Goal: Task Accomplishment & Management: Manage account settings

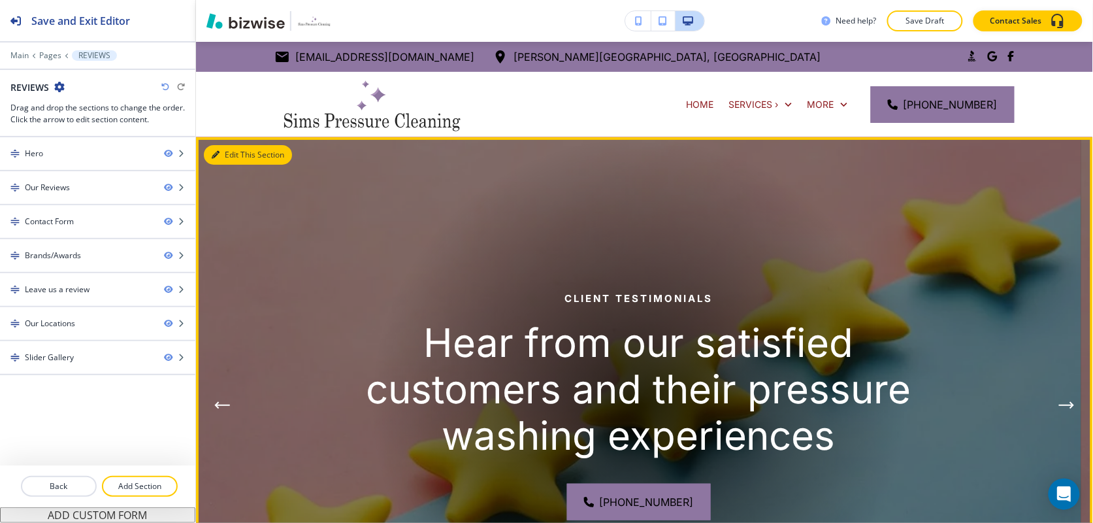
click at [229, 152] on button "Edit This Section" at bounding box center [248, 155] width 88 height 20
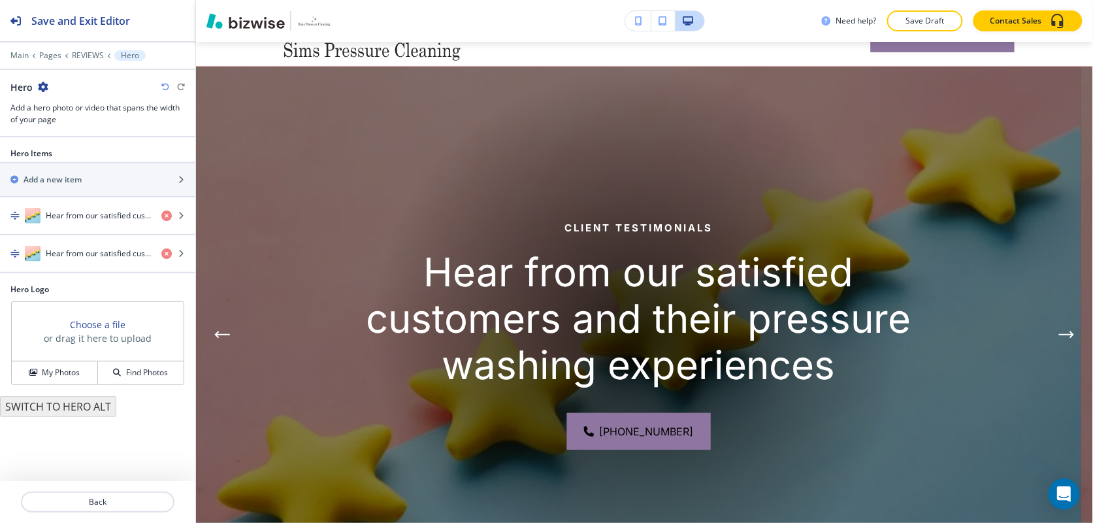
scroll to position [95, 0]
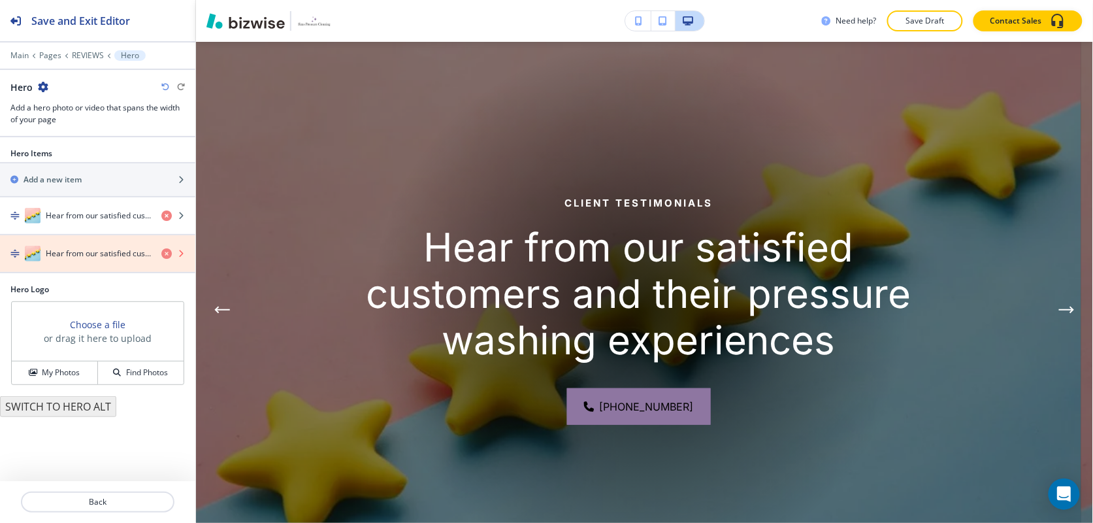
click at [164, 255] on icon "button" at bounding box center [166, 253] width 10 height 10
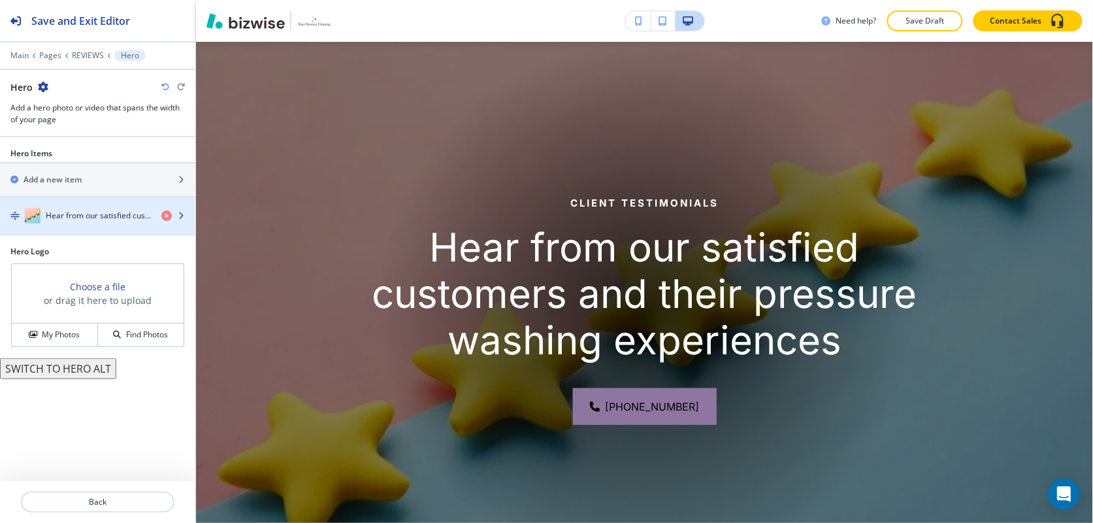
click at [63, 223] on div "Hear from our satisfied customers and their pressure washing experiences" at bounding box center [75, 216] width 151 height 16
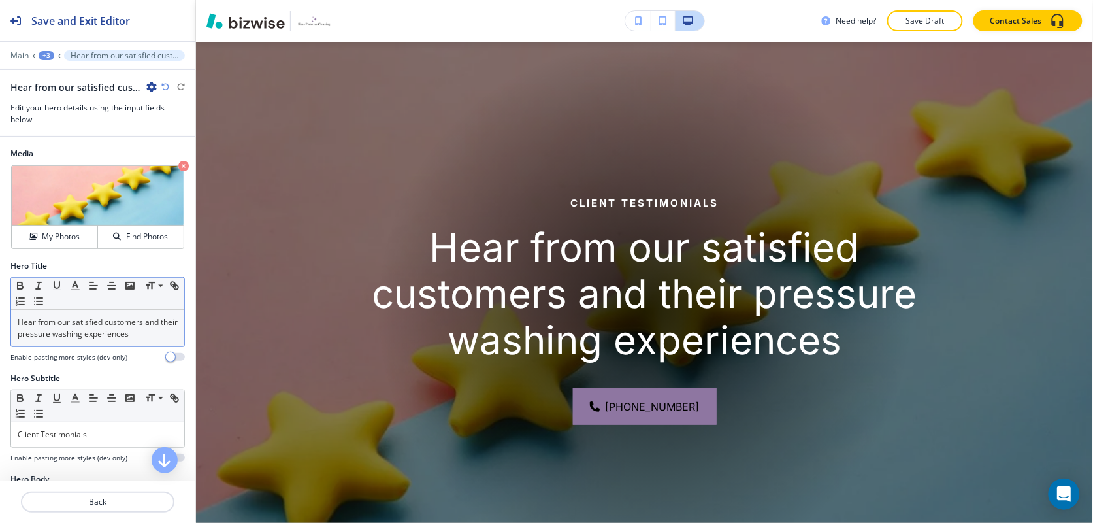
click at [98, 343] on div "Hear from our satisfied customers and their pressure washing experiences" at bounding box center [97, 328] width 173 height 37
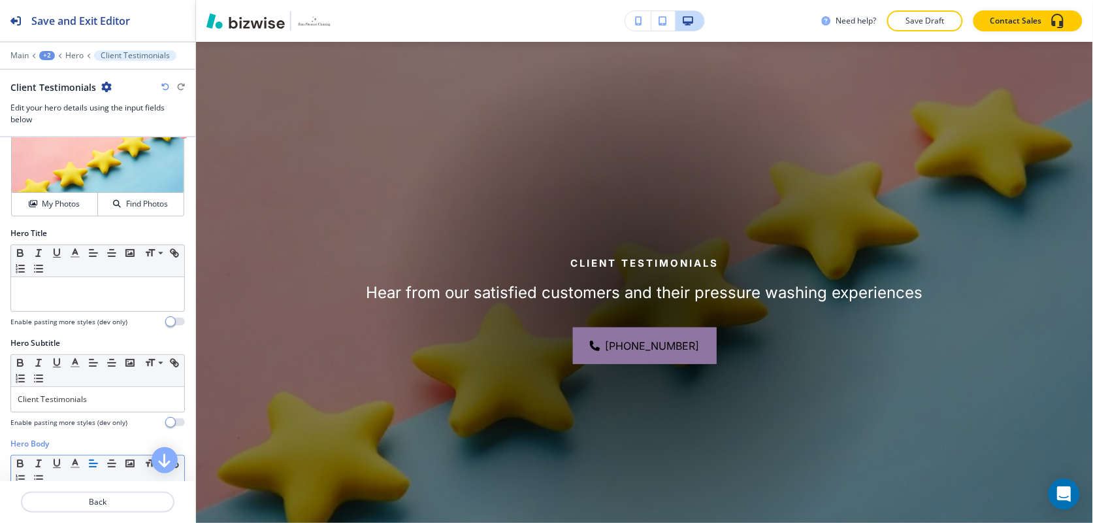
scroll to position [0, 0]
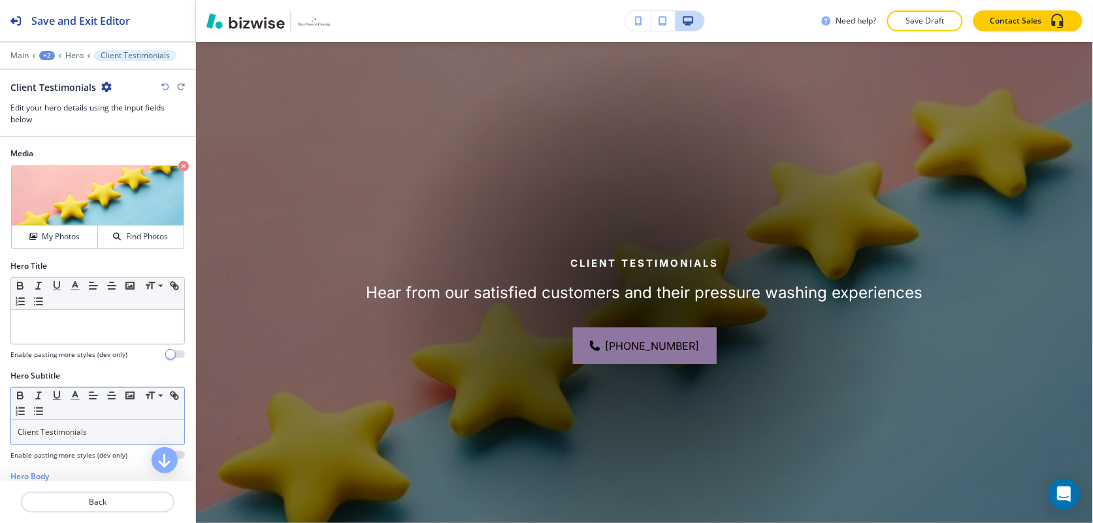
click at [95, 436] on p "Client Testimonials" at bounding box center [98, 432] width 160 height 12
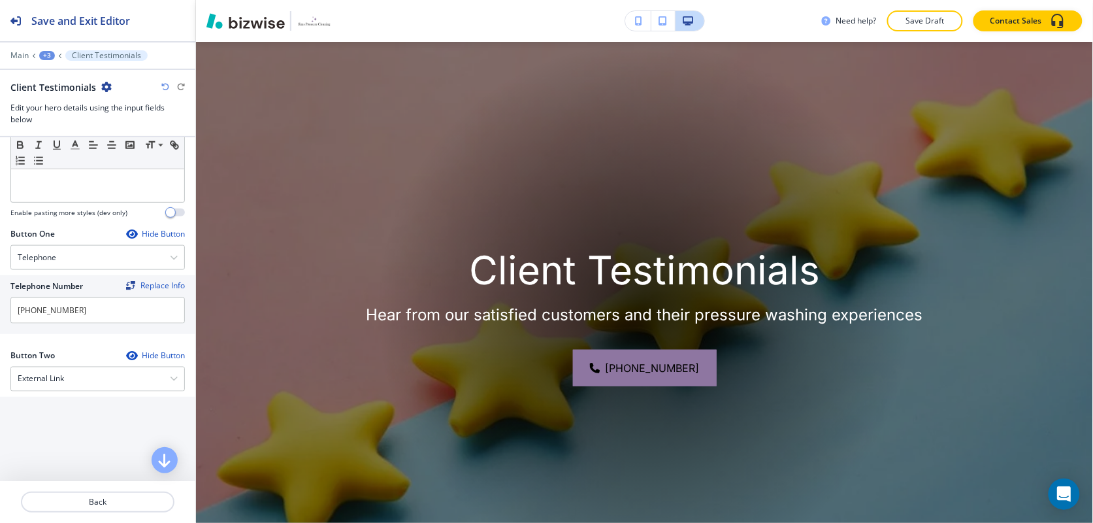
scroll to position [490, 0]
click at [60, 383] on h4 "External Link" at bounding box center [41, 377] width 46 height 12
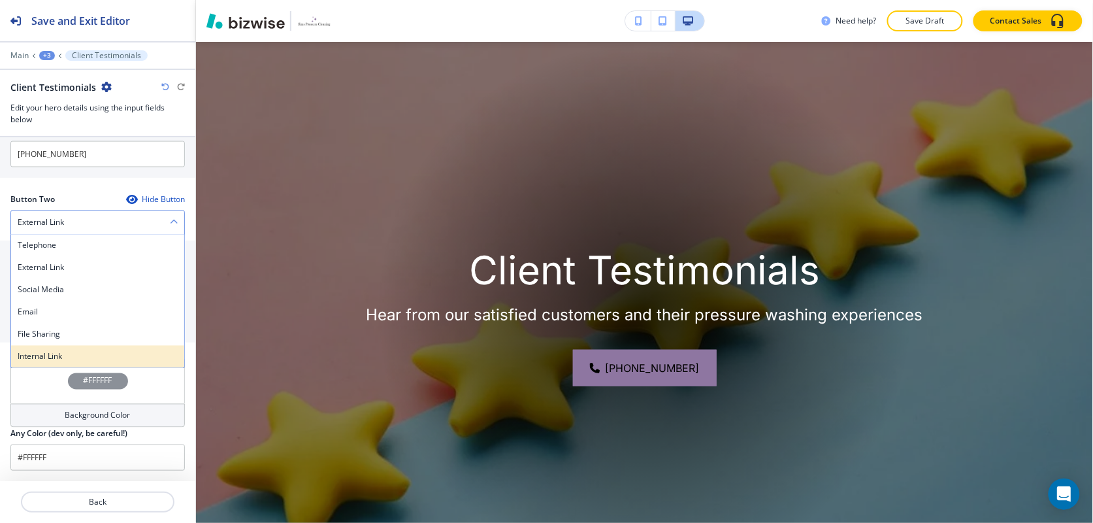
click at [54, 348] on div "Internal Link" at bounding box center [97, 357] width 173 height 22
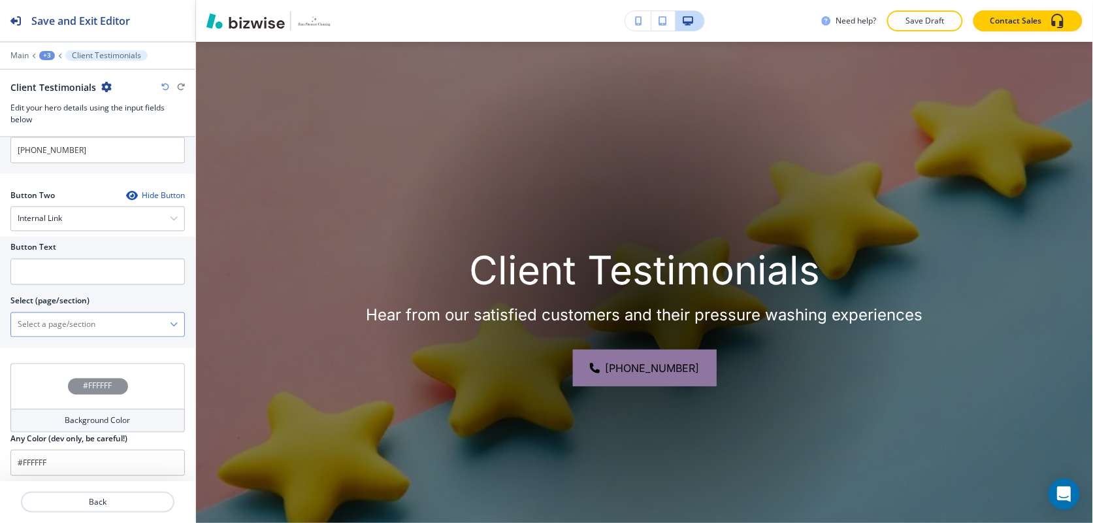
scroll to position [647, 0]
click at [93, 333] on \(page\/section\) "Manual Input" at bounding box center [90, 326] width 159 height 22
type \(page\/section\) "CONTACT US"
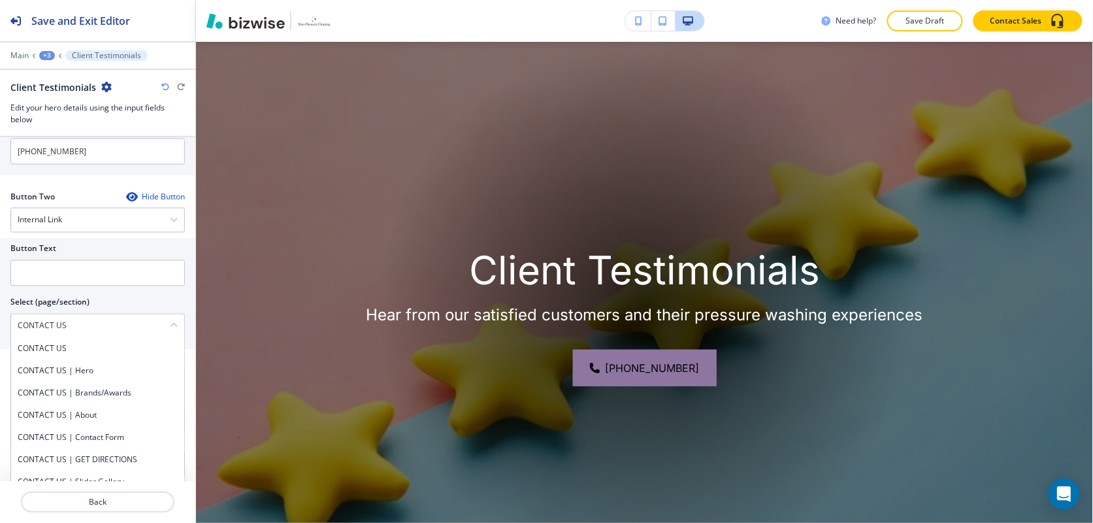
click at [72, 354] on h4 "CONTACT US" at bounding box center [98, 349] width 160 height 12
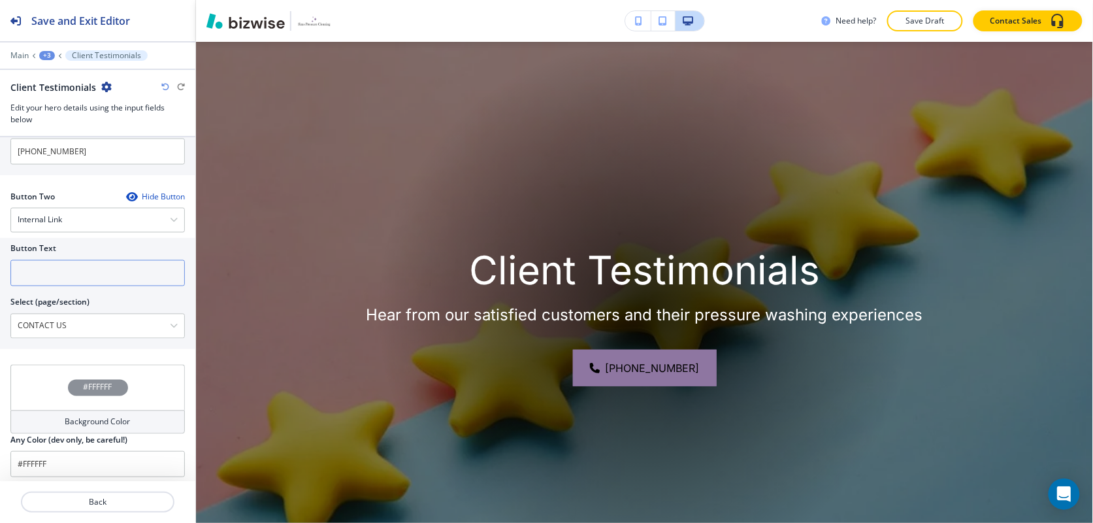
click at [77, 282] on input "text" at bounding box center [97, 273] width 174 height 26
paste input "CONTACT US"
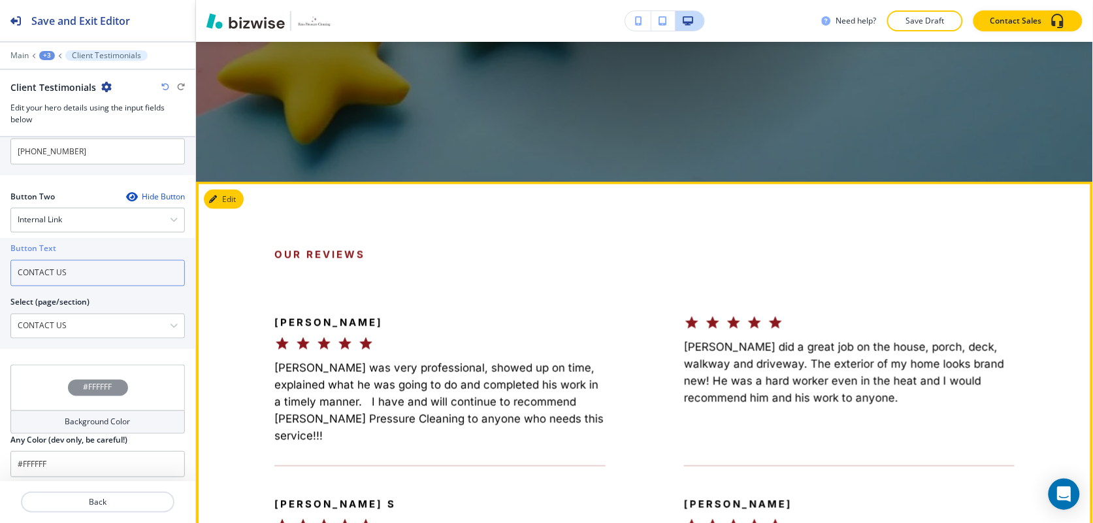
scroll to position [585, 0]
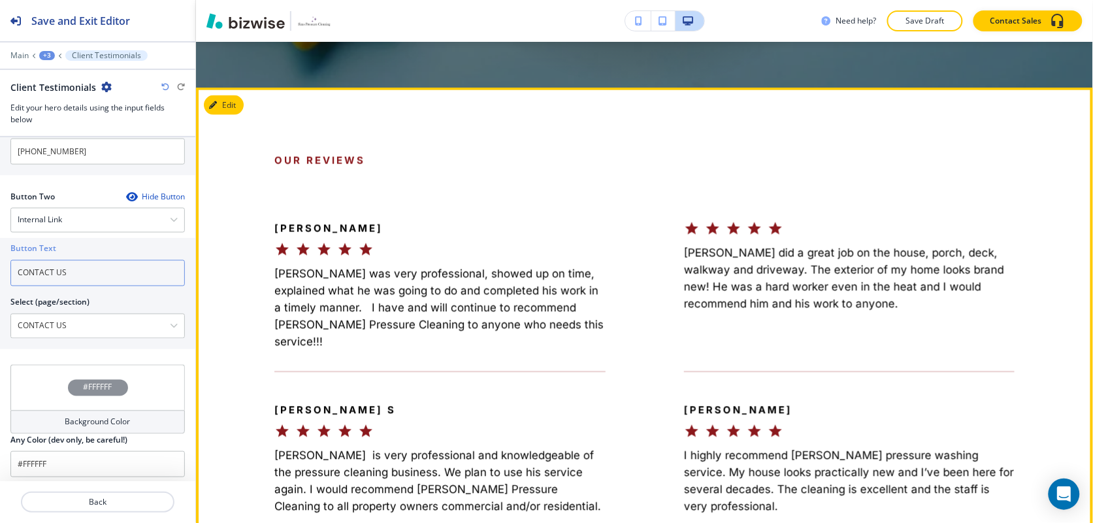
type input "CONTACT US"
click at [243, 101] on button "Edit This Section" at bounding box center [248, 105] width 88 height 20
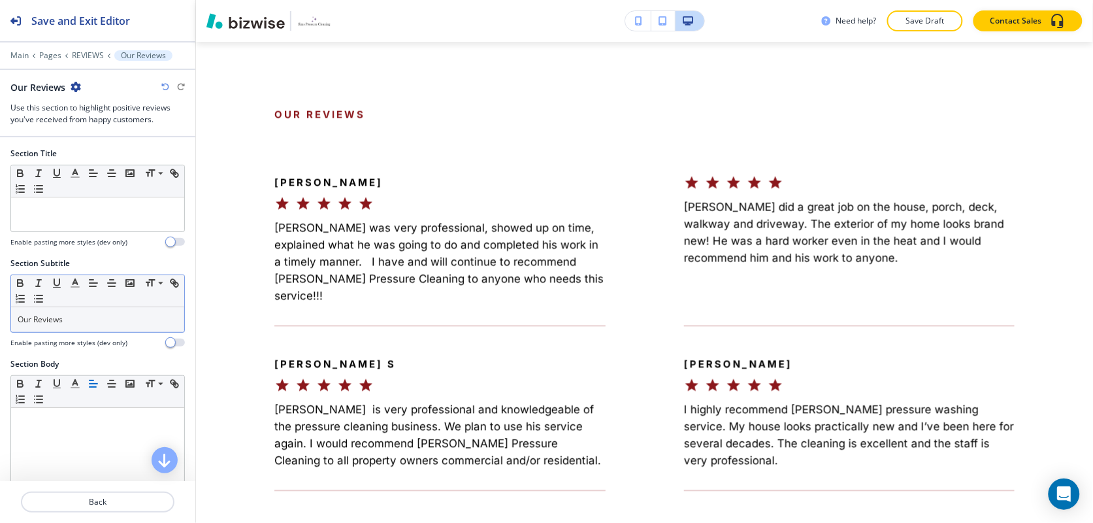
click at [83, 318] on p "Our Reviews" at bounding box center [98, 320] width 160 height 12
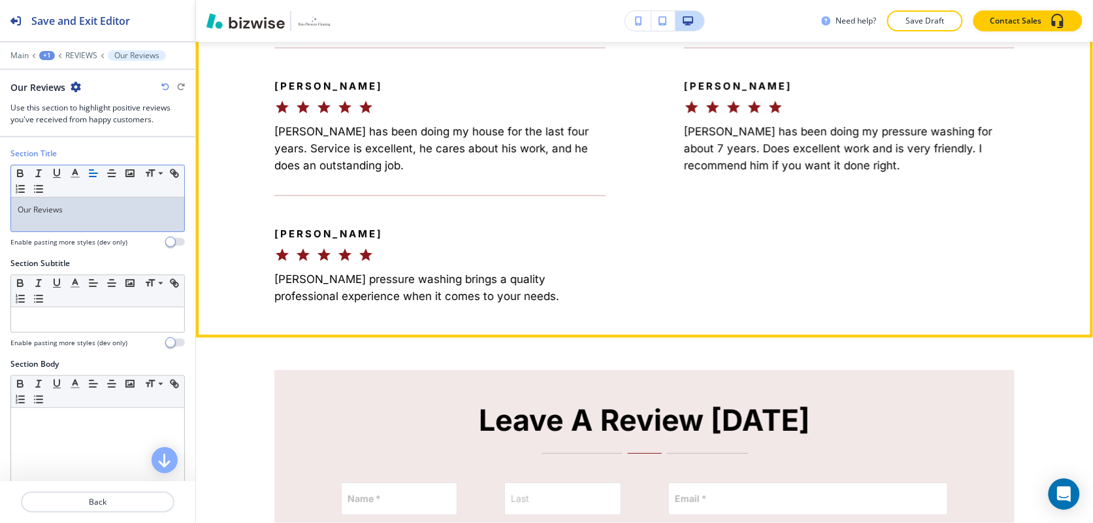
scroll to position [1447, 0]
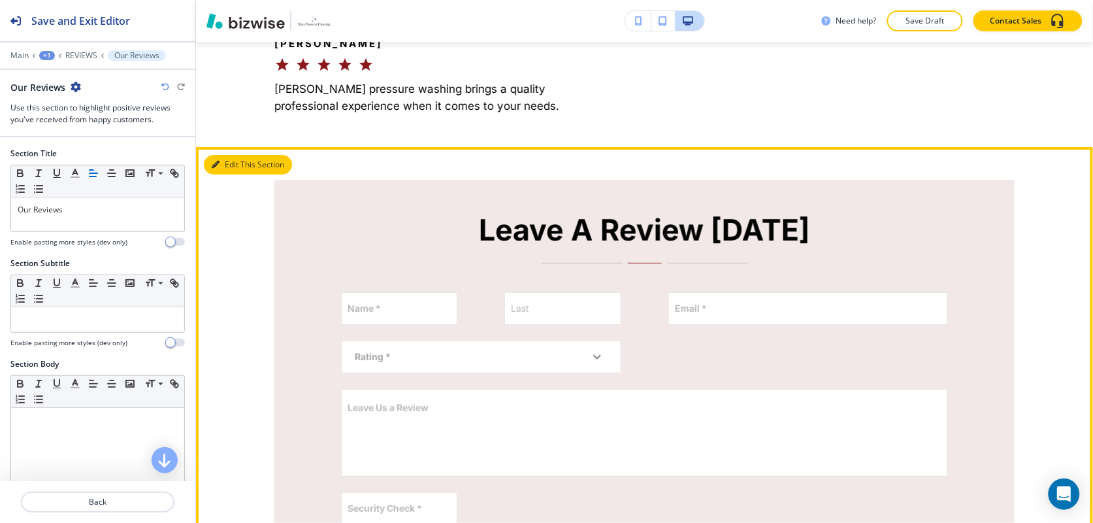
click at [231, 155] on button "Edit This Section" at bounding box center [248, 165] width 88 height 20
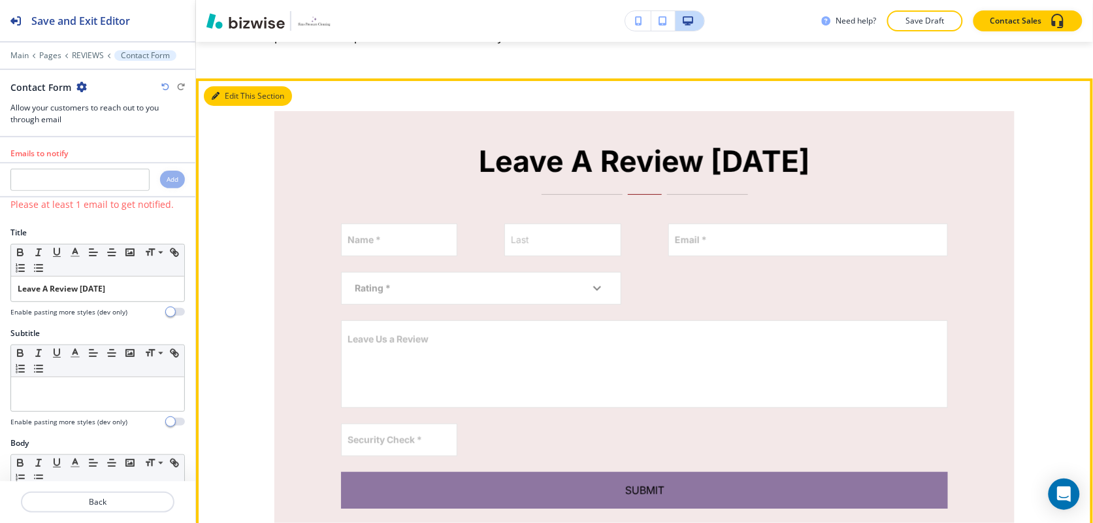
scroll to position [1533, 0]
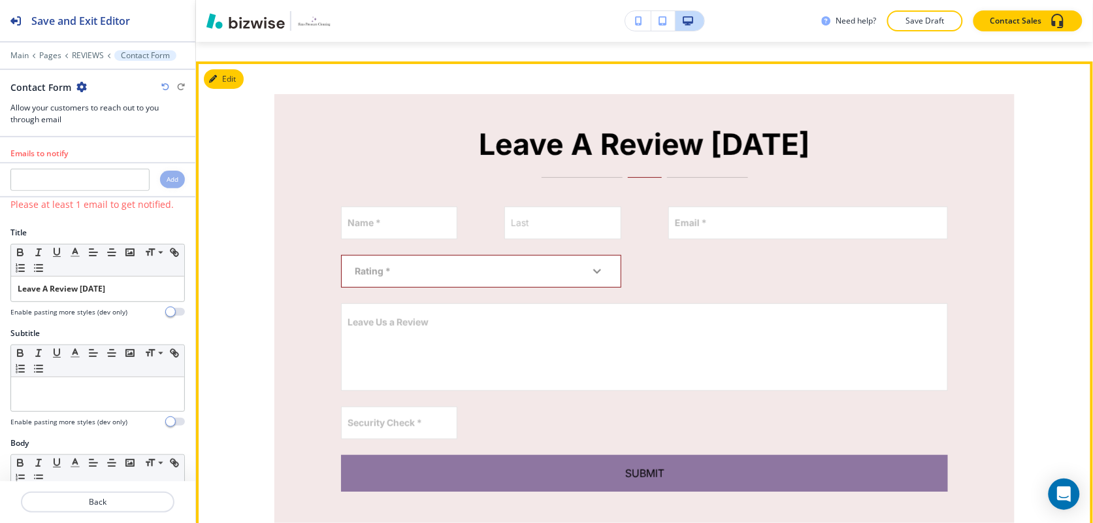
click at [452, 0] on body "Save and Exit Editor Main Pages REVIEWS Contact Form Contact Form Allow your cu…" at bounding box center [546, 0] width 1093 height 0
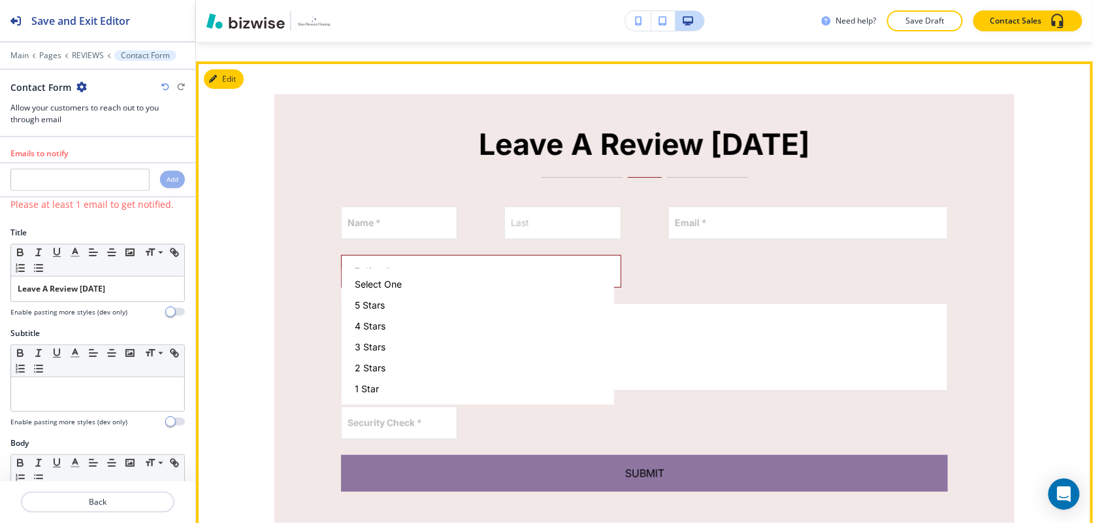
click at [452, 253] on div at bounding box center [546, 261] width 1093 height 523
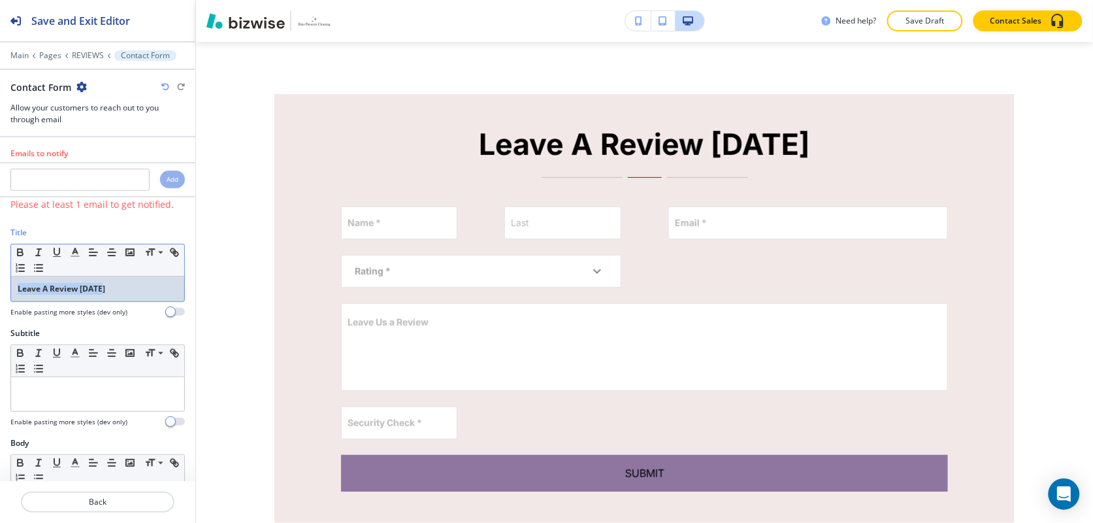
drag, startPoint x: 125, startPoint y: 285, endPoint x: -7, endPoint y: 285, distance: 131.9
click at [0, 0] on html "Save and Exit Editor Main Pages REVIEWS Contact Form Contact Form Allow your cu…" at bounding box center [546, 0] width 1093 height 0
click at [20, 253] on icon "button" at bounding box center [20, 253] width 5 height 3
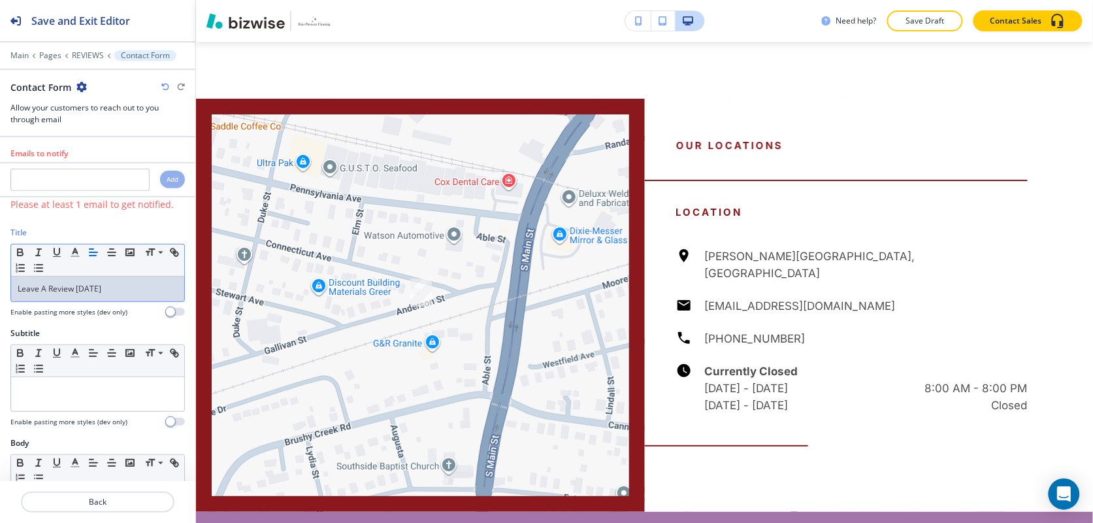
scroll to position [3012, 0]
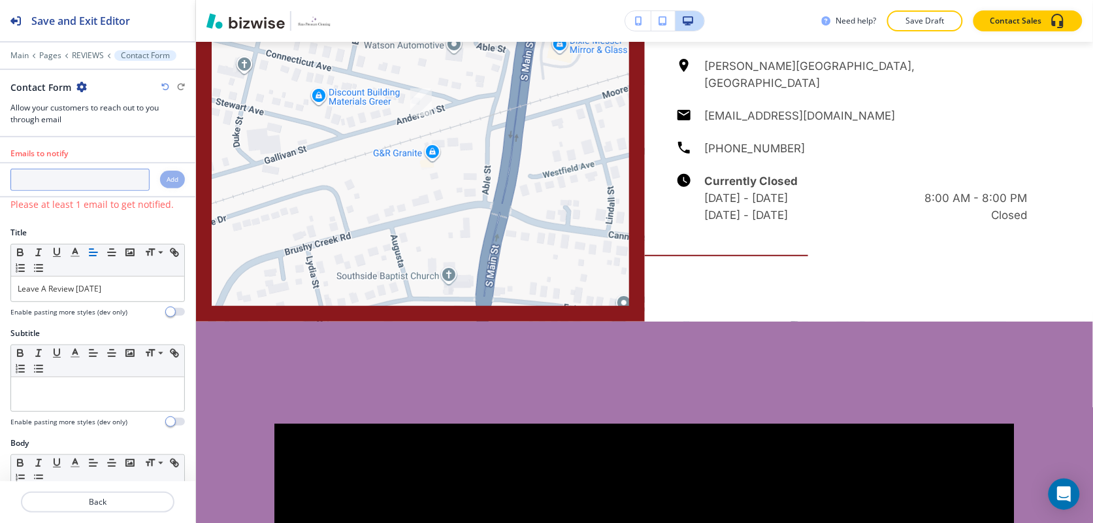
click at [42, 187] on input "text" at bounding box center [79, 180] width 139 height 22
paste input "[EMAIL_ADDRESS][DOMAIN_NAME]"
type input "[EMAIL_ADDRESS][DOMAIN_NAME]"
click at [167, 180] on h4 "Add" at bounding box center [173, 179] width 12 height 10
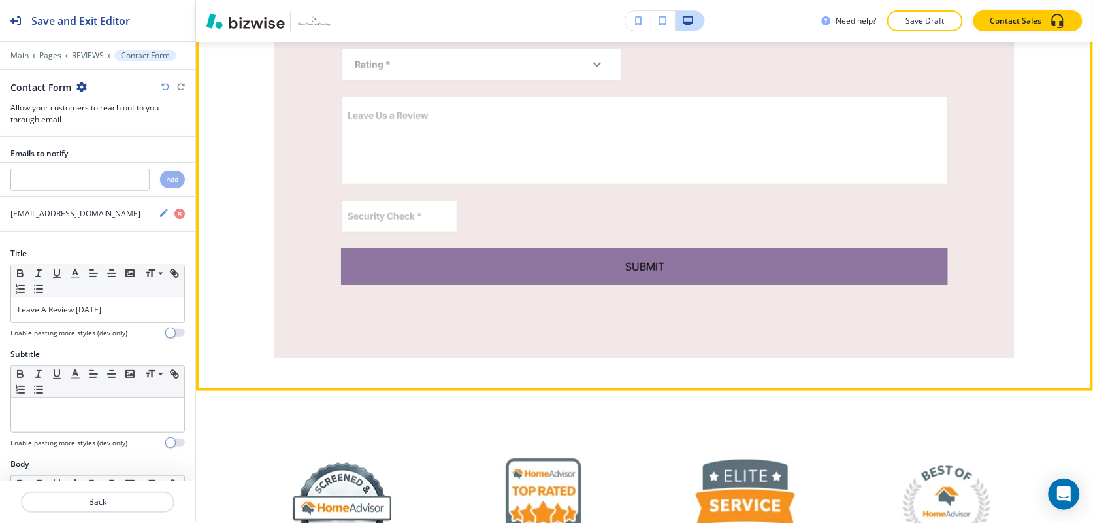
scroll to position [1500, 0]
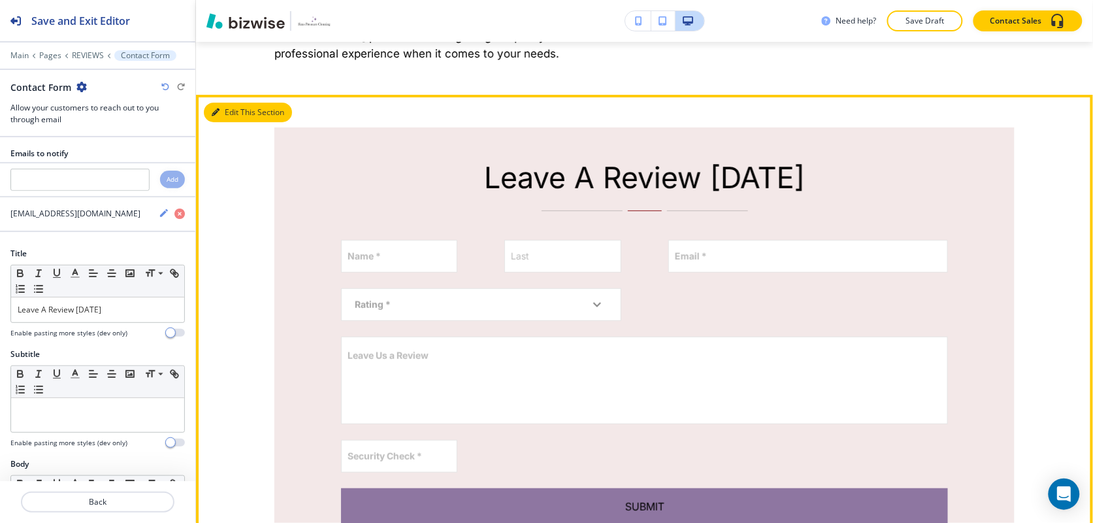
click at [227, 103] on button "Edit This Section" at bounding box center [248, 113] width 88 height 20
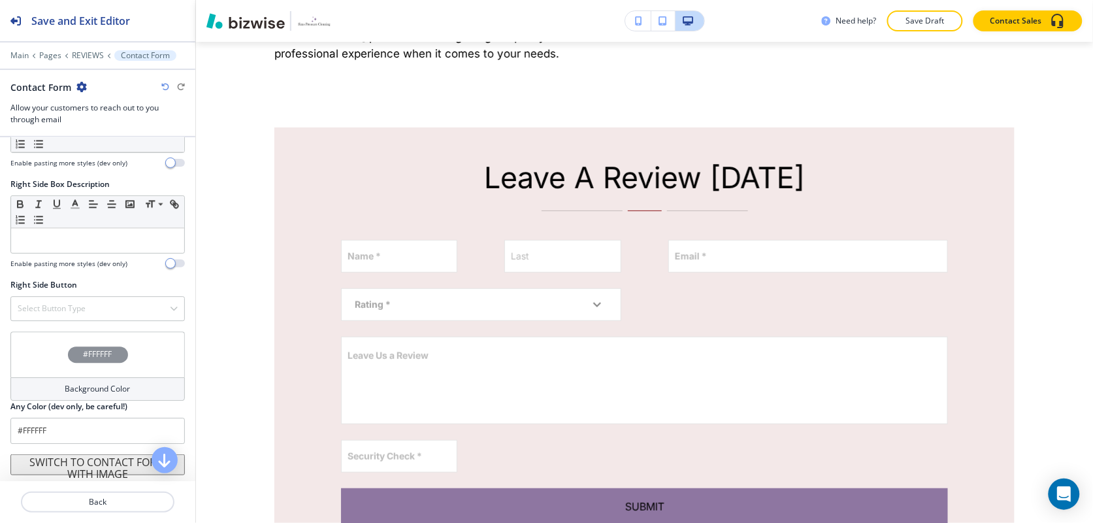
click at [46, 353] on div "#FFFFFF" at bounding box center [97, 354] width 174 height 46
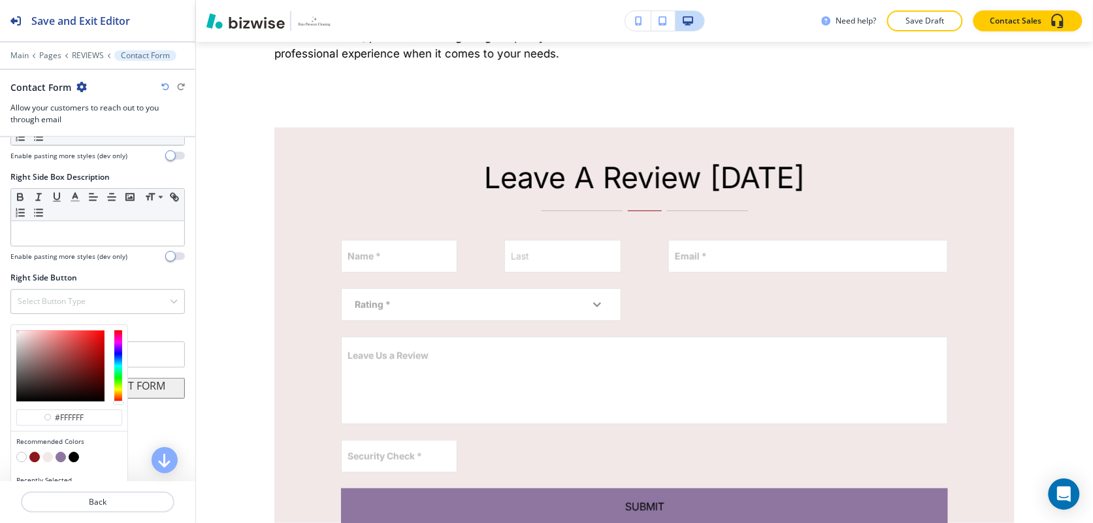
scroll to position [1050, 0]
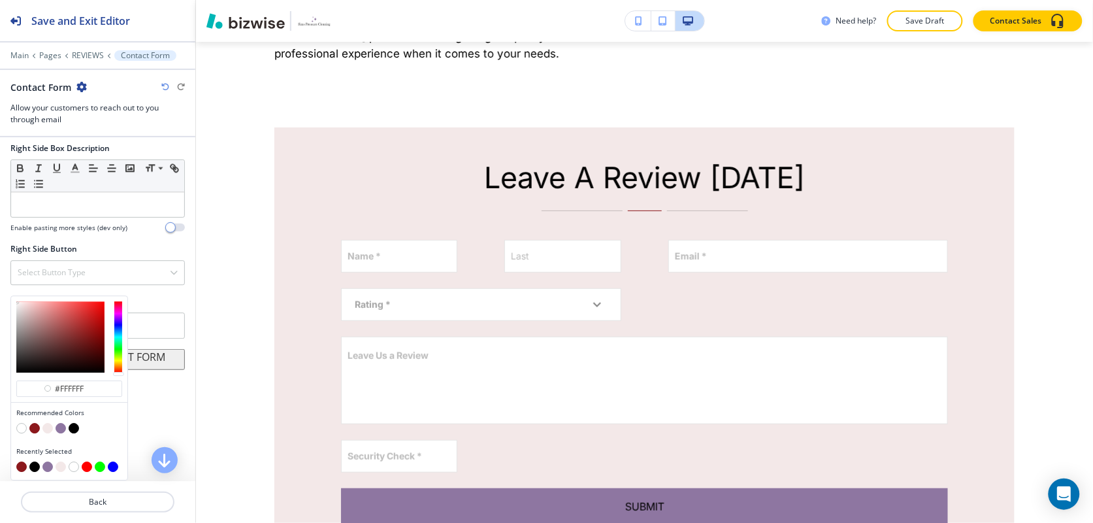
click at [30, 426] on button "button" at bounding box center [34, 428] width 10 height 10
type input "#8b181c"
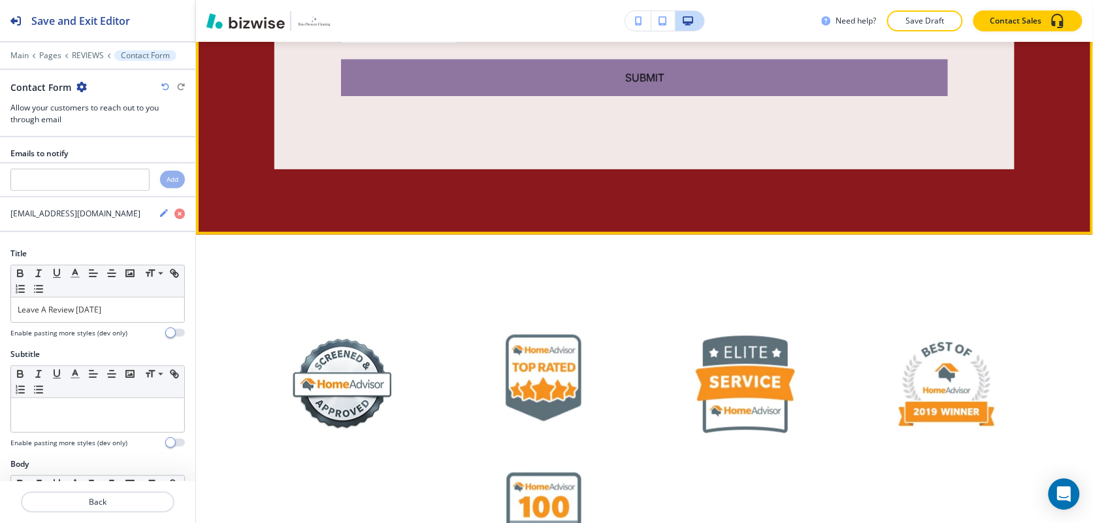
scroll to position [2153, 0]
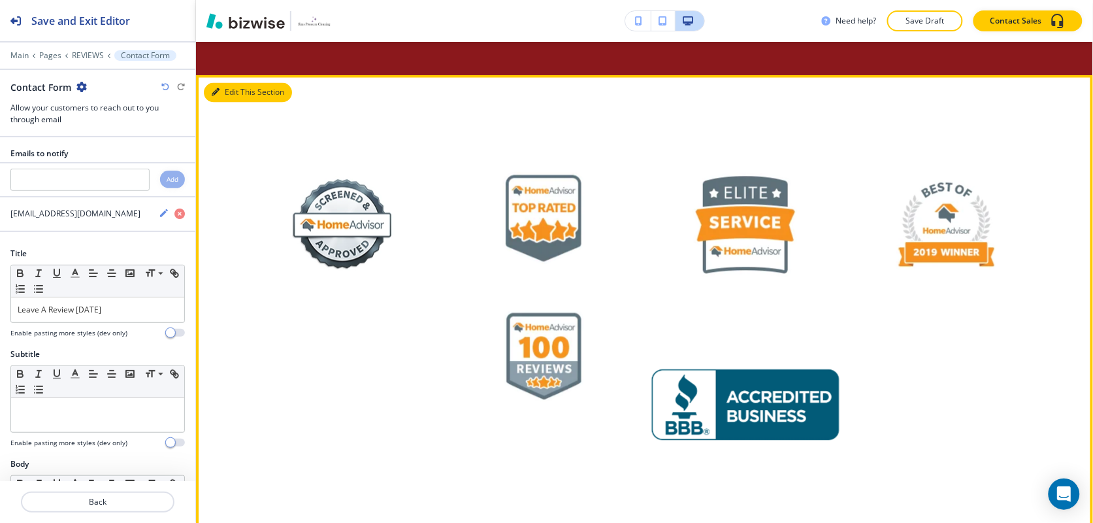
click at [236, 83] on button "Edit This Section" at bounding box center [248, 93] width 88 height 20
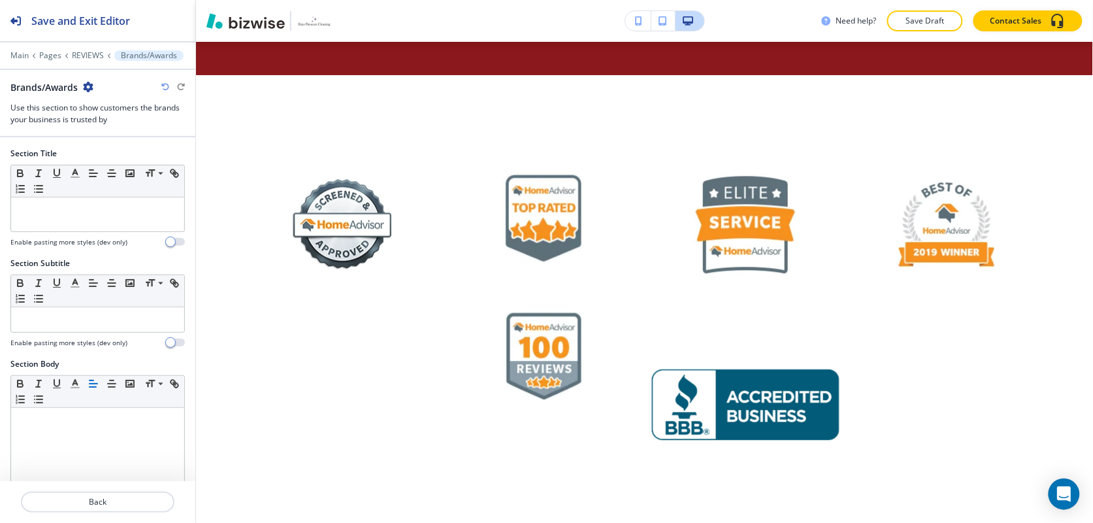
scroll to position [2169, 0]
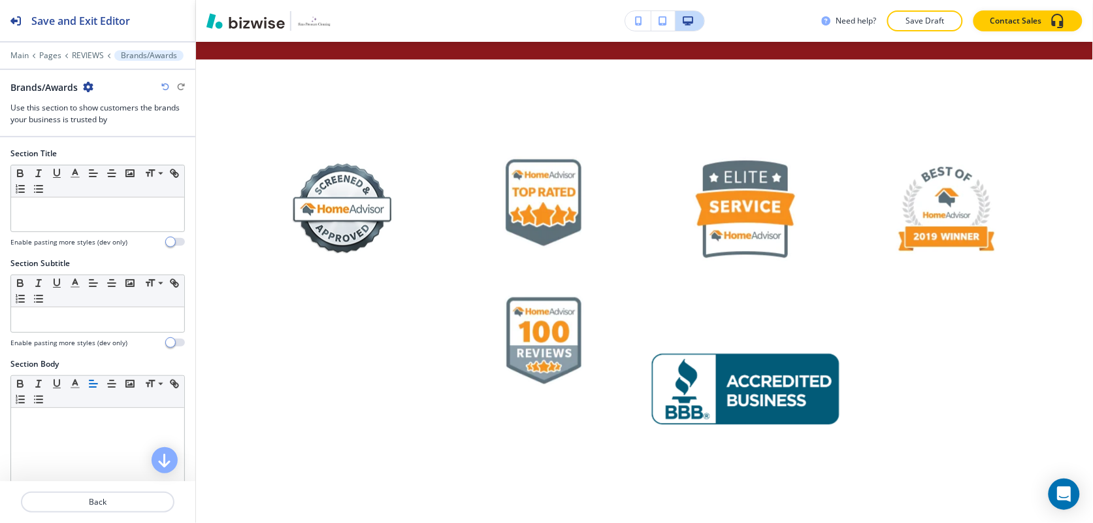
click at [90, 84] on icon "button" at bounding box center [88, 87] width 10 height 10
drag, startPoint x: 103, startPoint y: 157, endPoint x: 152, endPoint y: 167, distance: 49.2
click at [105, 157] on p "Delete Section" at bounding box center [125, 156] width 67 height 12
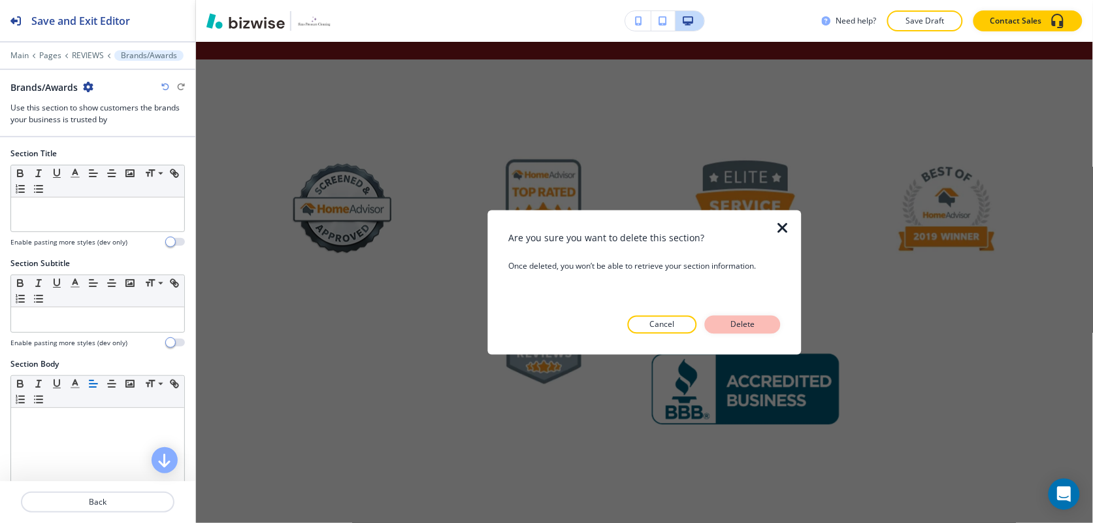
click at [735, 319] on p "Delete" at bounding box center [742, 324] width 31 height 12
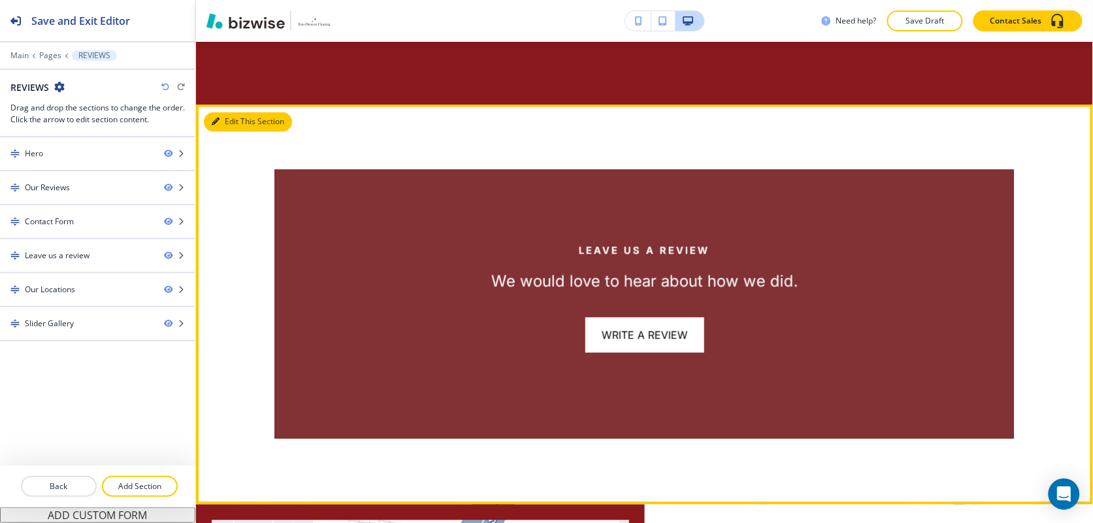
click at [217, 118] on icon "button" at bounding box center [216, 122] width 8 height 8
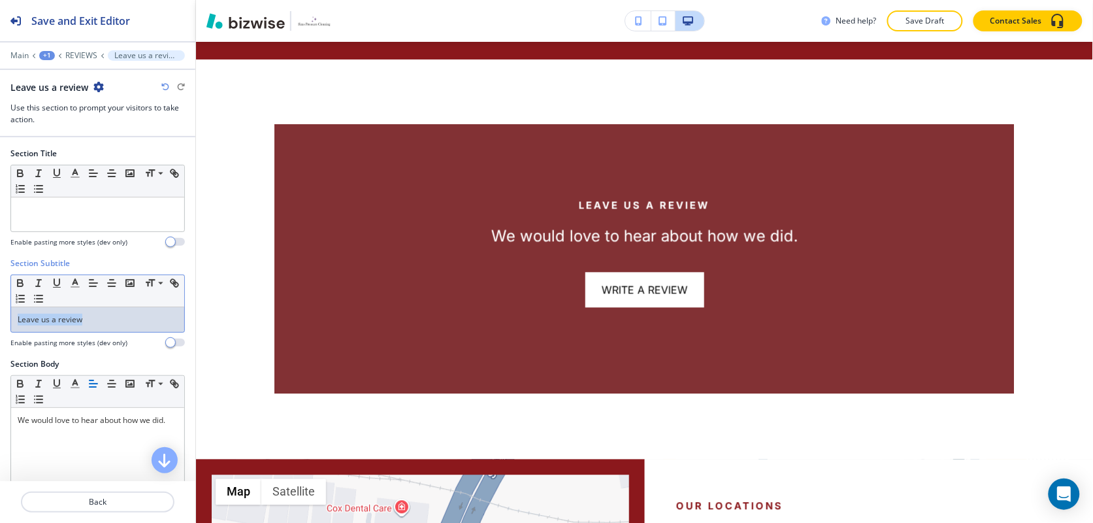
drag, startPoint x: 85, startPoint y: 323, endPoint x: -7, endPoint y: 325, distance: 91.5
click at [0, 0] on html "Save and Exit Editor Main +1 REVIEWS Leave us a review Leave us a review Use th…" at bounding box center [546, 0] width 1093 height 0
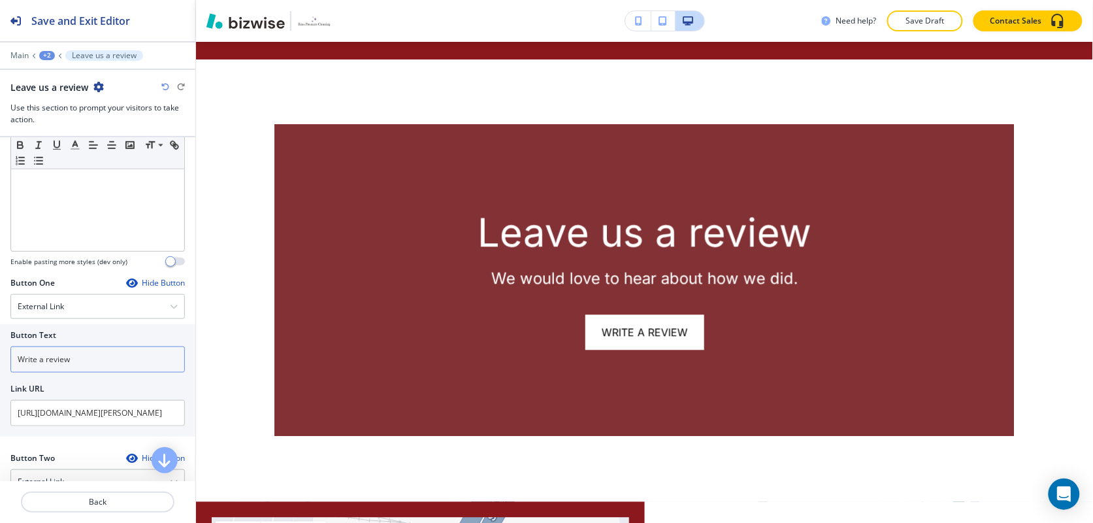
scroll to position [572, 0]
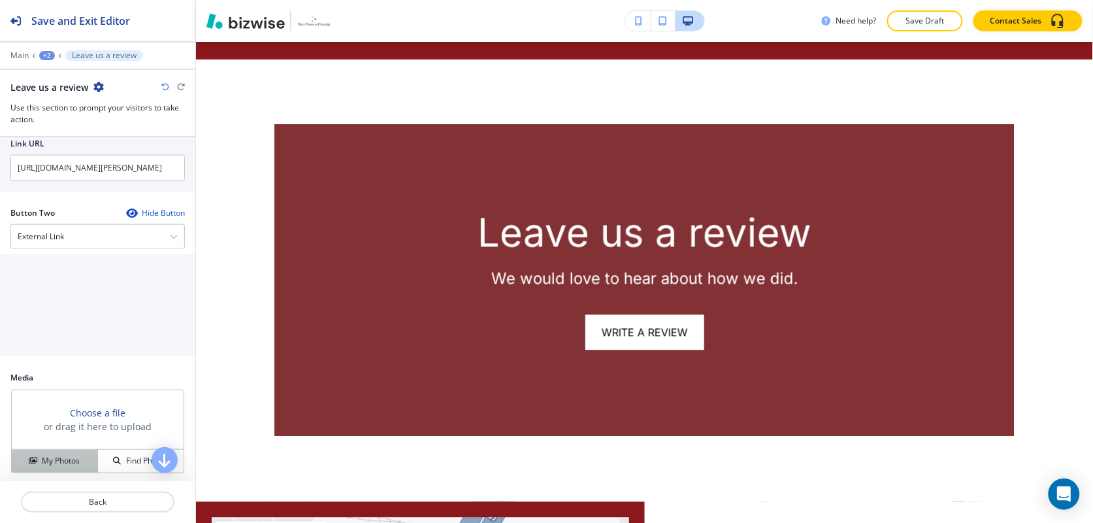
click at [71, 455] on button "My Photos" at bounding box center [55, 460] width 86 height 23
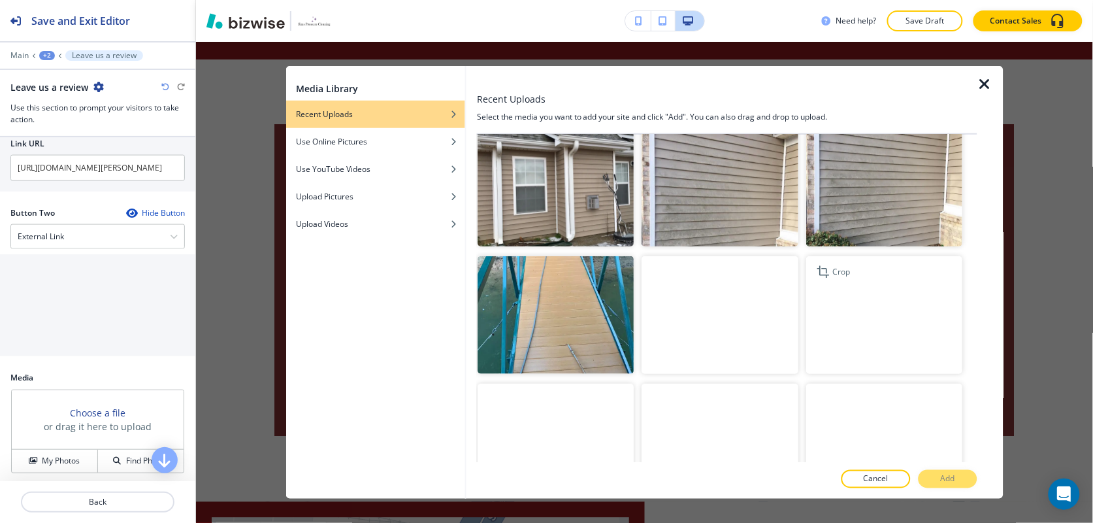
scroll to position [1607, 0]
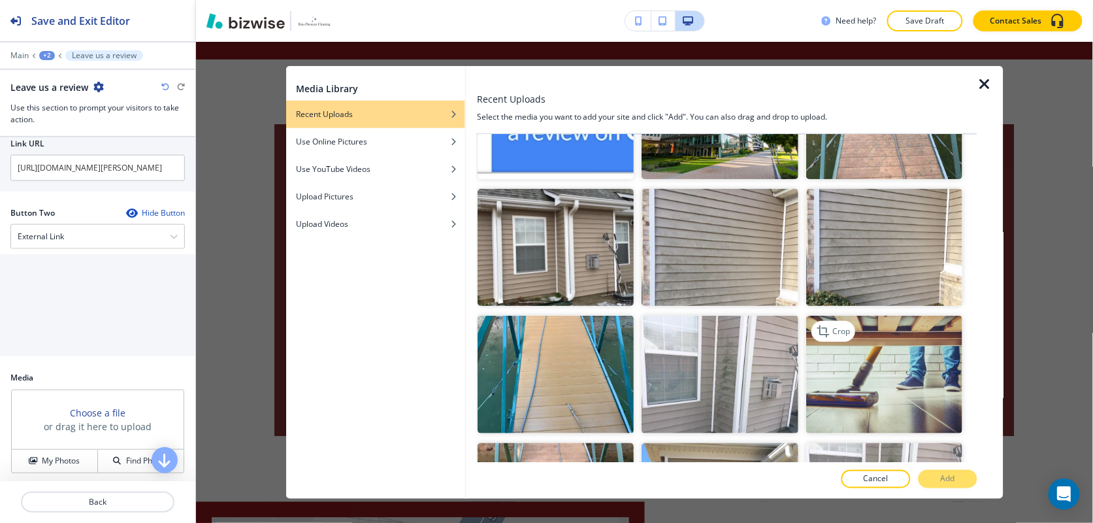
click at [913, 351] on img "button" at bounding box center [885, 374] width 156 height 118
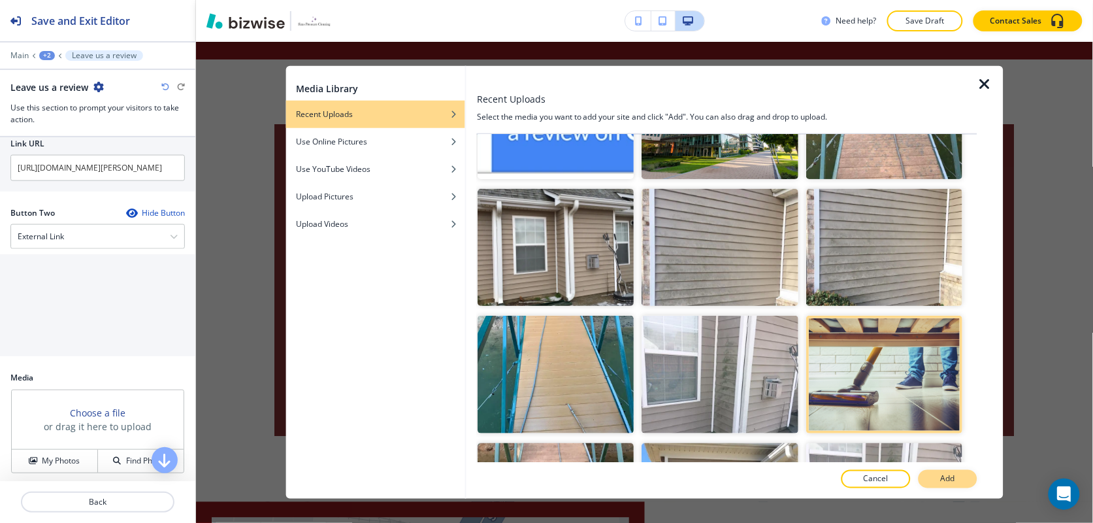
click at [944, 481] on p "Add" at bounding box center [948, 479] width 14 height 12
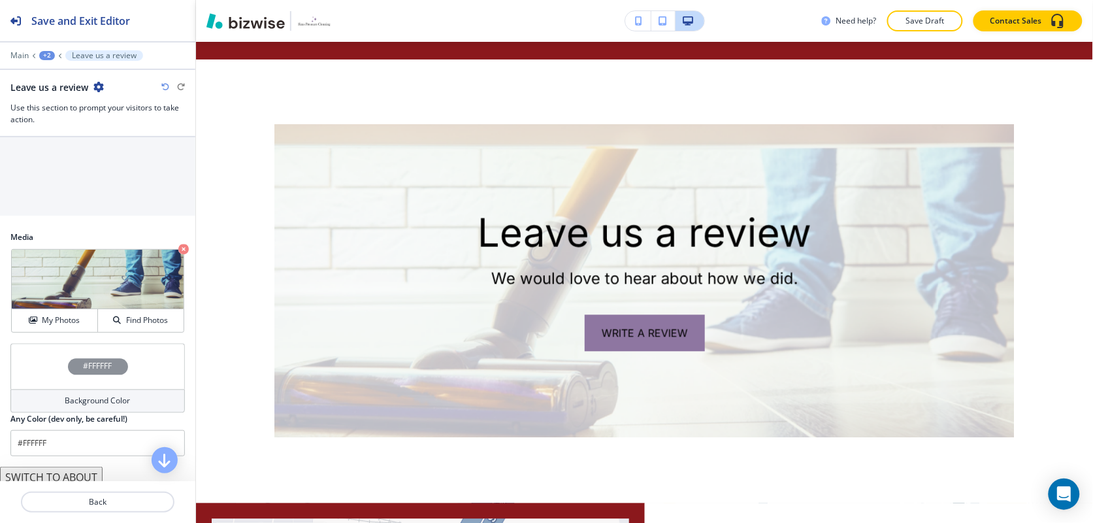
scroll to position [743, 0]
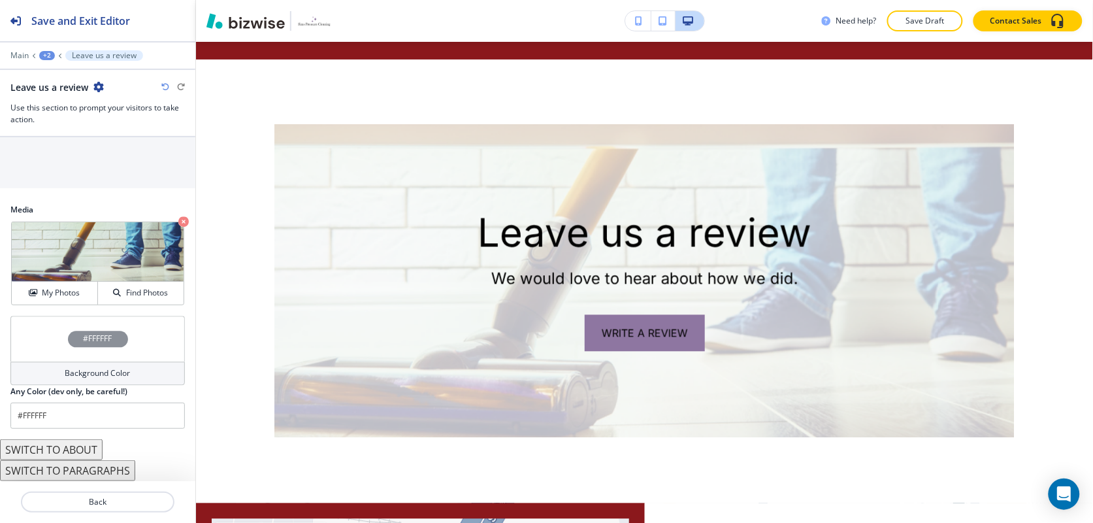
click at [31, 351] on div "#FFFFFF" at bounding box center [97, 339] width 174 height 46
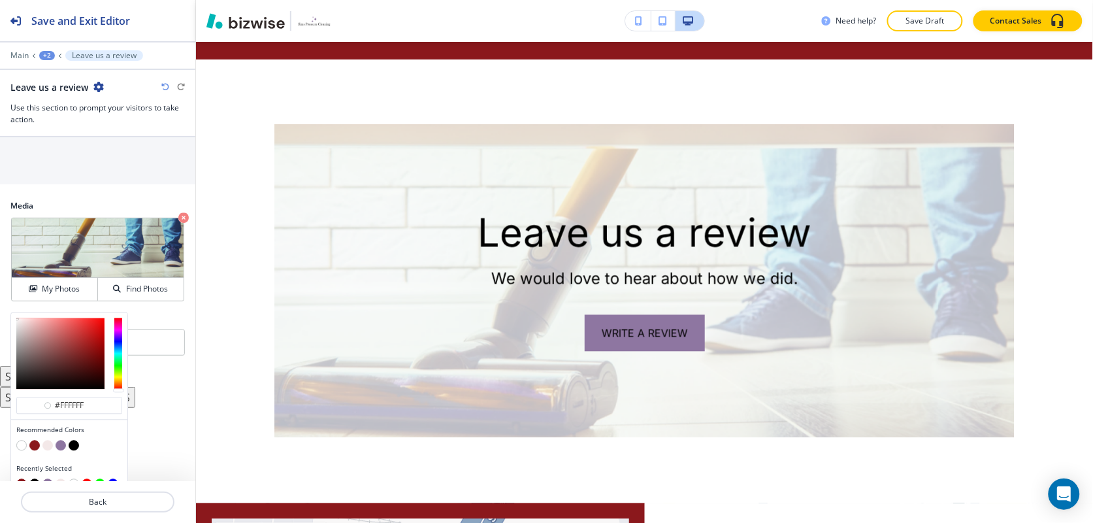
click at [37, 448] on button "button" at bounding box center [34, 445] width 10 height 10
type input "#8b181c"
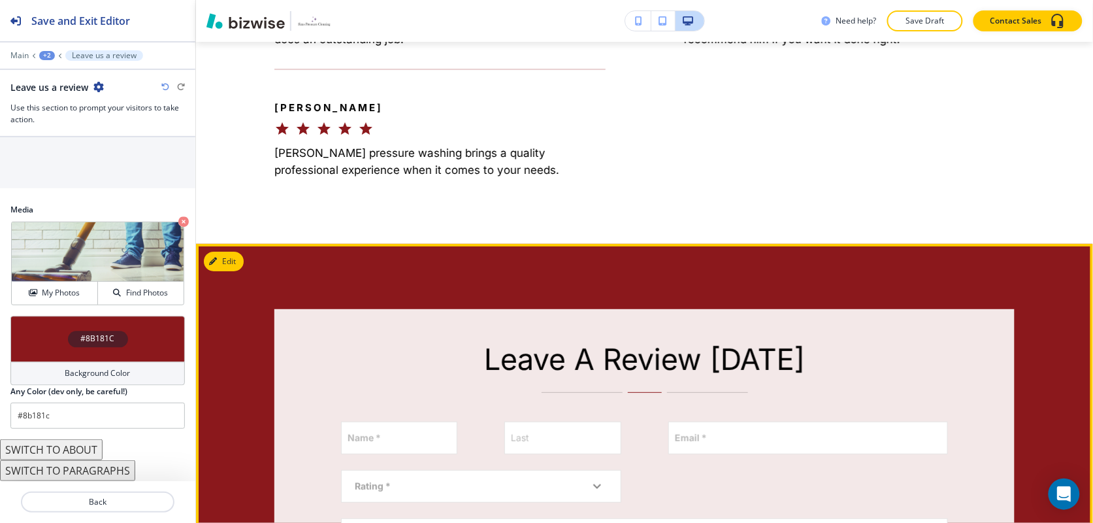
scroll to position [1238, 0]
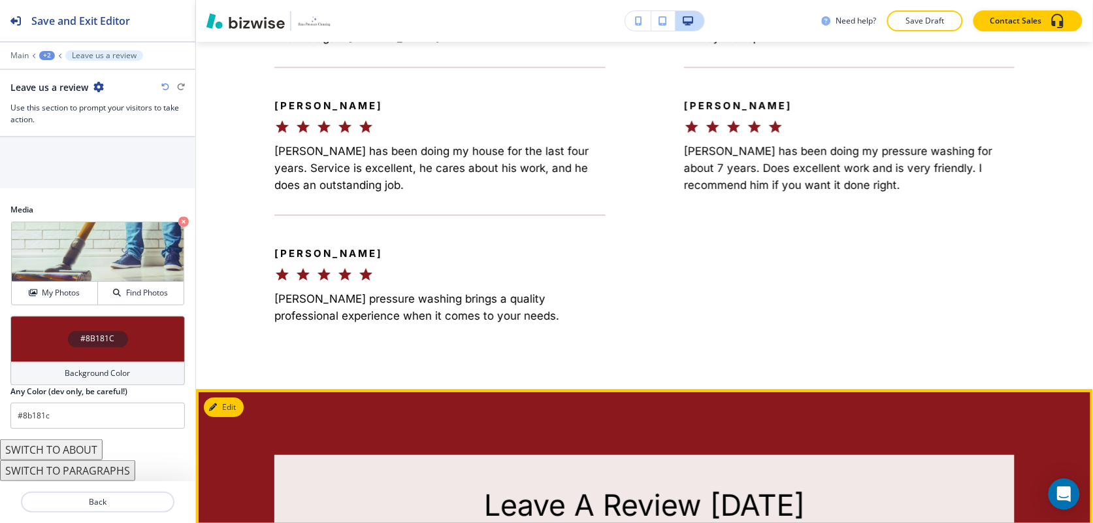
click at [217, 397] on button "Edit" at bounding box center [224, 407] width 40 height 20
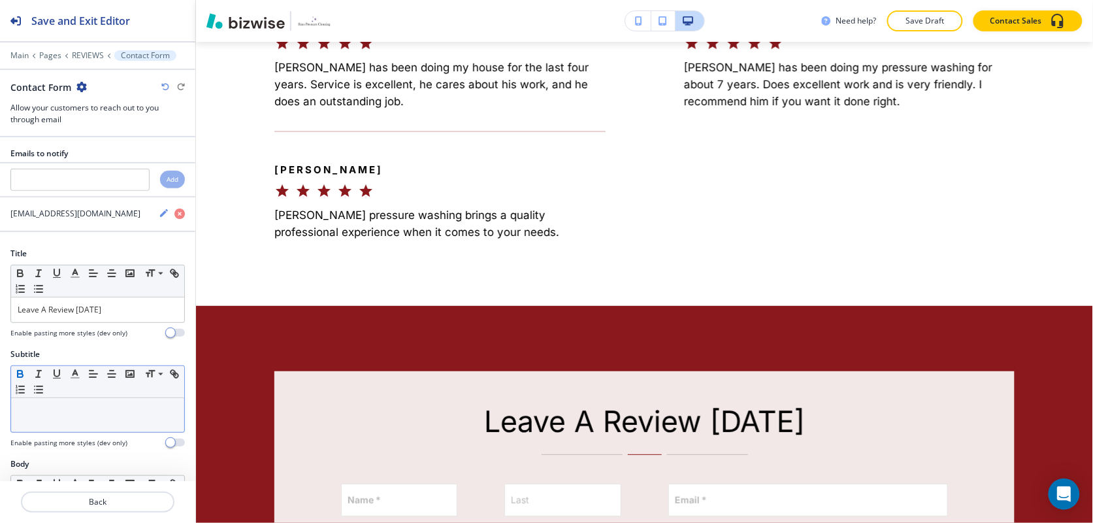
scroll to position [1566, 0]
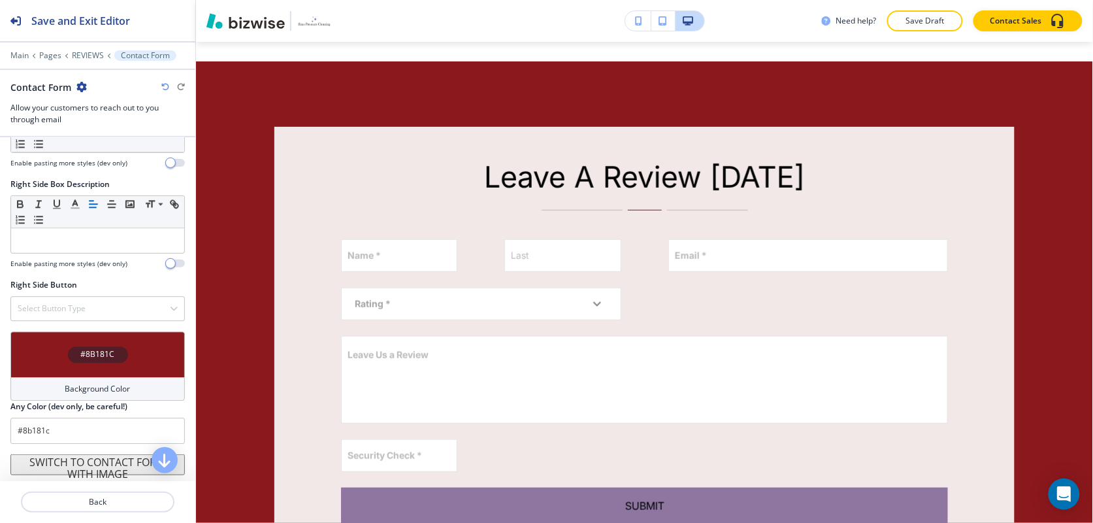
click at [81, 353] on h4 "#8B181C" at bounding box center [98, 354] width 34 height 12
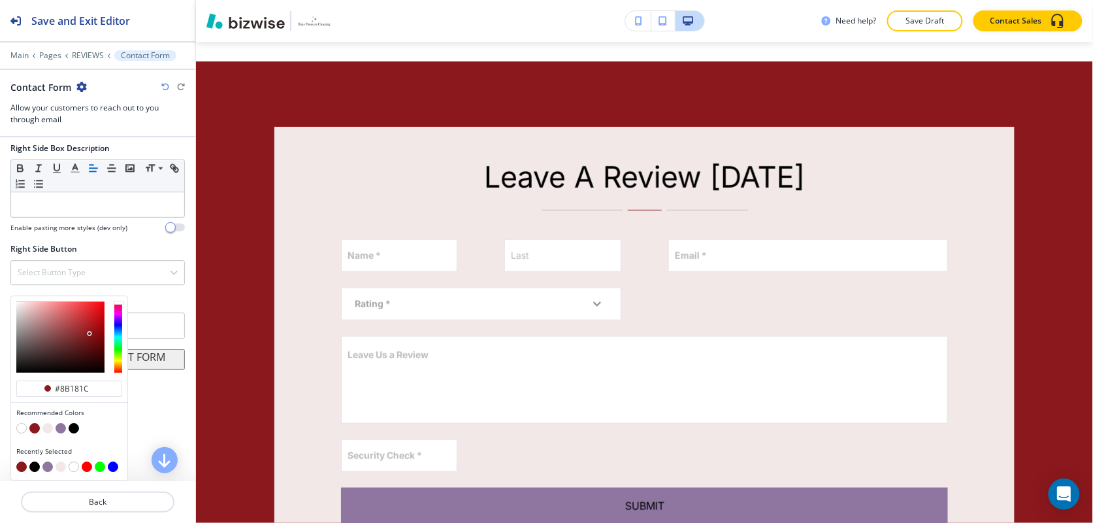
click at [44, 429] on button "button" at bounding box center [47, 428] width 10 height 10
type input "#f3e8e8"
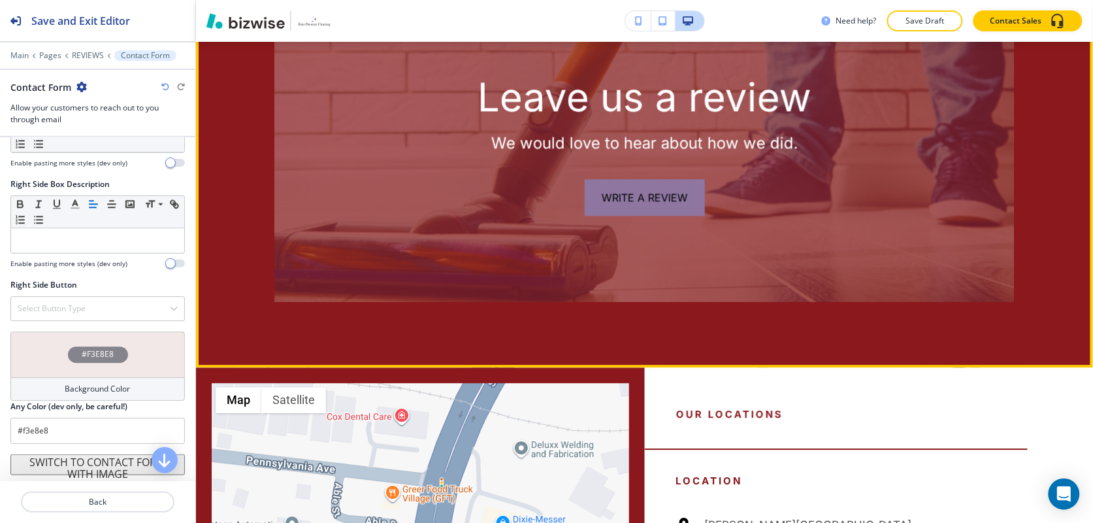
scroll to position [2464, 0]
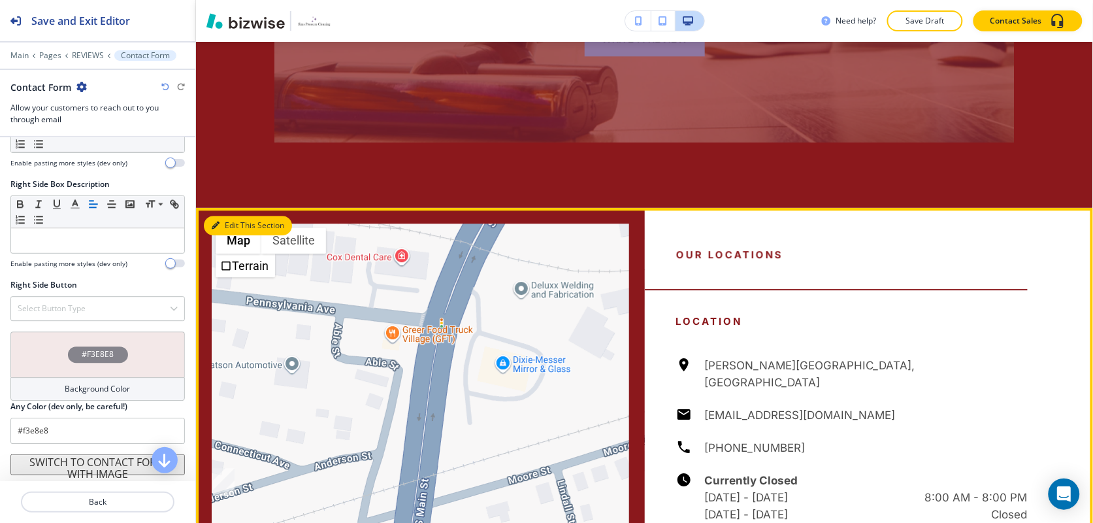
click at [240, 216] on button "Edit This Section" at bounding box center [248, 226] width 88 height 20
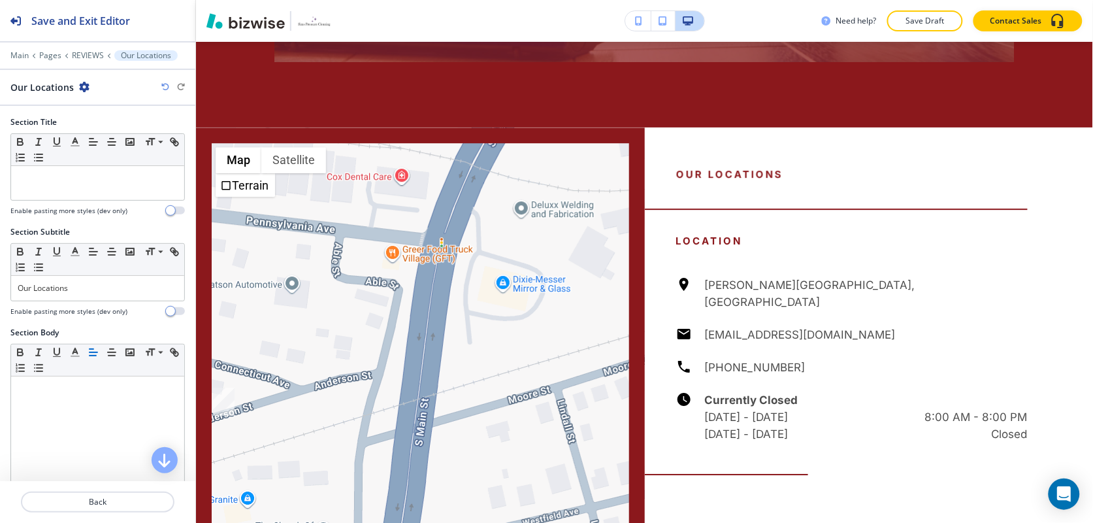
scroll to position [2611, 0]
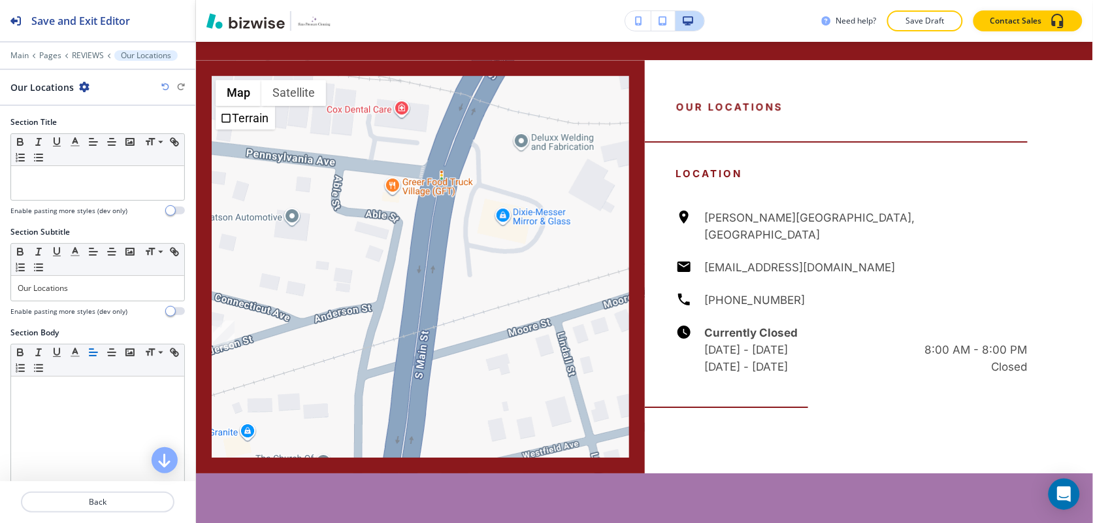
click at [84, 83] on icon "button" at bounding box center [84, 87] width 10 height 10
click at [110, 157] on p "Delete Section" at bounding box center [119, 156] width 67 height 12
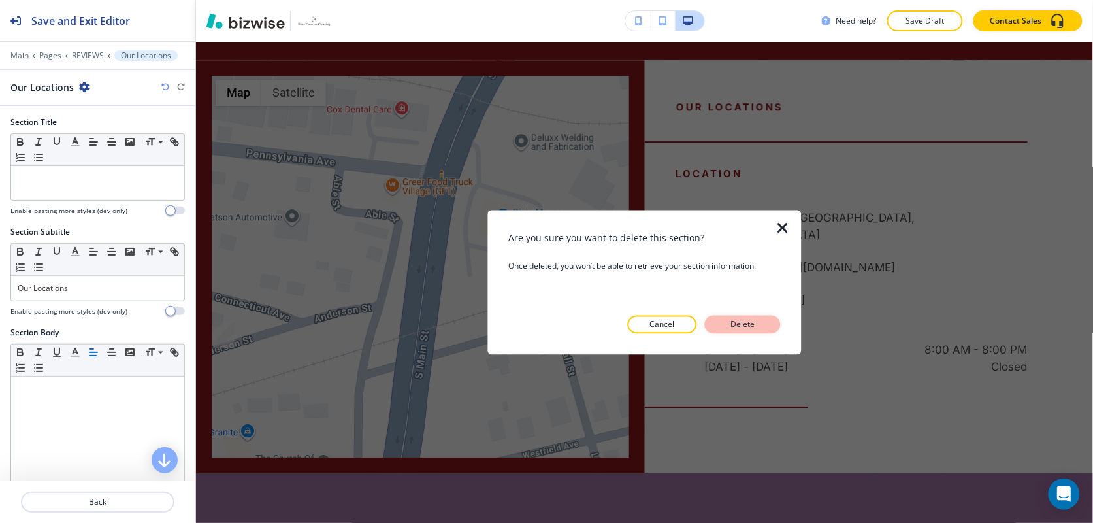
click at [753, 329] on p "Delete" at bounding box center [742, 324] width 31 height 12
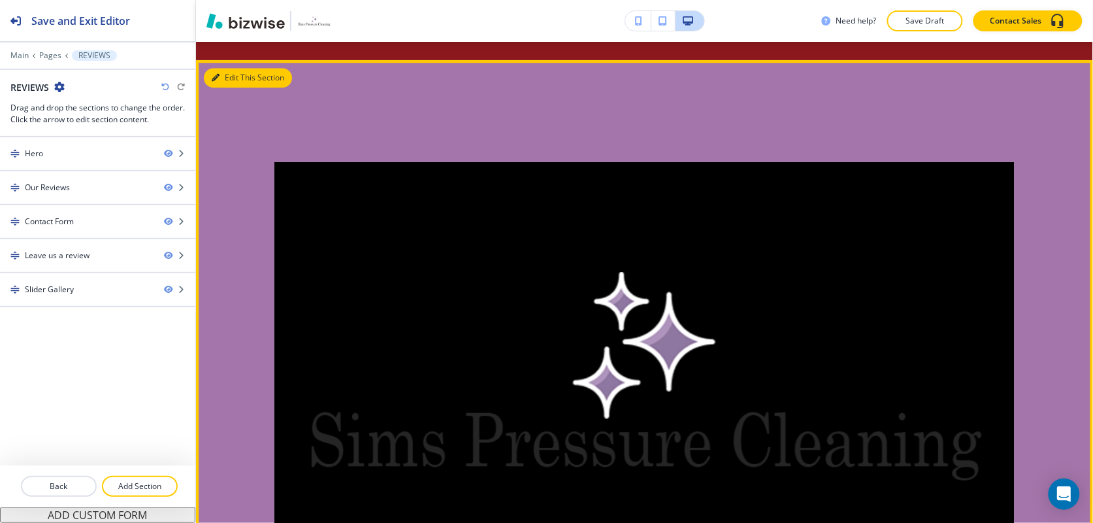
click at [223, 68] on button "Edit This Section" at bounding box center [248, 78] width 88 height 20
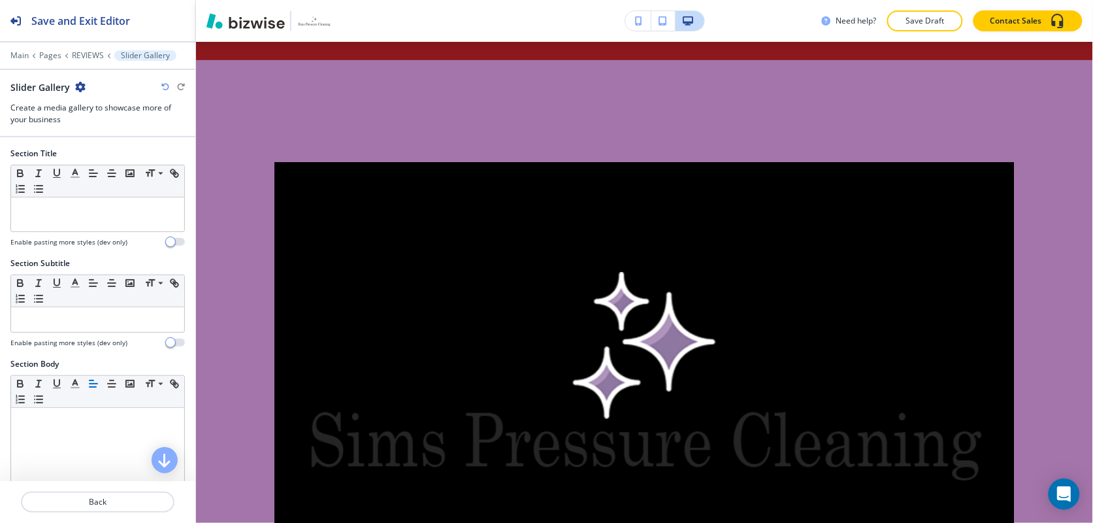
click at [85, 86] on div "Slider Gallery" at bounding box center [97, 87] width 174 height 14
click at [75, 82] on icon "button" at bounding box center [80, 87] width 10 height 10
click at [96, 152] on p "Delete Section" at bounding box center [116, 156] width 67 height 12
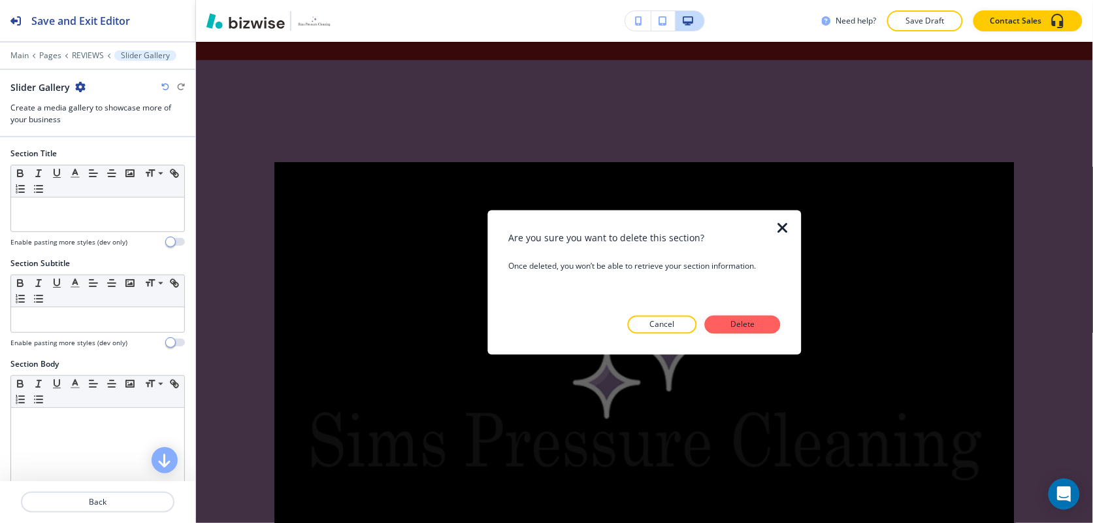
click at [736, 318] on p "Delete" at bounding box center [742, 324] width 31 height 12
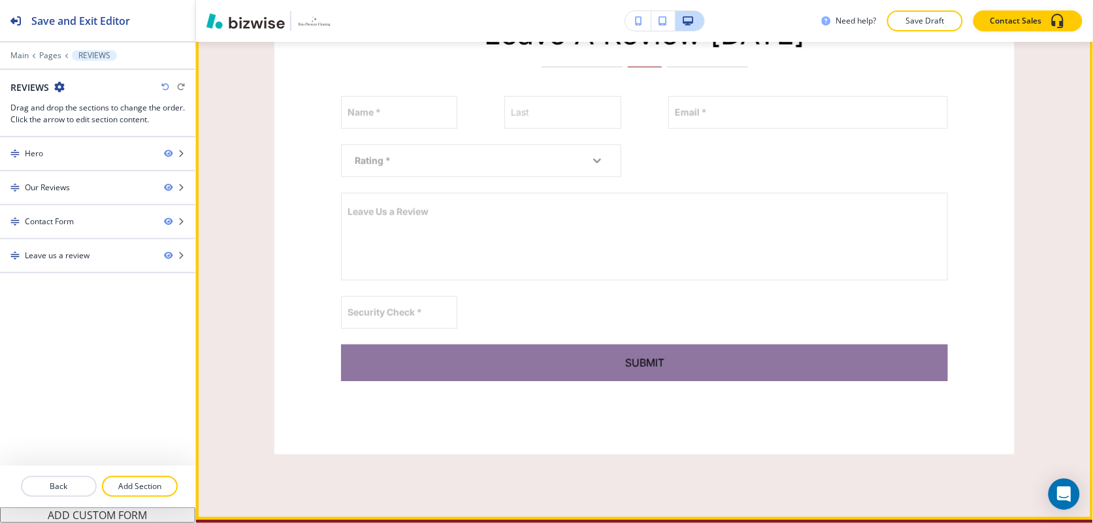
scroll to position [1550, 0]
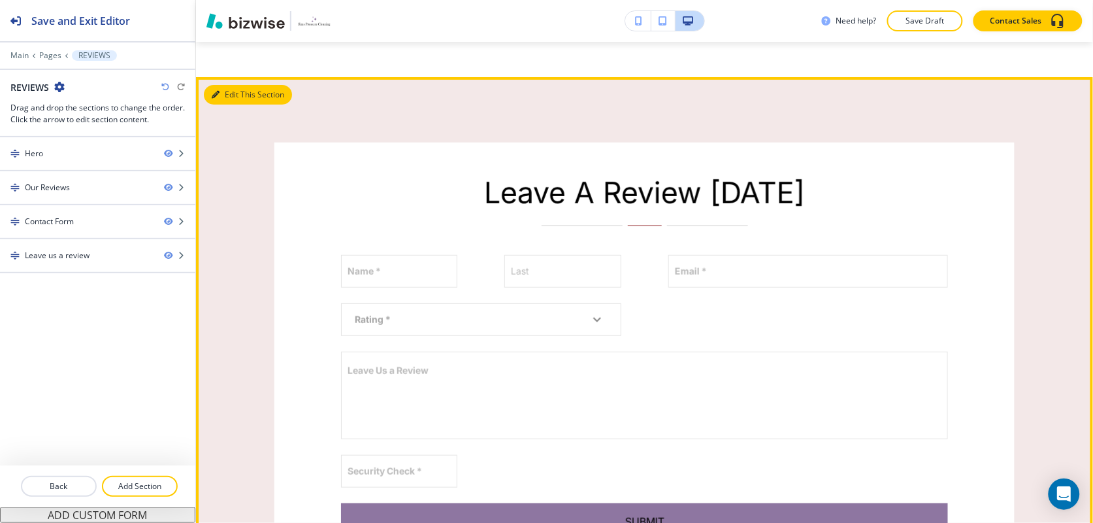
click at [229, 85] on button "Edit This Section" at bounding box center [248, 95] width 88 height 20
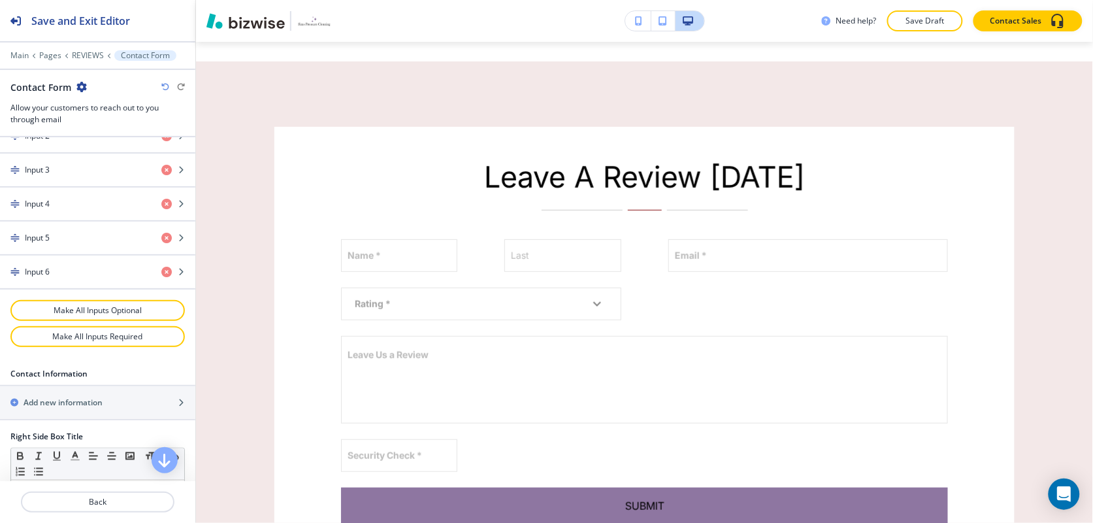
scroll to position [572, 0]
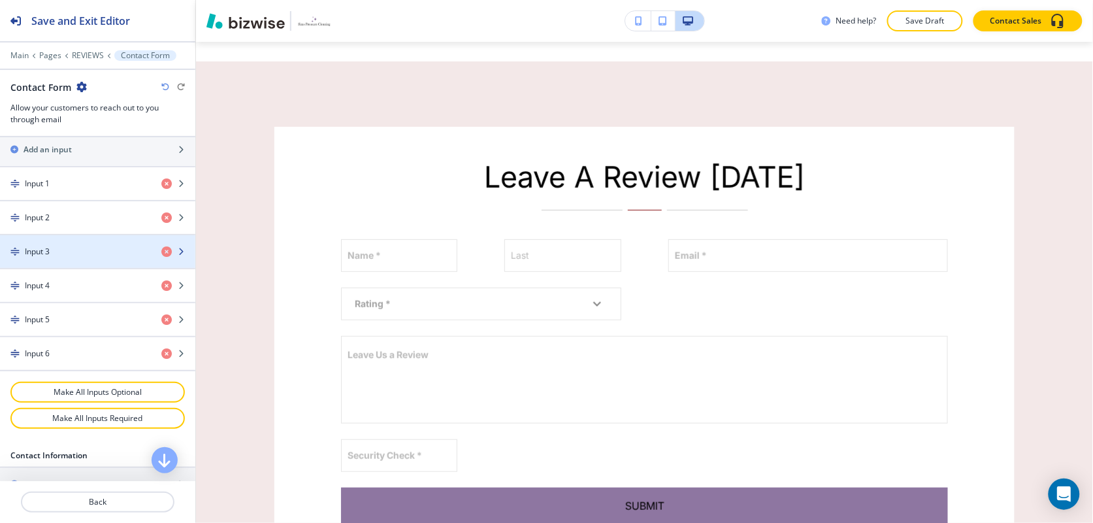
click at [86, 257] on div "Input 3" at bounding box center [75, 252] width 151 height 12
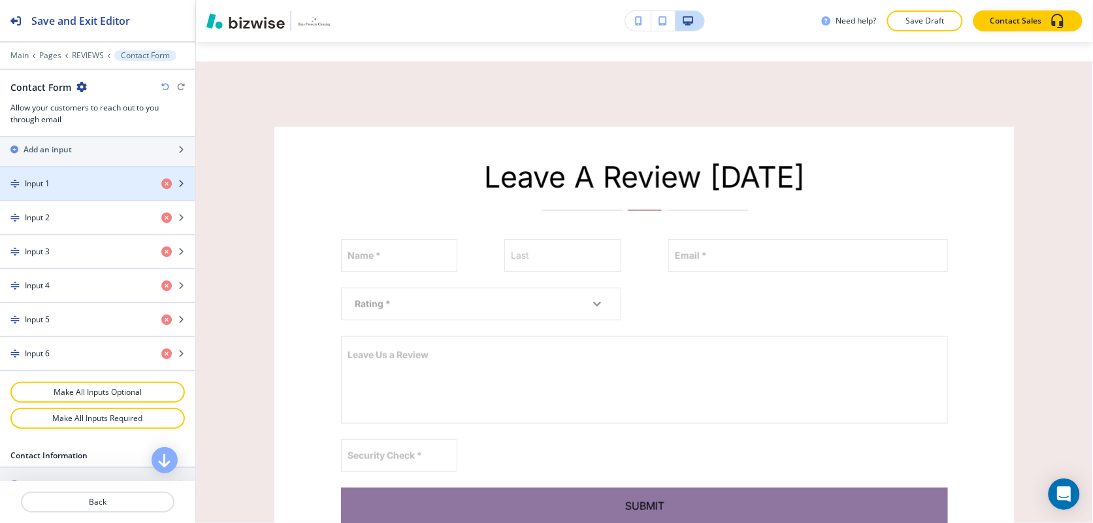
click at [74, 189] on div "Input 1" at bounding box center [75, 184] width 151 height 12
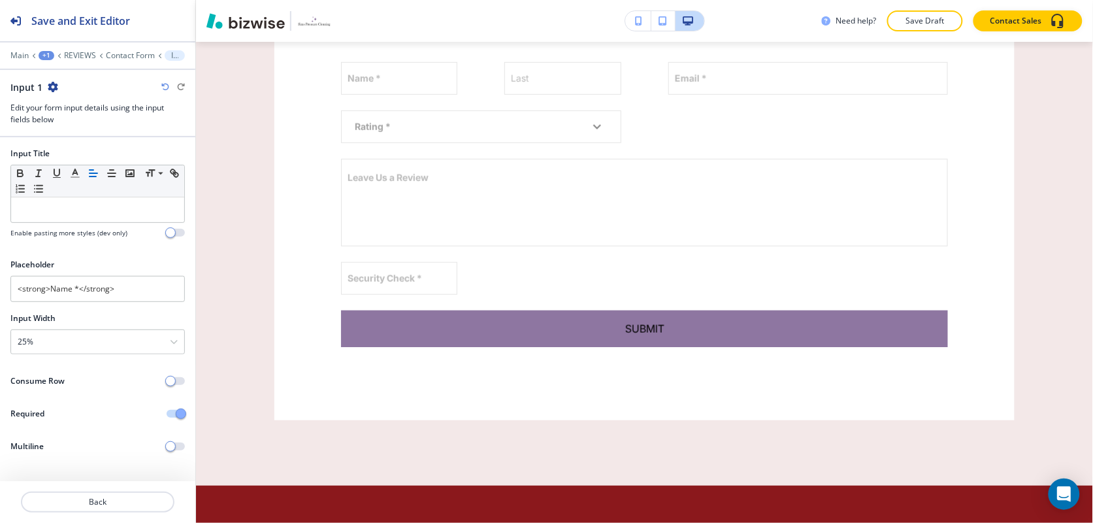
scroll to position [1744, 0]
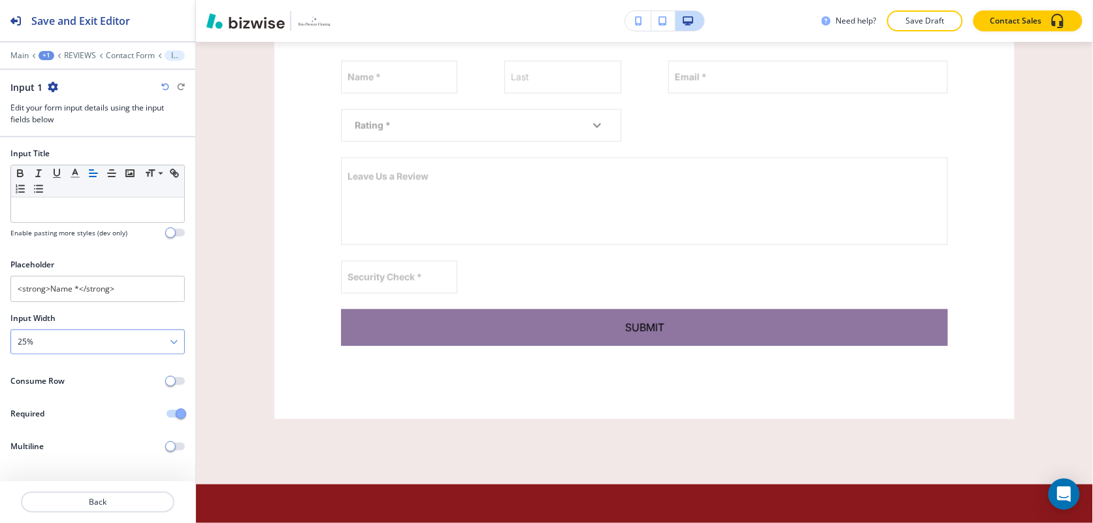
click at [64, 346] on div "25%" at bounding box center [97, 342] width 173 height 24
click at [56, 407] on h4 "50%" at bounding box center [98, 409] width 160 height 12
click at [103, 501] on p "Back" at bounding box center [97, 502] width 151 height 12
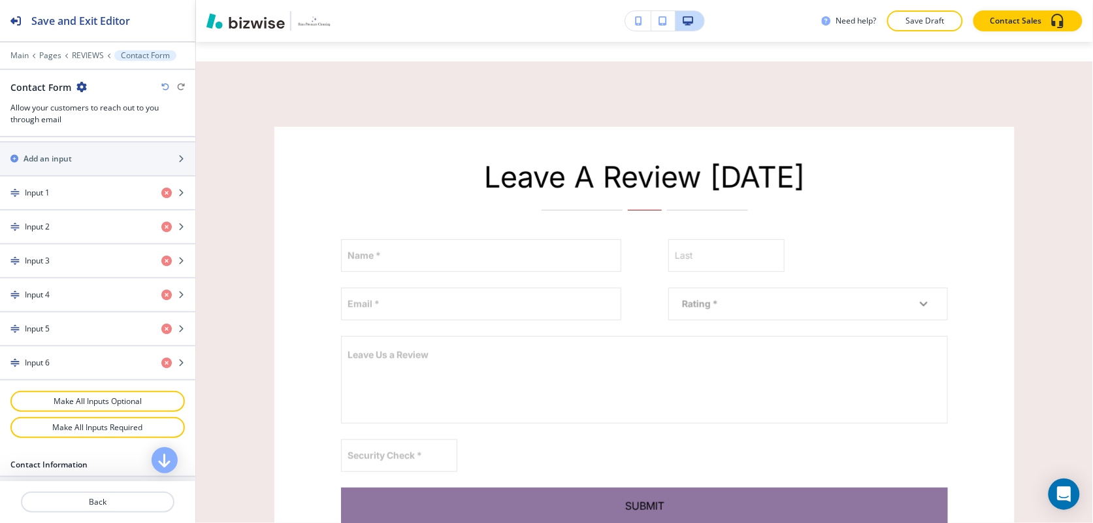
scroll to position [572, 0]
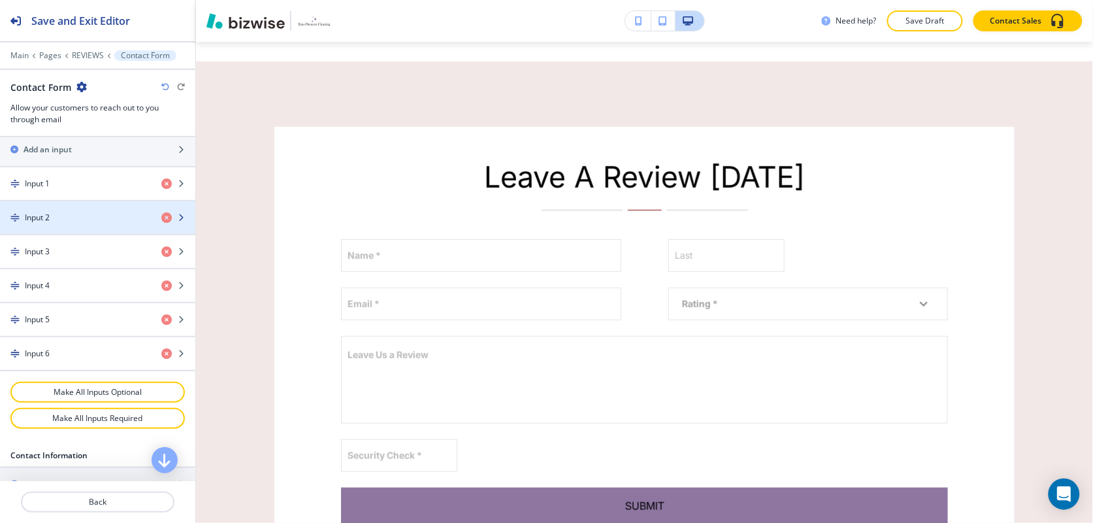
click at [76, 223] on div "Input 2" at bounding box center [75, 218] width 151 height 12
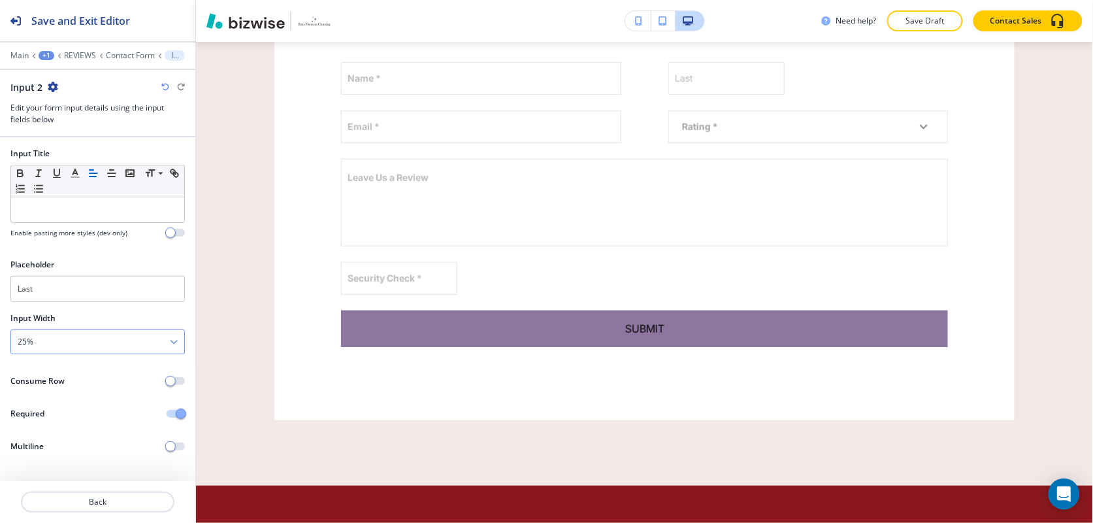
scroll to position [1744, 0]
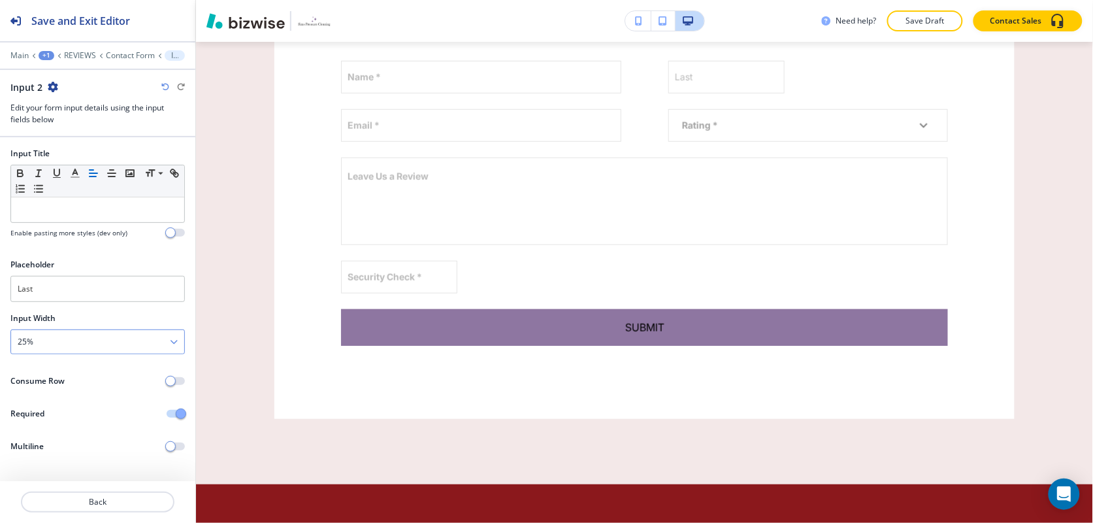
click at [75, 342] on div "25%" at bounding box center [97, 342] width 173 height 24
click at [63, 410] on h4 "50%" at bounding box center [98, 409] width 160 height 12
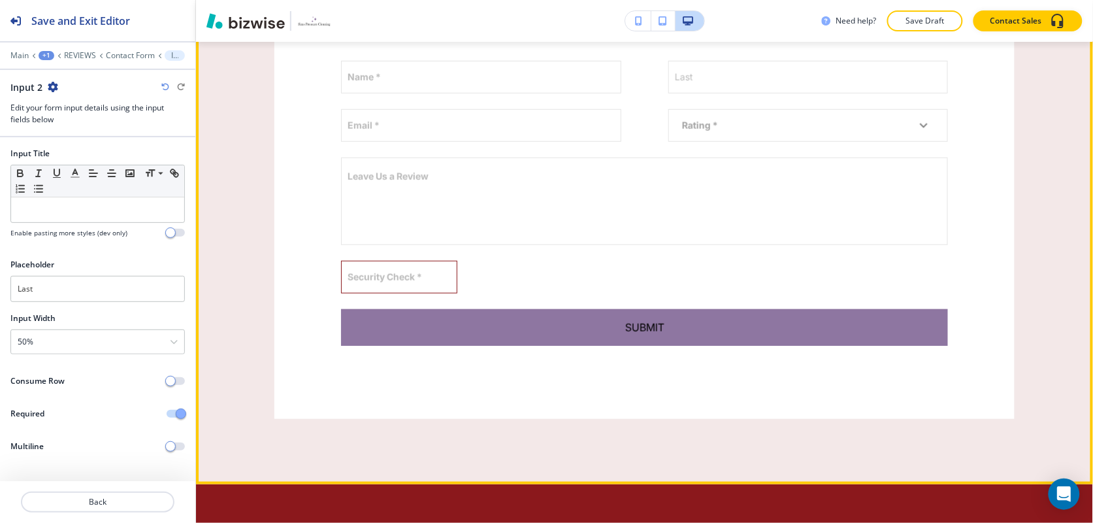
click at [406, 261] on input "Security Check *" at bounding box center [399, 276] width 115 height 31
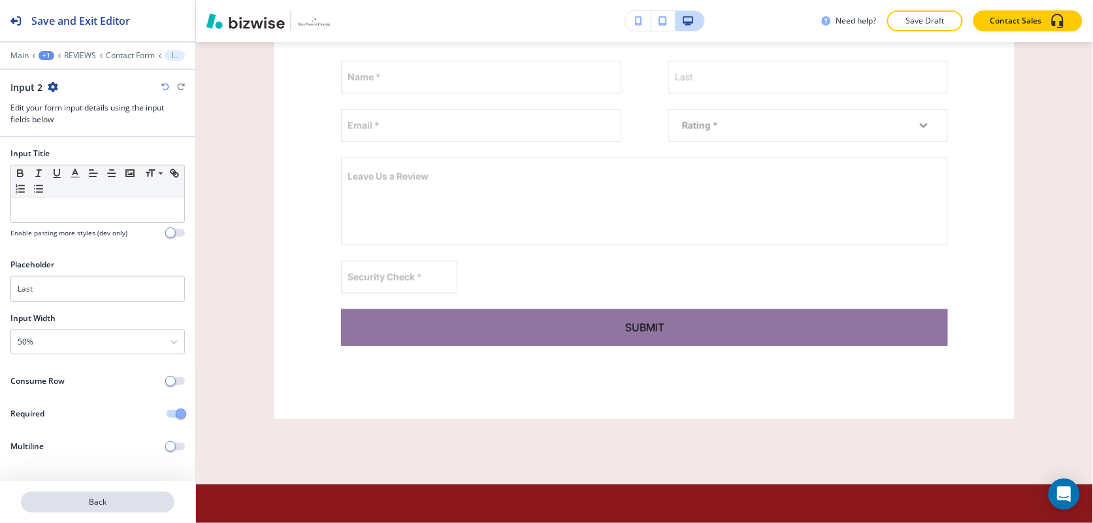
click at [99, 503] on p "Back" at bounding box center [97, 502] width 151 height 12
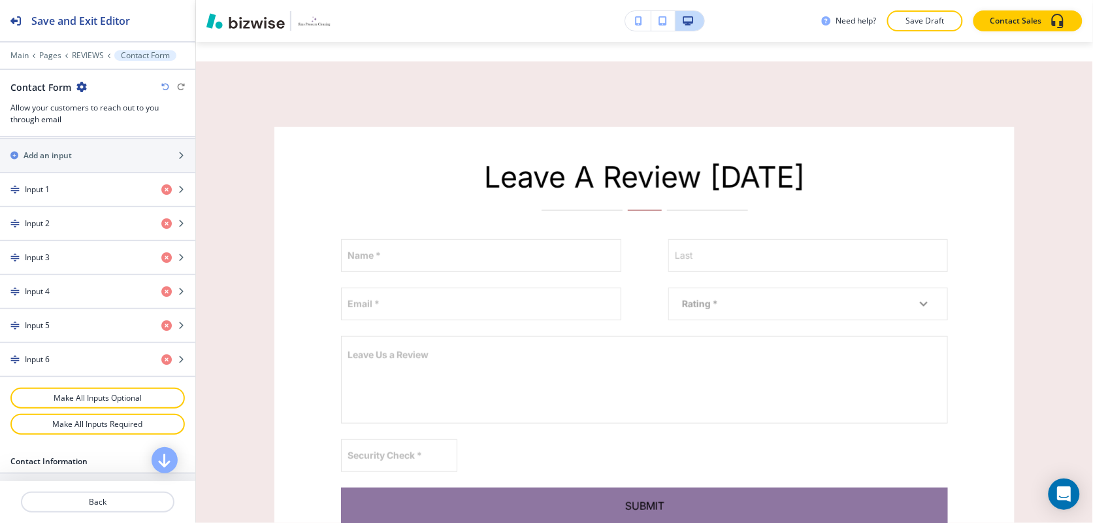
scroll to position [572, 0]
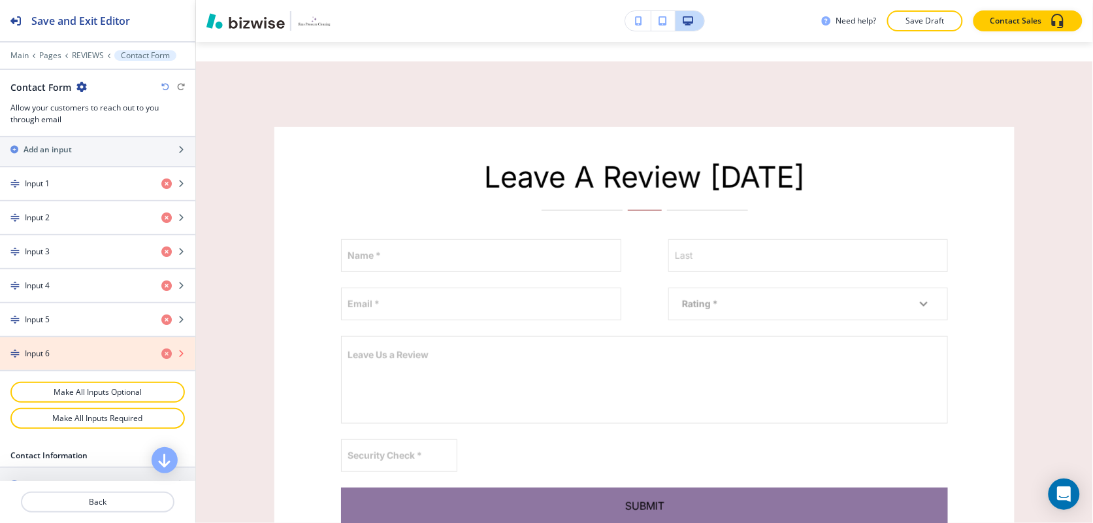
click at [161, 357] on icon "button" at bounding box center [166, 353] width 10 height 10
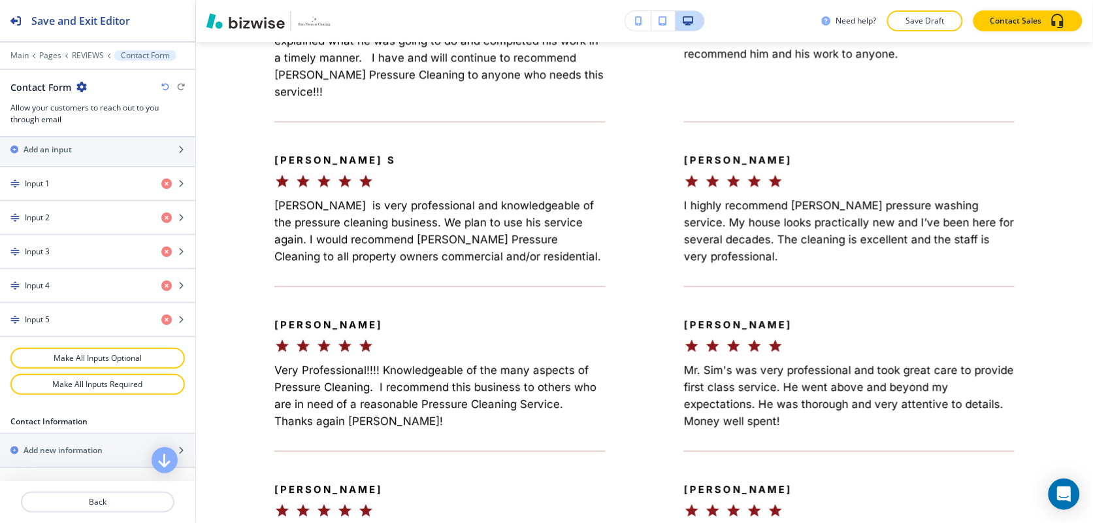
scroll to position [624, 0]
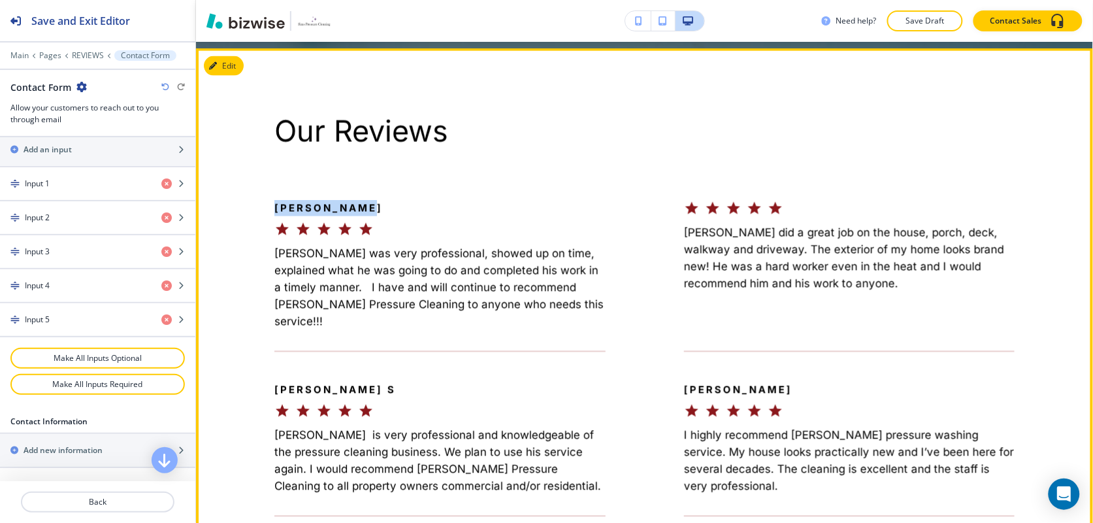
drag, startPoint x: 374, startPoint y: 204, endPoint x: 383, endPoint y: 203, distance: 9.2
click at [383, 203] on div "Sheldon Herd Mr. Sims was very professional, showed up on time, explained what …" at bounding box center [401, 265] width 410 height 129
copy p "[PERSON_NAME]"
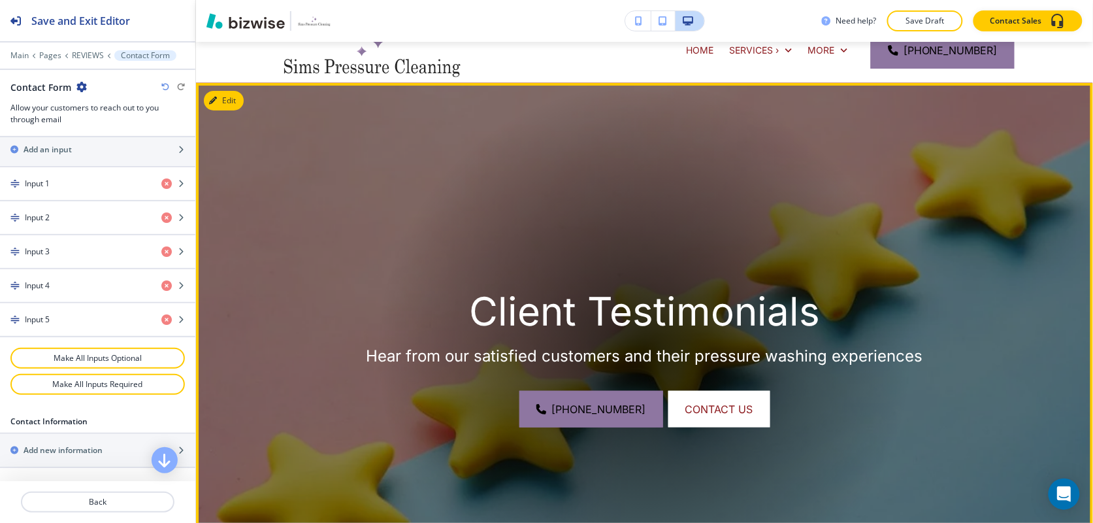
scroll to position [0, 0]
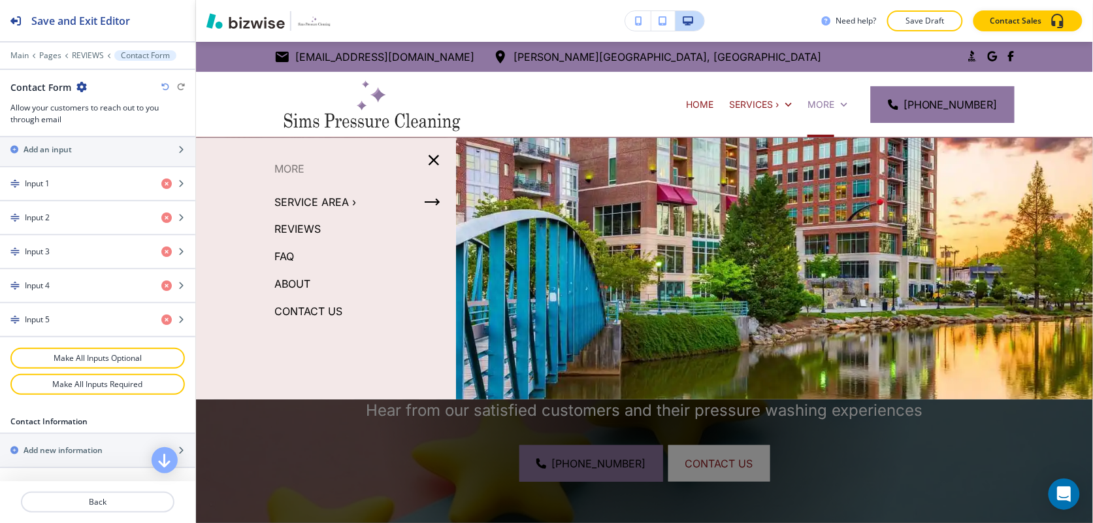
click at [282, 246] on p "FAQ" at bounding box center [284, 256] width 20 height 20
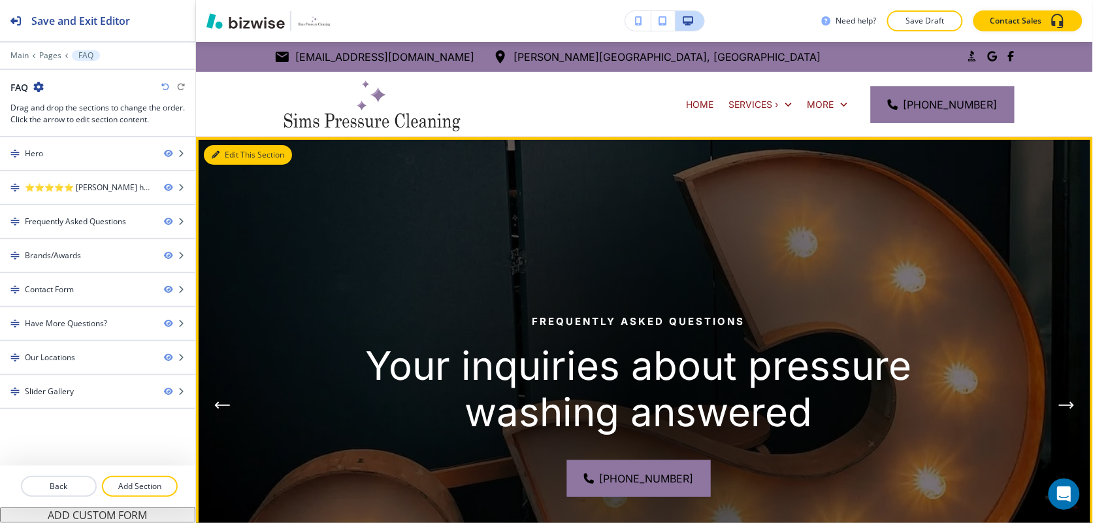
click at [233, 153] on button "Edit This Section" at bounding box center [248, 155] width 88 height 20
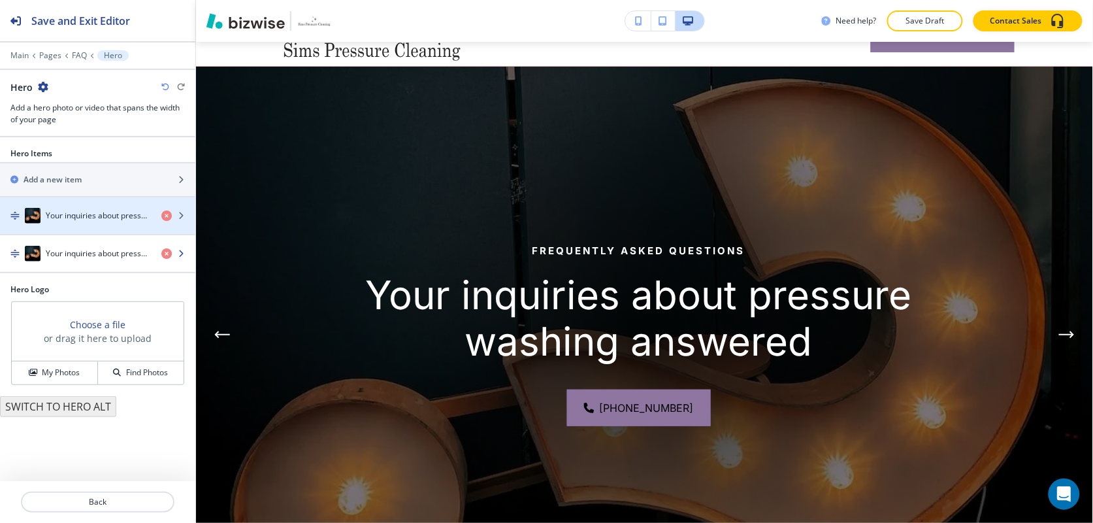
scroll to position [95, 0]
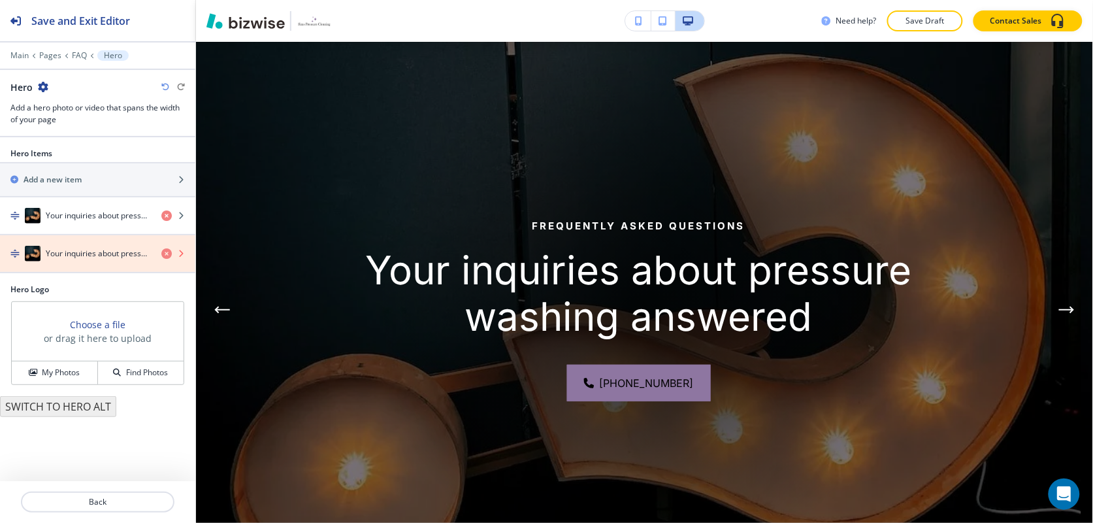
click at [168, 253] on icon "button" at bounding box center [166, 253] width 10 height 10
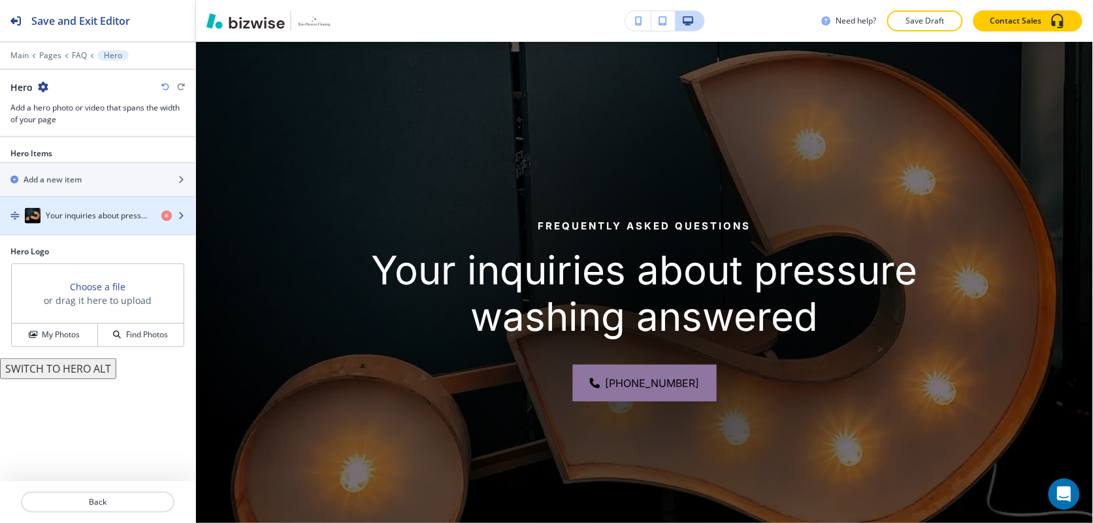
click at [59, 223] on div "Your inquiries about pressure washing answered" at bounding box center [75, 216] width 151 height 16
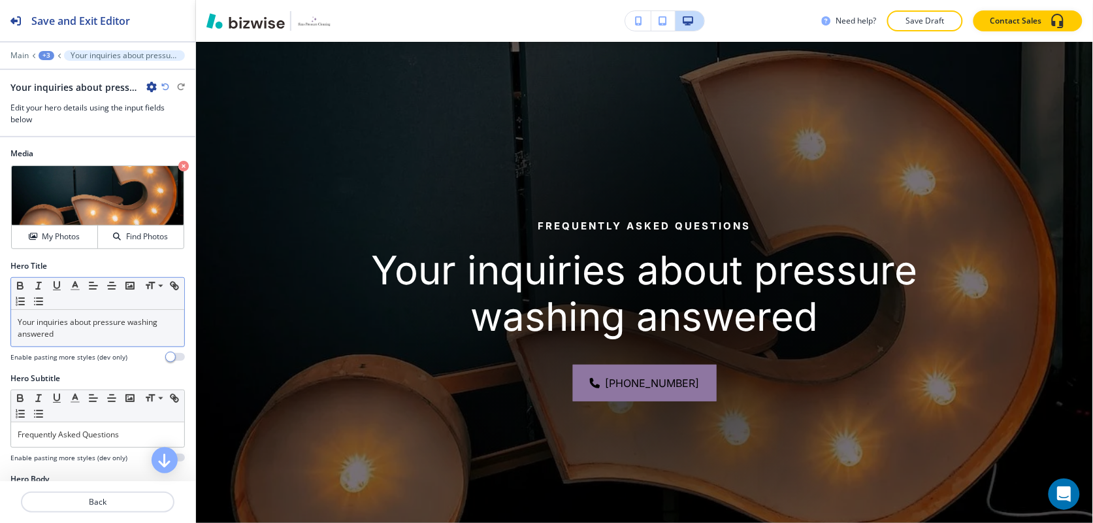
click at [95, 334] on p "Your inquiries about pressure washing answered" at bounding box center [98, 328] width 160 height 24
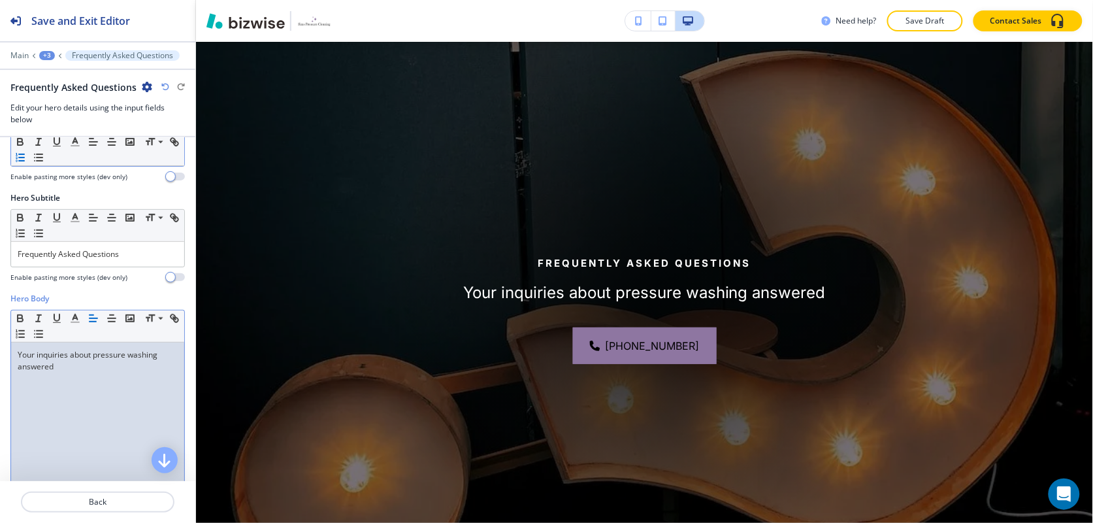
scroll to position [0, 0]
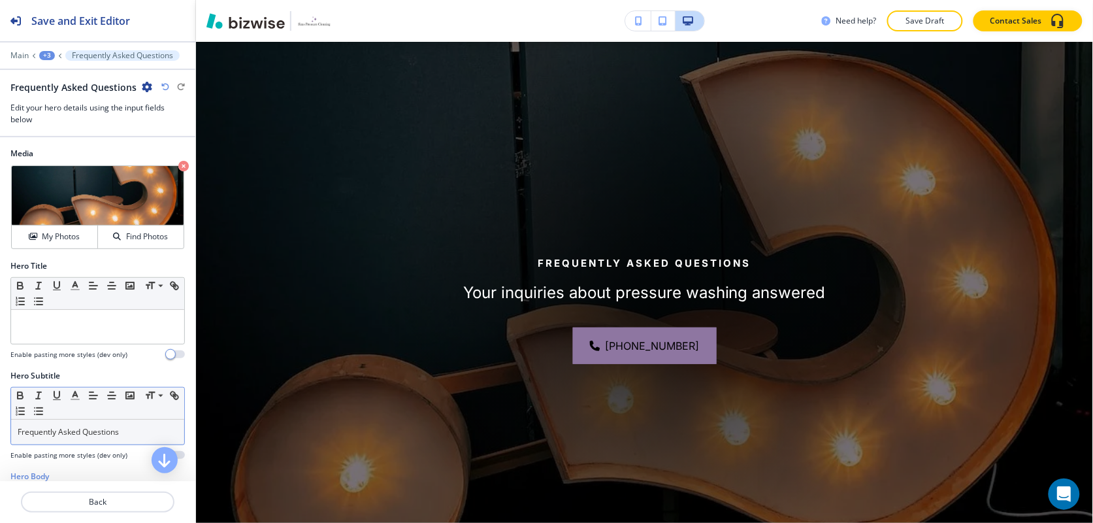
click at [80, 428] on p "Frequently Asked Questions" at bounding box center [98, 432] width 160 height 12
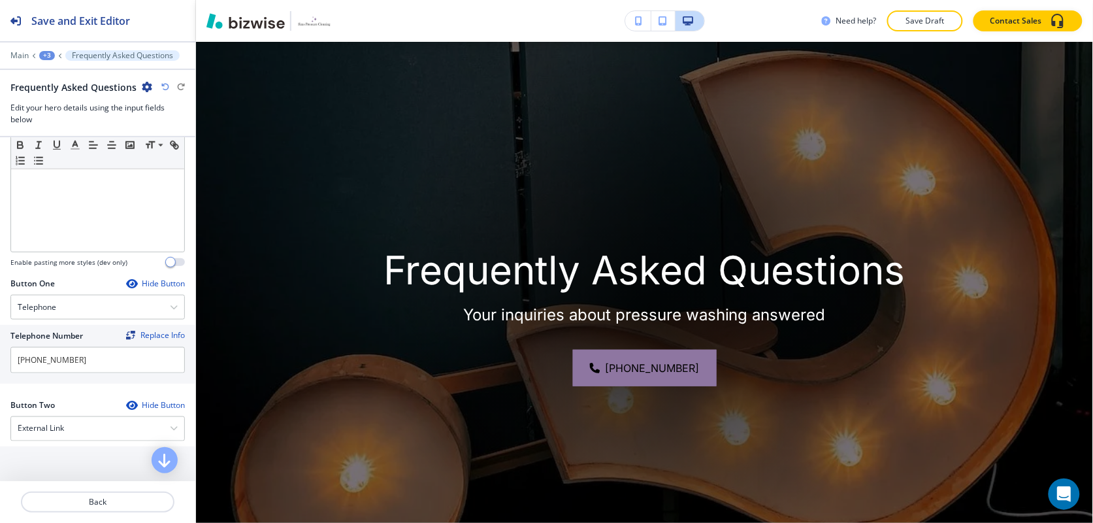
scroll to position [648, 0]
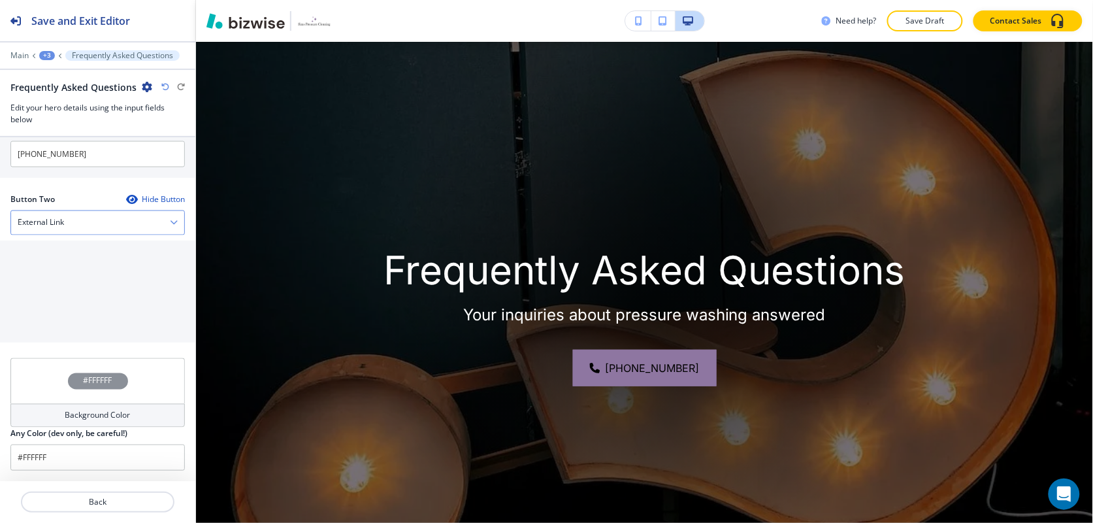
click at [54, 227] on h4 "External Link" at bounding box center [41, 223] width 46 height 12
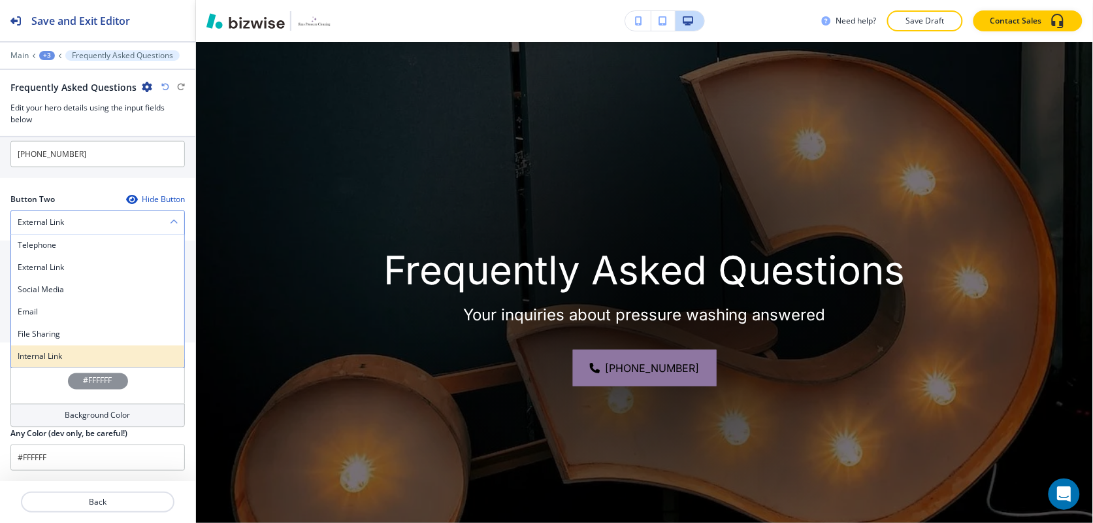
click at [59, 351] on h4 "Internal Link" at bounding box center [98, 357] width 160 height 12
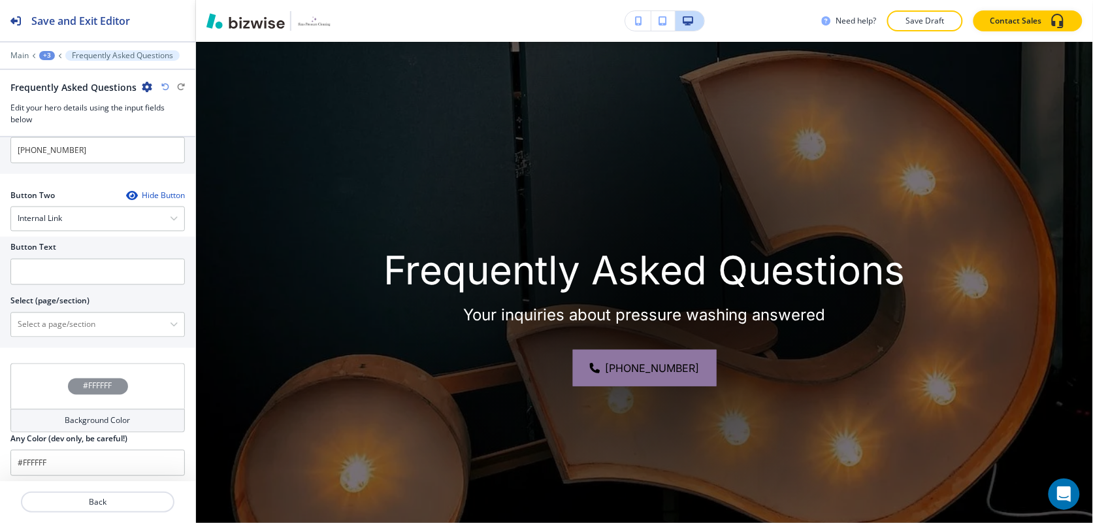
scroll to position [647, 0]
click at [64, 345] on div "Button Text Select (page/section) HOME HOME | Hero HOME | 2 Eliminate Built-Up …" at bounding box center [97, 293] width 195 height 111
click at [74, 327] on \(page\/section\) "Manual Input" at bounding box center [90, 326] width 159 height 22
type \(page\/section\) "CONTACT US"
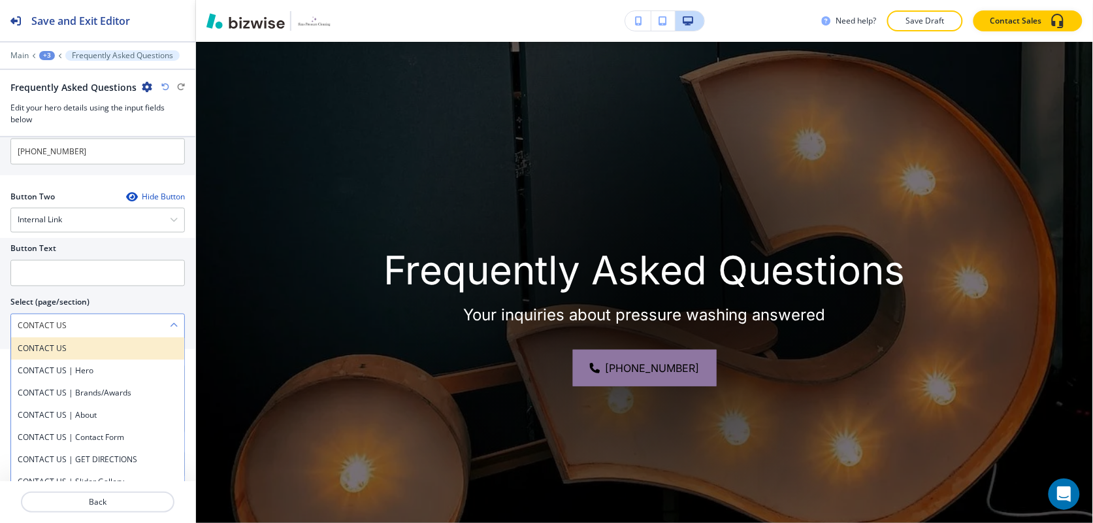
click at [73, 355] on h4 "CONTACT US" at bounding box center [98, 349] width 160 height 12
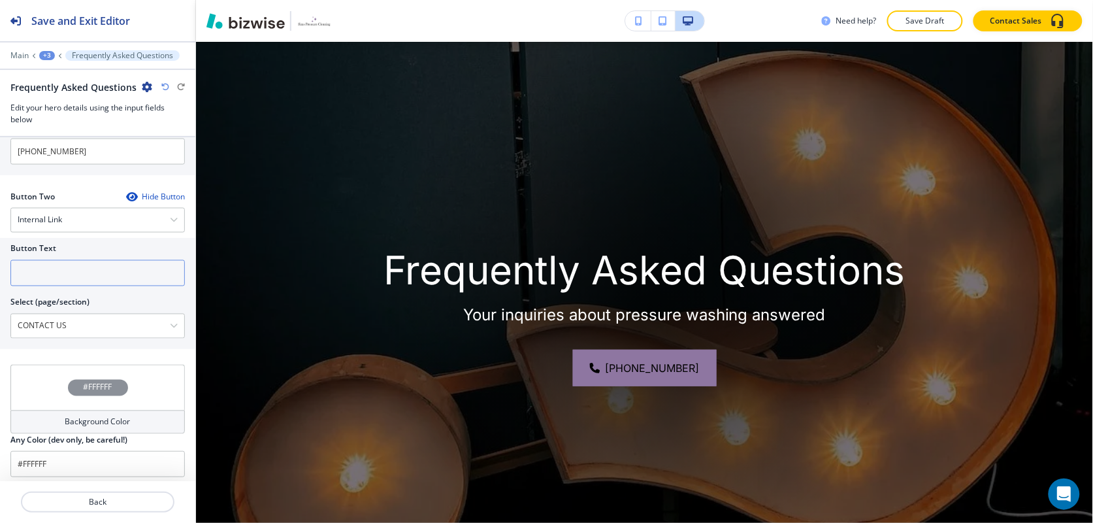
click at [72, 283] on input "text" at bounding box center [97, 273] width 174 height 26
paste input "CONTACT US"
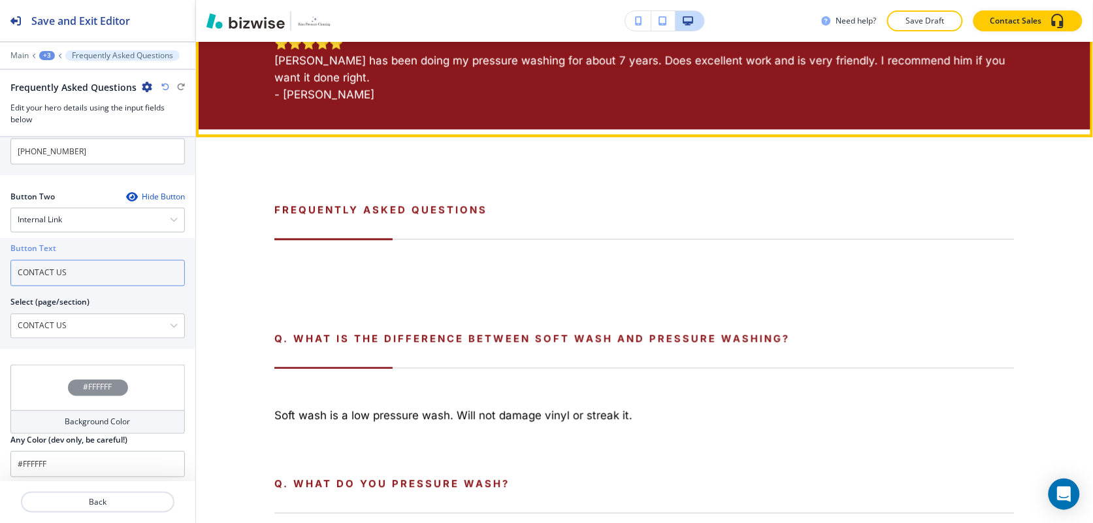
scroll to position [667, 0]
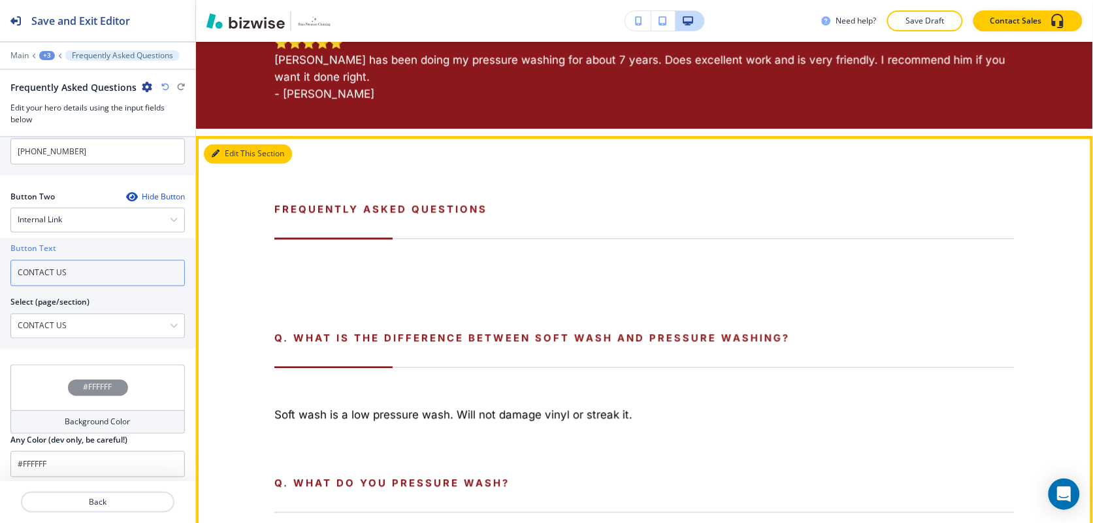
type input "CONTACT US"
click at [231, 155] on button "Edit This Section" at bounding box center [248, 154] width 88 height 20
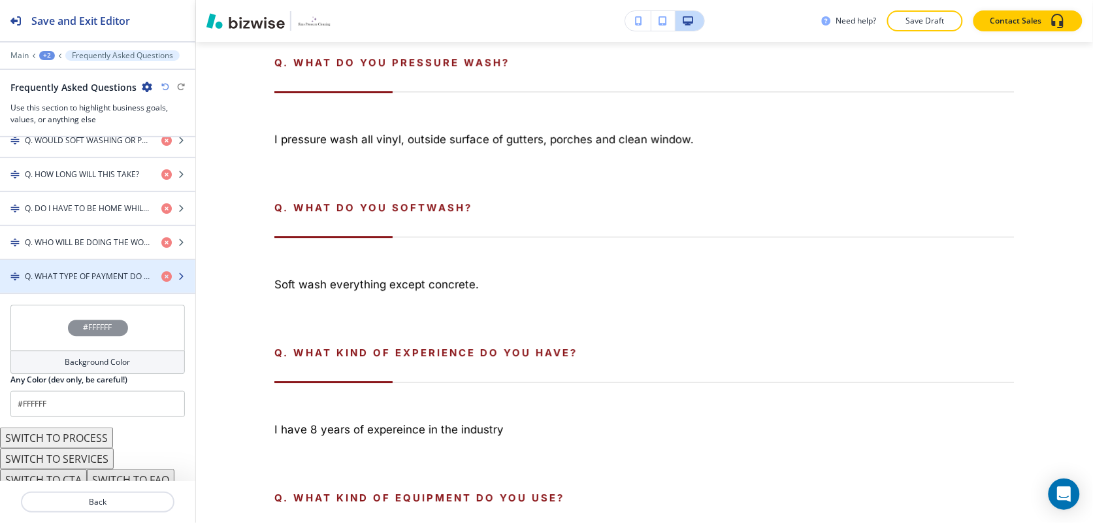
scroll to position [1063, 0]
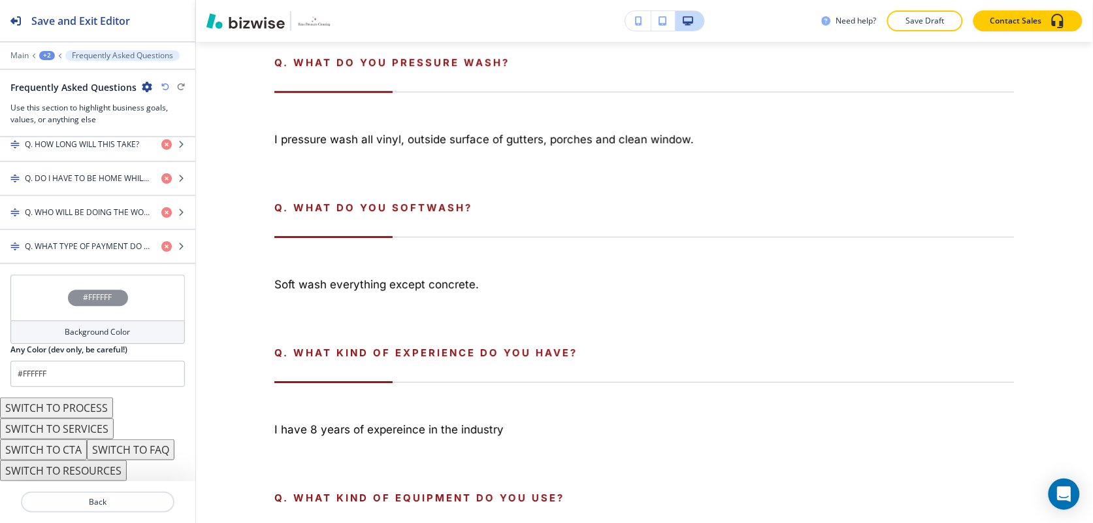
click at [64, 451] on button "SWITCH TO CTA" at bounding box center [43, 449] width 87 height 21
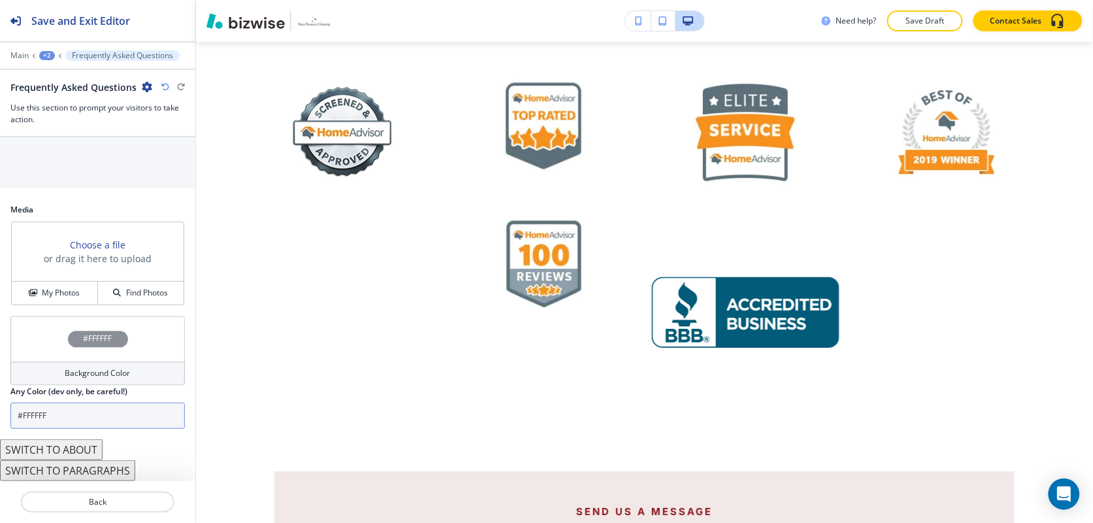
scroll to position [733, 0]
click at [86, 470] on button "SWITCH TO PARAGRAPHS" at bounding box center [67, 470] width 135 height 21
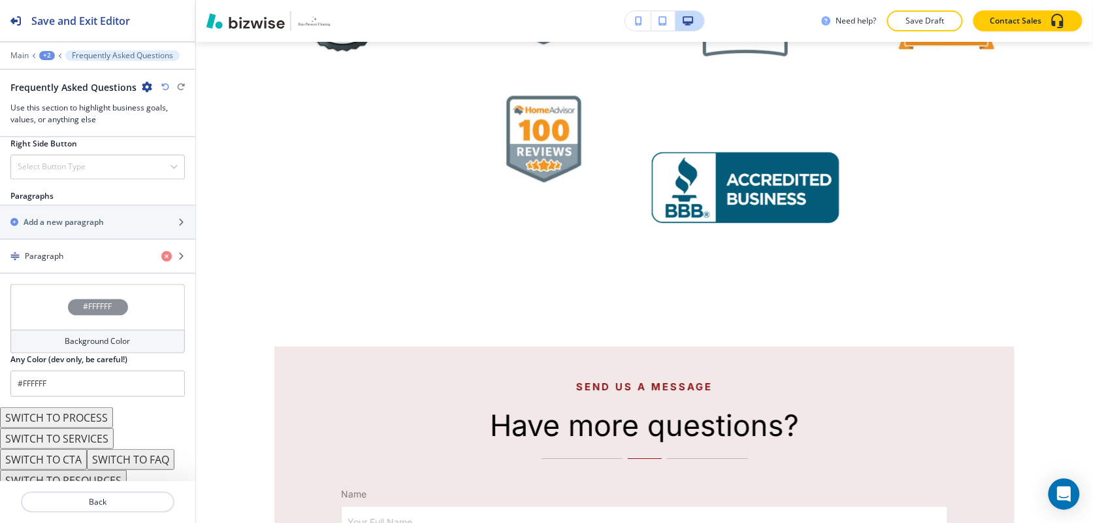
scroll to position [755, 0]
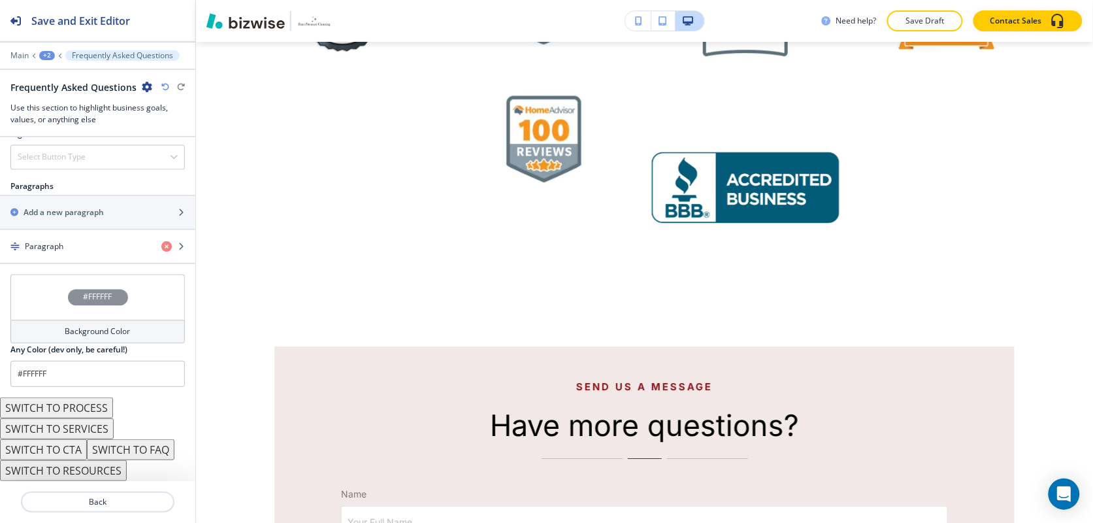
click at [136, 449] on button "SWITCH TO FAQ" at bounding box center [131, 449] width 88 height 21
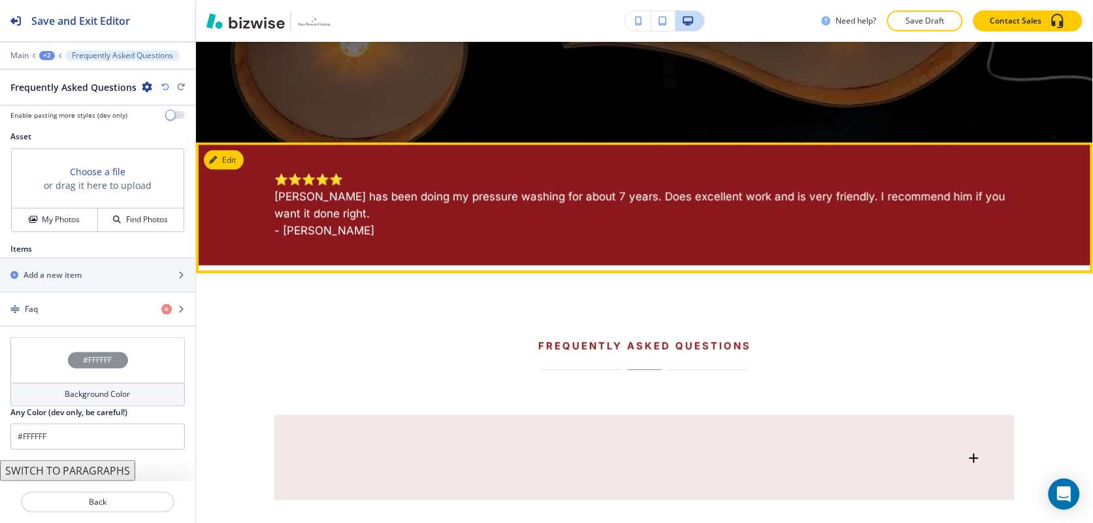
scroll to position [761, 0]
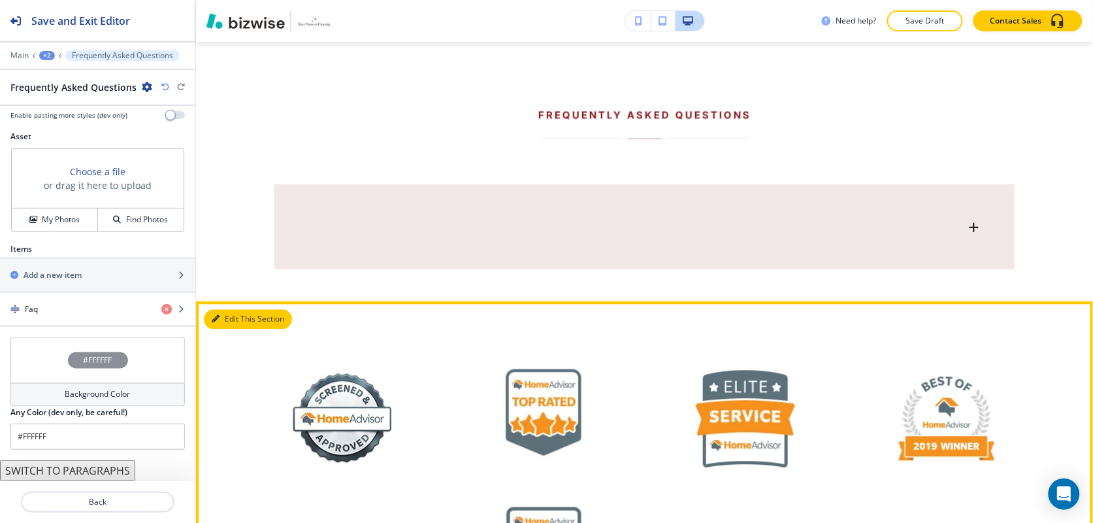
click at [226, 317] on button "Edit This Section" at bounding box center [248, 320] width 88 height 20
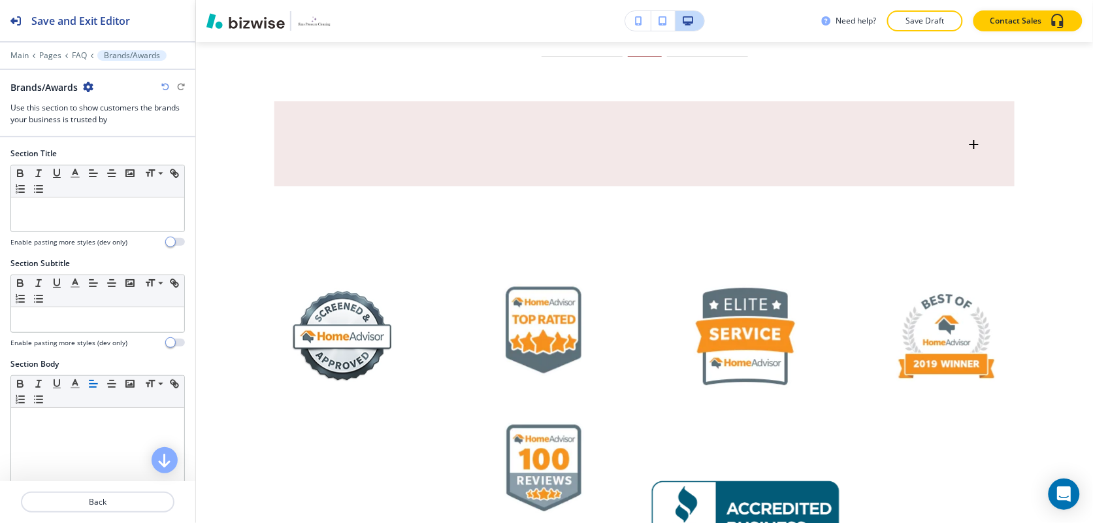
scroll to position [1020, 0]
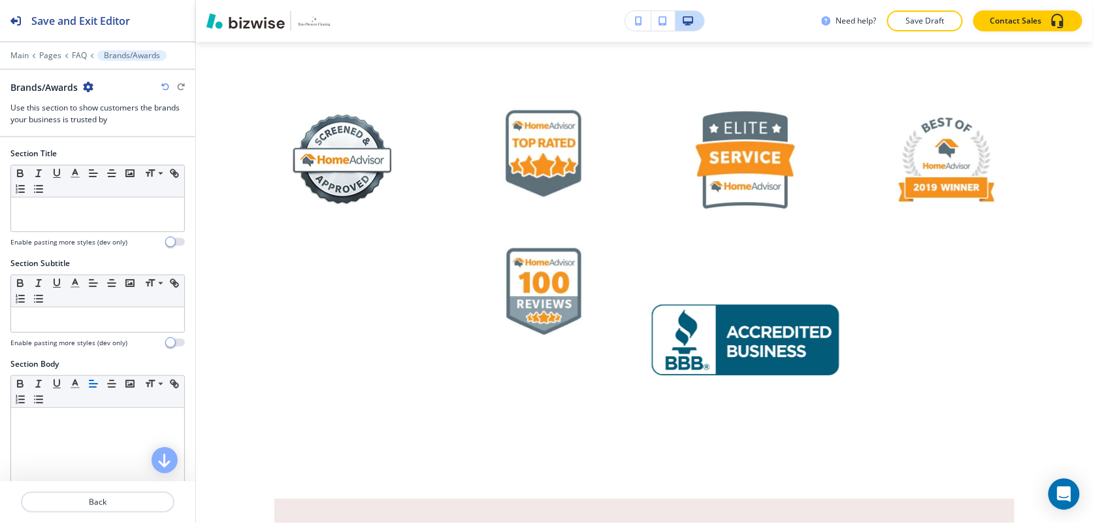
click at [90, 80] on div "Brands/Awards" at bounding box center [51, 87] width 83 height 14
click at [89, 82] on icon "button" at bounding box center [88, 87] width 10 height 10
click at [125, 165] on button "Delete Section" at bounding box center [126, 156] width 84 height 24
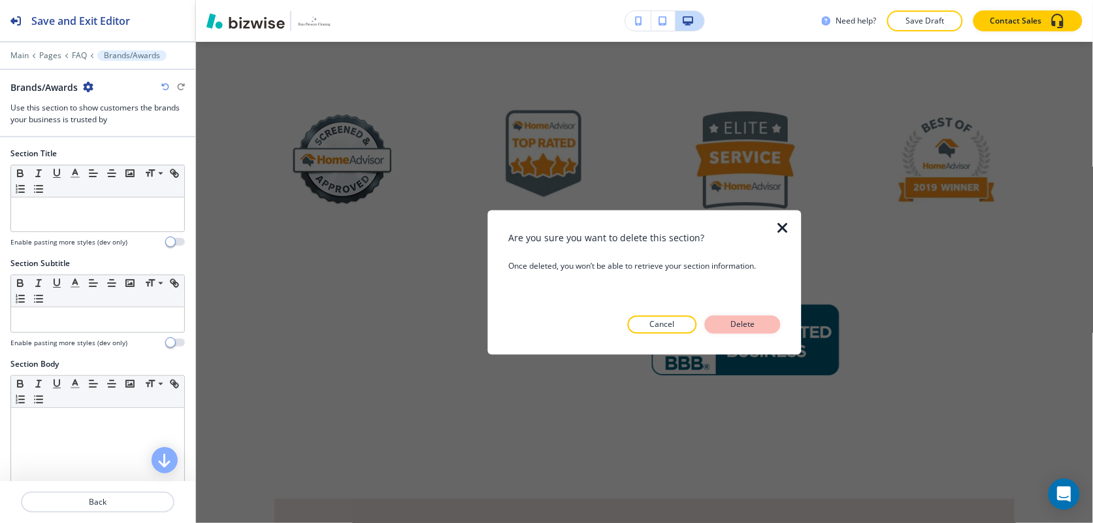
click at [745, 317] on button "Delete" at bounding box center [743, 324] width 76 height 18
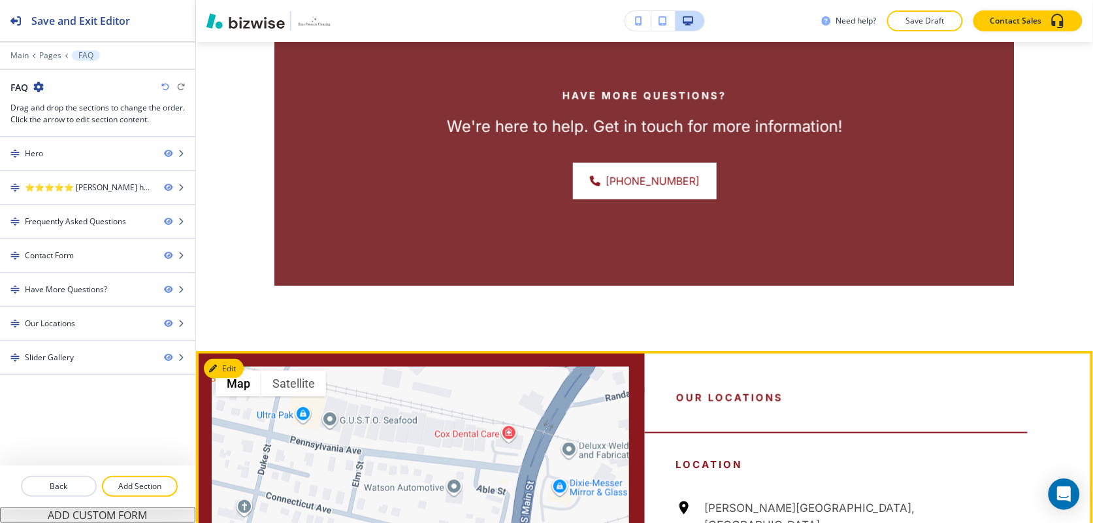
scroll to position [1918, 0]
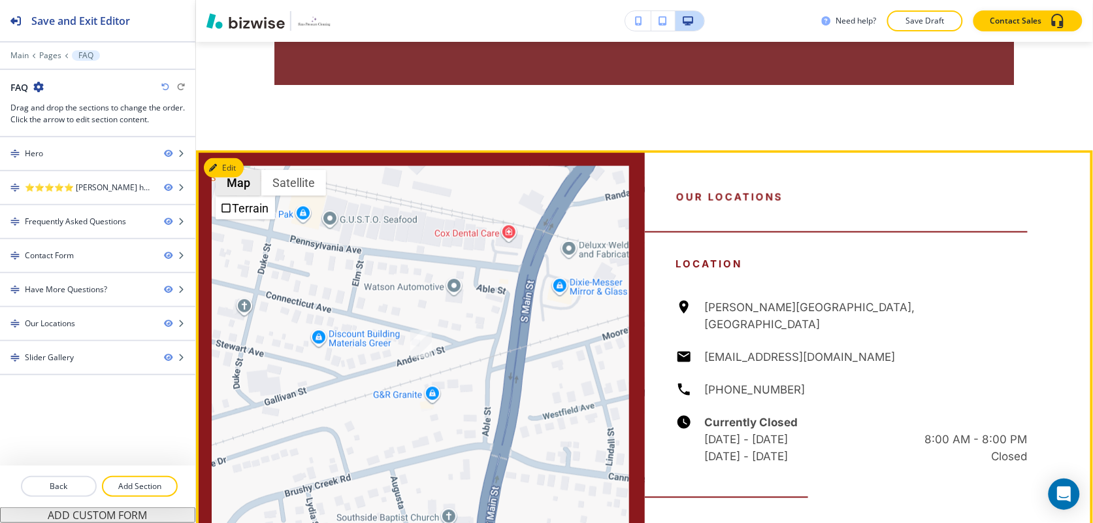
click at [231, 177] on button "Edit" at bounding box center [224, 168] width 40 height 20
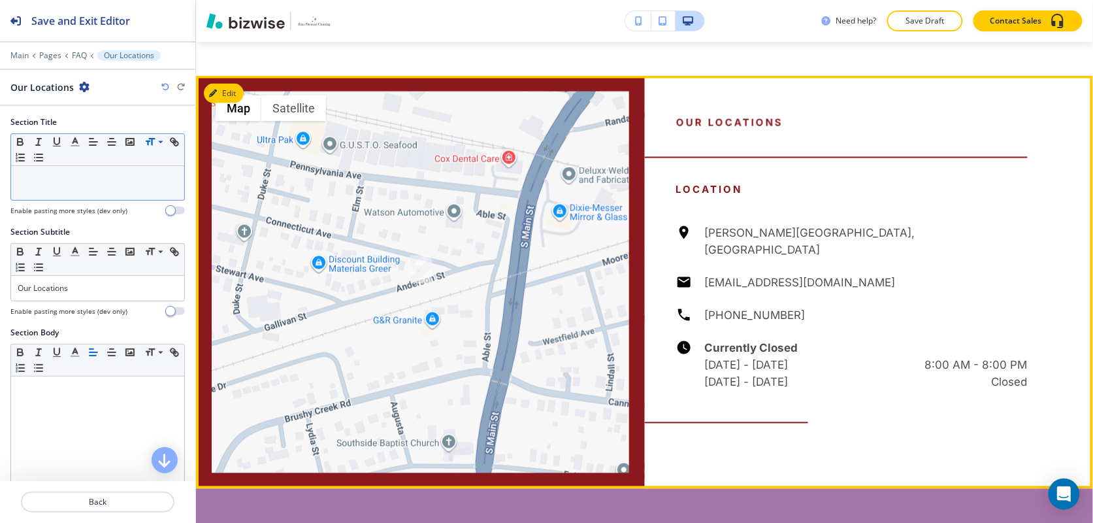
scroll to position [2028, 0]
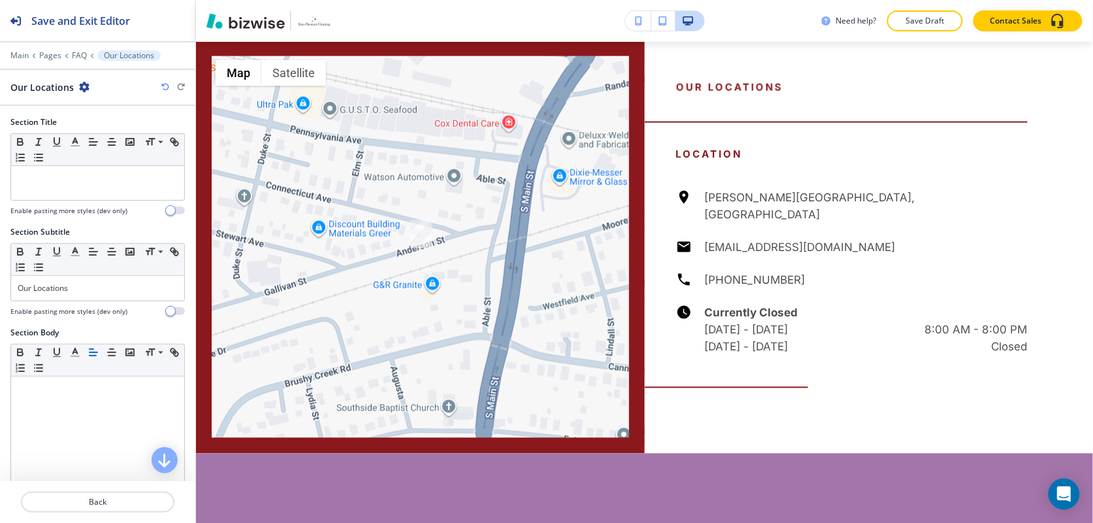
click at [88, 86] on div "Our Locations" at bounding box center [97, 87] width 174 height 14
click at [83, 88] on icon "button" at bounding box center [84, 87] width 10 height 10
click at [111, 153] on p "Delete Section" at bounding box center [119, 156] width 67 height 12
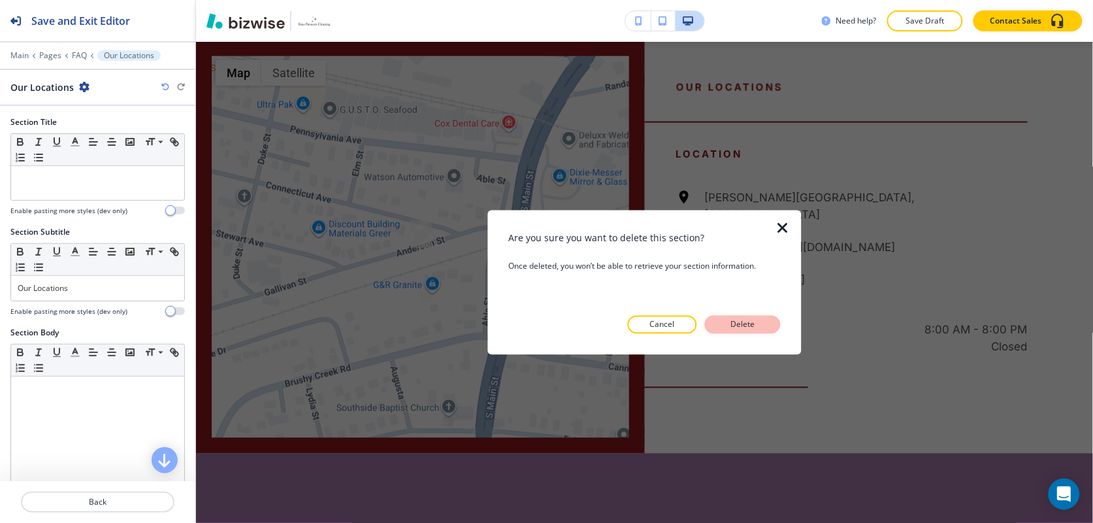
click at [740, 324] on p "Delete" at bounding box center [742, 324] width 31 height 12
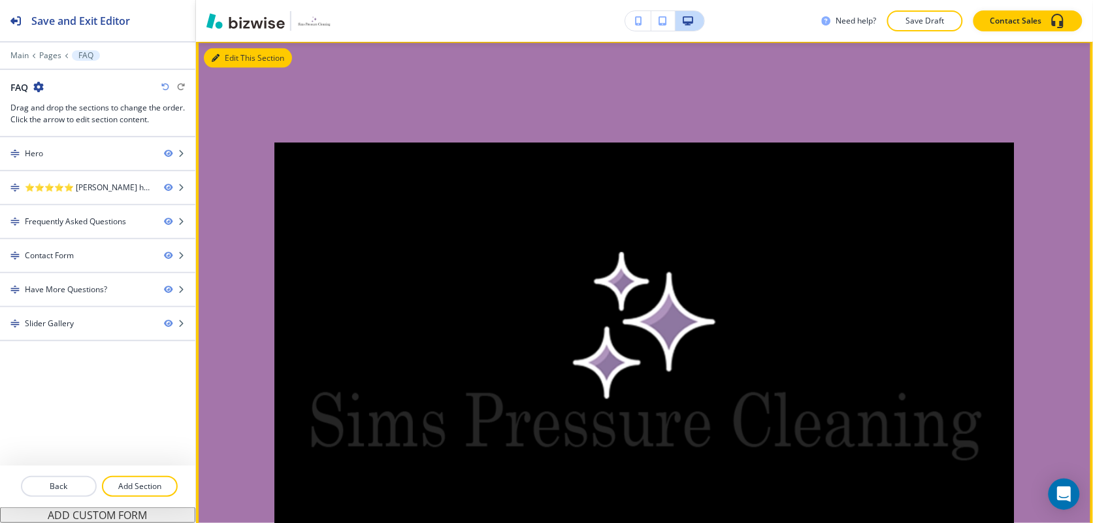
click at [236, 63] on button "Edit This Section" at bounding box center [248, 58] width 88 height 20
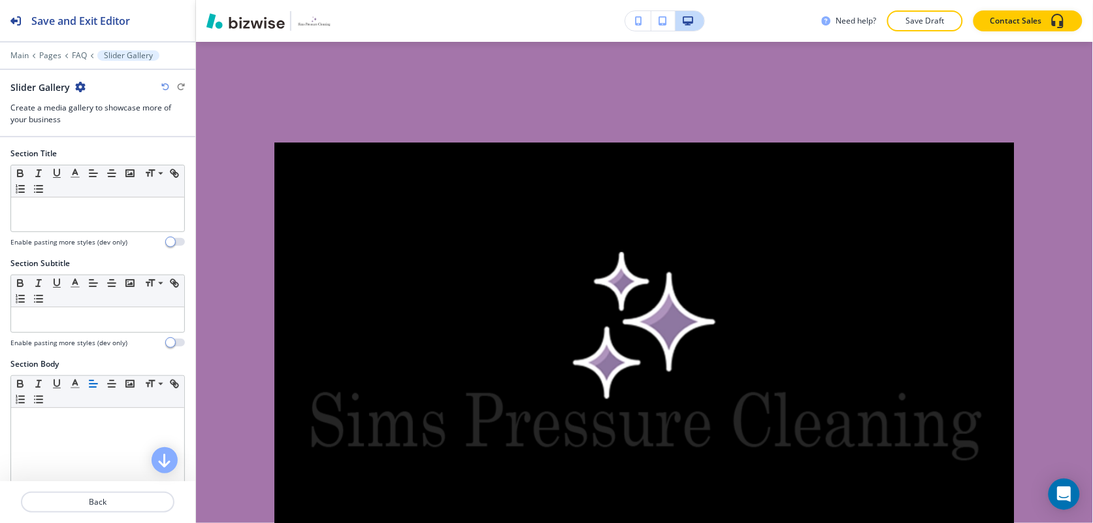
click at [77, 86] on icon "button" at bounding box center [80, 87] width 10 height 10
click at [96, 157] on p "Delete Section" at bounding box center [116, 156] width 67 height 12
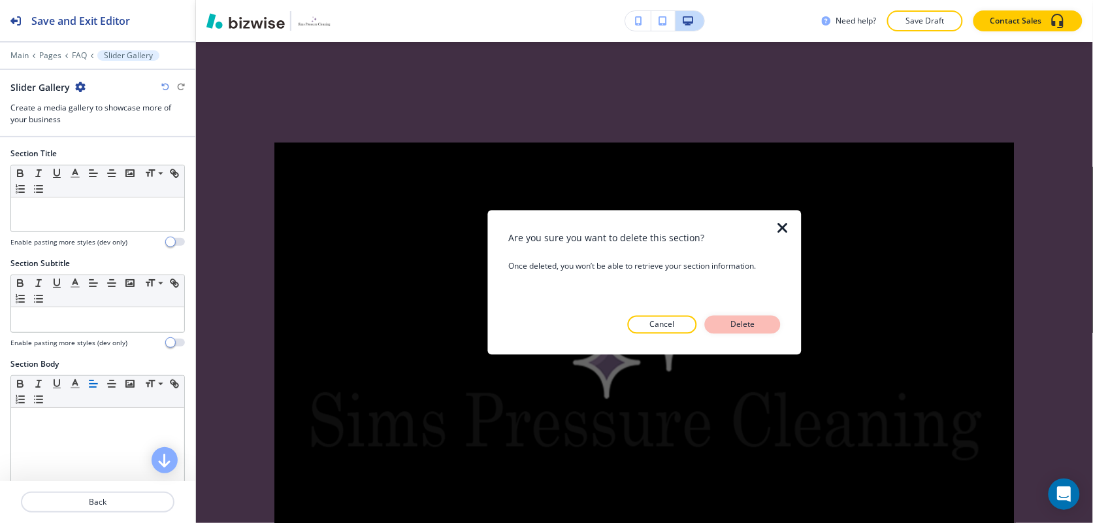
click at [747, 317] on button "Delete" at bounding box center [743, 324] width 76 height 18
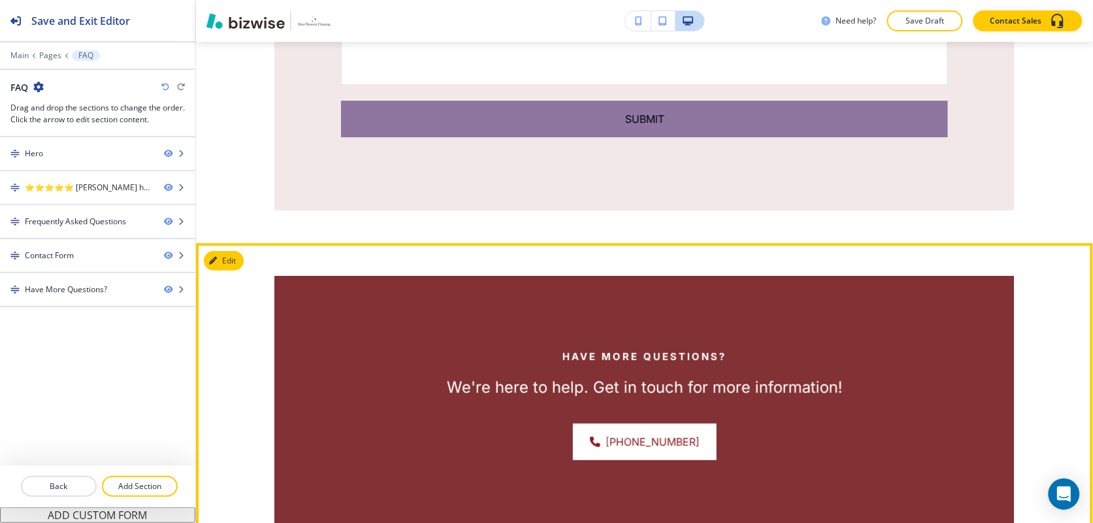
scroll to position [1457, 0]
click at [244, 256] on div "Have More Questions? We're here to help. Get in touch for more information! (86…" at bounding box center [644, 428] width 897 height 368
click at [242, 257] on button "Edit" at bounding box center [224, 261] width 40 height 20
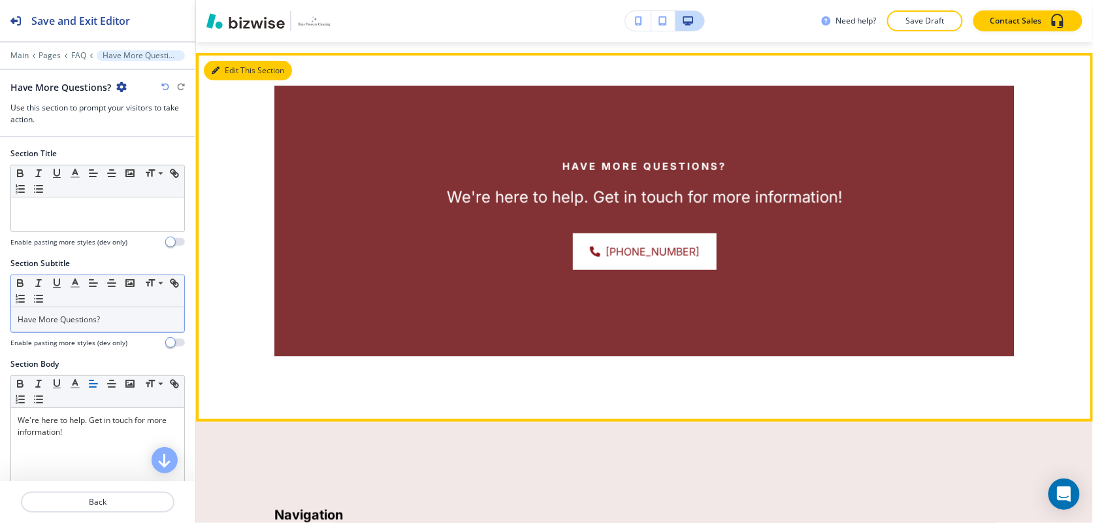
scroll to position [1660, 0]
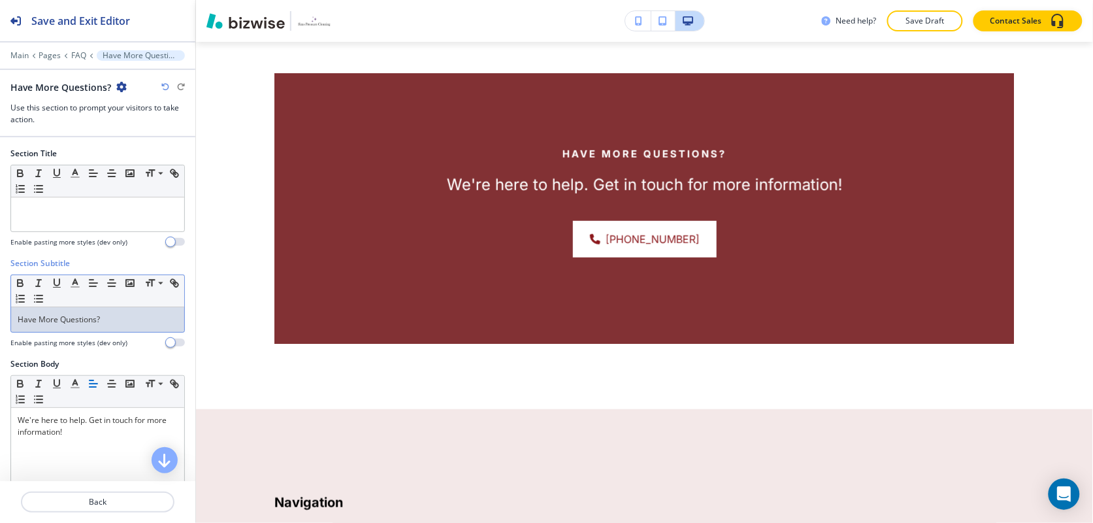
click at [112, 331] on div "Have More Questions?" at bounding box center [97, 319] width 173 height 25
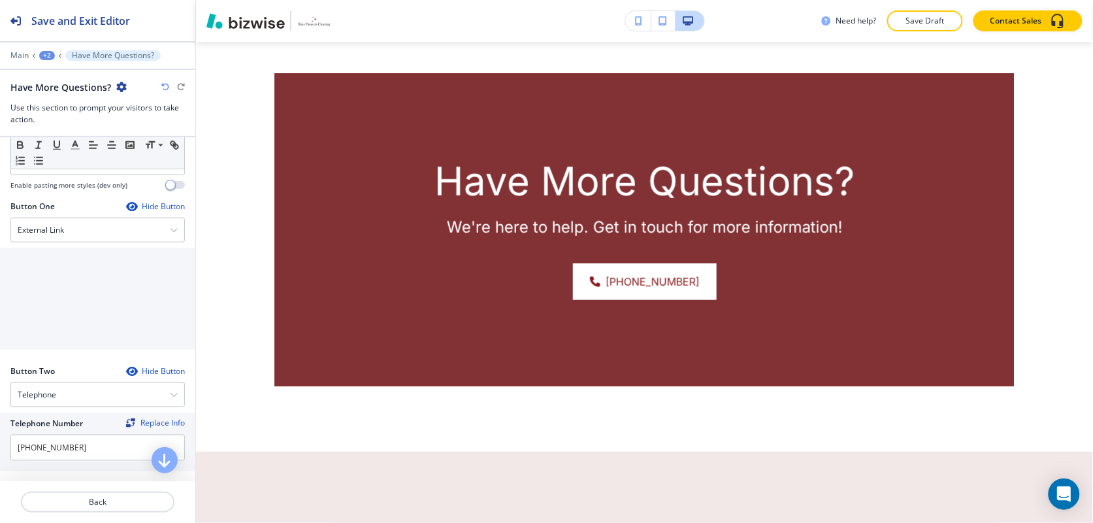
scroll to position [408, 0]
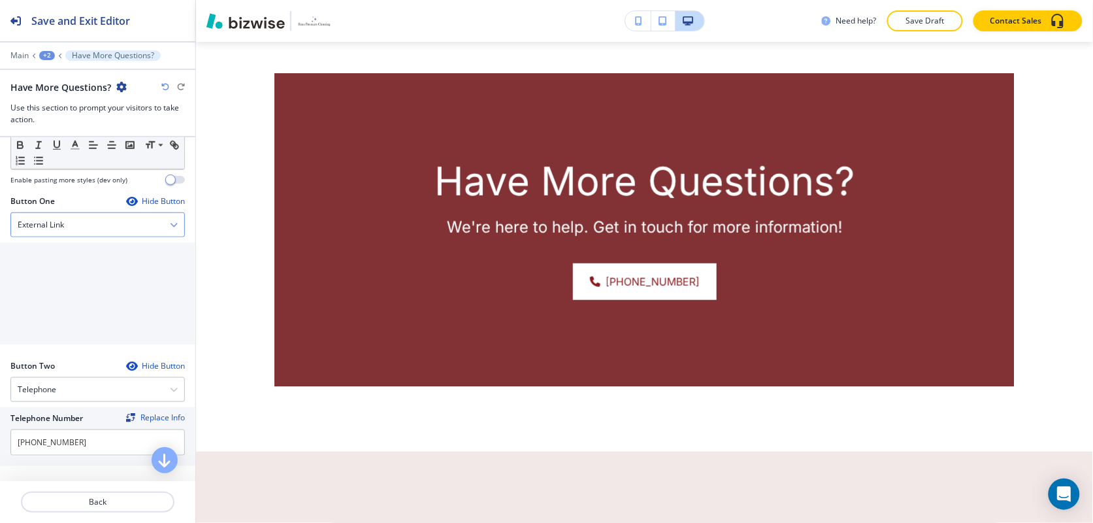
click at [70, 229] on div "External Link" at bounding box center [97, 225] width 173 height 24
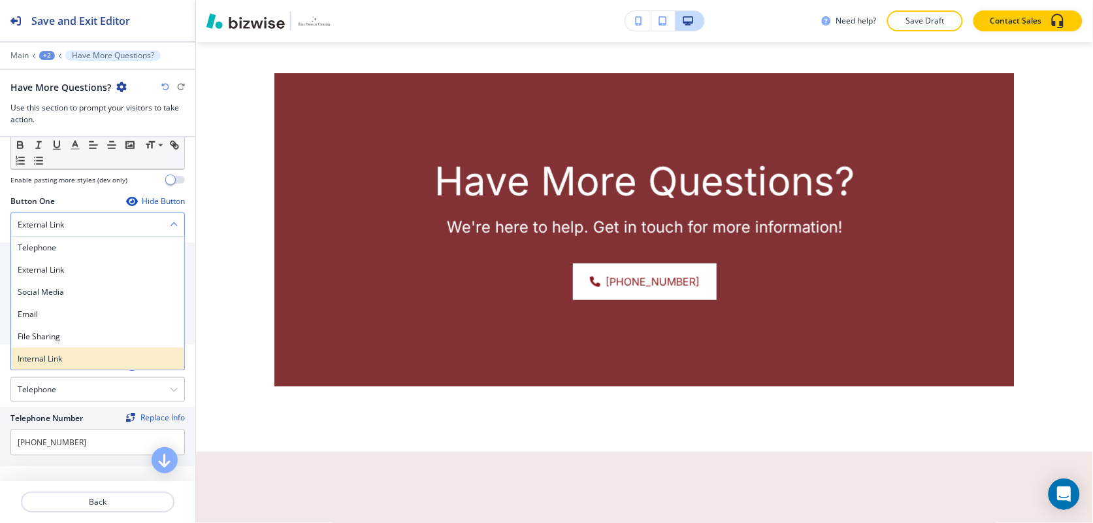
click at [71, 357] on h4 "Internal Link" at bounding box center [98, 359] width 160 height 12
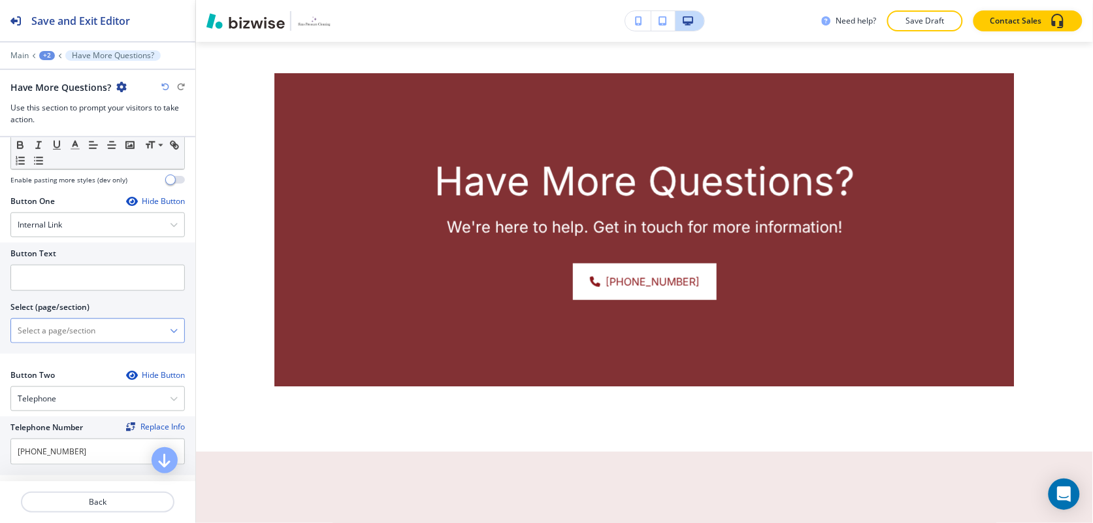
click at [82, 340] on \(page\/section\) "Manual Input" at bounding box center [90, 330] width 159 height 22
type \(page\/section\) "CONTACT US"
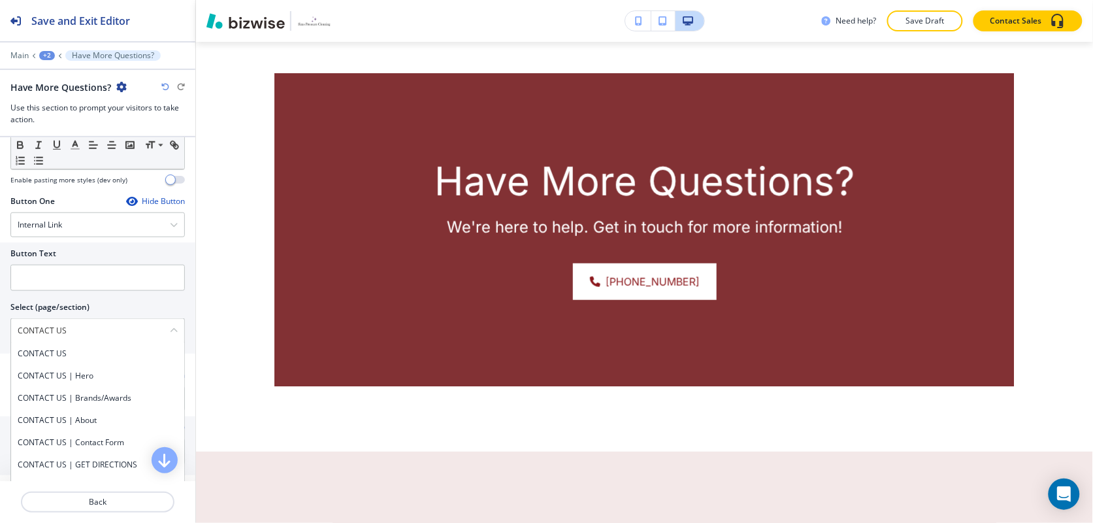
click at [77, 356] on h4 "CONTACT US" at bounding box center [98, 353] width 160 height 12
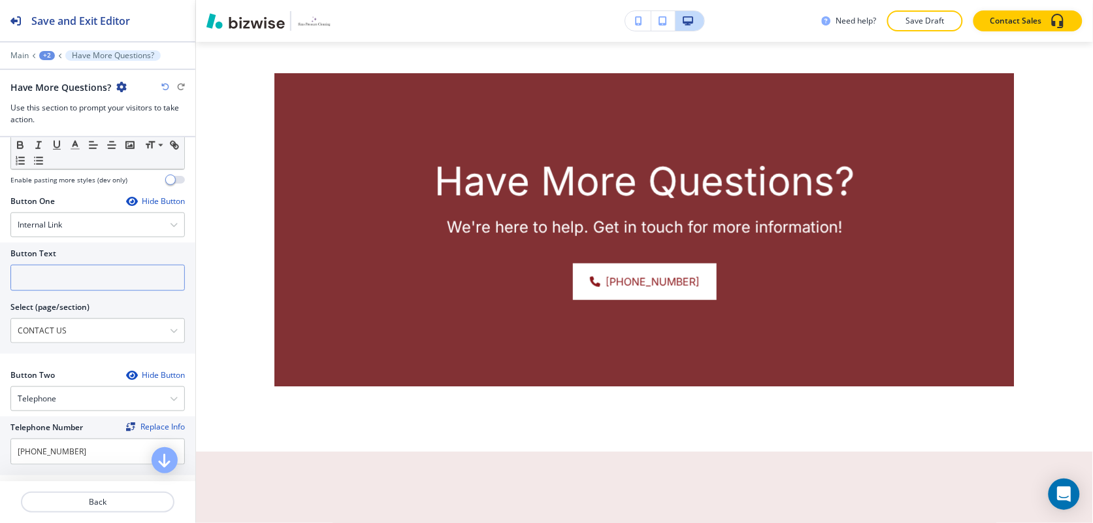
click at [62, 268] on input "text" at bounding box center [97, 278] width 174 height 26
paste input "CONTACT US"
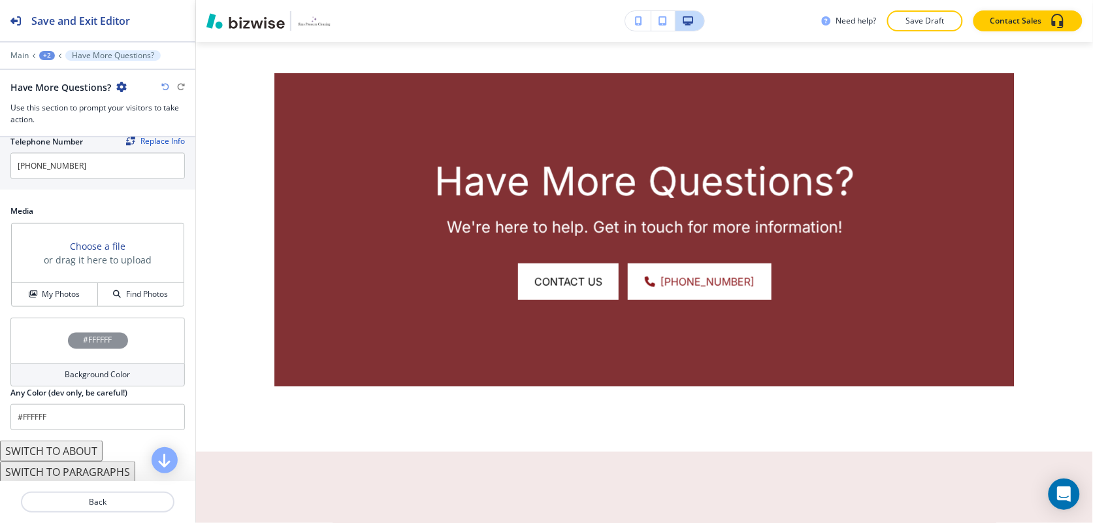
scroll to position [699, 0]
type input "CONTACT US"
click at [44, 297] on h4 "My Photos" at bounding box center [61, 293] width 38 height 12
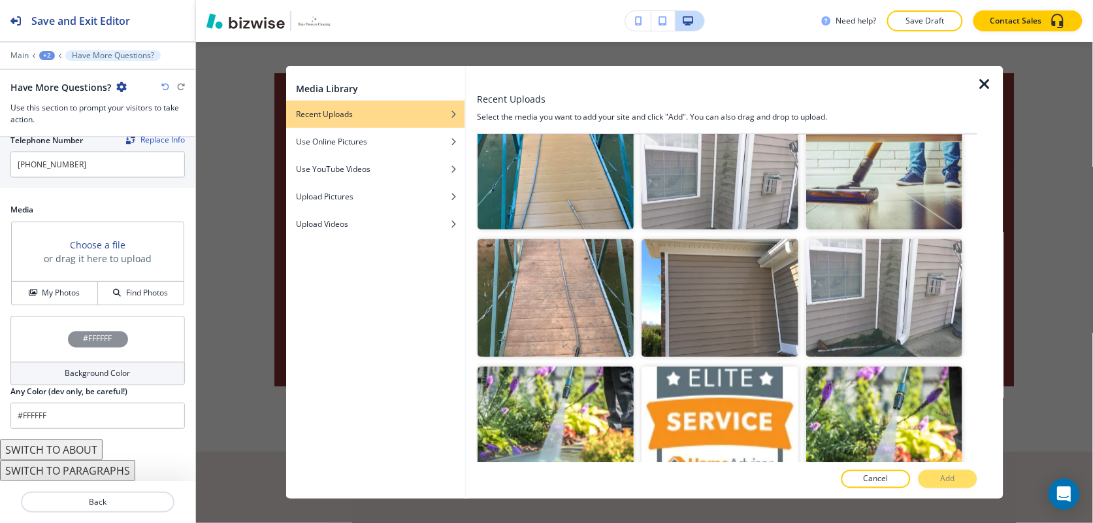
scroll to position [1683, 0]
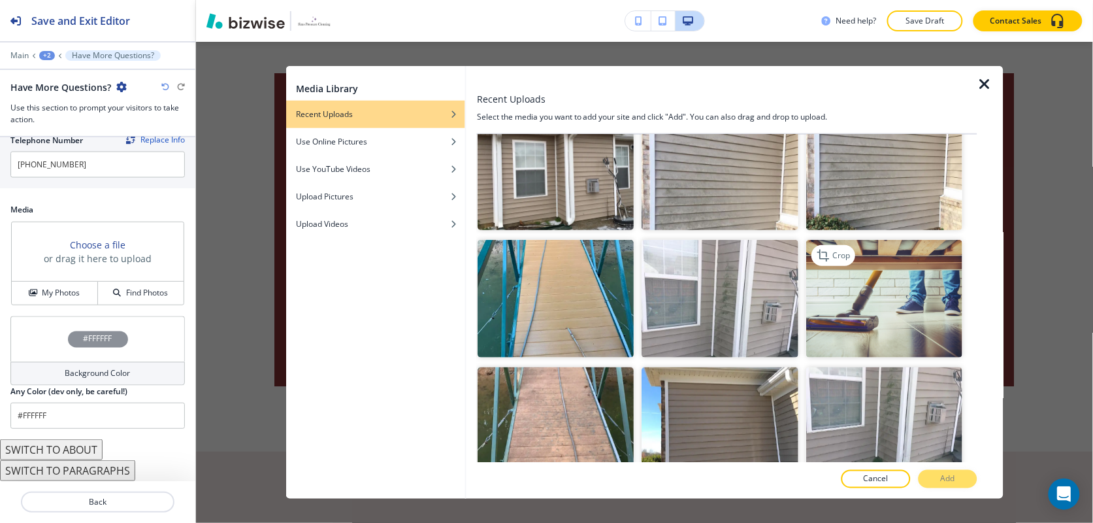
click at [905, 268] on img "button" at bounding box center [885, 299] width 156 height 118
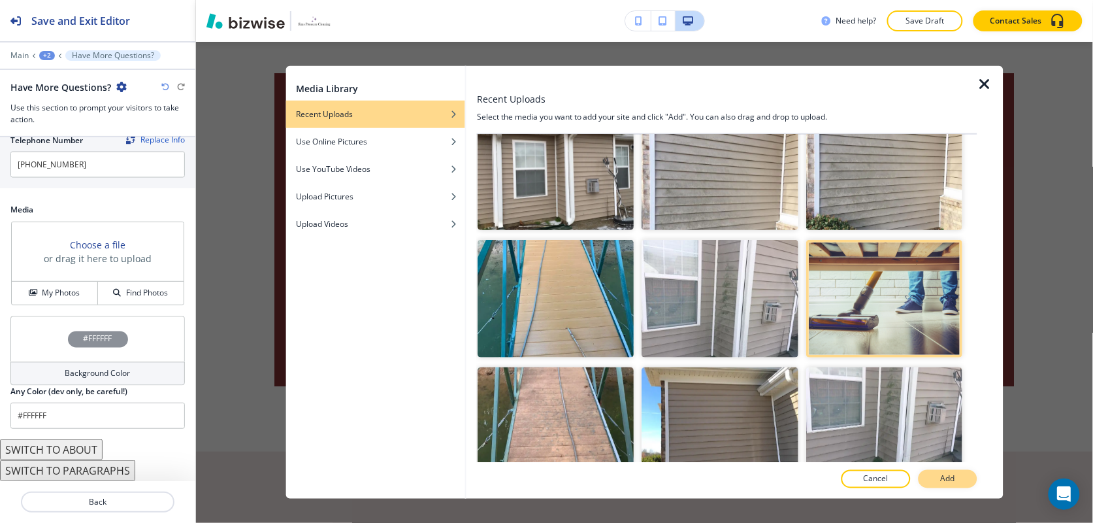
click at [954, 475] on p "Add" at bounding box center [948, 479] width 14 height 12
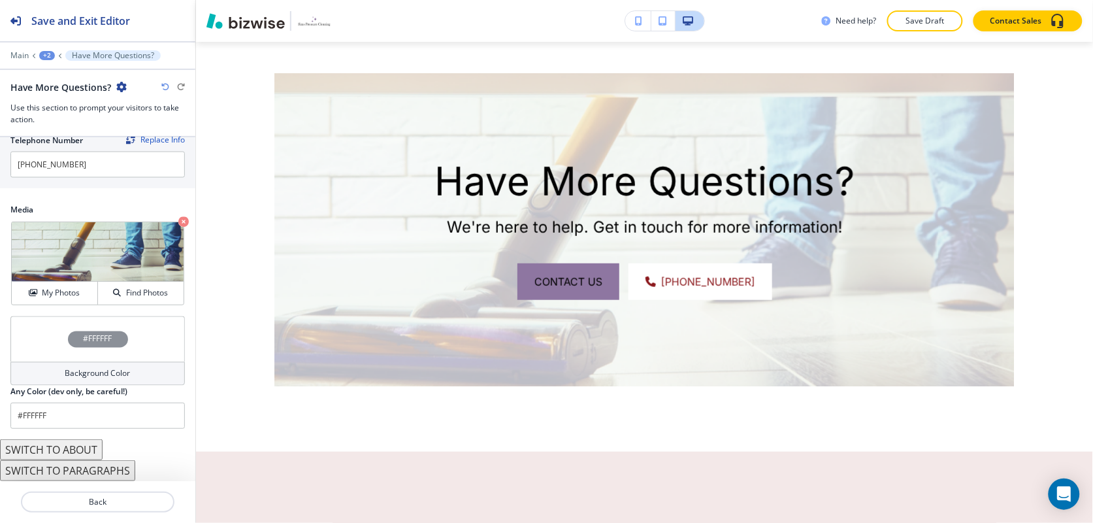
click at [24, 334] on div "#FFFFFF" at bounding box center [97, 339] width 174 height 46
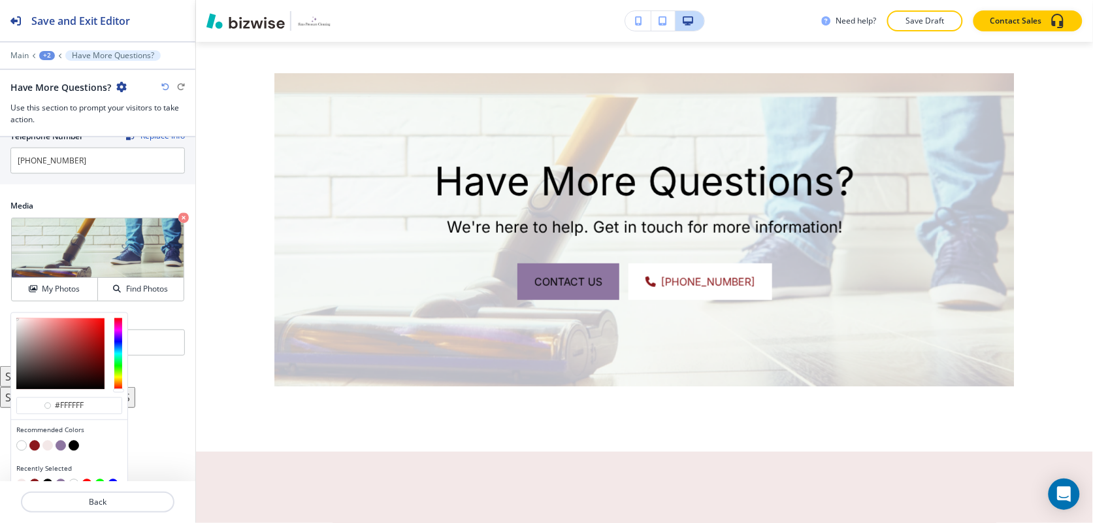
click at [33, 449] on button "button" at bounding box center [34, 445] width 10 height 10
type input "#8b181c"
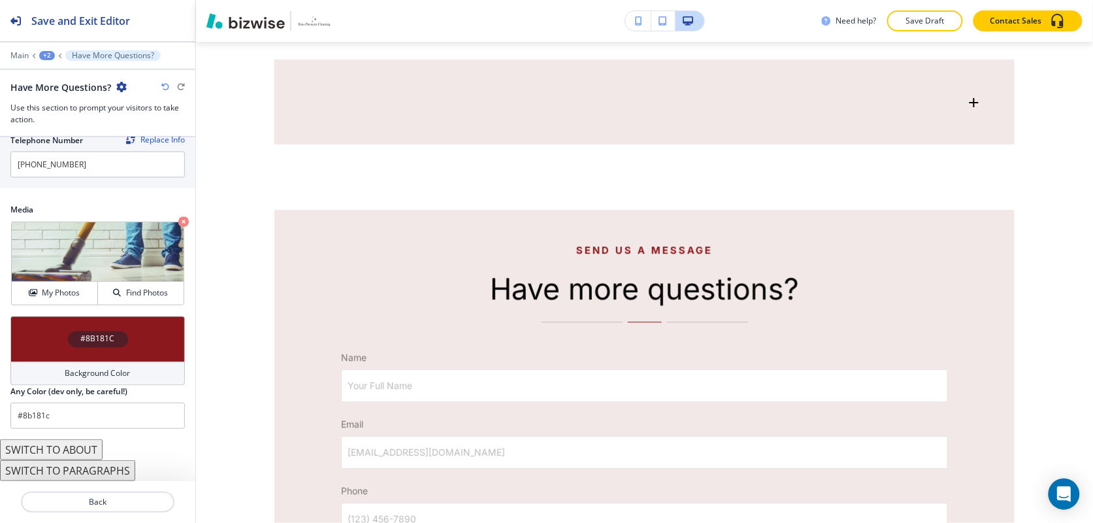
scroll to position [658, 0]
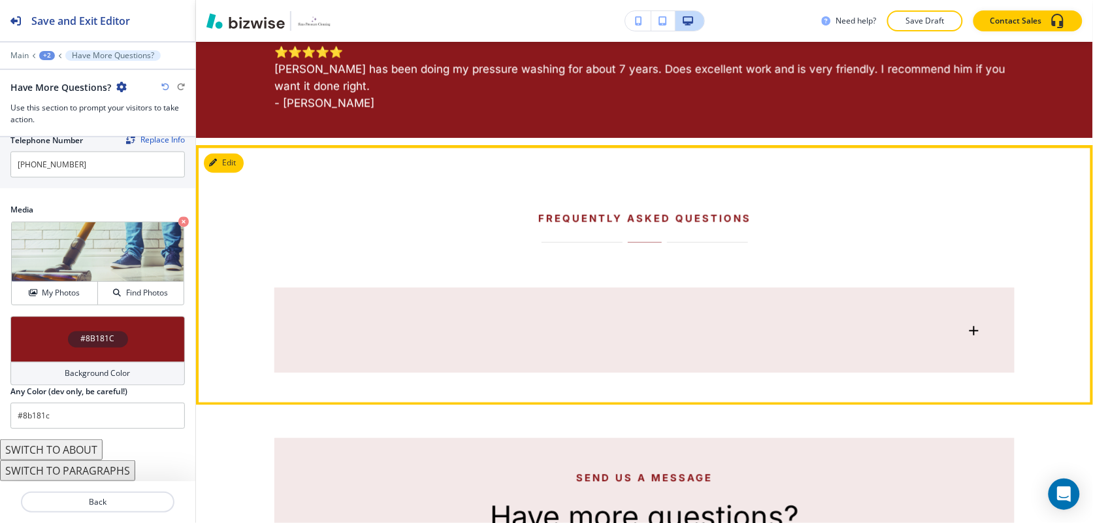
click at [243, 165] on button "Edit" at bounding box center [224, 163] width 40 height 20
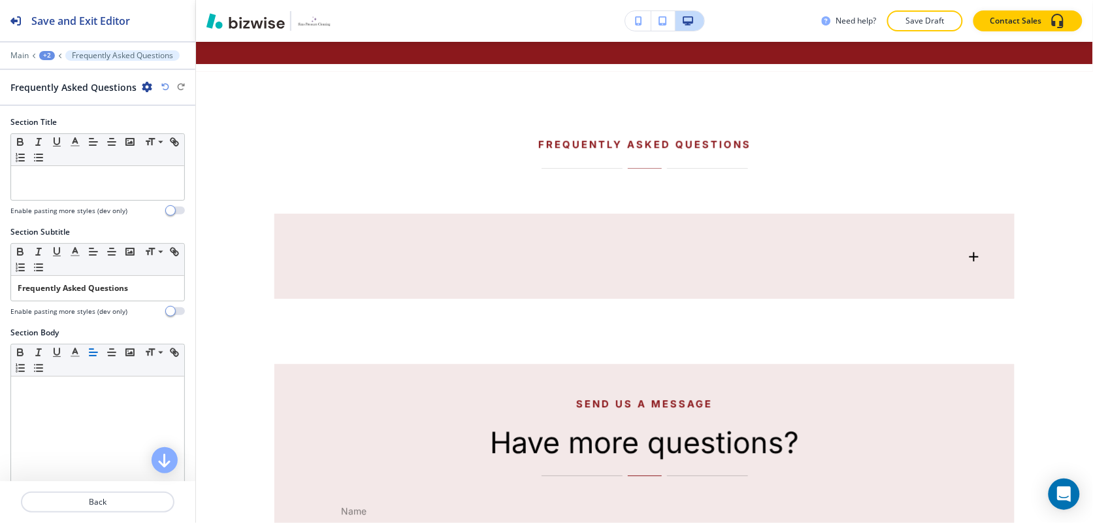
scroll to position [762, 0]
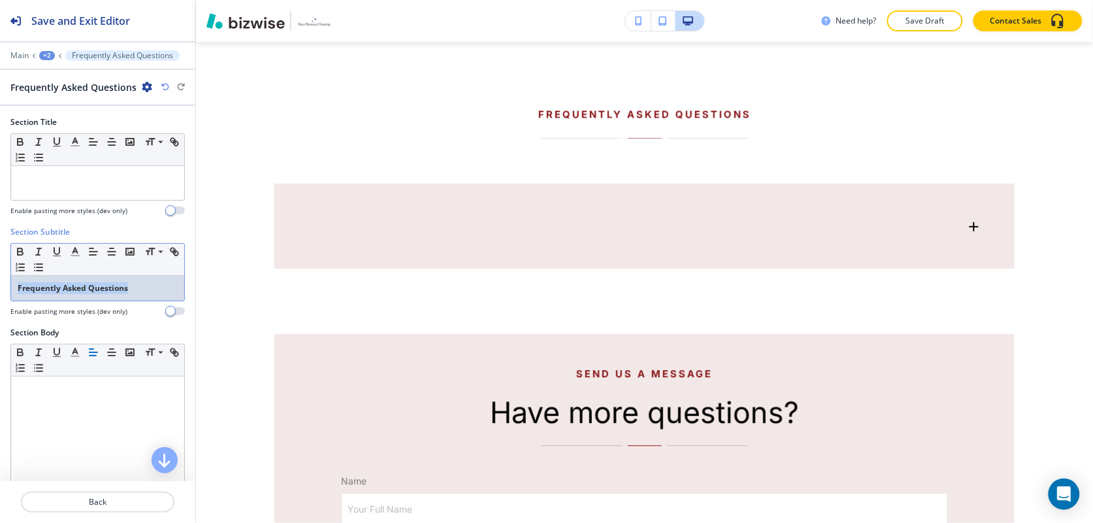
drag, startPoint x: 135, startPoint y: 293, endPoint x: -7, endPoint y: 294, distance: 141.7
click at [0, 0] on html "Save and Exit Editor Main +2 Frequently Asked Questions Frequently Asked Questi…" at bounding box center [546, 0] width 1093 height 0
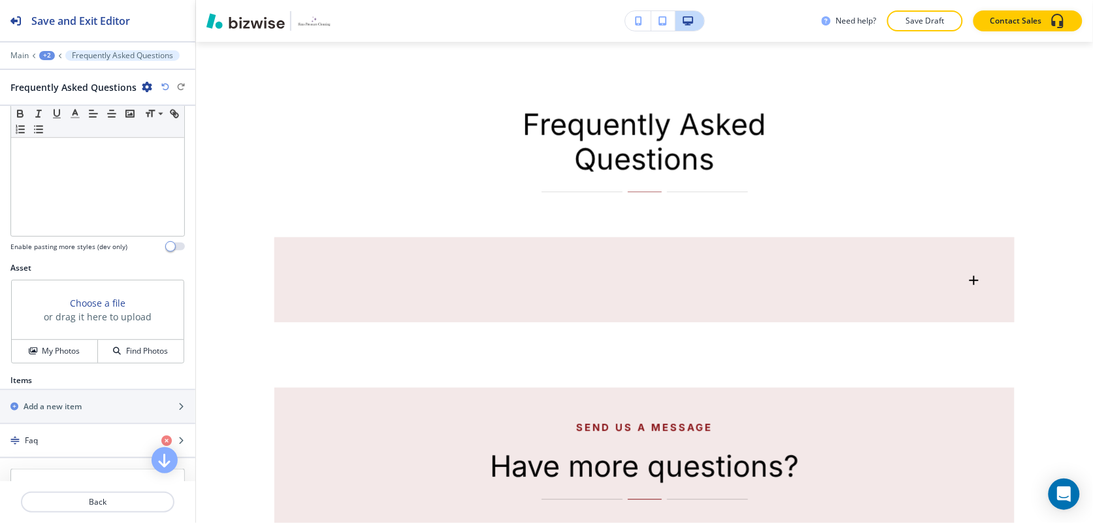
scroll to position [445, 0]
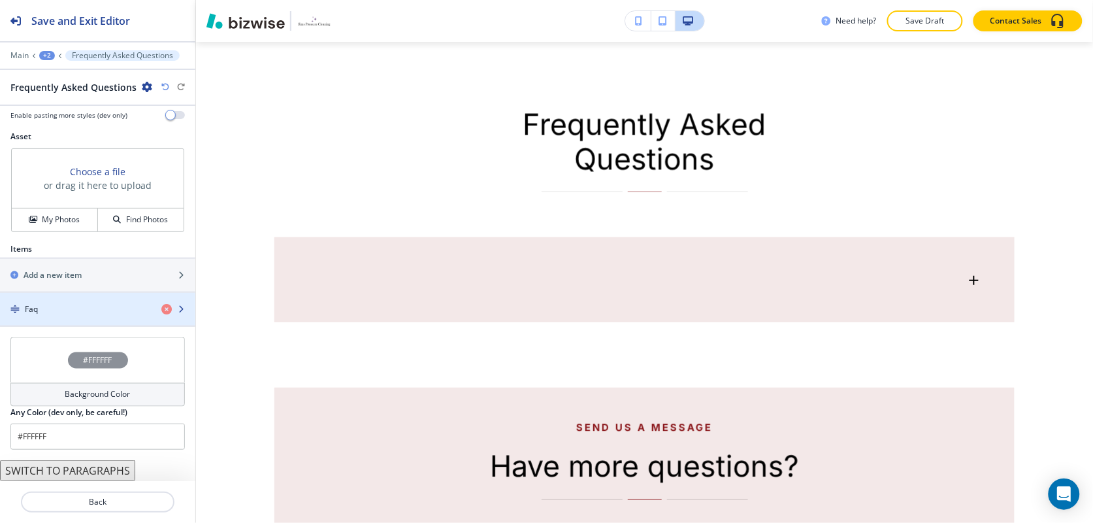
click at [52, 303] on div "Faq" at bounding box center [75, 309] width 151 height 12
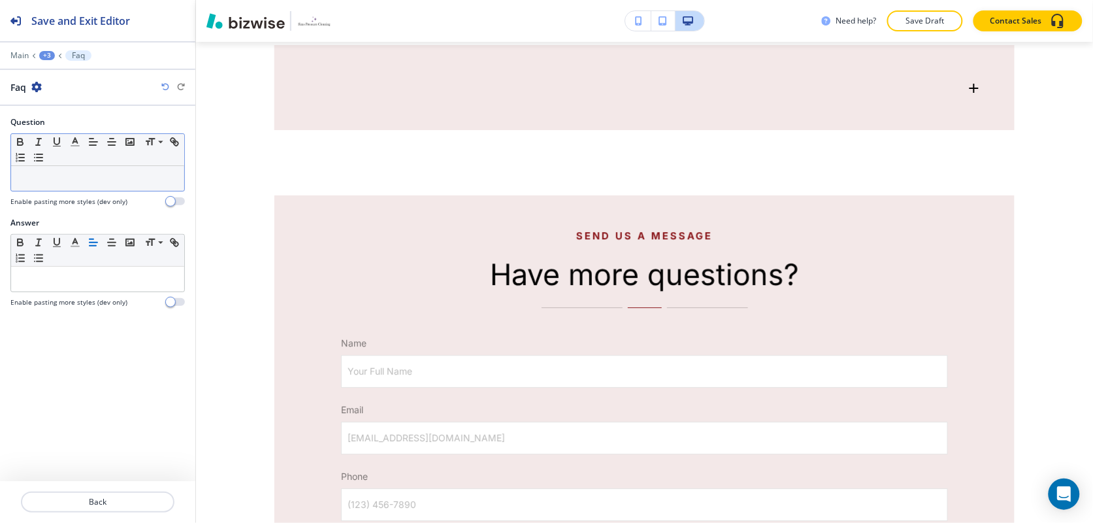
scroll to position [957, 0]
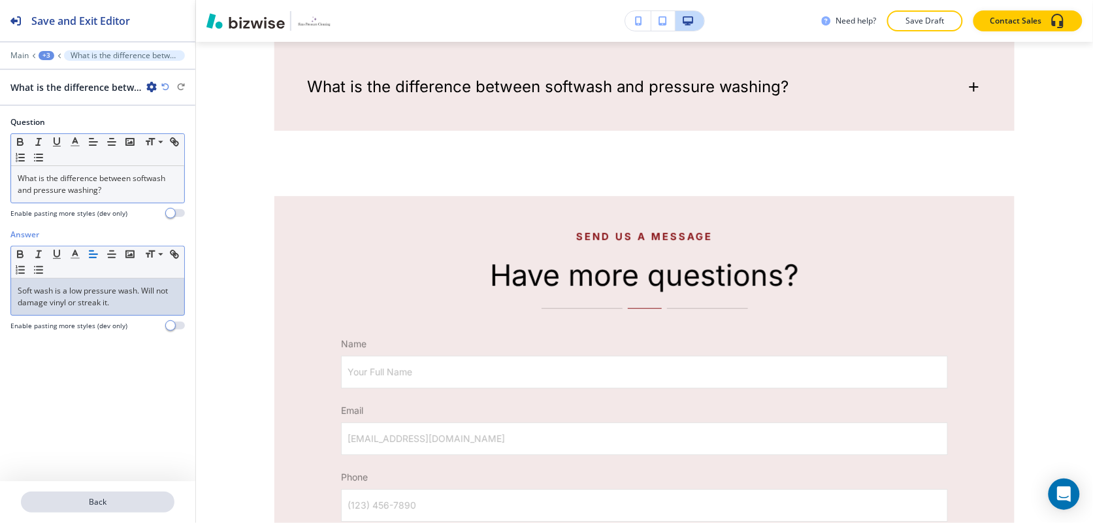
click at [110, 504] on p "Back" at bounding box center [97, 502] width 151 height 12
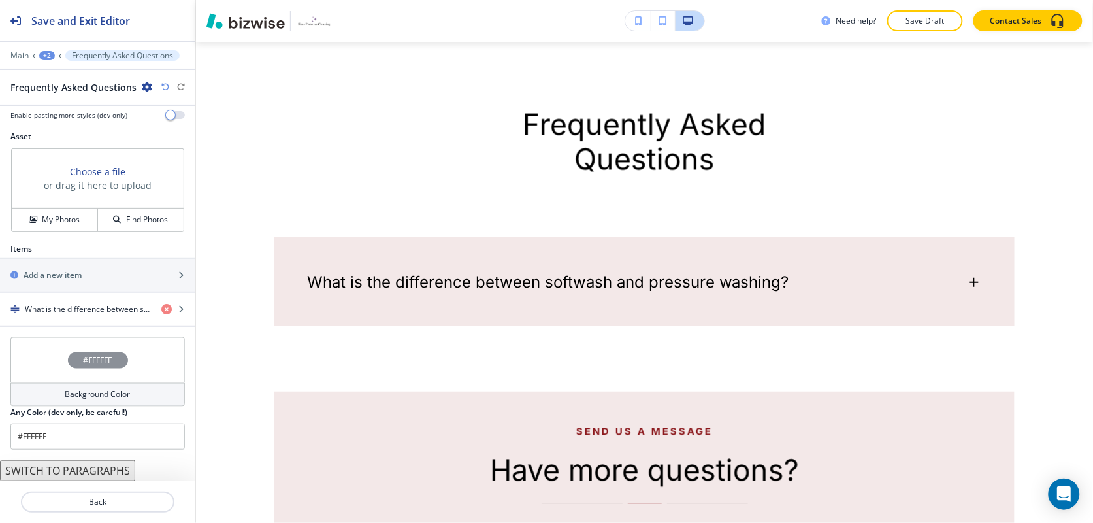
scroll to position [445, 0]
click at [64, 278] on h2 "Add a new item" at bounding box center [53, 275] width 58 height 12
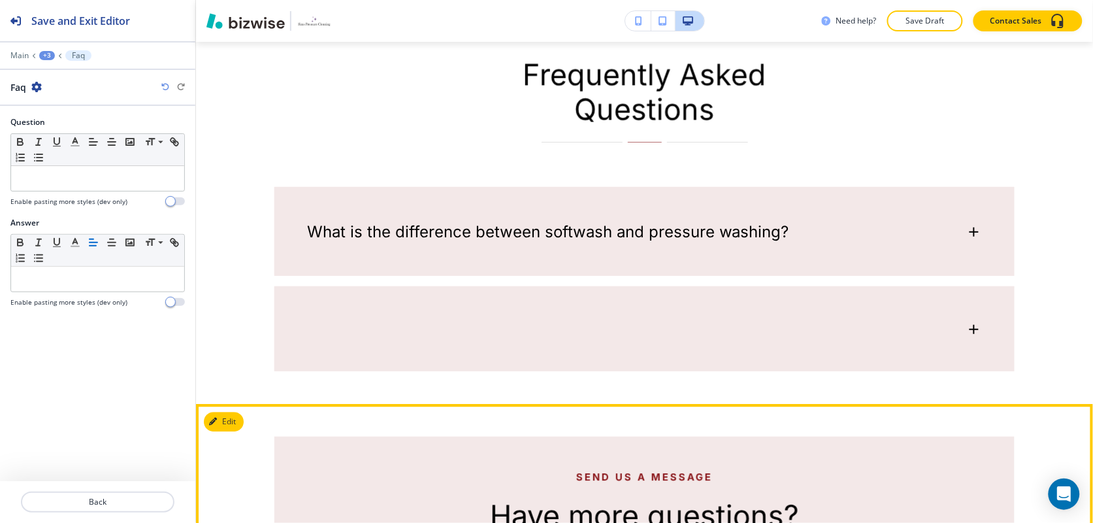
scroll to position [811, 0]
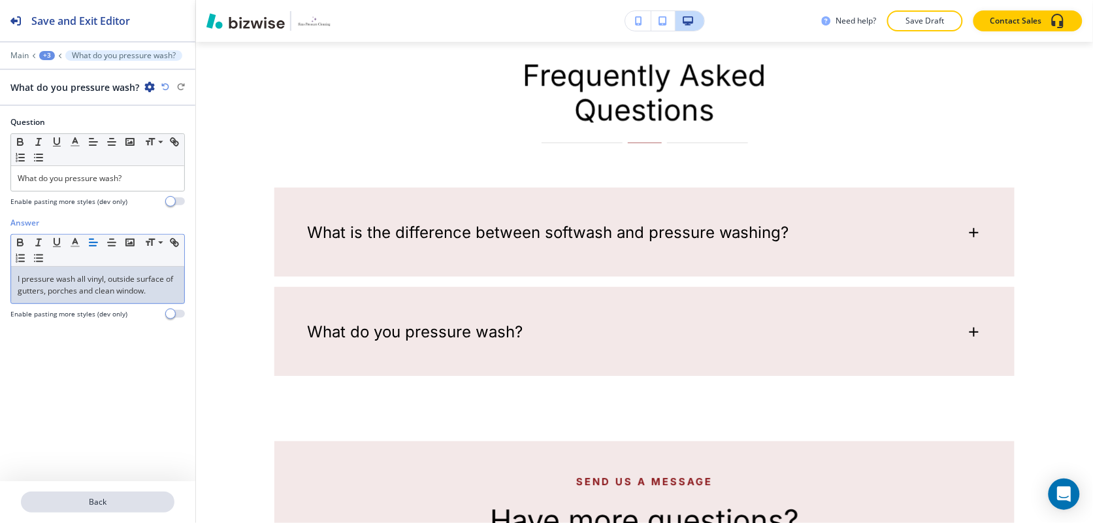
click at [123, 503] on p "Back" at bounding box center [97, 502] width 151 height 12
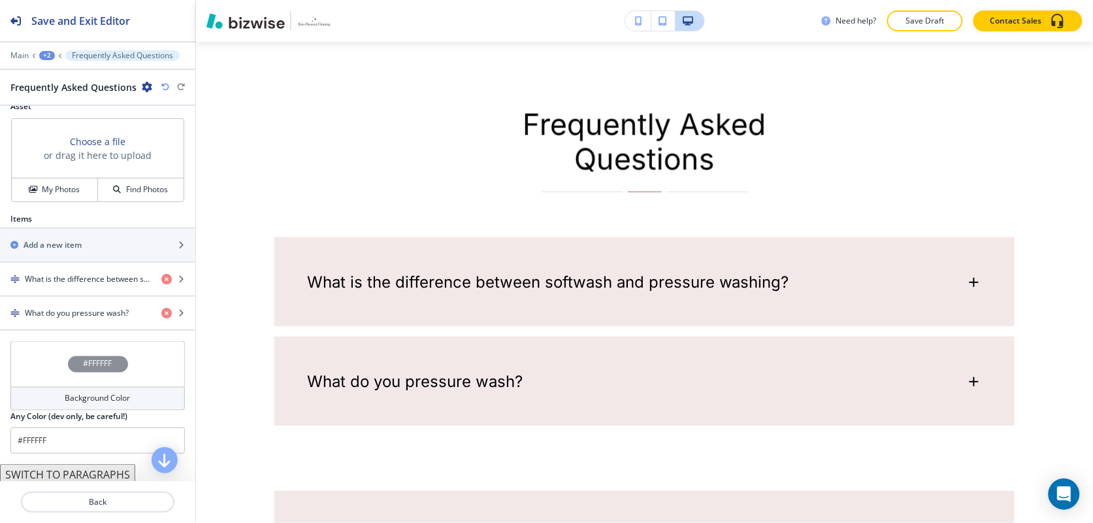
scroll to position [479, 0]
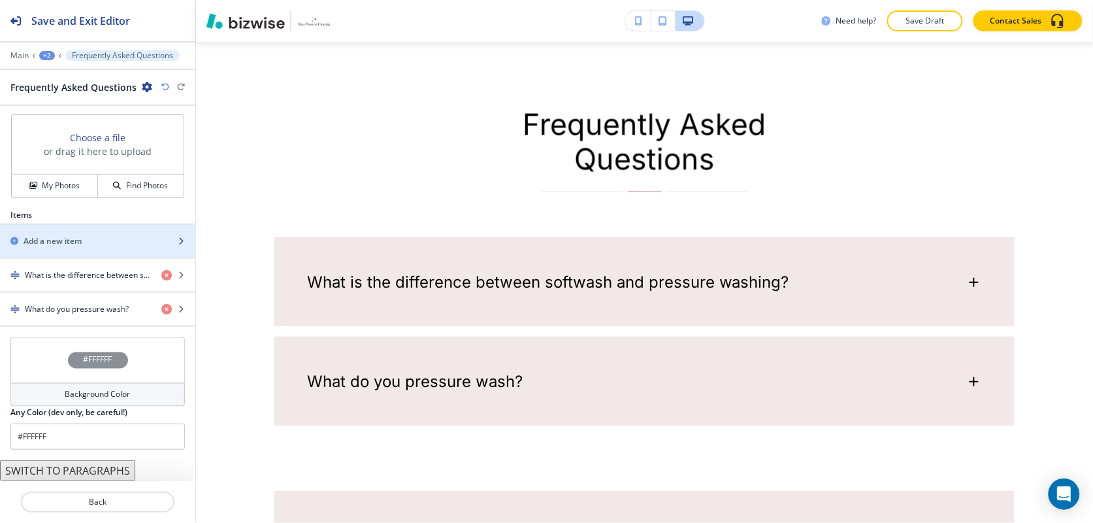
click at [95, 244] on div "Add a new item" at bounding box center [83, 241] width 167 height 12
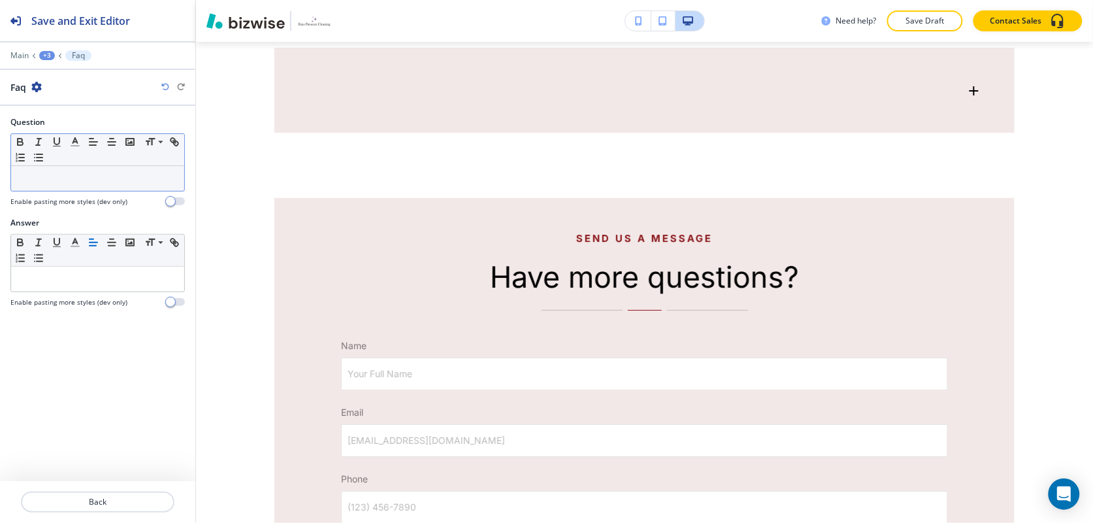
scroll to position [1155, 0]
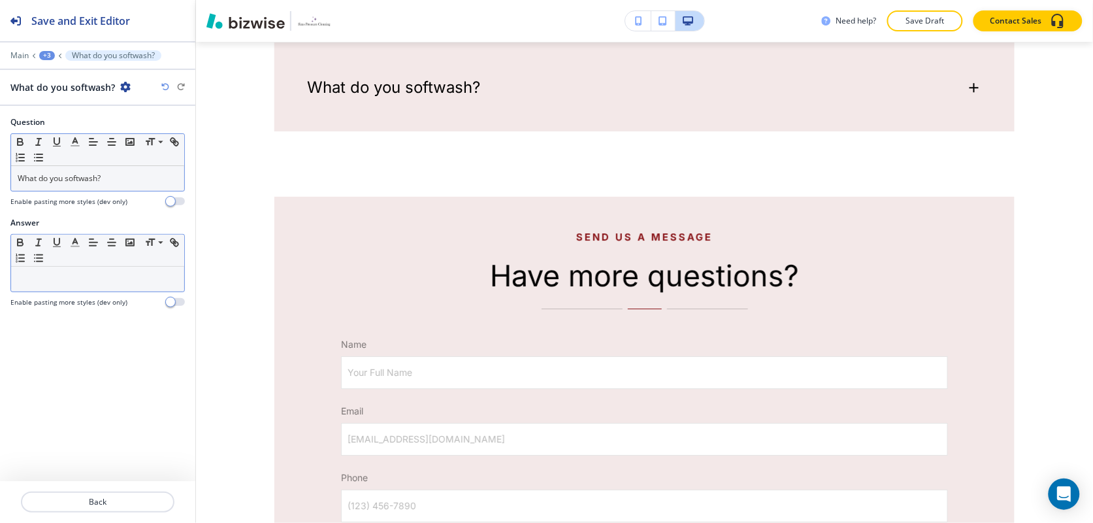
drag, startPoint x: 56, startPoint y: 261, endPoint x: 37, endPoint y: 272, distance: 21.1
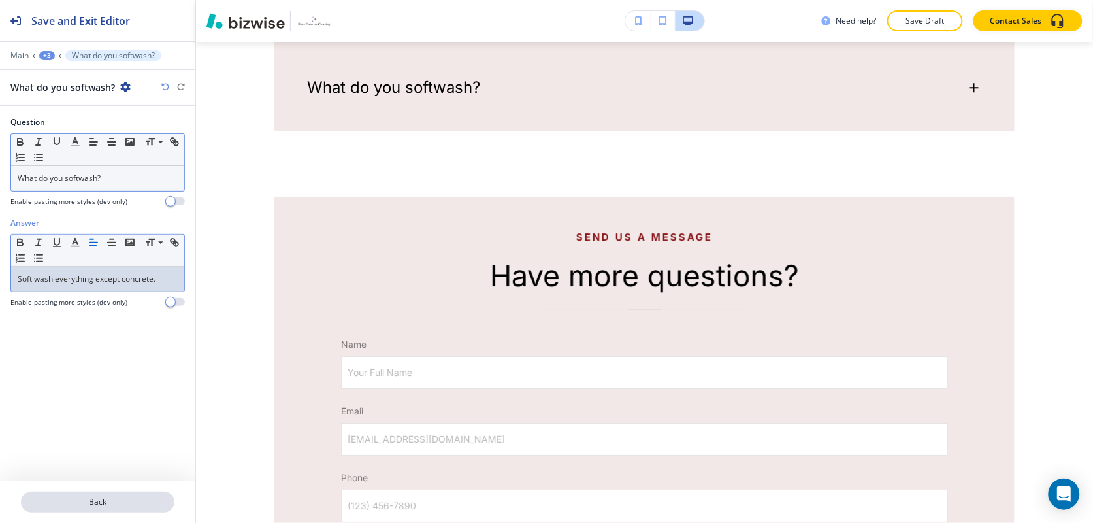
click at [112, 504] on p "Back" at bounding box center [97, 502] width 151 height 12
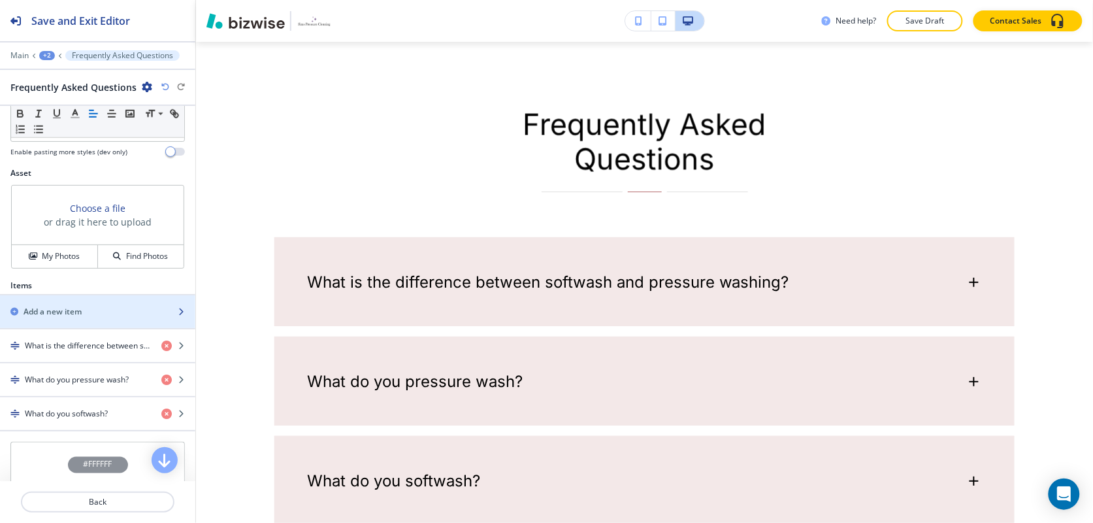
scroll to position [408, 0]
click at [70, 320] on div "button" at bounding box center [97, 319] width 195 height 10
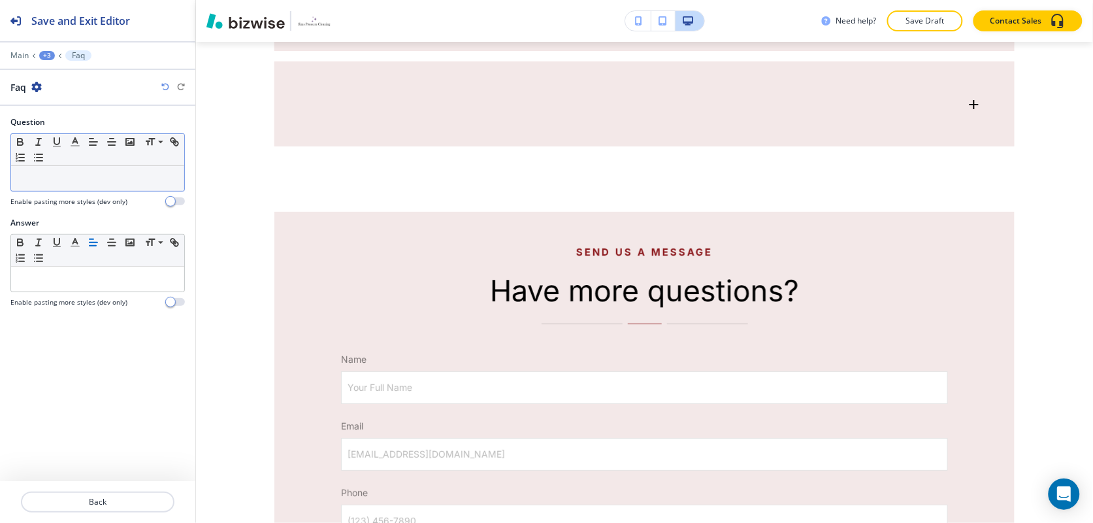
scroll to position [1255, 0]
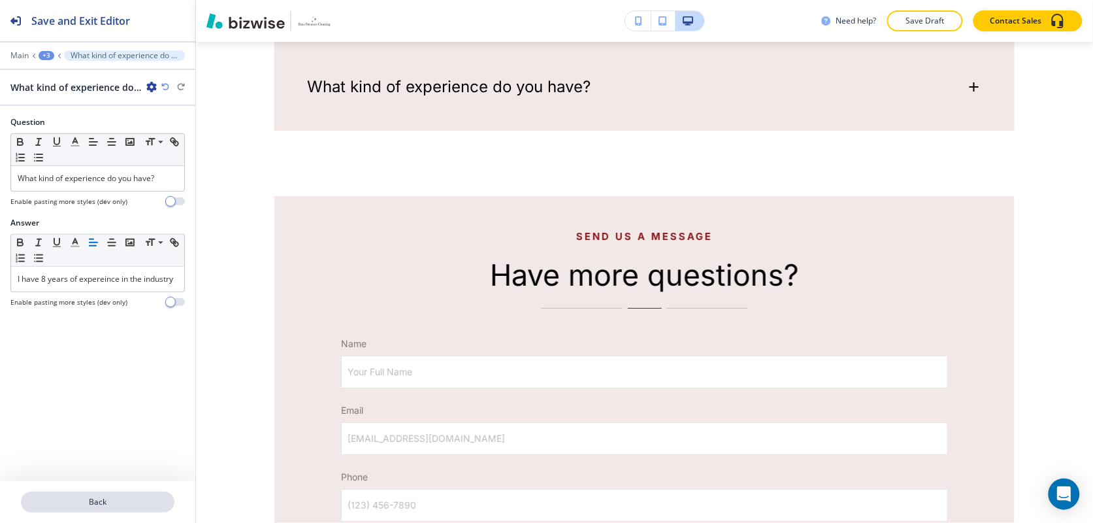
click at [108, 498] on p "Back" at bounding box center [97, 502] width 151 height 12
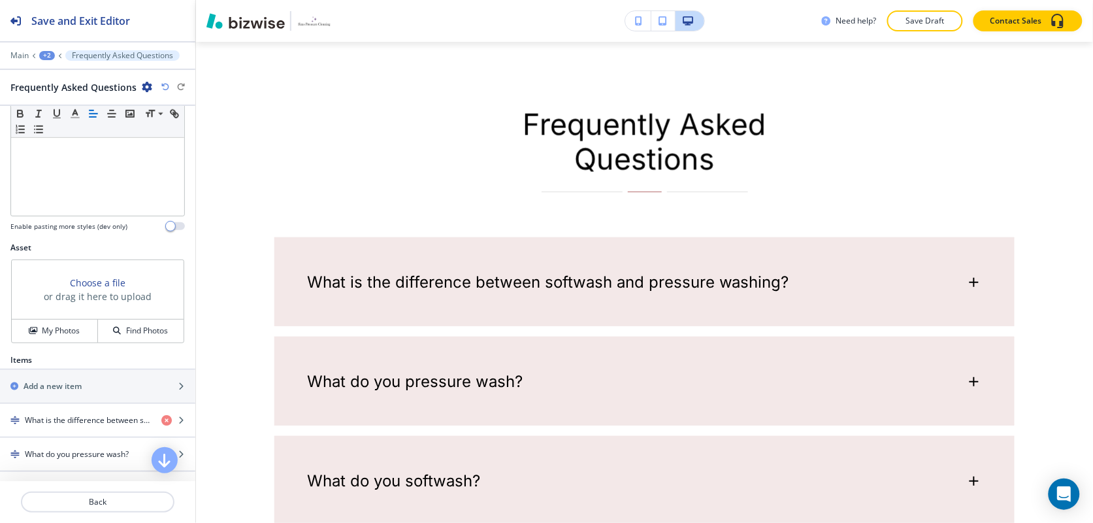
scroll to position [408, 0]
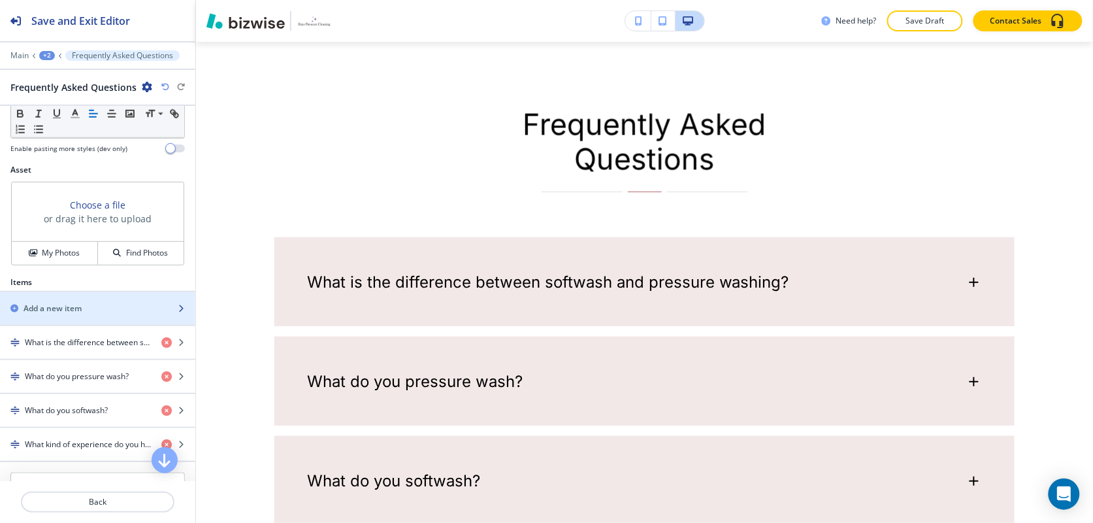
click at [61, 318] on div "button" at bounding box center [97, 319] width 195 height 10
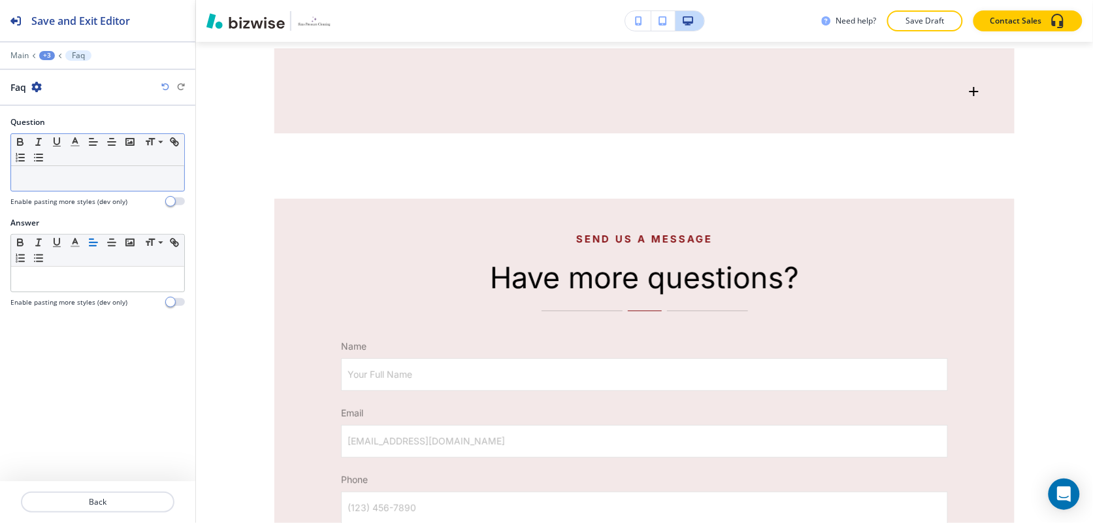
scroll to position [1353, 0]
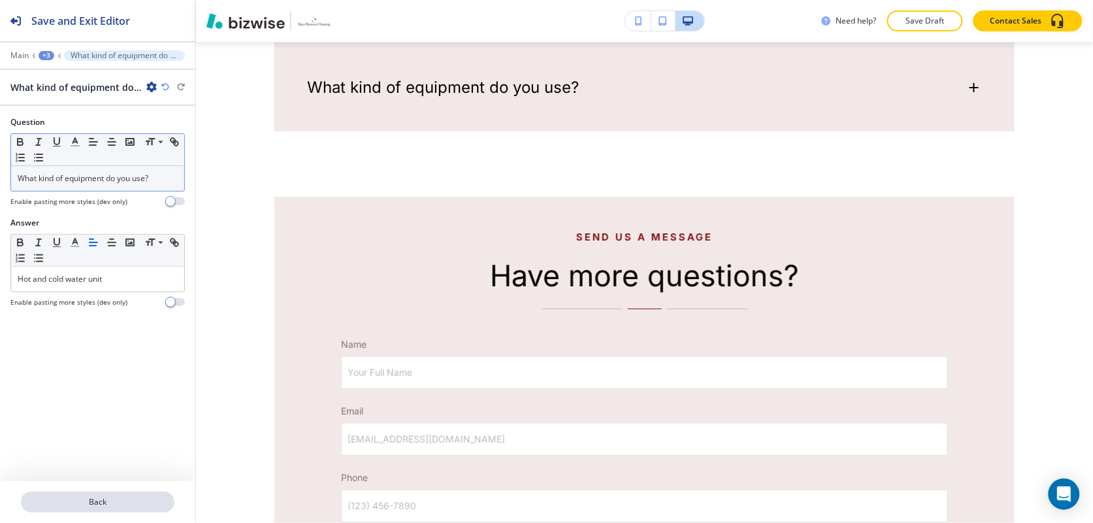
click at [67, 500] on p "Back" at bounding box center [97, 502] width 151 height 12
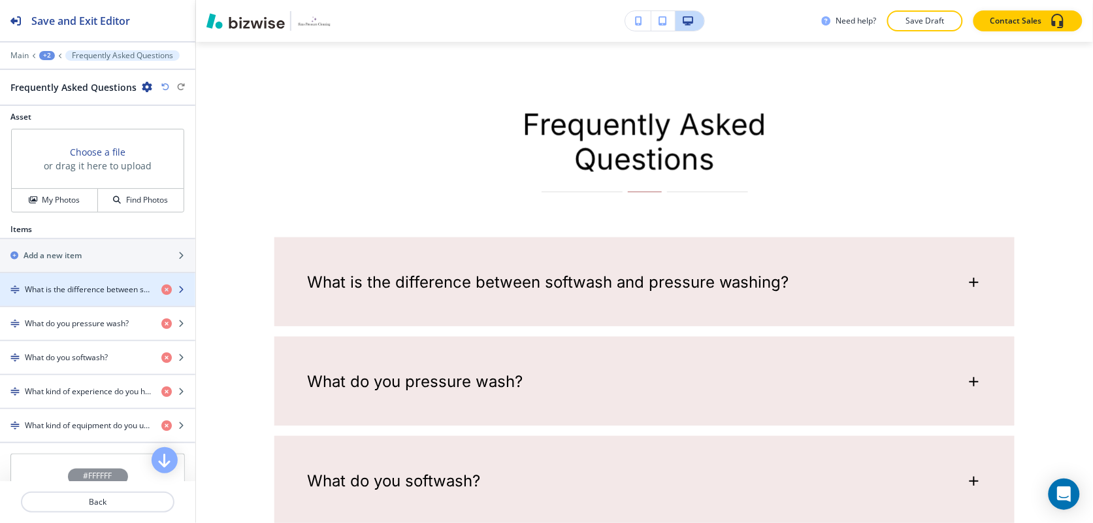
scroll to position [490, 0]
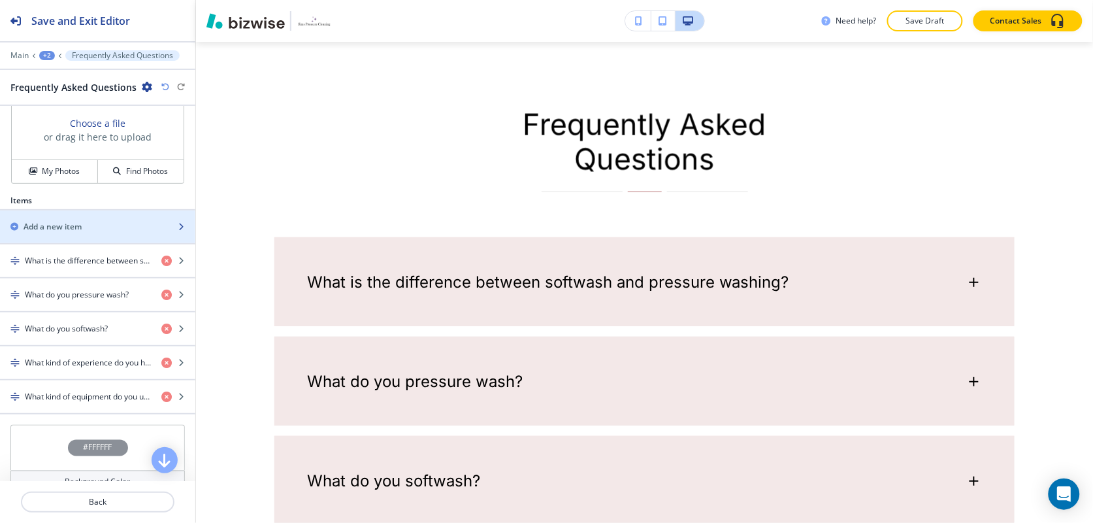
click at [67, 231] on h2 "Add a new item" at bounding box center [53, 227] width 58 height 12
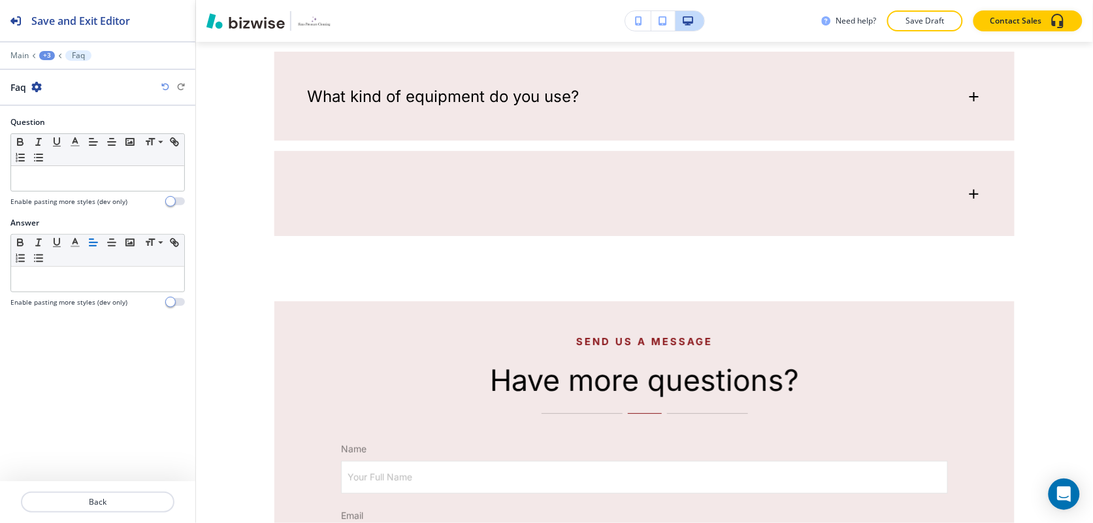
scroll to position [1453, 0]
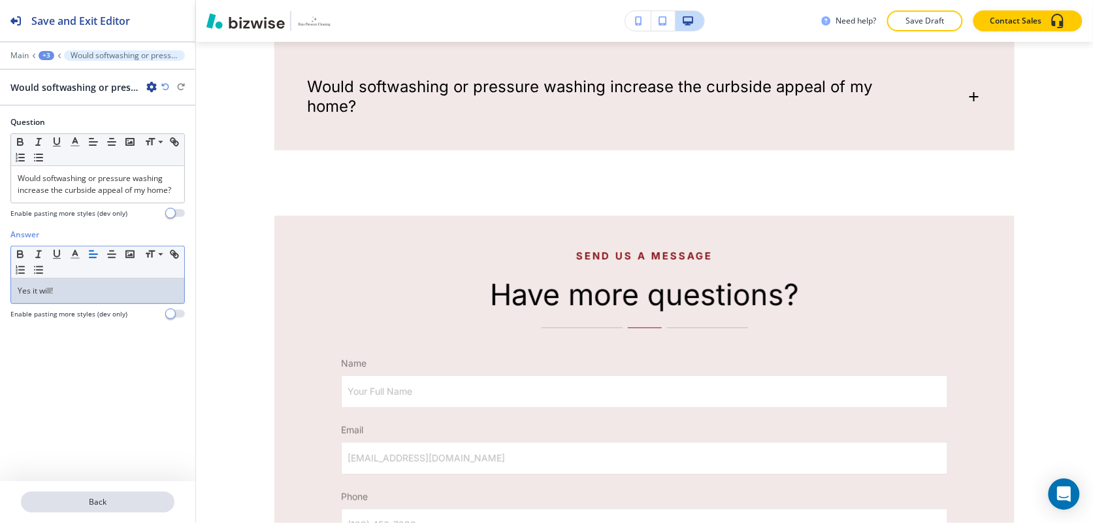
click at [125, 504] on p "Back" at bounding box center [97, 502] width 151 height 12
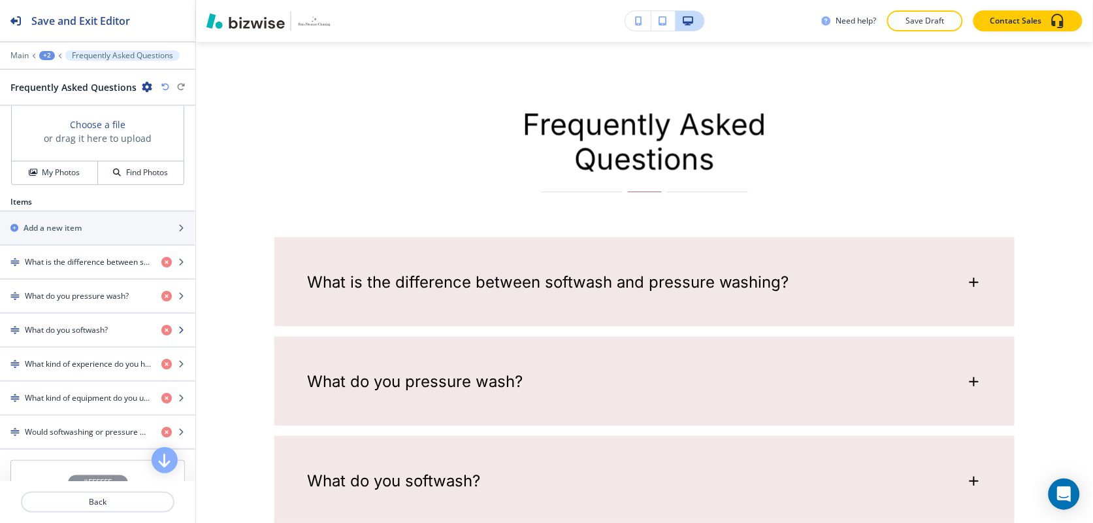
scroll to position [490, 0]
click at [80, 239] on div "button" at bounding box center [97, 238] width 195 height 10
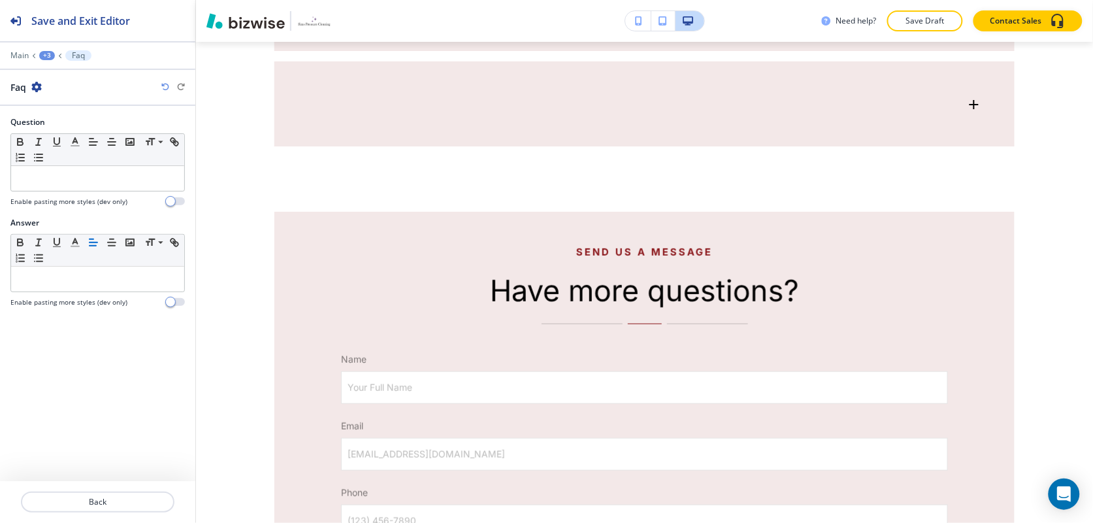
scroll to position [1572, 0]
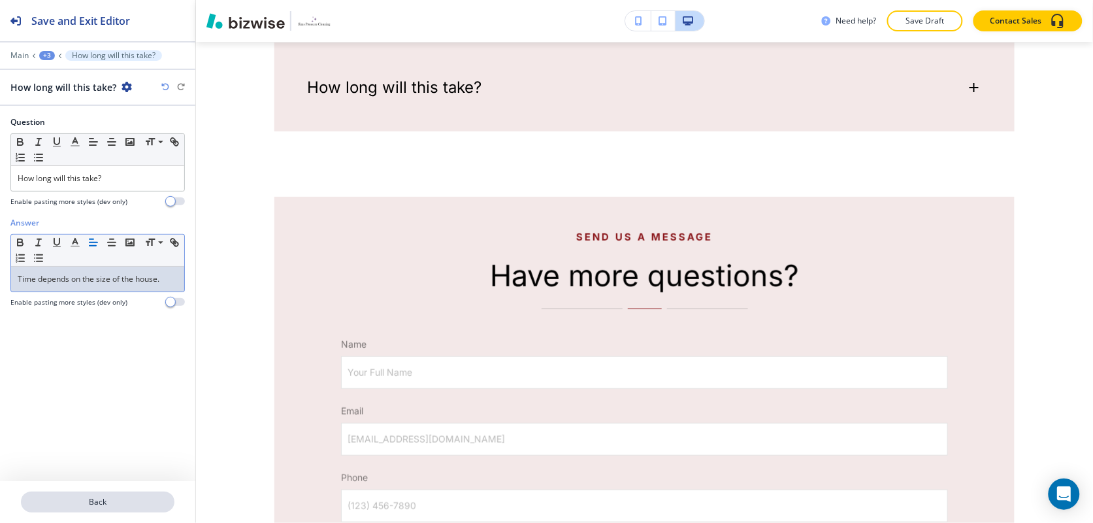
click at [108, 496] on p "Back" at bounding box center [97, 502] width 151 height 12
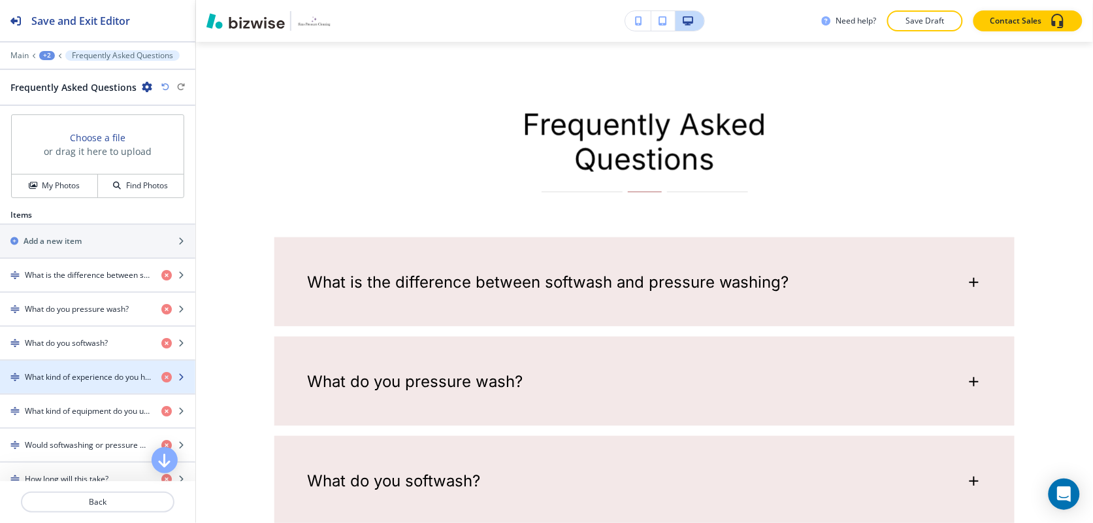
scroll to position [490, 0]
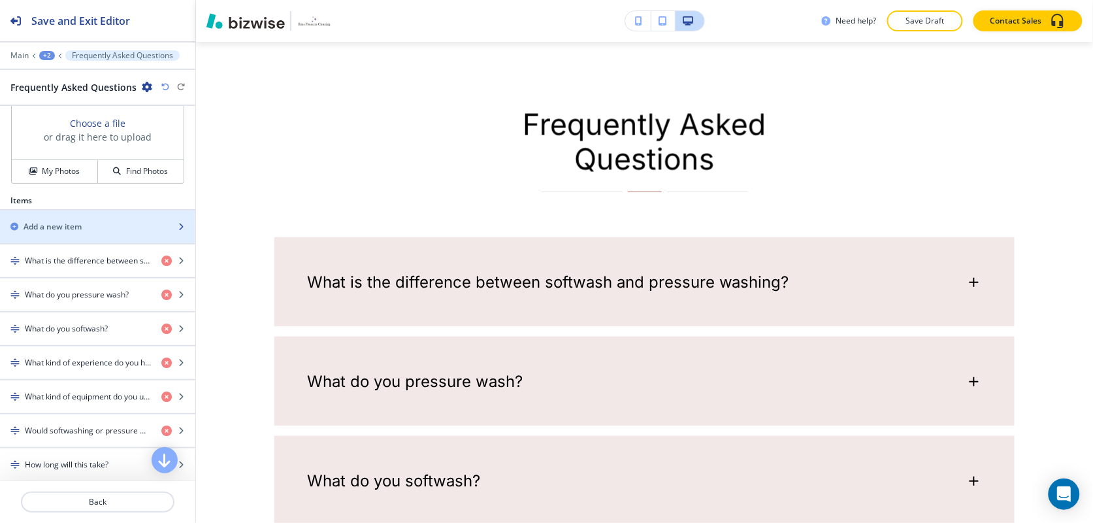
click at [95, 223] on div "Add a new item" at bounding box center [83, 227] width 167 height 12
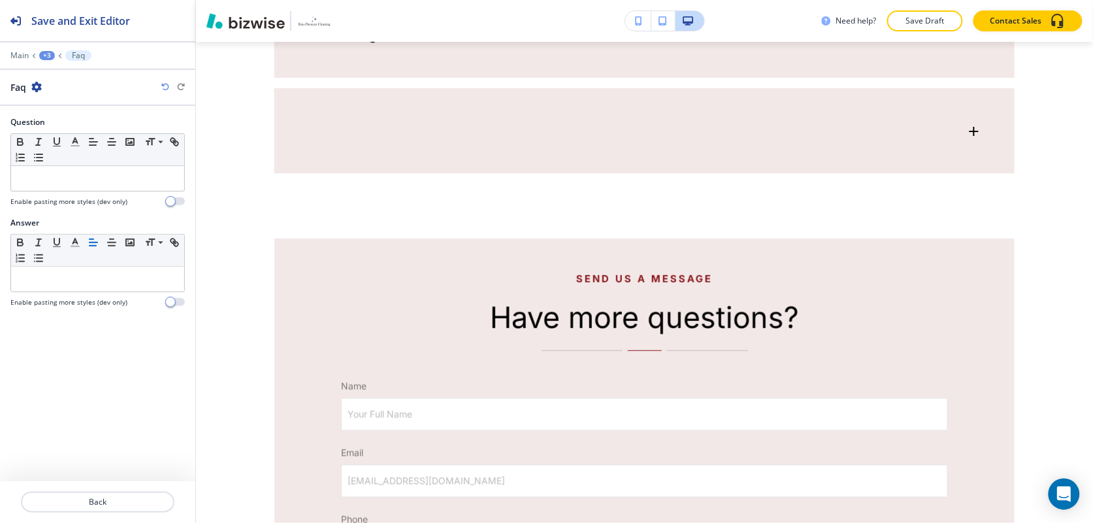
scroll to position [1671, 0]
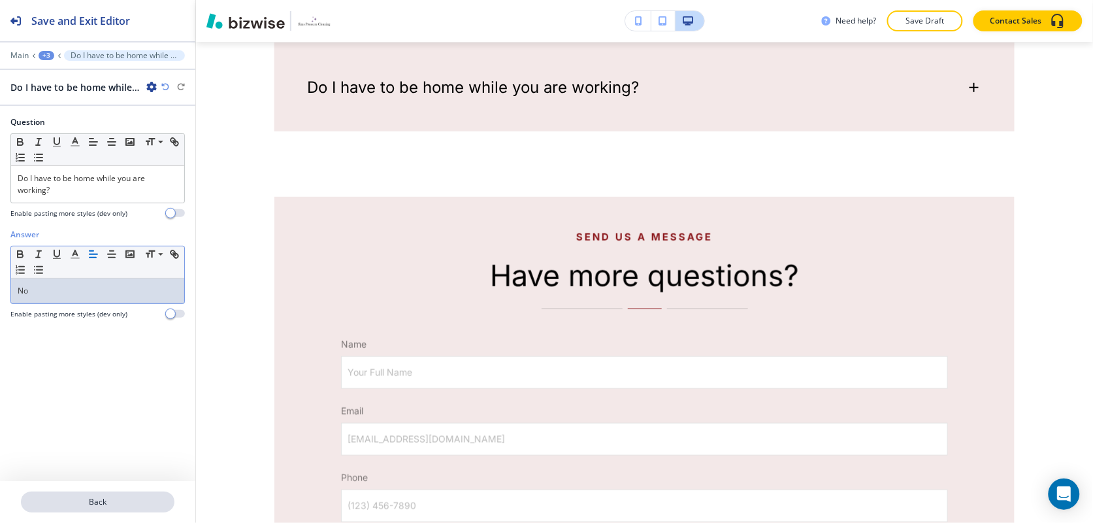
click at [125, 502] on p "Back" at bounding box center [97, 502] width 151 height 12
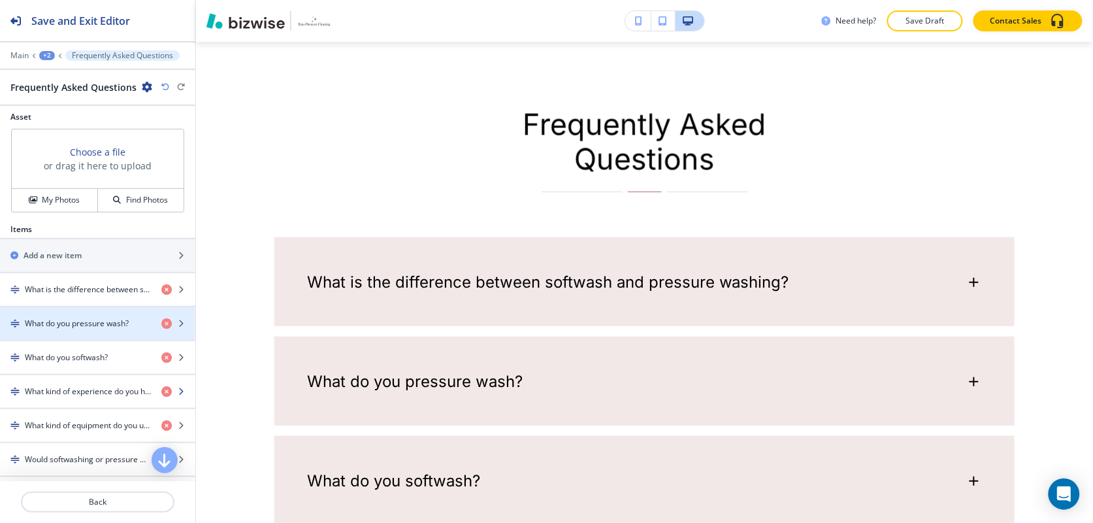
scroll to position [490, 0]
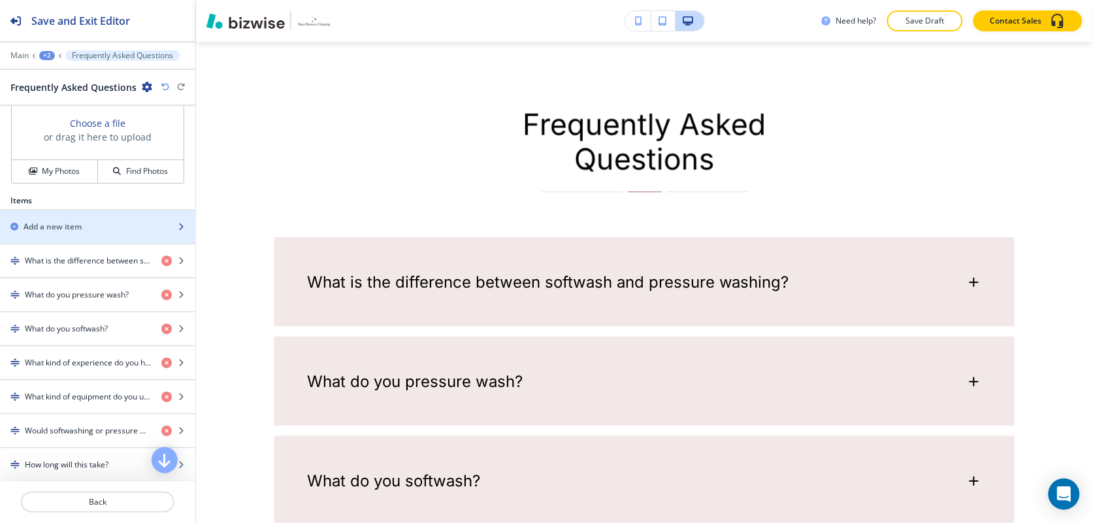
click at [66, 235] on div "button" at bounding box center [97, 238] width 195 height 10
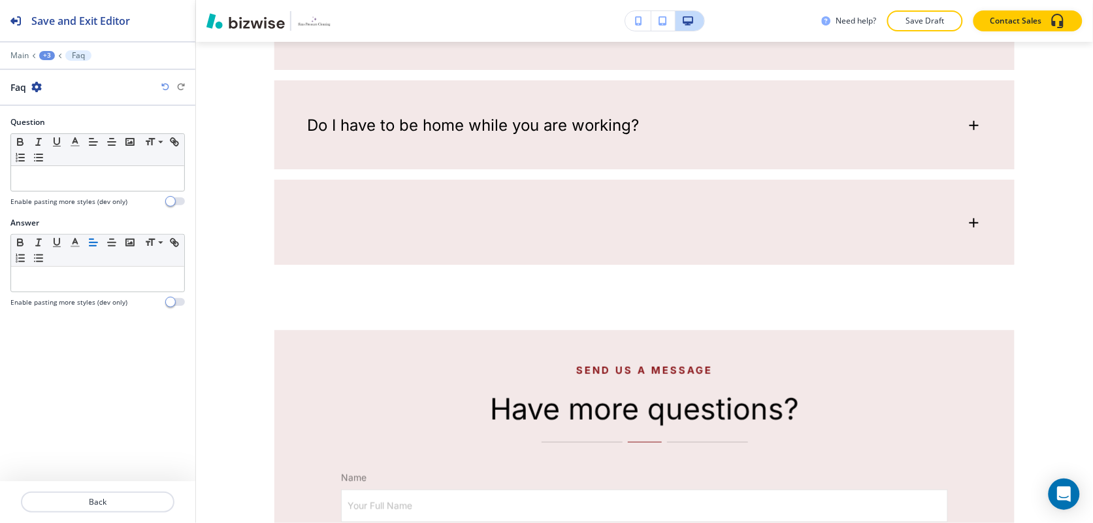
scroll to position [0, 0]
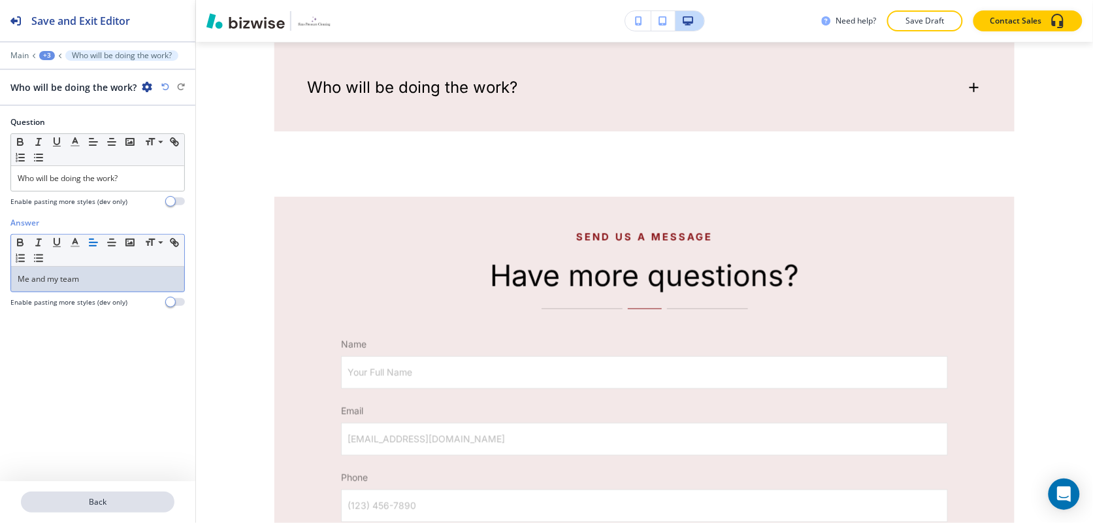
click at [102, 504] on p "Back" at bounding box center [97, 502] width 151 height 12
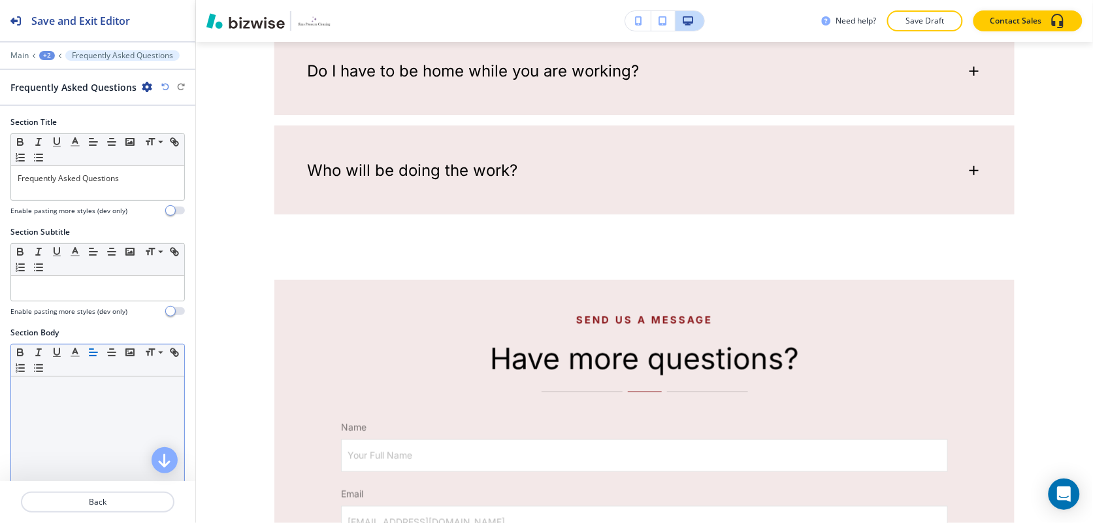
scroll to position [1435, 0]
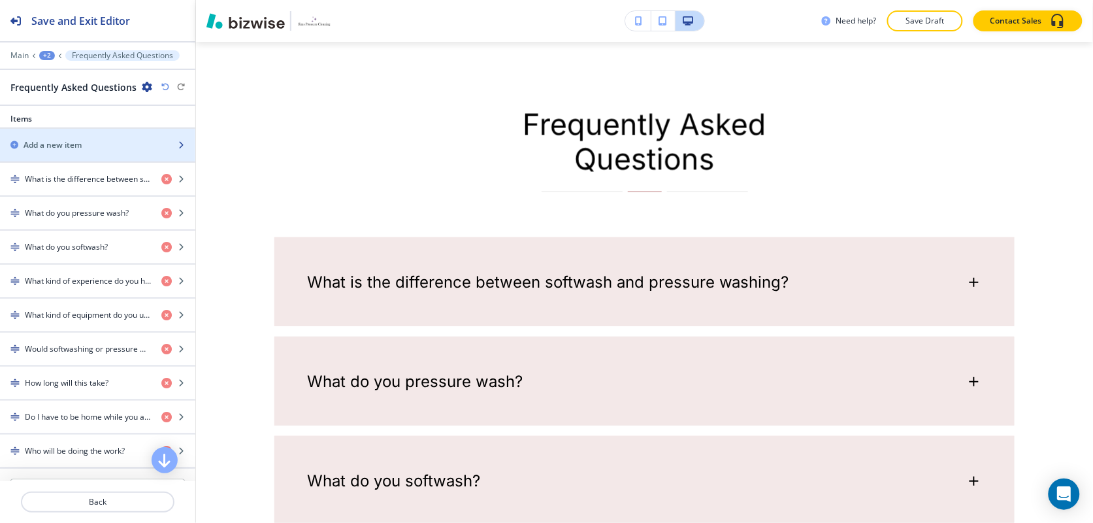
click at [91, 151] on div "Add a new item" at bounding box center [83, 145] width 167 height 12
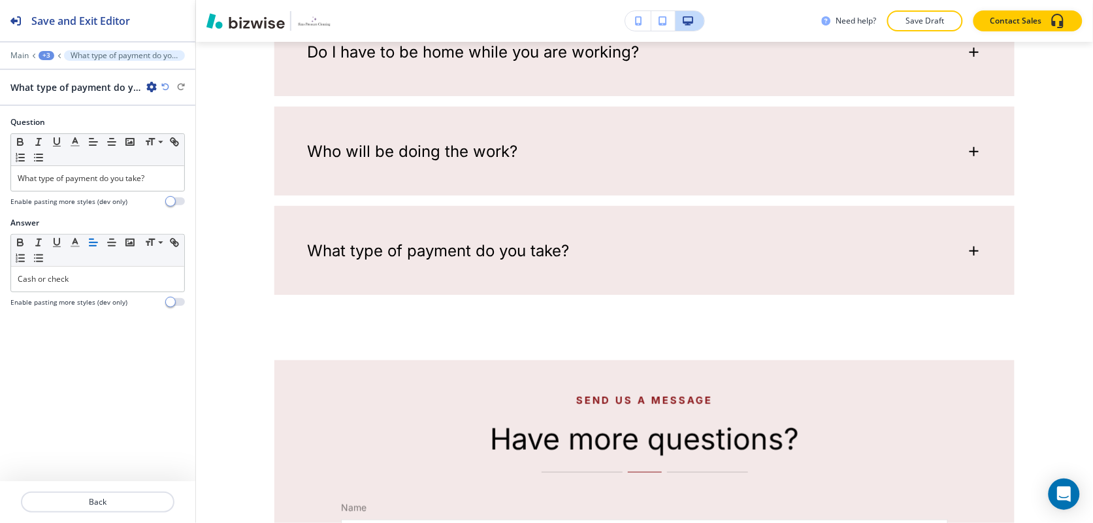
drag, startPoint x: 1080, startPoint y: 288, endPoint x: 1084, endPoint y: 308, distance: 20.1
click at [1083, 308] on div "Edit simspressurecleaning@gmail.com Anderson St, Greer, SC 29650, USA .st0{fill…" at bounding box center [644, 282] width 897 height 481
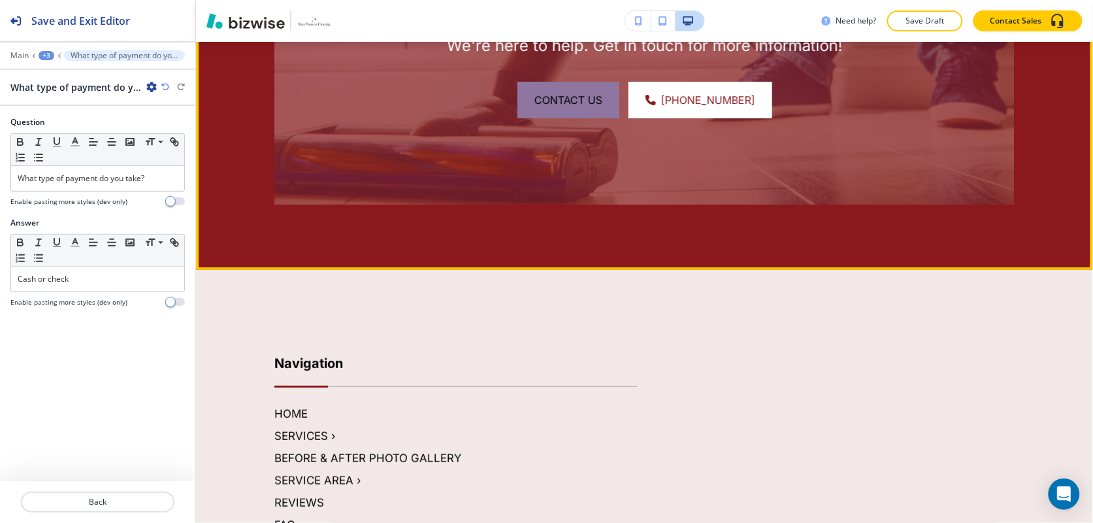
scroll to position [3012, 0]
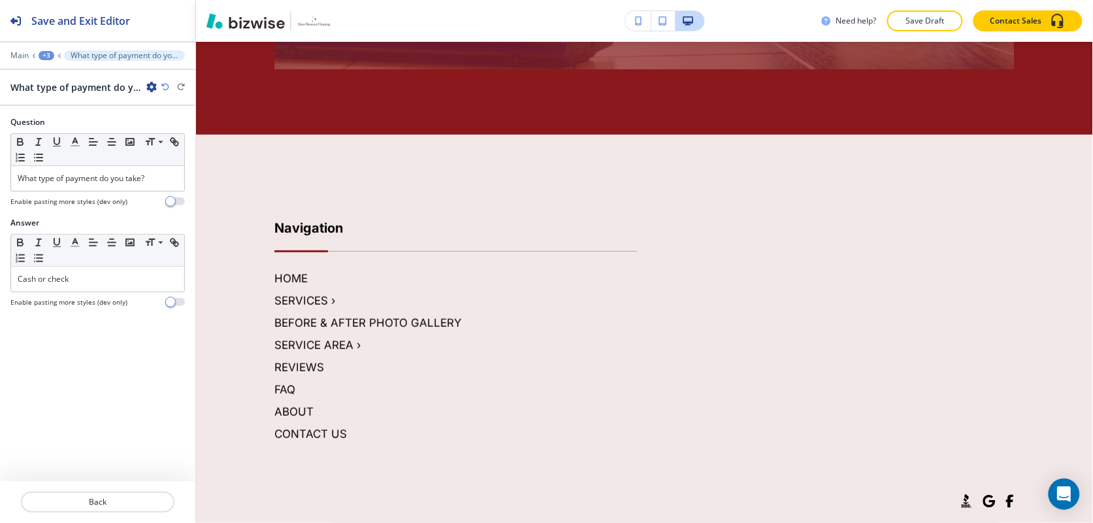
click at [40, 54] on div "+3" at bounding box center [47, 55] width 16 height 9
click at [63, 108] on button "FAQ" at bounding box center [81, 100] width 84 height 23
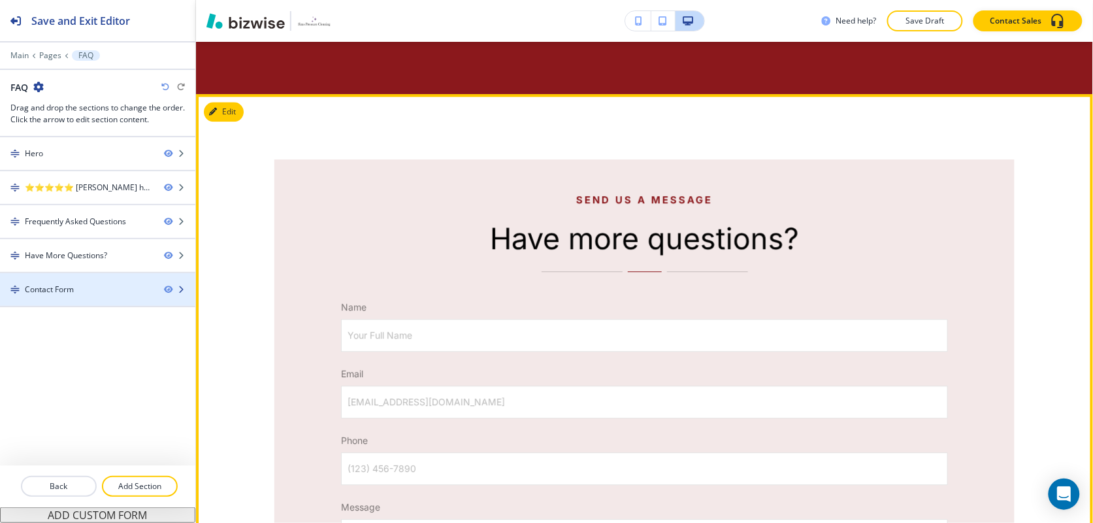
scroll to position [2467, 0]
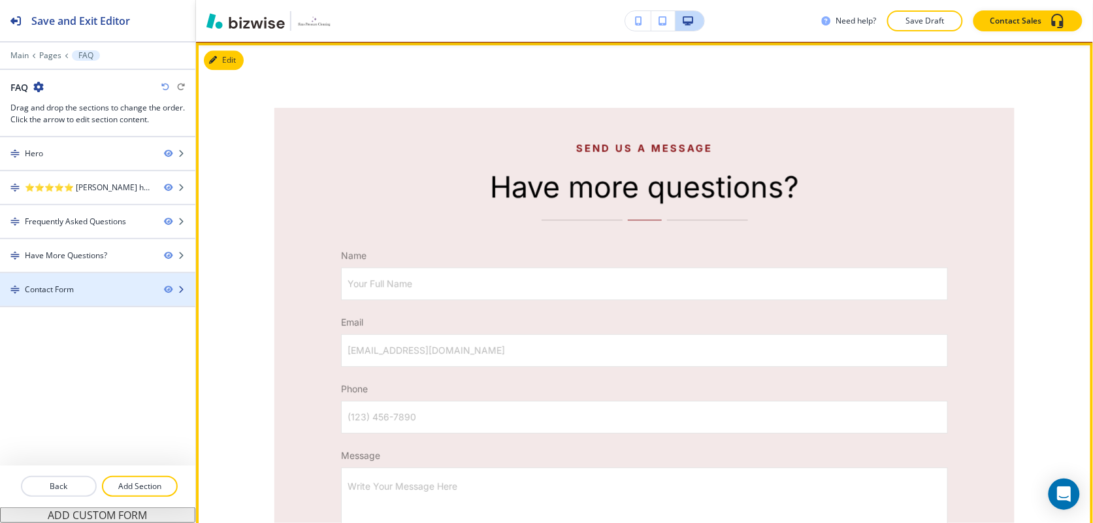
click at [67, 291] on div "Contact Form" at bounding box center [49, 289] width 49 height 12
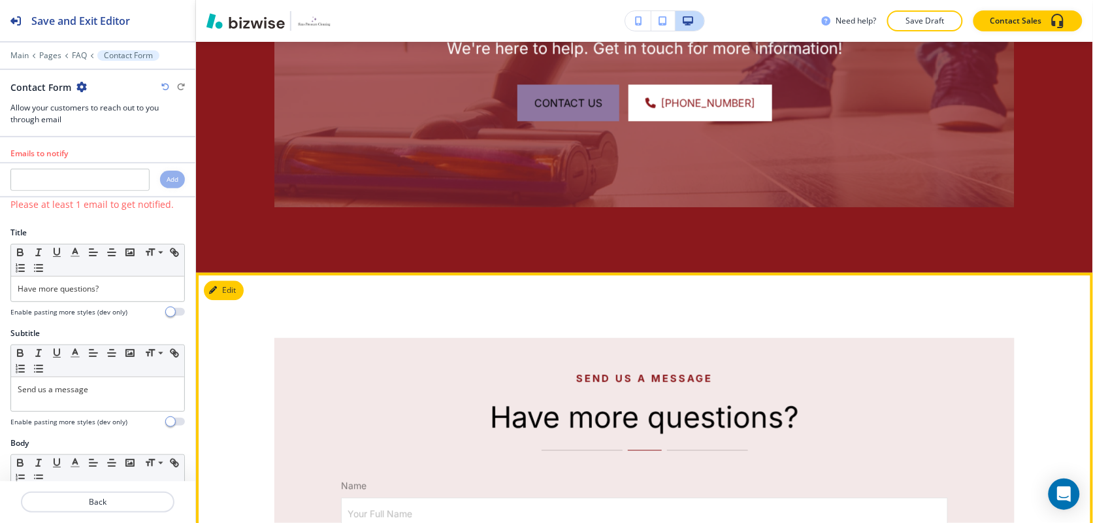
scroll to position [2385, 0]
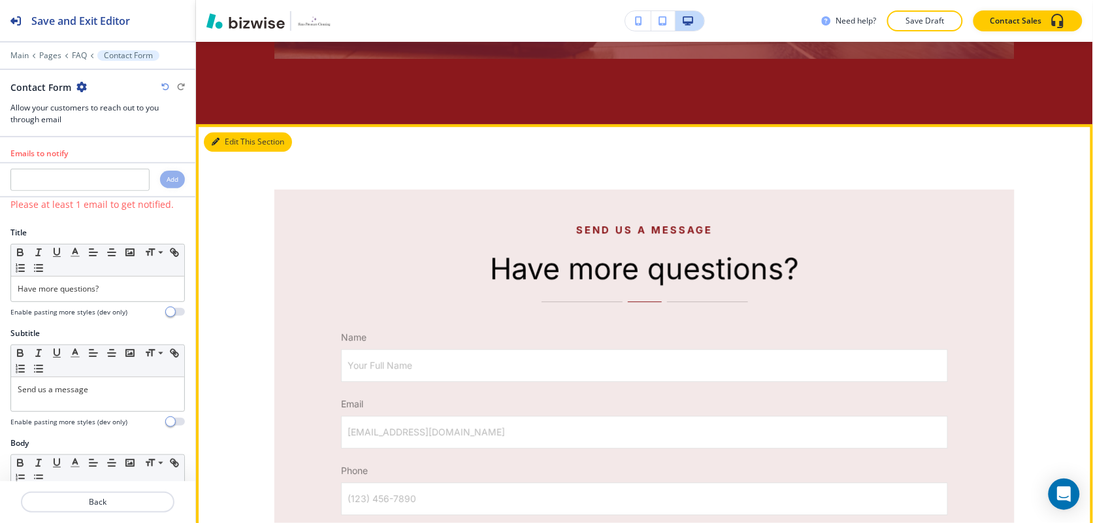
click at [219, 137] on button "Edit This Section" at bounding box center [248, 142] width 88 height 20
click at [220, 142] on button "Edit This Section" at bounding box center [248, 142] width 88 height 20
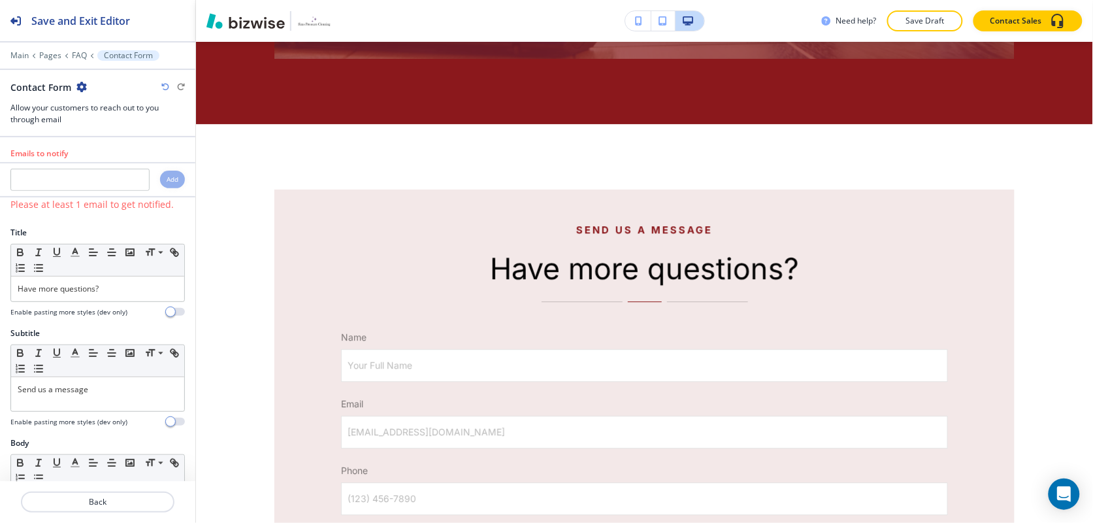
click at [82, 84] on icon "button" at bounding box center [81, 87] width 10 height 10
click at [109, 153] on p "Delete Section" at bounding box center [117, 156] width 67 height 12
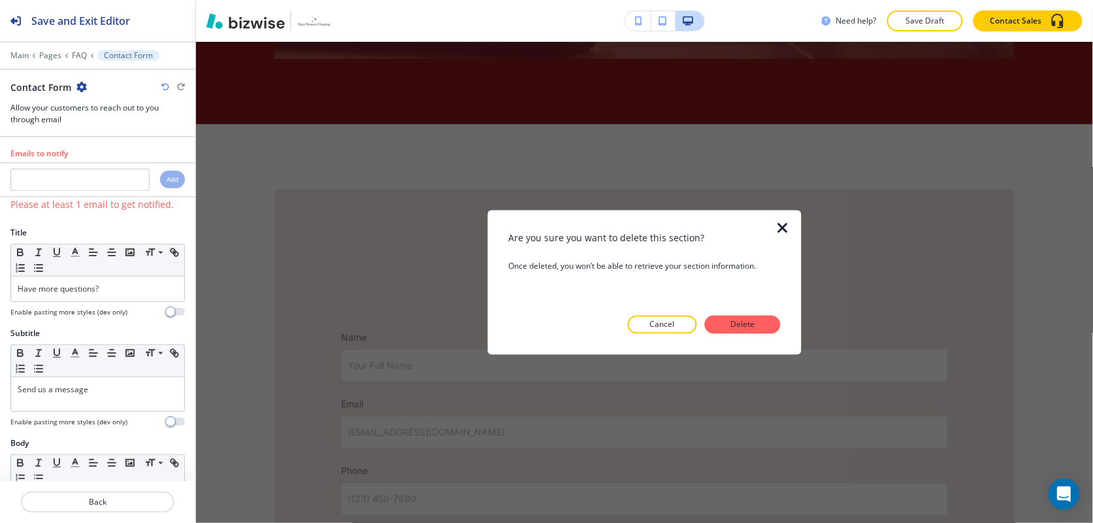
drag, startPoint x: 760, startPoint y: 327, endPoint x: 766, endPoint y: 325, distance: 6.8
click at [760, 325] on button "Delete" at bounding box center [743, 324] width 76 height 18
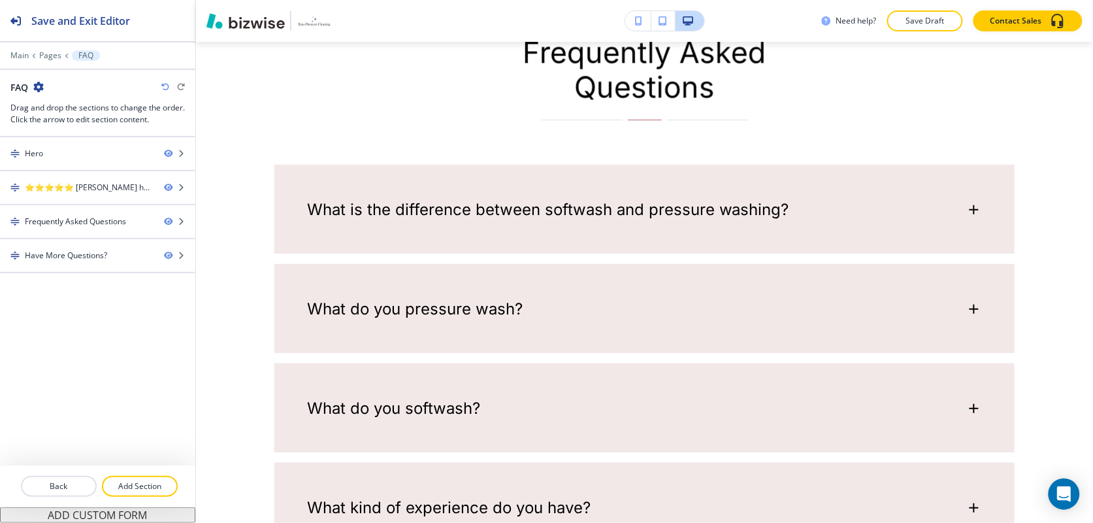
scroll to position [0, 0]
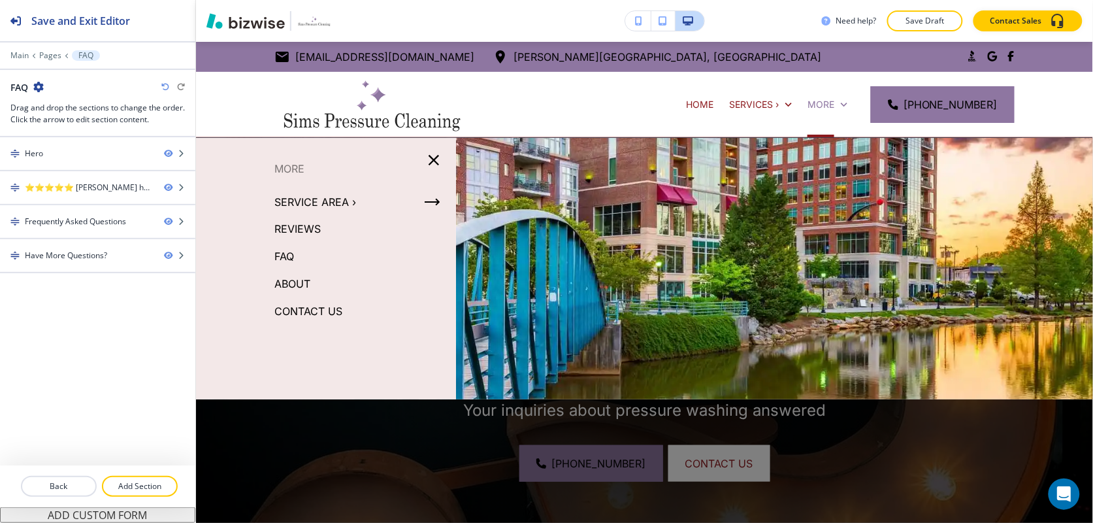
click at [321, 306] on p "CONTACT US" at bounding box center [308, 311] width 68 height 20
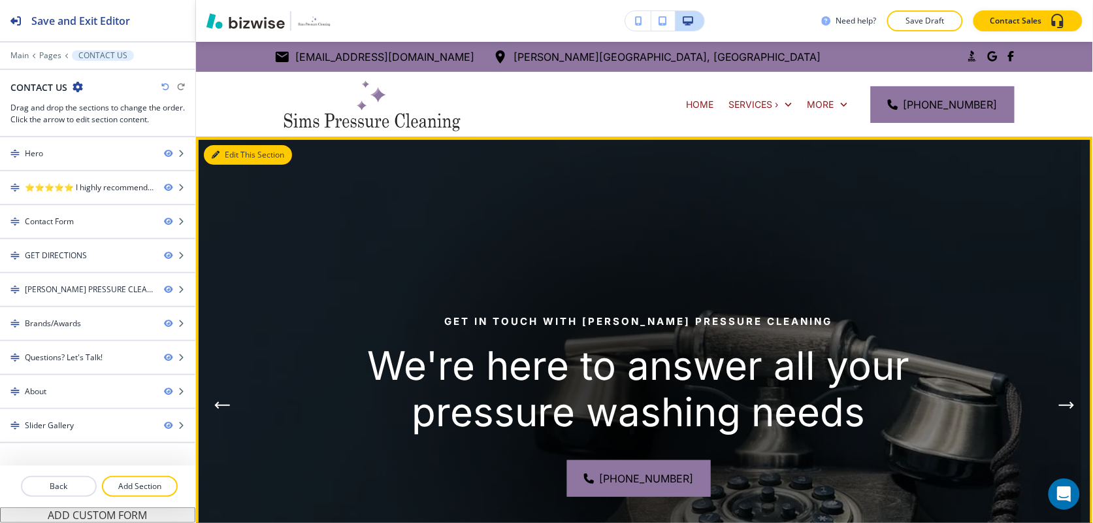
click at [246, 150] on button "Edit This Section" at bounding box center [248, 155] width 88 height 20
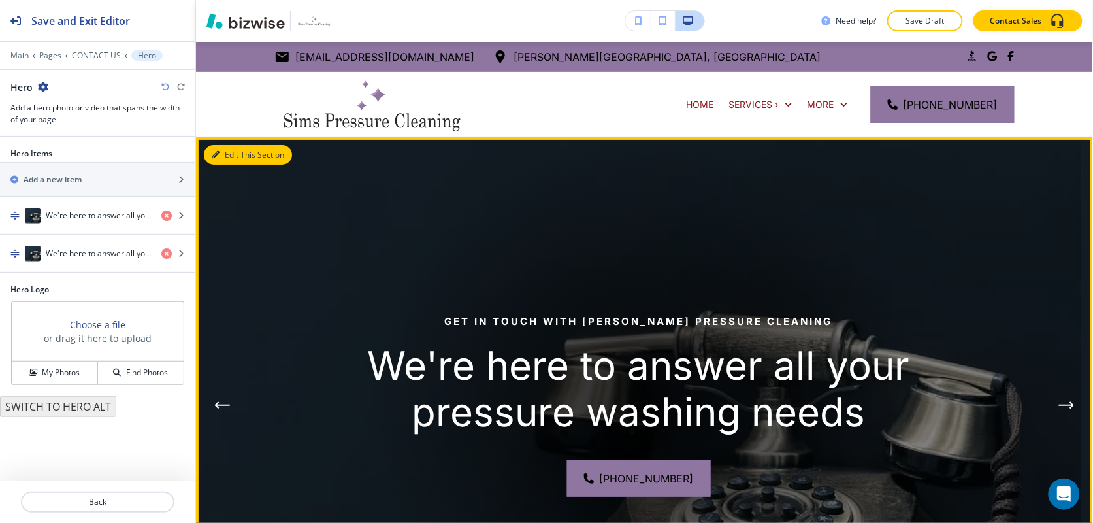
scroll to position [95, 0]
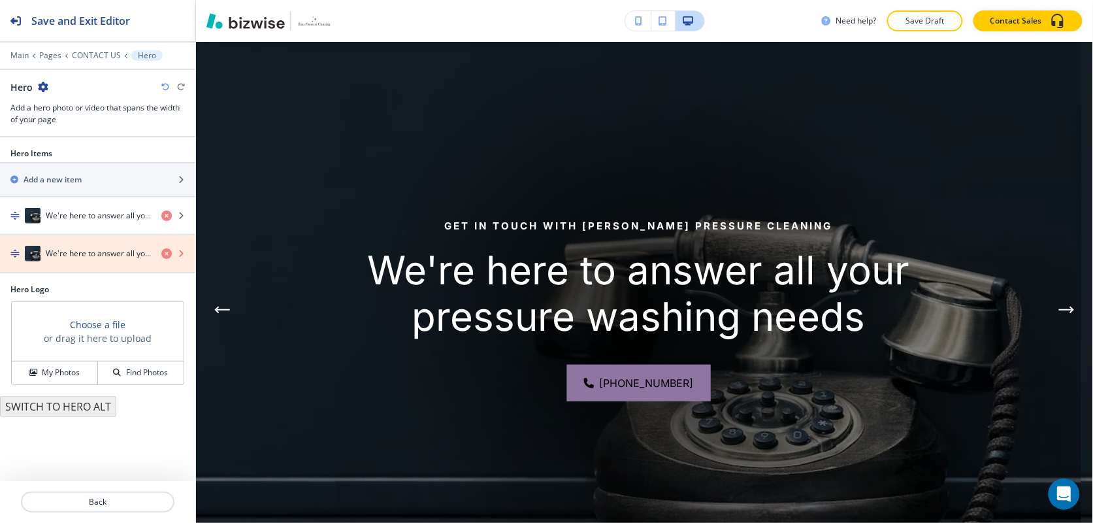
click at [165, 251] on icon "button" at bounding box center [166, 253] width 10 height 10
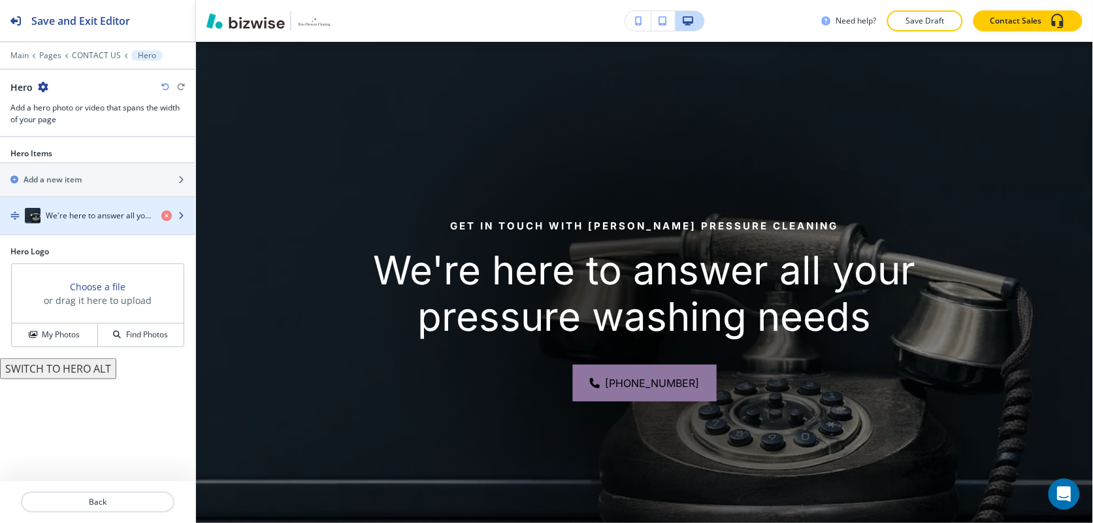
click at [97, 216] on h4 "We're here to answer all your pressure washing needs" at bounding box center [98, 216] width 105 height 12
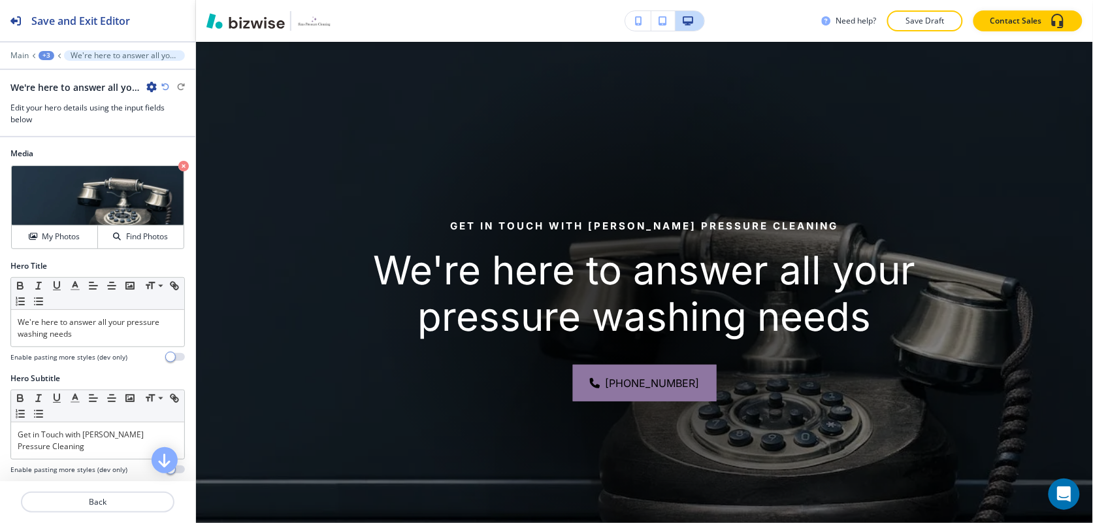
click at [111, 347] on div at bounding box center [97, 349] width 174 height 5
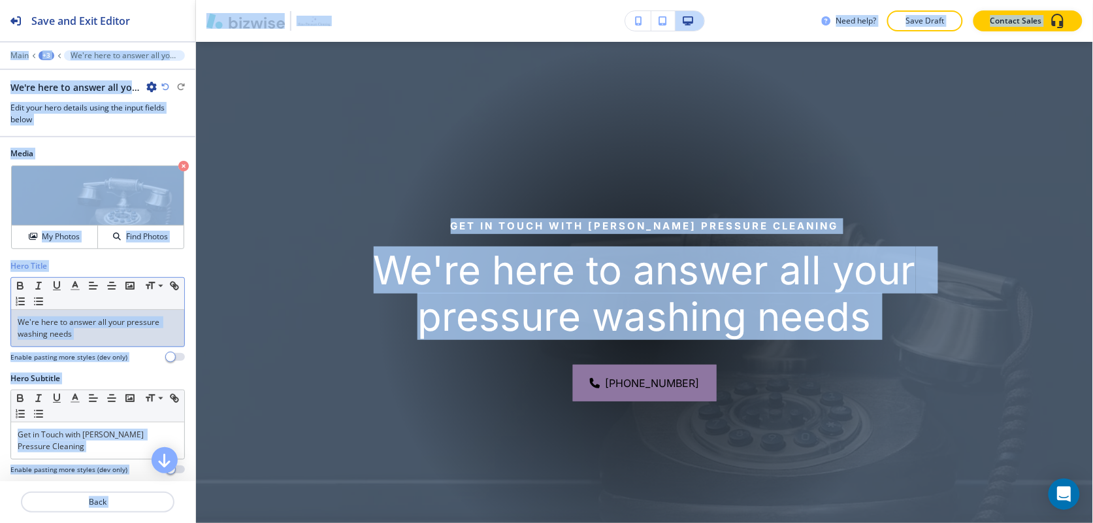
click at [112, 324] on p "We're here to answer all your pressure washing needs" at bounding box center [98, 328] width 160 height 24
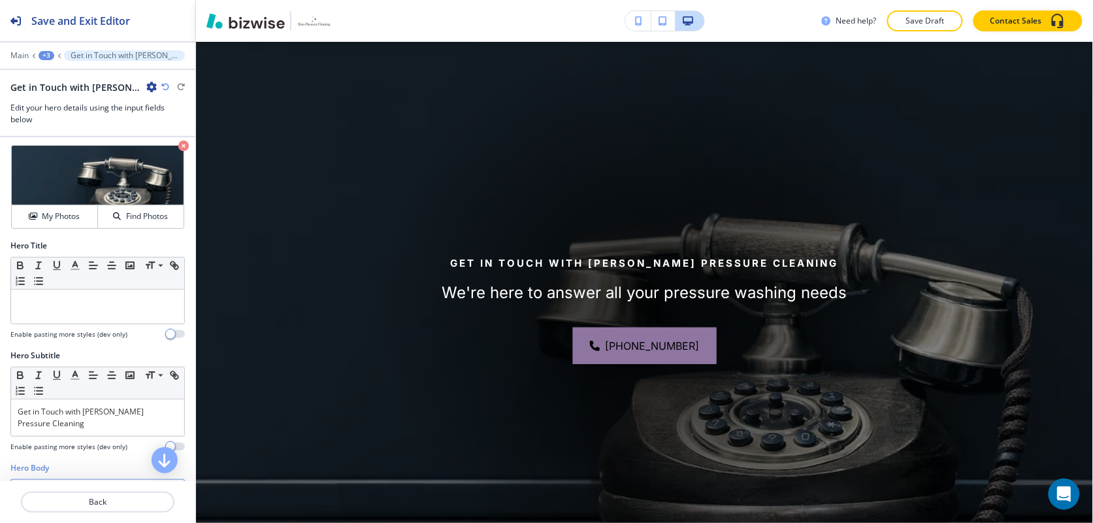
scroll to position [0, 0]
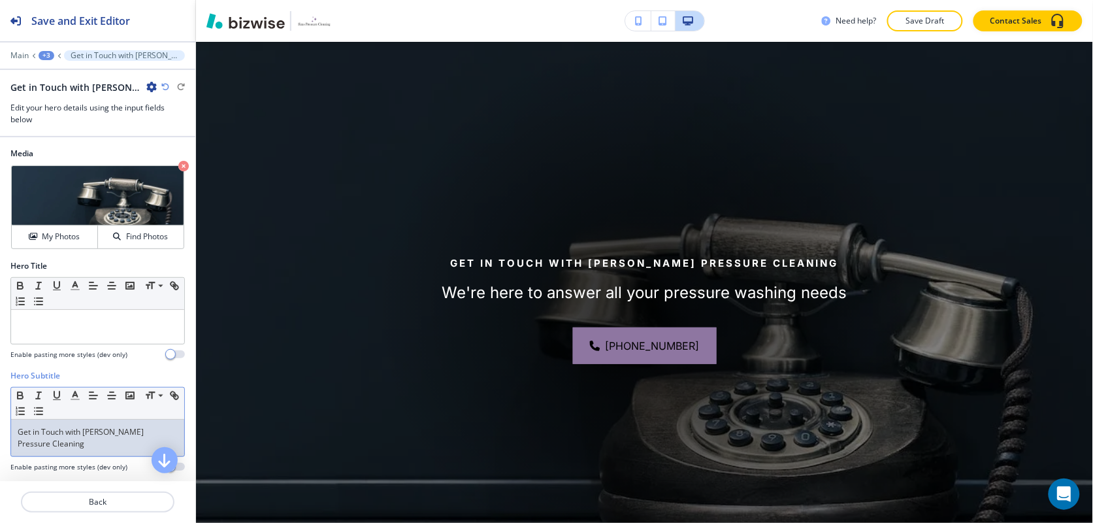
click at [82, 445] on p "Get in Touch with Sims Pressure Cleaning" at bounding box center [98, 438] width 160 height 24
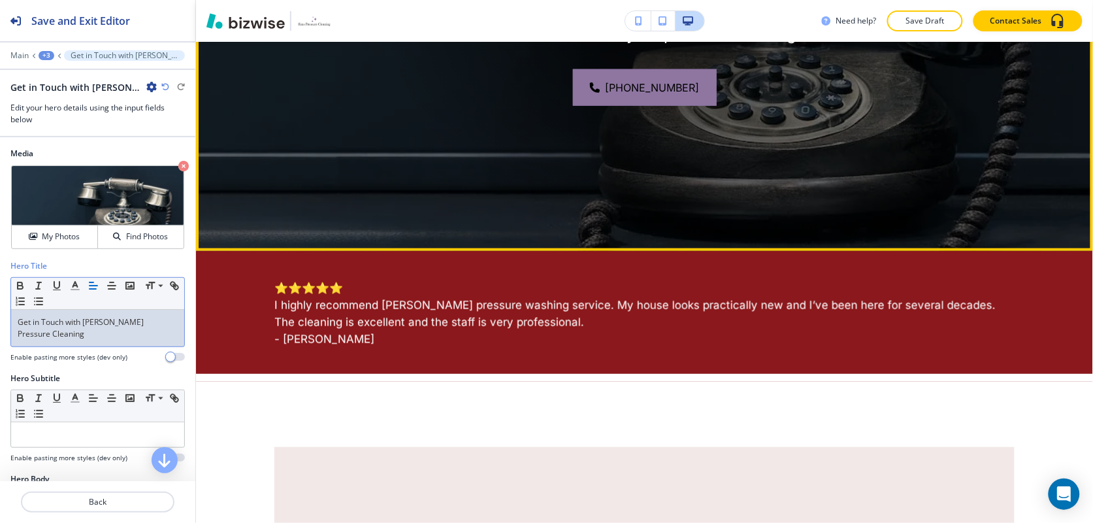
scroll to position [749, 0]
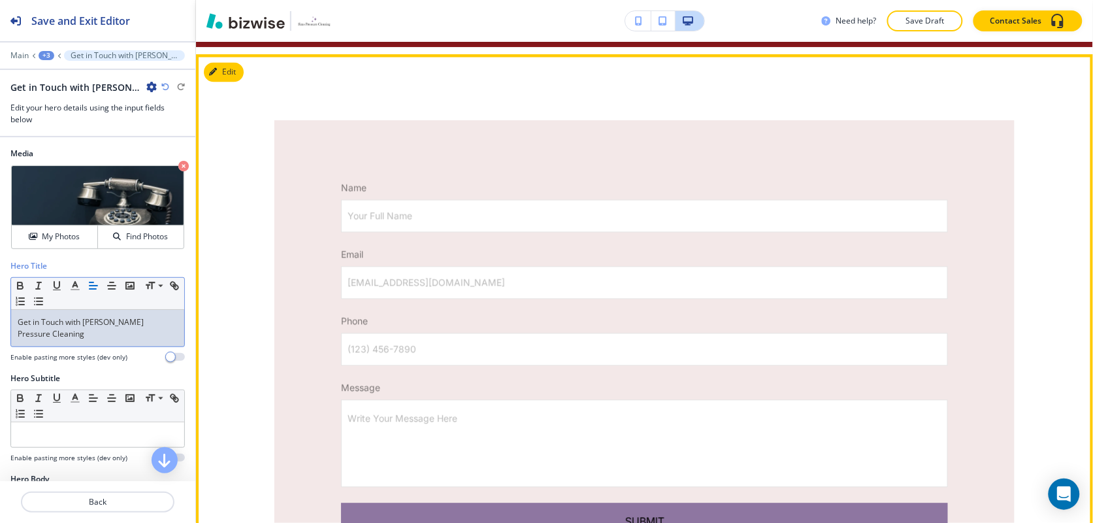
click at [243, 77] on div "Edit" at bounding box center [224, 73] width 40 height 20
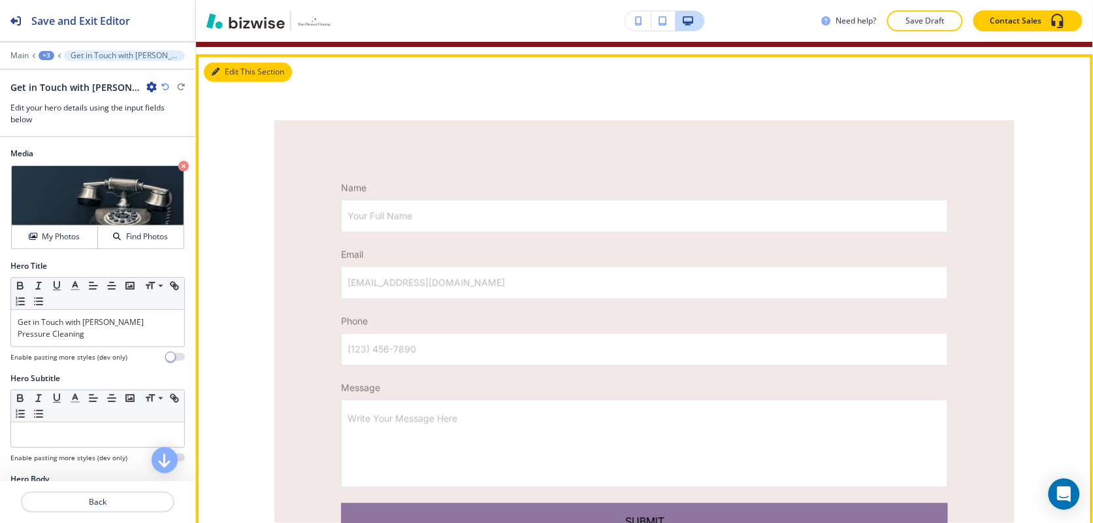
click at [220, 72] on button "Edit This Section" at bounding box center [248, 73] width 88 height 20
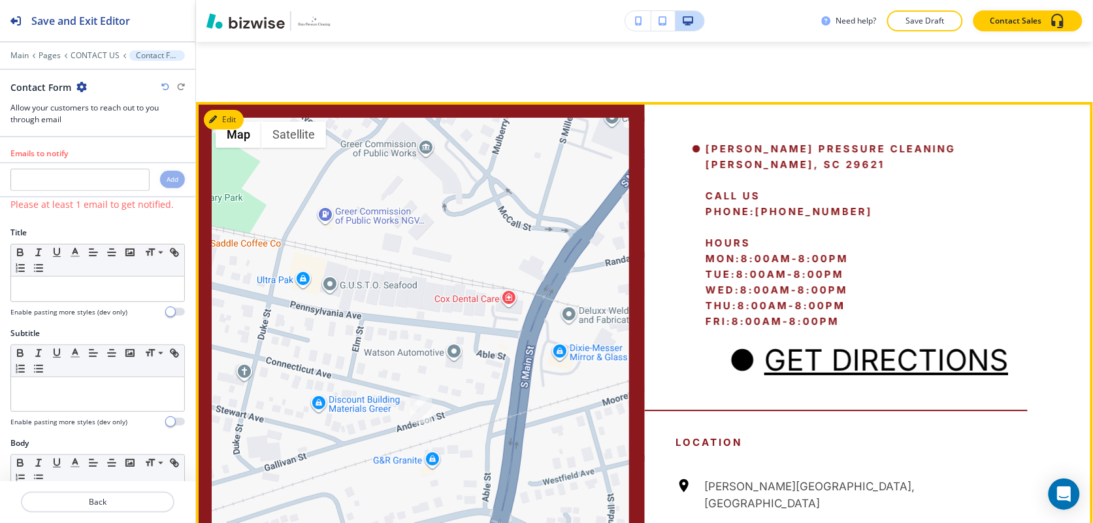
scroll to position [1323, 0]
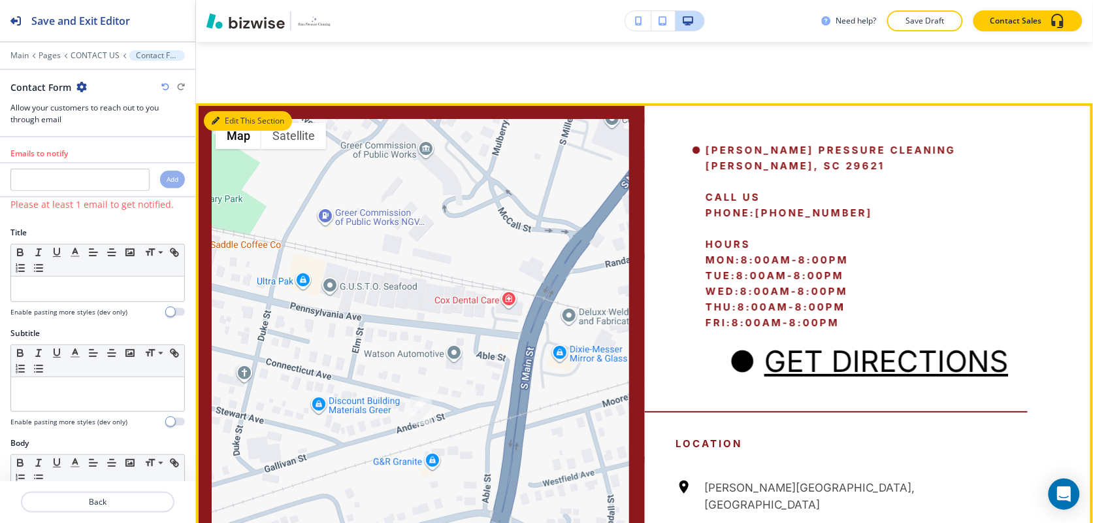
click at [225, 126] on button "Edit This Section" at bounding box center [248, 121] width 88 height 20
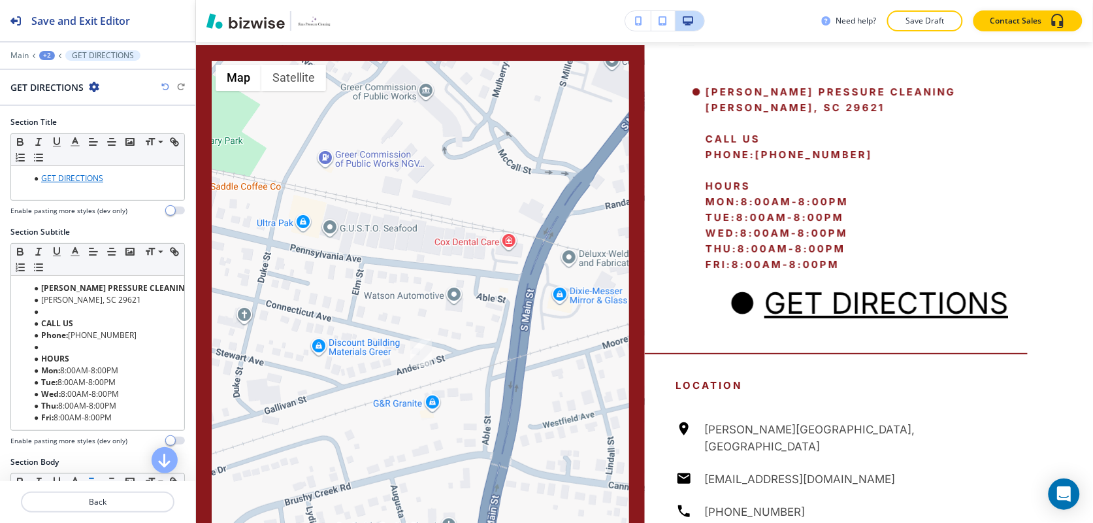
scroll to position [1386, 0]
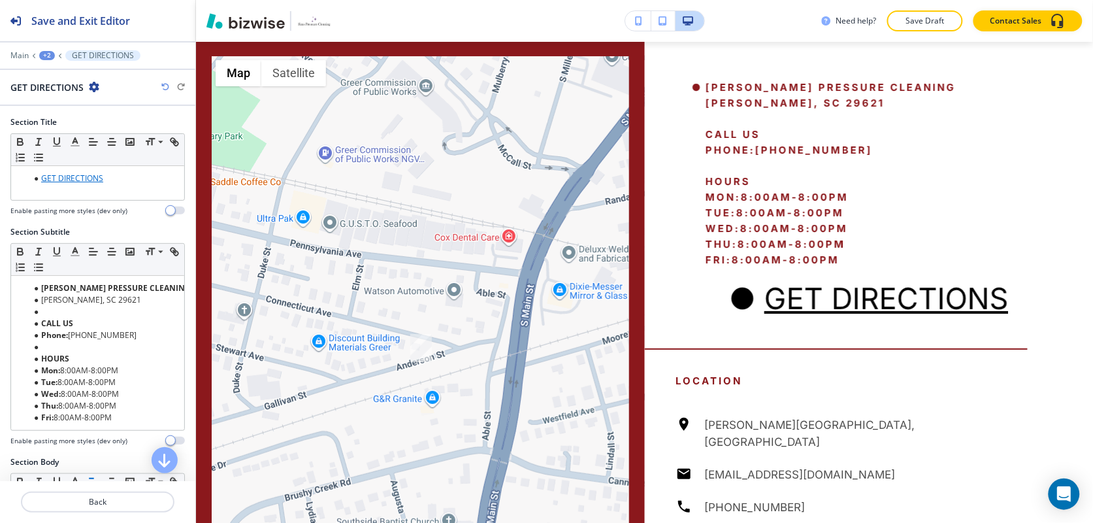
click at [93, 87] on icon "button" at bounding box center [94, 87] width 10 height 10
click at [123, 150] on p "Delete Section" at bounding box center [130, 156] width 67 height 12
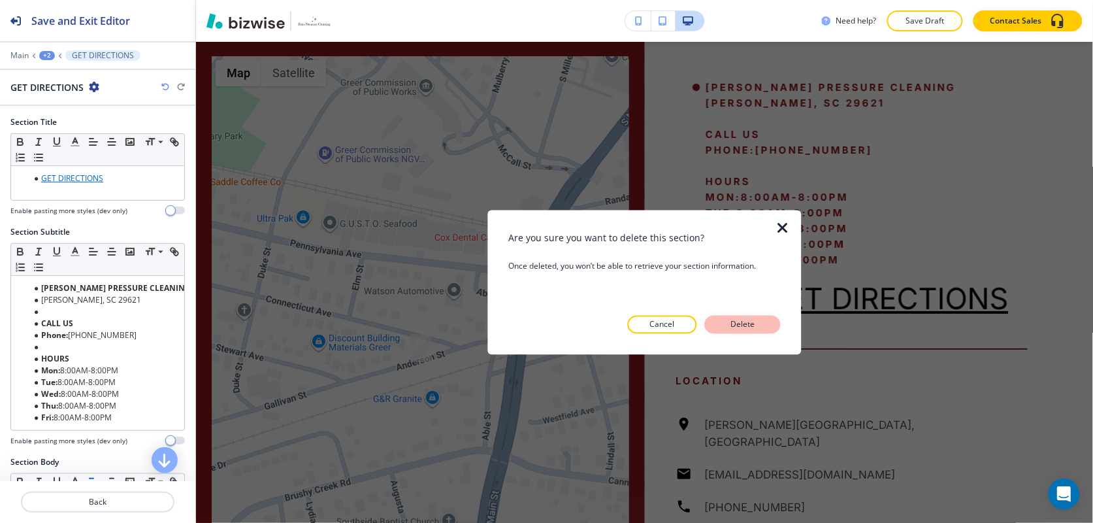
click at [762, 318] on button "Delete" at bounding box center [743, 324] width 76 height 18
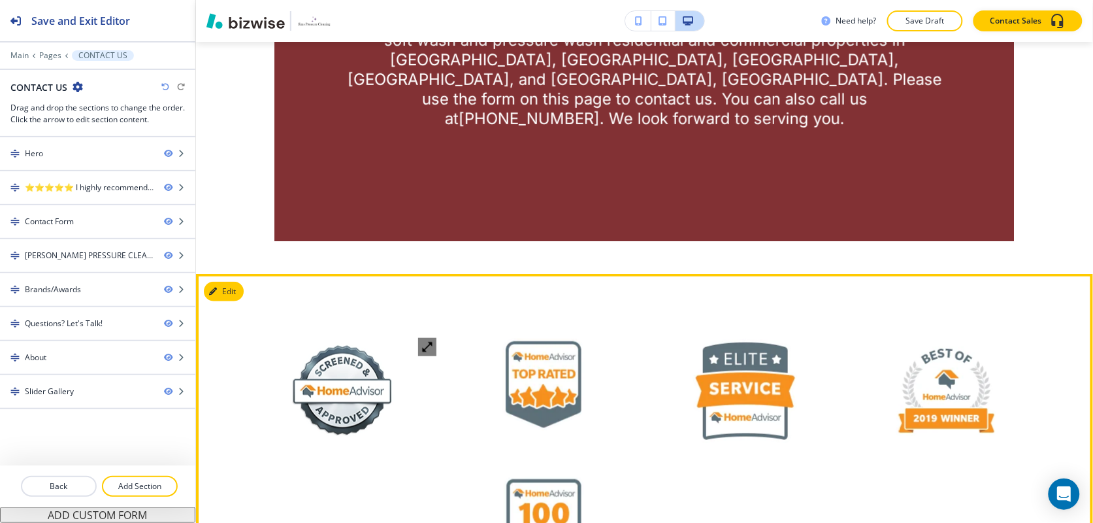
scroll to position [1713, 0]
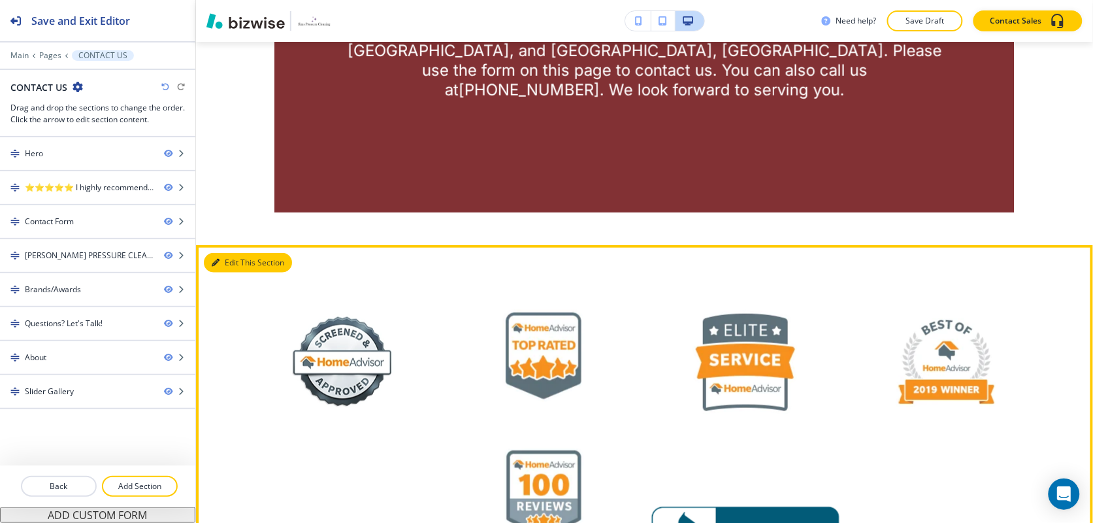
click at [219, 253] on button "Edit This Section" at bounding box center [248, 263] width 88 height 20
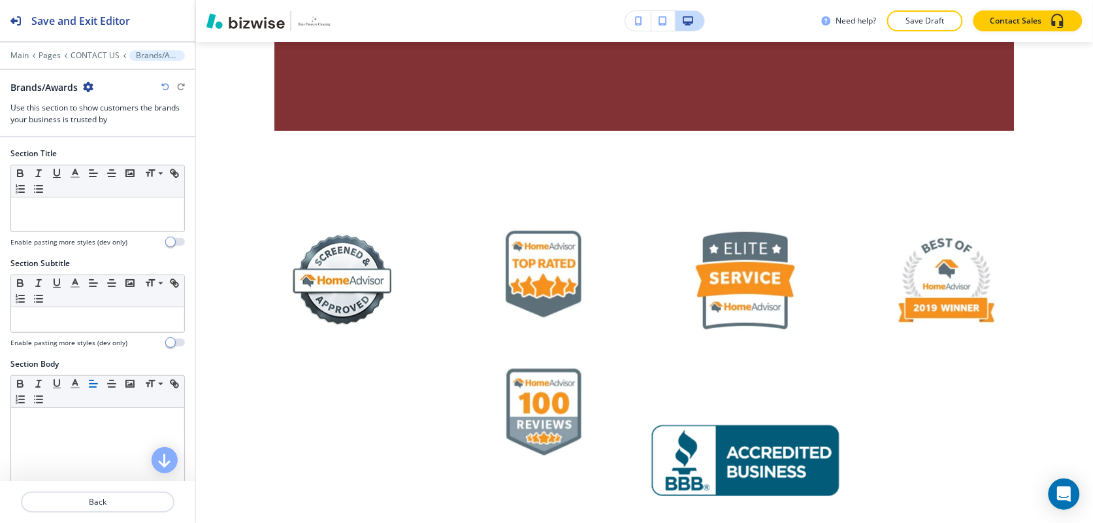
scroll to position [1897, 0]
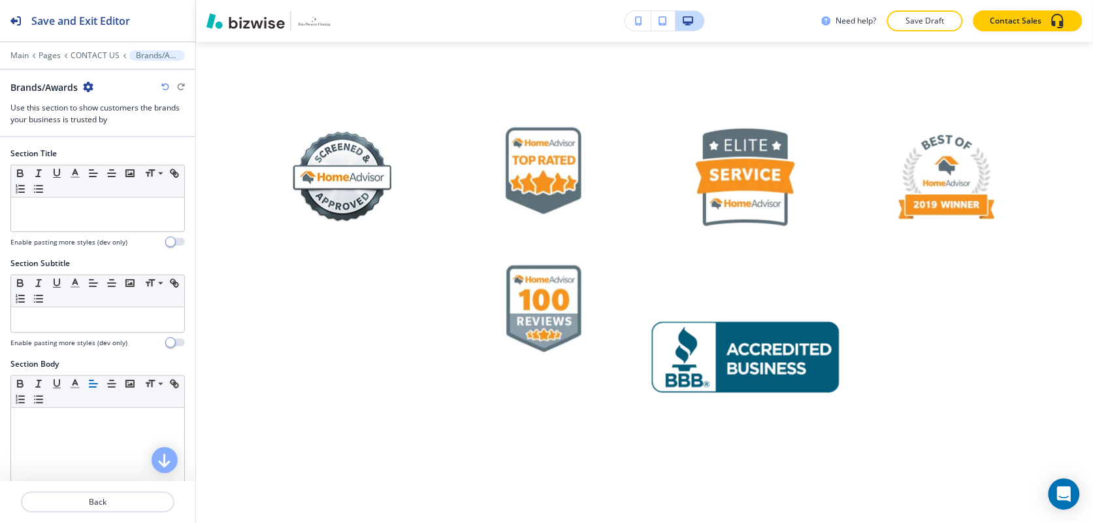
click at [88, 84] on icon "button" at bounding box center [88, 87] width 10 height 10
click at [122, 161] on p "Delete Section" at bounding box center [125, 156] width 67 height 12
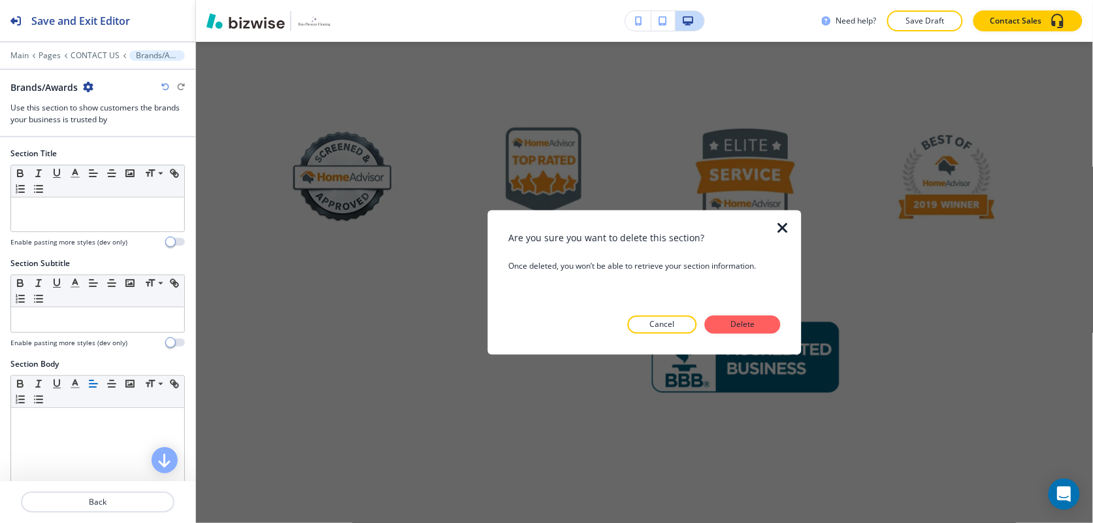
click at [739, 325] on p "Delete" at bounding box center [742, 324] width 31 height 12
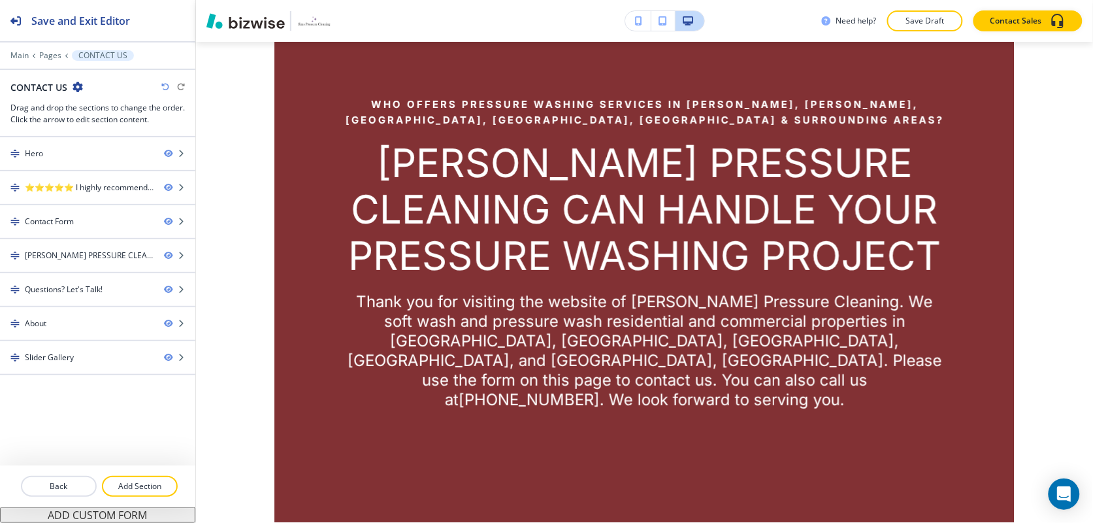
scroll to position [1408, 0]
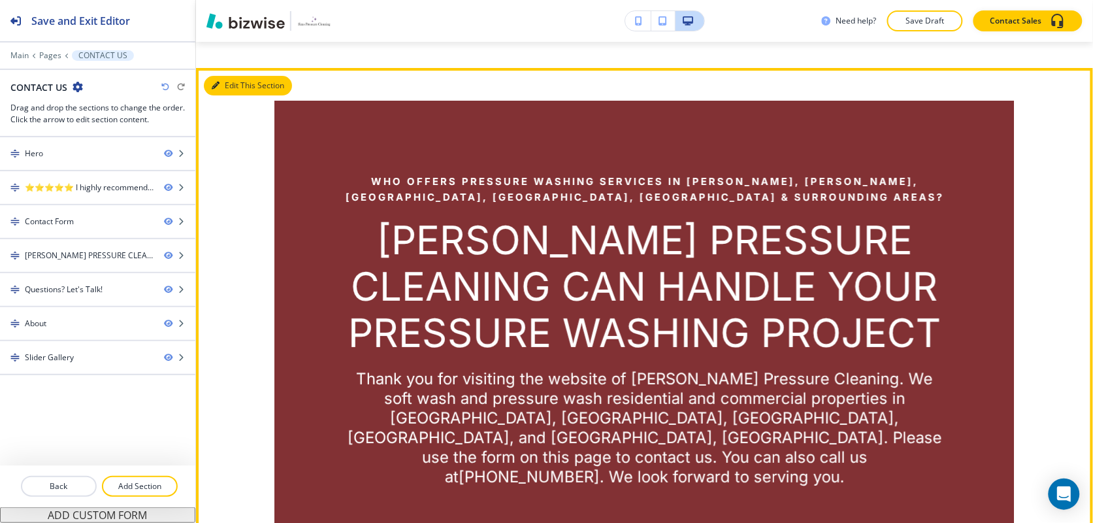
click at [223, 89] on button "Edit This Section" at bounding box center [248, 86] width 88 height 20
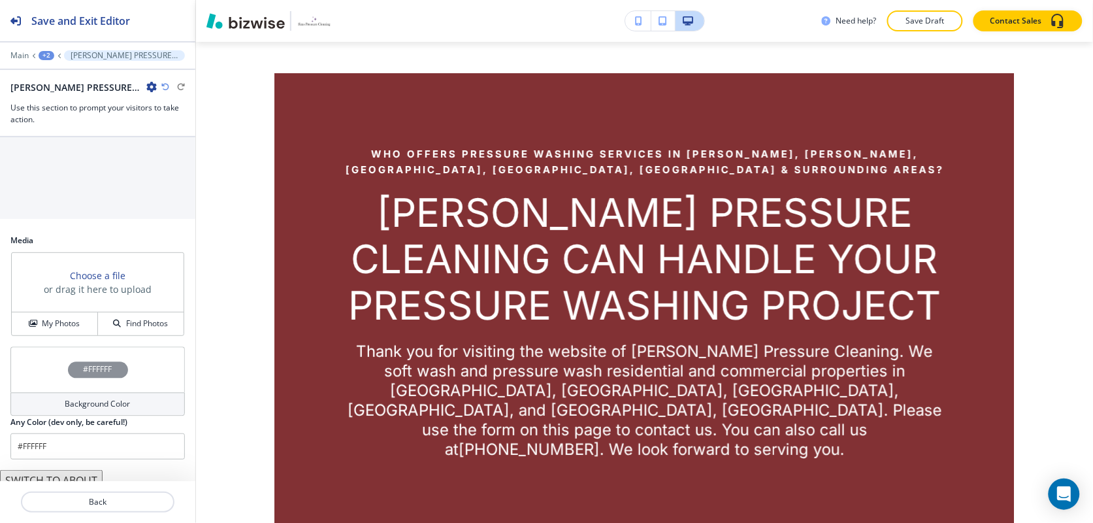
click at [93, 491] on button "SWITCH TO PARAGRAPHS" at bounding box center [67, 501] width 135 height 21
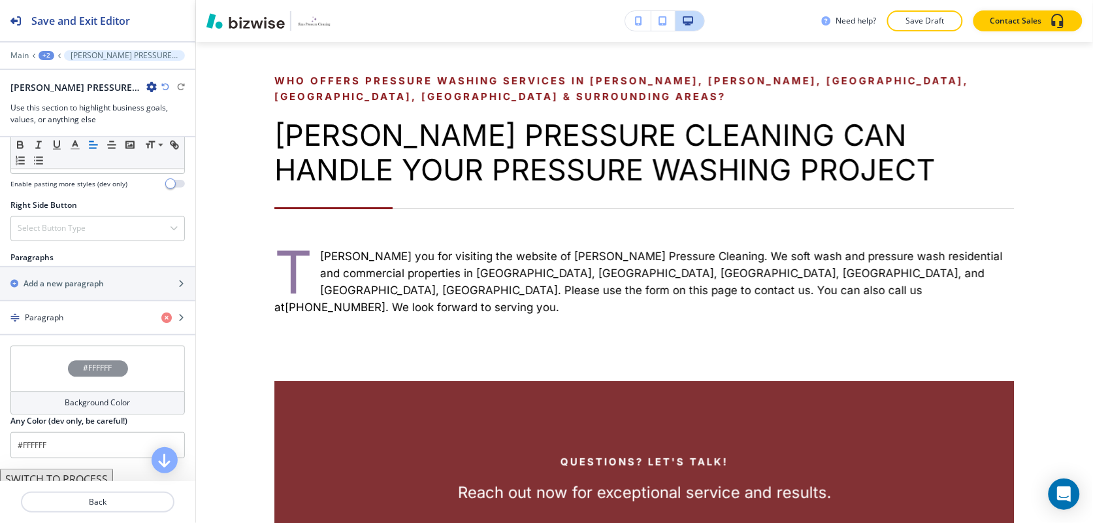
click at [43, 56] on div "+2" at bounding box center [47, 55] width 16 height 9
click at [59, 98] on p "CONTACT US" at bounding box center [80, 101] width 67 height 12
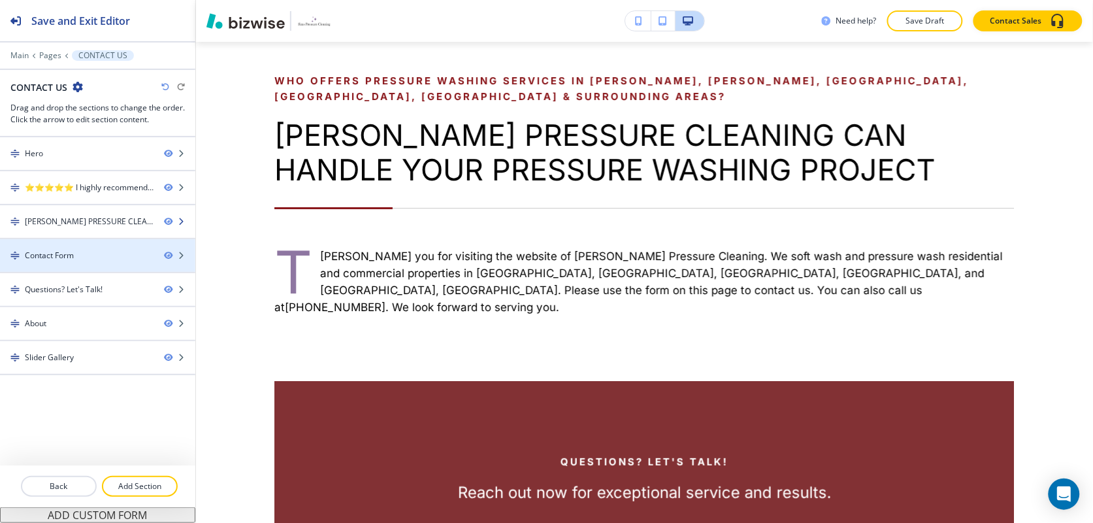
scroll to position [762, 0]
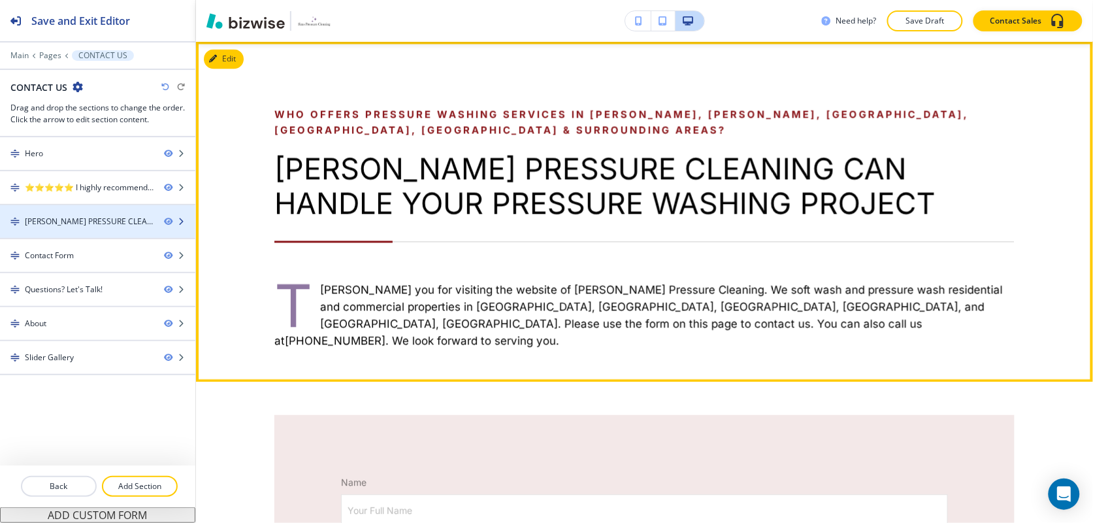
click at [91, 226] on div "SIMS PRESSURE CLEANING CAN HANDLE YOUR PRESSURE WASHING PROJECT" at bounding box center [89, 222] width 129 height 12
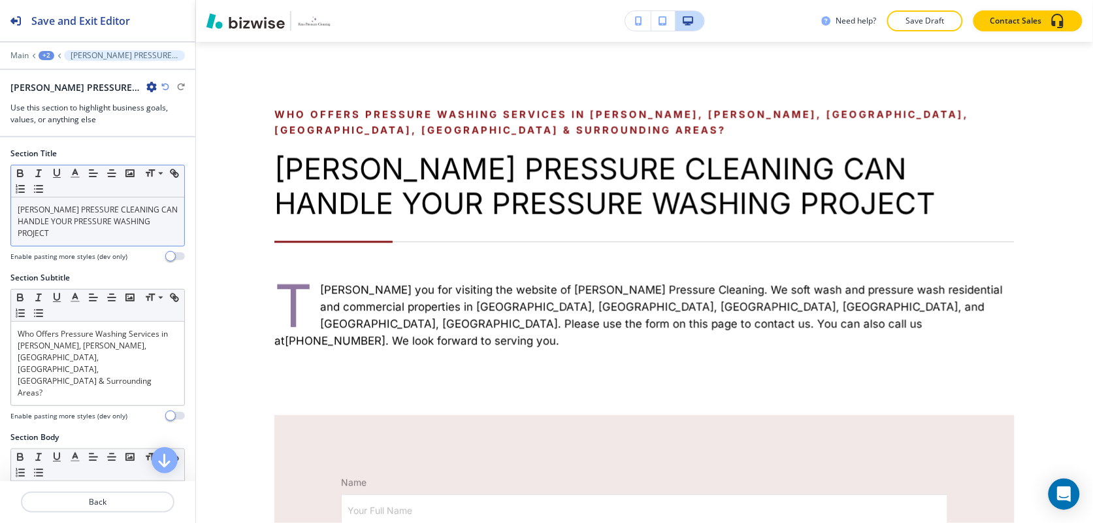
click at [86, 229] on p "SIMS PRESSURE CLEANING CAN HANDLE YOUR PRESSURE WASHING PROJECT" at bounding box center [98, 221] width 160 height 35
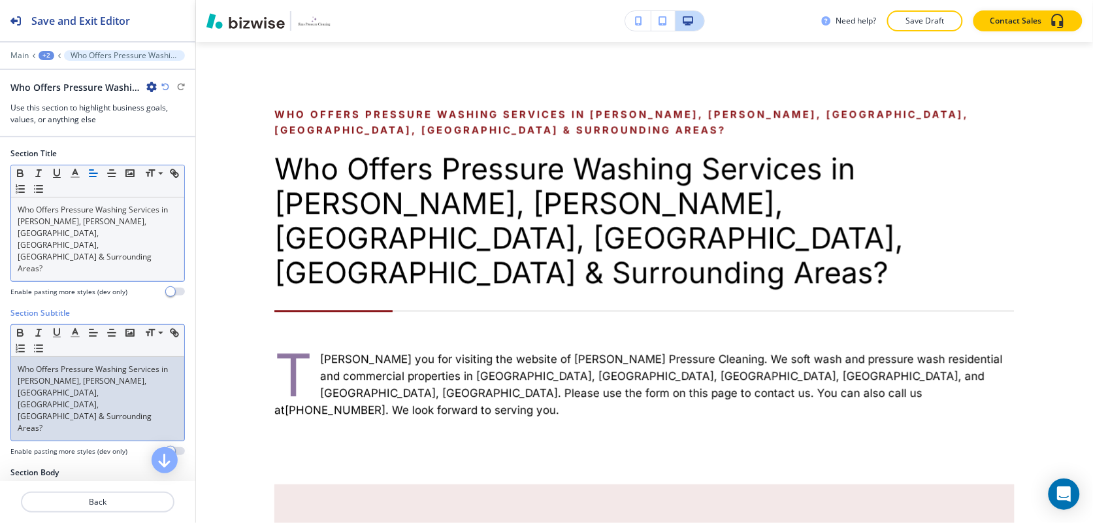
click at [79, 363] on p "Who Offers Pressure Washing Services in Anderson, Greer, Easley, Greenville, SC…" at bounding box center [98, 398] width 160 height 71
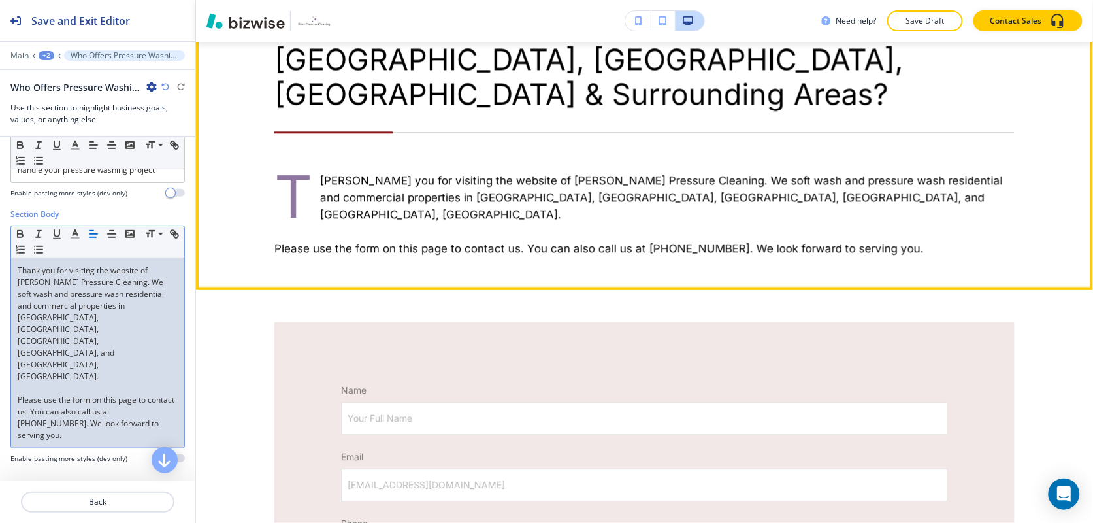
scroll to position [1007, 0]
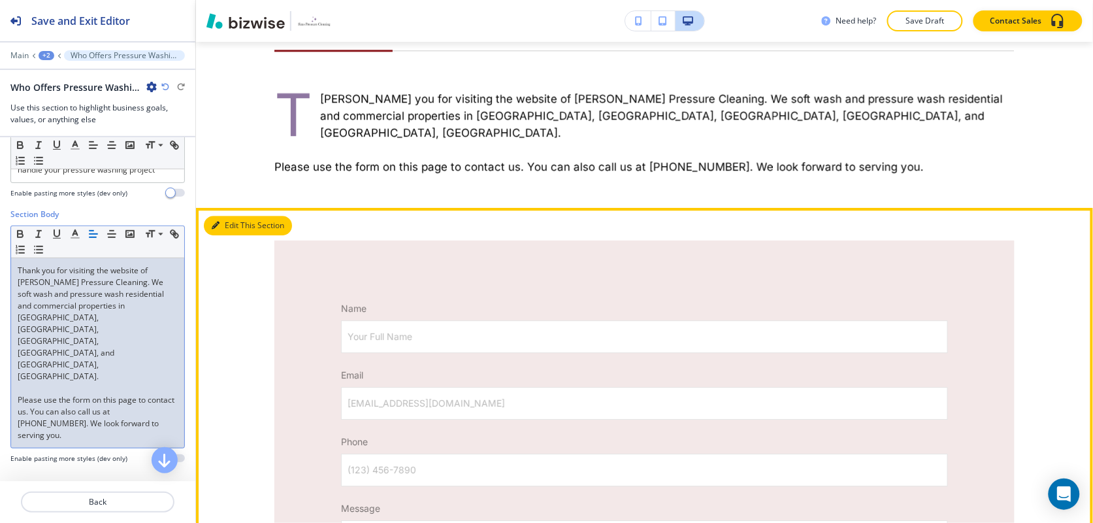
drag, startPoint x: 230, startPoint y: 170, endPoint x: 212, endPoint y: 174, distance: 17.9
click at [231, 216] on button "Edit This Section" at bounding box center [248, 226] width 88 height 20
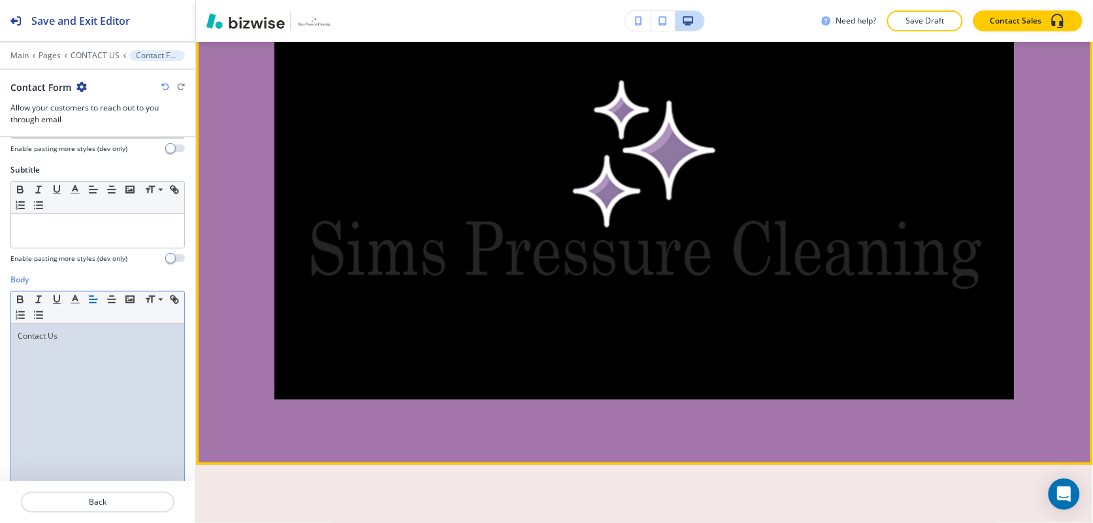
scroll to position [2346, 0]
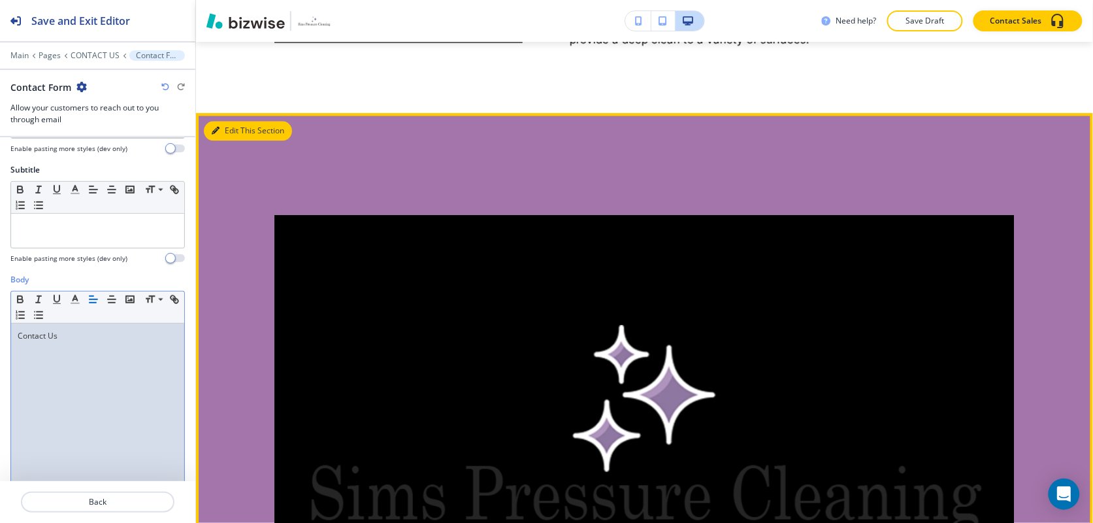
click at [224, 121] on button "Edit This Section" at bounding box center [248, 131] width 88 height 20
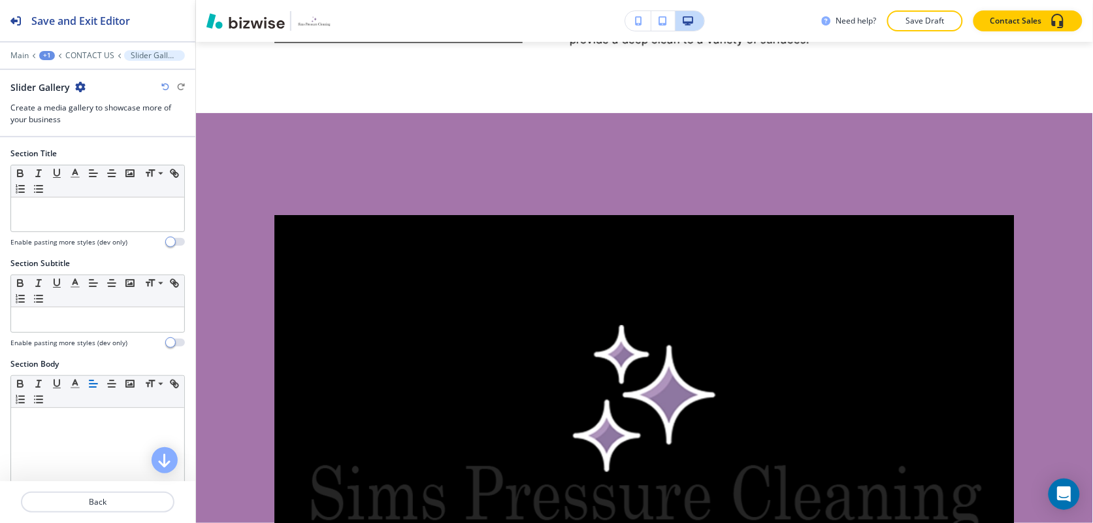
scroll to position [2366, 0]
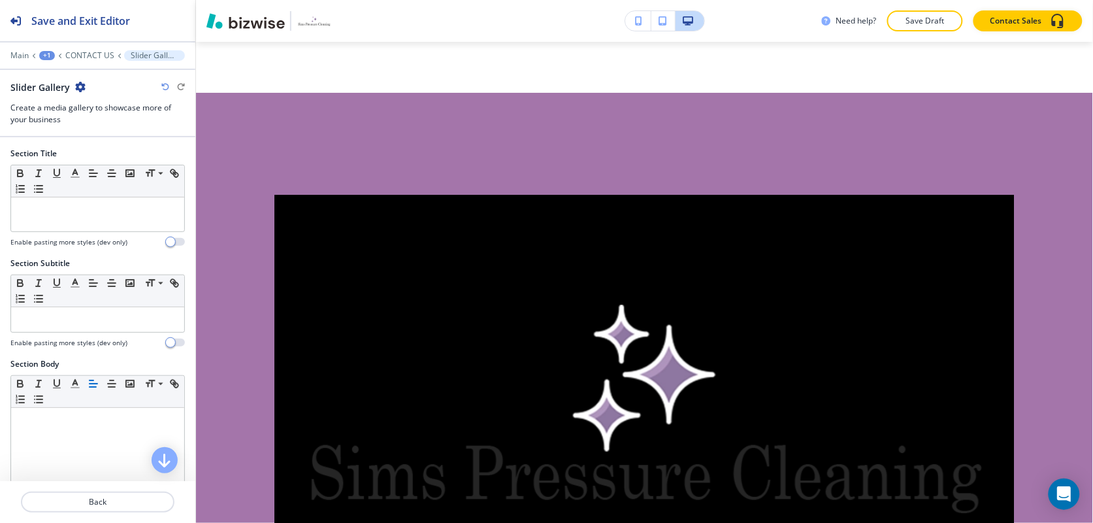
drag, startPoint x: 80, startPoint y: 82, endPoint x: 82, endPoint y: 90, distance: 8.3
click at [80, 83] on icon "button" at bounding box center [80, 87] width 10 height 10
click at [96, 155] on p "Delete Section" at bounding box center [116, 156] width 67 height 12
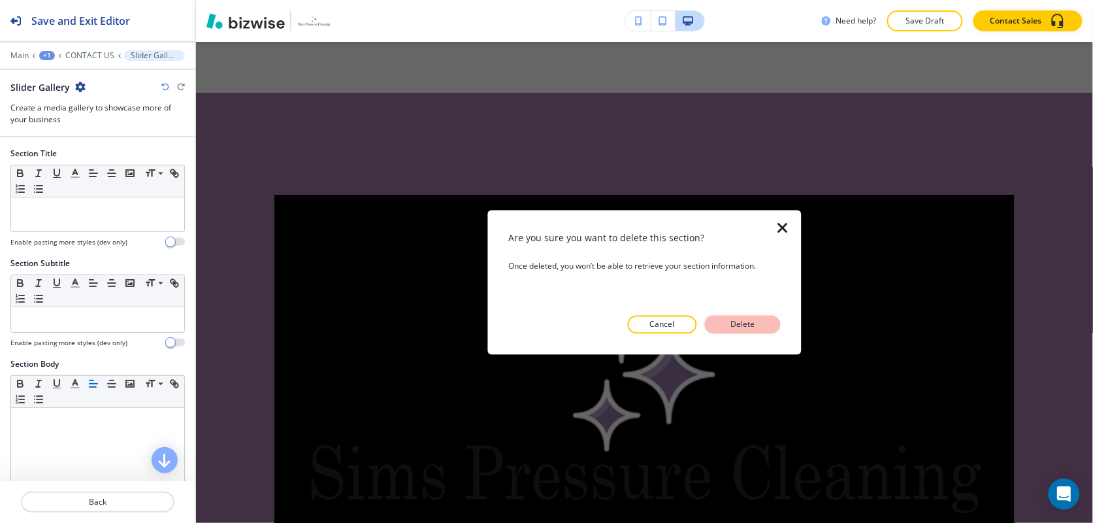
click at [753, 318] on p "Delete" at bounding box center [742, 324] width 31 height 12
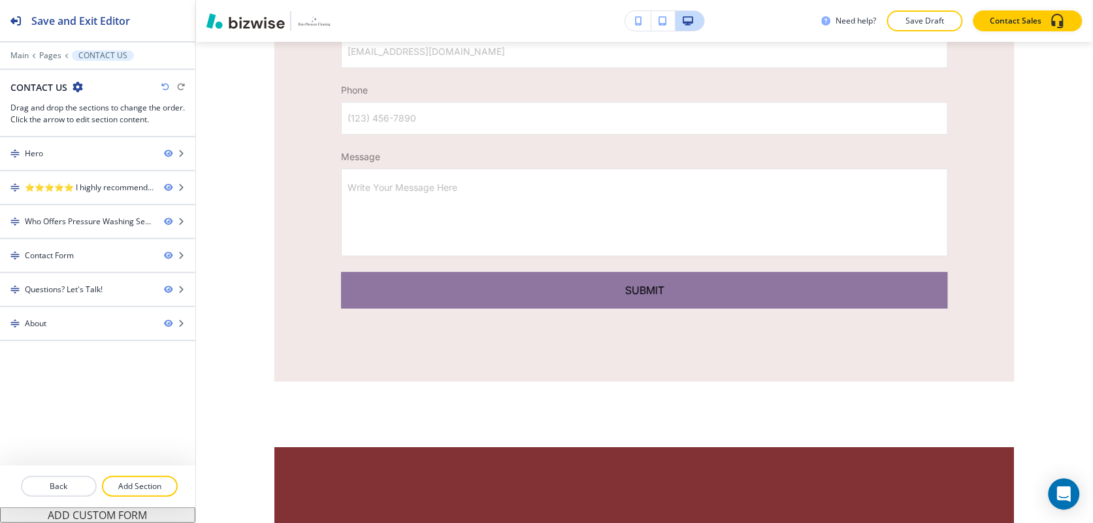
scroll to position [1386, 0]
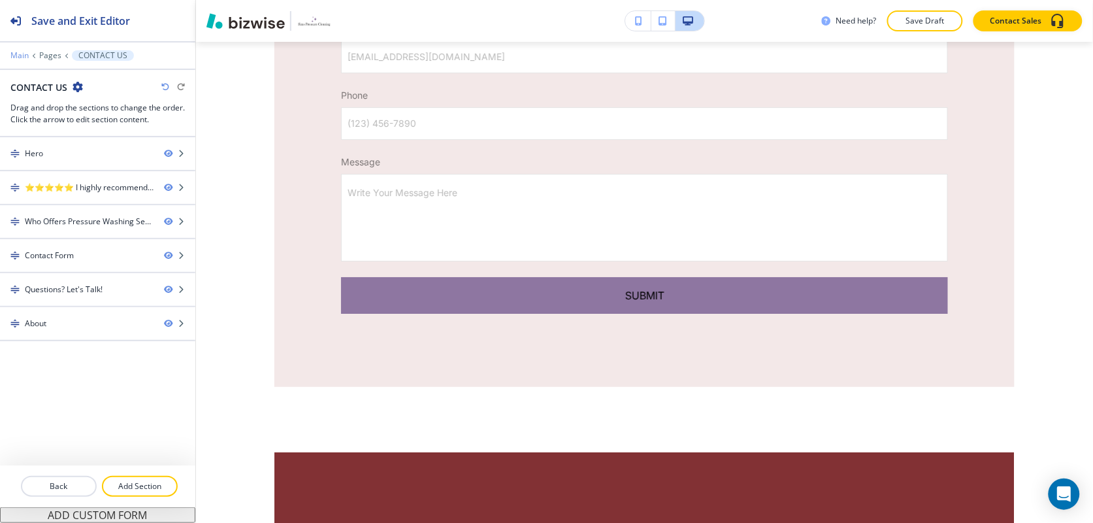
click at [18, 56] on p "Main" at bounding box center [19, 55] width 18 height 9
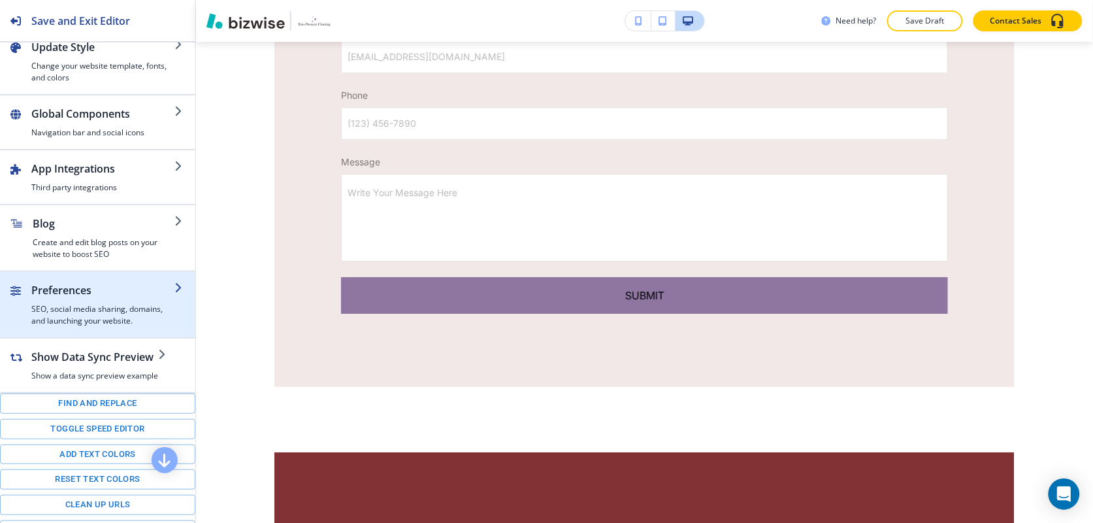
scroll to position [190, 0]
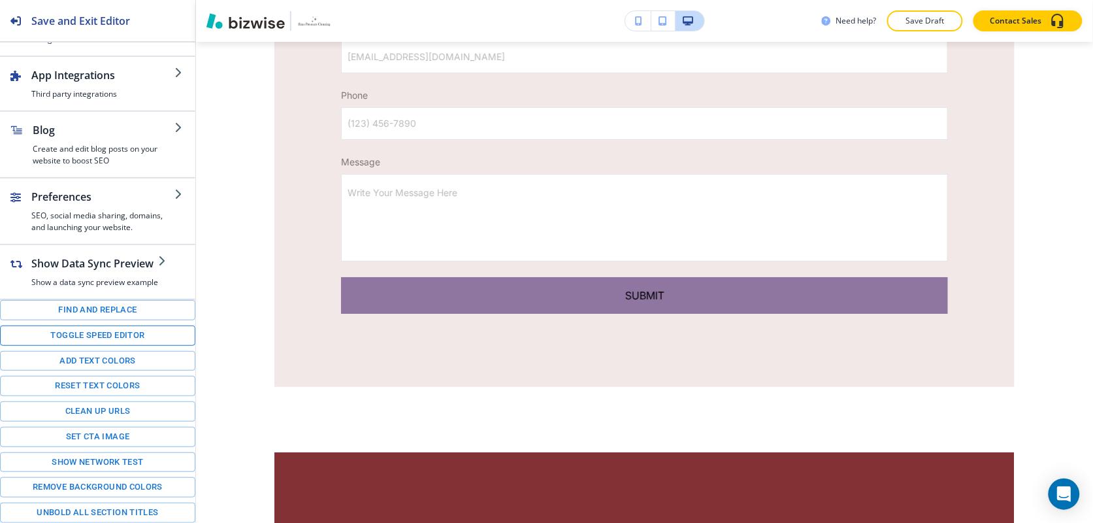
click at [92, 336] on button "Toggle speed editor" at bounding box center [97, 335] width 195 height 20
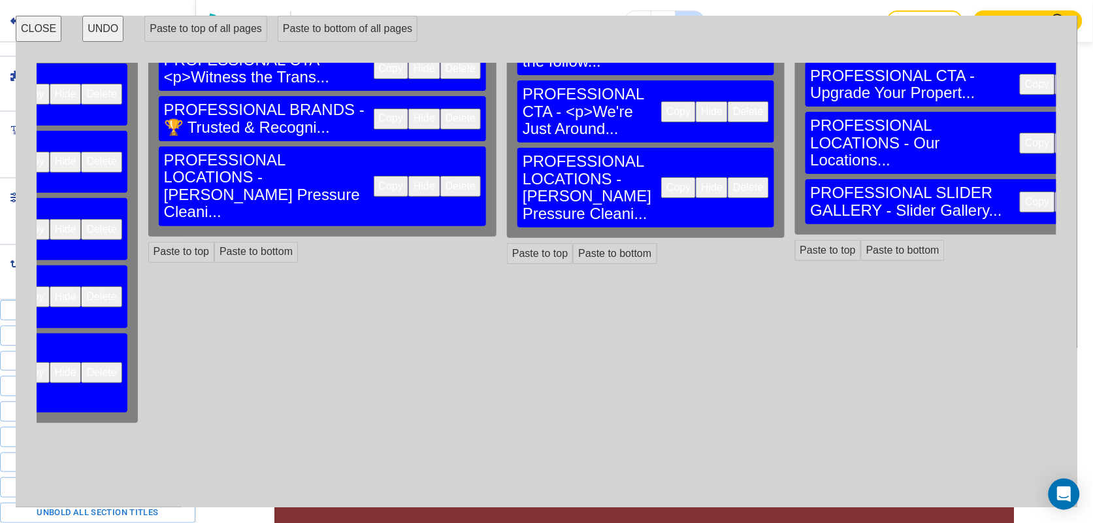
scroll to position [0, 2219]
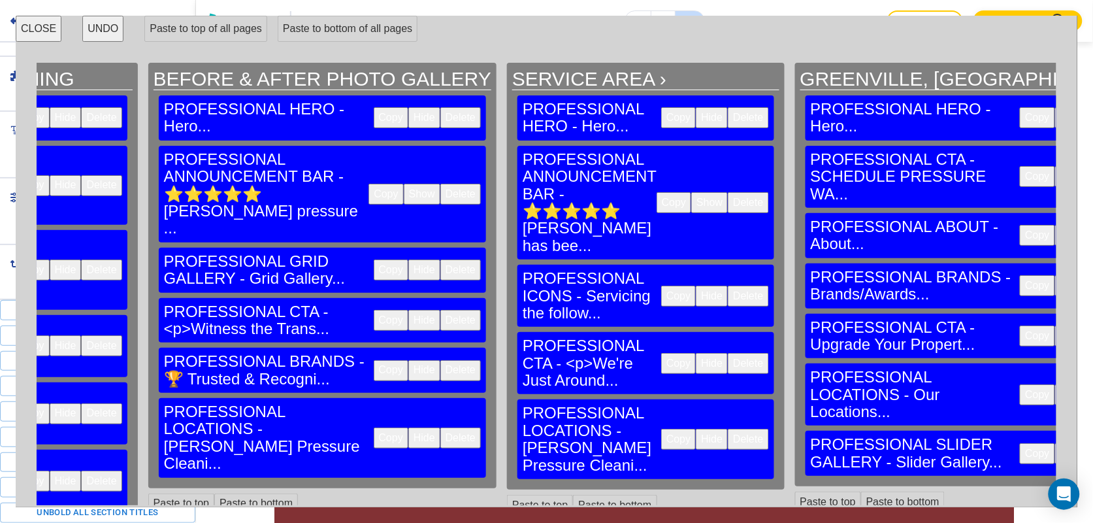
click at [661, 285] on button "Copy" at bounding box center [678, 295] width 35 height 21
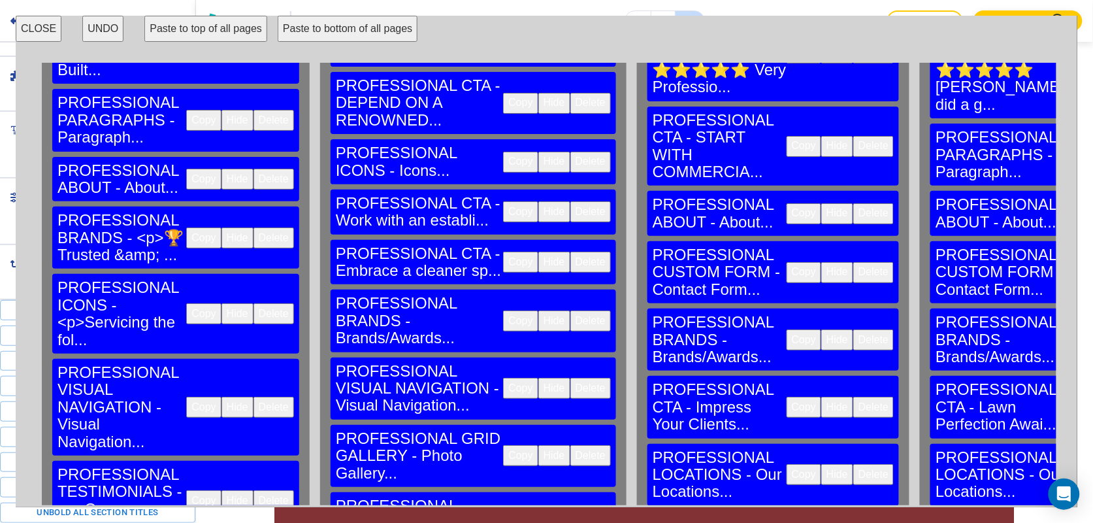
scroll to position [140, 0]
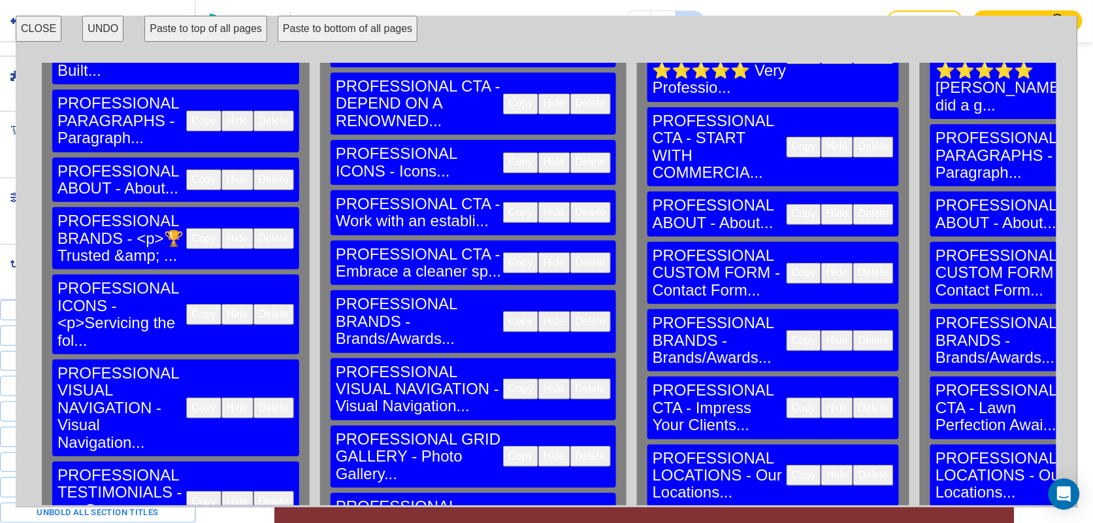
click at [186, 228] on button "Copy" at bounding box center [203, 238] width 35 height 21
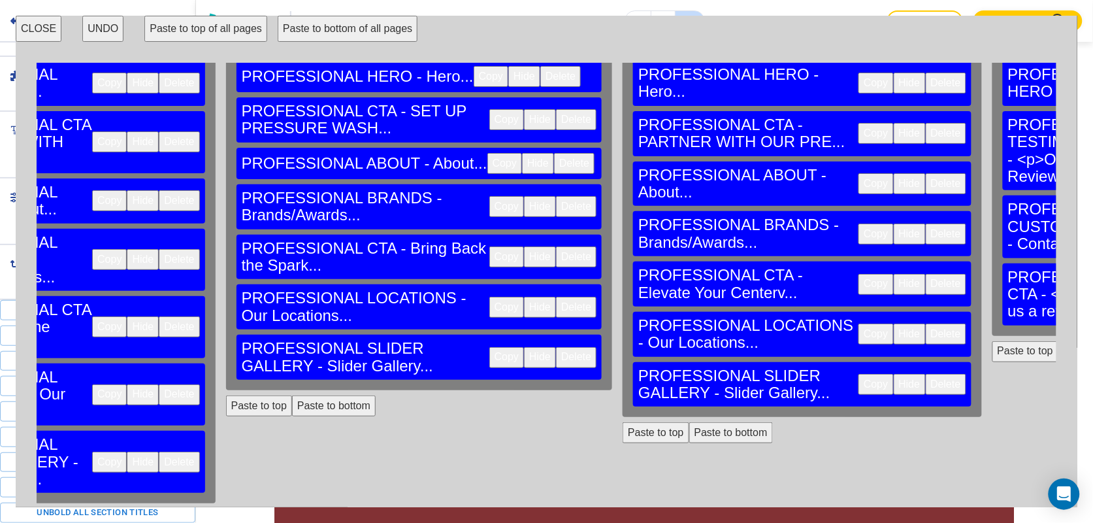
scroll to position [0, 3452]
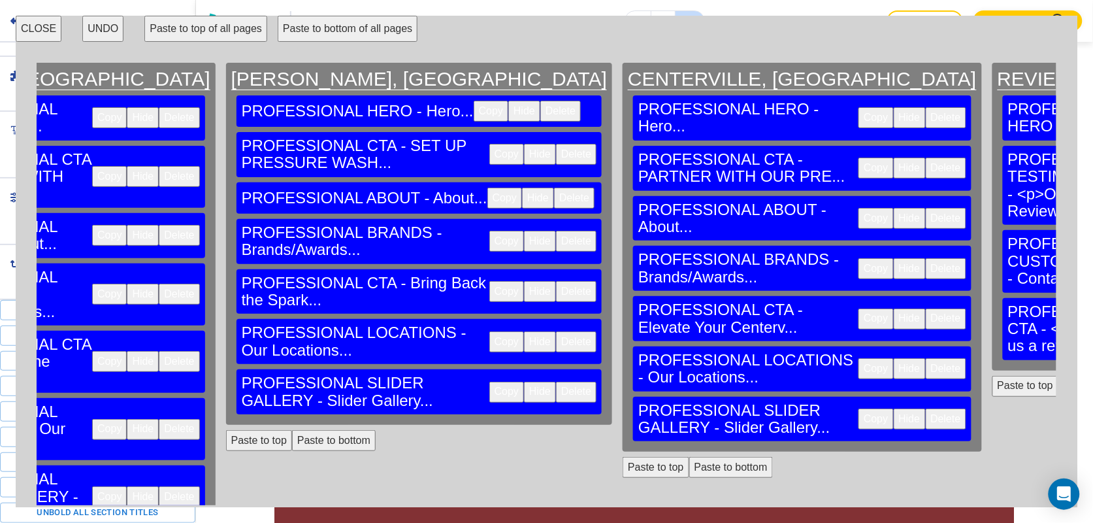
click at [1058, 376] on button "Paste to bottom" at bounding box center [1100, 386] width 84 height 21
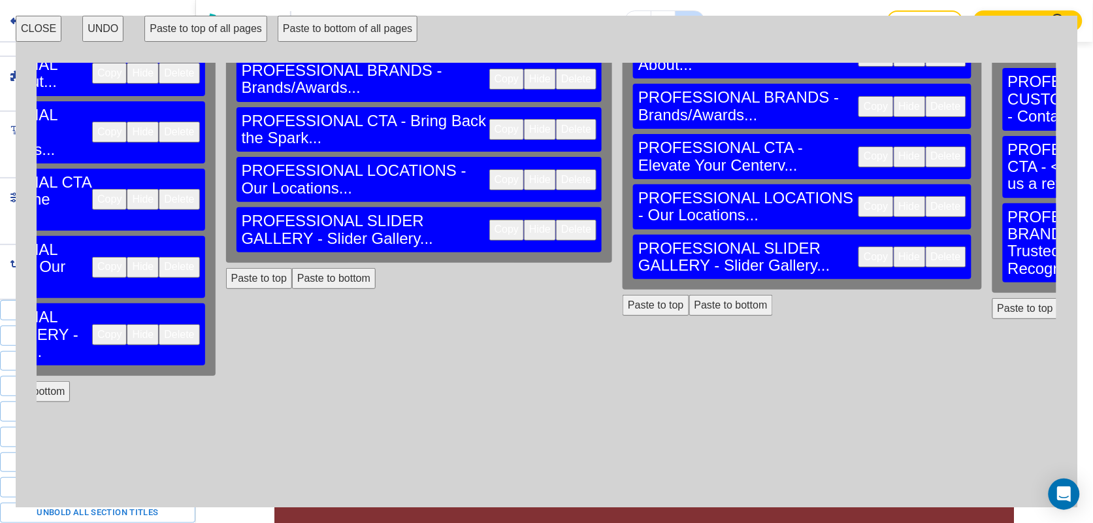
scroll to position [163, 3452]
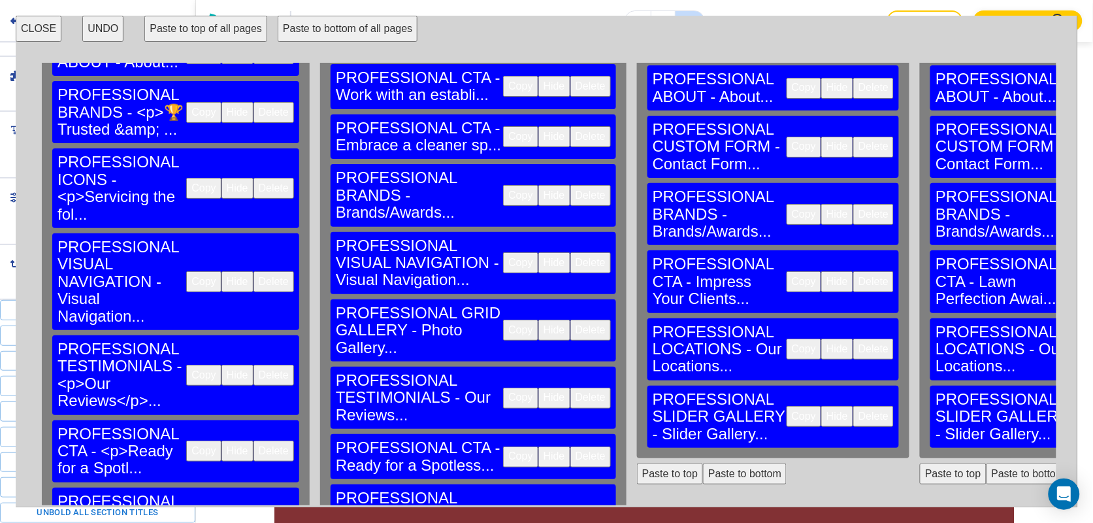
scroll to position [385, 0]
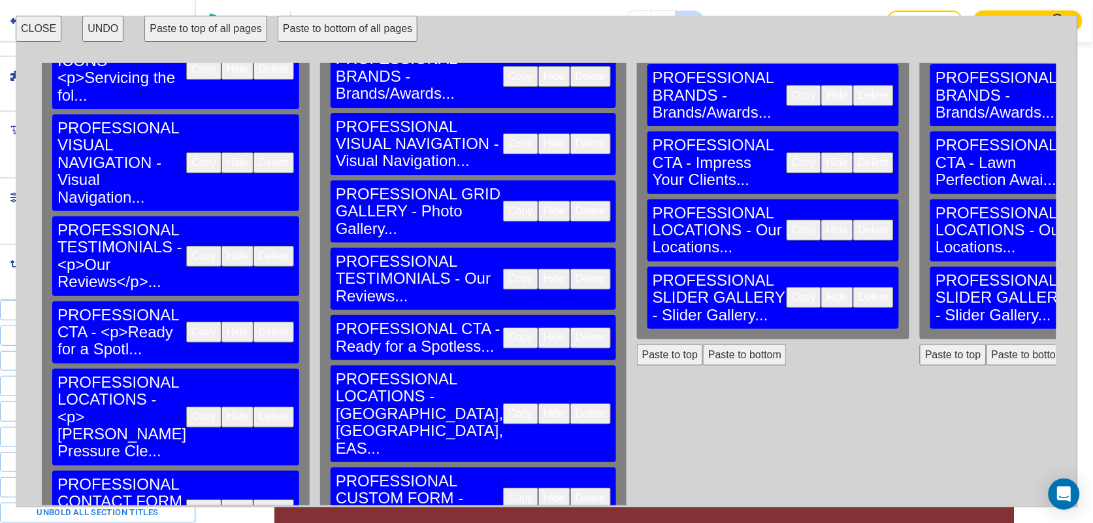
click at [186, 406] on button "Copy" at bounding box center [203, 416] width 35 height 21
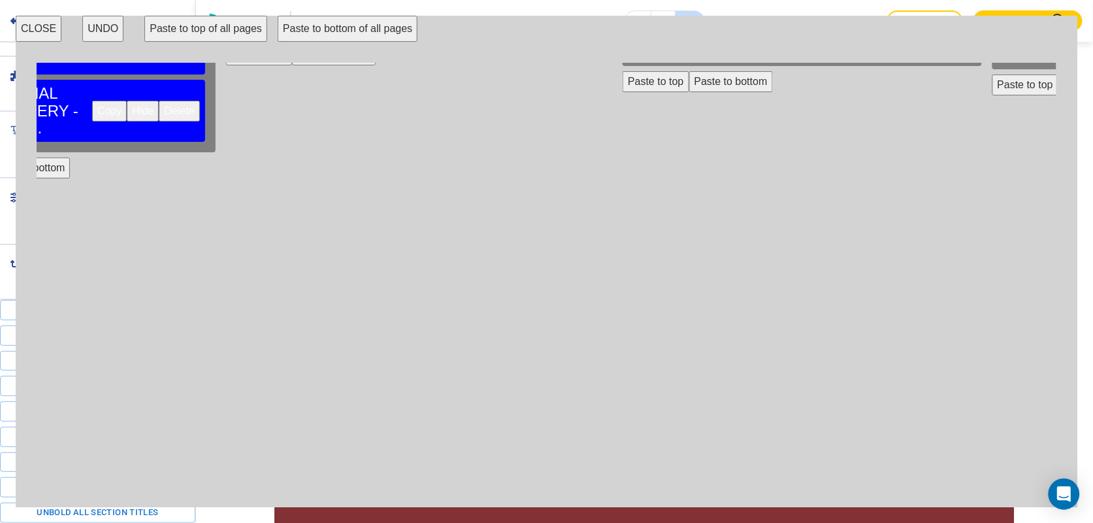
scroll to position [59, 3452]
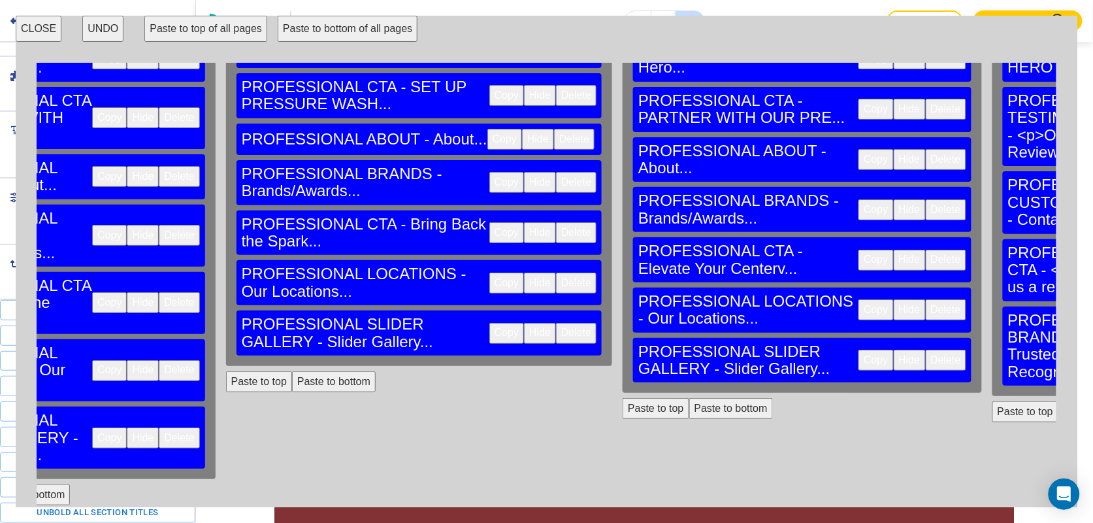
click at [1058, 401] on button "Paste to bottom" at bounding box center [1100, 411] width 84 height 21
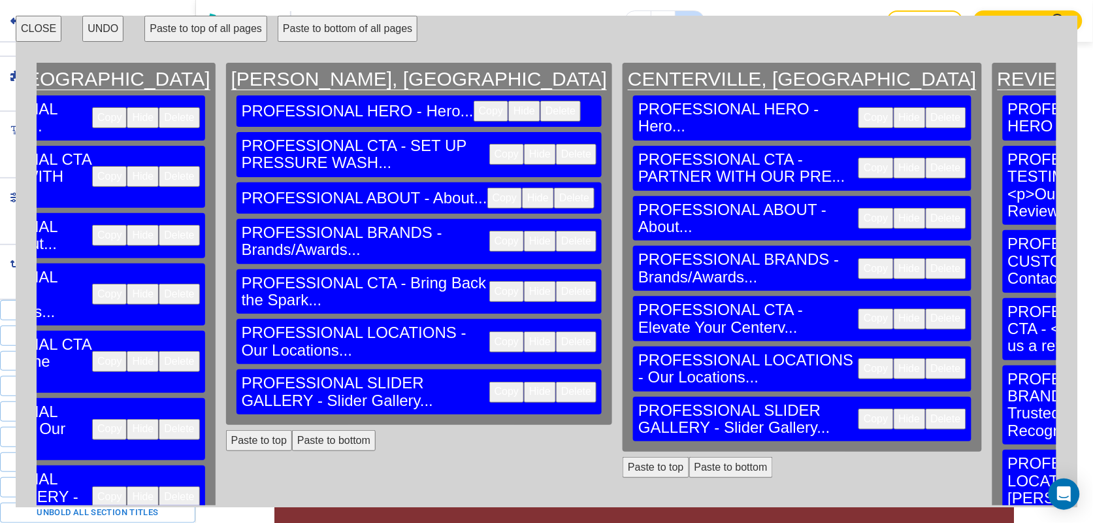
click at [34, 34] on button "CLOSE" at bounding box center [39, 29] width 46 height 26
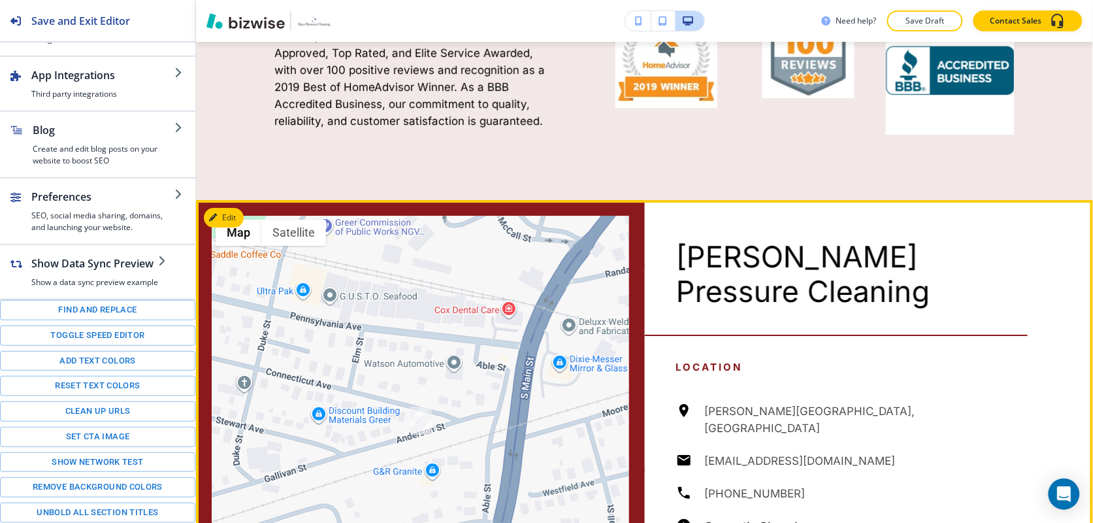
scroll to position [2692, 0]
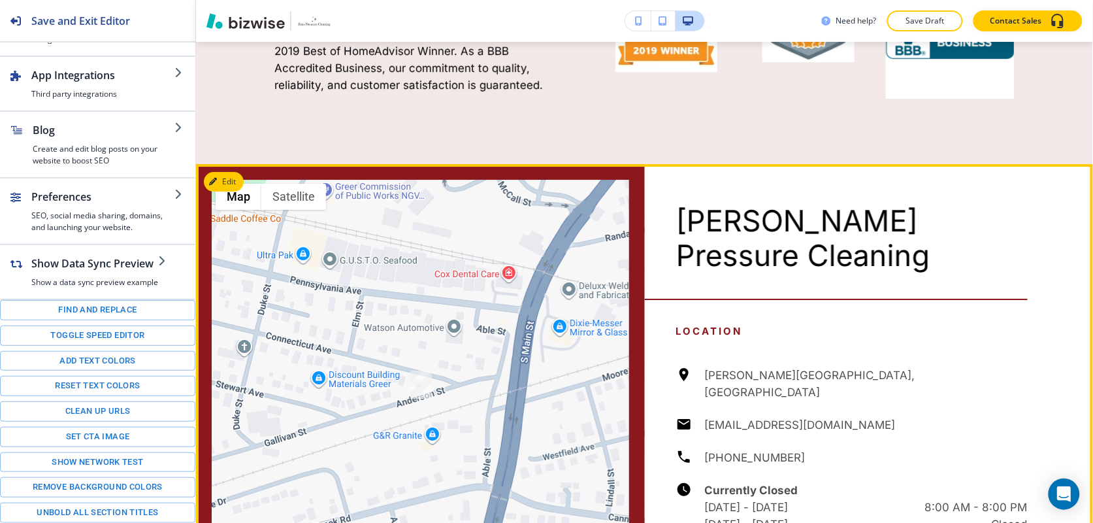
drag, startPoint x: 826, startPoint y: 318, endPoint x: 700, endPoint y: 317, distance: 126.7
click at [700, 366] on div "Anderson St, Greer, SC 29650, USA simspressurecleaning@gmail.com (864) 314-2328…" at bounding box center [852, 449] width 352 height 166
copy h6 "[EMAIL_ADDRESS][DOMAIN_NAME]"
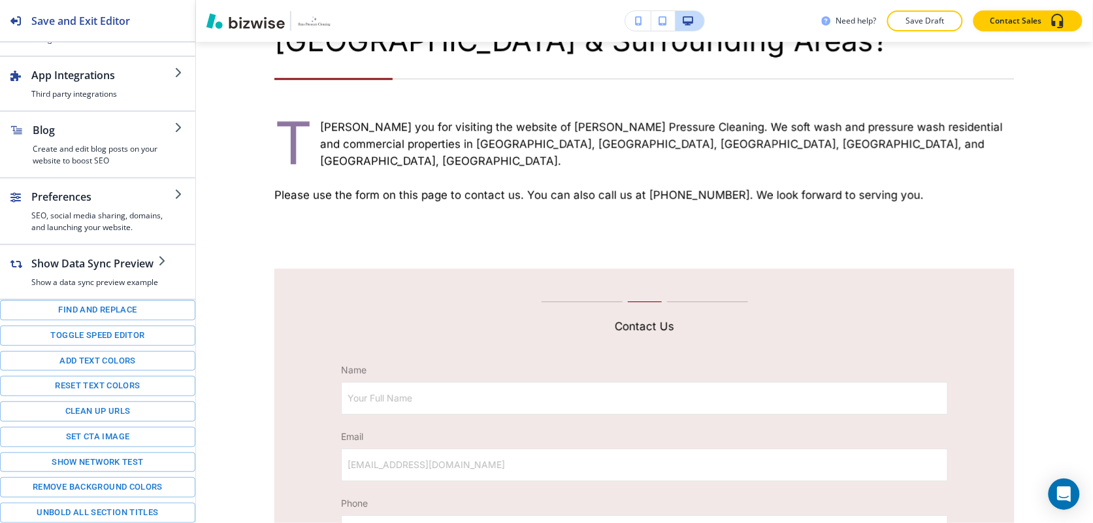
scroll to position [959, 0]
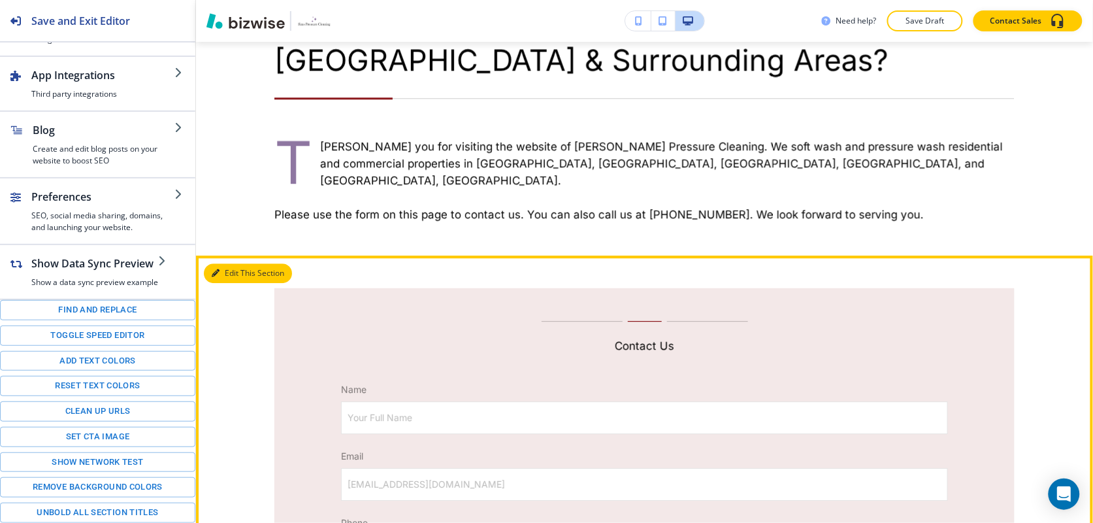
click at [236, 263] on button "Edit This Section" at bounding box center [248, 273] width 88 height 20
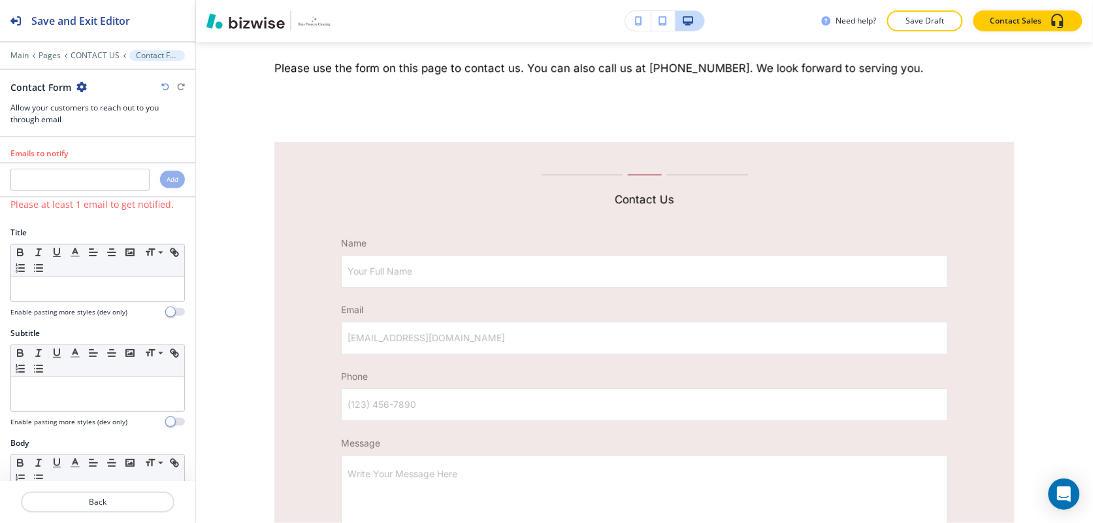
scroll to position [1121, 0]
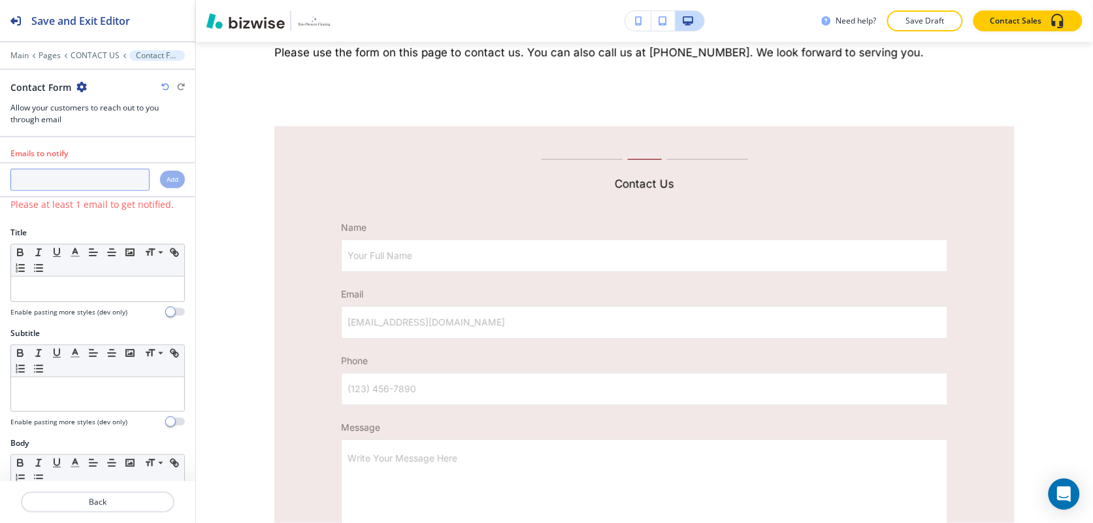
click at [52, 177] on input "text" at bounding box center [79, 180] width 139 height 22
paste input "[EMAIL_ADDRESS][DOMAIN_NAME]"
type input "[EMAIL_ADDRESS][DOMAIN_NAME]"
click at [167, 180] on h4 "Add" at bounding box center [173, 179] width 12 height 10
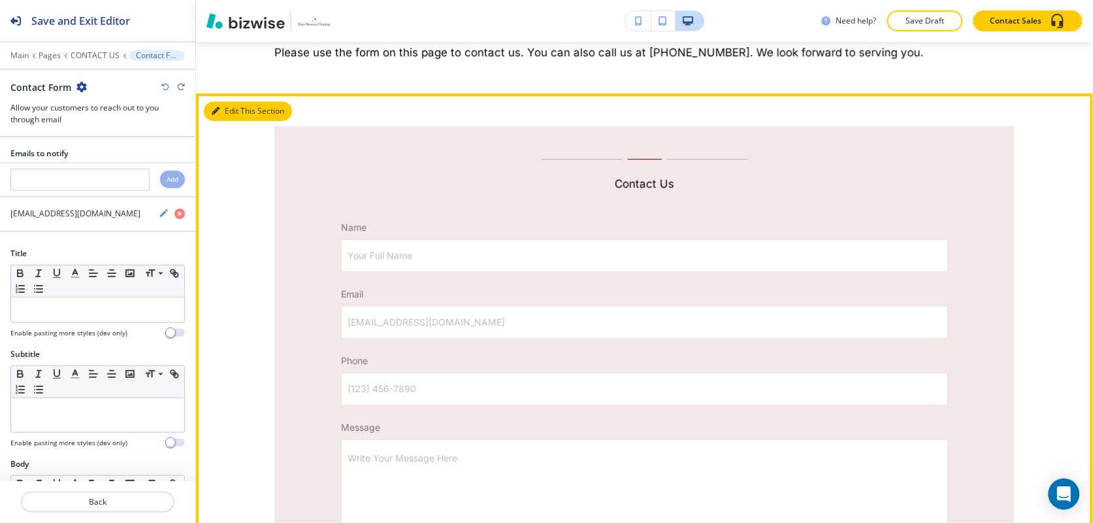
click at [234, 101] on button "Edit This Section" at bounding box center [248, 111] width 88 height 20
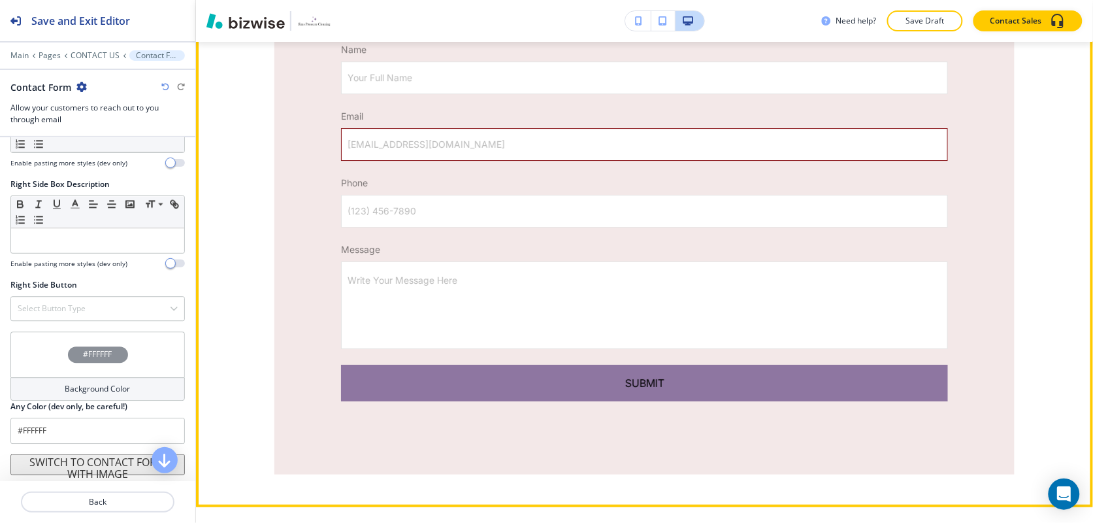
scroll to position [1447, 0]
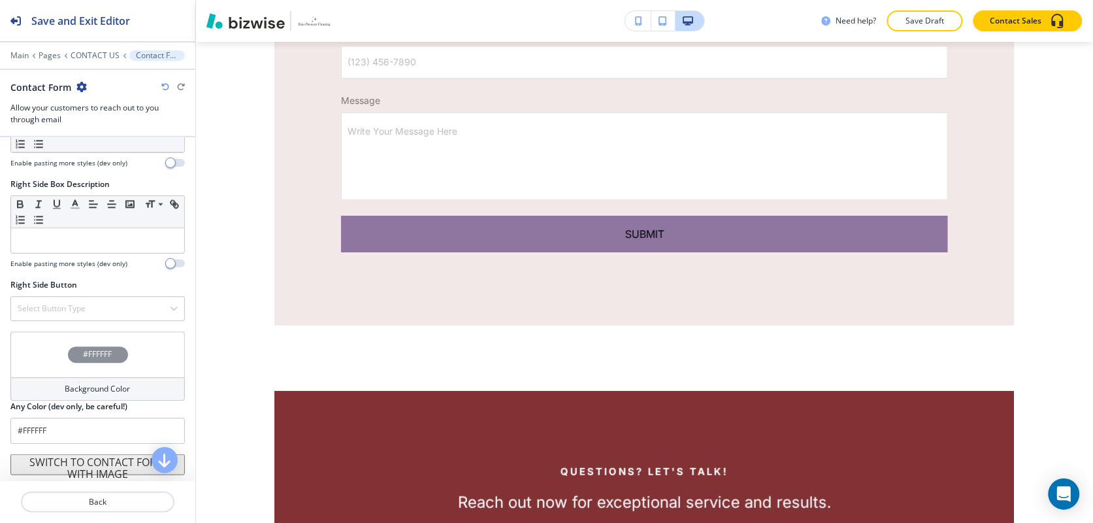
click at [54, 349] on div "#FFFFFF" at bounding box center [97, 354] width 174 height 46
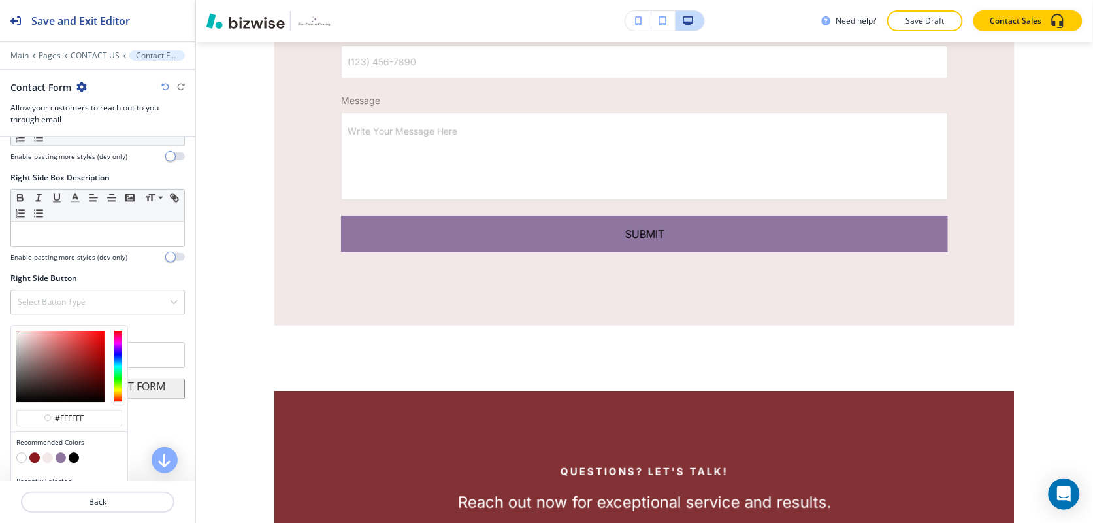
click at [48, 461] on button "button" at bounding box center [47, 457] width 10 height 10
type input "#f3e8e8"
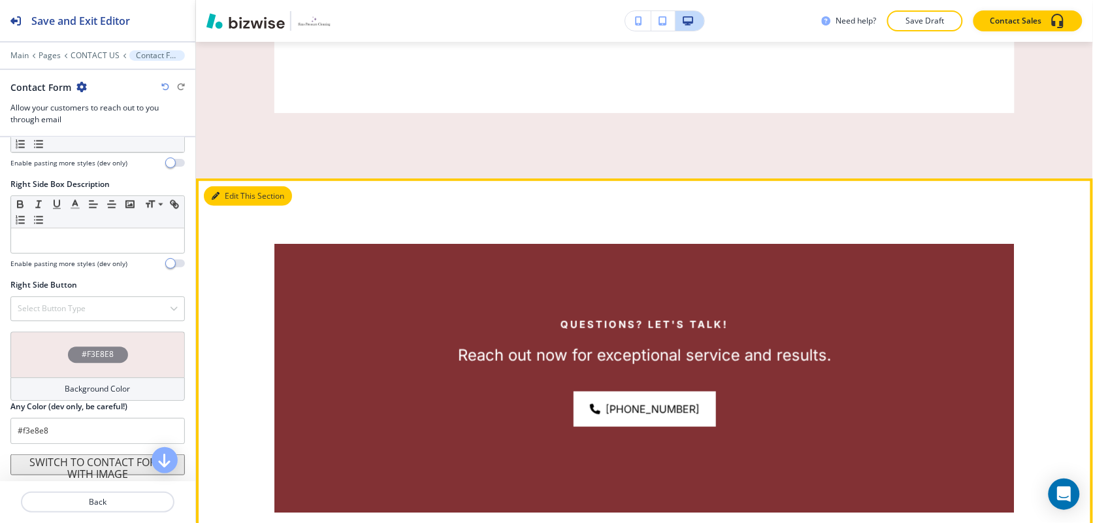
click at [229, 186] on button "Edit This Section" at bounding box center [248, 196] width 88 height 20
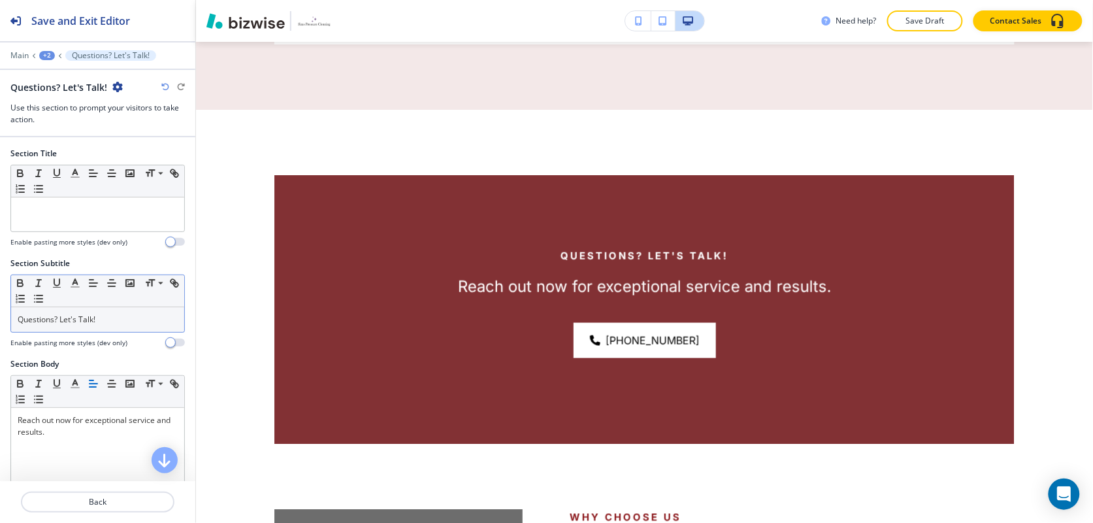
scroll to position [1811, 0]
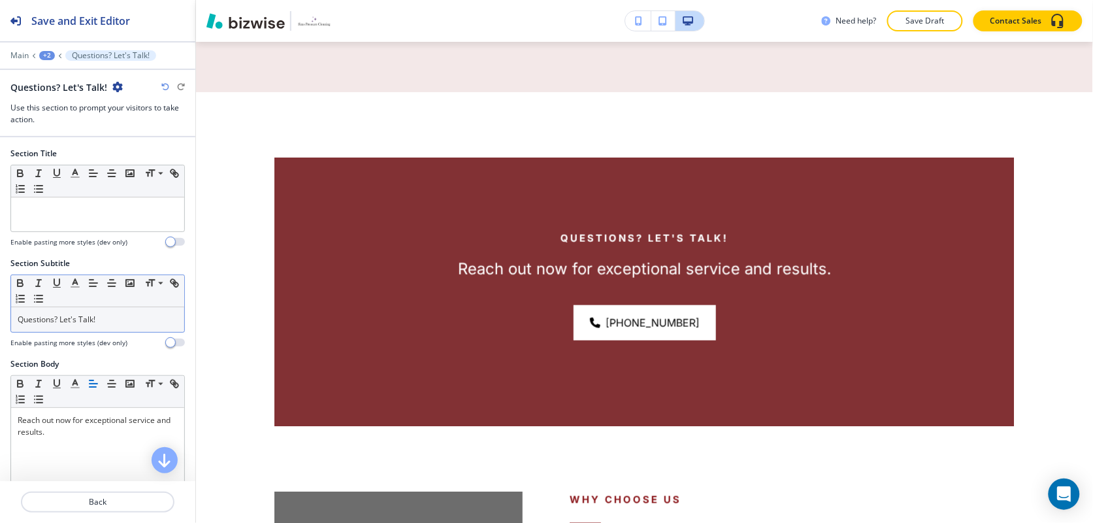
click at [119, 322] on p "Questions? Let's Talk!" at bounding box center [98, 320] width 160 height 12
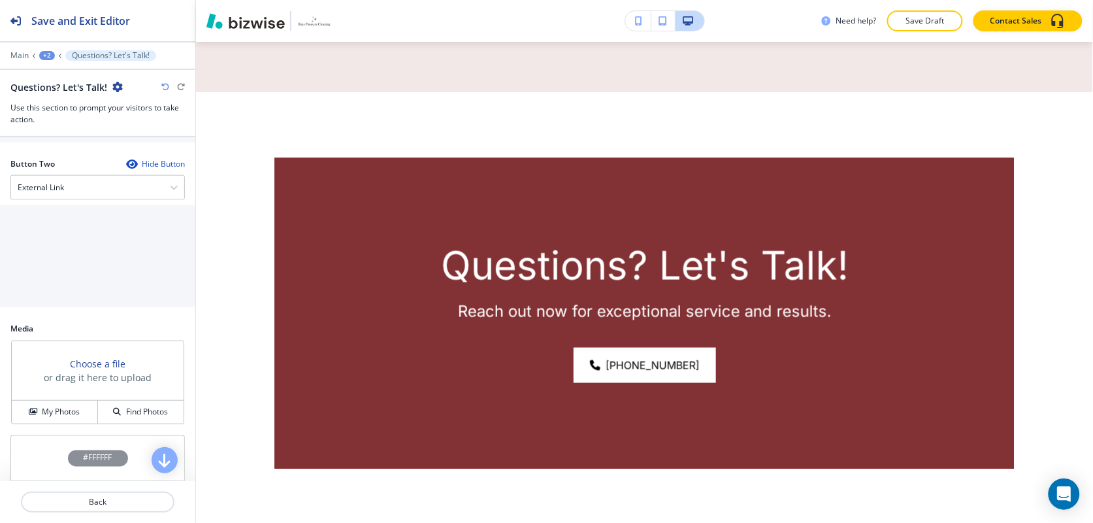
scroll to position [572, 0]
click at [73, 199] on div "Button Two Hide Button External Link Telephone External Link Social Media Email…" at bounding box center [97, 230] width 174 height 154
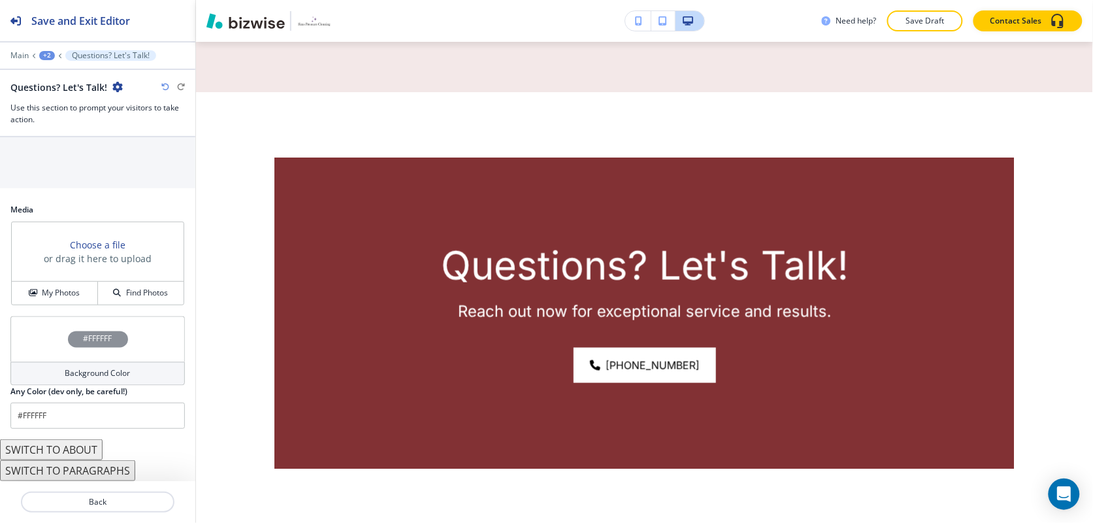
scroll to position [690, 0]
click at [67, 293] on h4 "My Photos" at bounding box center [61, 293] width 38 height 12
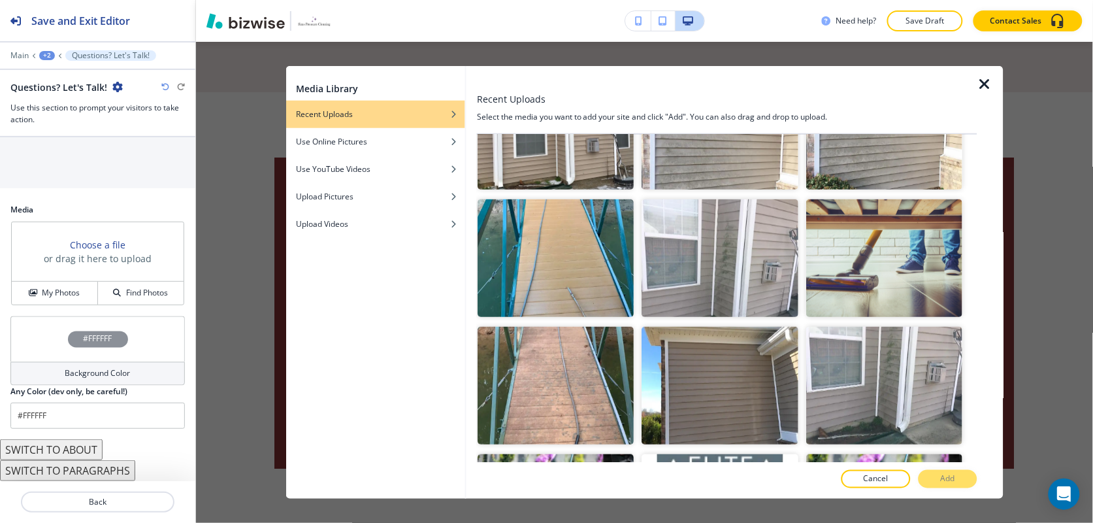
scroll to position [1693, 0]
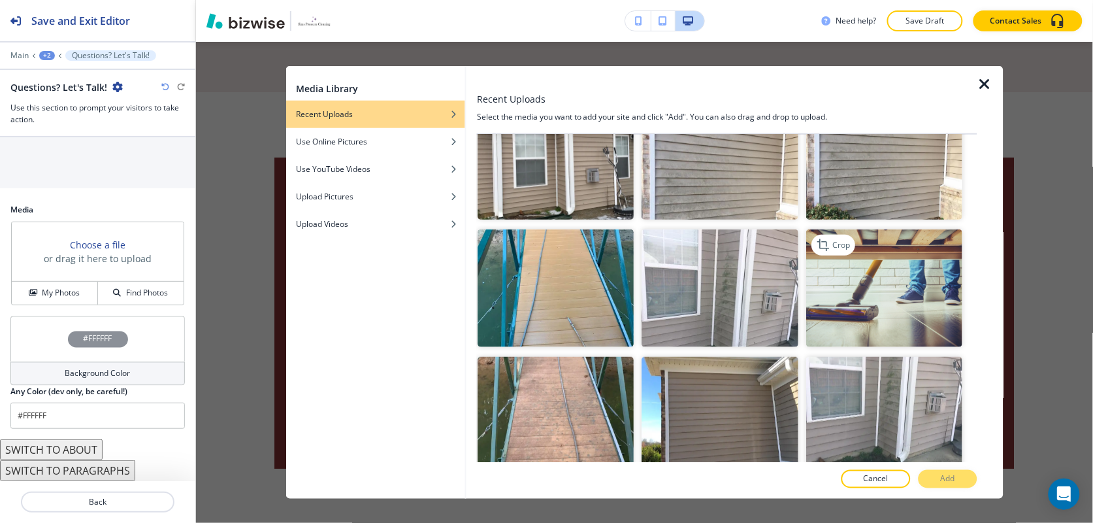
click at [884, 256] on img "button" at bounding box center [885, 288] width 156 height 118
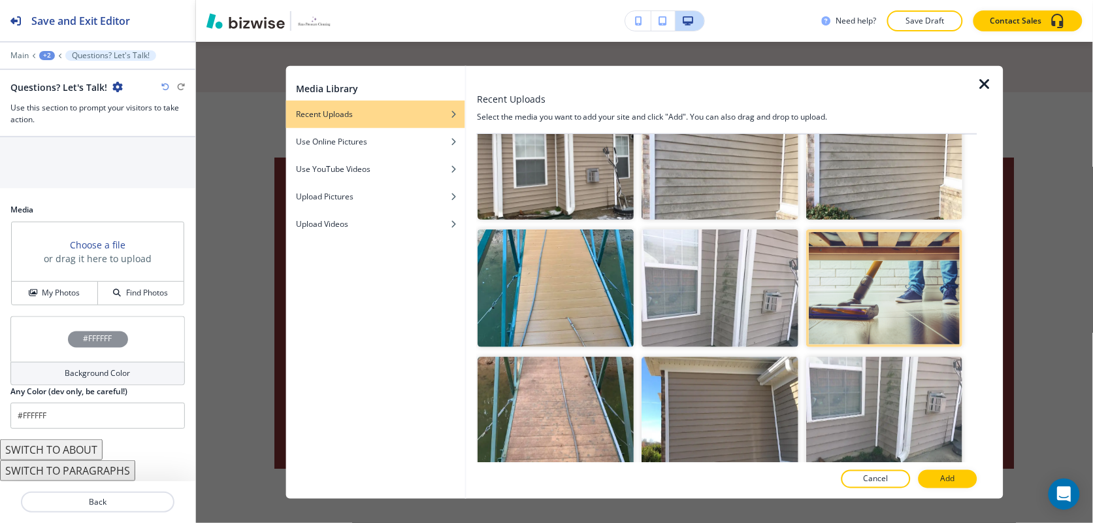
click at [954, 487] on button "Add" at bounding box center [947, 479] width 59 height 18
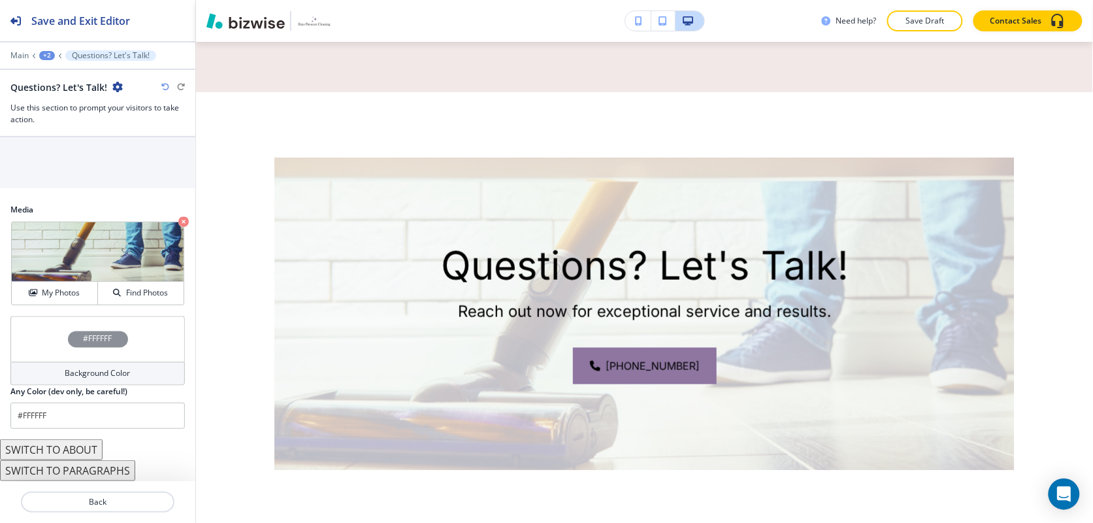
click at [37, 340] on div "#FFFFFF" at bounding box center [97, 339] width 174 height 46
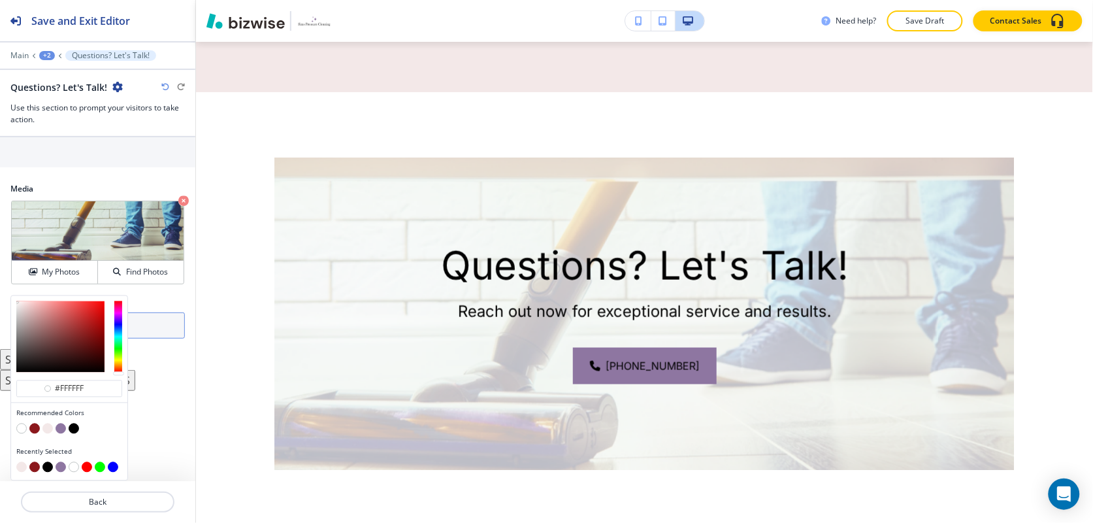
drag, startPoint x: 33, startPoint y: 427, endPoint x: 76, endPoint y: 410, distance: 46.7
click at [33, 428] on button "button" at bounding box center [34, 428] width 10 height 10
type input "#8b181c"
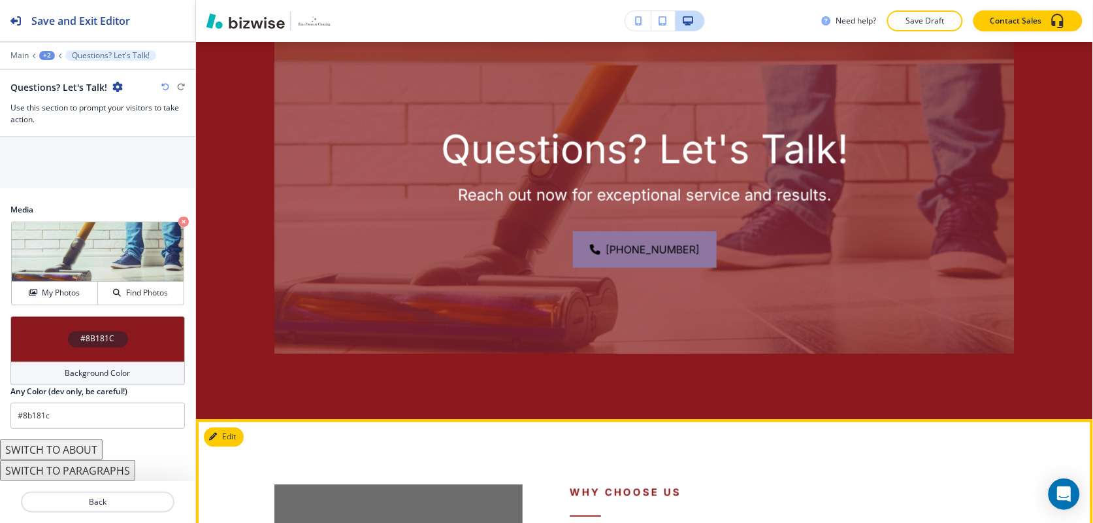
scroll to position [2138, 0]
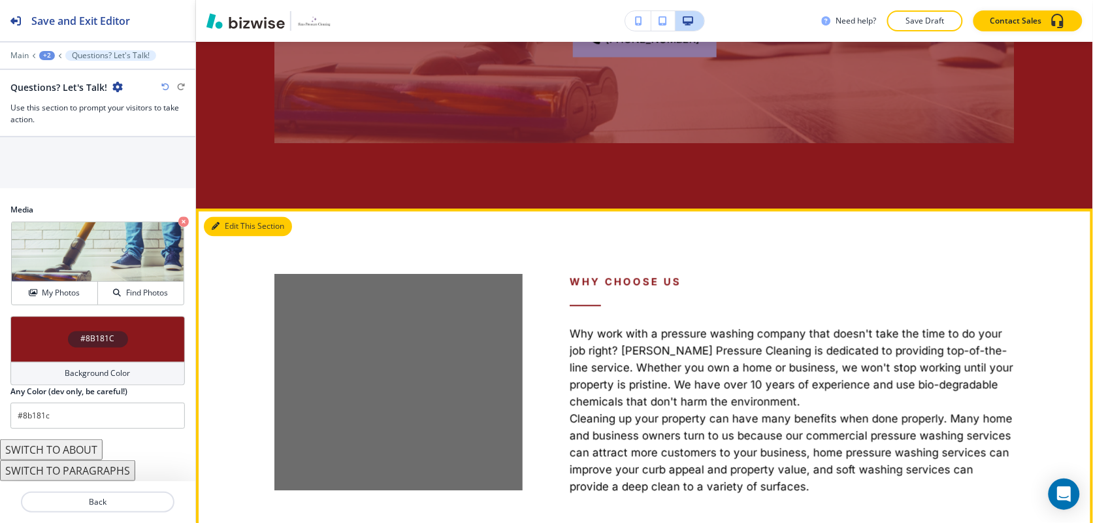
click at [236, 217] on button "Edit This Section" at bounding box center [248, 227] width 88 height 20
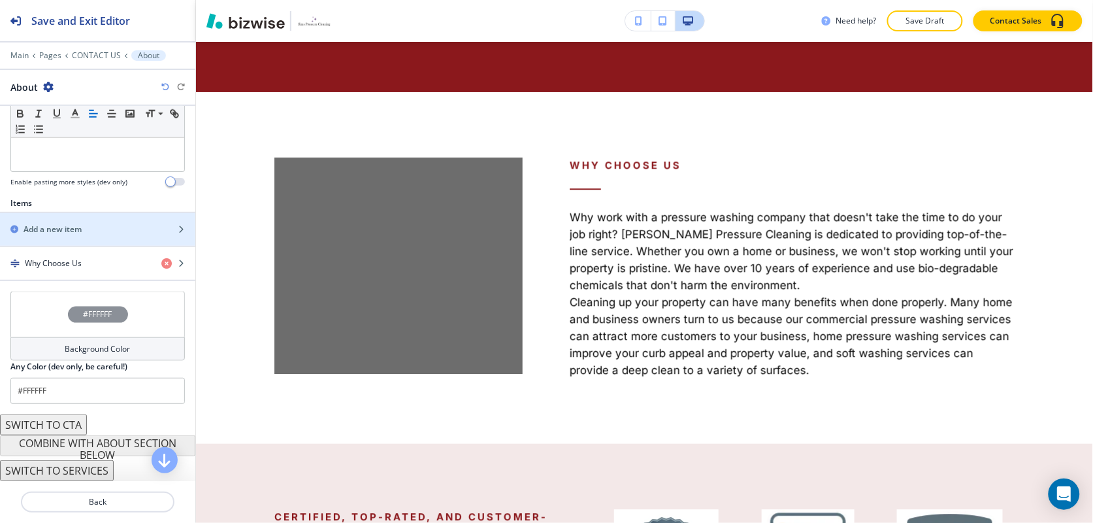
scroll to position [378, 0]
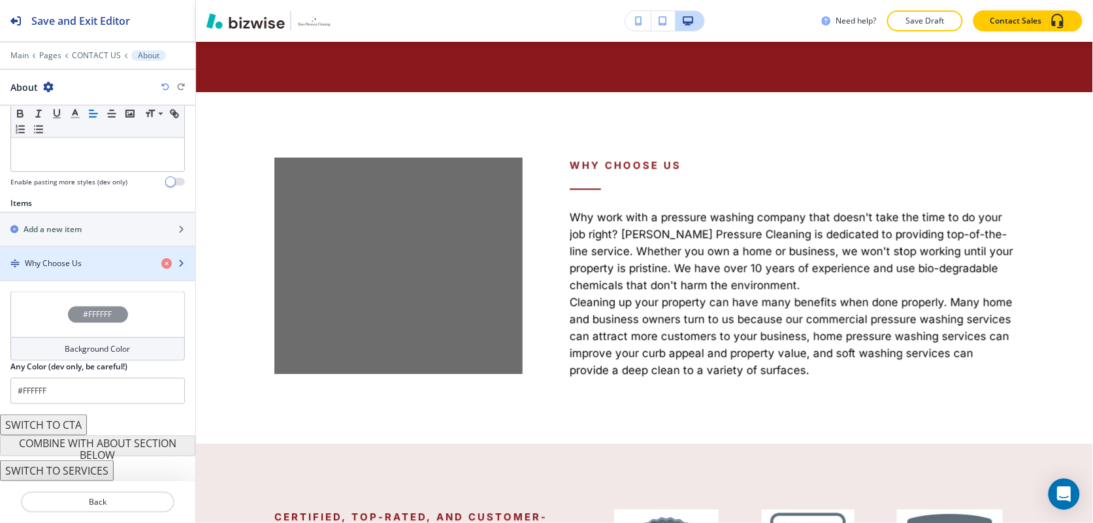
click at [76, 252] on div "button" at bounding box center [97, 252] width 195 height 10
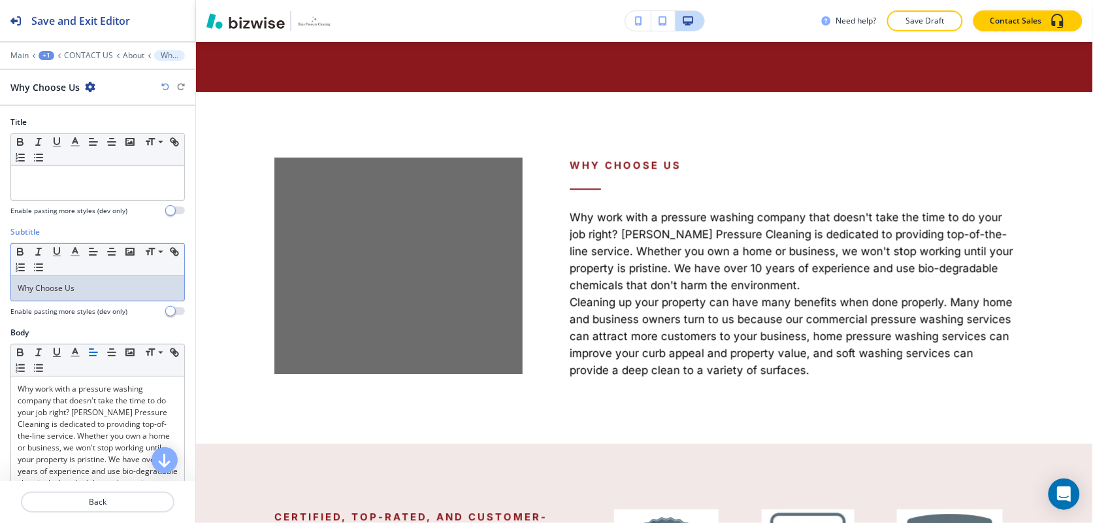
click at [109, 294] on p "Why Choose Us" at bounding box center [98, 288] width 160 height 12
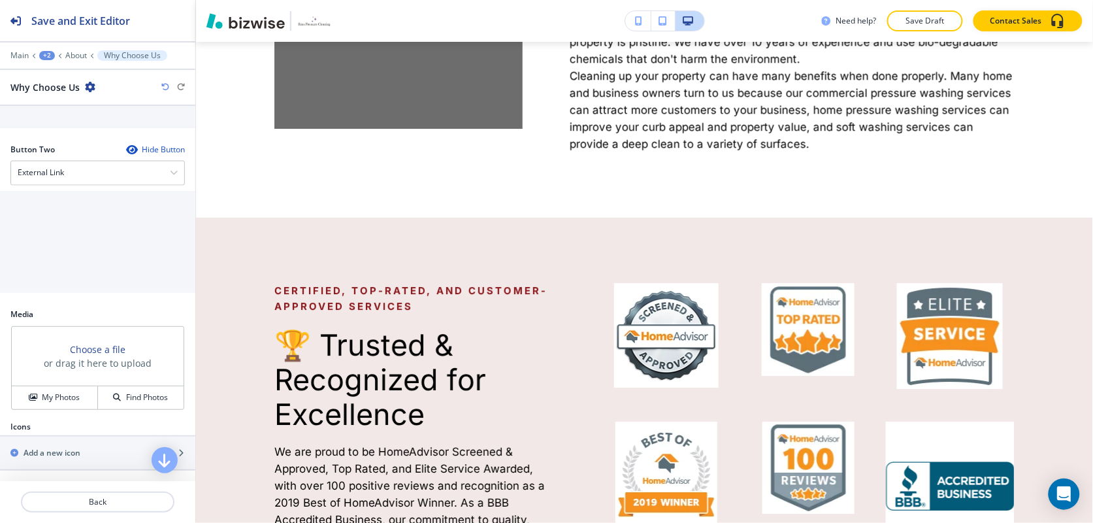
scroll to position [676, 0]
click at [36, 402] on div "My Photos" at bounding box center [55, 397] width 86 height 12
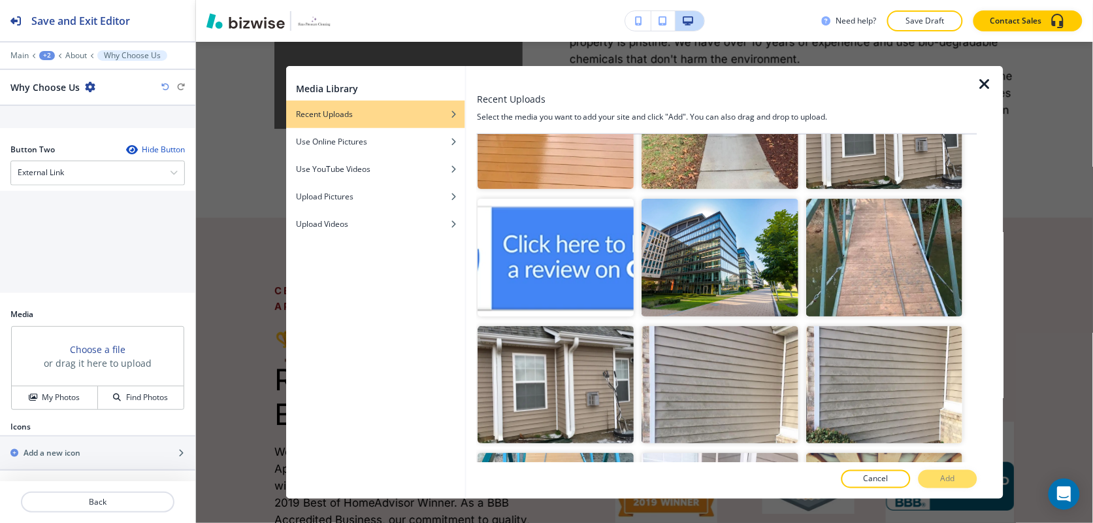
scroll to position [1551, 0]
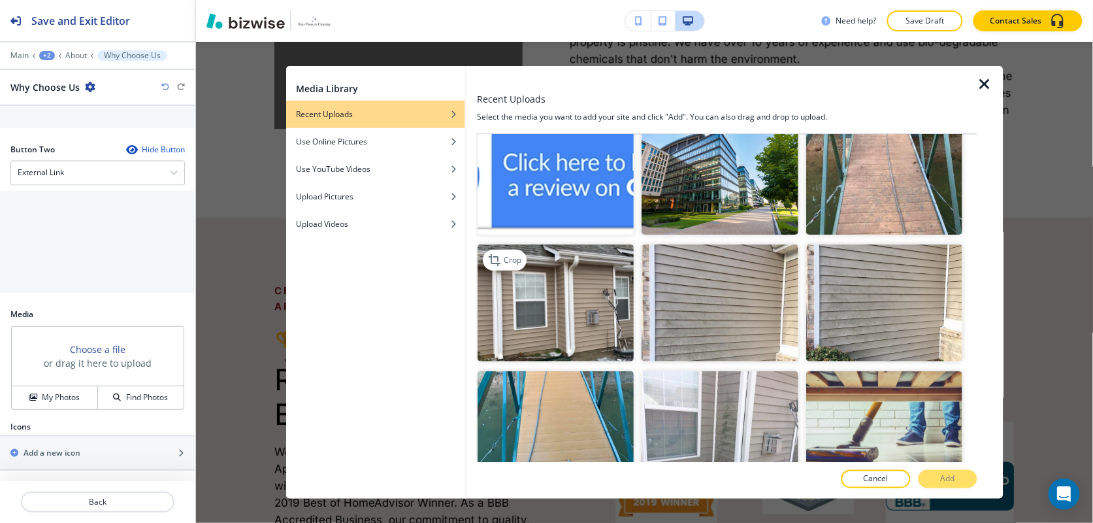
click at [553, 301] on img "button" at bounding box center [556, 303] width 156 height 118
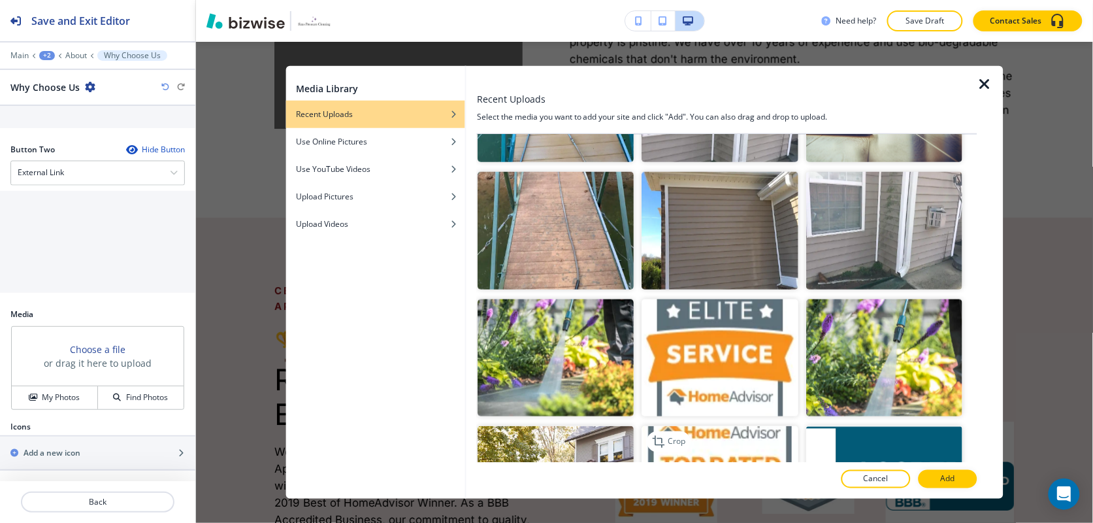
scroll to position [2041, 0]
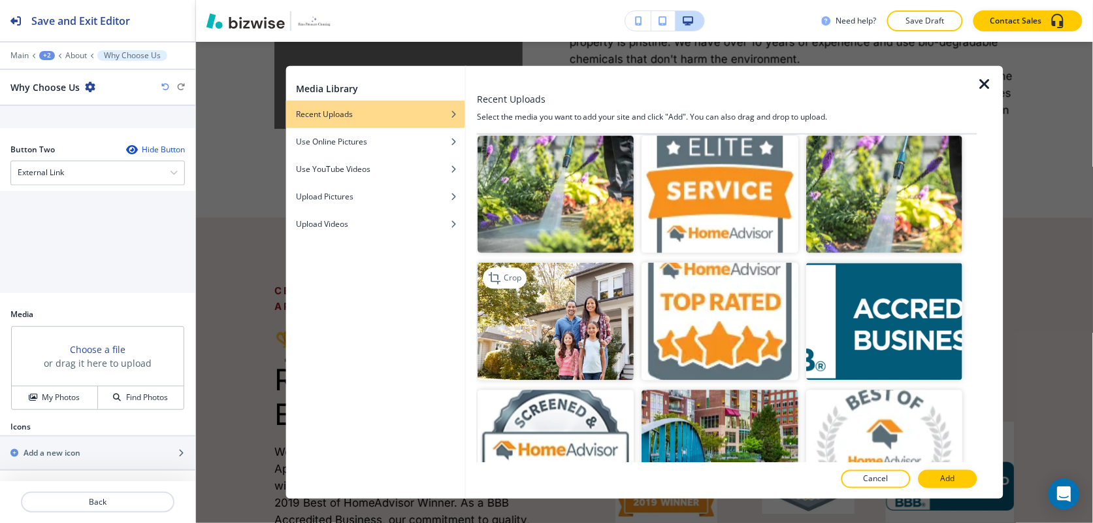
click at [566, 291] on img "button" at bounding box center [556, 322] width 156 height 118
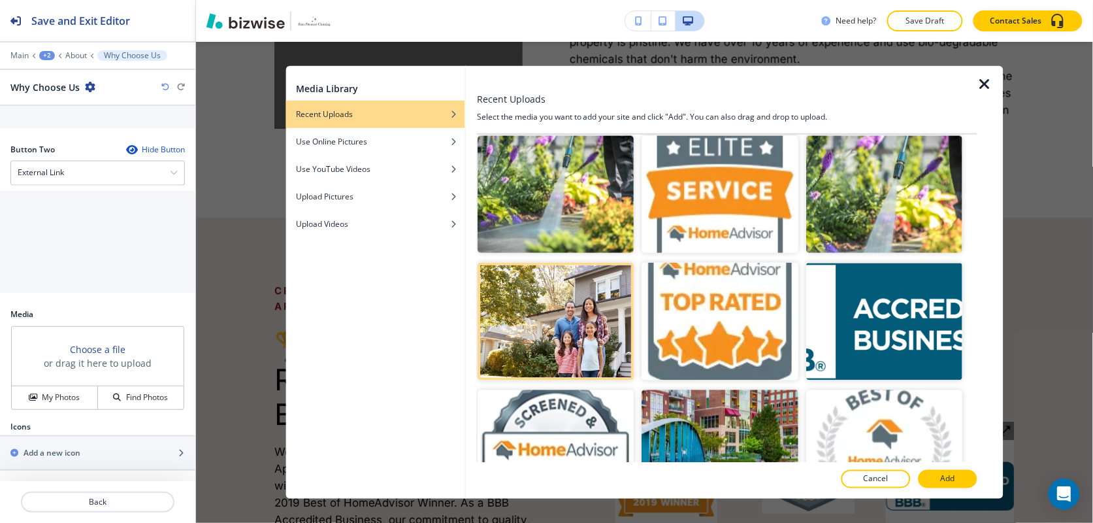
click at [963, 481] on button "Add" at bounding box center [947, 479] width 59 height 18
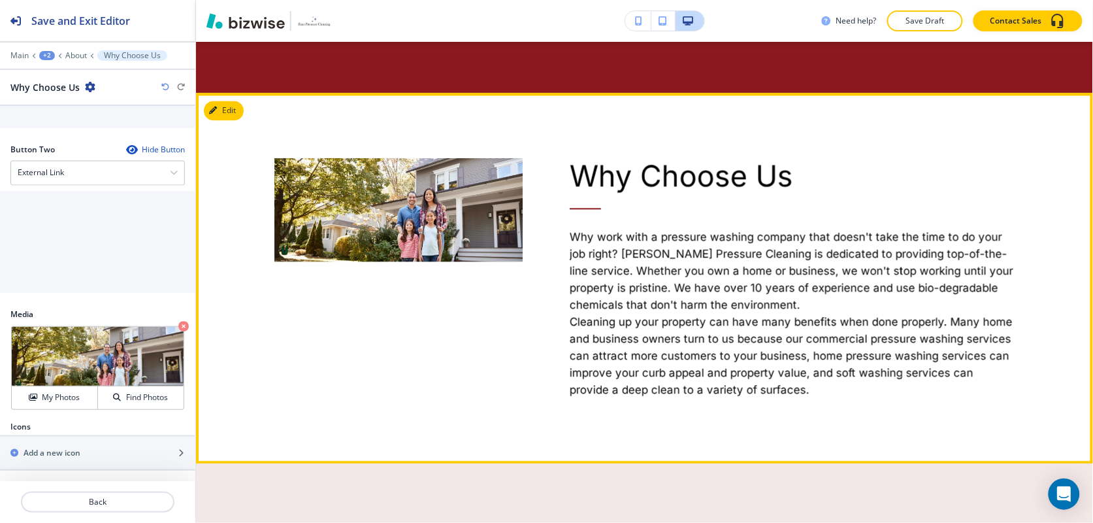
scroll to position [2255, 0]
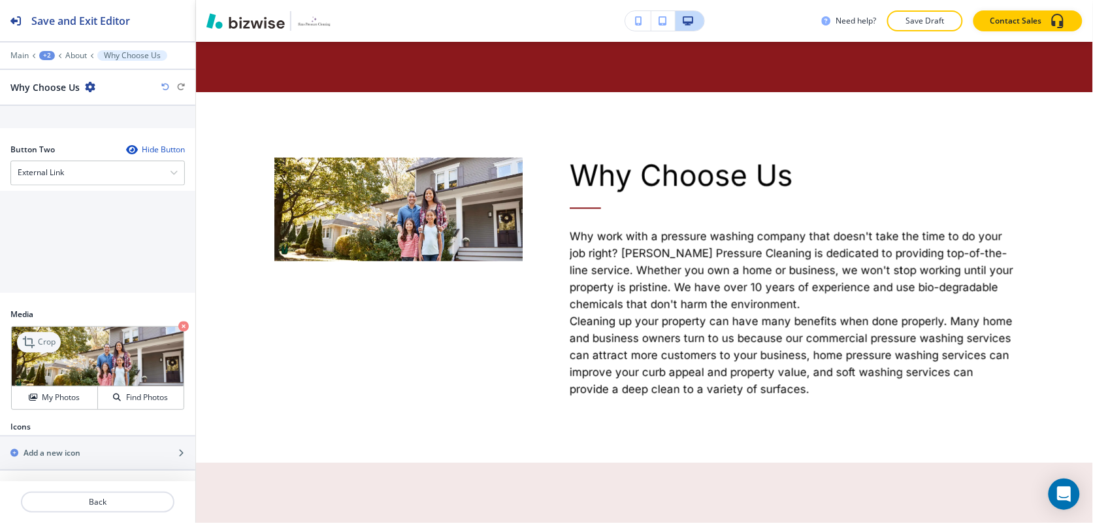
click at [30, 344] on icon at bounding box center [30, 342] width 16 height 16
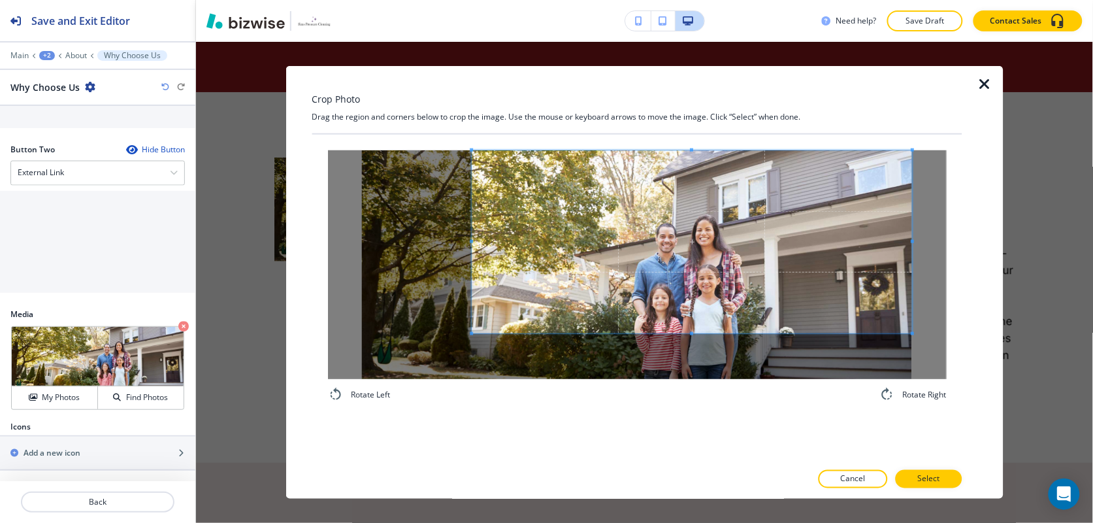
click at [730, 211] on span at bounding box center [692, 241] width 440 height 183
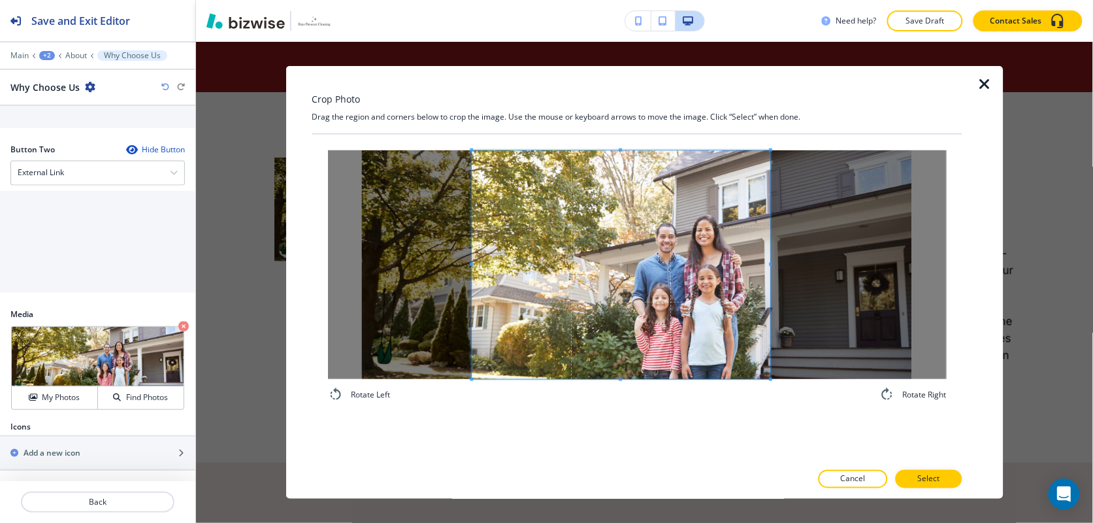
click at [774, 403] on div "Rotate Left Rotate Right" at bounding box center [637, 276] width 650 height 283
click at [922, 476] on p "Select" at bounding box center [928, 479] width 22 height 12
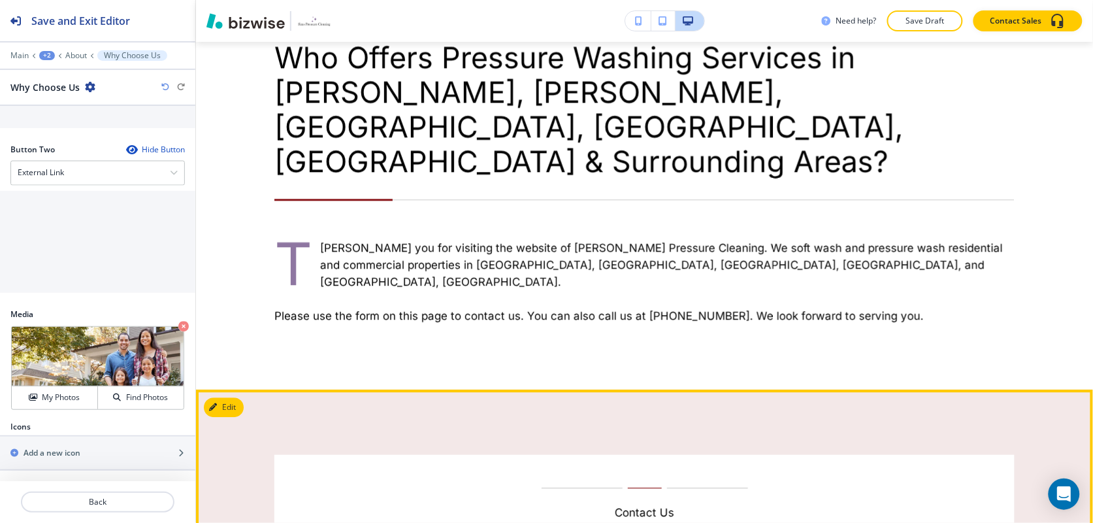
scroll to position [980, 0]
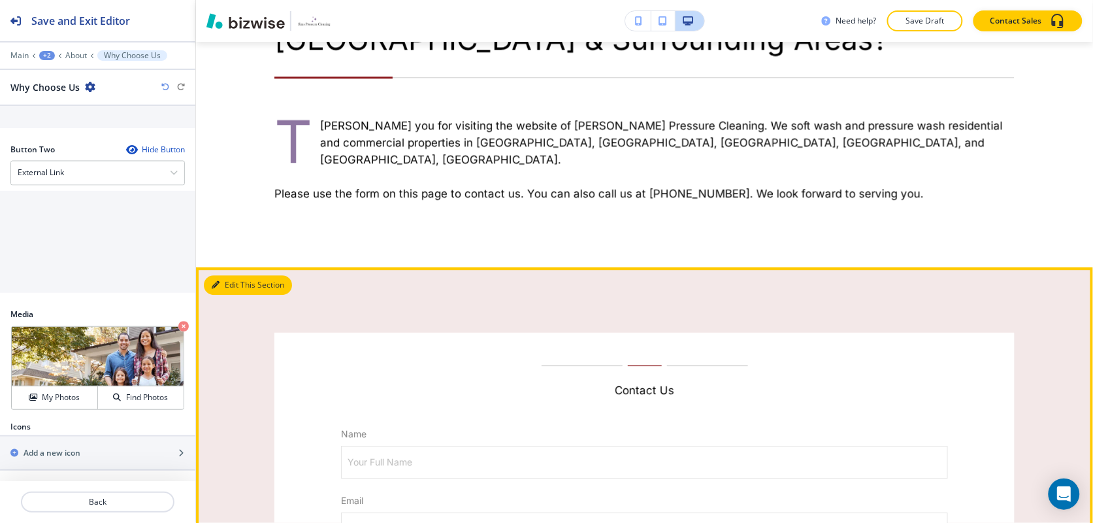
click at [223, 275] on button "Edit This Section" at bounding box center [248, 285] width 88 height 20
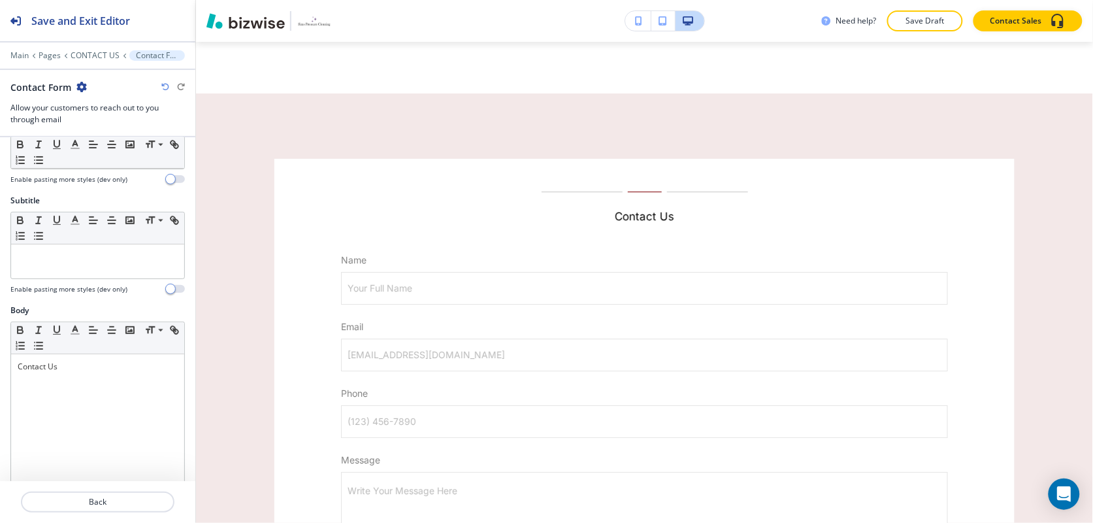
scroll to position [327, 0]
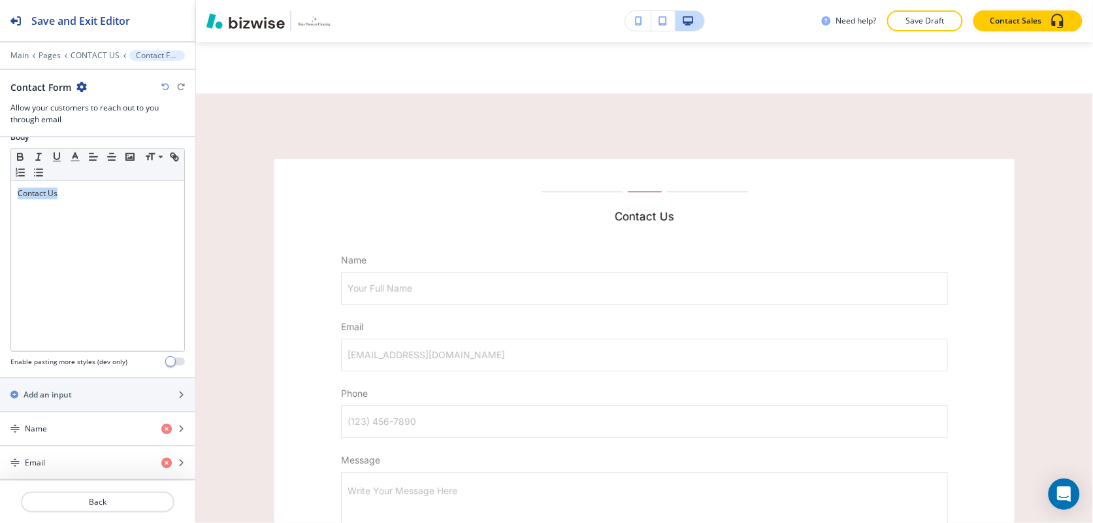
drag, startPoint x: 86, startPoint y: 204, endPoint x: -7, endPoint y: 201, distance: 92.1
click at [0, 0] on html "Save and Exit Editor Main Pages CONTACT US Contact Form Contact Form Allow your…" at bounding box center [546, 0] width 1093 height 0
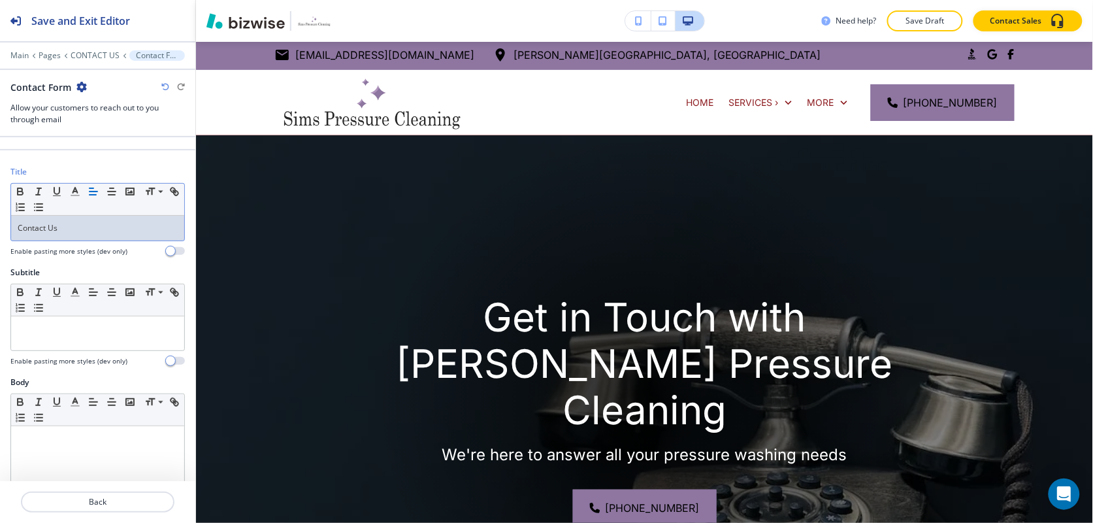
scroll to position [0, 0]
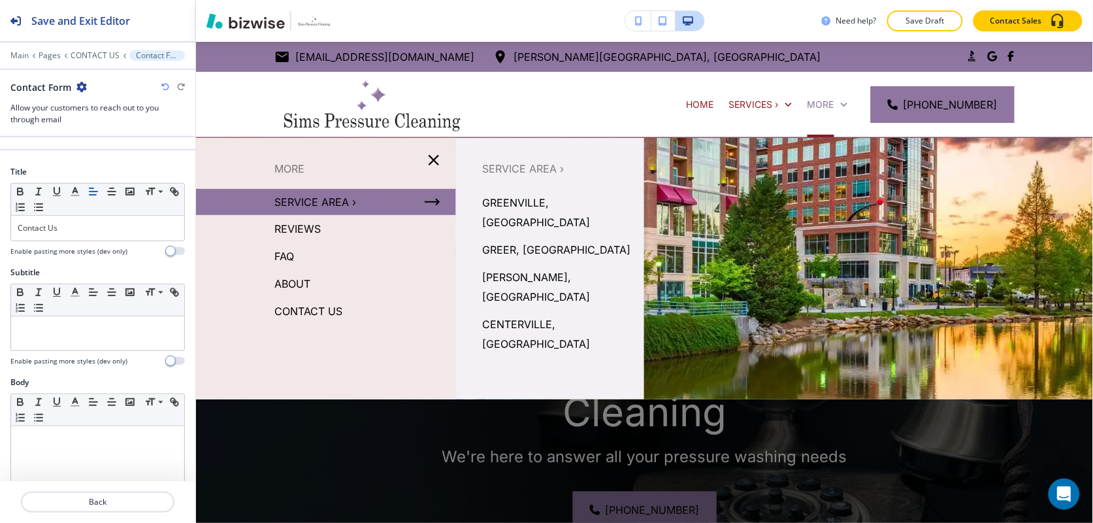
click at [508, 200] on p "GREENVILLE, [GEOGRAPHIC_DATA]" at bounding box center [558, 212] width 152 height 39
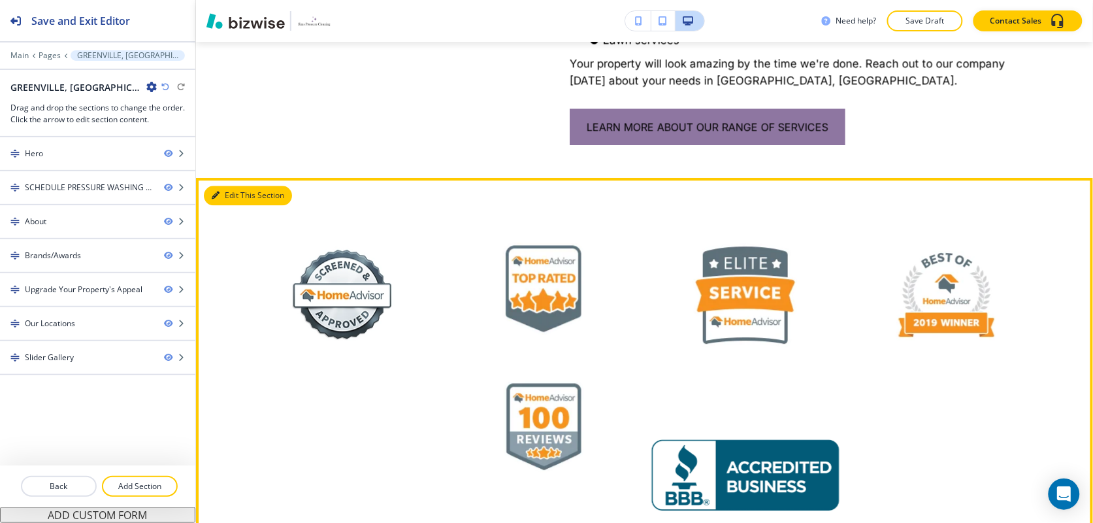
click at [212, 191] on icon "button" at bounding box center [216, 195] width 8 height 8
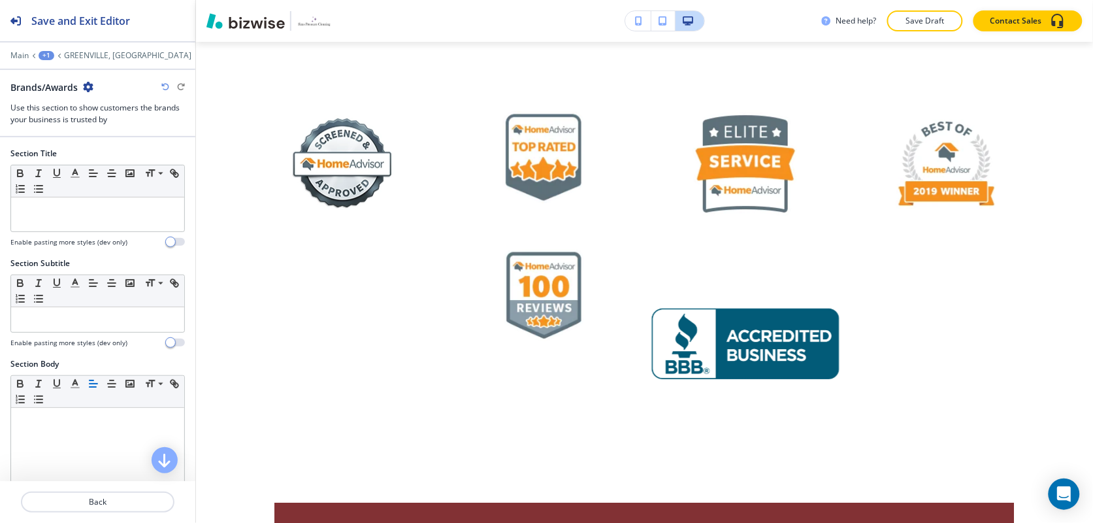
scroll to position [1030, 0]
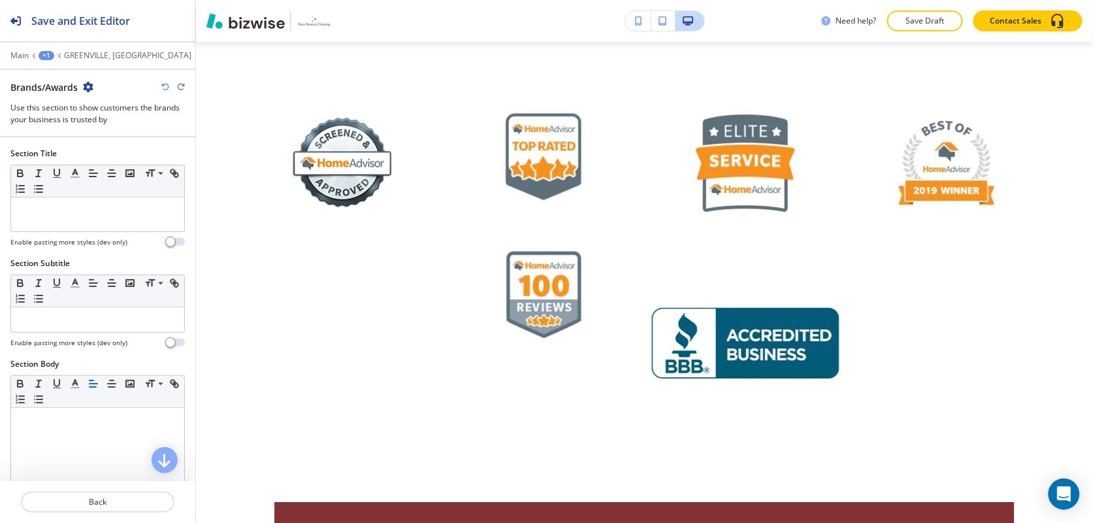
click at [87, 89] on icon "button" at bounding box center [88, 87] width 10 height 10
click at [109, 151] on p "Delete Section" at bounding box center [125, 156] width 67 height 12
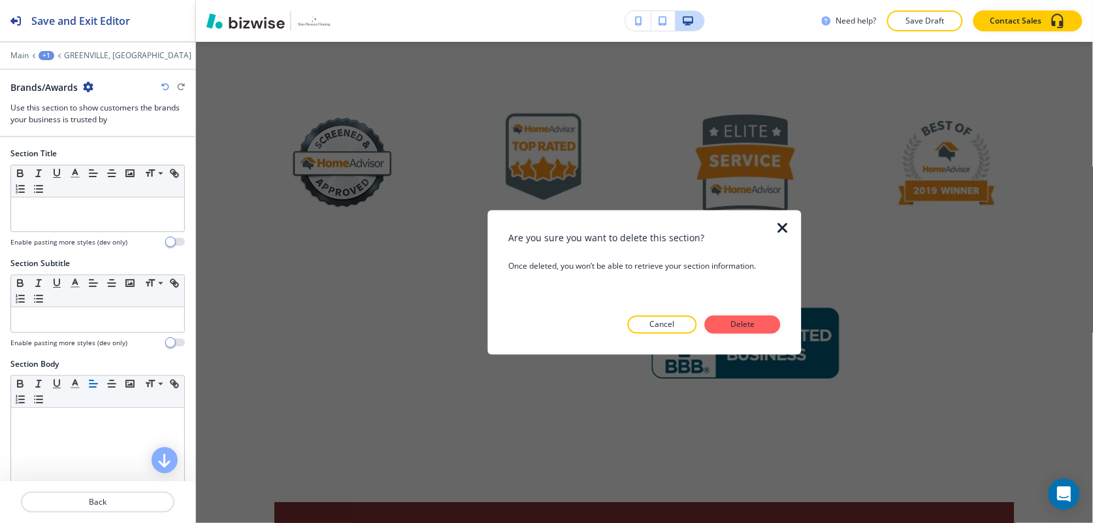
click at [749, 315] on div "Cancel Delete" at bounding box center [644, 324] width 272 height 18
click at [759, 317] on button "Delete" at bounding box center [743, 324] width 76 height 18
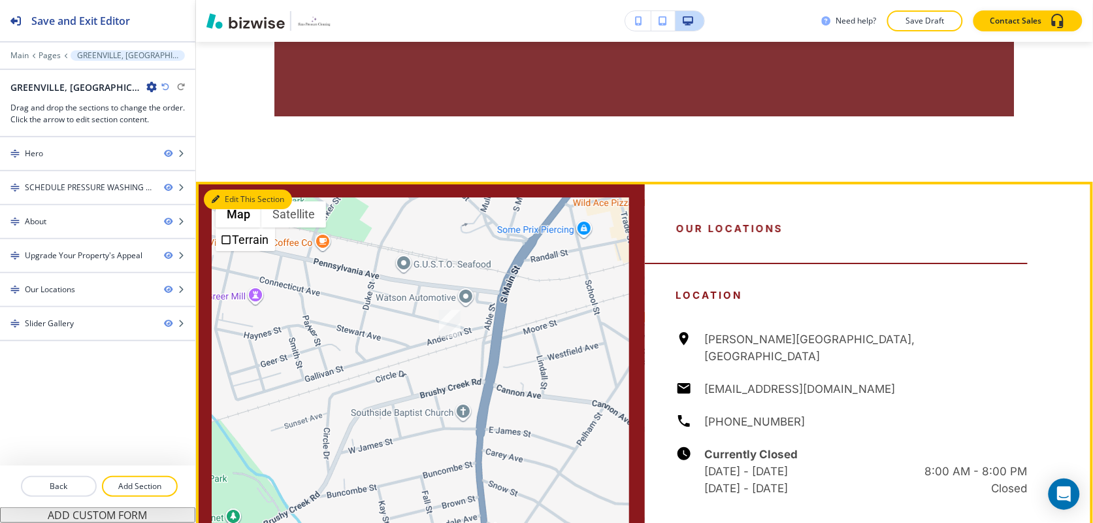
click at [233, 196] on button "Edit This Section" at bounding box center [248, 199] width 88 height 20
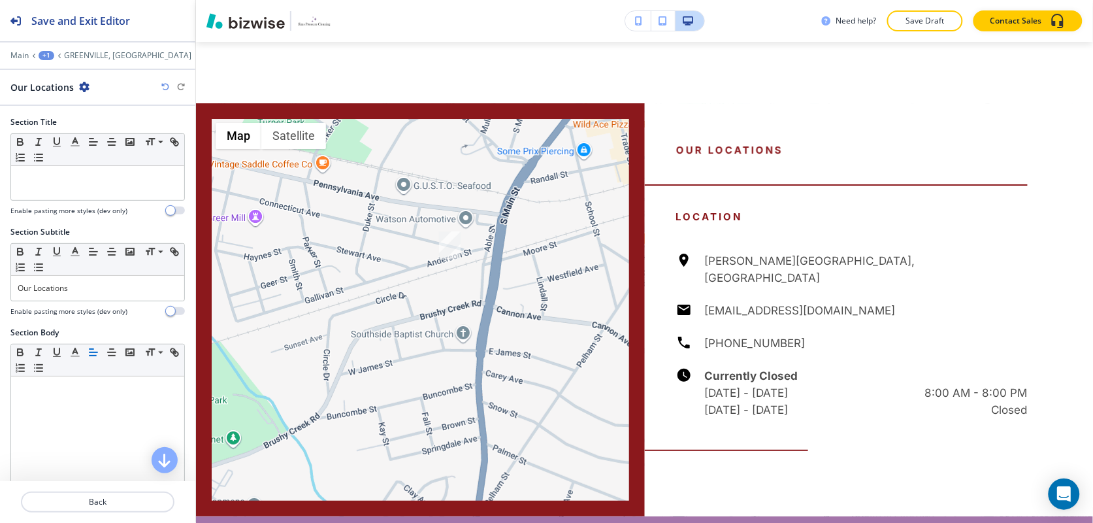
scroll to position [1399, 0]
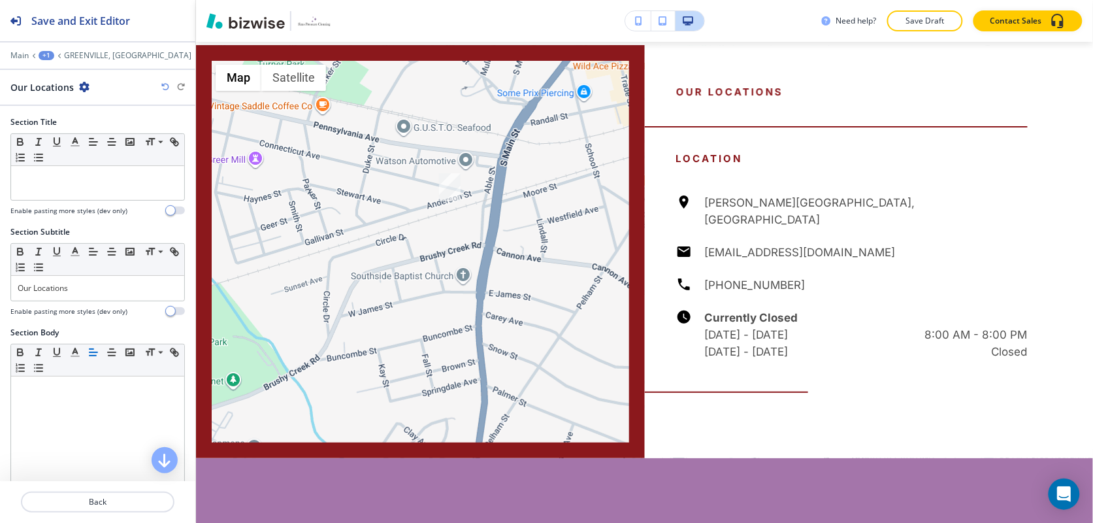
click at [86, 85] on icon "button" at bounding box center [84, 87] width 10 height 10
click at [95, 157] on p "Delete Section" at bounding box center [119, 156] width 67 height 12
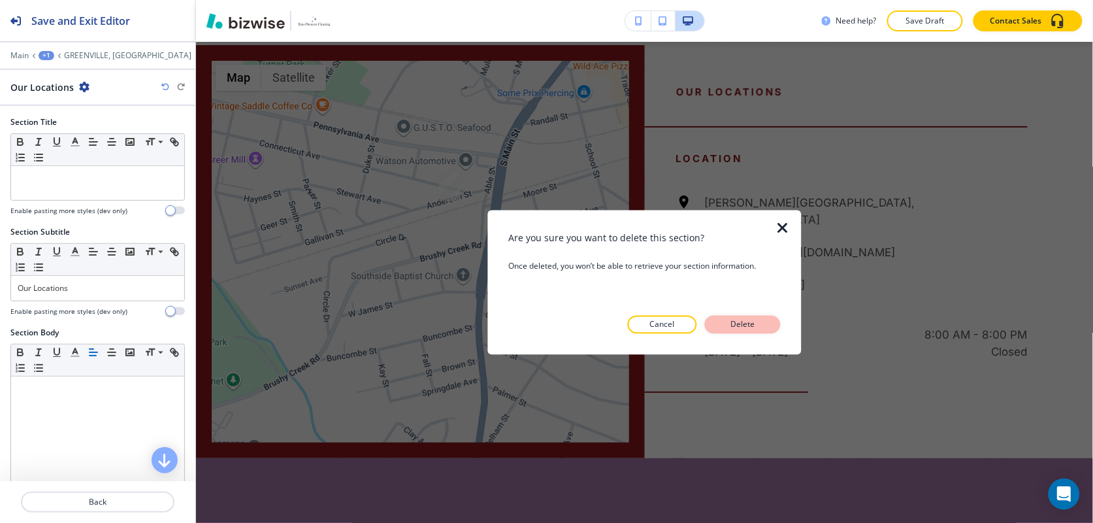
click at [753, 329] on p "Delete" at bounding box center [742, 324] width 31 height 12
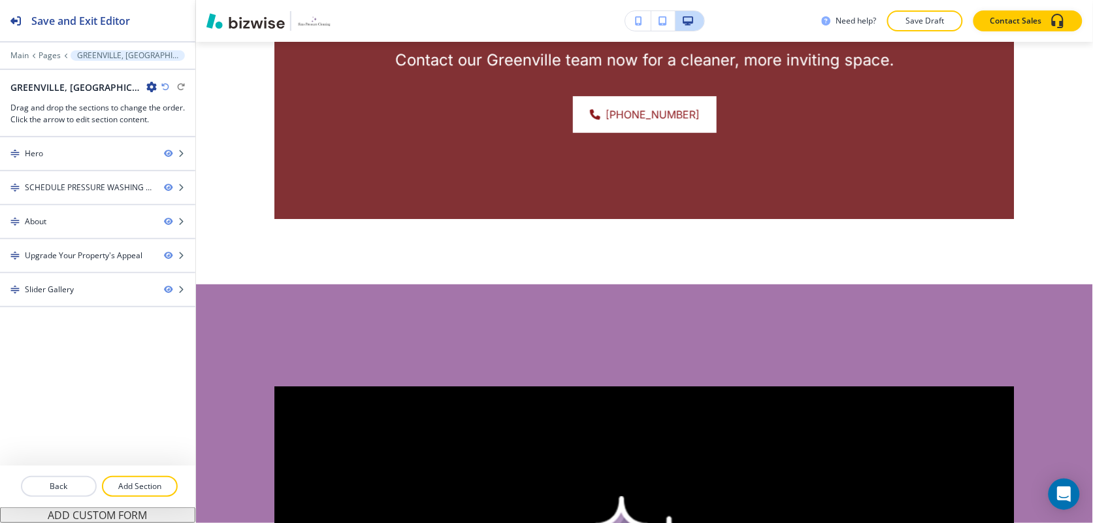
scroll to position [1249, 0]
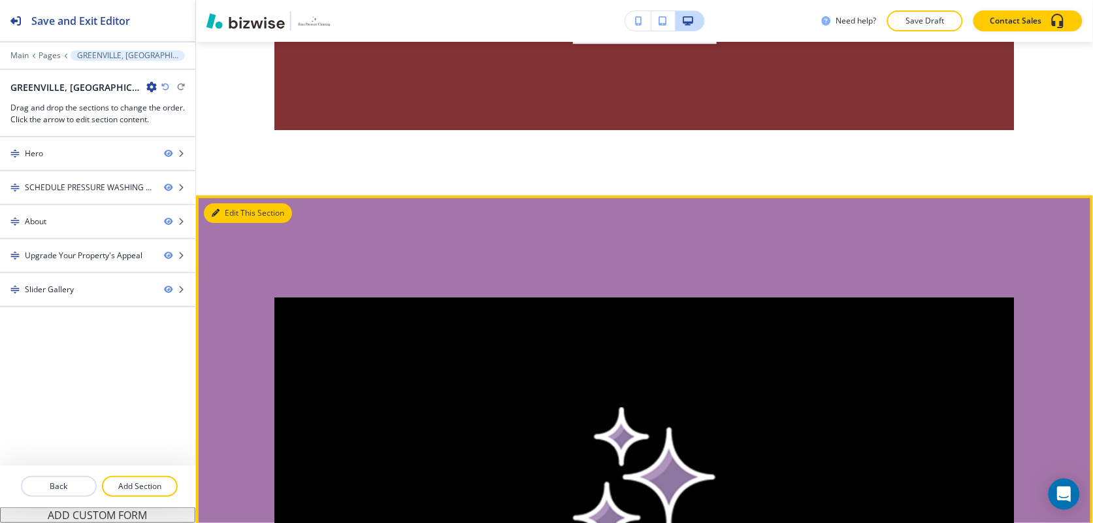
click at [221, 203] on button "Edit This Section" at bounding box center [248, 213] width 88 height 20
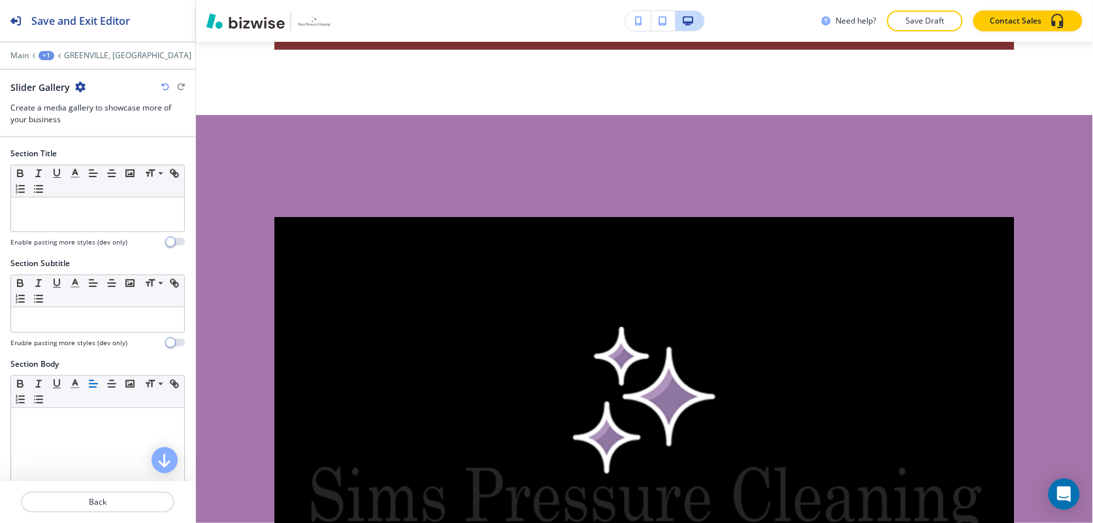
scroll to position [1399, 0]
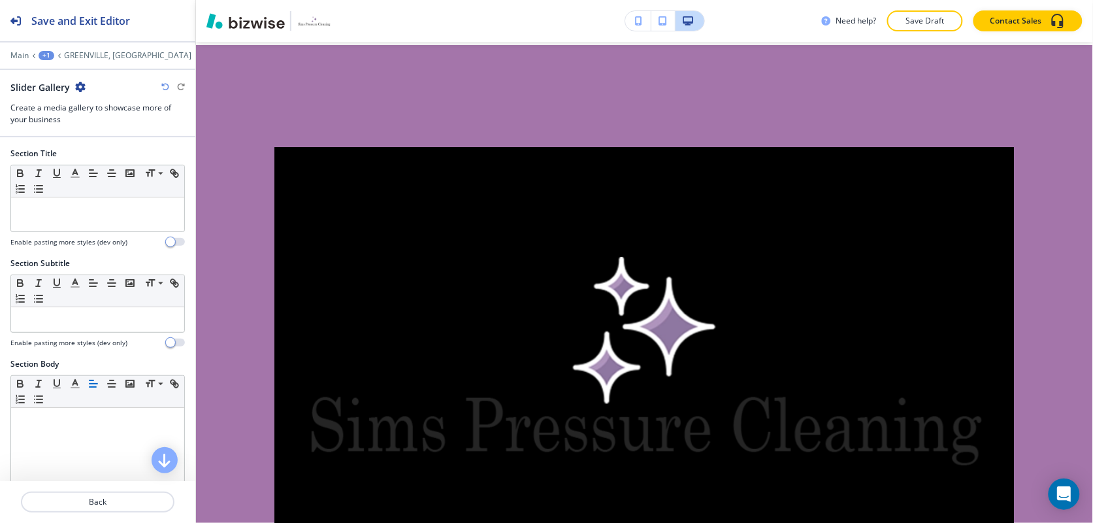
click at [79, 88] on icon "button" at bounding box center [80, 87] width 10 height 10
click at [102, 155] on p "Delete Section" at bounding box center [116, 156] width 67 height 12
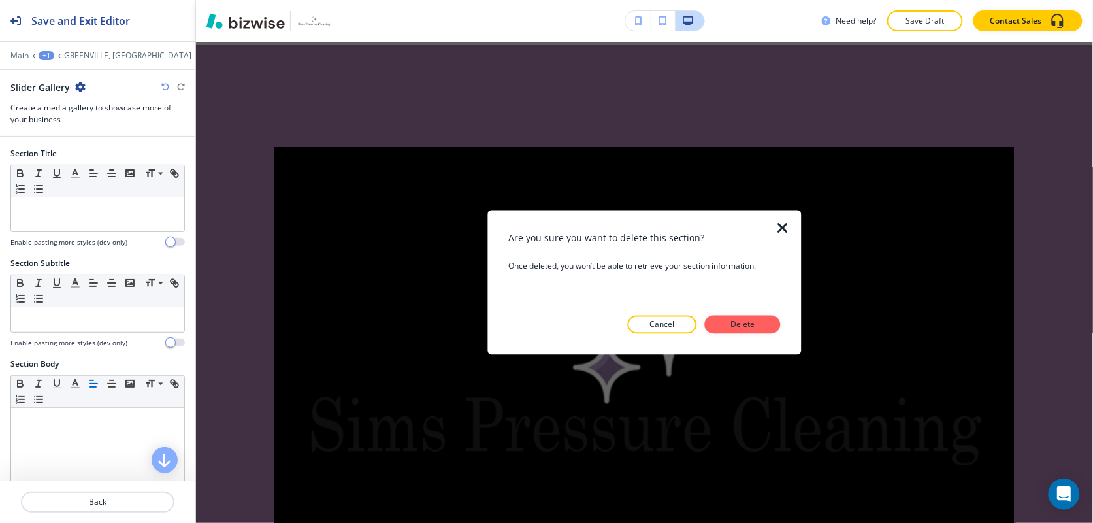
click at [747, 311] on div "Are you sure you want to delete this section? Once deleted, you won’t be able t…" at bounding box center [644, 282] width 272 height 103
click at [749, 320] on p "Delete" at bounding box center [742, 324] width 31 height 12
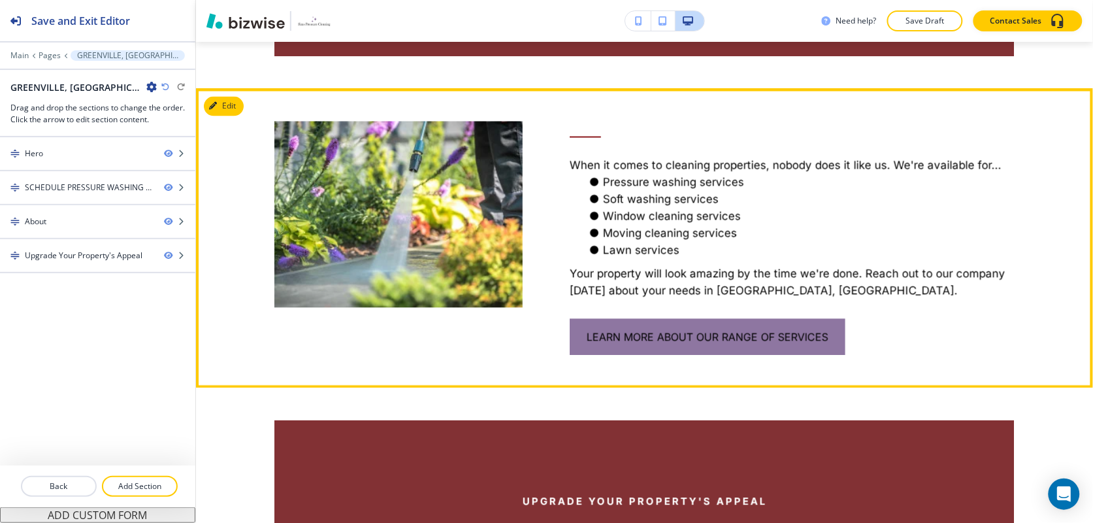
scroll to position [583, 0]
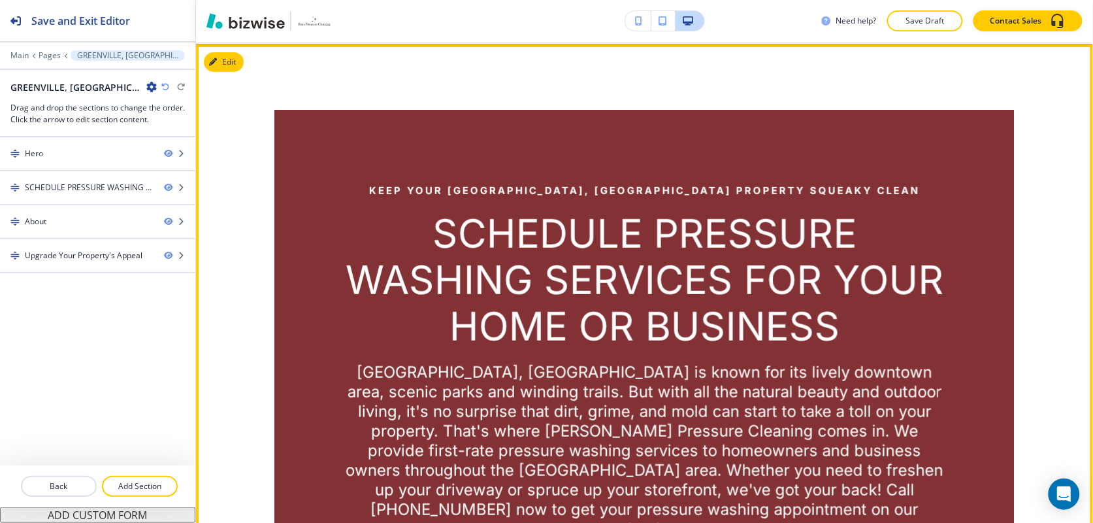
click at [217, 59] on icon "button" at bounding box center [213, 62] width 8 height 8
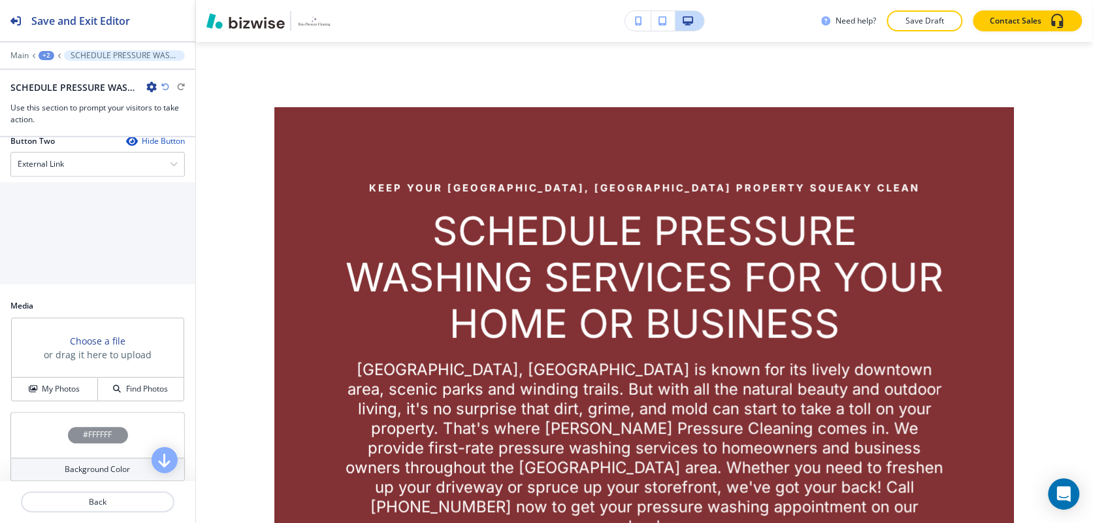
scroll to position [791, 0]
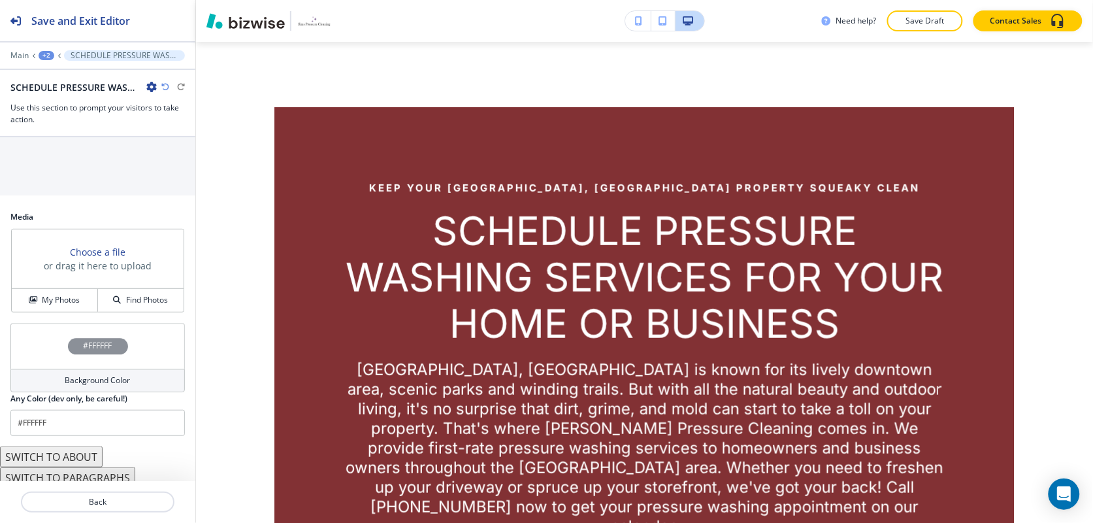
click at [73, 467] on button "SWITCH TO PARAGRAPHS" at bounding box center [67, 477] width 135 height 21
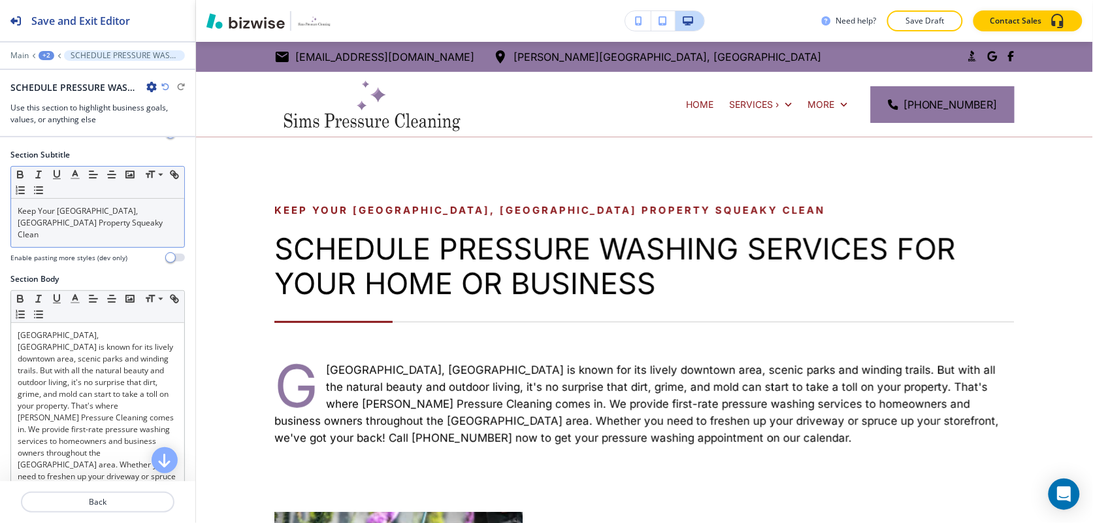
scroll to position [0, 0]
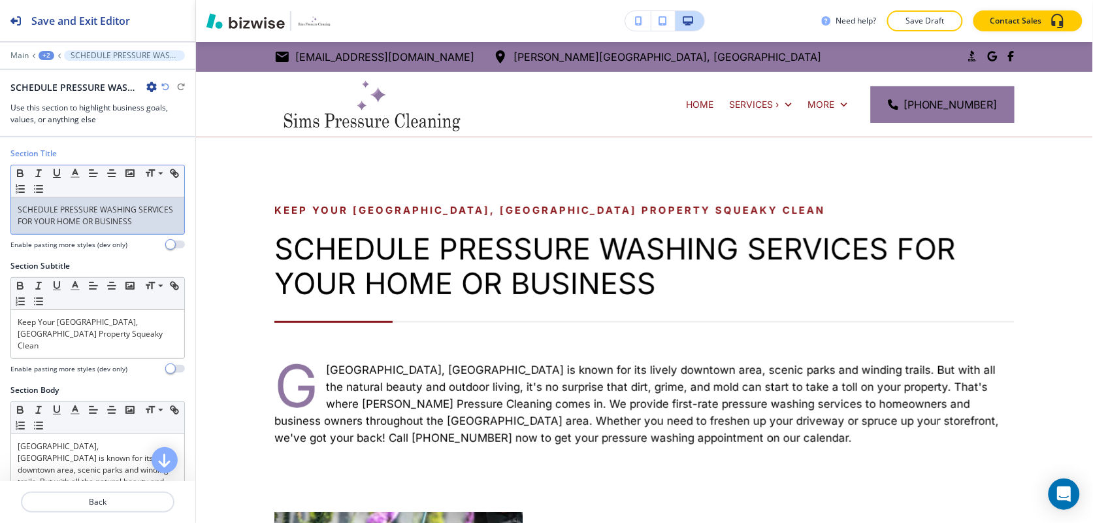
click at [56, 214] on p "SCHEDULE PRESSURE WASHING SERVICES FOR YOUR HOME OR BUSINESS" at bounding box center [98, 216] width 160 height 24
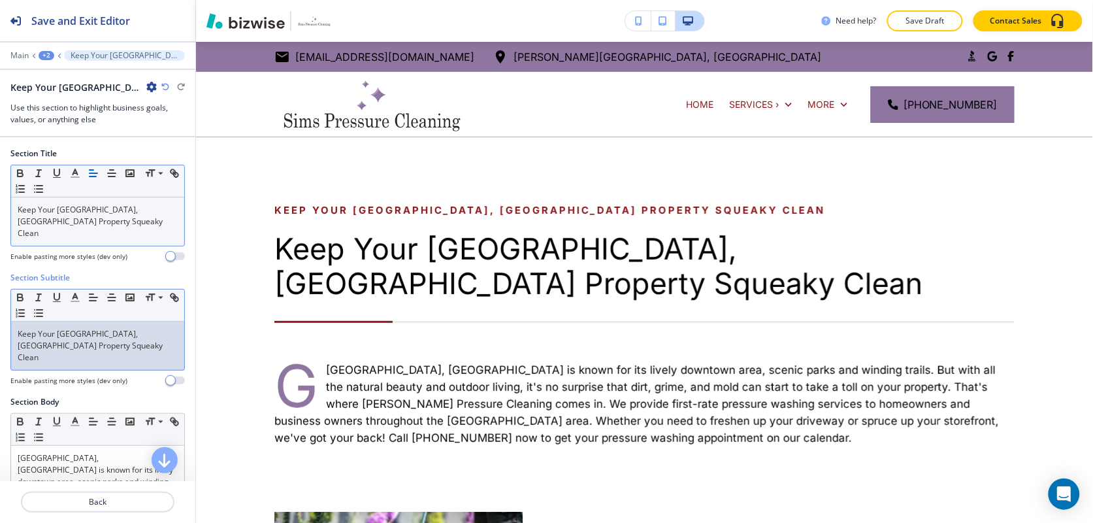
click at [59, 331] on p "Keep Your Greenville, SC Property Squeaky Clean" at bounding box center [98, 345] width 160 height 35
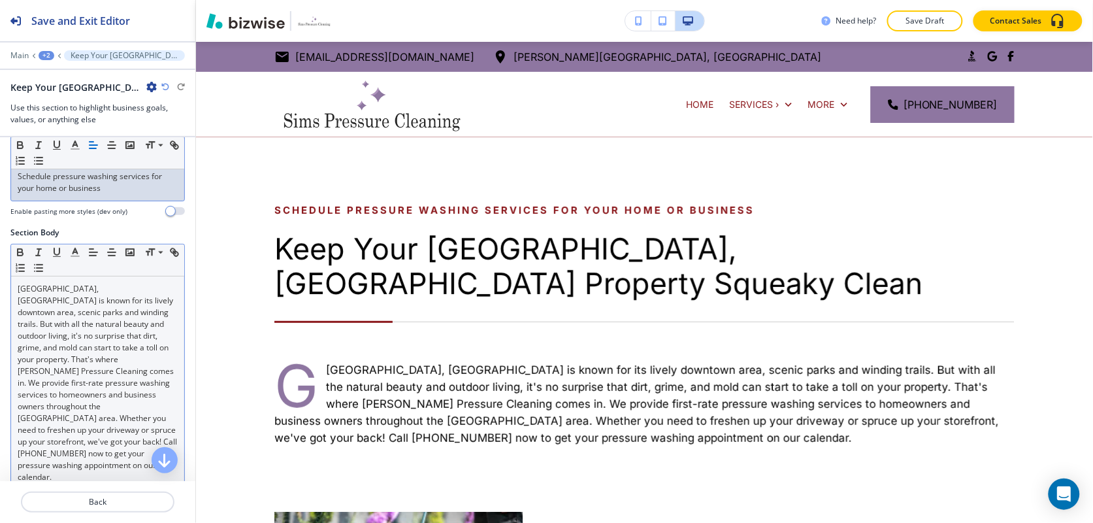
scroll to position [163, 0]
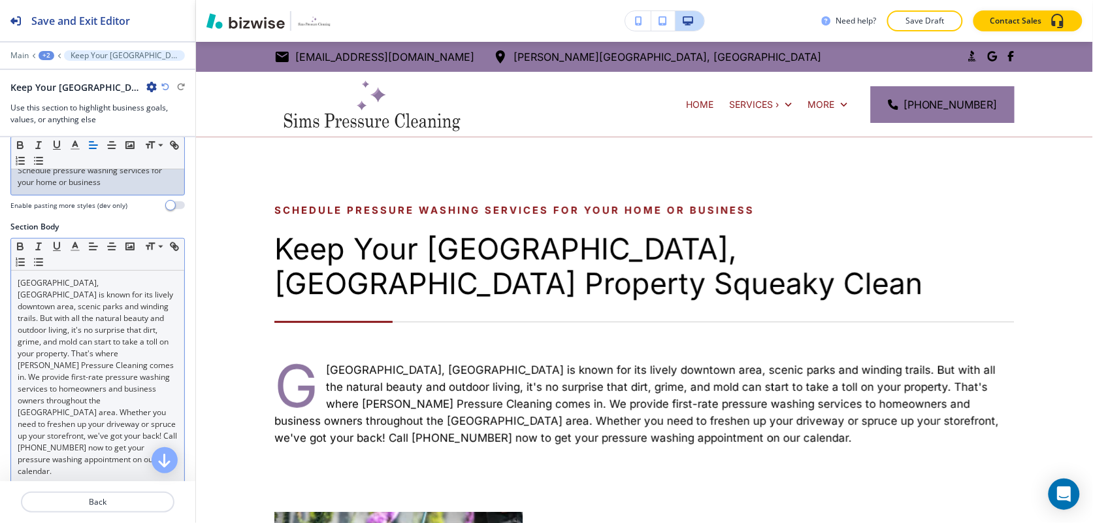
click at [61, 355] on p "Greenville, SC is known for its lively downtown area, scenic parks and winding …" at bounding box center [98, 377] width 160 height 200
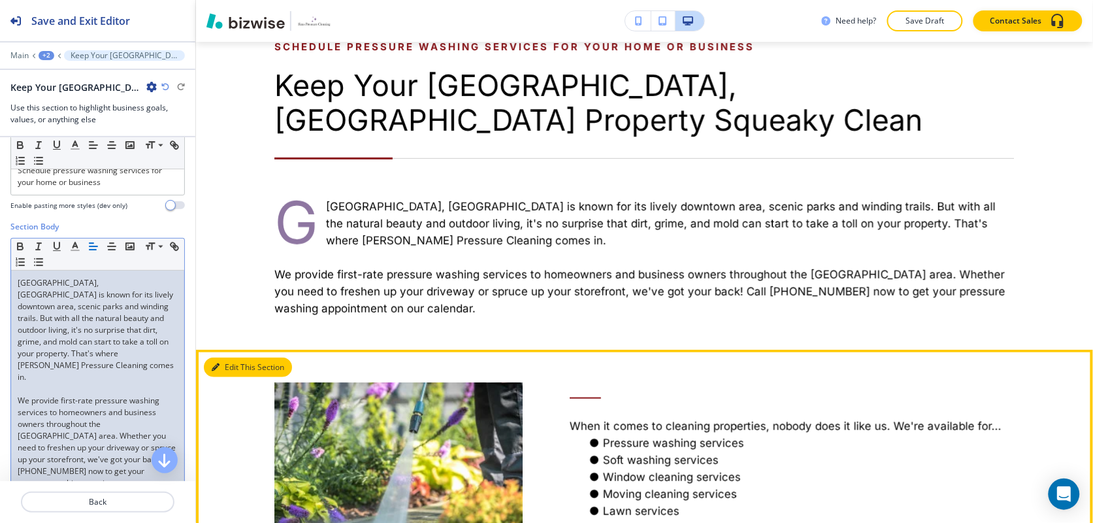
click at [217, 363] on icon "button" at bounding box center [216, 367] width 8 height 8
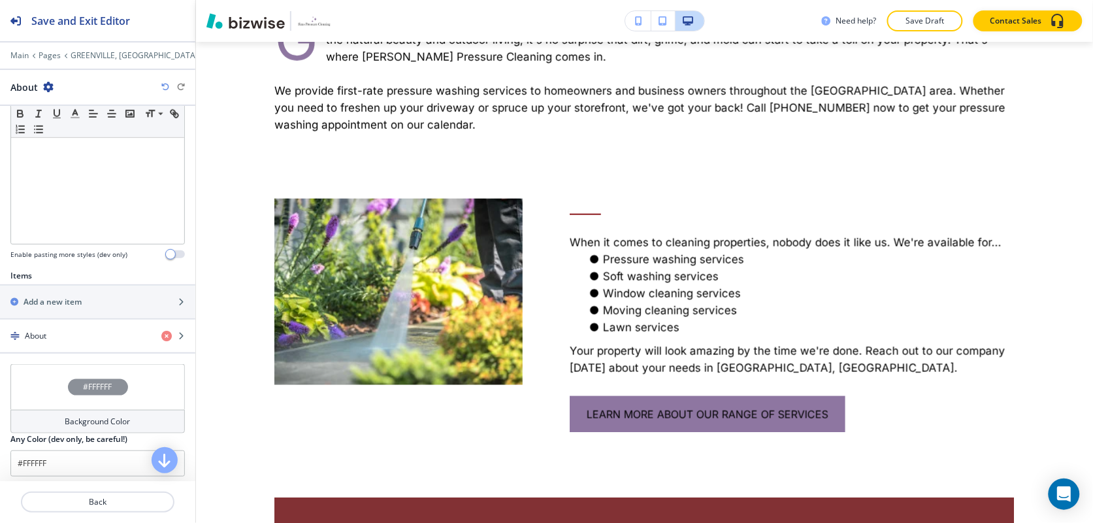
scroll to position [378, 0]
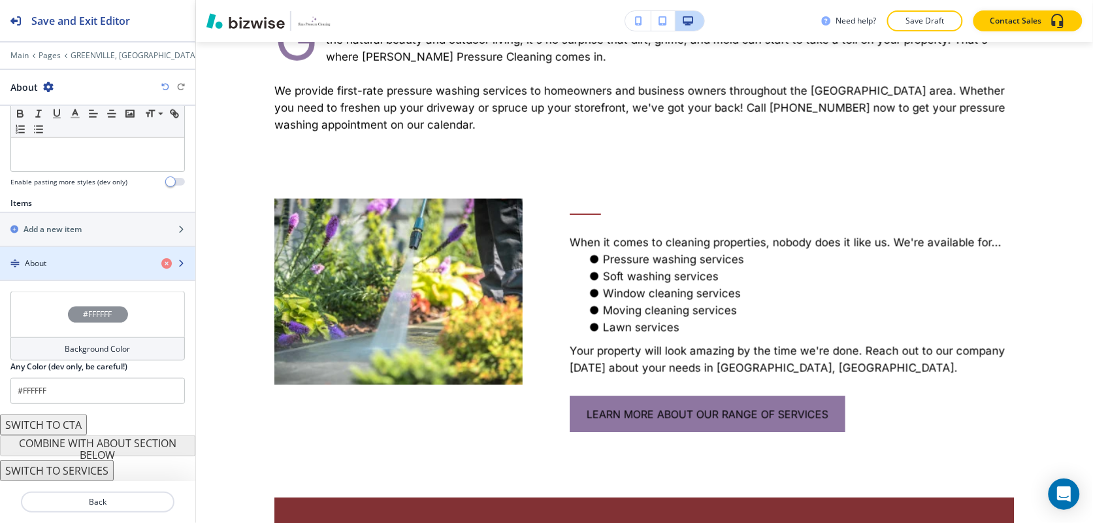
click at [47, 273] on div "button" at bounding box center [97, 274] width 195 height 10
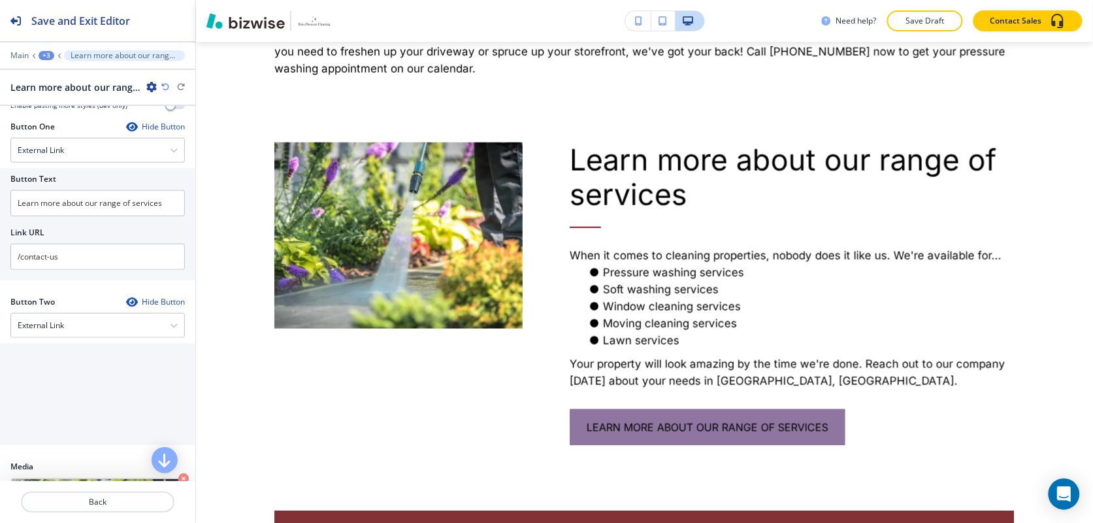
scroll to position [445, 0]
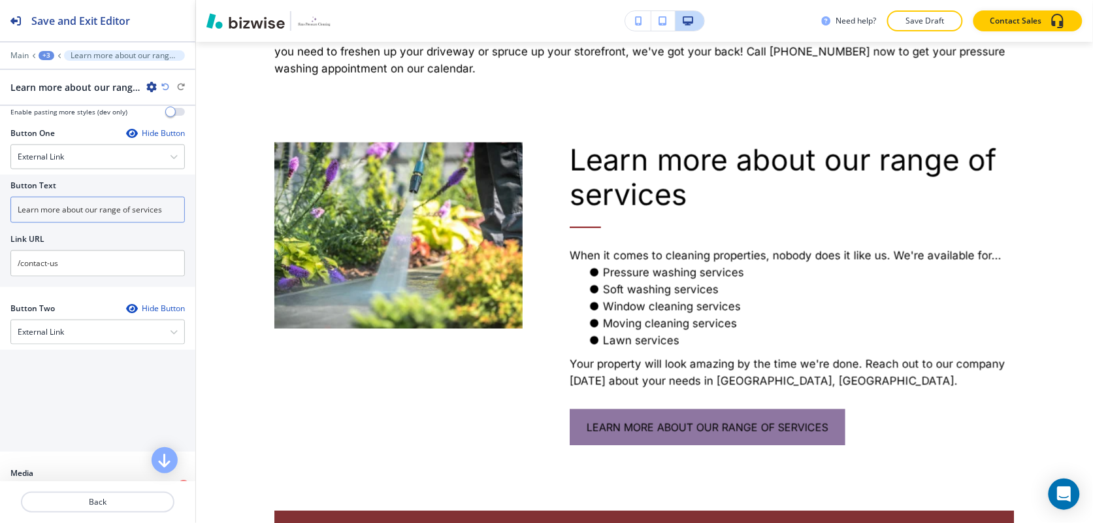
click at [75, 206] on input "Learn more about our range of services" at bounding box center [97, 210] width 174 height 26
click at [61, 157] on h4 "External Link" at bounding box center [41, 157] width 46 height 12
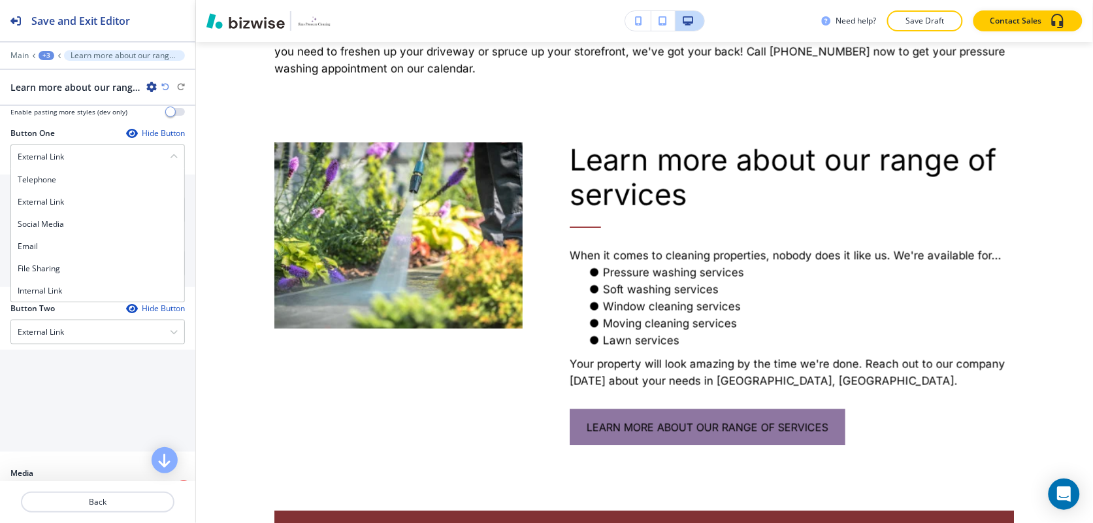
click at [30, 296] on h4 "Internal Link" at bounding box center [98, 291] width 160 height 12
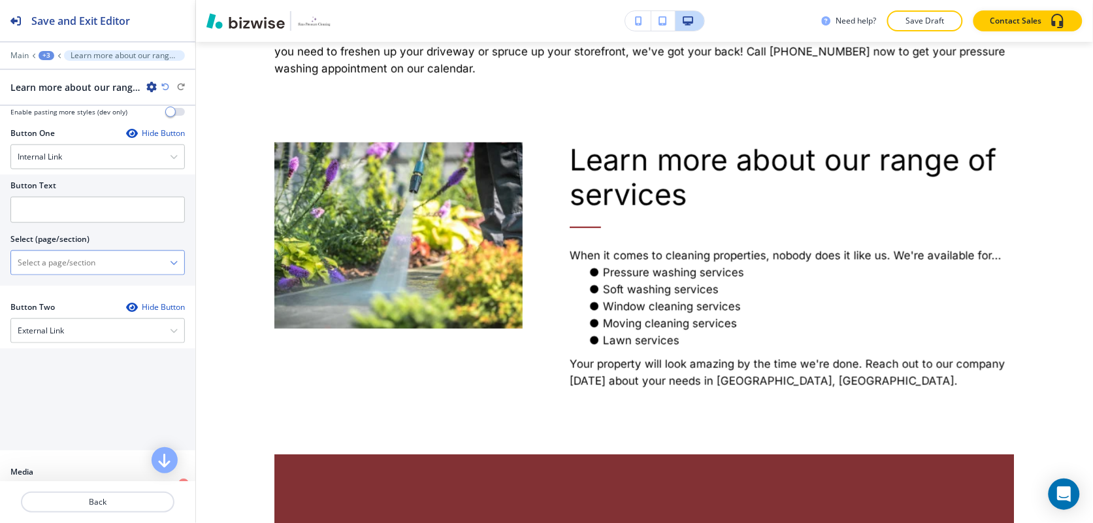
click at [54, 262] on \(page\/section\) "Manual Input" at bounding box center [90, 262] width 159 height 22
type \(page\/section\) "CONTACT US"
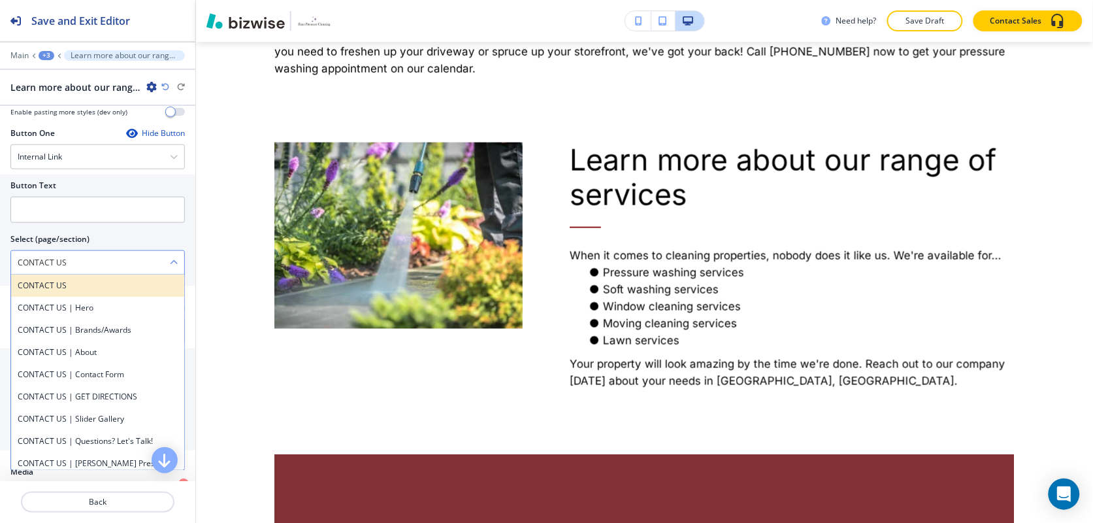
click at [56, 291] on h4 "CONTACT US" at bounding box center [98, 286] width 160 height 12
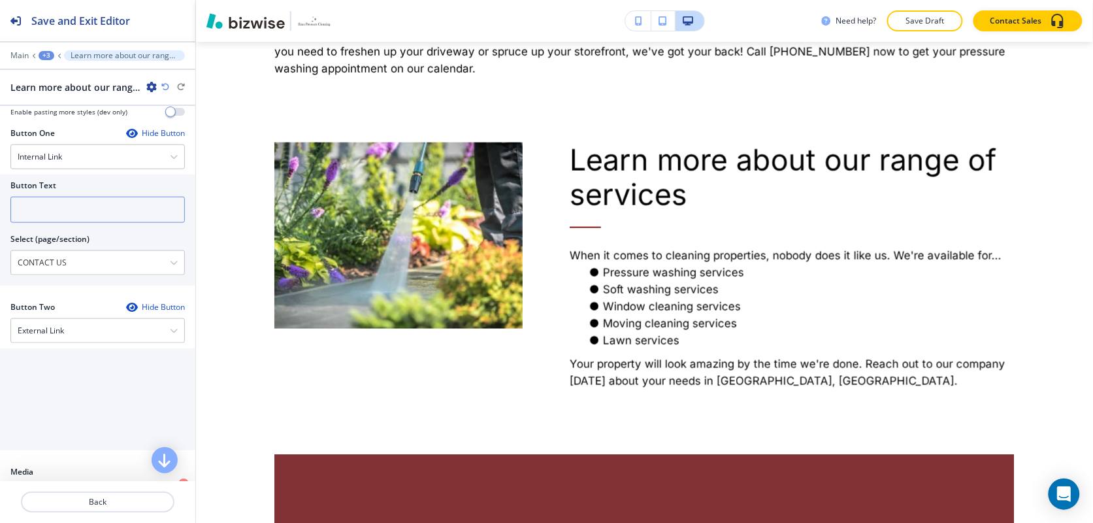
click at [64, 216] on input "text" at bounding box center [97, 210] width 174 height 26
paste input "CONTACT US"
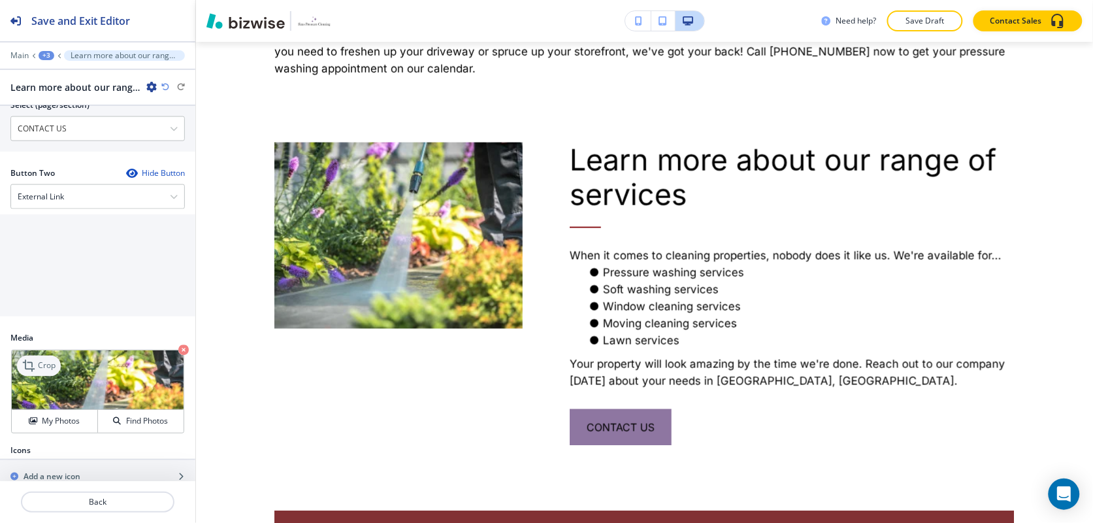
scroll to position [607, 0]
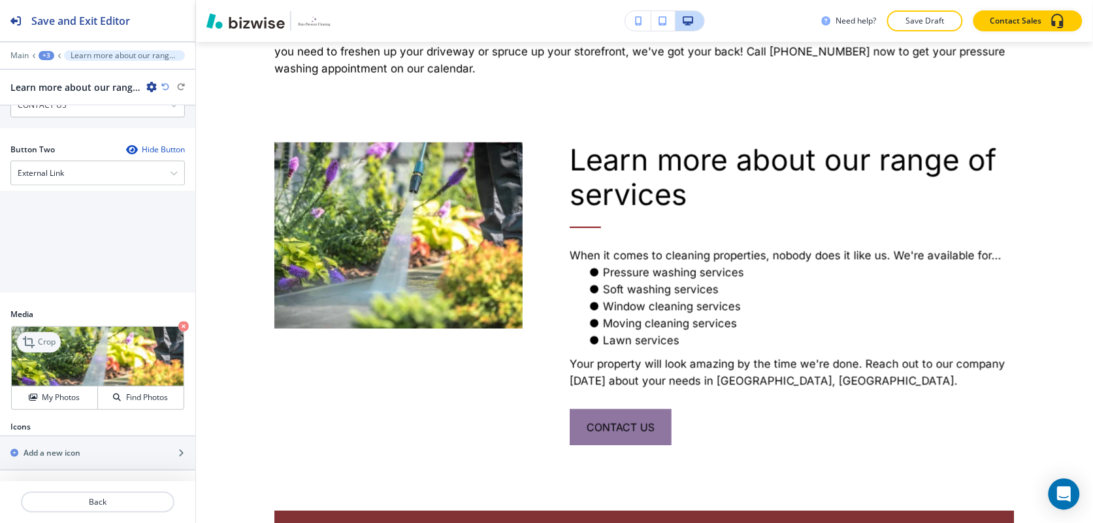
type input "CONTACT US"
click at [27, 340] on icon at bounding box center [30, 342] width 16 height 16
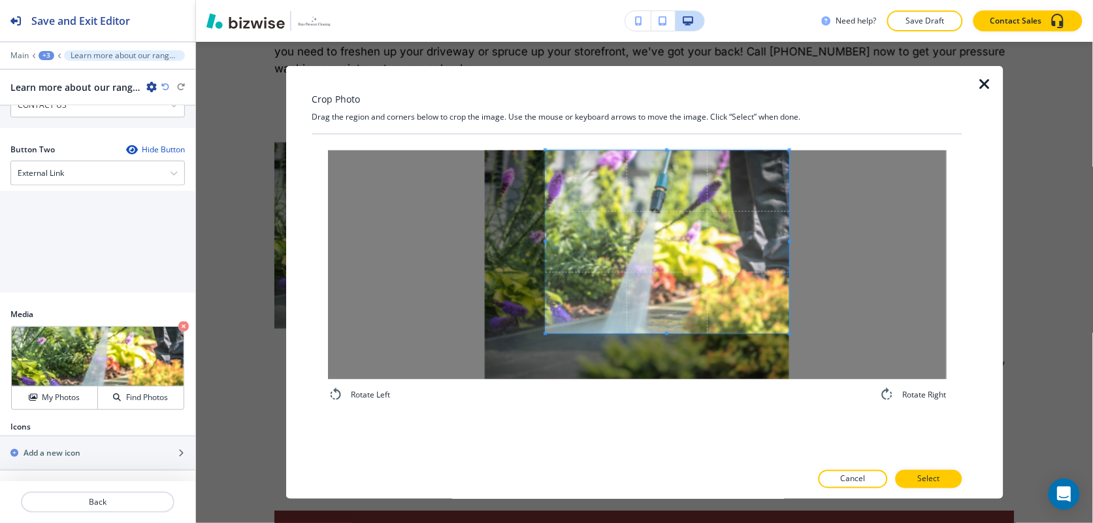
click at [638, 216] on span at bounding box center [667, 241] width 244 height 183
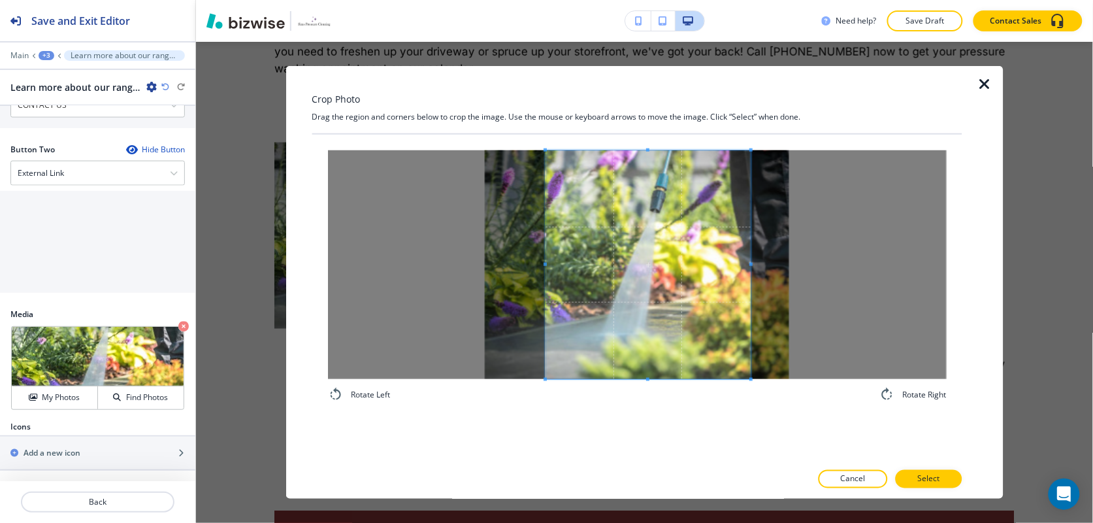
click at [752, 389] on div "Rotate Left Rotate Right" at bounding box center [636, 276] width 619 height 252
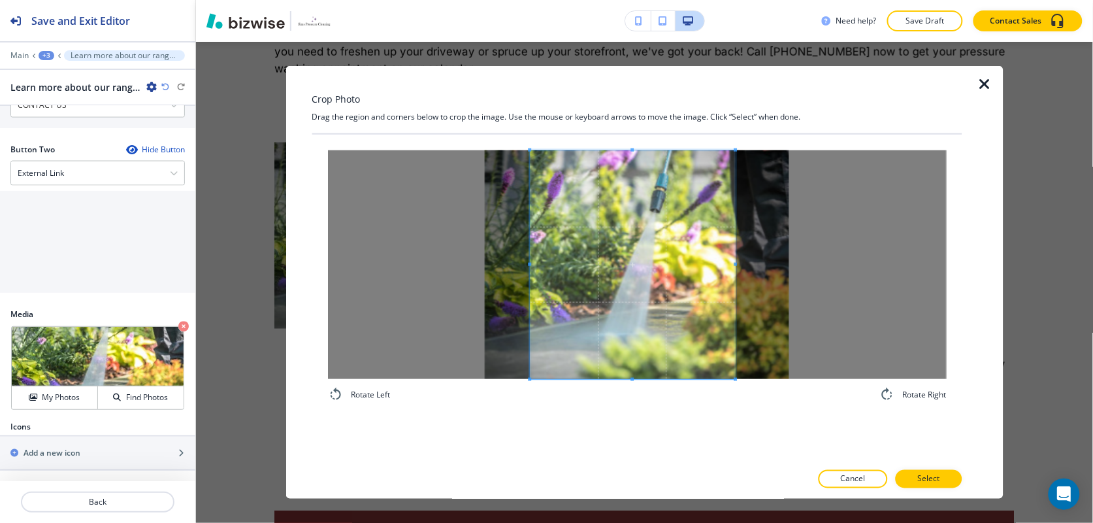
click at [670, 312] on span at bounding box center [633, 264] width 206 height 229
click at [925, 473] on p "Select" at bounding box center [928, 479] width 22 height 12
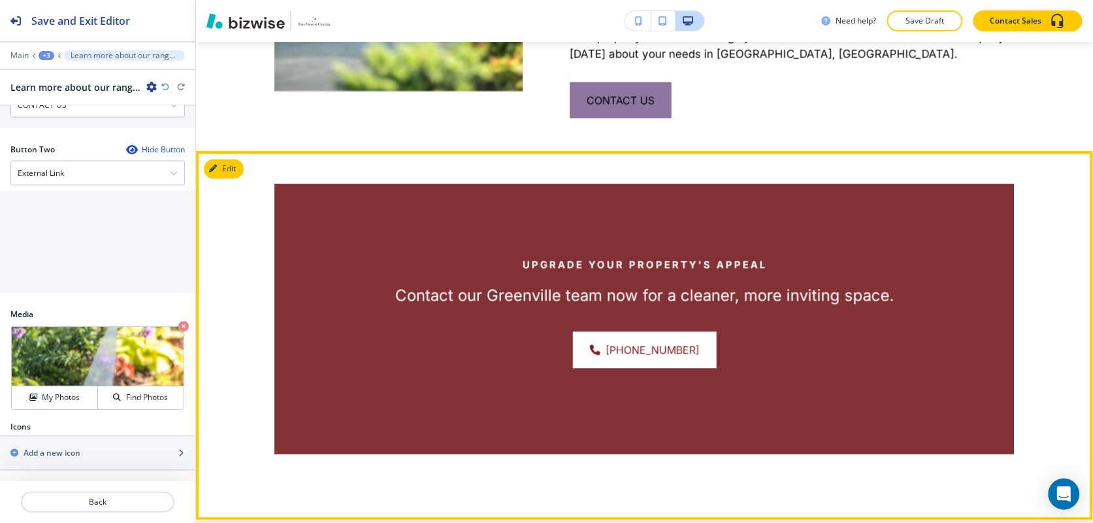
click at [233, 160] on div "Upgrade Your Property's Appeal Contact our Greenville team now for a cleaner, m…" at bounding box center [644, 336] width 897 height 368
click at [216, 165] on icon "button" at bounding box center [216, 169] width 8 height 8
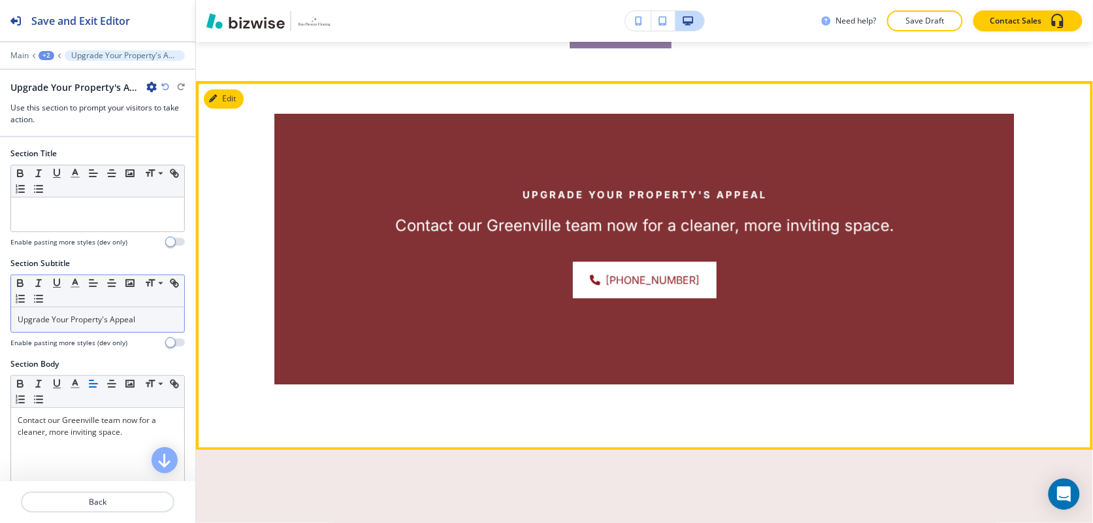
scroll to position [820, 0]
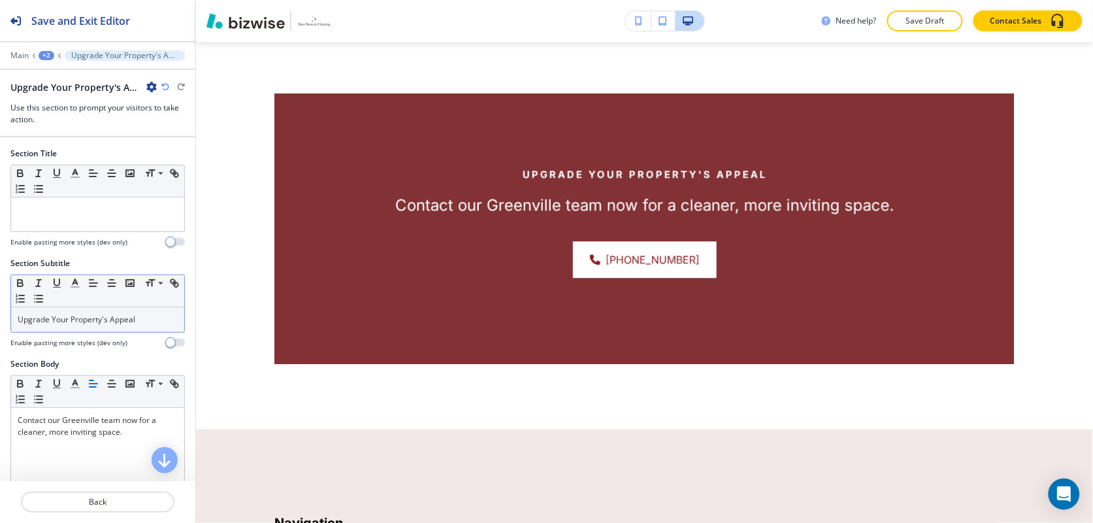
click at [125, 322] on p "Upgrade Your Property's Appeal" at bounding box center [98, 320] width 160 height 12
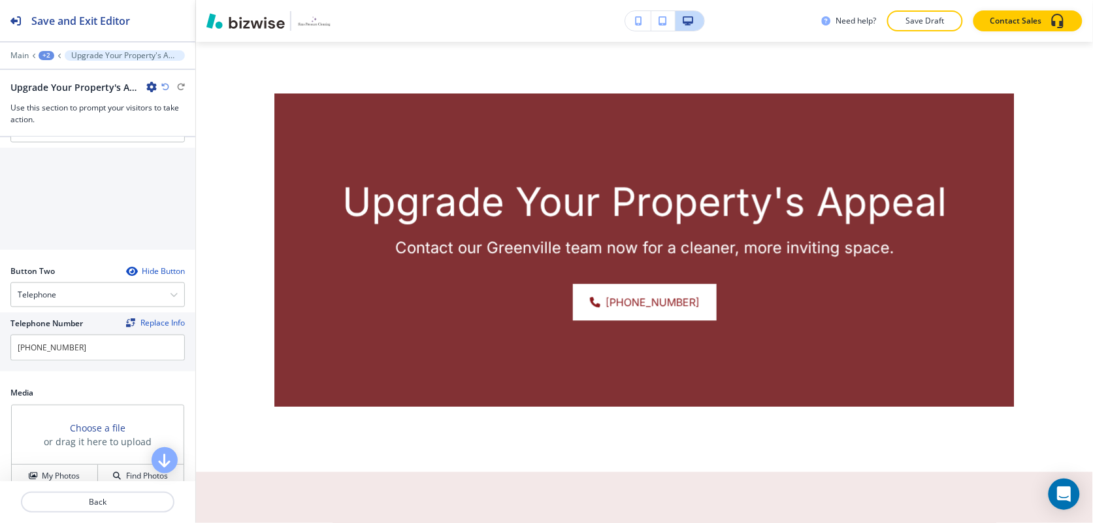
scroll to position [653, 0]
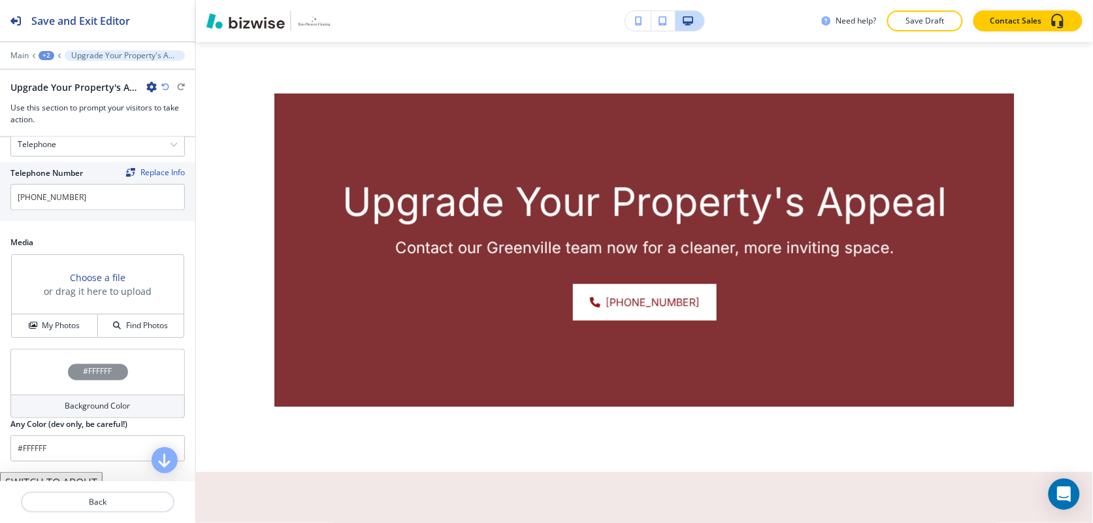
click at [53, 317] on div "My Photos Find Photos" at bounding box center [98, 326] width 172 height 24
click at [74, 331] on h4 "My Photos" at bounding box center [61, 325] width 38 height 12
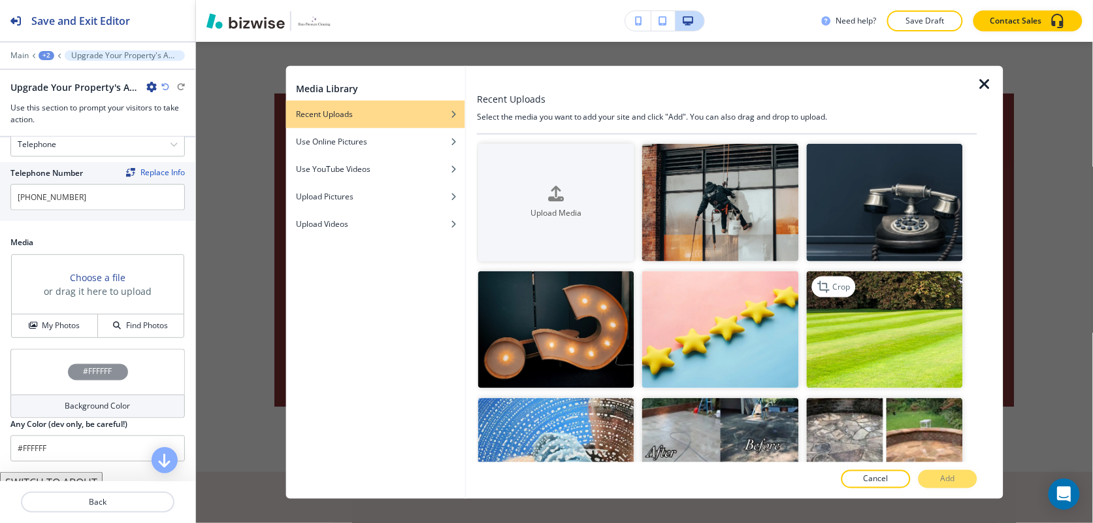
click at [887, 321] on img "button" at bounding box center [885, 329] width 156 height 118
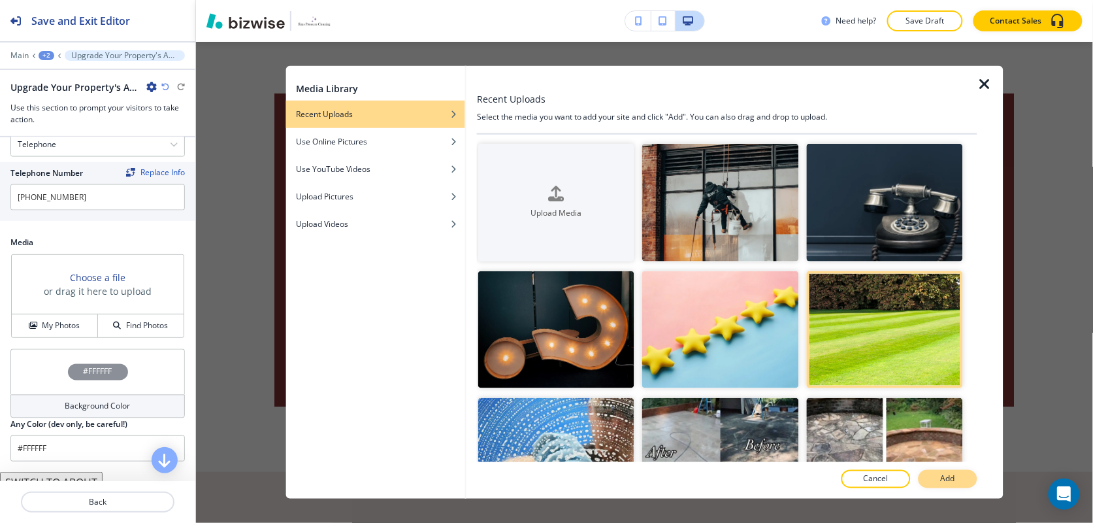
click at [939, 474] on button "Add" at bounding box center [947, 479] width 59 height 18
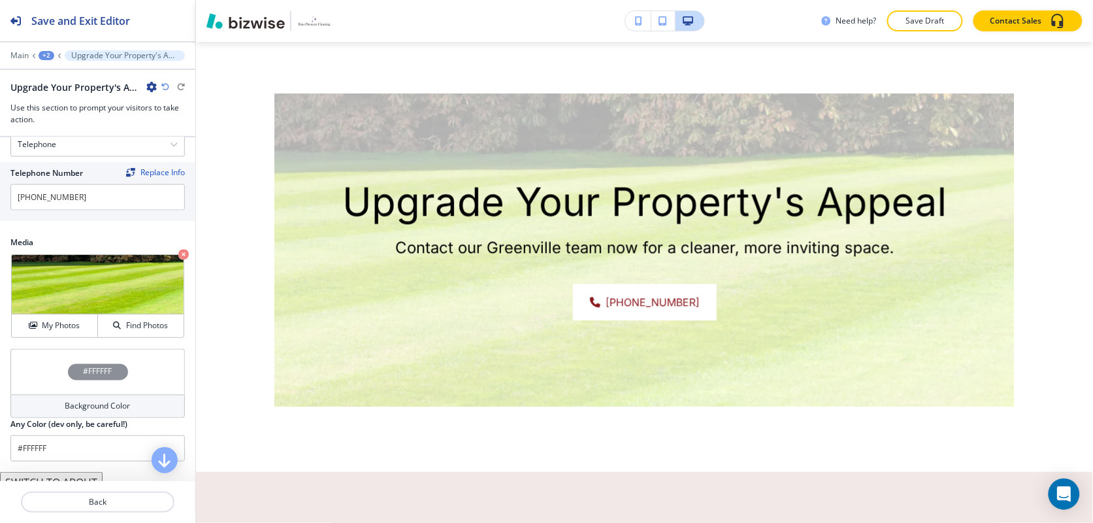
click at [47, 382] on div "#FFFFFF" at bounding box center [97, 372] width 174 height 46
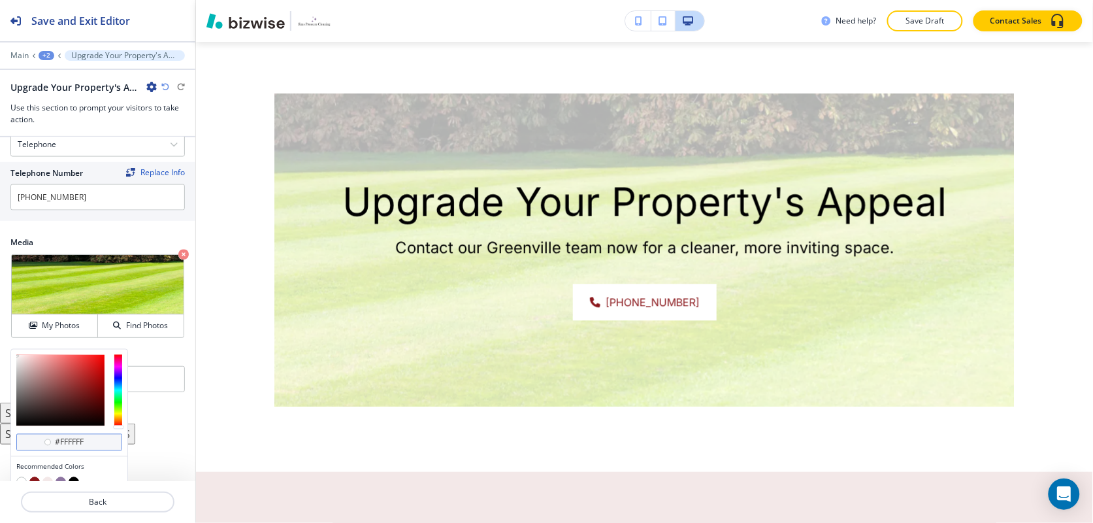
scroll to position [1, 0]
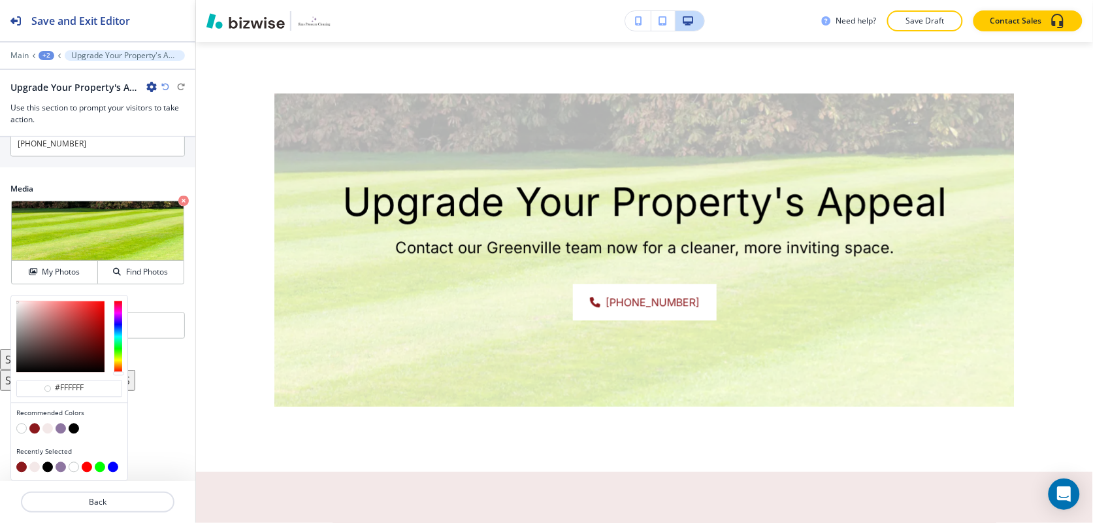
click at [31, 429] on button "button" at bounding box center [34, 428] width 10 height 10
type input "#8b181c"
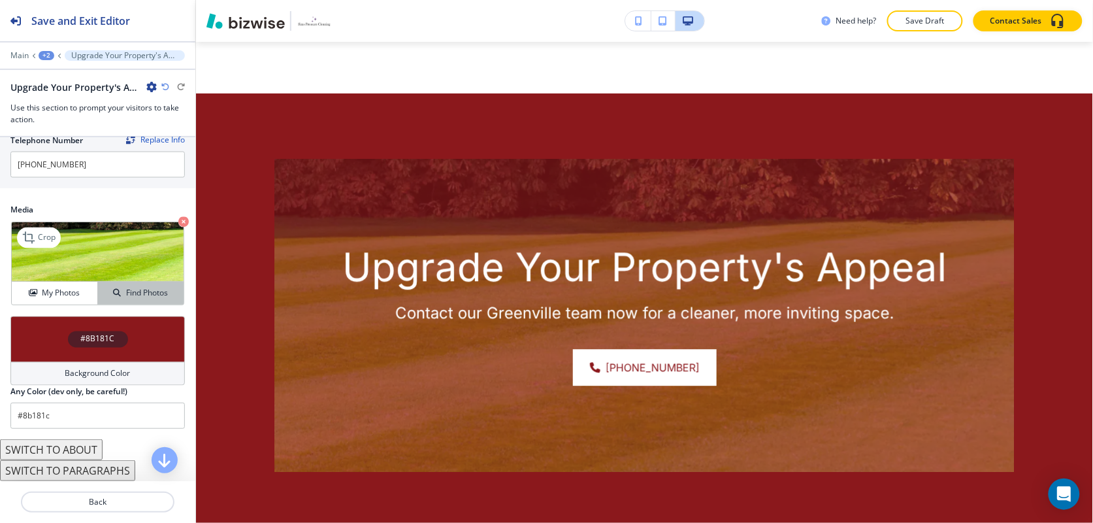
scroll to position [445, 0]
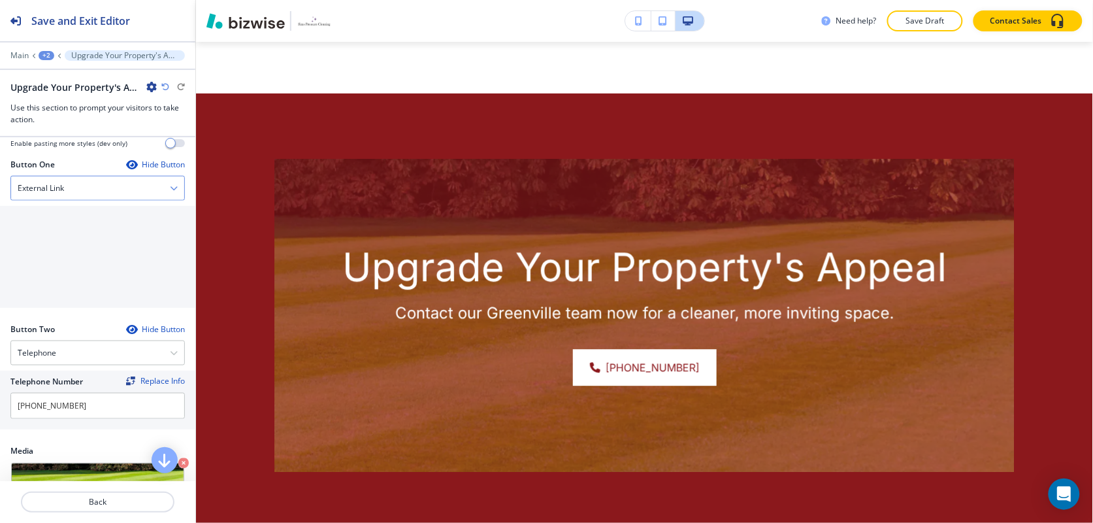
click at [52, 194] on h4 "External Link" at bounding box center [41, 188] width 46 height 12
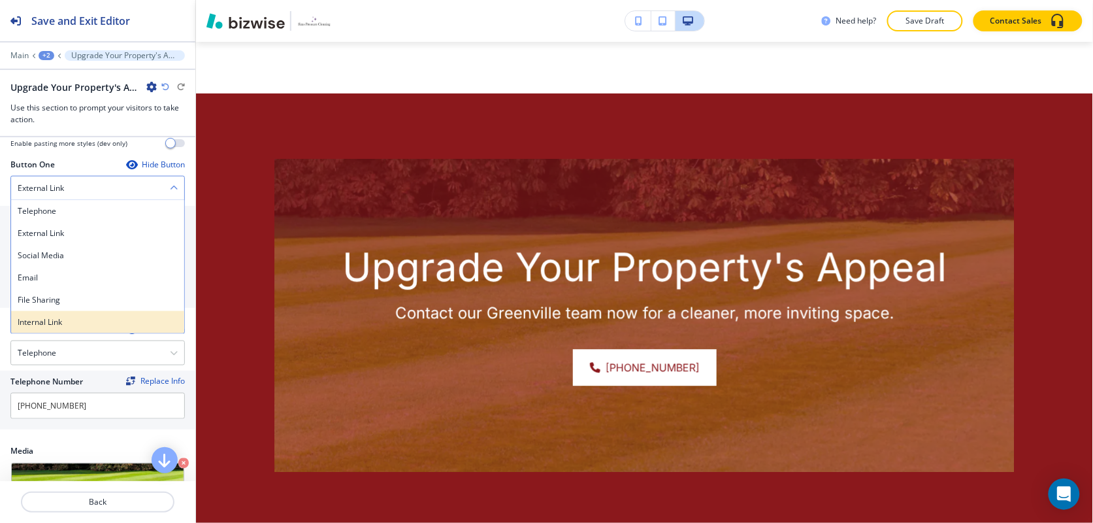
click at [66, 321] on h4 "Internal Link" at bounding box center [98, 322] width 160 height 12
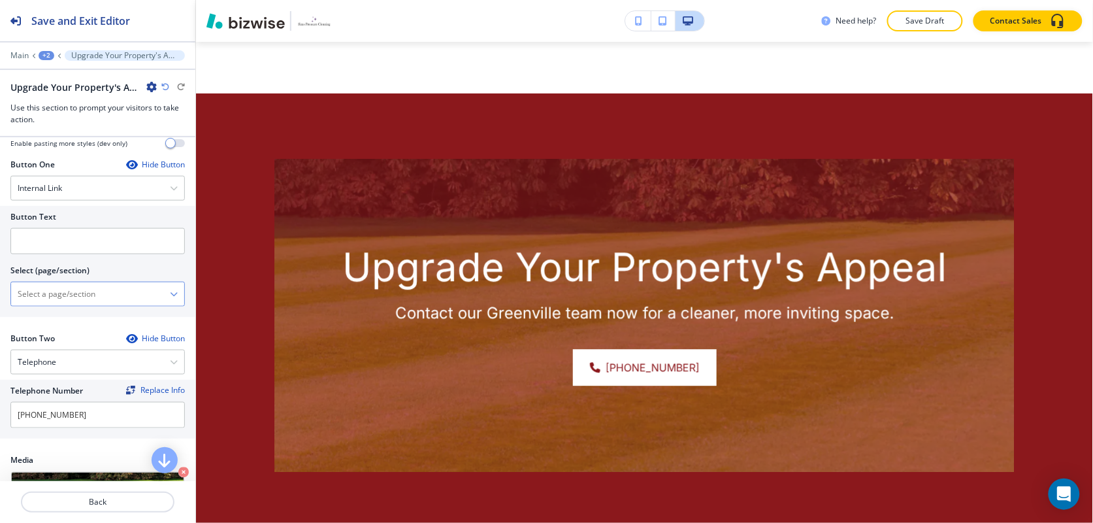
click at [74, 299] on \(page\/section\) "Manual Input" at bounding box center [90, 294] width 159 height 22
type \(page\/section\) "CONTACT US"
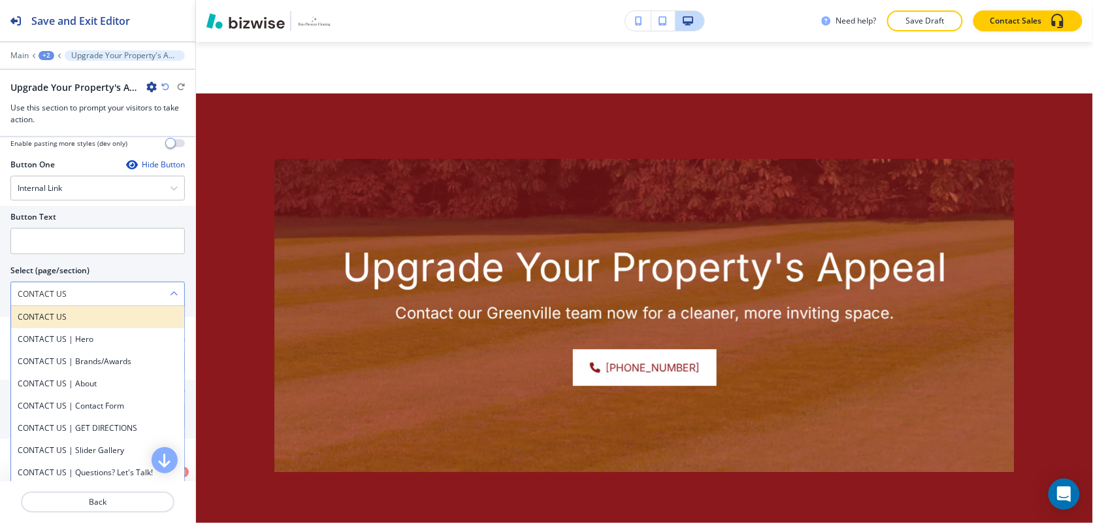
click at [76, 319] on h4 "CONTACT US" at bounding box center [98, 317] width 160 height 12
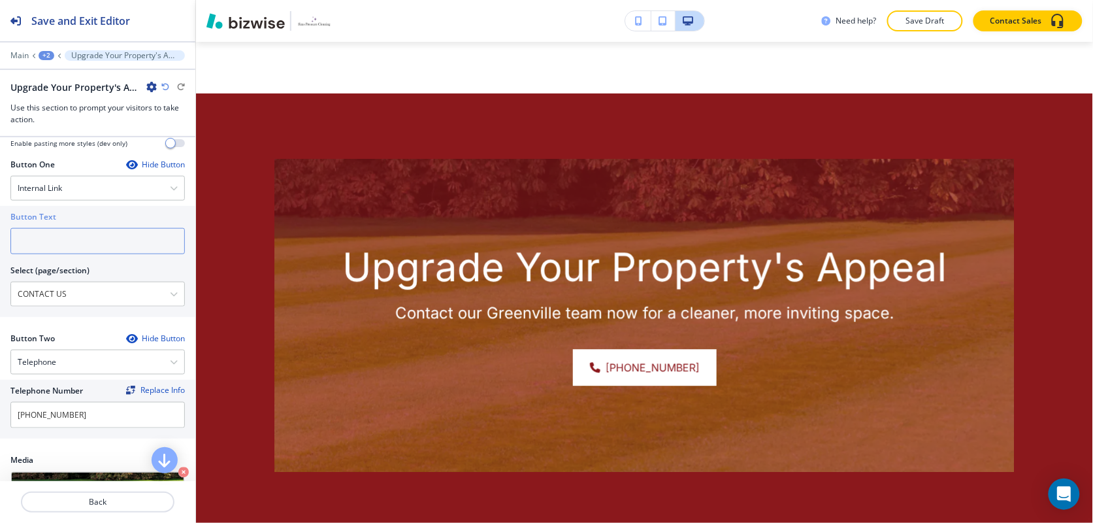
click at [60, 242] on input "text" at bounding box center [97, 241] width 174 height 26
paste input "CONTACT US"
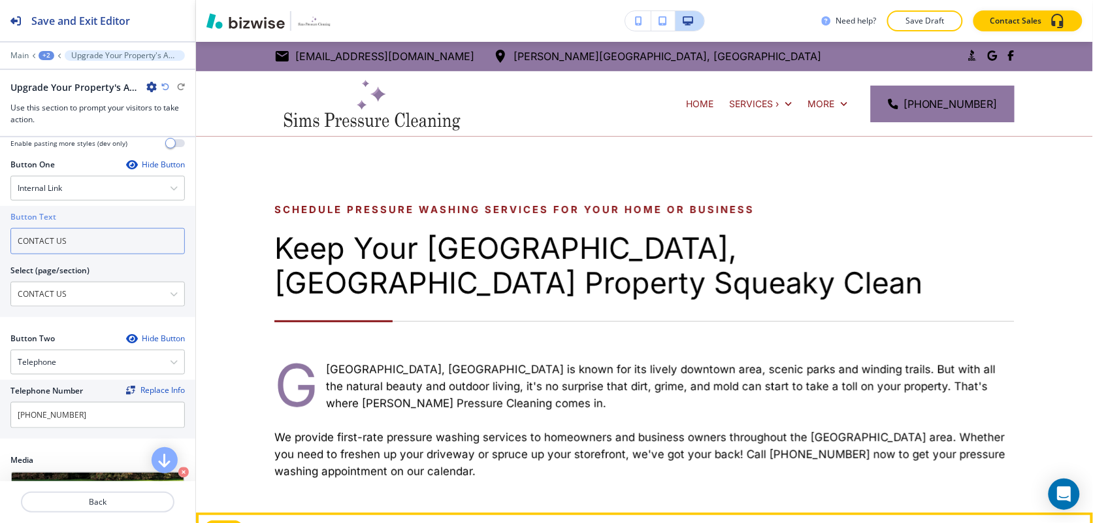
scroll to position [0, 0]
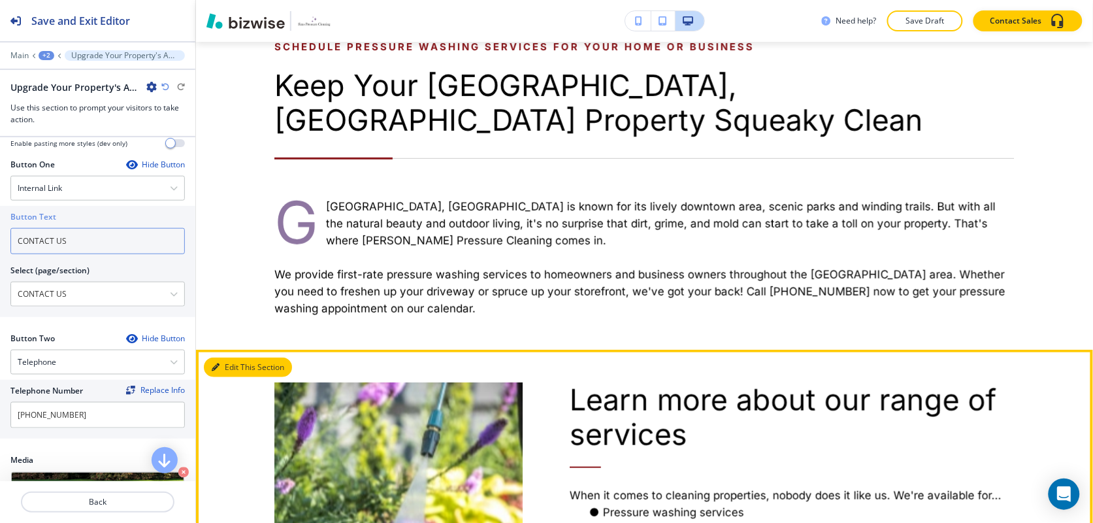
type input "CONTACT US"
click at [218, 363] on icon "button" at bounding box center [216, 367] width 8 height 8
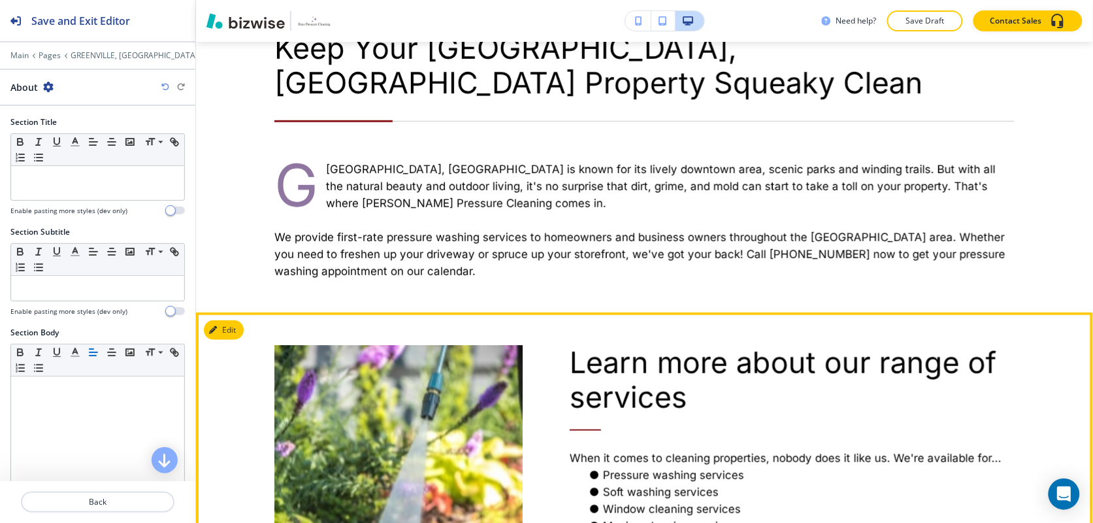
scroll to position [109, 0]
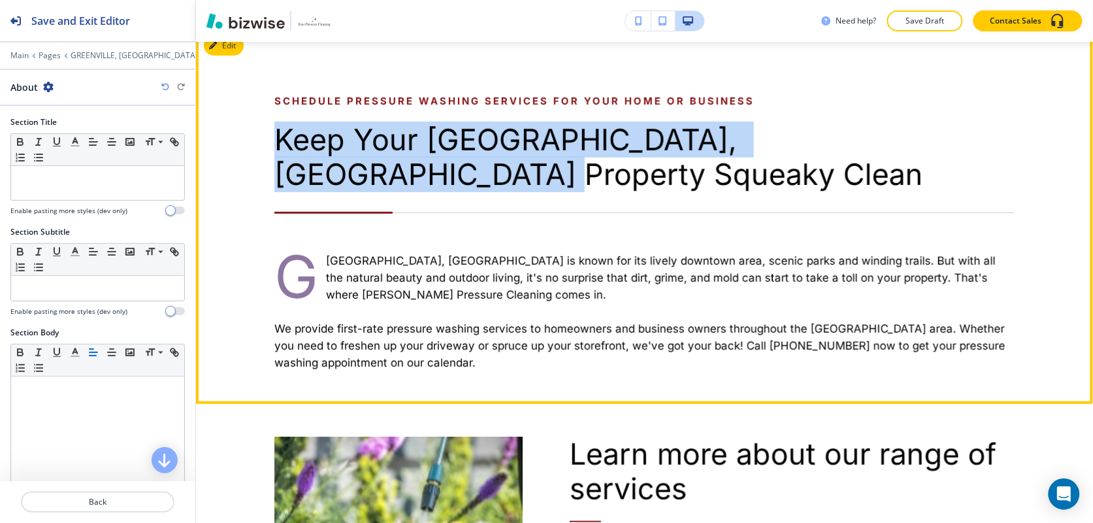
drag, startPoint x: 280, startPoint y: 135, endPoint x: 983, endPoint y: 141, distance: 703.5
click at [983, 141] on div "Schedule pressure washing services for your home or business Keep Your Greenvil…" at bounding box center [620, 232] width 787 height 278
copy p "Keep Your Greenville, SC Property Squeaky Clean"
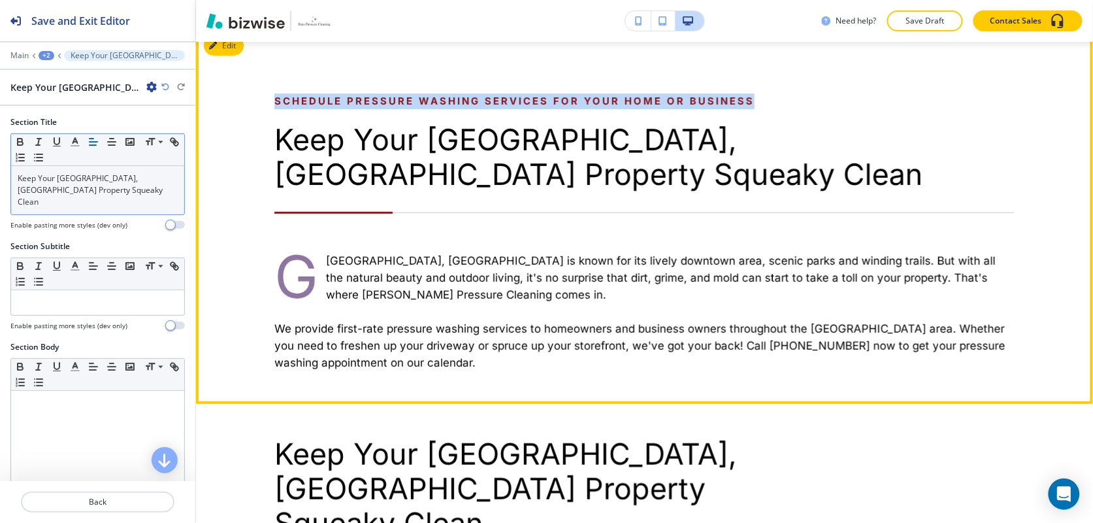
drag, startPoint x: 283, startPoint y: 96, endPoint x: 779, endPoint y: 86, distance: 495.9
click at [779, 86] on div "Schedule pressure washing services for your home or business Keep Your Greenvil…" at bounding box center [644, 216] width 897 height 376
copy p "Schedule pressure washing services for your home or business"
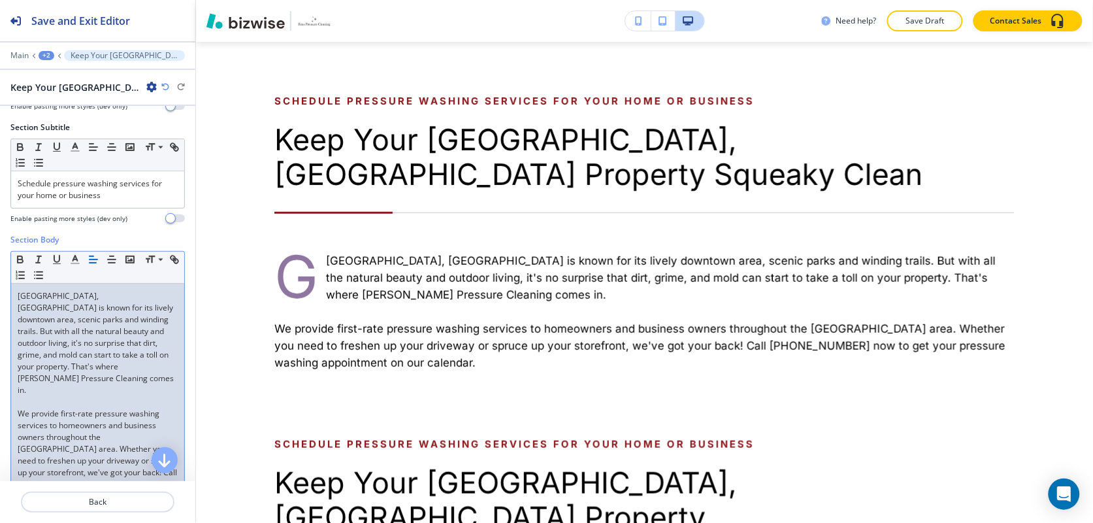
scroll to position [245, 0]
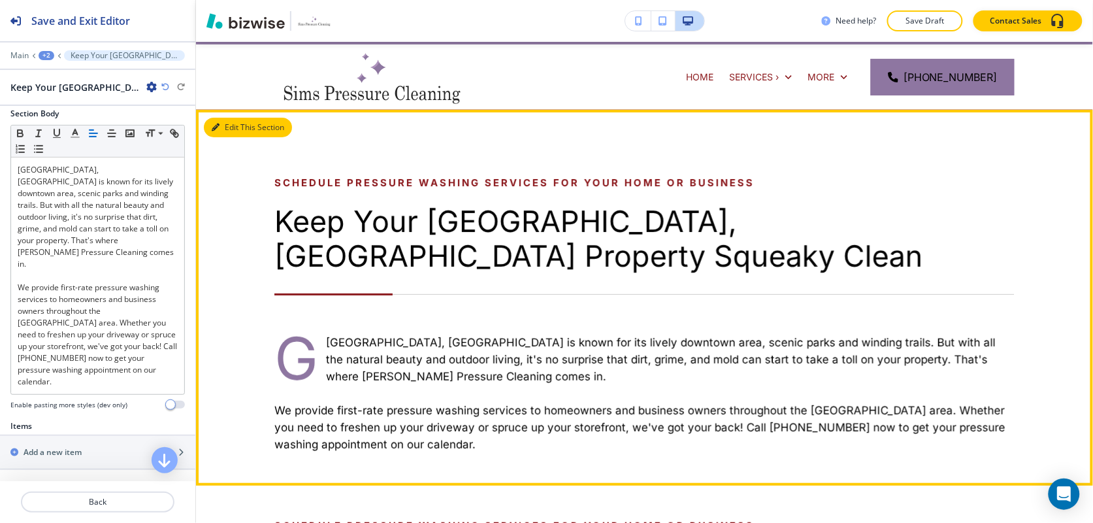
click at [226, 125] on button "Edit This Section" at bounding box center [248, 128] width 88 height 20
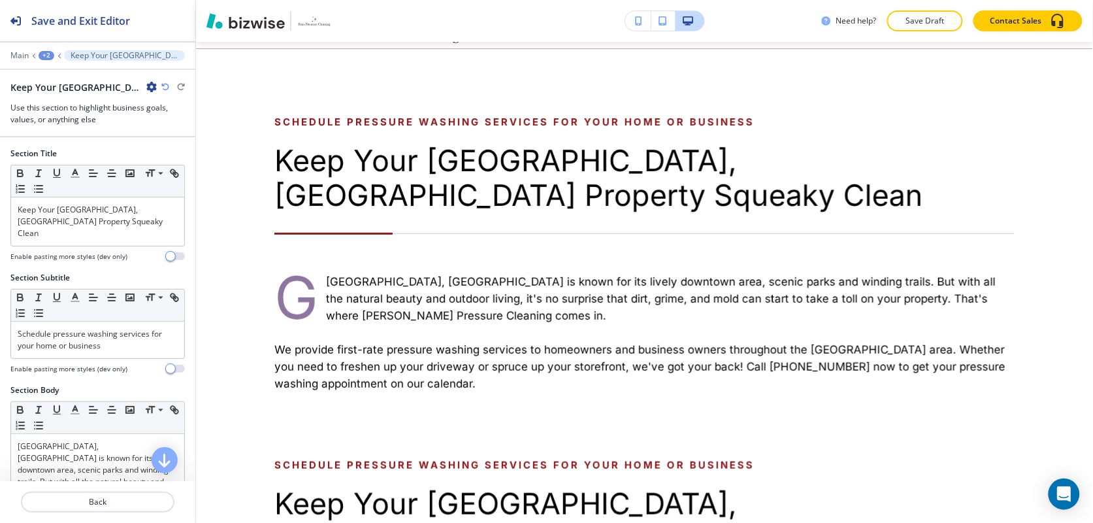
scroll to position [95, 0]
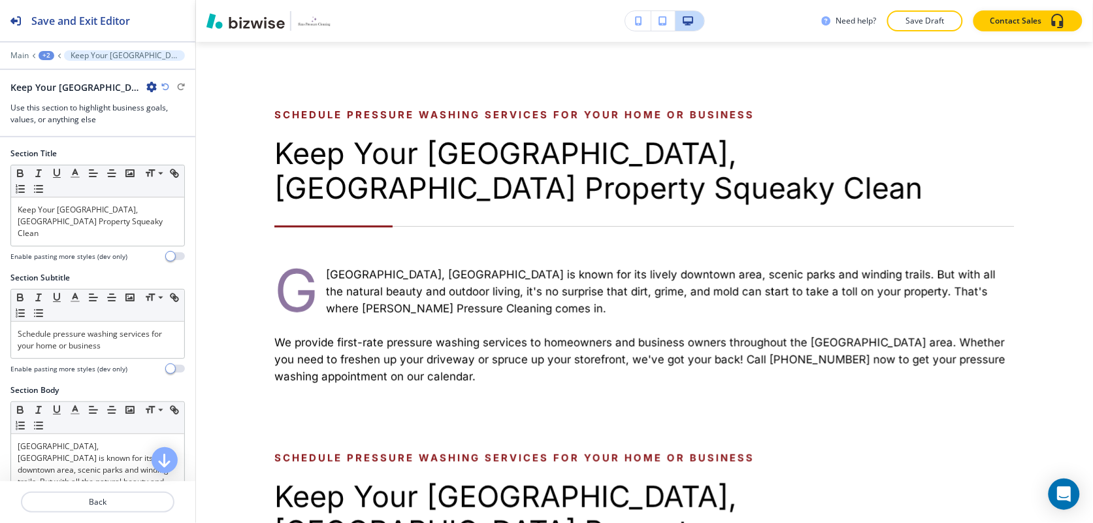
click at [152, 86] on icon "button" at bounding box center [151, 87] width 10 height 10
click at [167, 155] on p "Delete Section" at bounding box center [188, 156] width 67 height 12
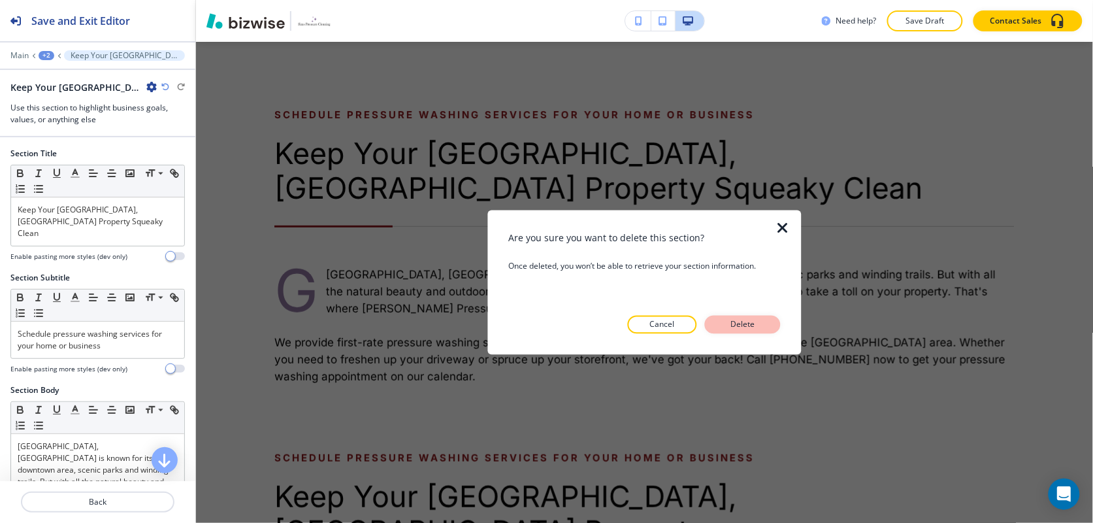
drag, startPoint x: 735, startPoint y: 320, endPoint x: 743, endPoint y: 321, distance: 7.9
click at [736, 320] on p "Delete" at bounding box center [742, 324] width 31 height 12
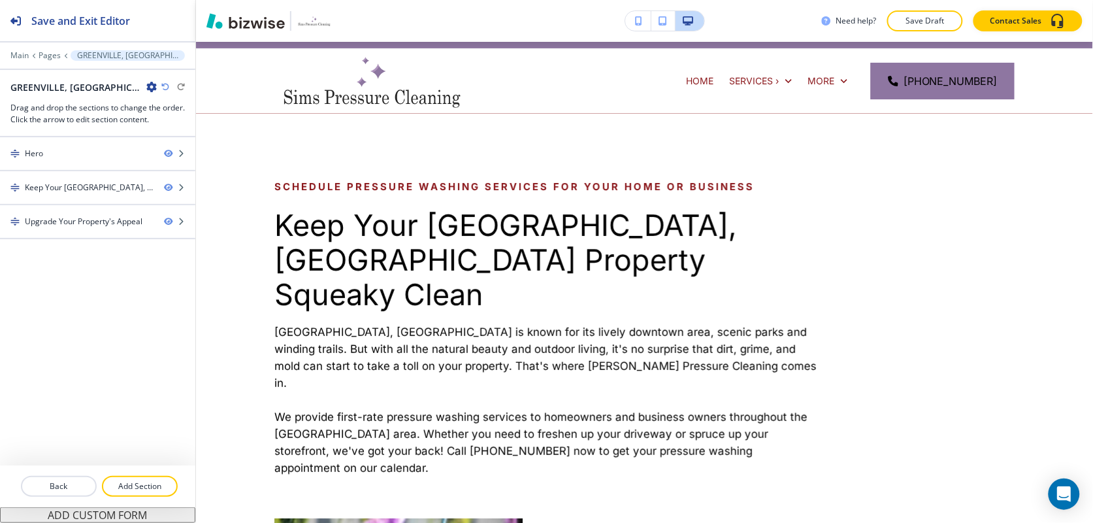
scroll to position [0, 0]
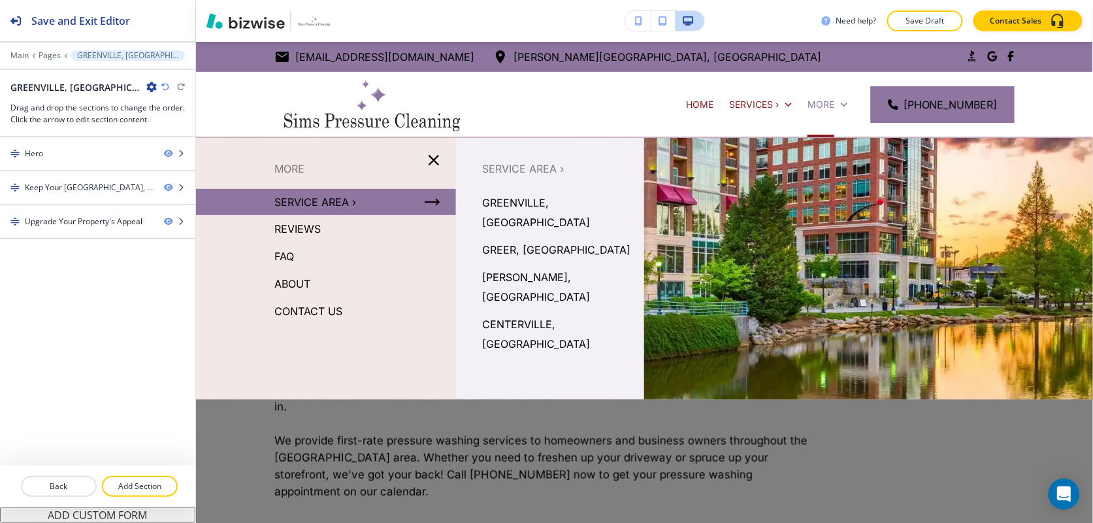
click at [508, 240] on p "GREER, [GEOGRAPHIC_DATA]" at bounding box center [556, 250] width 148 height 20
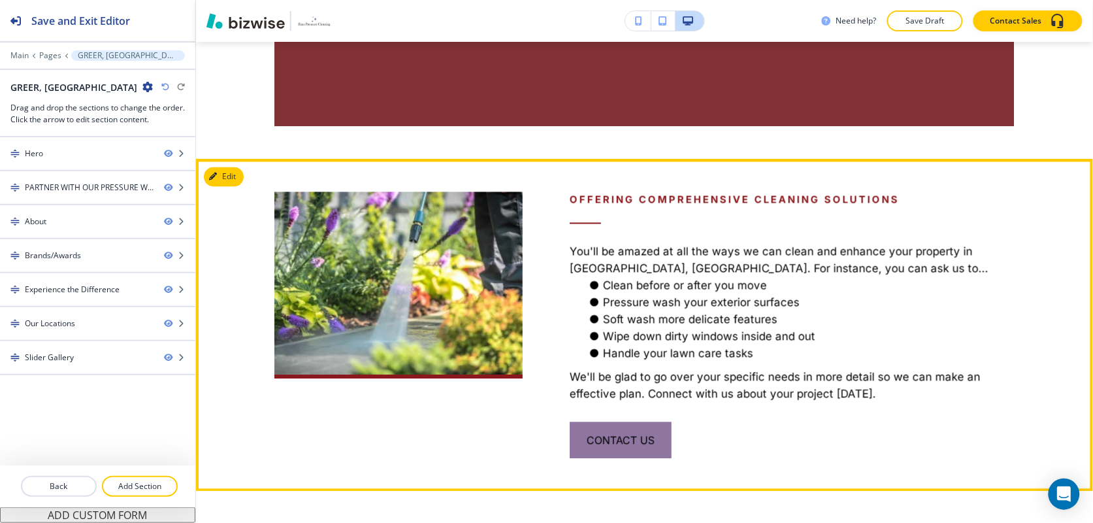
scroll to position [653, 0]
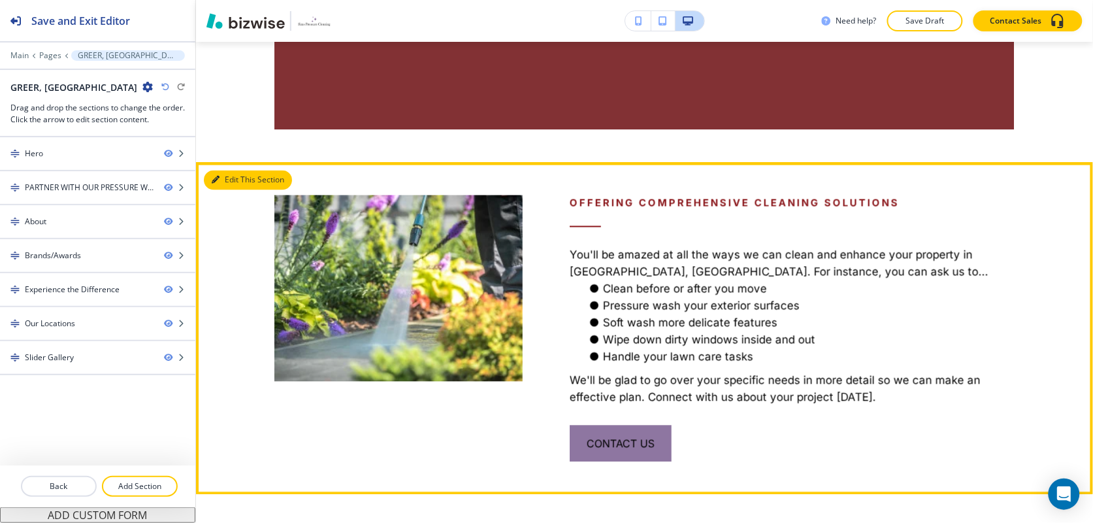
click at [225, 170] on button "Edit This Section" at bounding box center [248, 180] width 88 height 20
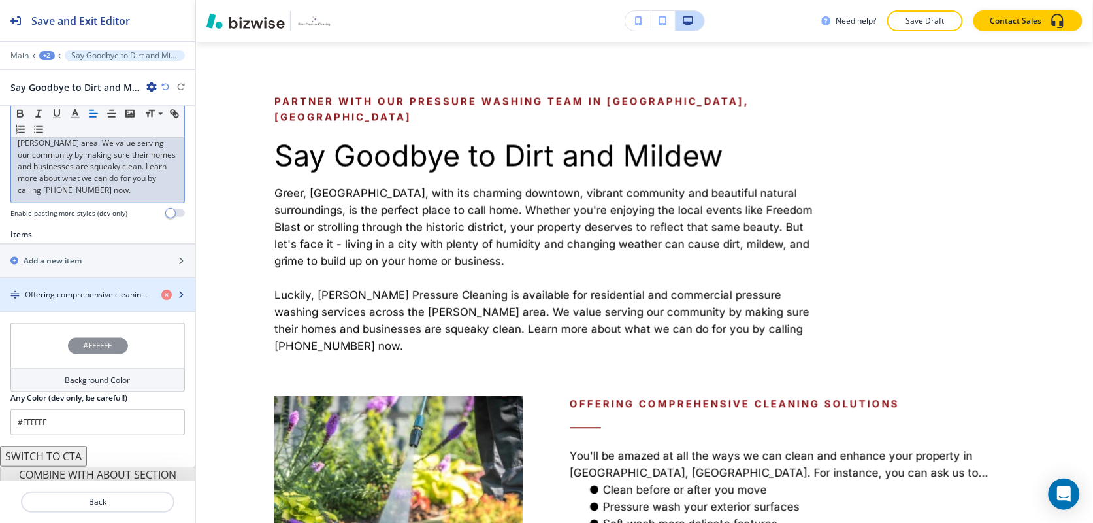
scroll to position [480, 0]
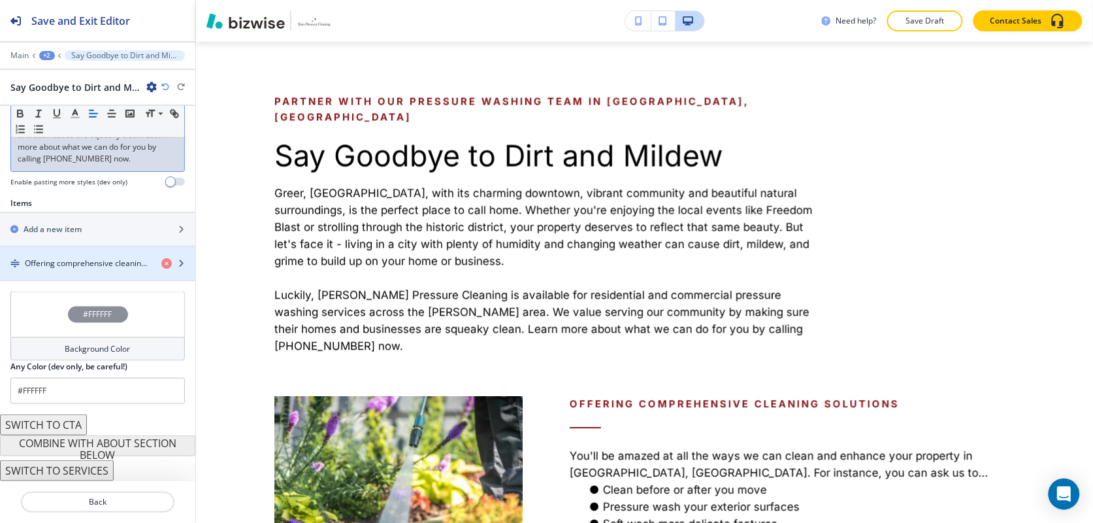
click at [57, 259] on h4 "Offering comprehensive cleaning solutions" at bounding box center [88, 263] width 126 height 12
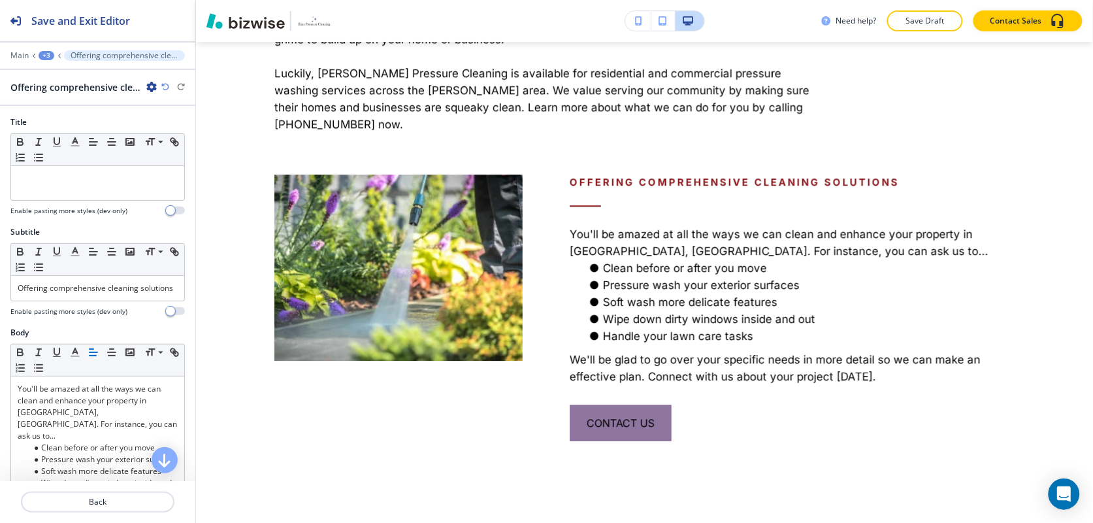
scroll to position [991, 0]
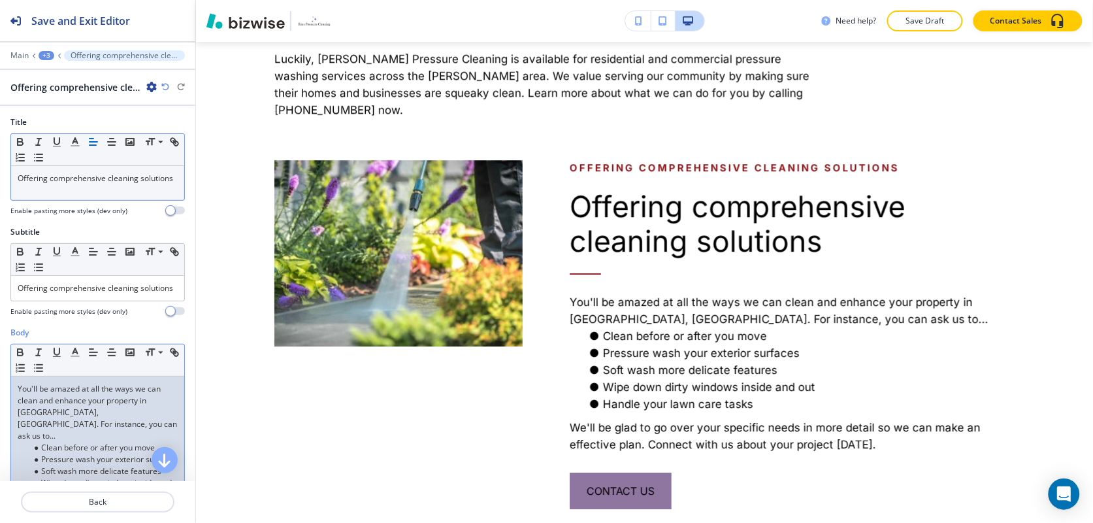
click at [82, 410] on p "You'll be amazed at all the ways we can clean and enhance your property in Gree…" at bounding box center [98, 412] width 160 height 59
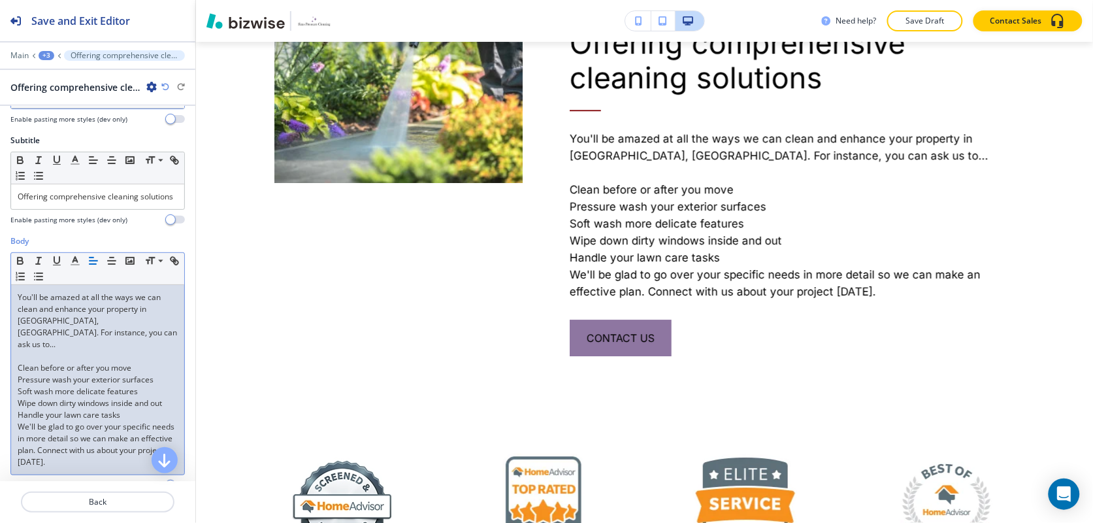
scroll to position [245, 0]
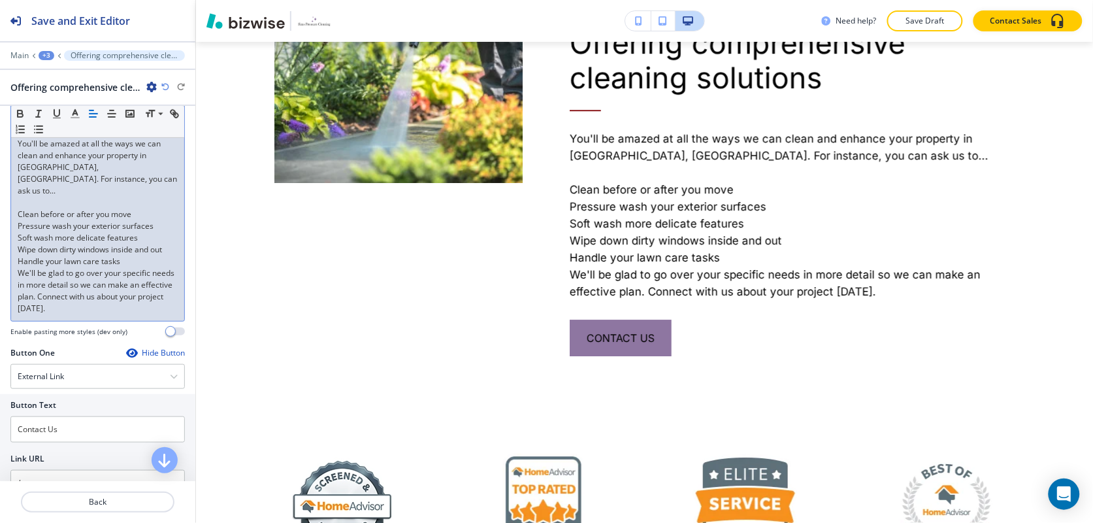
click at [44, 255] on p "Wipe down dirty windows inside and out" at bounding box center [98, 250] width 160 height 12
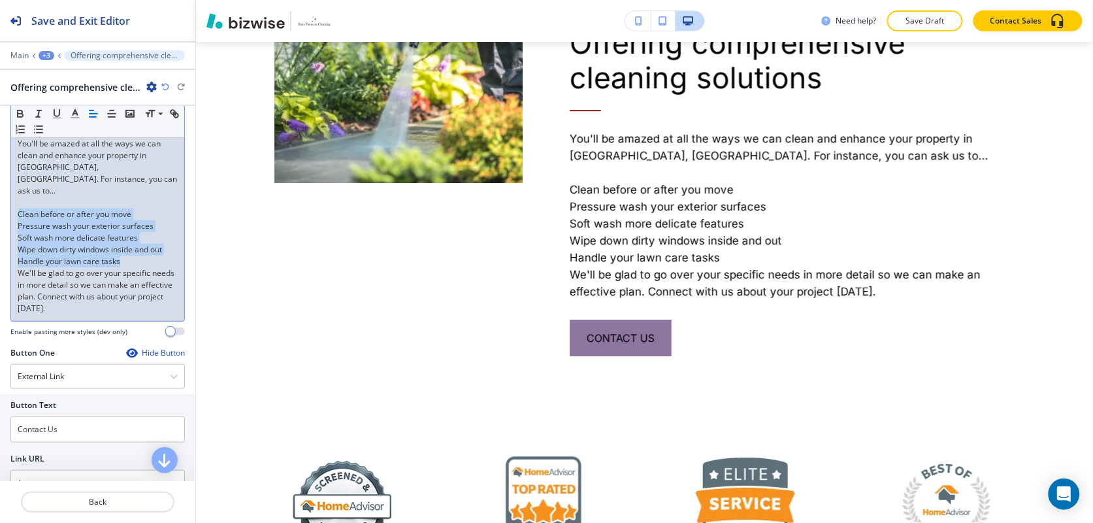
drag, startPoint x: 137, startPoint y: 278, endPoint x: 16, endPoint y: 218, distance: 135.2
click at [16, 218] on div "You'll be amazed at all the ways we can clean and enhance your property in Gree…" at bounding box center [97, 225] width 173 height 189
click at [44, 135] on icon "button" at bounding box center [39, 129] width 12 height 12
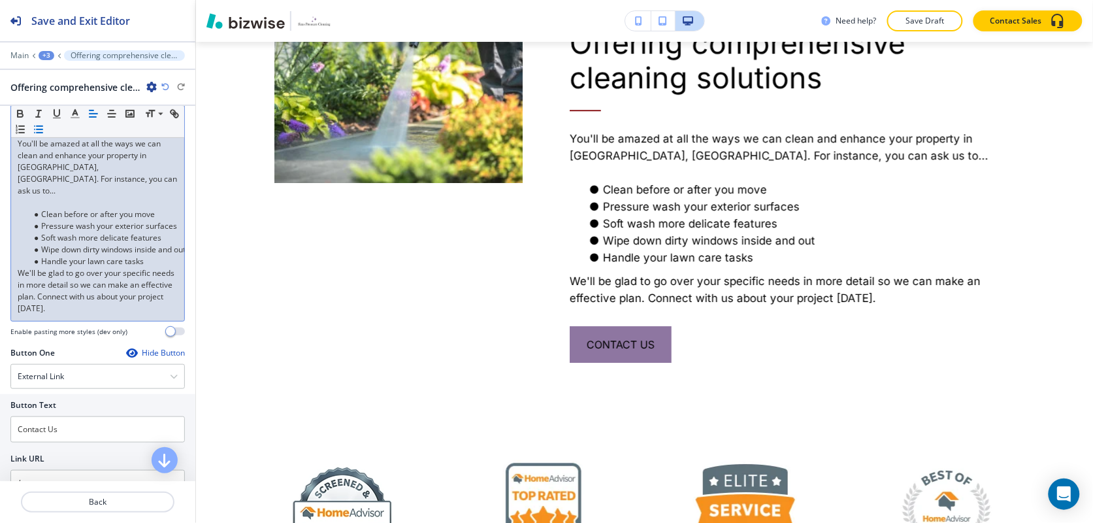
click at [43, 204] on p at bounding box center [98, 203] width 160 height 12
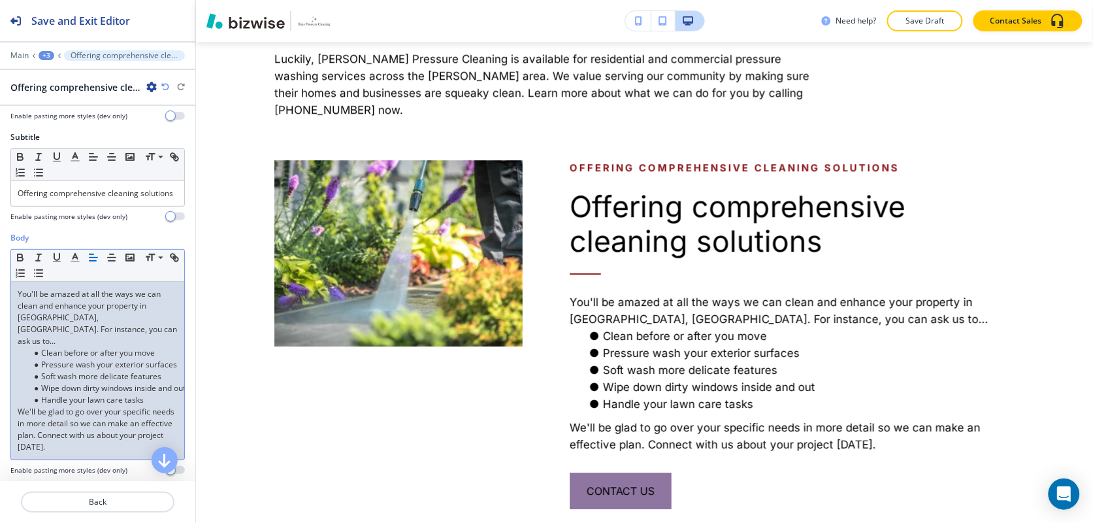
scroll to position [0, 0]
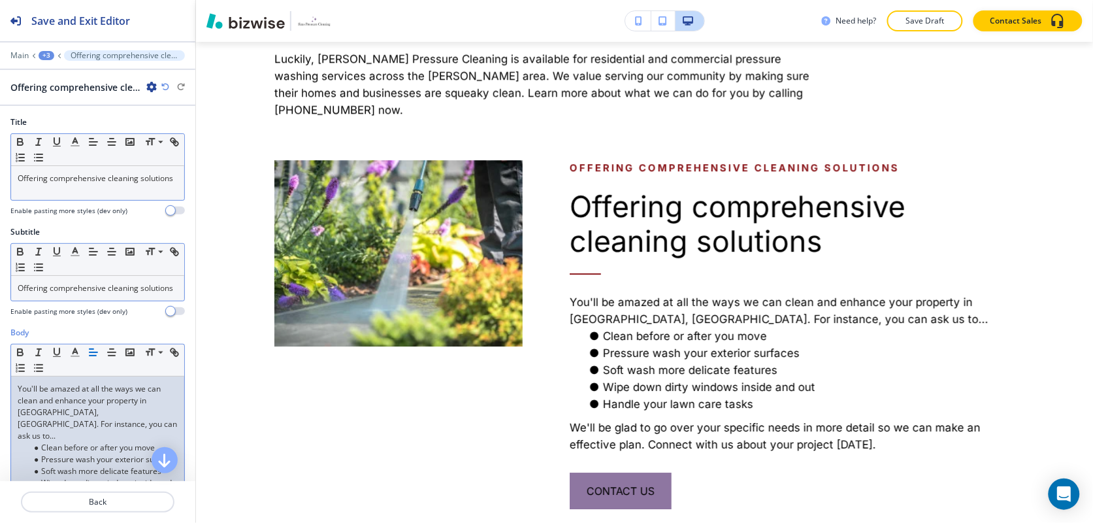
click at [70, 294] on p "Offering comprehensive cleaning solutions" at bounding box center [98, 288] width 160 height 12
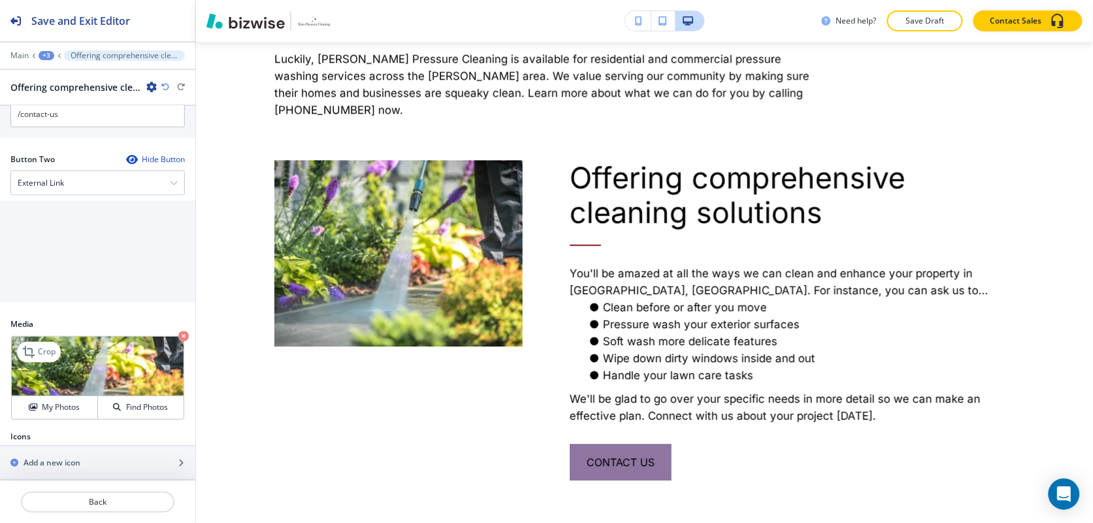
scroll to position [619, 0]
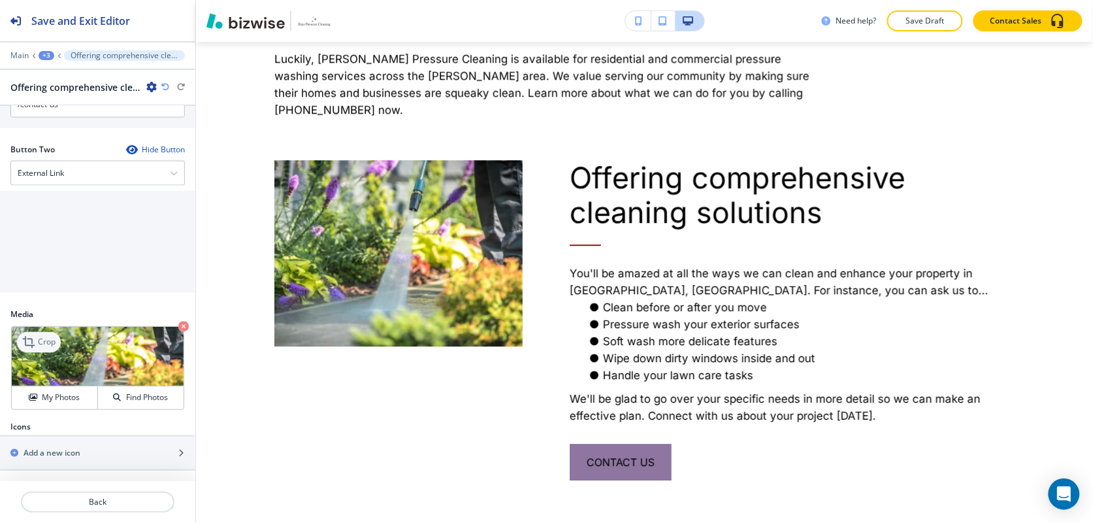
click at [41, 341] on p "Crop" at bounding box center [47, 342] width 18 height 12
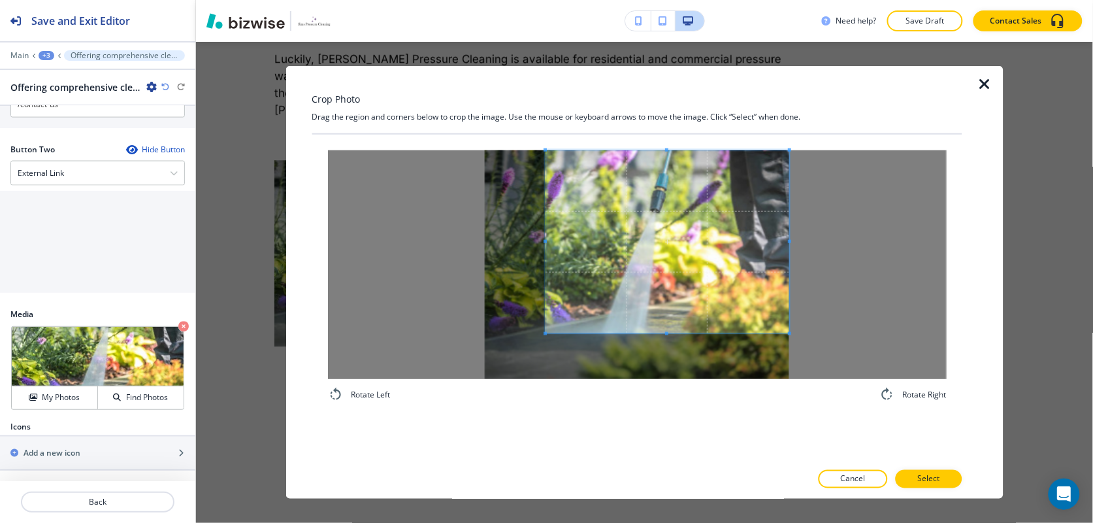
click at [696, 211] on span at bounding box center [667, 241] width 244 height 183
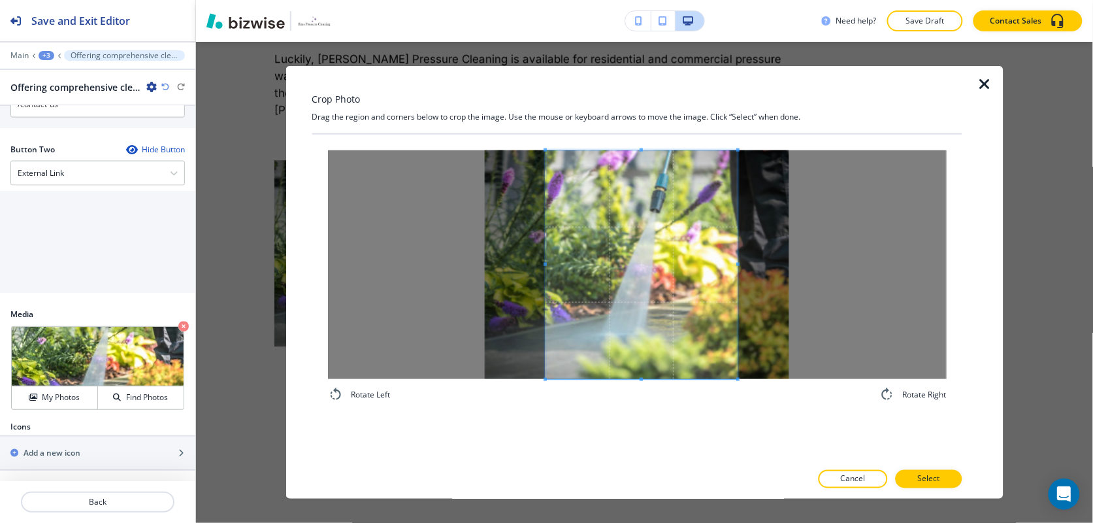
click at [737, 383] on div "Rotate Left Rotate Right" at bounding box center [636, 276] width 619 height 252
click at [929, 475] on p "Select" at bounding box center [928, 479] width 22 height 12
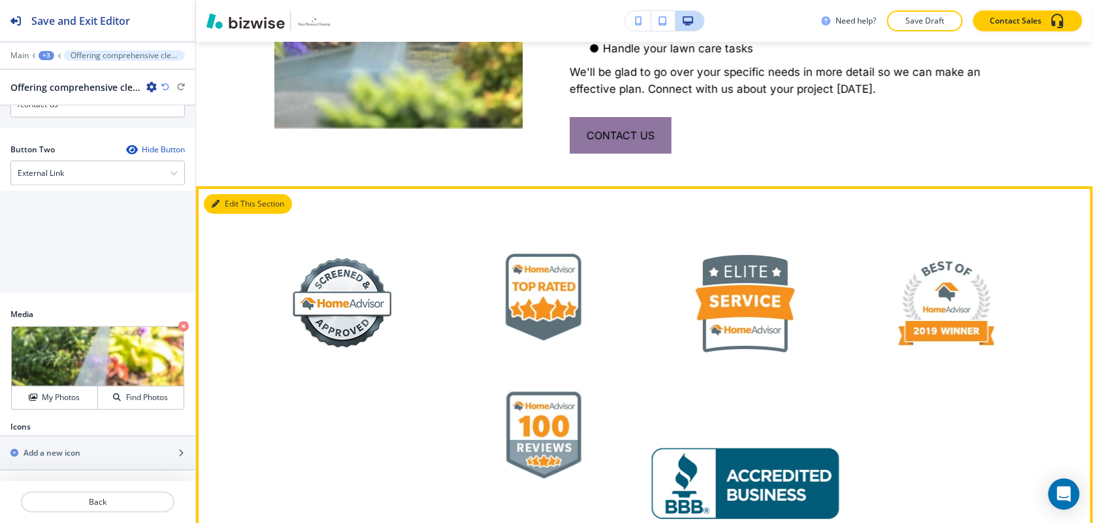
click at [223, 194] on button "Edit This Section" at bounding box center [248, 204] width 88 height 20
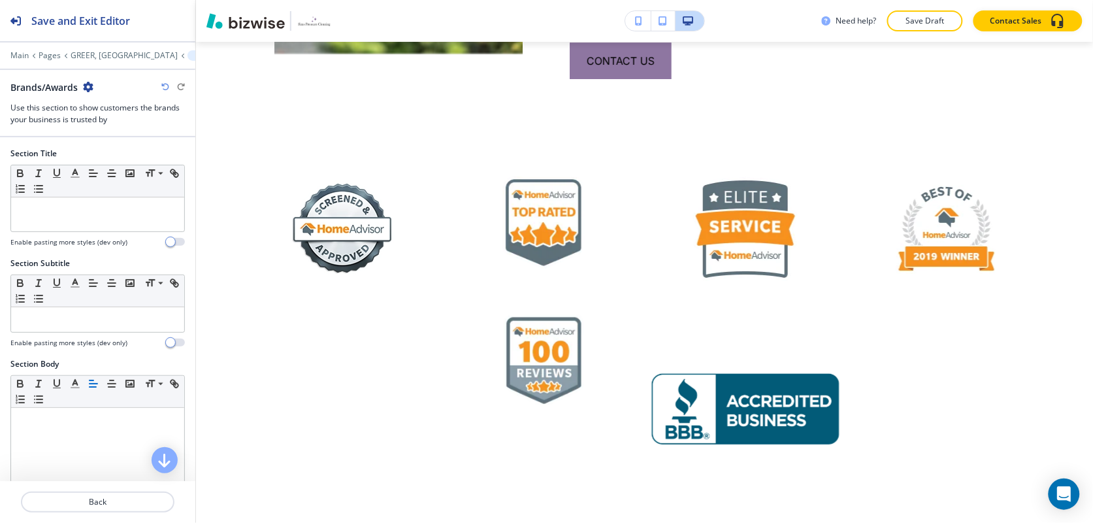
scroll to position [1425, 0]
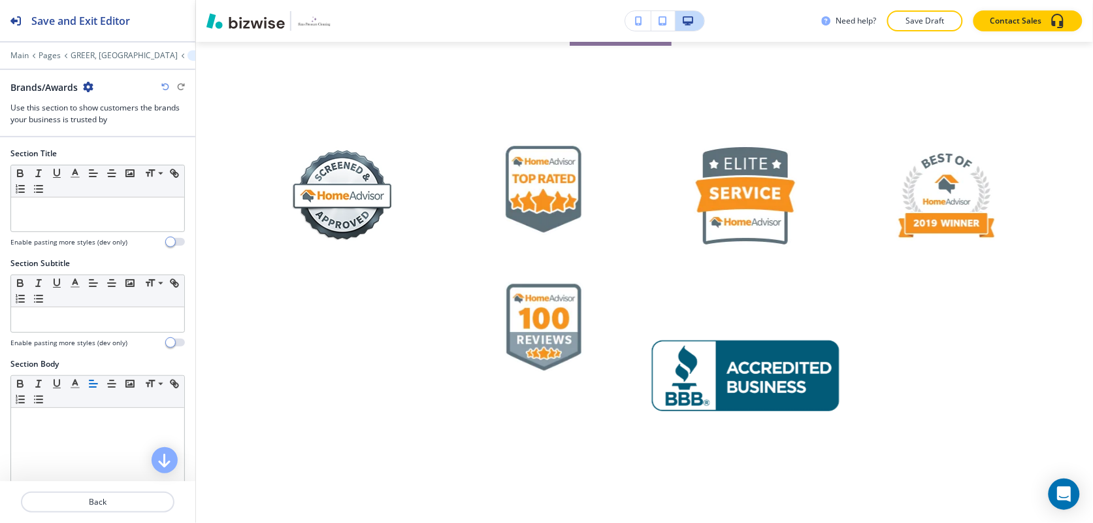
click at [92, 86] on icon "button" at bounding box center [88, 87] width 10 height 10
click at [103, 153] on p "Delete Section" at bounding box center [125, 156] width 67 height 12
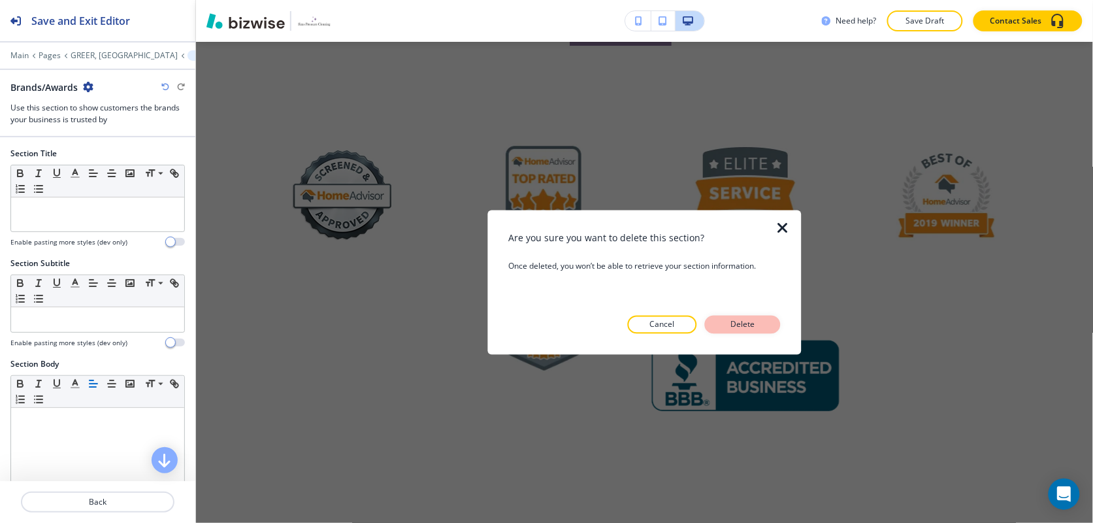
click at [728, 318] on p "Delete" at bounding box center [742, 324] width 31 height 12
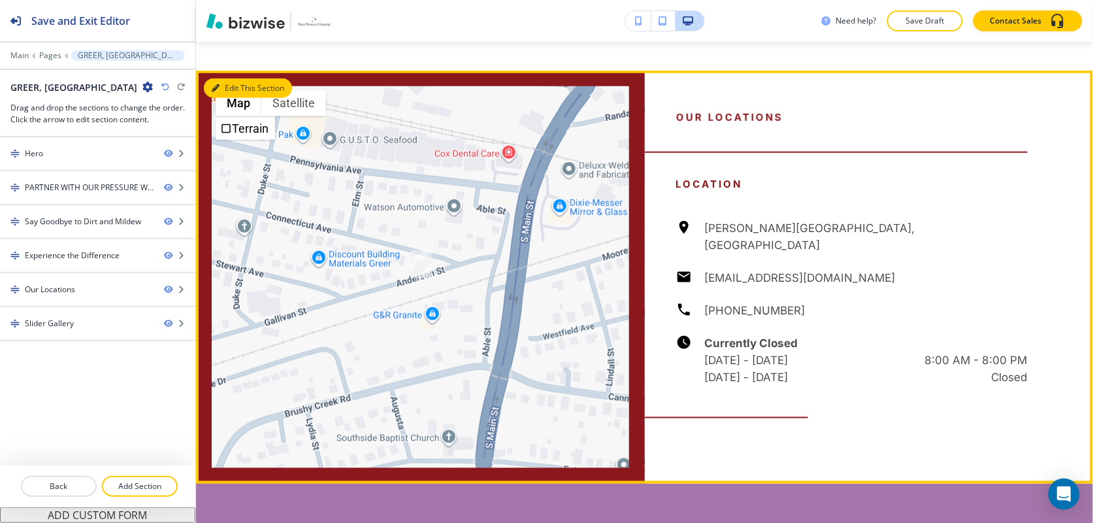
click at [219, 78] on button "Edit This Section" at bounding box center [248, 88] width 88 height 20
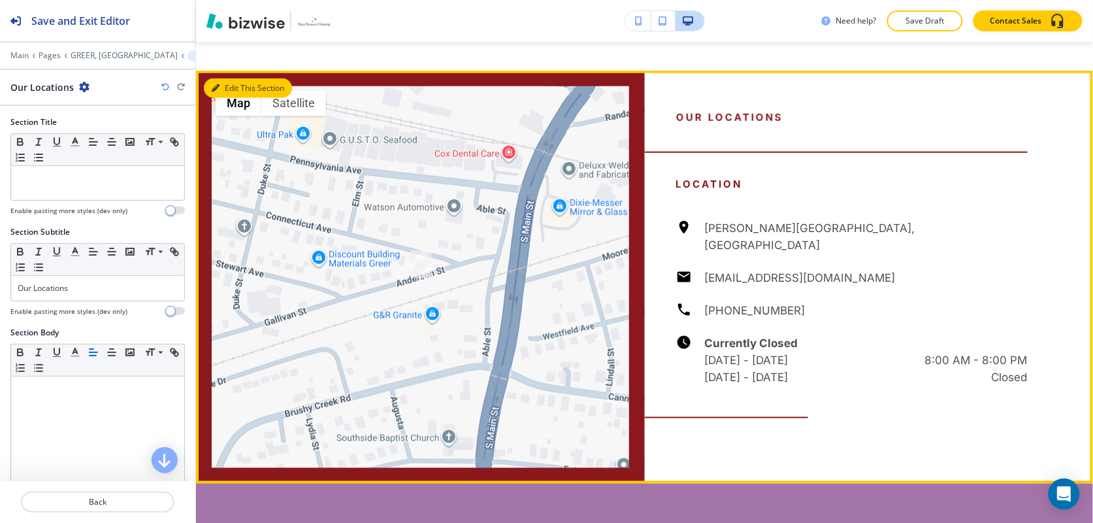
scroll to position [1813, 0]
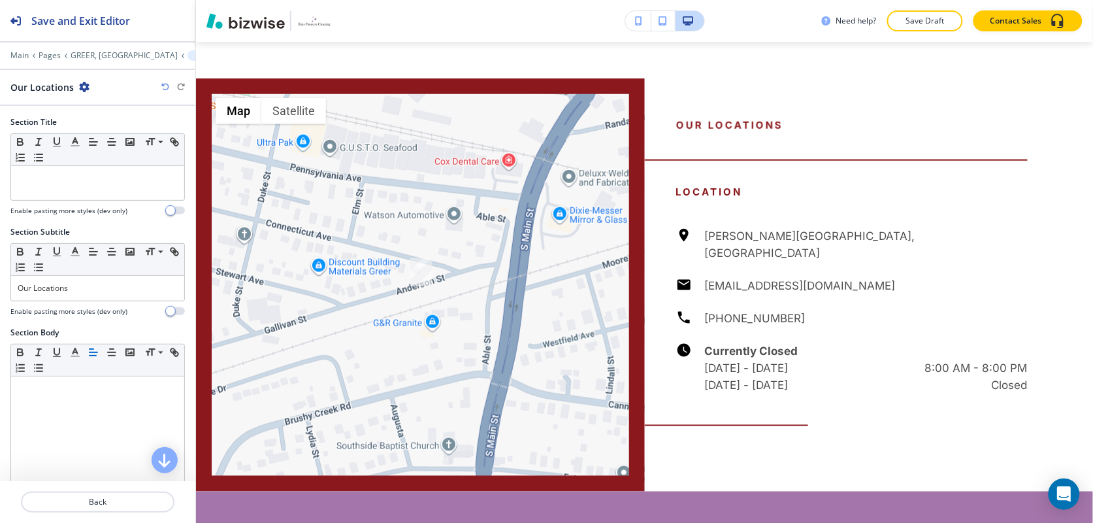
click at [82, 85] on icon "button" at bounding box center [84, 87] width 10 height 10
click at [98, 160] on p "Delete Section" at bounding box center [119, 156] width 67 height 12
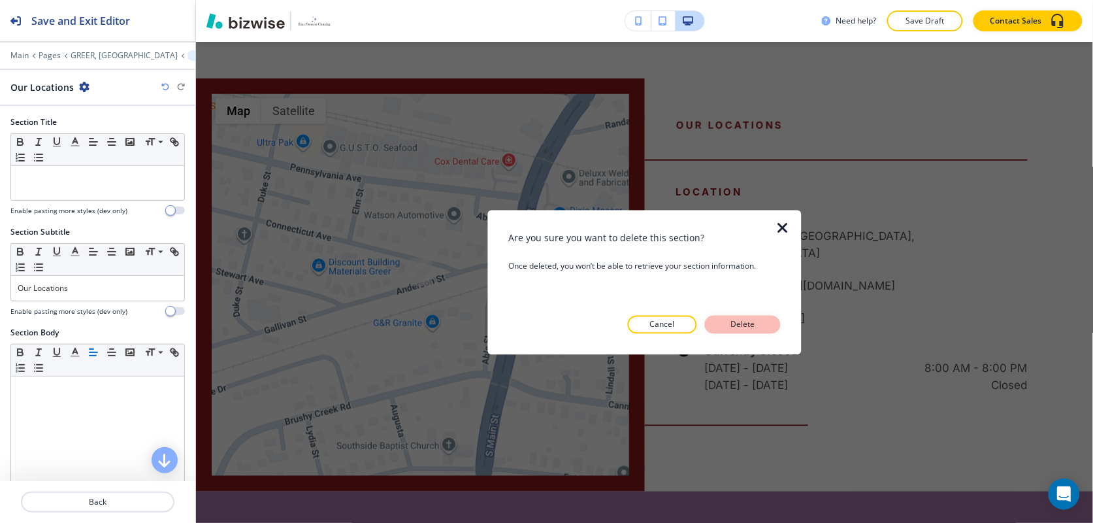
click at [735, 321] on p "Delete" at bounding box center [742, 324] width 31 height 12
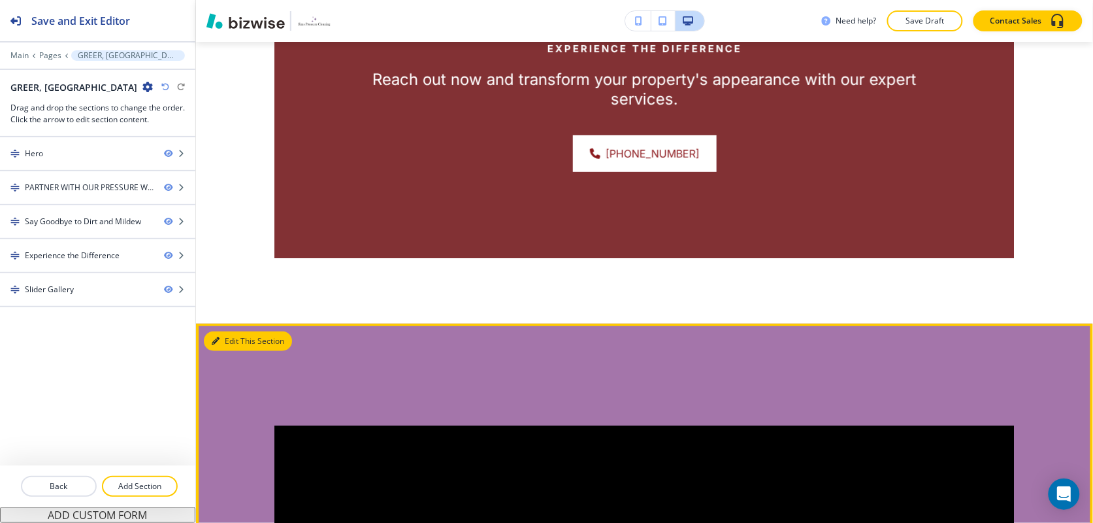
click at [250, 331] on button "Edit This Section" at bounding box center [248, 341] width 88 height 20
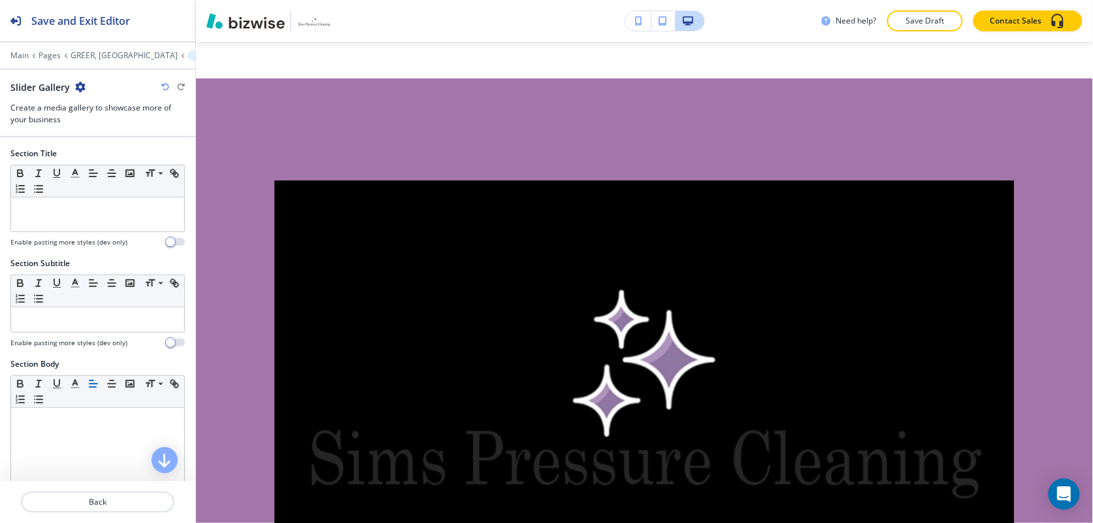
click at [75, 86] on icon "button" at bounding box center [80, 87] width 10 height 10
click at [95, 155] on p "Delete Section" at bounding box center [116, 156] width 67 height 12
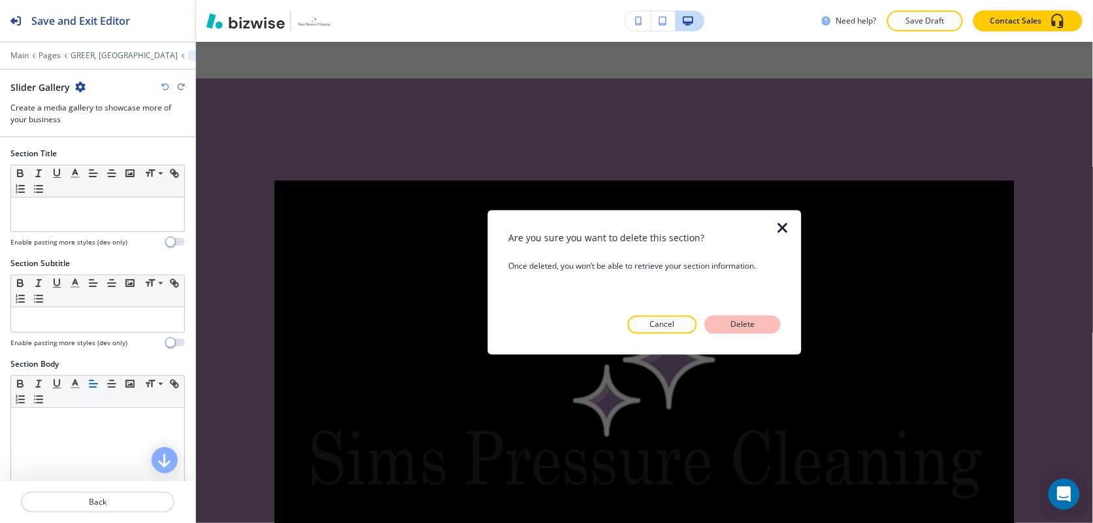
click at [743, 325] on p "Delete" at bounding box center [742, 324] width 31 height 12
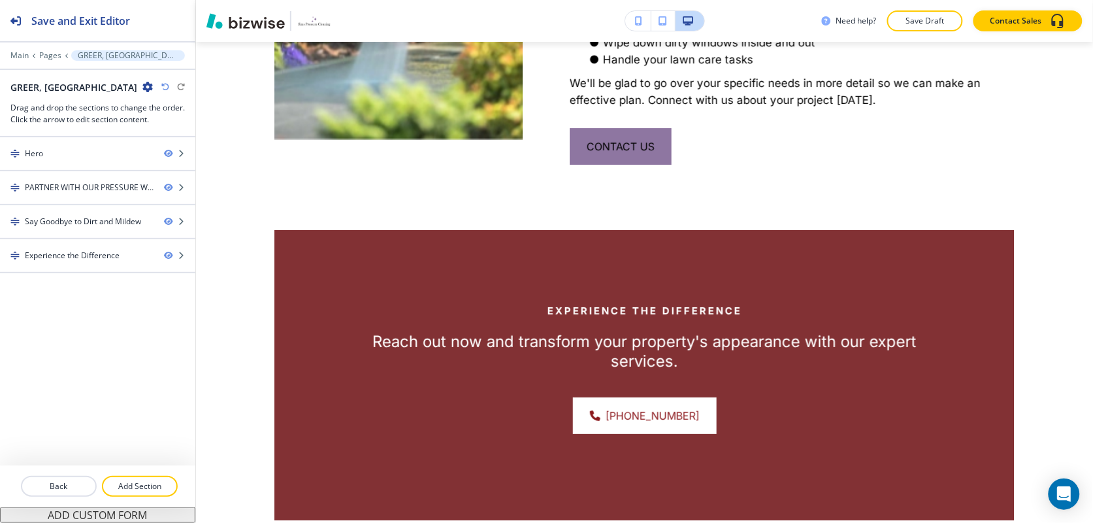
scroll to position [1294, 0]
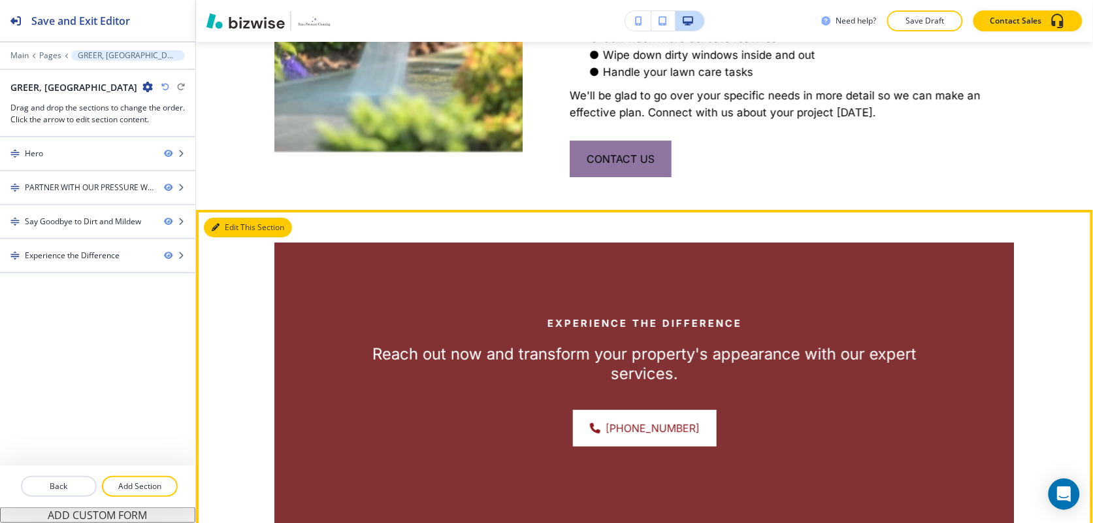
click at [237, 218] on button "Edit This Section" at bounding box center [248, 228] width 88 height 20
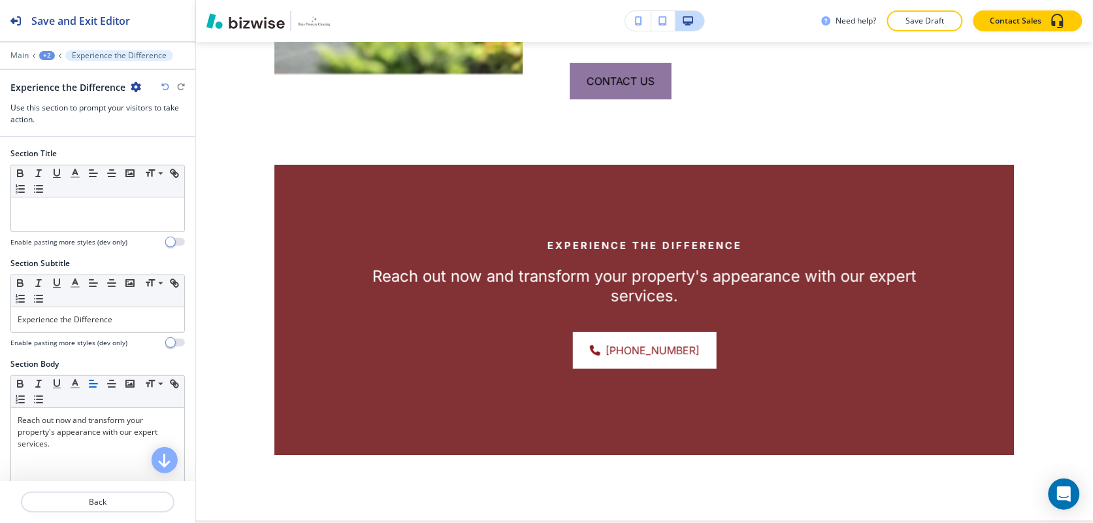
scroll to position [1425, 0]
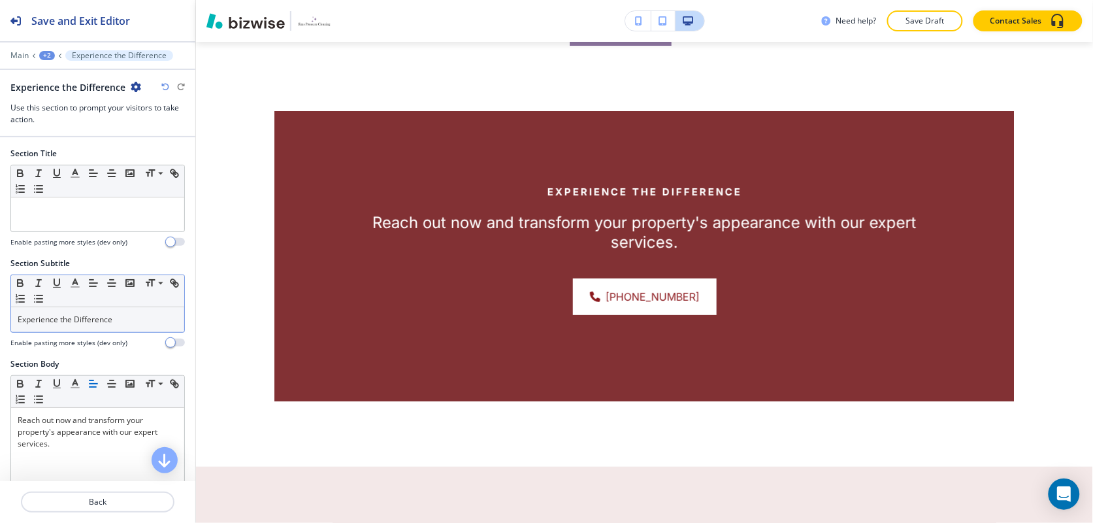
click at [135, 317] on p "Experience the Difference" at bounding box center [98, 320] width 160 height 12
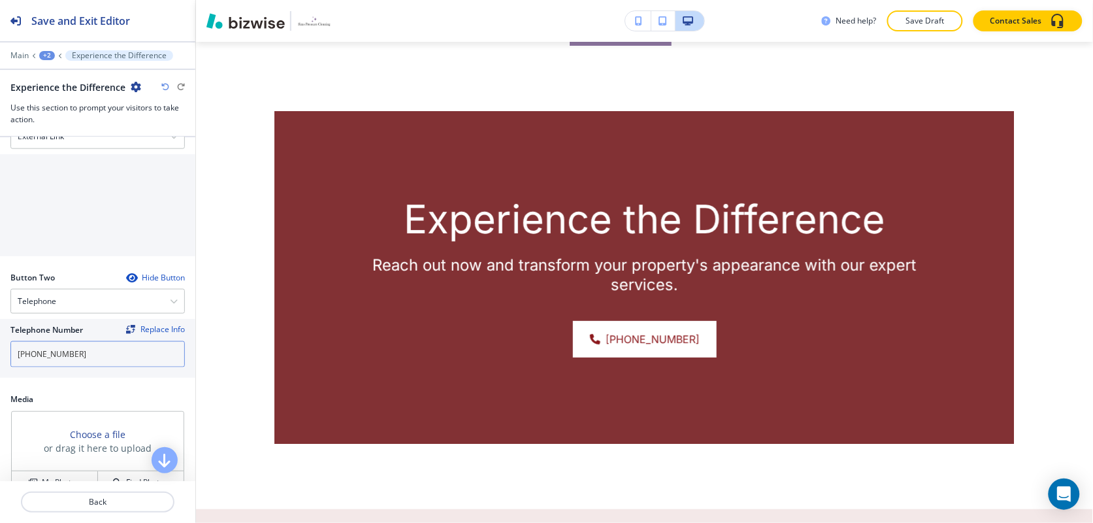
scroll to position [408, 0]
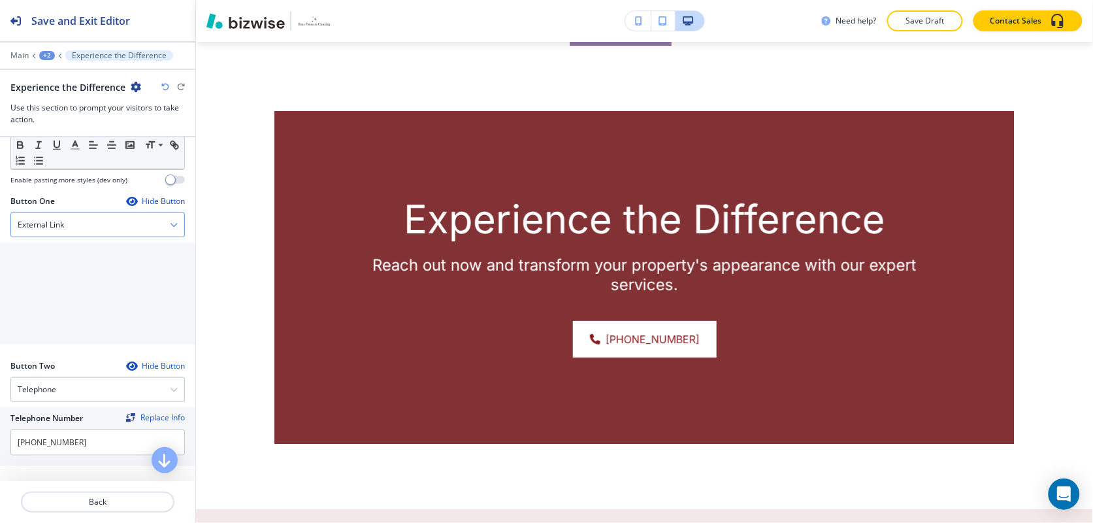
click at [103, 220] on div "External Link" at bounding box center [97, 225] width 173 height 24
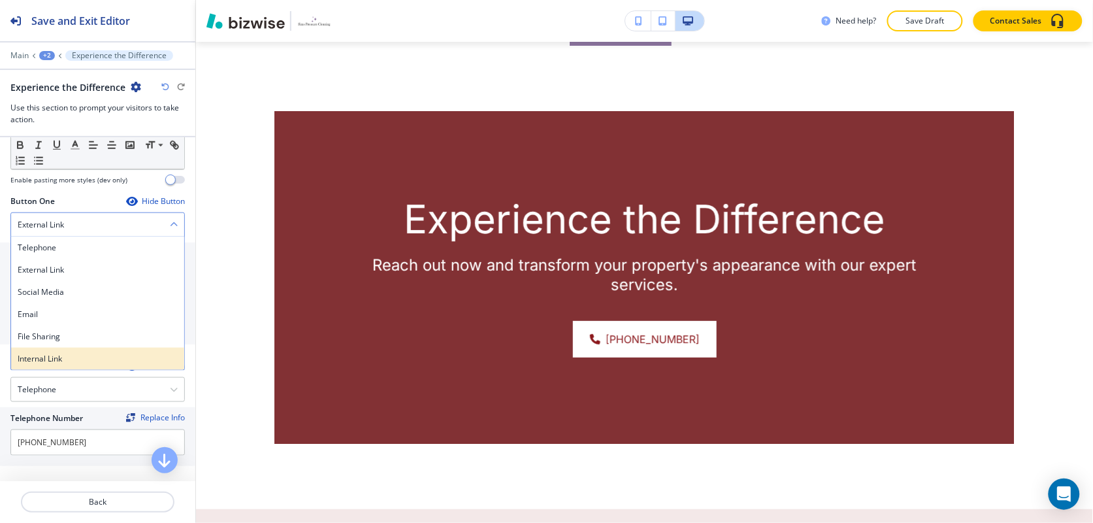
click at [56, 358] on h4 "Internal Link" at bounding box center [98, 359] width 160 height 12
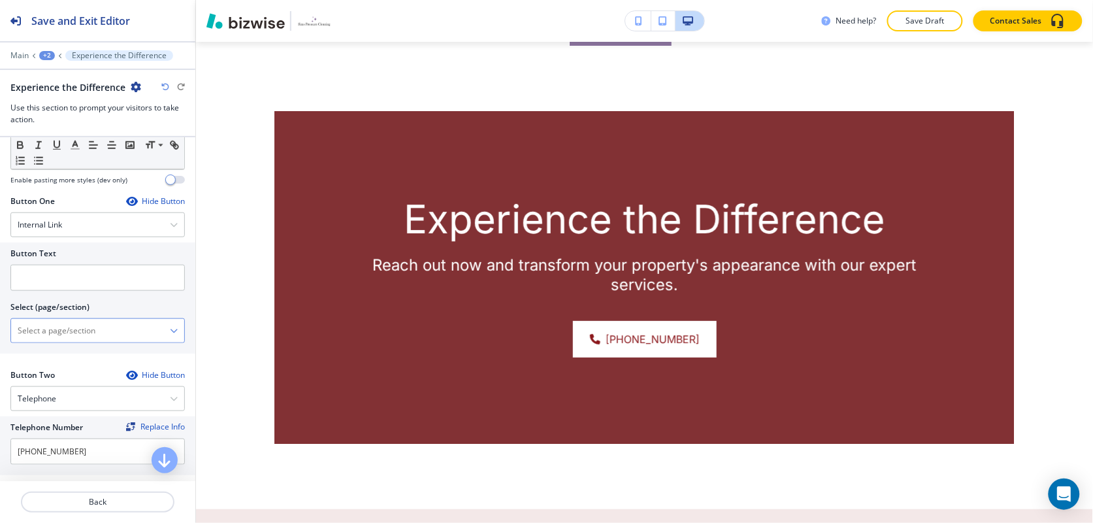
drag, startPoint x: 106, startPoint y: 337, endPoint x: 123, endPoint y: 334, distance: 16.7
click at [106, 338] on \(page\/section\) "Manual Input" at bounding box center [90, 330] width 159 height 22
type \(page\/section\) "CONTACT US"
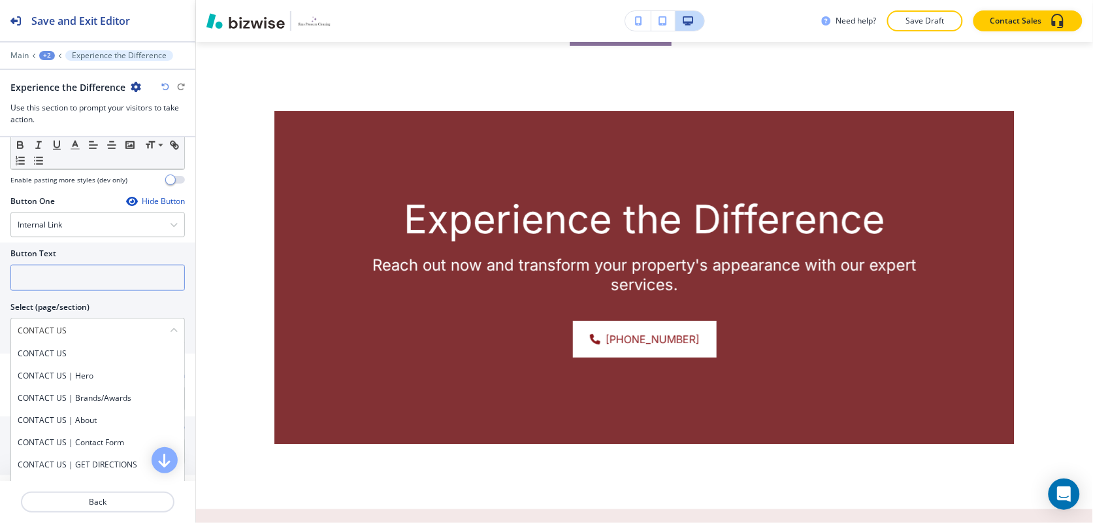
drag, startPoint x: 60, startPoint y: 351, endPoint x: 71, endPoint y: 289, distance: 62.3
click at [60, 351] on h4 "CONTACT US" at bounding box center [98, 353] width 160 height 12
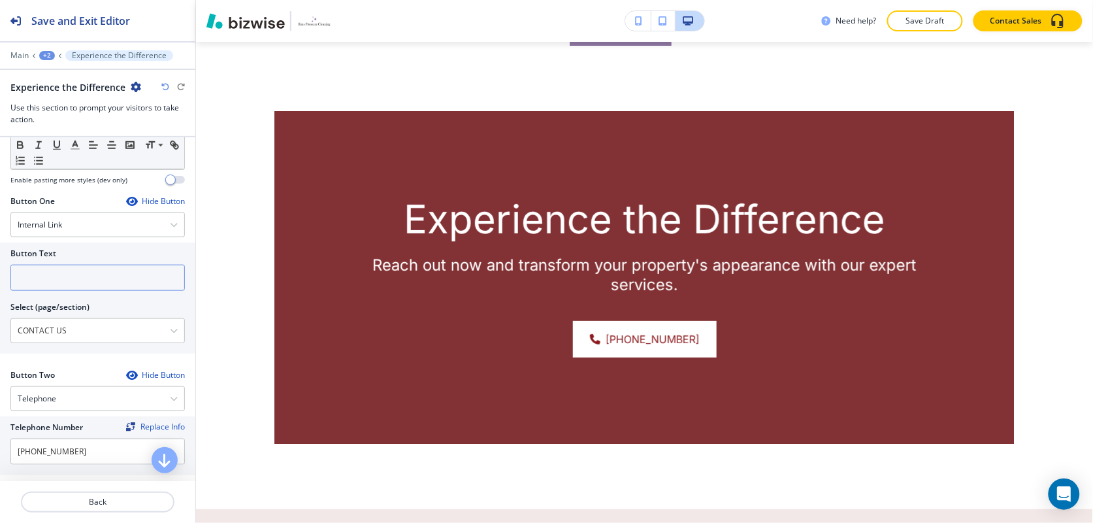
click at [72, 282] on input "text" at bounding box center [97, 278] width 174 height 26
paste input "CONTACT US"
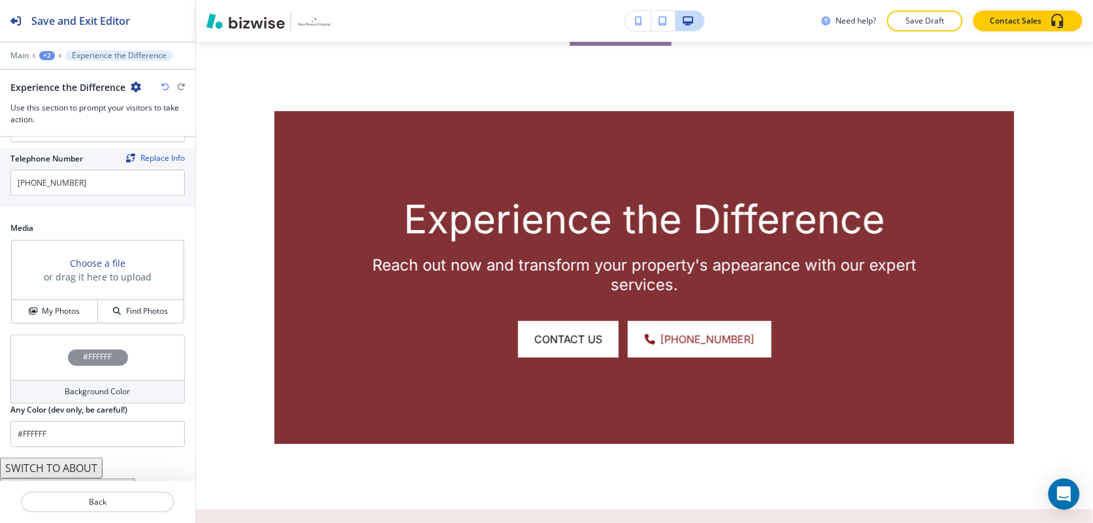
scroll to position [699, 0]
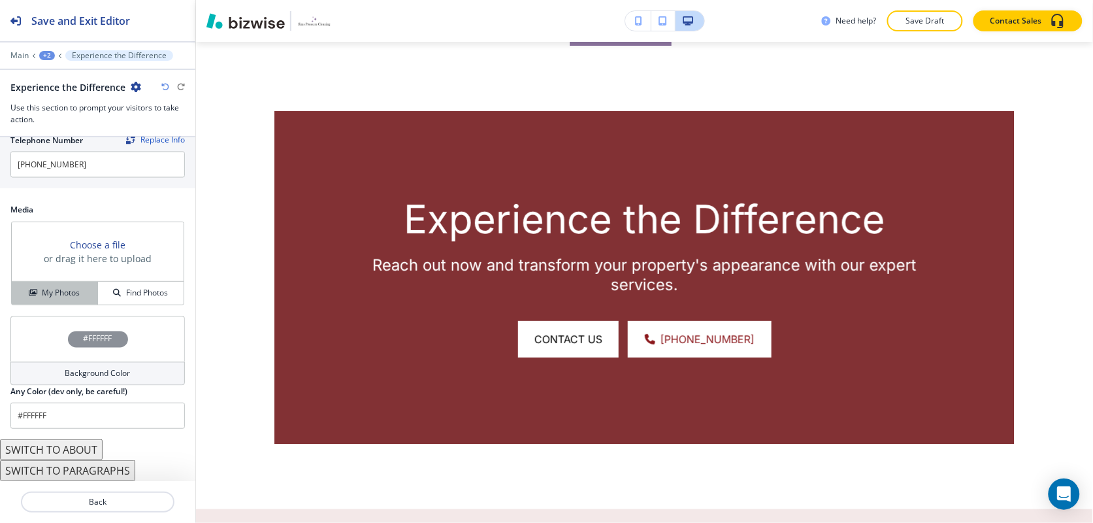
type input "CONTACT US"
click at [69, 289] on h4 "My Photos" at bounding box center [61, 293] width 38 height 12
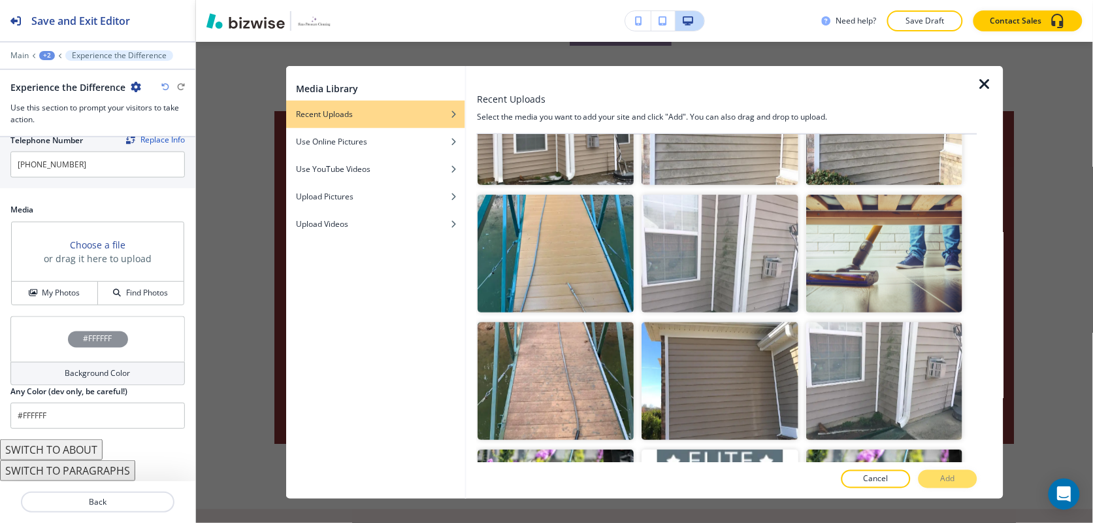
scroll to position [1749, 0]
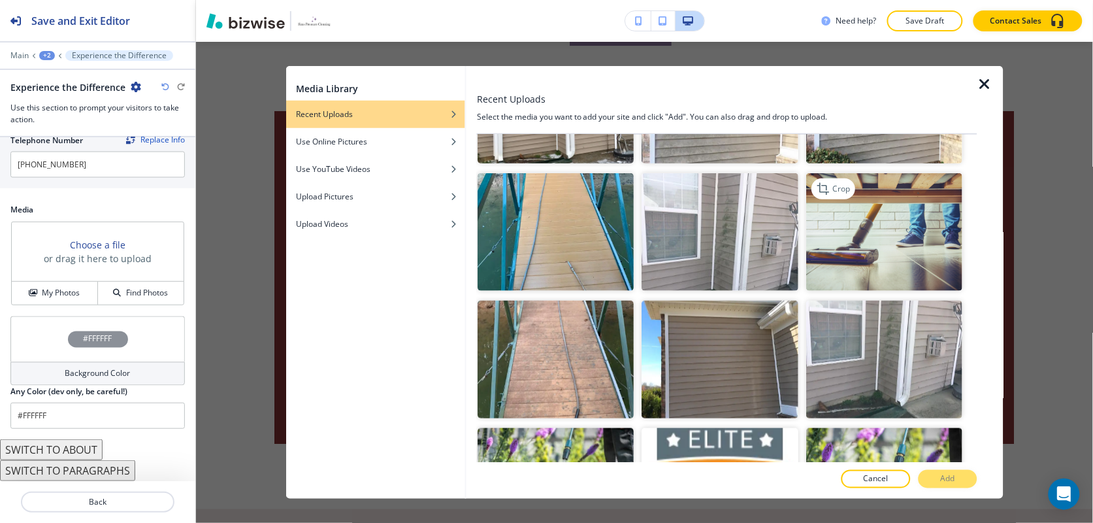
click at [899, 225] on img "button" at bounding box center [885, 232] width 156 height 118
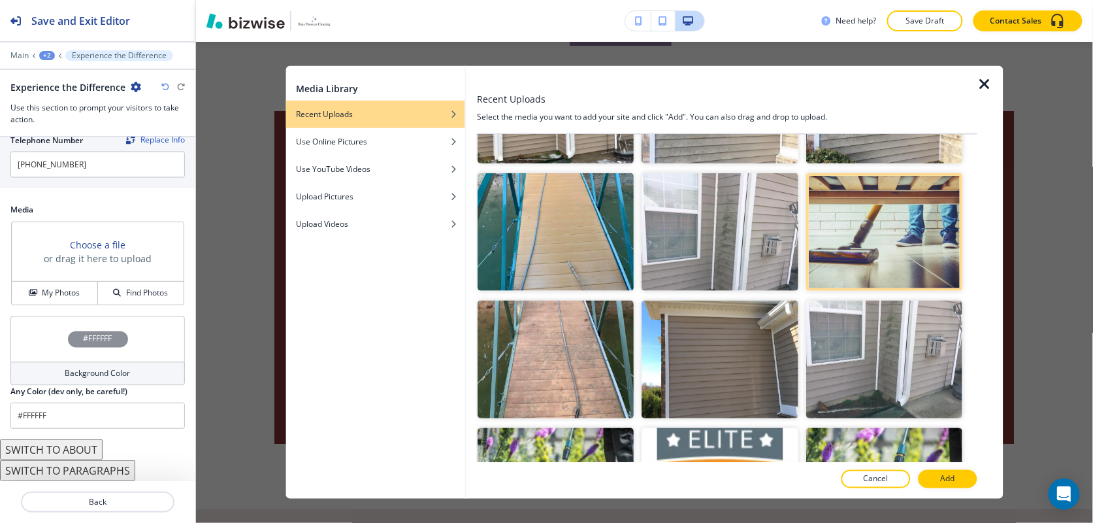
click at [944, 483] on p "Add" at bounding box center [948, 479] width 14 height 12
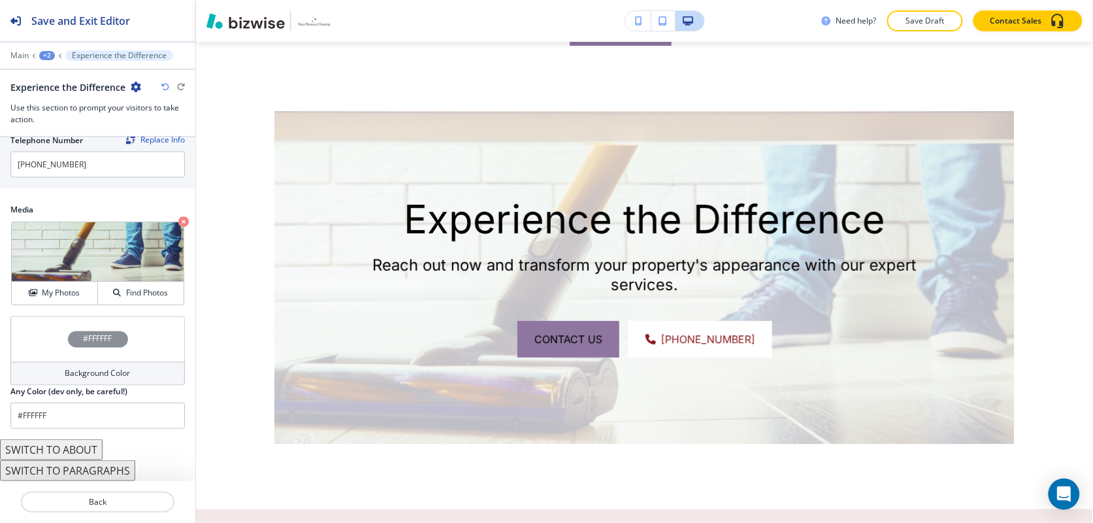
click at [26, 331] on div "#FFFFFF" at bounding box center [97, 339] width 174 height 46
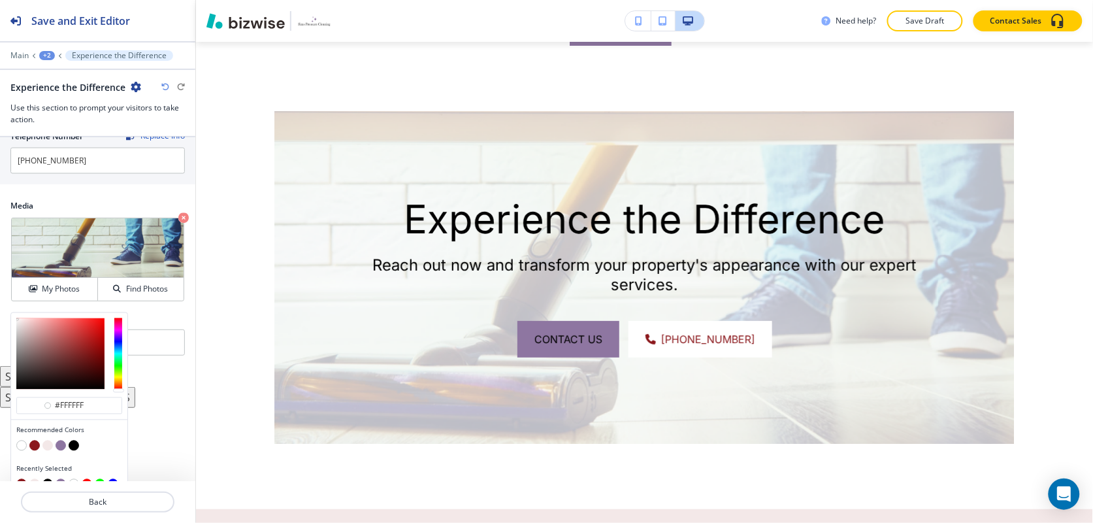
click at [30, 448] on button "button" at bounding box center [34, 445] width 10 height 10
type input "#8b181c"
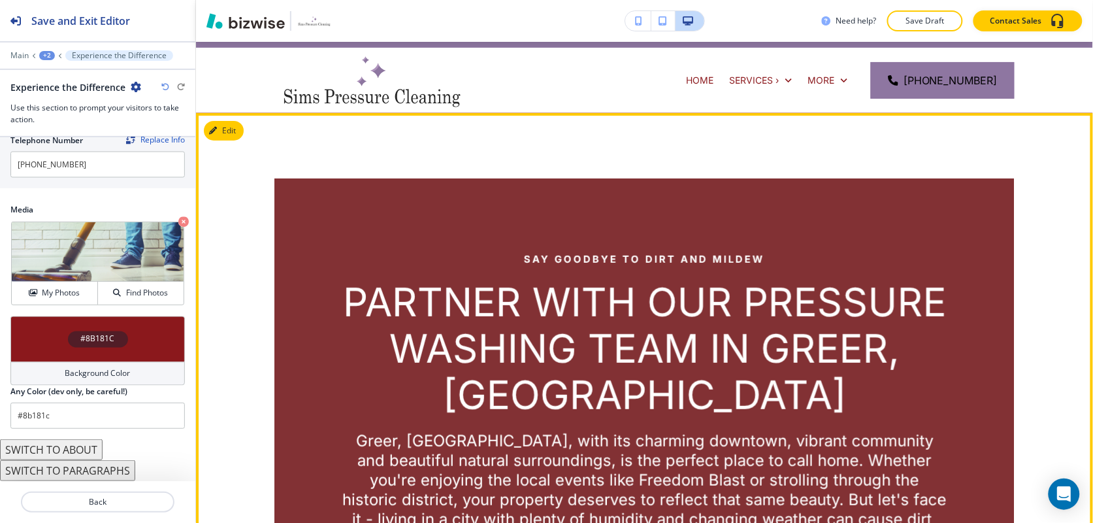
scroll to position [7, 0]
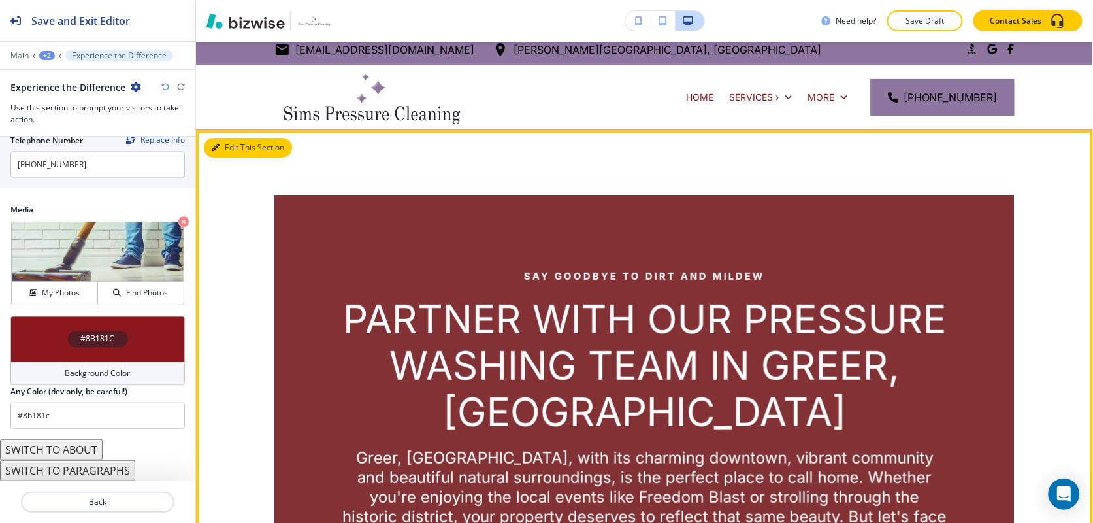
click at [233, 148] on button "Edit This Section" at bounding box center [248, 148] width 88 height 20
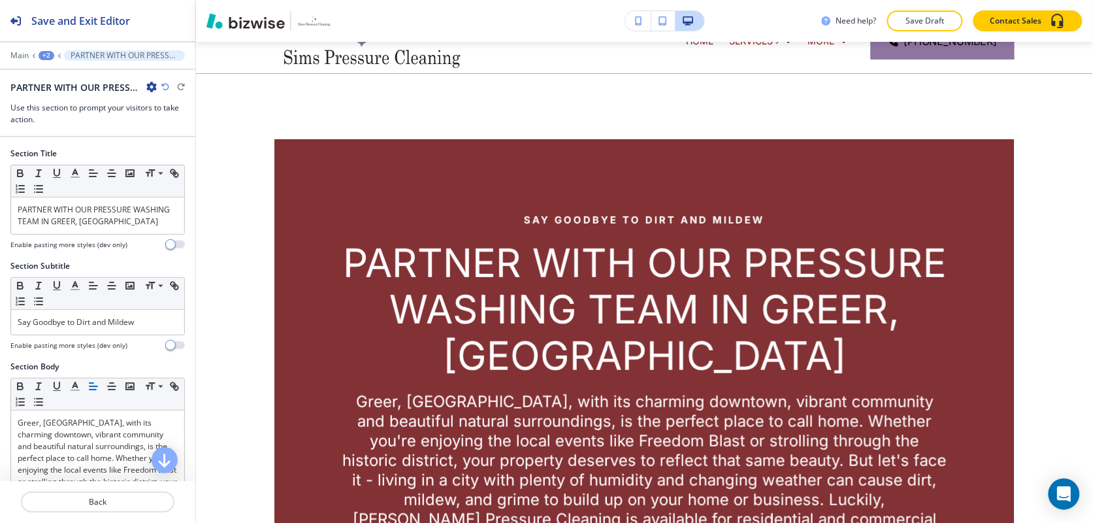
scroll to position [95, 0]
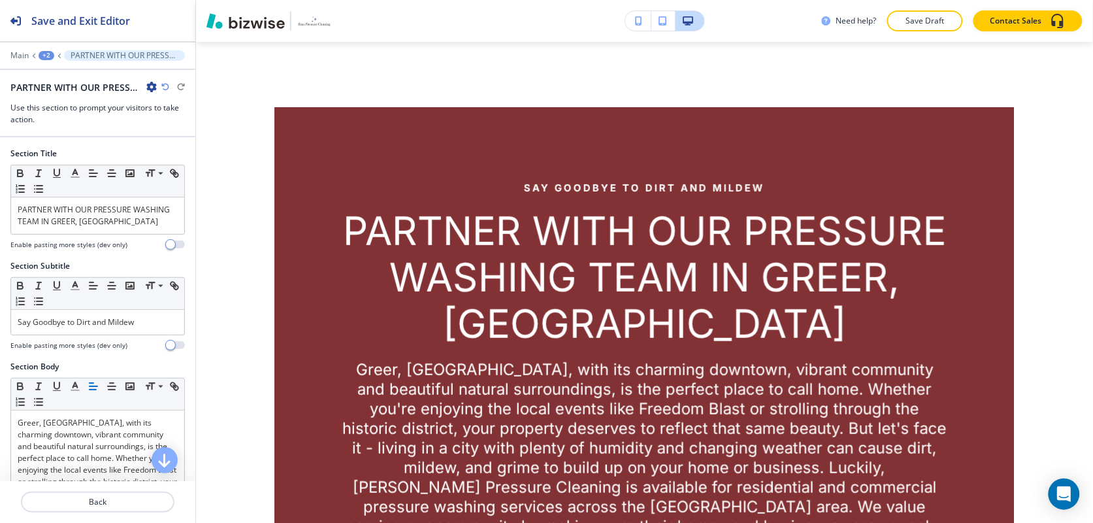
click at [152, 88] on icon "button" at bounding box center [151, 87] width 10 height 10
click at [170, 157] on p "Delete Section" at bounding box center [188, 156] width 67 height 12
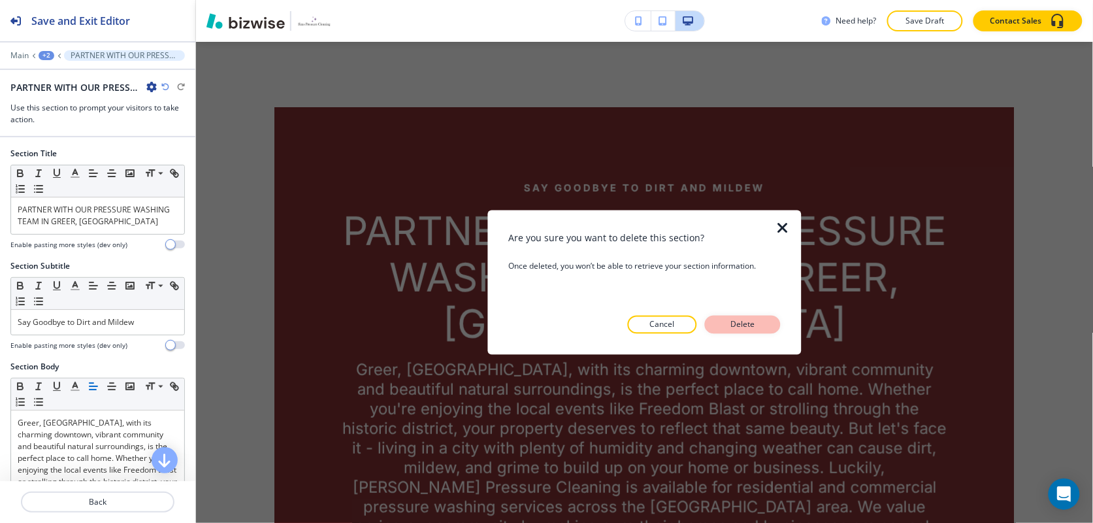
click at [758, 331] on button "Delete" at bounding box center [743, 324] width 76 height 18
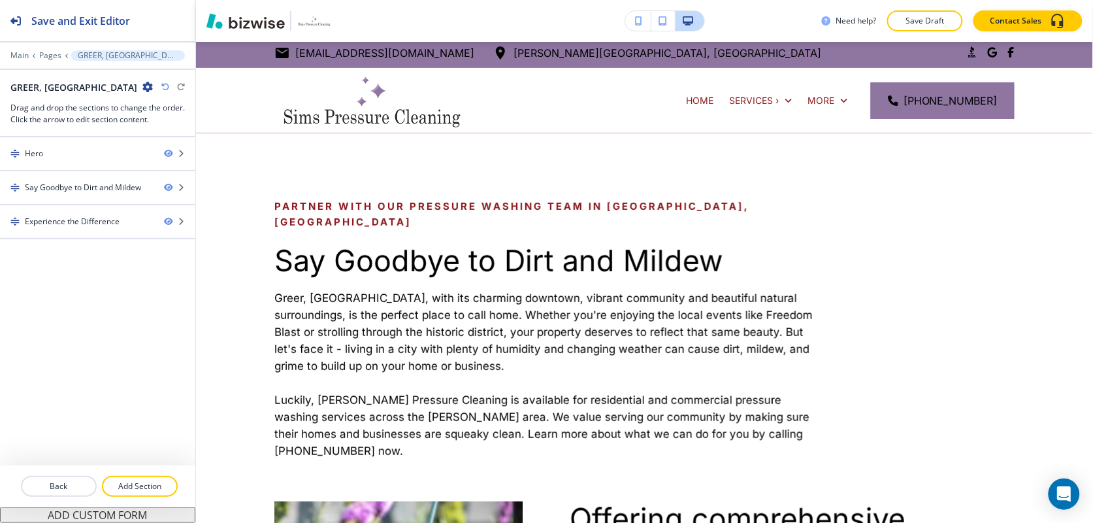
scroll to position [0, 0]
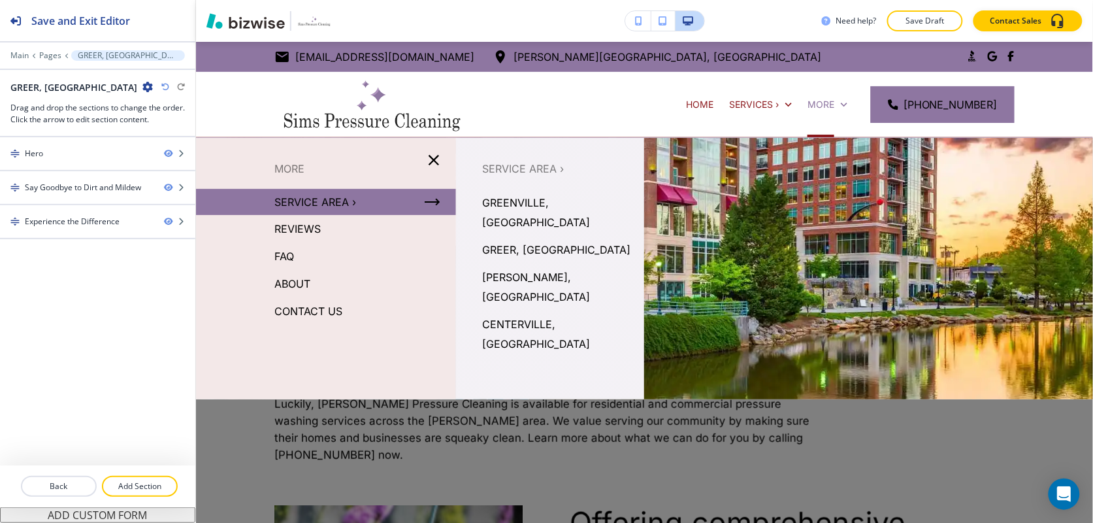
click at [511, 267] on p "[PERSON_NAME], [GEOGRAPHIC_DATA]" at bounding box center [558, 286] width 152 height 39
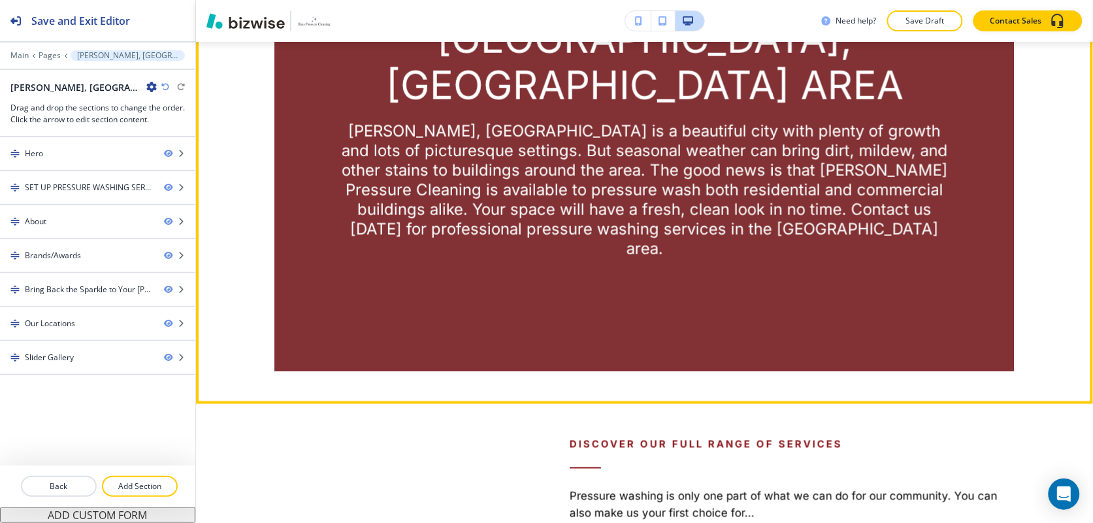
scroll to position [572, 0]
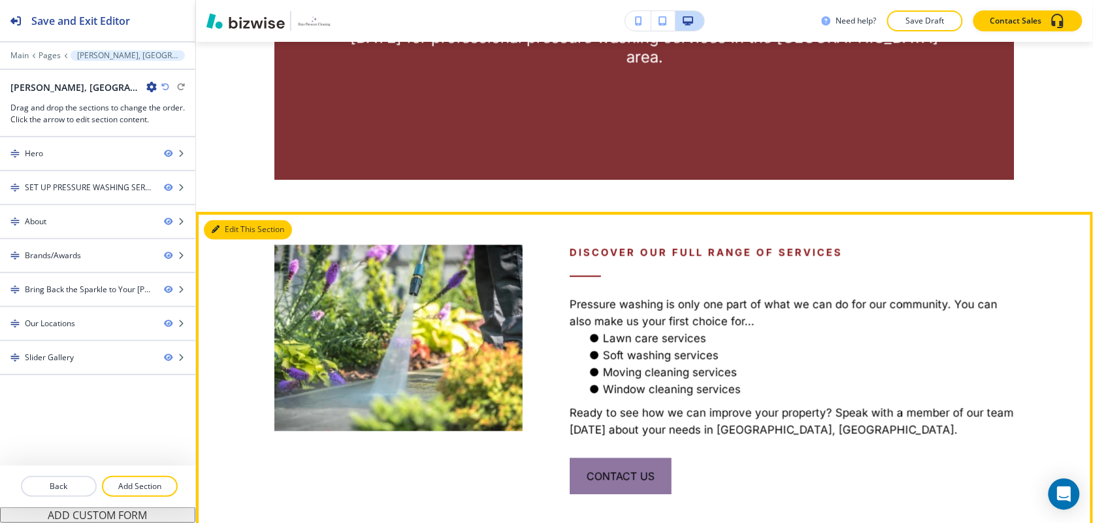
click at [238, 220] on button "Edit This Section" at bounding box center [248, 230] width 88 height 20
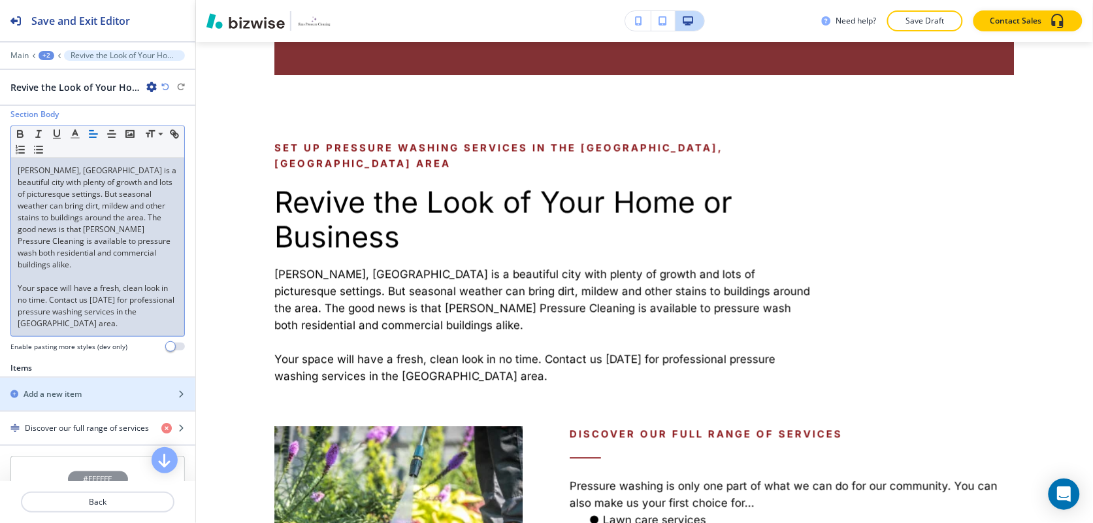
scroll to position [327, 0]
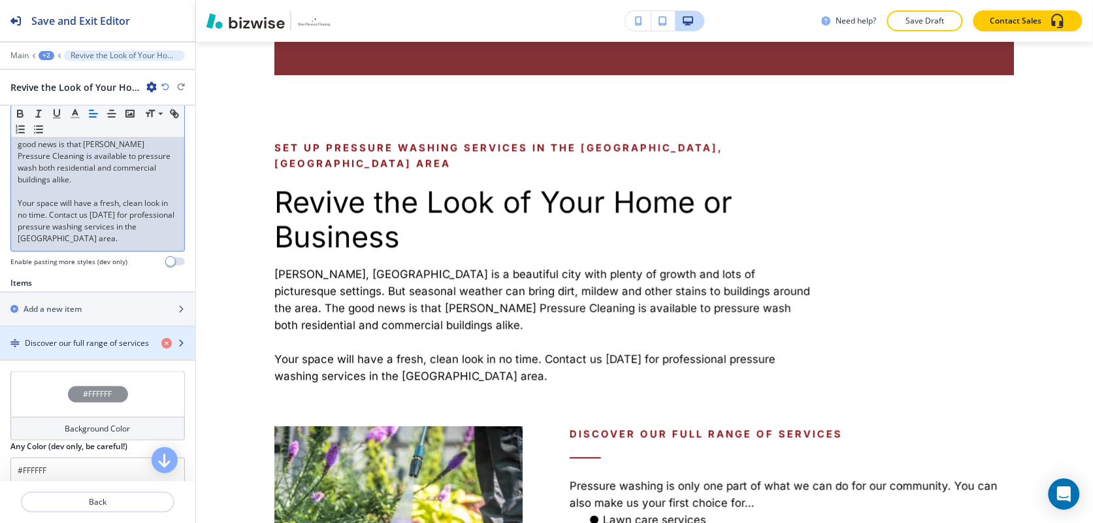
click at [59, 349] on div "button" at bounding box center [97, 354] width 195 height 10
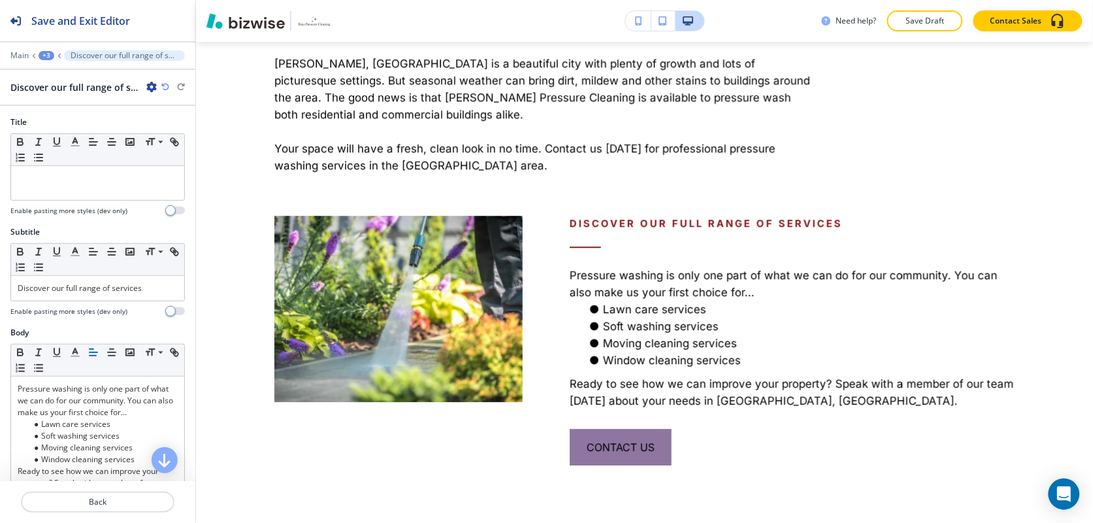
scroll to position [896, 0]
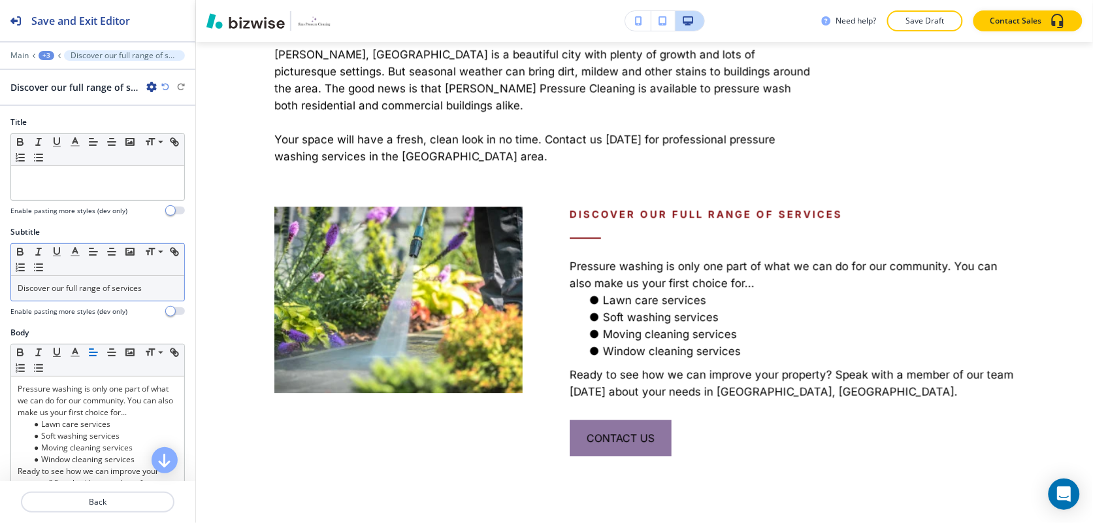
click at [82, 298] on div "Discover our full range of services" at bounding box center [97, 288] width 173 height 25
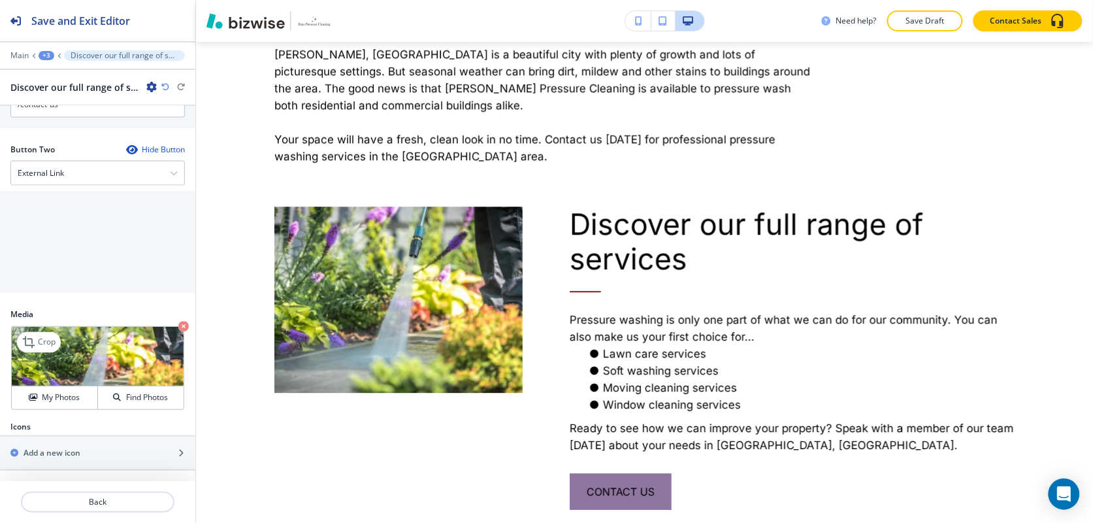
scroll to position [608, 0]
click at [42, 338] on p "Crop" at bounding box center [47, 342] width 18 height 12
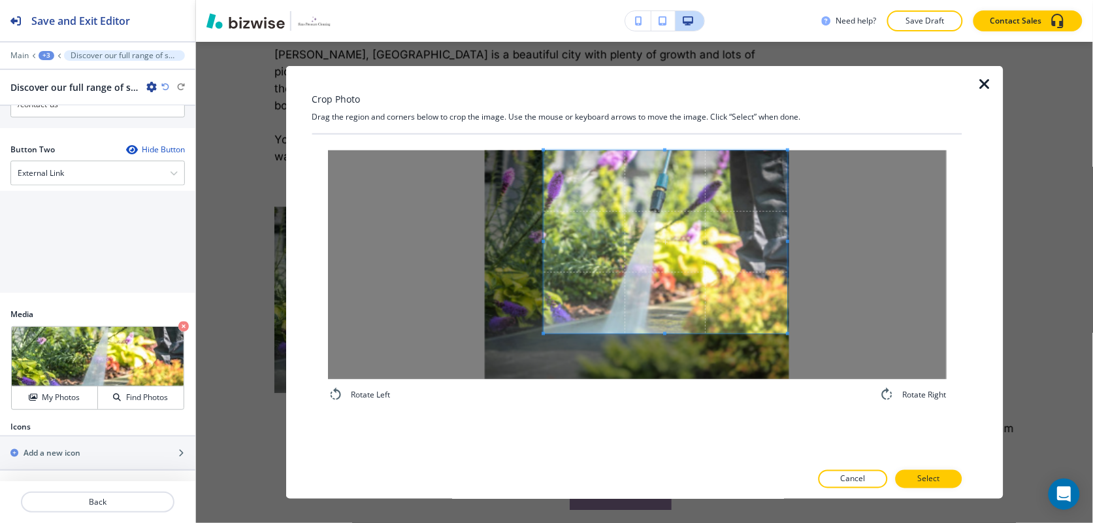
click at [707, 220] on span at bounding box center [665, 241] width 244 height 183
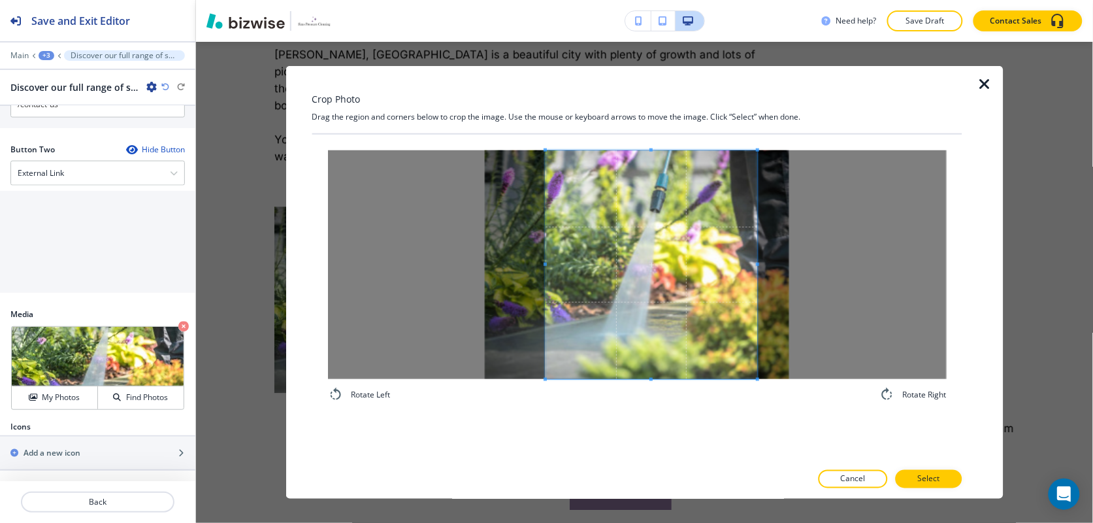
click at [758, 384] on div "Rotate Left Rotate Right" at bounding box center [636, 276] width 619 height 252
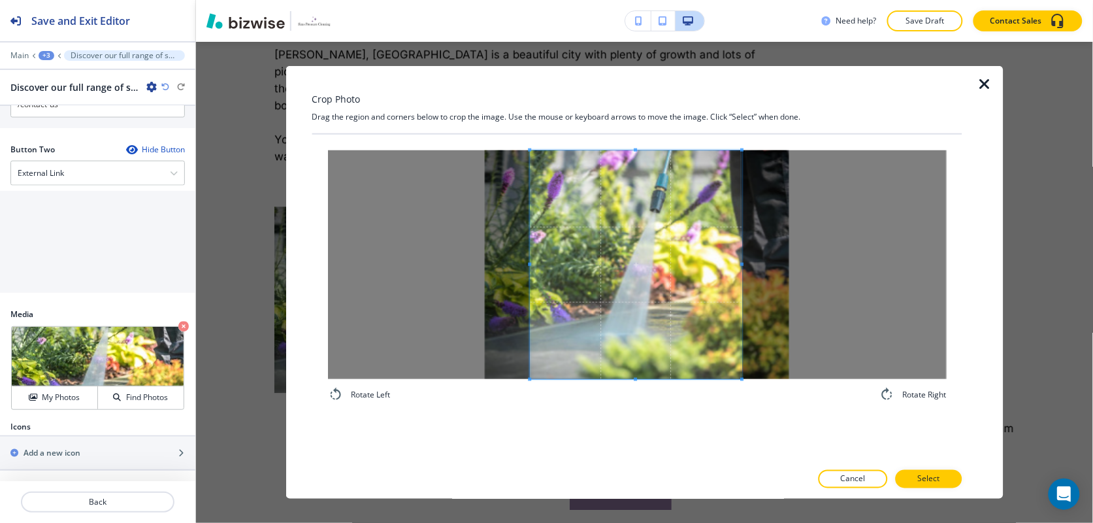
click at [666, 347] on span at bounding box center [636, 264] width 212 height 229
click at [918, 474] on p "Select" at bounding box center [928, 479] width 22 height 12
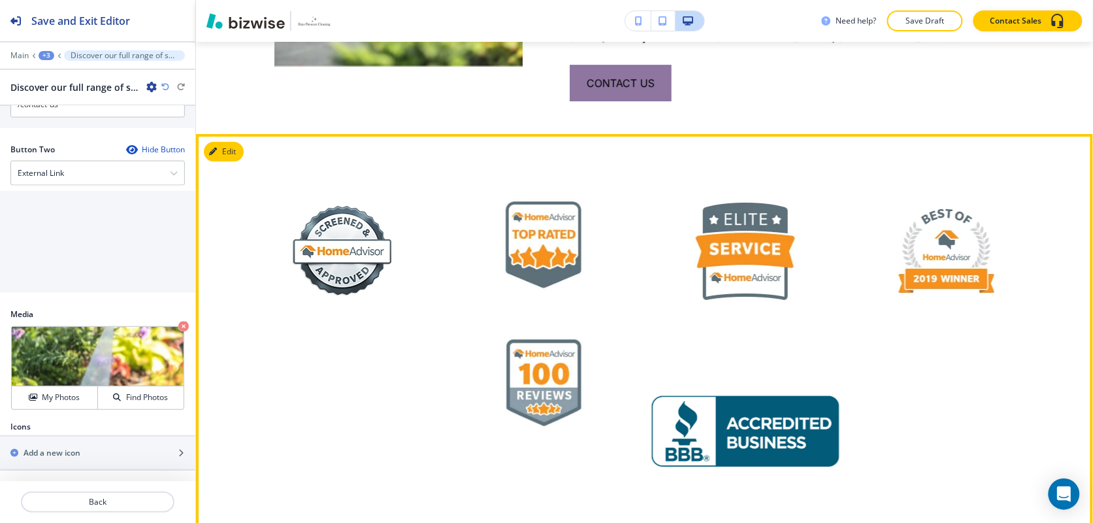
click at [227, 142] on button "Edit" at bounding box center [224, 152] width 40 height 20
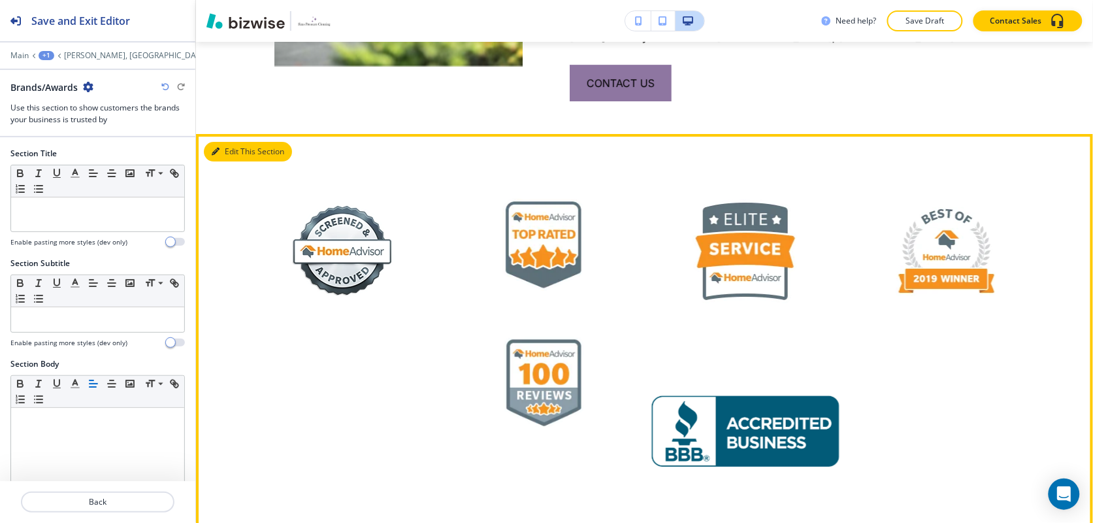
scroll to position [1314, 0]
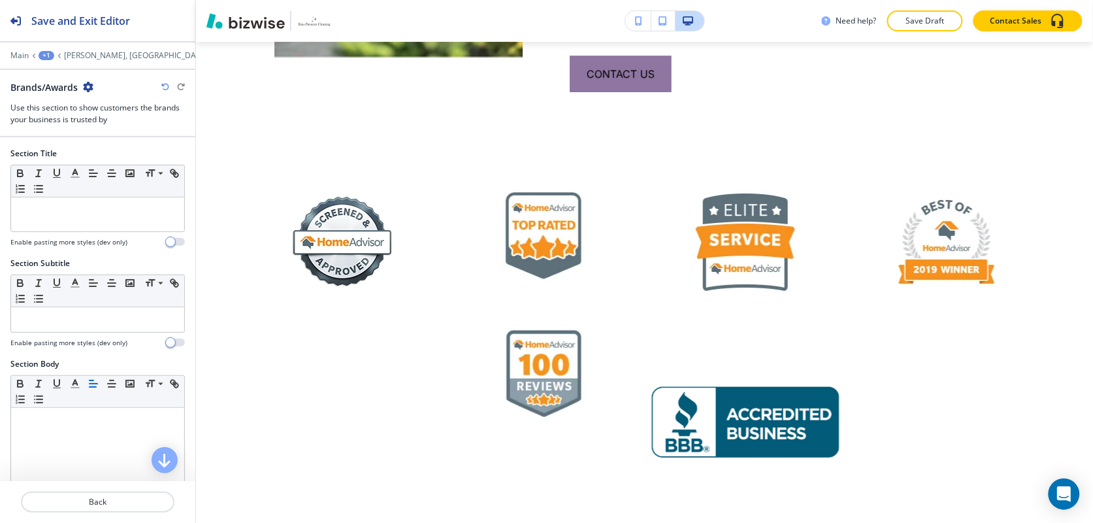
click at [89, 86] on icon "button" at bounding box center [88, 87] width 10 height 10
click at [112, 154] on p "Delete Section" at bounding box center [125, 156] width 67 height 12
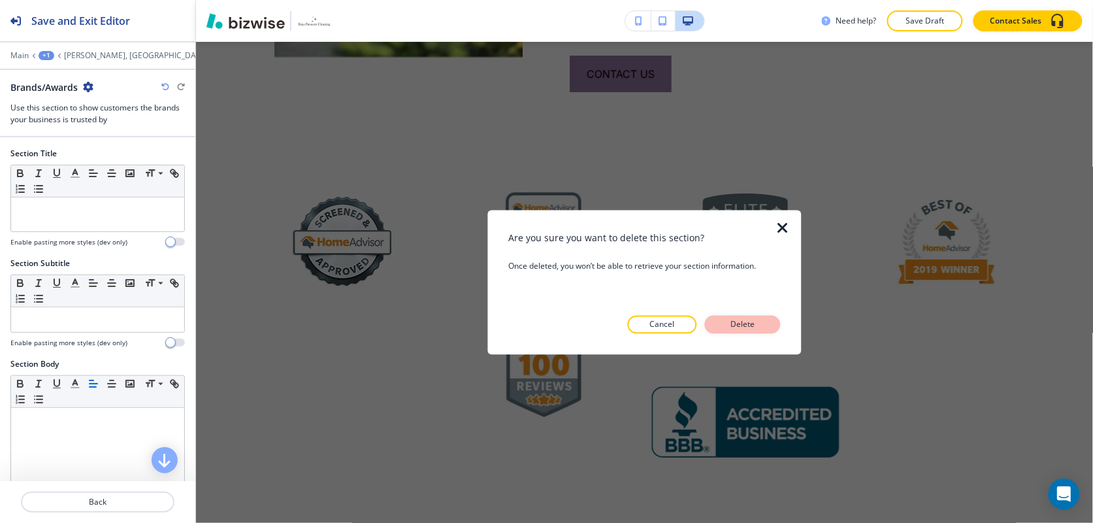
click at [728, 318] on p "Delete" at bounding box center [742, 324] width 31 height 12
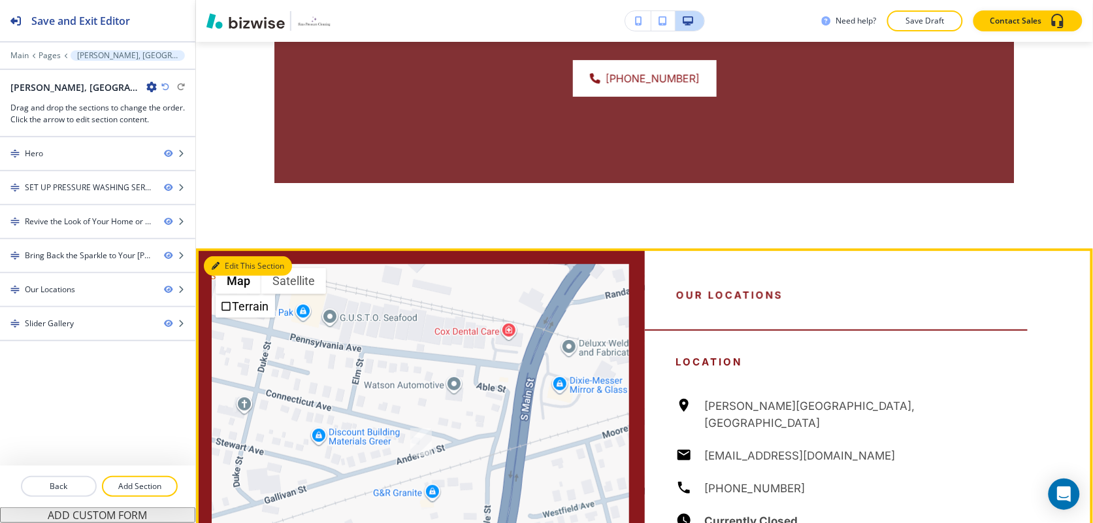
click at [229, 256] on button "Edit This Section" at bounding box center [248, 266] width 88 height 20
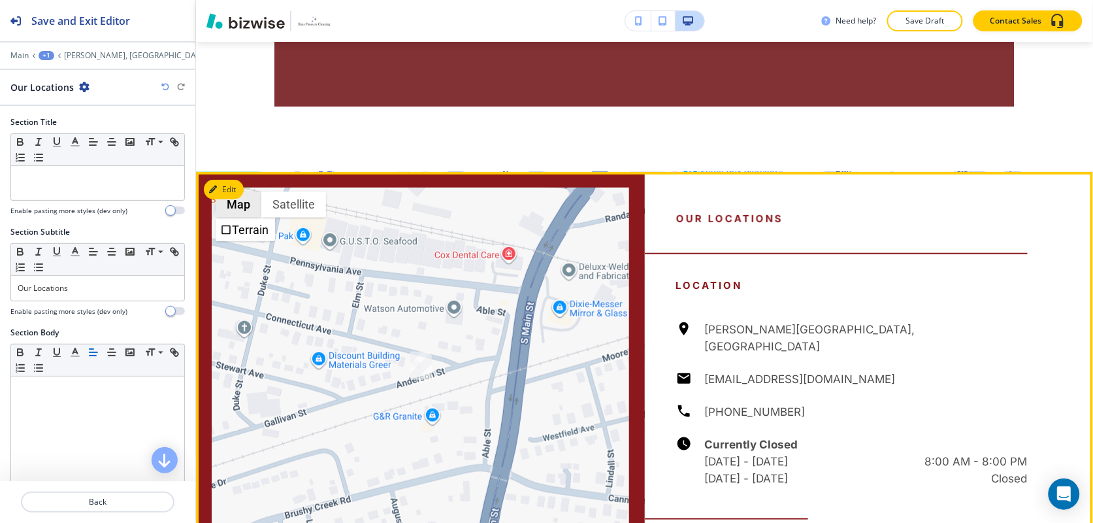
scroll to position [1683, 0]
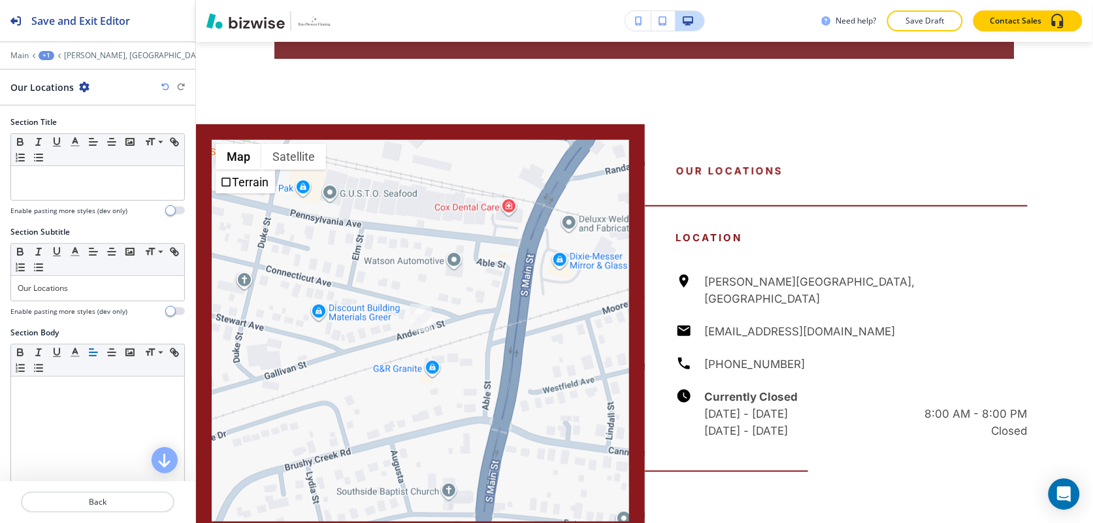
click at [79, 90] on icon "button" at bounding box center [84, 87] width 10 height 10
click at [95, 151] on p "Delete Section" at bounding box center [119, 156] width 67 height 12
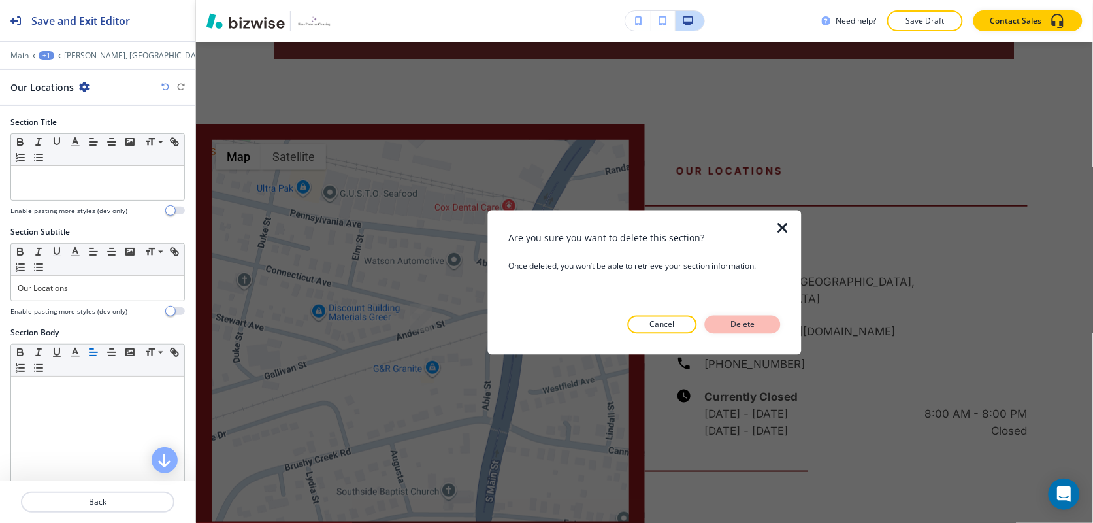
click at [734, 322] on p "Delete" at bounding box center [742, 324] width 31 height 12
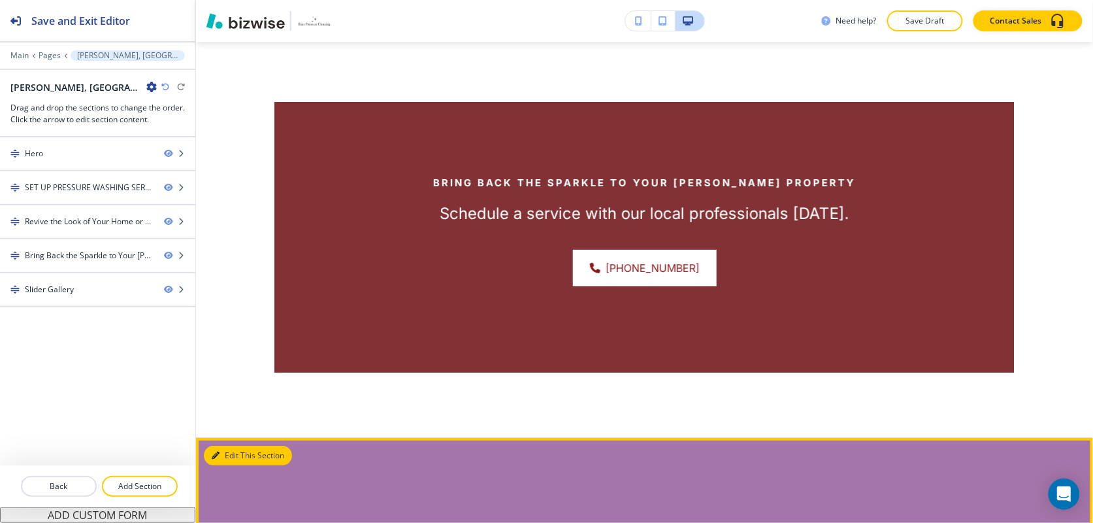
click at [223, 445] on button "Edit This Section" at bounding box center [248, 455] width 88 height 20
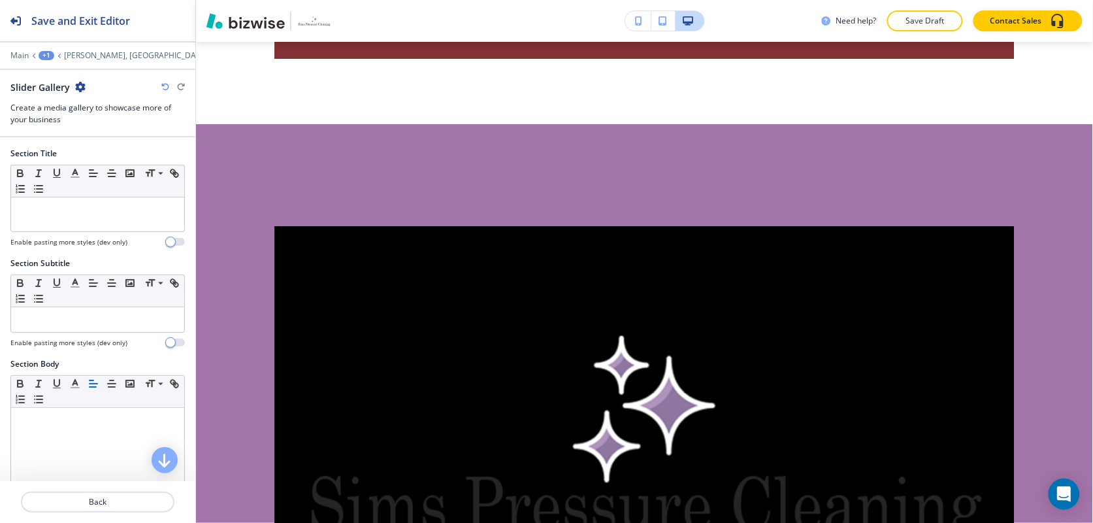
click at [76, 84] on icon "button" at bounding box center [80, 87] width 10 height 10
click at [95, 152] on p "Delete Section" at bounding box center [116, 156] width 67 height 12
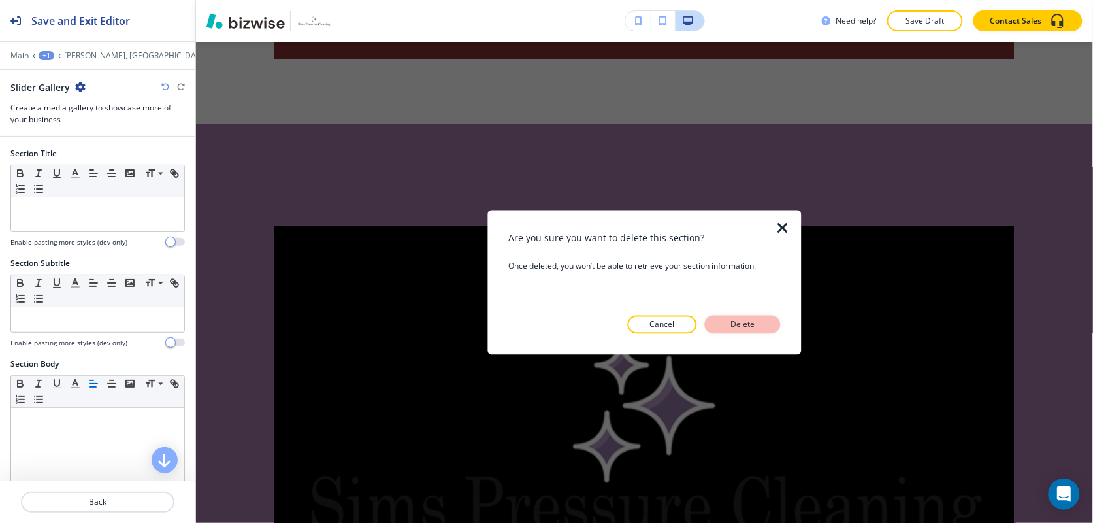
click at [775, 323] on button "Delete" at bounding box center [743, 324] width 76 height 18
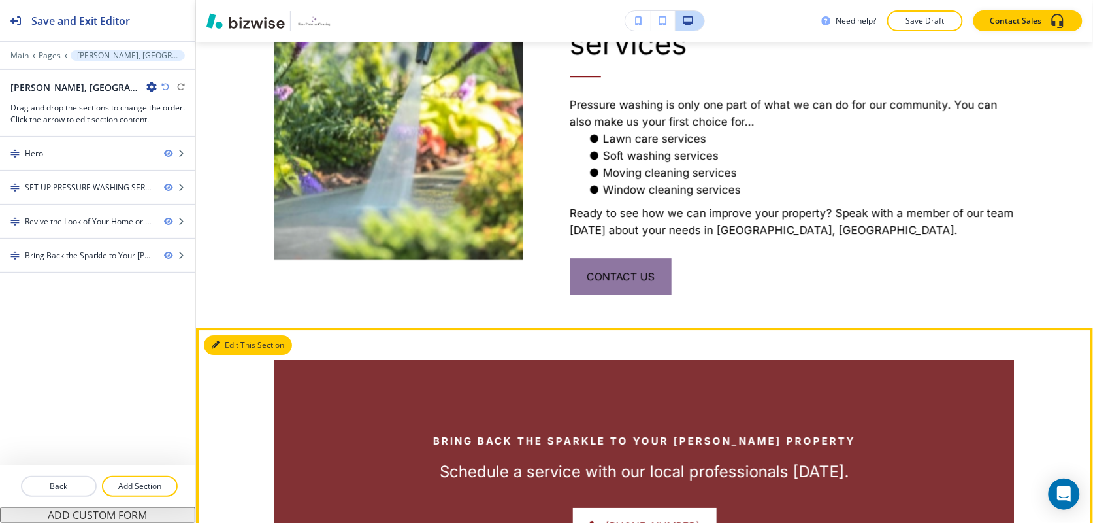
click at [227, 335] on button "Edit This Section" at bounding box center [248, 345] width 88 height 20
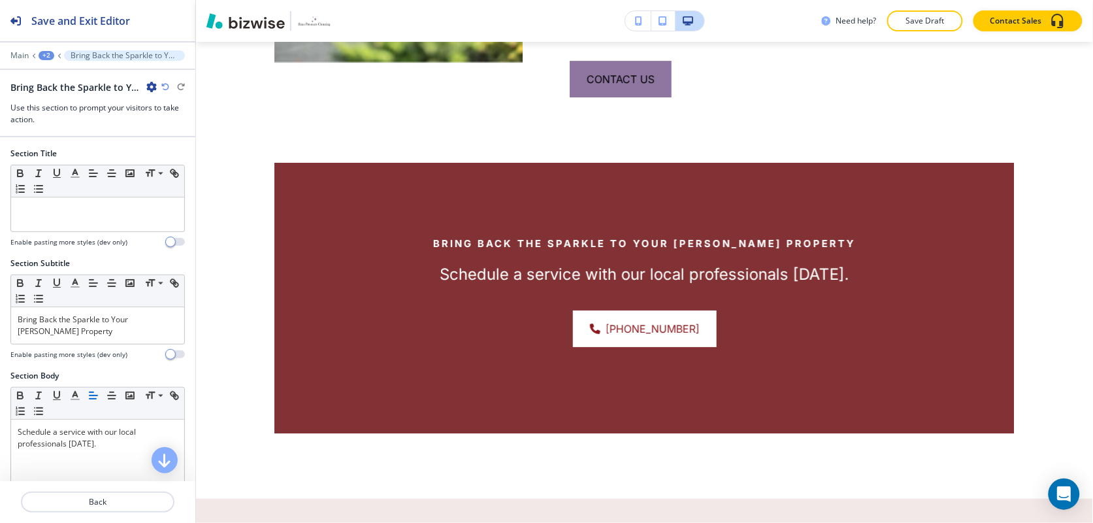
scroll to position [1314, 0]
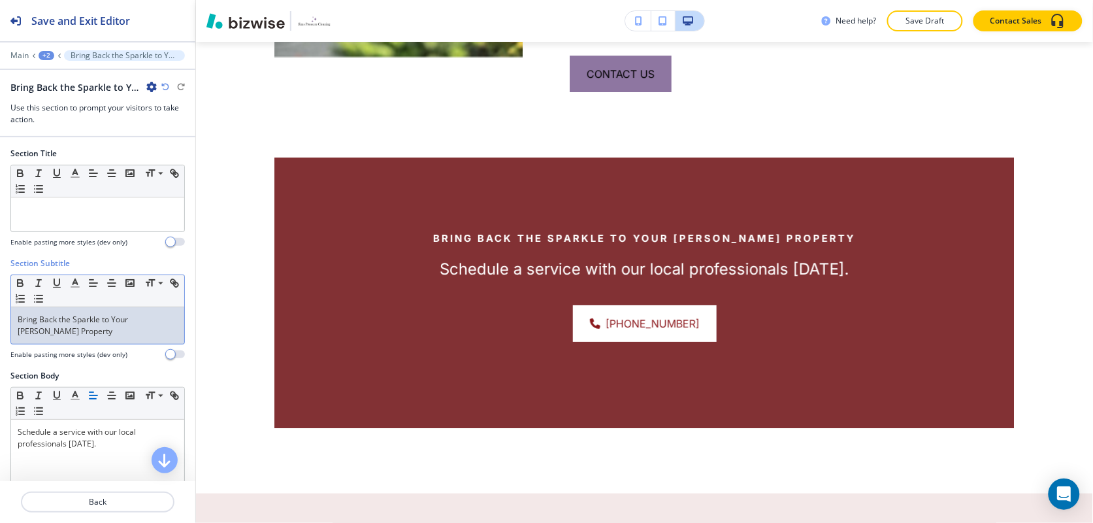
click at [127, 333] on p "Bring Back the Sparkle to Your Anderson Property" at bounding box center [98, 326] width 160 height 24
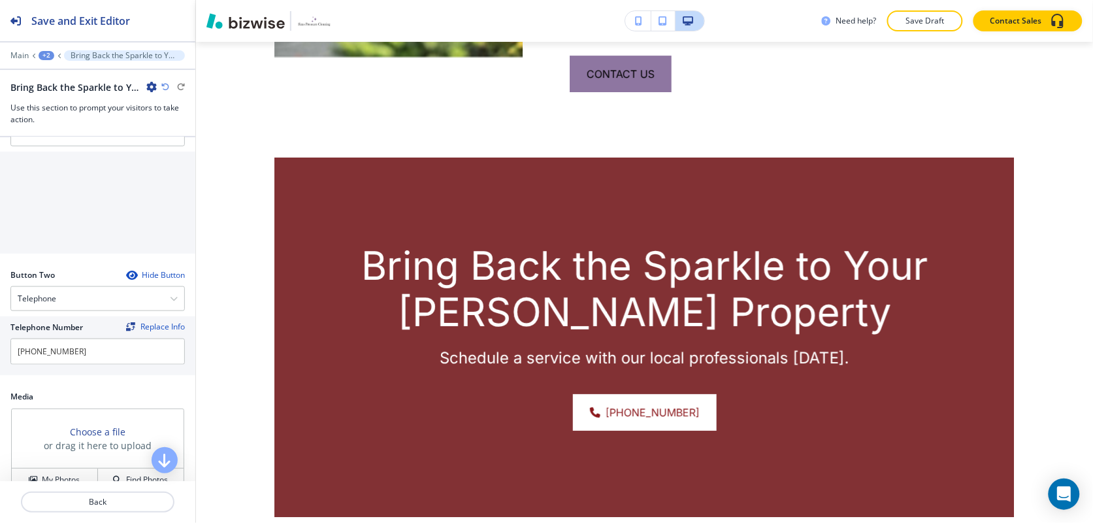
scroll to position [408, 0]
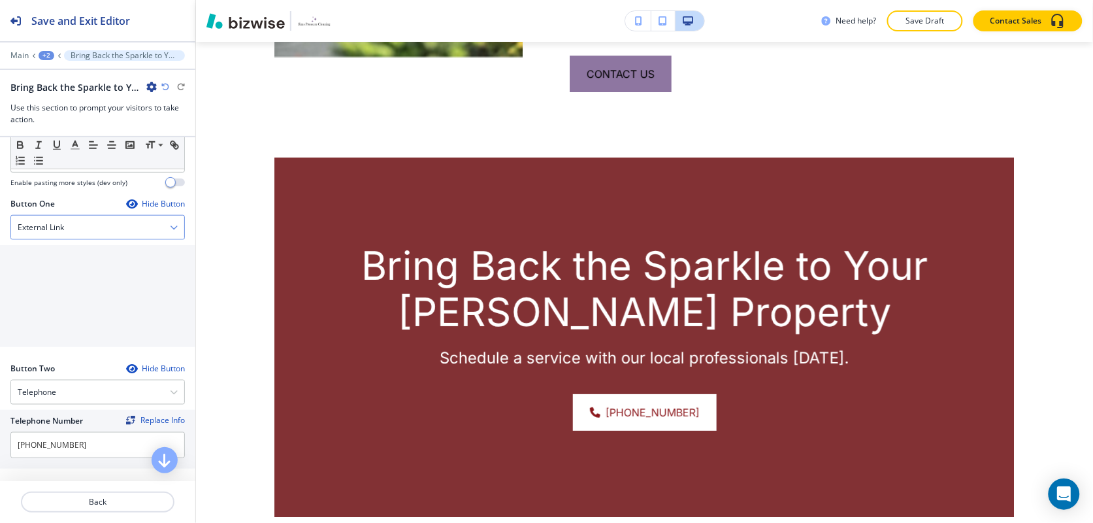
click at [79, 232] on div "External Link" at bounding box center [97, 228] width 173 height 24
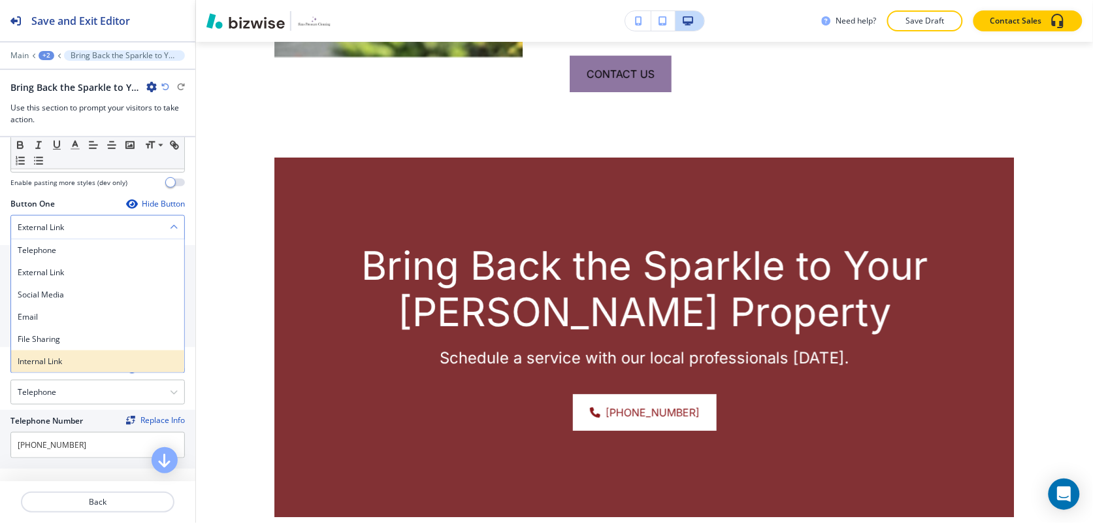
click at [63, 361] on h4 "Internal Link" at bounding box center [98, 361] width 160 height 12
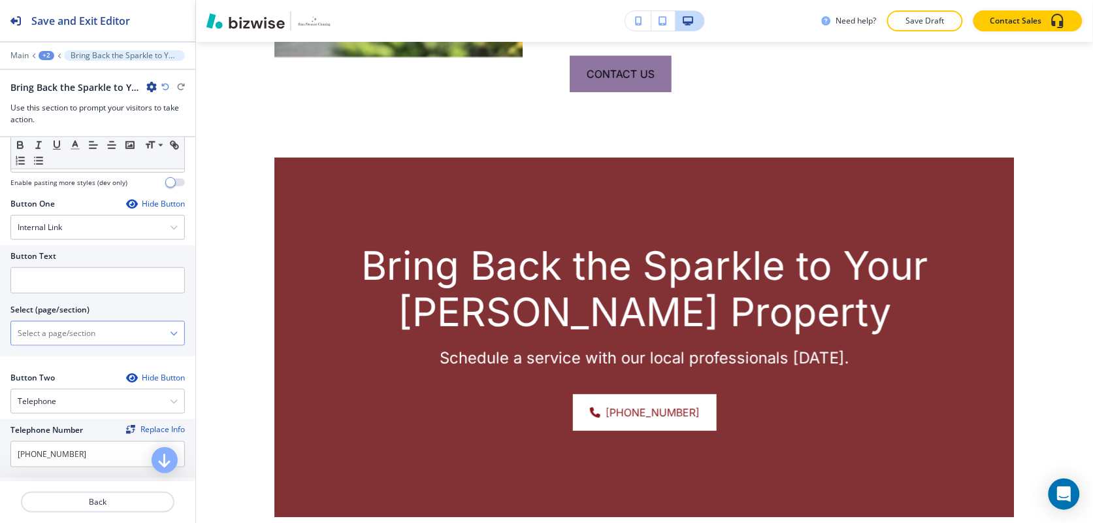
click at [80, 334] on \(page\/section\) "Manual Input" at bounding box center [90, 333] width 159 height 22
type \(page\/section\) "CONTACT US"
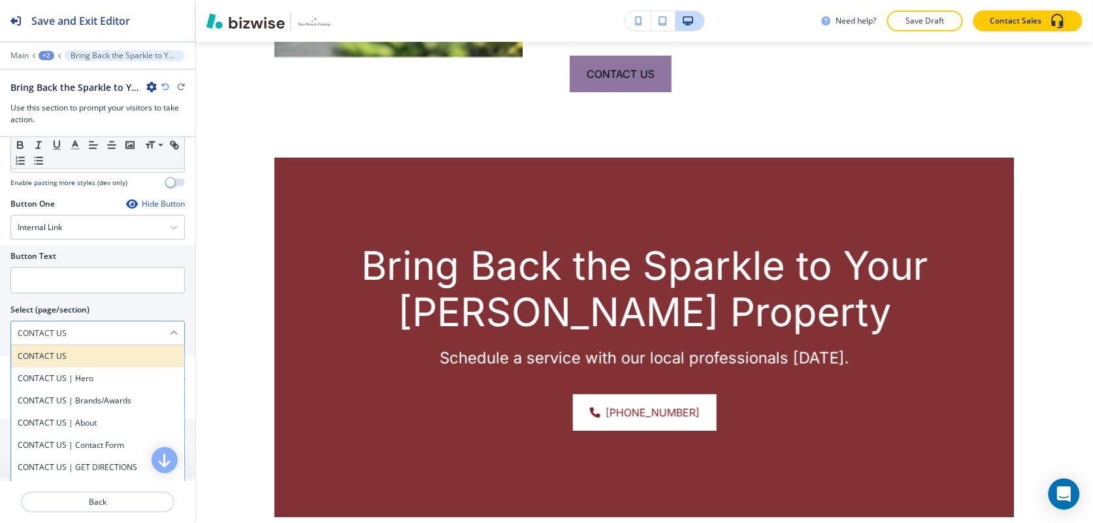
click at [76, 364] on div "CONTACT US" at bounding box center [97, 356] width 173 height 22
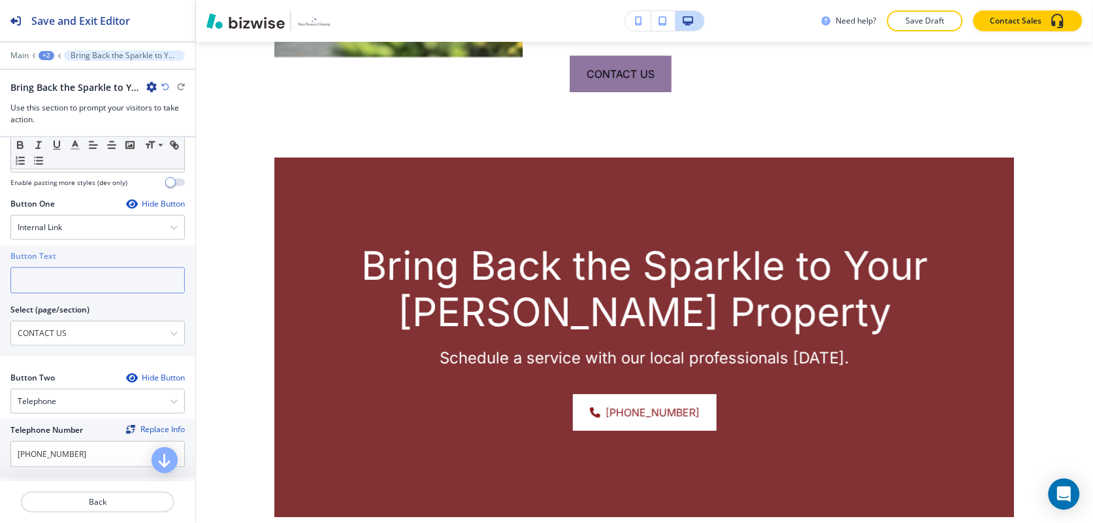
click at [64, 278] on input "text" at bounding box center [97, 280] width 174 height 26
paste input "CONTACT US"
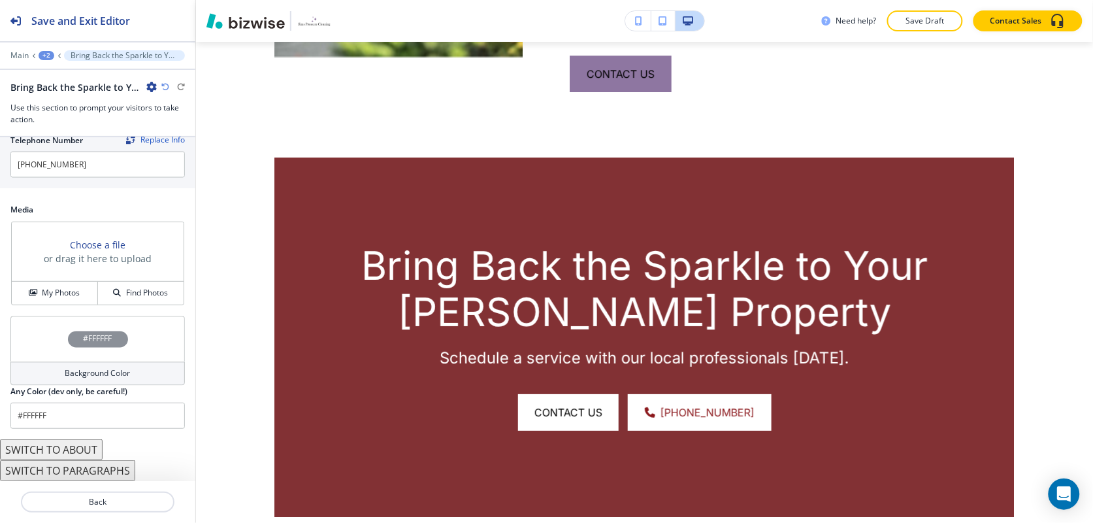
scroll to position [701, 0]
type input "CONTACT US"
click at [59, 293] on h4 "My Photos" at bounding box center [61, 293] width 38 height 12
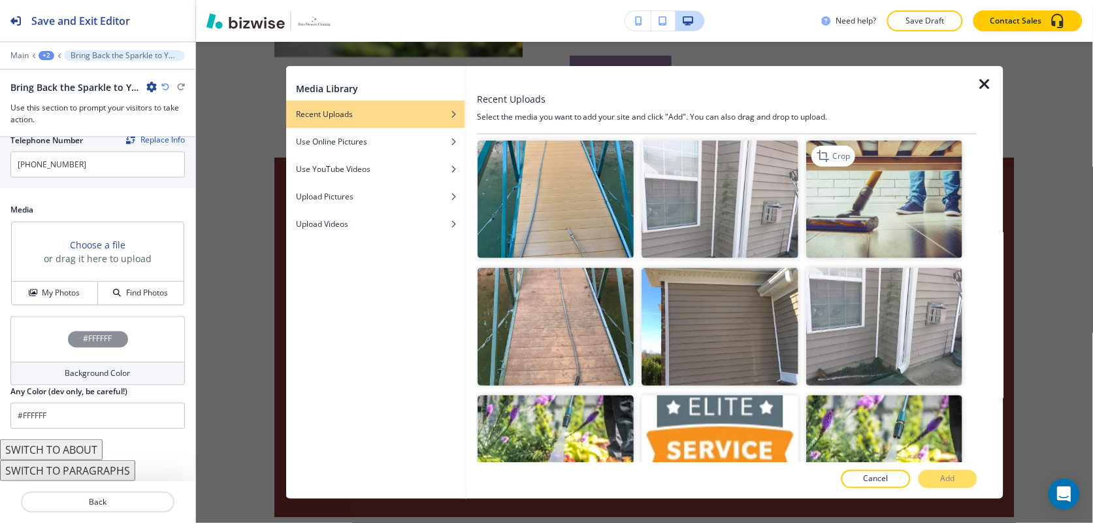
scroll to position [1715, 0]
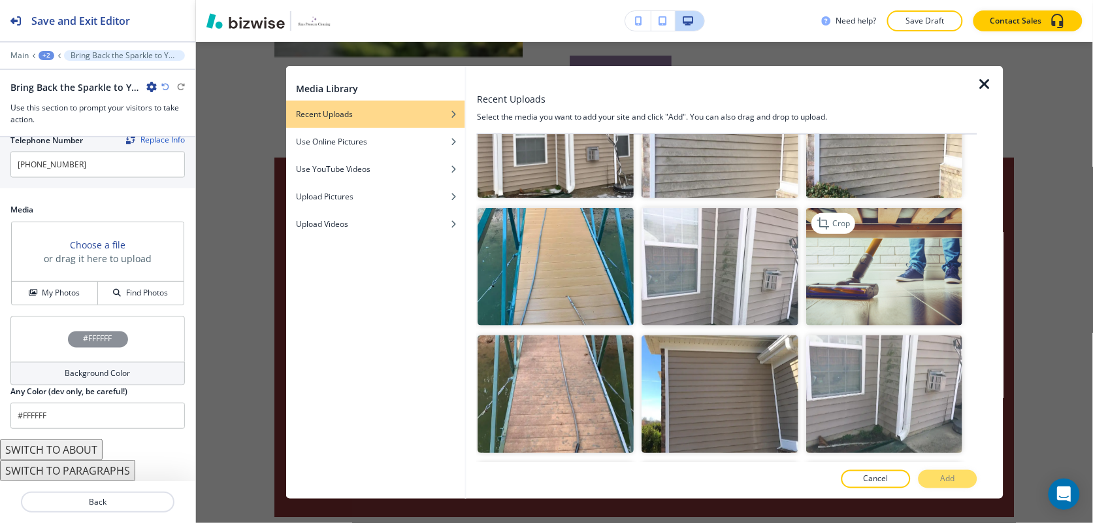
click at [892, 240] on img "button" at bounding box center [885, 267] width 156 height 118
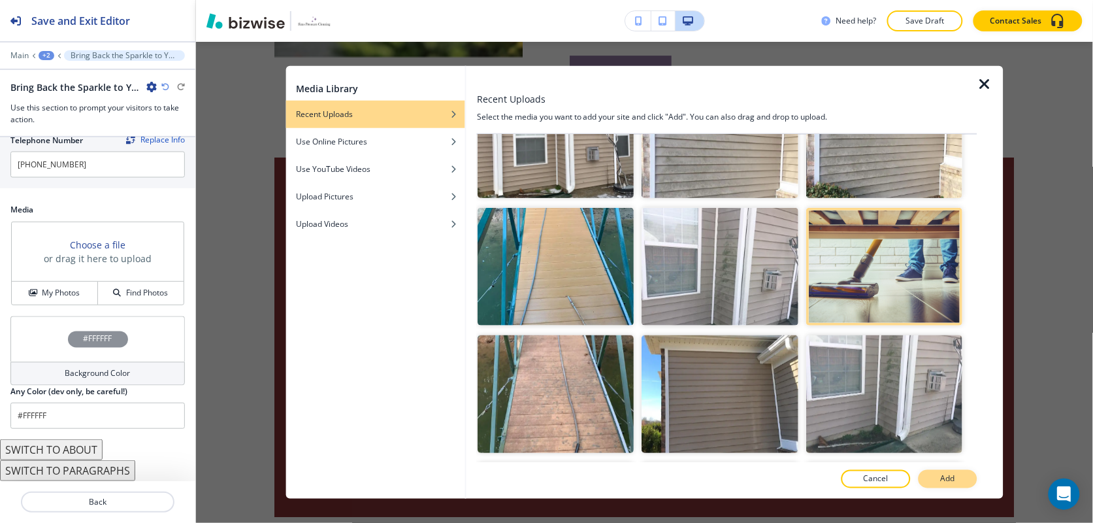
click at [952, 477] on p "Add" at bounding box center [948, 479] width 14 height 12
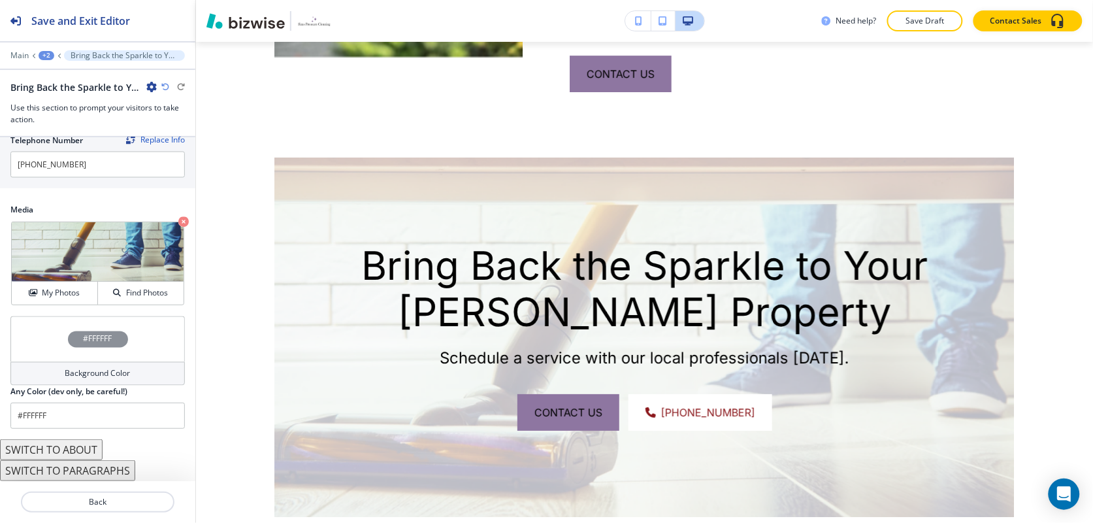
click at [22, 340] on div "#FFFFFF" at bounding box center [97, 339] width 174 height 46
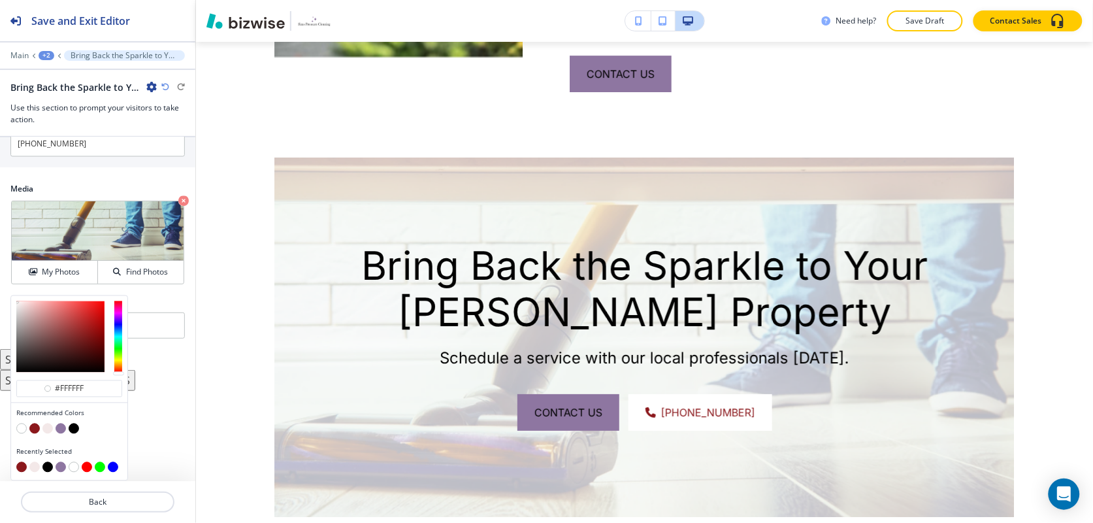
click at [34, 431] on button "button" at bounding box center [34, 428] width 10 height 10
type input "#8b181c"
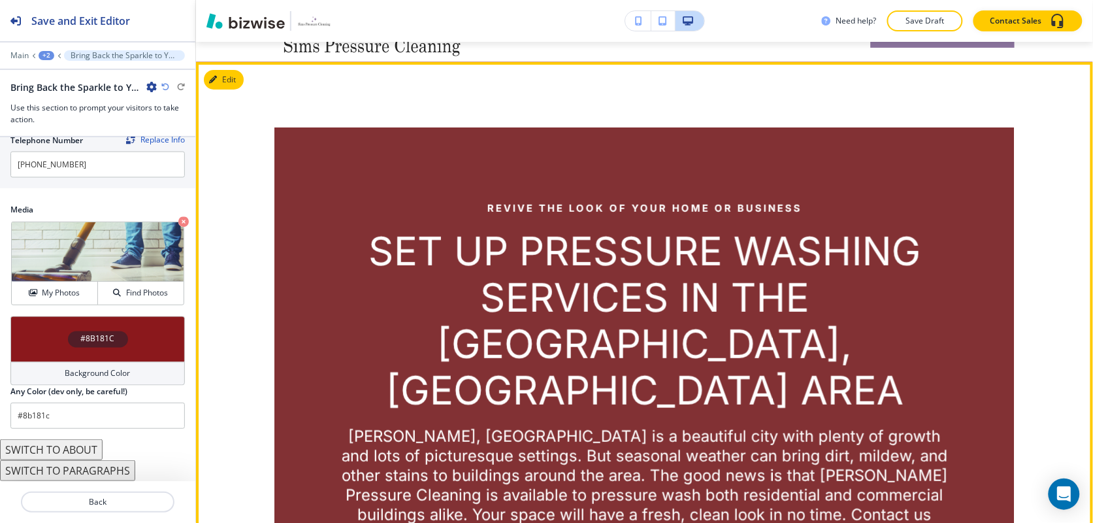
scroll to position [0, 0]
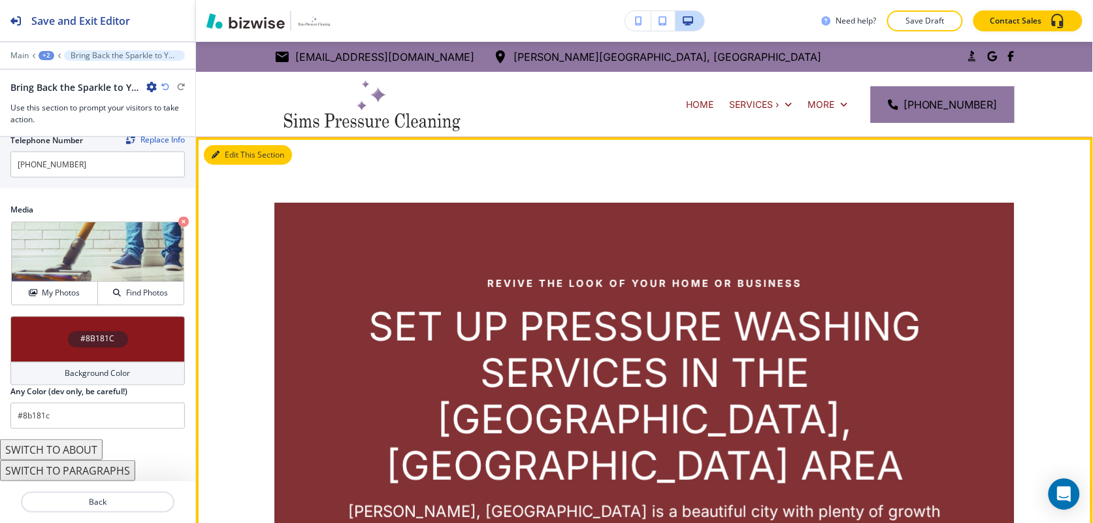
click at [239, 154] on button "Edit This Section" at bounding box center [248, 155] width 88 height 20
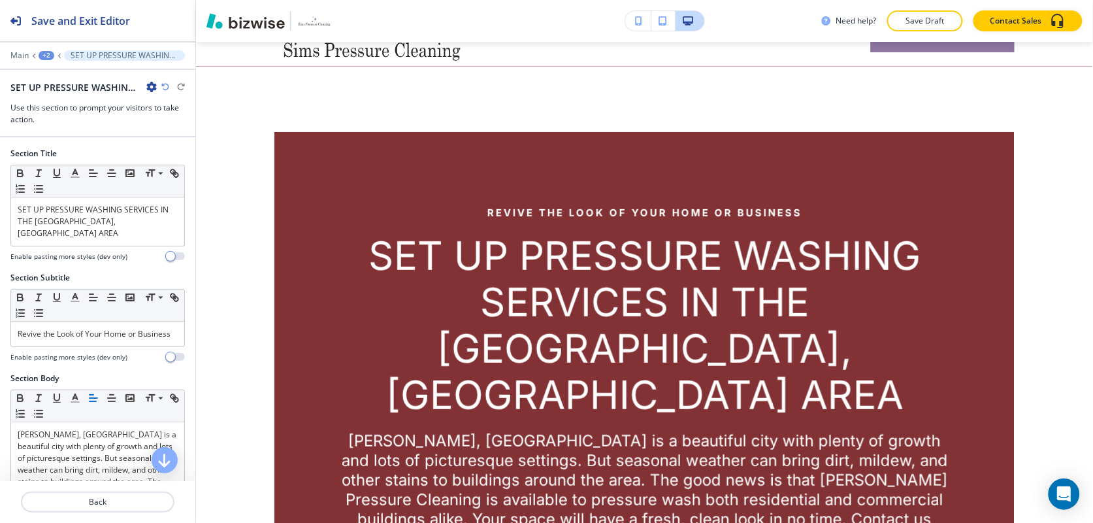
scroll to position [95, 0]
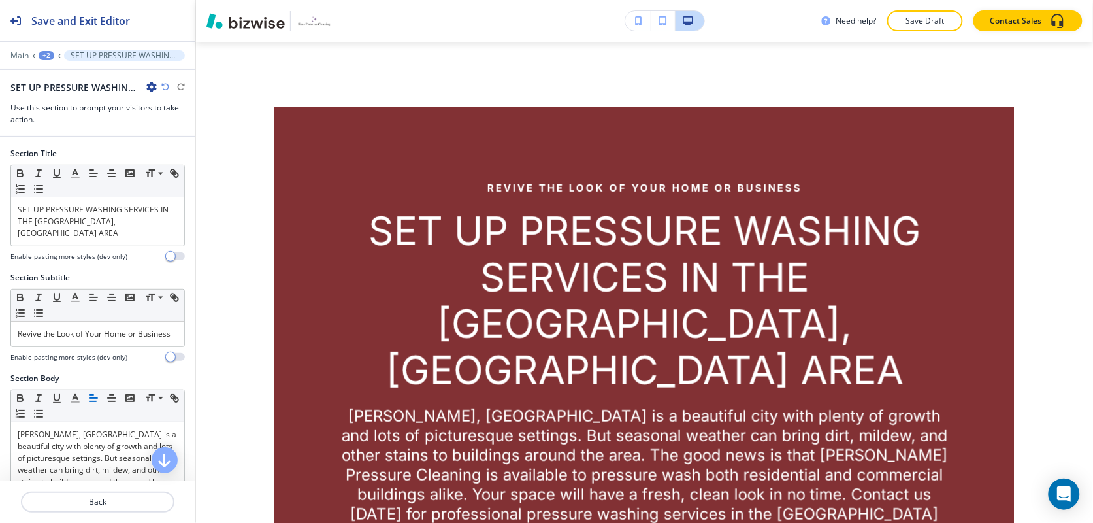
click at [154, 86] on icon "button" at bounding box center [151, 87] width 10 height 10
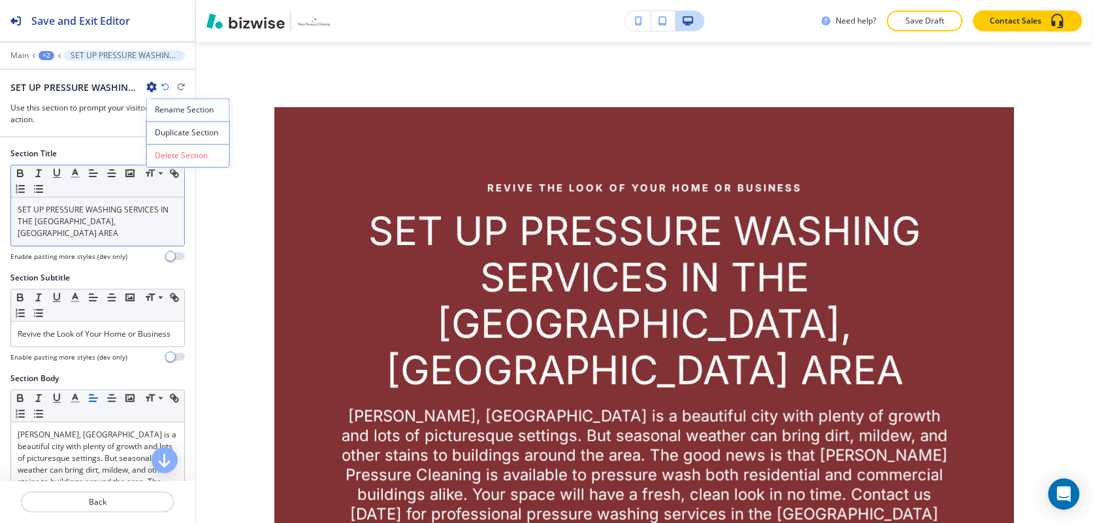
click at [170, 170] on div "Small Normal Large Huge" at bounding box center [97, 181] width 173 height 32
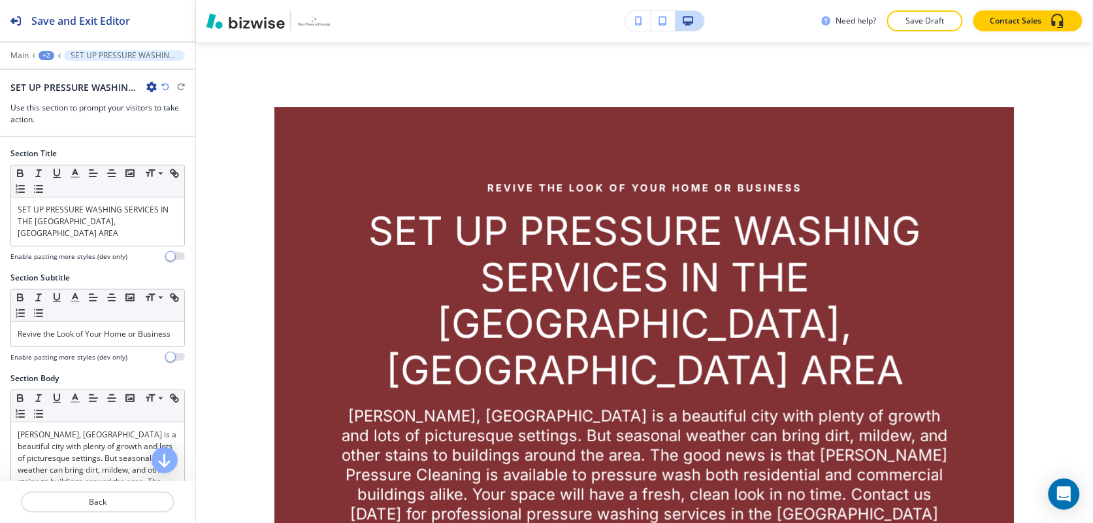
click at [148, 82] on icon "button" at bounding box center [151, 87] width 10 height 10
click at [178, 161] on p "Delete Section" at bounding box center [188, 156] width 67 height 12
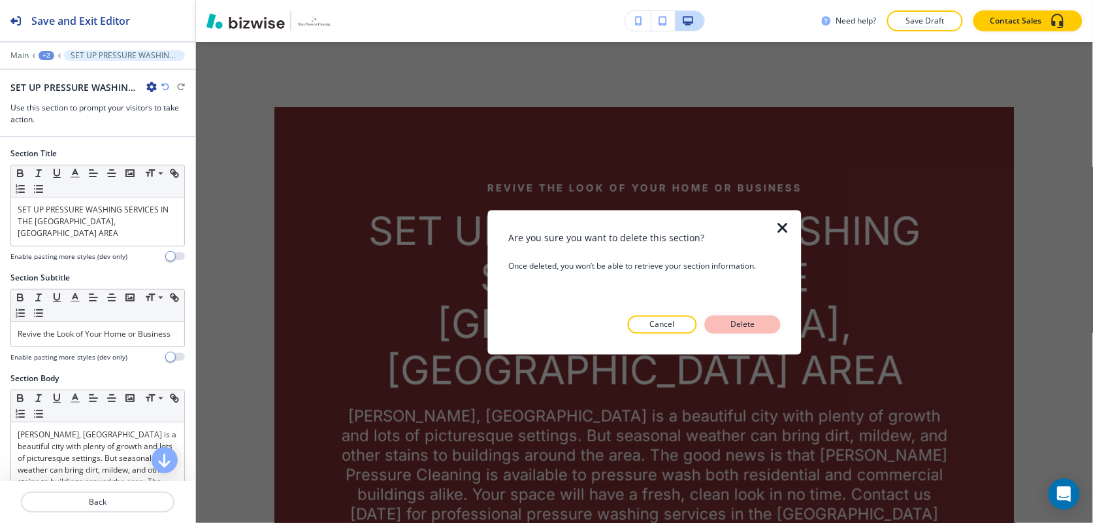
click at [728, 317] on button "Delete" at bounding box center [743, 324] width 76 height 18
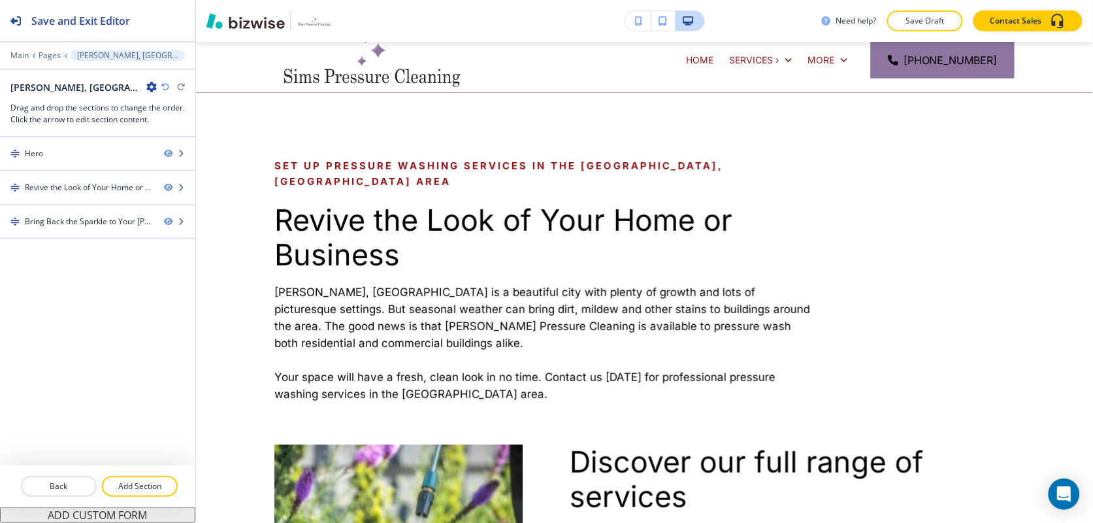
scroll to position [0, 0]
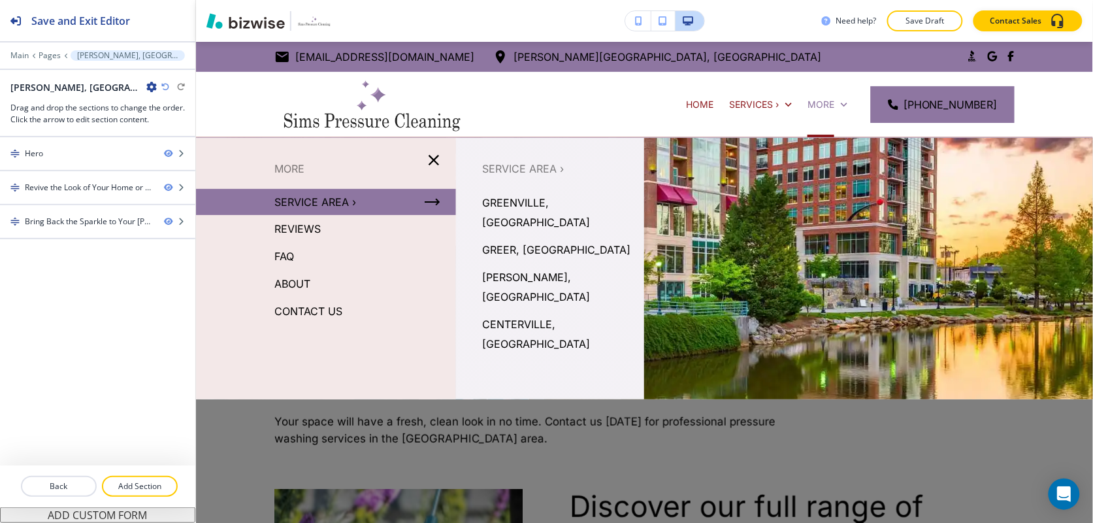
click at [517, 314] on p "CENTERVILLE, [GEOGRAPHIC_DATA]" at bounding box center [558, 333] width 152 height 39
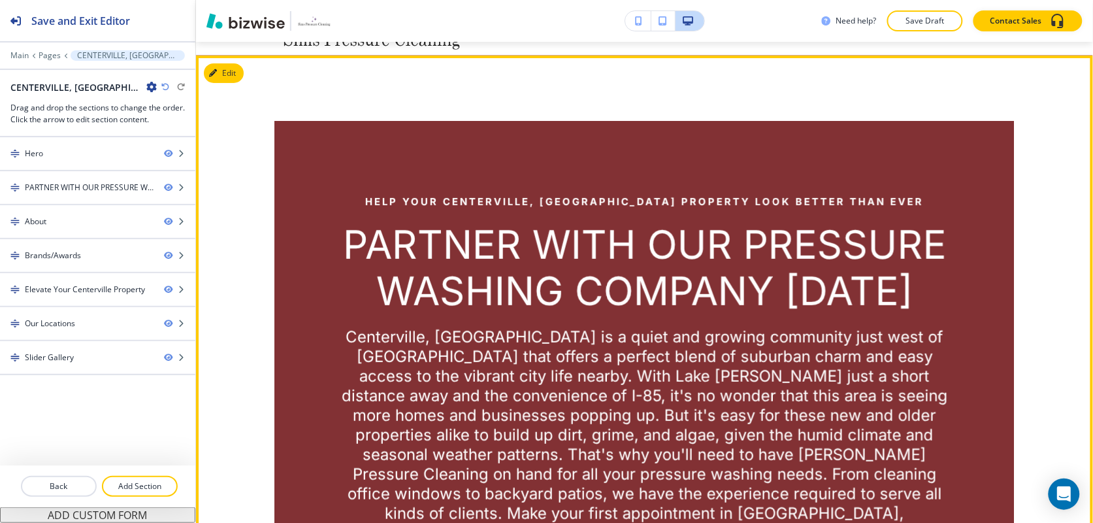
click at [236, 74] on button "Edit" at bounding box center [224, 73] width 40 height 20
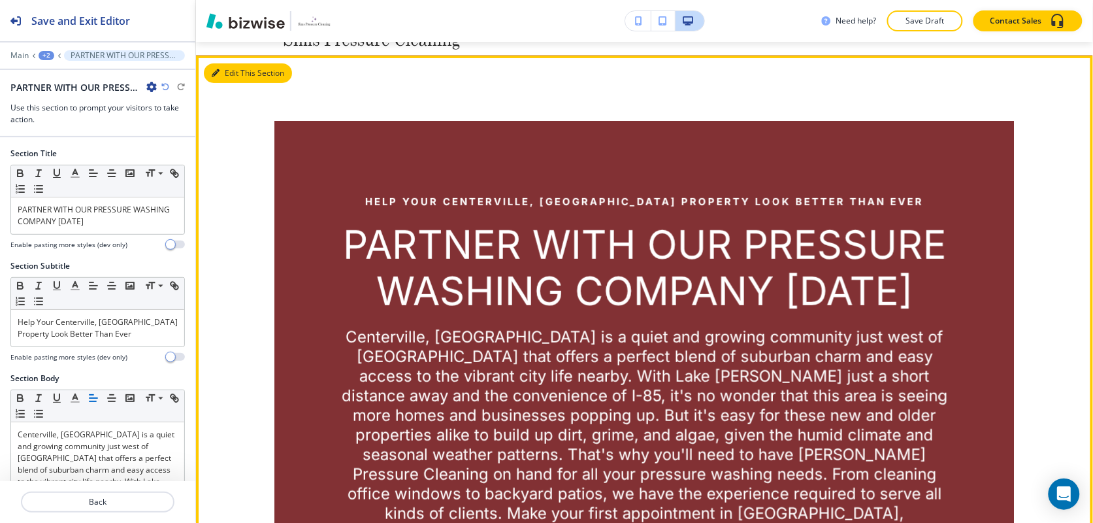
scroll to position [95, 0]
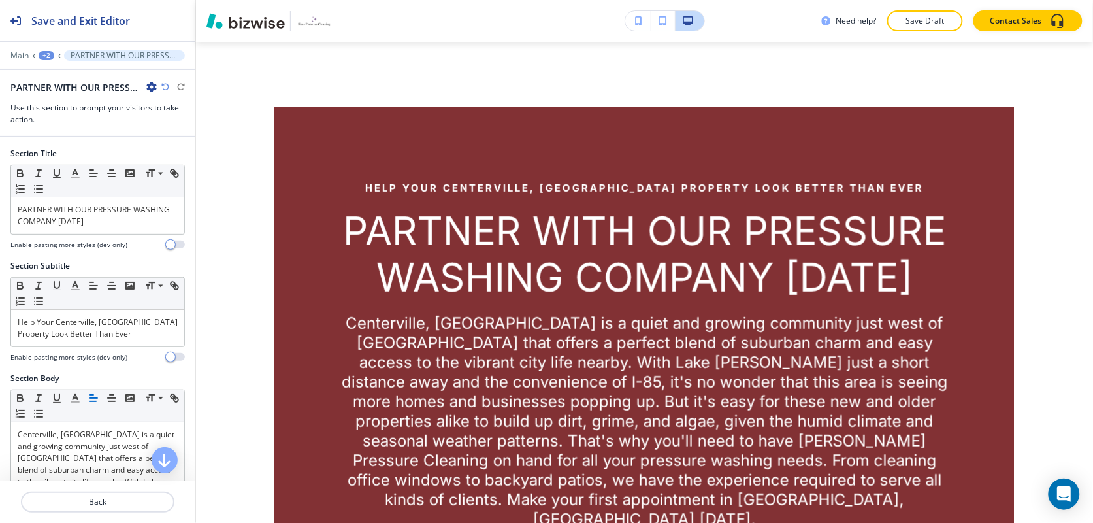
click at [150, 80] on div "PARTNER WITH OUR PRESSURE WASHING COMPANY TODAY" at bounding box center [83, 87] width 146 height 14
click at [151, 85] on icon "button" at bounding box center [151, 87] width 10 height 10
click at [184, 159] on p "Delete Section" at bounding box center [188, 156] width 67 height 12
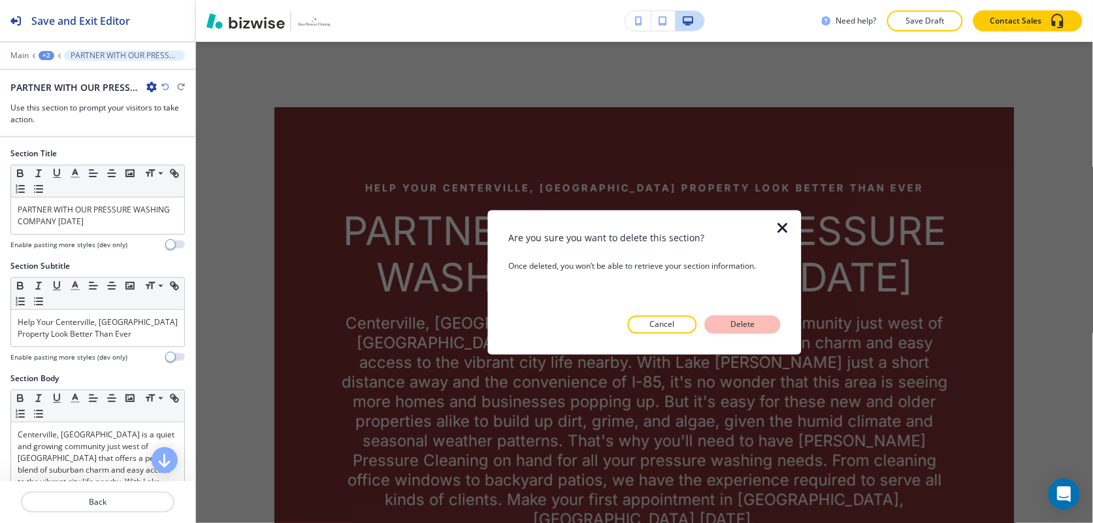
click at [749, 323] on p "Delete" at bounding box center [742, 324] width 31 height 12
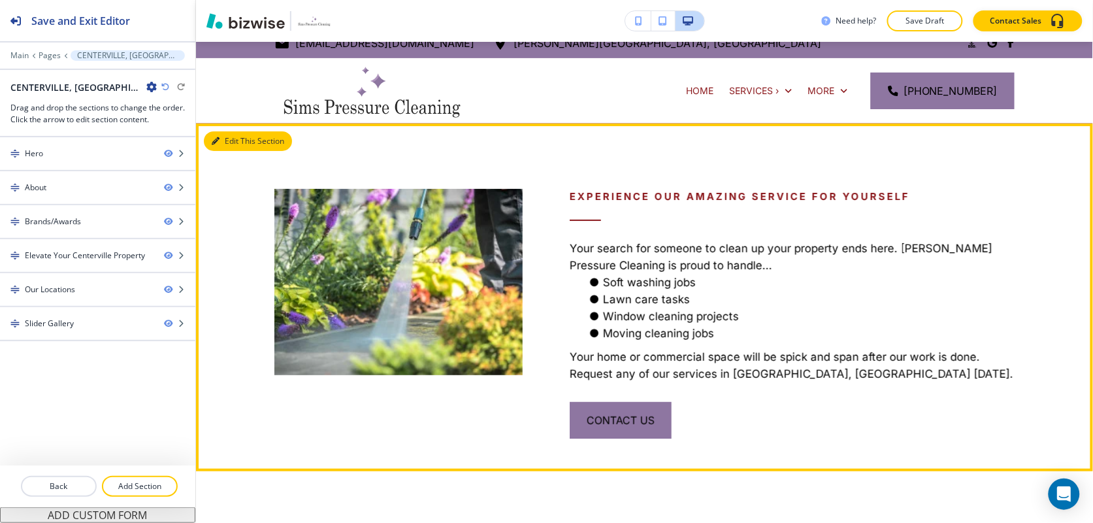
click at [225, 135] on button "Edit This Section" at bounding box center [248, 141] width 88 height 20
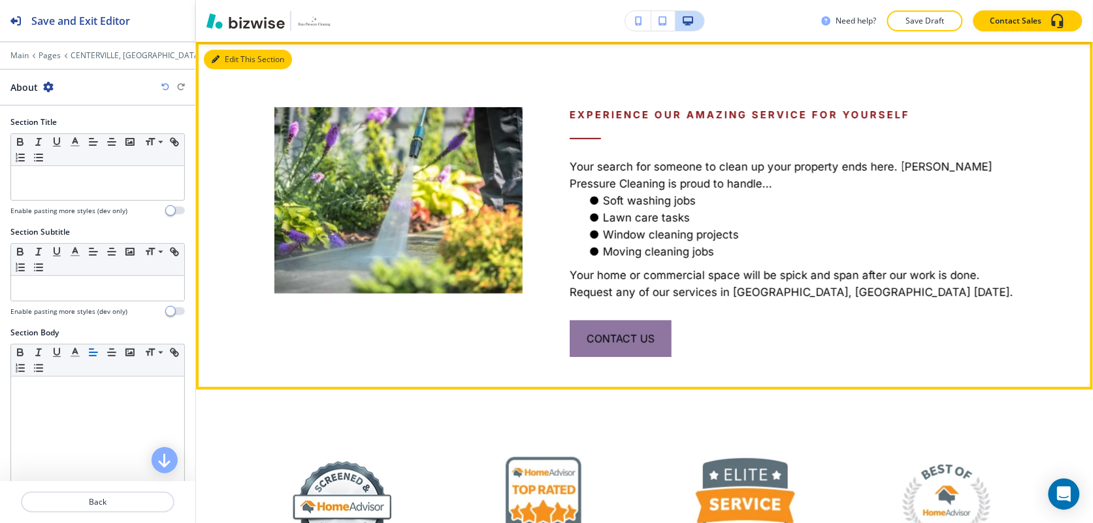
click at [225, 62] on button "Edit This Section" at bounding box center [248, 60] width 88 height 20
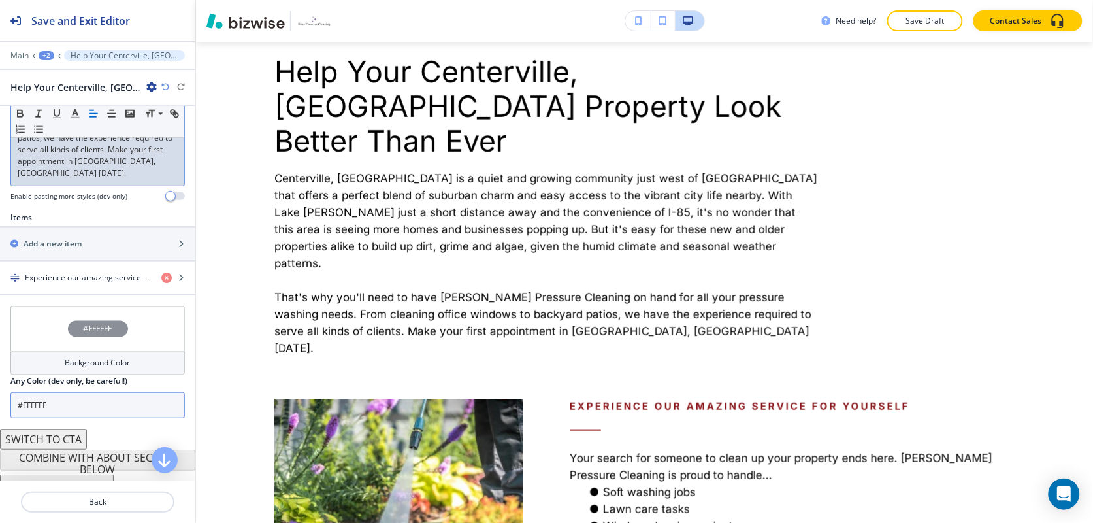
scroll to position [482, 0]
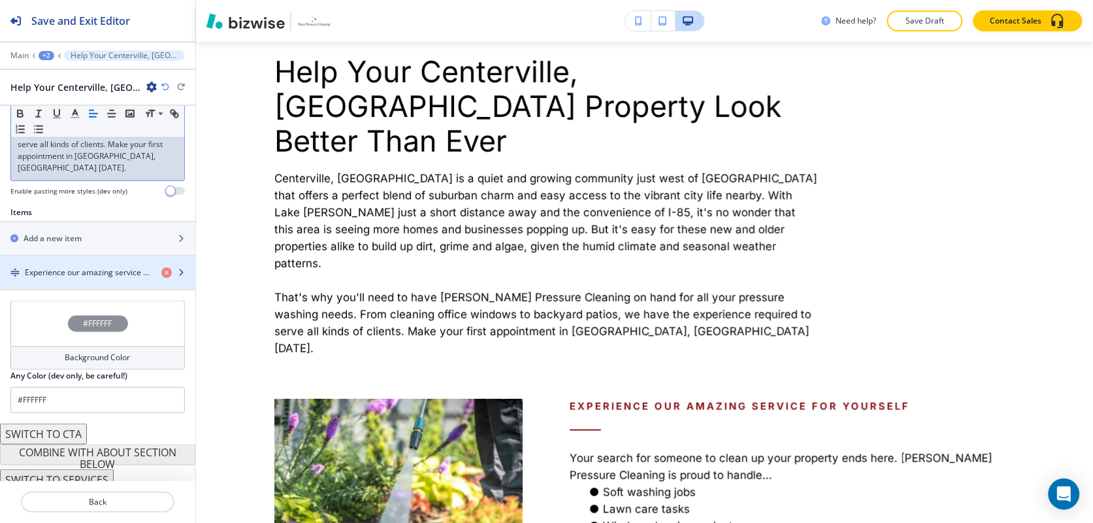
click at [67, 278] on div "button" at bounding box center [97, 283] width 195 height 10
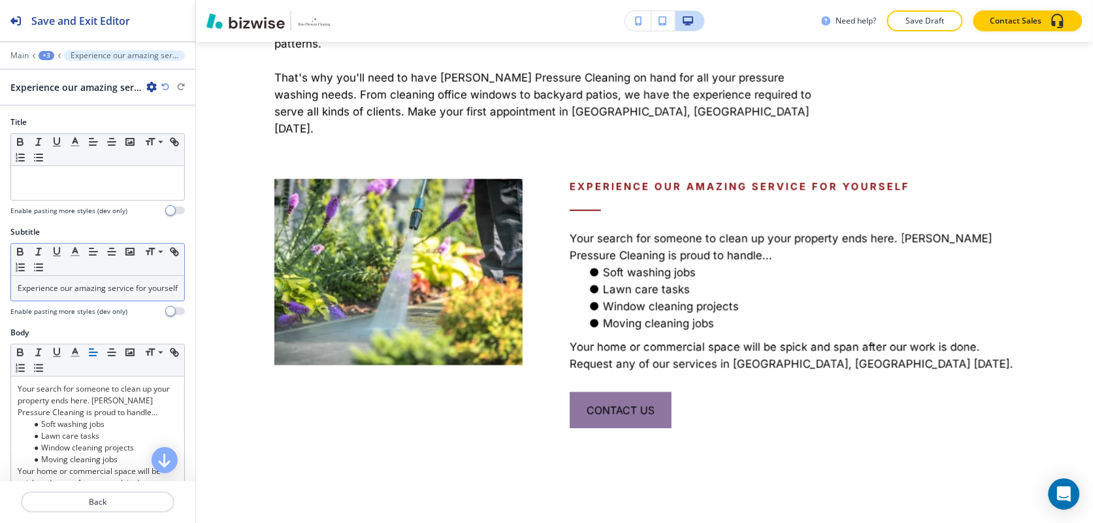
scroll to position [400, 0]
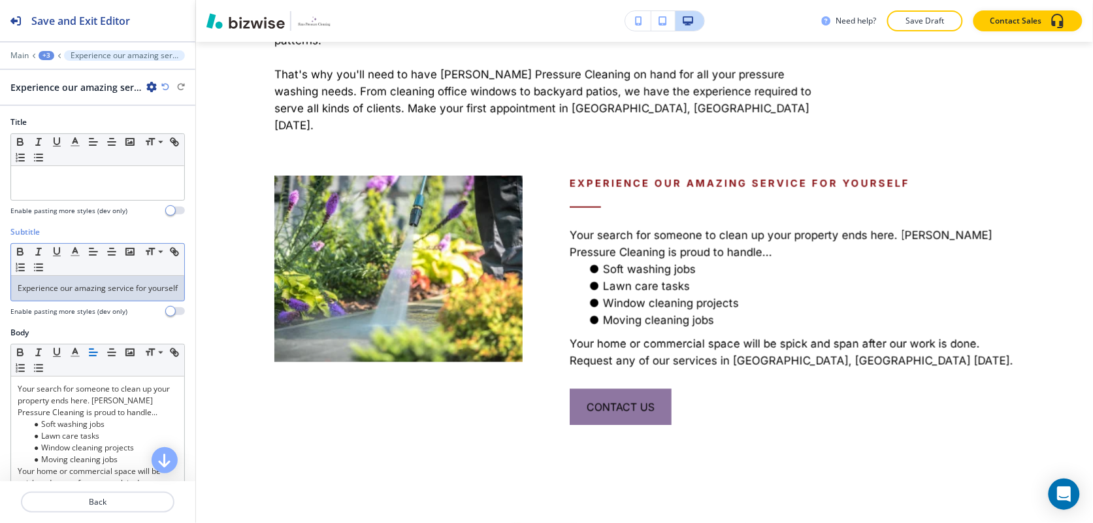
click at [79, 292] on link "Experience our amazing service for yourself" at bounding box center [98, 287] width 160 height 11
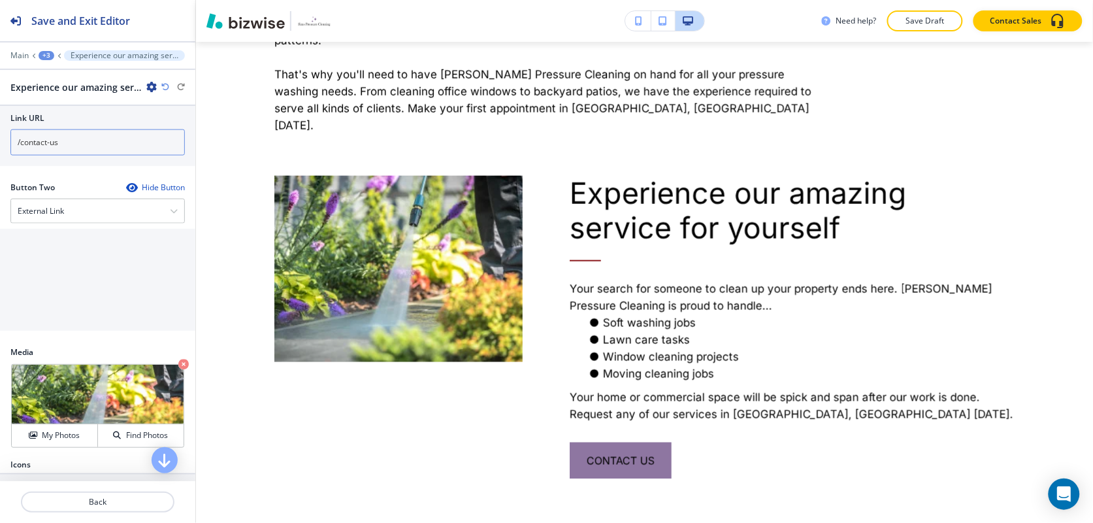
scroll to position [572, 0]
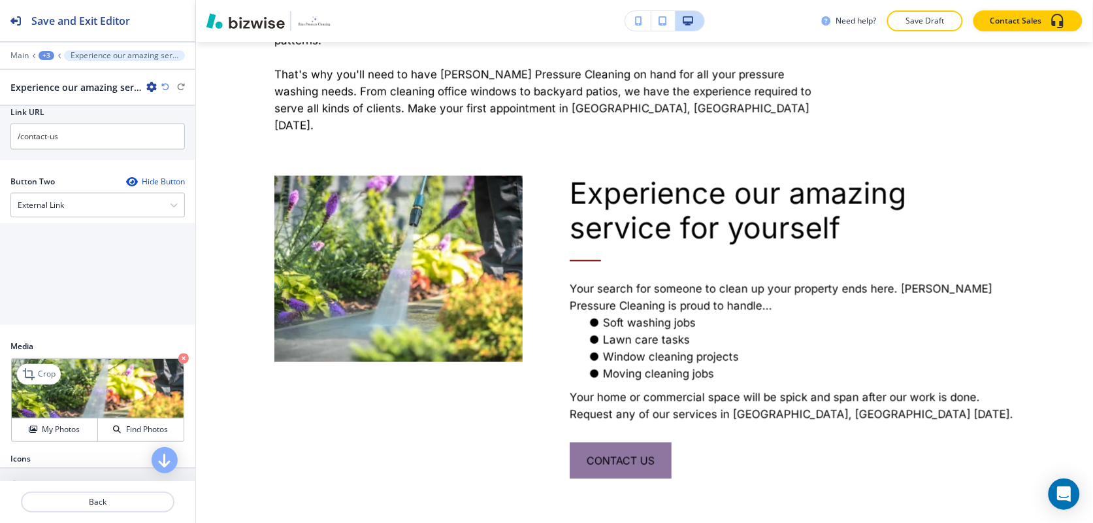
click at [46, 396] on img at bounding box center [98, 388] width 172 height 59
click at [41, 380] on p "Crop" at bounding box center [47, 374] width 18 height 12
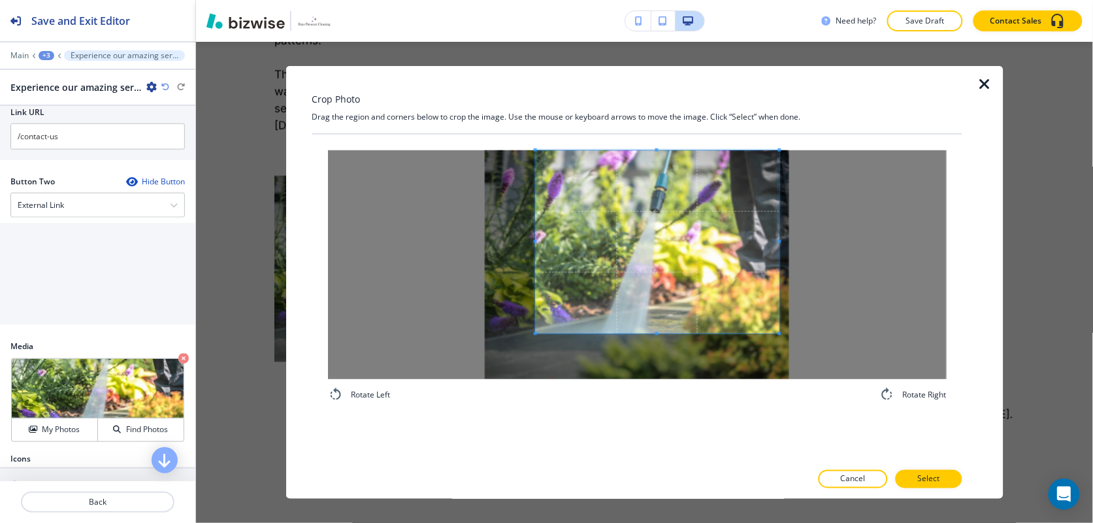
click at [664, 204] on span at bounding box center [657, 241] width 244 height 183
click at [777, 330] on span at bounding box center [658, 243] width 244 height 183
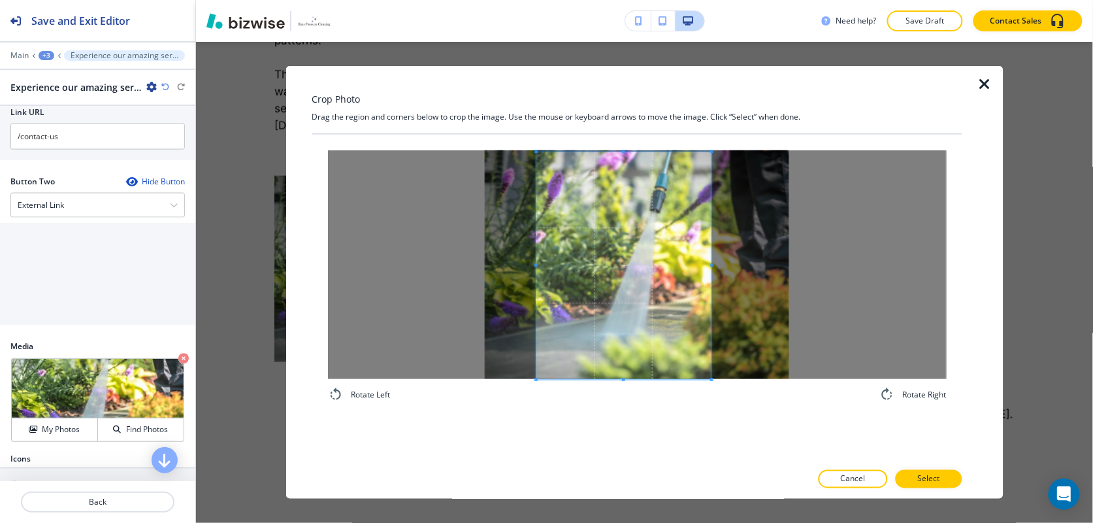
click at [709, 390] on div "Rotate Left Rotate Right" at bounding box center [636, 276] width 619 height 252
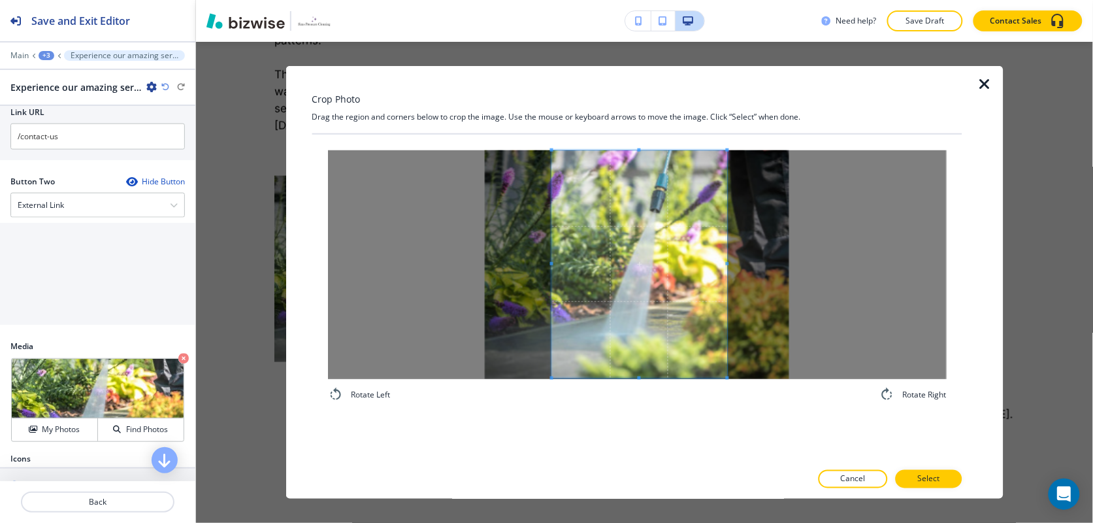
click at [670, 311] on span at bounding box center [638, 263] width 175 height 227
click at [932, 471] on button "Select" at bounding box center [928, 479] width 67 height 18
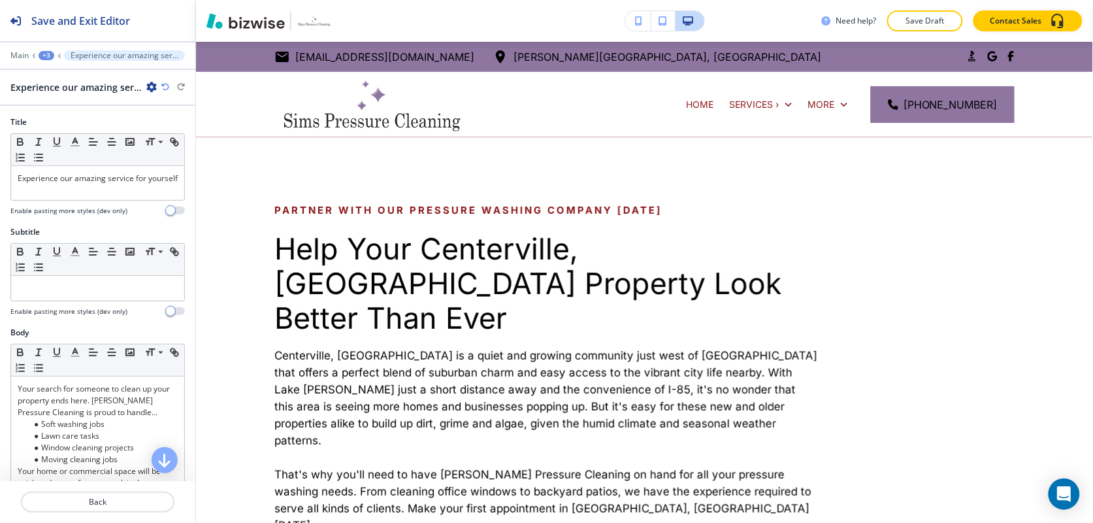
scroll to position [572, 0]
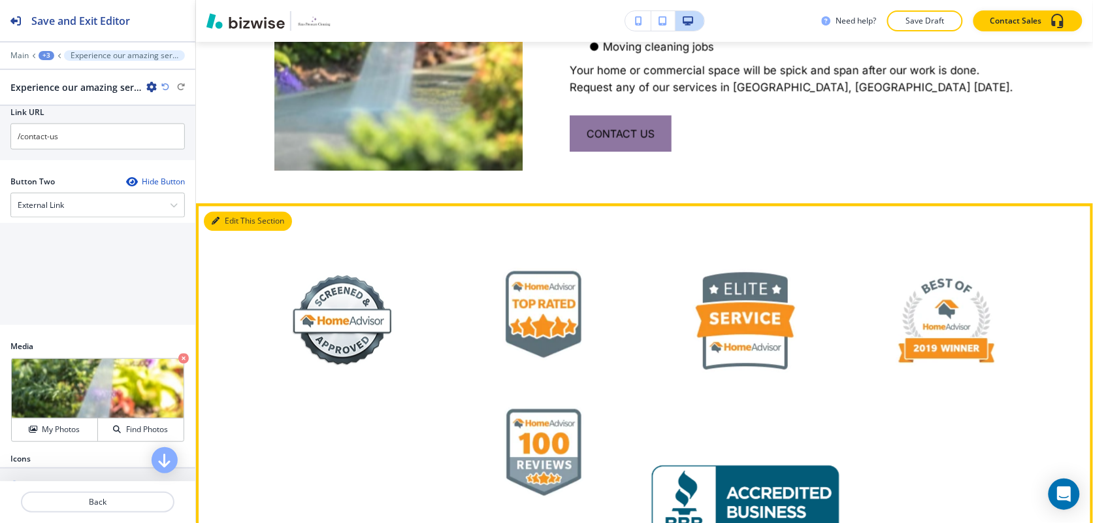
click at [224, 212] on button "Edit This Section" at bounding box center [248, 222] width 88 height 20
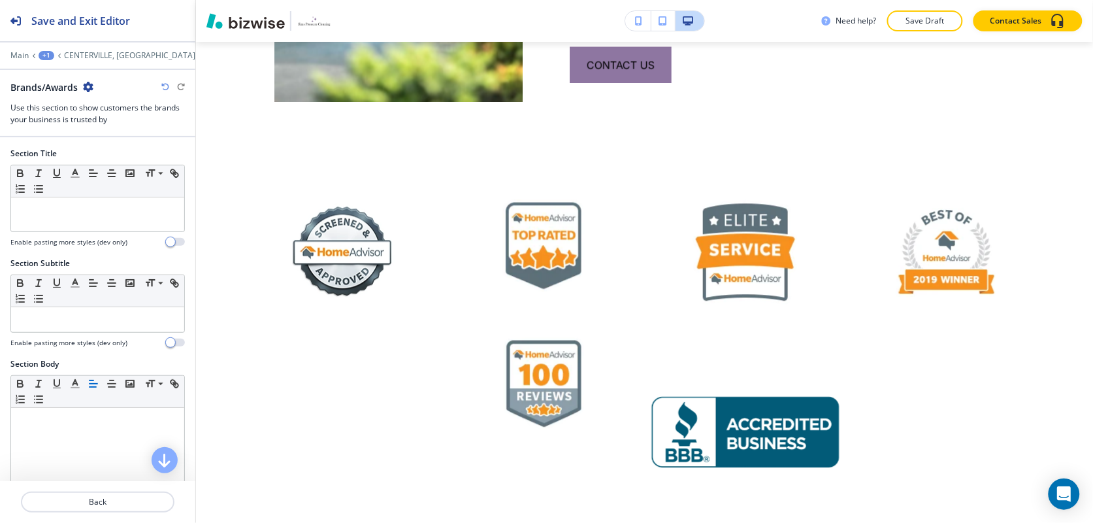
scroll to position [816, 0]
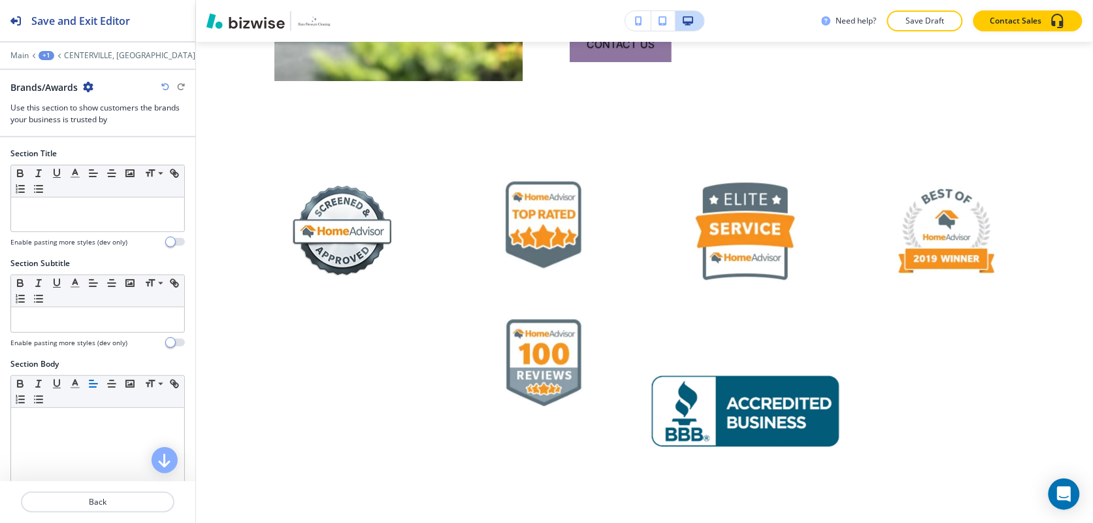
click at [86, 83] on icon "button" at bounding box center [88, 87] width 10 height 10
drag, startPoint x: 112, startPoint y: 158, endPoint x: 184, endPoint y: 172, distance: 73.1
click at [112, 158] on p "Delete Section" at bounding box center [125, 156] width 67 height 12
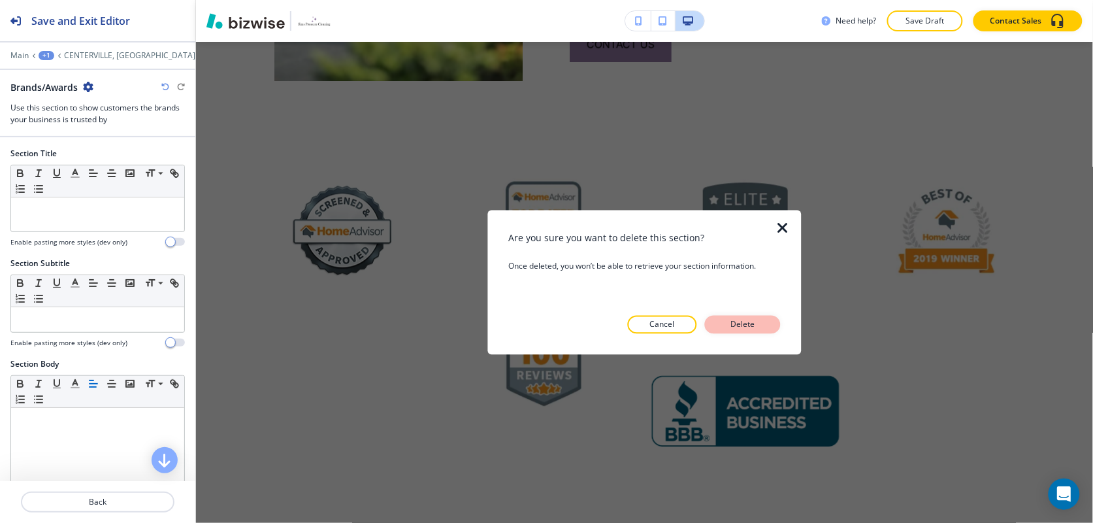
click at [769, 324] on button "Delete" at bounding box center [743, 324] width 76 height 18
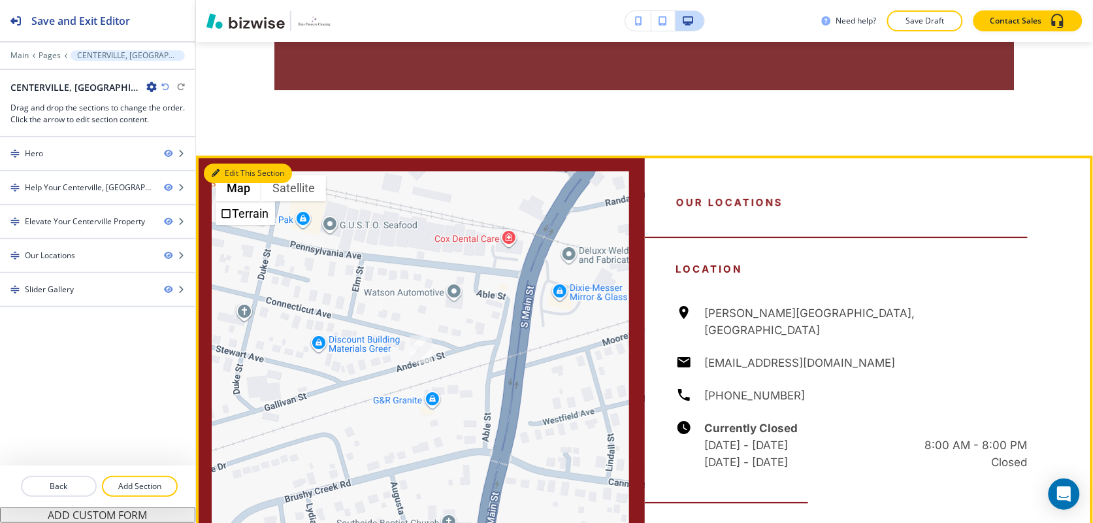
click at [221, 163] on button "Edit This Section" at bounding box center [248, 173] width 88 height 20
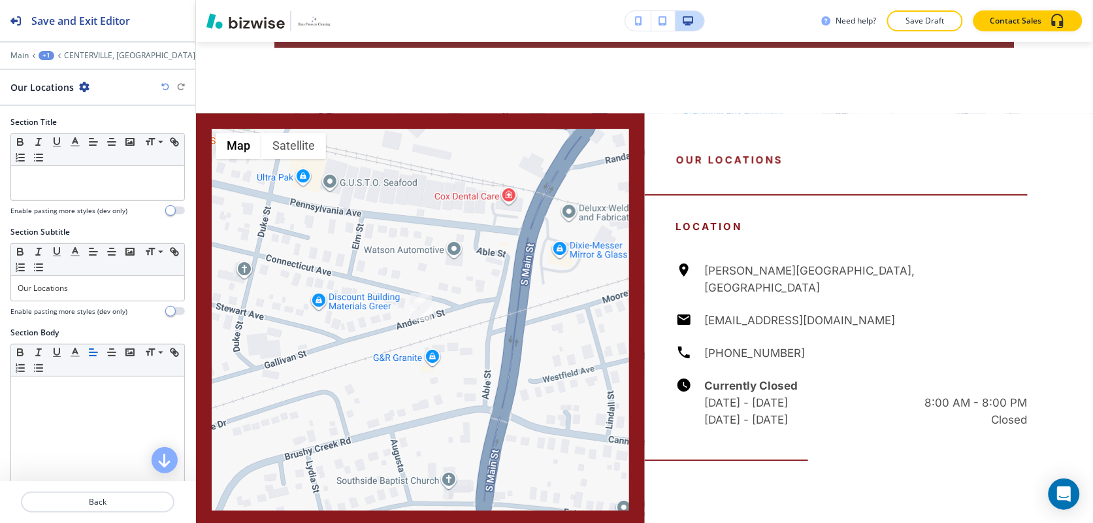
click at [73, 84] on div "Our Locations" at bounding box center [49, 87] width 79 height 14
click at [82, 86] on icon "button" at bounding box center [84, 87] width 10 height 10
click at [109, 155] on p "Delete Section" at bounding box center [119, 156] width 67 height 12
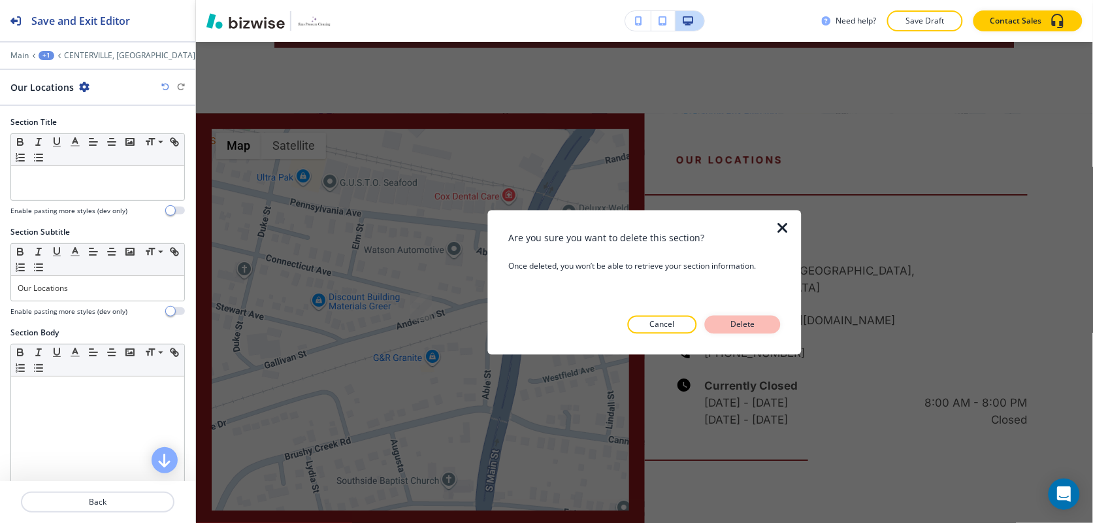
click at [746, 325] on p "Delete" at bounding box center [742, 324] width 31 height 12
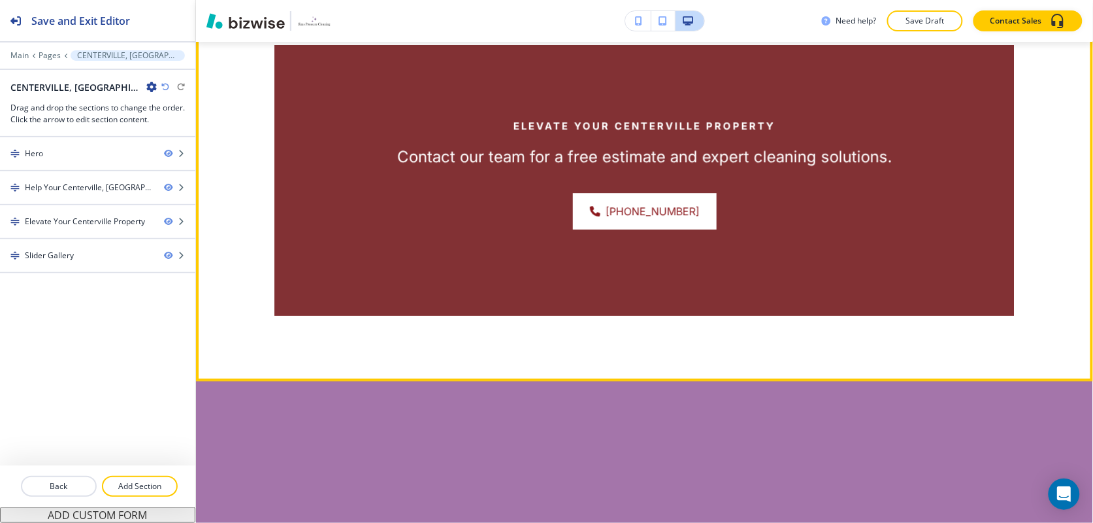
scroll to position [1116, 0]
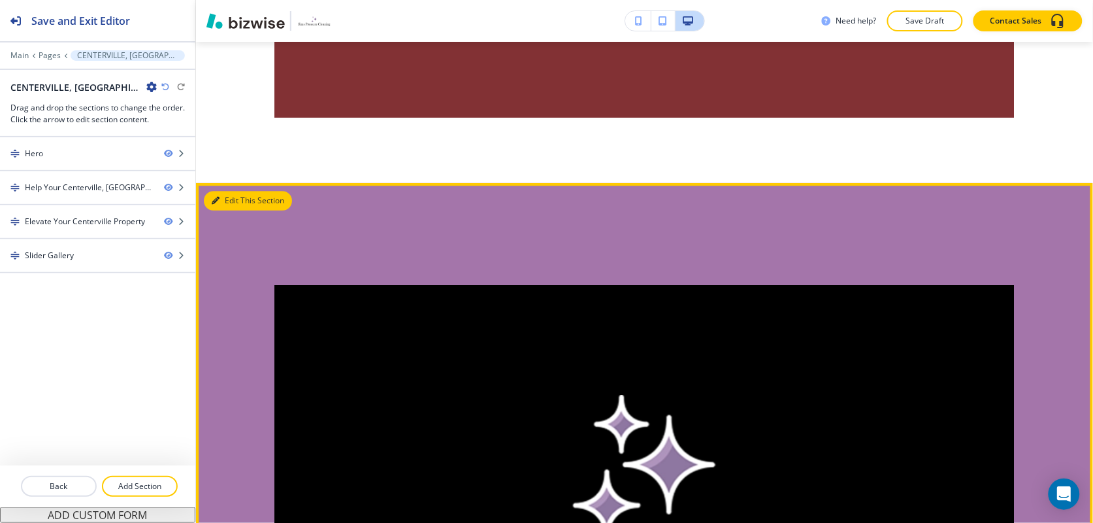
click at [222, 191] on button "Edit This Section" at bounding box center [248, 201] width 88 height 20
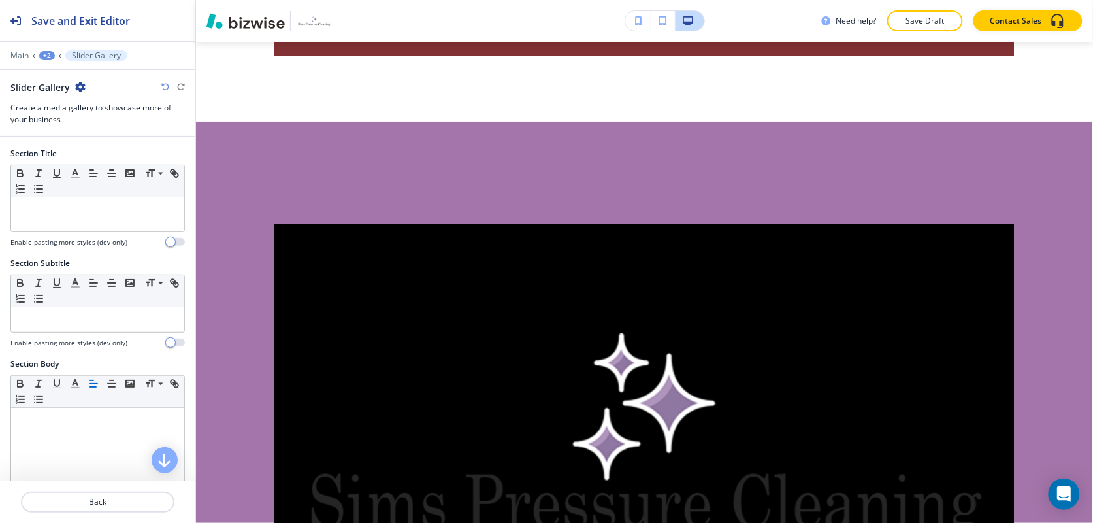
scroll to position [1186, 0]
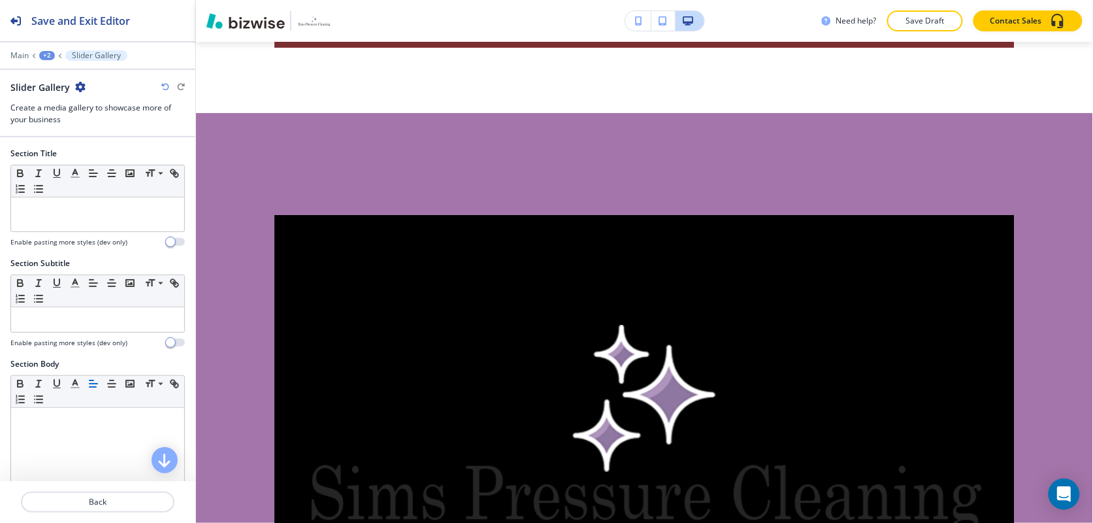
click at [77, 83] on icon "button" at bounding box center [80, 87] width 10 height 10
click at [118, 157] on p "Delete Section" at bounding box center [116, 156] width 67 height 12
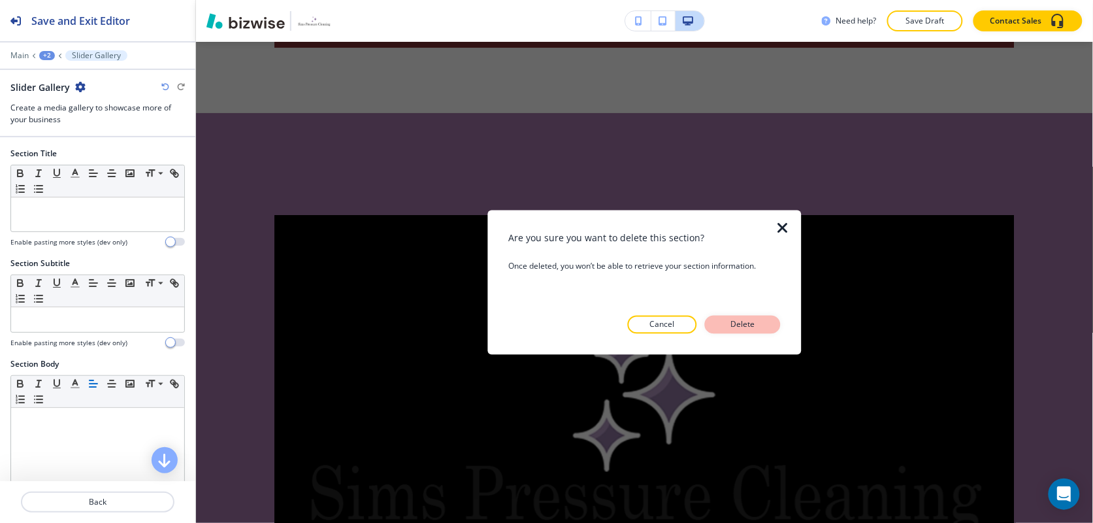
click at [742, 325] on p "Delete" at bounding box center [742, 324] width 31 height 12
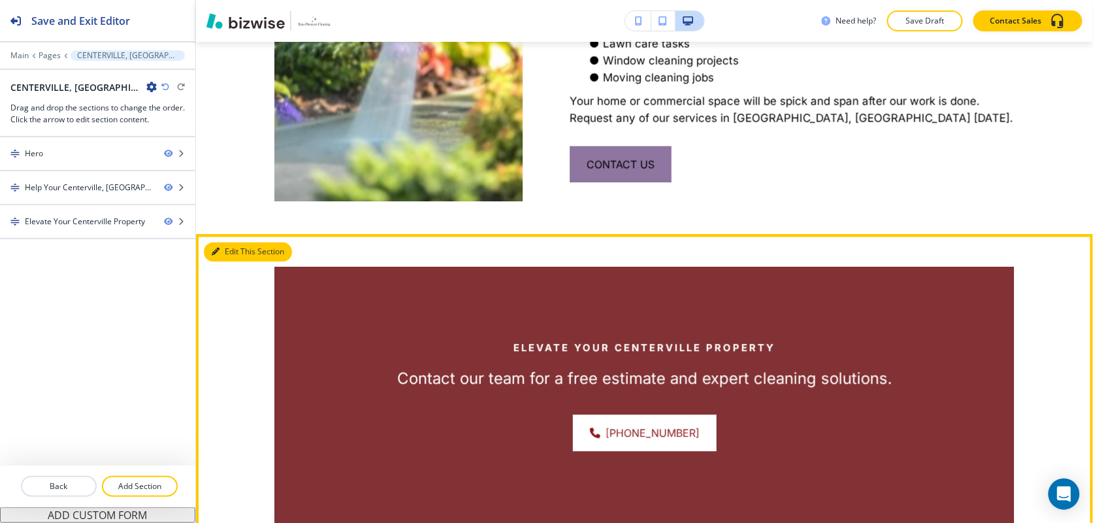
click at [234, 242] on button "Edit This Section" at bounding box center [248, 252] width 88 height 20
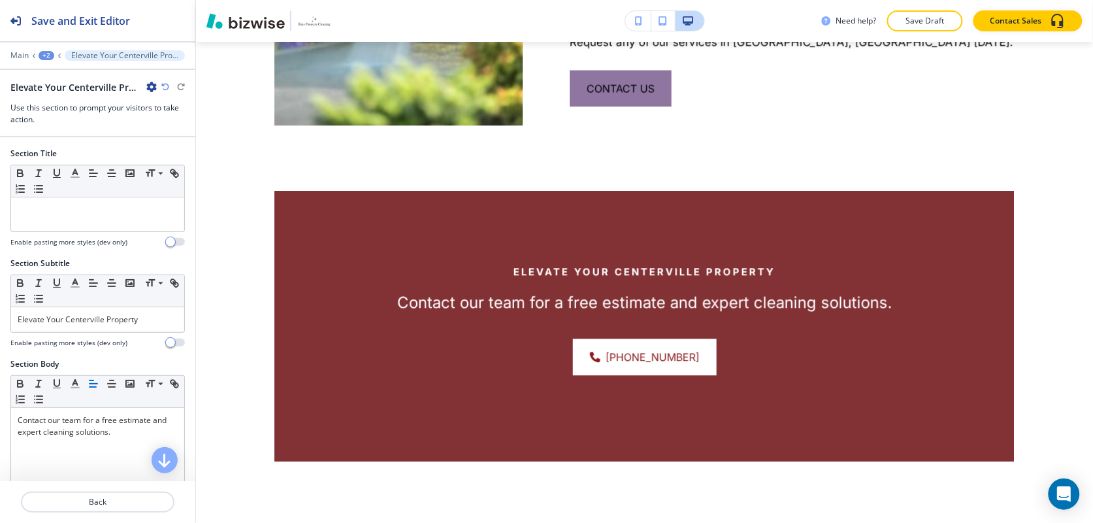
scroll to position [816, 0]
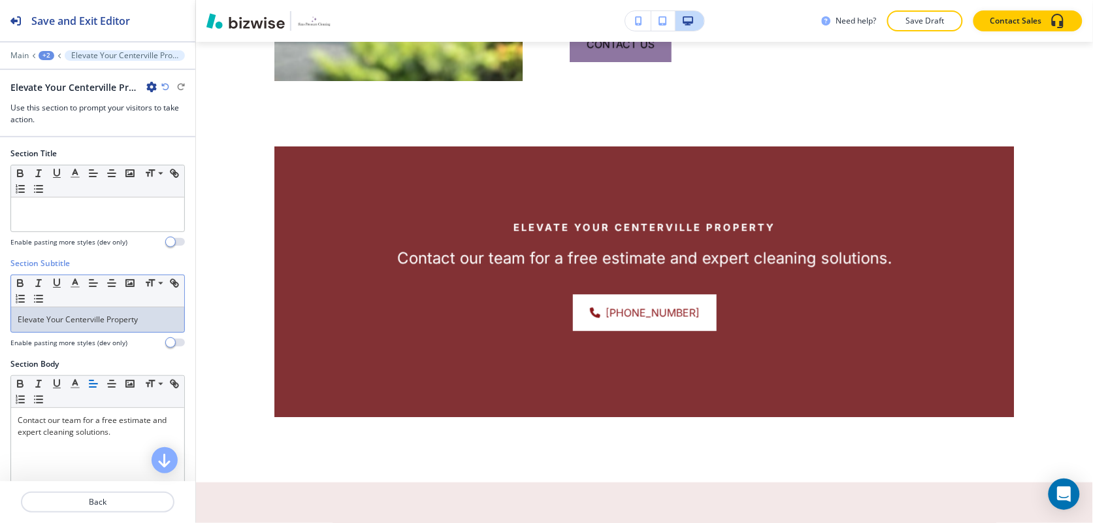
click at [86, 321] on p "Elevate Your Centerville Property" at bounding box center [98, 320] width 160 height 12
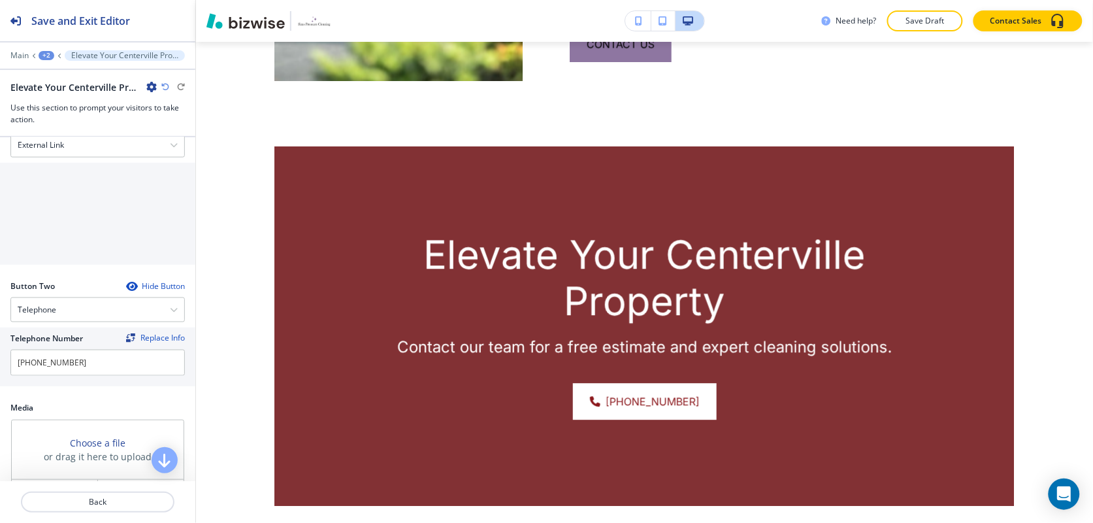
scroll to position [490, 0]
click at [93, 140] on div "External Link" at bounding box center [97, 143] width 173 height 24
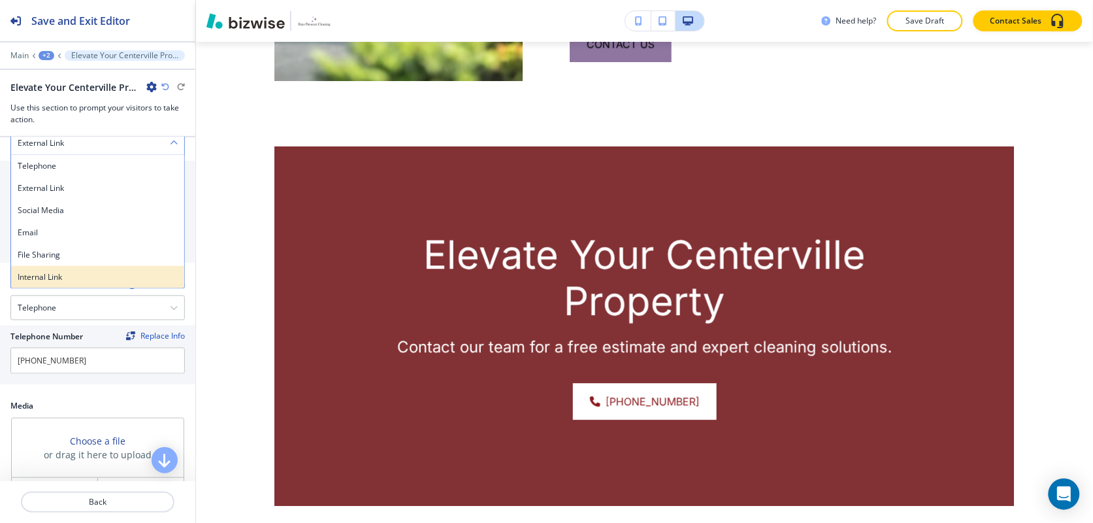
click at [73, 274] on h4 "Internal Link" at bounding box center [98, 277] width 160 height 12
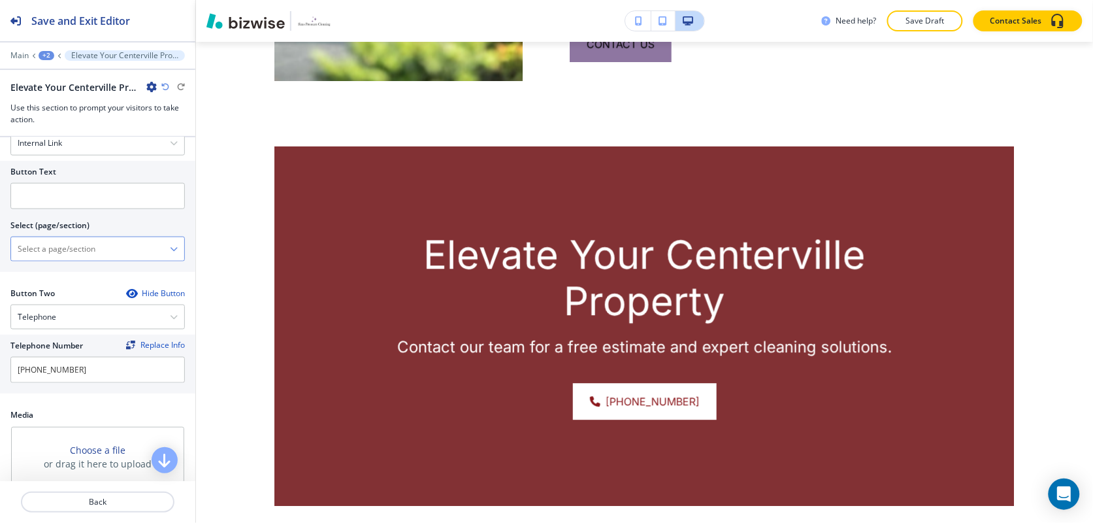
click at [90, 256] on \(page\/section\) "Manual Input" at bounding box center [90, 249] width 159 height 22
type \(page\/section\) "CONTACT US"
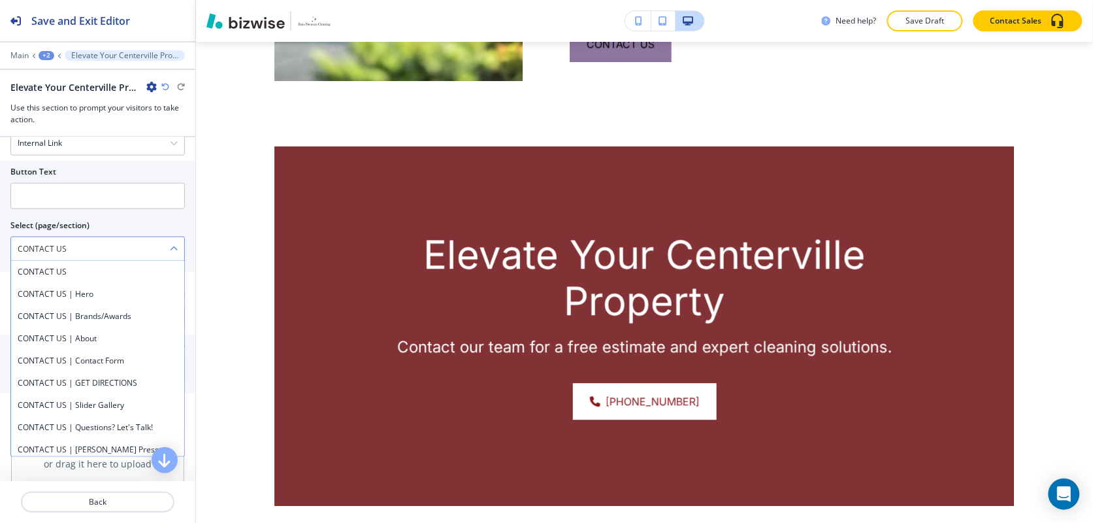
drag, startPoint x: -2, startPoint y: 250, endPoint x: 49, endPoint y: 251, distance: 51.0
click at [1, 250] on div "Button Text Select (page/section) CONTACT US CONTACT US CONTACT US | Hero CONTA…" at bounding box center [97, 216] width 195 height 111
click at [67, 272] on h4 "CONTACT US" at bounding box center [98, 272] width 160 height 12
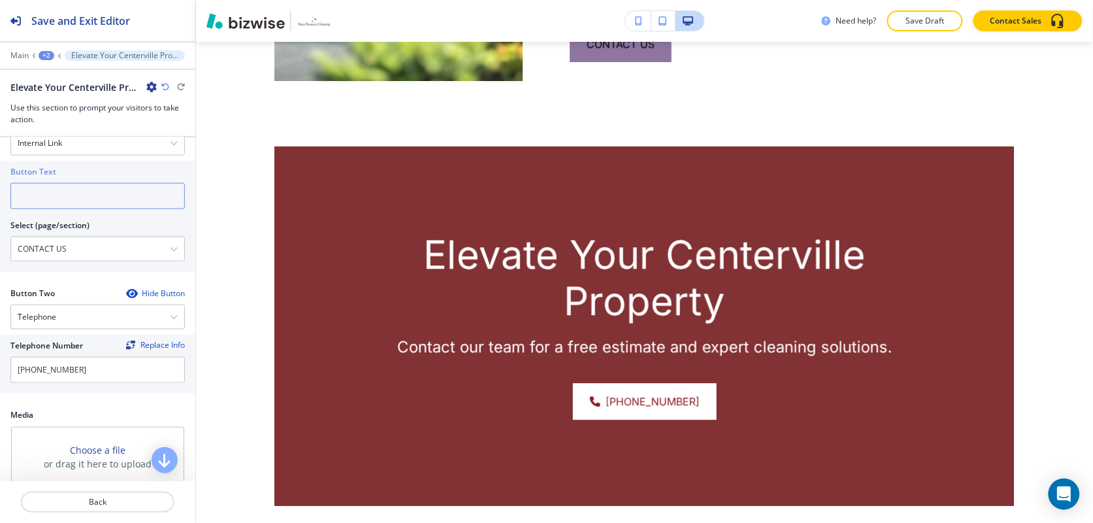
paste input "CONTACT US"
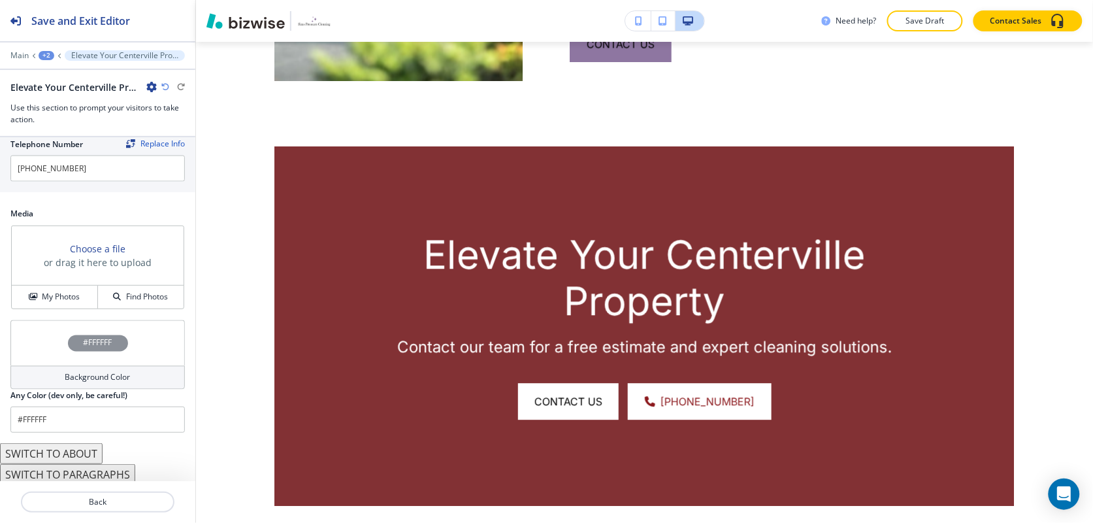
scroll to position [699, 0]
type input "CONTACT US"
click at [44, 291] on h4 "My Photos" at bounding box center [61, 293] width 38 height 12
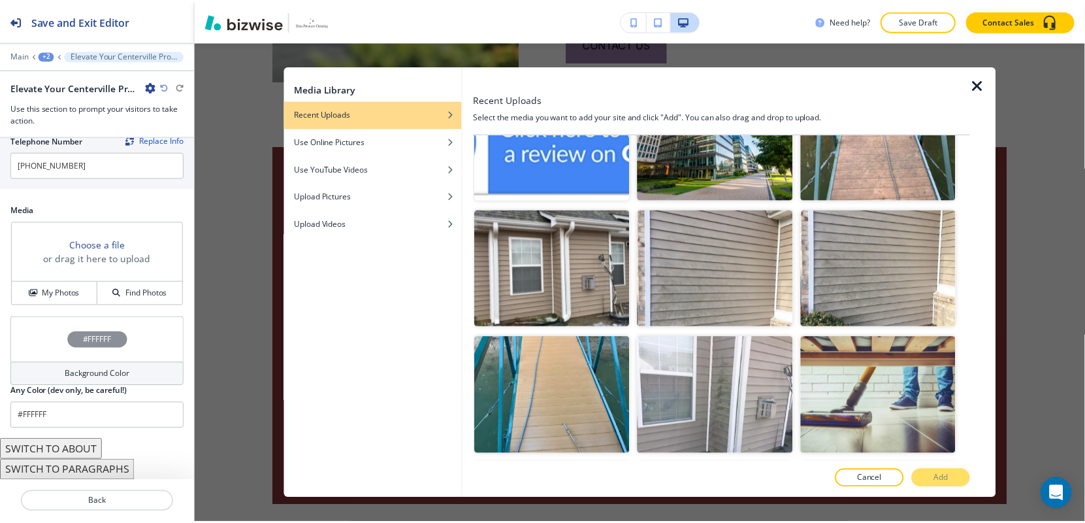
scroll to position [1504, 0]
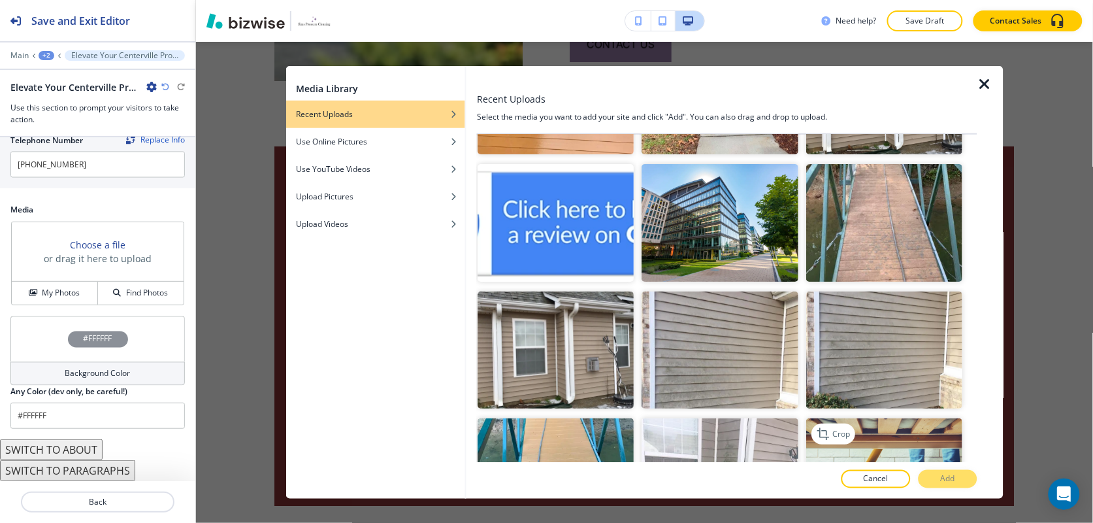
drag, startPoint x: 882, startPoint y: 415, endPoint x: 895, endPoint y: 419, distance: 13.6
click at [882, 418] on img "button" at bounding box center [885, 477] width 156 height 118
click at [935, 475] on button "Add" at bounding box center [947, 479] width 59 height 18
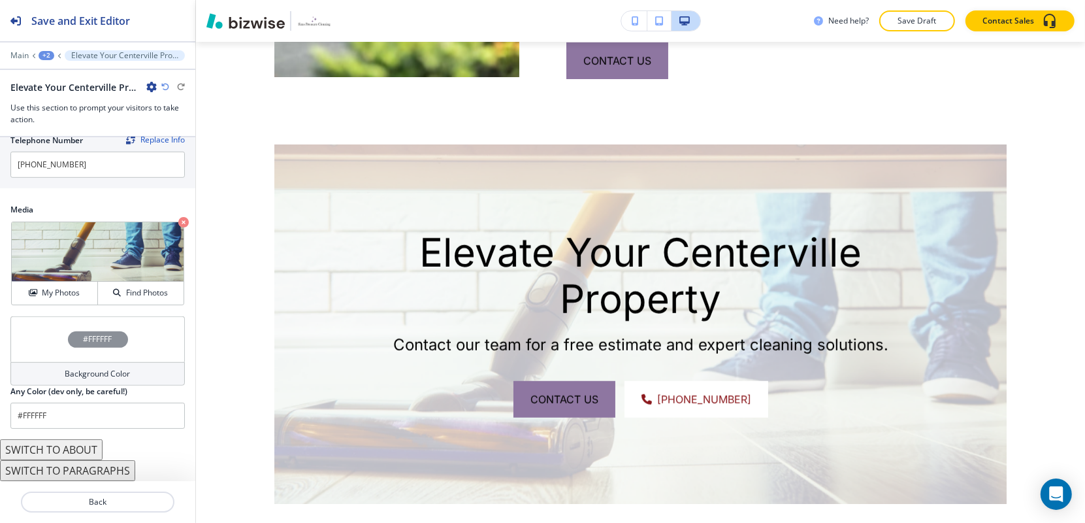
click at [35, 331] on div "#FFFFFF" at bounding box center [97, 339] width 174 height 46
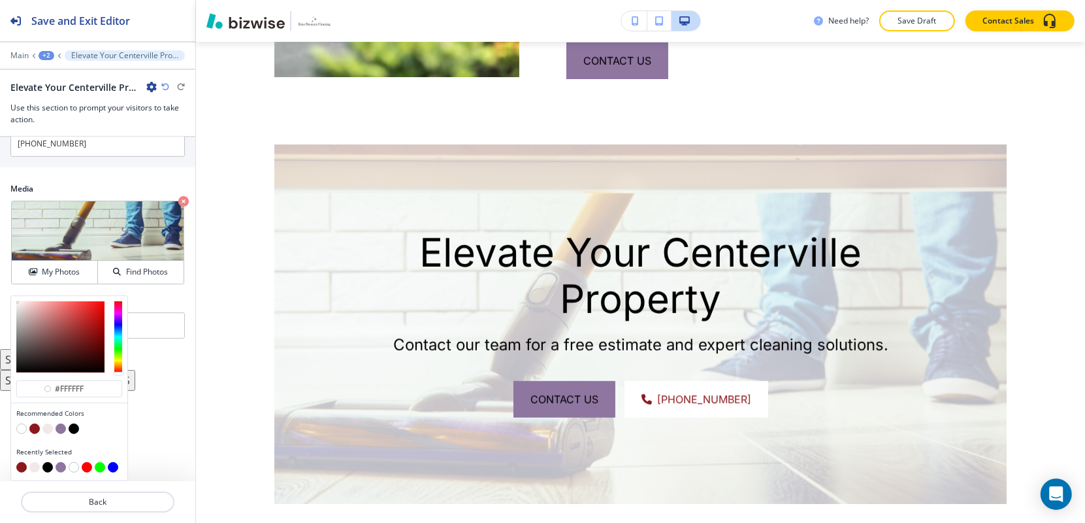
click at [38, 429] on button "button" at bounding box center [34, 428] width 10 height 10
type input "#8b181c"
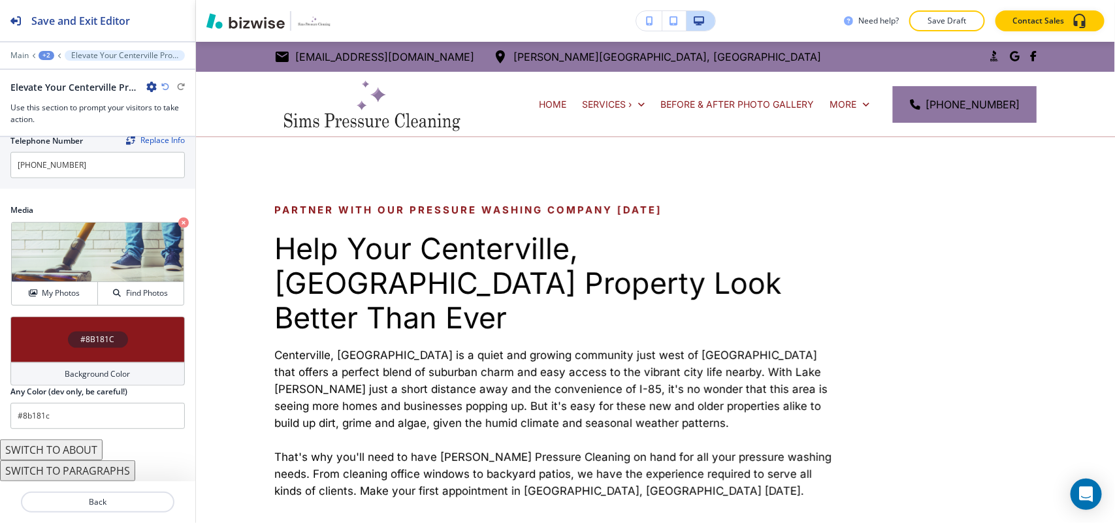
scroll to position [698, 0]
click at [23, 54] on p "Main" at bounding box center [19, 55] width 18 height 9
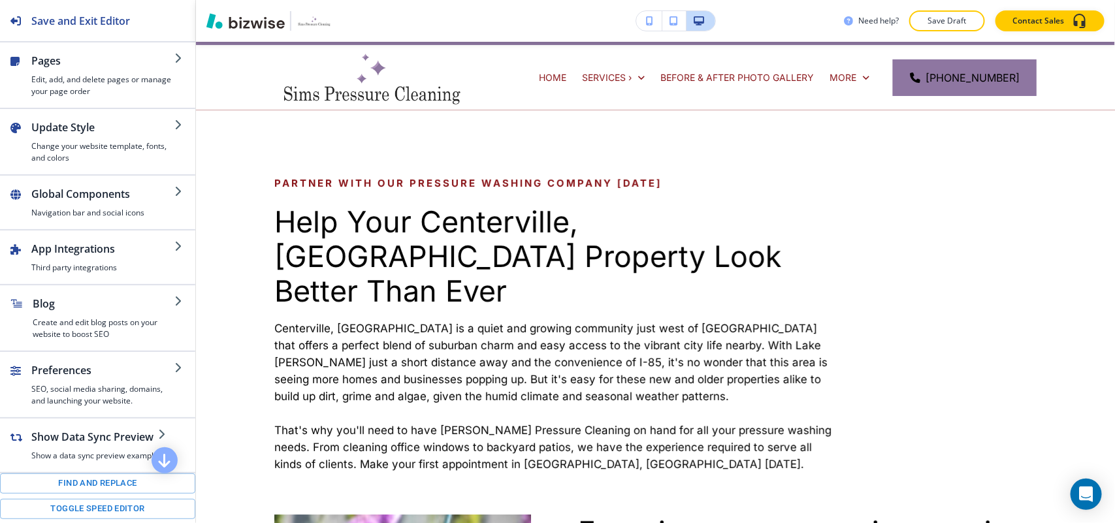
scroll to position [0, 0]
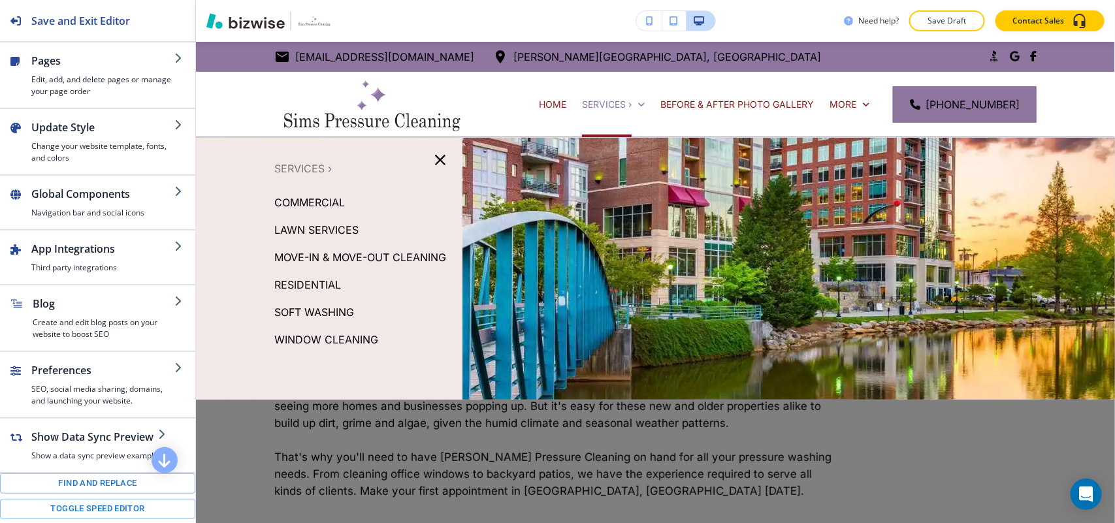
click at [323, 200] on p "COMMERCIAL" at bounding box center [309, 203] width 71 height 20
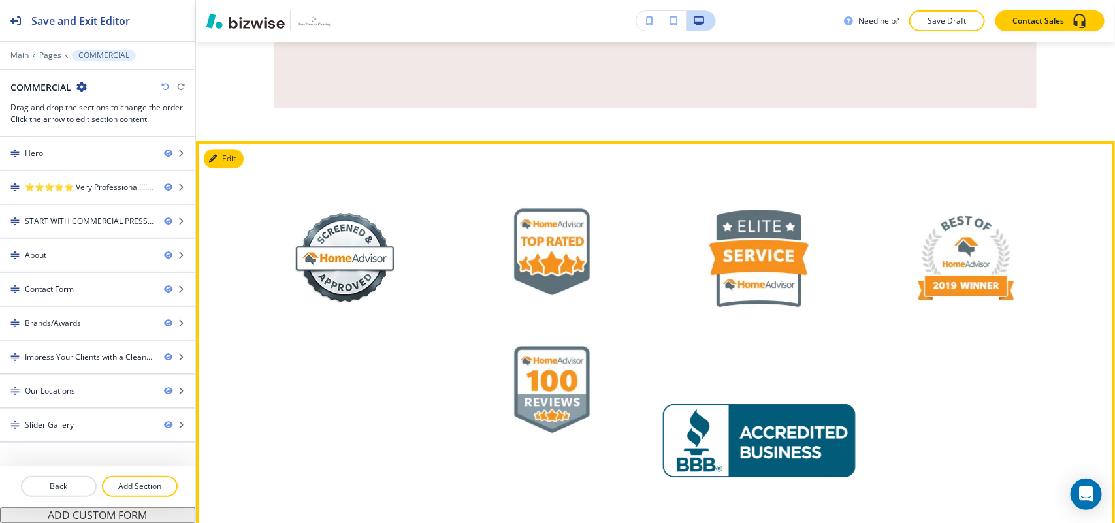
scroll to position [1633, 0]
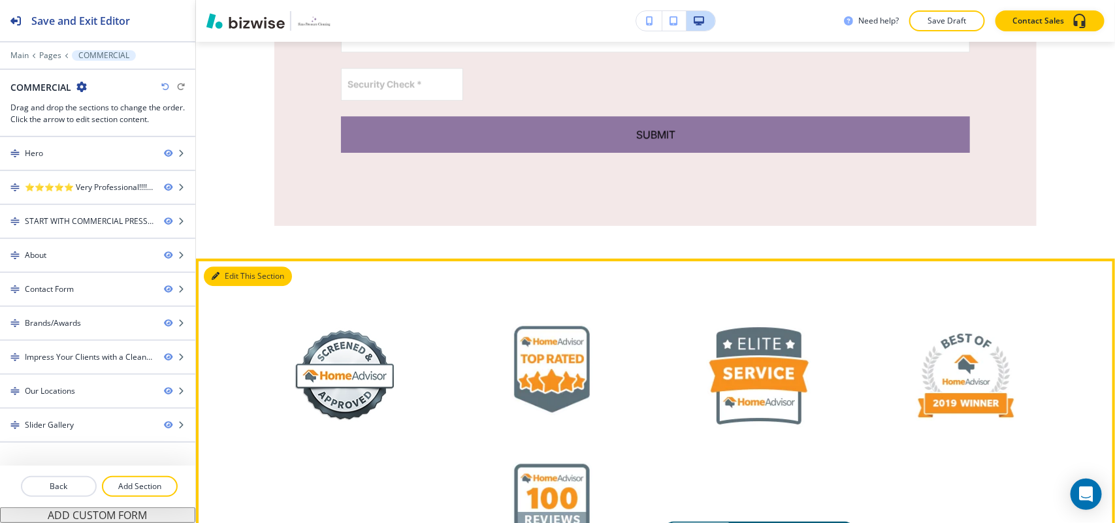
click at [236, 266] on button "Edit This Section" at bounding box center [248, 276] width 88 height 20
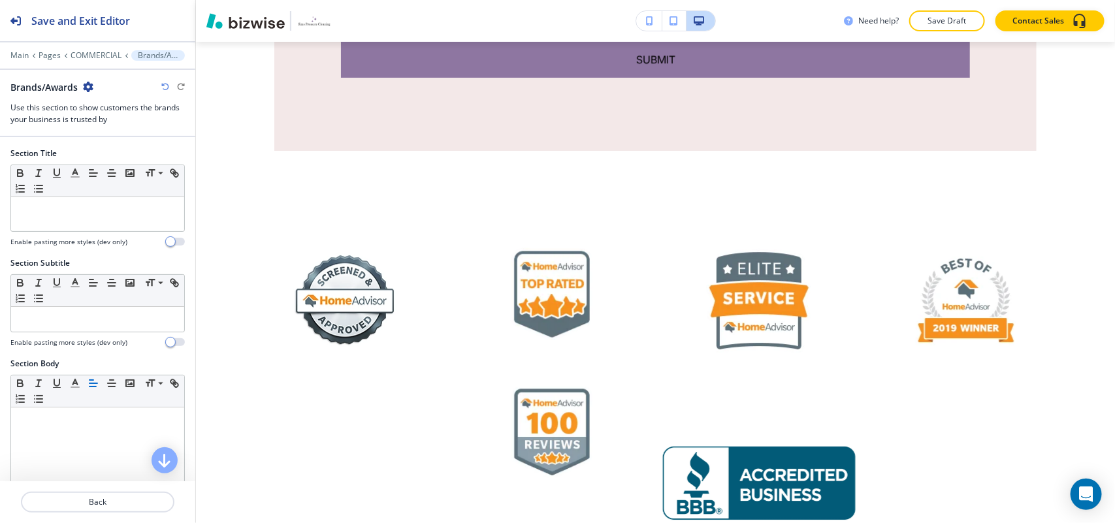
scroll to position [1745, 0]
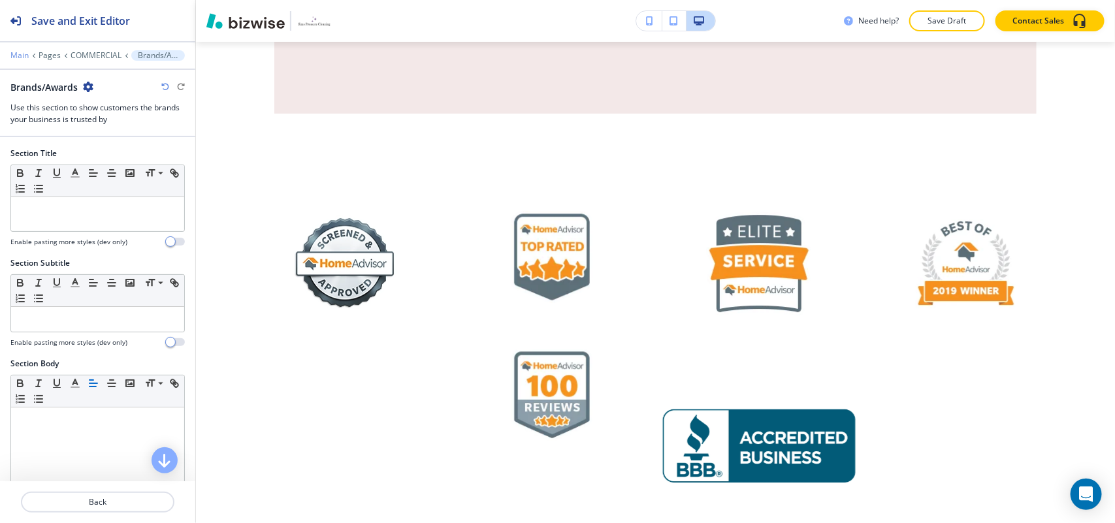
click at [20, 52] on p "Main" at bounding box center [19, 55] width 18 height 9
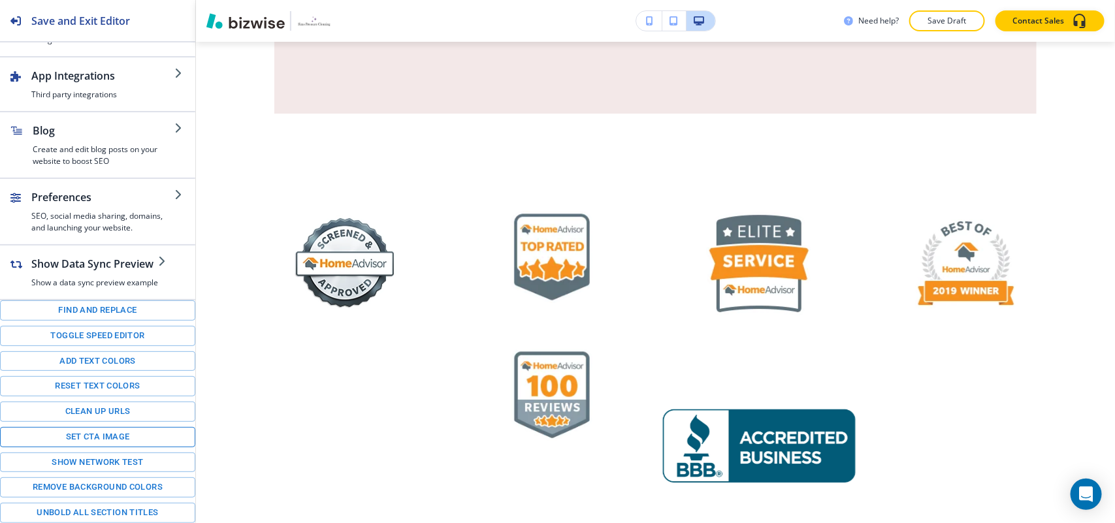
scroll to position [189, 0]
click at [82, 334] on button "Toggle speed editor" at bounding box center [97, 336] width 195 height 20
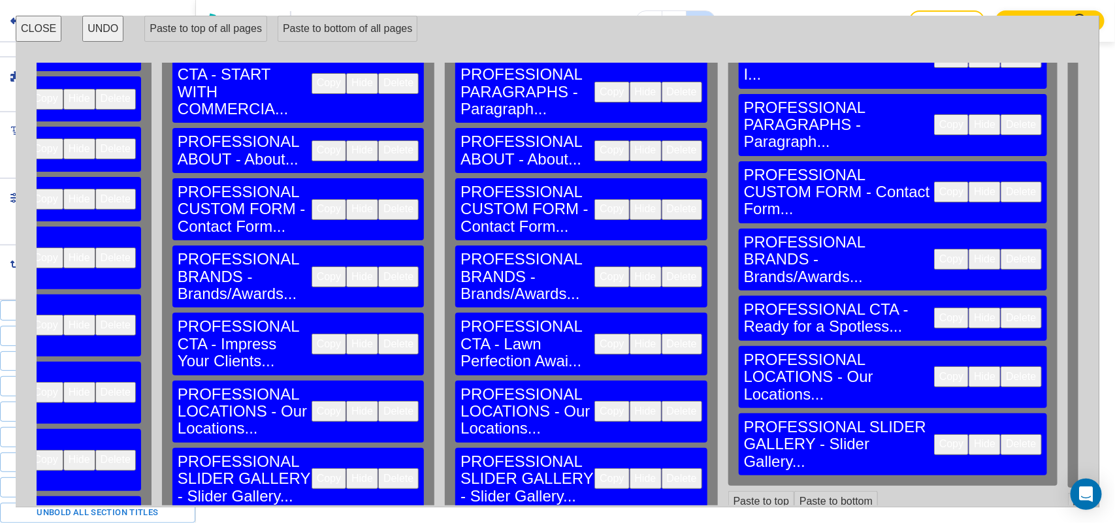
scroll to position [245, 475]
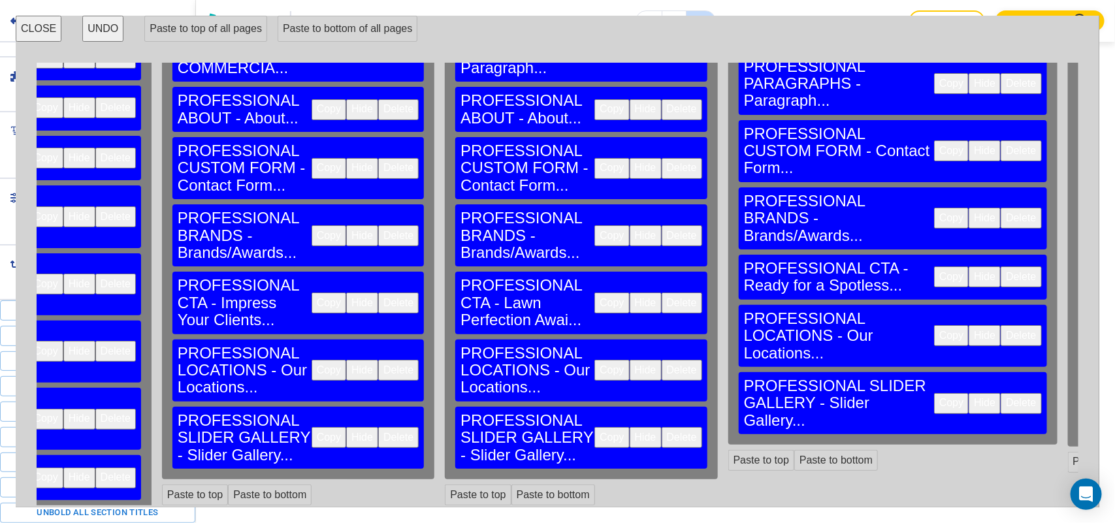
click at [378, 427] on button "Delete" at bounding box center [398, 437] width 40 height 21
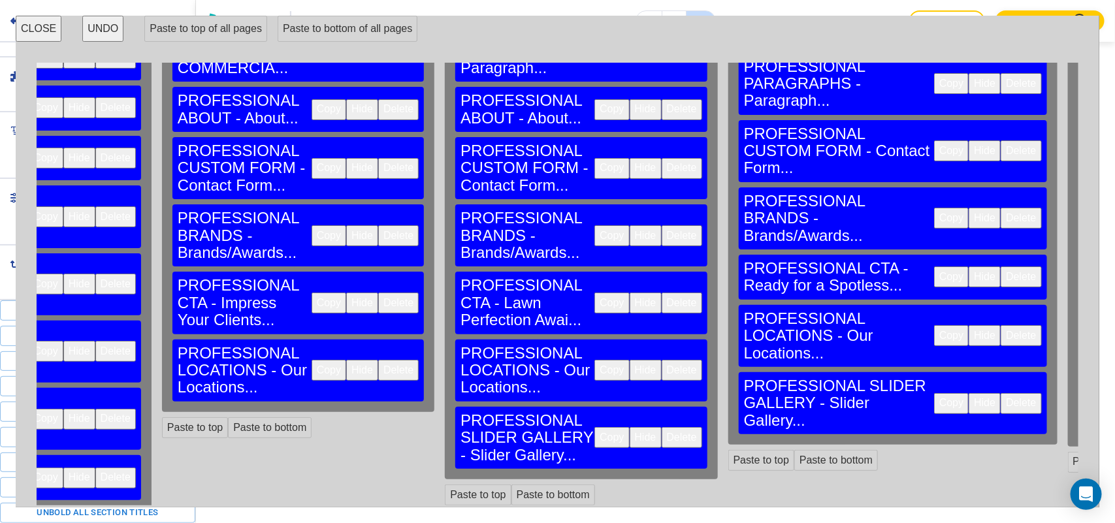
click at [378, 360] on button "Delete" at bounding box center [398, 370] width 40 height 21
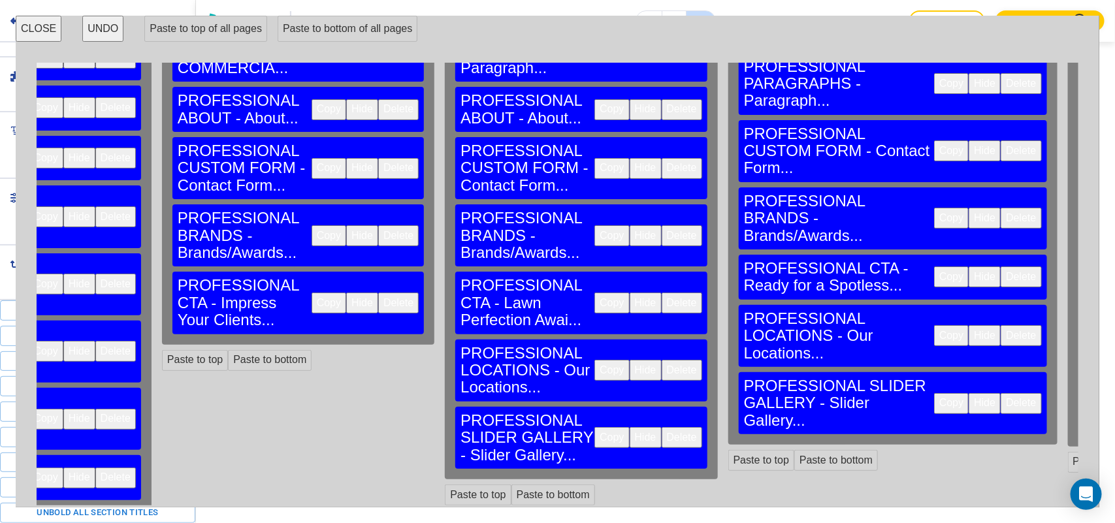
click at [378, 225] on button "Delete" at bounding box center [398, 235] width 40 height 21
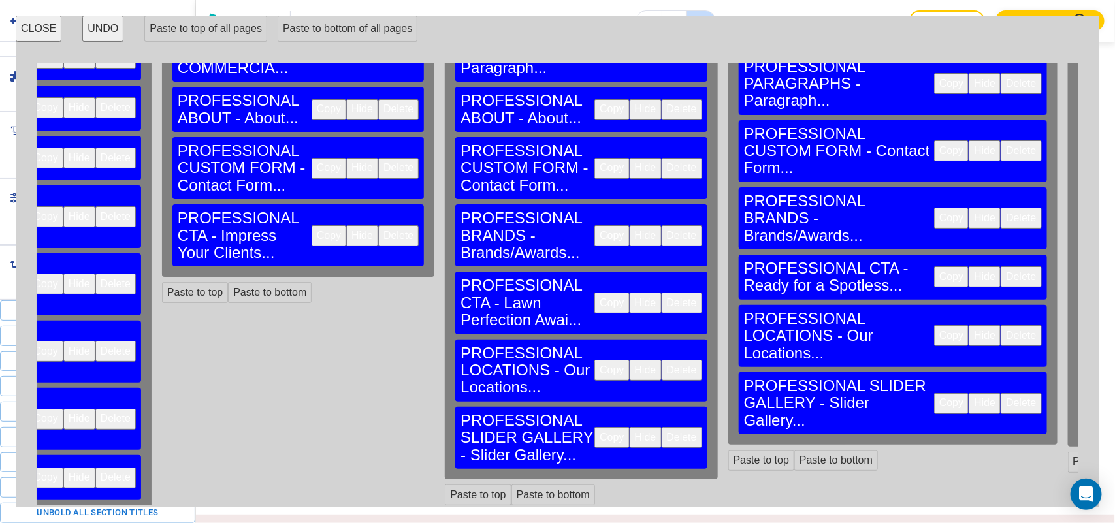
click at [662, 427] on button "Delete" at bounding box center [682, 437] width 40 height 21
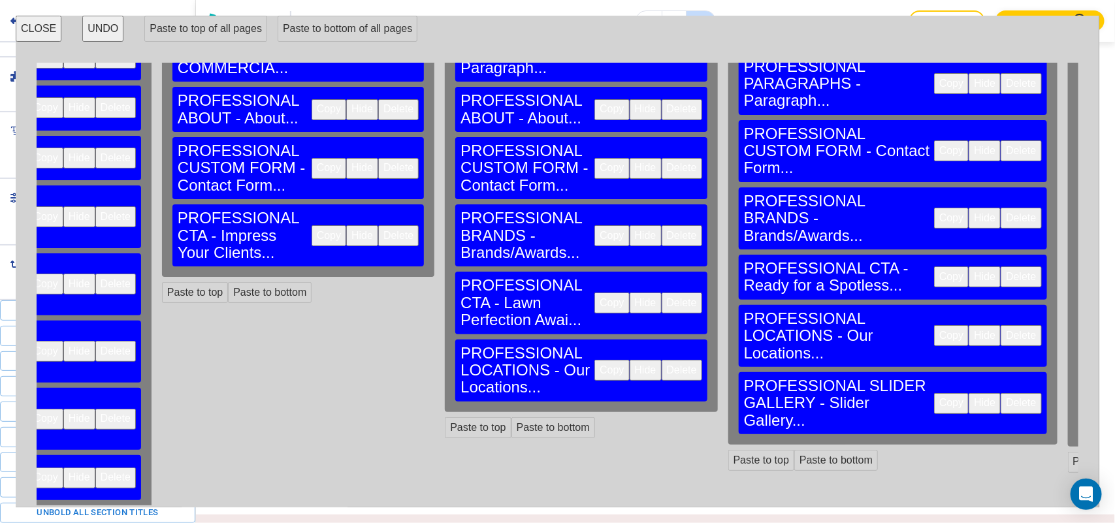
click at [662, 360] on button "Delete" at bounding box center [682, 370] width 40 height 21
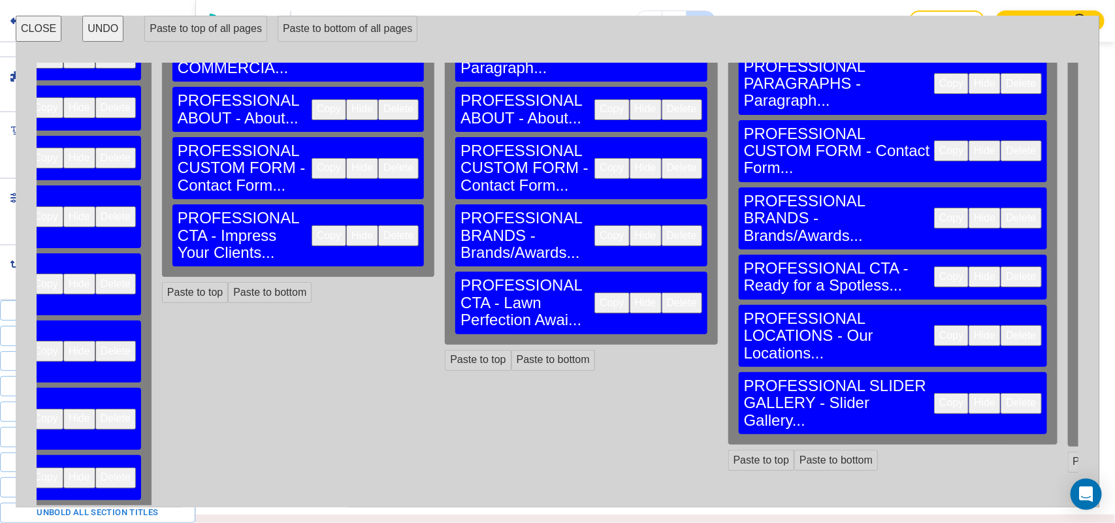
click at [662, 225] on button "Delete" at bounding box center [682, 235] width 40 height 21
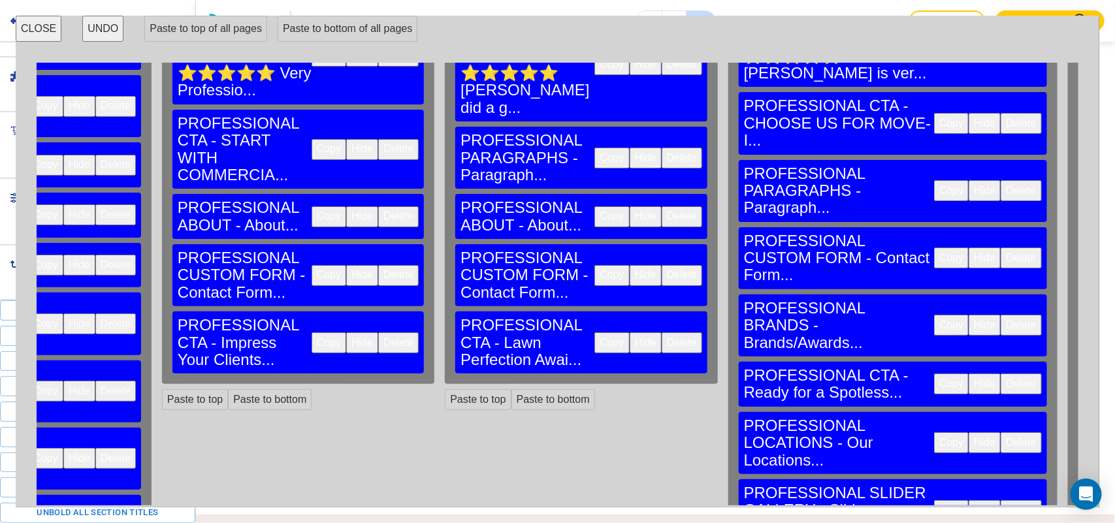
scroll to position [163, 475]
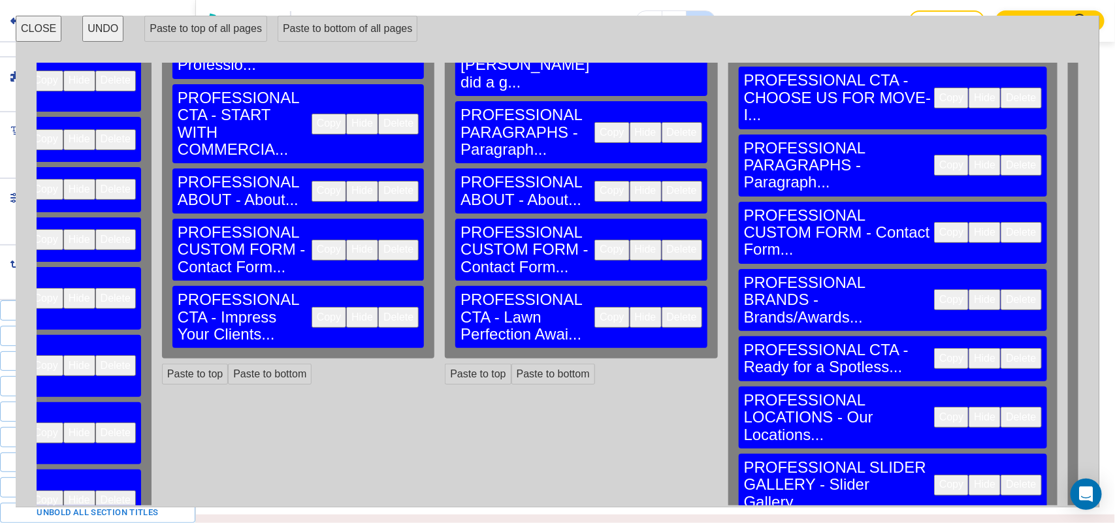
click at [1001, 475] on button "Delete" at bounding box center [1021, 485] width 40 height 21
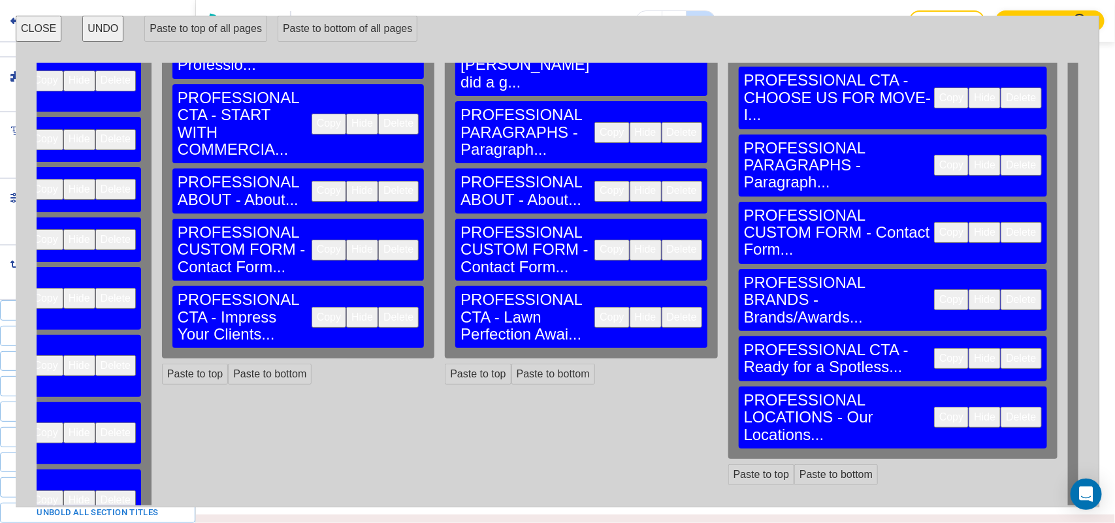
click at [1001, 407] on button "Delete" at bounding box center [1021, 417] width 40 height 21
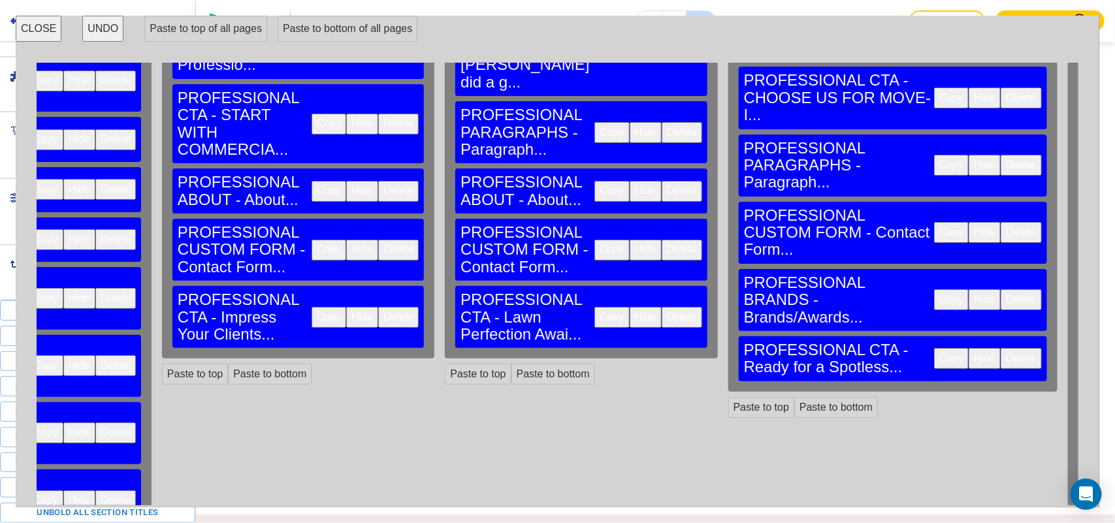
click at [1001, 289] on button "Delete" at bounding box center [1021, 299] width 40 height 21
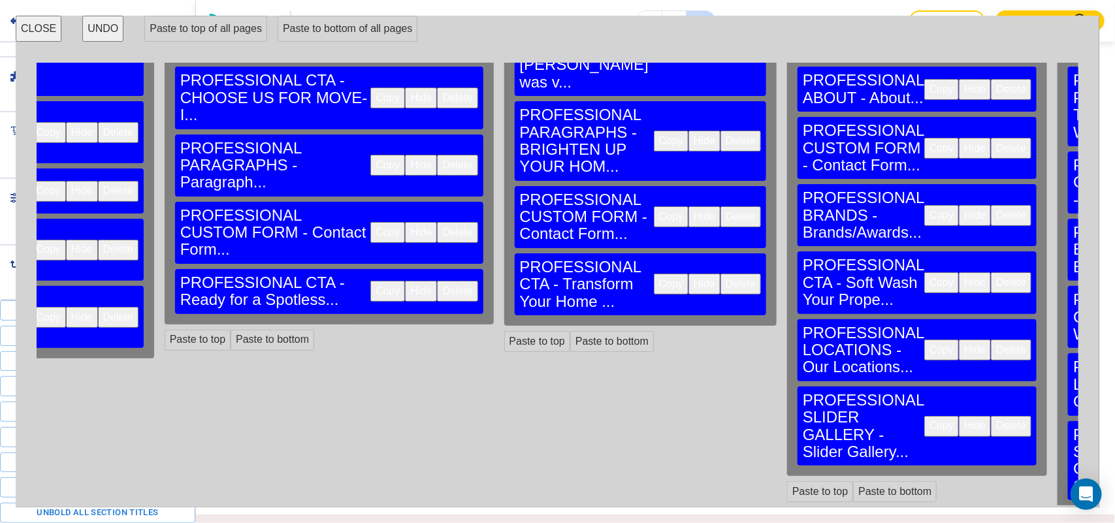
scroll to position [163, 1049]
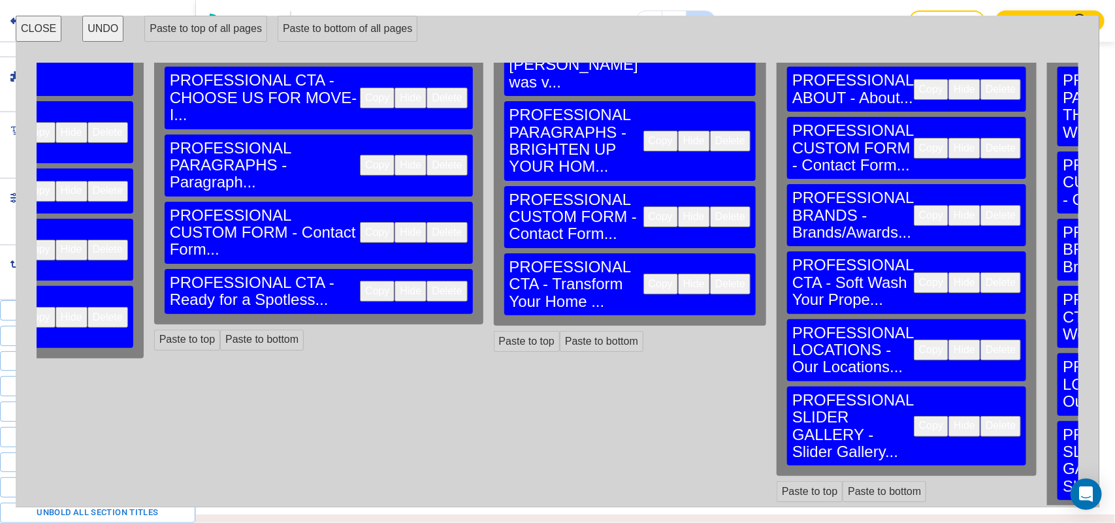
click at [980, 416] on button "Delete" at bounding box center [1000, 426] width 40 height 21
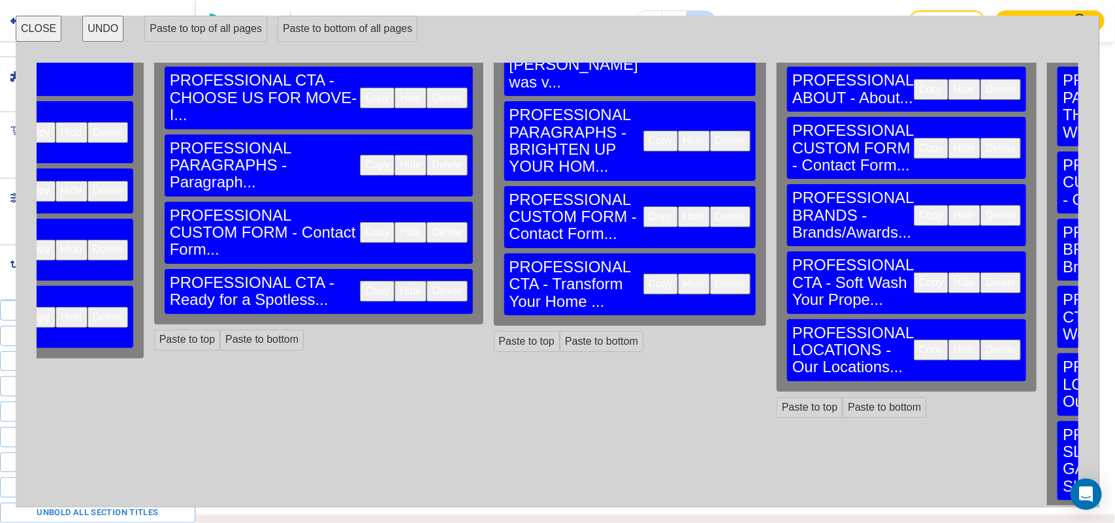
click at [980, 340] on button "Delete" at bounding box center [1000, 350] width 40 height 21
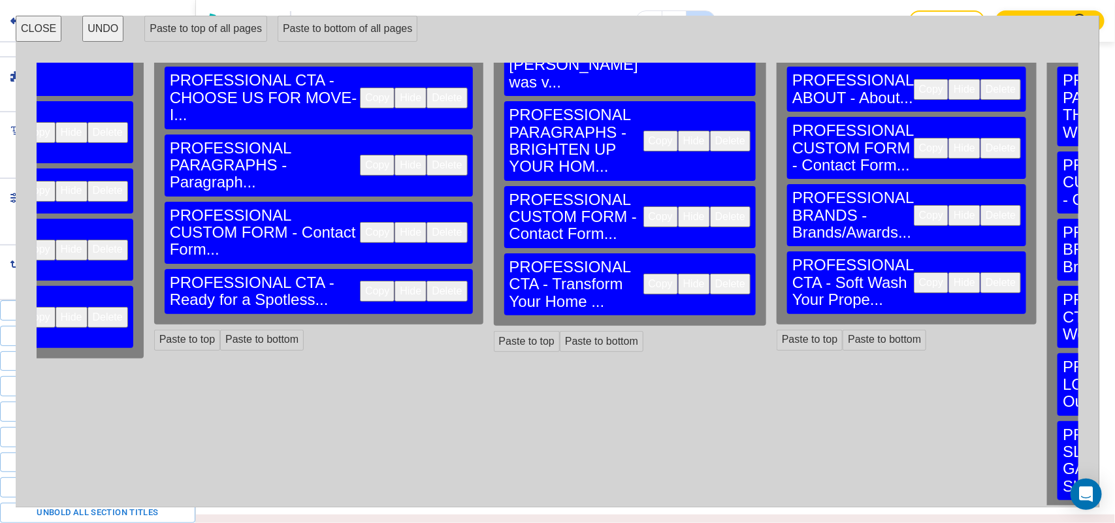
click at [980, 205] on button "Delete" at bounding box center [1000, 215] width 40 height 21
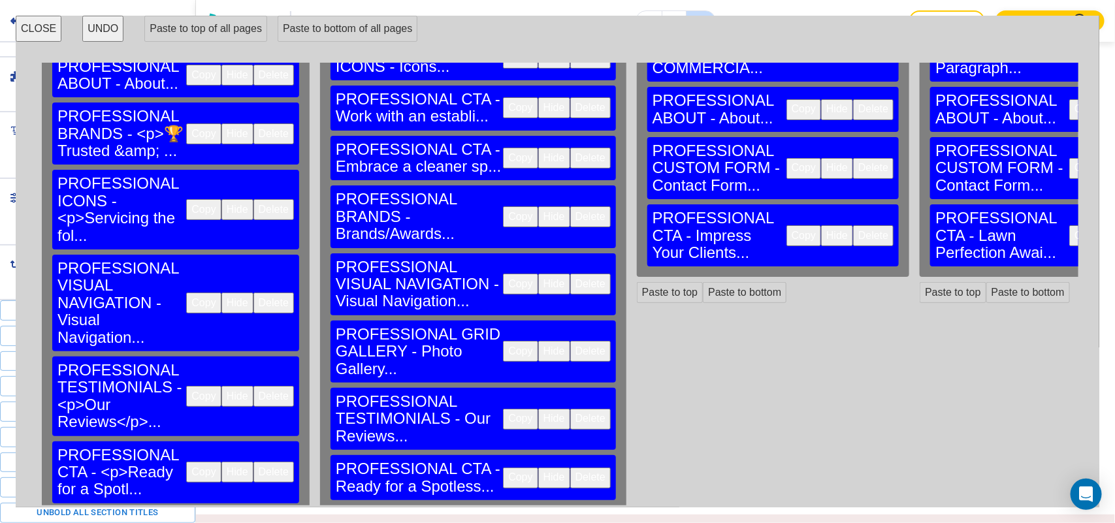
scroll to position [384, 0]
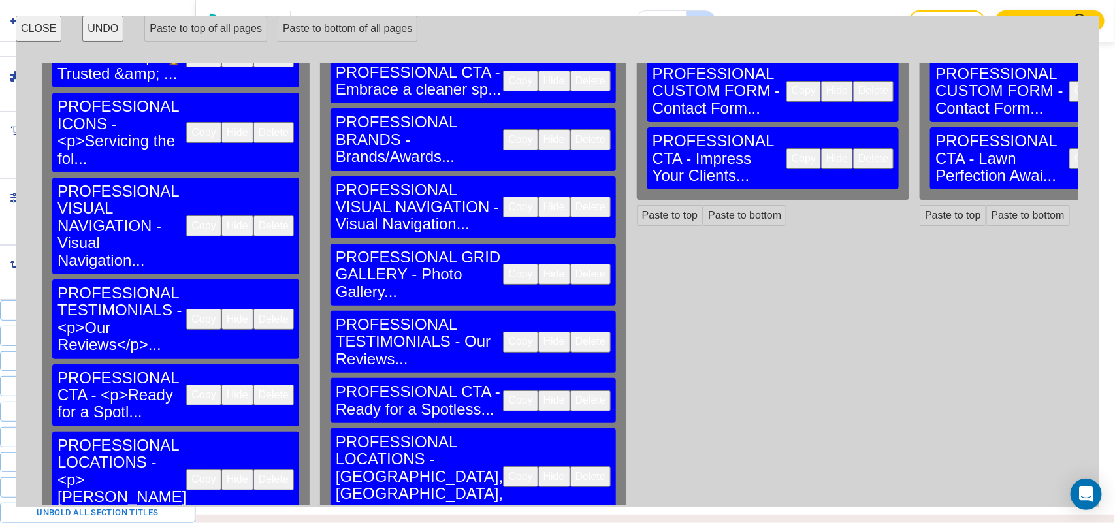
scroll to position [332, 0]
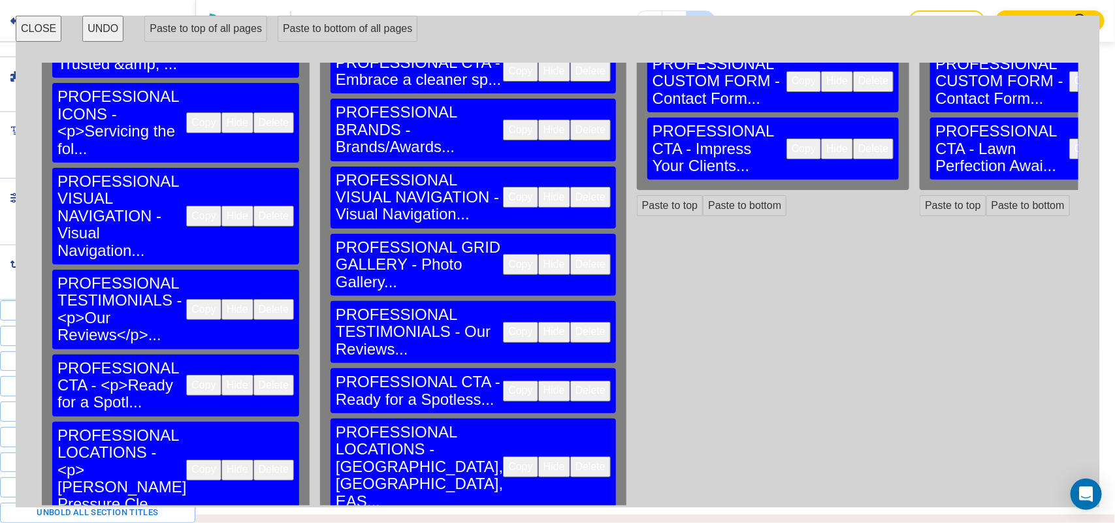
click at [570, 457] on button "Delete" at bounding box center [590, 467] width 40 height 21
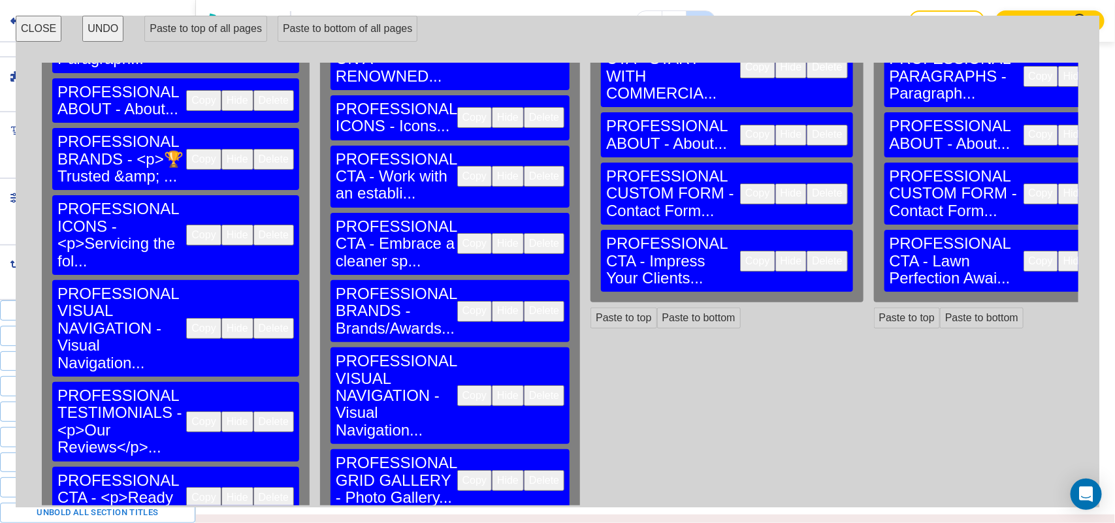
scroll to position [138, 0]
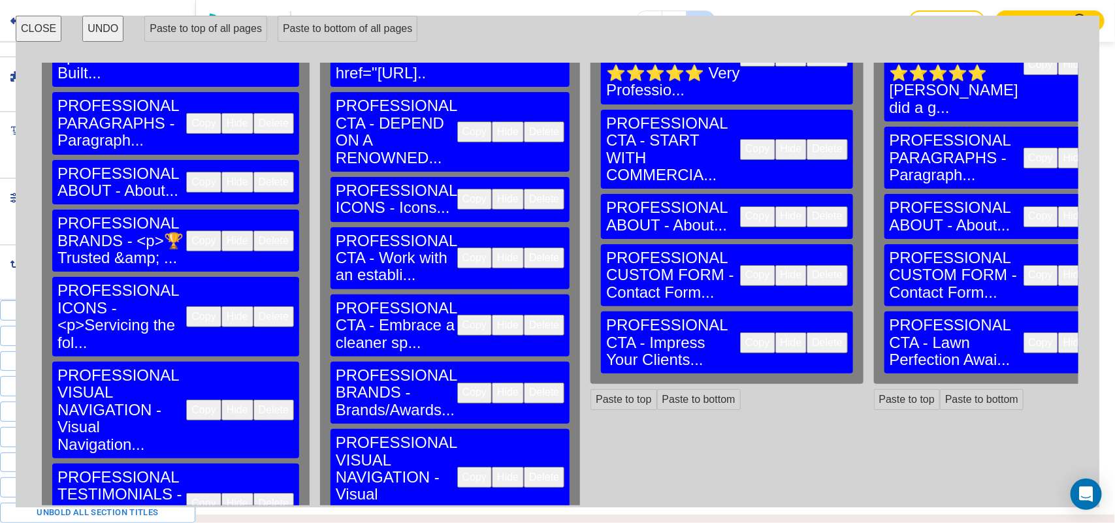
click at [186, 231] on button "Copy" at bounding box center [203, 241] width 35 height 21
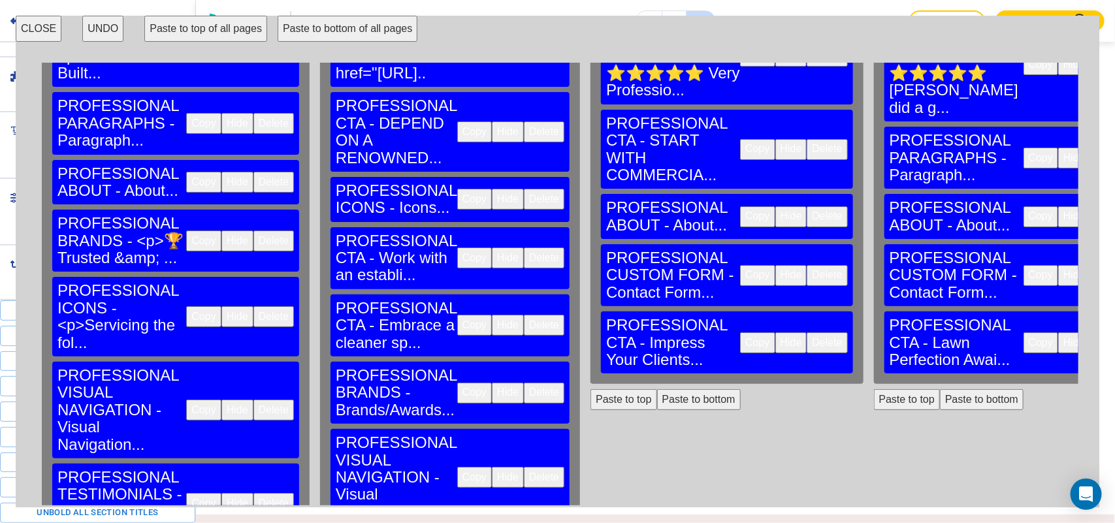
click at [657, 389] on button "Paste to bottom" at bounding box center [699, 399] width 84 height 21
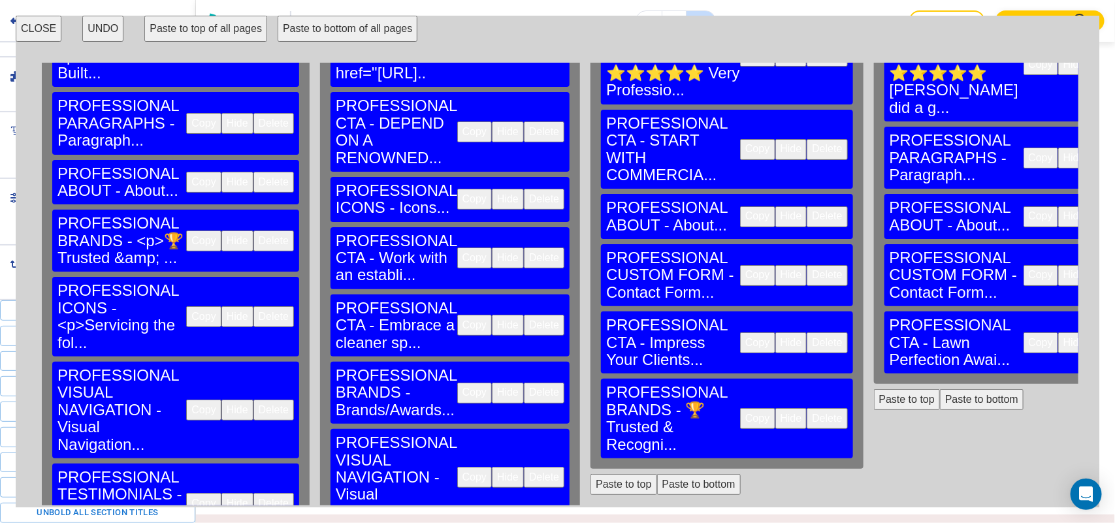
click at [940, 389] on button "Paste to bottom" at bounding box center [982, 399] width 84 height 21
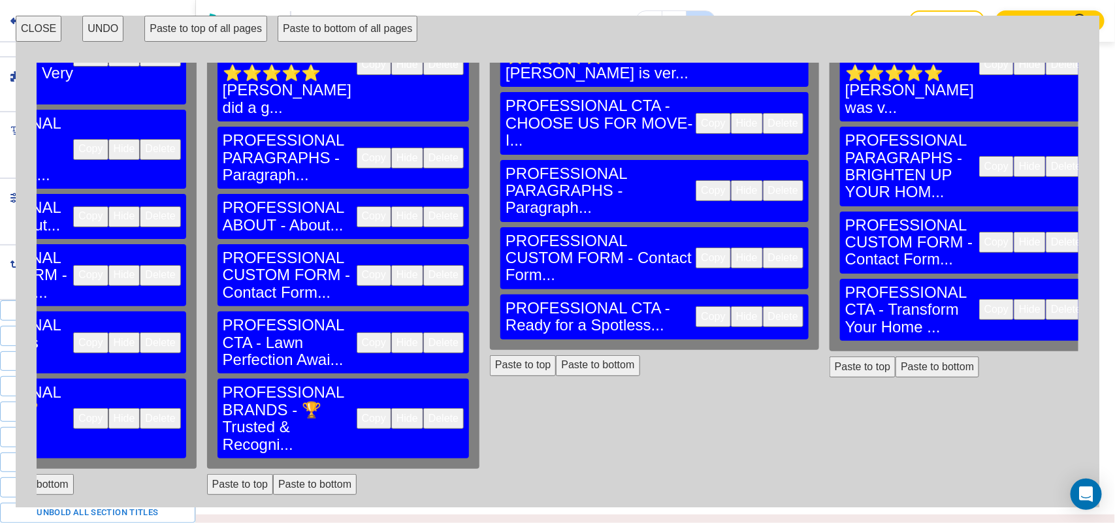
scroll to position [138, 685]
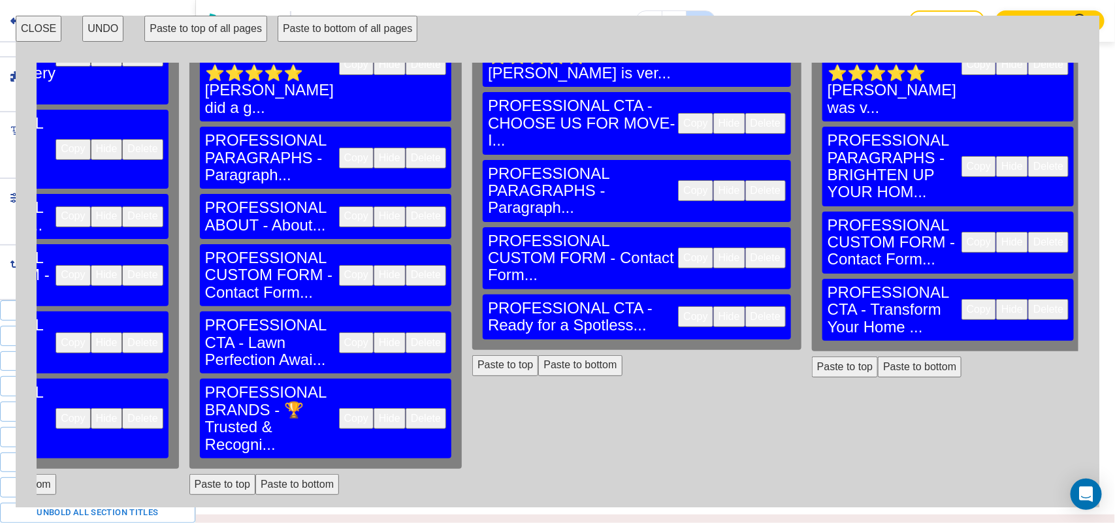
click at [472, 355] on button "Paste to top" at bounding box center [505, 365] width 66 height 21
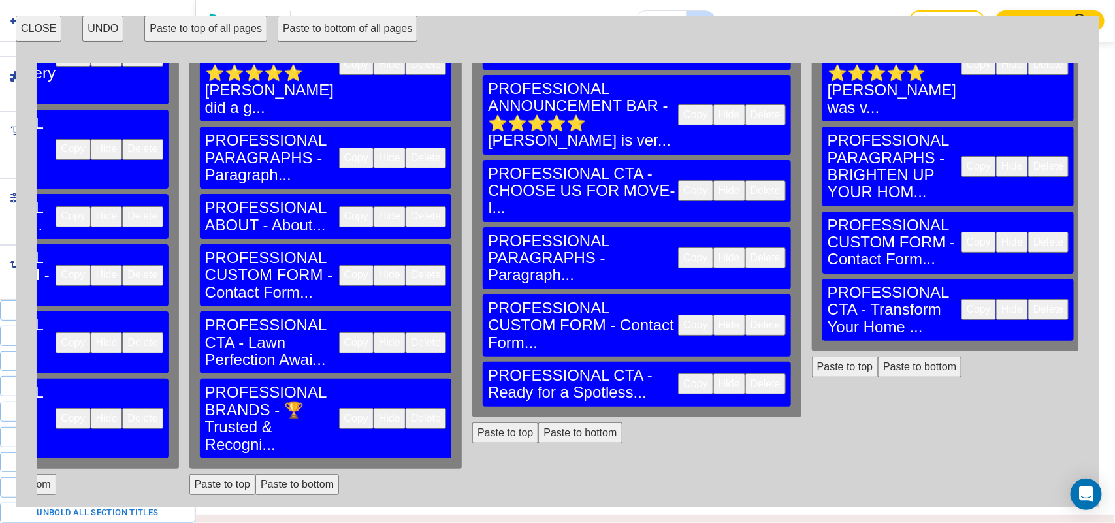
click at [812, 357] on button "Paste to top" at bounding box center [845, 367] width 66 height 21
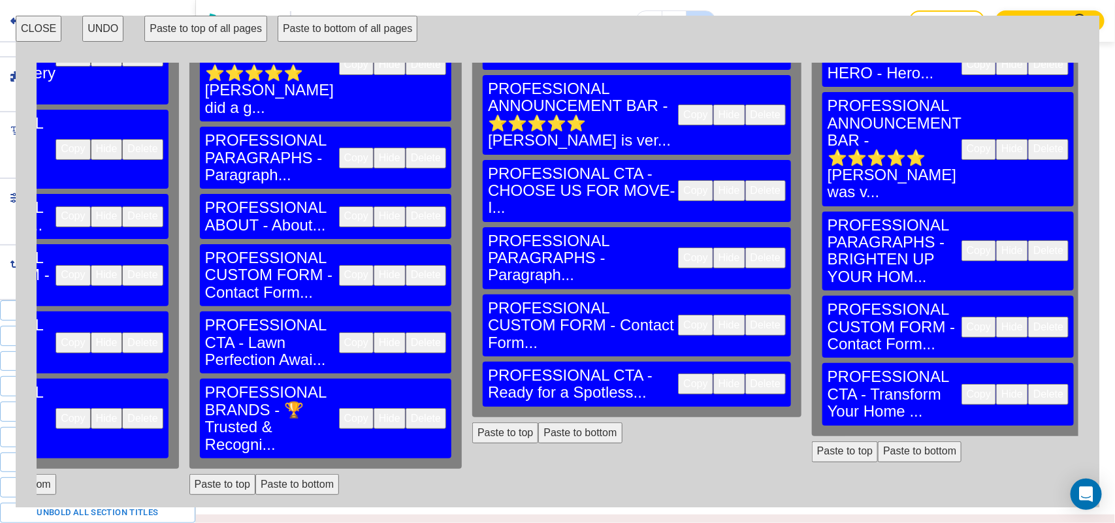
click at [1092, 287] on button "Paste to top" at bounding box center [1128, 297] width 66 height 21
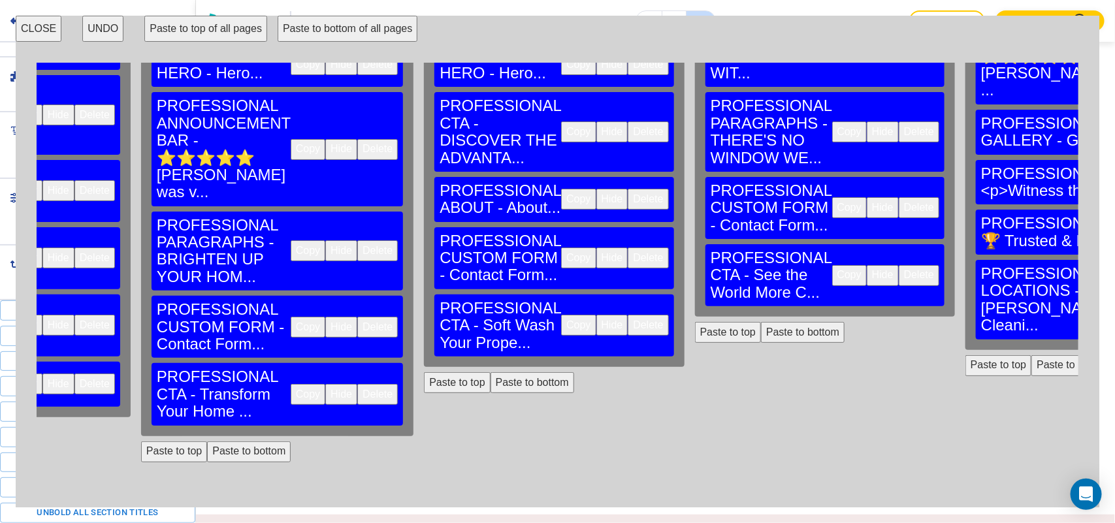
scroll to position [138, 1359]
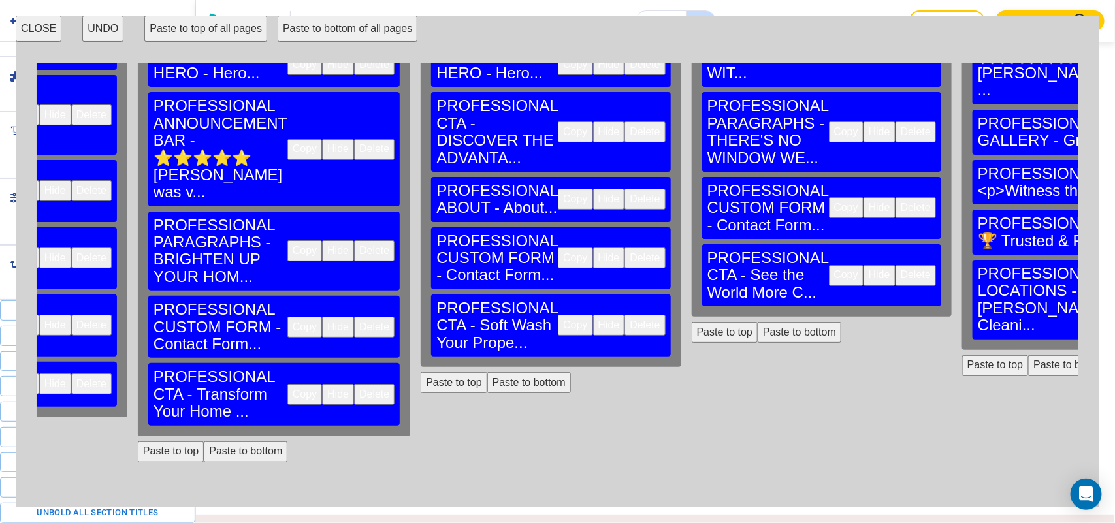
click at [692, 322] on button "Paste to top" at bounding box center [725, 332] width 66 height 21
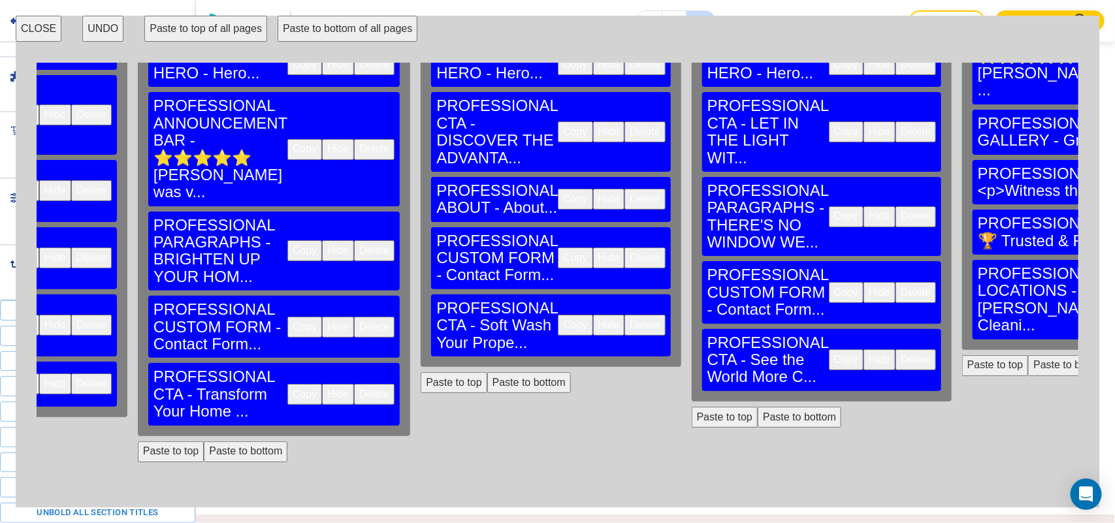
click at [758, 407] on button "Paste to bottom" at bounding box center [800, 417] width 84 height 21
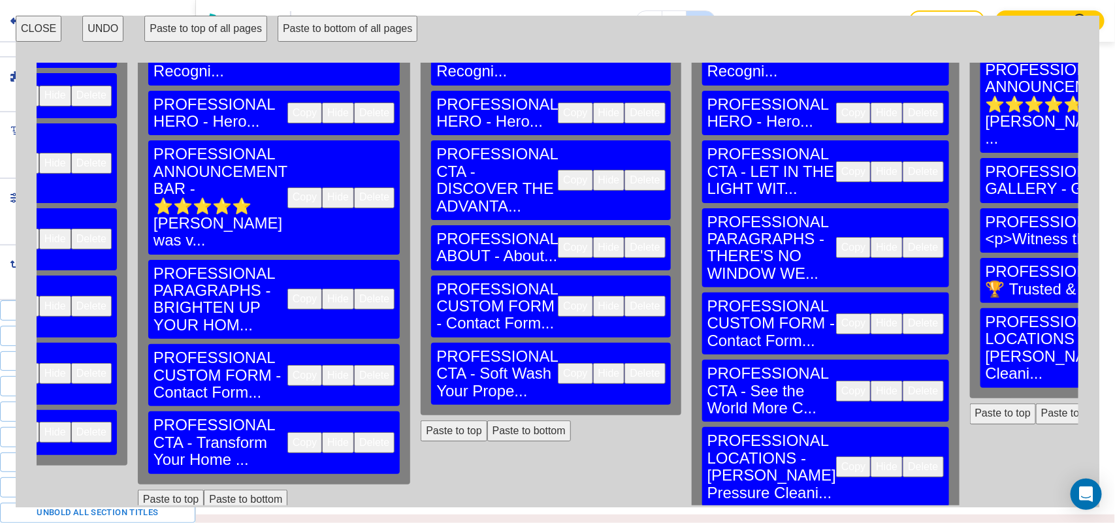
scroll to position [0, 1359]
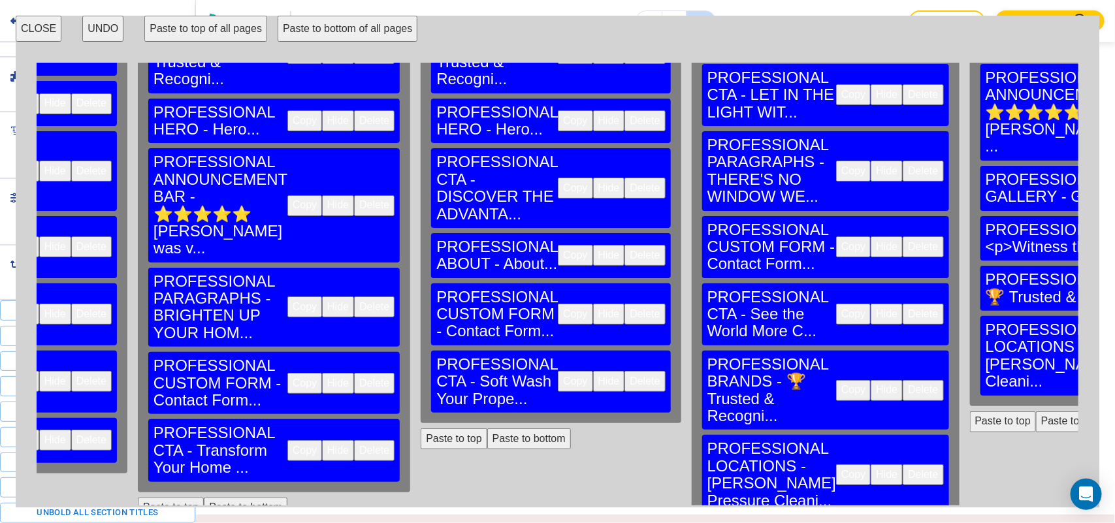
click at [487, 428] on button "Paste to bottom" at bounding box center [529, 438] width 84 height 21
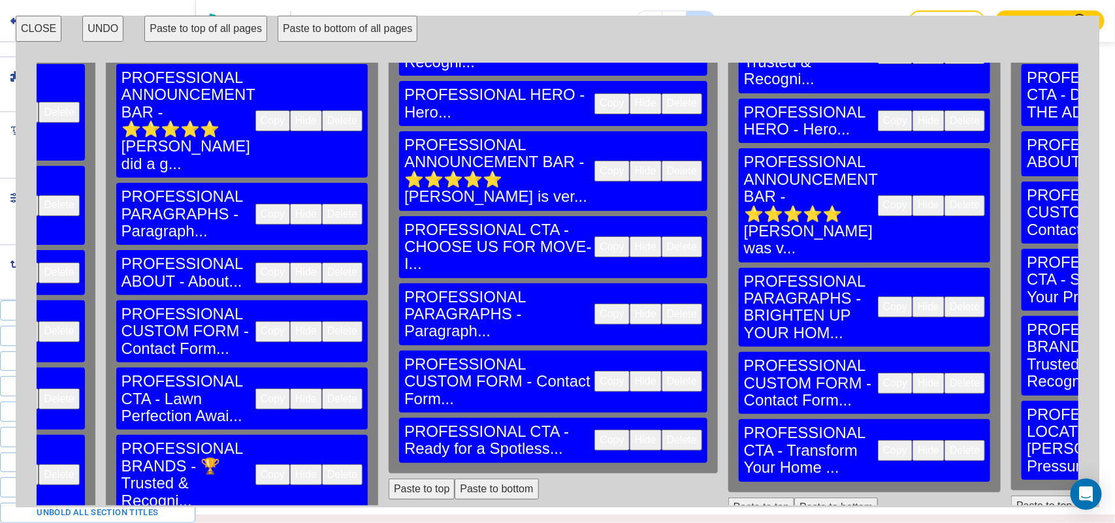
scroll to position [0, 768]
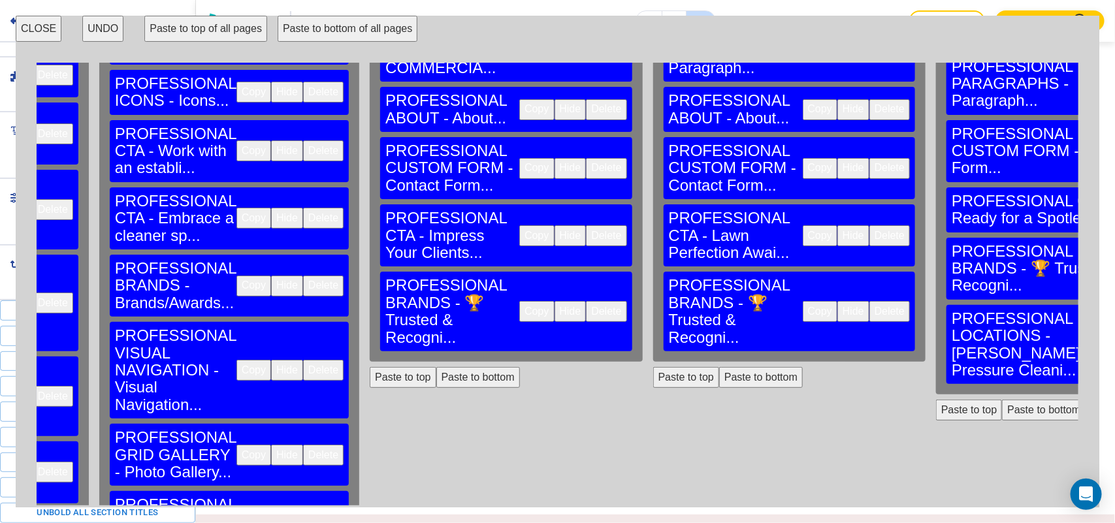
scroll to position [245, 210]
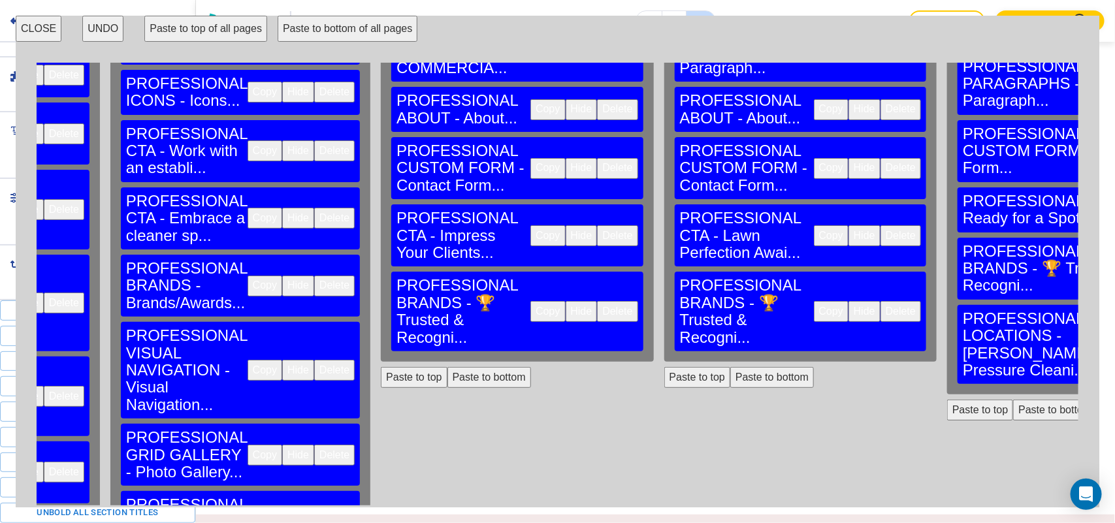
click at [447, 367] on button "Paste to bottom" at bounding box center [489, 377] width 84 height 21
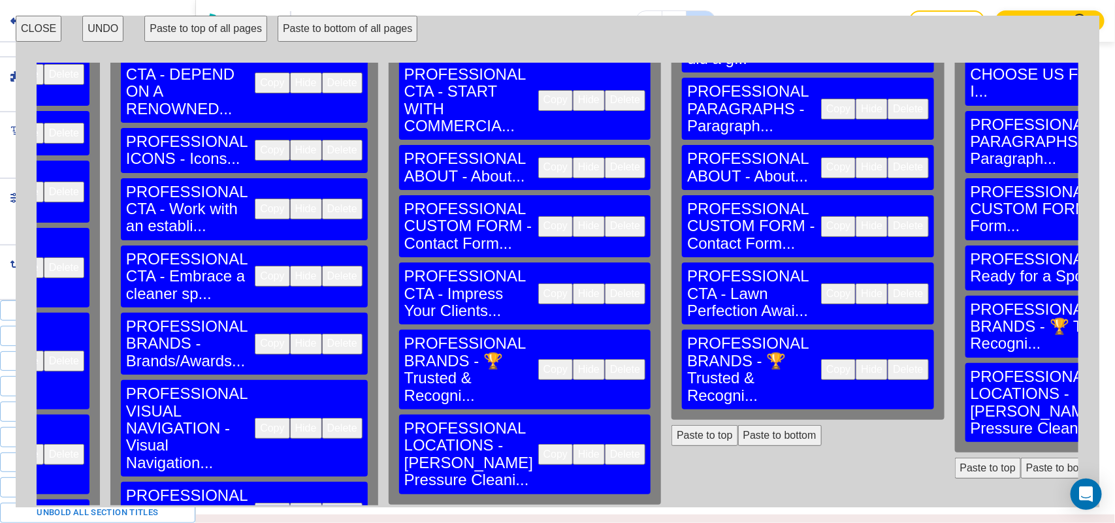
scroll to position [0, 210]
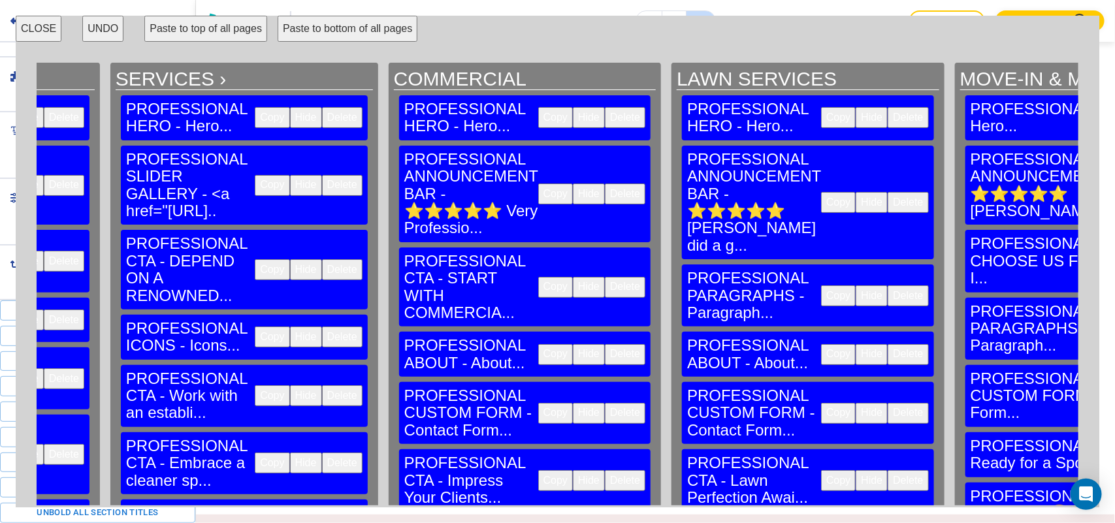
click at [40, 34] on button "CLOSE" at bounding box center [39, 29] width 46 height 26
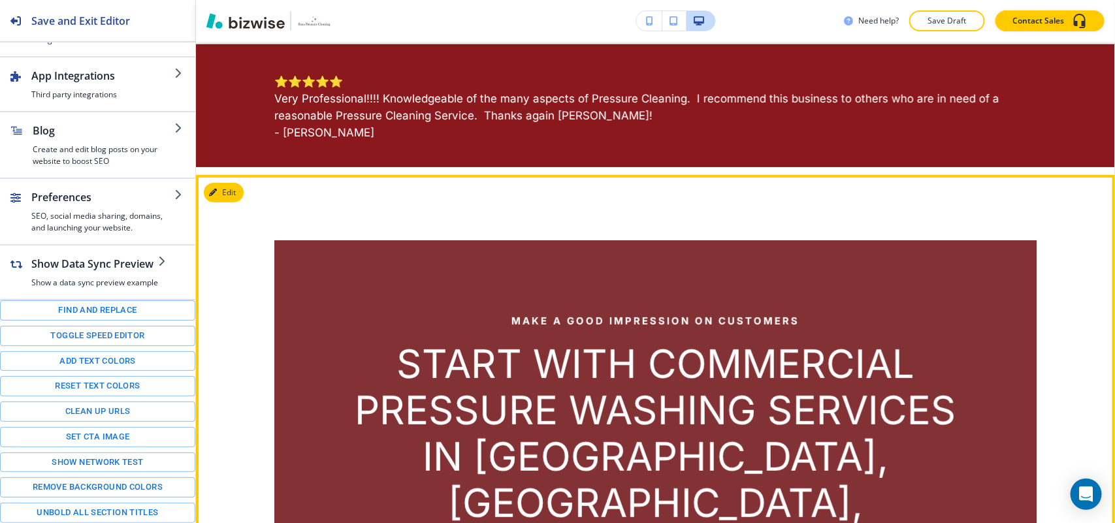
scroll to position [0, 0]
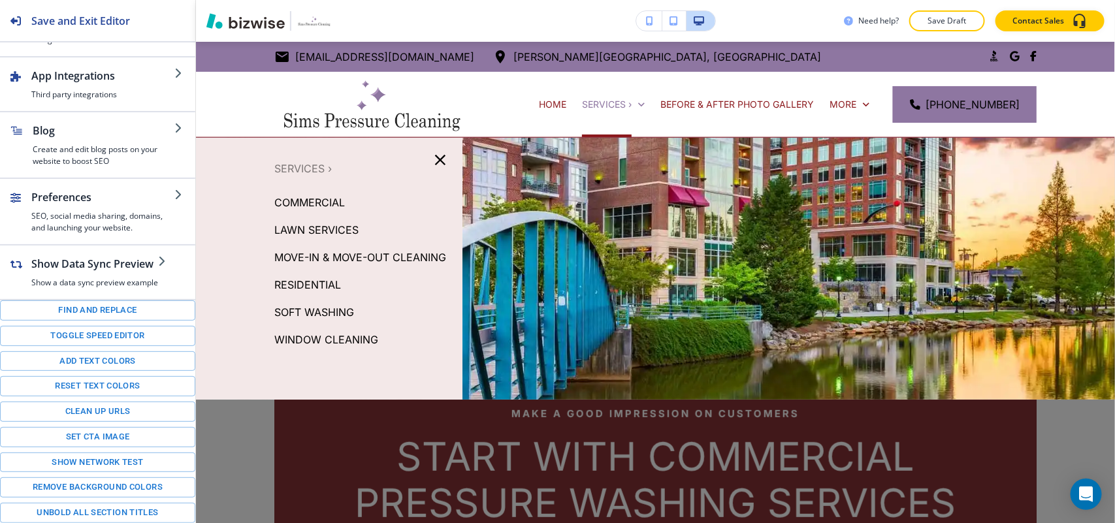
click at [726, 301] on div at bounding box center [655, 352] width 919 height 428
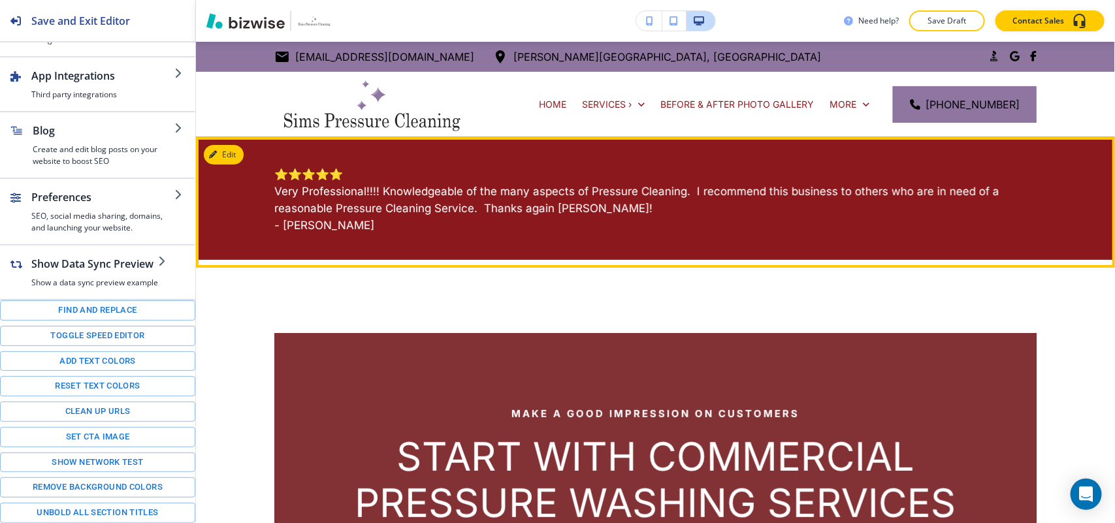
click at [244, 161] on div "⭐⭐⭐⭐⭐ Very Professional!!!! Knowledgeable of the many aspects of Pressure Clean…" at bounding box center [655, 198] width 919 height 123
click at [219, 155] on icon "button" at bounding box center [216, 155] width 8 height 8
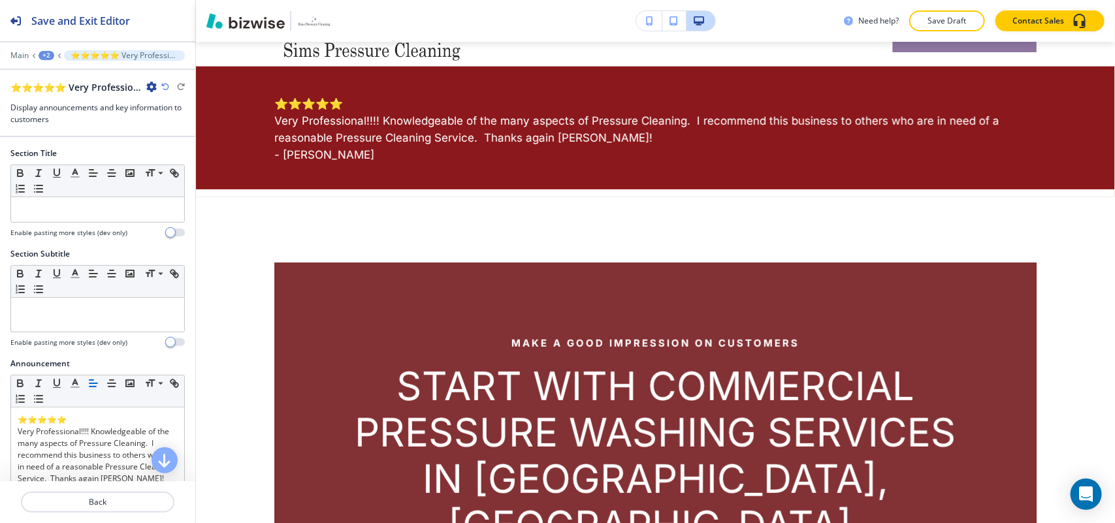
scroll to position [95, 0]
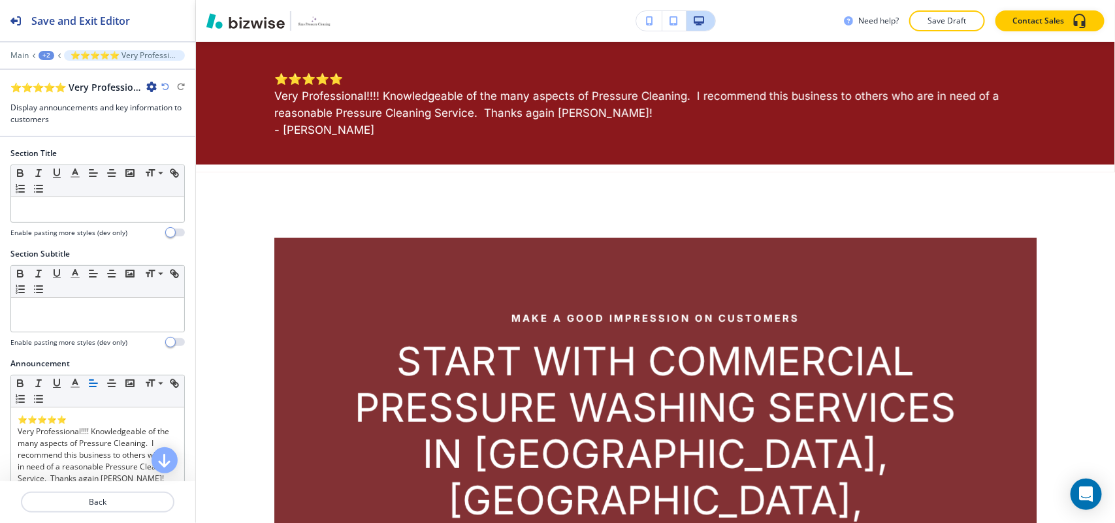
click at [46, 54] on div "+2" at bounding box center [47, 55] width 16 height 9
click at [57, 100] on p "COMMERCIAL" at bounding box center [80, 101] width 67 height 12
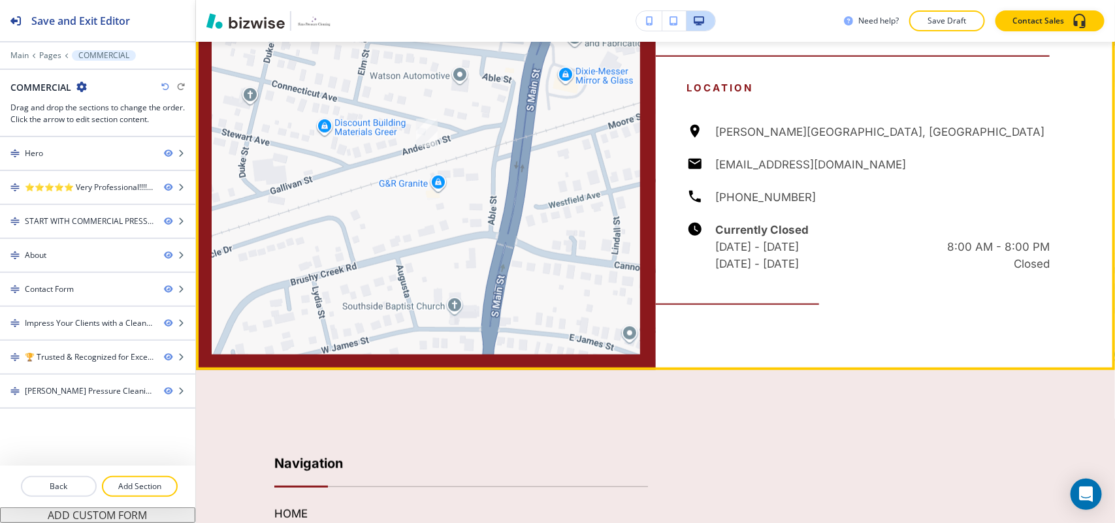
scroll to position [2953, 0]
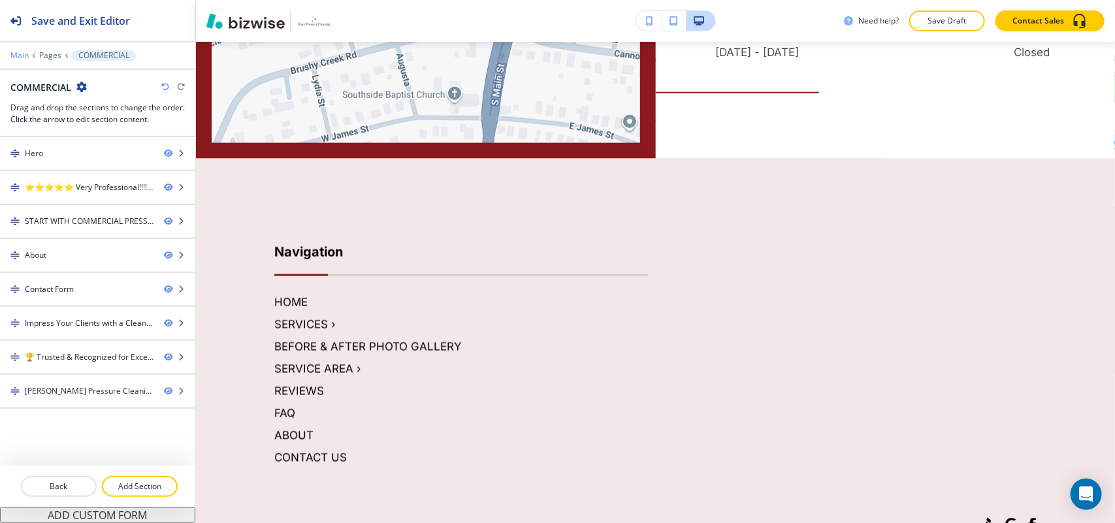
click at [14, 56] on p "Main" at bounding box center [19, 55] width 18 height 9
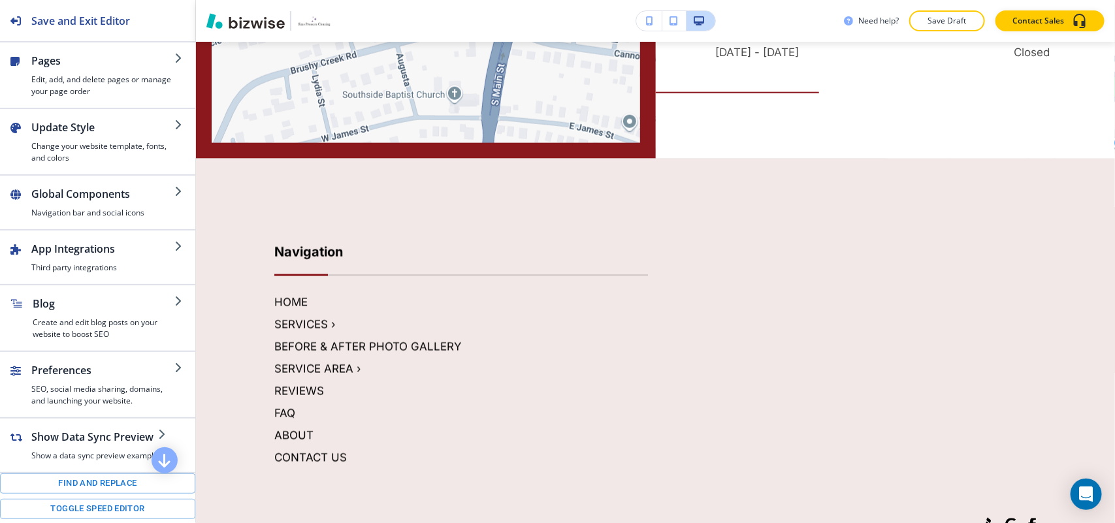
scroll to position [189, 0]
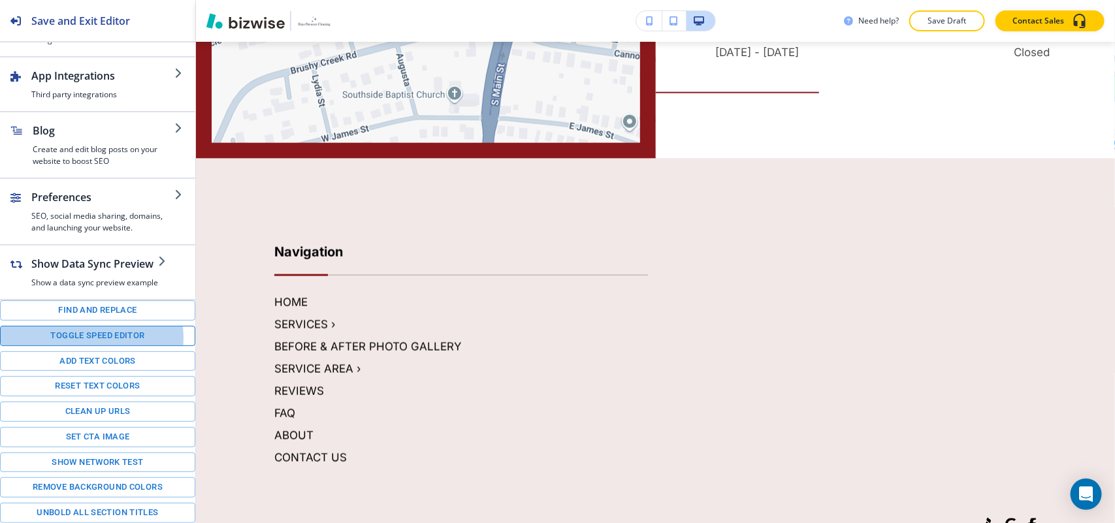
click at [79, 336] on button "Toggle speed editor" at bounding box center [97, 336] width 195 height 20
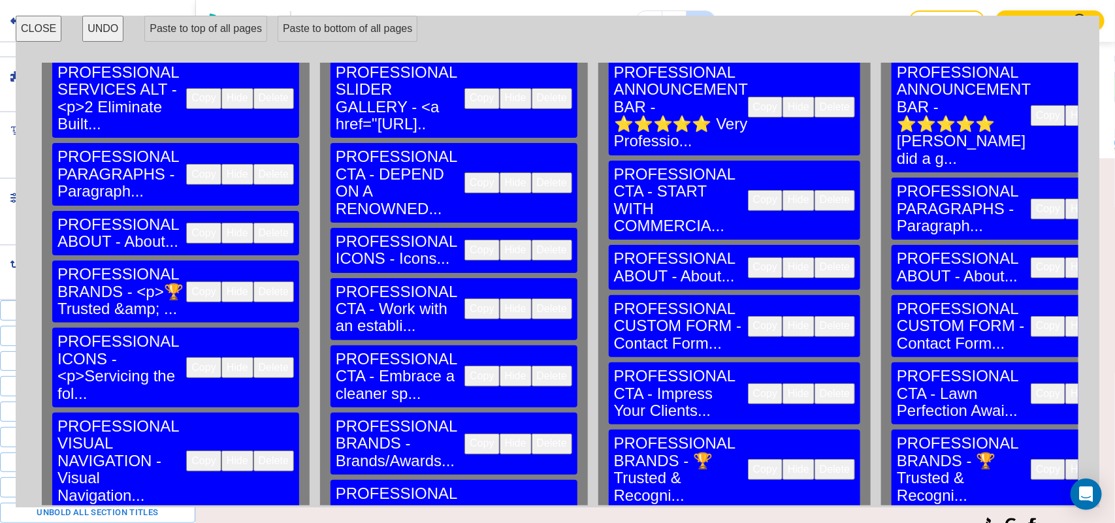
scroll to position [301, 0]
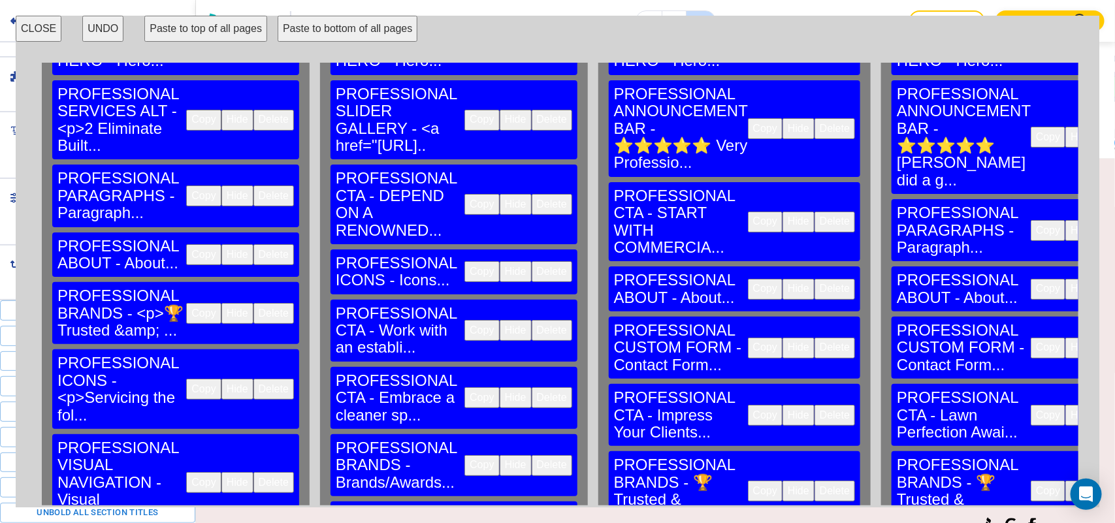
scroll to position [163, 0]
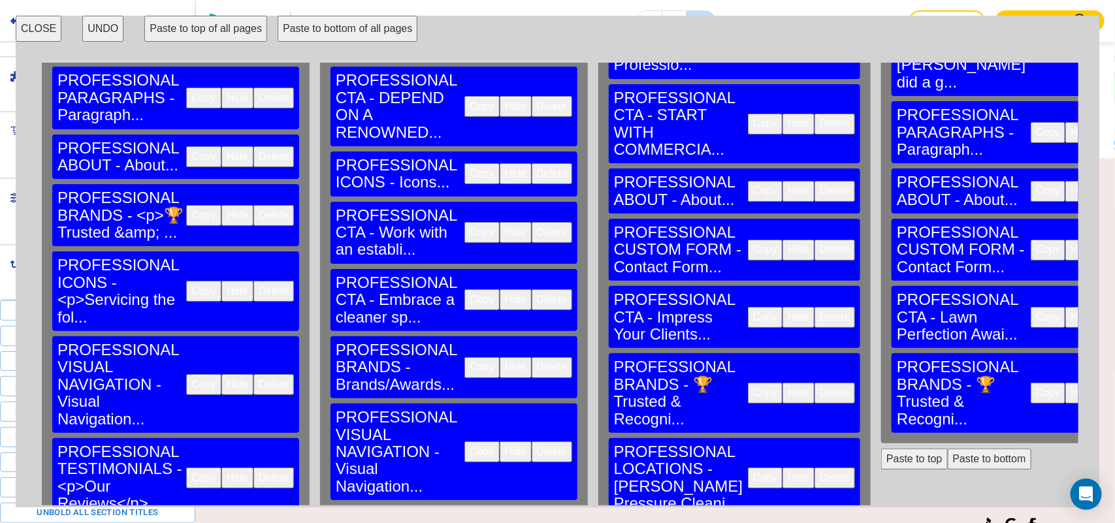
click at [815, 240] on button "Delete" at bounding box center [835, 250] width 40 height 21
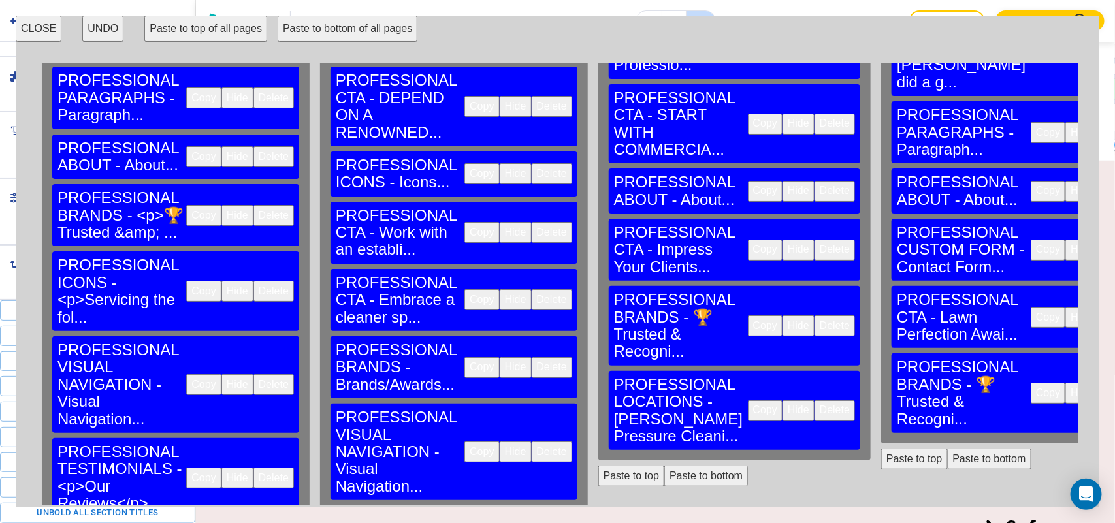
click at [1092, 240] on button "Delete" at bounding box center [1117, 250] width 40 height 21
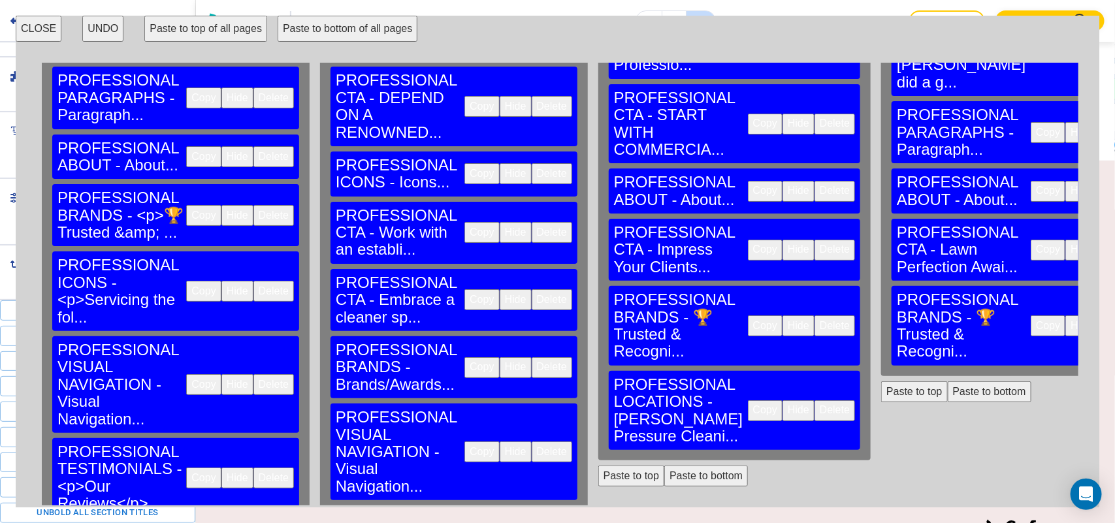
click at [664, 466] on button "Paste to bottom" at bounding box center [706, 476] width 84 height 21
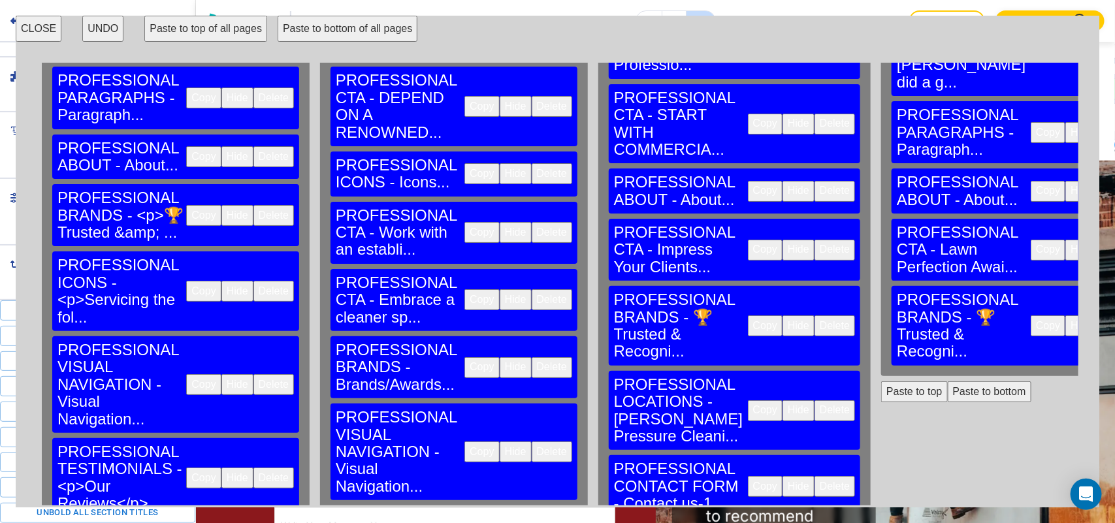
scroll to position [2935, 0]
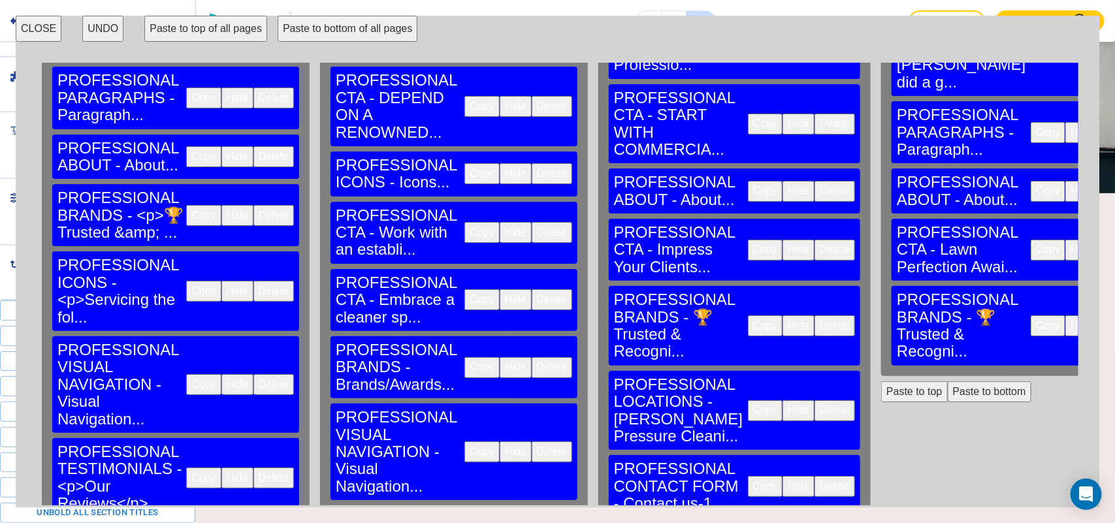
click at [948, 381] on button "Paste to bottom" at bounding box center [990, 391] width 84 height 21
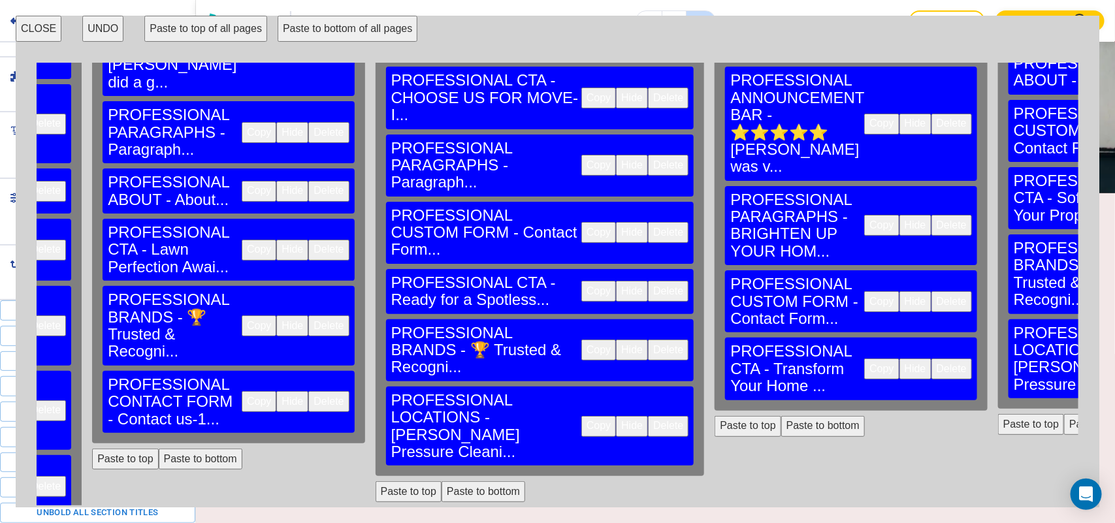
scroll to position [163, 797]
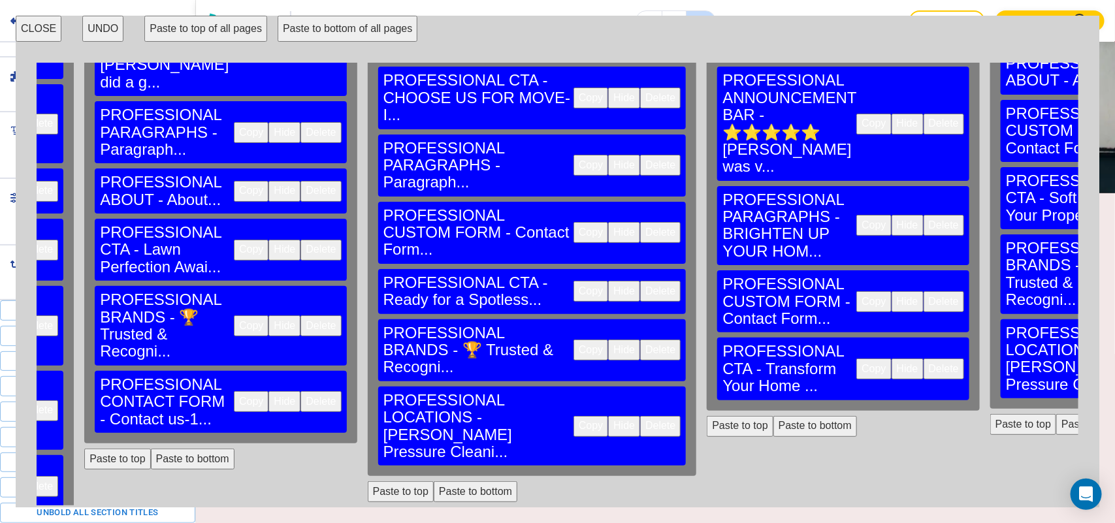
click at [640, 222] on button "Delete" at bounding box center [660, 232] width 40 height 21
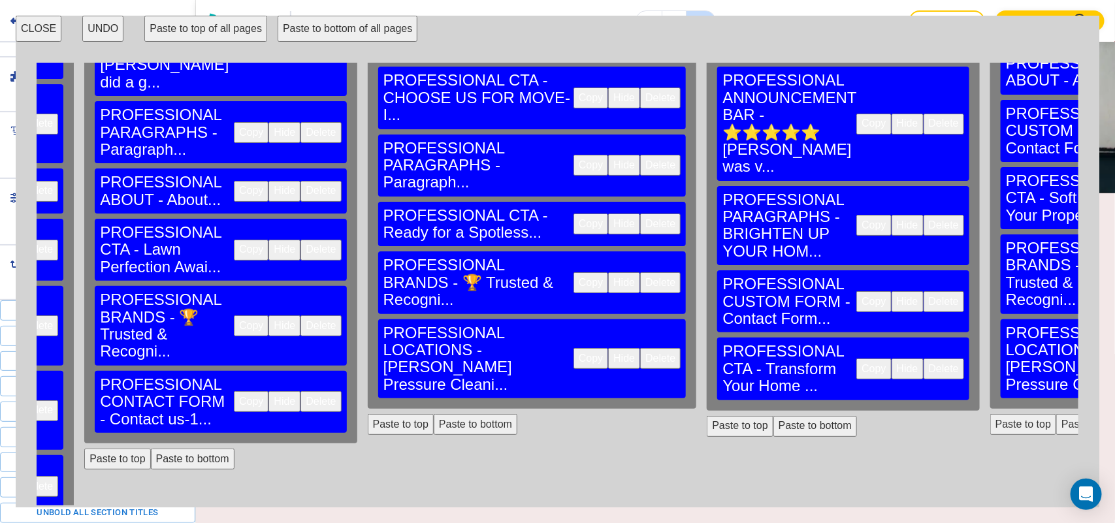
click at [434, 414] on button "Paste to bottom" at bounding box center [476, 424] width 84 height 21
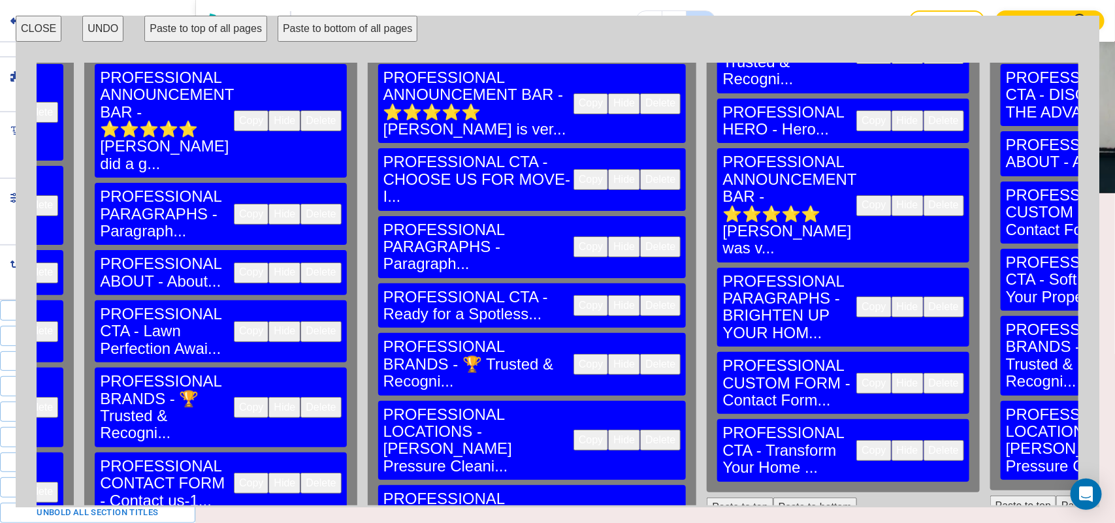
scroll to position [0, 797]
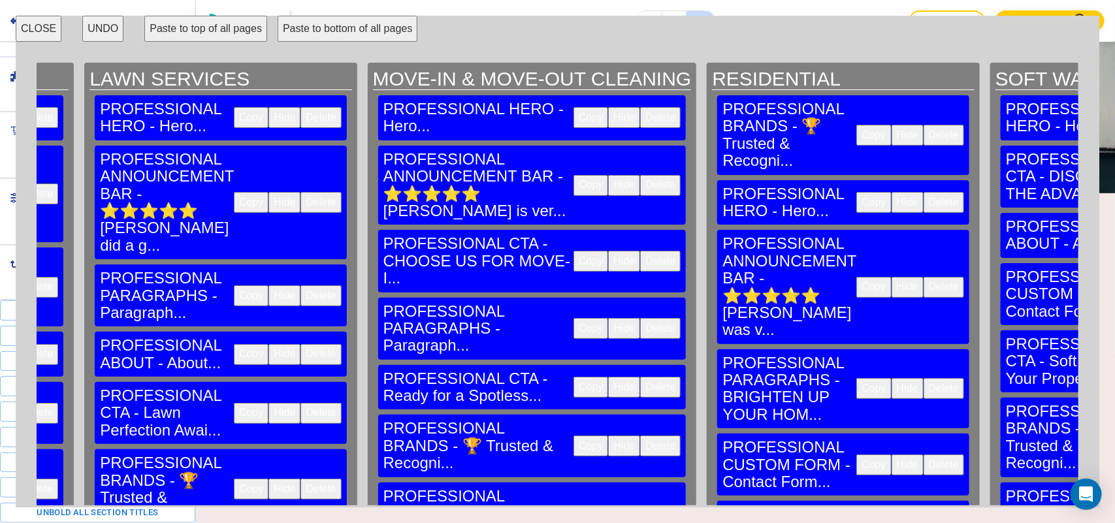
click at [924, 455] on button "Delete" at bounding box center [944, 465] width 40 height 21
click at [773, 511] on button "Paste to bottom" at bounding box center [815, 521] width 84 height 21
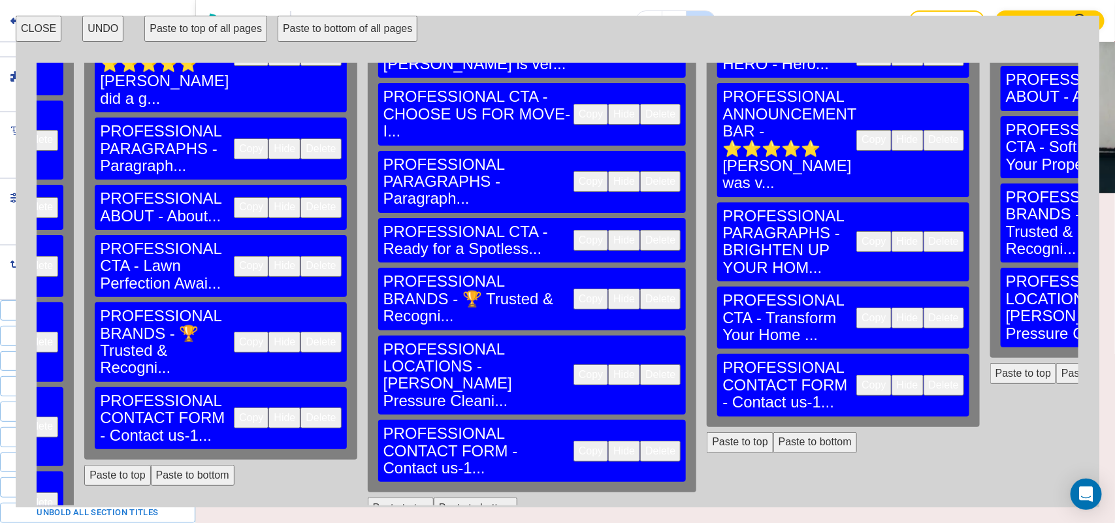
scroll to position [163, 797]
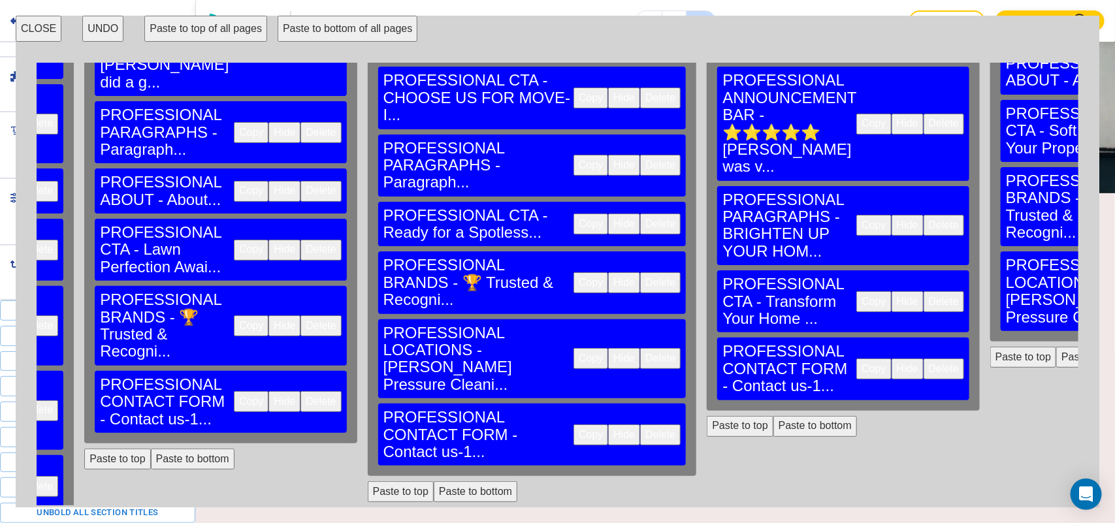
click at [1056, 347] on button "Paste to bottom" at bounding box center [1098, 357] width 84 height 21
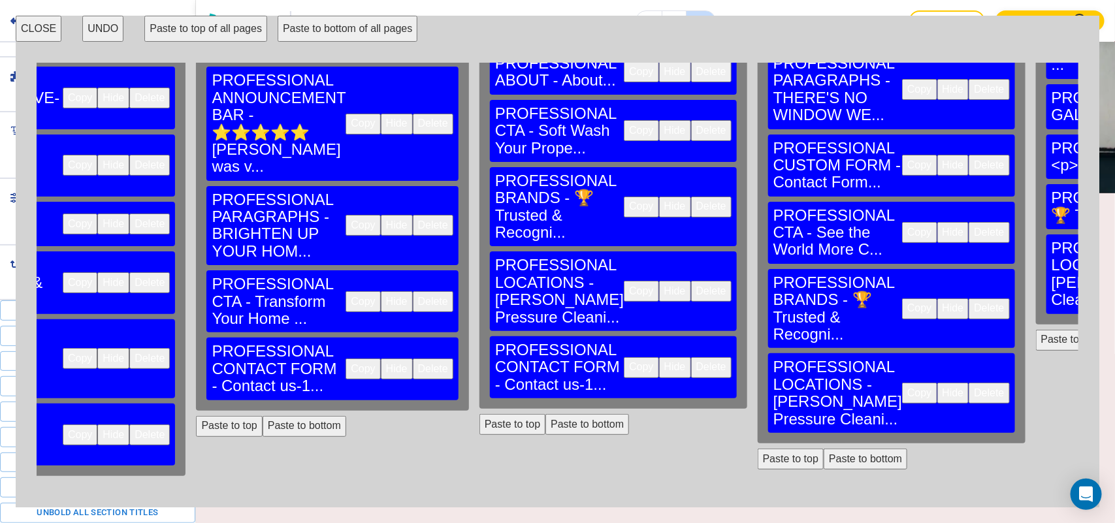
scroll to position [163, 1311]
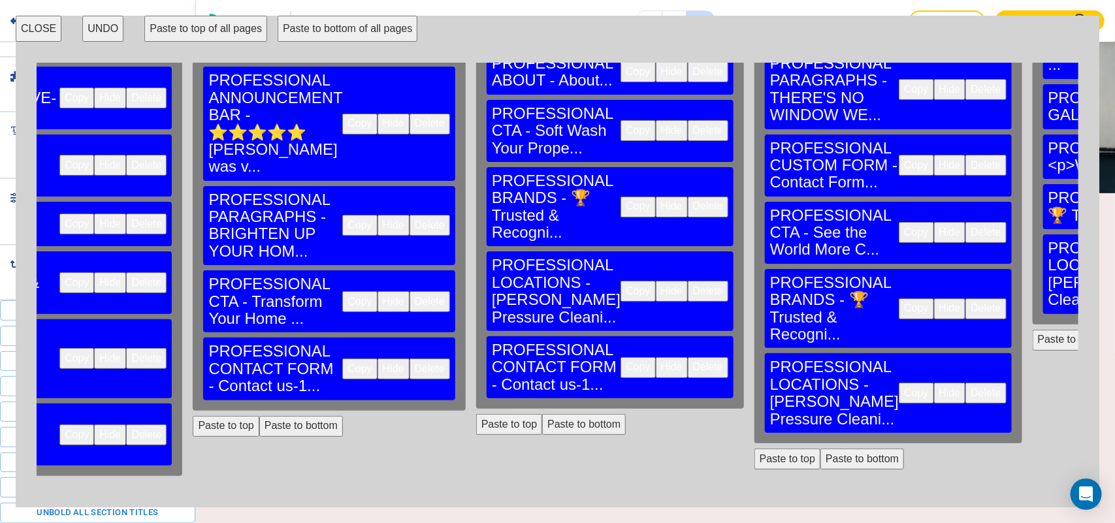
click at [965, 155] on button "Delete" at bounding box center [985, 165] width 40 height 21
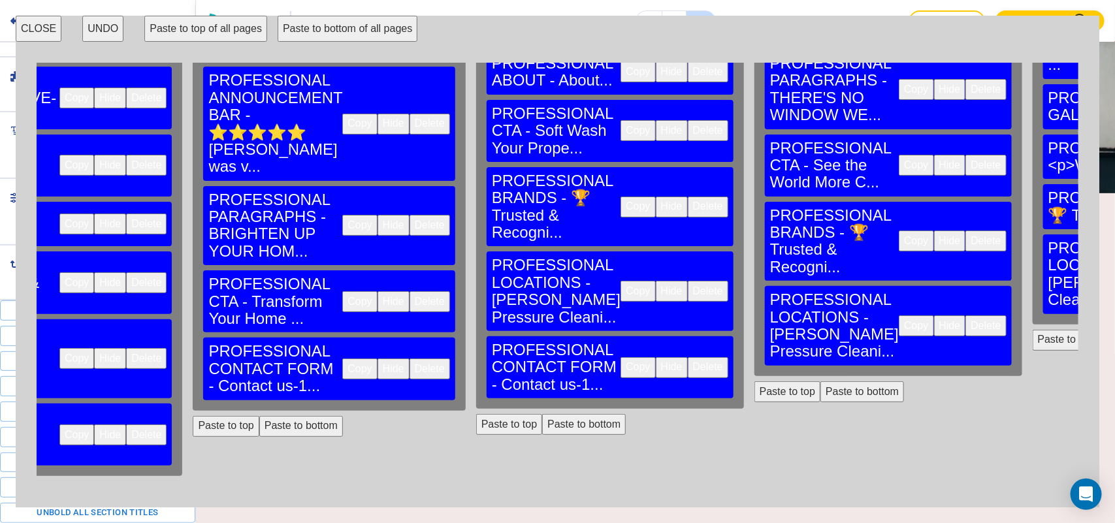
click at [820, 381] on button "Paste to bottom" at bounding box center [862, 391] width 84 height 21
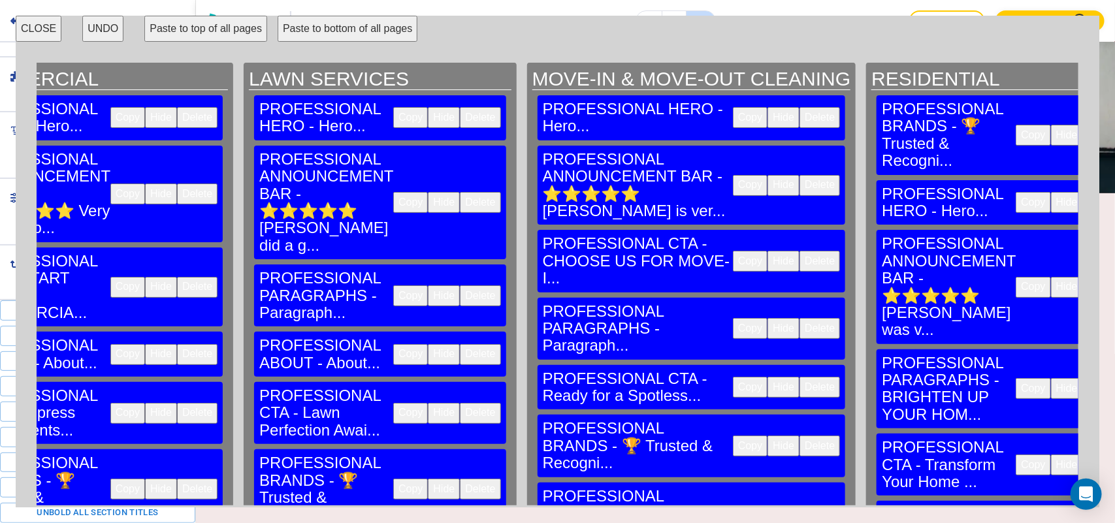
scroll to position [82, 638]
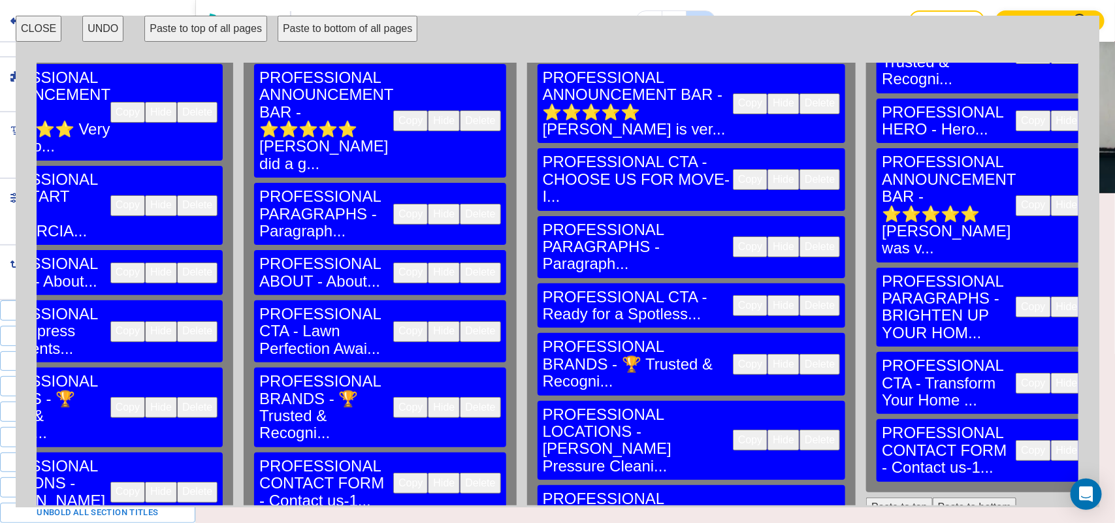
click at [733, 354] on button "Copy" at bounding box center [750, 364] width 35 height 21
click at [933, 498] on button "Paste to bottom" at bounding box center [975, 508] width 84 height 21
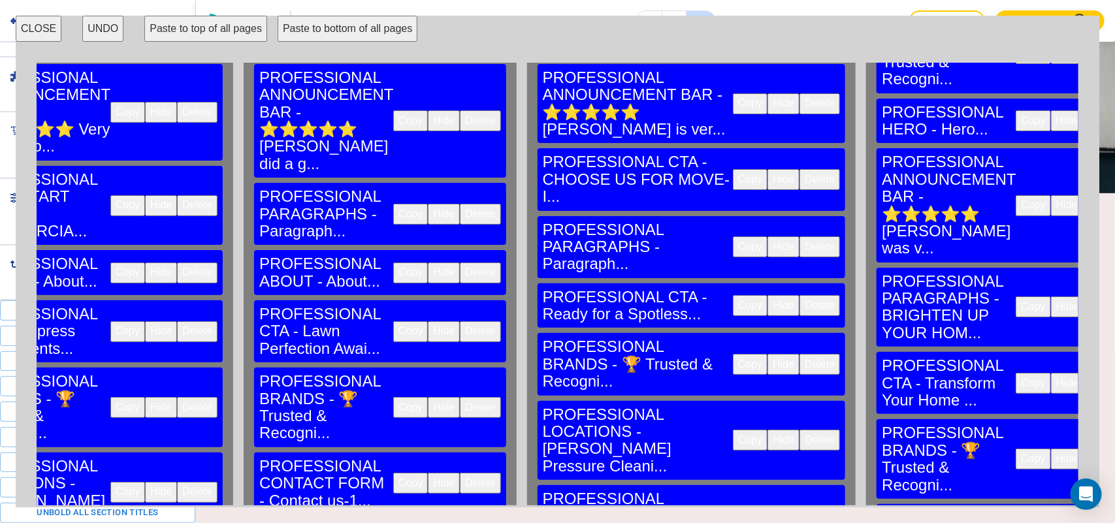
click at [733, 430] on button "Copy" at bounding box center [750, 440] width 35 height 21
click at [40, 23] on button "CLOSE" at bounding box center [39, 29] width 46 height 26
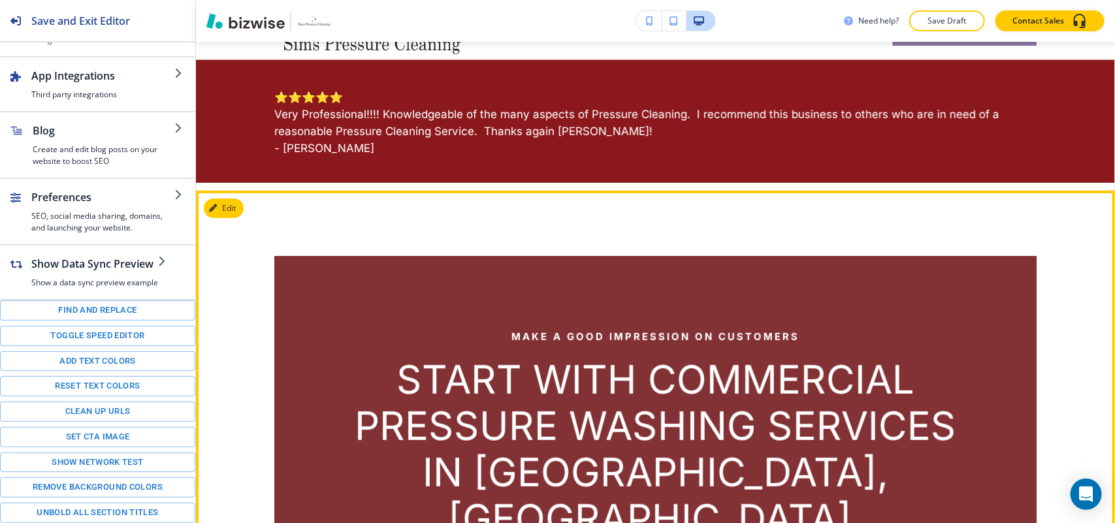
scroll to position [0, 0]
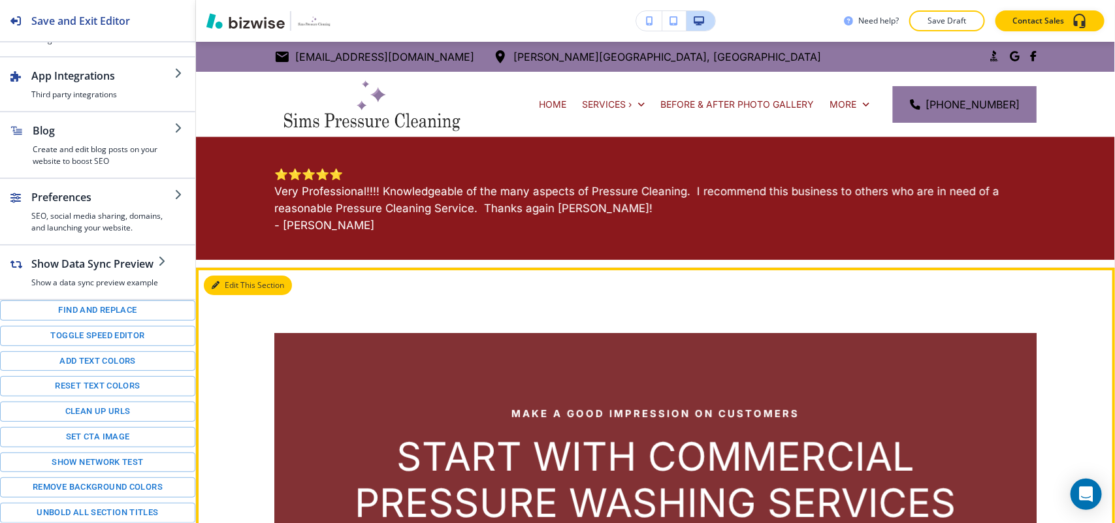
click at [230, 292] on button "Edit This Section" at bounding box center [248, 286] width 88 height 20
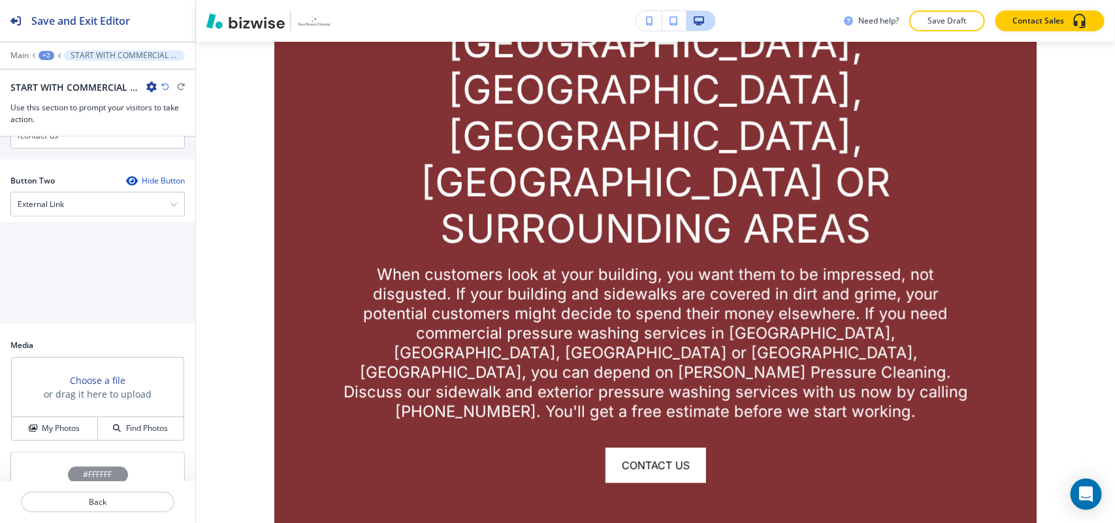
scroll to position [777, 0]
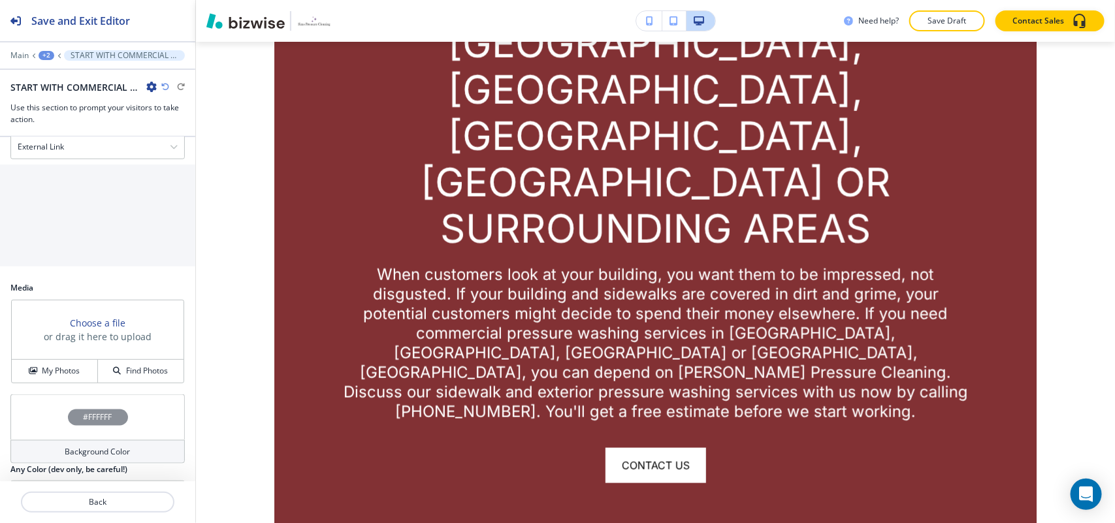
click at [59, 517] on button "SWITCH TO ABOUT" at bounding box center [51, 527] width 103 height 21
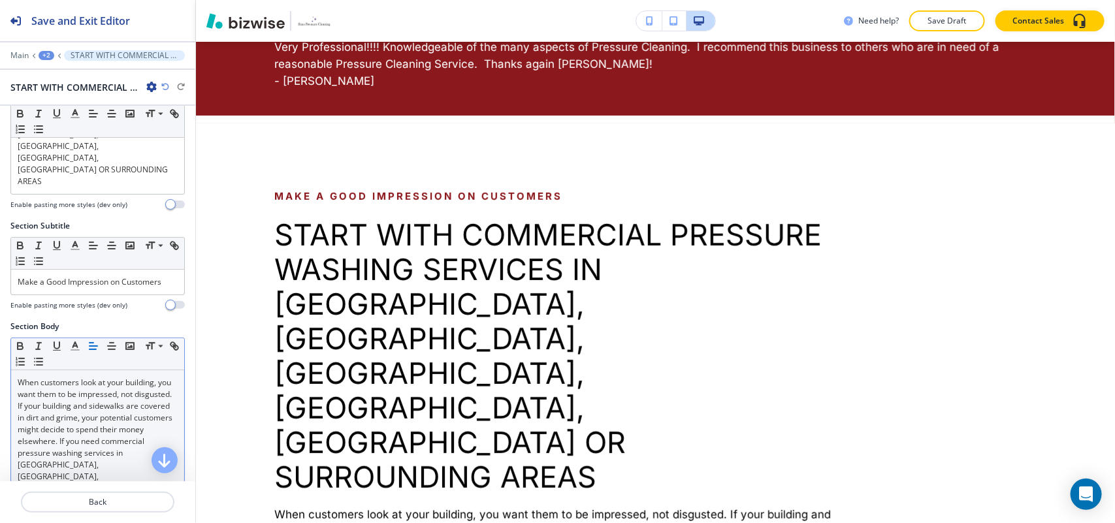
scroll to position [3, 0]
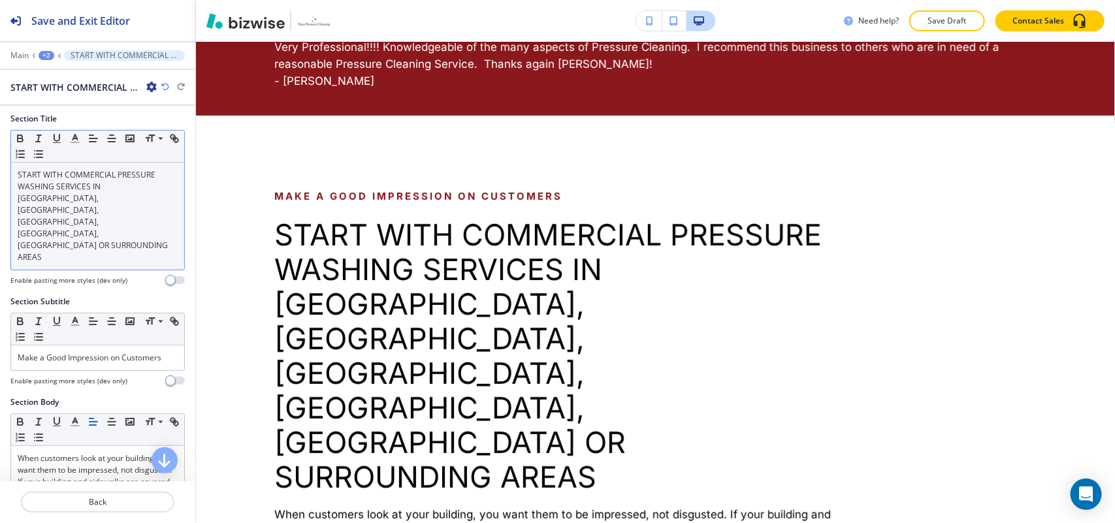
click at [80, 198] on p "START WITH COMMERCIAL PRESSURE WASHING SERVICES IN [GEOGRAPHIC_DATA], [GEOGRAPH…" at bounding box center [98, 216] width 160 height 94
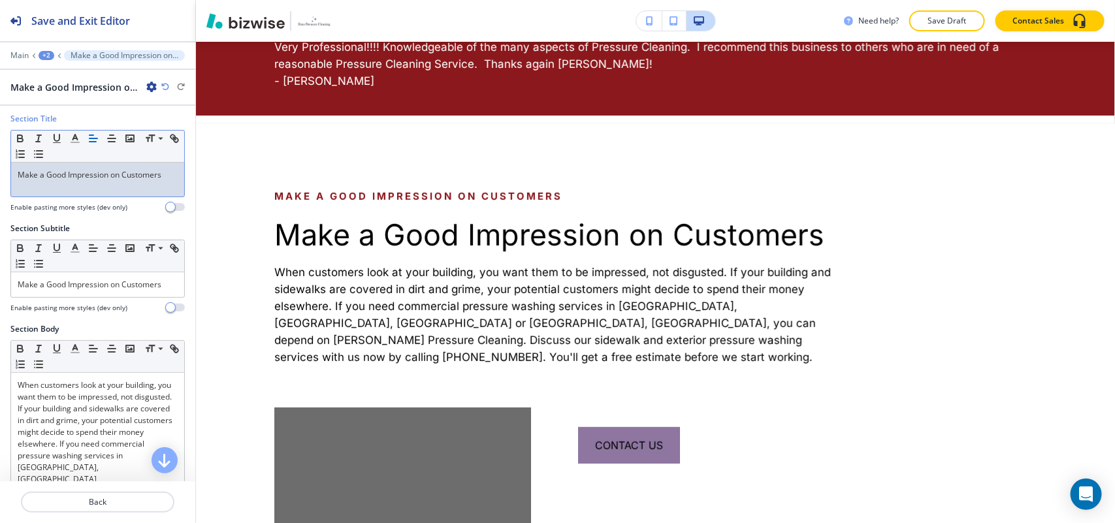
scroll to position [0, 0]
click at [63, 299] on div "Make a Good Impression on Customers" at bounding box center [97, 288] width 173 height 25
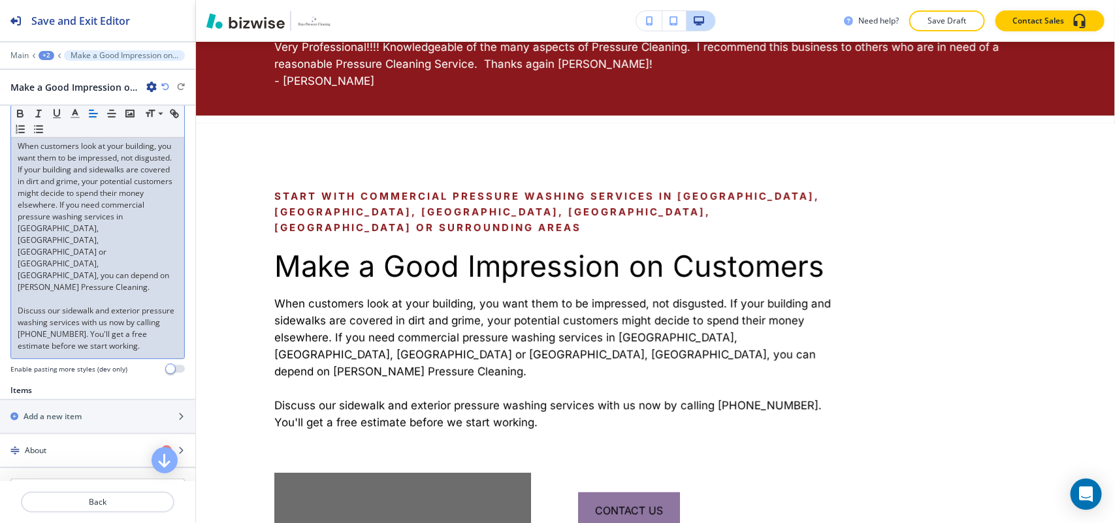
scroll to position [420, 0]
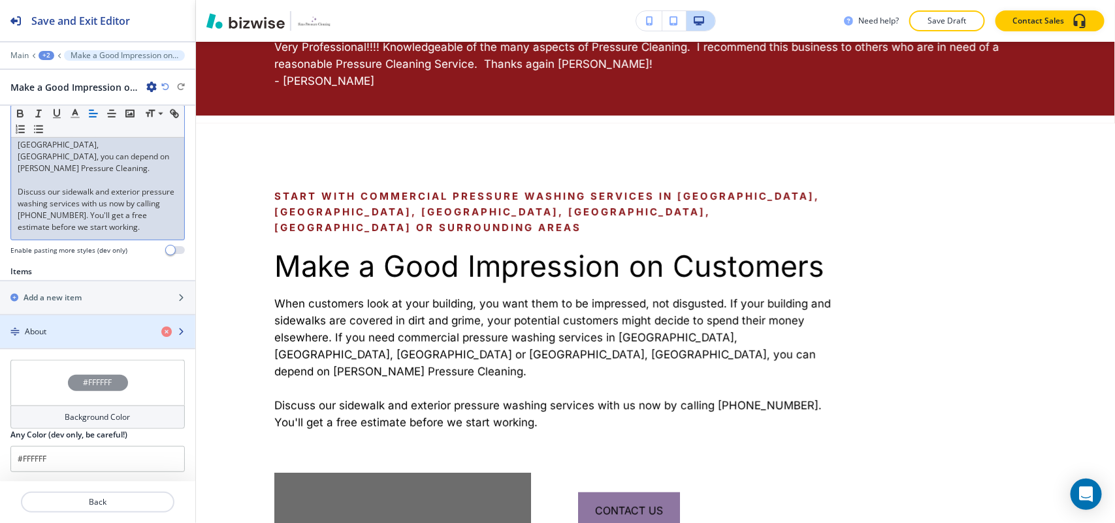
click at [52, 326] on div "About" at bounding box center [75, 332] width 151 height 12
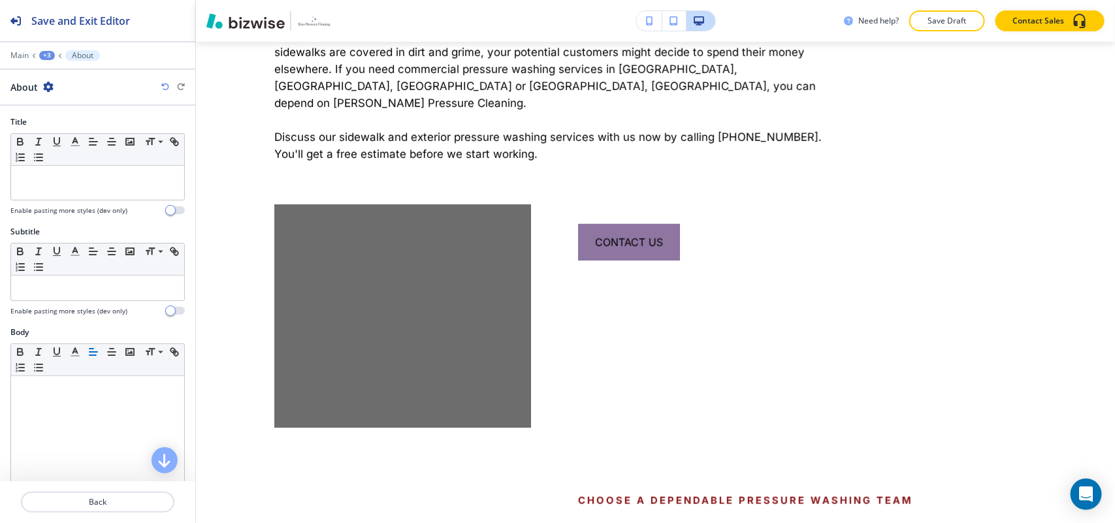
scroll to position [477, 0]
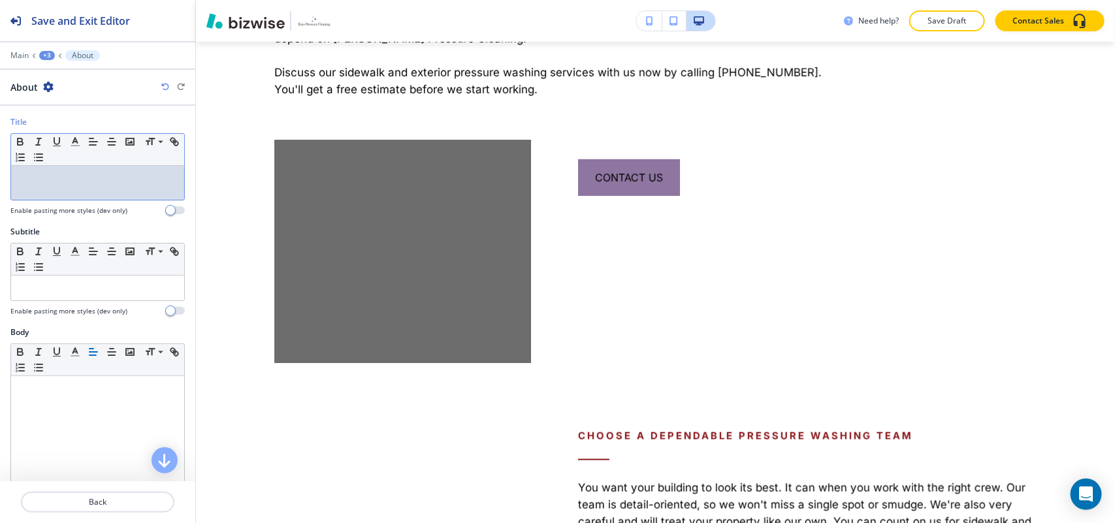
drag, startPoint x: 65, startPoint y: 161, endPoint x: 51, endPoint y: 187, distance: 29.8
click at [52, 188] on div at bounding box center [97, 183] width 173 height 34
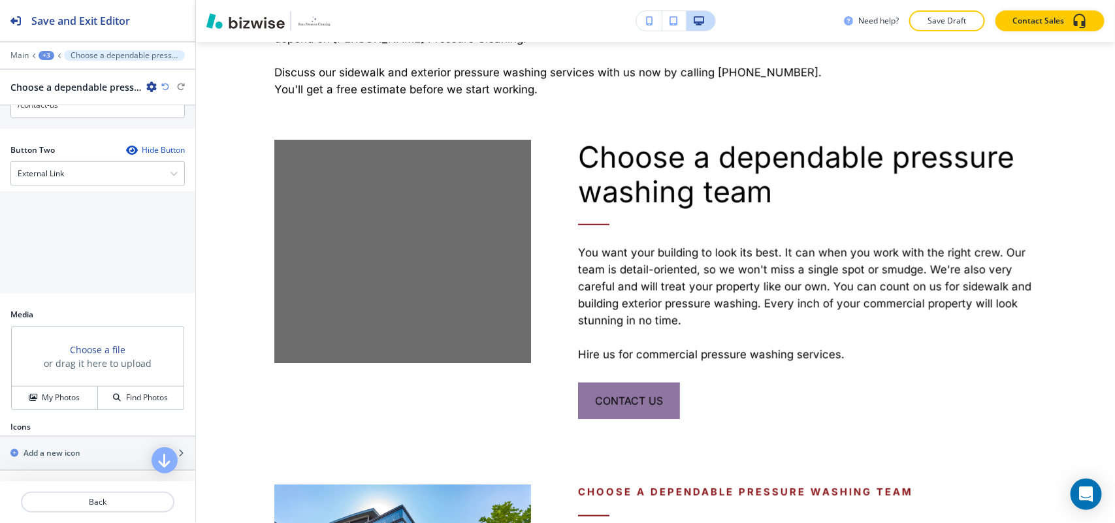
scroll to position [609, 0]
click at [42, 400] on h4 "My Photos" at bounding box center [61, 398] width 38 height 12
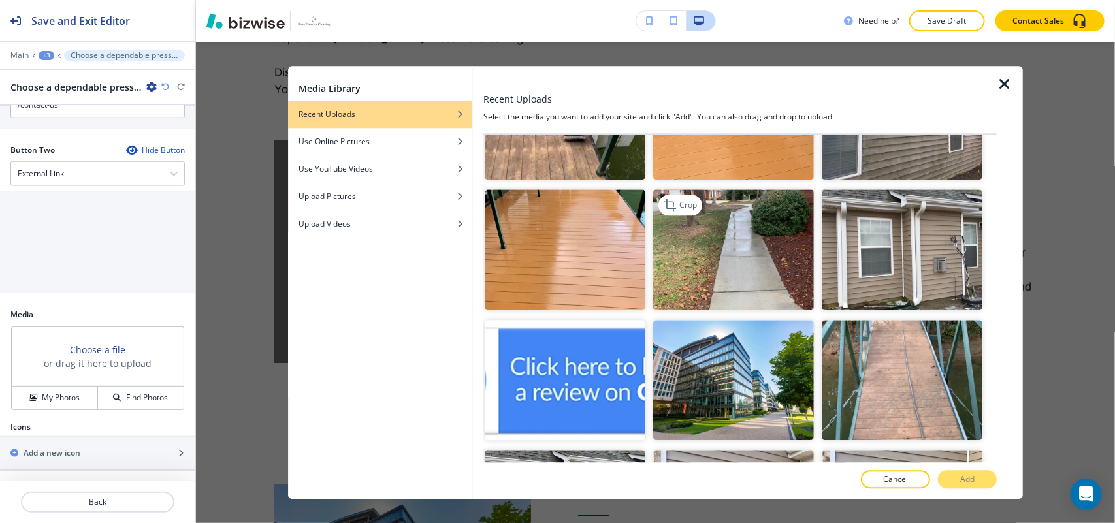
scroll to position [1551, 0]
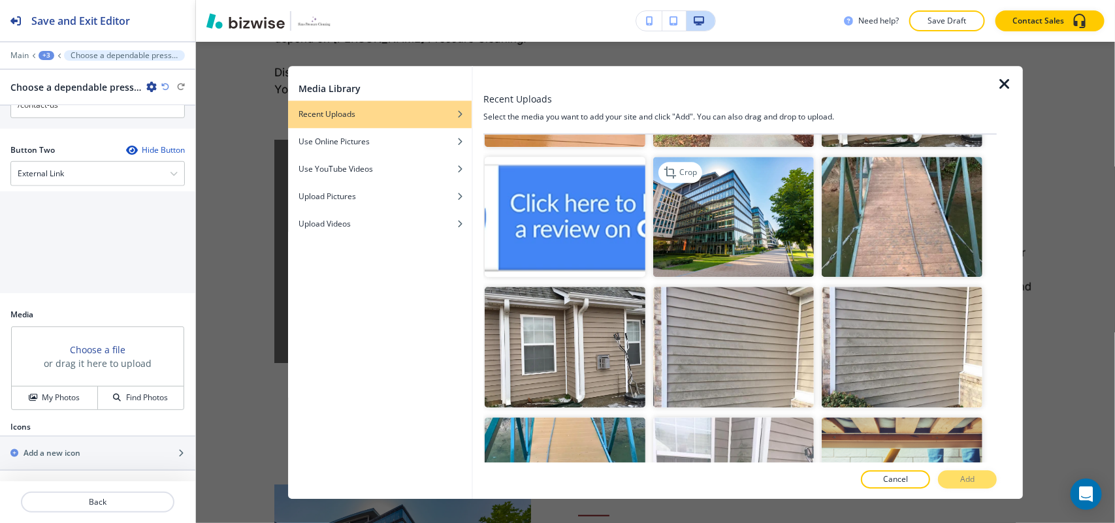
click at [687, 183] on img "button" at bounding box center [733, 217] width 161 height 121
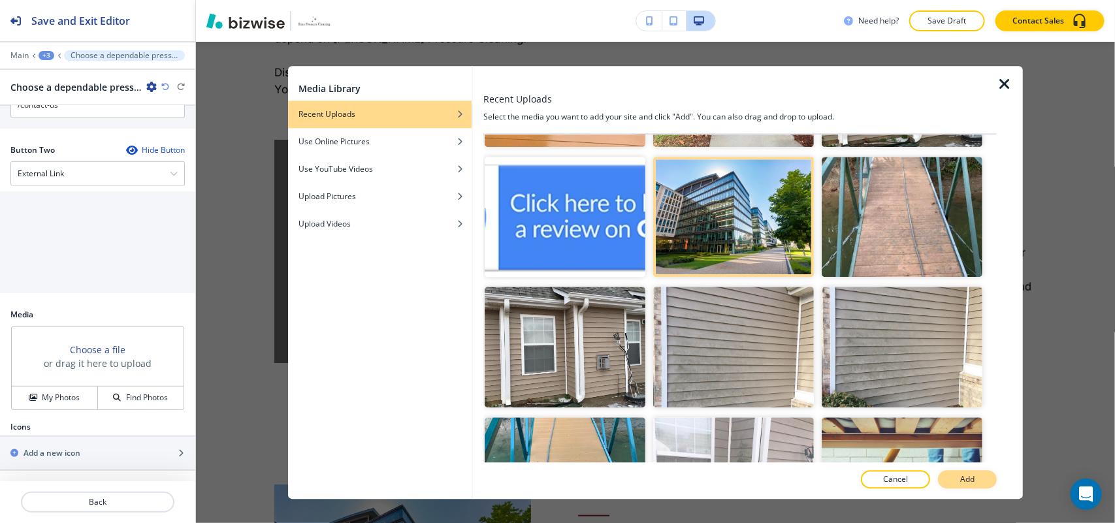
click at [956, 479] on button "Add" at bounding box center [967, 479] width 59 height 18
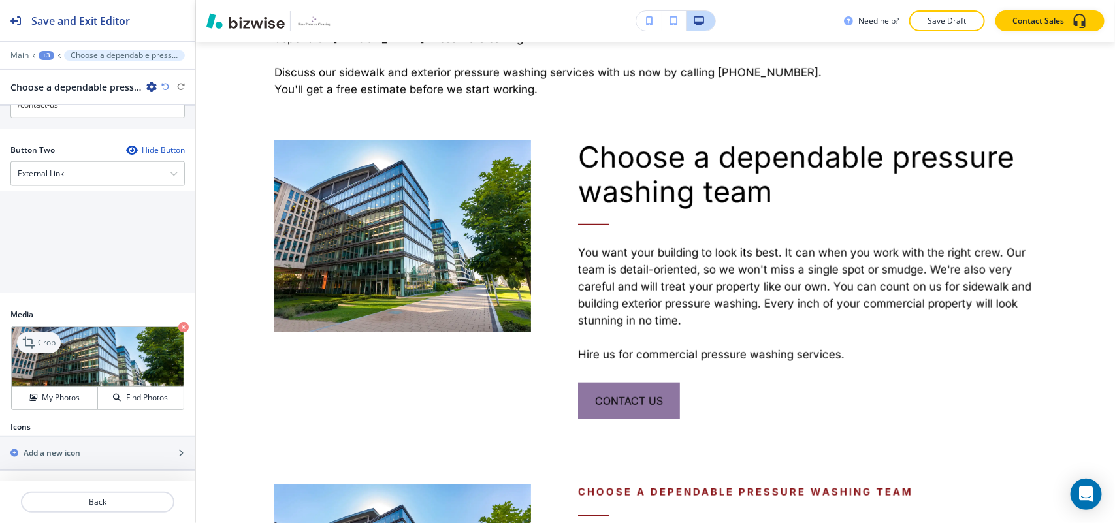
click at [56, 349] on div "Crop" at bounding box center [39, 342] width 44 height 21
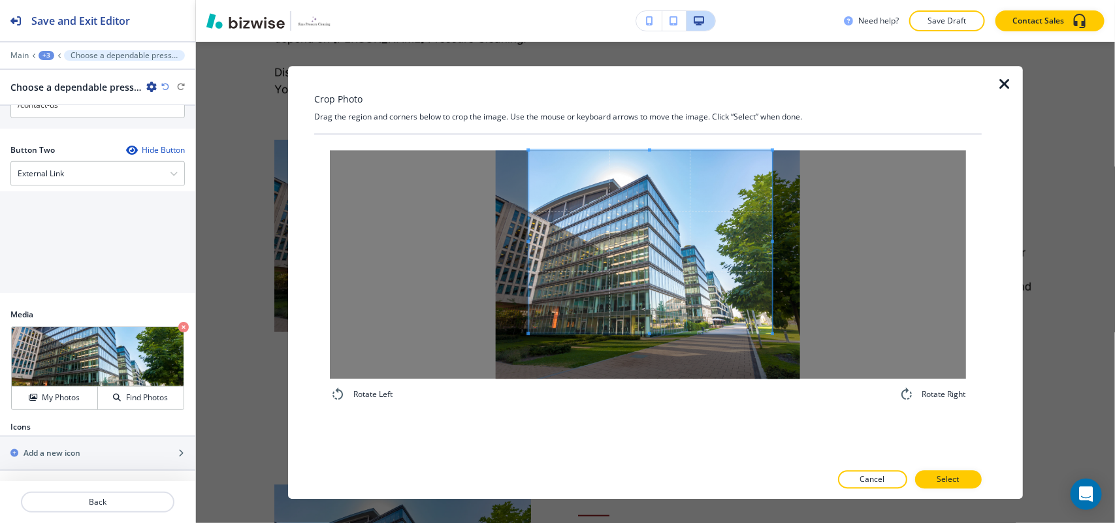
click at [670, 227] on span at bounding box center [650, 241] width 244 height 183
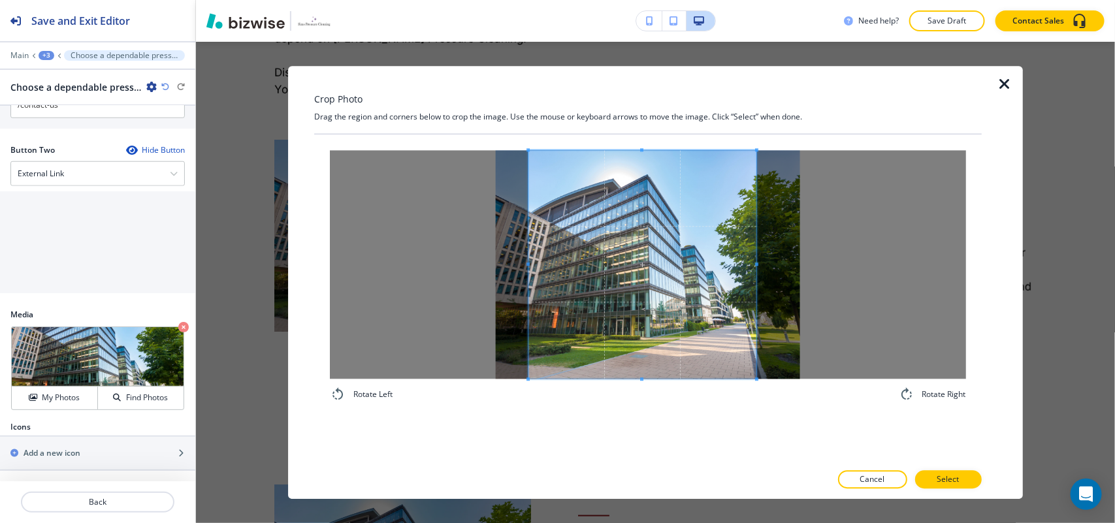
click at [756, 393] on div "Rotate Left Rotate Right" at bounding box center [648, 276] width 636 height 252
click at [947, 479] on p "Select" at bounding box center [948, 480] width 22 height 12
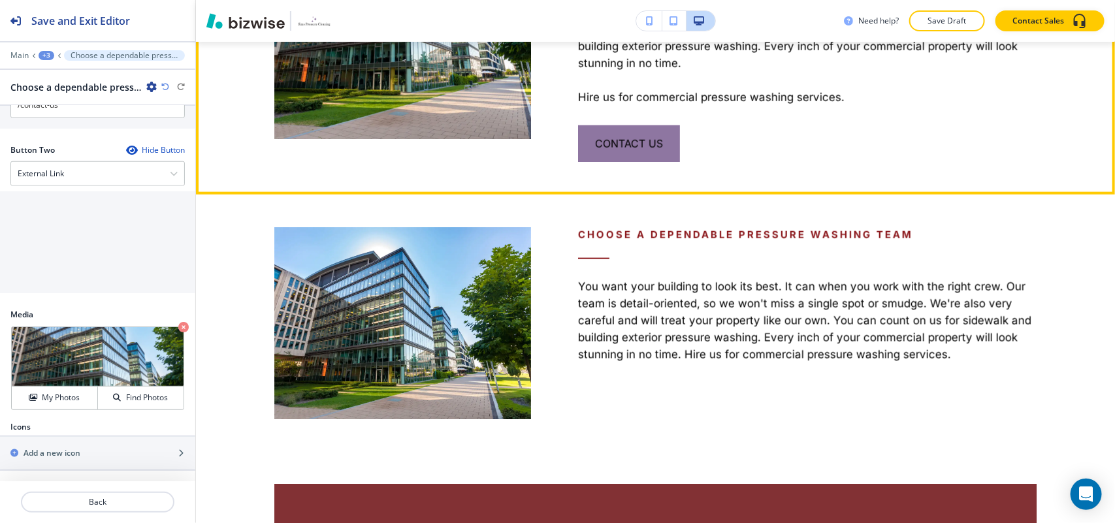
scroll to position [980, 0]
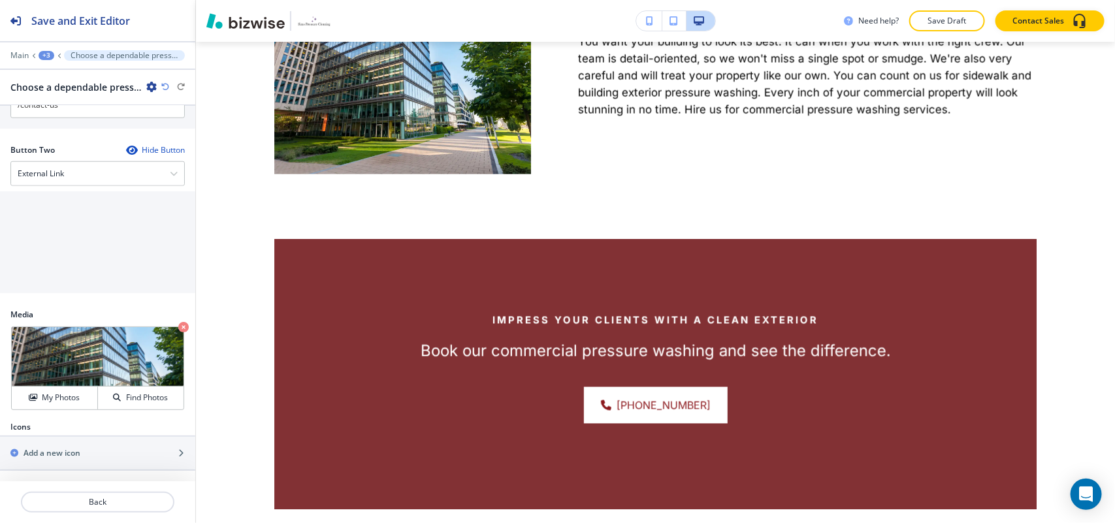
click at [50, 56] on div "+3" at bounding box center [47, 55] width 16 height 9
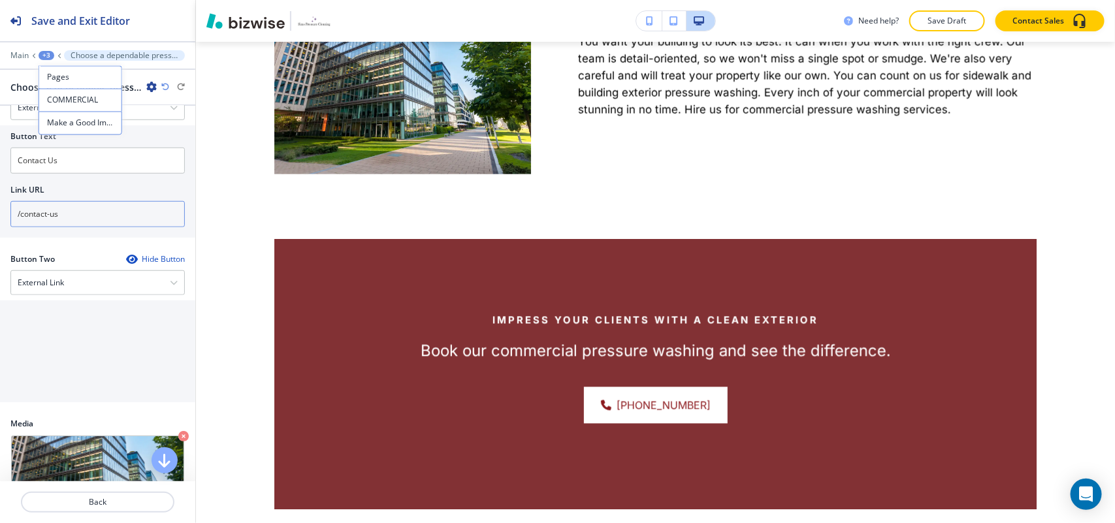
scroll to position [364, 0]
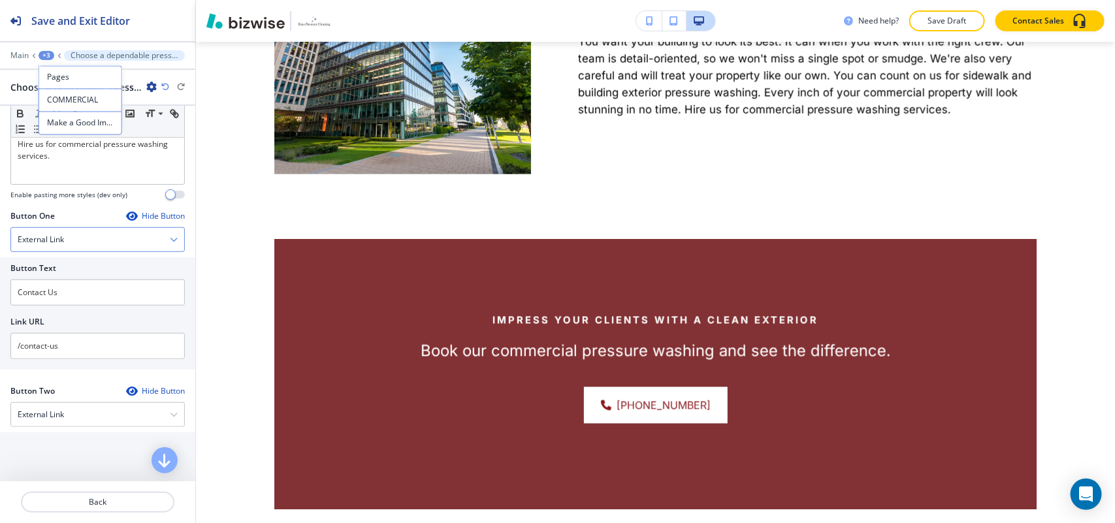
click at [80, 242] on div "External Link" at bounding box center [97, 240] width 173 height 24
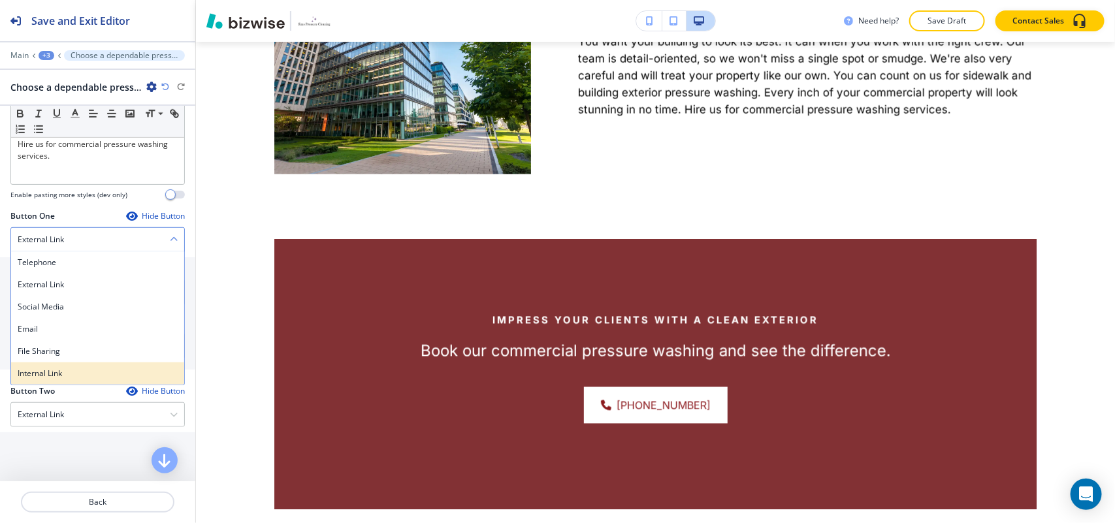
click at [76, 374] on h4 "Internal Link" at bounding box center [98, 374] width 160 height 12
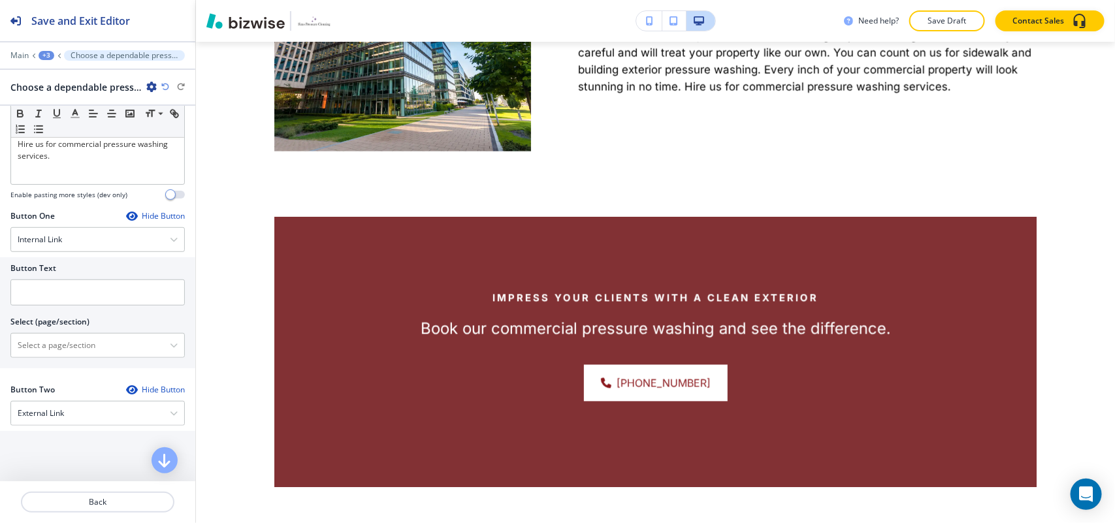
scroll to position [952, 0]
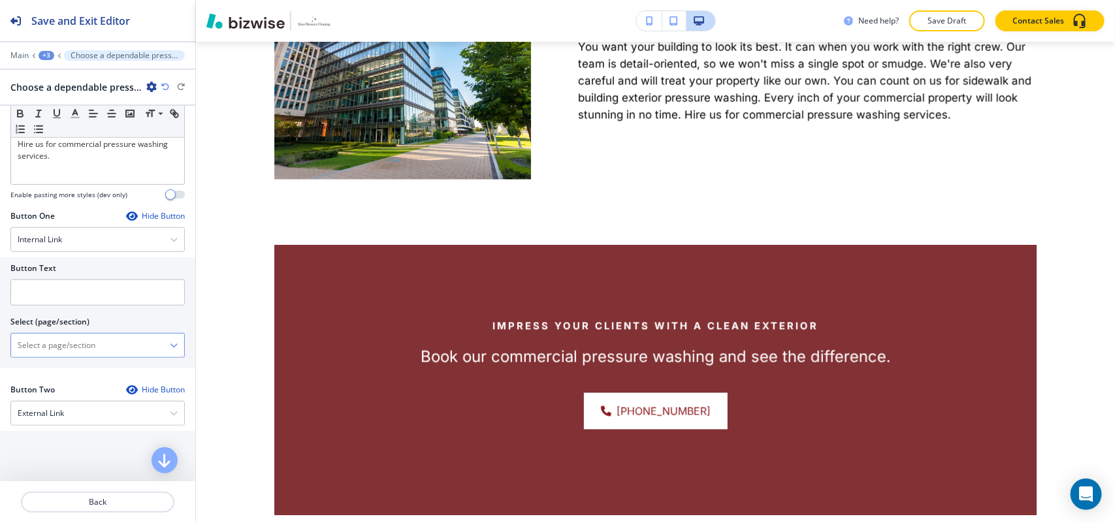
click at [57, 357] on \(page\/section\) "Manual Input" at bounding box center [90, 345] width 159 height 22
type \(page\/section\) "CONTACT US"
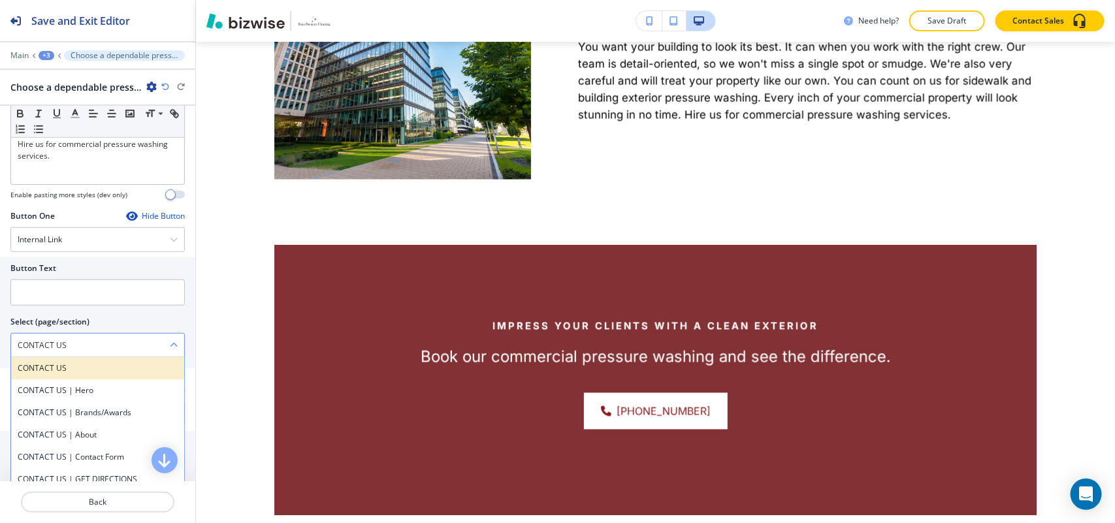
click at [59, 371] on h4 "CONTACT US" at bounding box center [98, 369] width 160 height 12
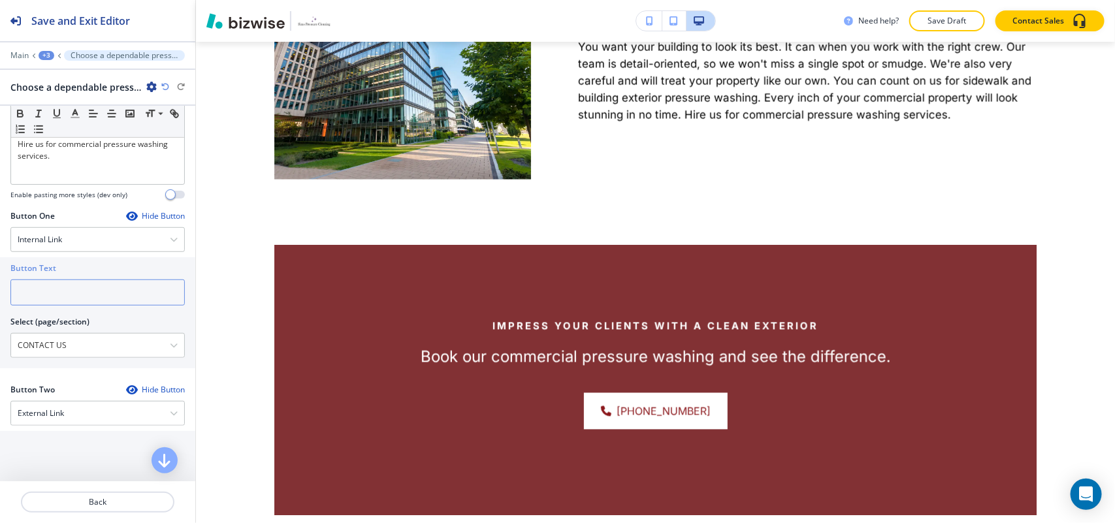
click at [67, 287] on input "text" at bounding box center [97, 293] width 174 height 26
paste input "CONTACT US"
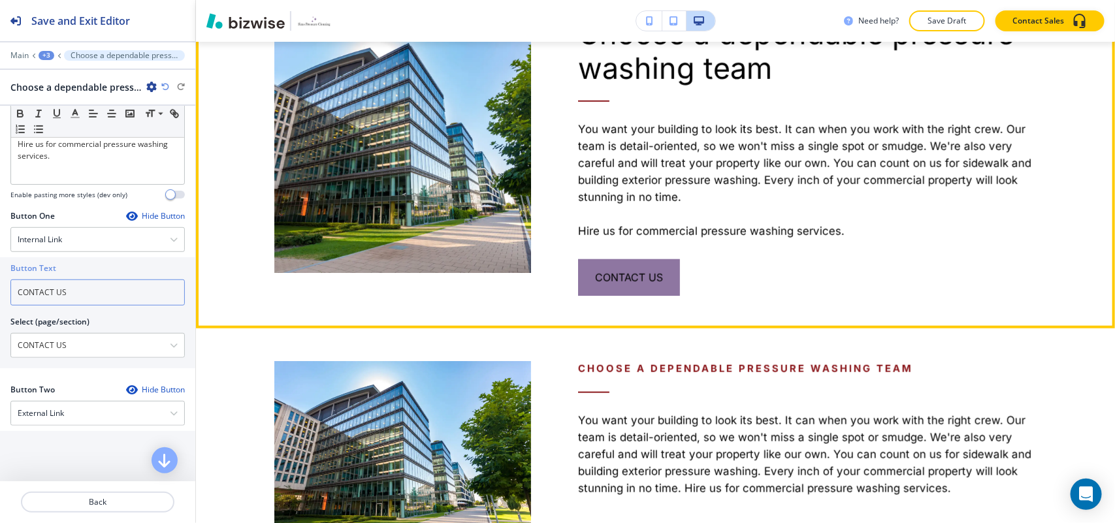
scroll to position [735, 0]
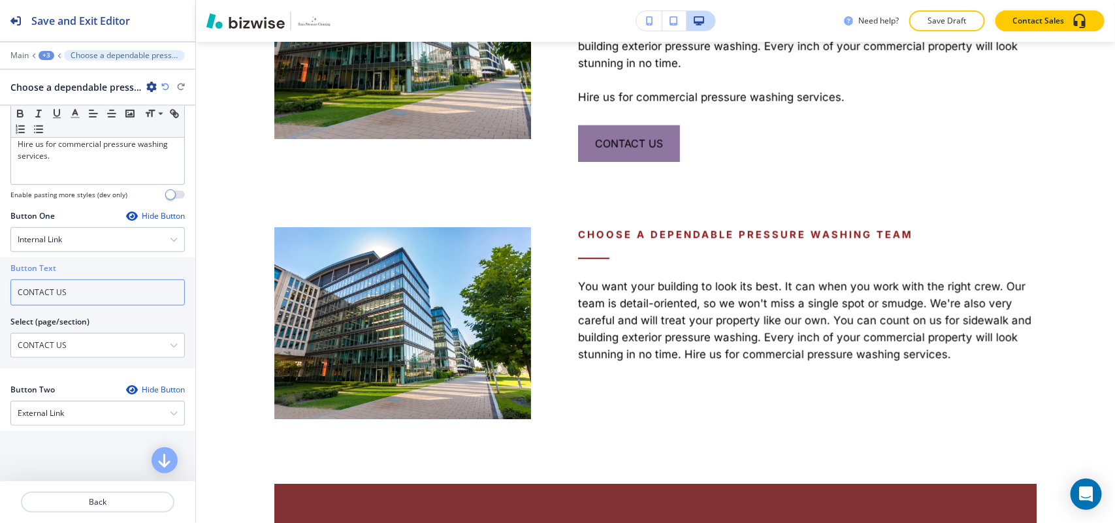
type input "CONTACT US"
click at [42, 56] on div "+3" at bounding box center [47, 55] width 16 height 9
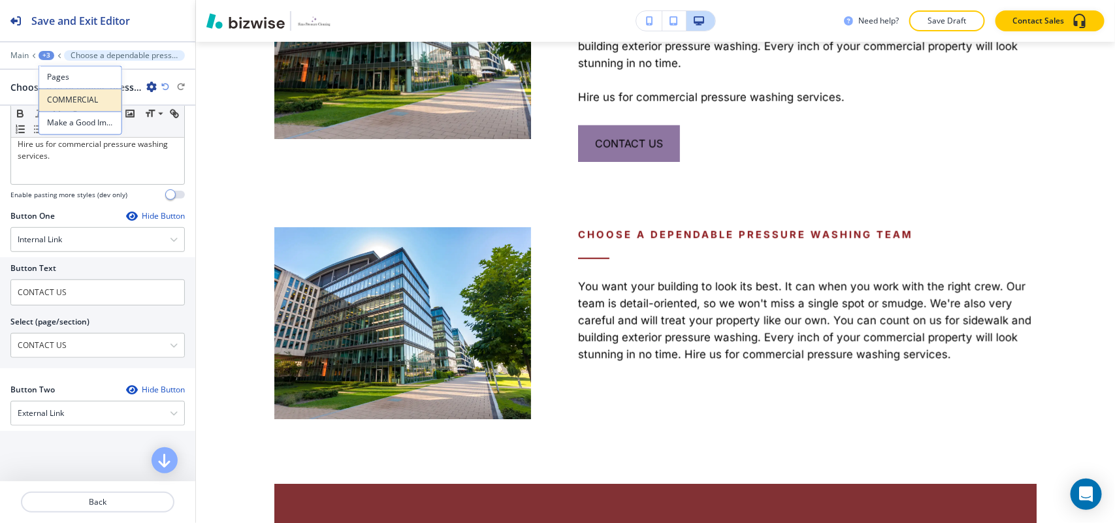
click at [59, 103] on p "COMMERCIAL" at bounding box center [80, 101] width 67 height 12
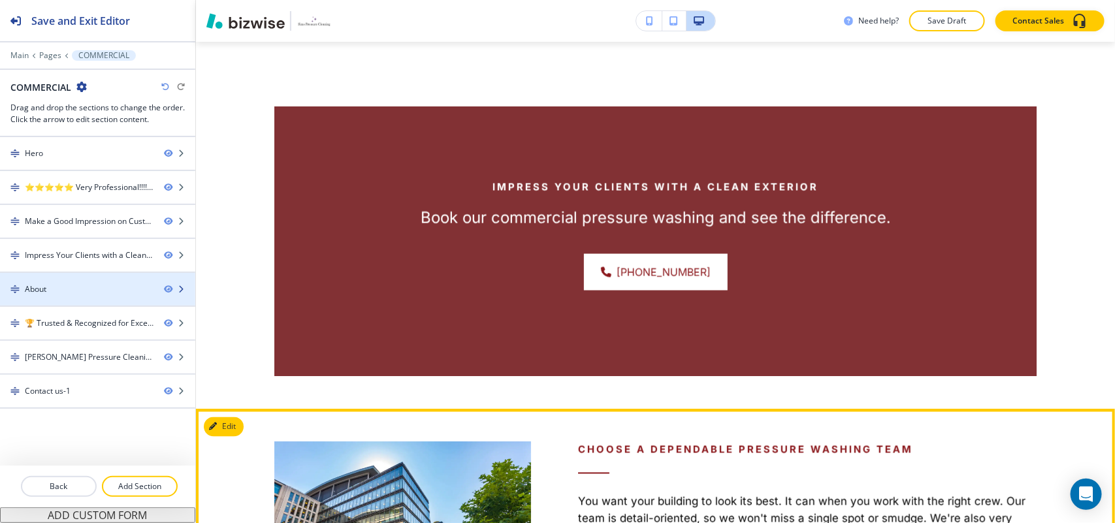
click at [77, 301] on div at bounding box center [97, 300] width 195 height 10
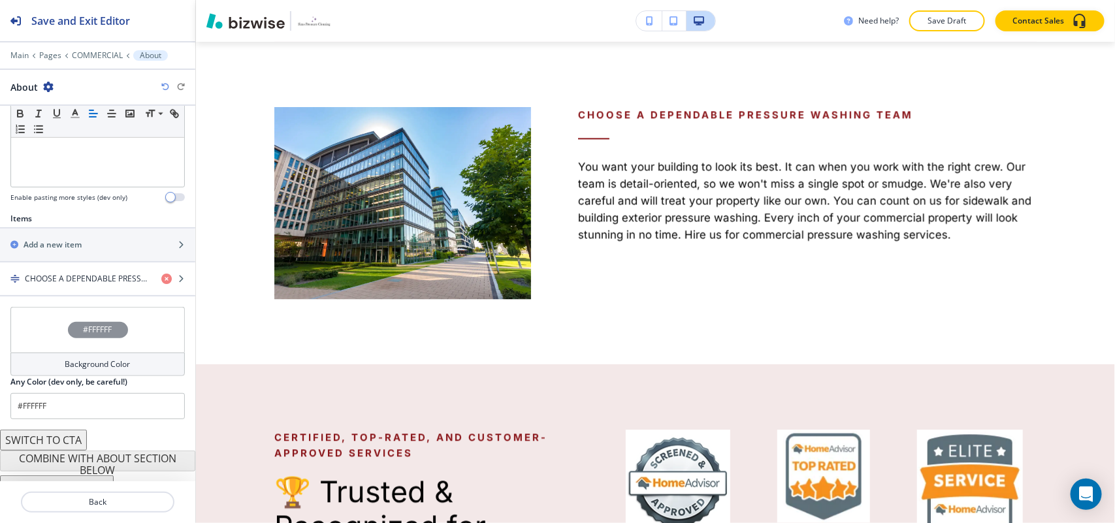
scroll to position [377, 0]
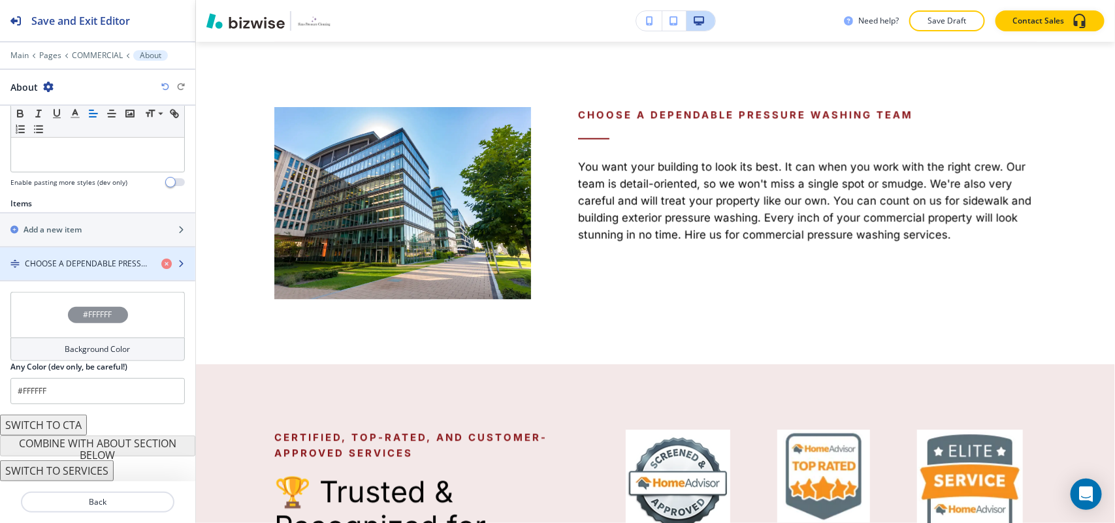
click at [86, 259] on h4 "CHOOSE A DEPENDABLE PRESSURE WASHING TEAM" at bounding box center [88, 264] width 126 height 12
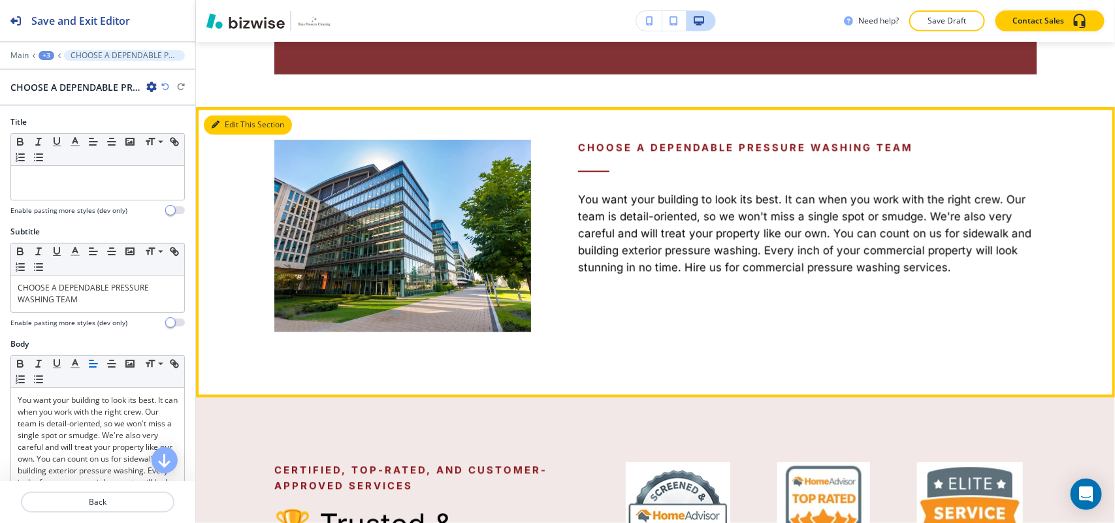
click at [232, 115] on button "Edit This Section" at bounding box center [248, 125] width 88 height 20
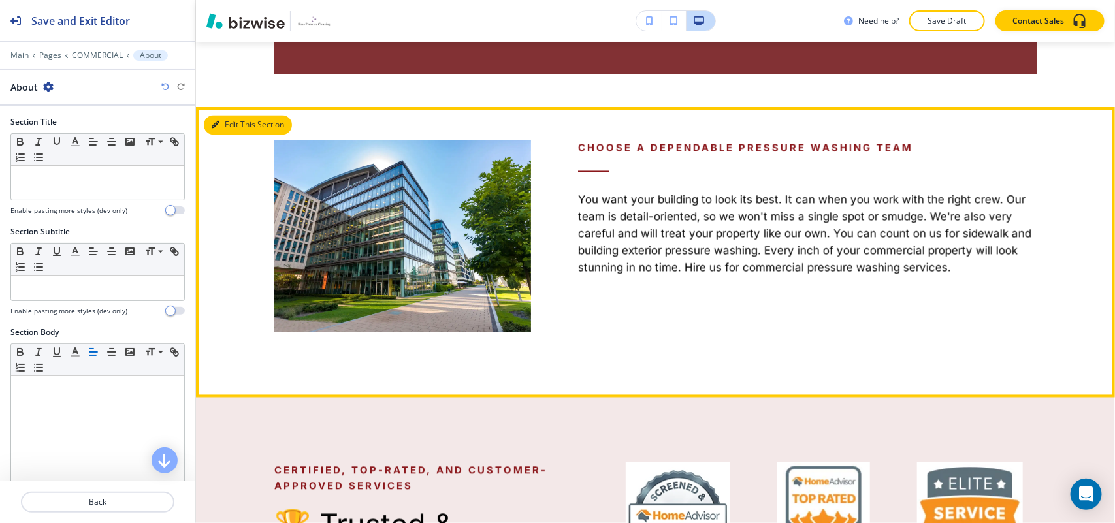
scroll to position [1191, 0]
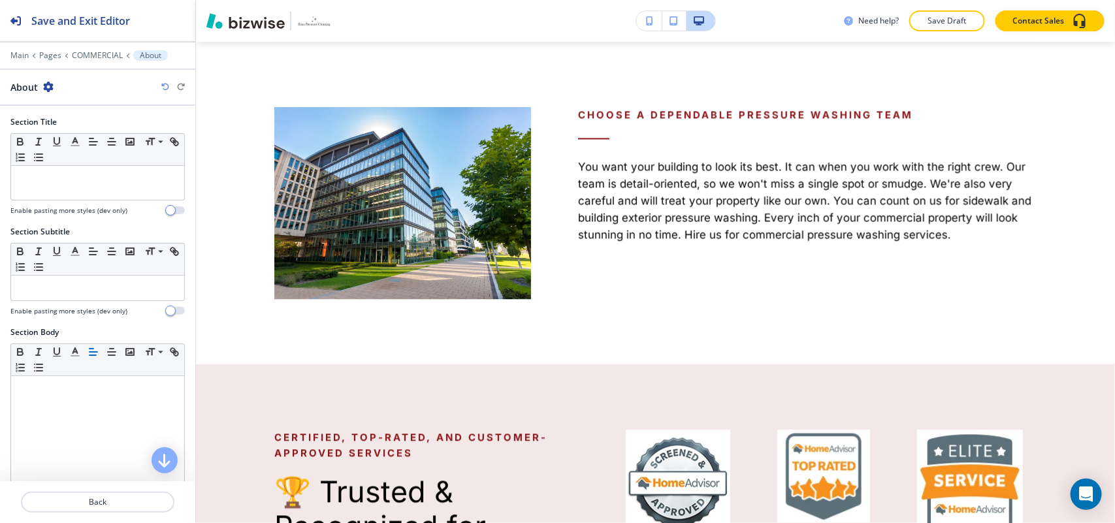
click at [47, 83] on icon "button" at bounding box center [48, 87] width 10 height 10
click at [73, 155] on p "Delete Section" at bounding box center [84, 156] width 67 height 12
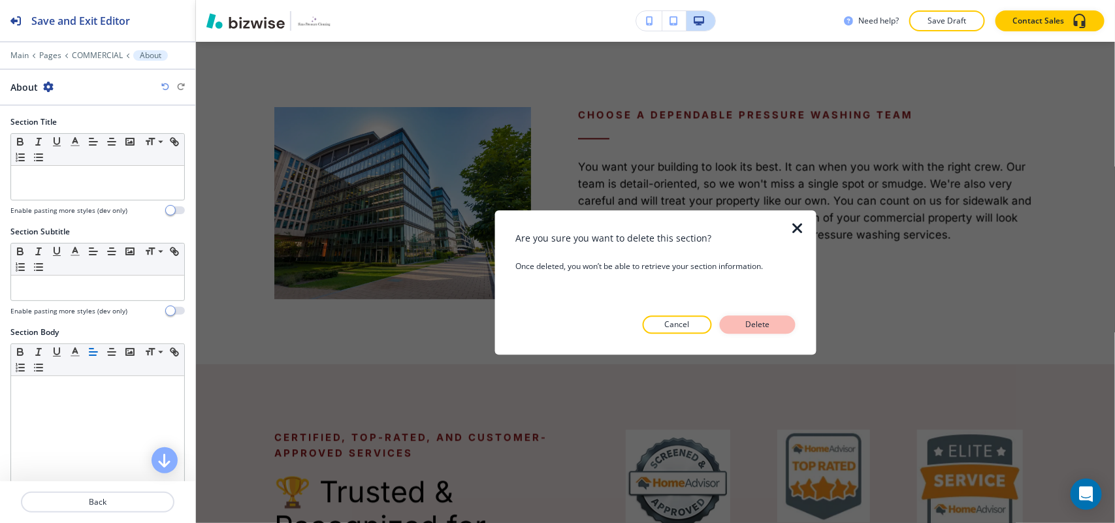
click at [779, 322] on button "Delete" at bounding box center [758, 324] width 76 height 18
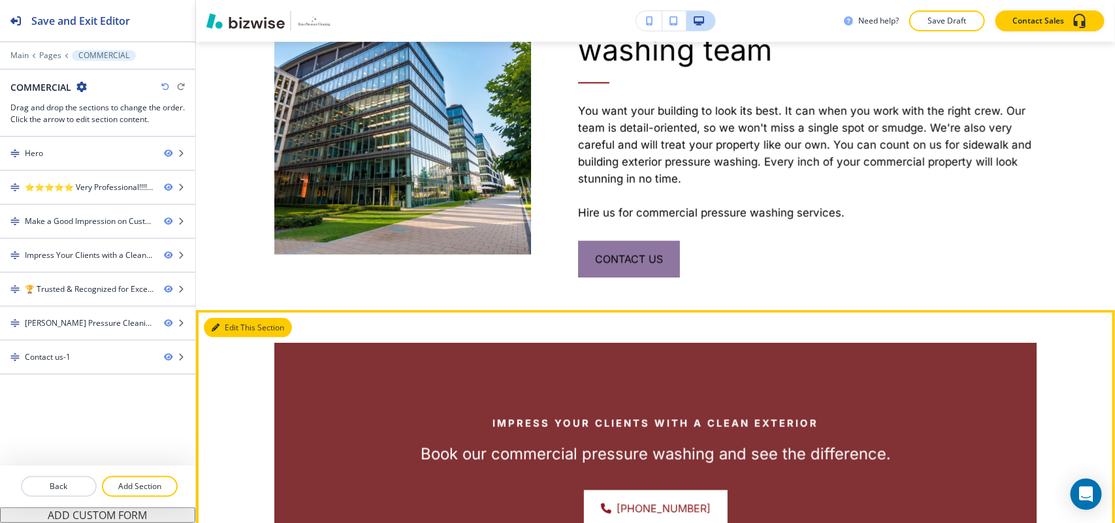
click at [214, 324] on icon "button" at bounding box center [216, 328] width 8 height 8
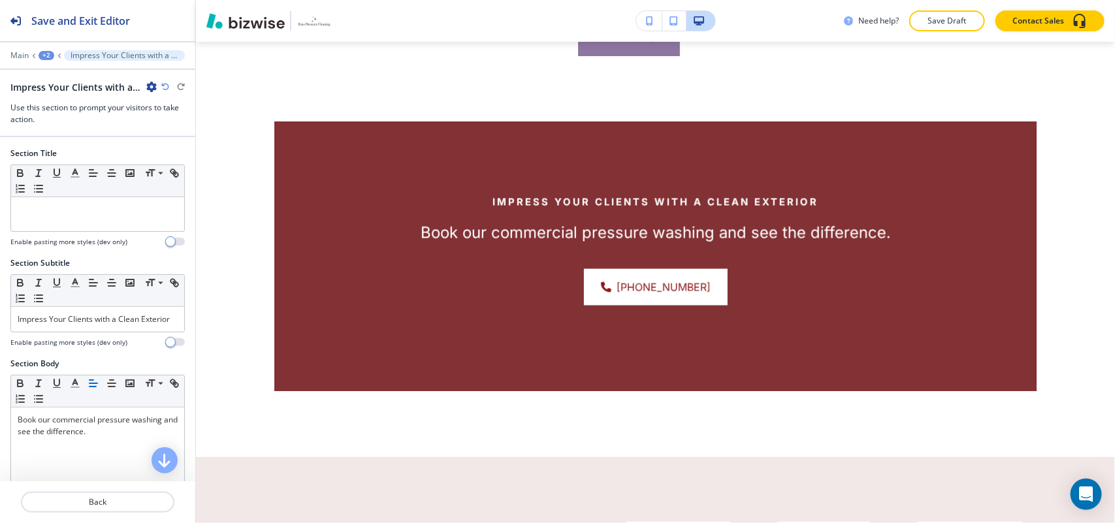
scroll to position [856, 0]
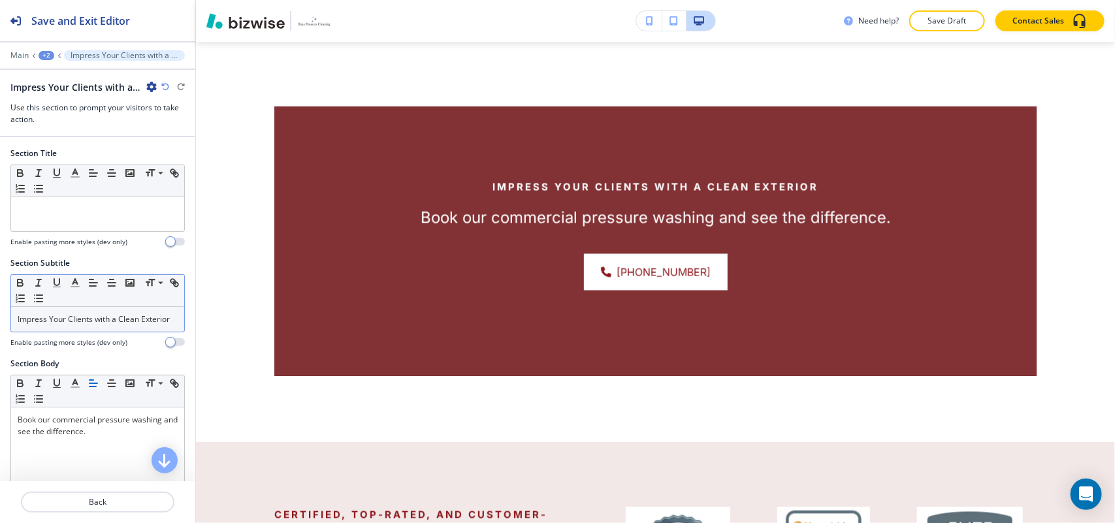
click at [88, 325] on p "Impress Your Clients with a Clean Exterior" at bounding box center [98, 320] width 160 height 12
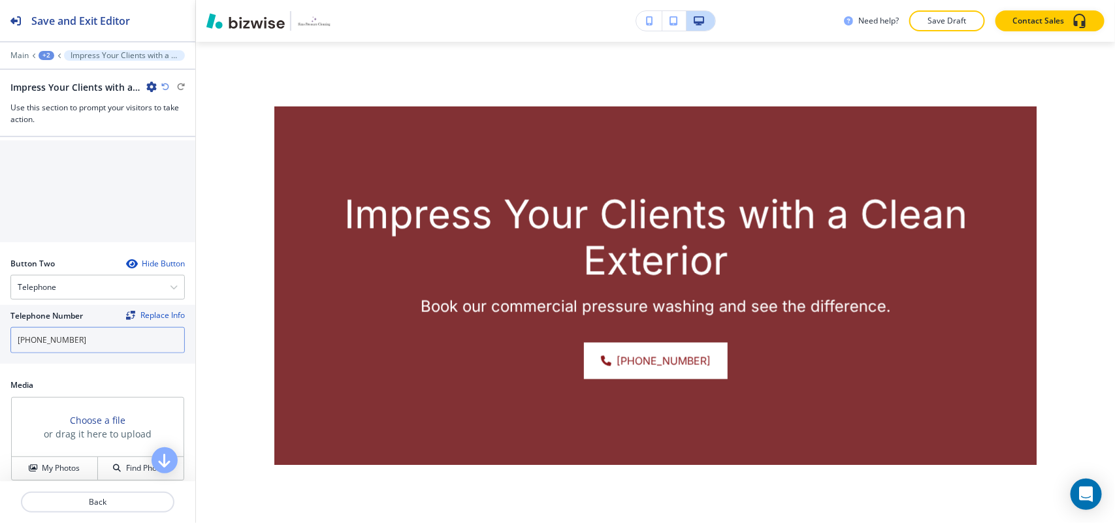
scroll to position [408, 0]
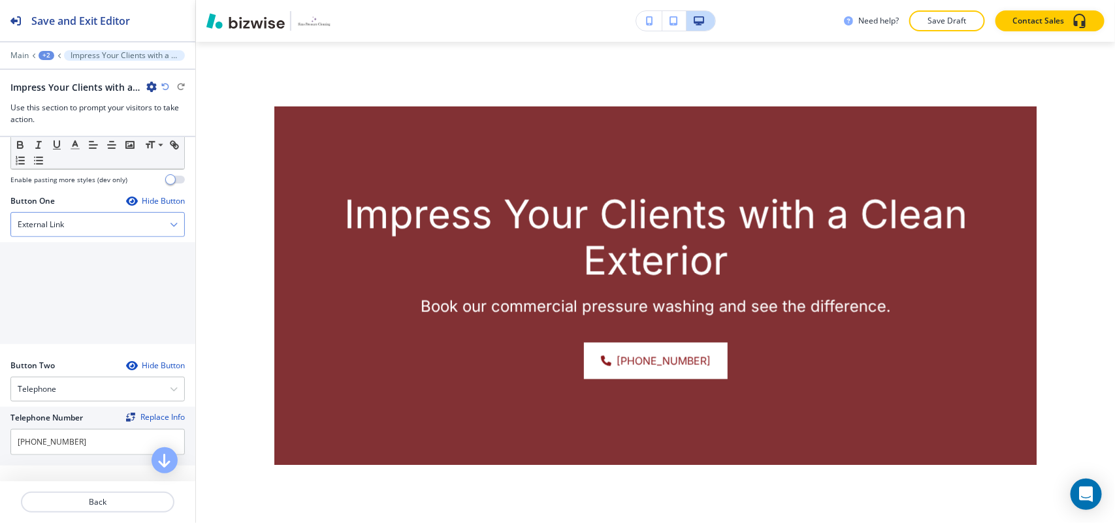
click at [67, 227] on div "External Link" at bounding box center [97, 225] width 173 height 24
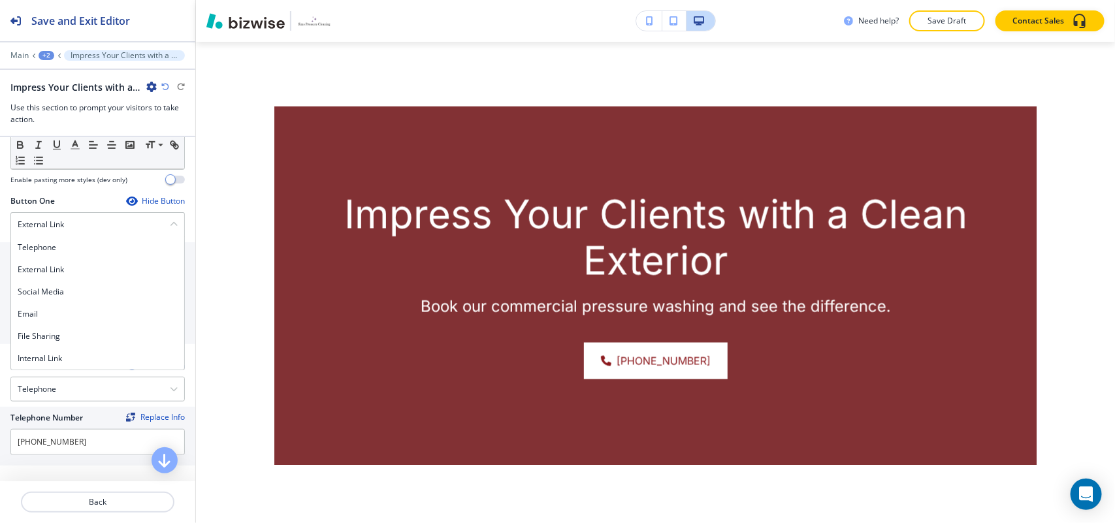
click at [63, 364] on h4 "Internal Link" at bounding box center [98, 359] width 160 height 12
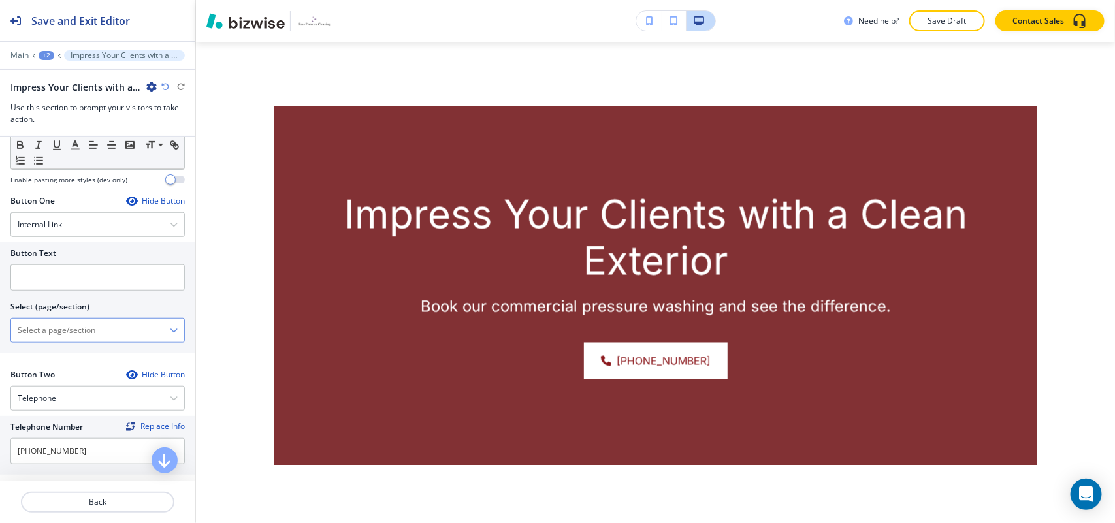
click at [108, 341] on \(page\/section\) "Manual Input" at bounding box center [90, 330] width 159 height 22
type \(page\/section\) "CONTACT US"
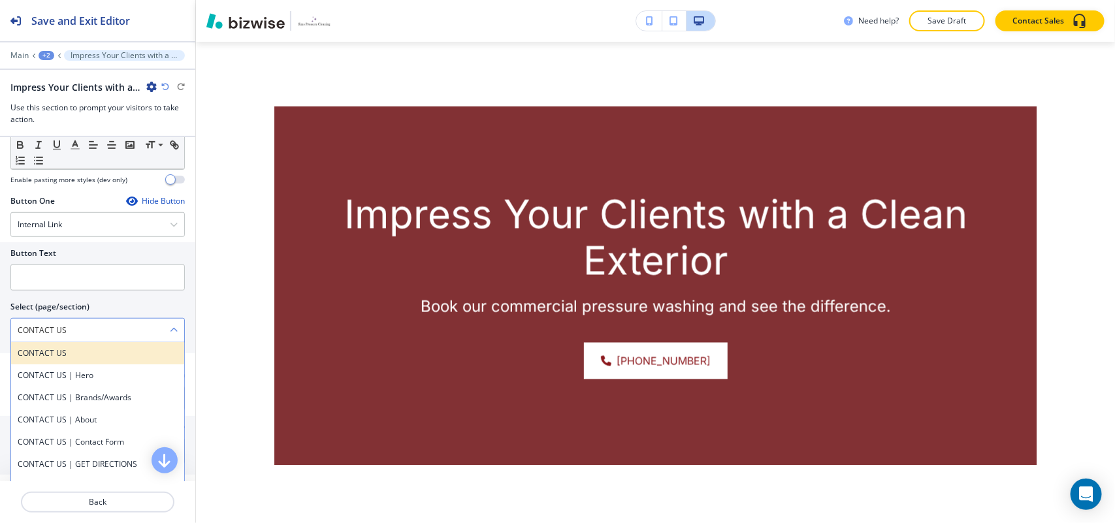
click at [71, 351] on div "CONTACT US" at bounding box center [97, 353] width 173 height 22
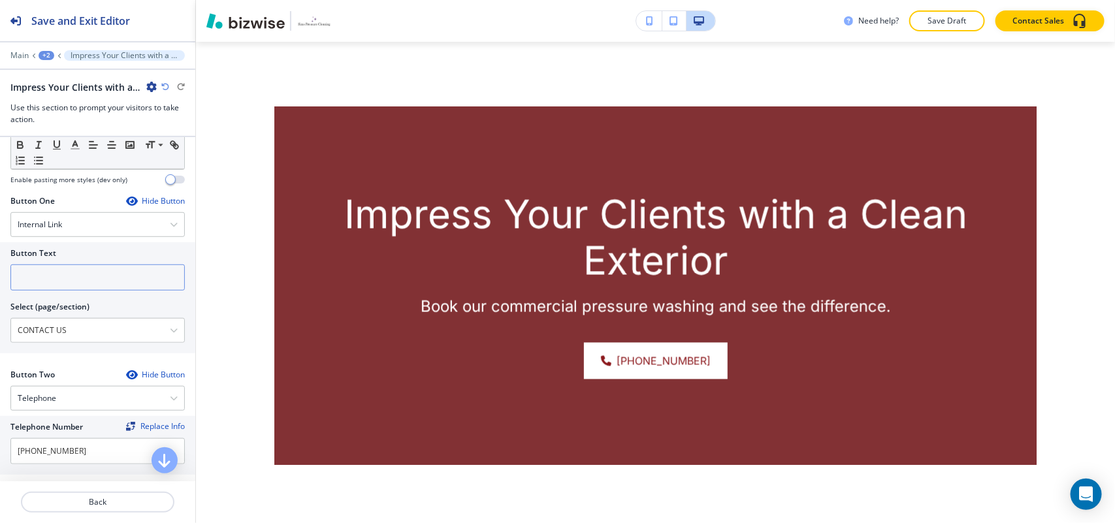
click at [70, 273] on input "text" at bounding box center [97, 278] width 174 height 26
paste input "CONTACT US"
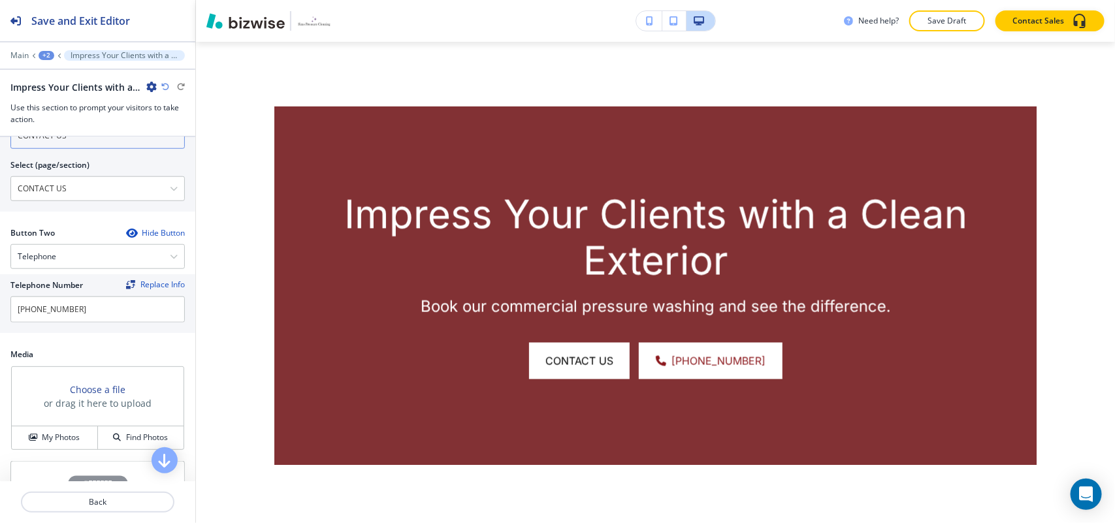
scroll to position [653, 0]
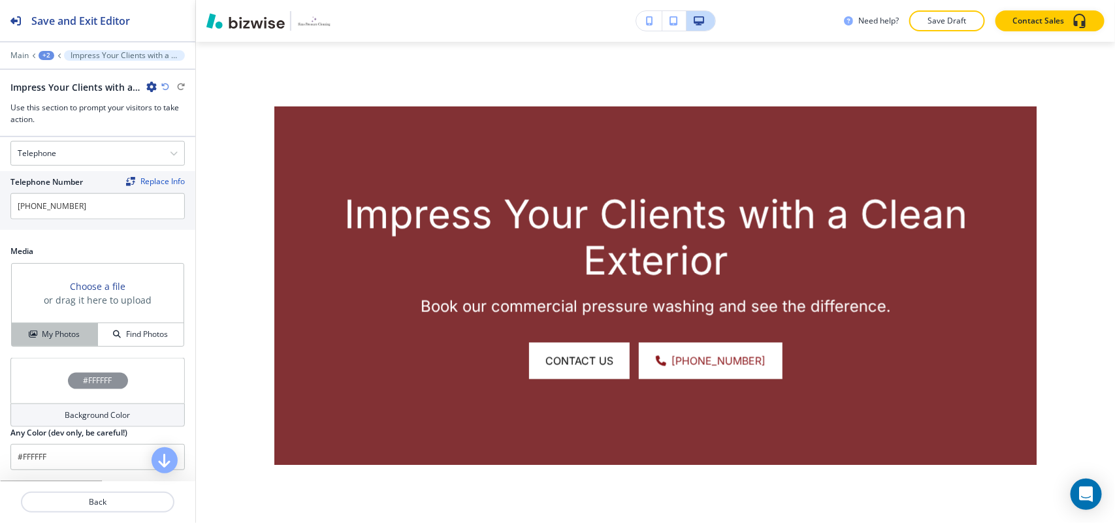
type input "CONTACT US"
click at [43, 340] on h4 "My Photos" at bounding box center [61, 335] width 38 height 12
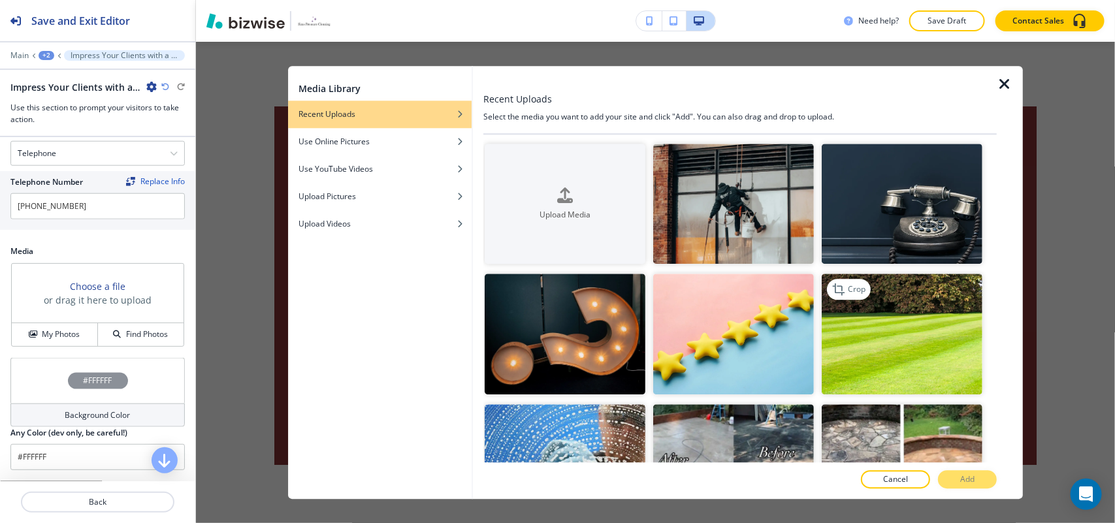
click at [918, 320] on img "button" at bounding box center [902, 334] width 161 height 121
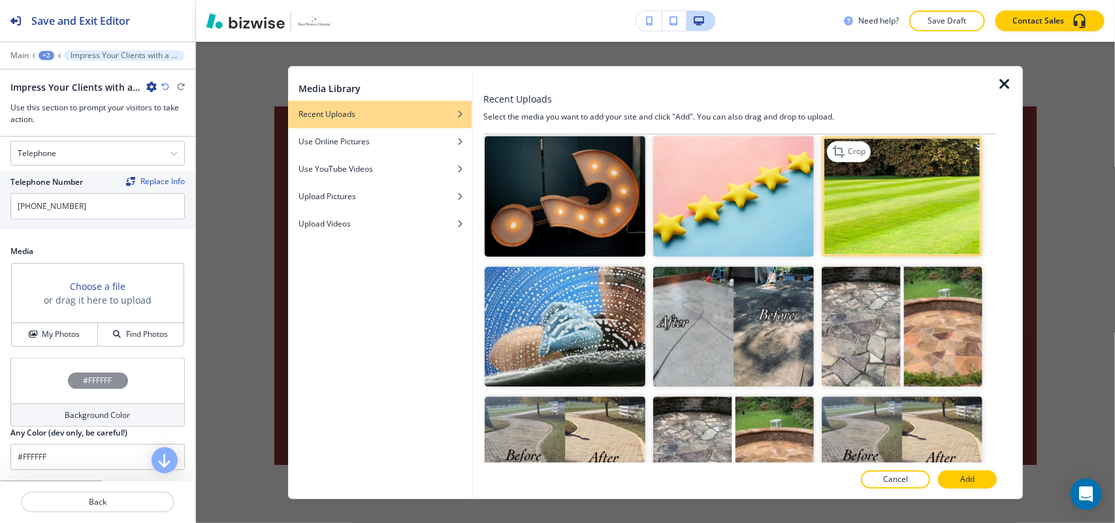
scroll to position [245, 0]
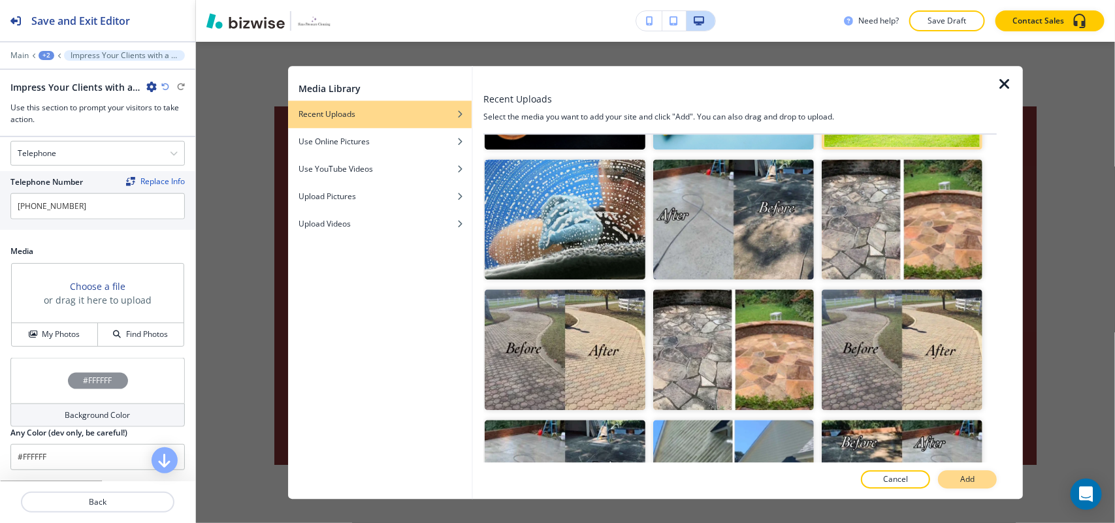
click at [969, 483] on p "Add" at bounding box center [967, 480] width 14 height 12
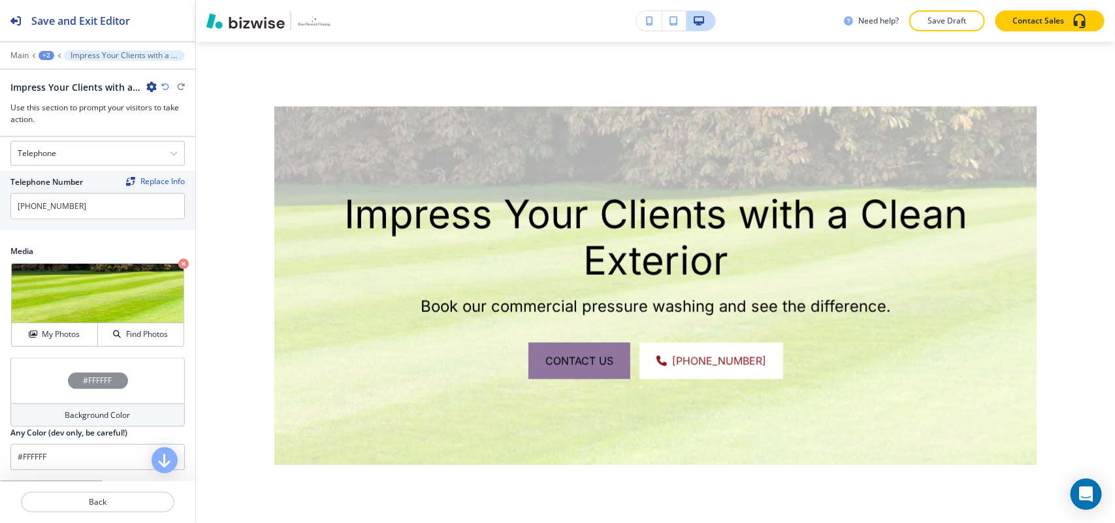
click at [44, 389] on div "#FFFFFF" at bounding box center [97, 381] width 174 height 46
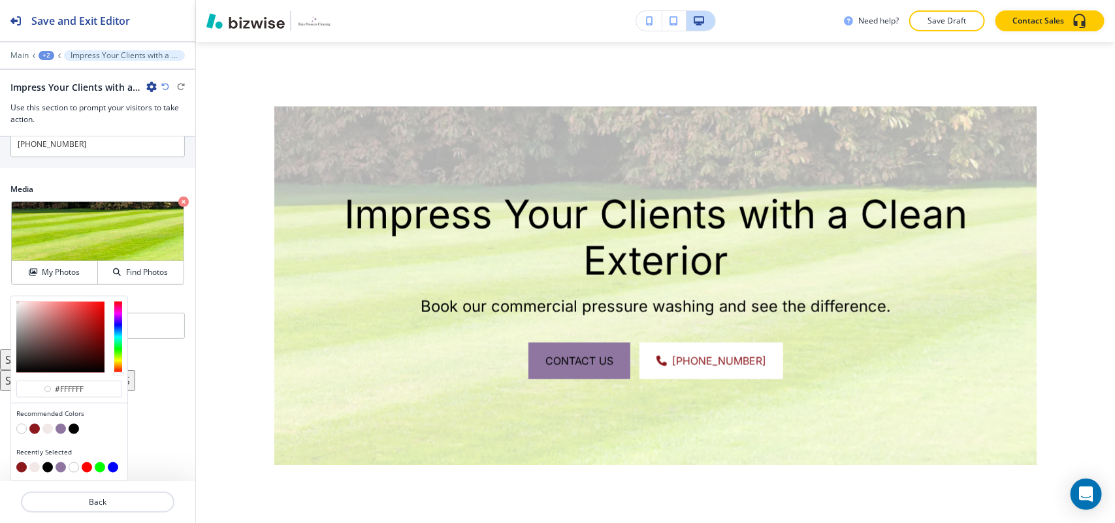
click at [33, 430] on button "button" at bounding box center [34, 429] width 10 height 10
type input "#8b181c"
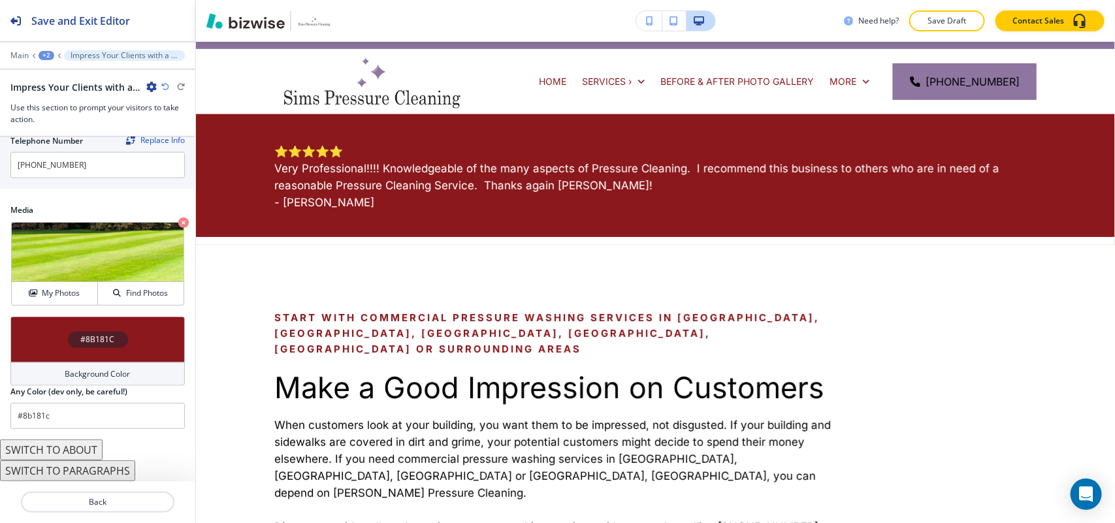
scroll to position [0, 0]
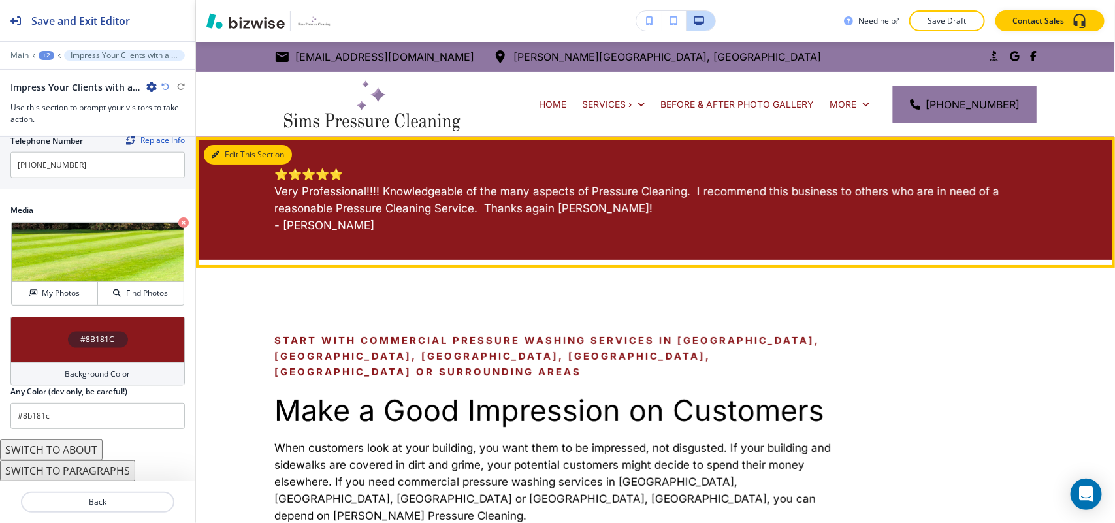
click at [233, 152] on button "Edit This Section" at bounding box center [248, 155] width 88 height 20
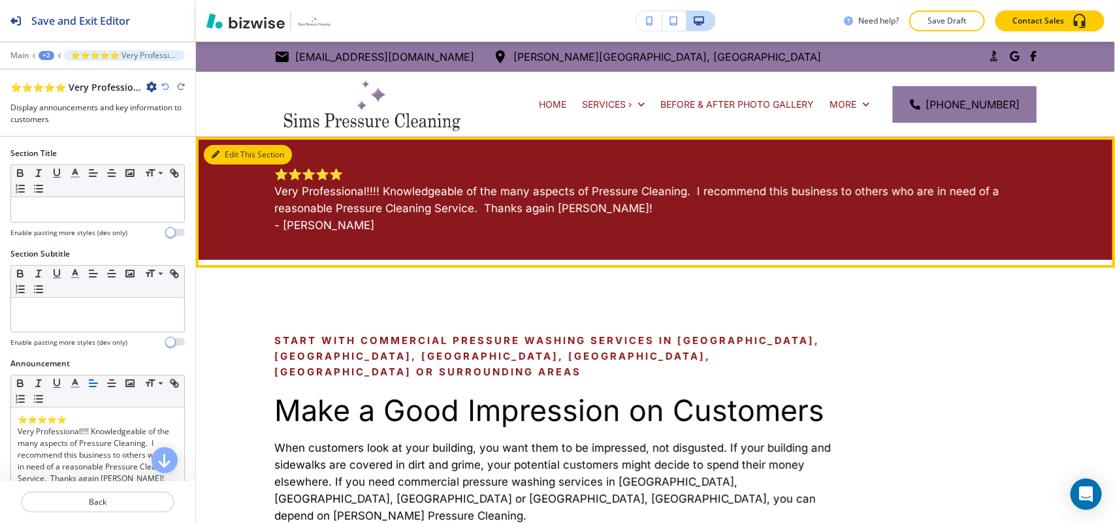
scroll to position [95, 0]
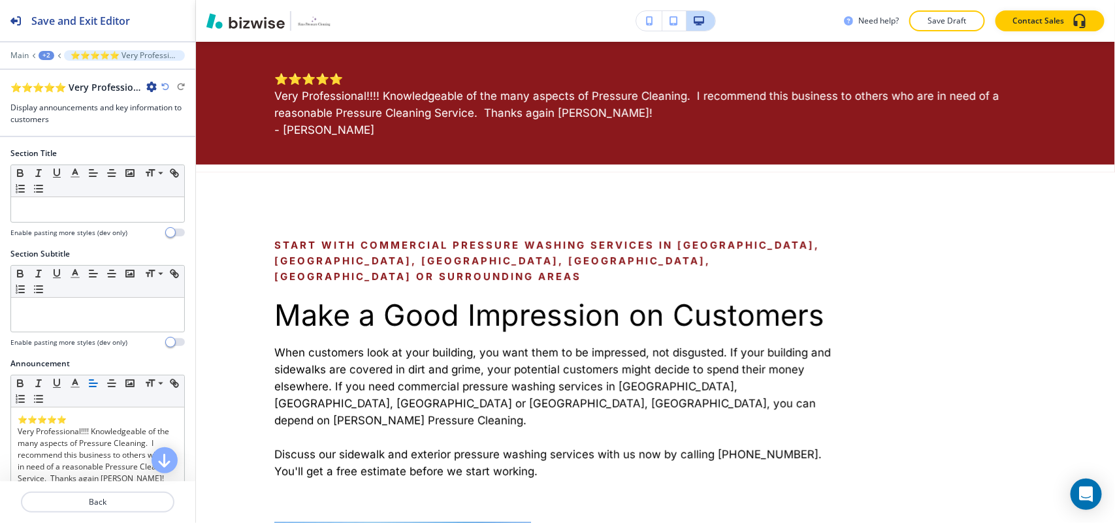
click at [149, 86] on icon "button" at bounding box center [151, 87] width 10 height 10
click at [173, 157] on p "Delete Section" at bounding box center [188, 156] width 67 height 12
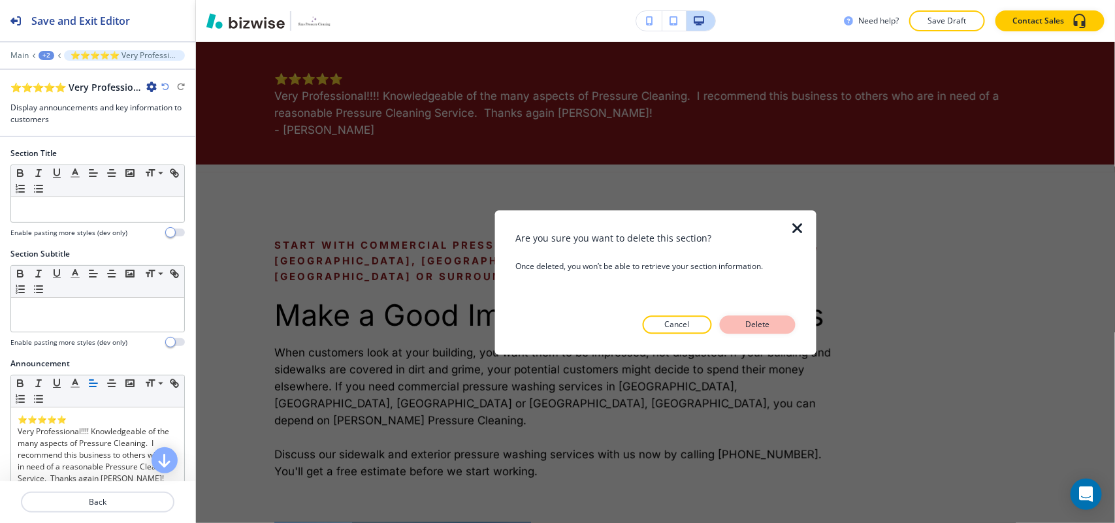
click at [748, 325] on p "Delete" at bounding box center [757, 325] width 31 height 12
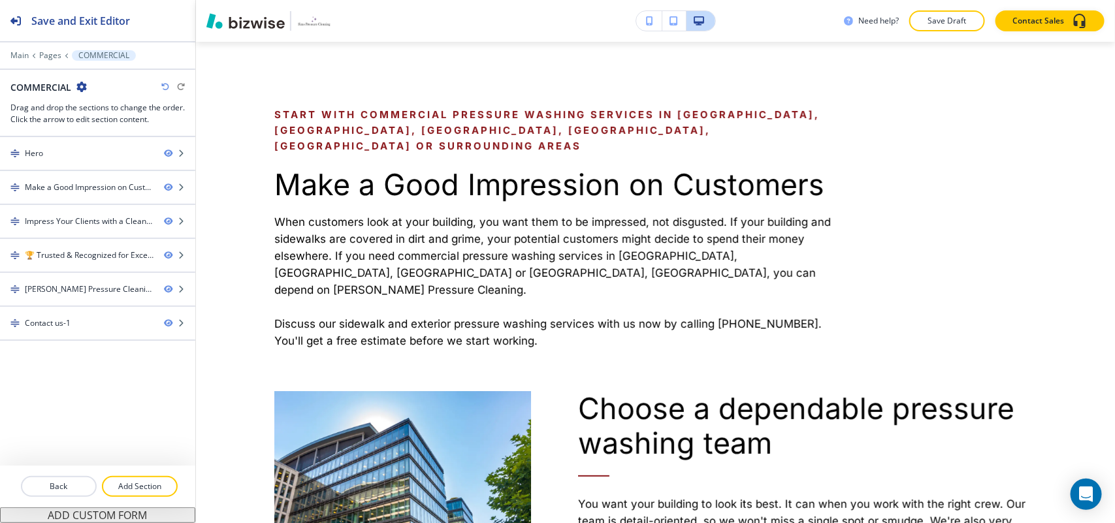
scroll to position [0, 0]
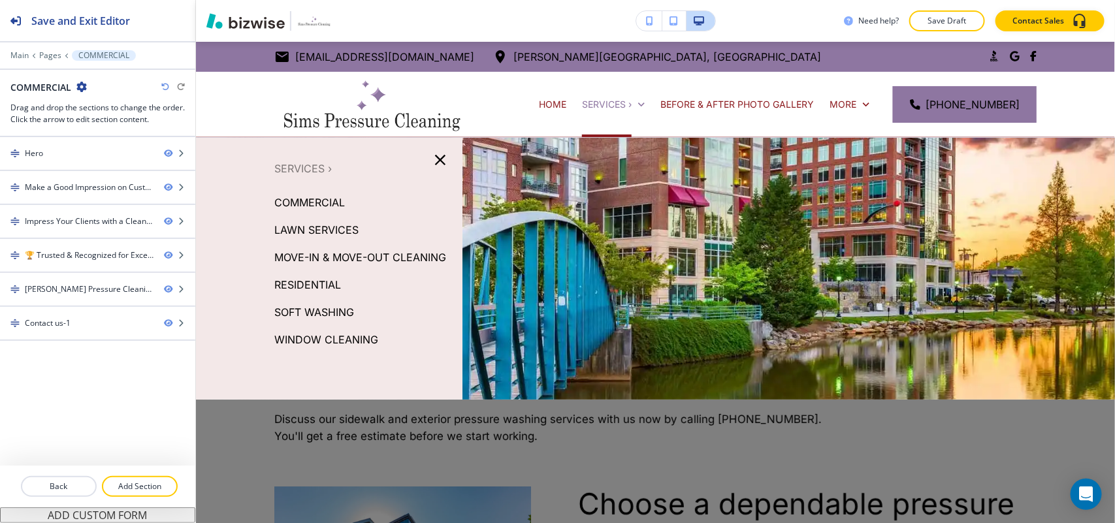
click at [315, 224] on p "LAWN SERVICES" at bounding box center [316, 230] width 84 height 20
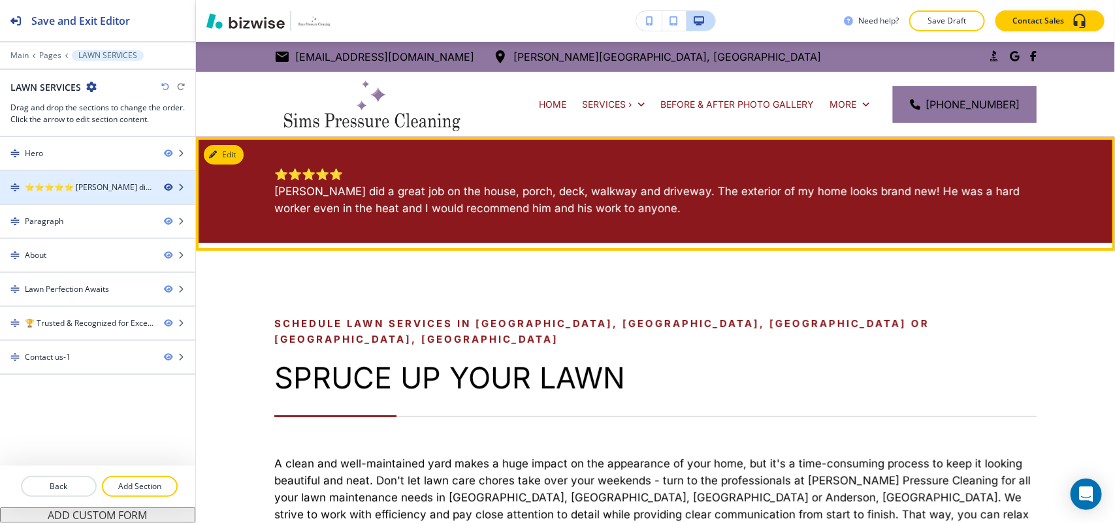
click at [168, 187] on icon "button" at bounding box center [168, 188] width 8 height 8
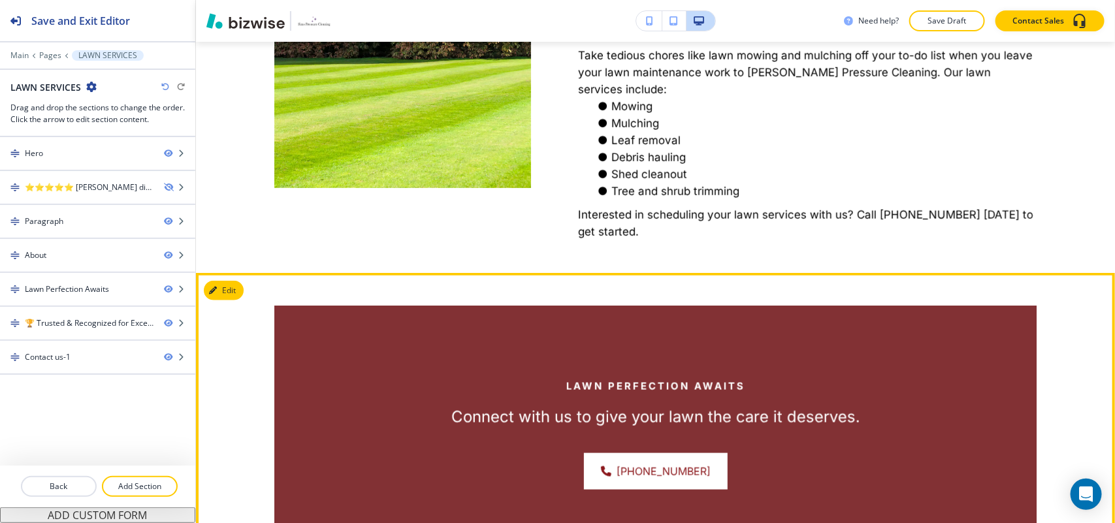
scroll to position [327, 0]
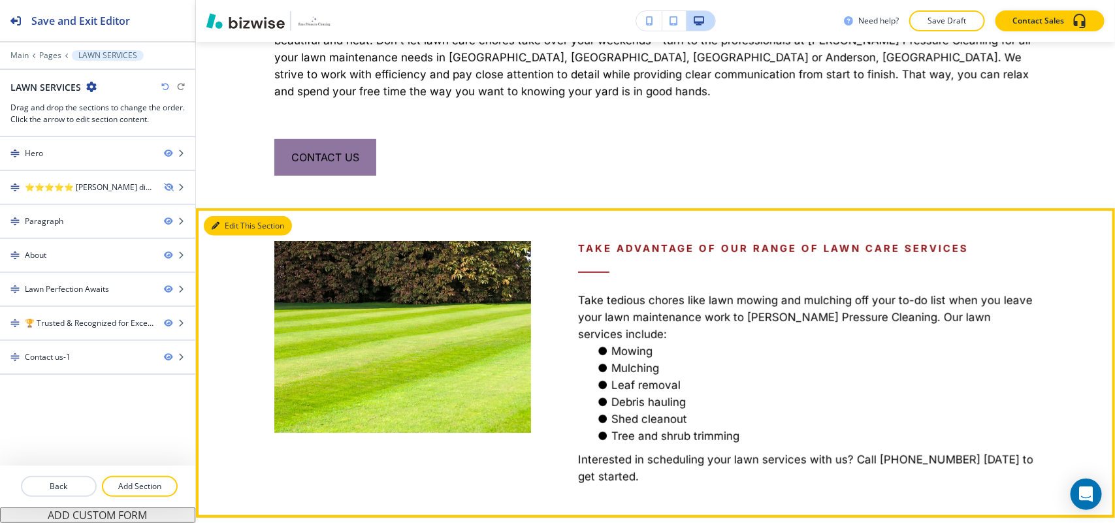
click at [216, 216] on button "Edit This Section" at bounding box center [248, 226] width 88 height 20
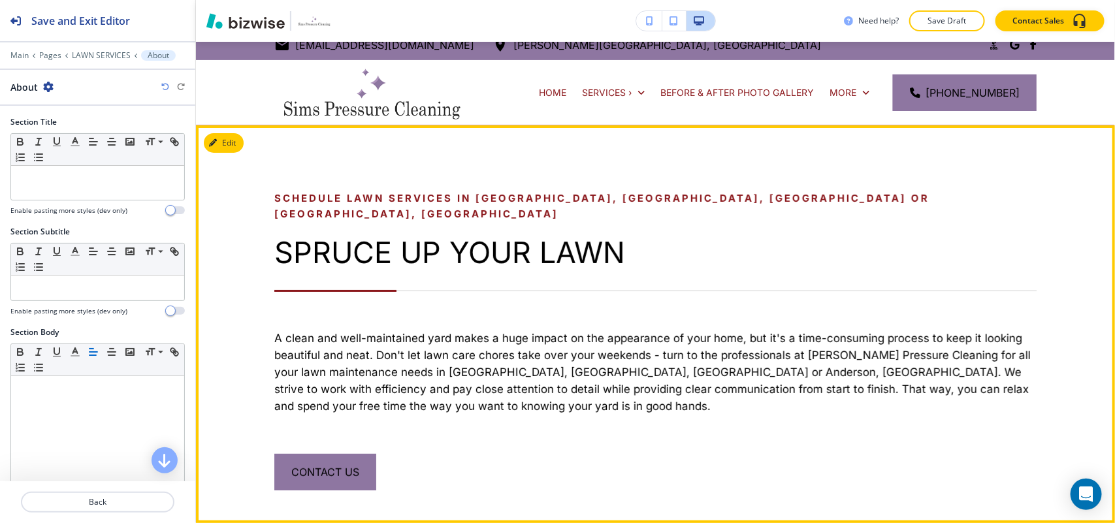
scroll to position [0, 0]
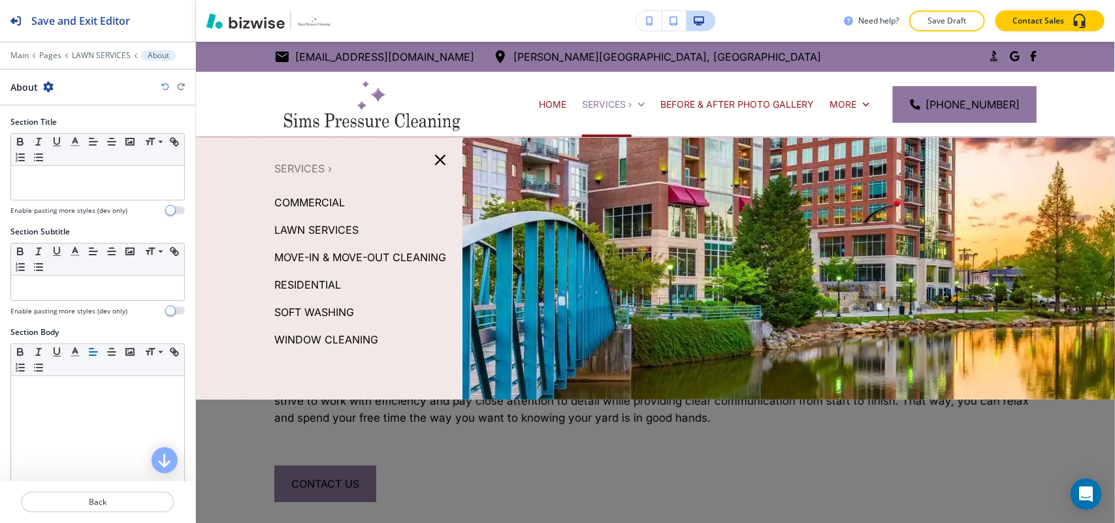
click at [315, 285] on p "RESIDENTIAL" at bounding box center [307, 285] width 67 height 20
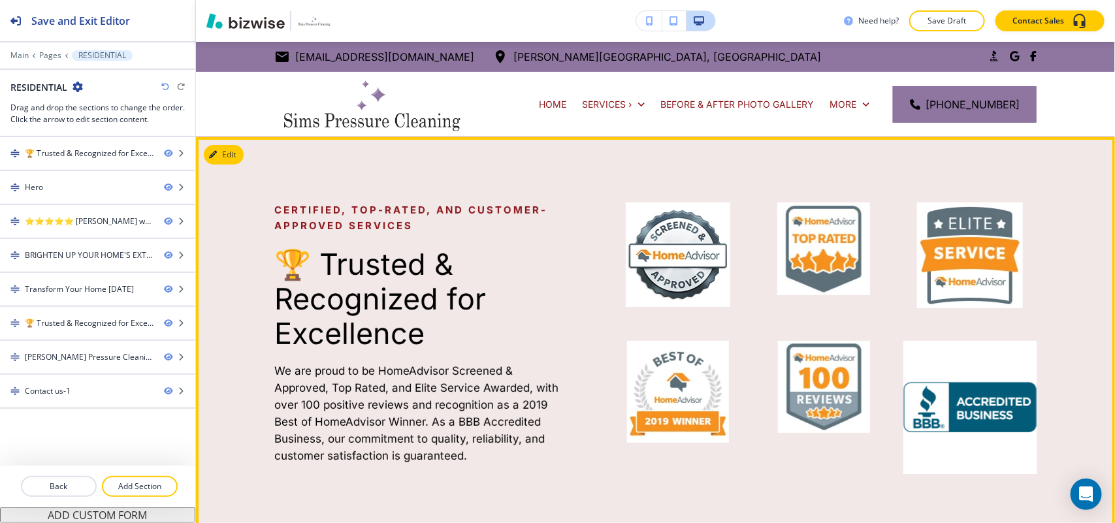
click at [244, 149] on div "Certified, Top-Rated, and Customer-Approved Services 🏆 Trusted & Recognized for…" at bounding box center [655, 338] width 919 height 402
click at [222, 151] on button "Edit This Section" at bounding box center [248, 155] width 88 height 20
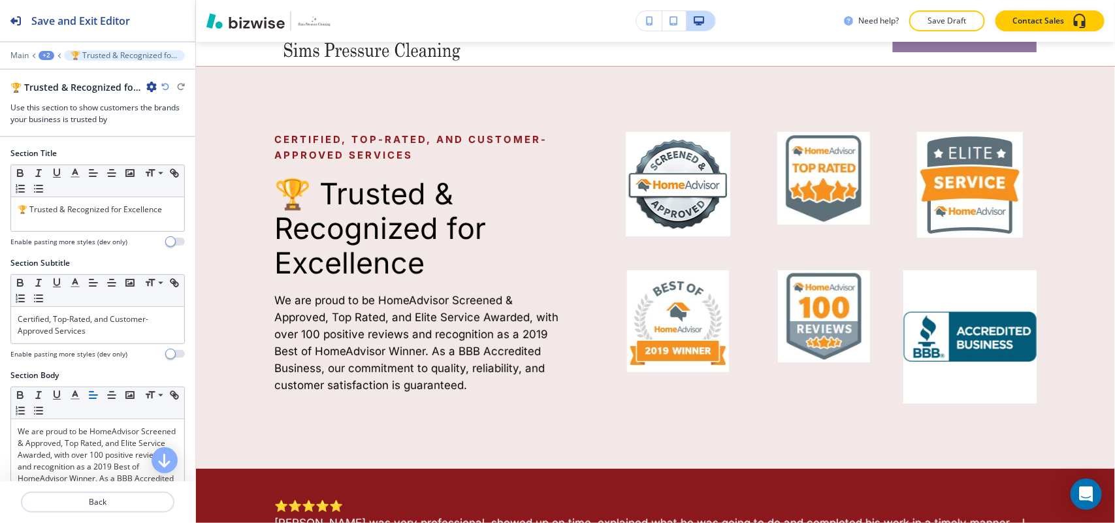
scroll to position [95, 0]
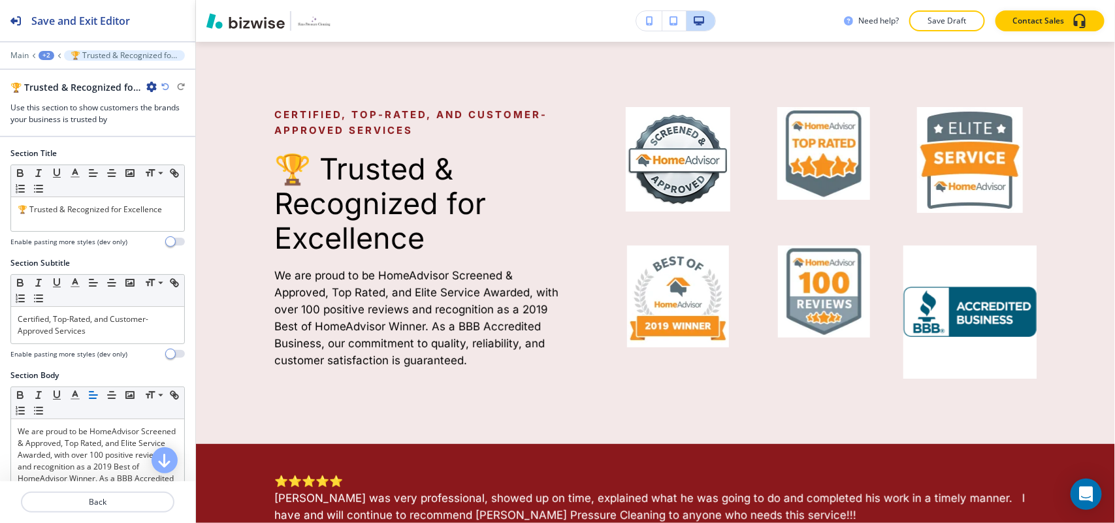
click at [144, 86] on div "🏆 Trusted & Recognized for Excellence-1" at bounding box center [83, 87] width 146 height 14
click at [151, 89] on icon "button" at bounding box center [151, 87] width 10 height 10
click at [206, 163] on button "Delete Section" at bounding box center [188, 156] width 84 height 24
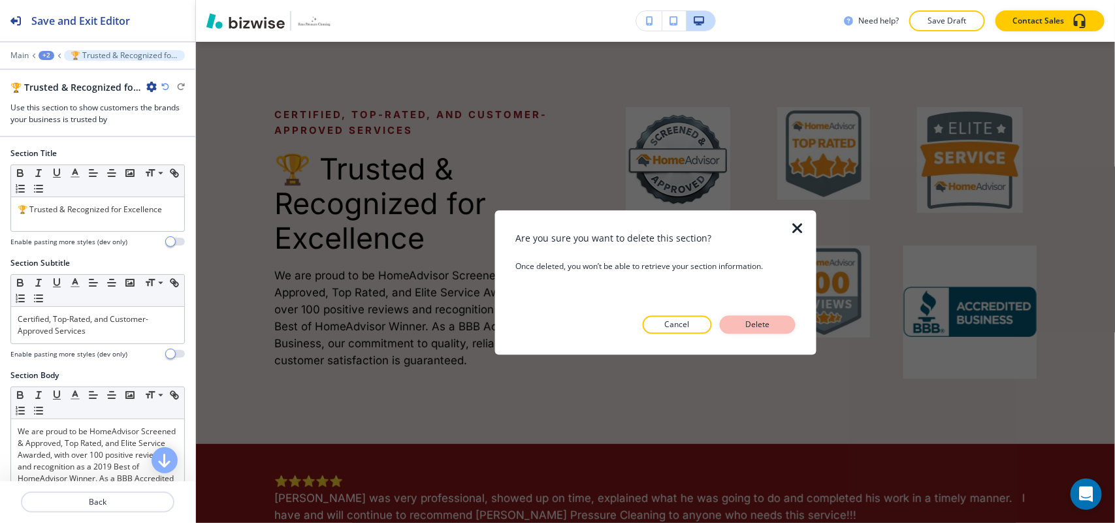
click at [759, 319] on p "Delete" at bounding box center [757, 325] width 31 height 12
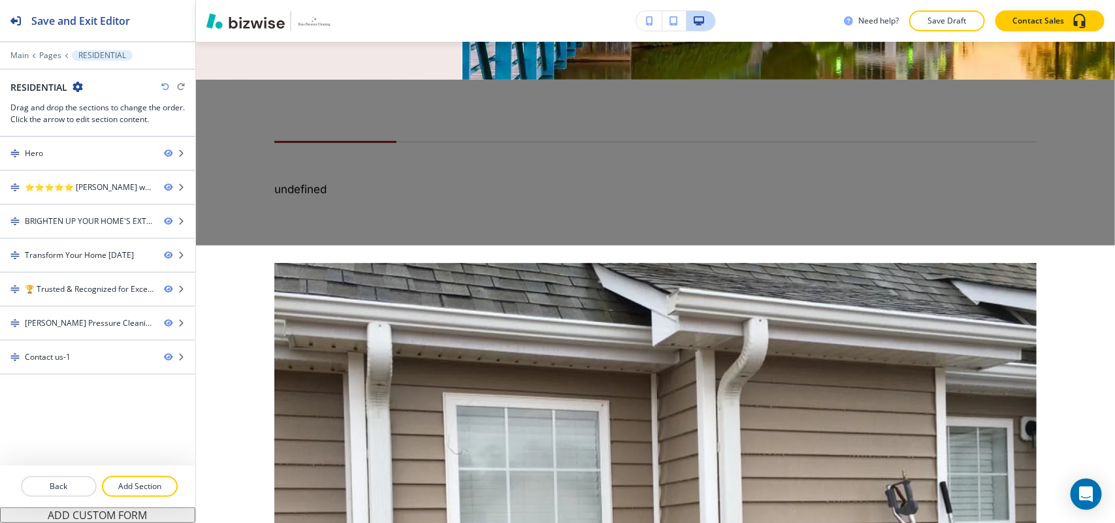
scroll to position [327, 0]
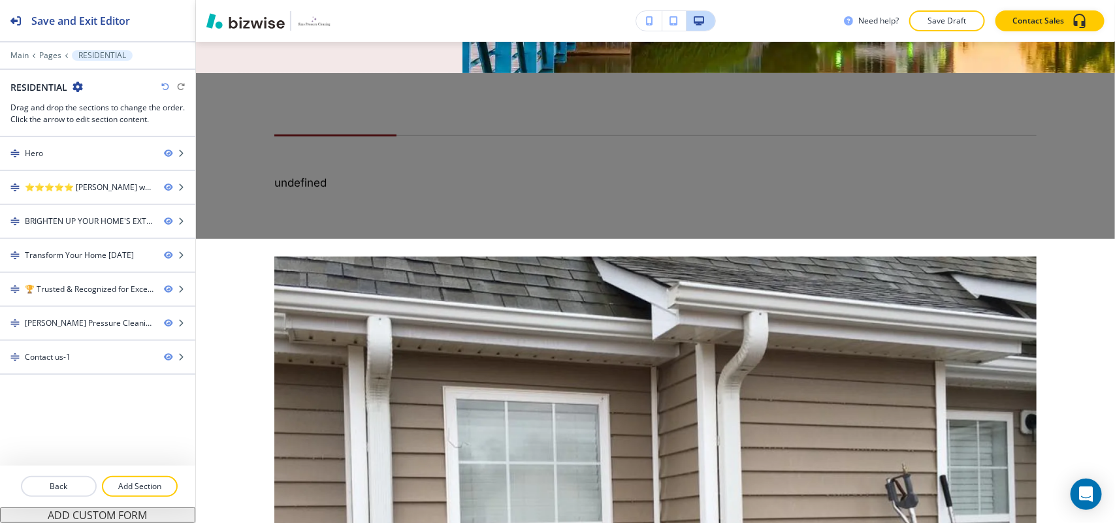
click at [278, 197] on div "SERVICES › COMMERCIAL LAWN SERVICES MOVE-IN & MOVE-OUT CLEANING RESIDENTIAL SOF…" at bounding box center [655, 4] width 919 height 386
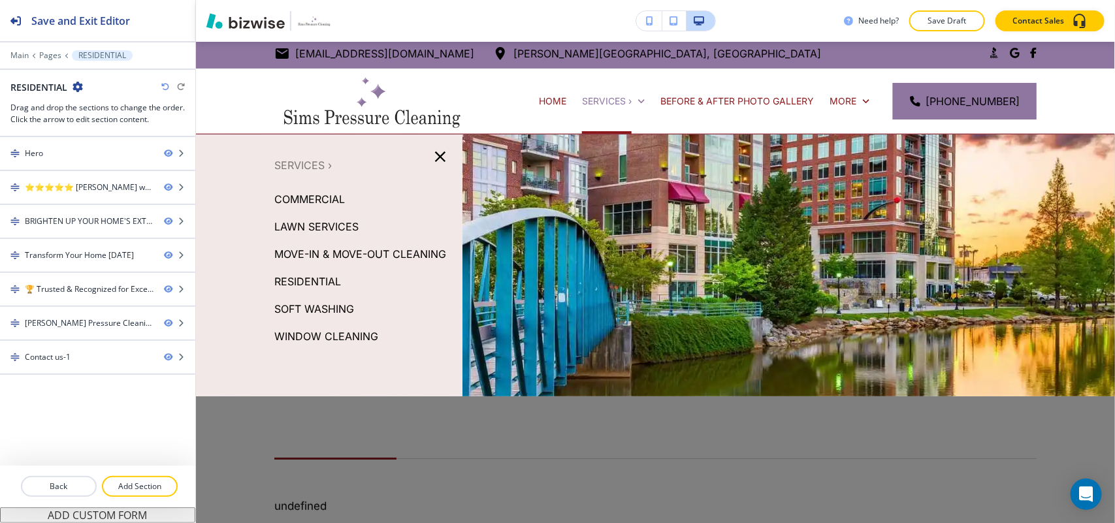
scroll to position [0, 0]
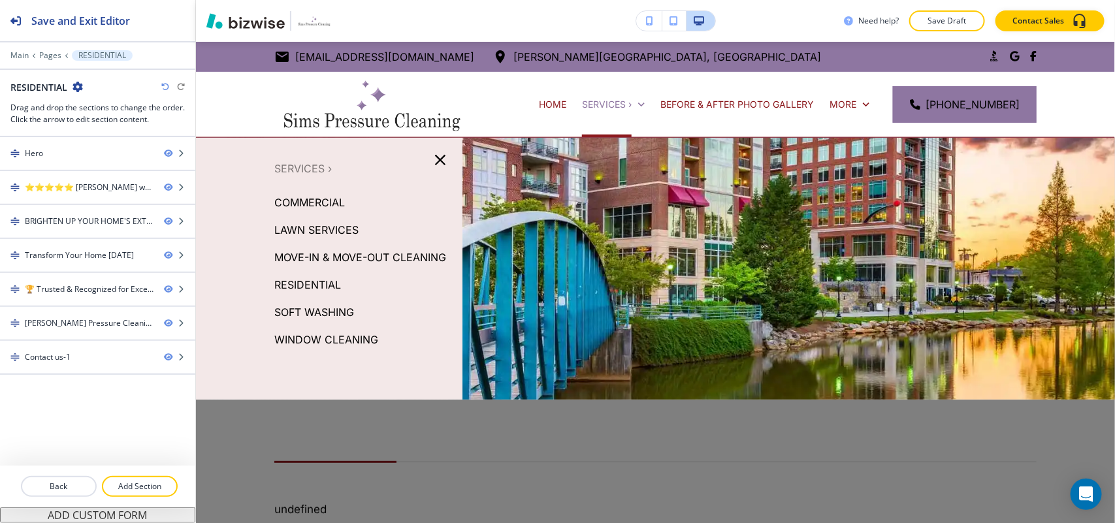
click at [440, 164] on icon "button" at bounding box center [440, 160] width 10 height 10
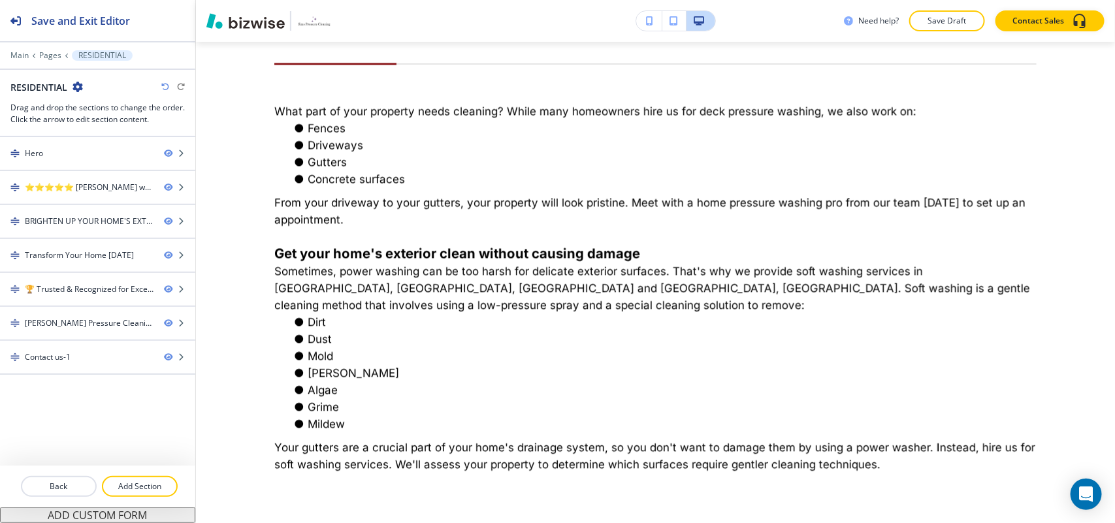
scroll to position [57, 0]
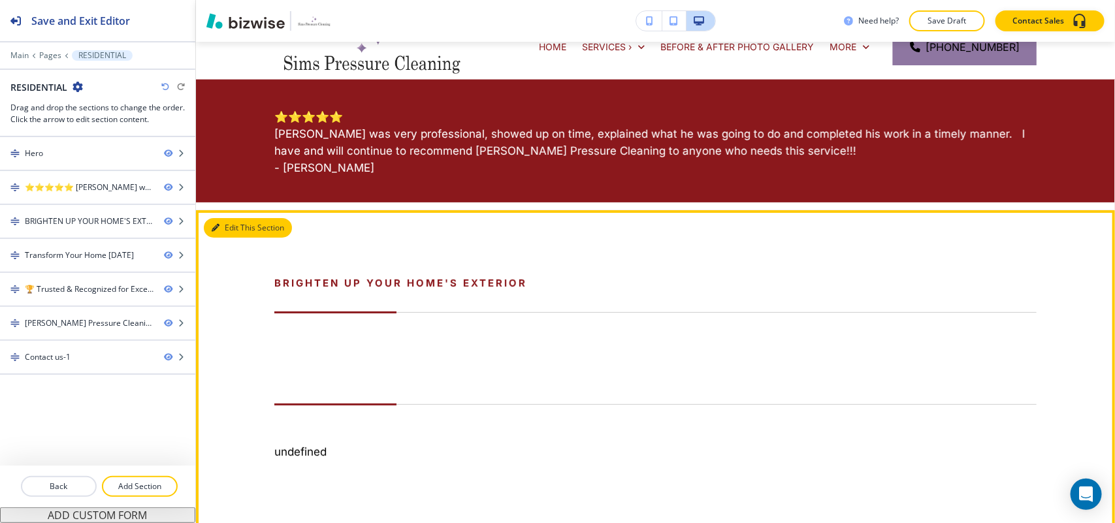
click at [232, 227] on button "Edit This Section" at bounding box center [248, 228] width 88 height 20
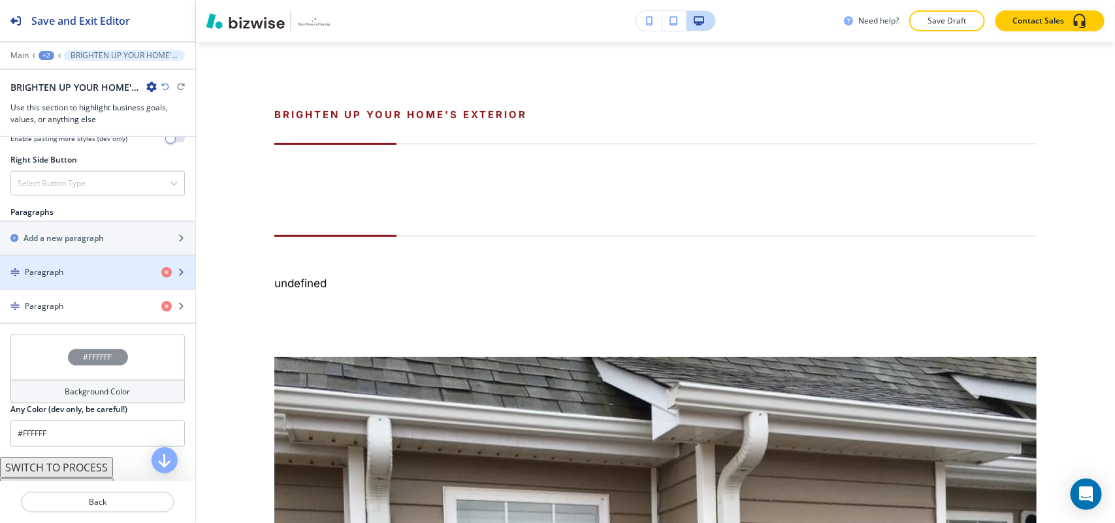
scroll to position [788, 0]
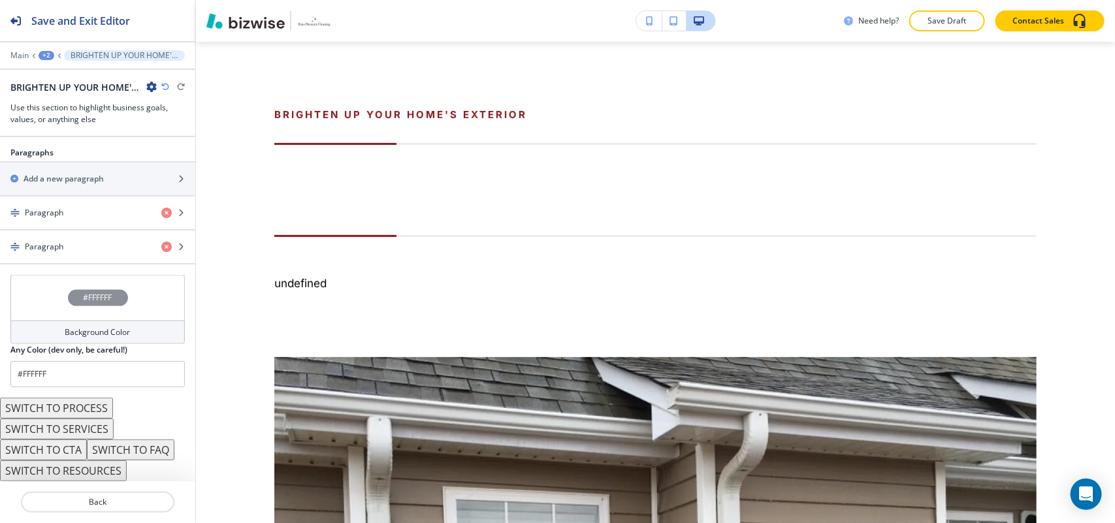
click at [77, 430] on button "SWITCH TO SERVICES" at bounding box center [57, 429] width 114 height 21
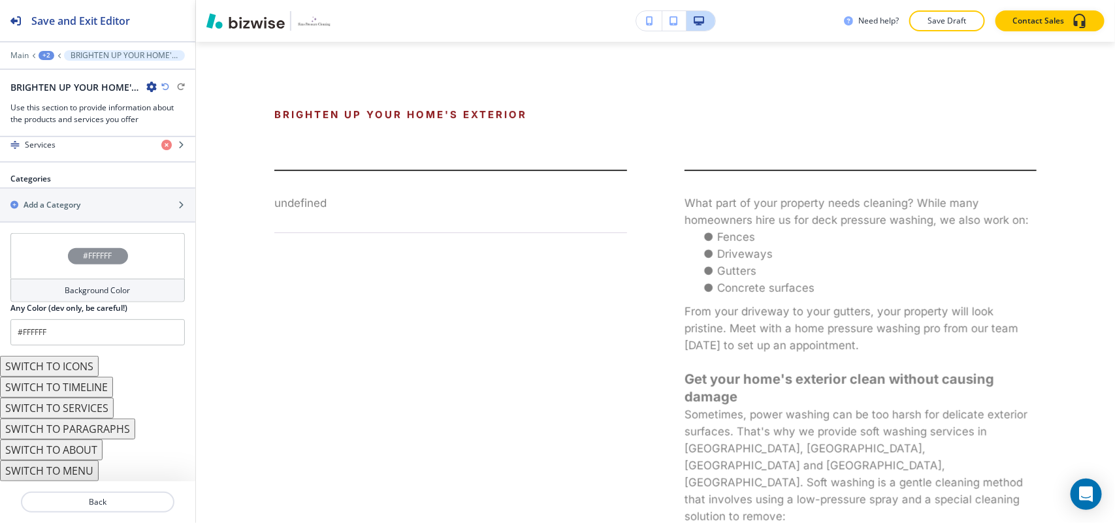
click at [74, 452] on button "SWITCH TO ABOUT" at bounding box center [51, 450] width 103 height 21
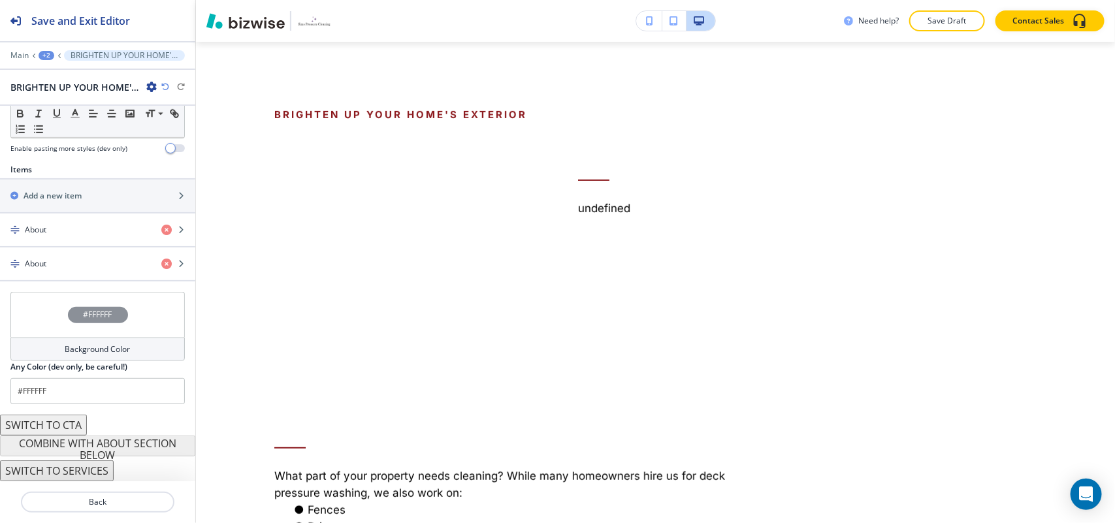
scroll to position [412, 0]
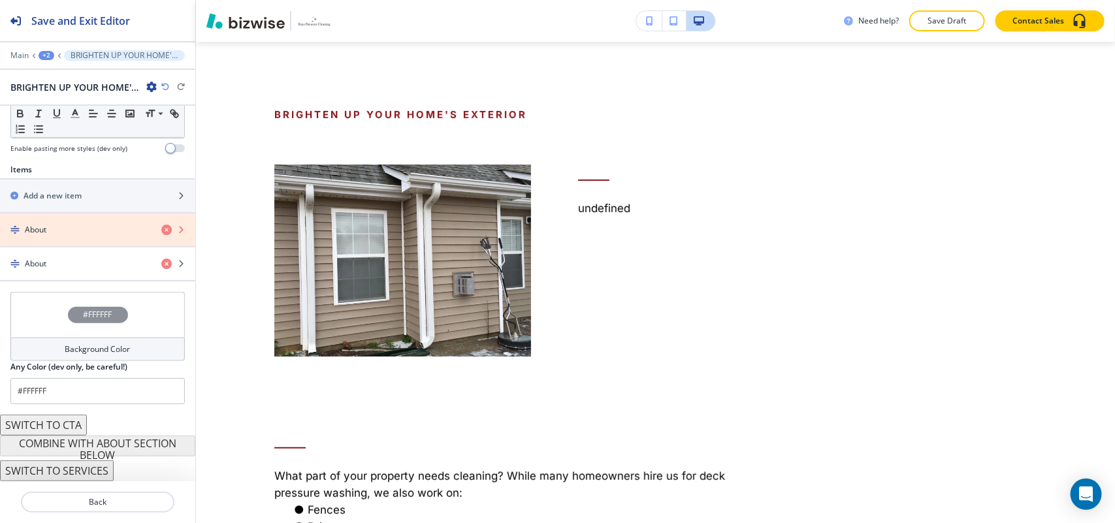
click at [161, 225] on icon "button" at bounding box center [166, 230] width 10 height 10
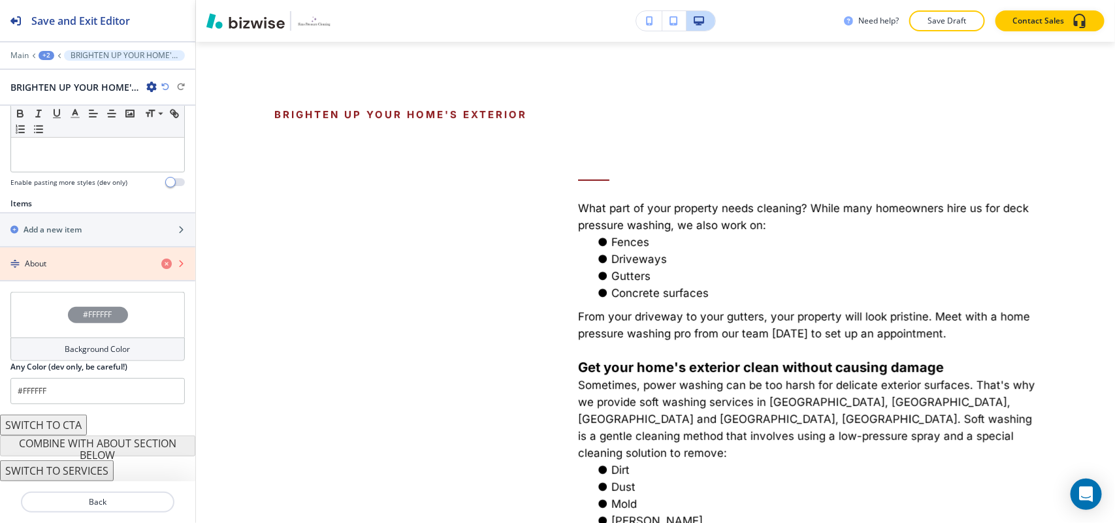
click at [161, 263] on icon "button" at bounding box center [166, 264] width 10 height 10
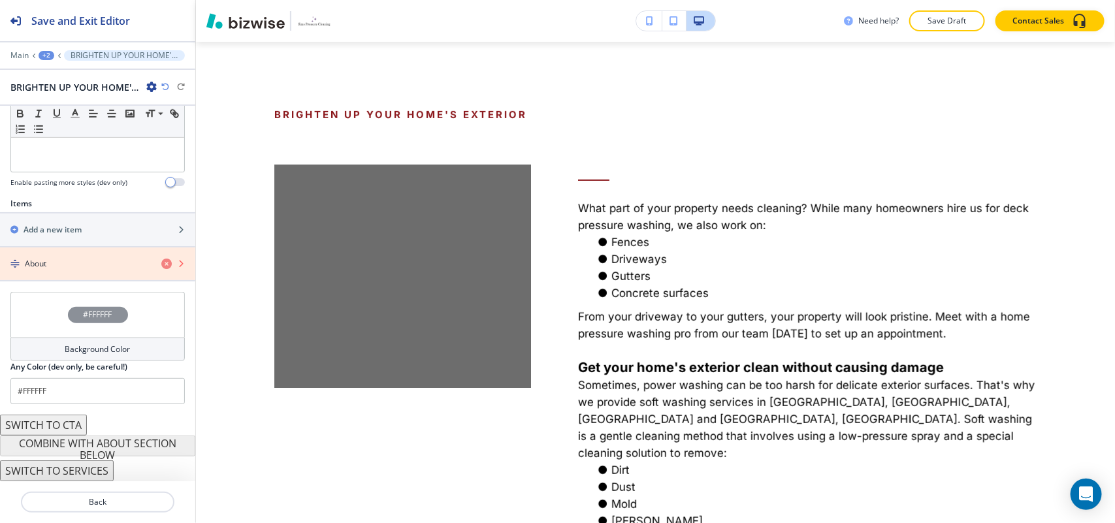
click at [161, 263] on icon "button" at bounding box center [166, 264] width 10 height 10
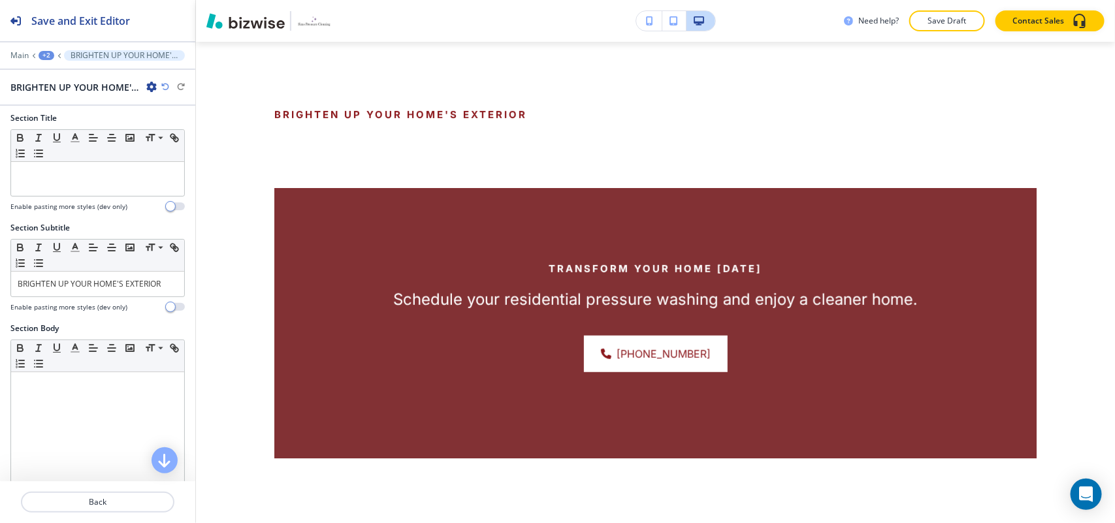
scroll to position [0, 0]
click at [108, 299] on div "BRIGHTEN UP YOUR HOME'S EXTERIOR" at bounding box center [97, 288] width 173 height 25
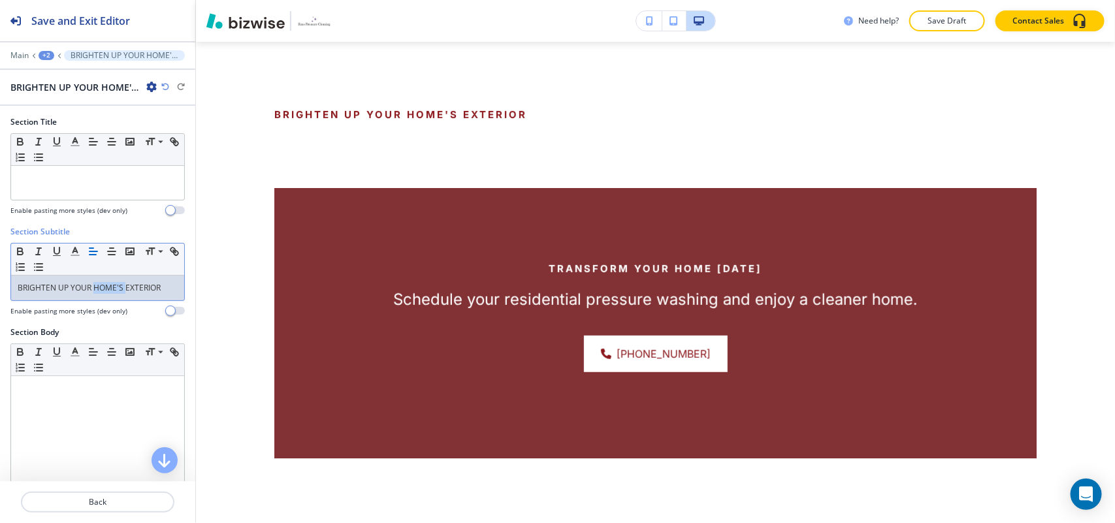
click at [108, 299] on div "BRIGHTEN UP YOUR HOME'S EXTERIOR" at bounding box center [97, 288] width 173 height 25
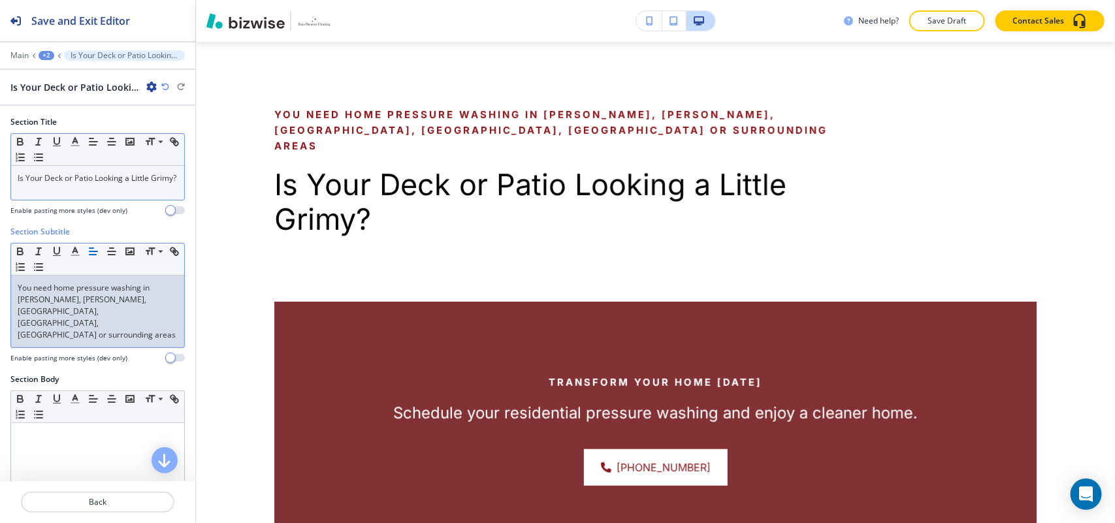
click at [43, 54] on div "+2" at bounding box center [47, 55] width 16 height 9
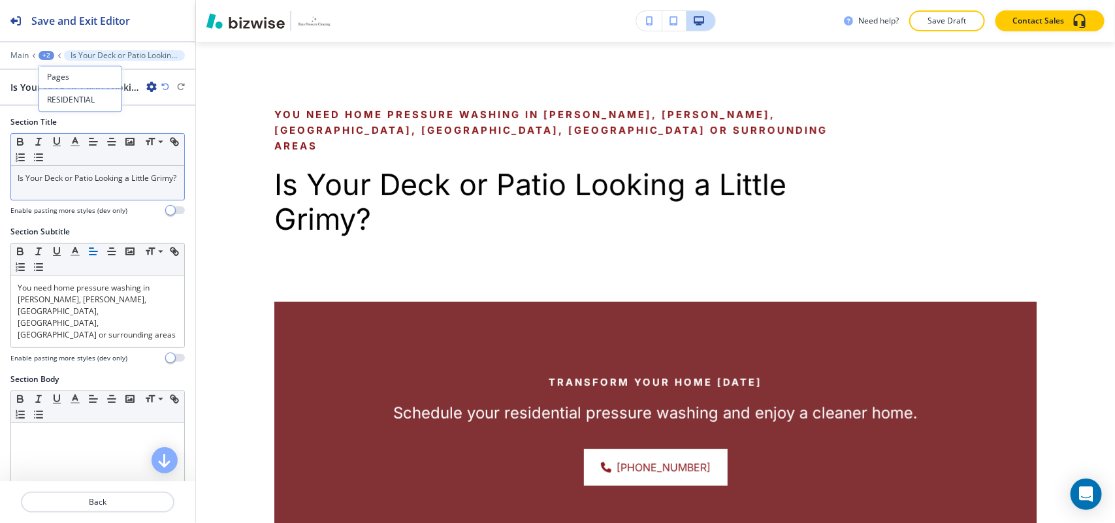
click at [43, 54] on div "+2" at bounding box center [47, 55] width 16 height 9
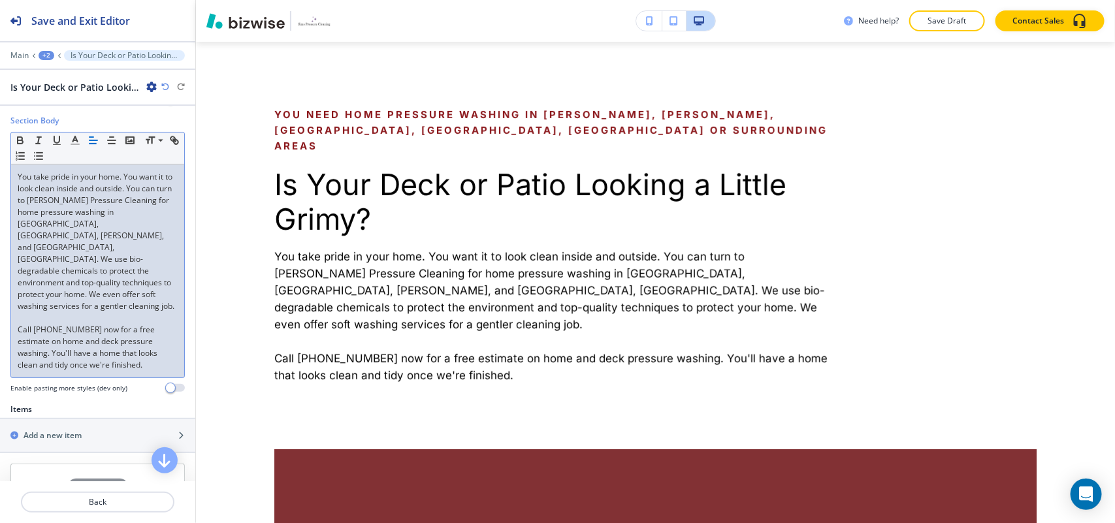
scroll to position [389, 0]
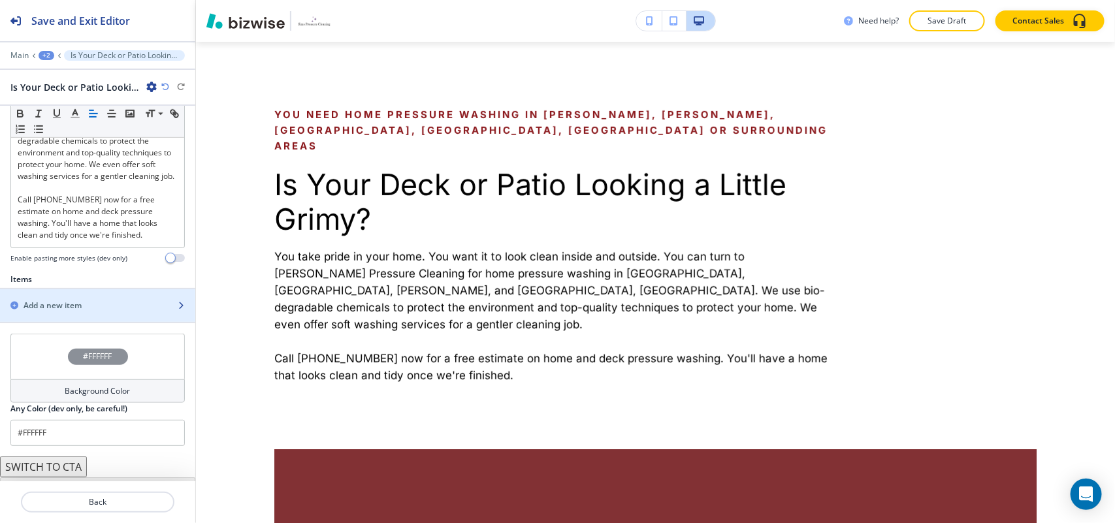
click at [46, 300] on h2 "Add a new item" at bounding box center [53, 306] width 58 height 12
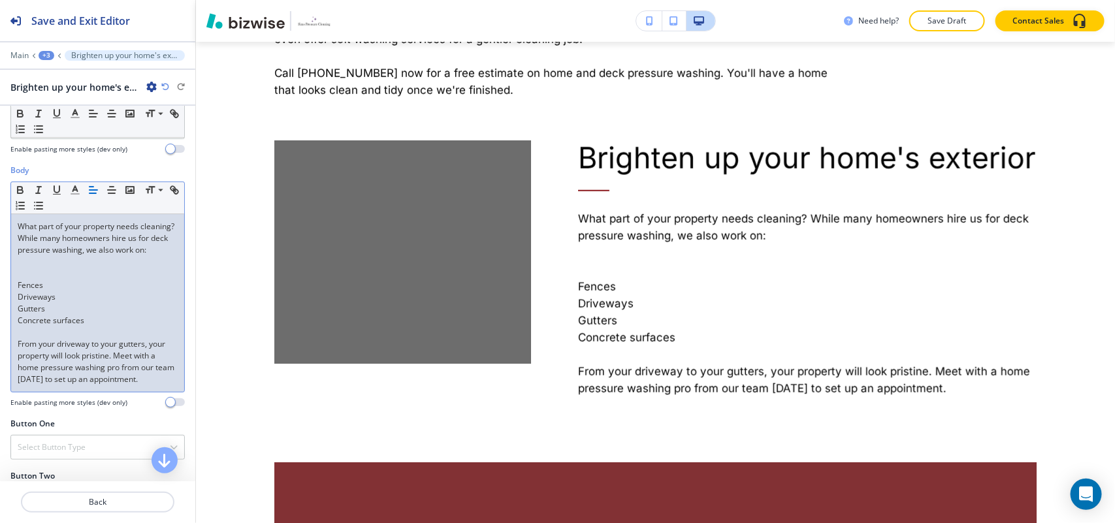
scroll to position [163, 0]
drag, startPoint x: 97, startPoint y: 333, endPoint x: 0, endPoint y: 299, distance: 102.7
click at [0, 299] on div "Body Small Normal Large Huge What part of your property needs cleaning? While m…" at bounding box center [97, 289] width 195 height 253
click at [42, 208] on line "button" at bounding box center [40, 208] width 6 height 0
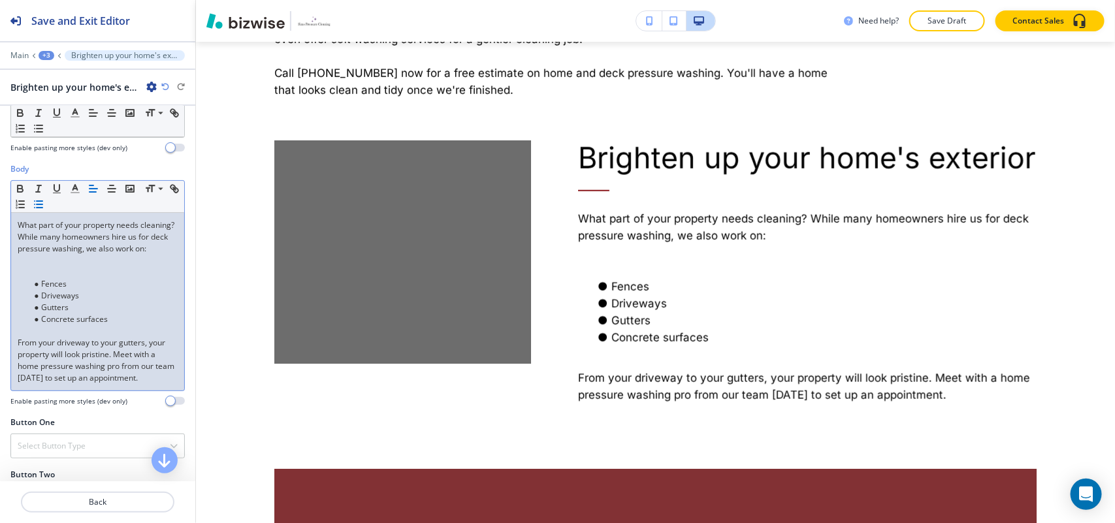
click at [27, 278] on p at bounding box center [98, 272] width 160 height 12
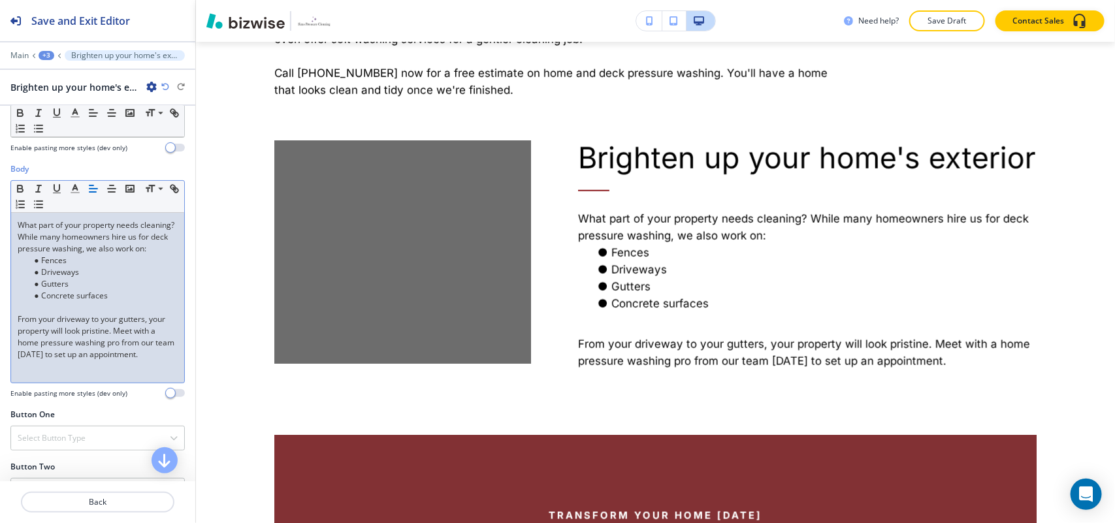
click at [25, 314] on p at bounding box center [98, 308] width 160 height 12
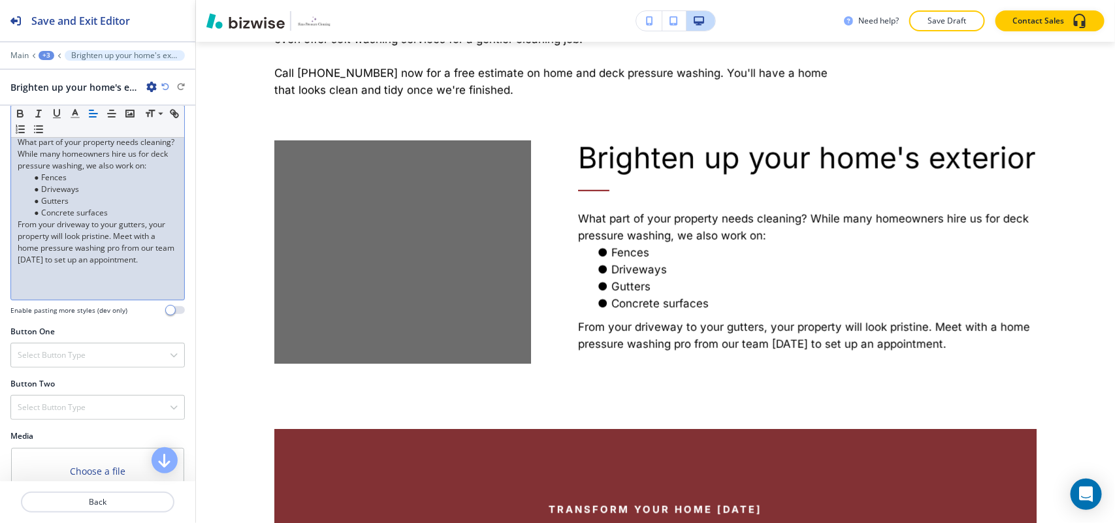
scroll to position [371, 0]
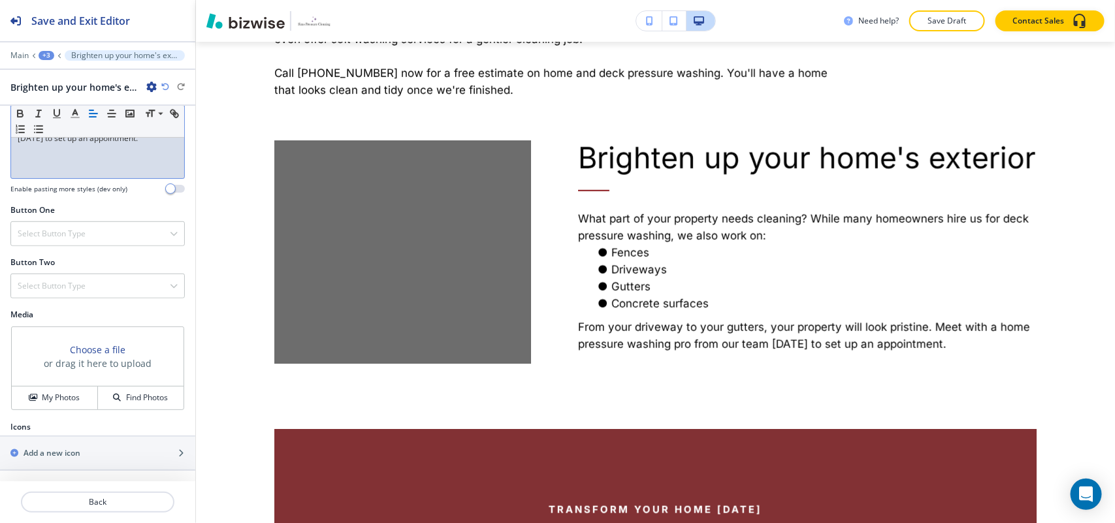
click at [48, 412] on div "Media Choose a file or drag it here to upload My Photos Find Photos" at bounding box center [97, 365] width 195 height 112
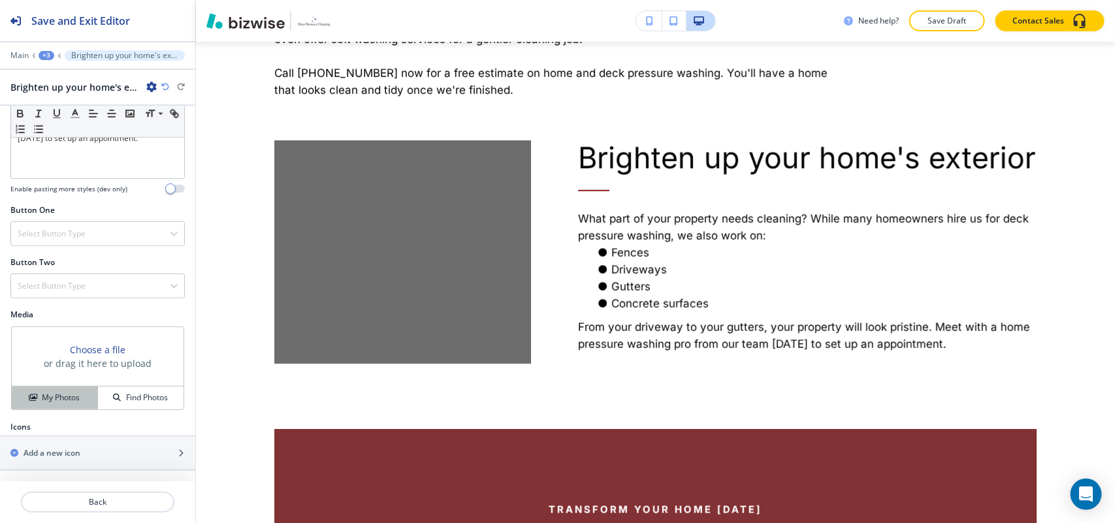
click at [64, 394] on h4 "My Photos" at bounding box center [61, 398] width 38 height 12
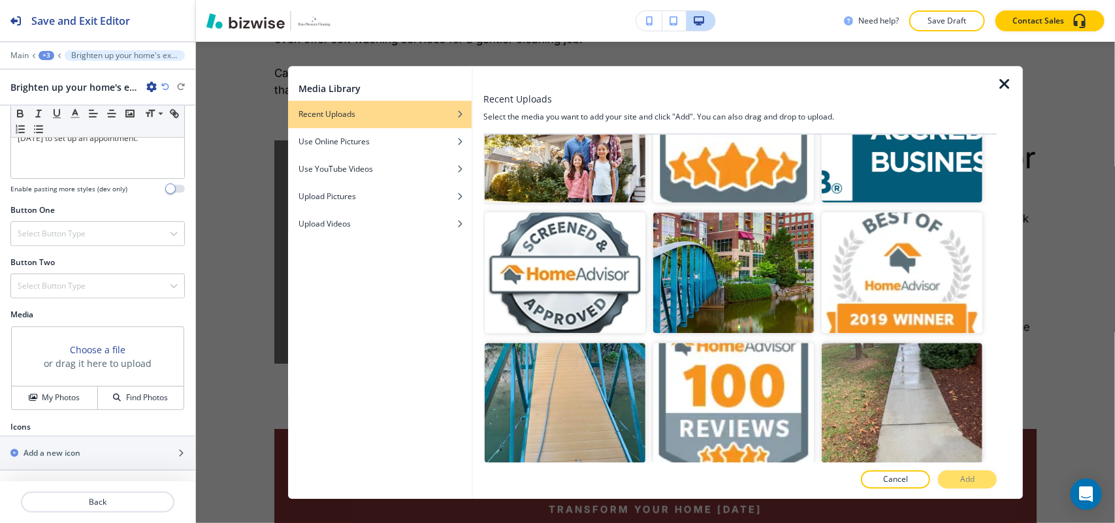
scroll to position [2247, 0]
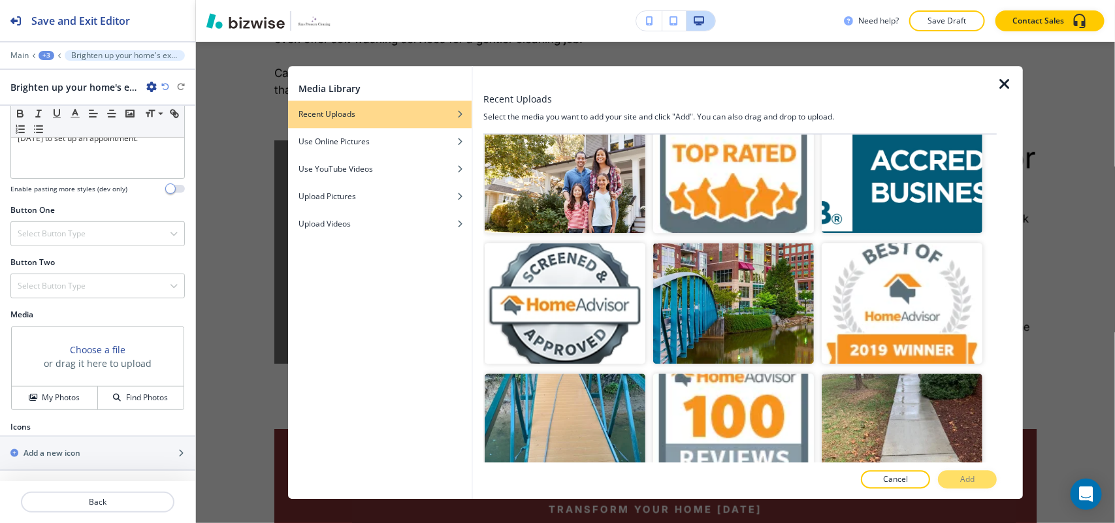
click at [1001, 83] on icon "button" at bounding box center [1005, 84] width 16 height 16
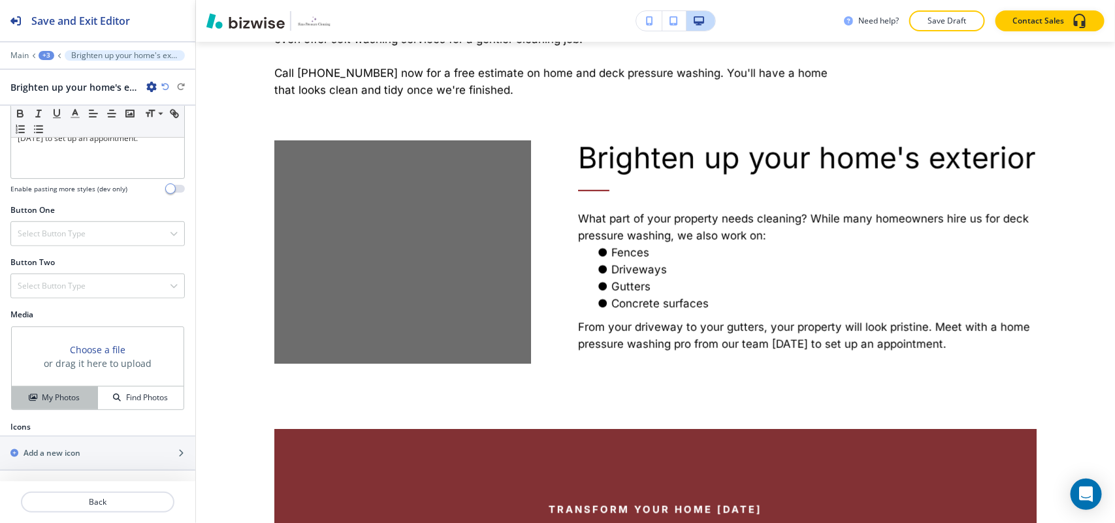
click at [40, 406] on button "My Photos" at bounding box center [55, 398] width 86 height 23
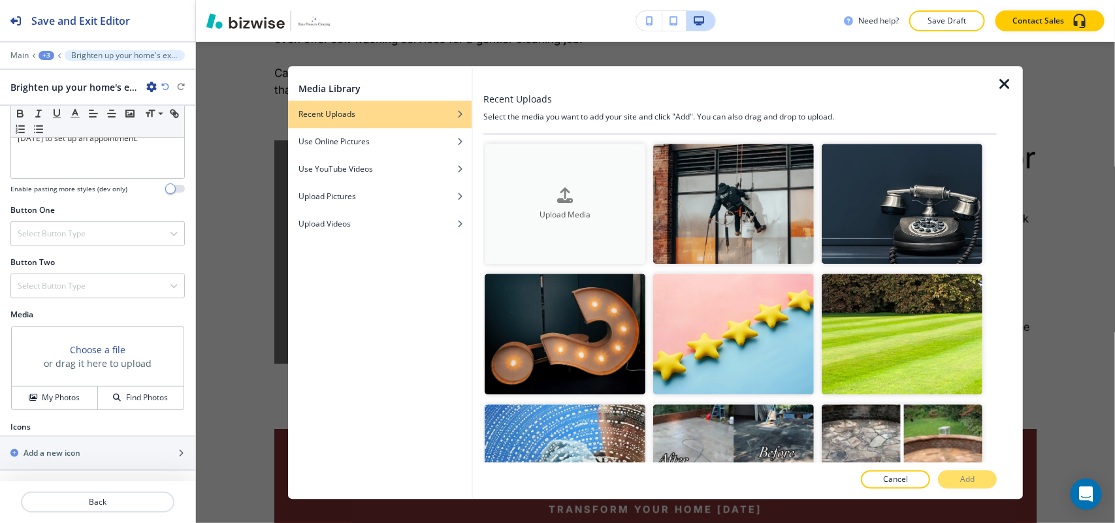
click at [587, 226] on button "Upload Media" at bounding box center [565, 204] width 161 height 121
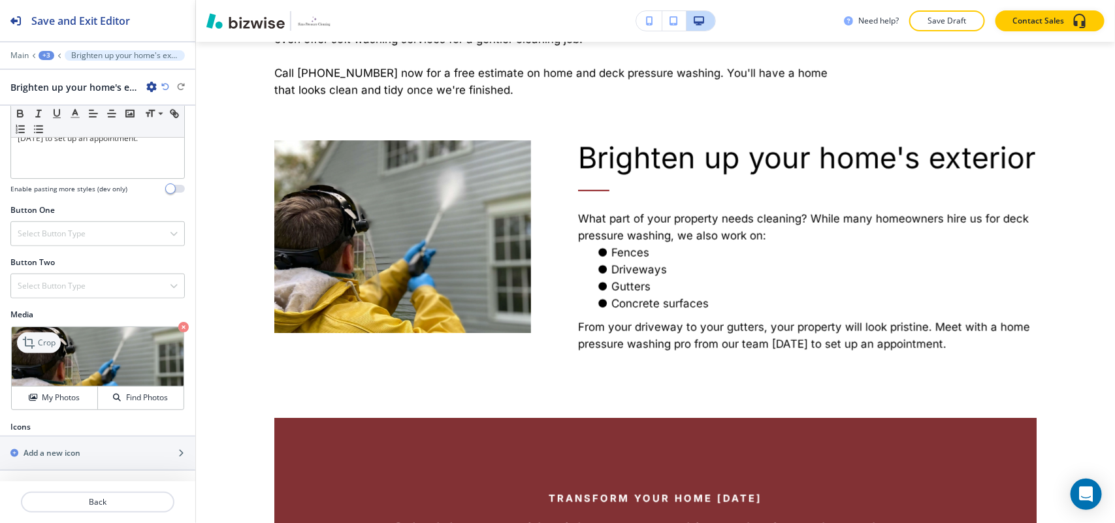
click at [43, 348] on div "Crop" at bounding box center [39, 342] width 44 height 21
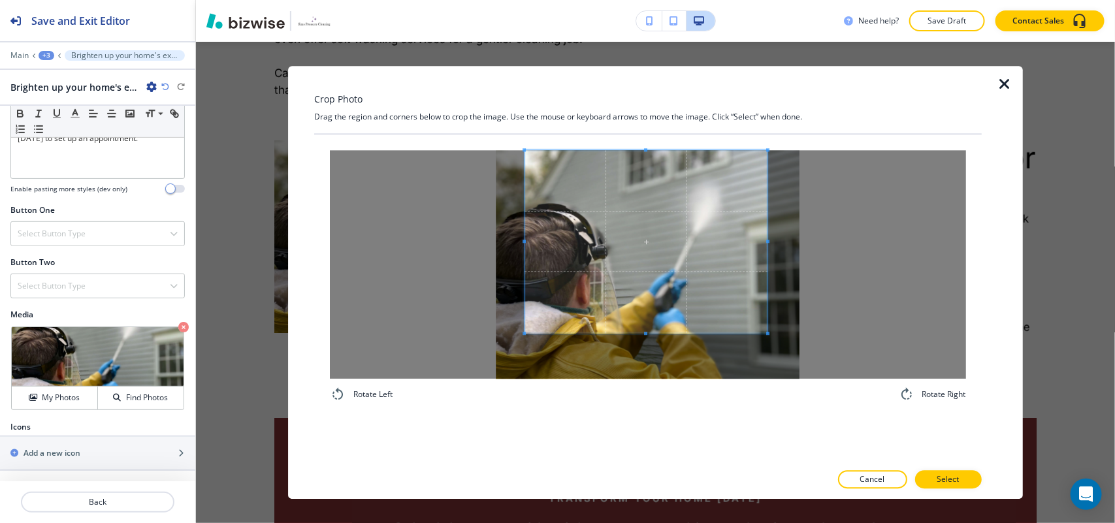
click at [644, 227] on span at bounding box center [647, 241] width 244 height 183
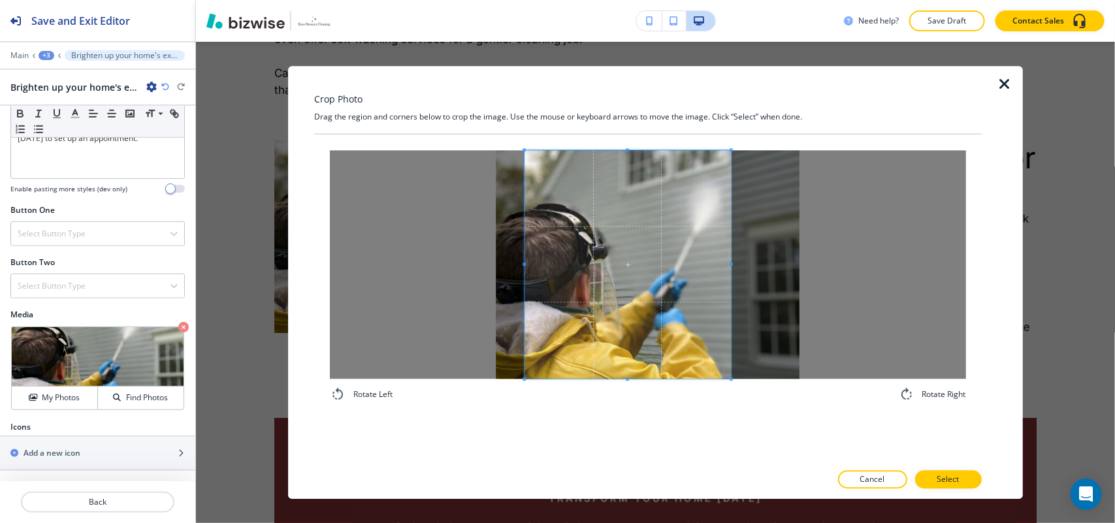
click at [732, 400] on div "Rotate Left Rotate Right" at bounding box center [648, 276] width 636 height 252
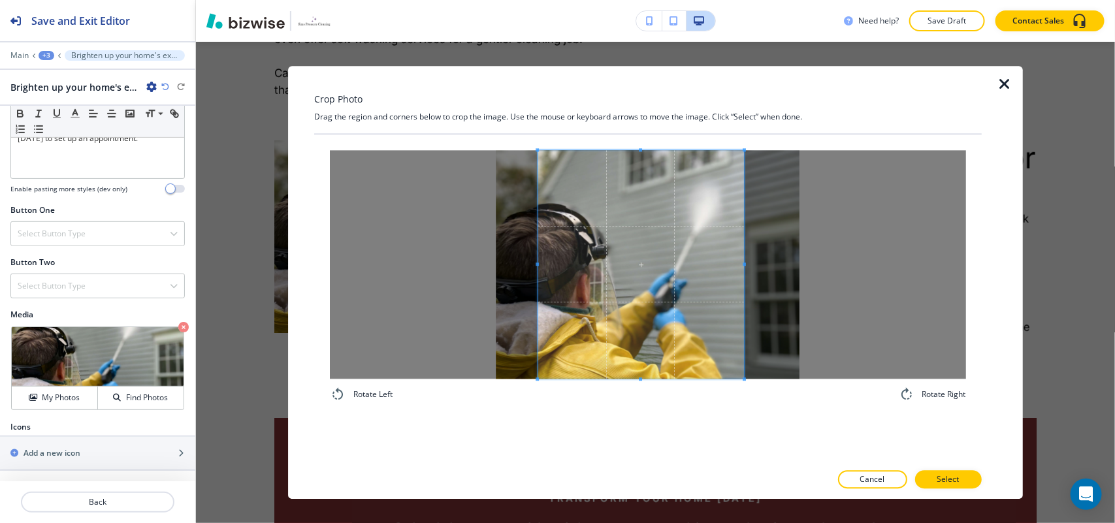
click at [675, 338] on span at bounding box center [641, 264] width 206 height 229
click at [945, 478] on p "Select" at bounding box center [948, 480] width 22 height 12
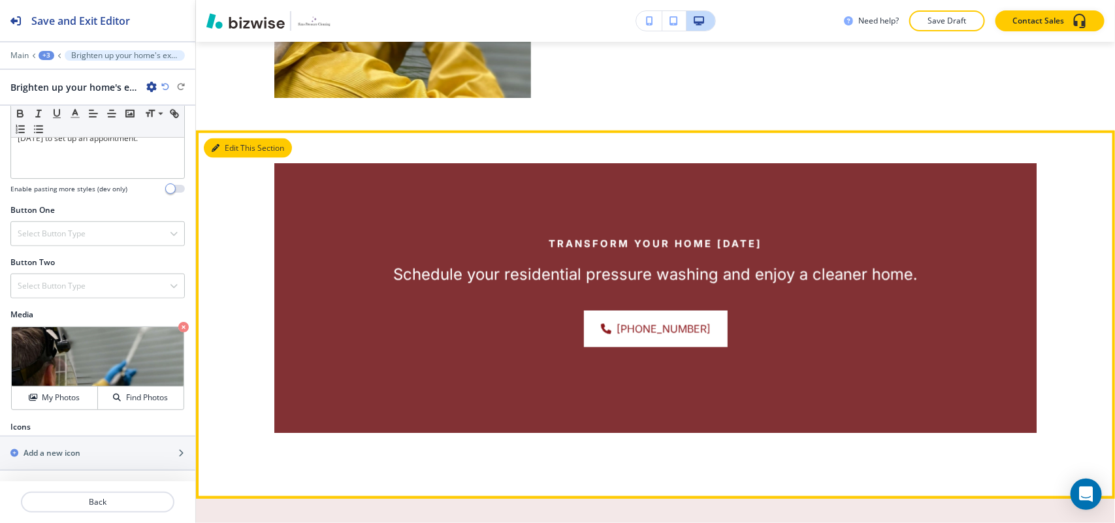
click at [213, 138] on button "Edit This Section" at bounding box center [248, 148] width 88 height 20
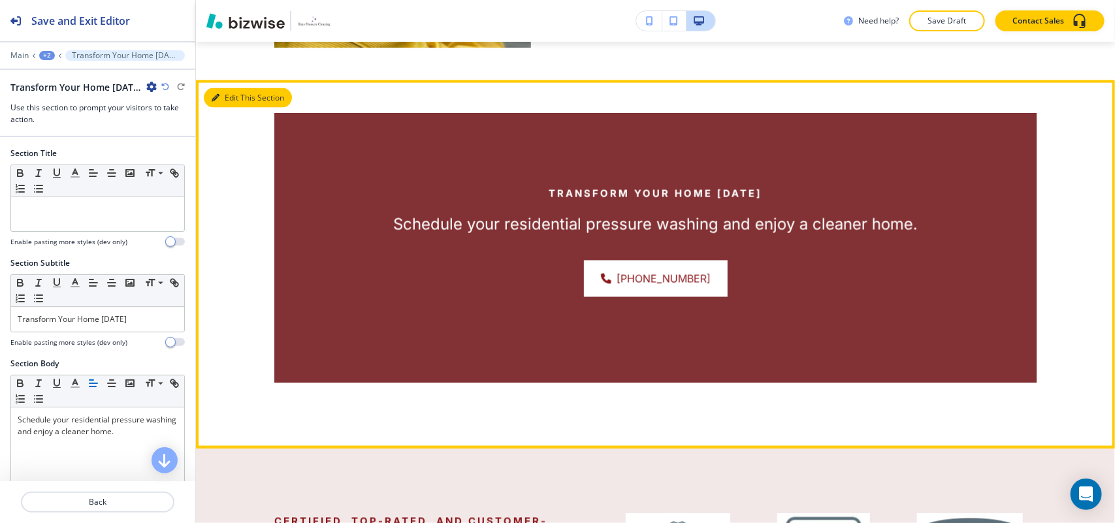
scroll to position [889, 0]
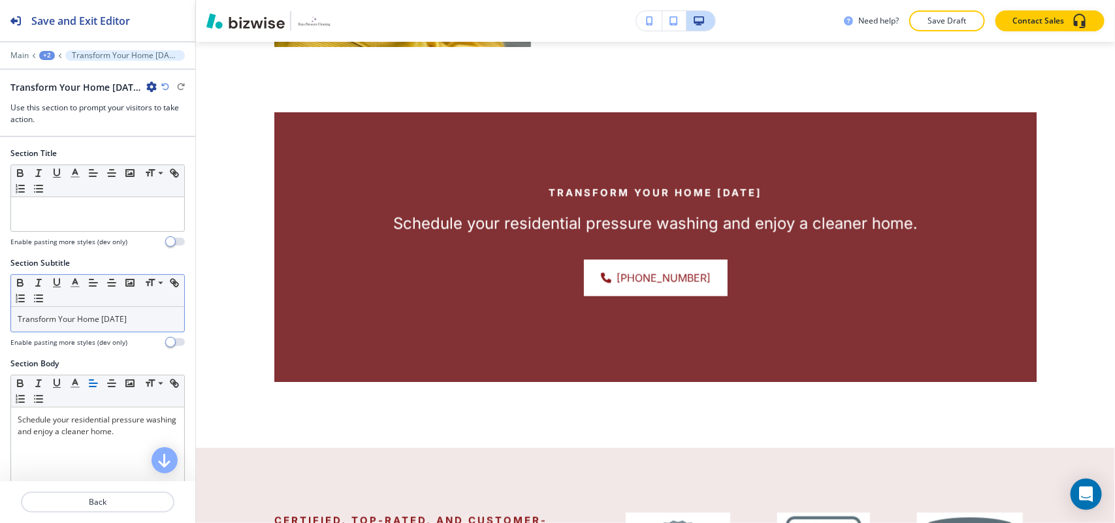
click at [120, 324] on p "Transform Your Home [DATE]" at bounding box center [98, 320] width 160 height 12
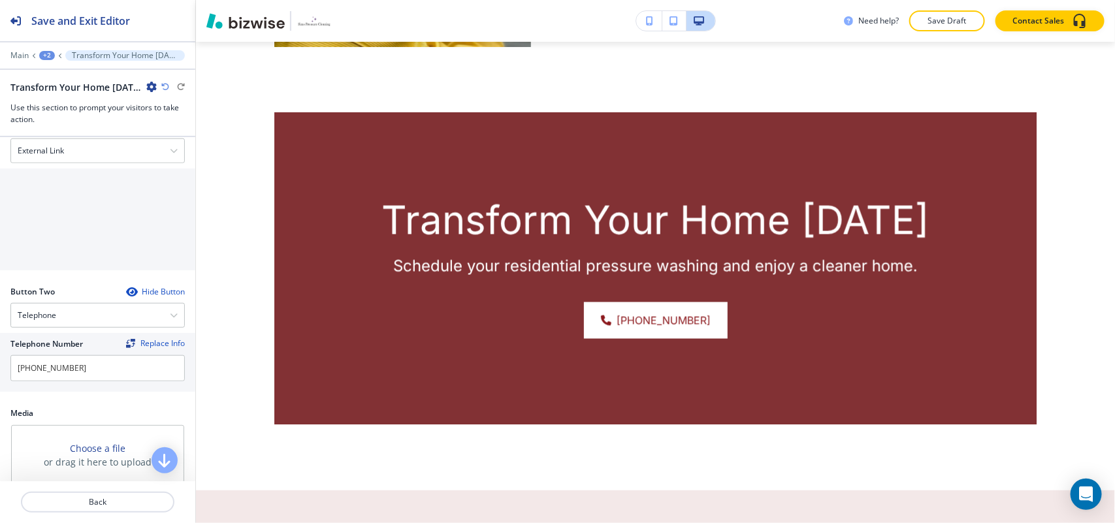
scroll to position [408, 0]
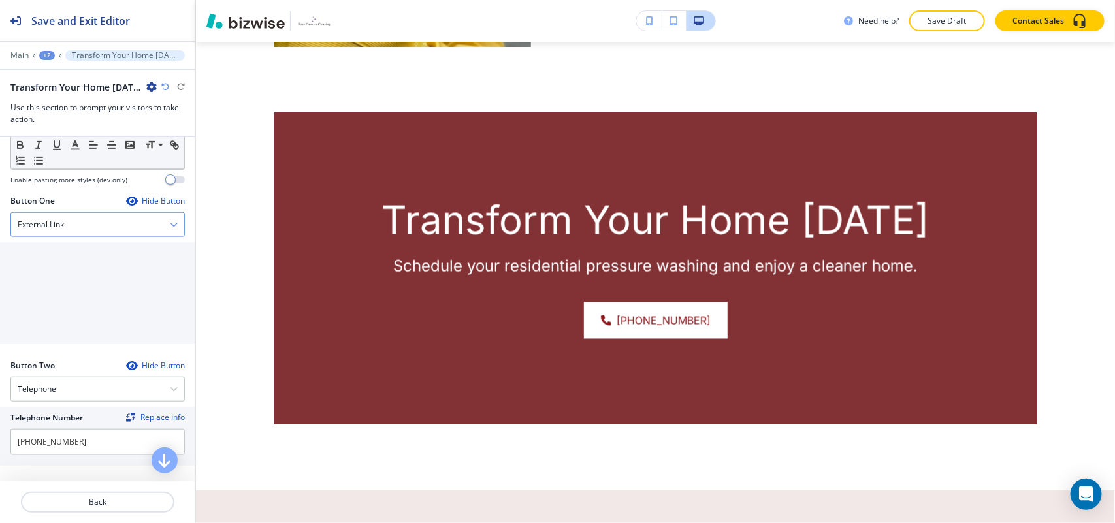
click at [60, 231] on h4 "External Link" at bounding box center [41, 225] width 46 height 12
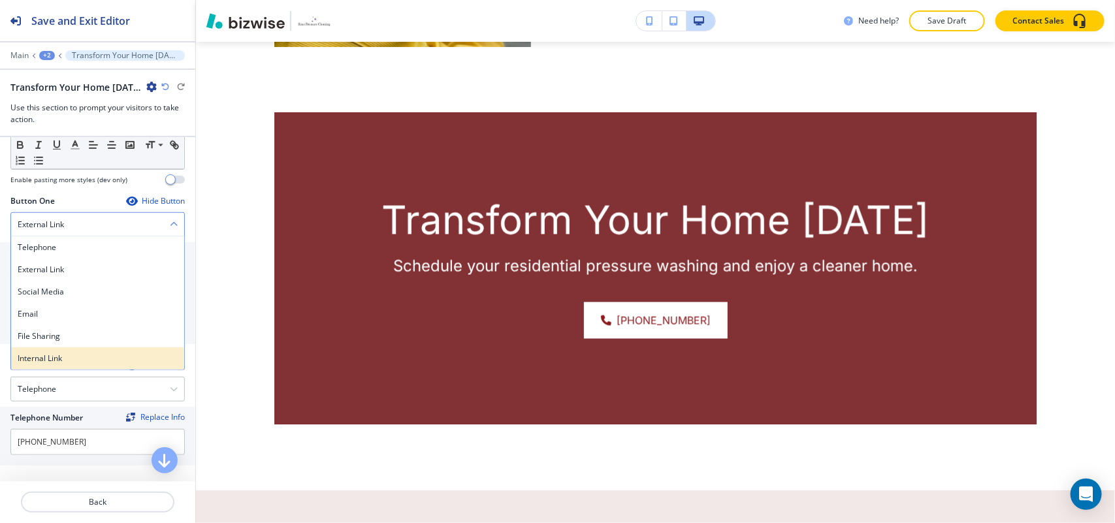
click at [52, 357] on h4 "Internal Link" at bounding box center [98, 359] width 160 height 12
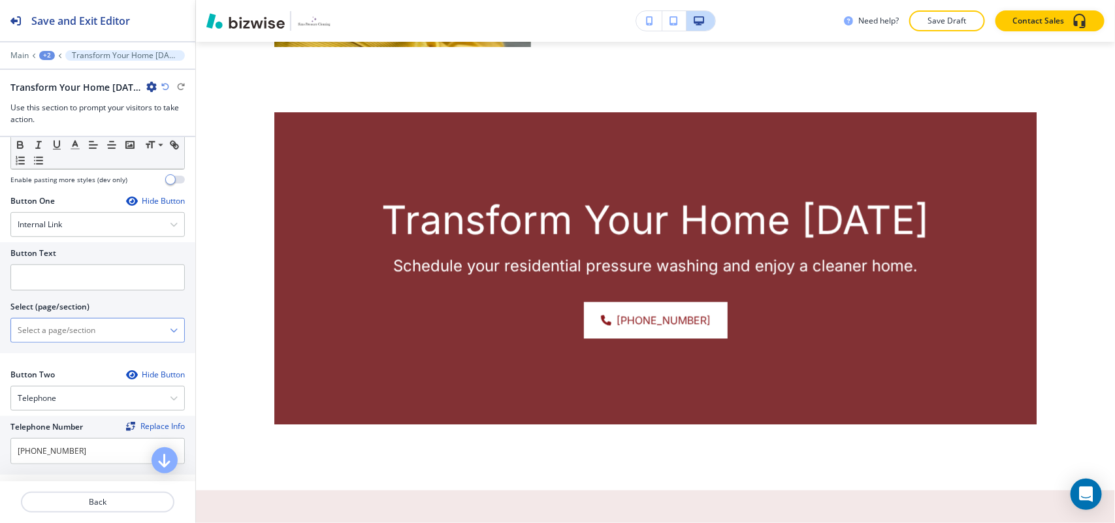
drag, startPoint x: 62, startPoint y: 347, endPoint x: 79, endPoint y: 334, distance: 21.0
click at [77, 334] on \(page\/section\) "Manual Input" at bounding box center [90, 330] width 159 height 22
type \(page\/section\) "CONTACT US"
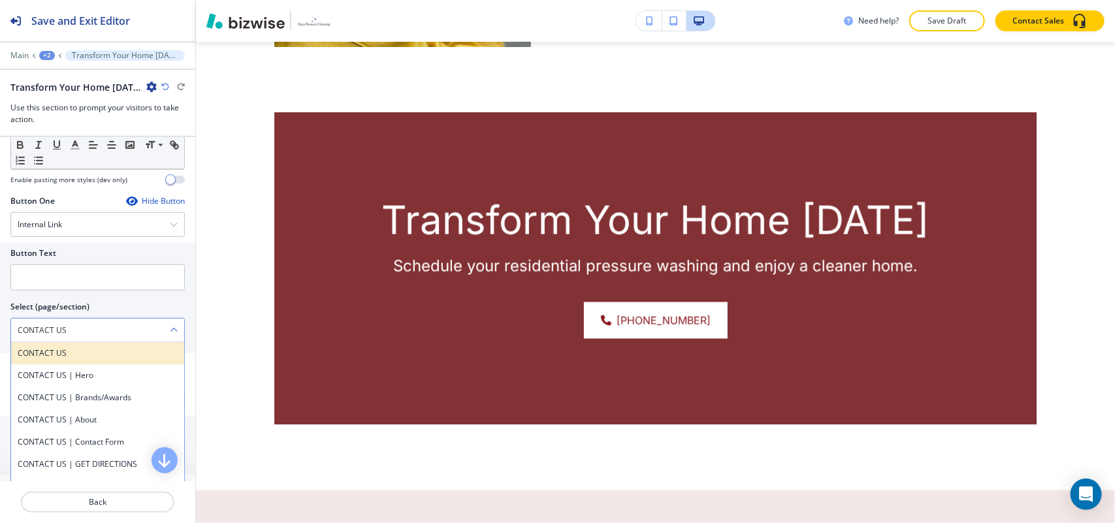
click at [65, 351] on h4 "CONTACT US" at bounding box center [98, 353] width 160 height 12
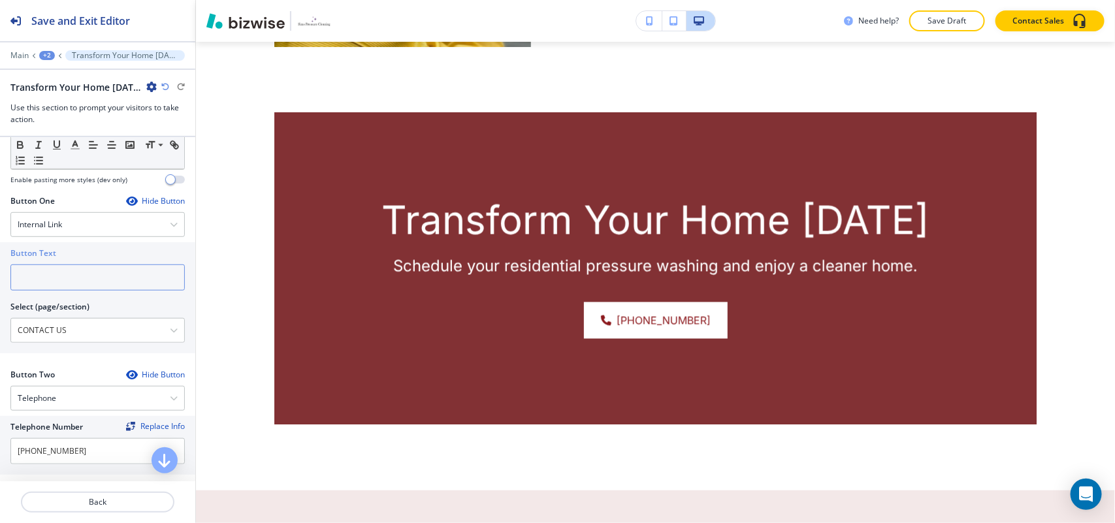
click at [67, 279] on input "text" at bounding box center [97, 278] width 174 height 26
paste input "CONTACT US"
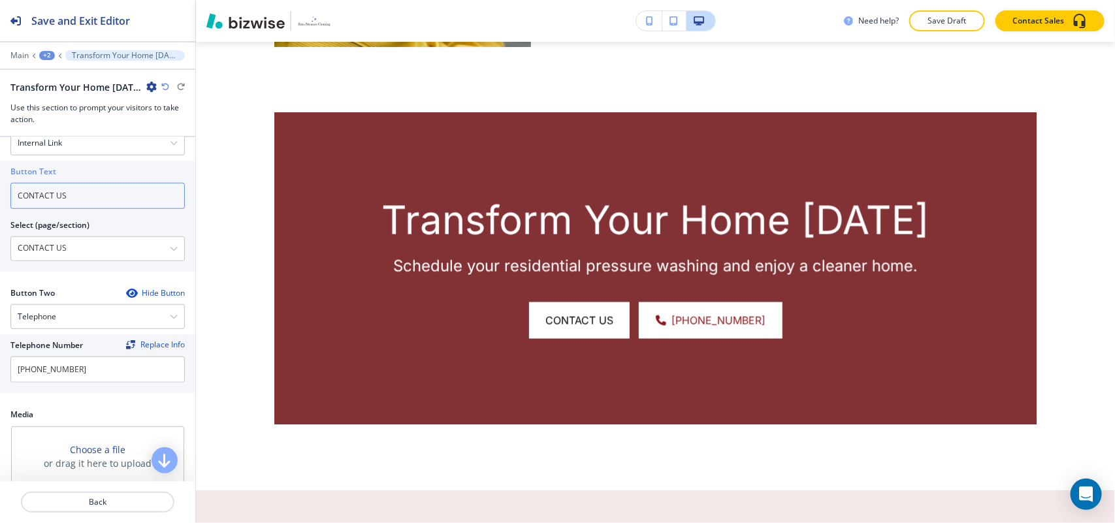
scroll to position [698, 0]
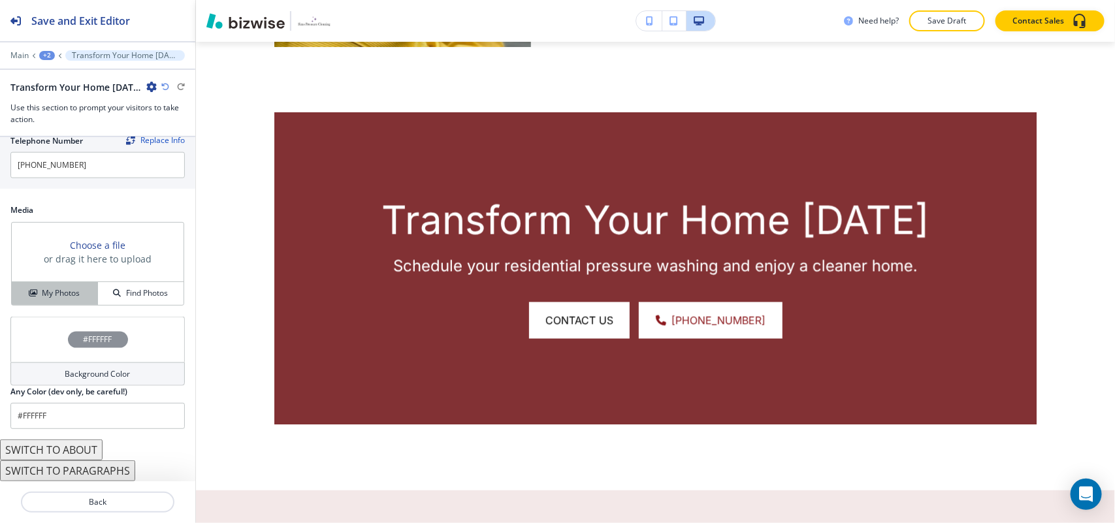
type input "CONTACT US"
click at [52, 299] on h4 "My Photos" at bounding box center [61, 293] width 38 height 12
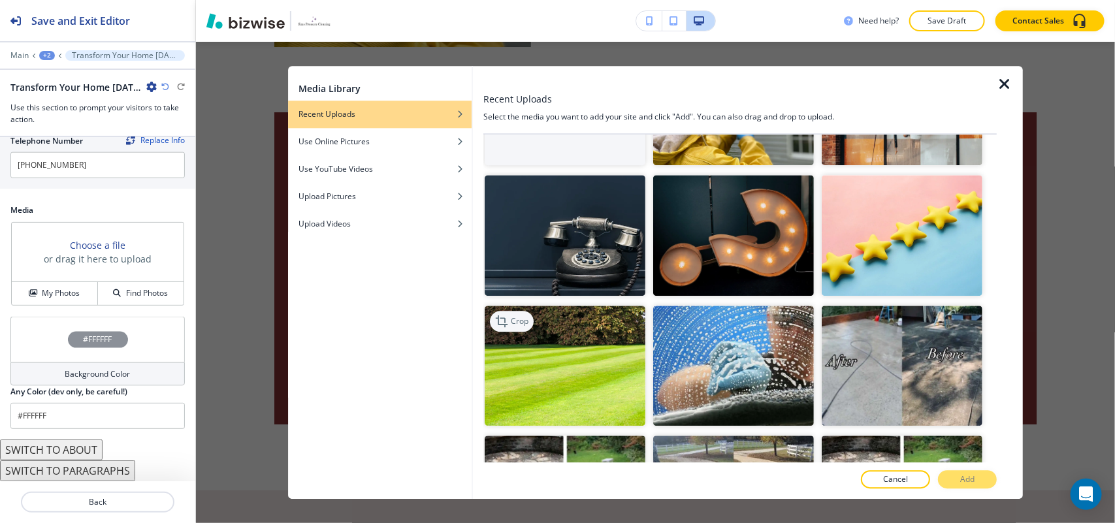
scroll to position [82, 0]
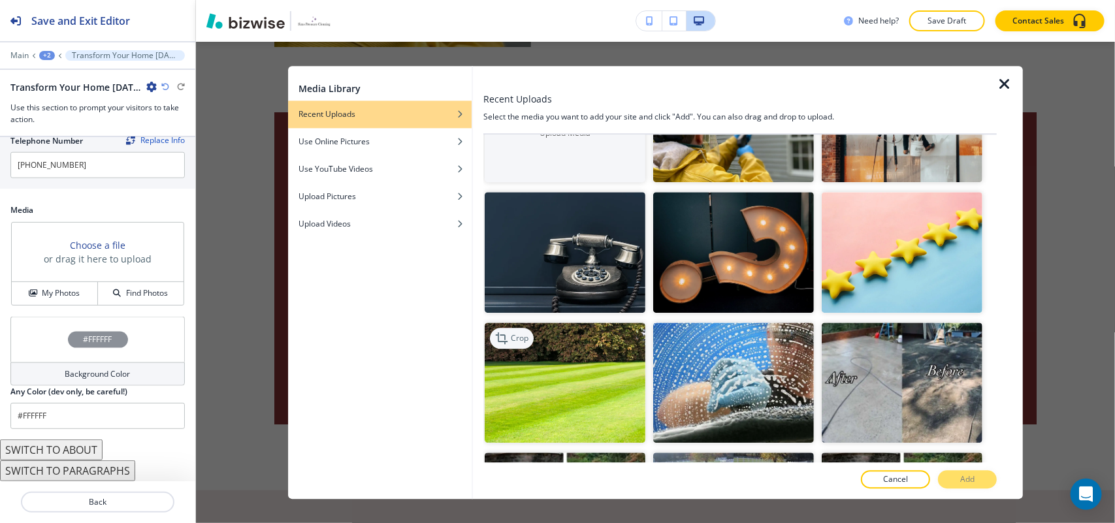
click at [521, 342] on div "Crop" at bounding box center [512, 338] width 44 height 21
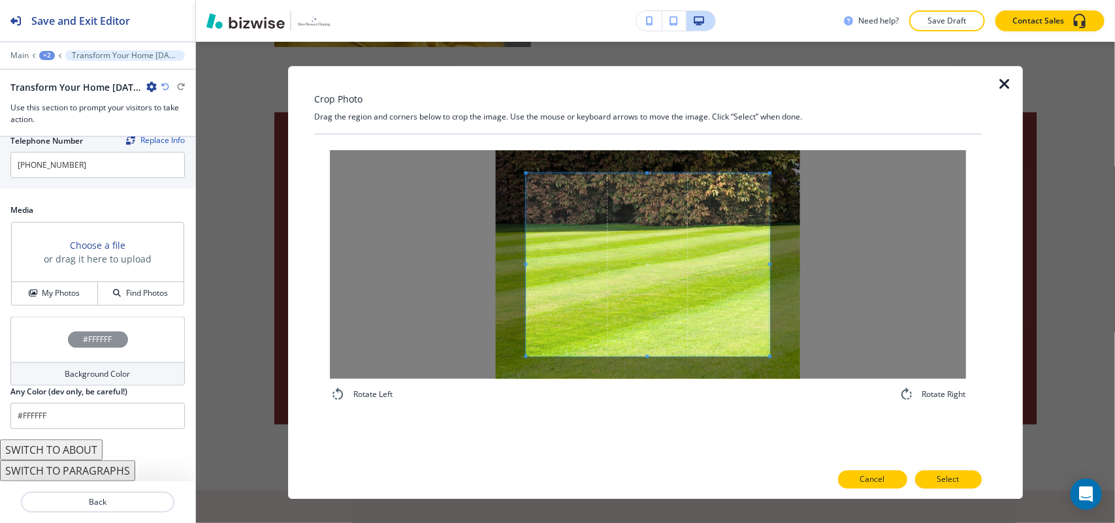
click at [865, 478] on p "Cancel" at bounding box center [872, 480] width 25 height 12
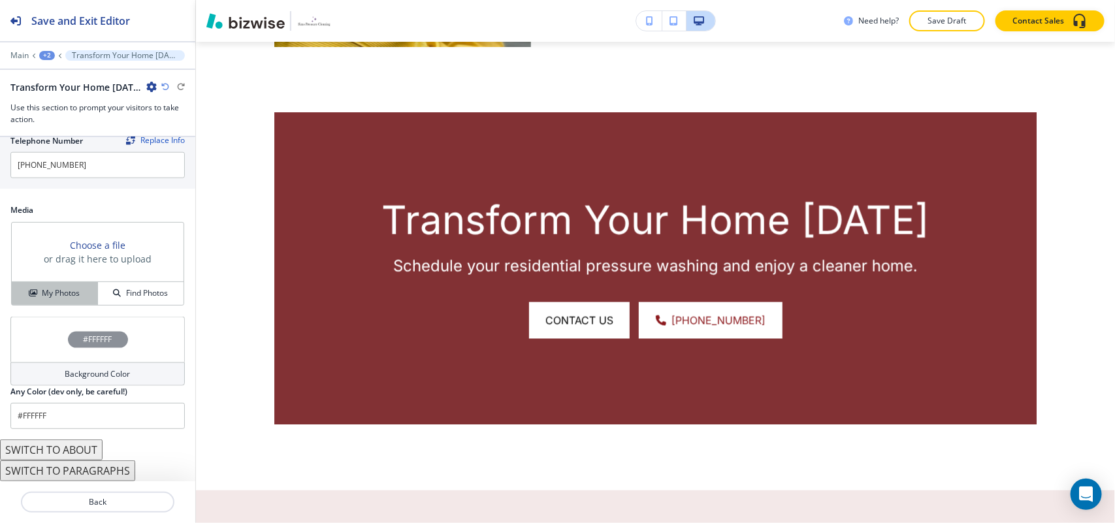
click at [64, 286] on button "My Photos" at bounding box center [55, 293] width 86 height 23
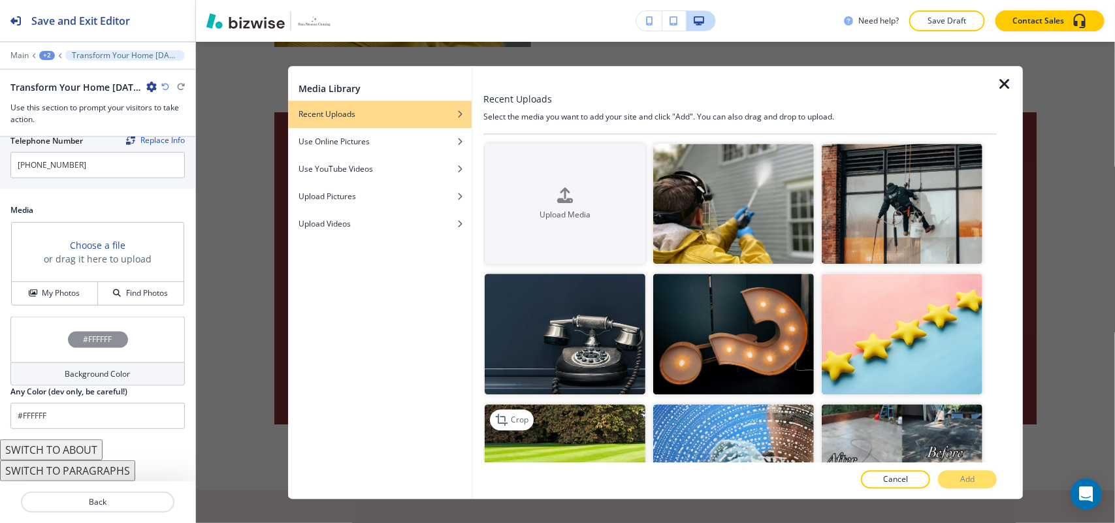
click at [566, 449] on img "button" at bounding box center [565, 464] width 161 height 121
click at [971, 477] on p "Add" at bounding box center [967, 480] width 14 height 12
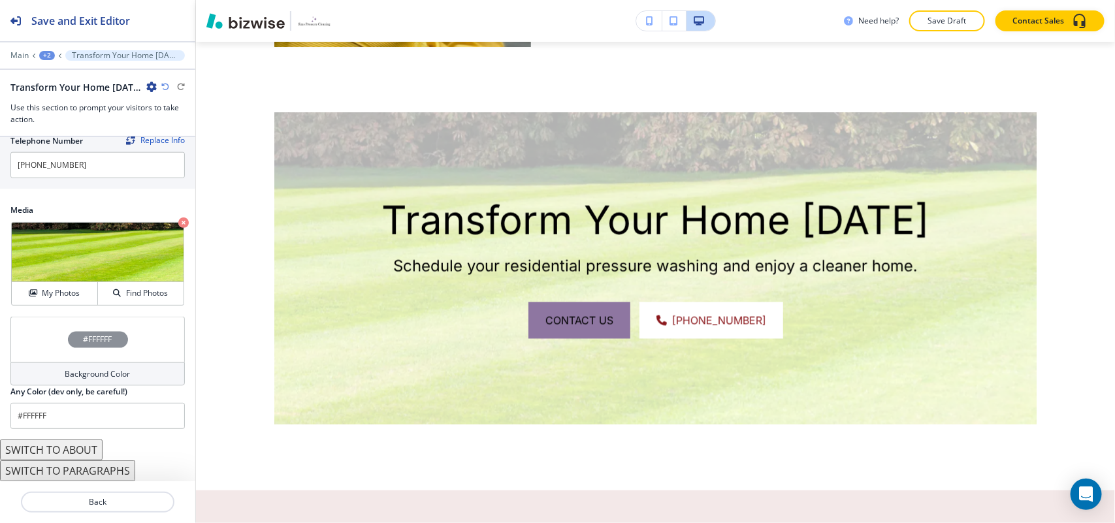
click at [59, 334] on div "#FFFFFF" at bounding box center [97, 340] width 174 height 46
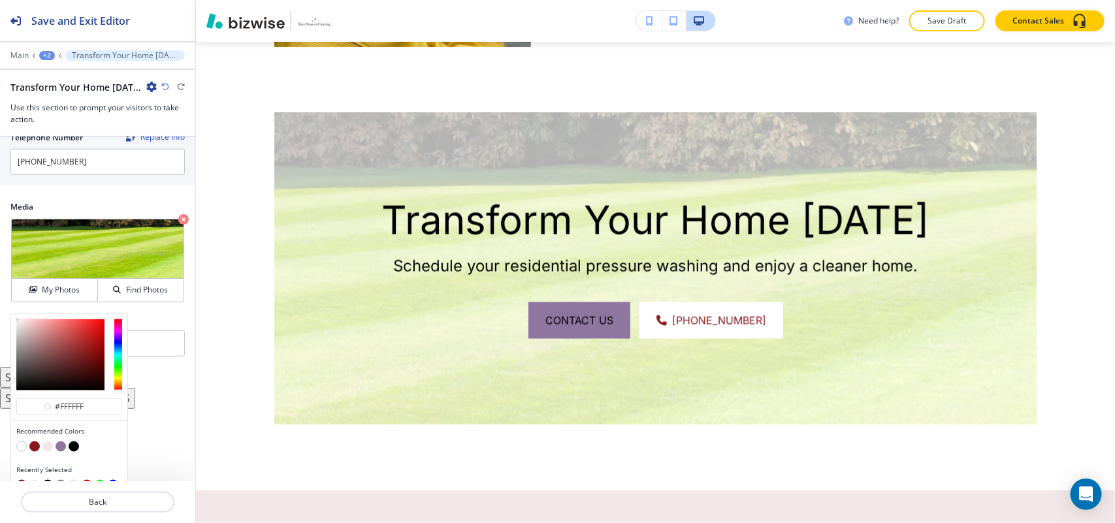
click at [35, 449] on button "button" at bounding box center [34, 447] width 10 height 10
type input "#8b181c"
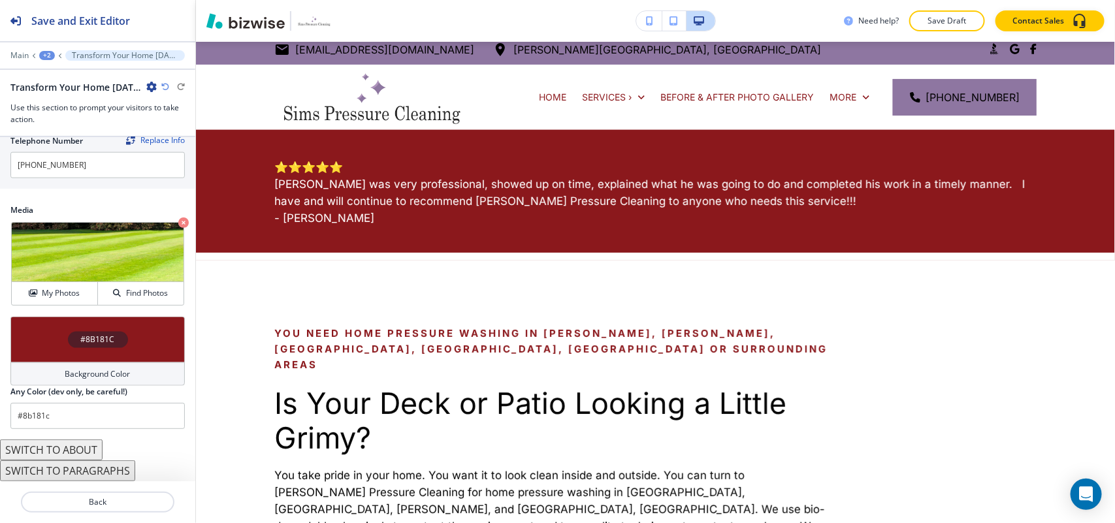
scroll to position [0, 0]
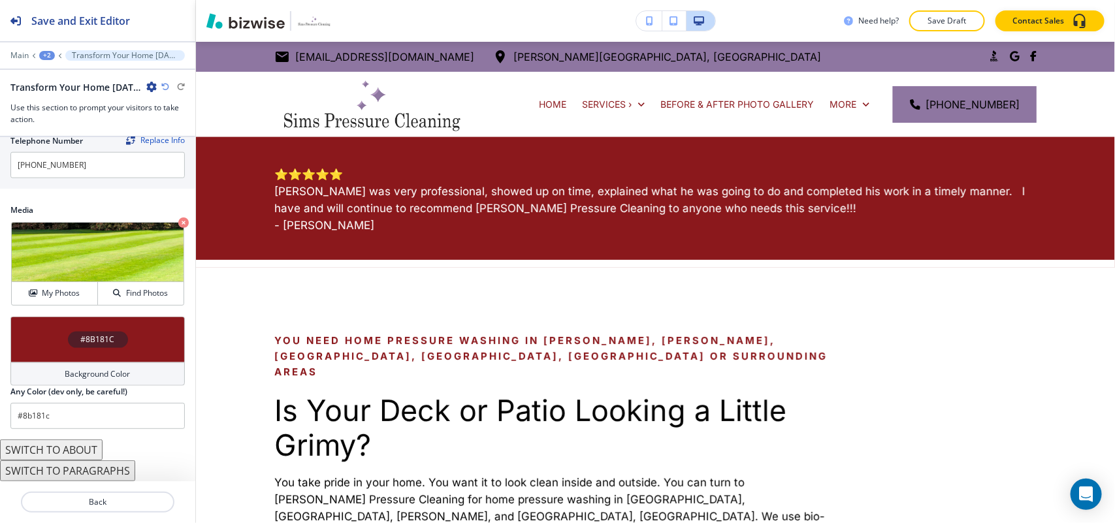
click at [52, 56] on div "+2" at bounding box center [47, 55] width 16 height 9
click at [73, 95] on p "RESIDENTIAL" at bounding box center [81, 101] width 67 height 12
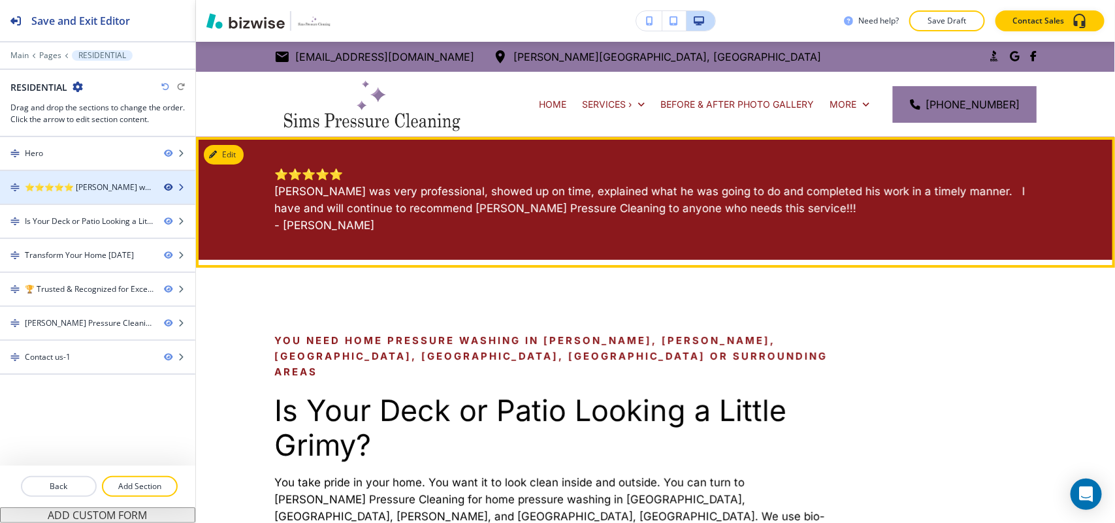
click at [169, 185] on icon "button" at bounding box center [168, 188] width 8 height 8
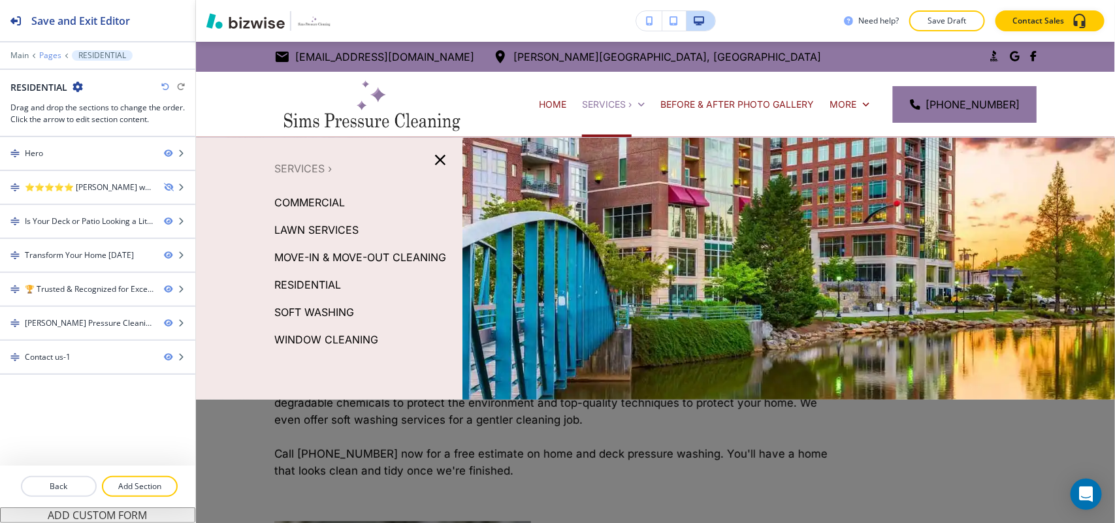
click at [46, 57] on p "Pages" at bounding box center [50, 55] width 22 height 9
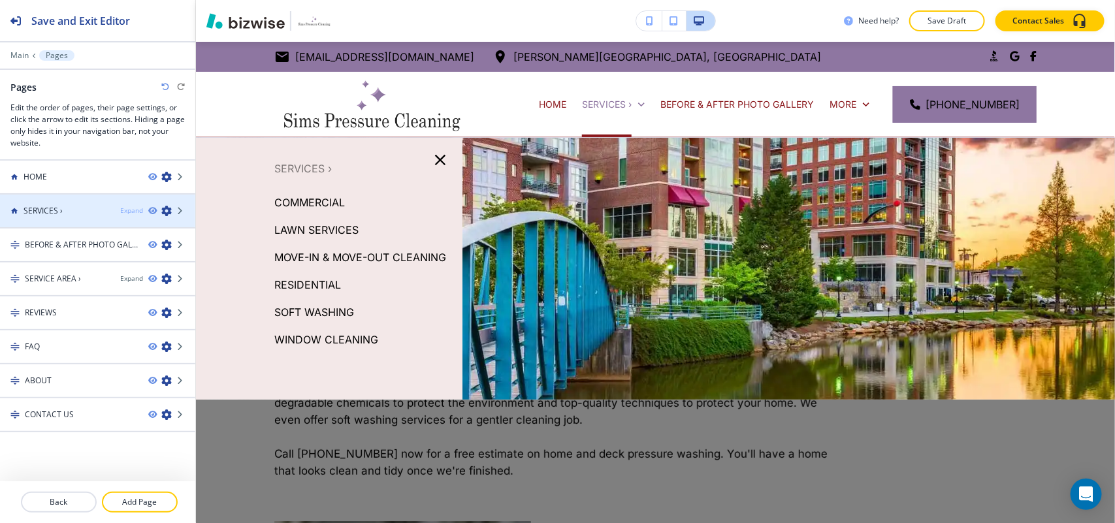
click at [126, 210] on div "Expand" at bounding box center [131, 211] width 23 height 10
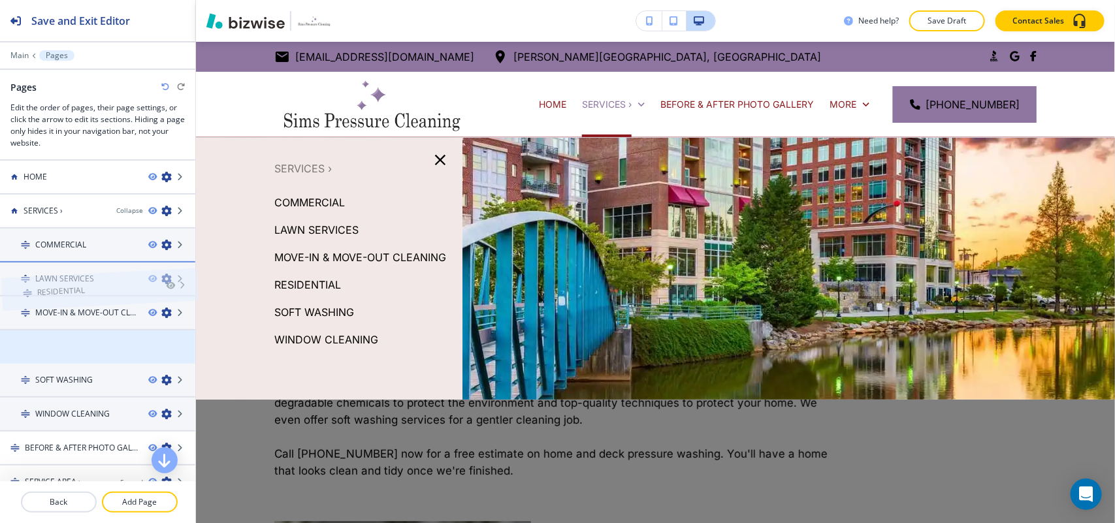
drag, startPoint x: 61, startPoint y: 343, endPoint x: 62, endPoint y: 263, distance: 79.7
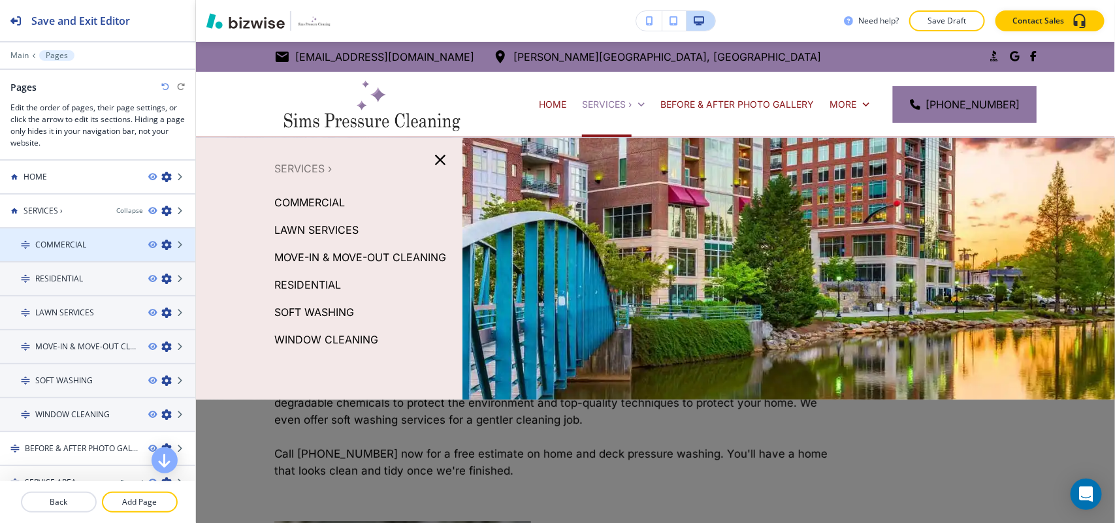
click at [161, 242] on icon "button" at bounding box center [166, 245] width 10 height 10
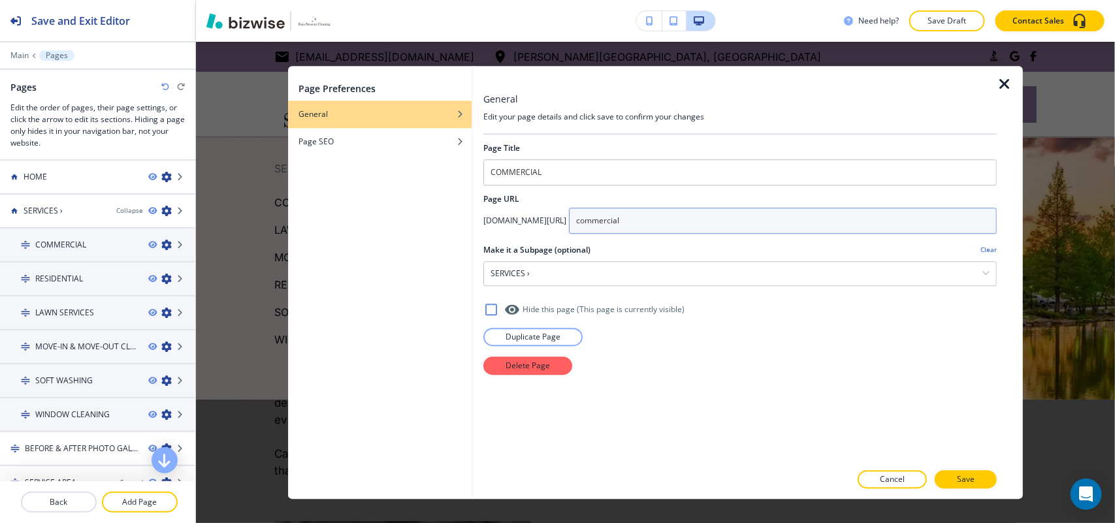
click at [749, 230] on input "commercial" at bounding box center [783, 221] width 428 height 26
click at [719, 225] on input "commercial" at bounding box center [783, 221] width 428 height 26
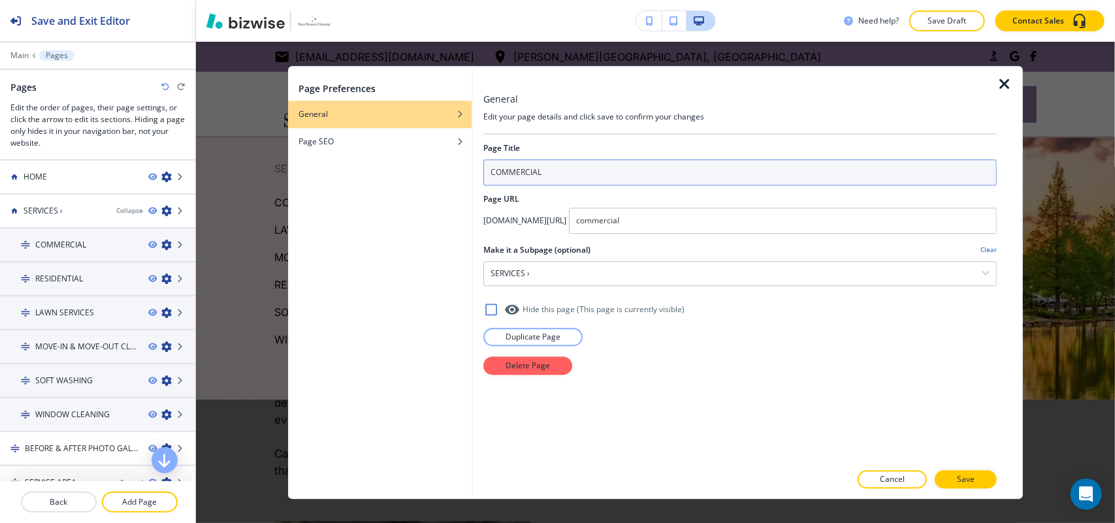
click at [585, 169] on input "COMMERCIAL" at bounding box center [739, 172] width 513 height 26
click at [603, 169] on input "COMMERCIAL" at bounding box center [739, 172] width 513 height 26
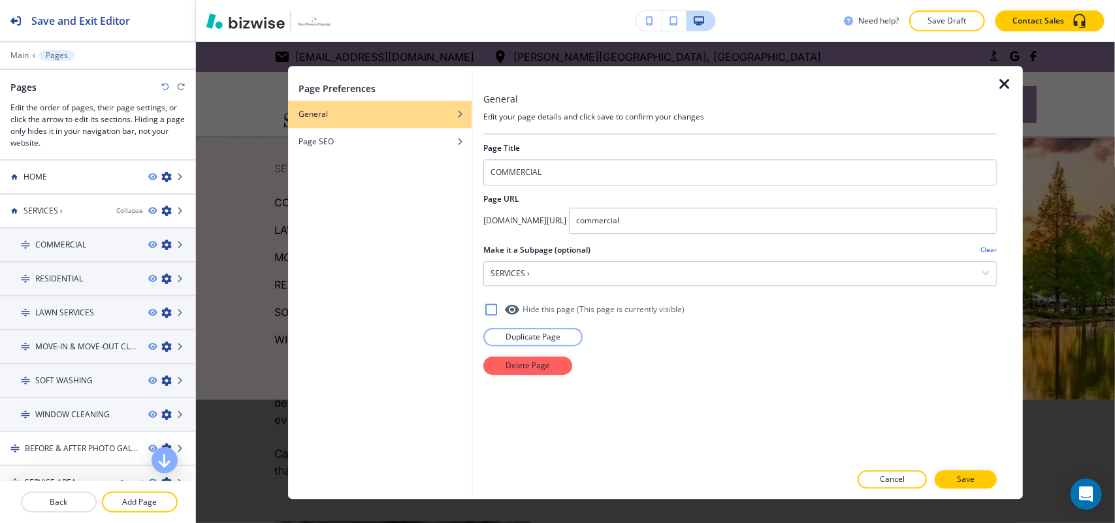
click at [1009, 82] on icon "button" at bounding box center [1005, 84] width 16 height 16
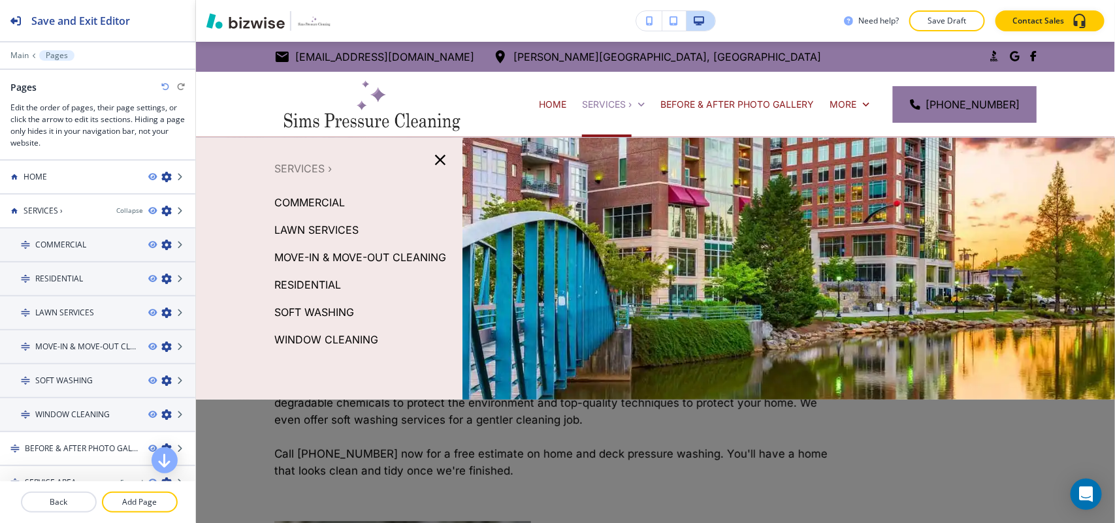
click at [440, 165] on icon "button" at bounding box center [440, 160] width 18 height 18
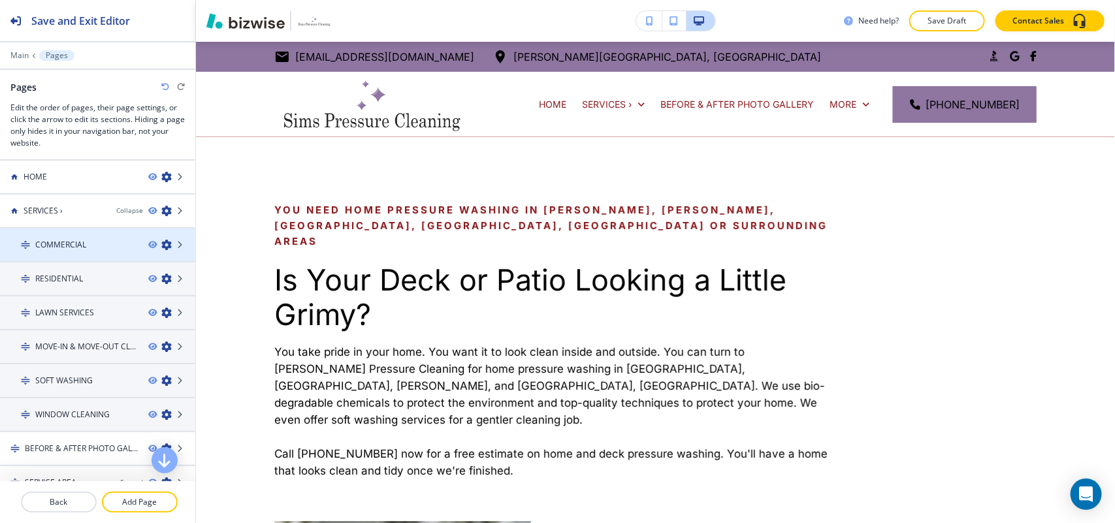
click at [73, 246] on h4 "COMMERCIAL" at bounding box center [60, 245] width 51 height 12
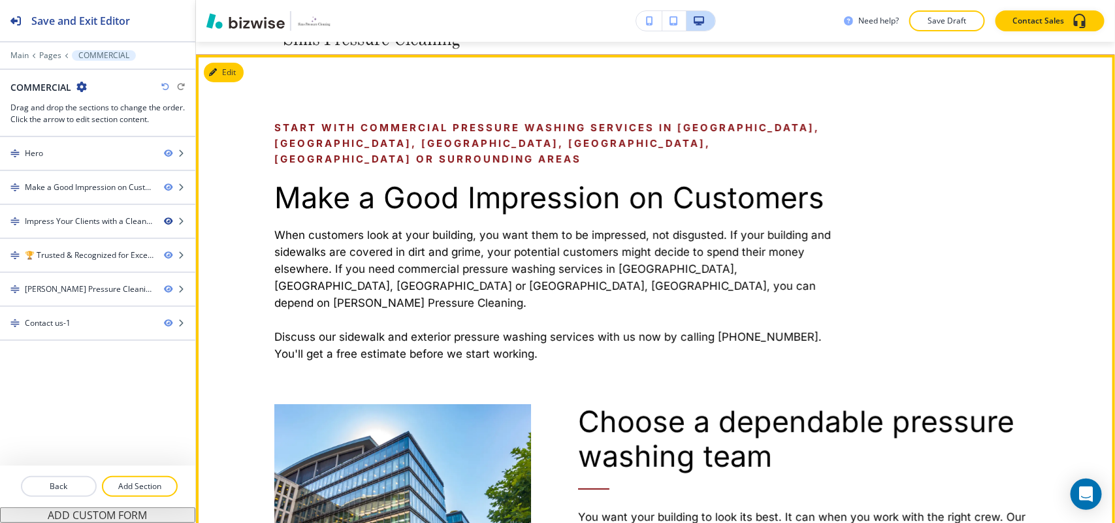
scroll to position [82, 0]
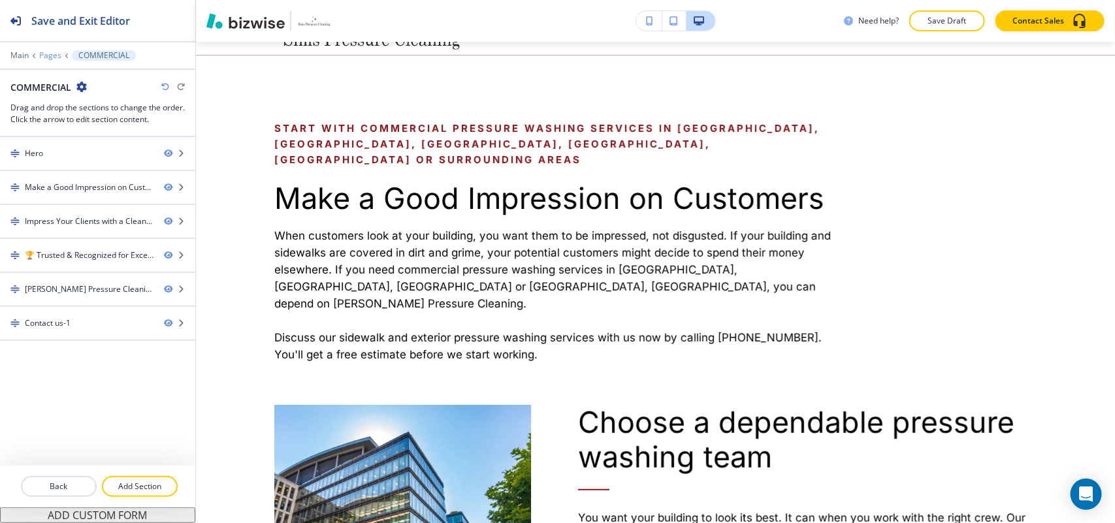
click at [44, 52] on p "Pages" at bounding box center [50, 55] width 22 height 9
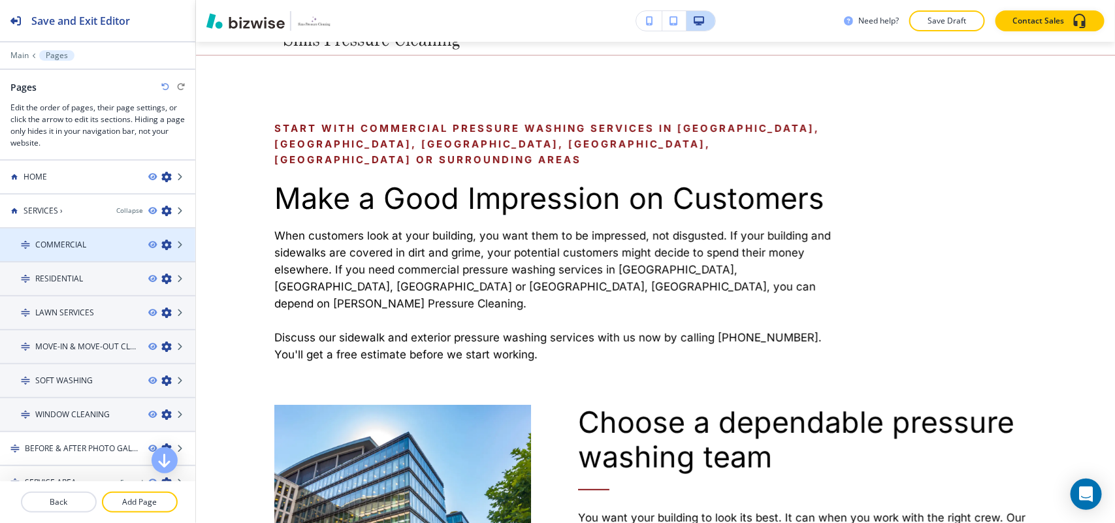
click at [161, 242] on icon "button" at bounding box center [166, 245] width 10 height 10
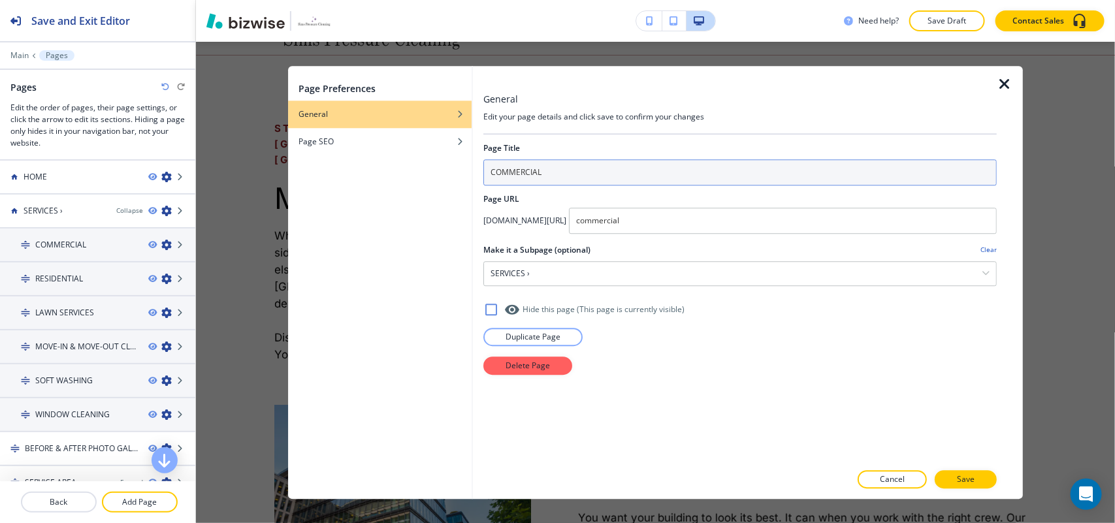
click at [596, 164] on input "COMMERCIAL" at bounding box center [739, 172] width 513 height 26
type input "COMMERCIAL PRESSURE WASHING"
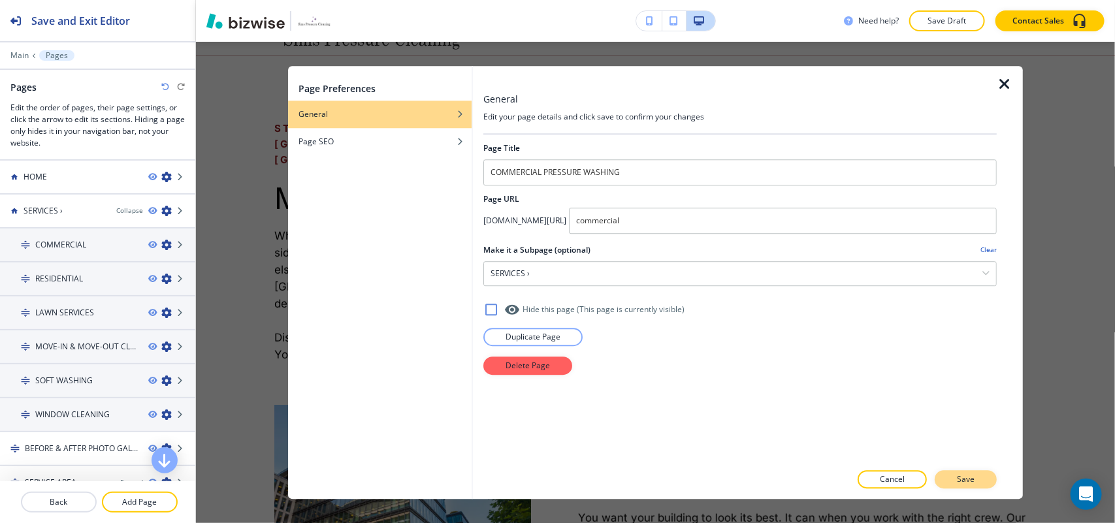
click at [964, 477] on p "Save" at bounding box center [966, 480] width 18 height 12
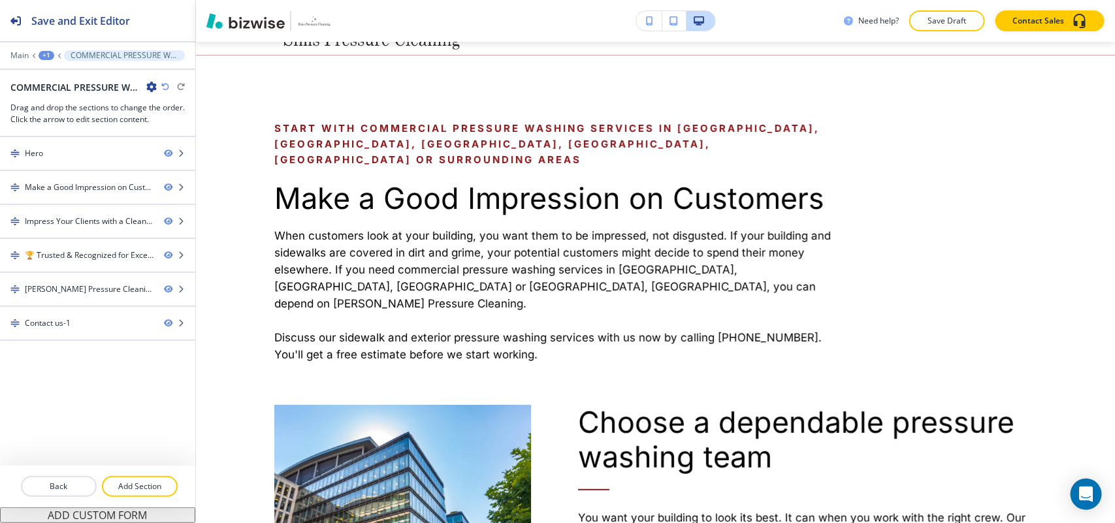
click at [49, 52] on div "+1" at bounding box center [47, 55] width 16 height 9
click at [53, 75] on p "Pages" at bounding box center [80, 78] width 67 height 12
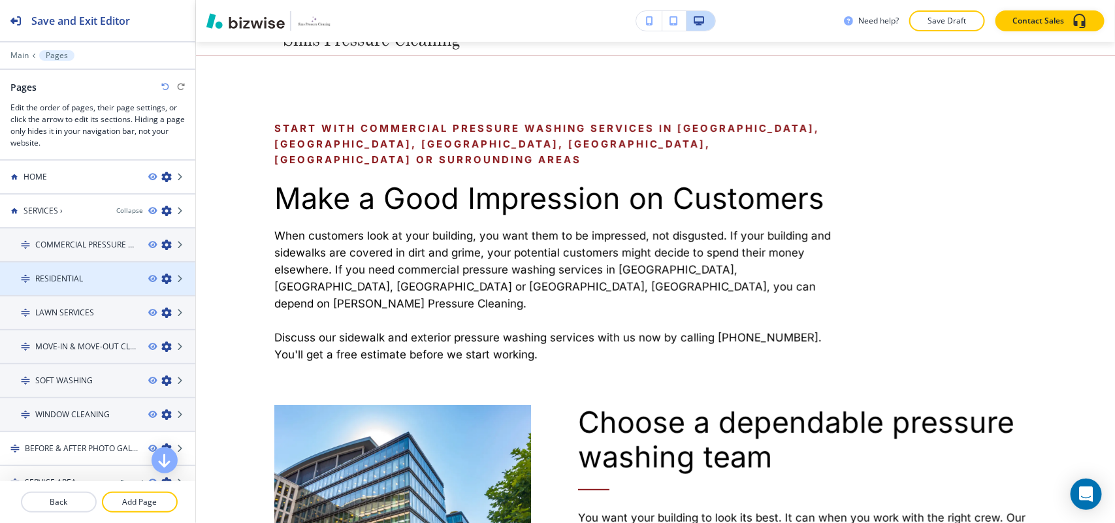
click at [161, 276] on icon "button" at bounding box center [166, 279] width 10 height 10
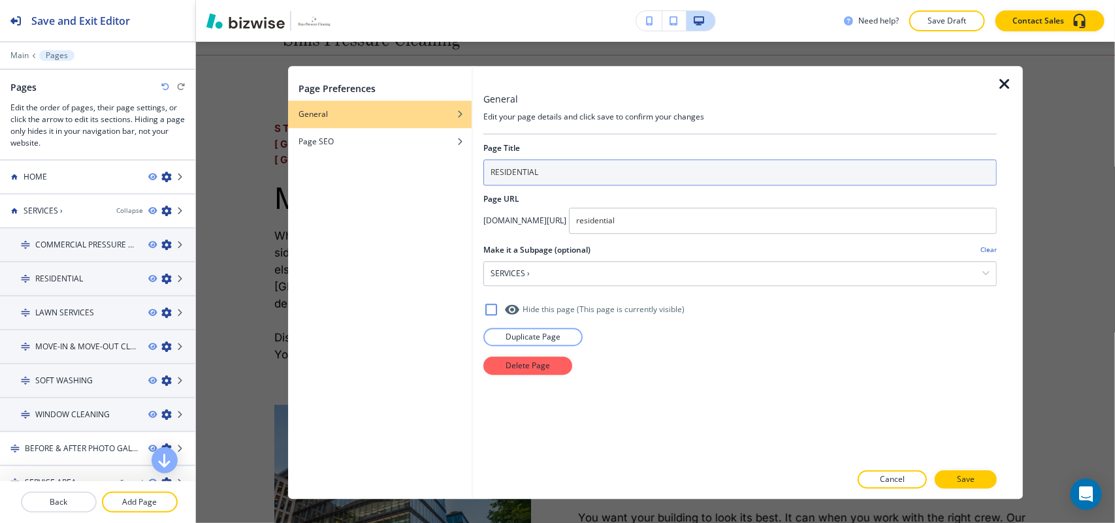
click at [575, 170] on input "RESIDENTIAL" at bounding box center [739, 172] width 513 height 26
type input "RESIDENTIAL PRESSURE WASHING"
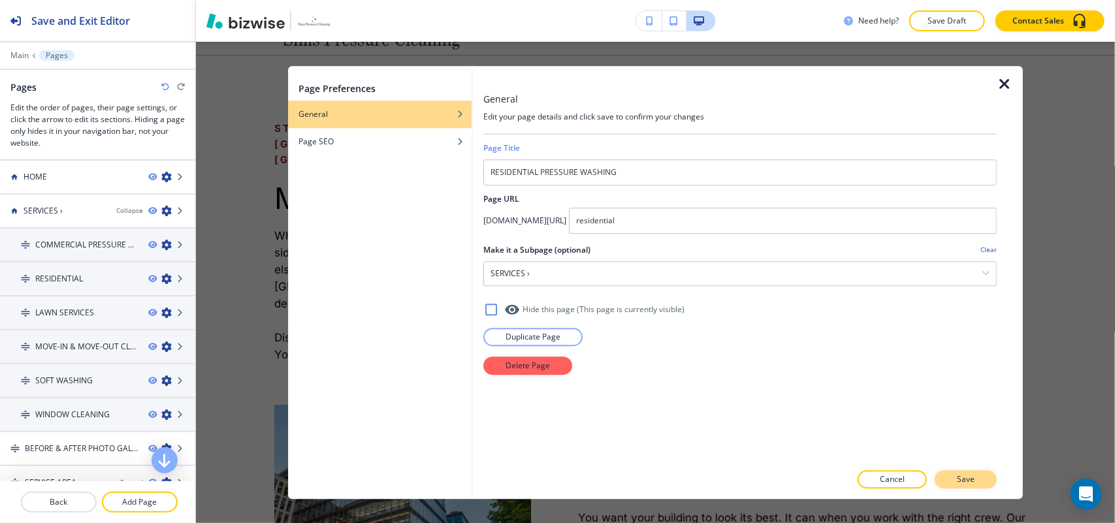
click at [980, 481] on button "Save" at bounding box center [966, 479] width 62 height 18
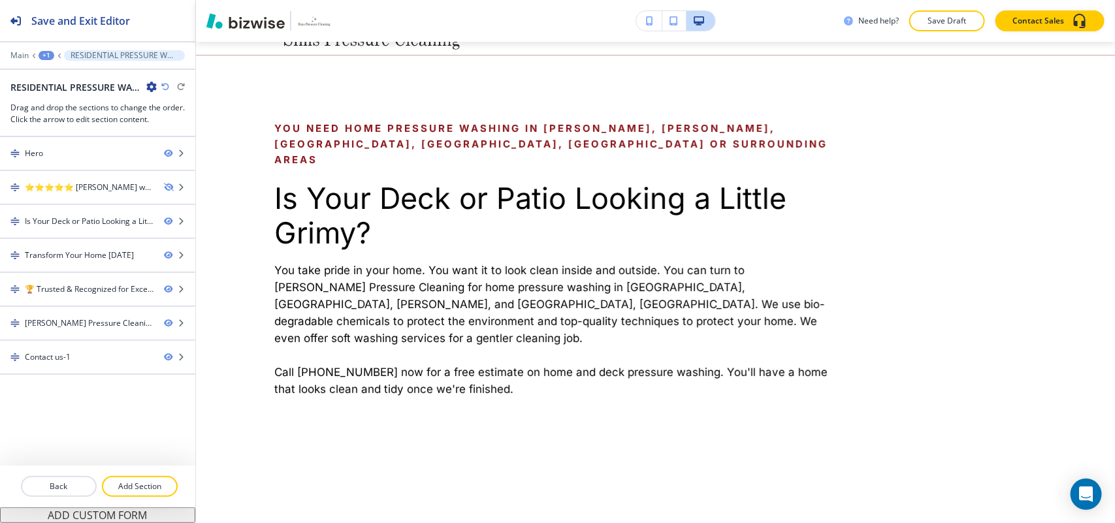
scroll to position [0, 0]
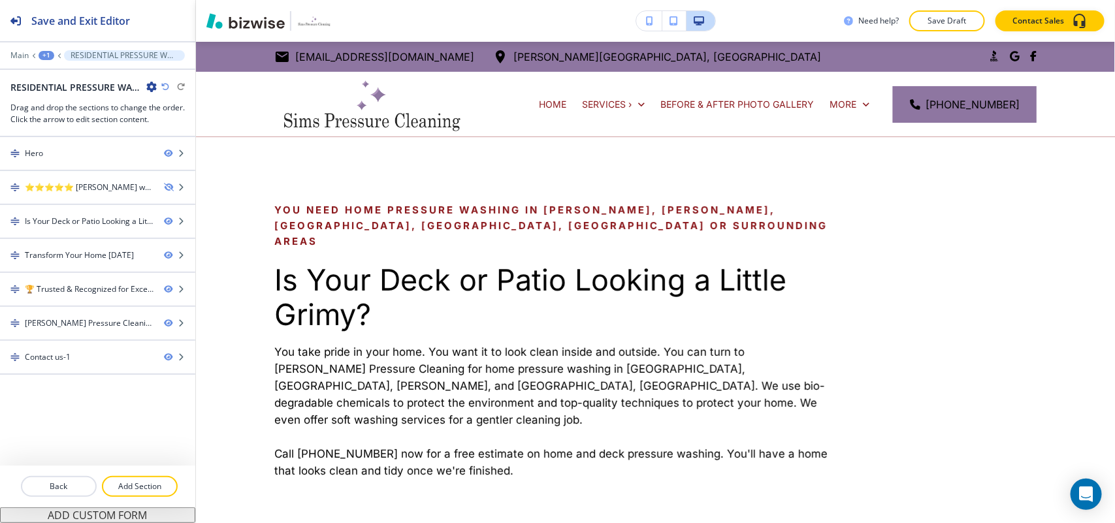
click at [42, 50] on div "Main +1 RESIDENTIAL PRESSURE WASHING" at bounding box center [97, 55] width 174 height 10
click at [43, 57] on div "+1" at bounding box center [47, 55] width 16 height 9
click at [54, 76] on p "Pages" at bounding box center [80, 78] width 67 height 12
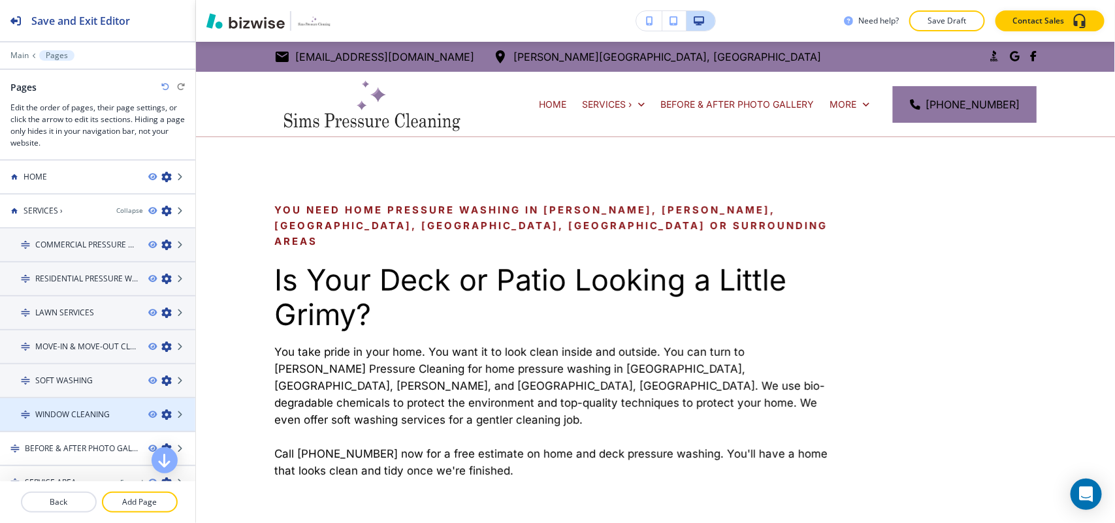
click at [161, 410] on icon "button" at bounding box center [166, 415] width 10 height 10
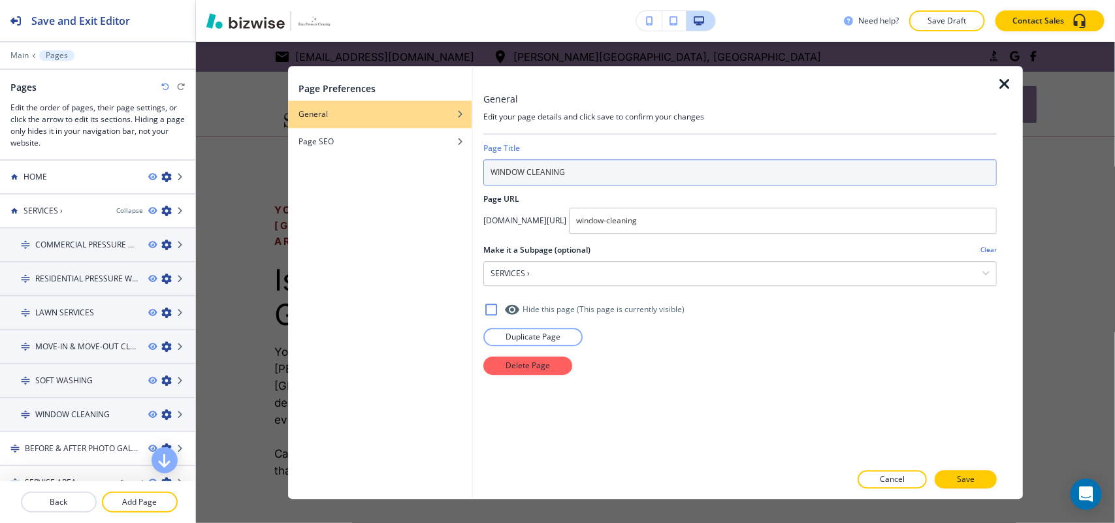
click at [491, 171] on input "WINDOW CLEANING" at bounding box center [739, 172] width 513 height 26
type input "COMMERCIAL WINDOW CLEANING"
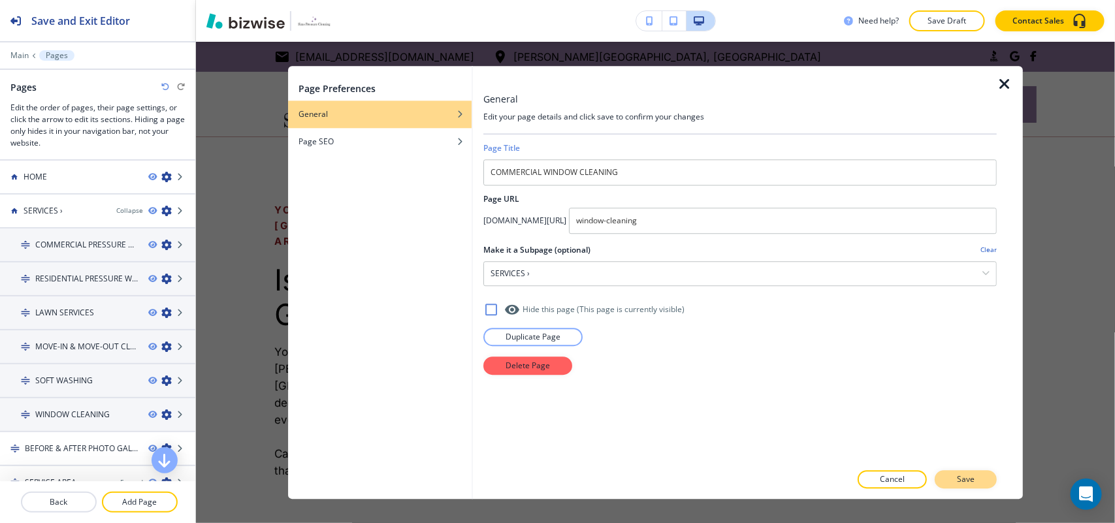
click at [963, 476] on p "Save" at bounding box center [966, 480] width 18 height 12
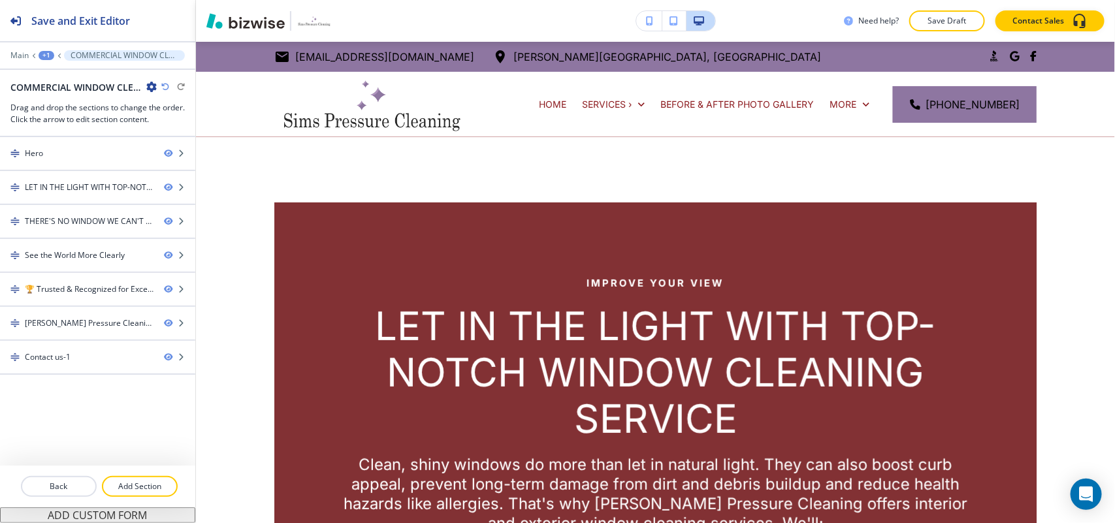
click at [47, 51] on div "+1" at bounding box center [47, 55] width 16 height 9
click at [50, 84] on button "Pages" at bounding box center [81, 78] width 84 height 24
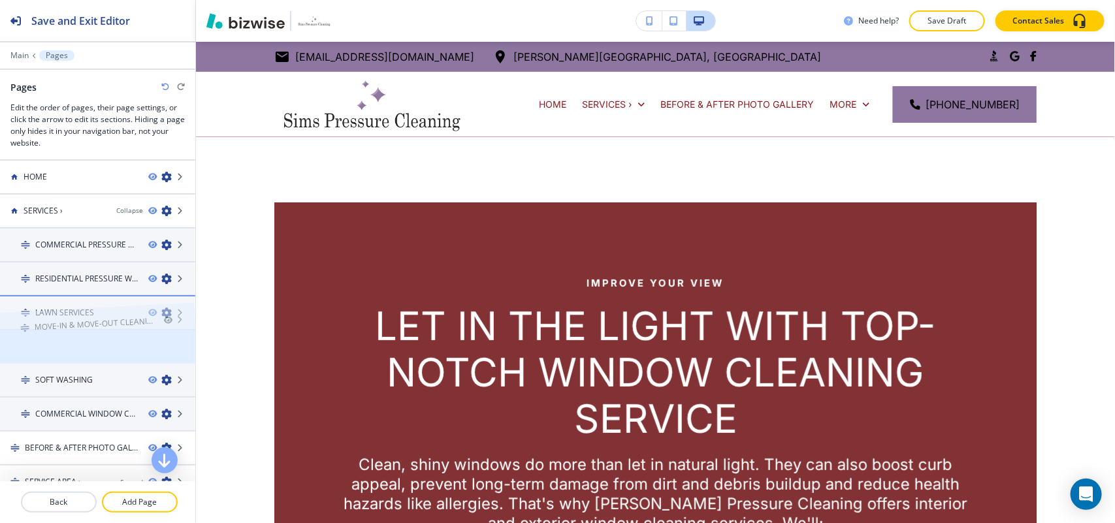
drag, startPoint x: 65, startPoint y: 347, endPoint x: 64, endPoint y: 301, distance: 45.7
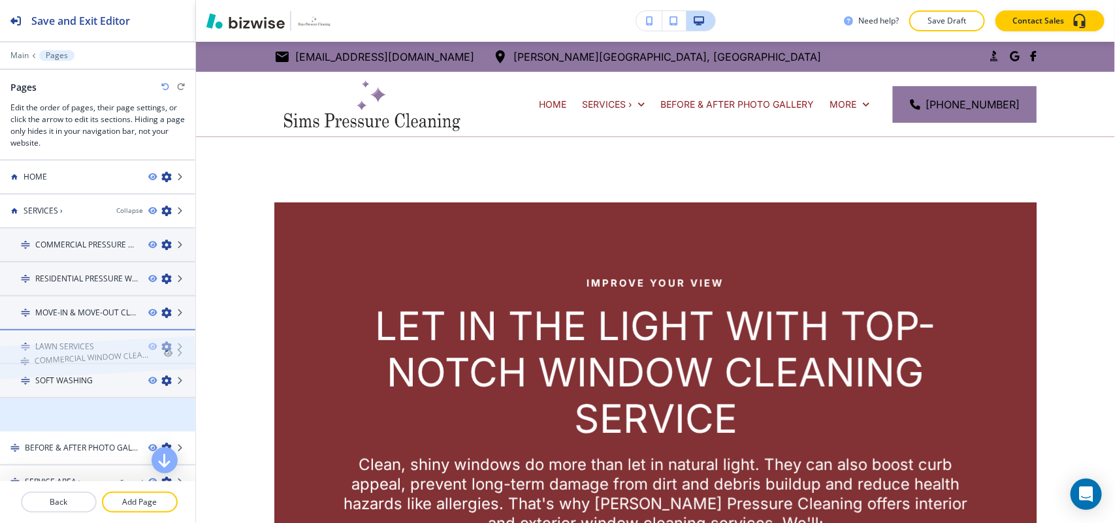
drag, startPoint x: 67, startPoint y: 415, endPoint x: 66, endPoint y: 337, distance: 78.4
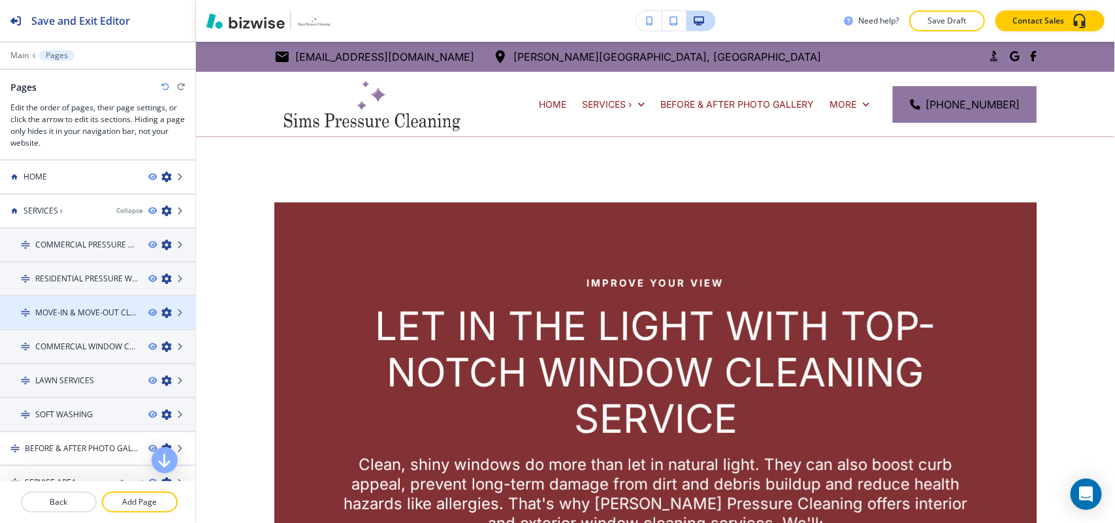
click at [71, 307] on h4 "MOVE-IN & MOVE-OUT CLEANING" at bounding box center [86, 313] width 103 height 12
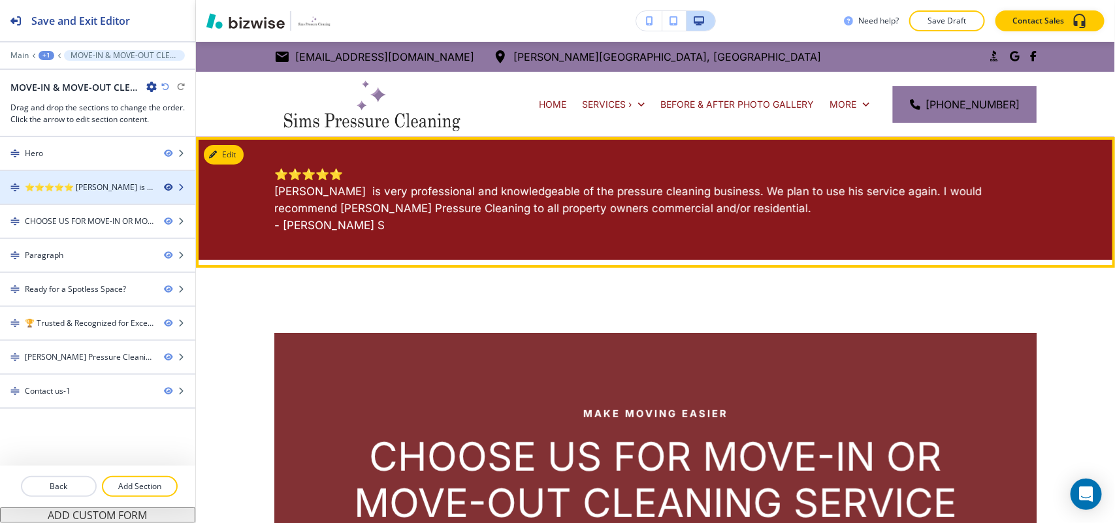
click at [167, 187] on icon "button" at bounding box center [168, 188] width 8 height 8
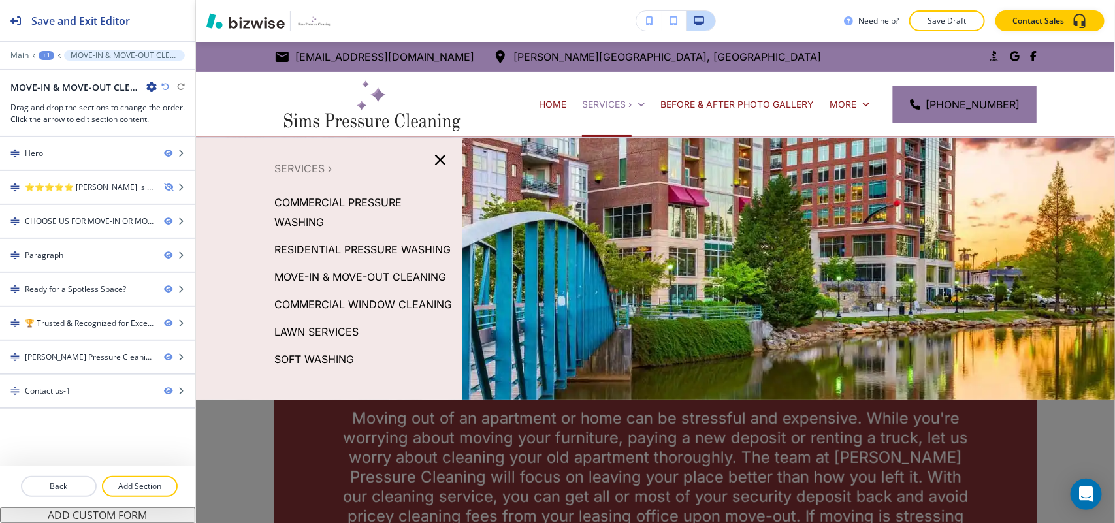
click at [321, 248] on p "RESIDENTIAL PRESSURE WASHING" at bounding box center [362, 250] width 176 height 20
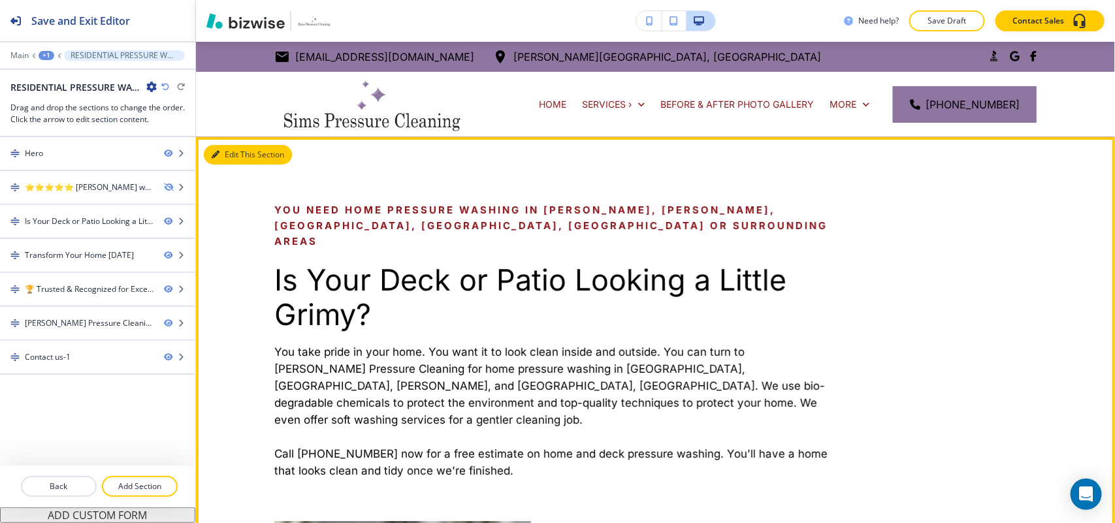
click at [214, 151] on icon "button" at bounding box center [216, 155] width 8 height 8
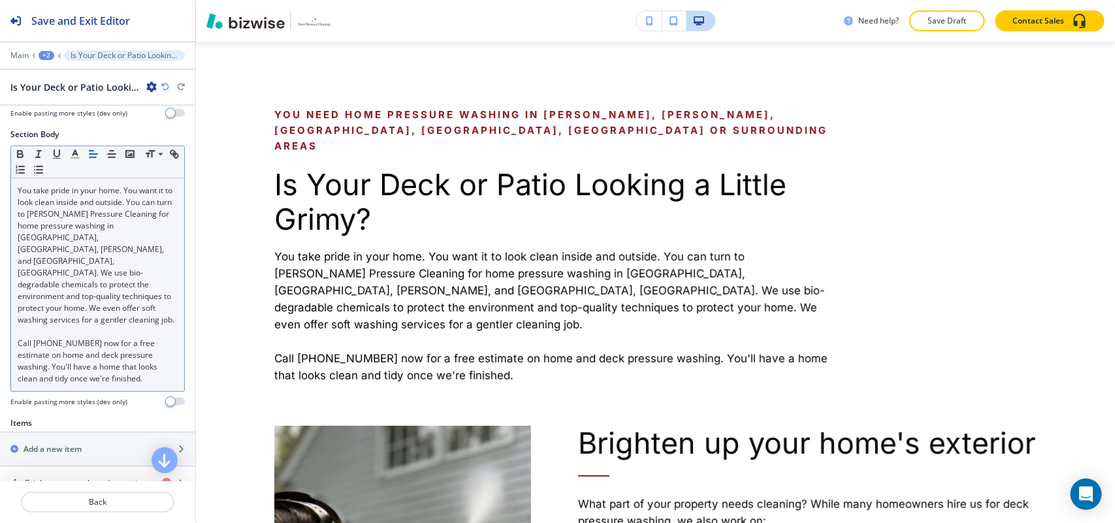
scroll to position [423, 0]
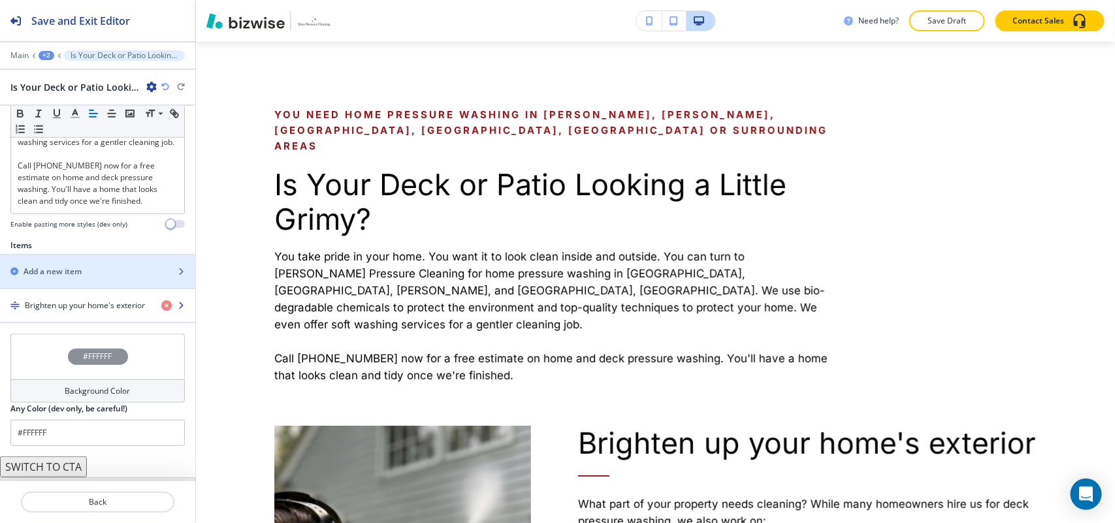
click at [56, 300] on h4 "Brighten up your home's exterior" at bounding box center [85, 306] width 120 height 12
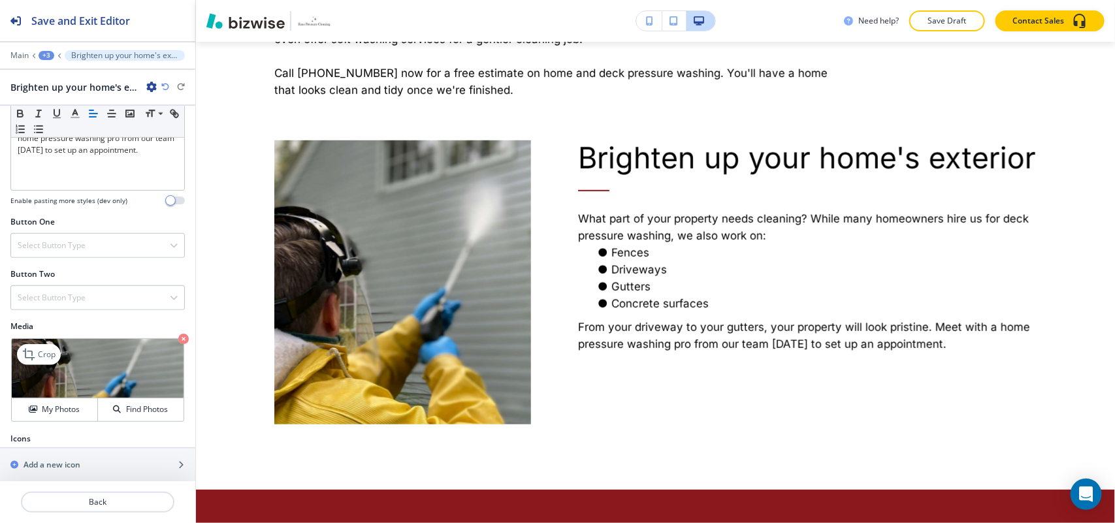
scroll to position [371, 0]
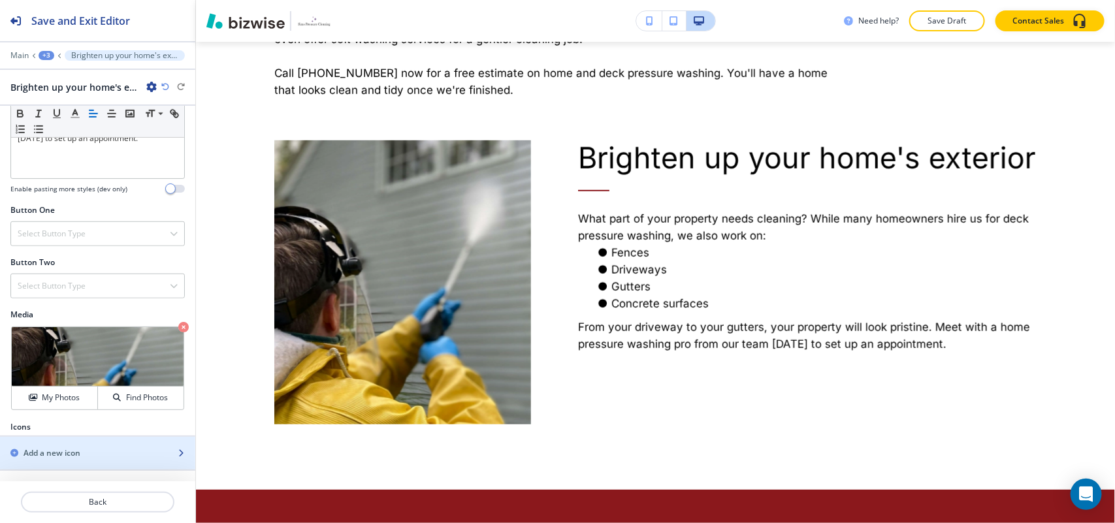
click at [47, 452] on h2 "Add a new icon" at bounding box center [52, 453] width 57 height 12
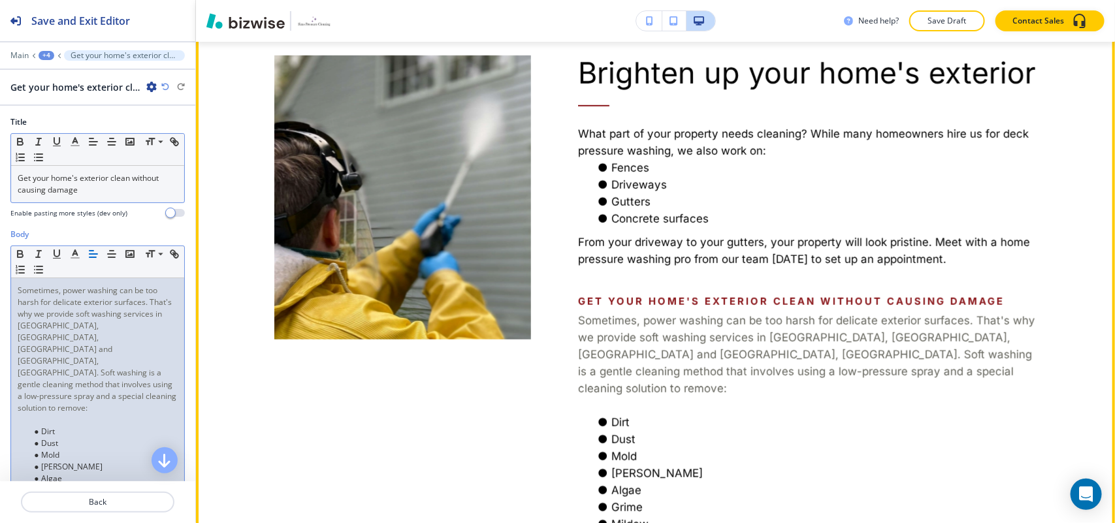
scroll to position [626, 0]
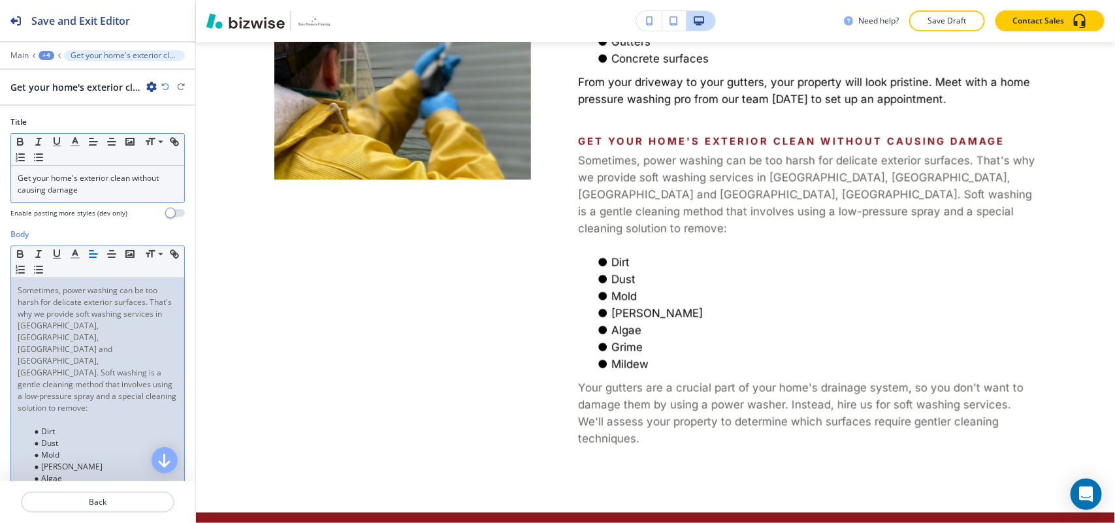
click at [39, 426] on li "Dirt" at bounding box center [103, 432] width 148 height 12
click at [41, 414] on p at bounding box center [98, 420] width 160 height 12
click at [37, 315] on span "Sometimes, power washing can be too harsh for delicate exterior surfaces. That'…" at bounding box center [98, 349] width 161 height 129
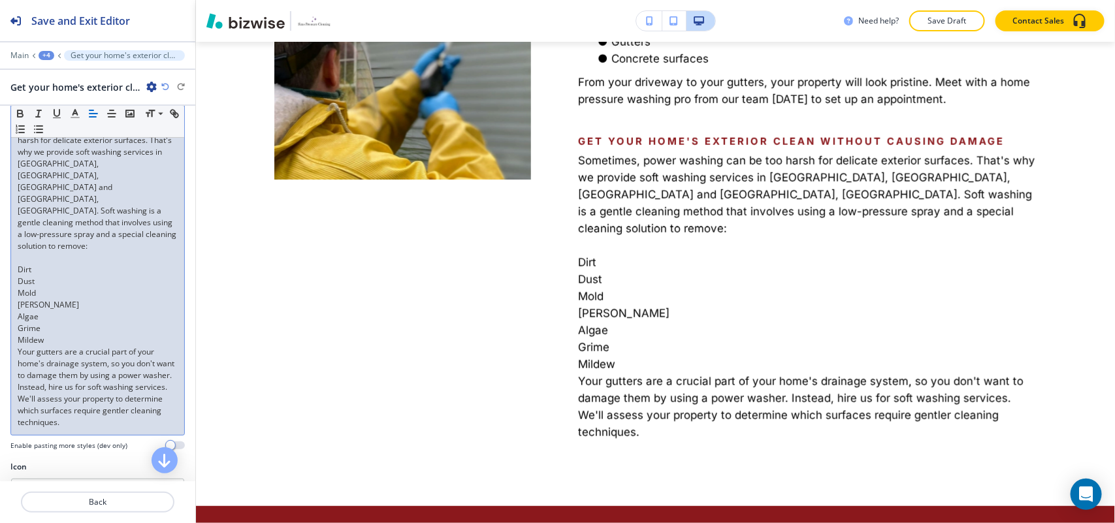
scroll to position [163, 0]
drag, startPoint x: 52, startPoint y: 304, endPoint x: 0, endPoint y: 230, distance: 90.4
click at [0, 230] on div "Body Small Normal Large Huge Sometimes, power washing can be too harsh for deli…" at bounding box center [97, 262] width 195 height 395
click at [44, 128] on icon "button" at bounding box center [39, 129] width 12 height 12
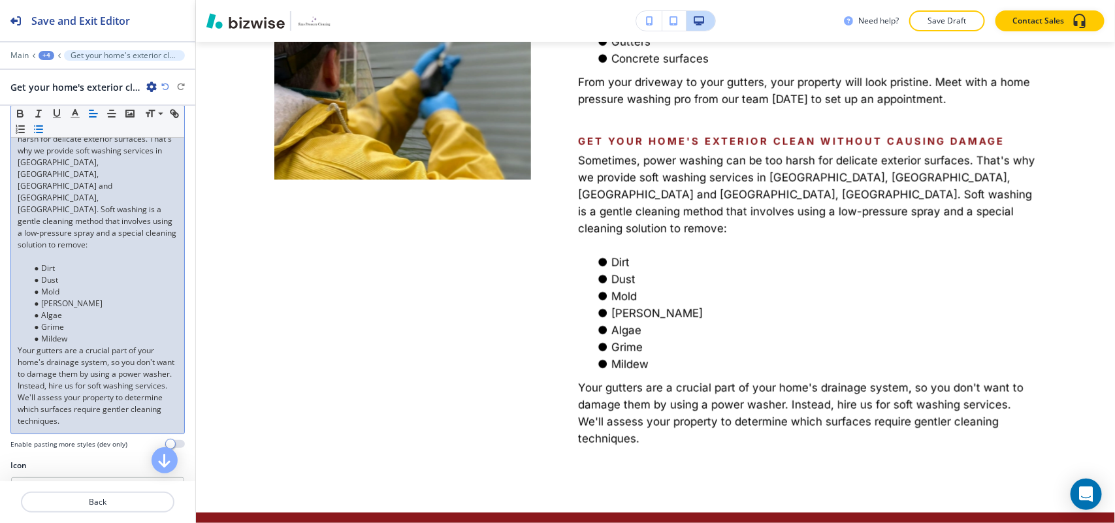
click at [31, 251] on p at bounding box center [98, 257] width 160 height 12
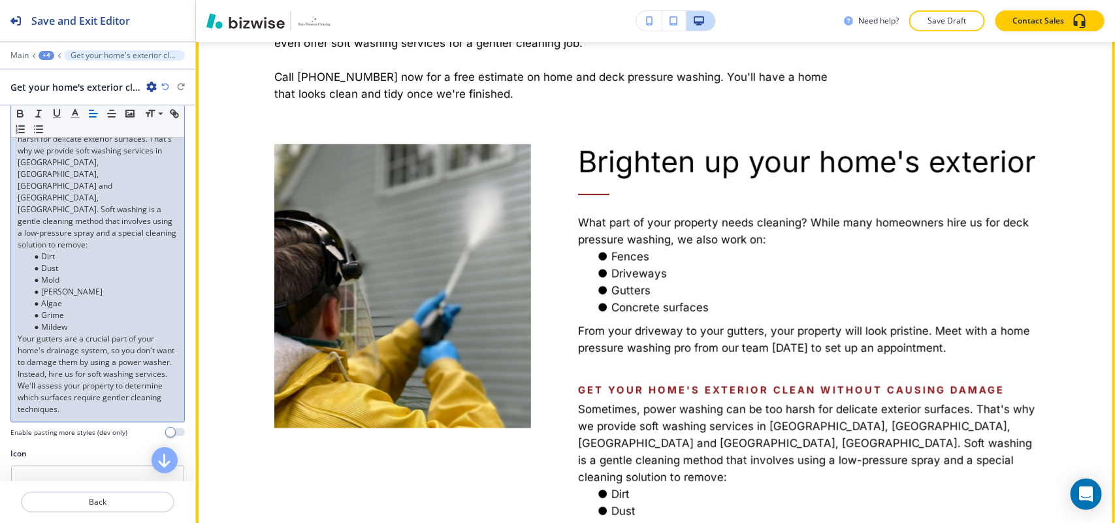
scroll to position [462, 0]
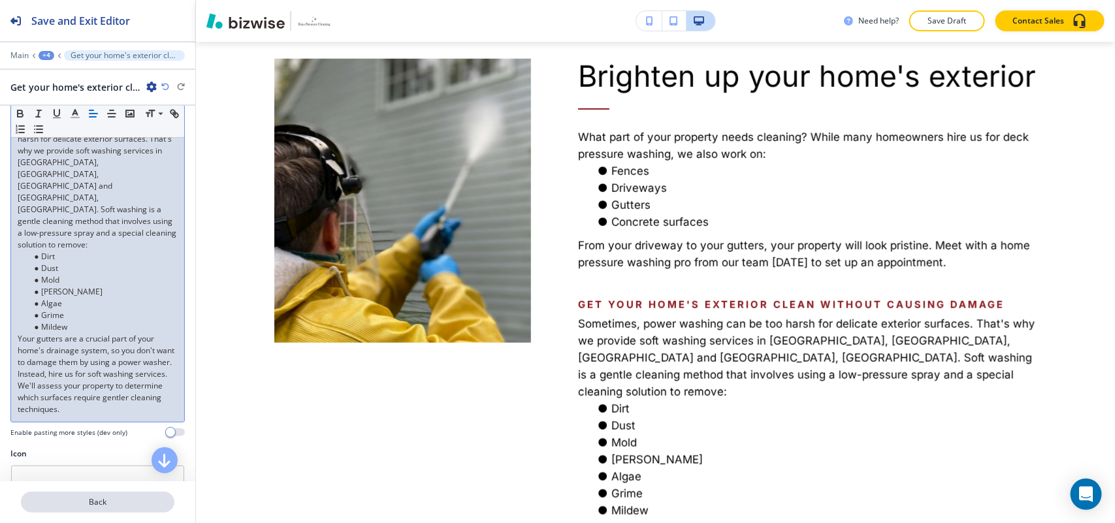
click at [100, 503] on p "Back" at bounding box center [97, 502] width 151 height 12
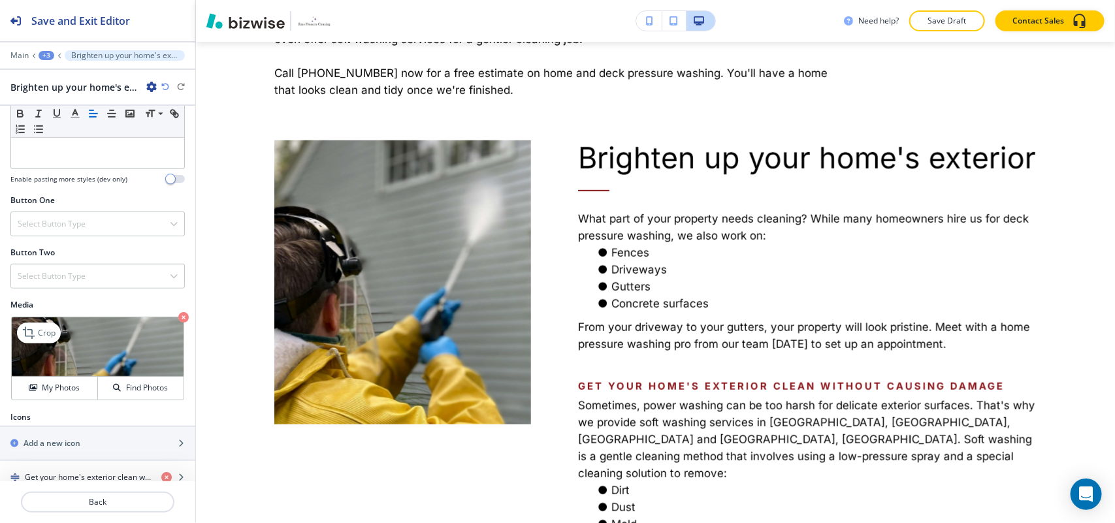
scroll to position [406, 0]
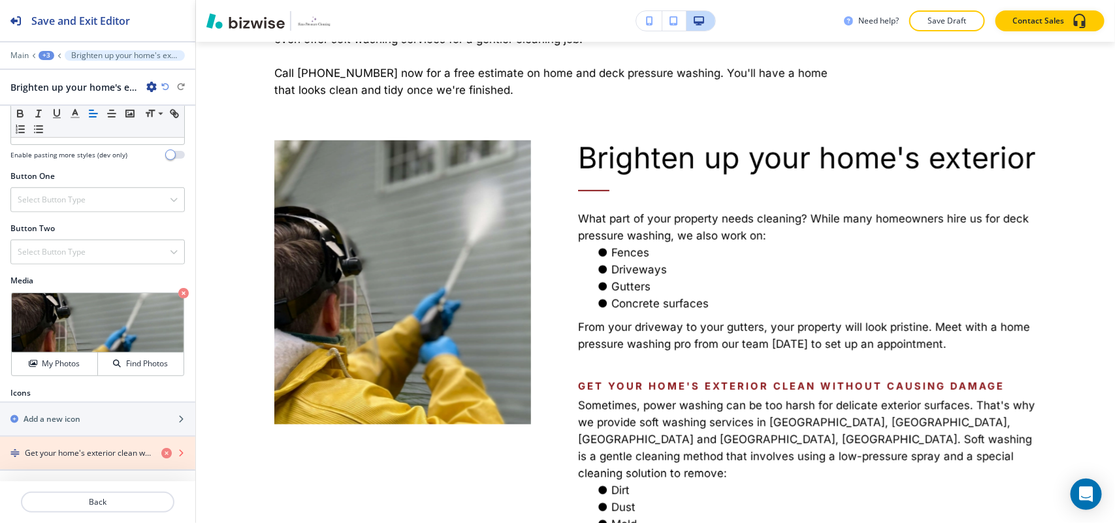
click at [161, 449] on icon "button" at bounding box center [166, 453] width 10 height 10
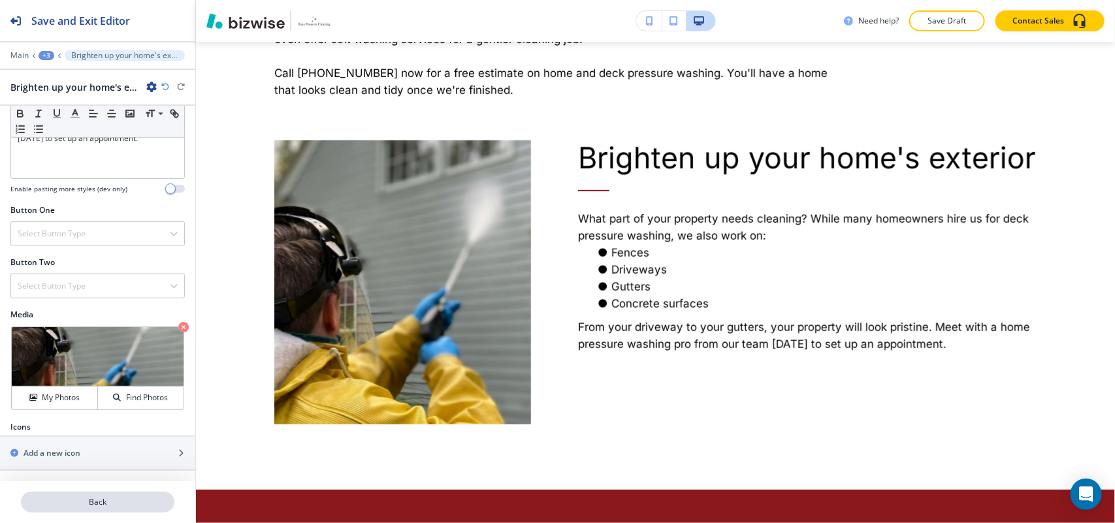
click at [99, 497] on p "Back" at bounding box center [97, 502] width 151 height 12
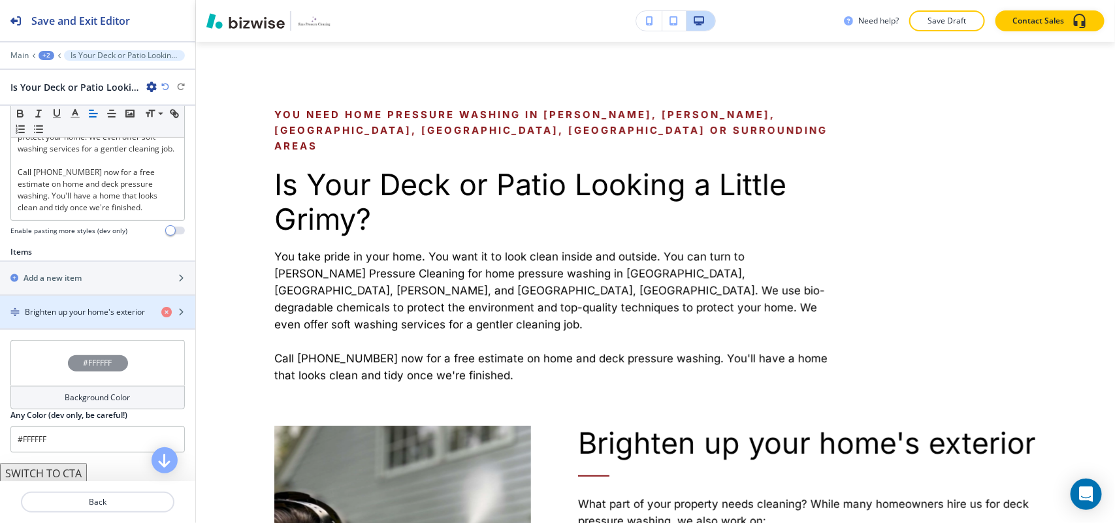
scroll to position [423, 0]
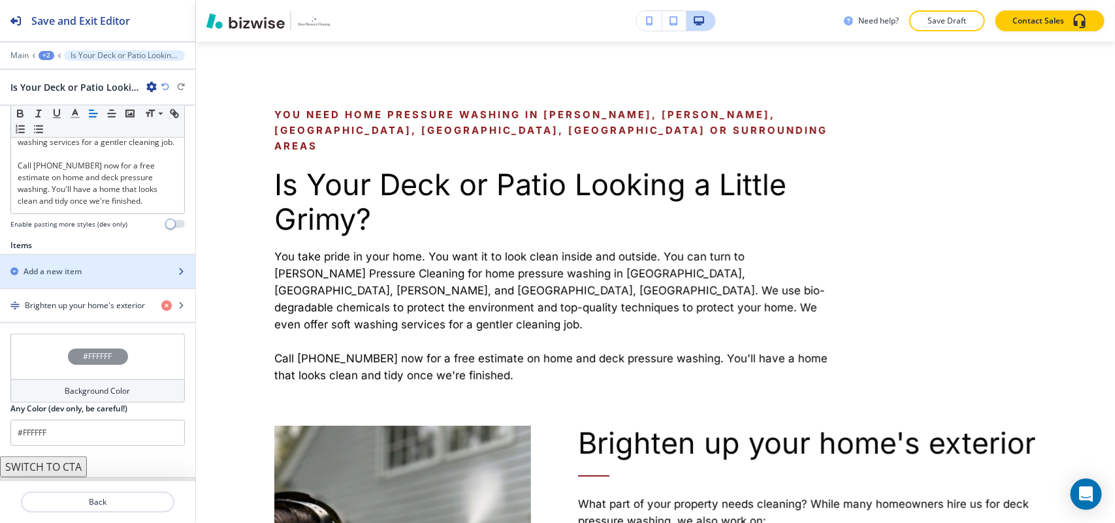
click at [56, 278] on div "button" at bounding box center [97, 283] width 195 height 10
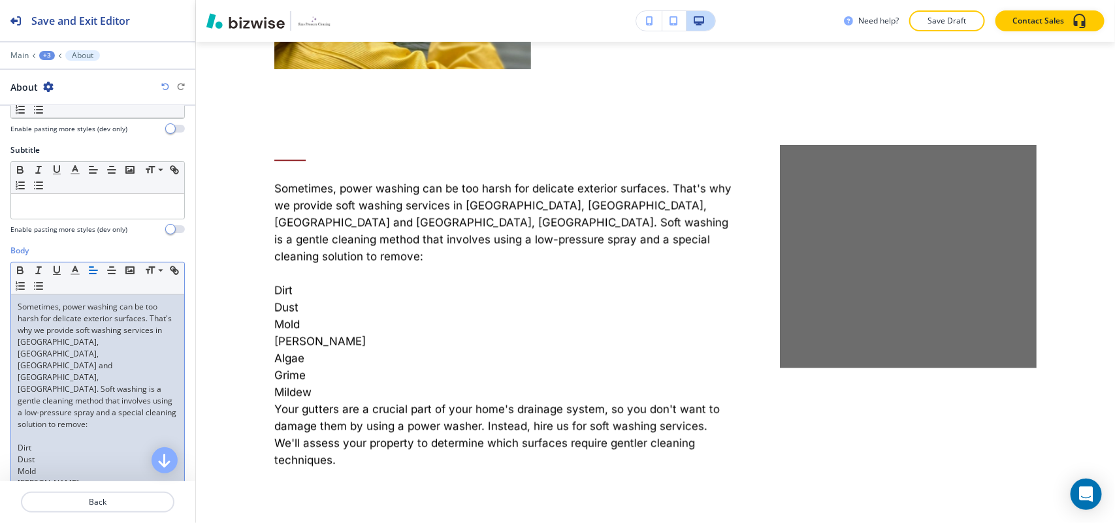
scroll to position [245, 0]
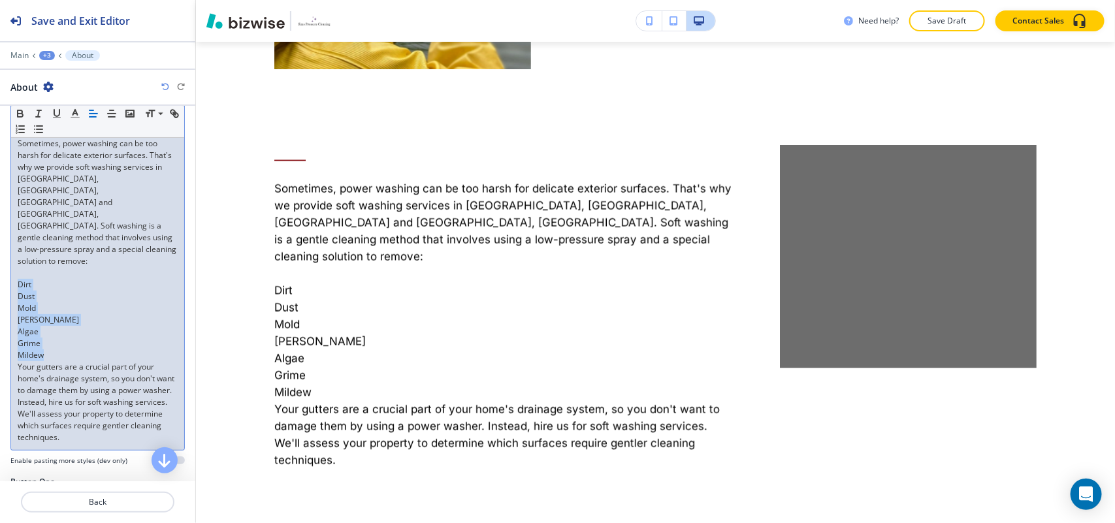
drag, startPoint x: 50, startPoint y: 320, endPoint x: 0, endPoint y: 249, distance: 86.8
click at [0, 249] on div "Body Small Normal Large Huge Sometimes, power washing can be too harsh for deli…" at bounding box center [97, 279] width 195 height 395
click at [42, 129] on line "button" at bounding box center [40, 129] width 6 height 0
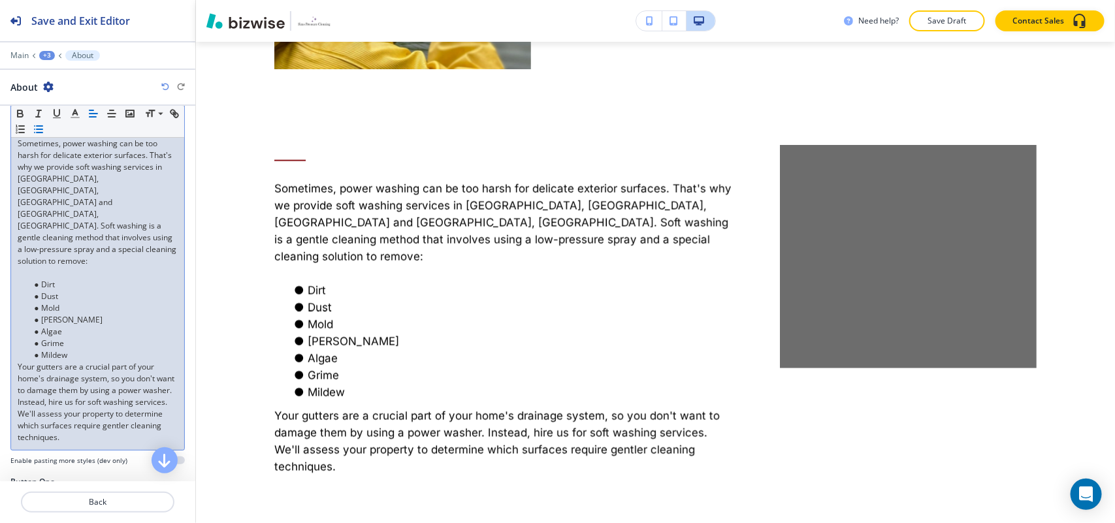
click at [40, 267] on p at bounding box center [98, 273] width 160 height 12
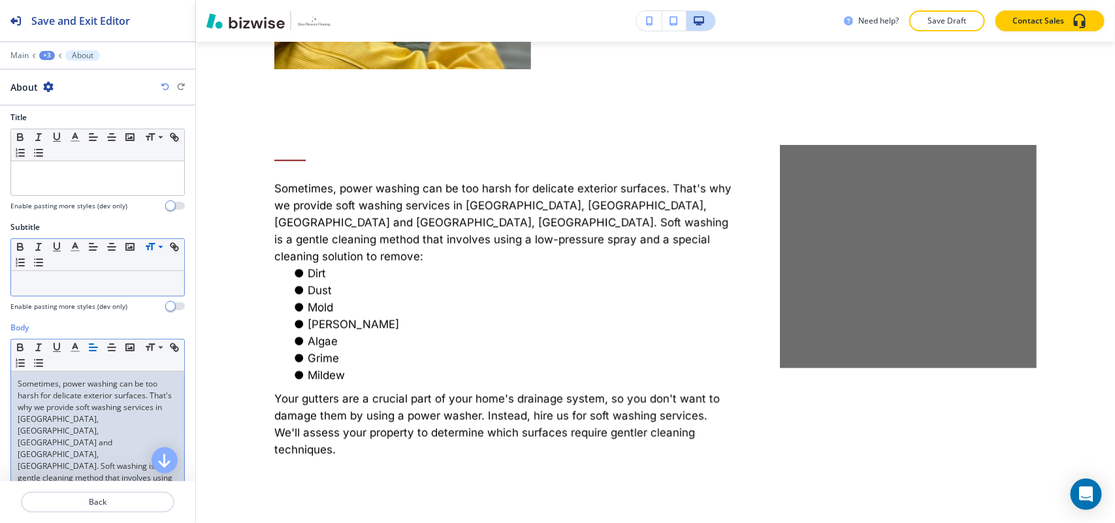
scroll to position [0, 0]
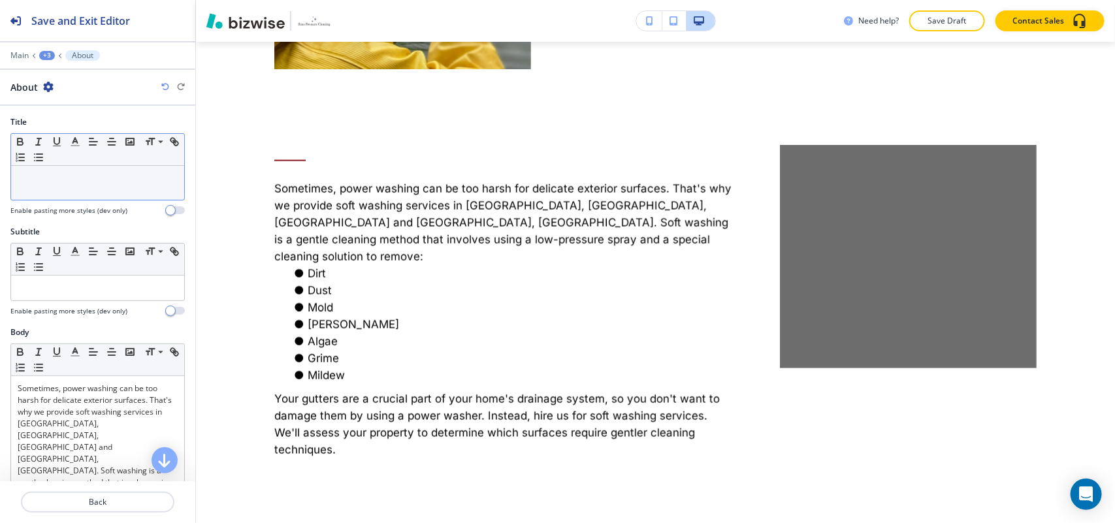
drag, startPoint x: 70, startPoint y: 162, endPoint x: 18, endPoint y: 187, distance: 57.5
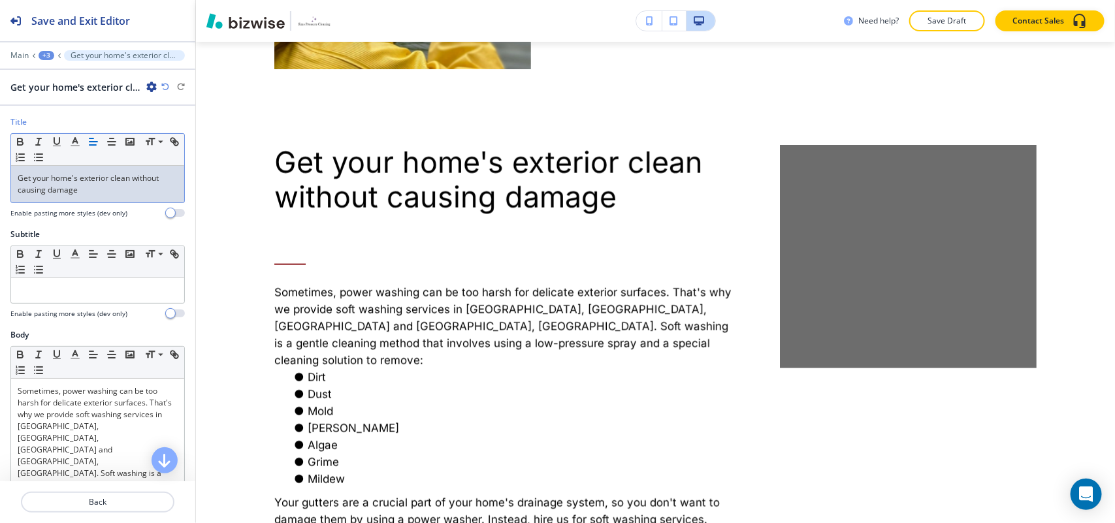
click at [91, 191] on p "Get your home's exterior clean without causing damage" at bounding box center [98, 184] width 160 height 24
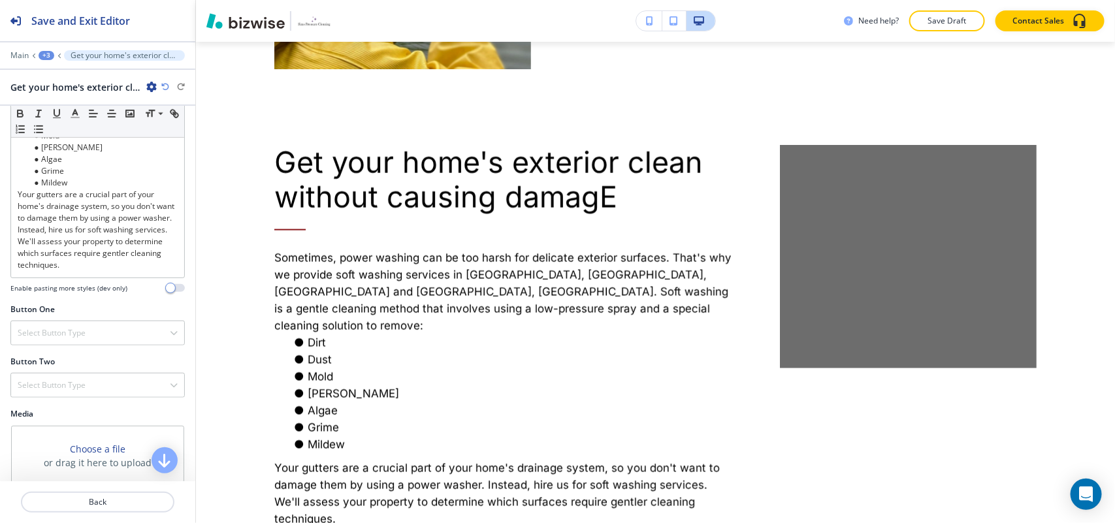
click at [54, 491] on h4 "My Photos" at bounding box center [61, 497] width 38 height 12
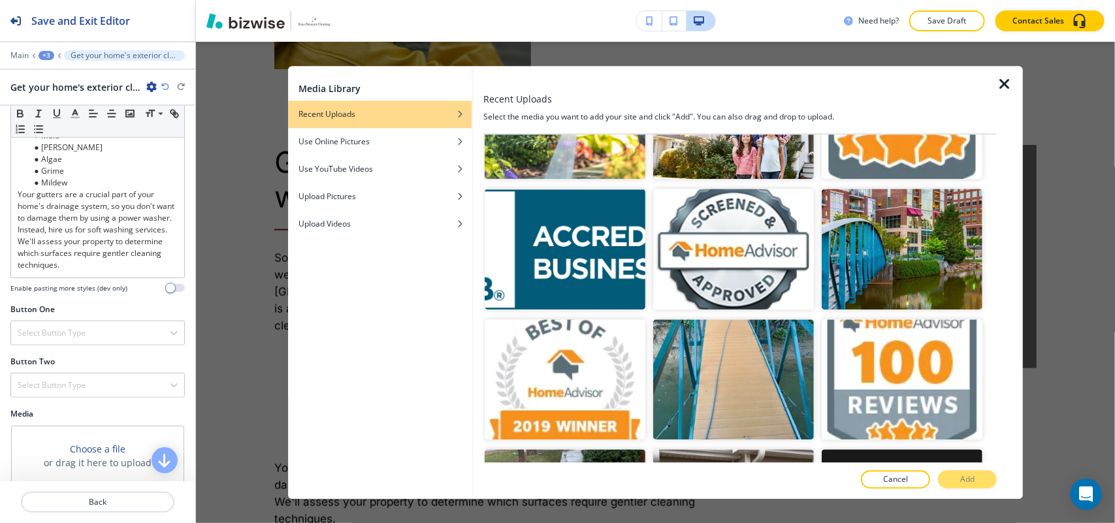
scroll to position [2494, 0]
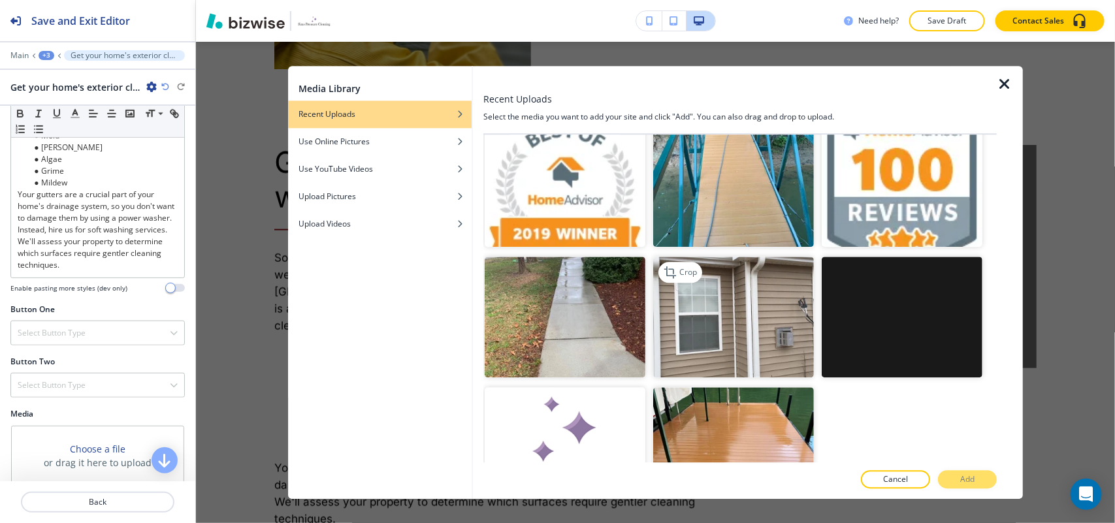
click at [775, 284] on img "button" at bounding box center [733, 317] width 161 height 121
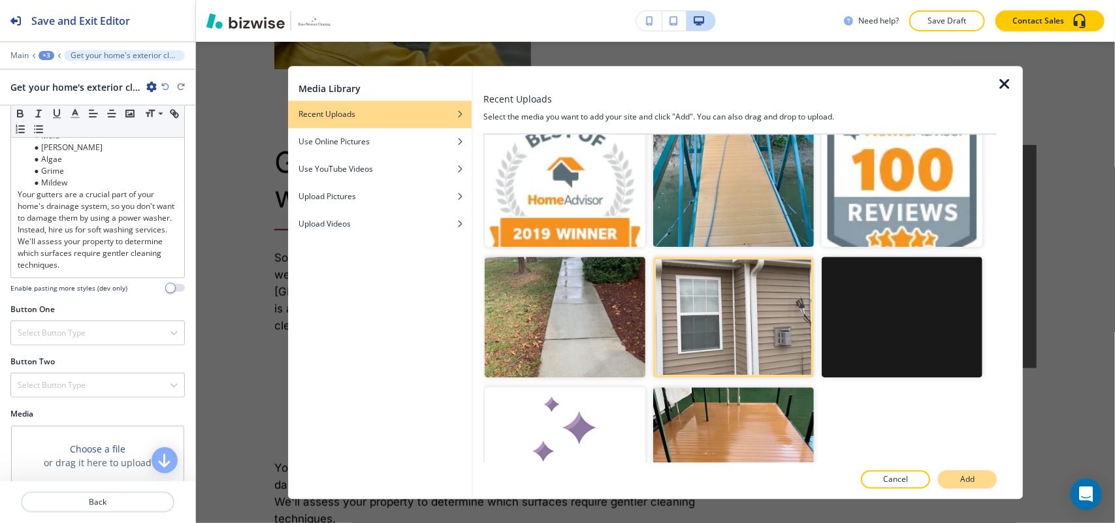
click at [961, 477] on p "Add" at bounding box center [967, 480] width 14 height 12
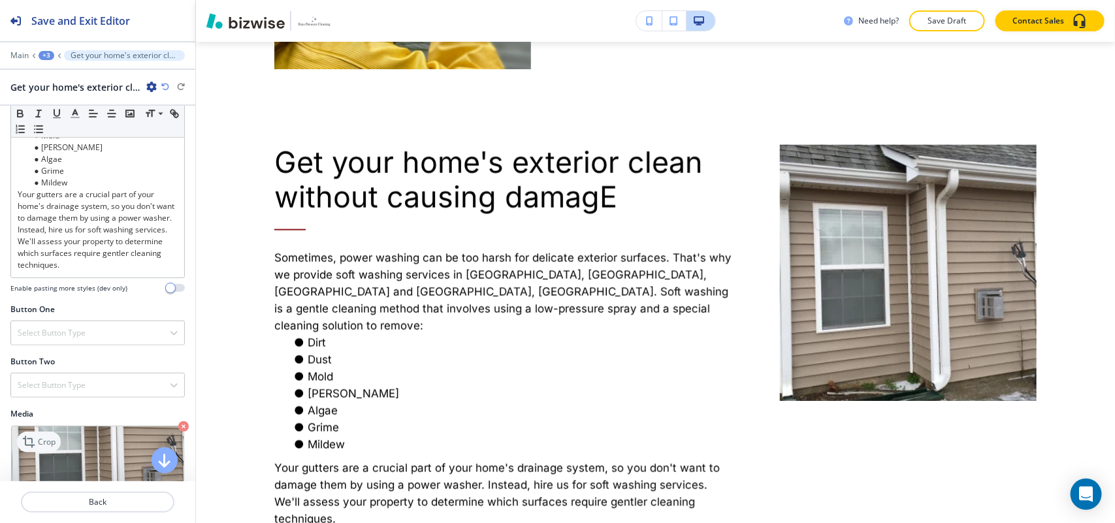
click at [40, 436] on p "Crop" at bounding box center [47, 442] width 18 height 12
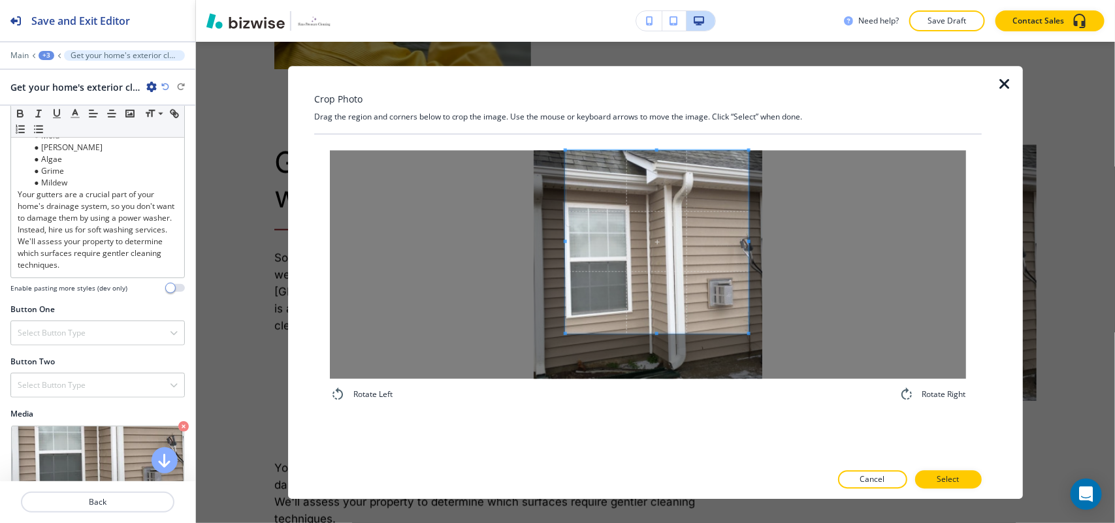
click at [670, 218] on span at bounding box center [656, 241] width 183 height 183
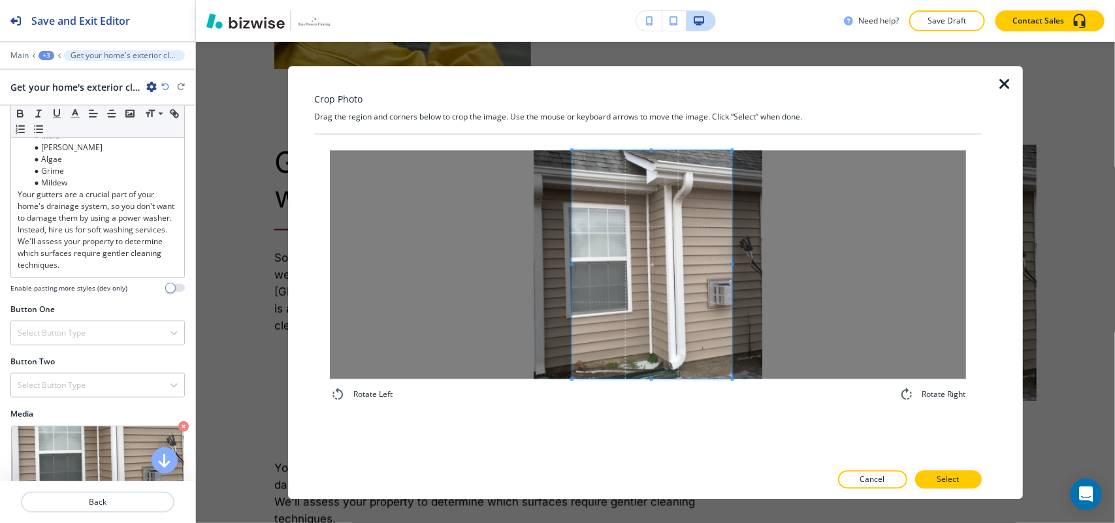
click at [730, 389] on div "Rotate Left Rotate Right" at bounding box center [648, 276] width 636 height 252
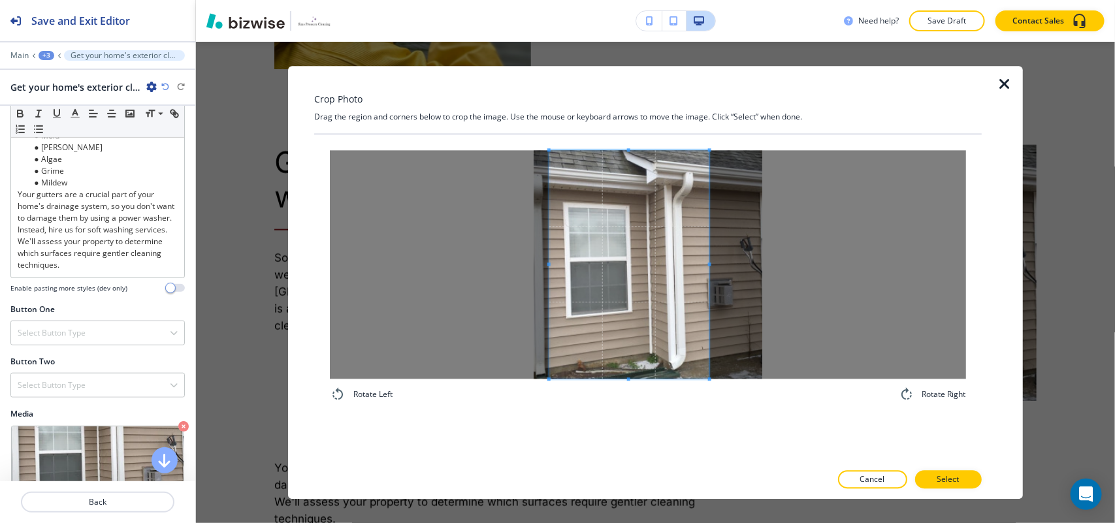
click at [660, 315] on span at bounding box center [629, 264] width 160 height 229
click at [936, 471] on button "Select" at bounding box center [948, 479] width 67 height 18
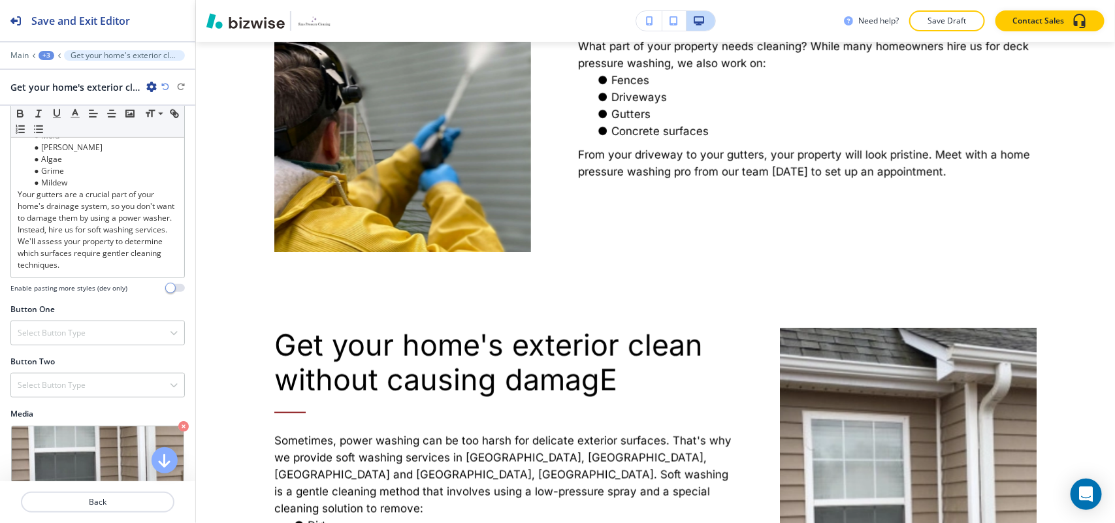
scroll to position [0, 0]
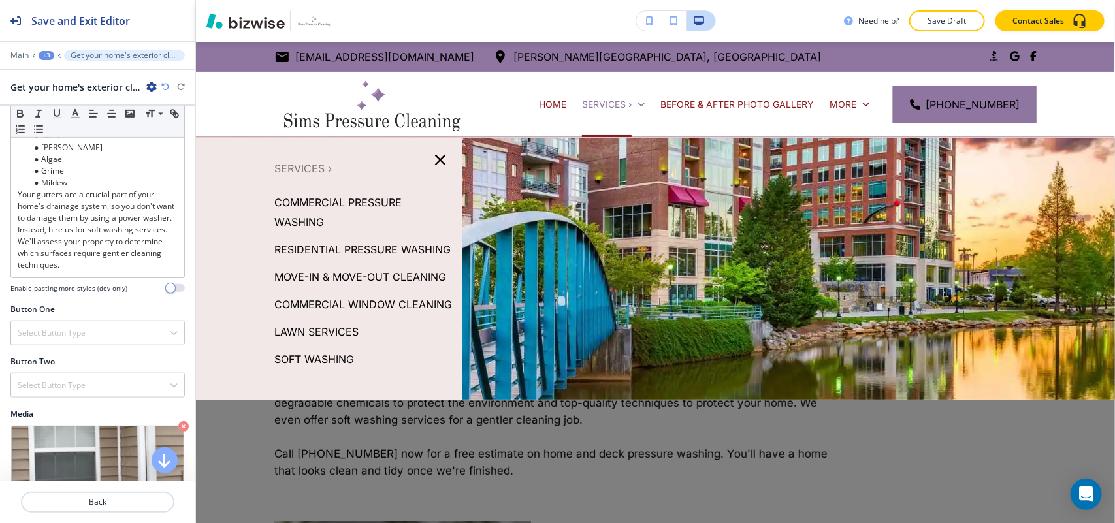
click at [328, 287] on p "MOVE-IN & MOVE-OUT CLEANING" at bounding box center [360, 277] width 172 height 20
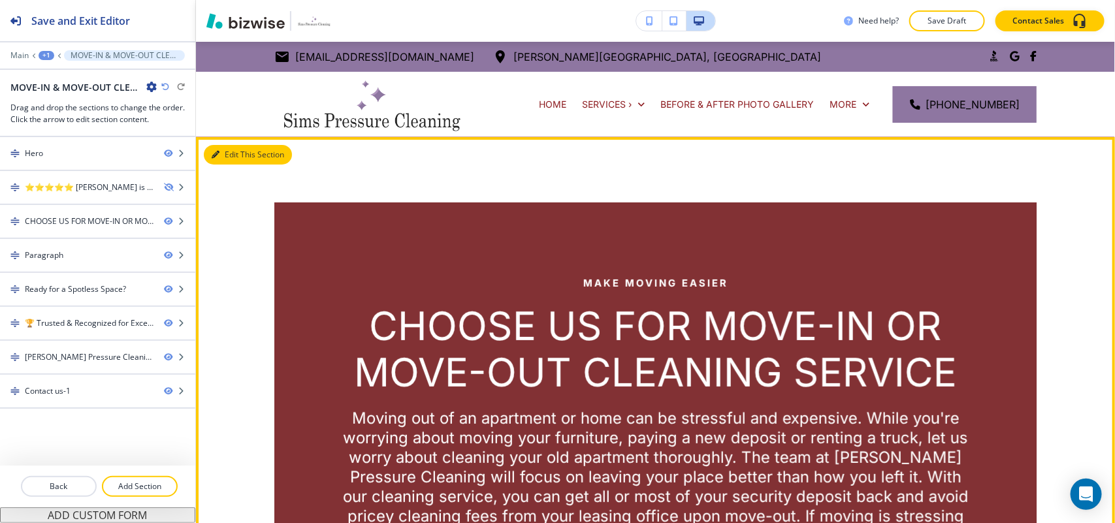
click at [233, 155] on button "Edit This Section" at bounding box center [248, 155] width 88 height 20
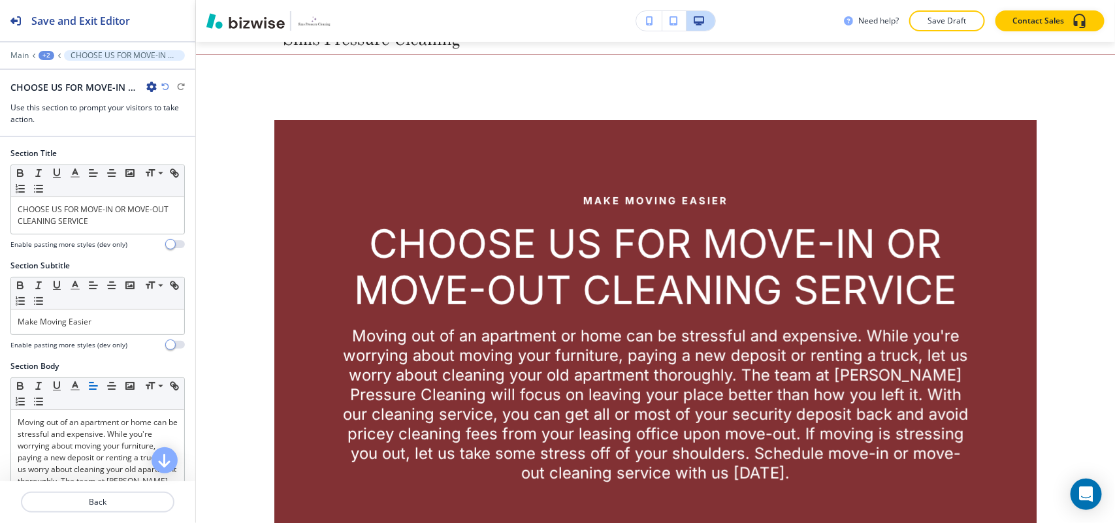
scroll to position [95, 0]
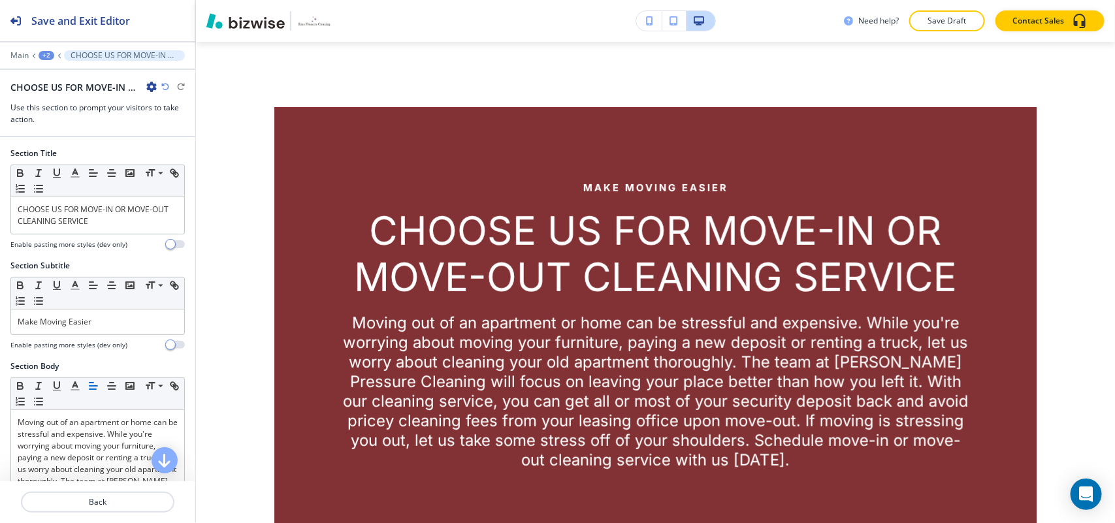
click at [149, 83] on icon "button" at bounding box center [151, 87] width 10 height 10
click at [168, 159] on p "Delete Section" at bounding box center [188, 156] width 67 height 12
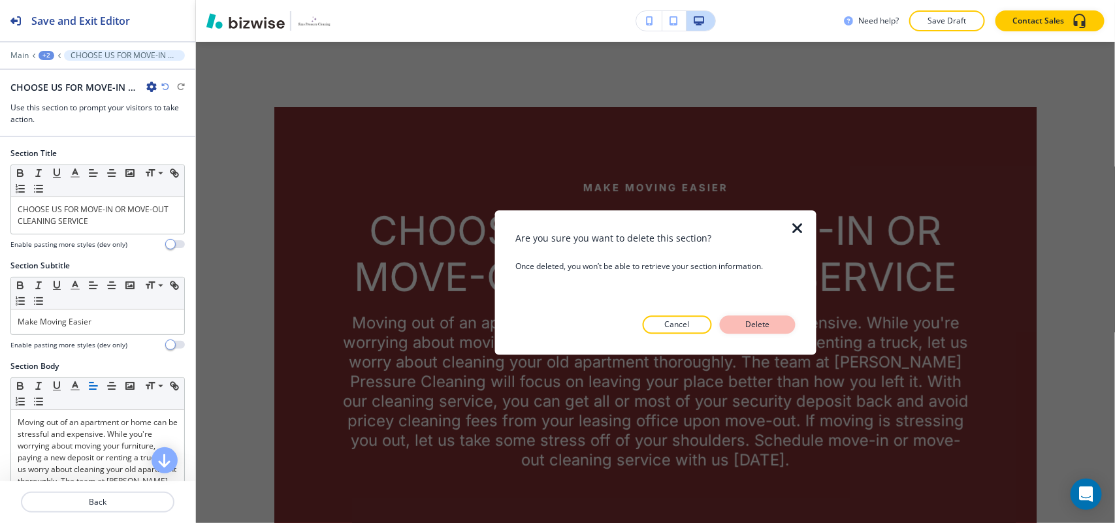
click at [769, 319] on p "Delete" at bounding box center [757, 325] width 31 height 12
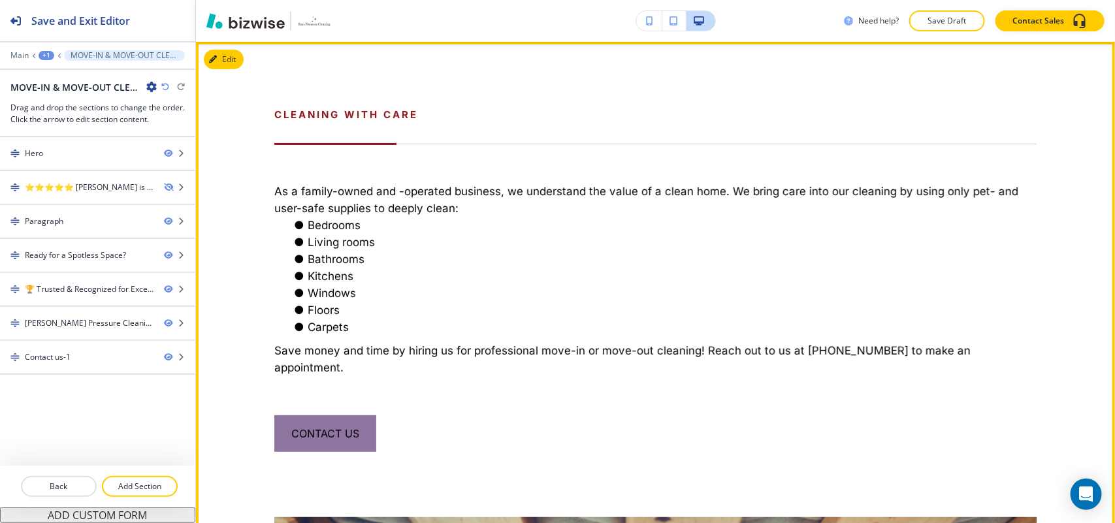
scroll to position [0, 0]
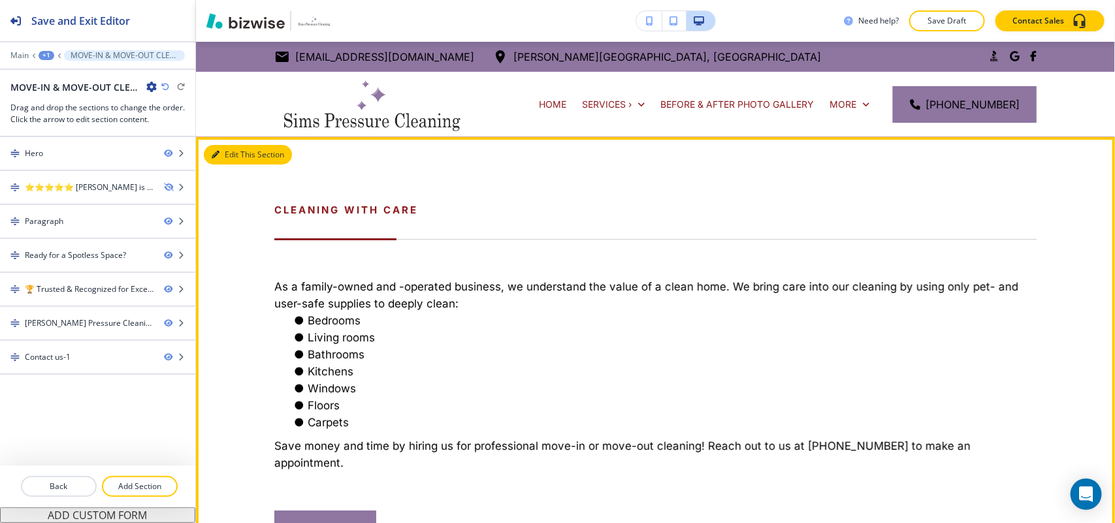
click at [230, 154] on button "Edit This Section" at bounding box center [248, 155] width 88 height 20
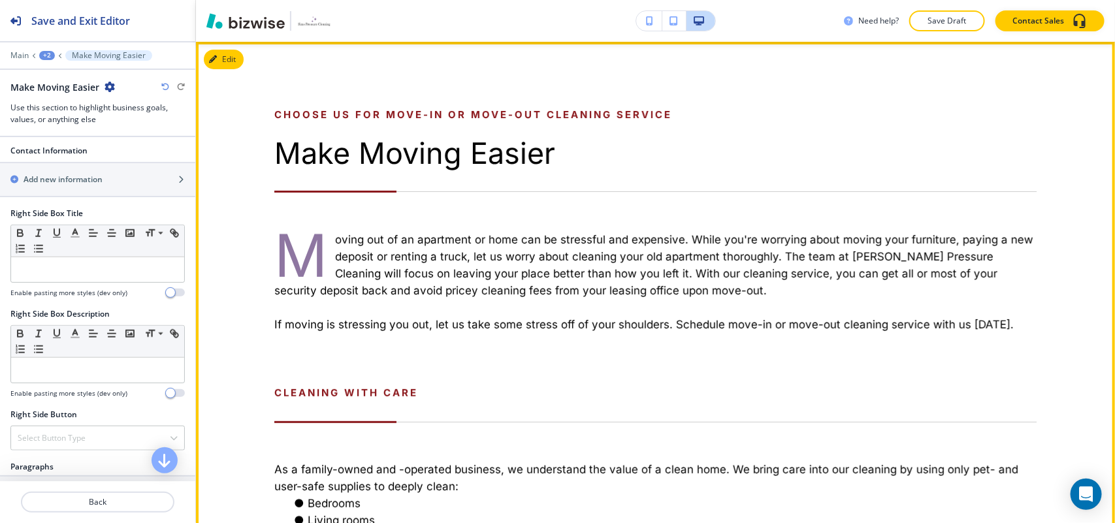
scroll to position [523, 0]
click at [226, 63] on button "Edit This Section" at bounding box center [248, 60] width 88 height 20
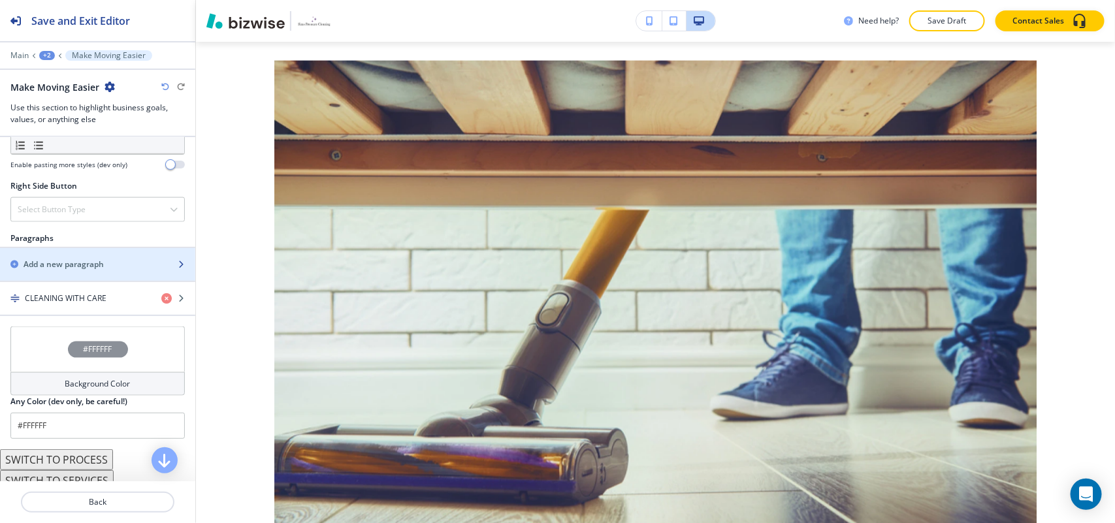
scroll to position [820, 0]
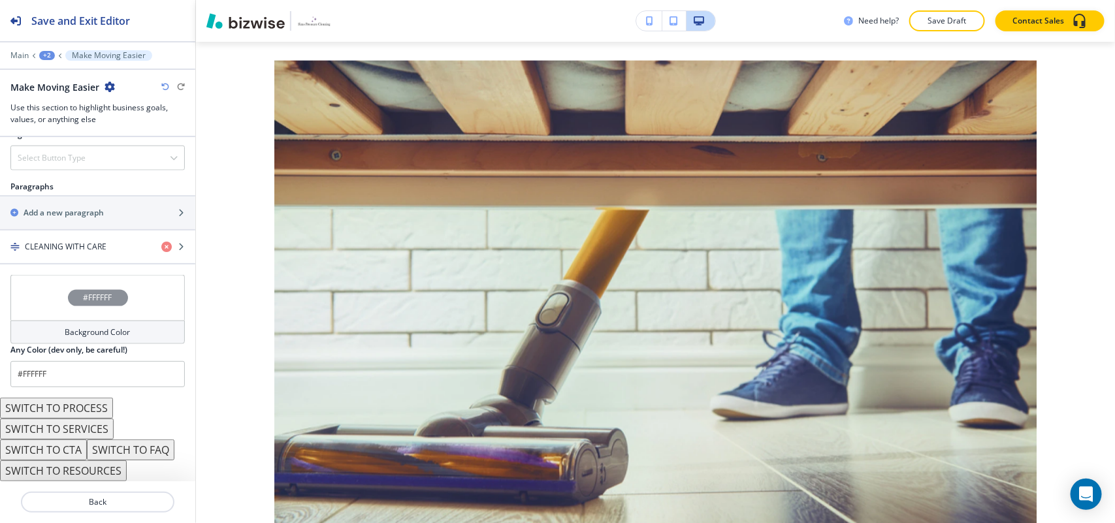
click at [72, 426] on button "SWITCH TO SERVICES" at bounding box center [57, 429] width 114 height 21
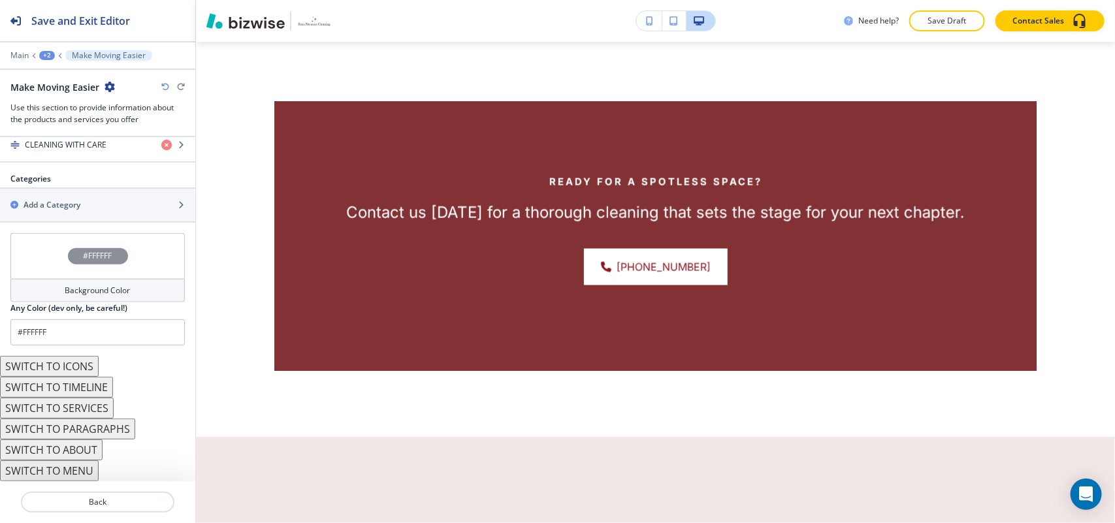
click at [57, 454] on button "SWITCH TO ABOUT" at bounding box center [51, 450] width 103 height 21
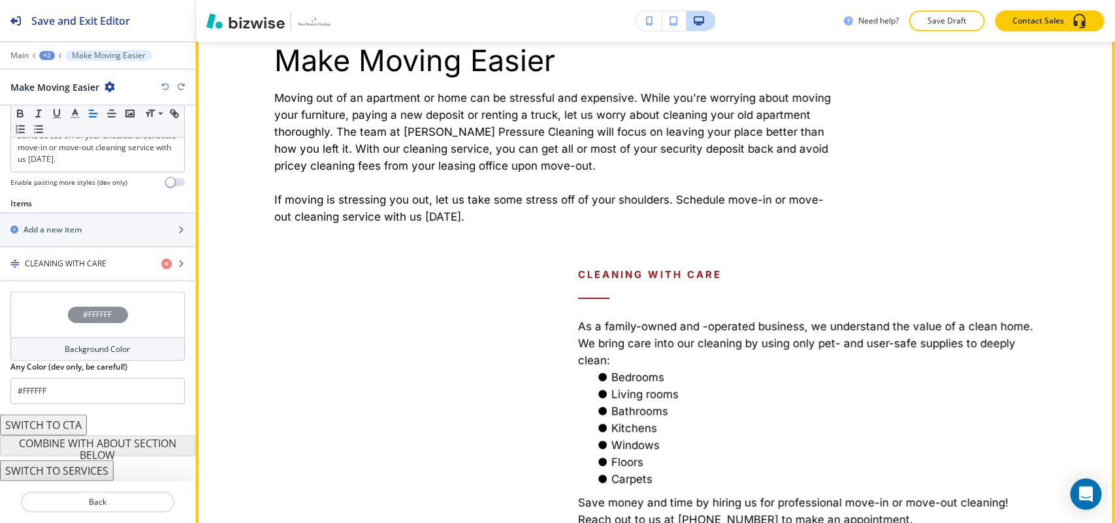
scroll to position [0, 0]
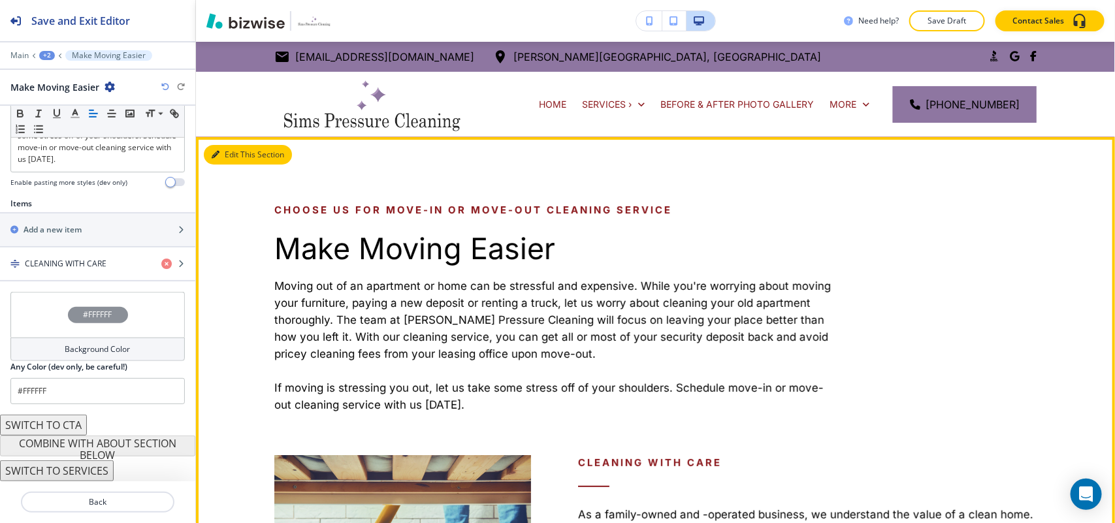
click at [229, 157] on button "Edit This Section" at bounding box center [248, 155] width 88 height 20
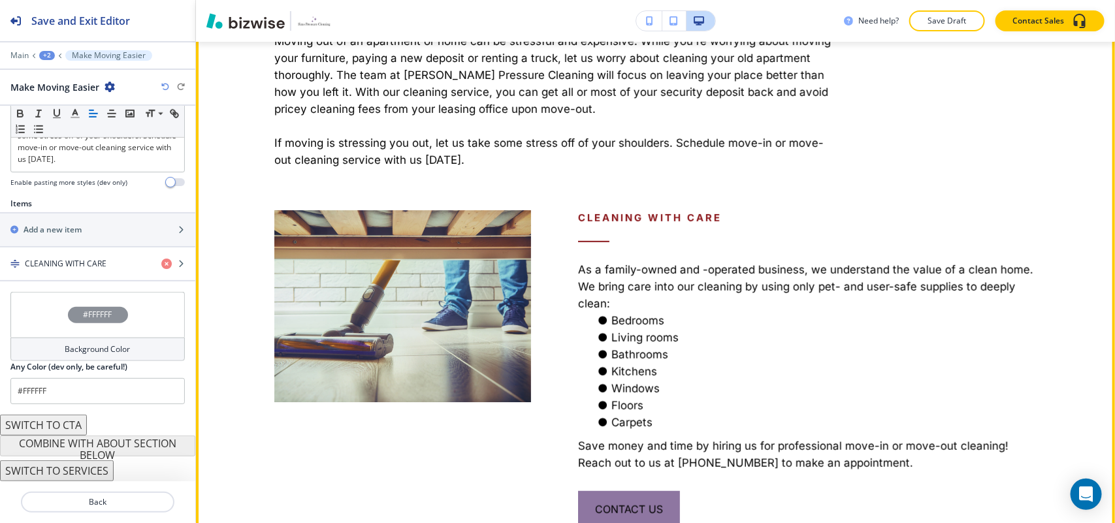
scroll to position [327, 0]
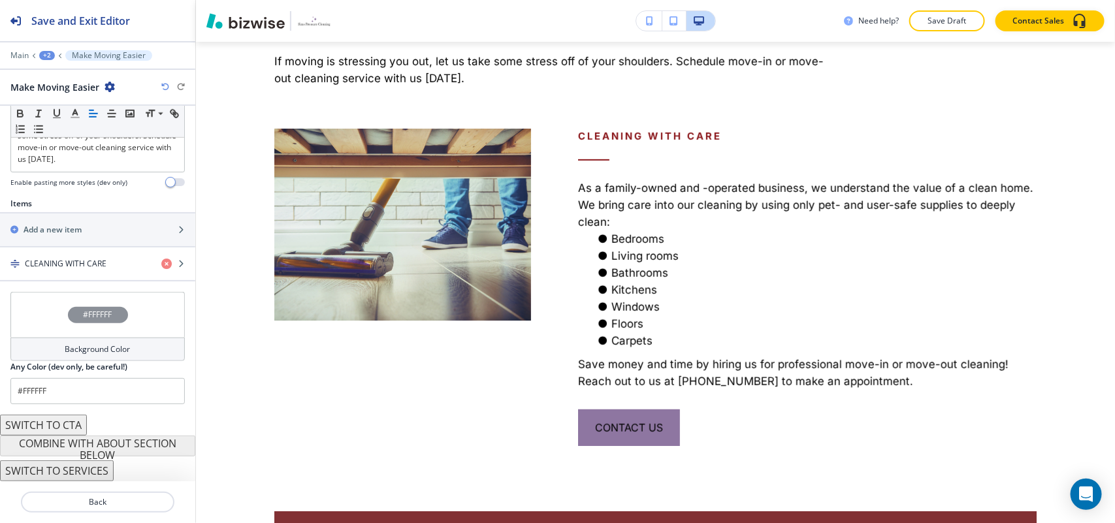
click at [57, 246] on div at bounding box center [97, 246] width 195 height 1
click at [59, 271] on div "button" at bounding box center [97, 275] width 195 height 10
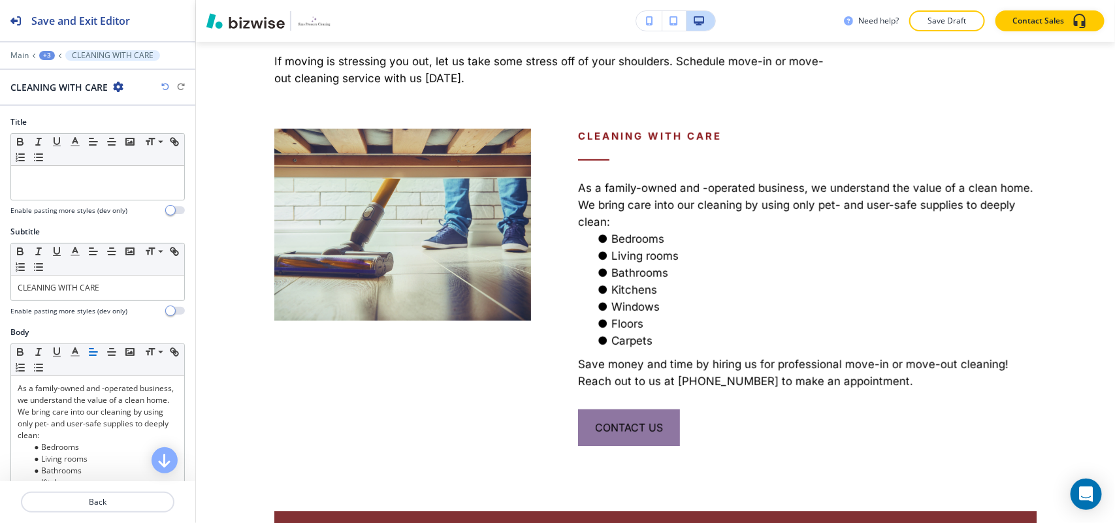
scroll to position [347, 0]
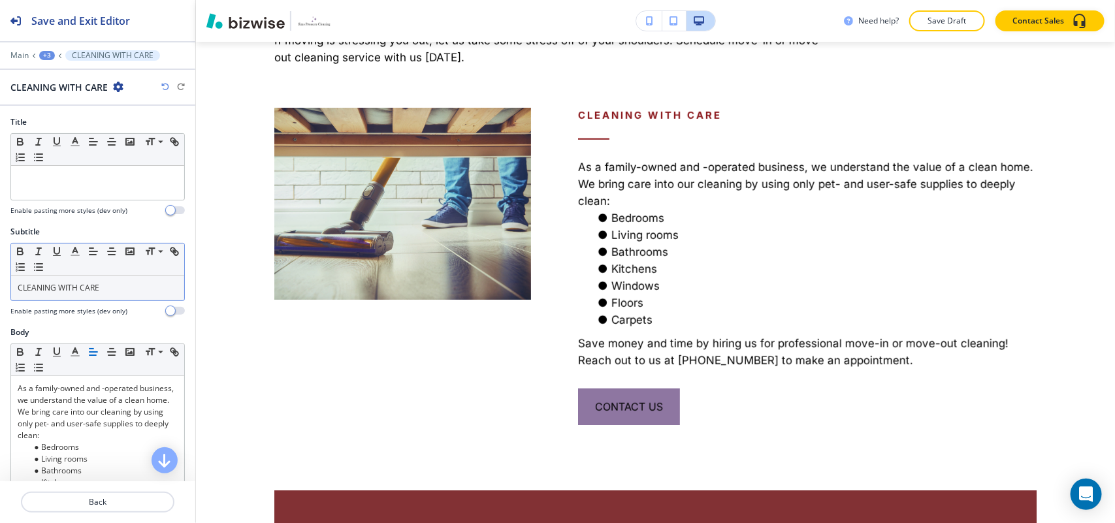
click at [109, 285] on p "CLEANING WITH CARE" at bounding box center [98, 288] width 160 height 12
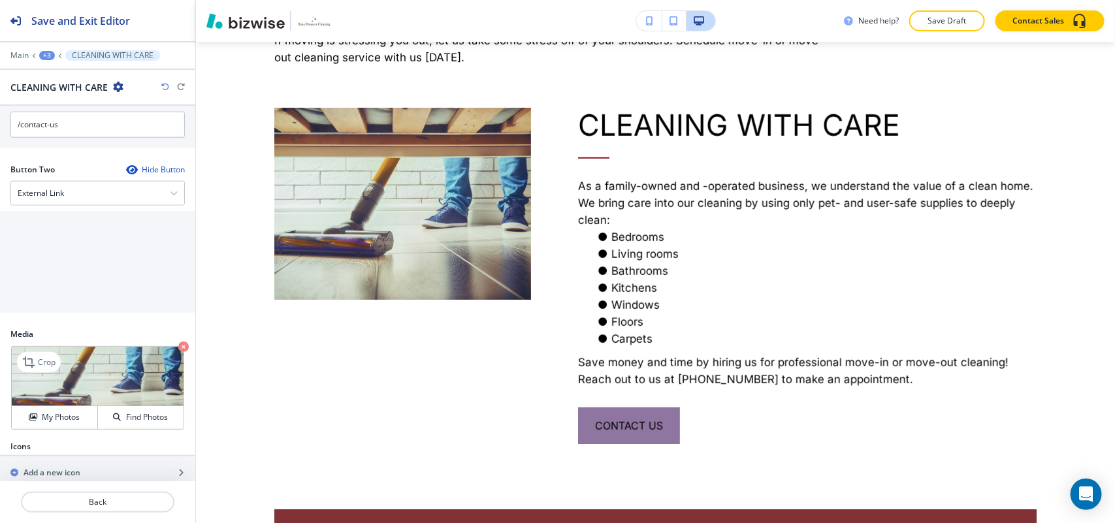
scroll to position [638, 0]
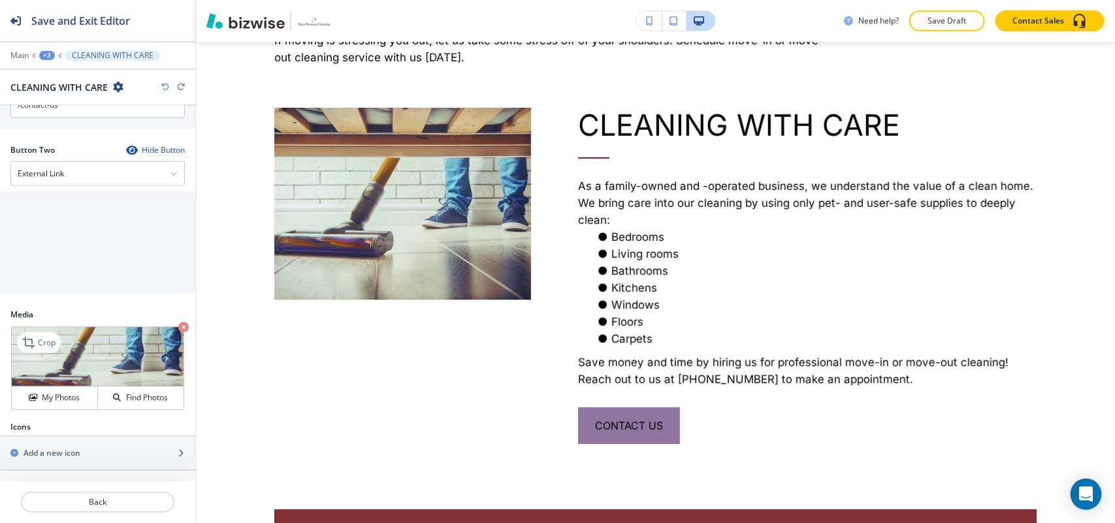
click at [178, 323] on icon "button" at bounding box center [183, 327] width 10 height 10
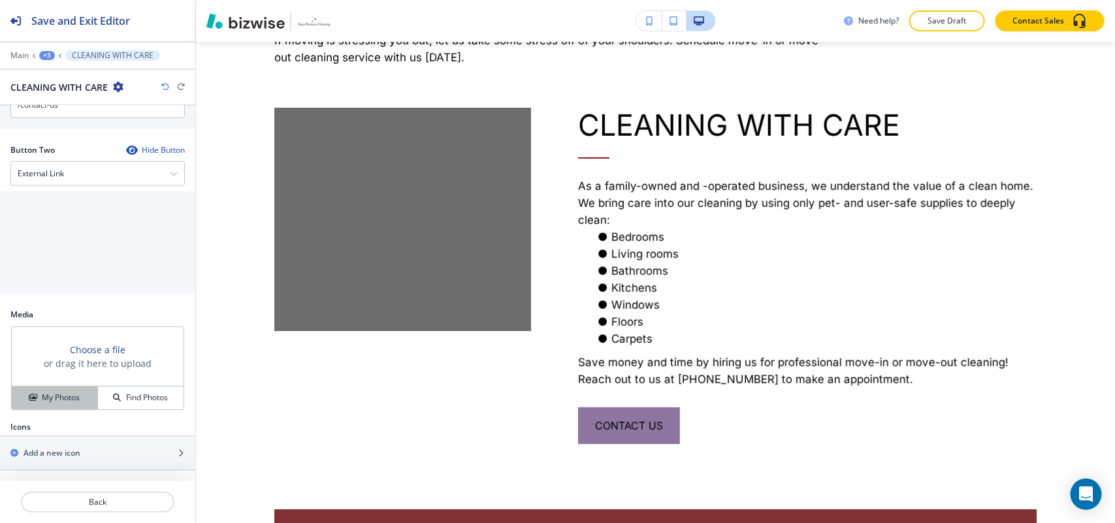
click at [44, 402] on h4 "My Photos" at bounding box center [61, 398] width 38 height 12
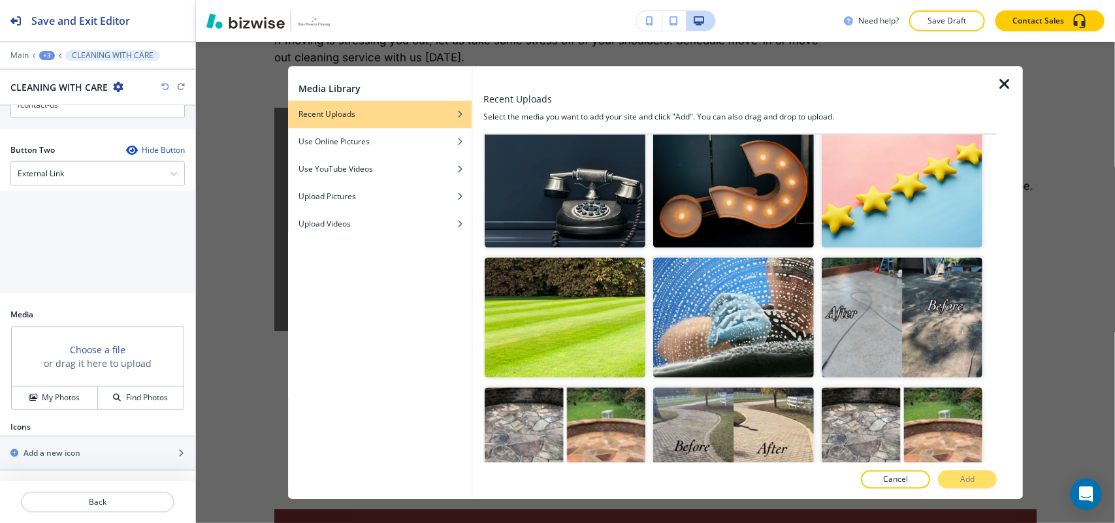
scroll to position [0, 0]
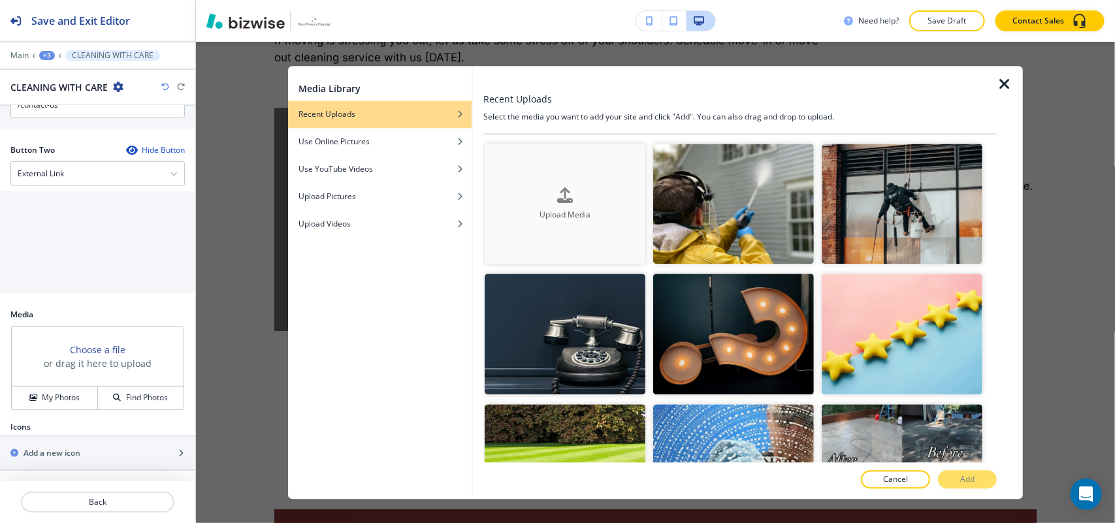
click at [570, 170] on button "Upload Media" at bounding box center [565, 204] width 161 height 121
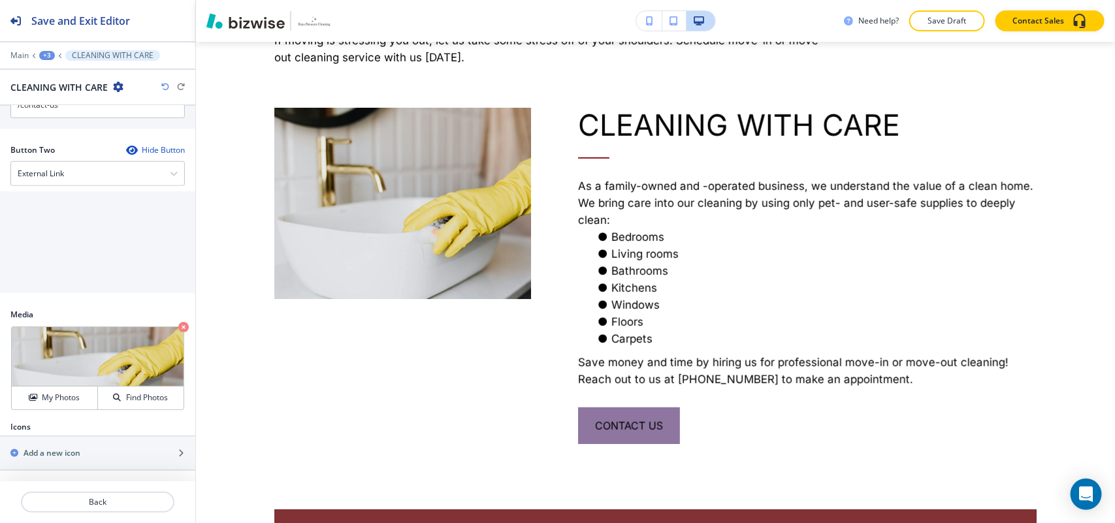
click at [41, 329] on img at bounding box center [98, 356] width 172 height 59
click at [0, 0] on p "Crop" at bounding box center [0, 0] width 0 height 0
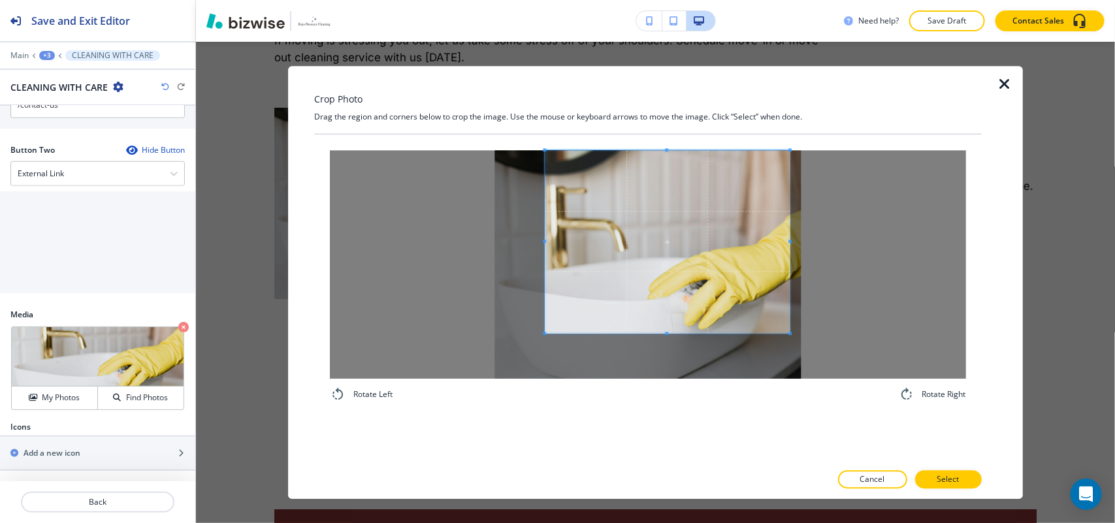
click at [595, 213] on span at bounding box center [668, 241] width 246 height 183
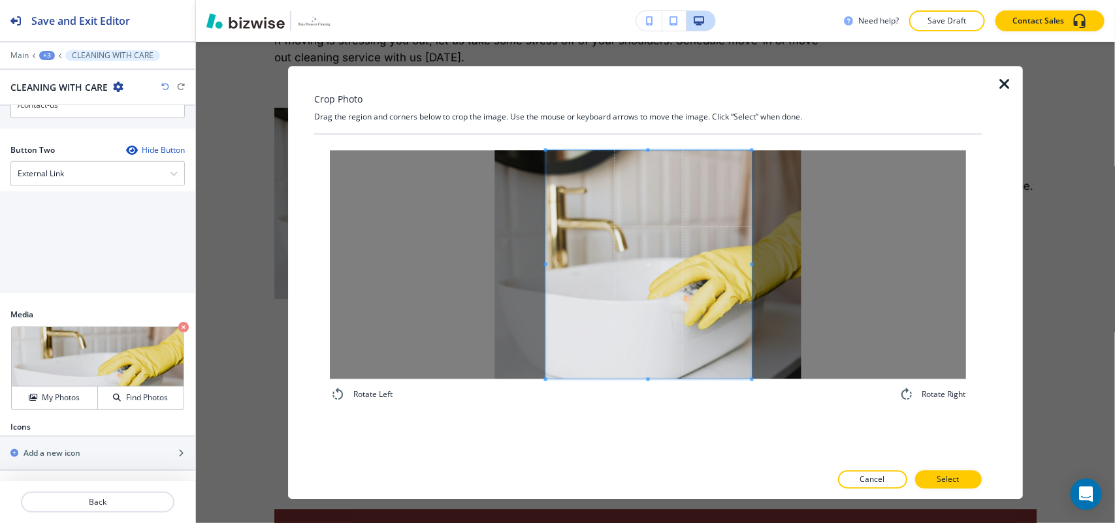
click at [753, 392] on div "Rotate Left Rotate Right" at bounding box center [648, 276] width 636 height 252
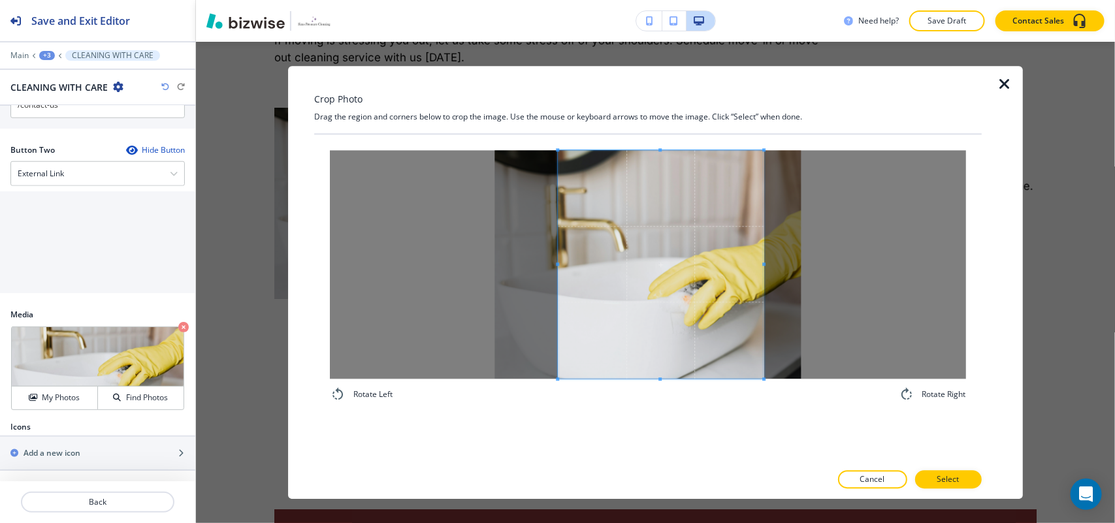
click at [700, 340] on span at bounding box center [661, 264] width 206 height 229
click at [943, 478] on p "Select" at bounding box center [948, 480] width 22 height 12
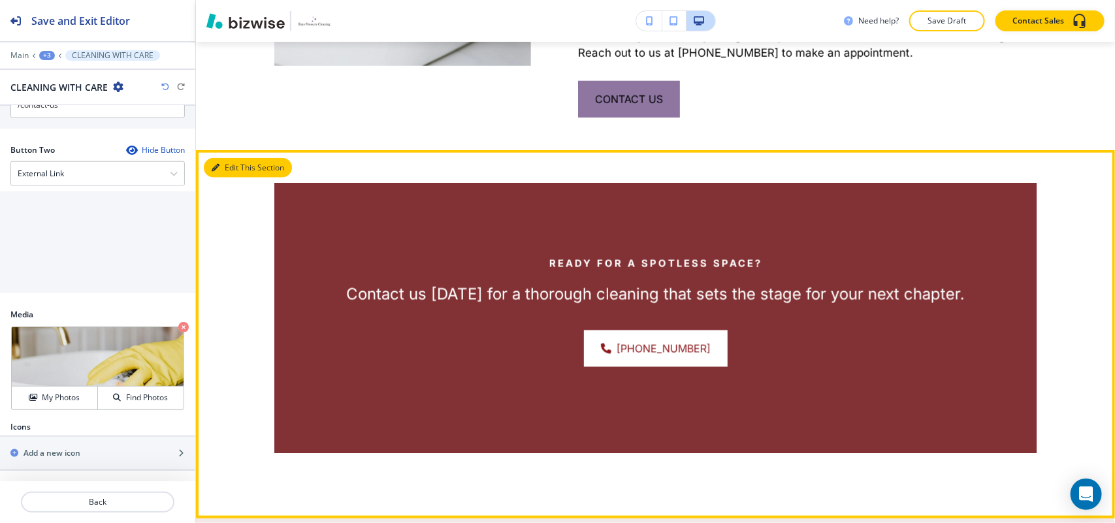
drag, startPoint x: 225, startPoint y: 180, endPoint x: 207, endPoint y: 187, distance: 19.6
click at [225, 178] on button "Edit This Section" at bounding box center [248, 168] width 88 height 20
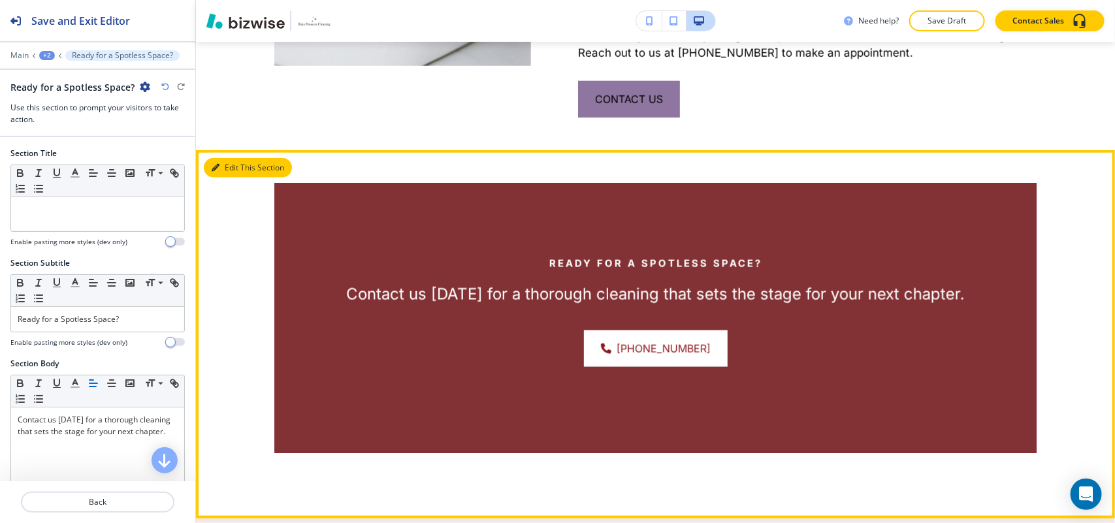
scroll to position [798, 0]
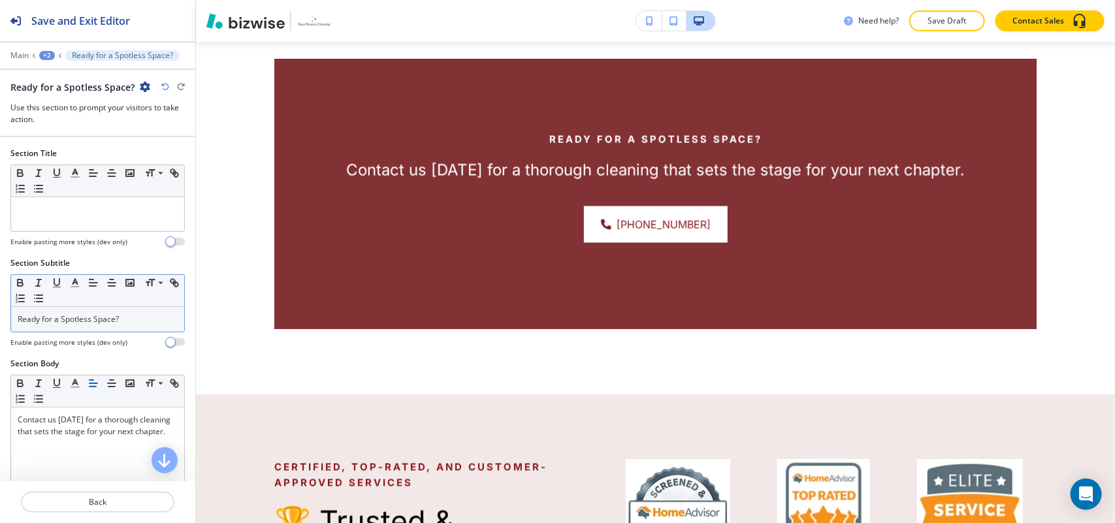
click at [116, 324] on p "Ready for a Spotless Space?" at bounding box center [98, 320] width 160 height 12
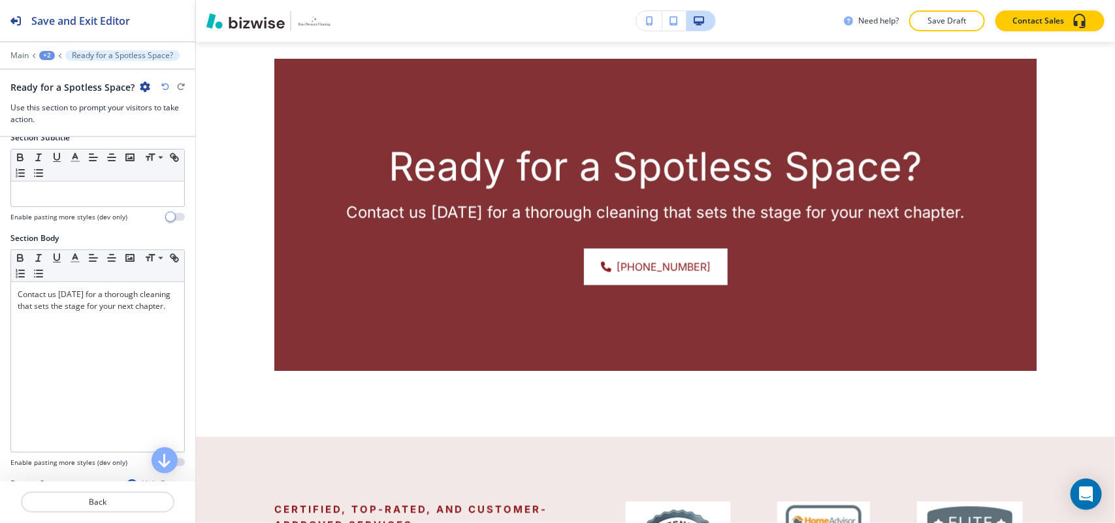
scroll to position [327, 0]
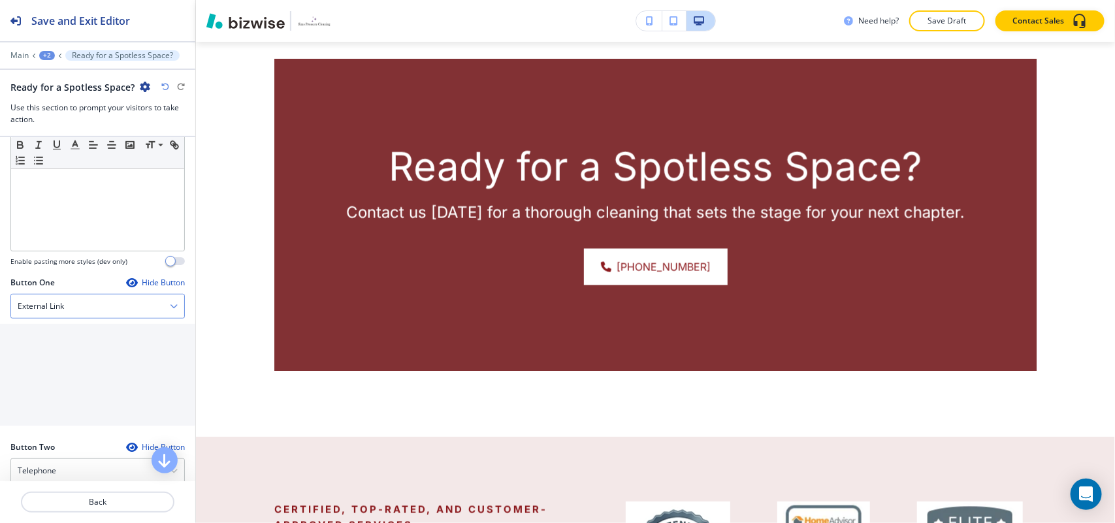
click at [90, 310] on div "External Link" at bounding box center [97, 307] width 173 height 24
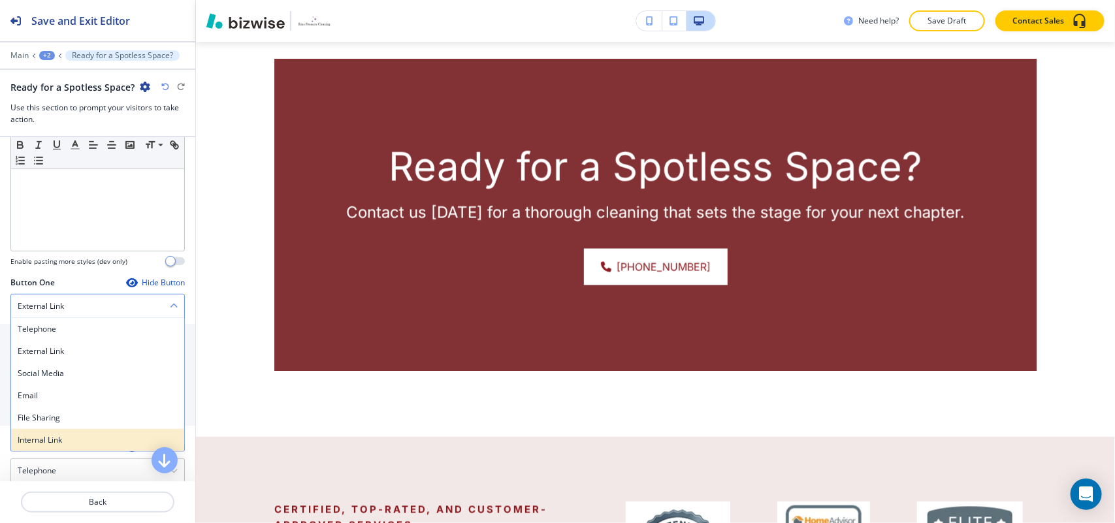
click at [50, 440] on h4 "Internal Link" at bounding box center [98, 440] width 160 height 12
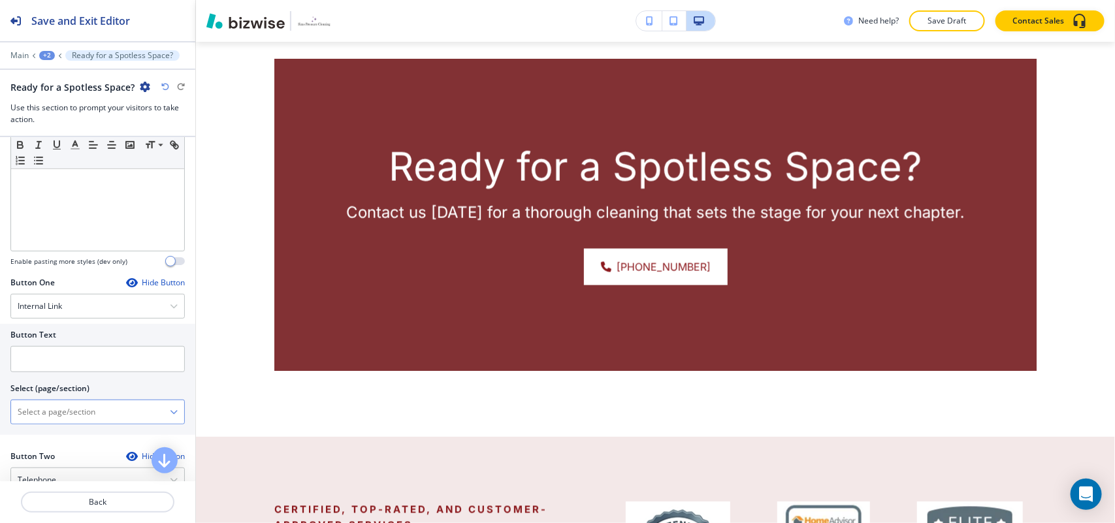
click at [65, 421] on \(page\/section\) "Manual Input" at bounding box center [90, 412] width 159 height 22
type \(page\/section\) "CONTACT US"
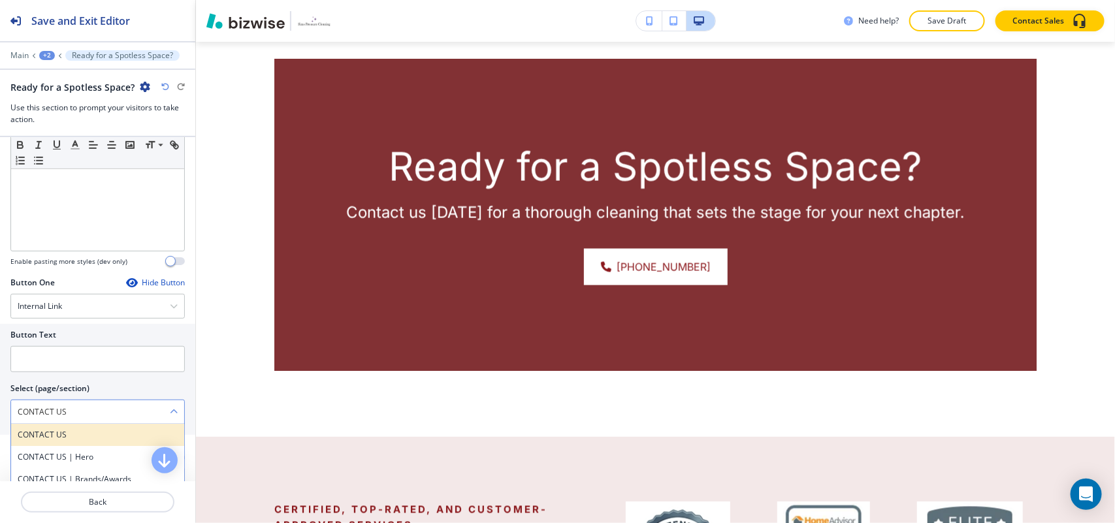
click at [61, 436] on h4 "CONTACT US" at bounding box center [98, 435] width 160 height 12
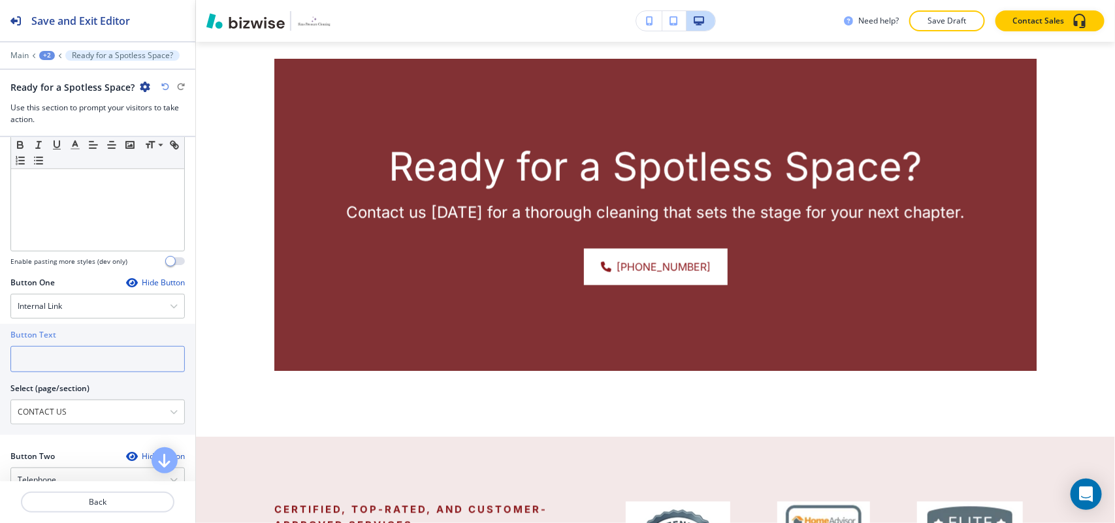
click at [60, 358] on input "text" at bounding box center [97, 359] width 174 height 26
paste input "CONTACT US"
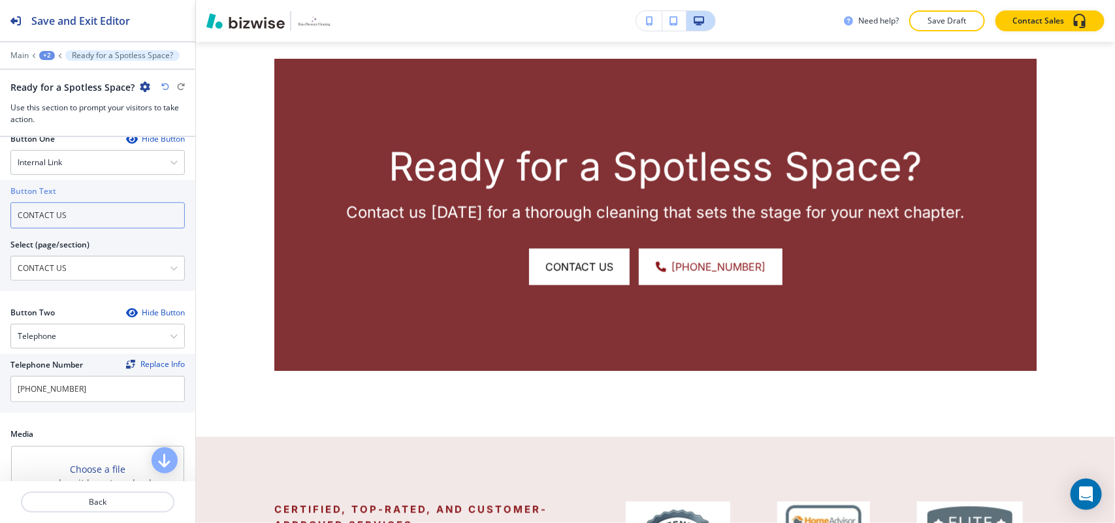
scroll to position [653, 0]
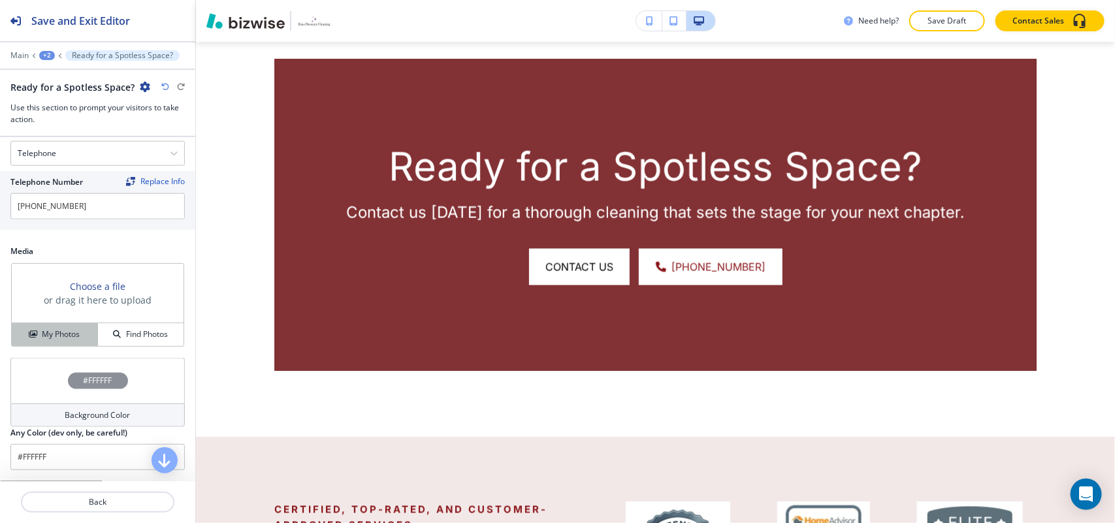
type input "CONTACT US"
click at [67, 340] on h4 "My Photos" at bounding box center [61, 335] width 38 height 12
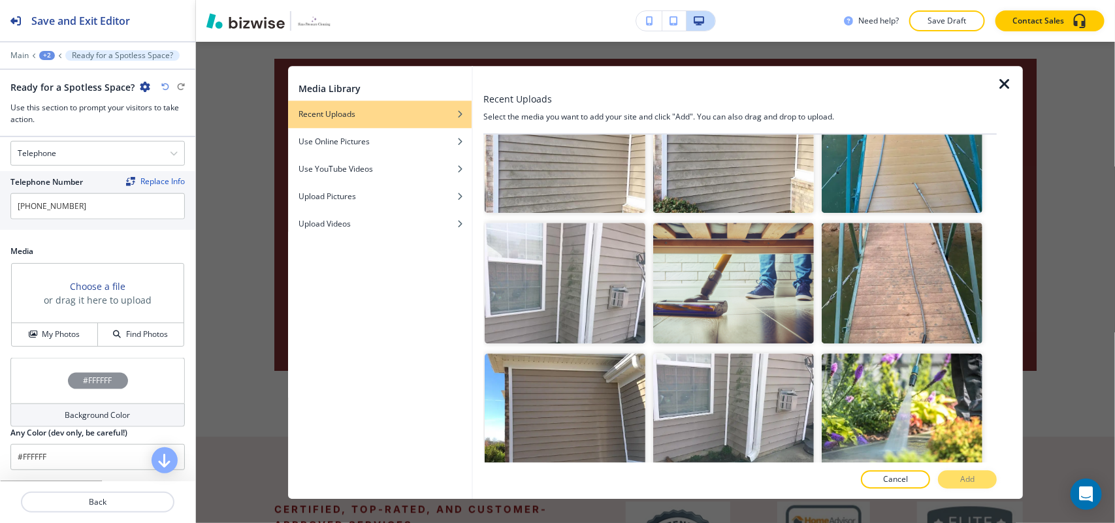
scroll to position [1892, 0]
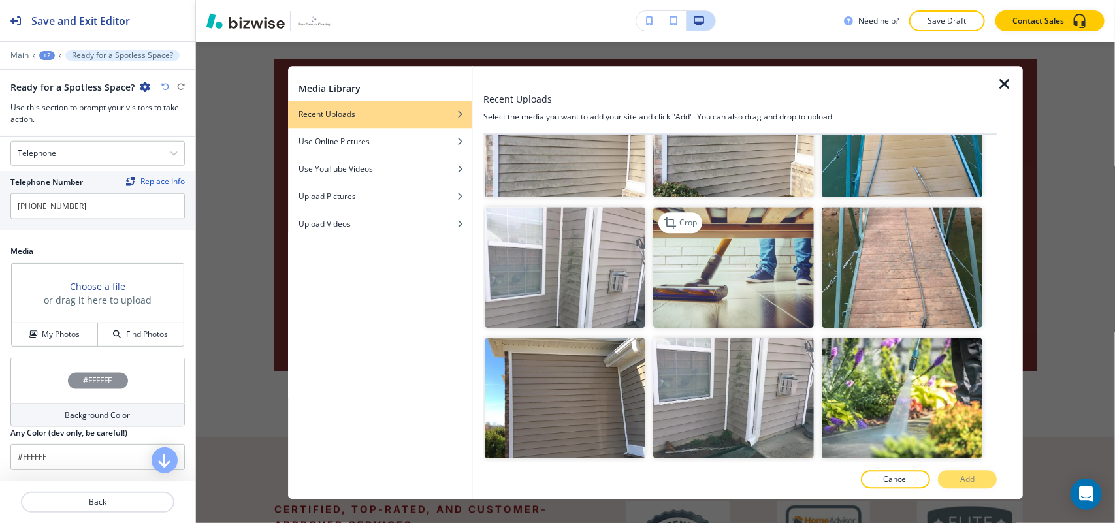
click at [718, 236] on img "button" at bounding box center [733, 268] width 161 height 121
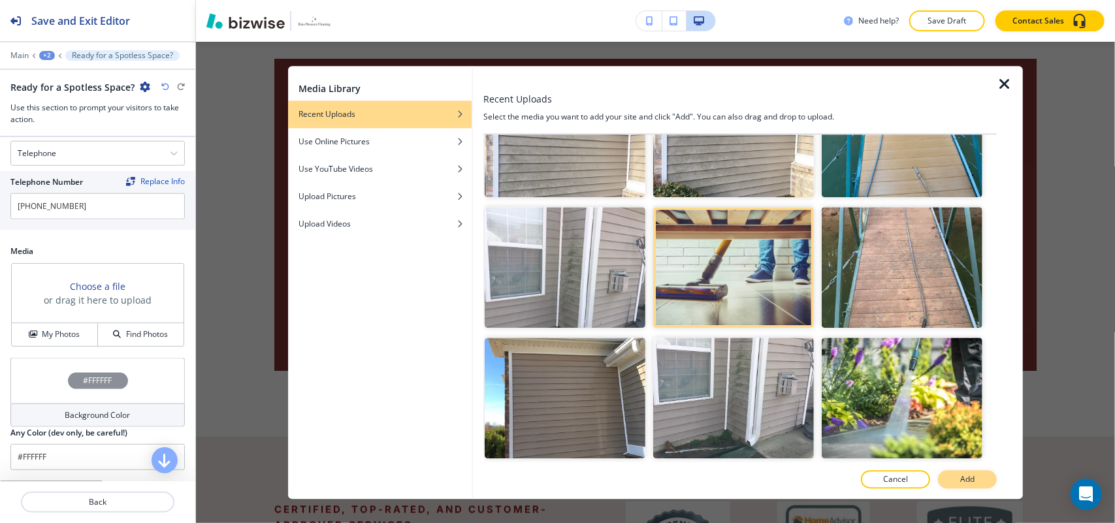
click at [969, 478] on p "Add" at bounding box center [967, 480] width 14 height 12
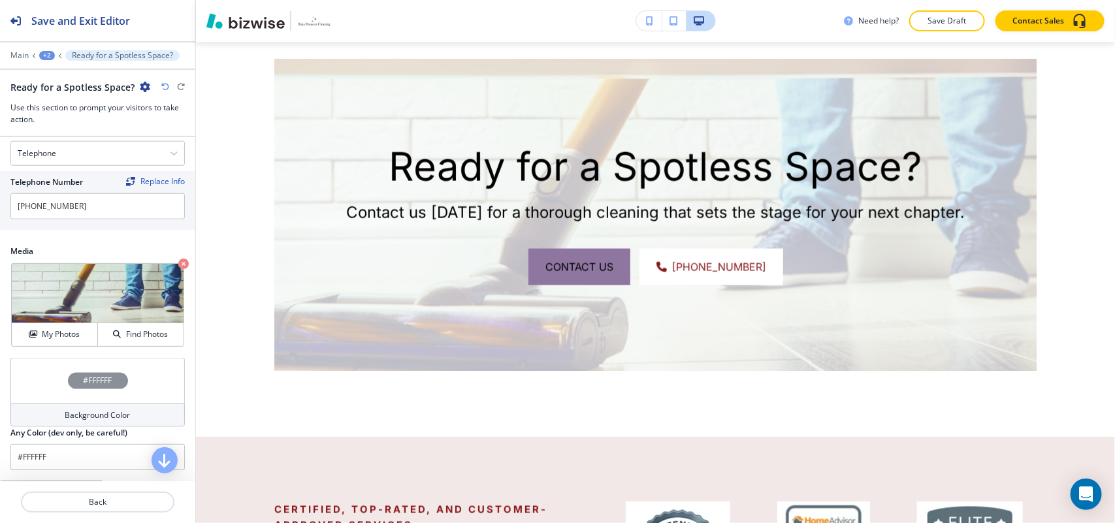
click at [24, 382] on div "#FFFFFF" at bounding box center [97, 381] width 174 height 46
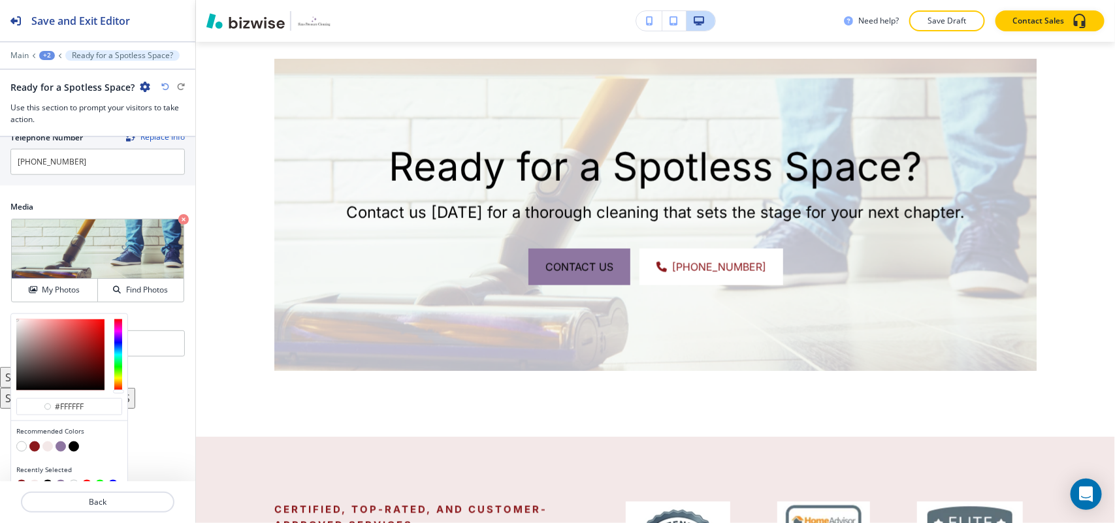
scroll to position [719, 0]
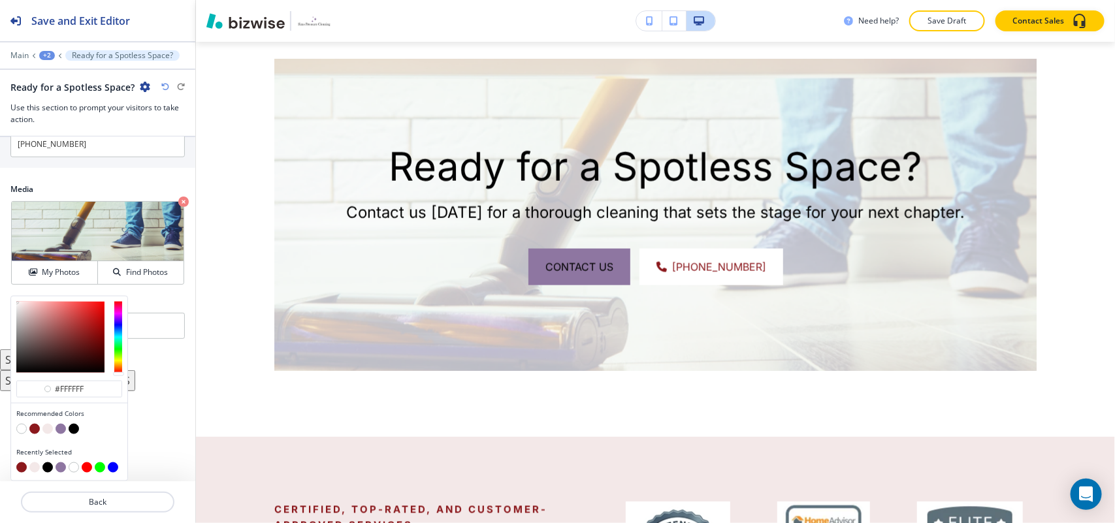
click at [34, 431] on button "button" at bounding box center [34, 429] width 10 height 10
type input "#8b181c"
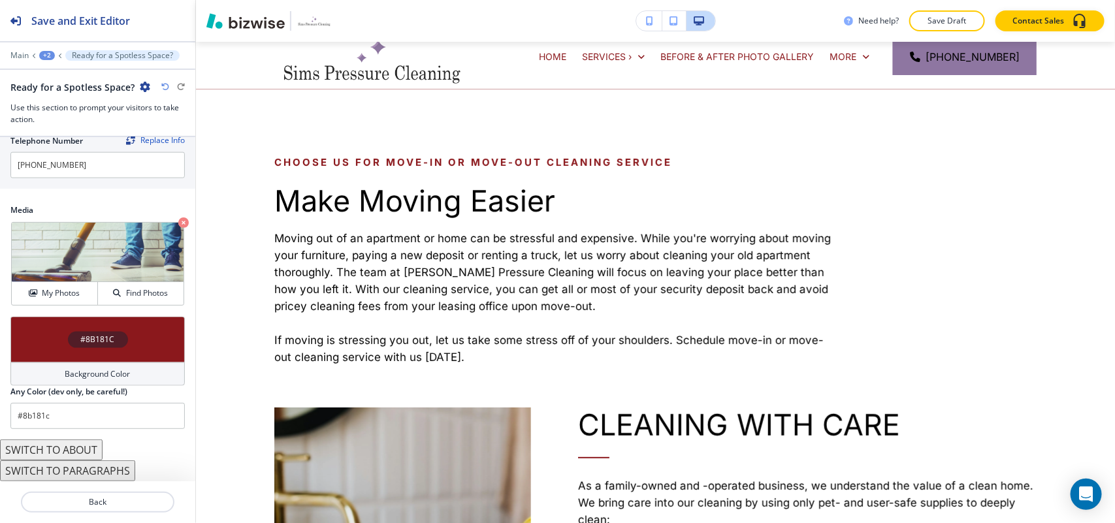
scroll to position [0, 0]
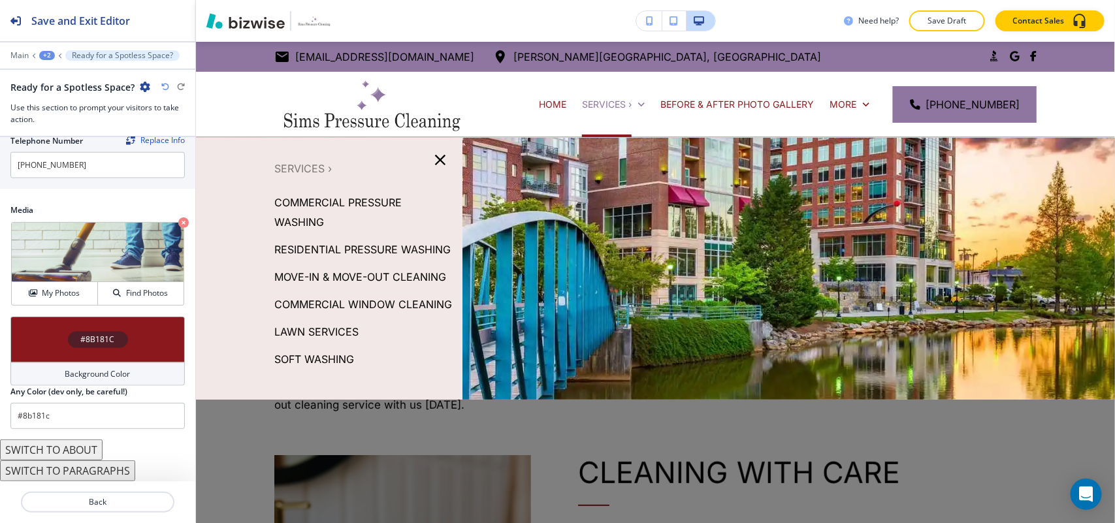
click at [309, 287] on p "MOVE-IN & MOVE-OUT CLEANING" at bounding box center [360, 277] width 172 height 20
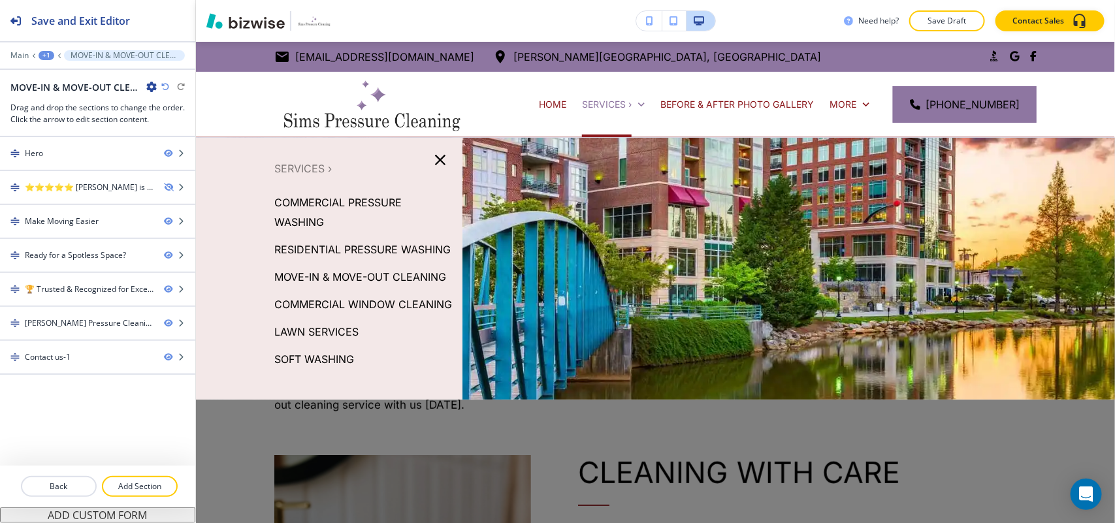
click at [334, 314] on p "COMMERCIAL WINDOW CLEANING" at bounding box center [363, 305] width 178 height 20
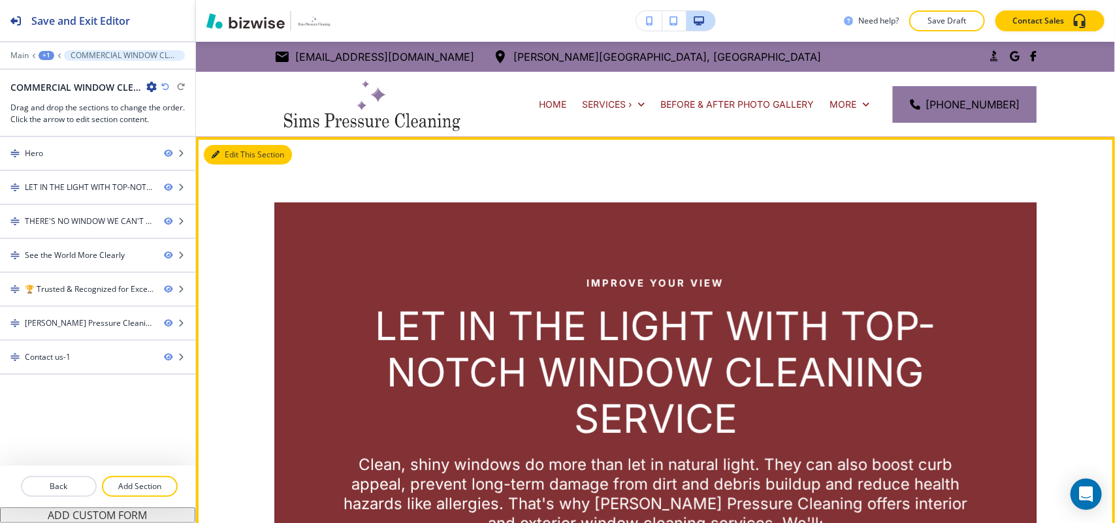
click at [234, 153] on button "Edit This Section" at bounding box center [248, 155] width 88 height 20
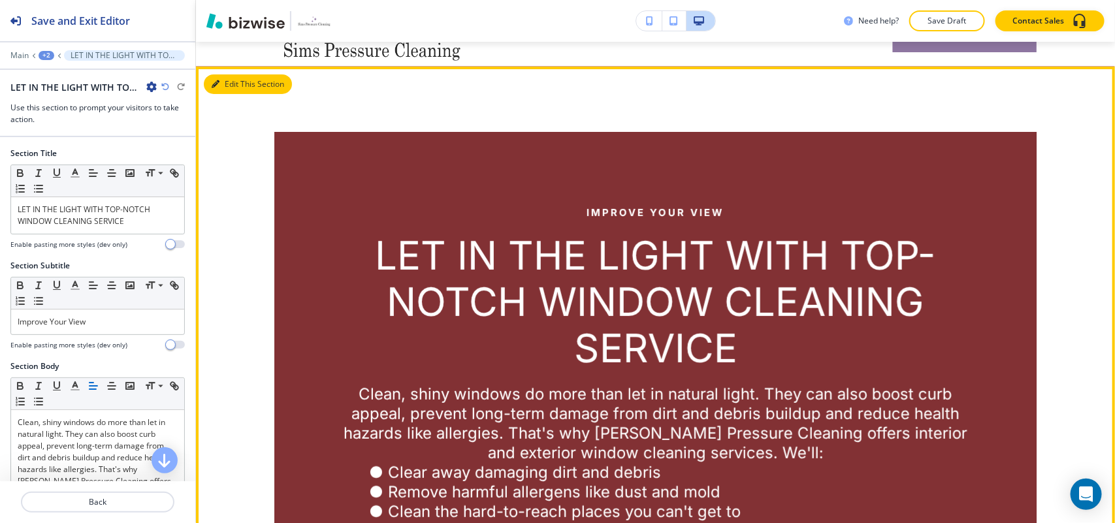
scroll to position [95, 0]
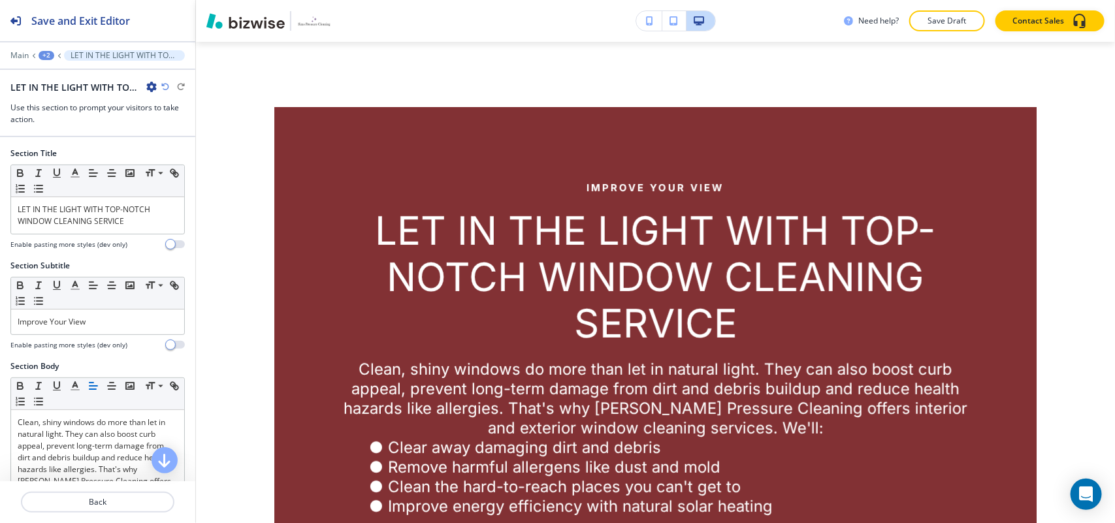
click at [157, 87] on div "LET IN THE LIGHT WITH TOP-NOTCH WINDOW CLEANING SERVICE" at bounding box center [97, 87] width 174 height 14
click at [150, 86] on icon "button" at bounding box center [151, 87] width 10 height 10
click at [181, 163] on button "Delete Section" at bounding box center [188, 156] width 84 height 24
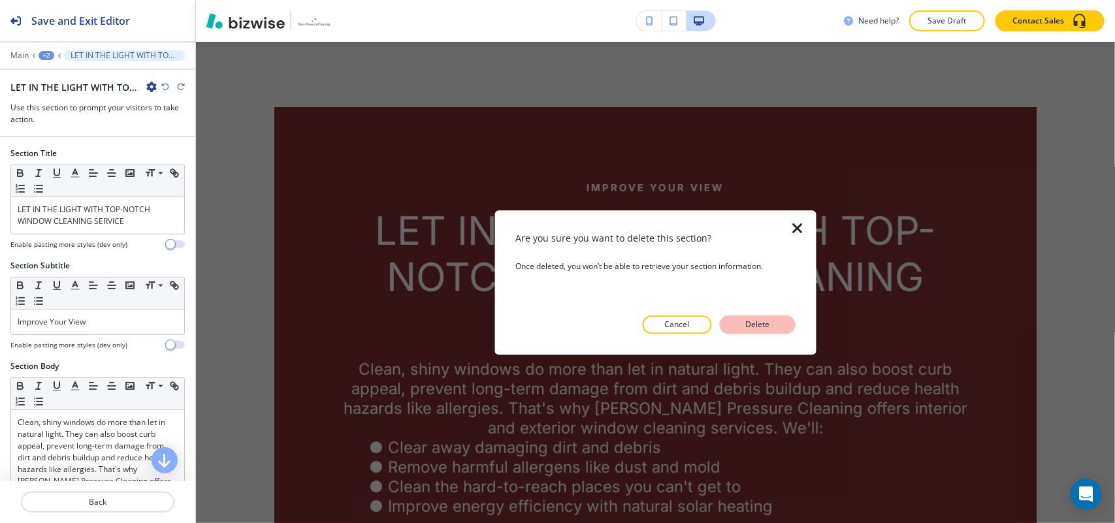
click at [779, 323] on button "Delete" at bounding box center [758, 324] width 76 height 18
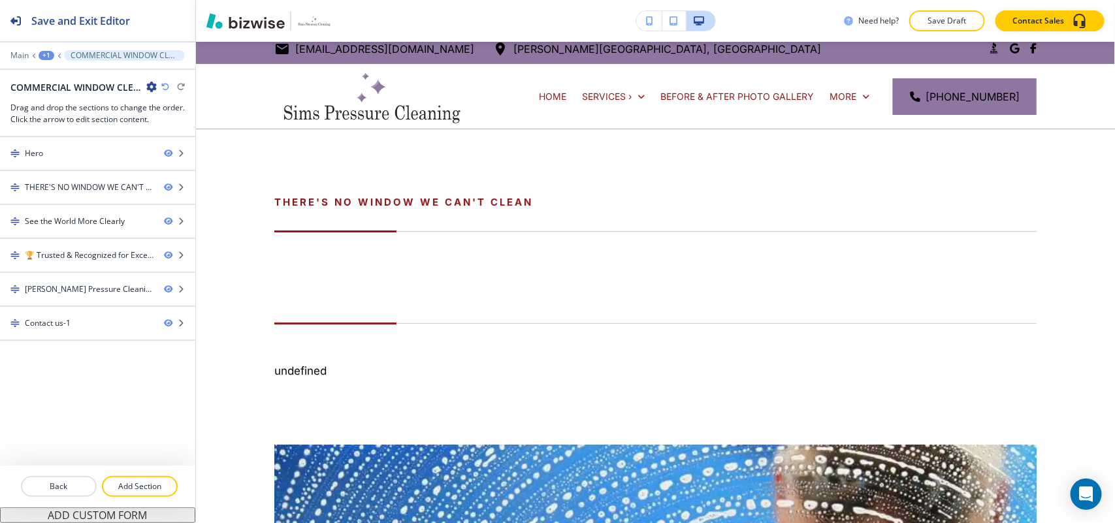
scroll to position [0, 0]
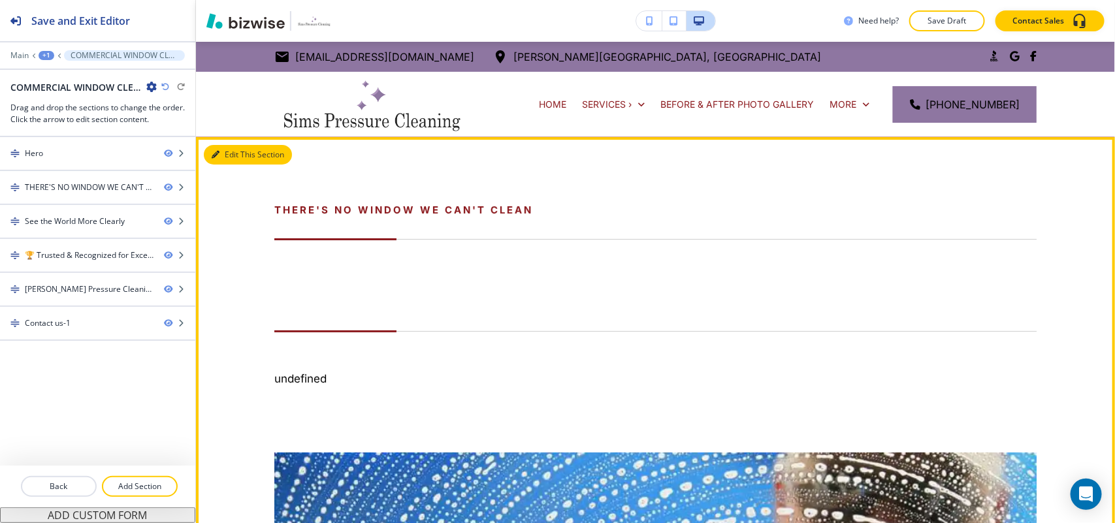
click at [229, 154] on button "Edit This Section" at bounding box center [248, 155] width 88 height 20
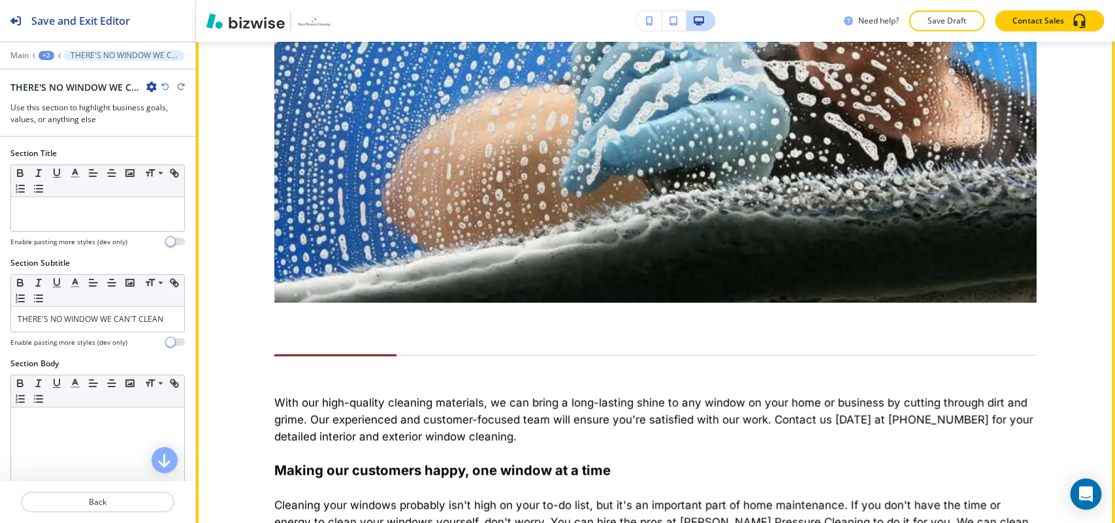
scroll to position [585, 0]
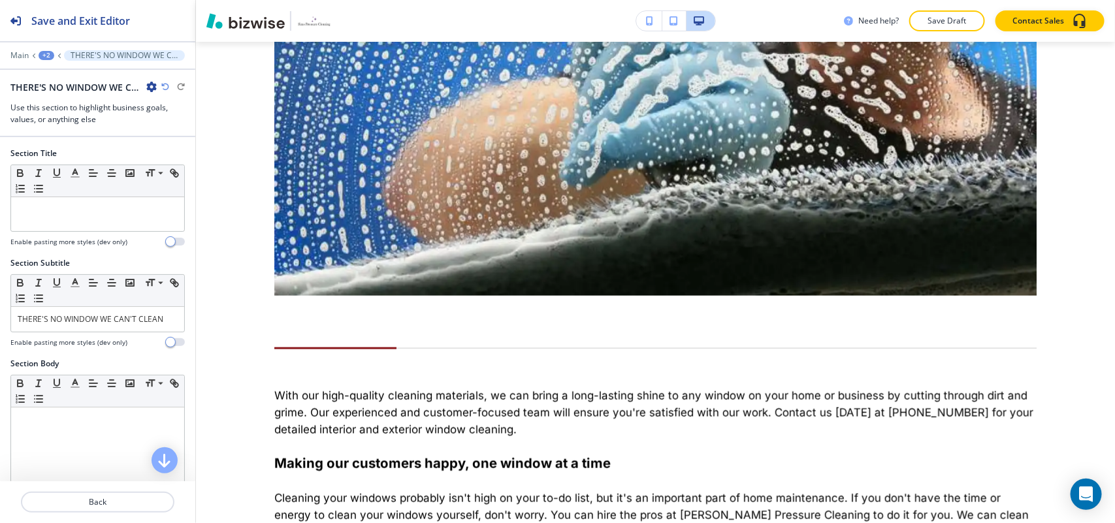
click at [152, 84] on icon "button" at bounding box center [151, 87] width 10 height 10
click at [48, 52] on div "+2" at bounding box center [47, 55] width 16 height 9
click at [73, 103] on p "COMMERCIAL WINDOW CLEANING" at bounding box center [80, 101] width 67 height 12
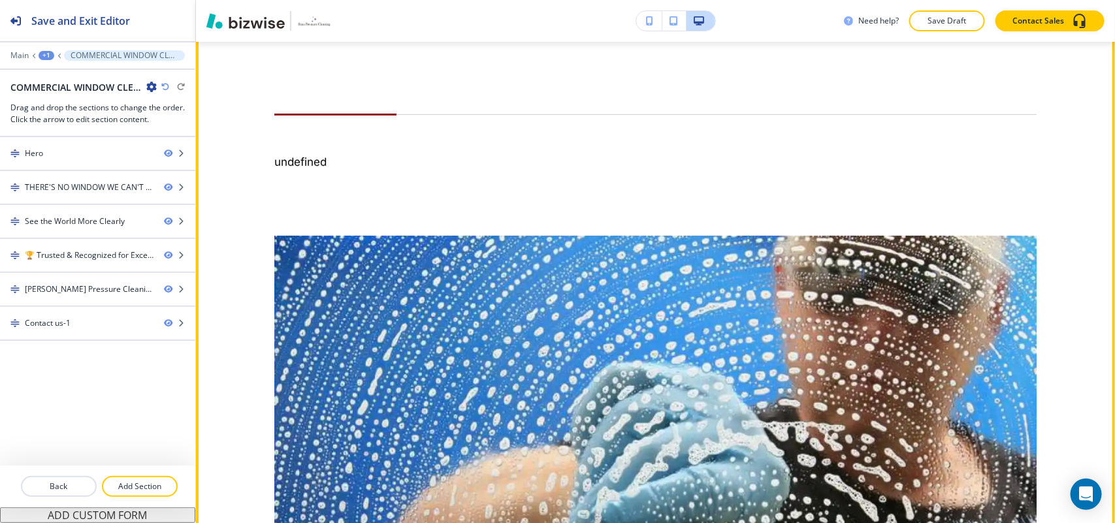
scroll to position [95, 0]
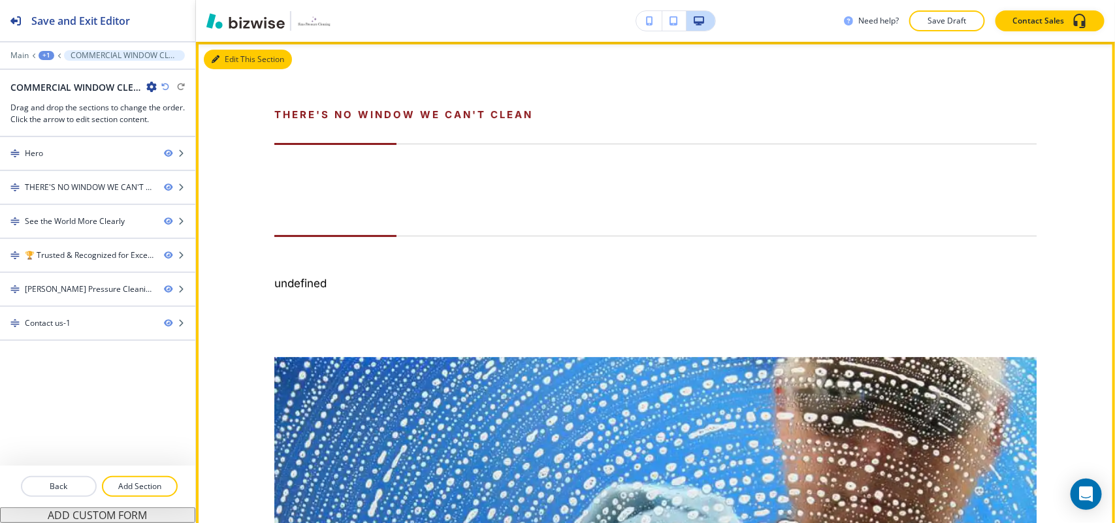
click at [226, 59] on button "Edit This Section" at bounding box center [248, 60] width 88 height 20
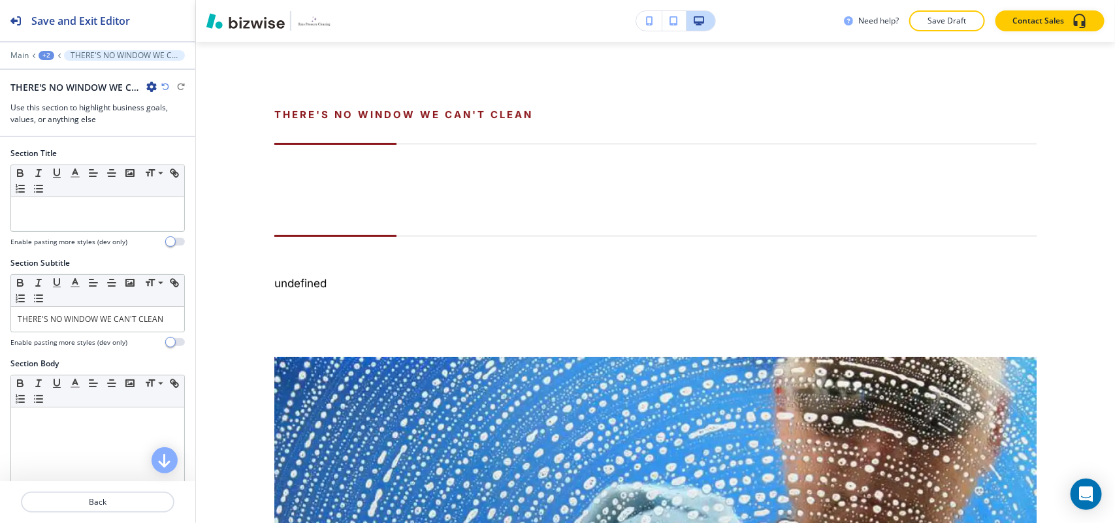
click at [152, 86] on icon "button" at bounding box center [151, 87] width 10 height 10
click at [170, 149] on button "Delete Section" at bounding box center [188, 156] width 84 height 24
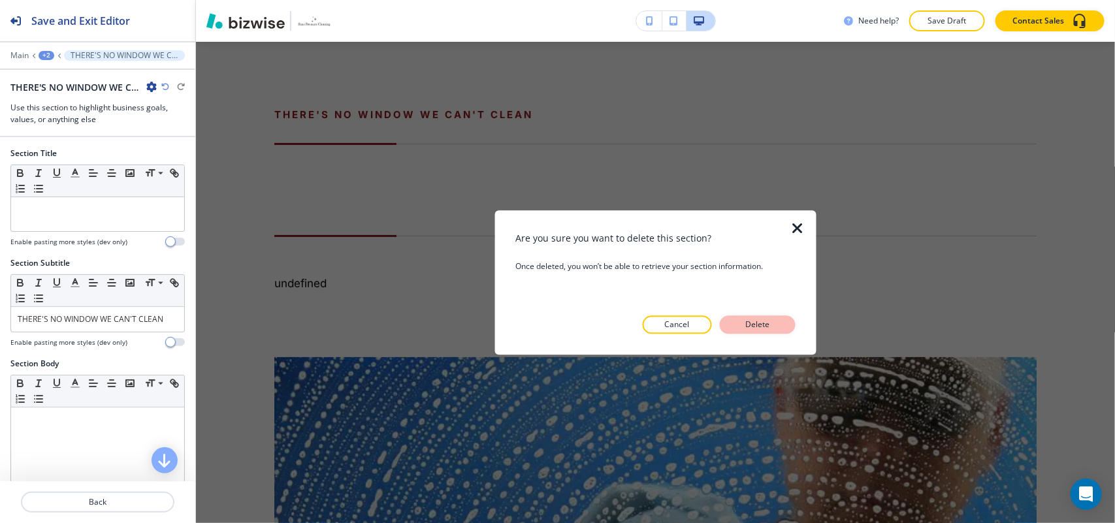
click at [753, 330] on p "Delete" at bounding box center [757, 325] width 31 height 12
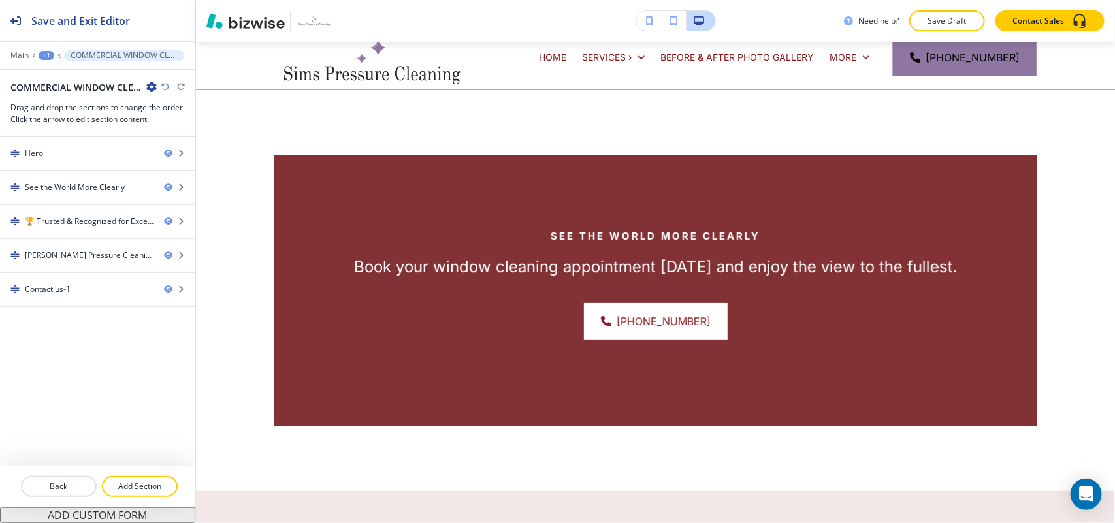
scroll to position [0, 0]
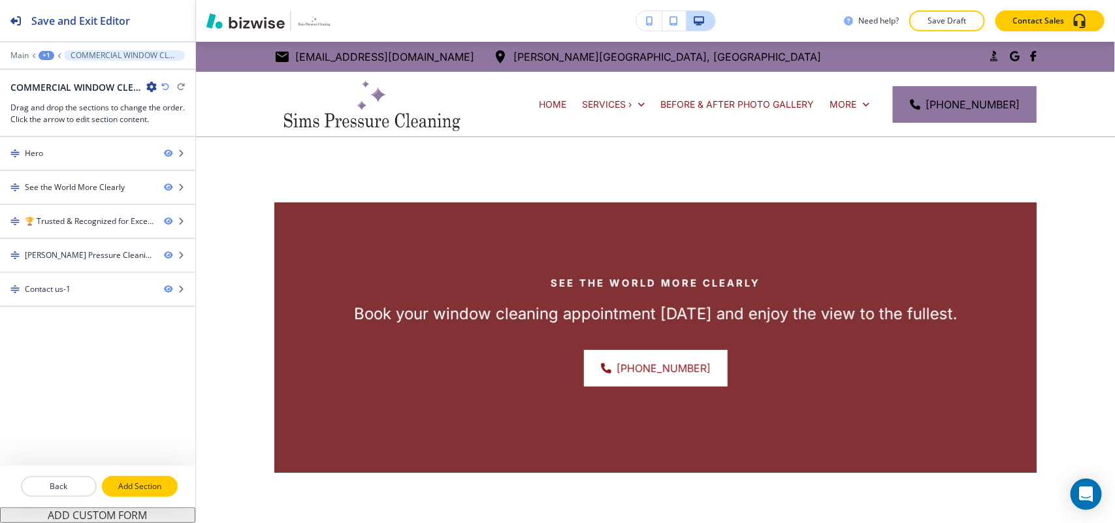
click at [133, 487] on p "Add Section" at bounding box center [139, 487] width 73 height 12
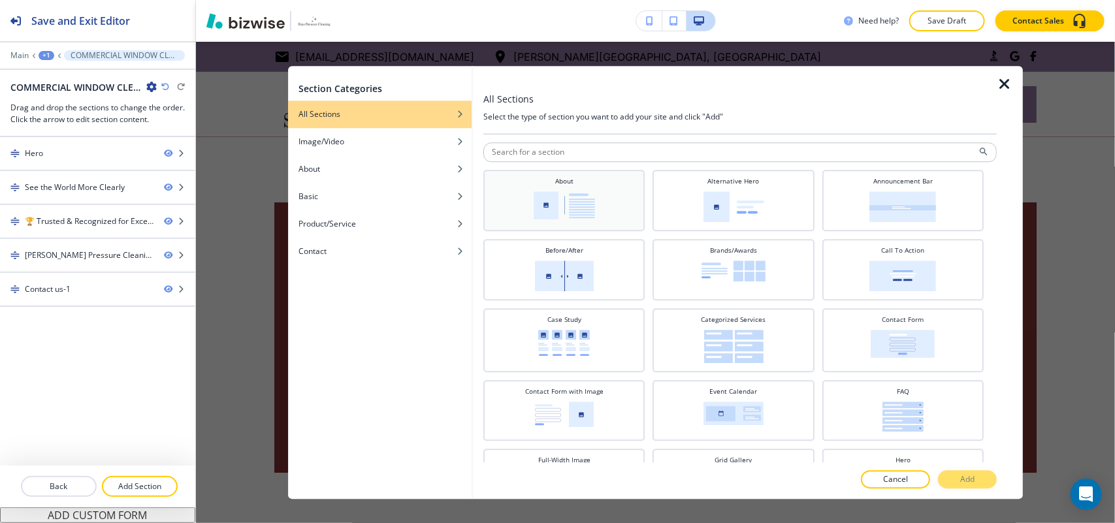
click at [590, 197] on img at bounding box center [564, 205] width 61 height 28
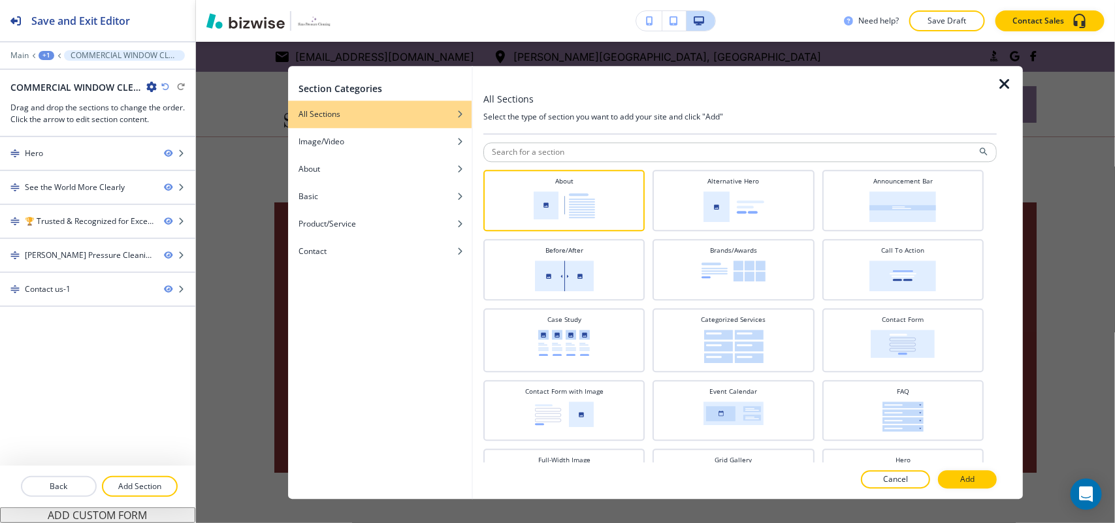
click at [967, 490] on div at bounding box center [739, 494] width 513 height 10
click at [980, 477] on button "Add" at bounding box center [967, 479] width 59 height 18
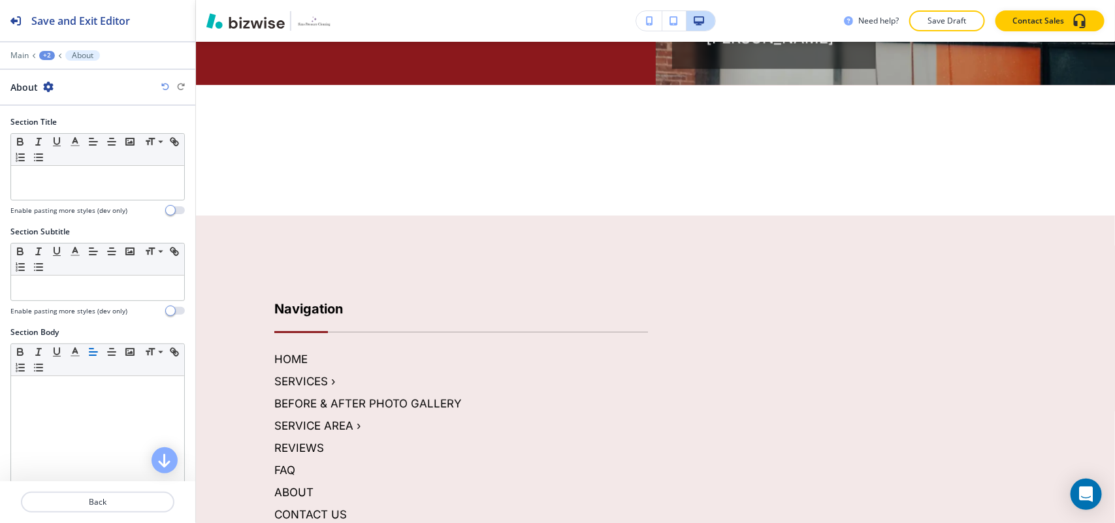
scroll to position [1865, 0]
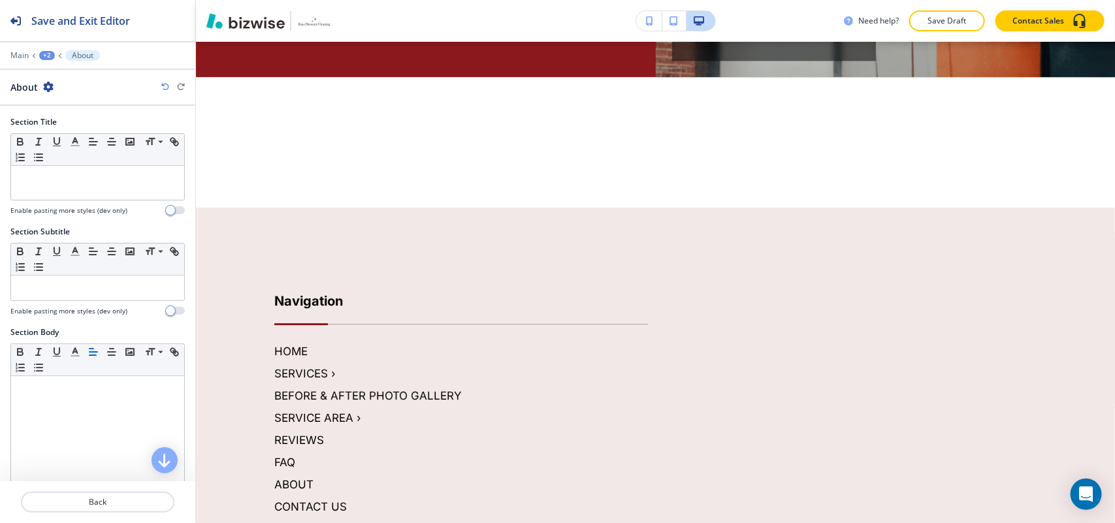
click at [54, 54] on div "+2" at bounding box center [47, 55] width 16 height 9
click at [80, 99] on p "COMMERCIAL WINDOW CLEANING" at bounding box center [81, 101] width 67 height 12
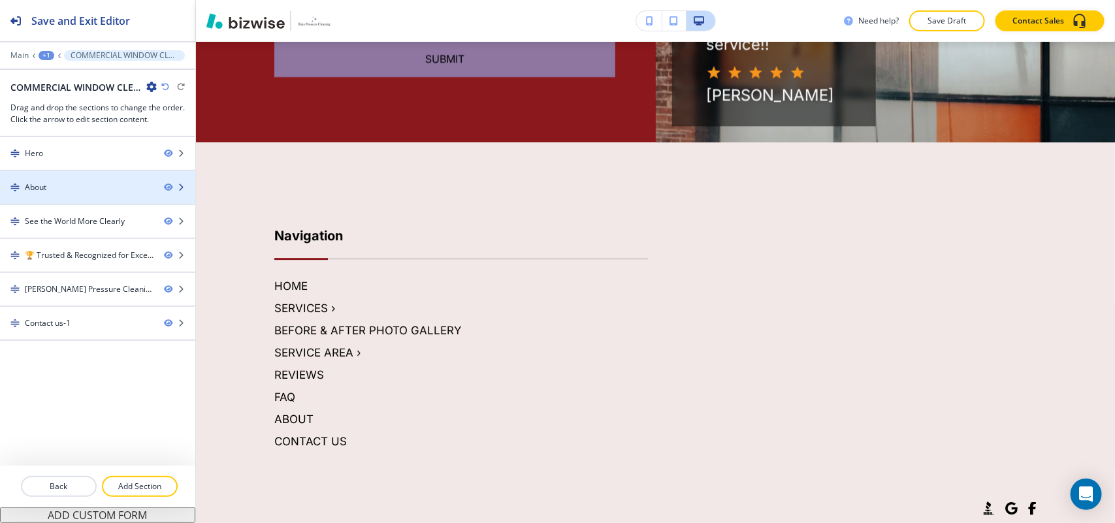
scroll to position [95, 0]
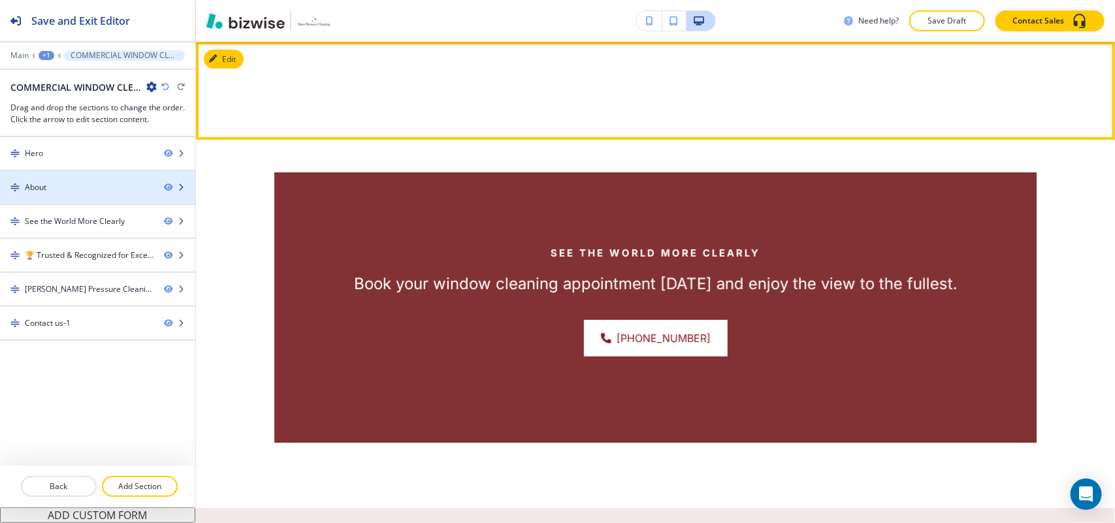
click at [70, 191] on div "About" at bounding box center [76, 188] width 153 height 12
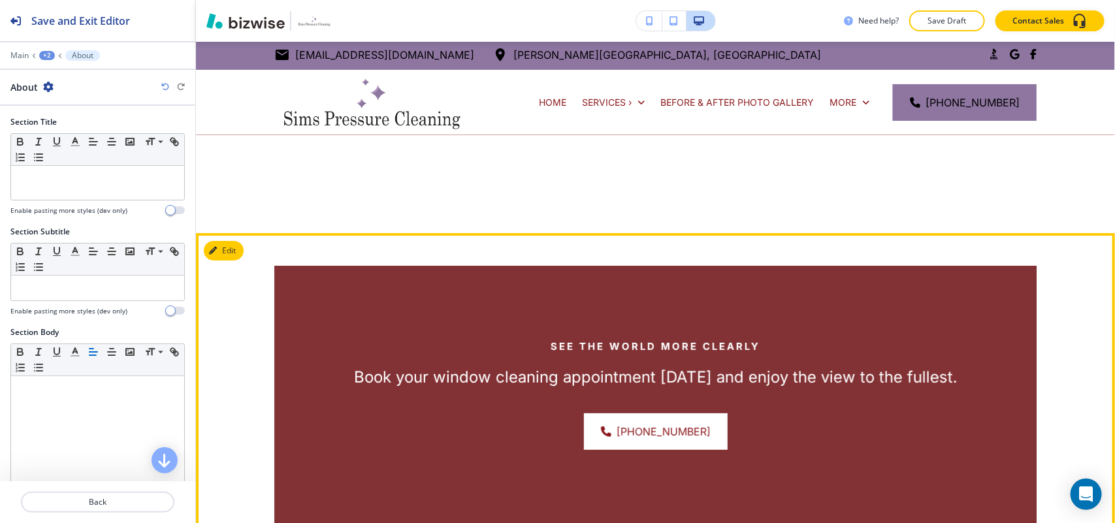
scroll to position [0, 0]
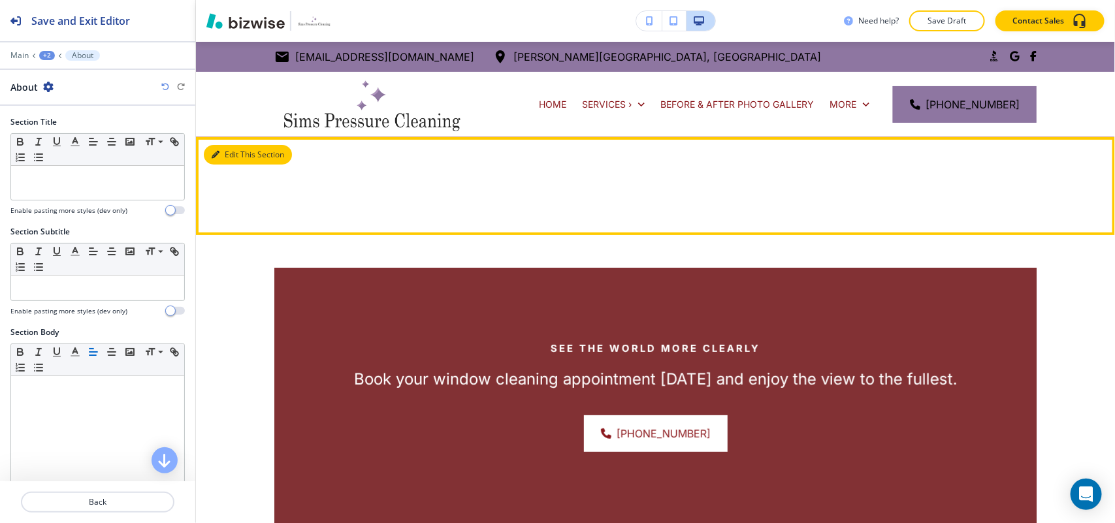
click at [232, 149] on button "Edit This Section" at bounding box center [248, 155] width 88 height 20
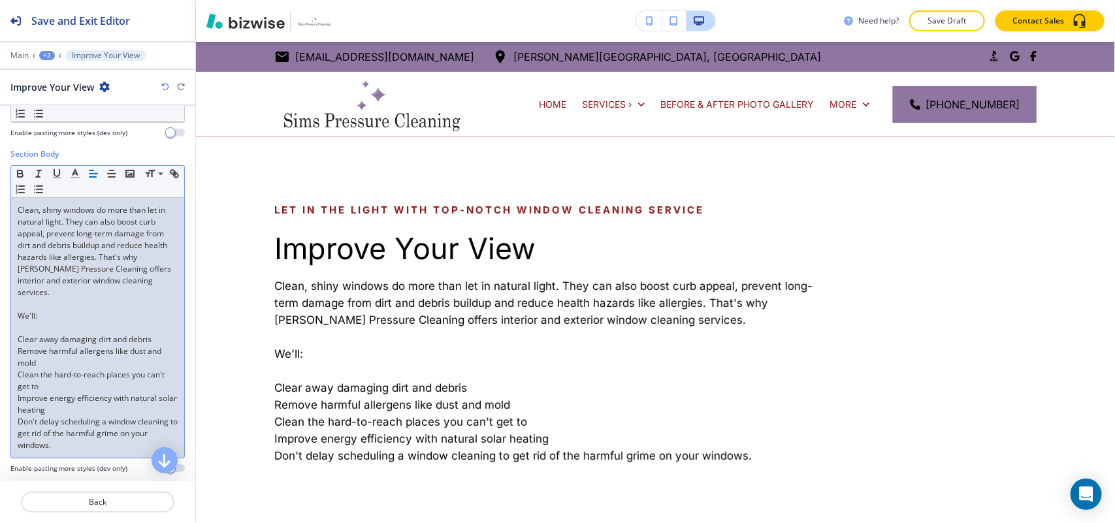
scroll to position [245, 0]
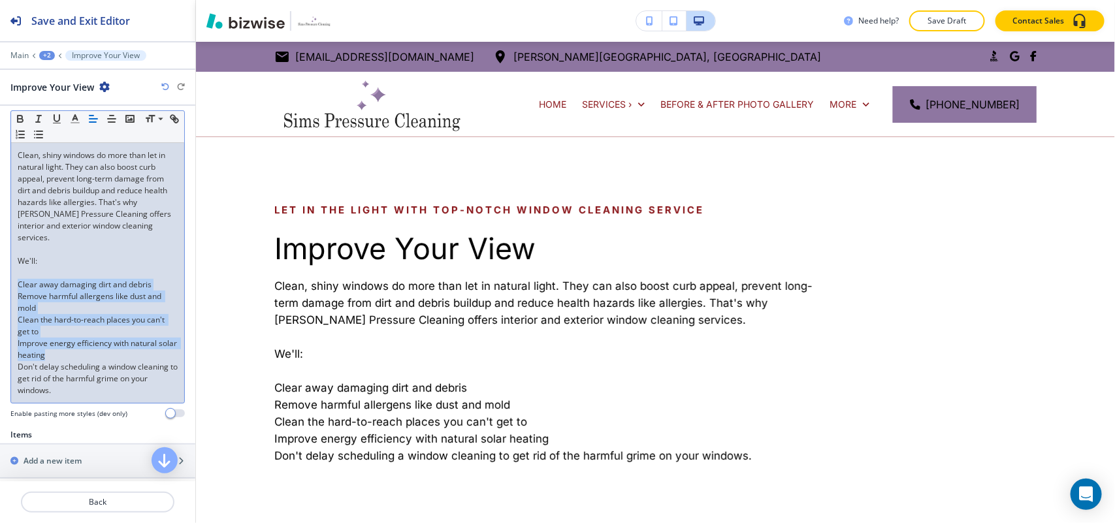
drag, startPoint x: 76, startPoint y: 344, endPoint x: 15, endPoint y: 278, distance: 90.2
click at [15, 278] on div "Clean, shiny windows do more than let in natural light. They can also boost cur…" at bounding box center [97, 273] width 173 height 260
click at [44, 134] on icon "button" at bounding box center [39, 135] width 12 height 12
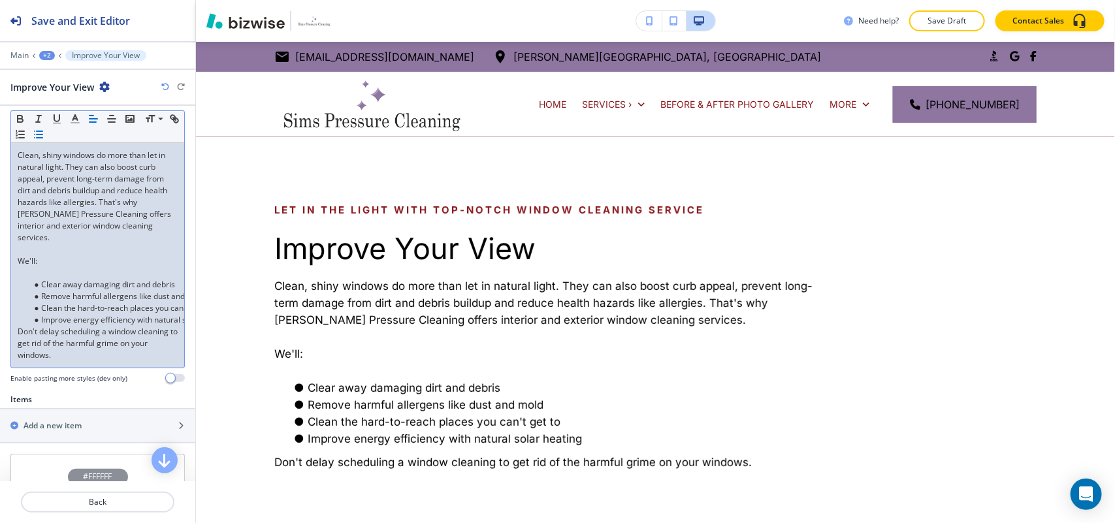
click at [40, 267] on p at bounding box center [98, 273] width 160 height 12
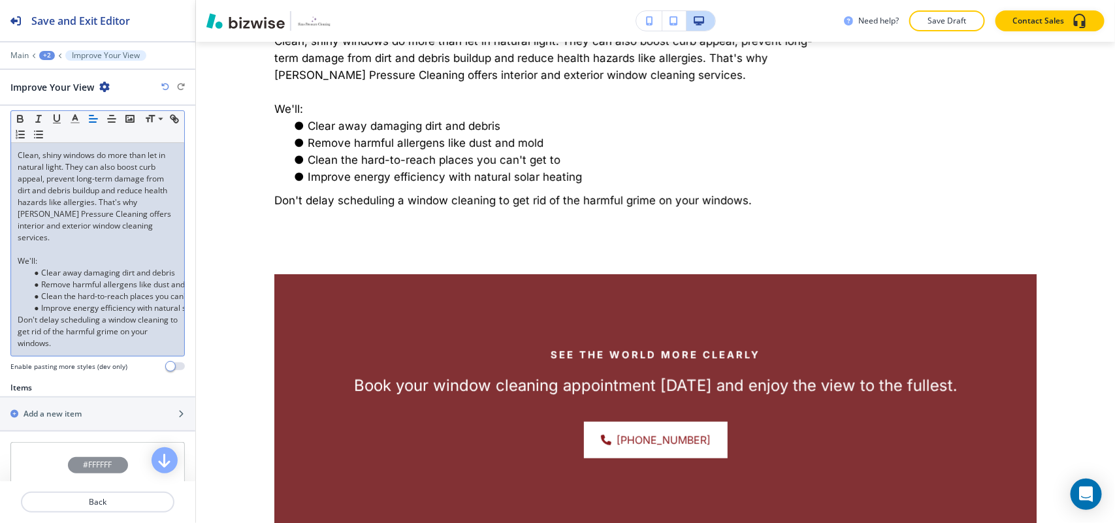
scroll to position [398, 0]
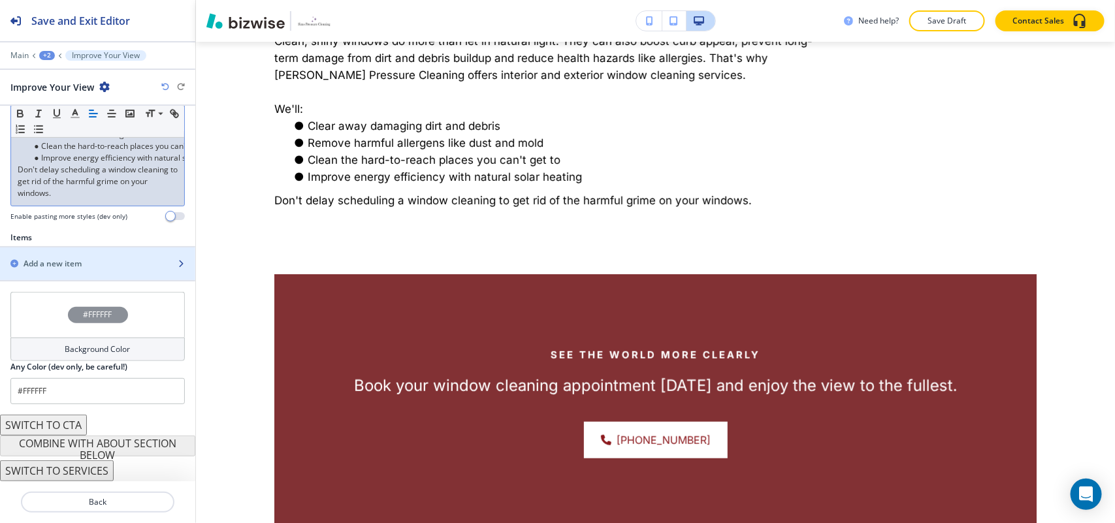
click at [72, 258] on h2 "Add a new item" at bounding box center [53, 264] width 58 height 12
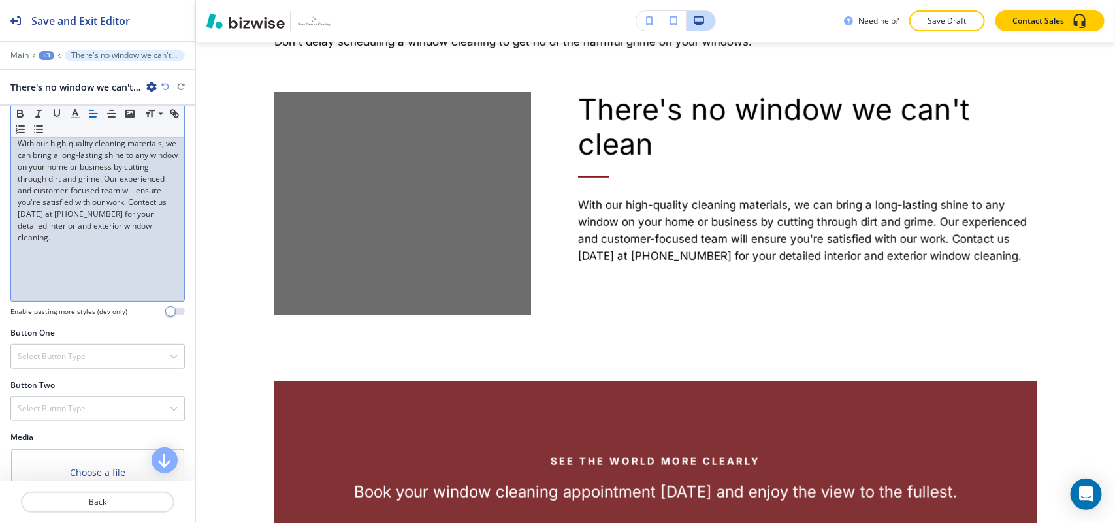
scroll to position [371, 0]
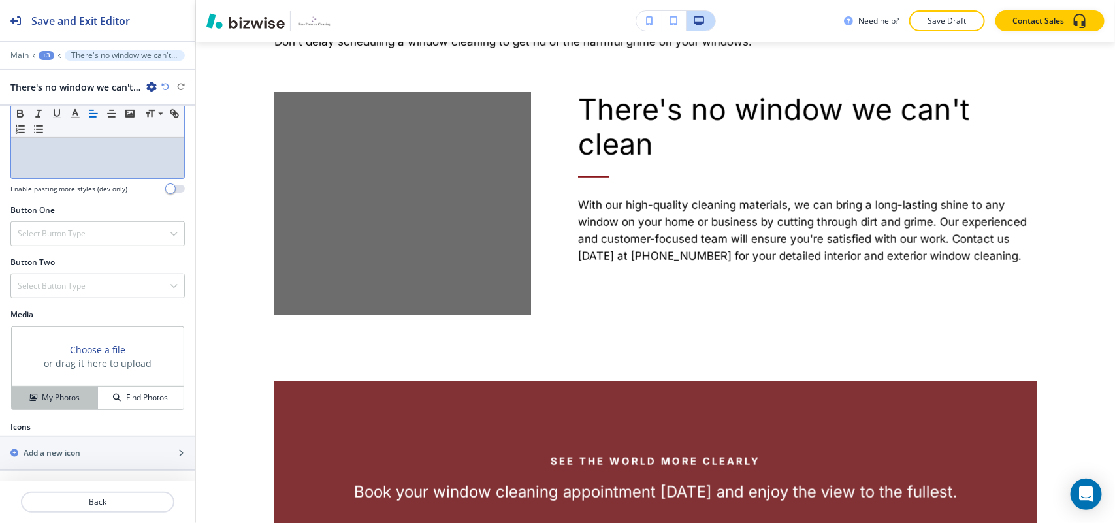
click at [69, 392] on h4 "My Photos" at bounding box center [61, 398] width 38 height 12
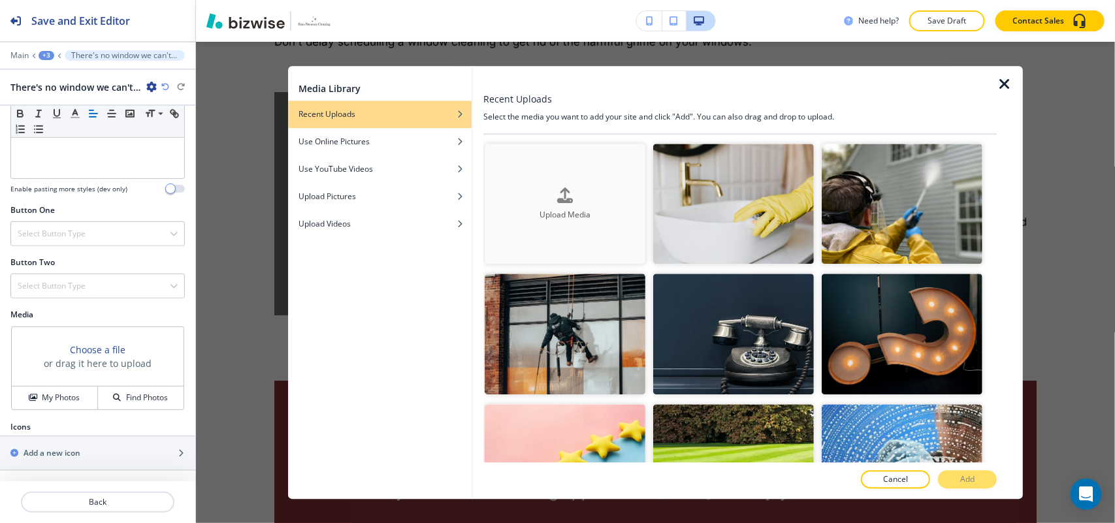
click at [575, 222] on button "Upload Media" at bounding box center [565, 204] width 161 height 121
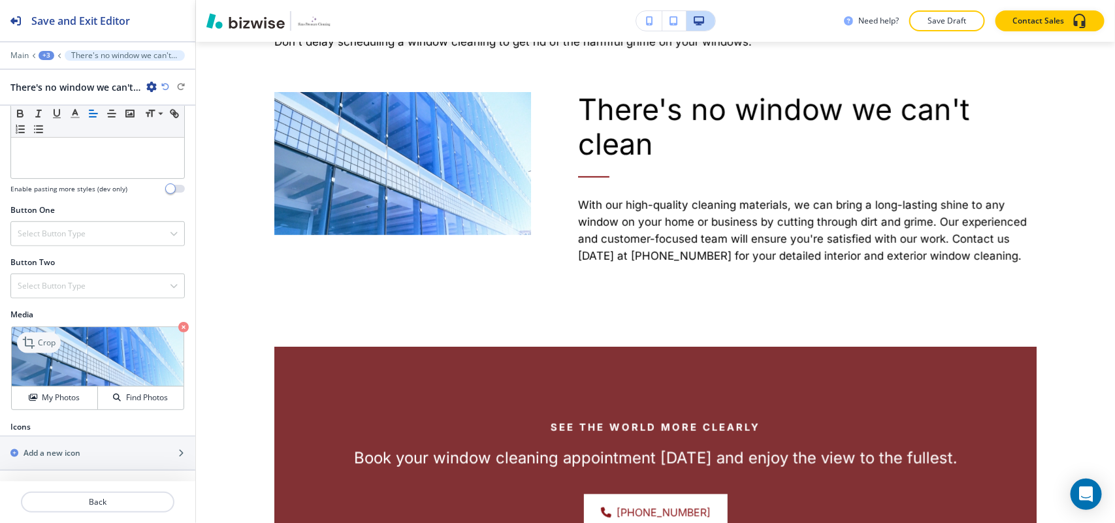
click at [40, 341] on p "Crop" at bounding box center [47, 343] width 18 height 12
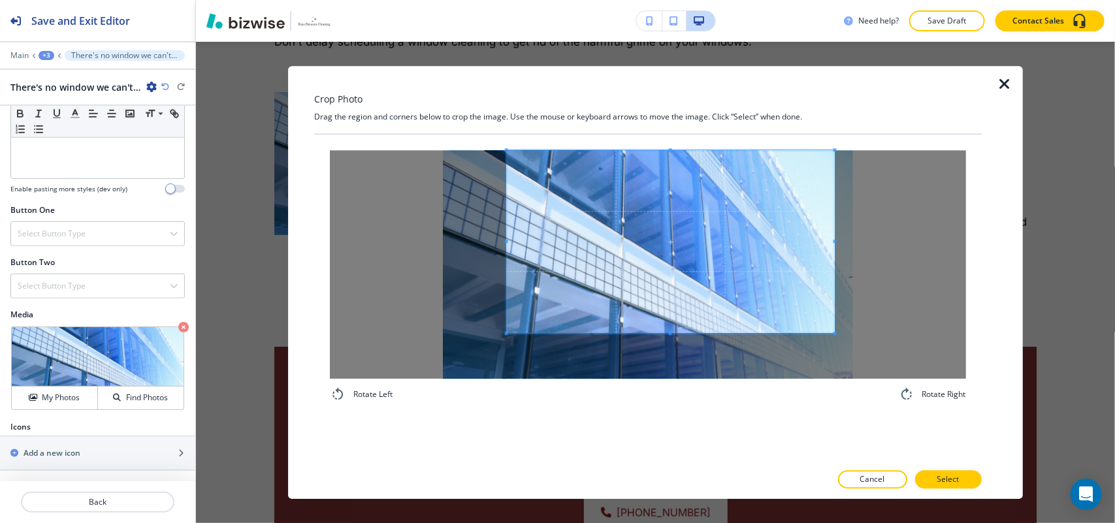
click at [556, 210] on span at bounding box center [670, 241] width 329 height 183
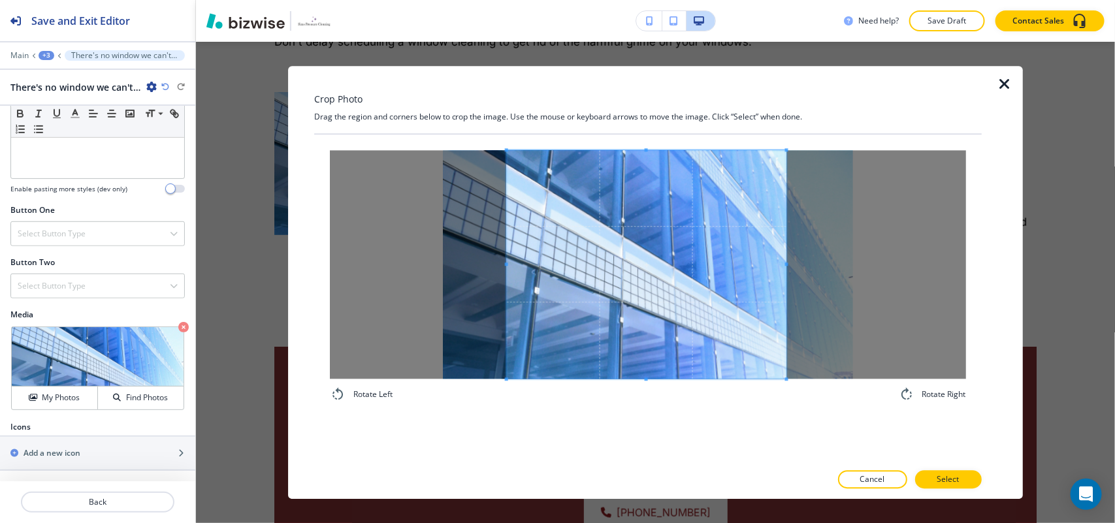
click at [785, 385] on div "Rotate Left Rotate Right" at bounding box center [648, 276] width 636 height 252
click at [941, 474] on p "Select" at bounding box center [948, 480] width 22 height 12
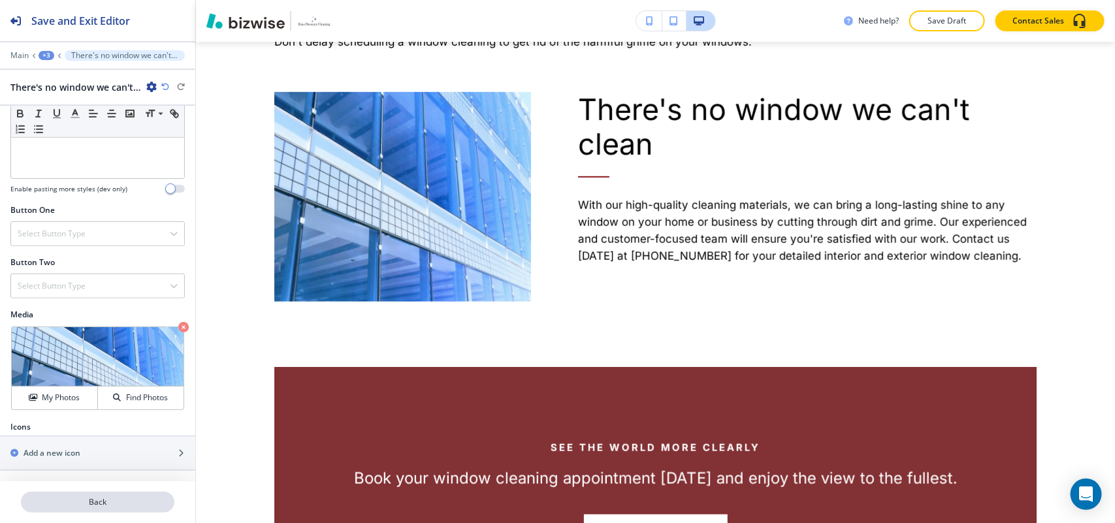
click at [102, 501] on p "Back" at bounding box center [97, 502] width 151 height 12
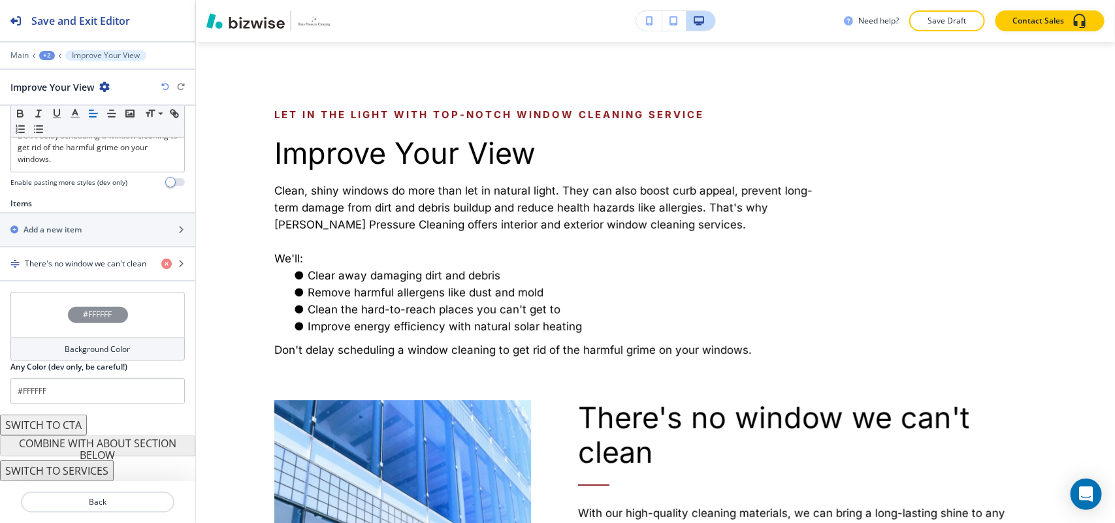
scroll to position [432, 0]
click at [89, 225] on div "Add a new item" at bounding box center [83, 230] width 167 height 12
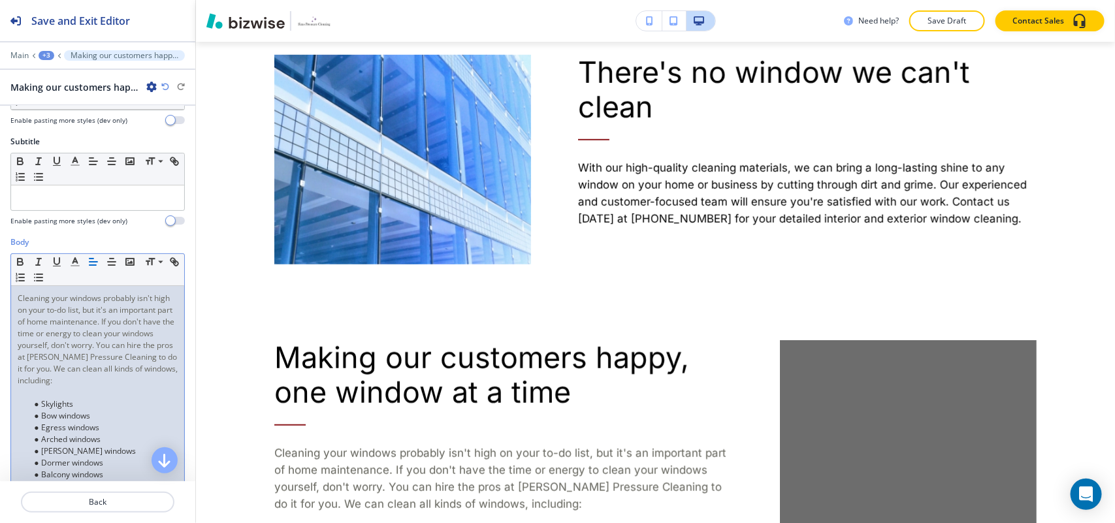
scroll to position [245, 0]
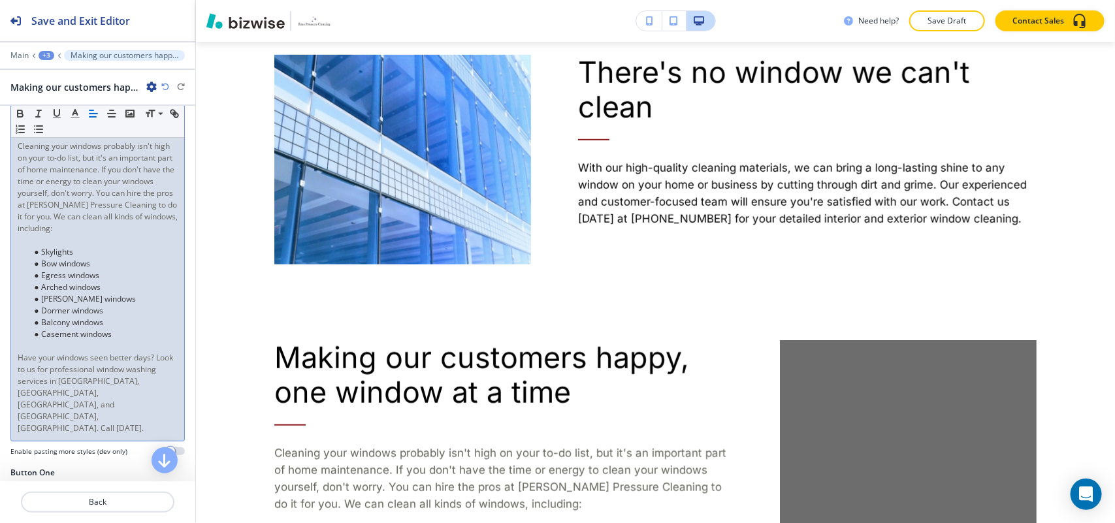
click at [110, 234] on p "Cleaning your windows probably isn't high on your to-do list, but it's an impor…" at bounding box center [98, 187] width 160 height 94
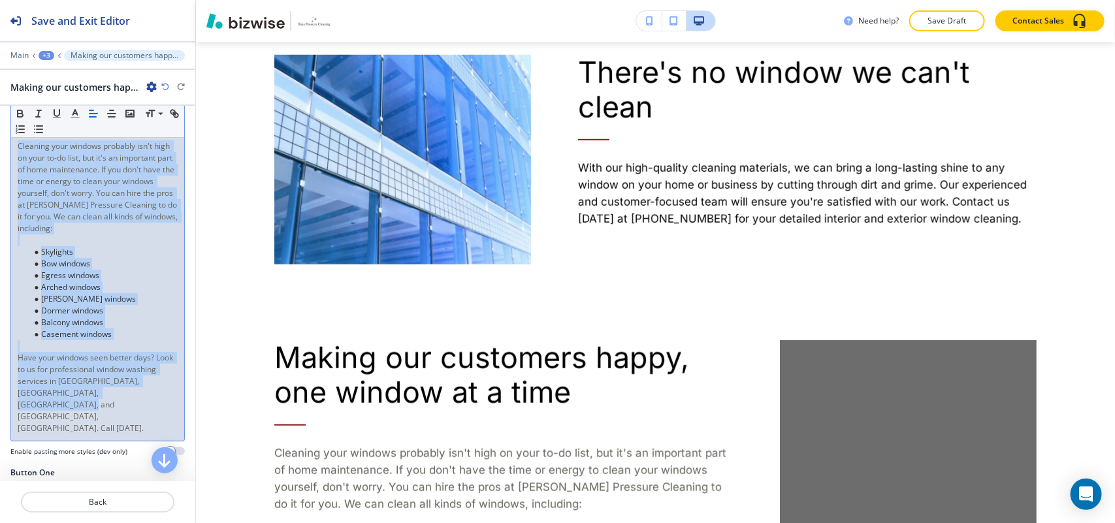
scroll to position [0, 0]
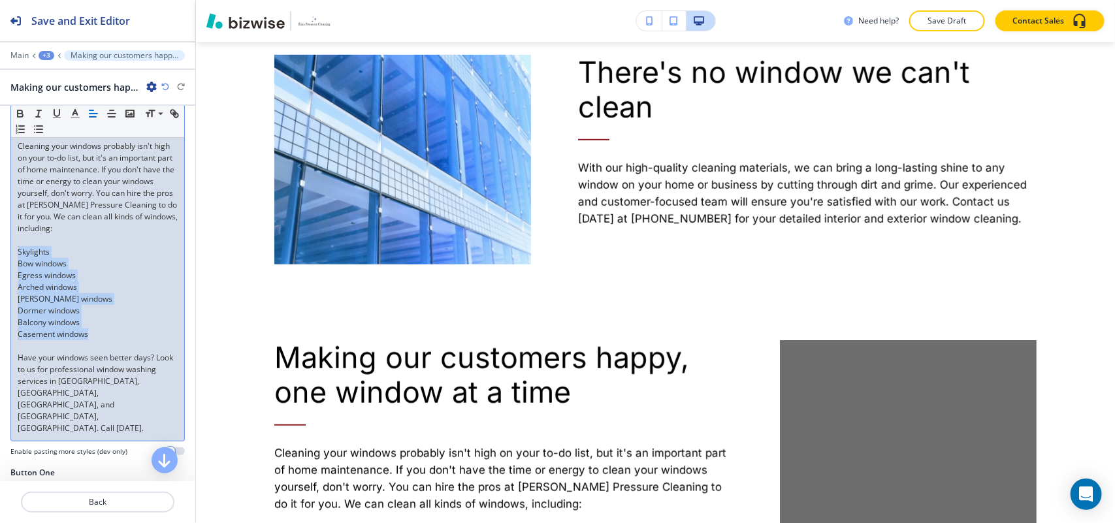
drag, startPoint x: 111, startPoint y: 345, endPoint x: 13, endPoint y: 265, distance: 126.7
click at [13, 265] on div "Cleaning your windows probably isn't high on your to-do list, but it's an impor…" at bounding box center [97, 287] width 173 height 307
click at [42, 133] on line "button" at bounding box center [40, 133] width 6 height 0
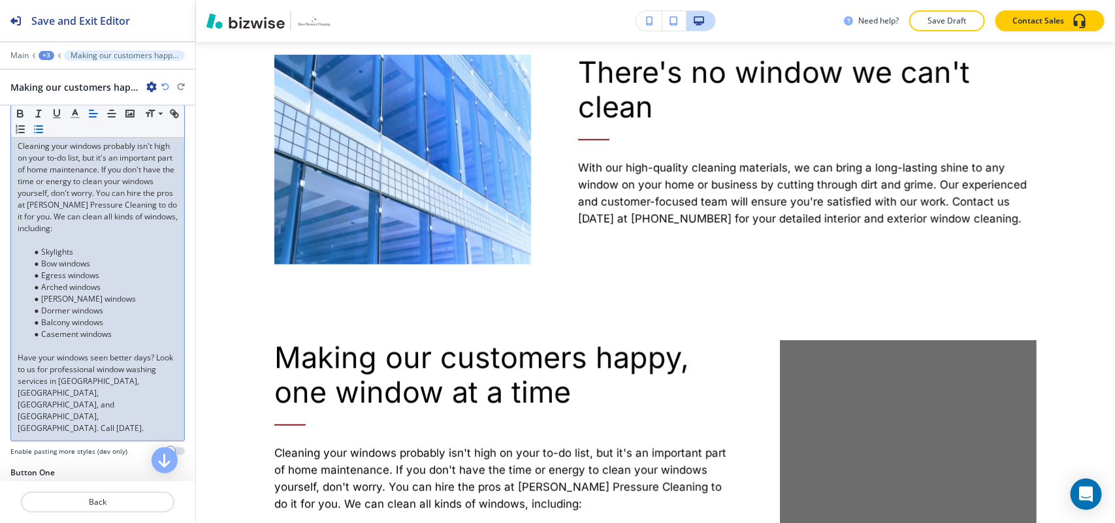
click at [27, 246] on p at bounding box center [98, 240] width 160 height 12
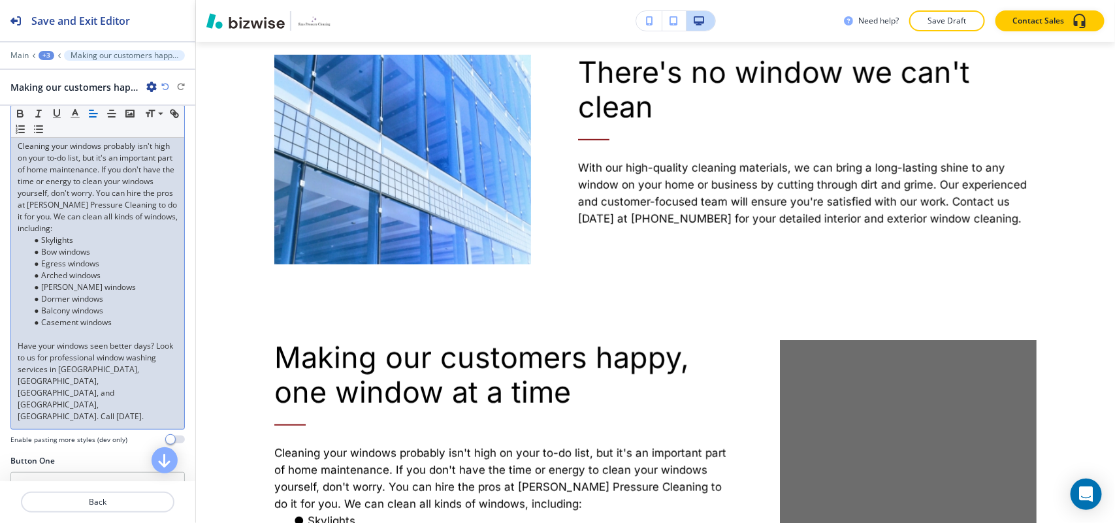
click at [25, 340] on p at bounding box center [98, 335] width 160 height 12
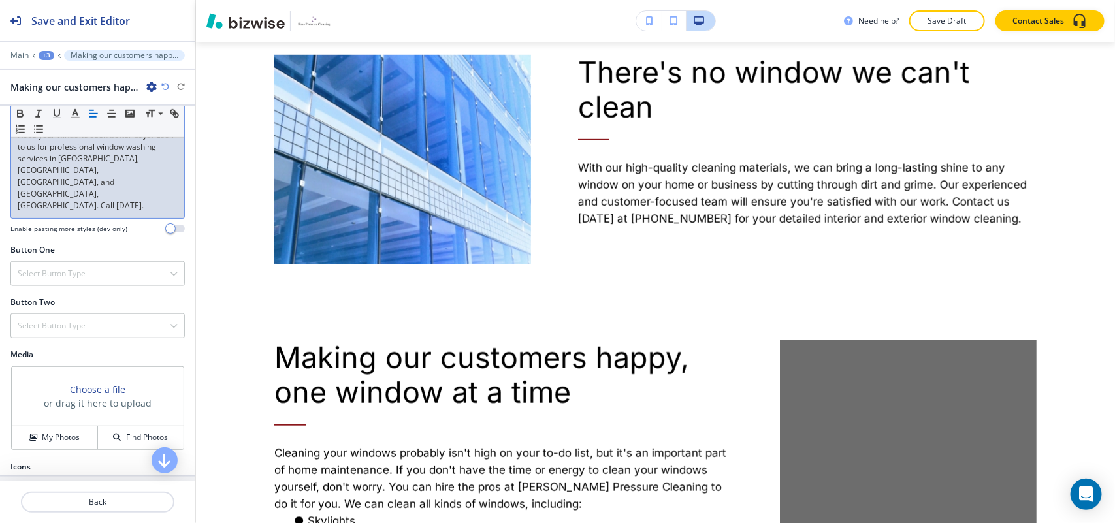
scroll to position [464, 0]
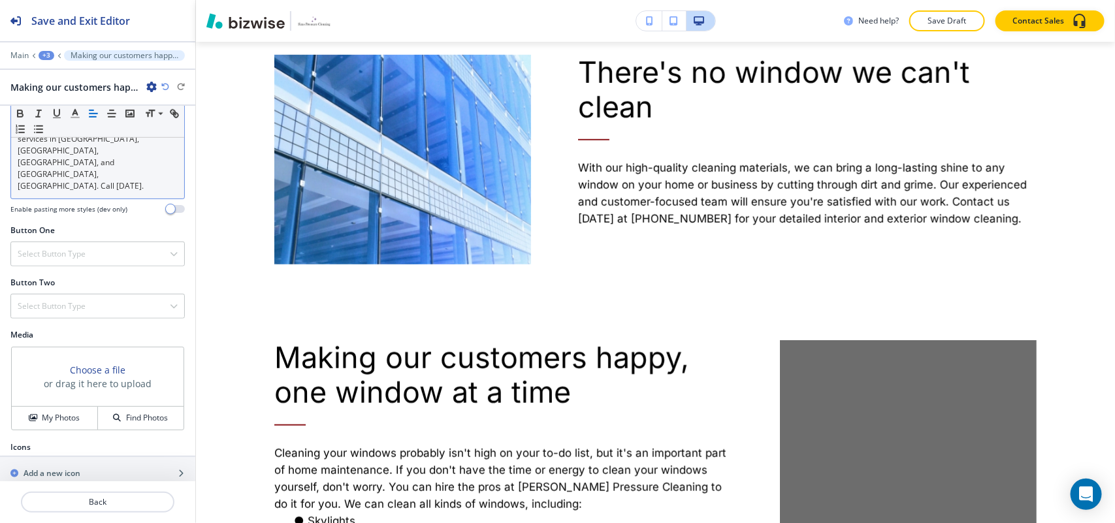
click at [63, 412] on div "Media Choose a file or drag it here to upload My Photos Find Photos" at bounding box center [97, 385] width 195 height 112
click at [64, 407] on button "My Photos" at bounding box center [55, 418] width 86 height 23
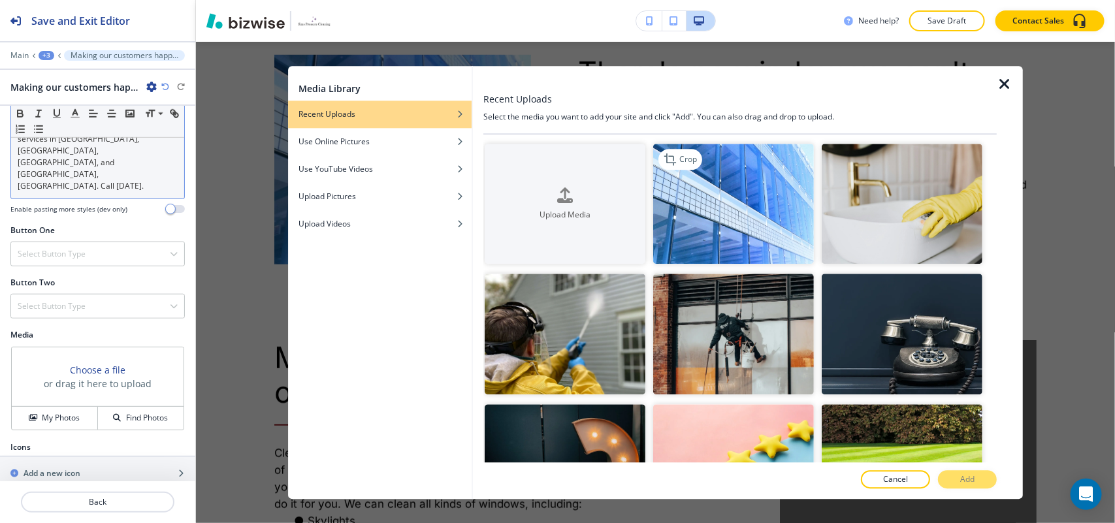
drag, startPoint x: 525, startPoint y: 180, endPoint x: 805, endPoint y: 237, distance: 285.9
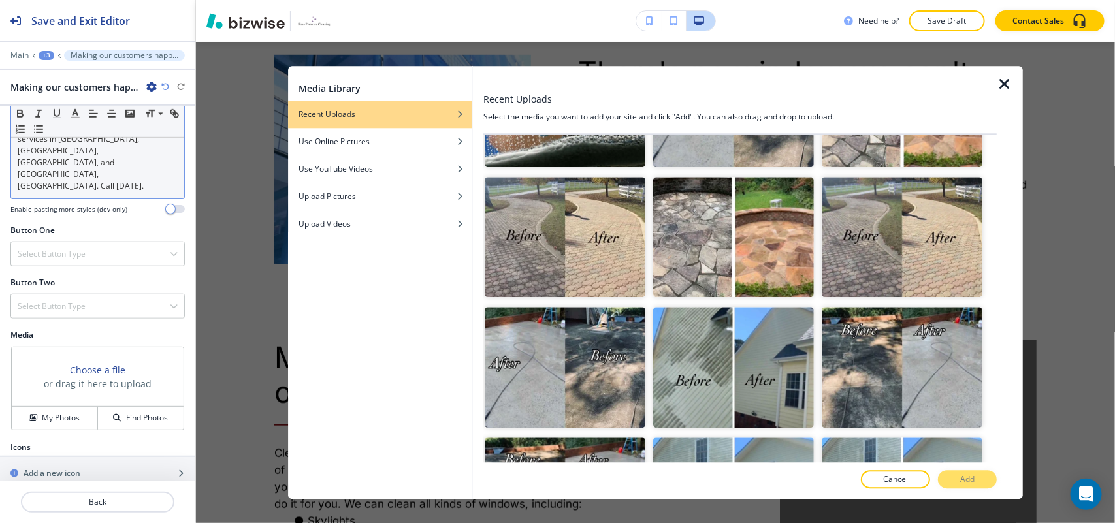
scroll to position [327, 0]
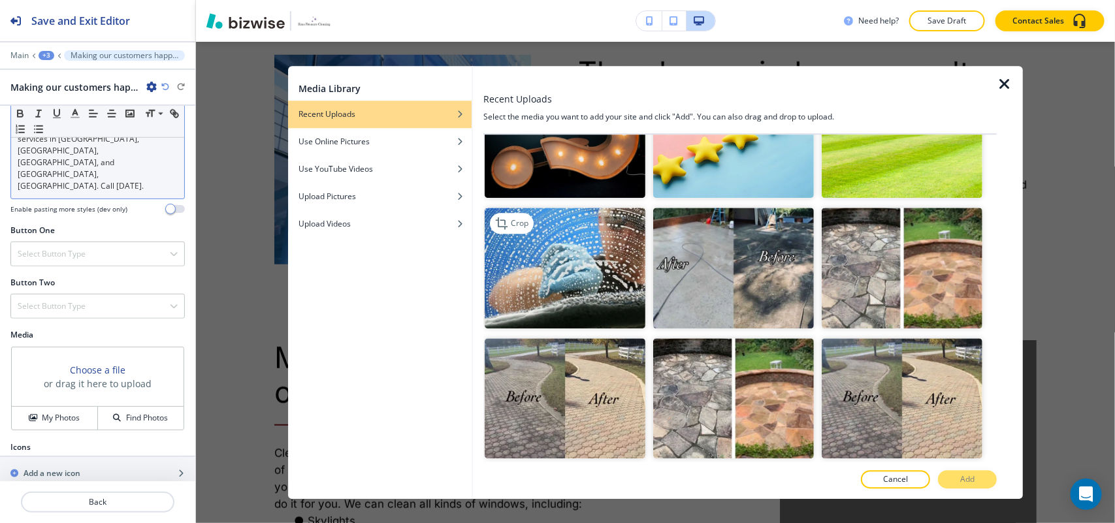
click at [583, 258] on img "button" at bounding box center [565, 268] width 161 height 121
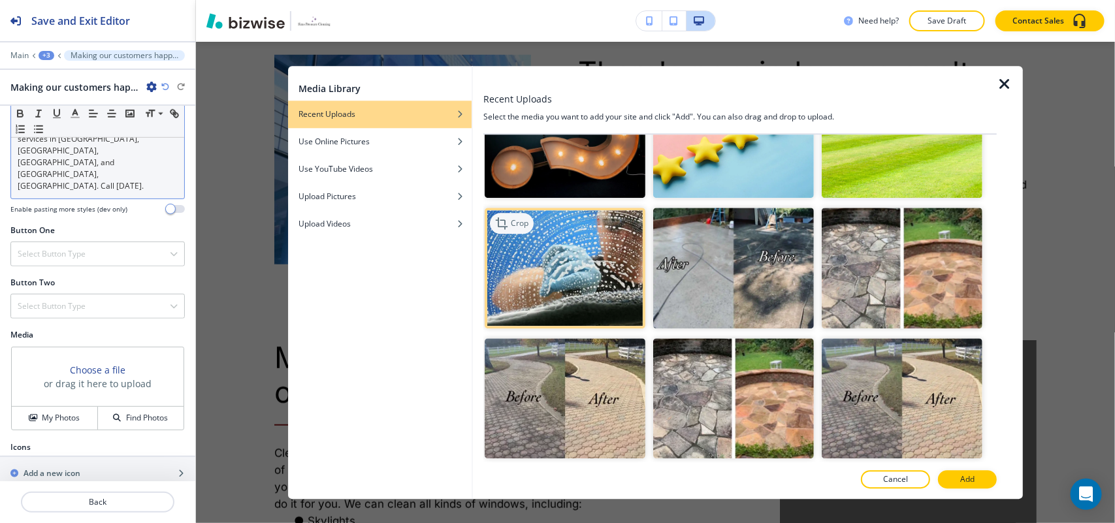
click at [521, 218] on p "Crop" at bounding box center [520, 224] width 18 height 12
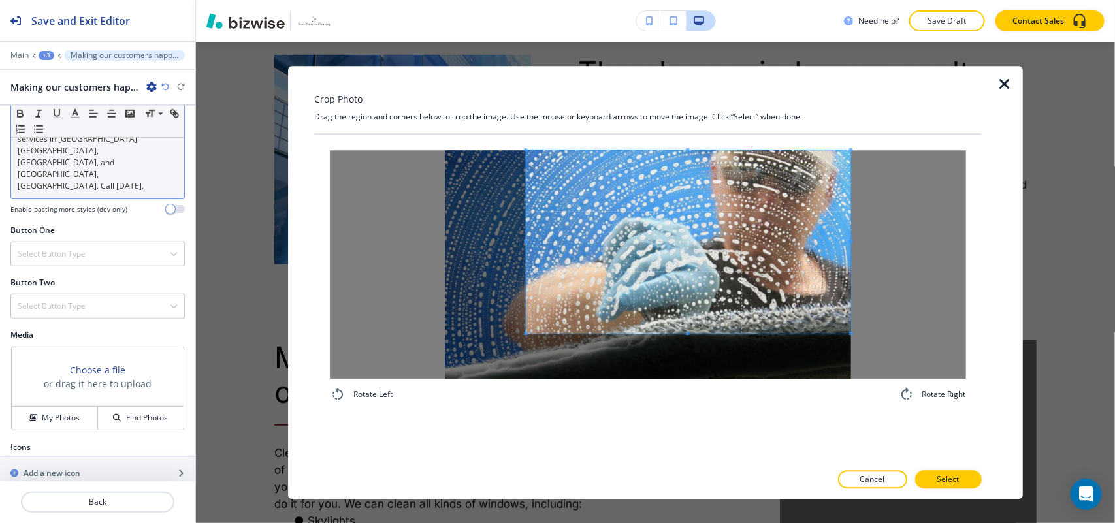
click at [714, 230] on span at bounding box center [688, 241] width 325 height 183
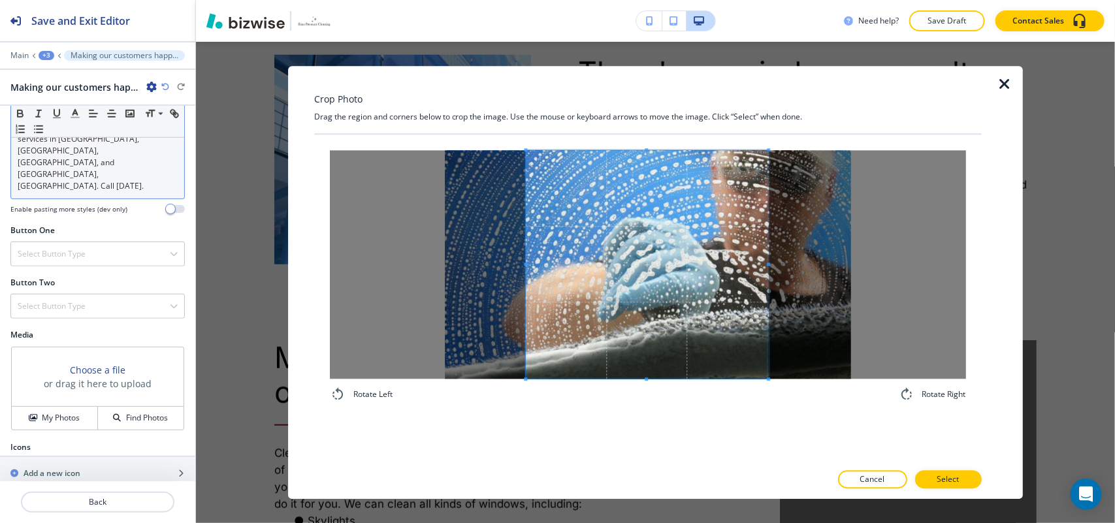
click at [768, 397] on div "Rotate Left Rotate Right" at bounding box center [648, 276] width 636 height 252
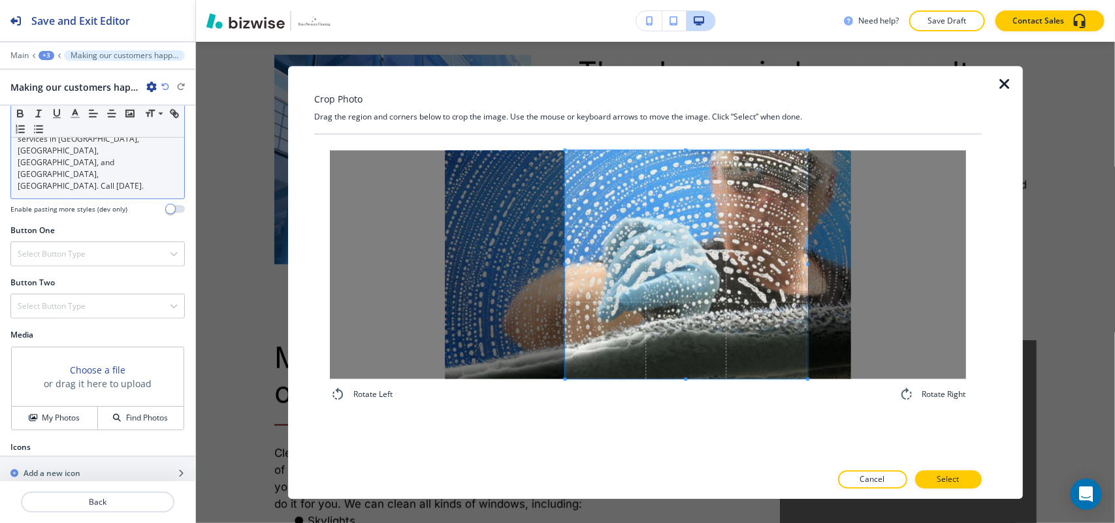
click at [742, 337] on span at bounding box center [686, 264] width 243 height 229
click at [935, 474] on button "Select" at bounding box center [948, 479] width 67 height 18
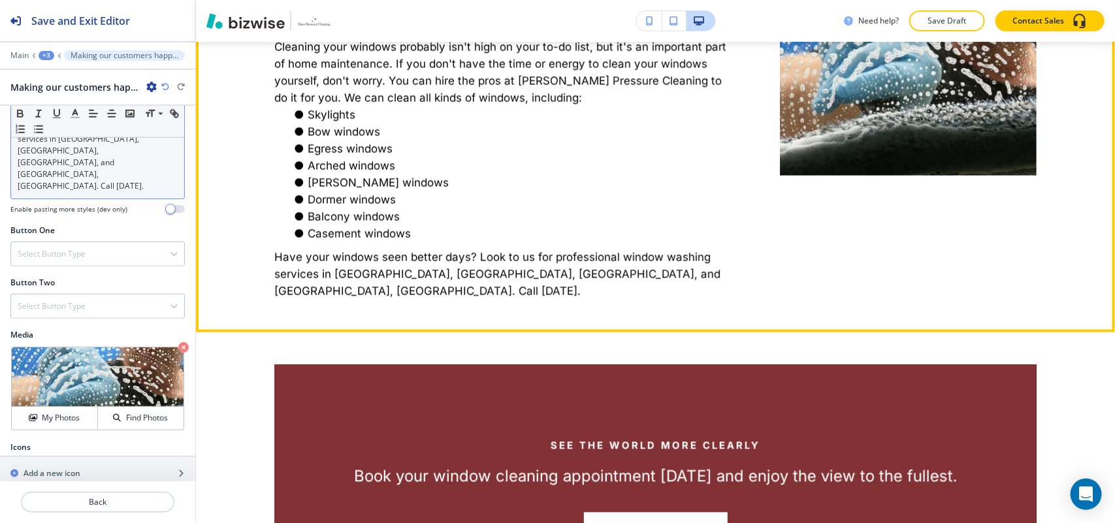
scroll to position [849, 0]
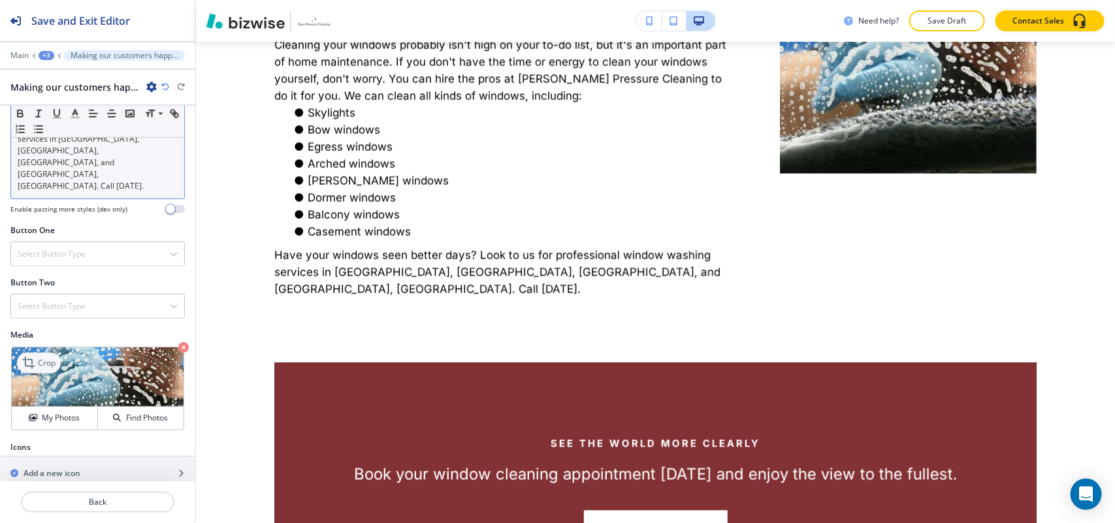
click at [38, 357] on p "Crop" at bounding box center [47, 363] width 18 height 12
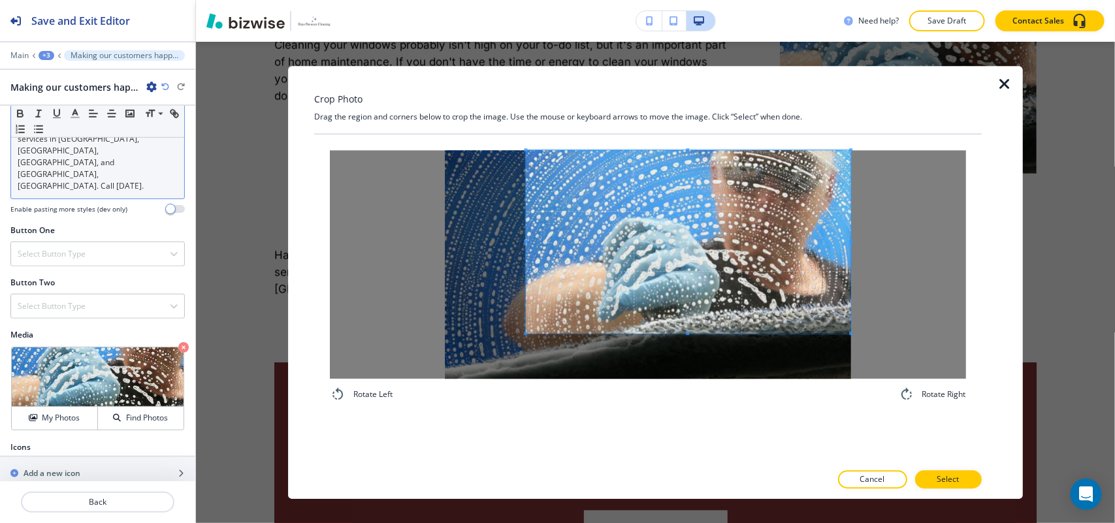
click at [729, 248] on span at bounding box center [688, 241] width 325 height 183
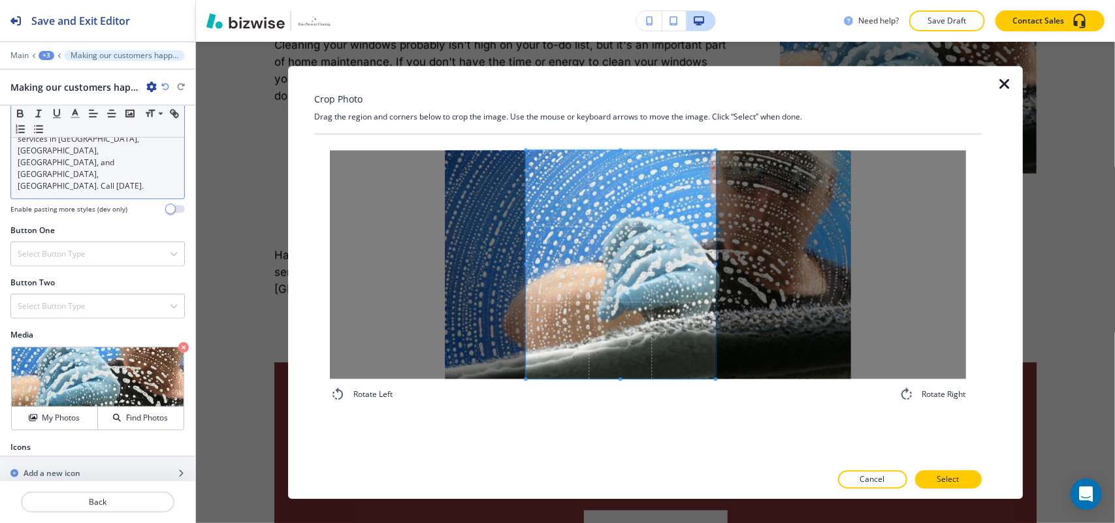
click at [714, 381] on span at bounding box center [715, 379] width 3 height 3
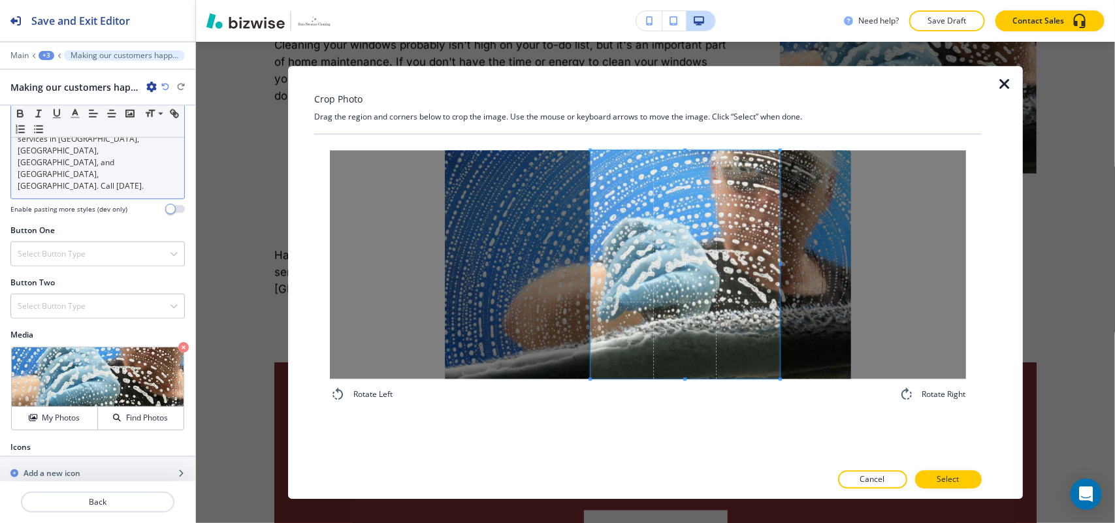
click at [730, 335] on span at bounding box center [684, 264] width 189 height 229
click at [939, 477] on p "Select" at bounding box center [948, 480] width 22 height 12
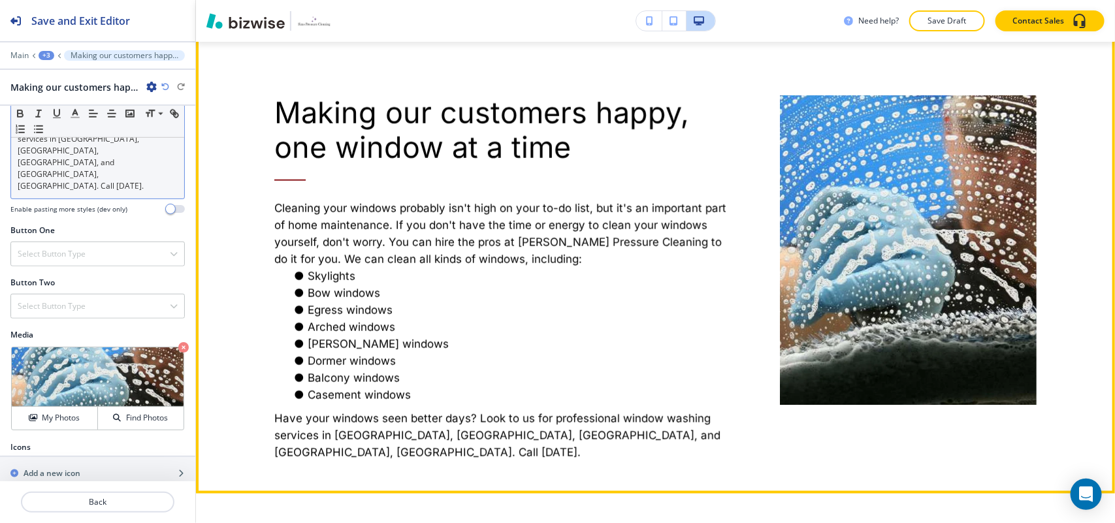
scroll to position [1012, 0]
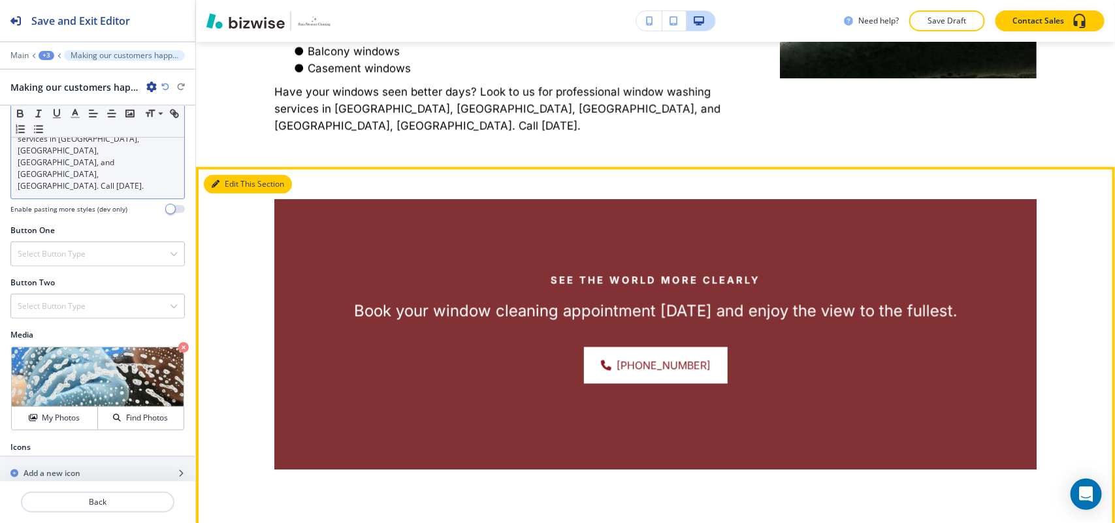
click at [230, 189] on button "Edit This Section" at bounding box center [248, 185] width 88 height 20
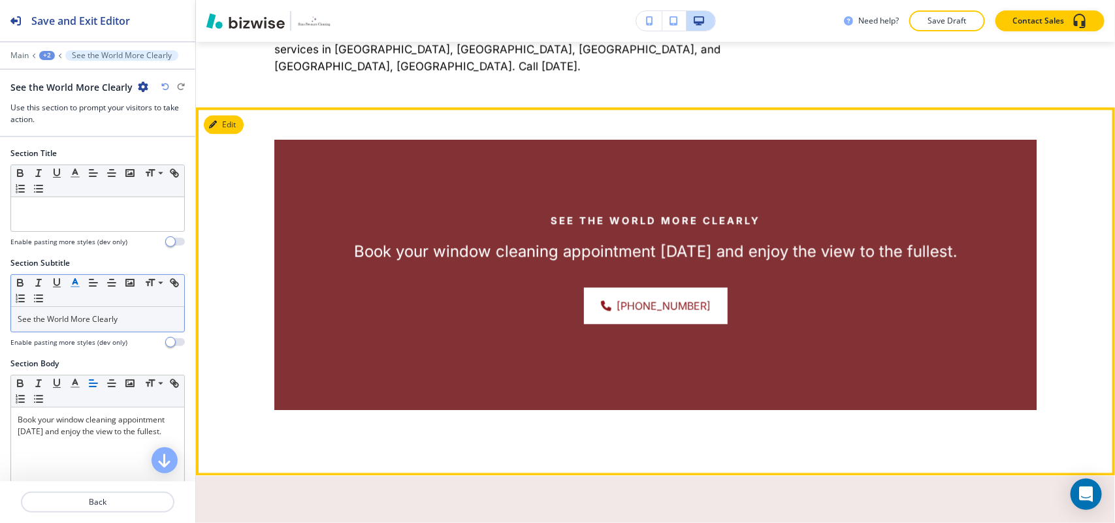
scroll to position [1148, 0]
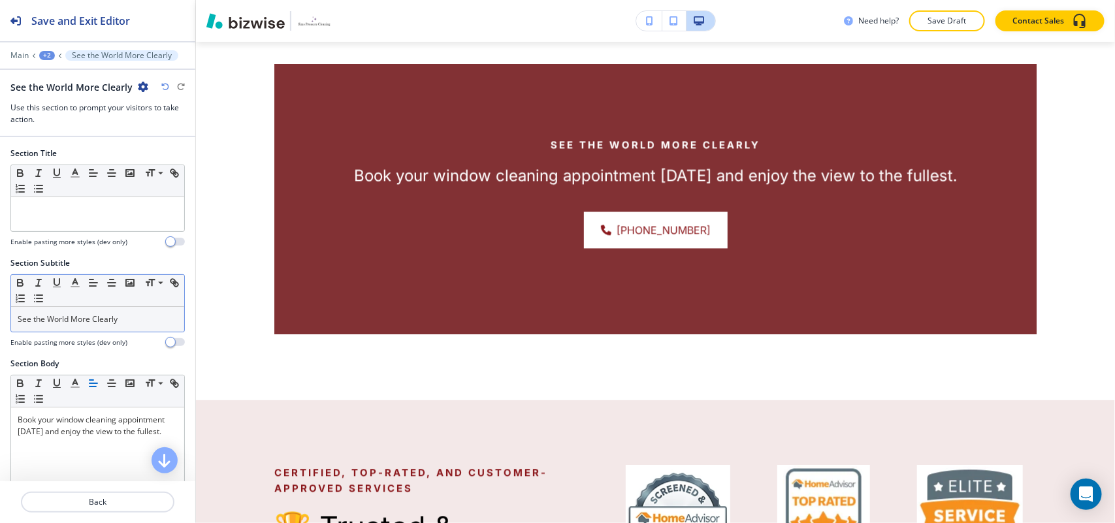
click at [135, 320] on p "See the World More Clearly" at bounding box center [98, 320] width 160 height 12
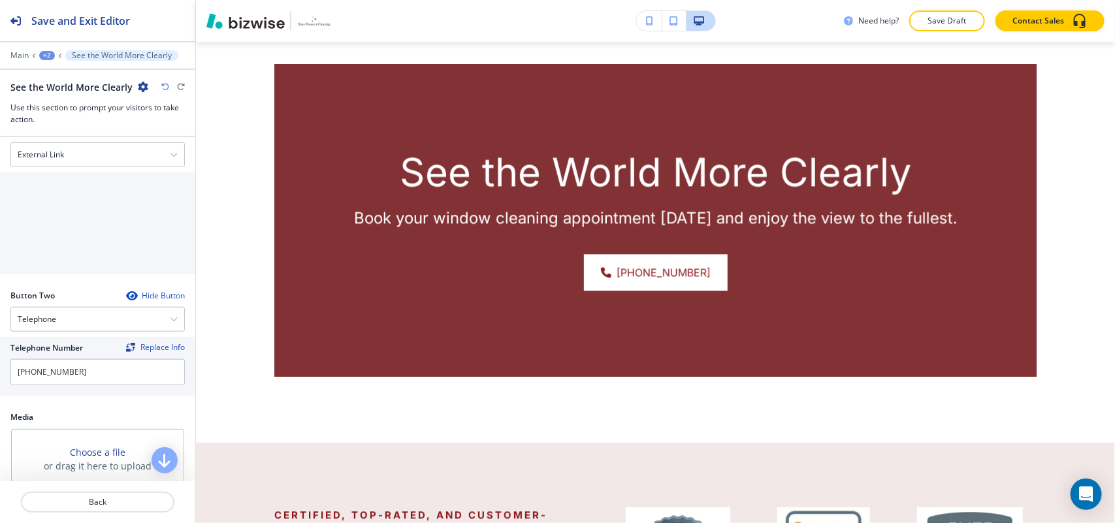
scroll to position [490, 0]
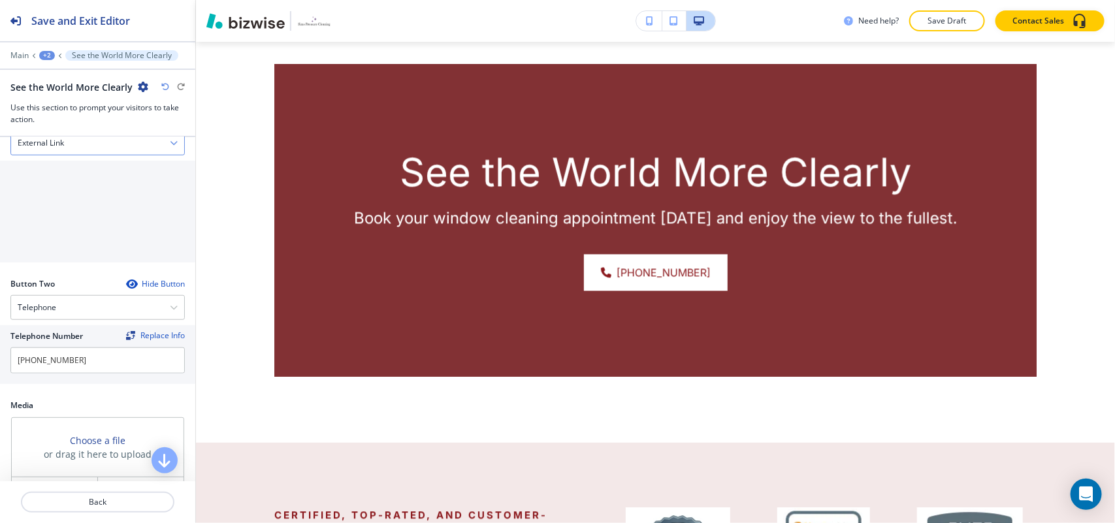
click at [92, 144] on div "External Link" at bounding box center [97, 143] width 173 height 24
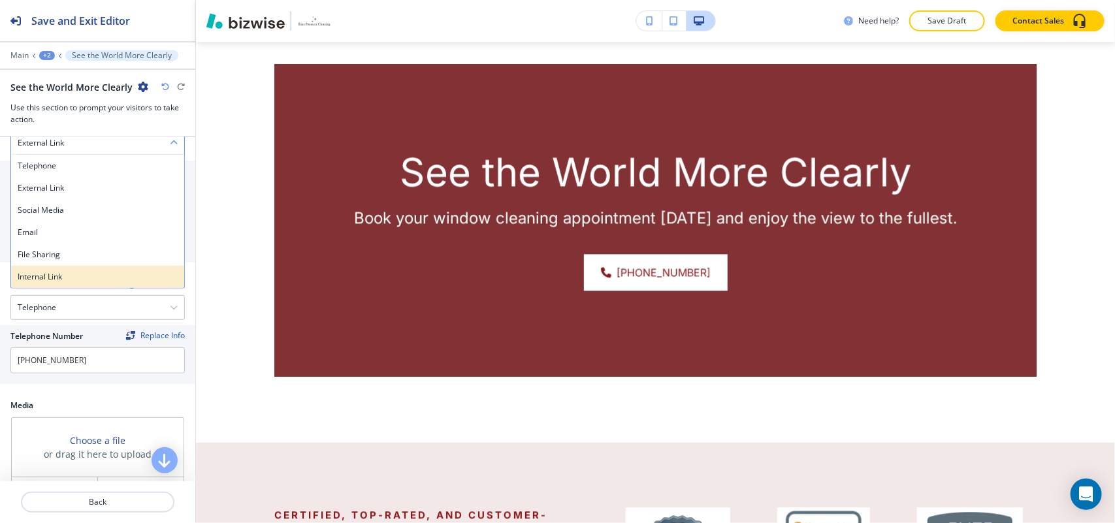
click at [75, 283] on h4 "Internal Link" at bounding box center [98, 277] width 160 height 12
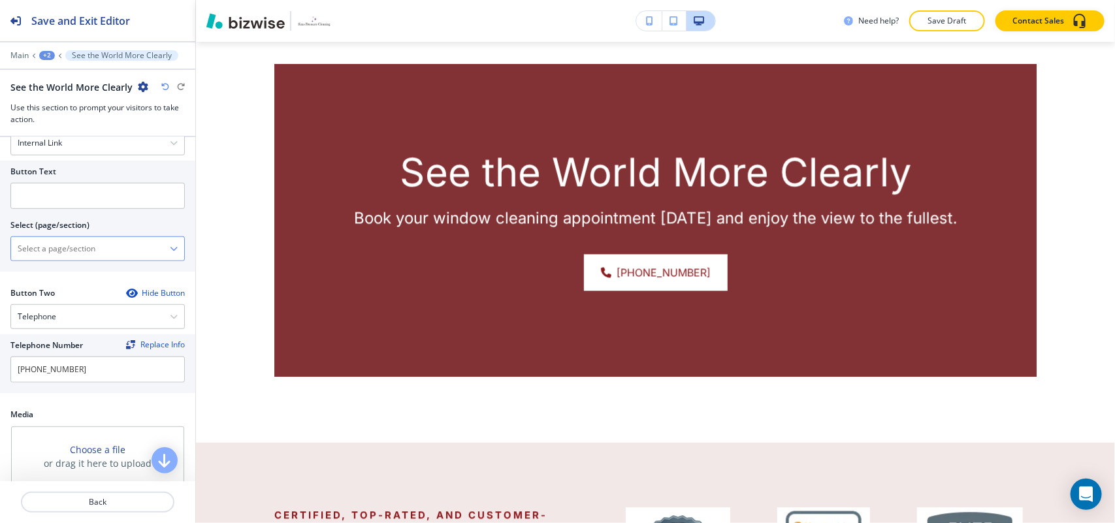
click at [83, 261] on div "HOME HOME | Hero HOME | 2 Eliminate Built-Up Grime HOME | Paragraph HOME | Abou…" at bounding box center [97, 248] width 174 height 25
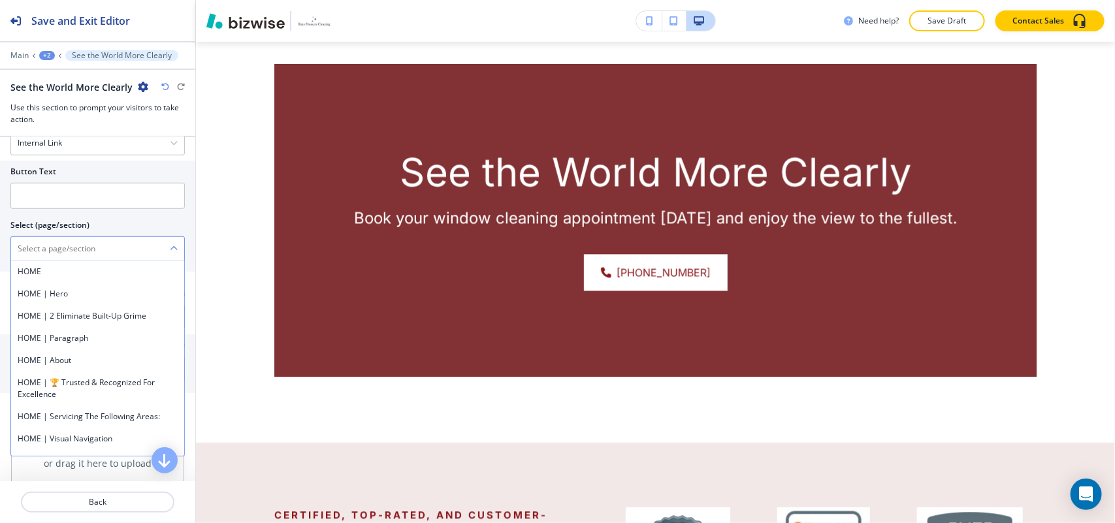
click at [80, 255] on \(page\/section\) "Manual Input" at bounding box center [90, 249] width 159 height 22
type \(page\/section\) "CONTACT US"
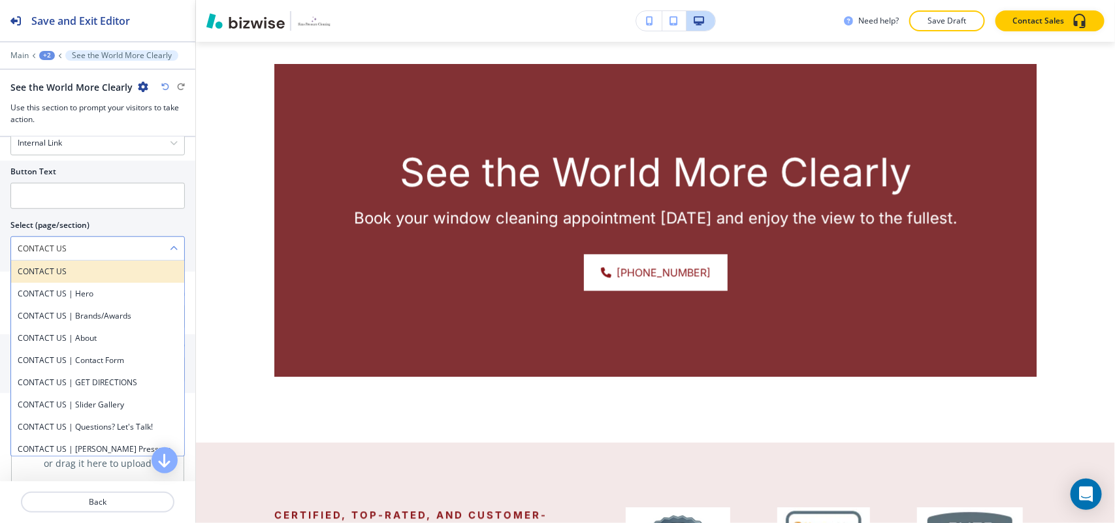
click at [66, 272] on h4 "CONTACT US" at bounding box center [98, 272] width 160 height 12
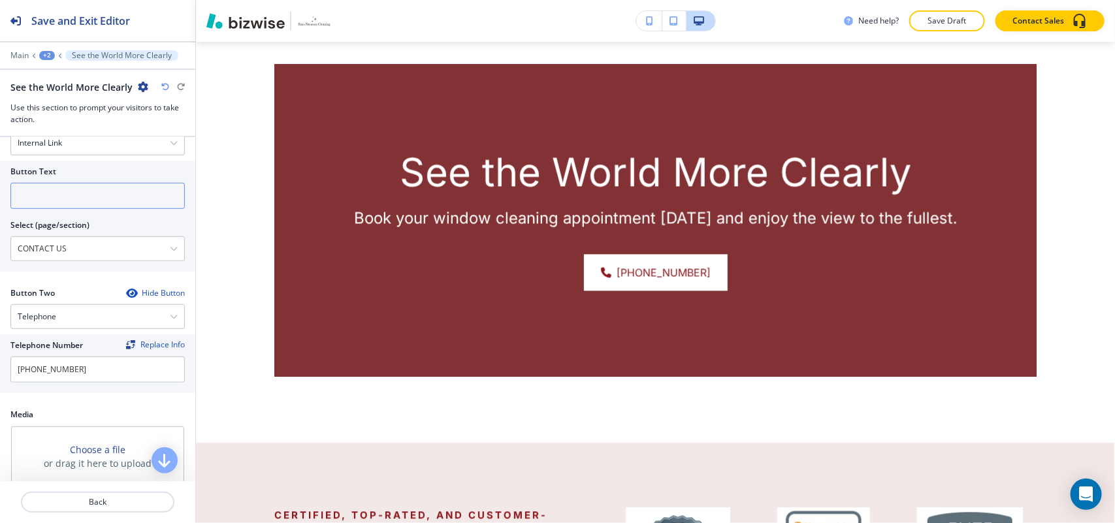
click at [79, 209] on input "text" at bounding box center [97, 196] width 174 height 26
paste input "CONTACT US"
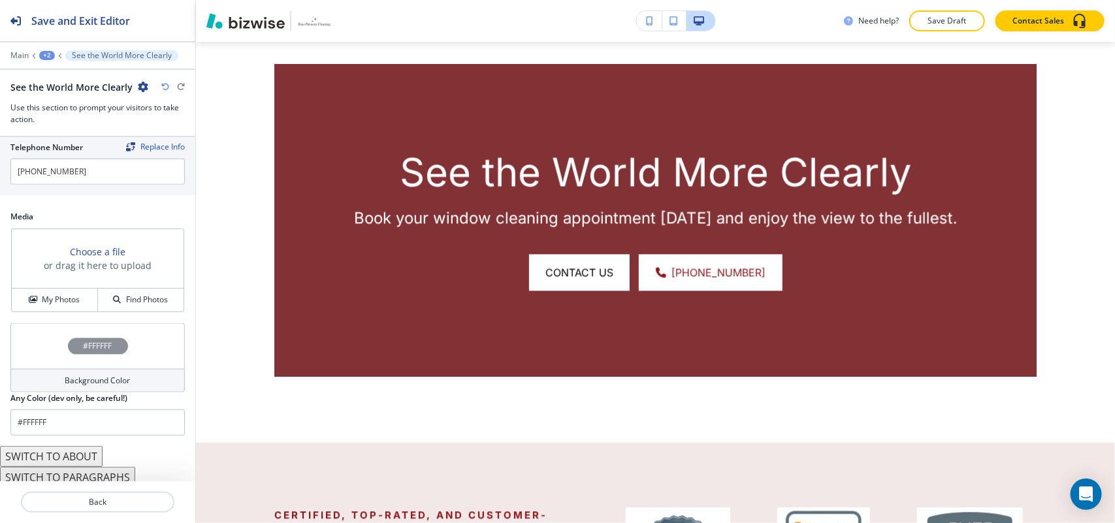
scroll to position [698, 0]
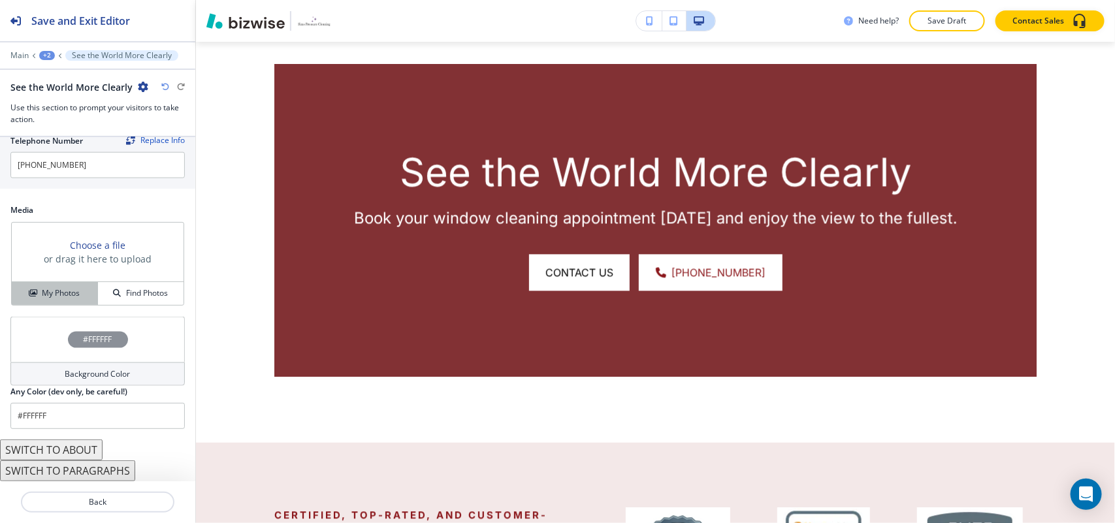
type input "CONTACT US"
click at [63, 282] on button "My Photos" at bounding box center [55, 293] width 86 height 23
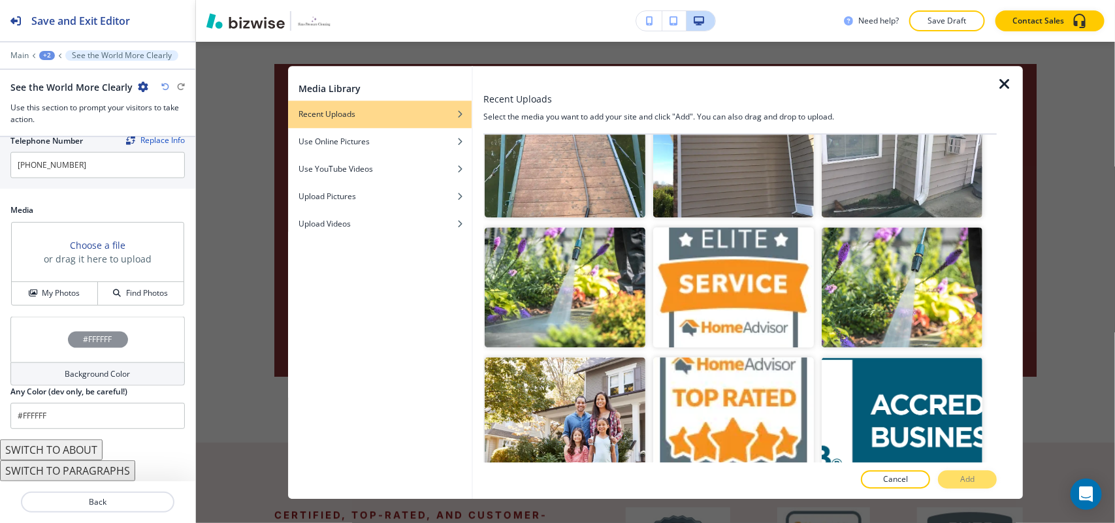
scroll to position [2179, 0]
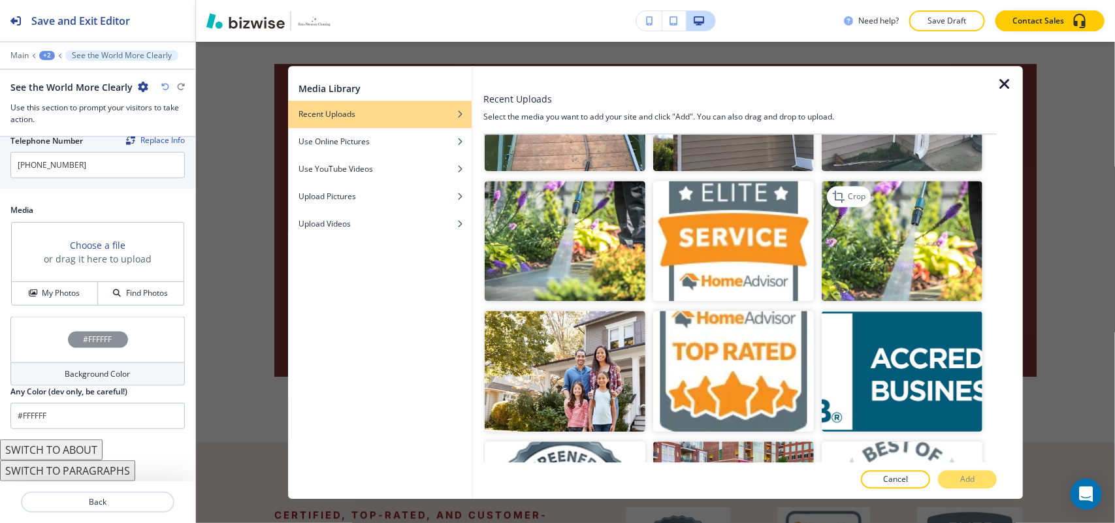
click at [885, 218] on img "button" at bounding box center [902, 241] width 161 height 121
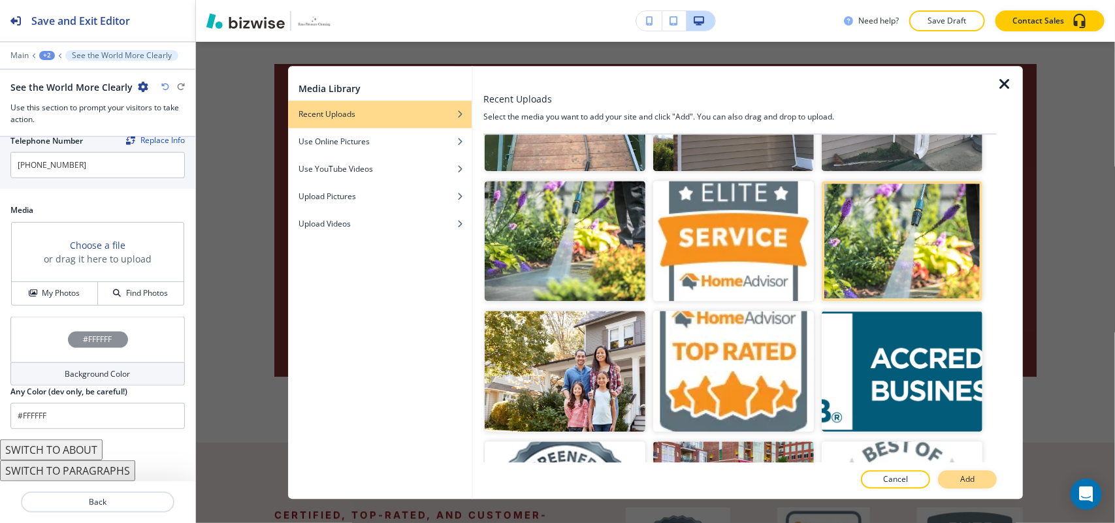
click at [975, 477] on button "Add" at bounding box center [967, 479] width 59 height 18
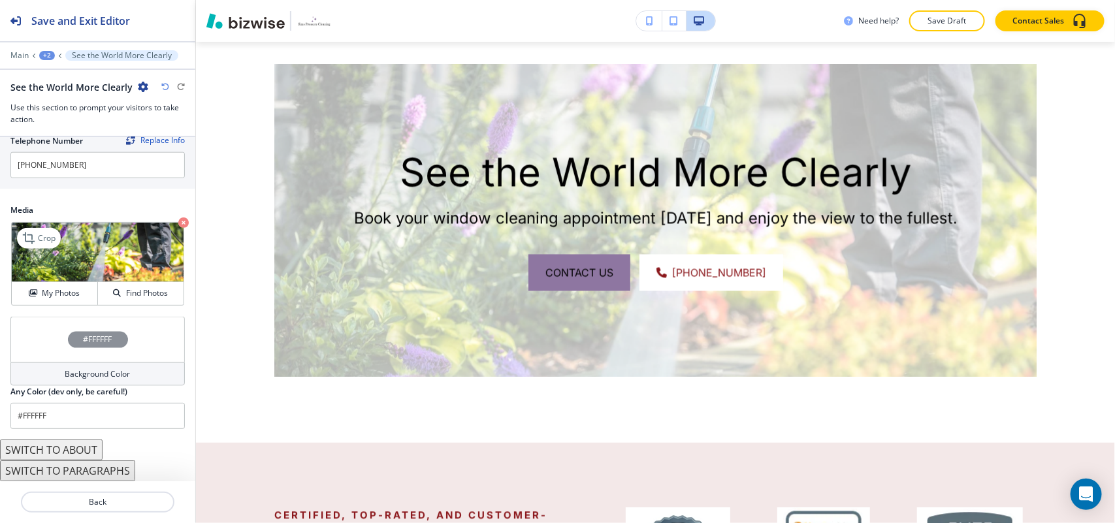
click at [178, 219] on icon "button" at bounding box center [183, 223] width 10 height 10
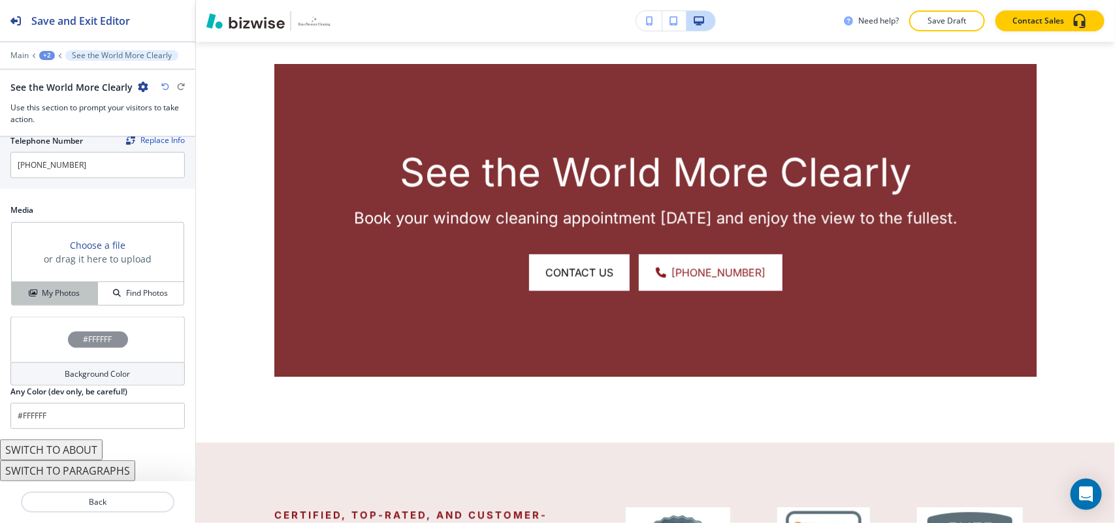
click at [65, 287] on h4 "My Photos" at bounding box center [61, 293] width 38 height 12
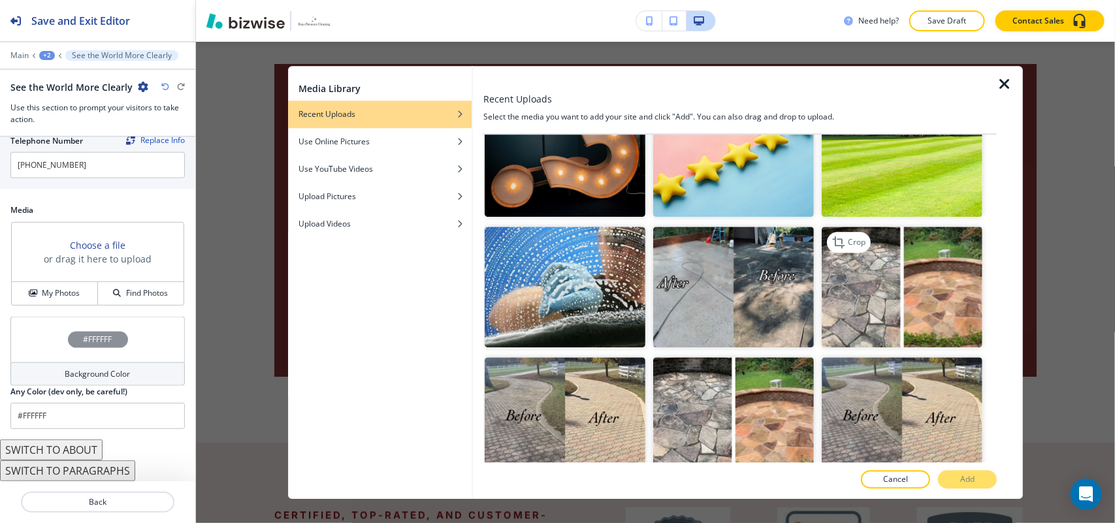
scroll to position [327, 0]
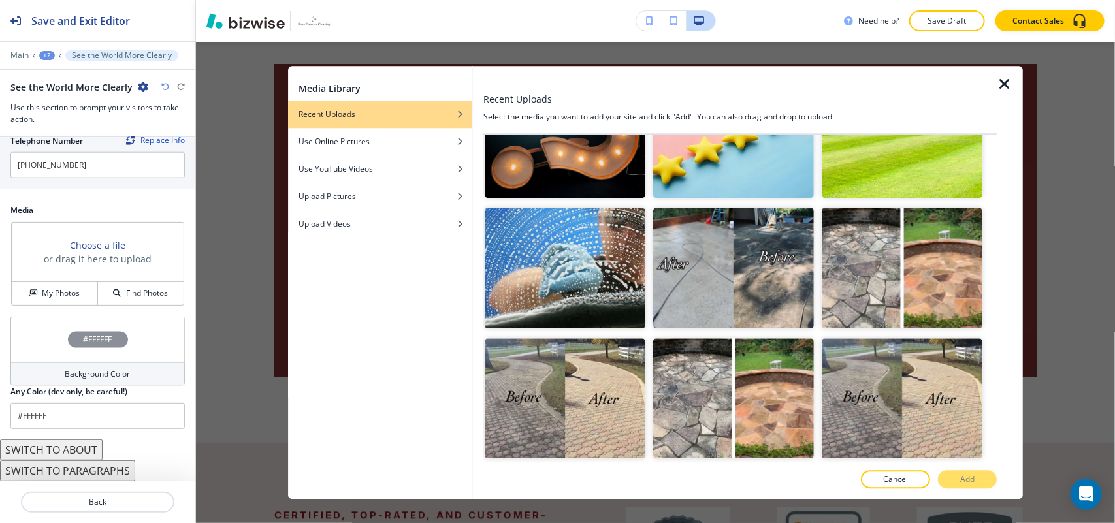
click at [850, 173] on img "button" at bounding box center [902, 138] width 161 height 121
click at [971, 477] on p "Add" at bounding box center [967, 480] width 14 height 12
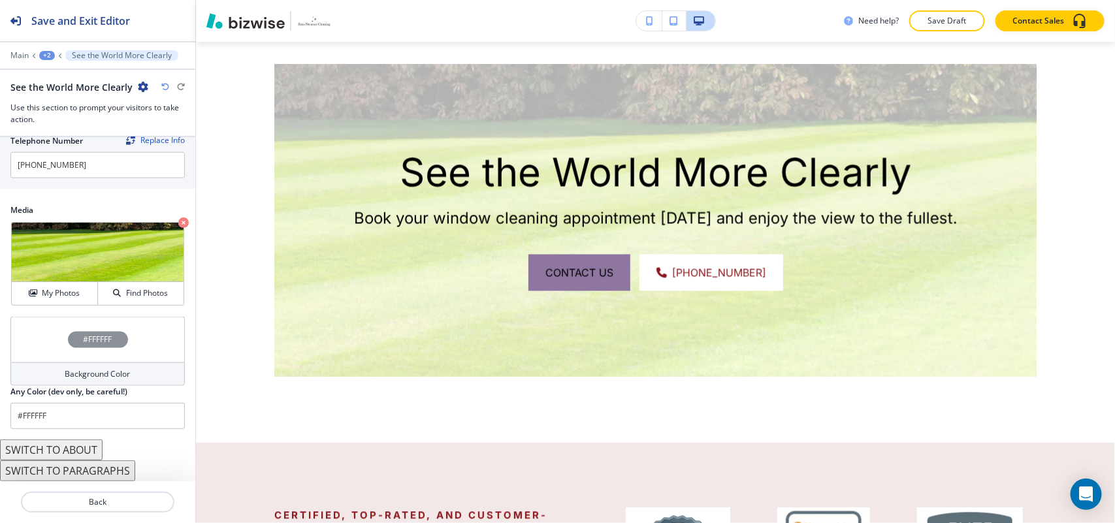
click at [56, 338] on div "#FFFFFF" at bounding box center [97, 340] width 174 height 46
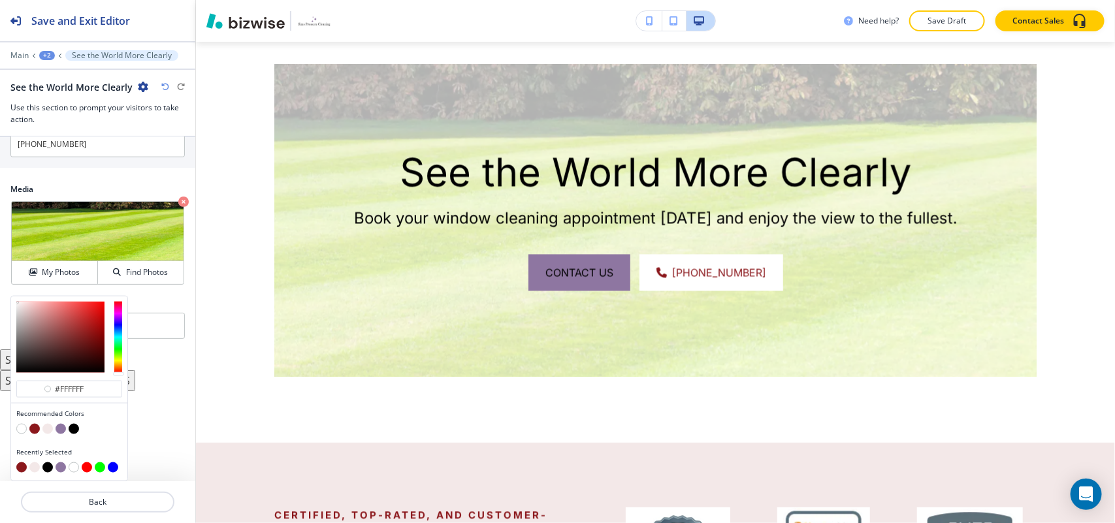
click at [33, 430] on button "button" at bounding box center [34, 429] width 10 height 10
type input "#8b181c"
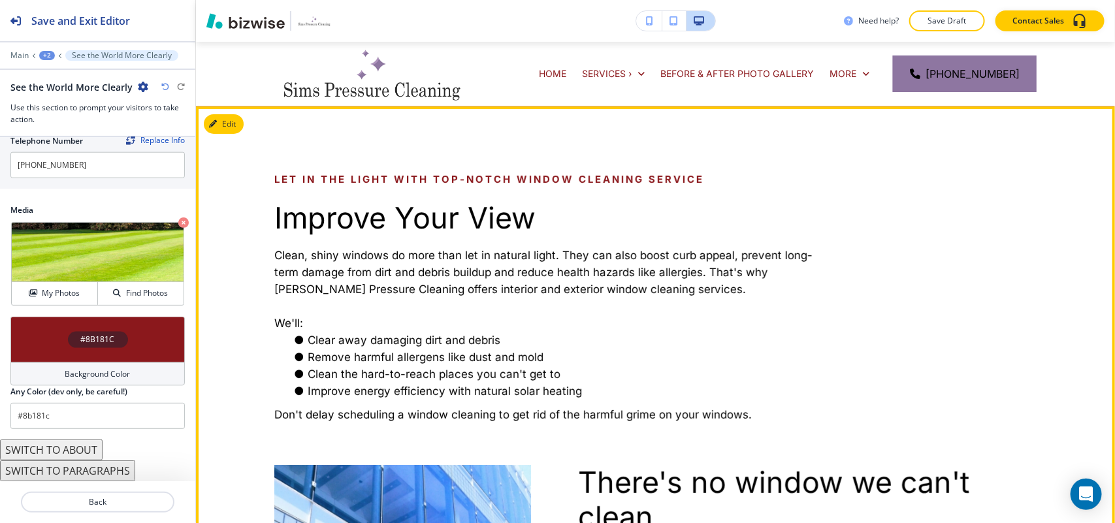
scroll to position [0, 0]
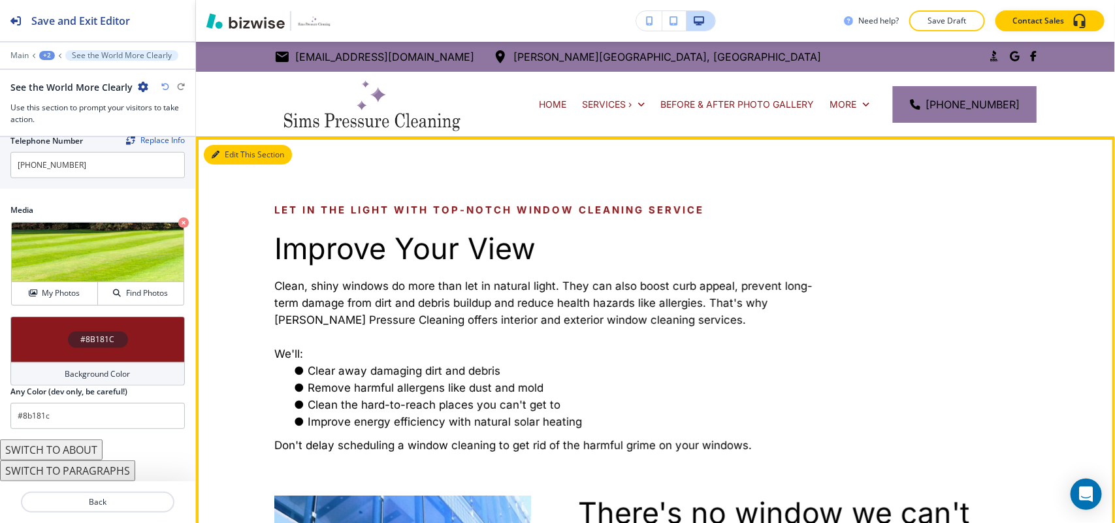
drag, startPoint x: 226, startPoint y: 159, endPoint x: 209, endPoint y: 169, distance: 19.6
click at [226, 159] on button "Edit This Section" at bounding box center [248, 155] width 88 height 20
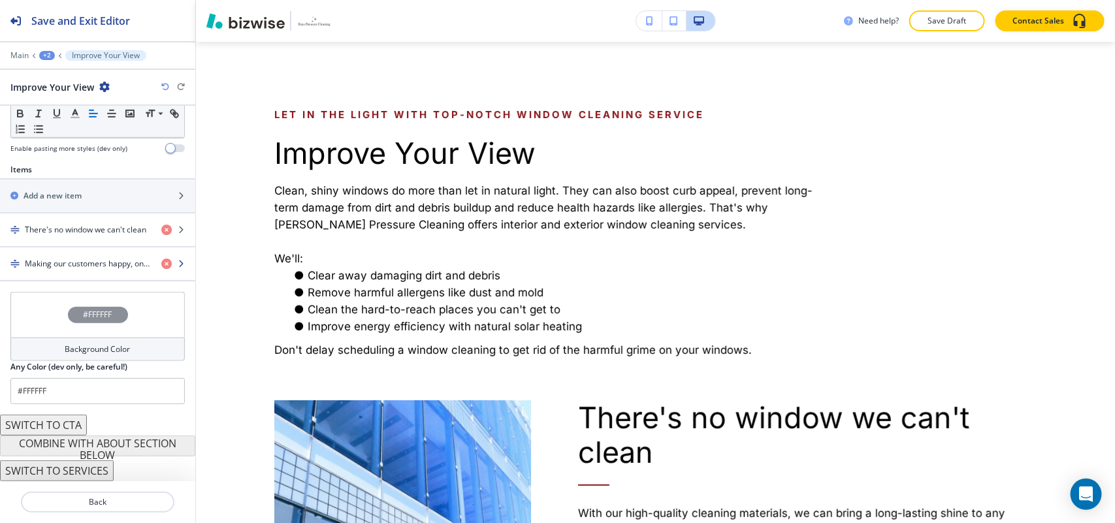
scroll to position [467, 0]
click at [82, 259] on h4 "Making our customers happy, one window at a time" at bounding box center [88, 264] width 126 height 12
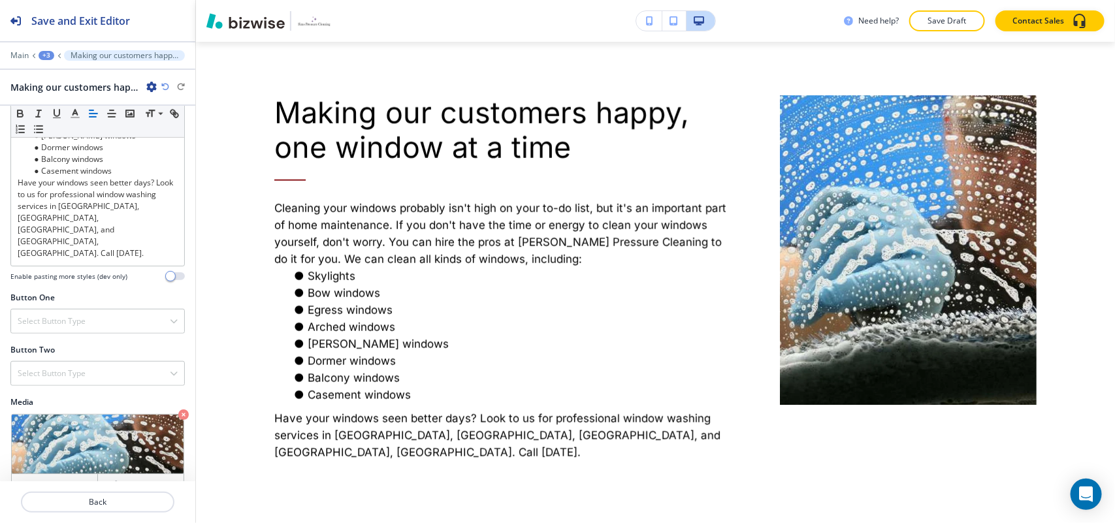
scroll to position [464, 0]
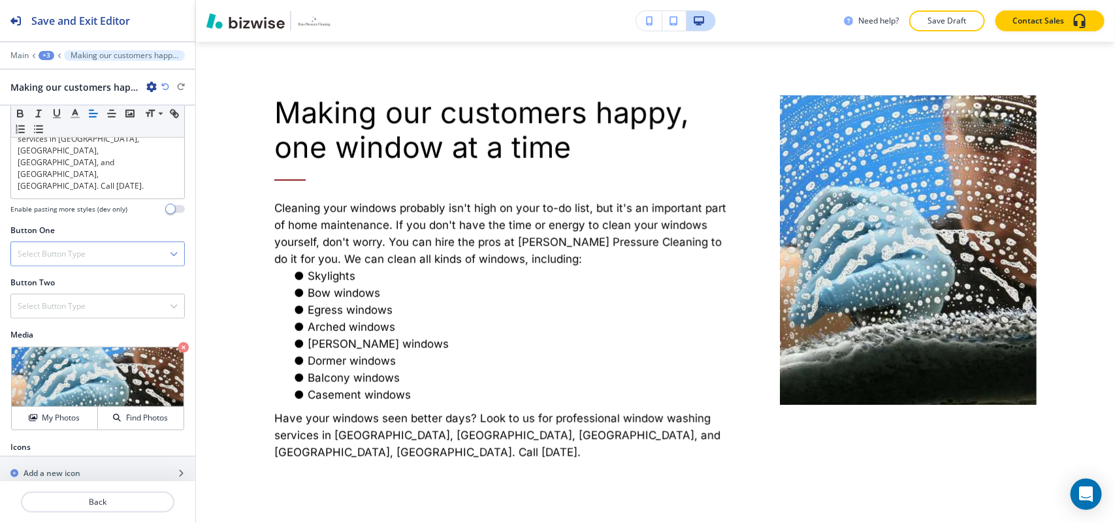
click at [62, 248] on h4 "Select Button Type" at bounding box center [52, 254] width 68 height 12
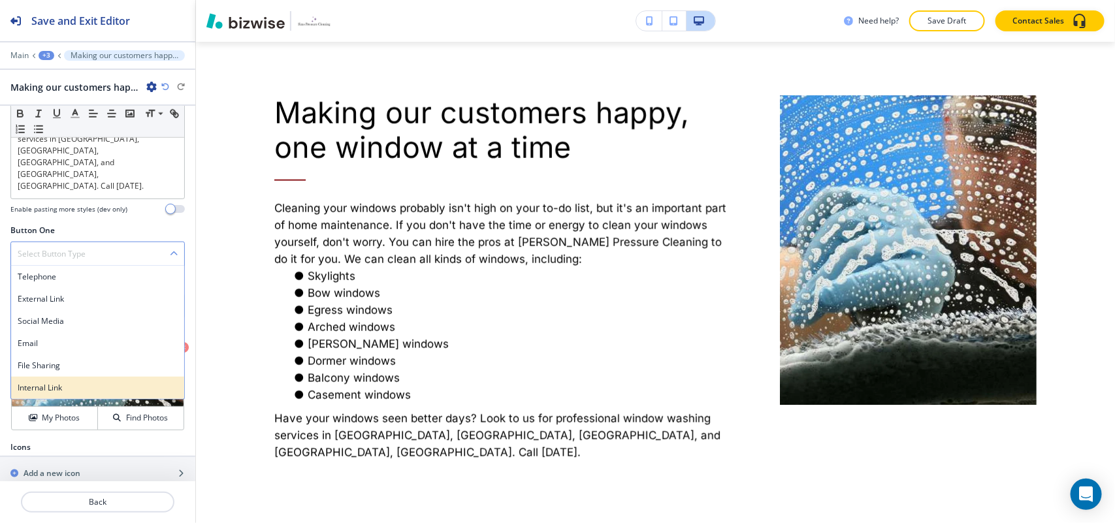
click at [61, 382] on h4 "Internal Link" at bounding box center [98, 388] width 160 height 12
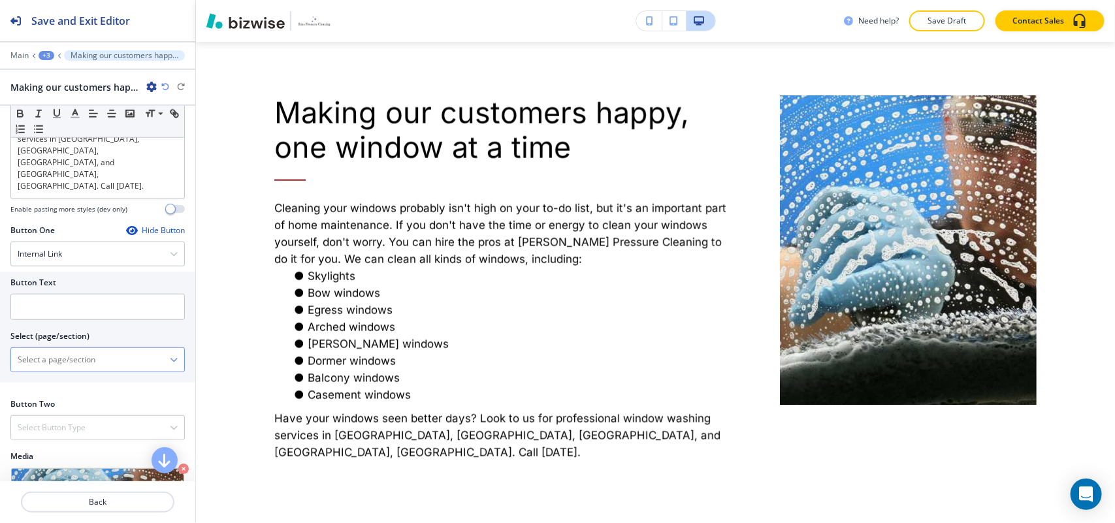
drag, startPoint x: 75, startPoint y: 340, endPoint x: 79, endPoint y: 327, distance: 13.6
click at [75, 349] on \(page\/section\) "Manual Input" at bounding box center [90, 360] width 159 height 22
type \(page\/section\) "CONTACT US"
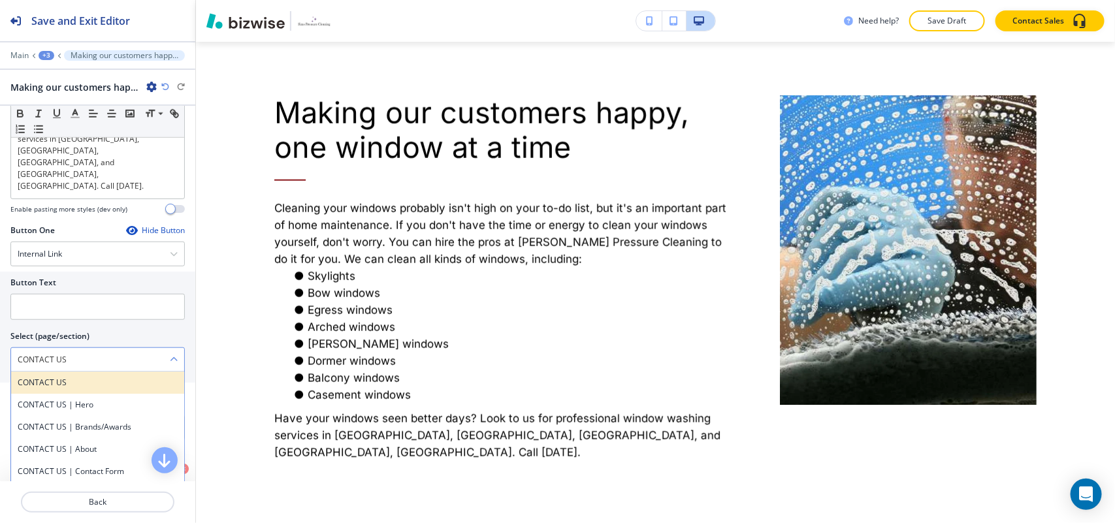
click at [59, 377] on h4 "CONTACT US" at bounding box center [98, 383] width 160 height 12
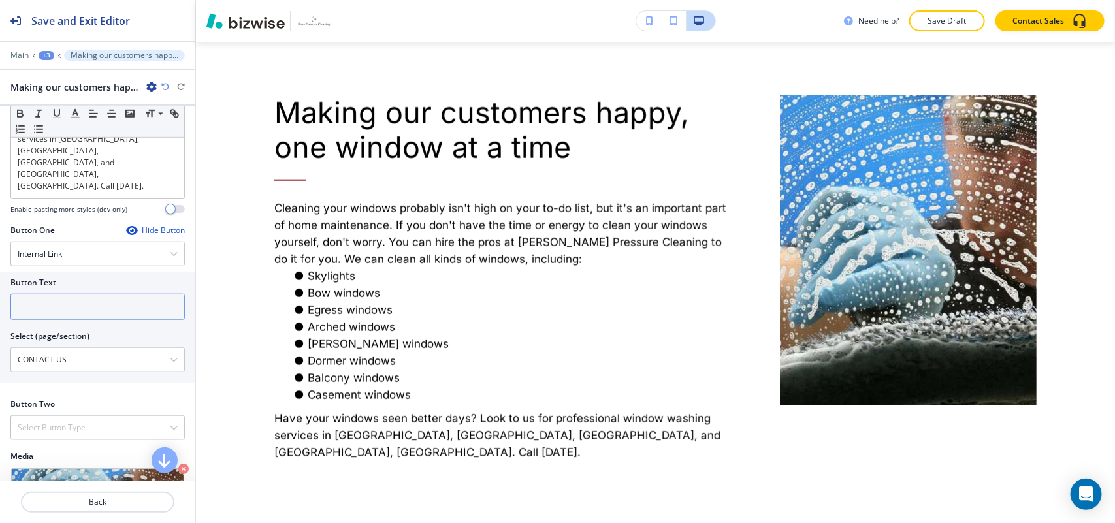
click at [59, 294] on input "text" at bounding box center [97, 307] width 174 height 26
paste input "CONTACT US"
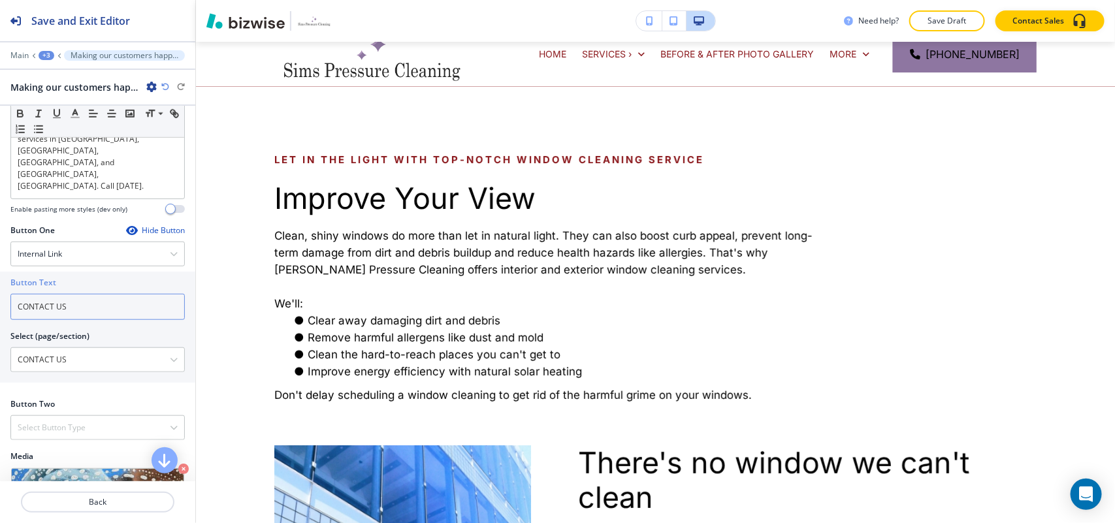
scroll to position [0, 0]
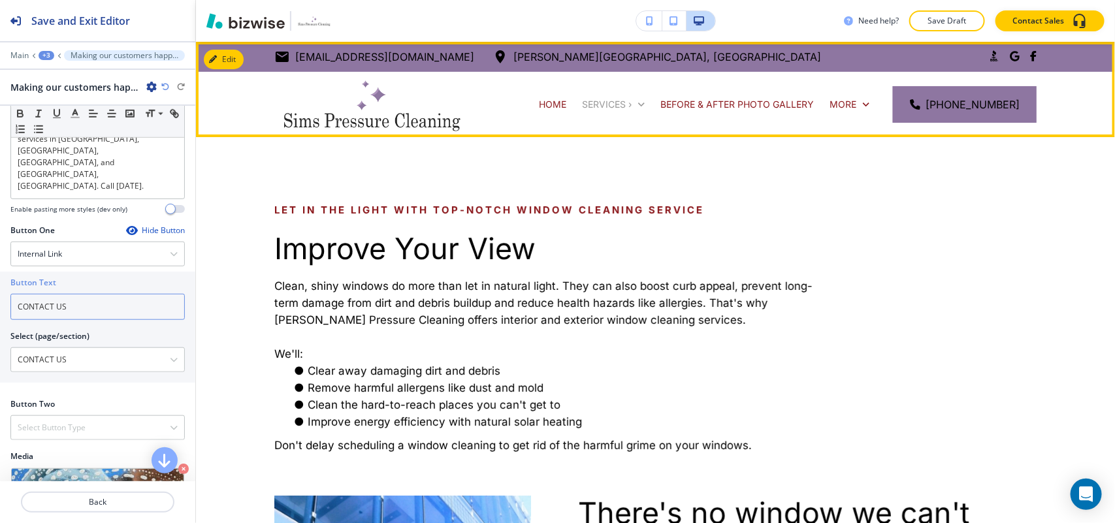
type input "CONTACT US"
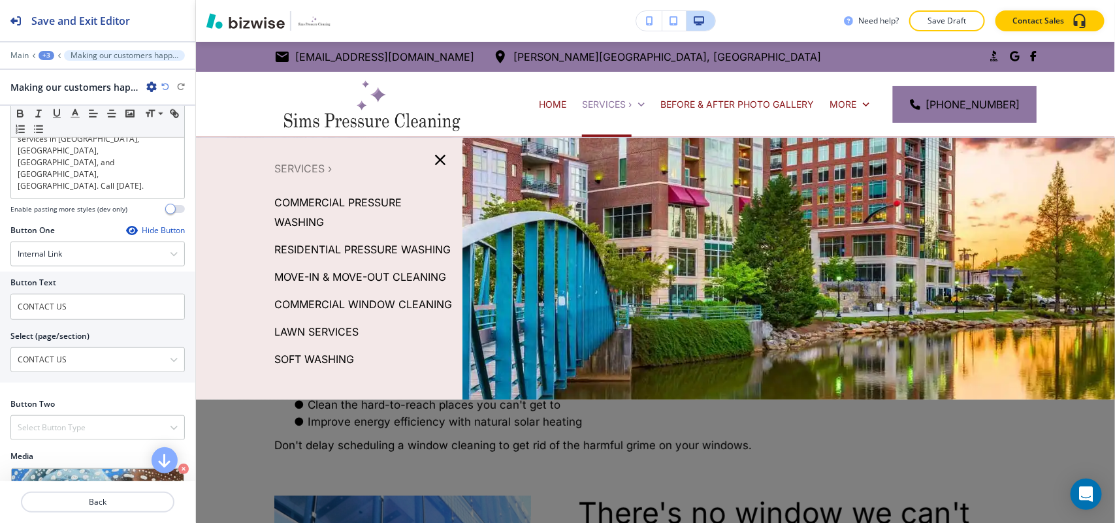
scroll to position [31, 0]
click at [349, 310] on p "COMMERCIAL WINDOW CLEANING" at bounding box center [363, 305] width 178 height 20
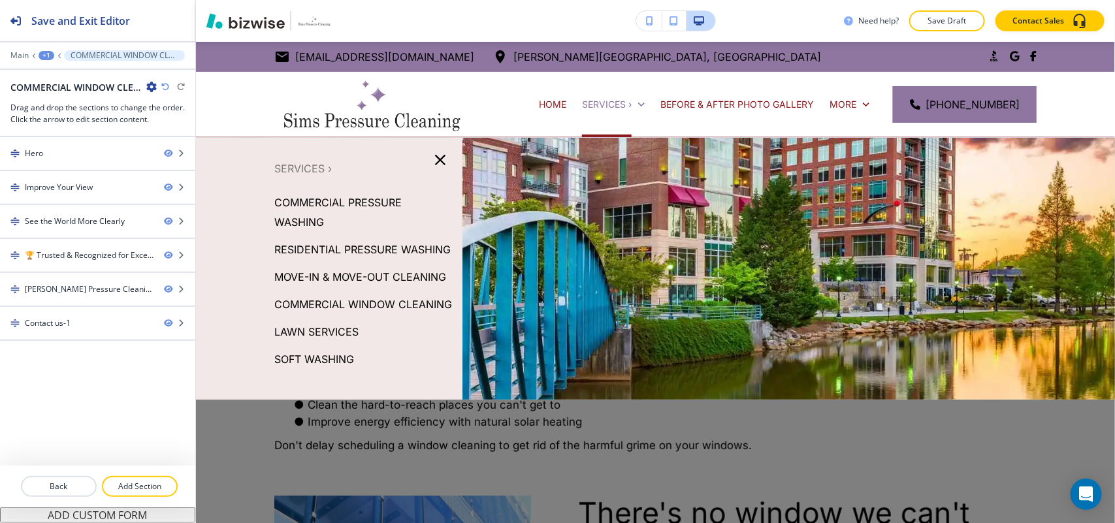
click at [346, 342] on p "LAWN SERVICES" at bounding box center [316, 332] width 84 height 20
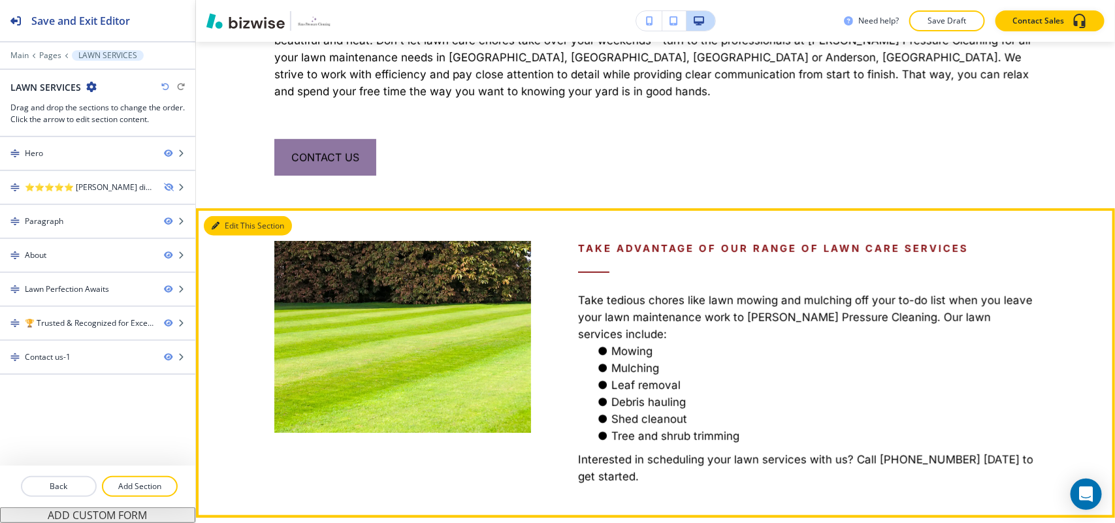
click at [220, 216] on button "Edit This Section" at bounding box center [248, 226] width 88 height 20
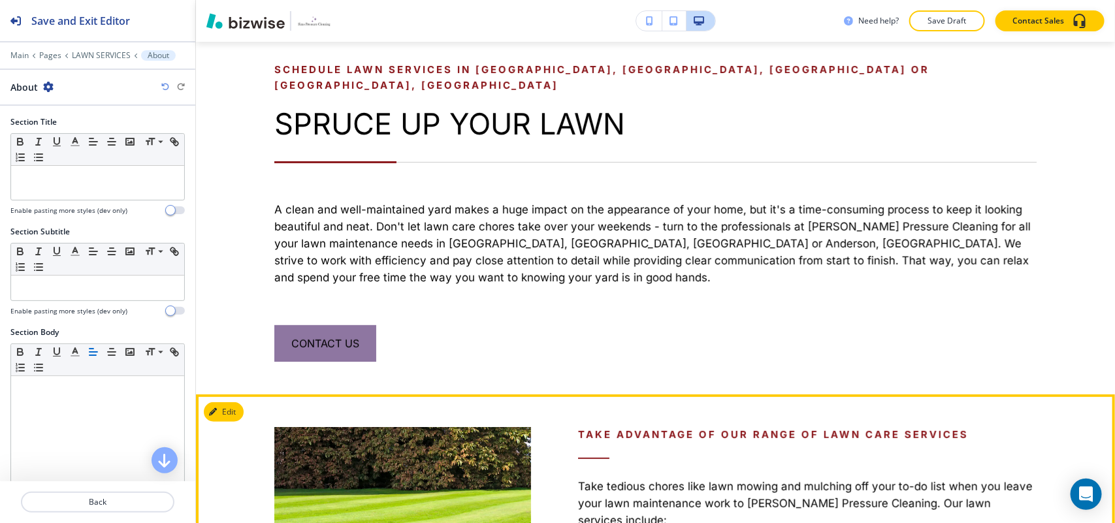
scroll to position [0, 0]
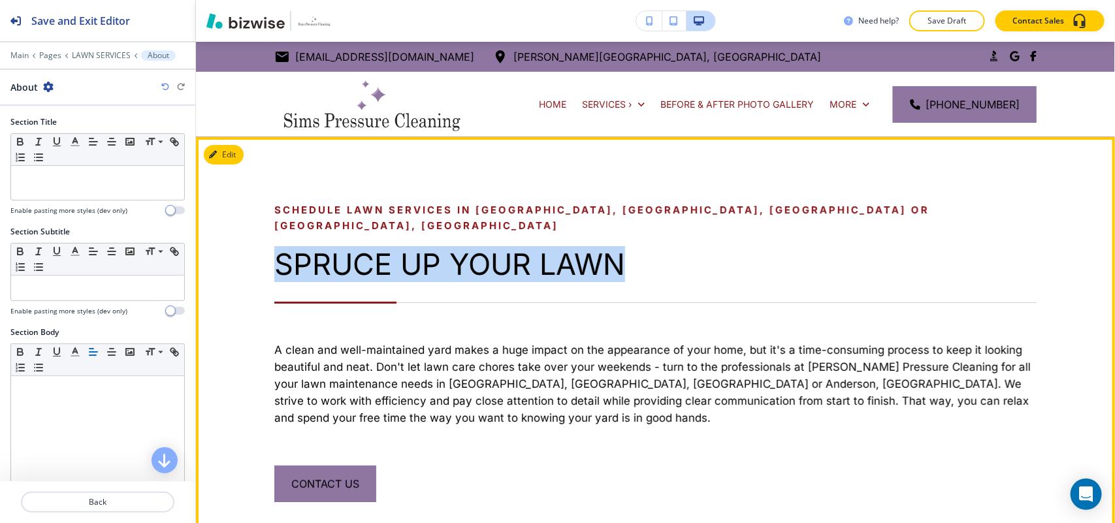
drag, startPoint x: 274, startPoint y: 236, endPoint x: 732, endPoint y: 244, distance: 457.9
click at [732, 247] on h3 "SPRUCE UP YOUR LAWN" at bounding box center [655, 264] width 762 height 35
copy h3 "SPRUCE UP YOUR LAWN"
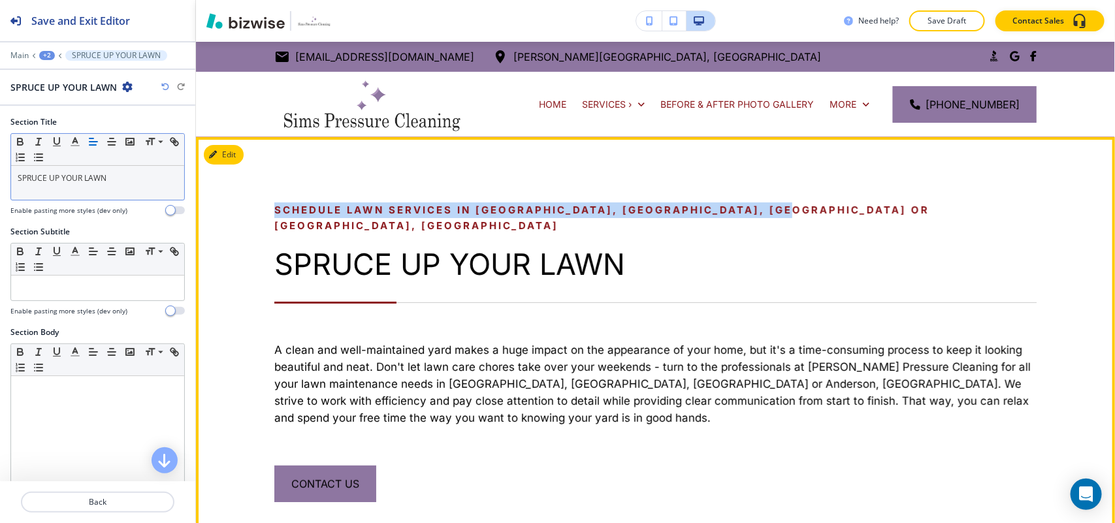
drag, startPoint x: 259, startPoint y: 203, endPoint x: 824, endPoint y: 195, distance: 564.4
click at [824, 195] on div "Schedule Lawn Services in [GEOGRAPHIC_DATA], [GEOGRAPHIC_DATA], [PERSON_NAME] o…" at bounding box center [655, 336] width 919 height 398
copy link "Schedule Lawn Services in [GEOGRAPHIC_DATA], [GEOGRAPHIC_DATA], [GEOGRAPHIC_DAT…"
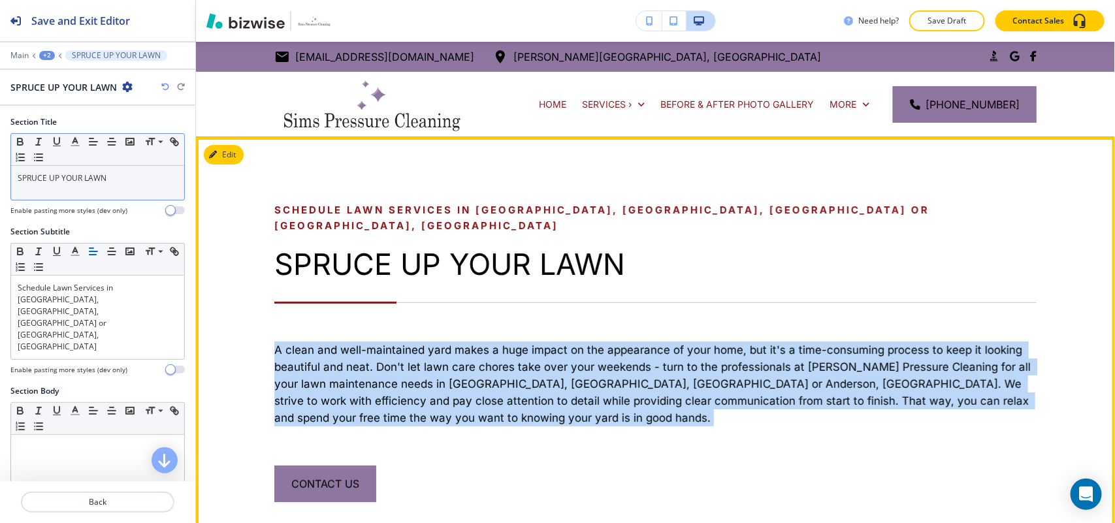
drag, startPoint x: 354, startPoint y: 413, endPoint x: 265, endPoint y: 330, distance: 122.0
click at [265, 330] on div "Schedule Lawn Services in [GEOGRAPHIC_DATA], [GEOGRAPHIC_DATA], [PERSON_NAME] o…" at bounding box center [631, 352] width 809 height 300
copy div "A clean and well-maintained yard makes a huge impact on the appearance of your …"
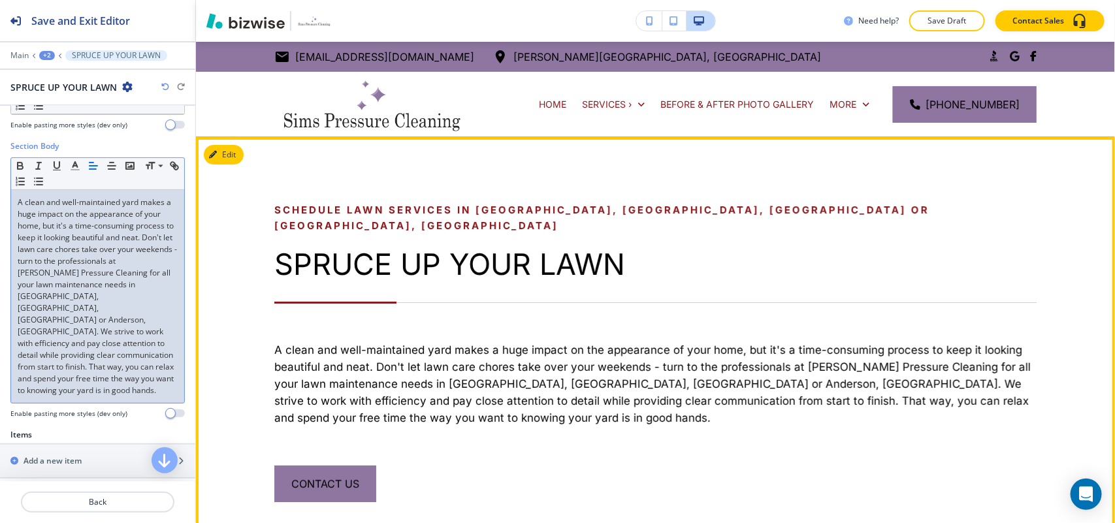
scroll to position [327, 0]
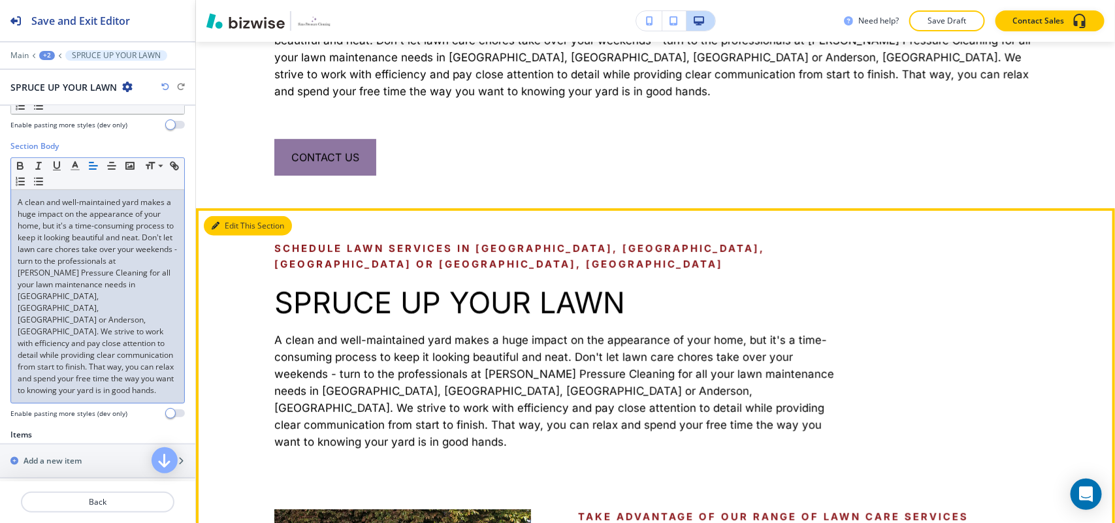
click at [214, 216] on button "Edit This Section" at bounding box center [248, 226] width 88 height 20
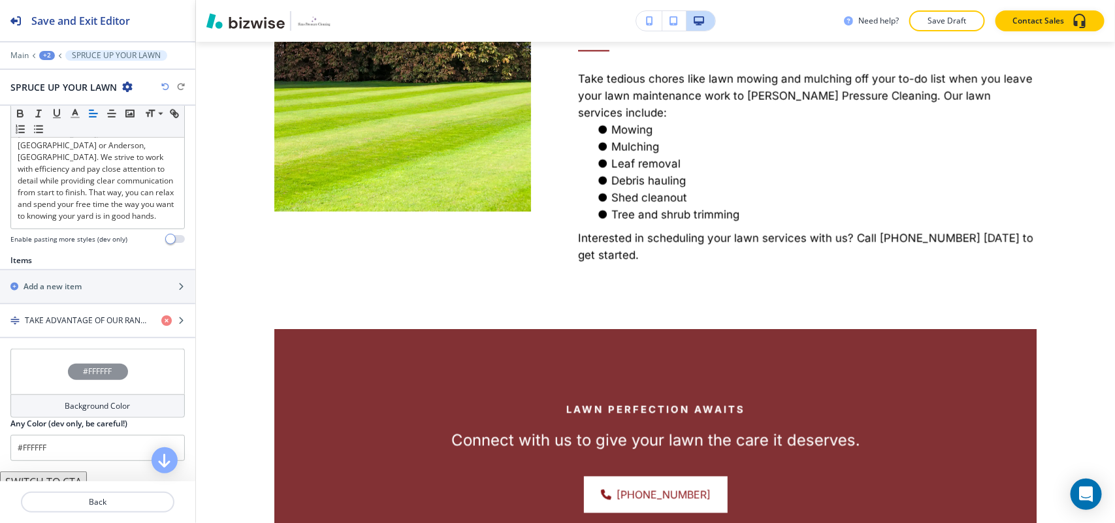
scroll to position [420, 0]
click at [53, 326] on div "button" at bounding box center [97, 331] width 195 height 10
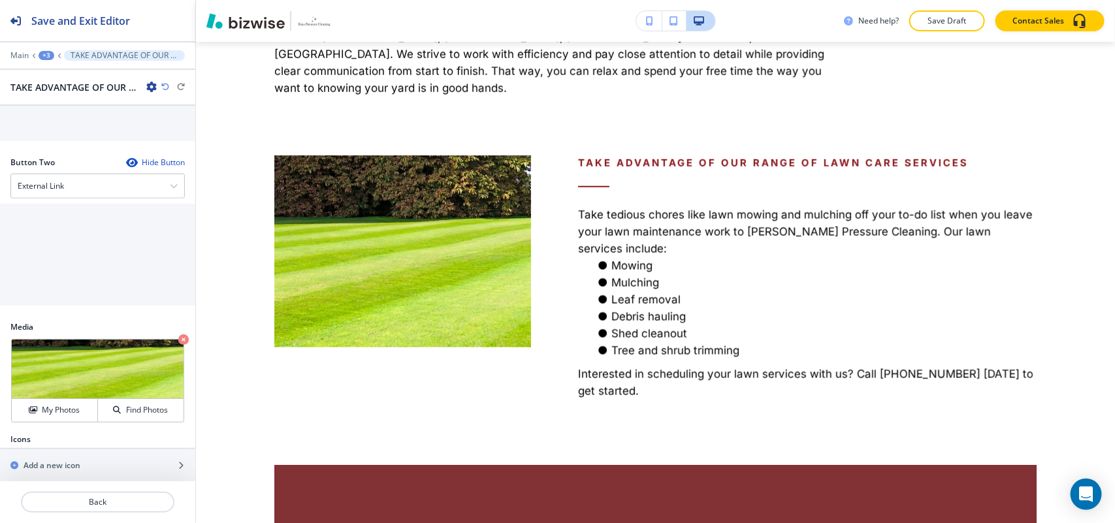
scroll to position [616, 0]
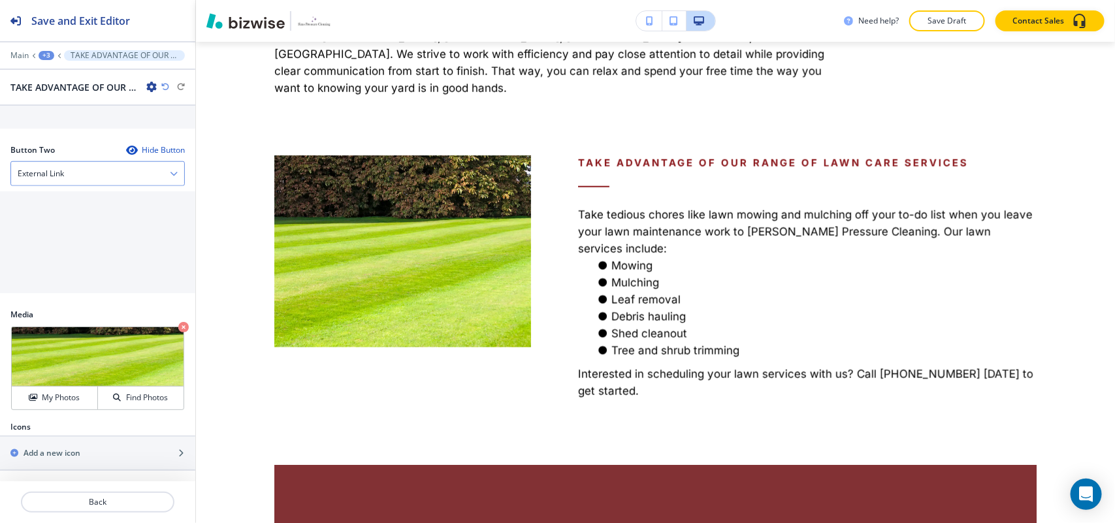
click at [69, 184] on div "External Link" at bounding box center [97, 174] width 173 height 24
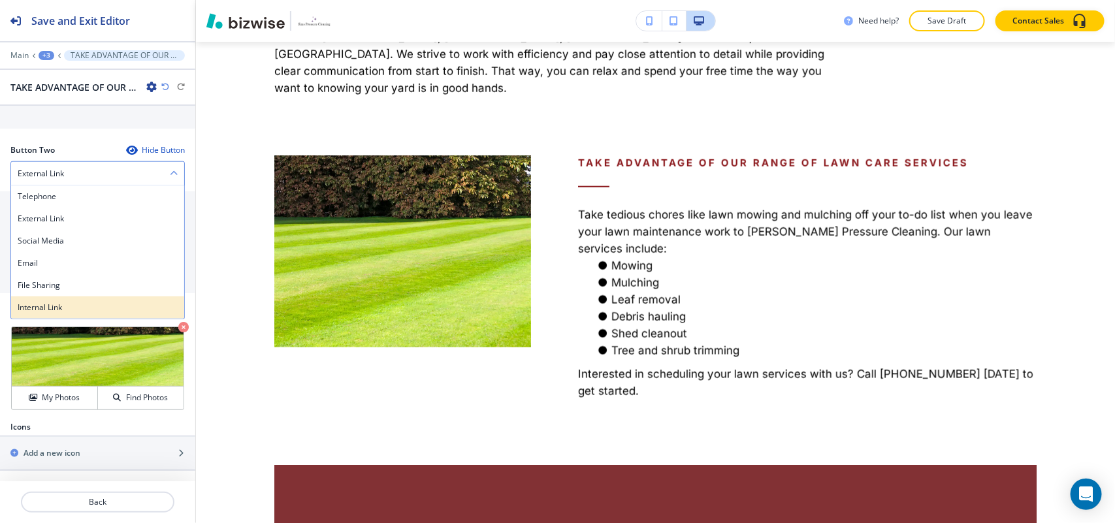
click at [70, 297] on div "Internal Link" at bounding box center [97, 308] width 173 height 22
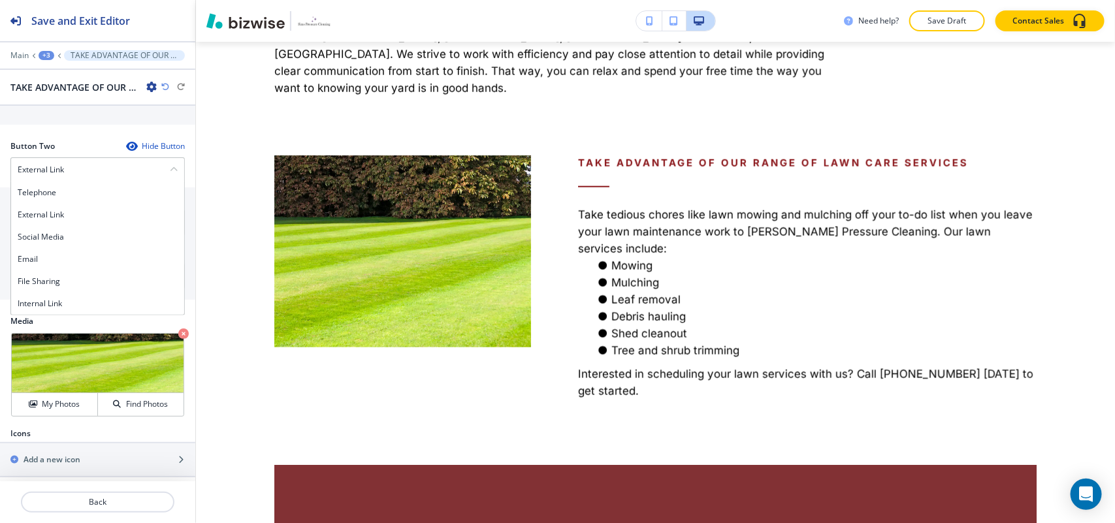
scroll to position [615, 0]
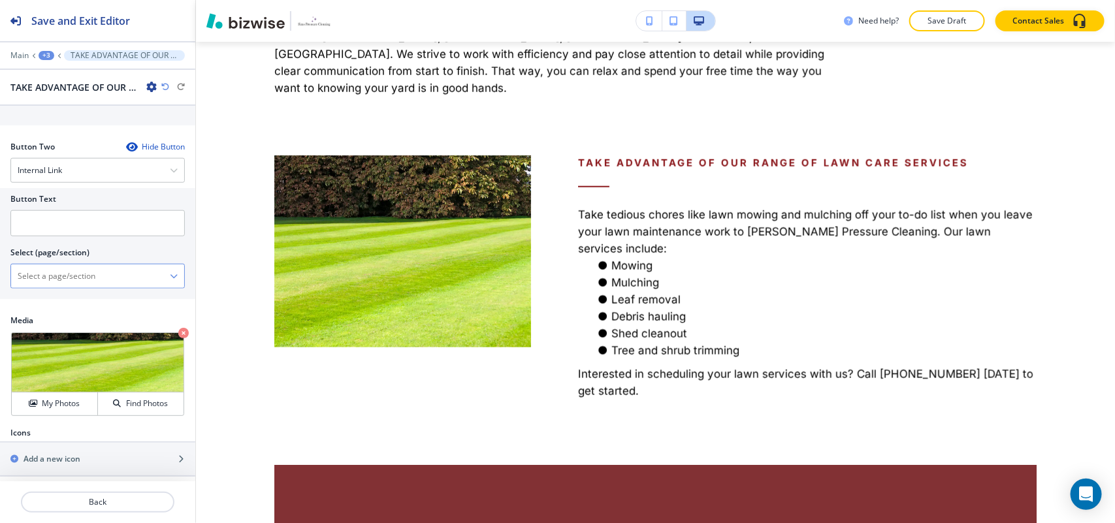
click at [96, 284] on \(page\/section\) "Manual Input" at bounding box center [90, 276] width 159 height 22
type \(page\/section\) "CONTACT US"
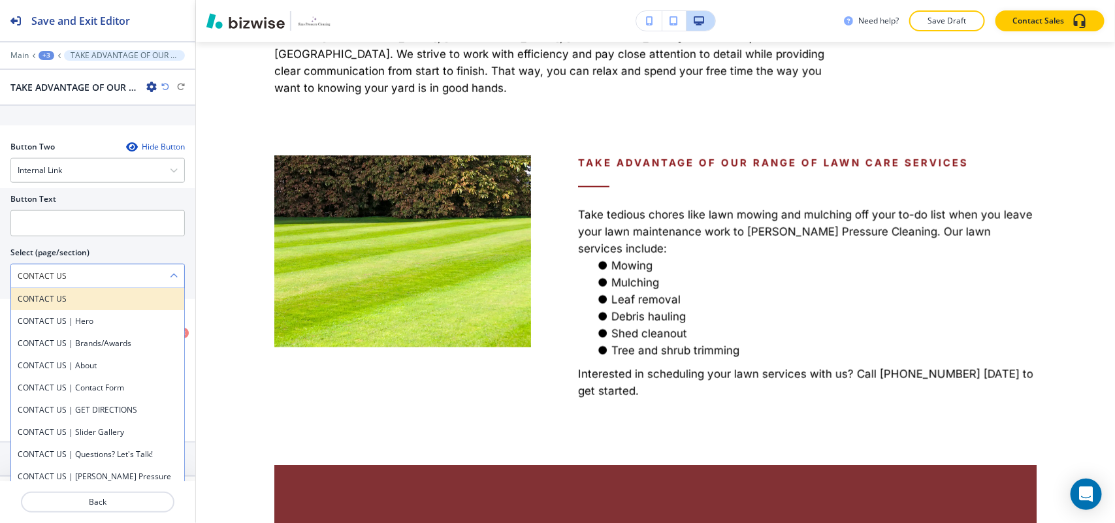
click at [46, 301] on h4 "CONTACT US" at bounding box center [98, 299] width 160 height 12
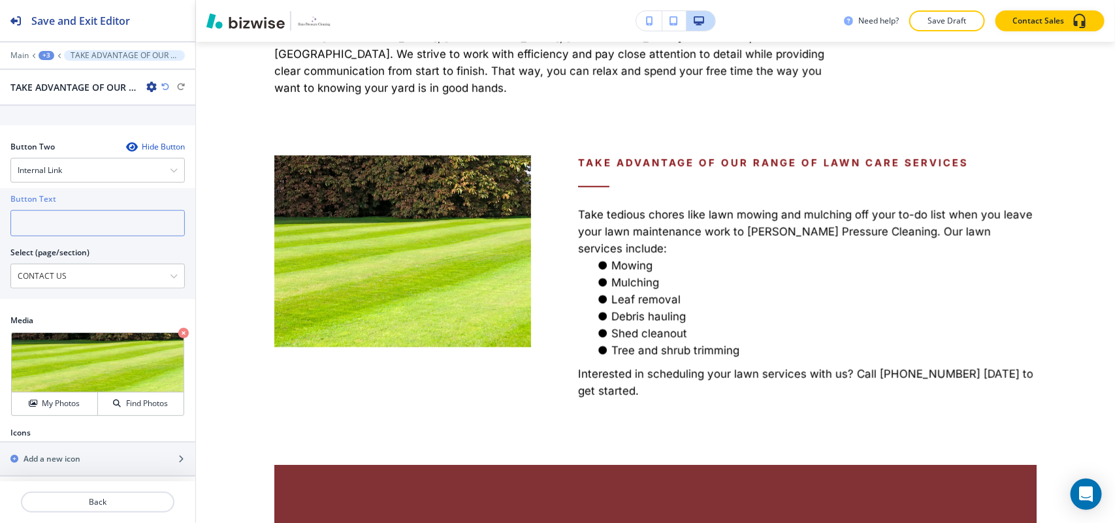
click at [56, 233] on input "text" at bounding box center [97, 223] width 174 height 26
paste input "CONTACT US"
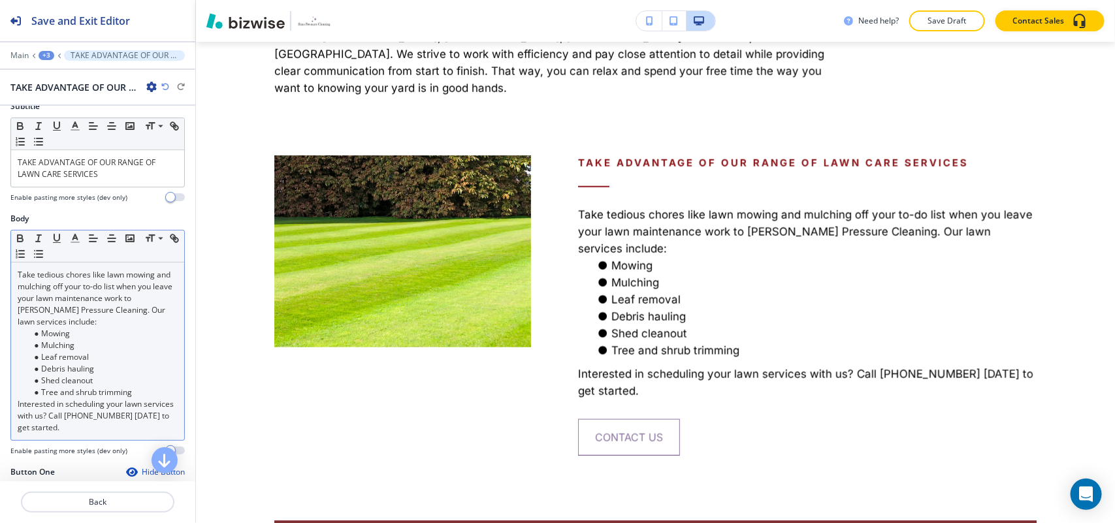
scroll to position [0, 0]
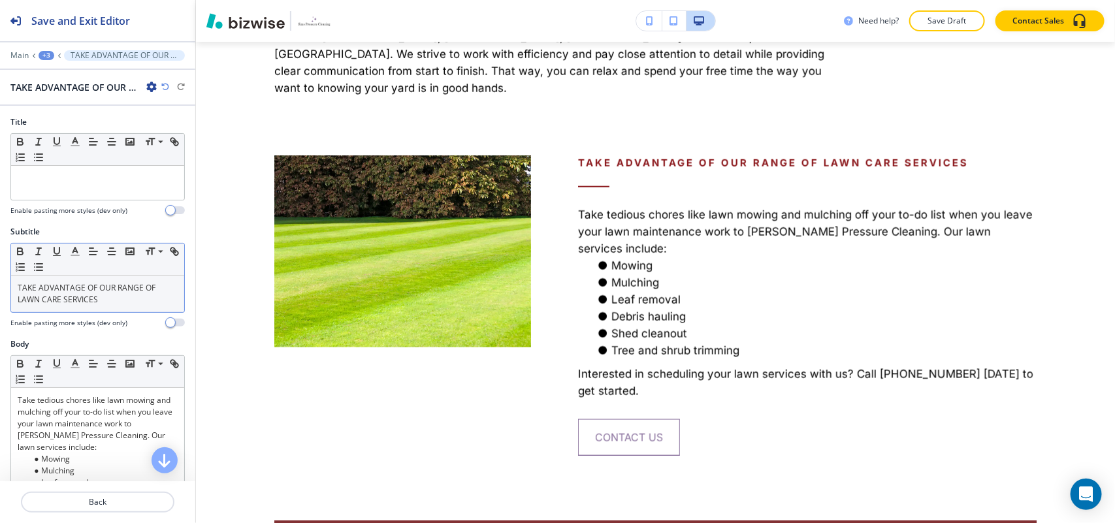
type input "CONTACT US"
click at [116, 312] on div "TAKE ADVANTAGE OF OUR RANGE OF LAWN CARE SERVICES" at bounding box center [97, 294] width 173 height 37
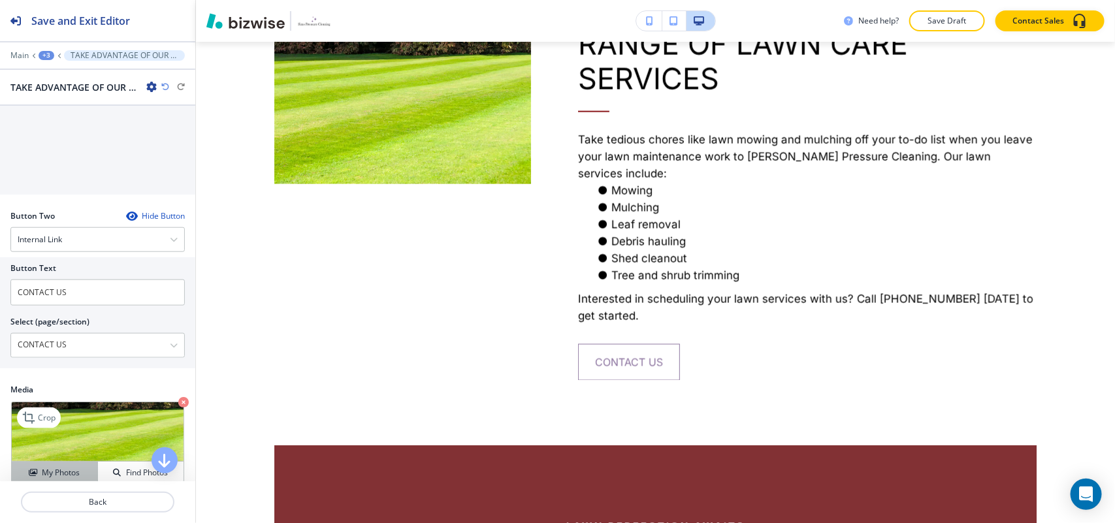
scroll to position [616, 0]
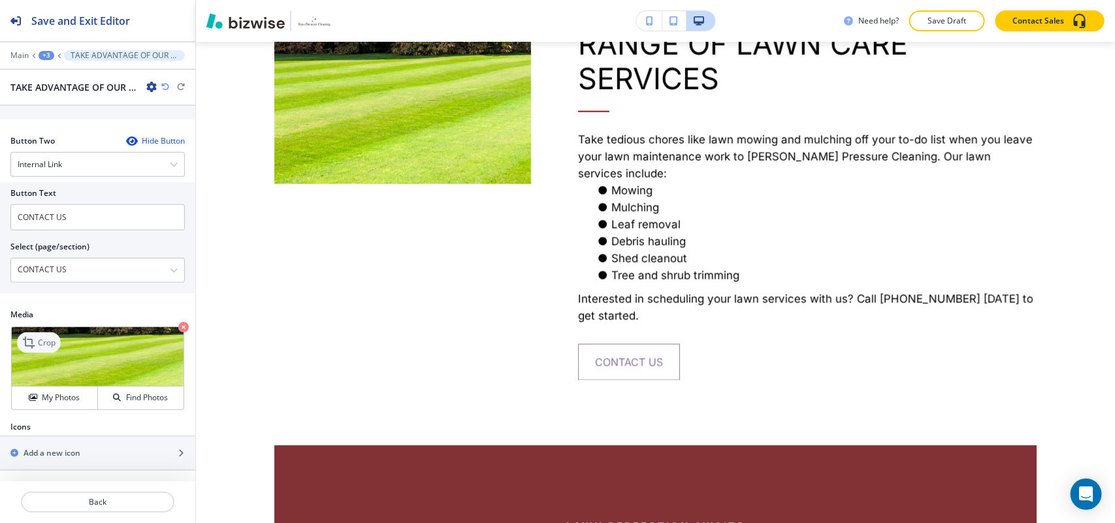
click at [37, 338] on icon at bounding box center [30, 343] width 16 height 16
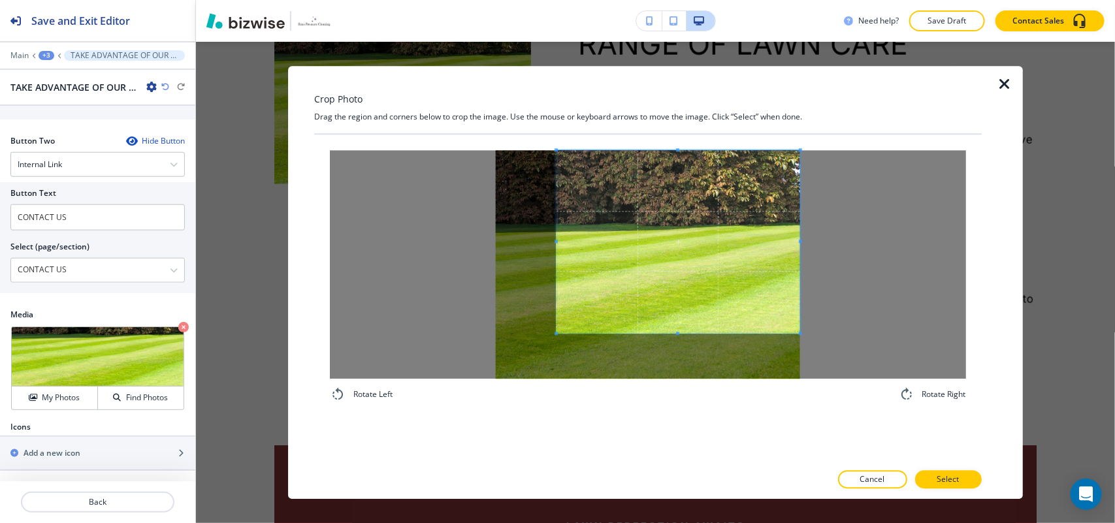
click at [660, 186] on span at bounding box center [679, 241] width 244 height 183
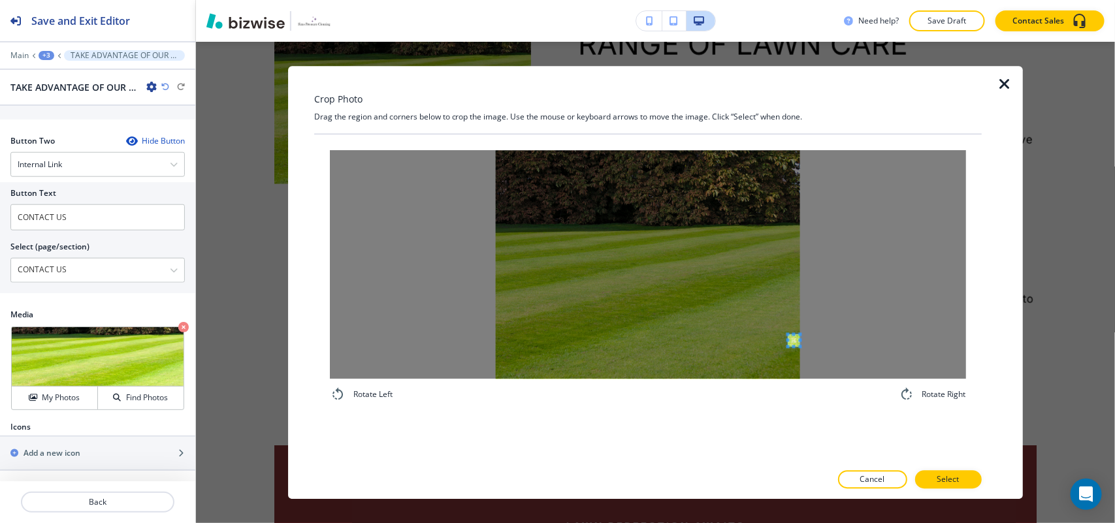
click at [798, 340] on div at bounding box center [648, 264] width 636 height 229
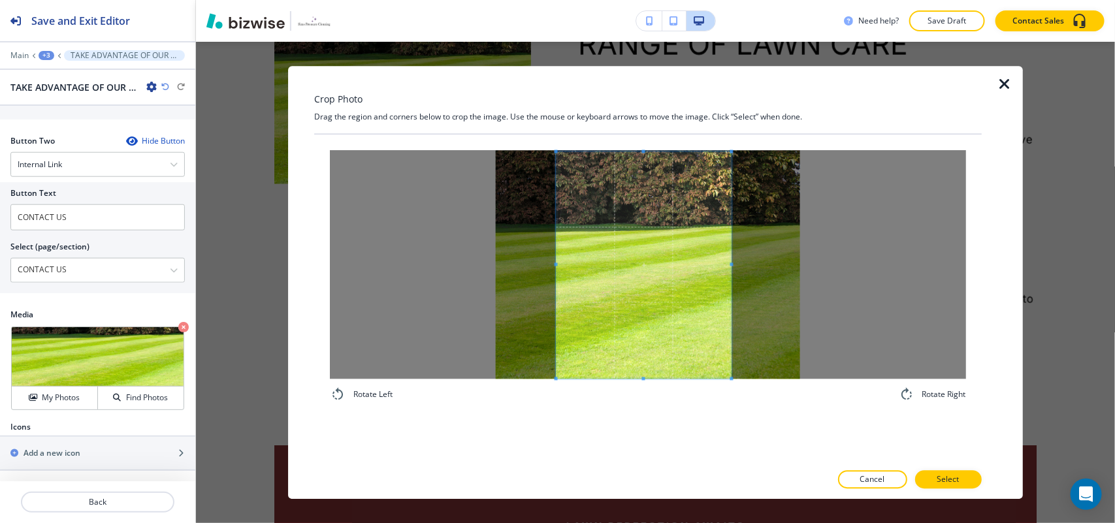
click at [726, 387] on div "Rotate Left Rotate Right" at bounding box center [648, 276] width 636 height 252
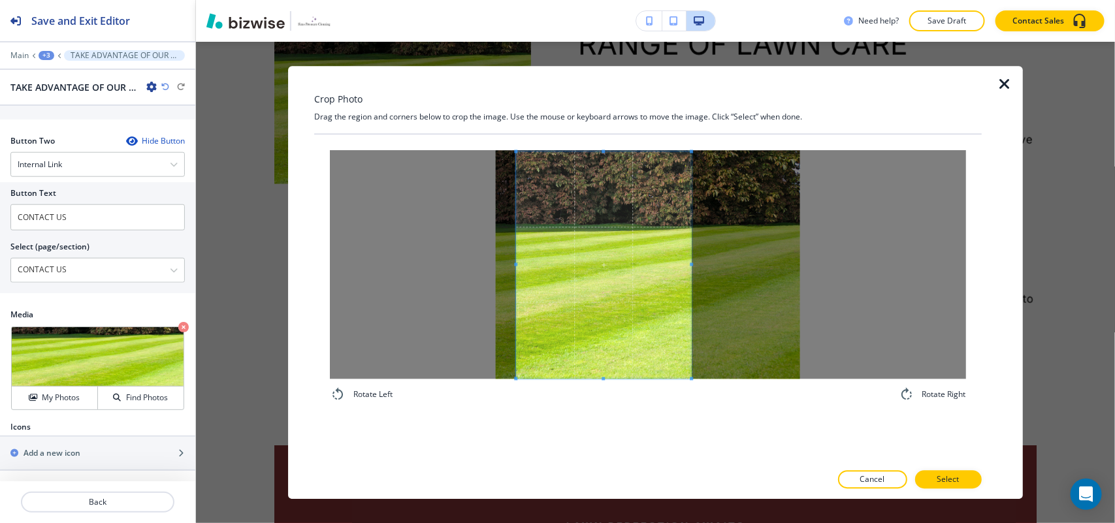
click at [652, 321] on span at bounding box center [604, 265] width 176 height 227
click at [931, 481] on button "Select" at bounding box center [948, 479] width 67 height 18
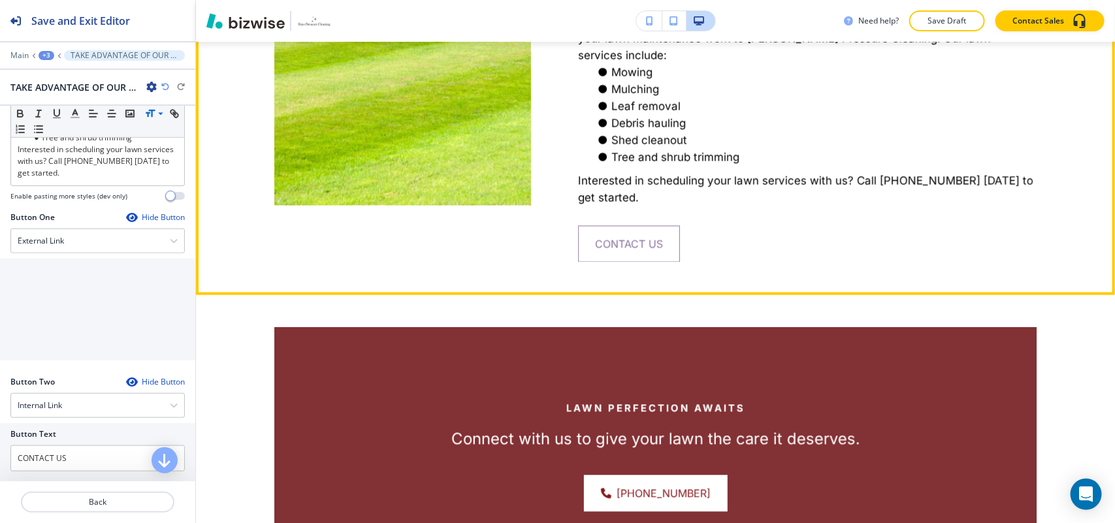
scroll to position [1089, 0]
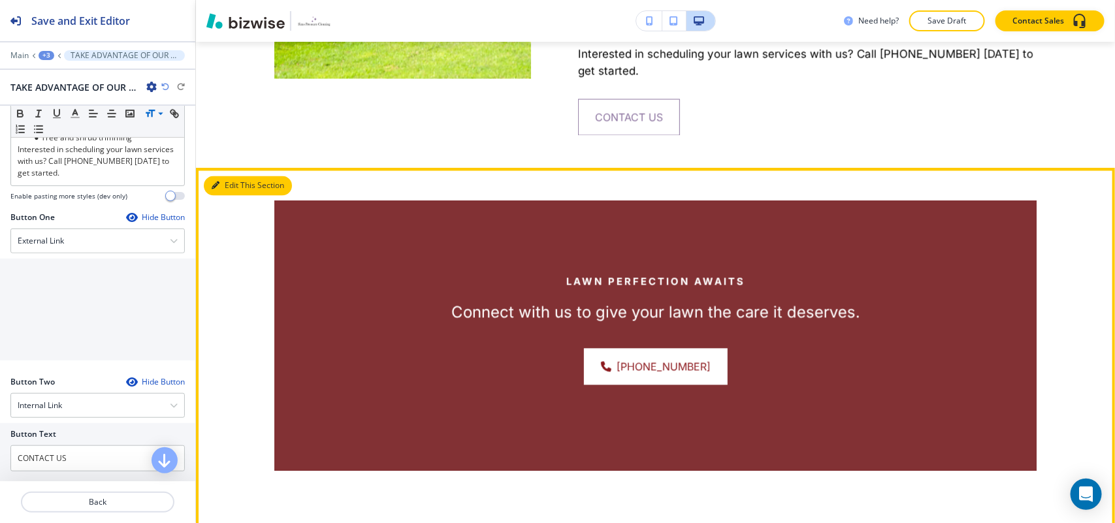
click at [222, 176] on button "Edit This Section" at bounding box center [248, 186] width 88 height 20
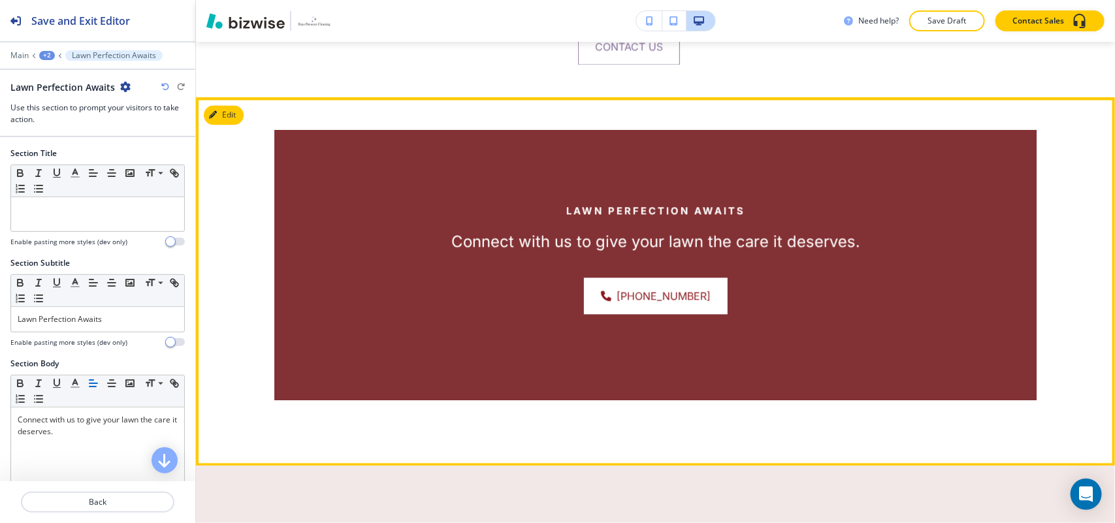
scroll to position [1184, 0]
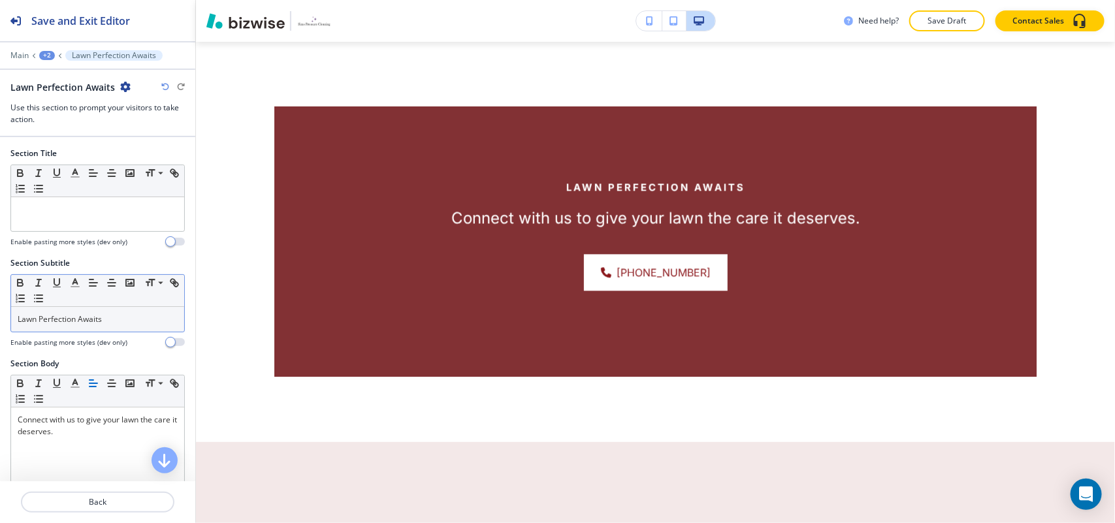
click at [134, 322] on p "Lawn Perfection Awaits" at bounding box center [98, 320] width 160 height 12
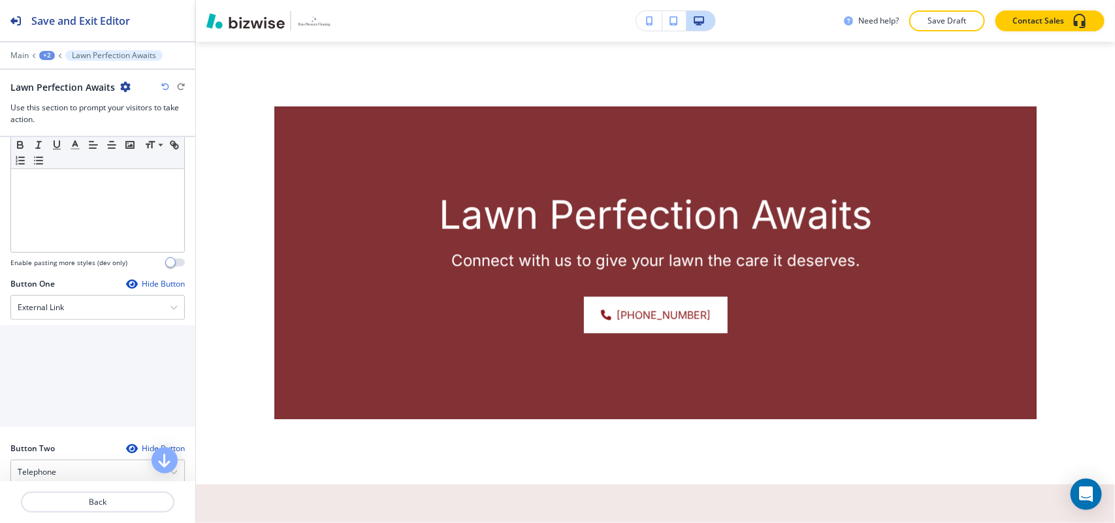
scroll to position [327, 0]
click at [48, 298] on div "External Link" at bounding box center [97, 307] width 173 height 24
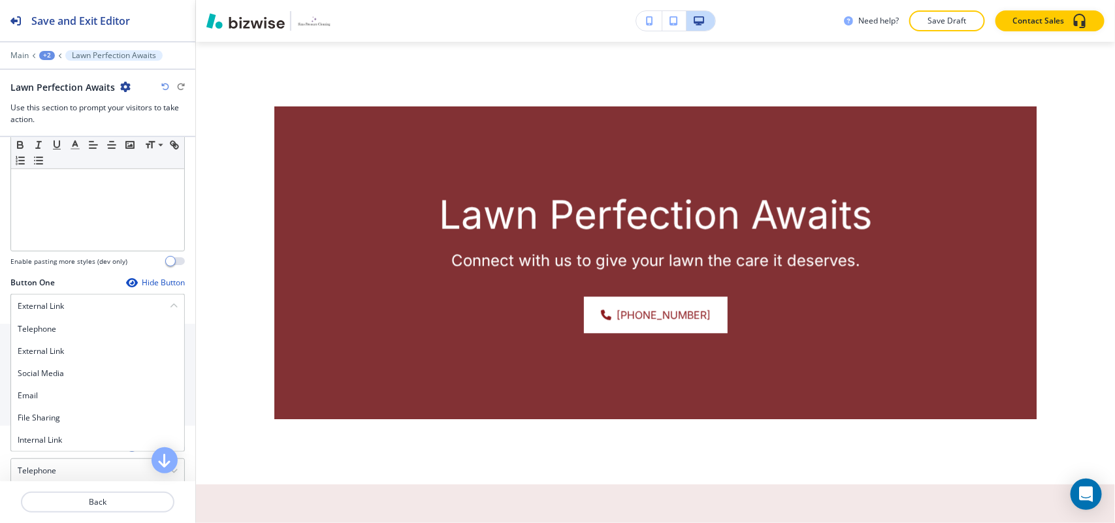
click at [50, 434] on div "Internal Link" at bounding box center [97, 440] width 173 height 22
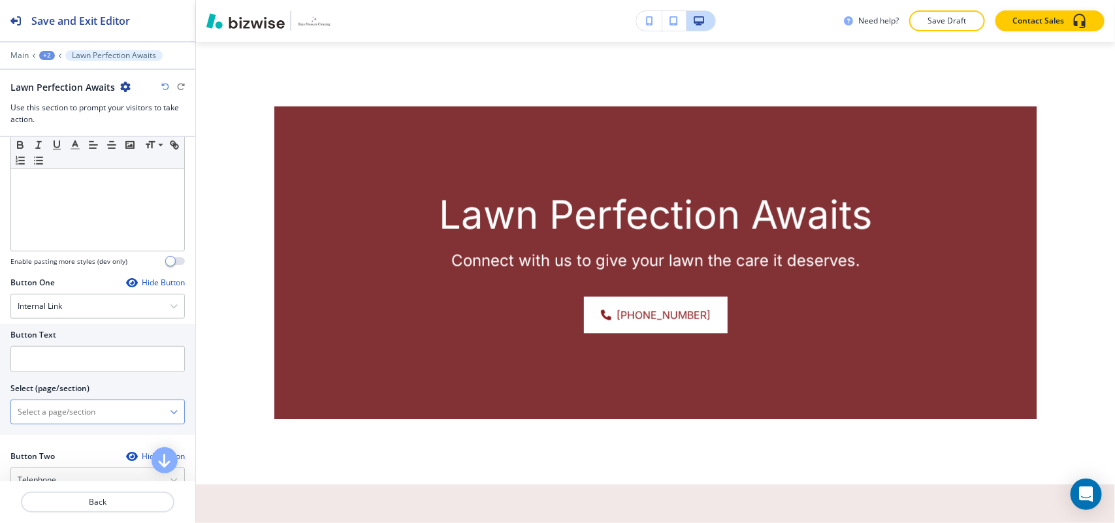
click at [70, 413] on \(page\/section\) "Manual Input" at bounding box center [90, 412] width 159 height 22
type \(page\/section\) "CONTACT US"
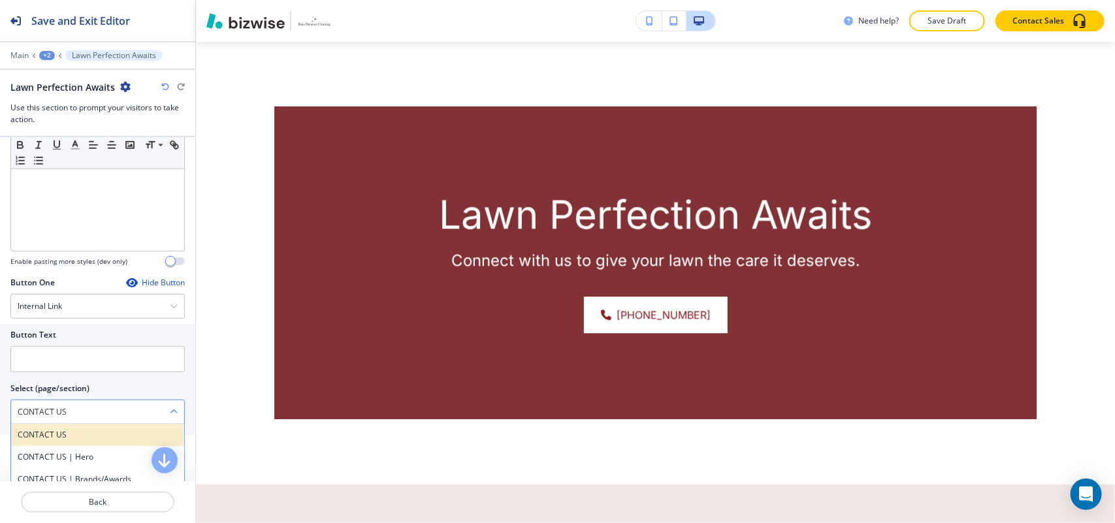
click at [60, 432] on h4 "CONTACT US" at bounding box center [98, 435] width 160 height 12
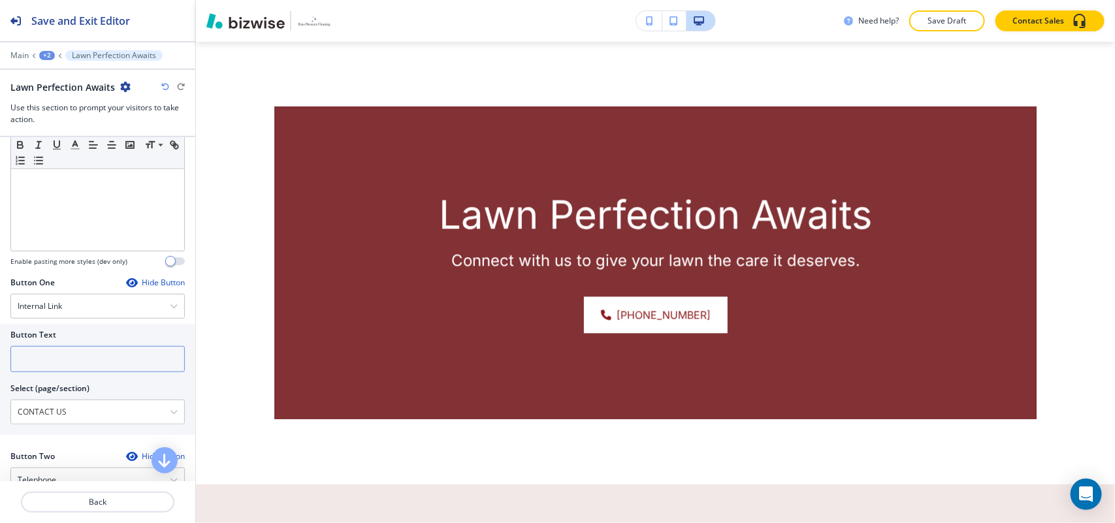
click at [73, 368] on input "text" at bounding box center [97, 359] width 174 height 26
paste input "CONTACT US"
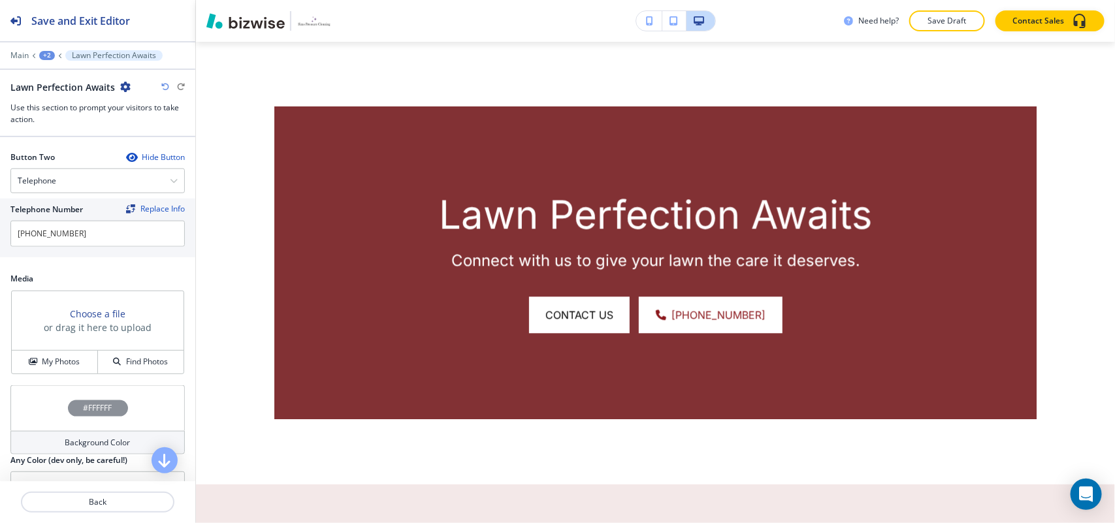
scroll to position [653, 0]
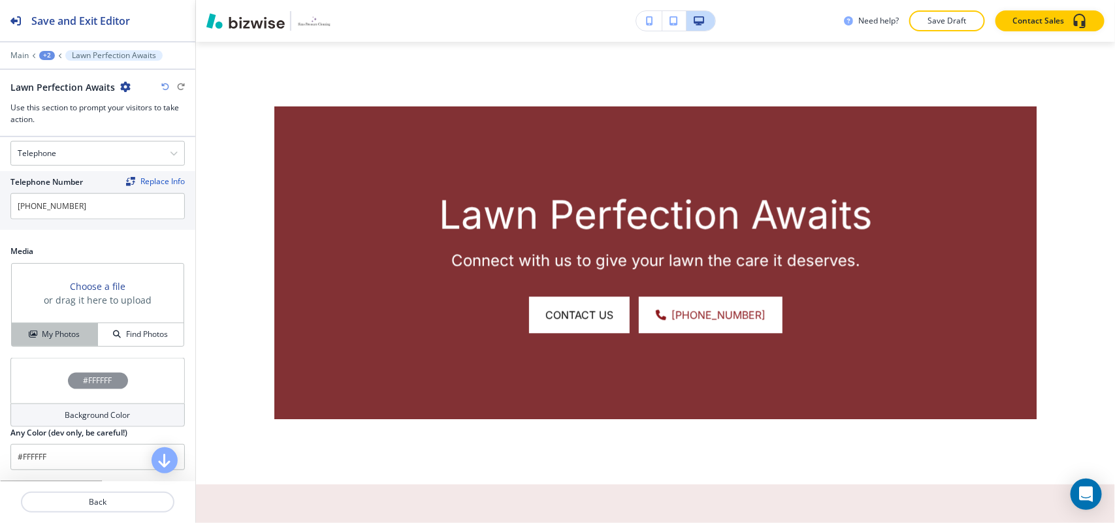
type input "CONTACT US"
click at [65, 340] on h4 "My Photos" at bounding box center [61, 335] width 38 height 12
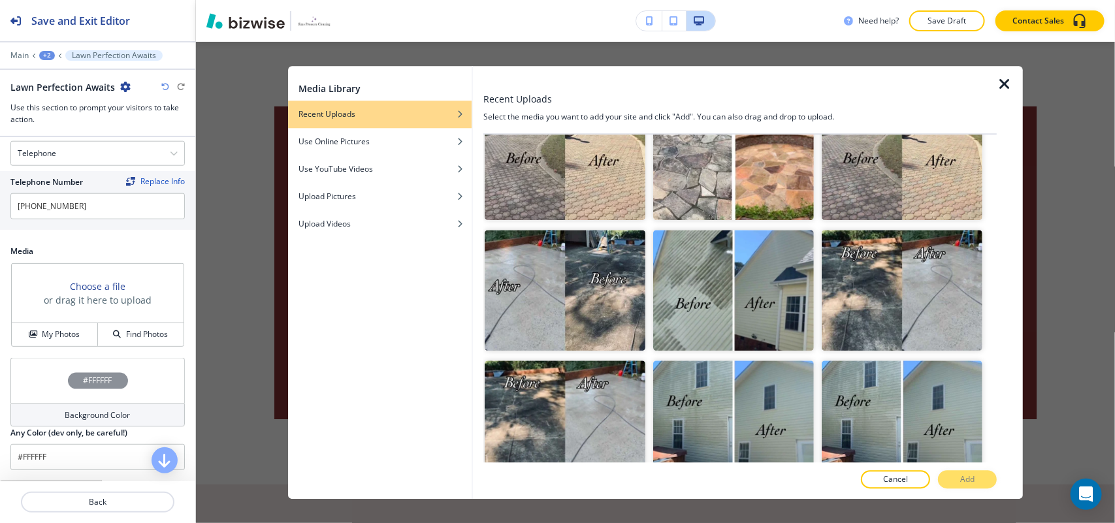
scroll to position [266, 0]
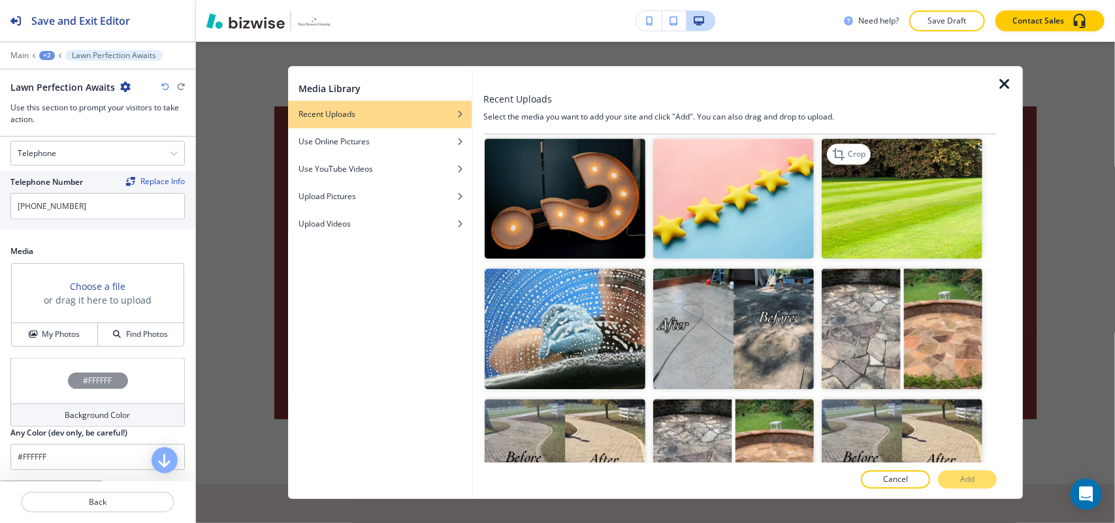
click at [890, 208] on img "button" at bounding box center [902, 198] width 161 height 121
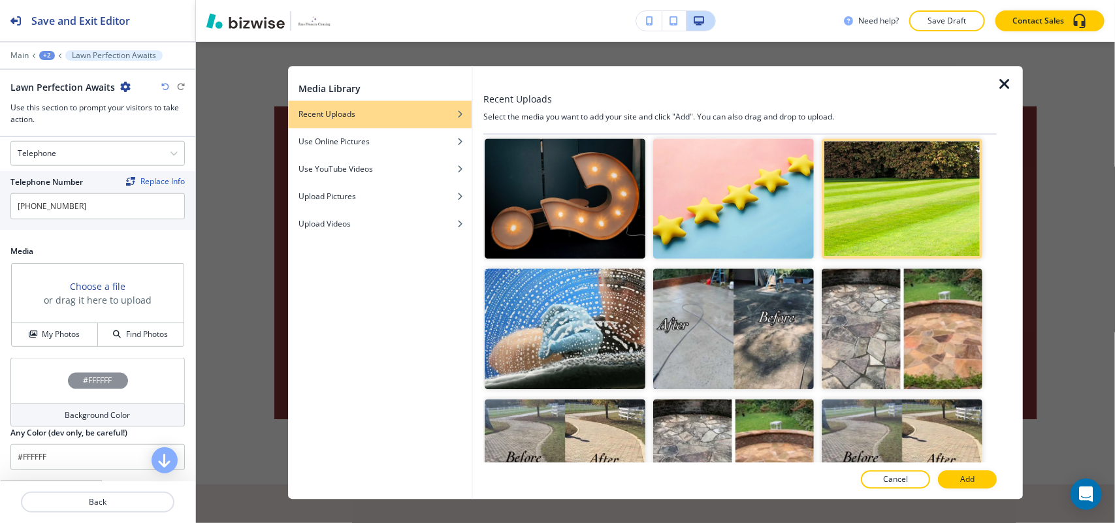
click at [963, 482] on p "Add" at bounding box center [967, 480] width 14 height 12
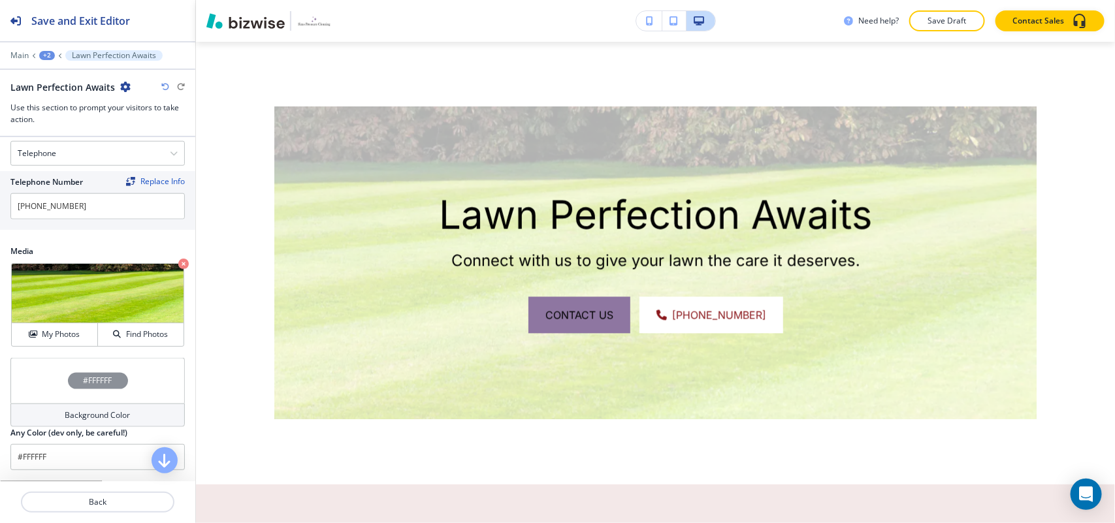
scroll to position [698, 0]
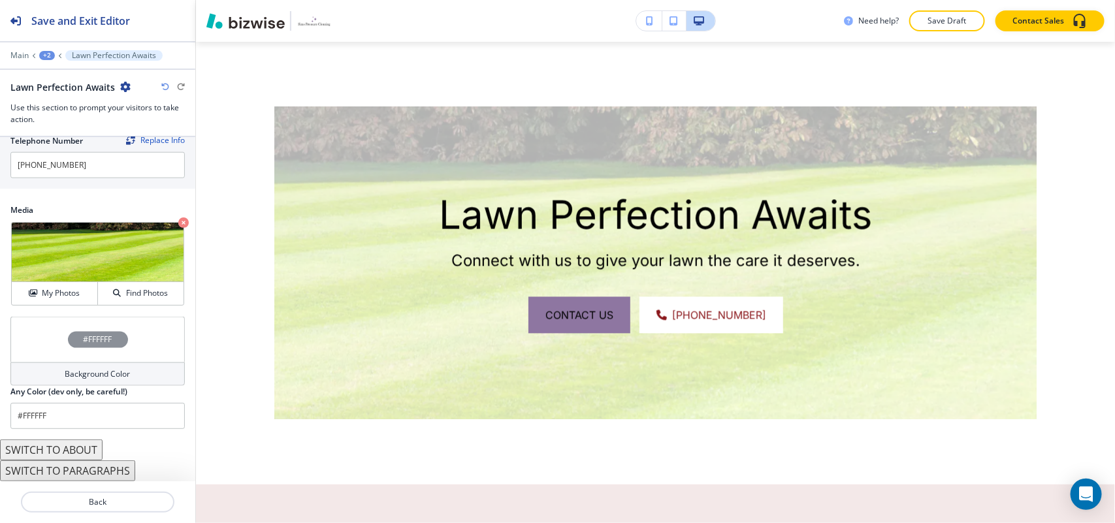
click at [44, 315] on div "Section Title Small Normal Large Huge Lawn Perfection Awaits Enable pasting mor…" at bounding box center [97, 309] width 195 height 344
click at [24, 333] on div "#FFFFFF" at bounding box center [97, 340] width 174 height 46
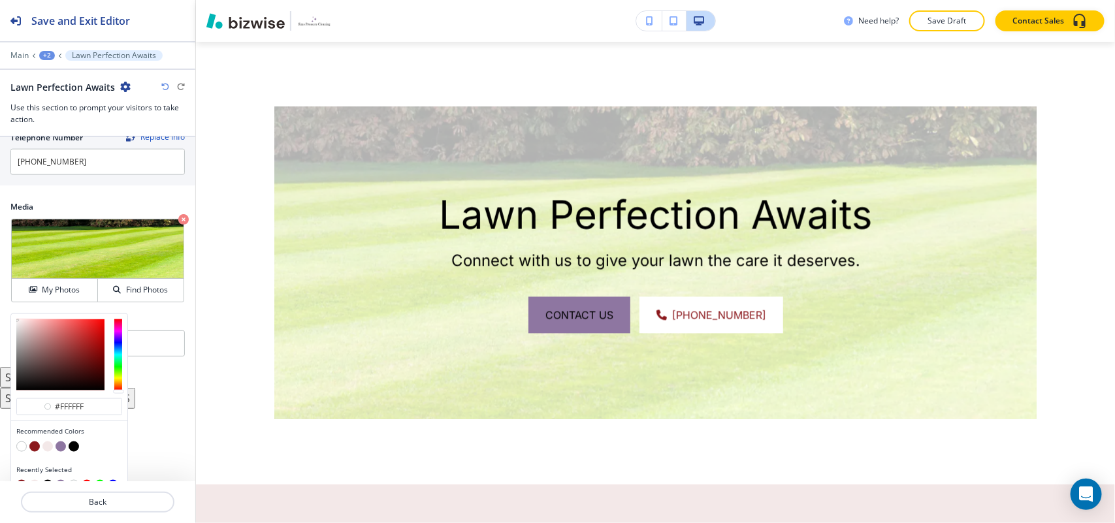
click at [37, 451] on button "button" at bounding box center [34, 447] width 10 height 10
type input "#8b181c"
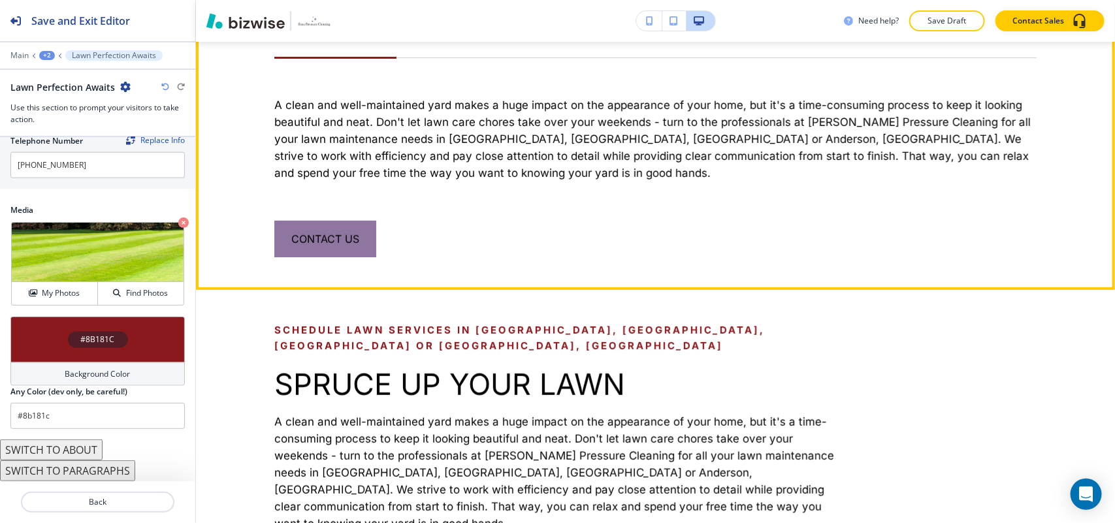
scroll to position [0, 0]
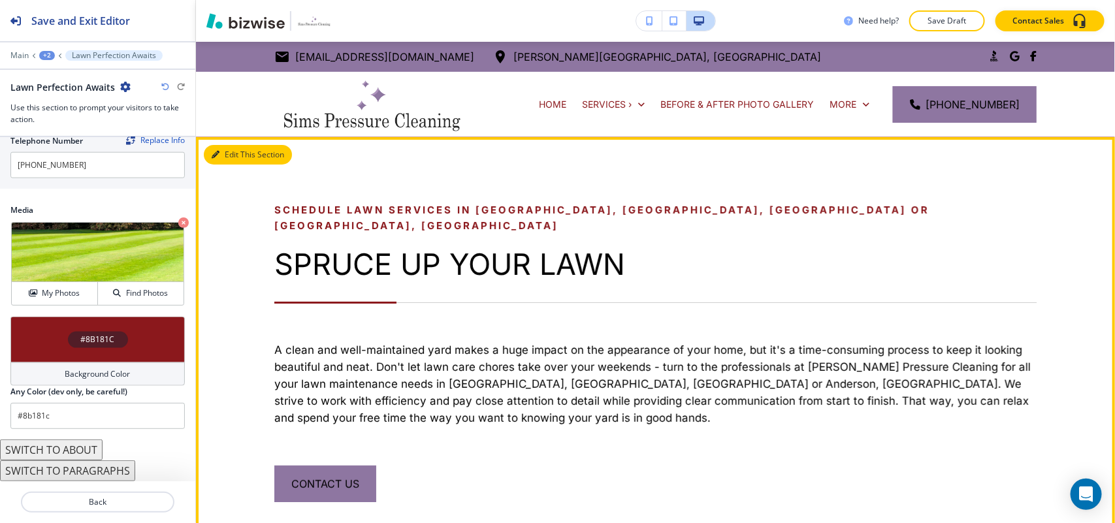
click at [230, 148] on button "Edit This Section" at bounding box center [248, 155] width 88 height 20
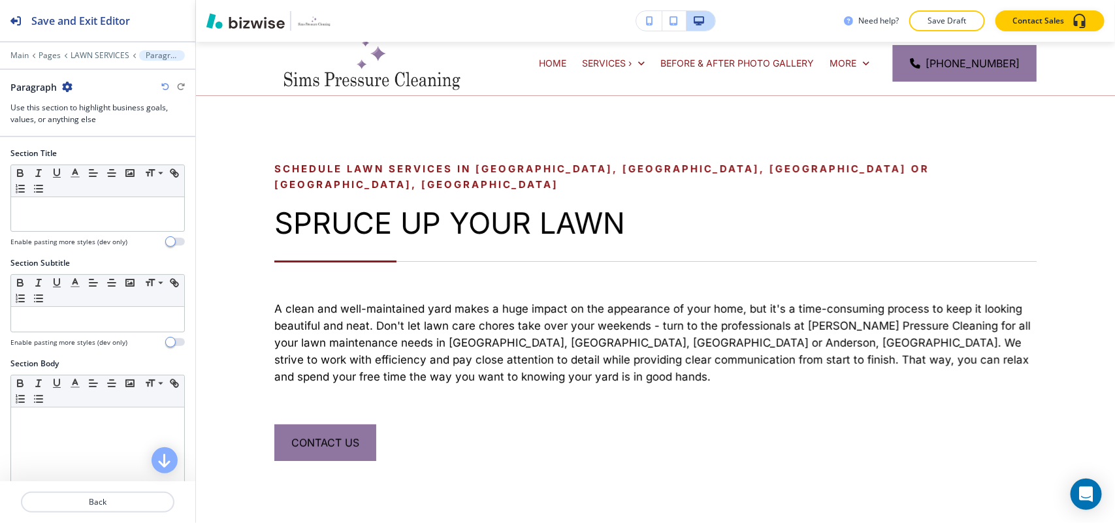
scroll to position [95, 0]
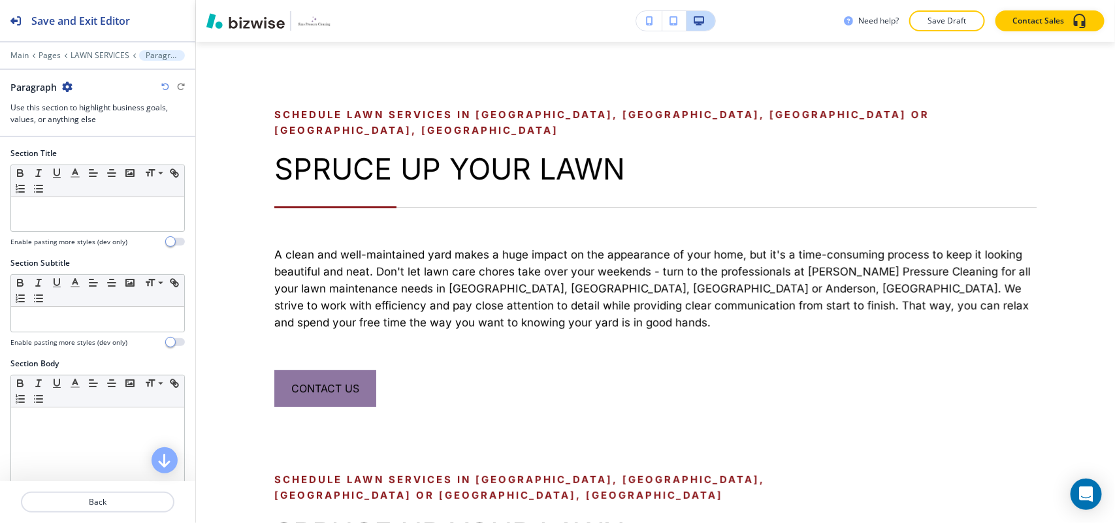
click at [63, 86] on icon "button" at bounding box center [67, 87] width 10 height 10
click at [93, 152] on p "Delete Section" at bounding box center [104, 156] width 67 height 12
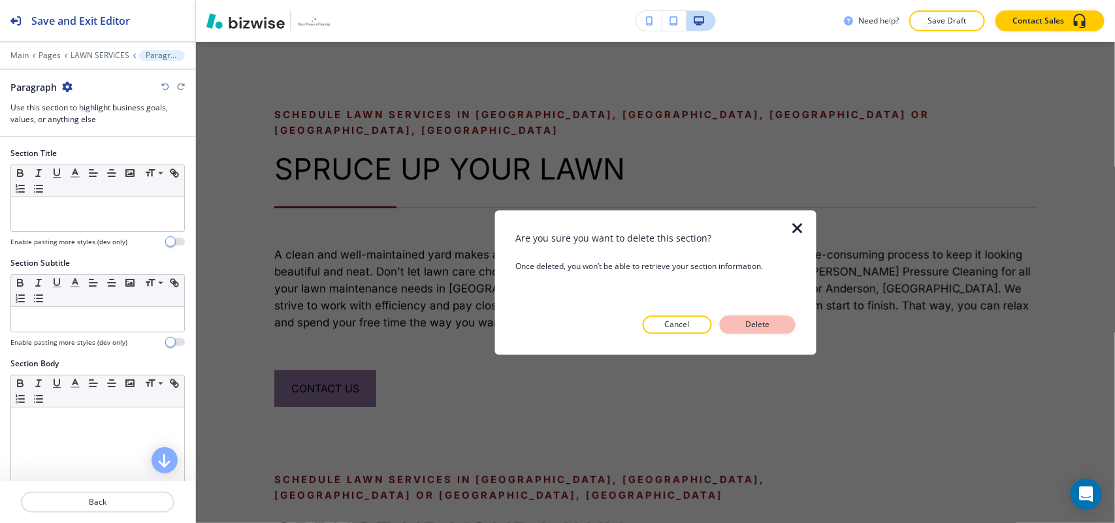
click at [762, 329] on p "Delete" at bounding box center [757, 325] width 31 height 12
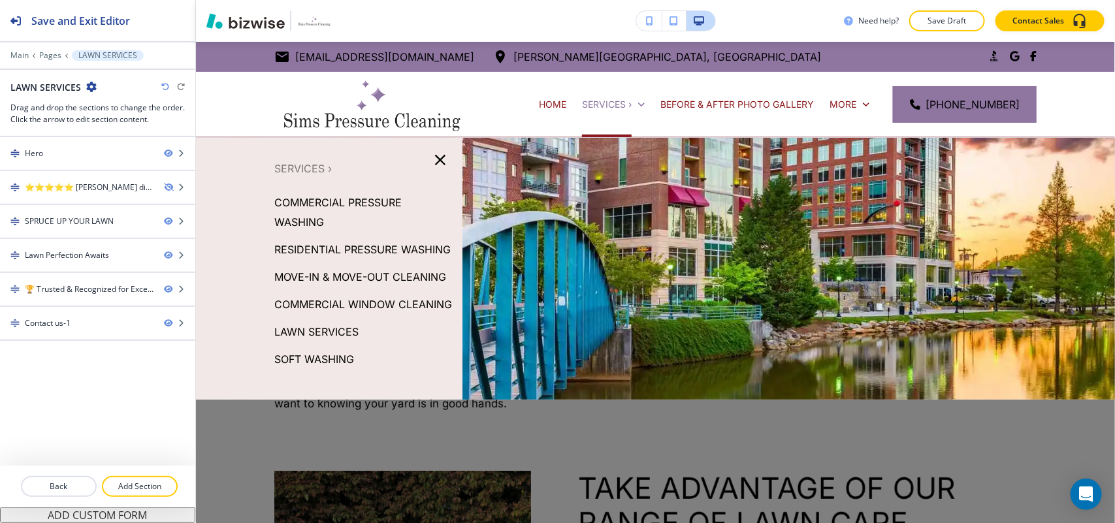
scroll to position [31, 0]
click at [334, 369] on p "SOFT WASHING" at bounding box center [314, 359] width 80 height 20
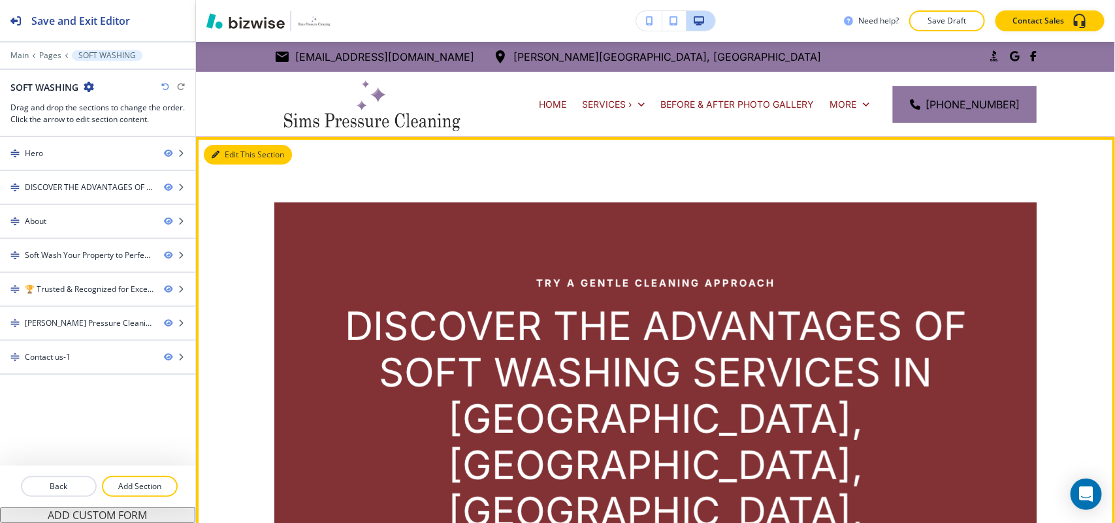
click at [236, 157] on button "Edit This Section" at bounding box center [248, 155] width 88 height 20
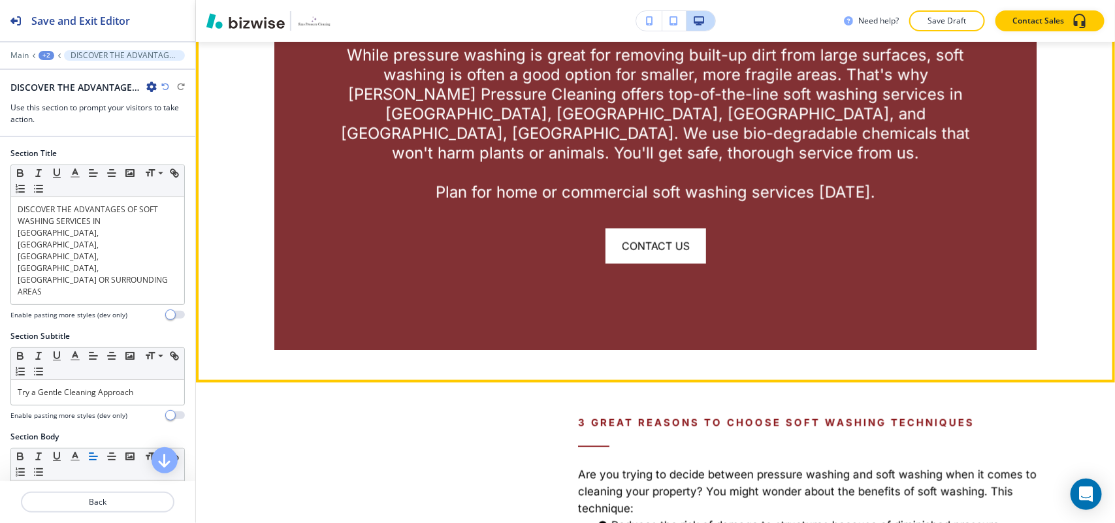
scroll to position [667, 0]
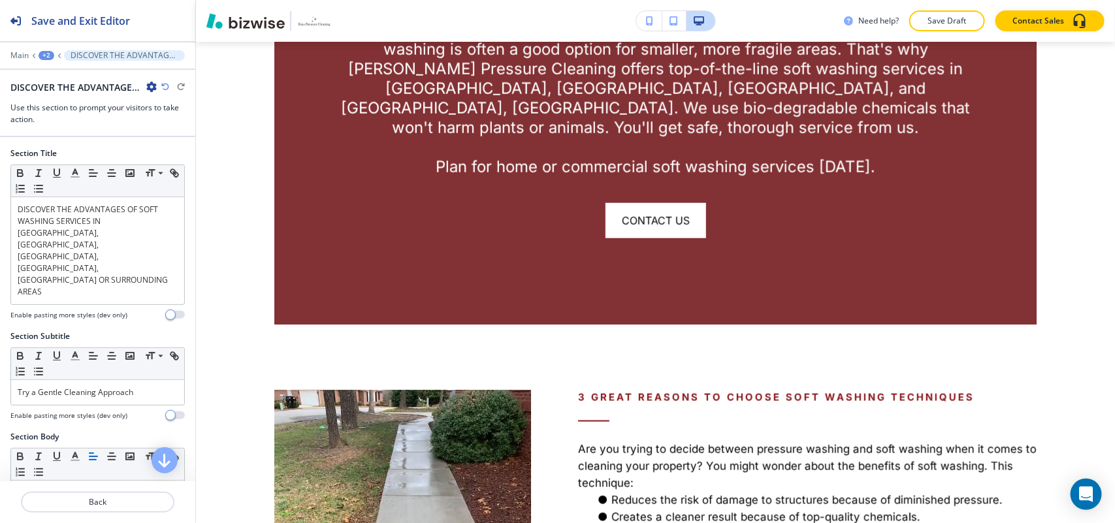
click at [151, 82] on icon "button" at bounding box center [151, 87] width 10 height 10
click at [174, 159] on p "Delete Section" at bounding box center [188, 156] width 67 height 12
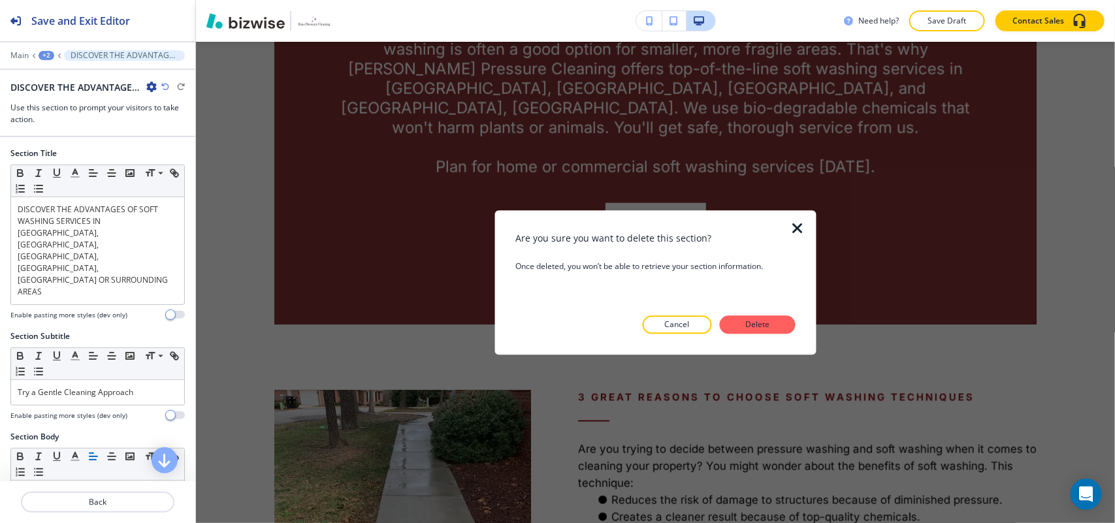
click at [758, 314] on div "Are you sure you want to delete this section? Once deleted, you won’t be able t…" at bounding box center [655, 282] width 280 height 103
click at [766, 322] on p "Delete" at bounding box center [757, 325] width 31 height 12
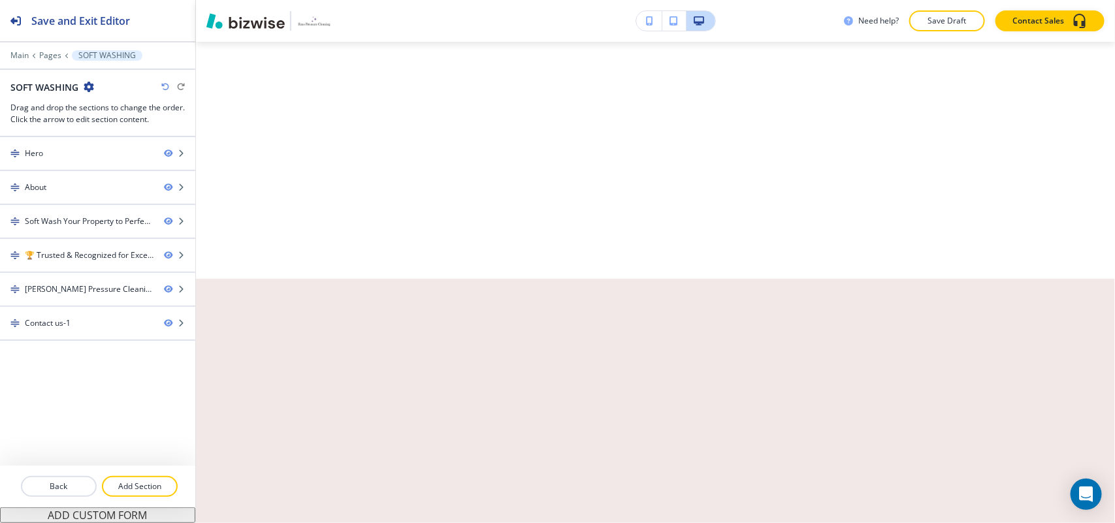
scroll to position [0, 0]
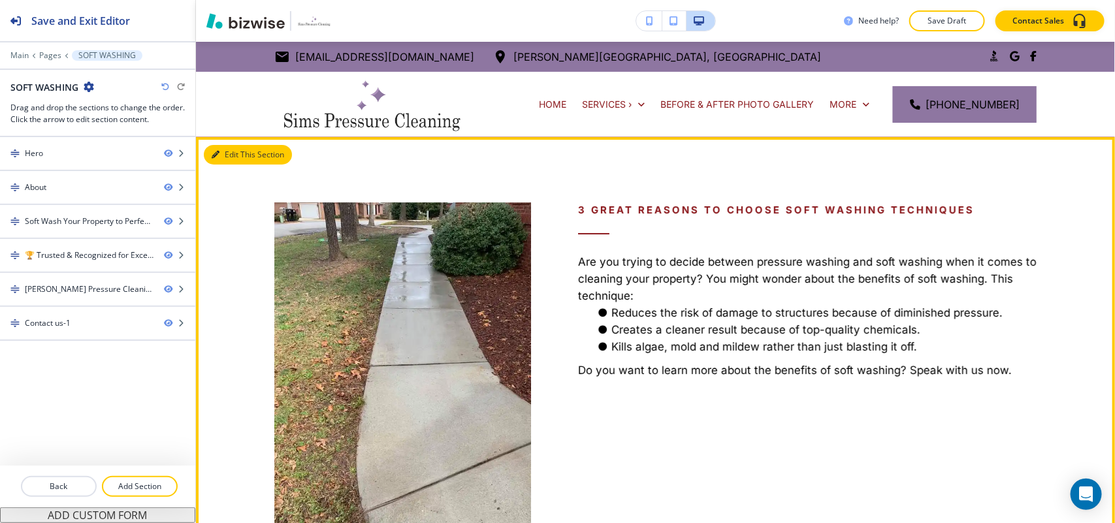
click at [225, 152] on button "Edit This Section" at bounding box center [248, 155] width 88 height 20
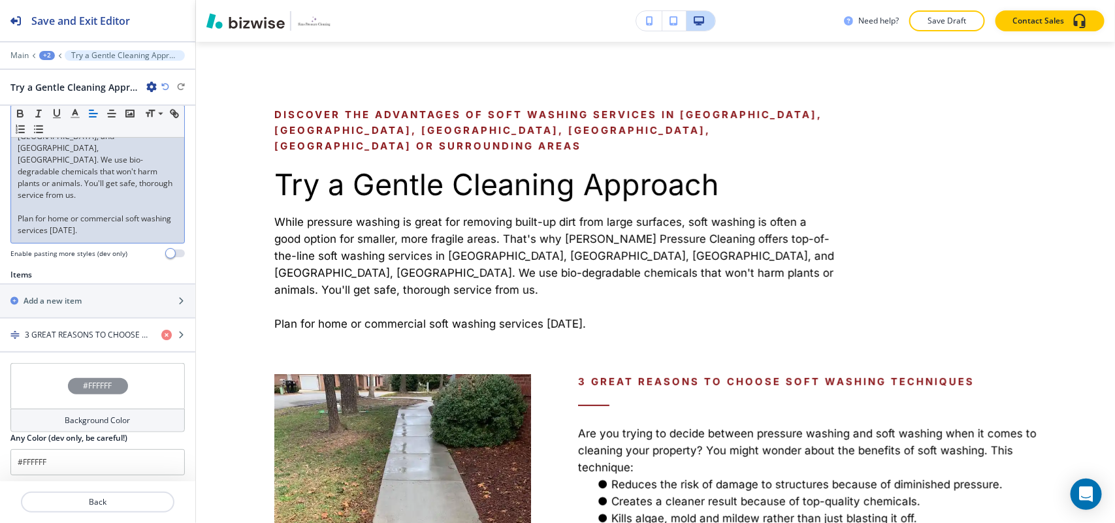
scroll to position [408, 0]
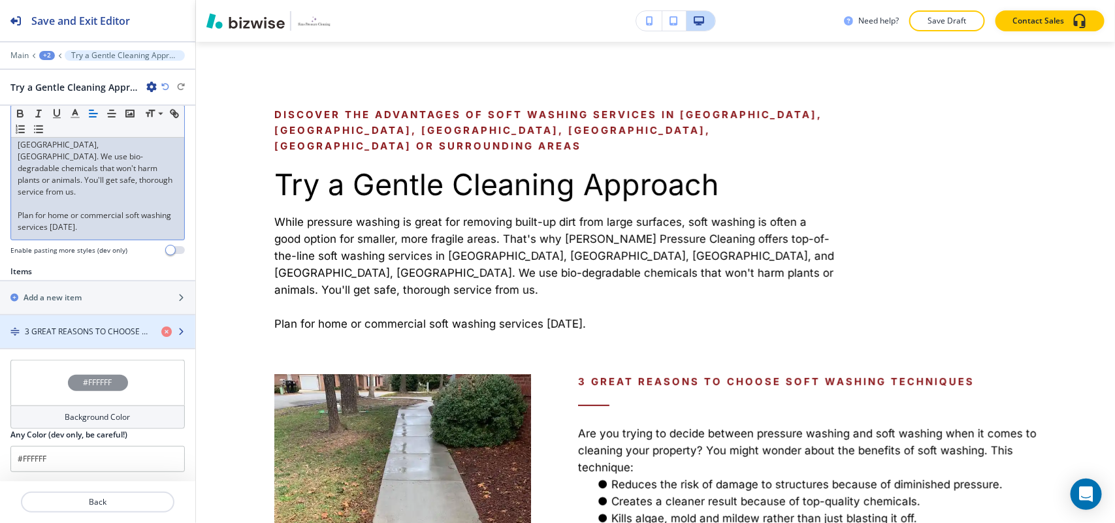
click at [76, 315] on div "button" at bounding box center [97, 320] width 195 height 10
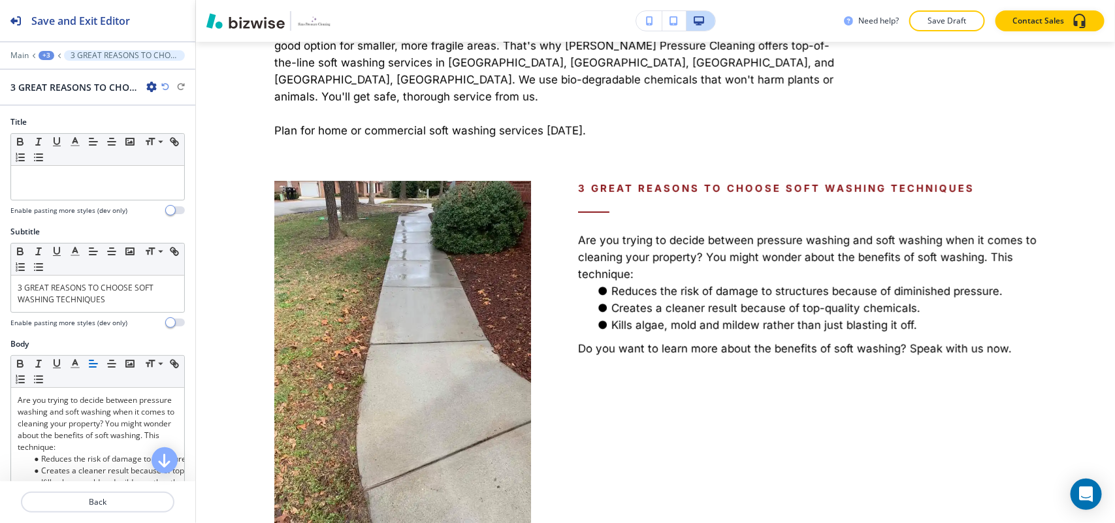
scroll to position [330, 0]
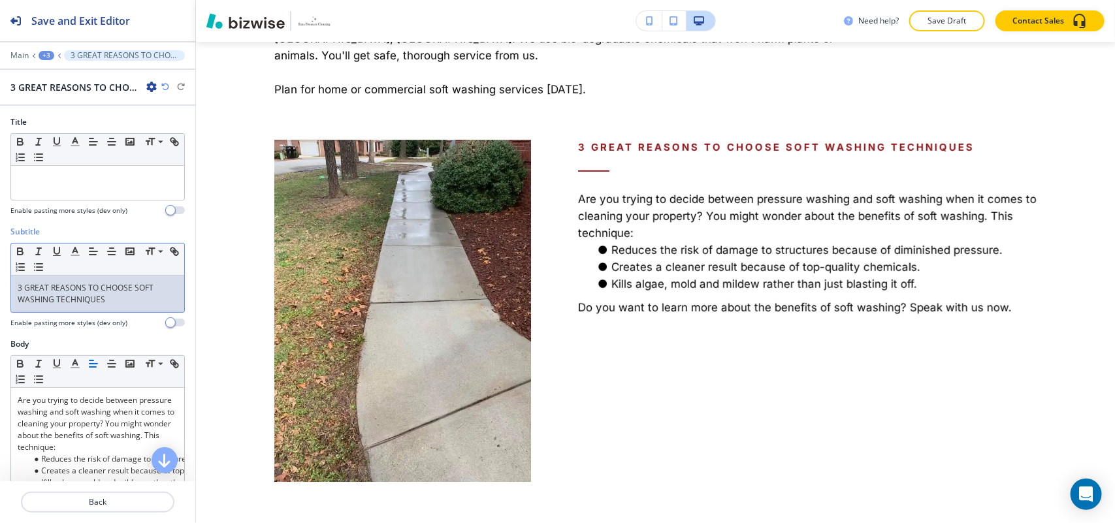
click at [122, 302] on p "3 GREAT REASONS TO CHOOSE SOFT WASHING TECHNIQUES" at bounding box center [98, 294] width 160 height 24
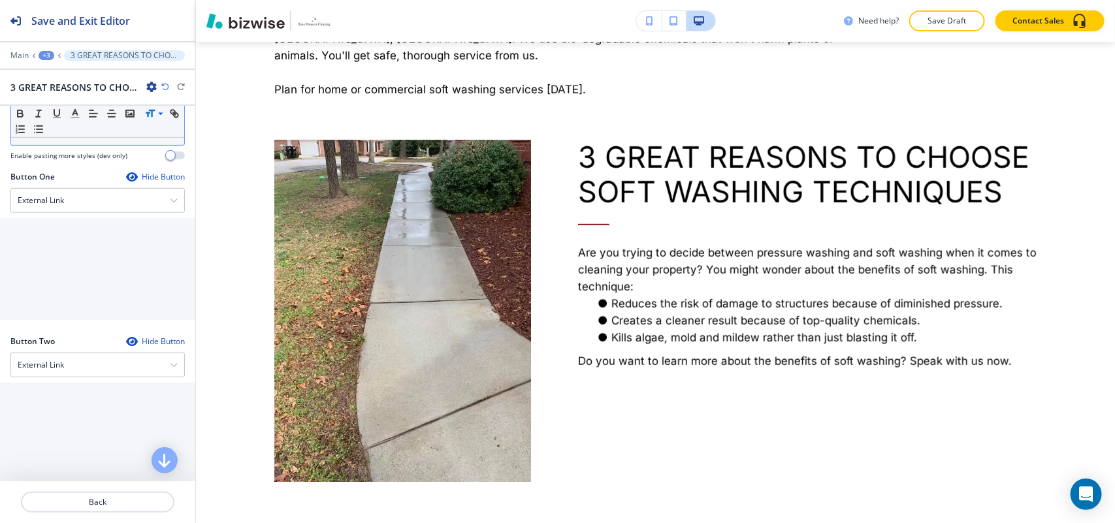
scroll to position [408, 0]
click at [50, 198] on h4 "External Link" at bounding box center [41, 196] width 46 height 12
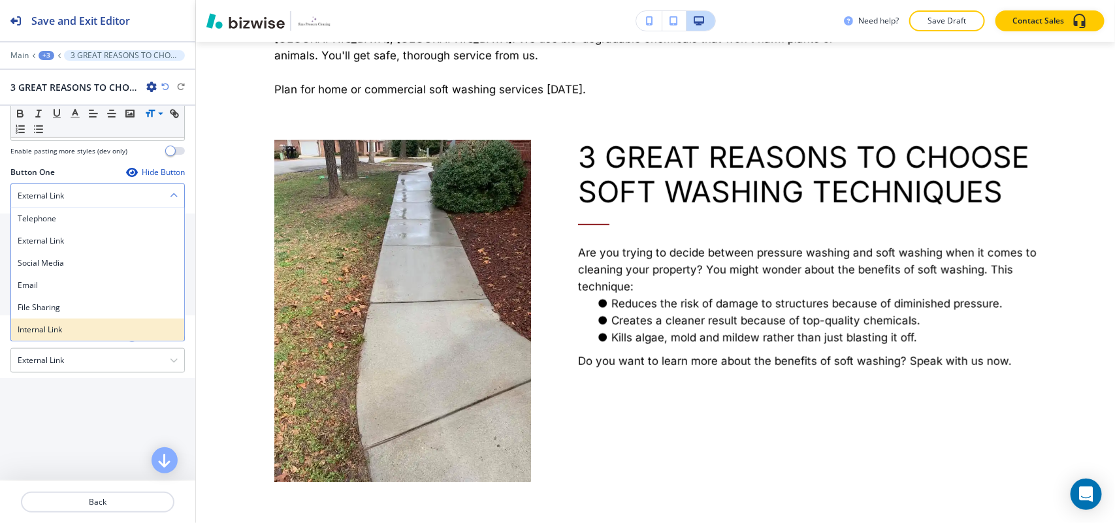
click at [49, 331] on h4 "Internal Link" at bounding box center [98, 330] width 160 height 12
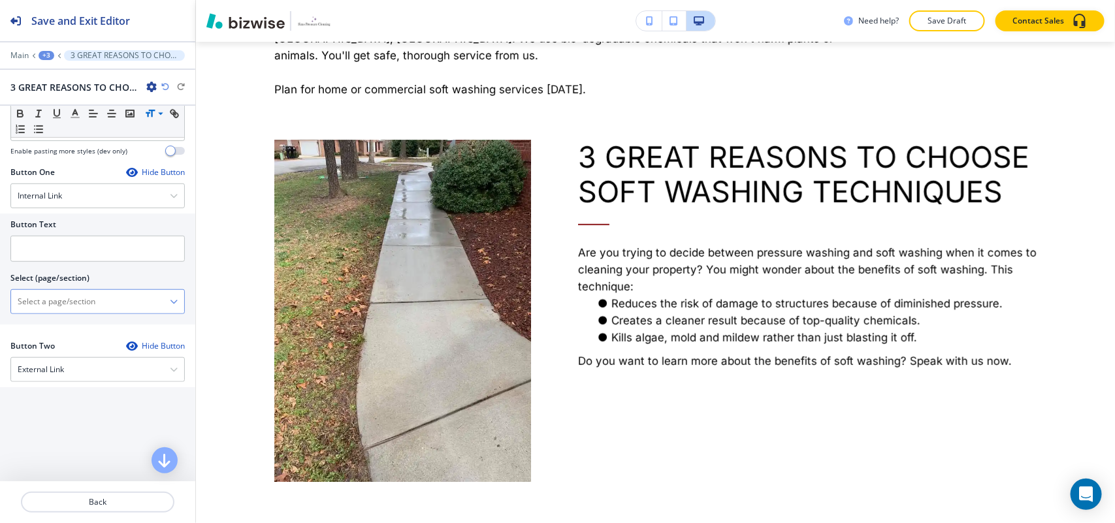
drag, startPoint x: 62, startPoint y: 323, endPoint x: 73, endPoint y: 312, distance: 15.7
click at [73, 312] on \(page\/section\) "Manual Input" at bounding box center [90, 302] width 159 height 22
type \(page\/section\) "CONTACT US"
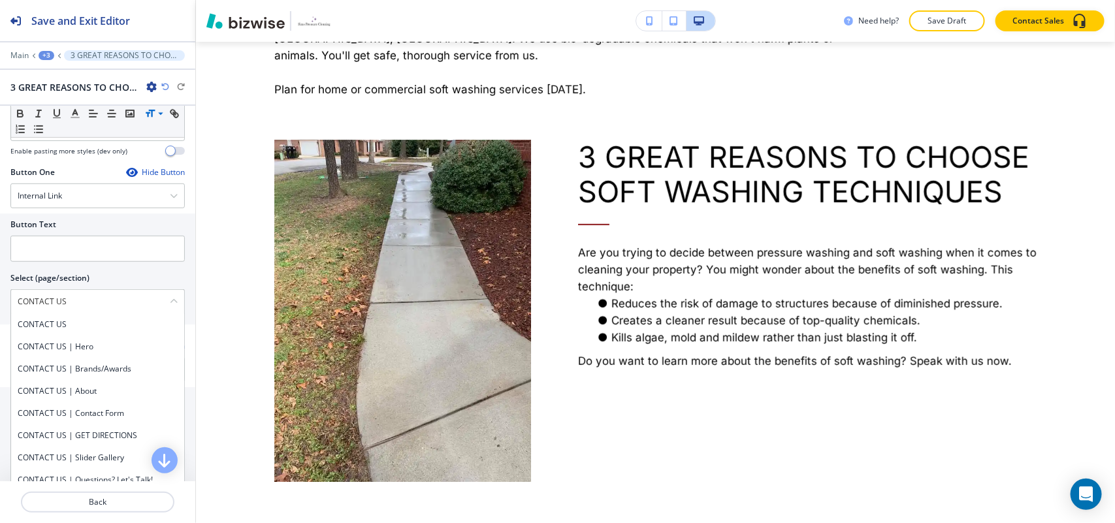
click at [64, 329] on h4 "CONTACT US" at bounding box center [98, 325] width 160 height 12
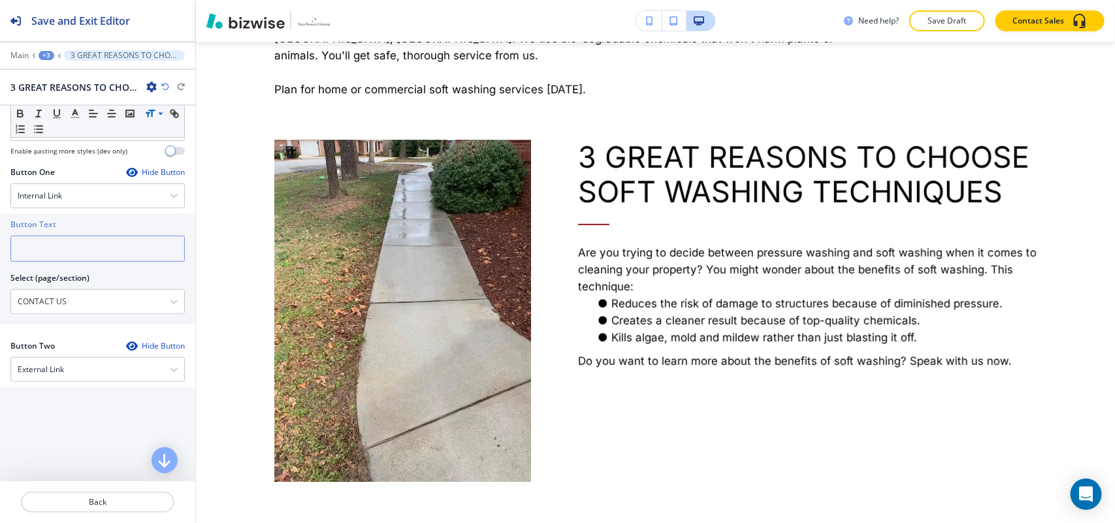
click at [73, 247] on input "text" at bounding box center [97, 249] width 174 height 26
paste input "CONTACT US"
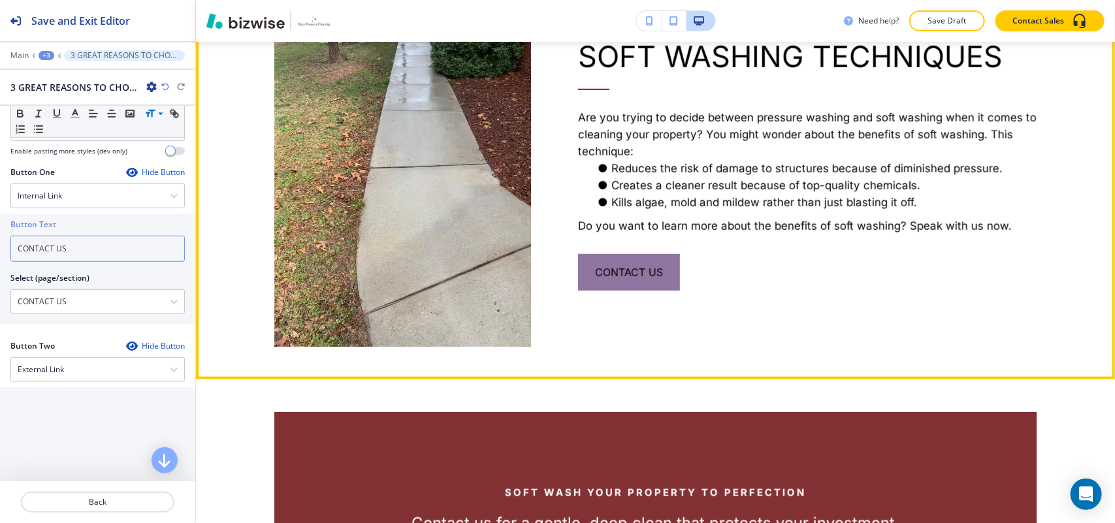
scroll to position [656, 0]
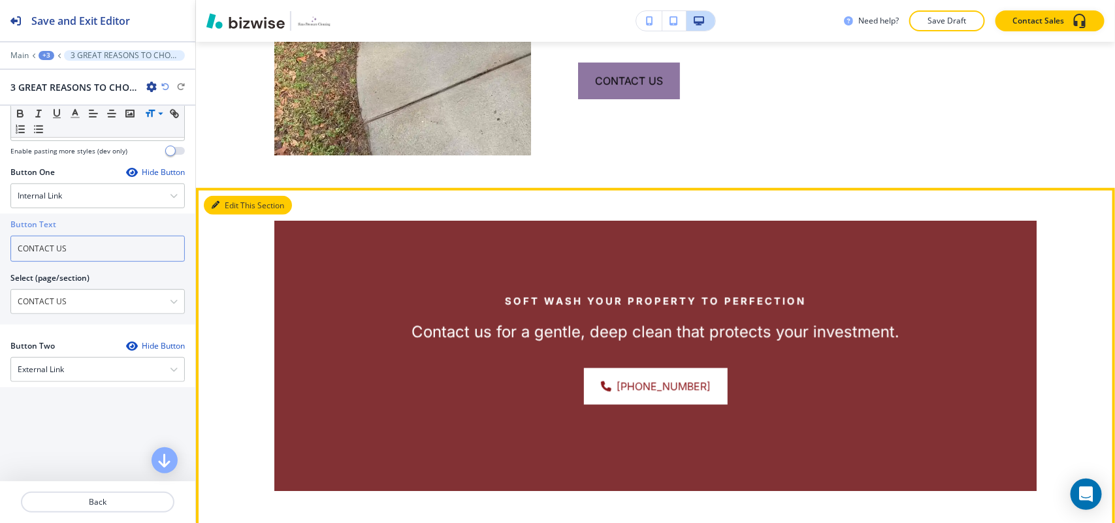
type input "CONTACT US"
click at [233, 196] on button "Edit This Section" at bounding box center [248, 206] width 88 height 20
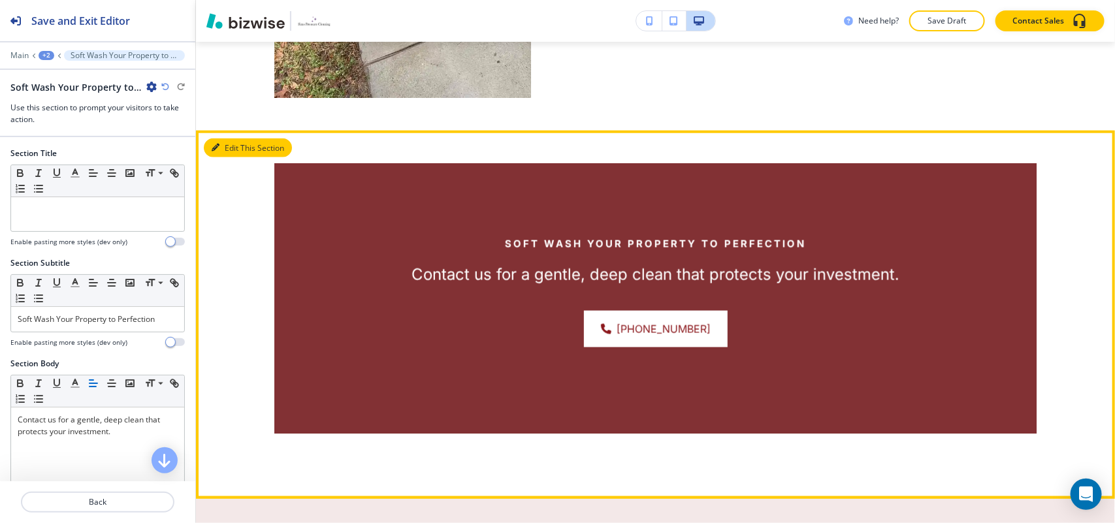
scroll to position [763, 0]
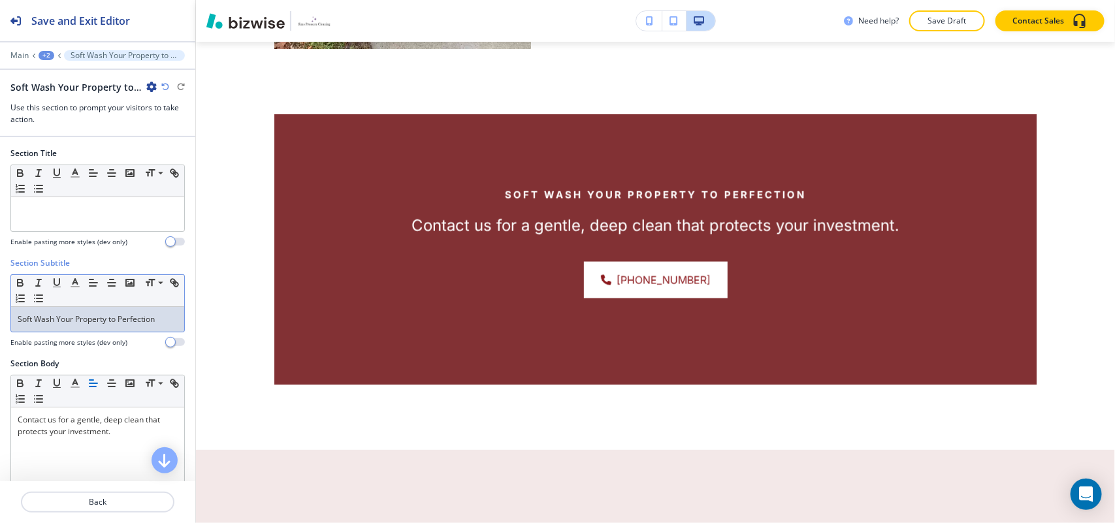
click at [99, 318] on p "Soft Wash Your Property to Perfection" at bounding box center [98, 320] width 160 height 12
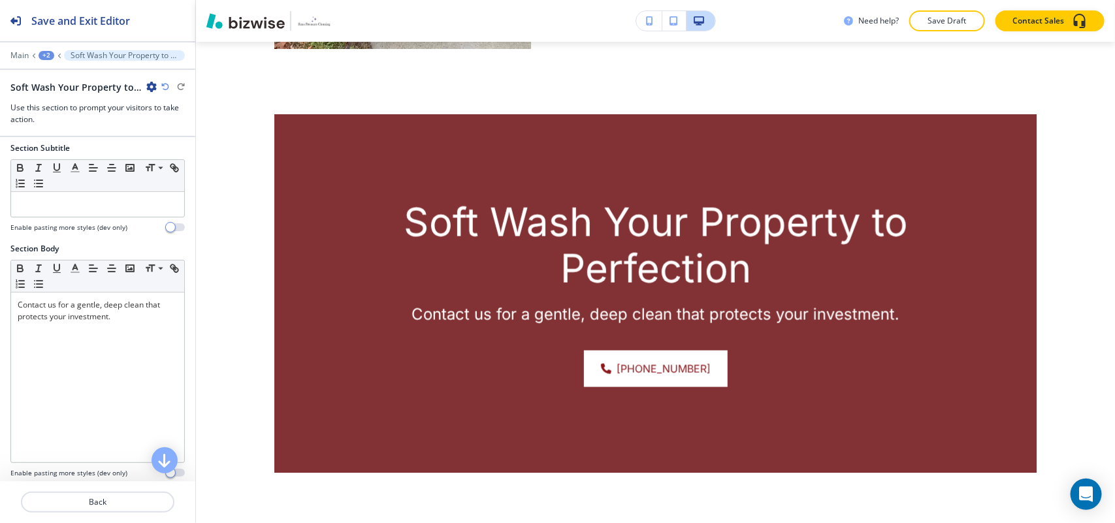
scroll to position [408, 0]
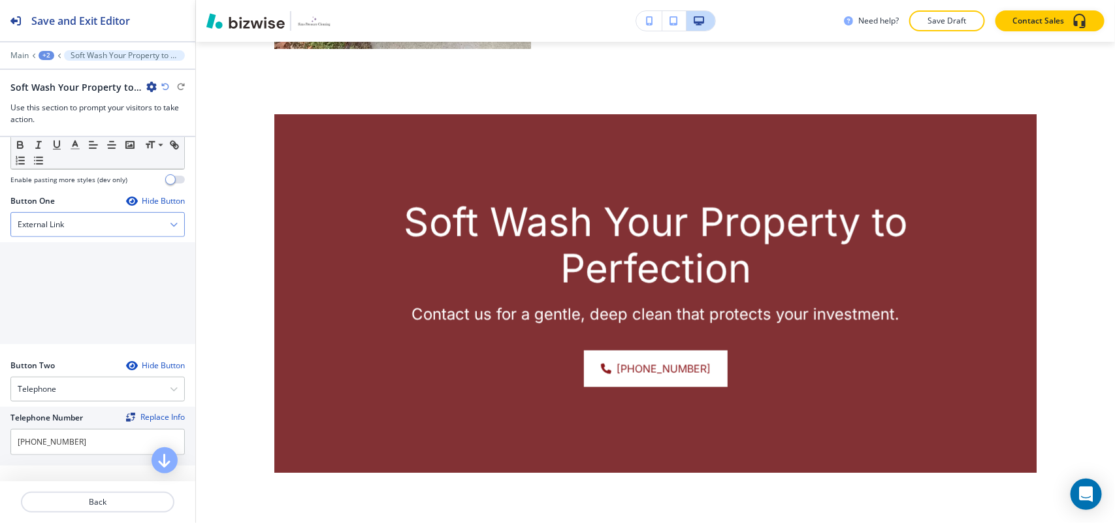
click at [70, 233] on div "External Link" at bounding box center [97, 225] width 173 height 24
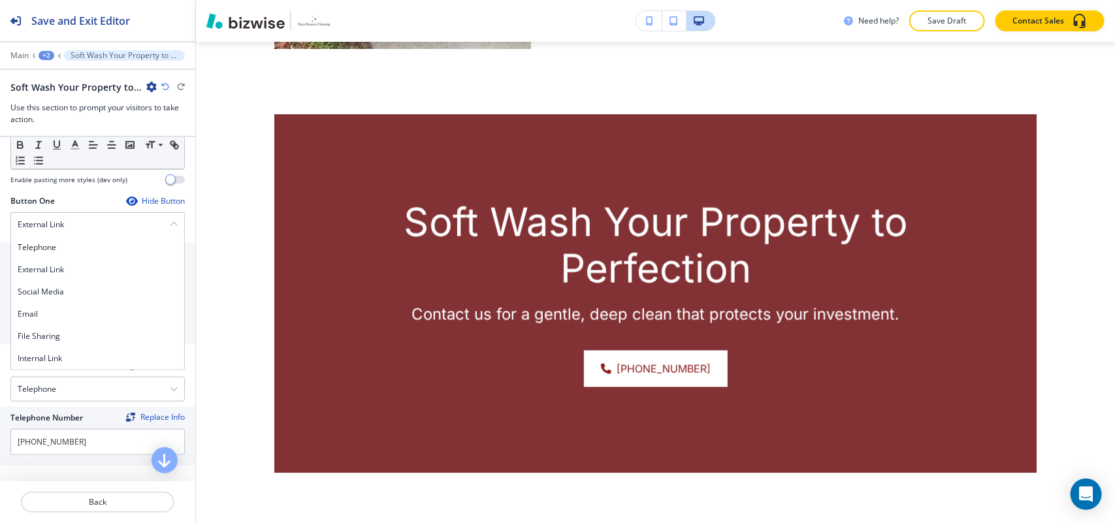
click at [67, 361] on h4 "Internal Link" at bounding box center [98, 359] width 160 height 12
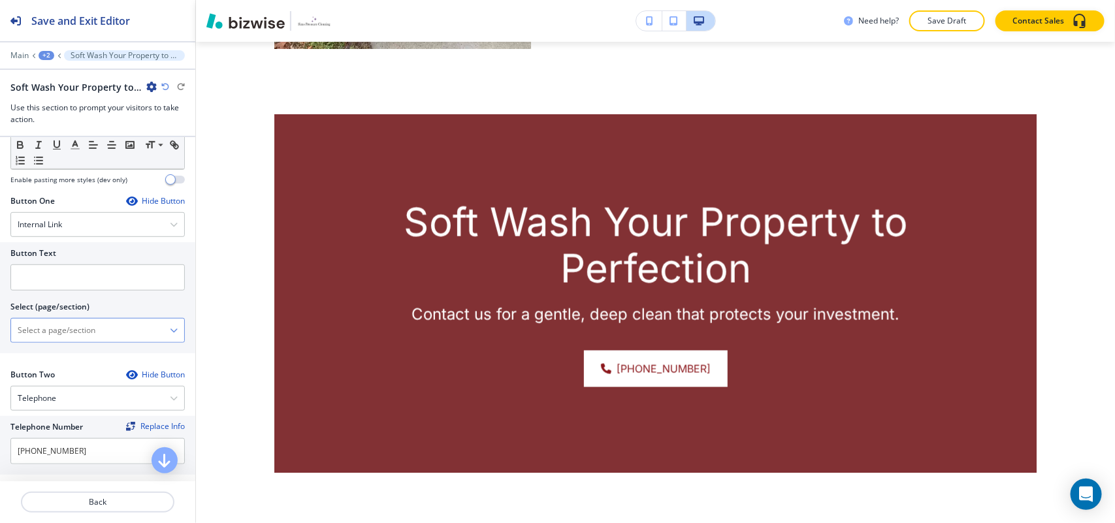
click at [80, 342] on \(page\/section\) "Manual Input" at bounding box center [90, 330] width 159 height 22
type \(page\/section\) "CONTACT US"
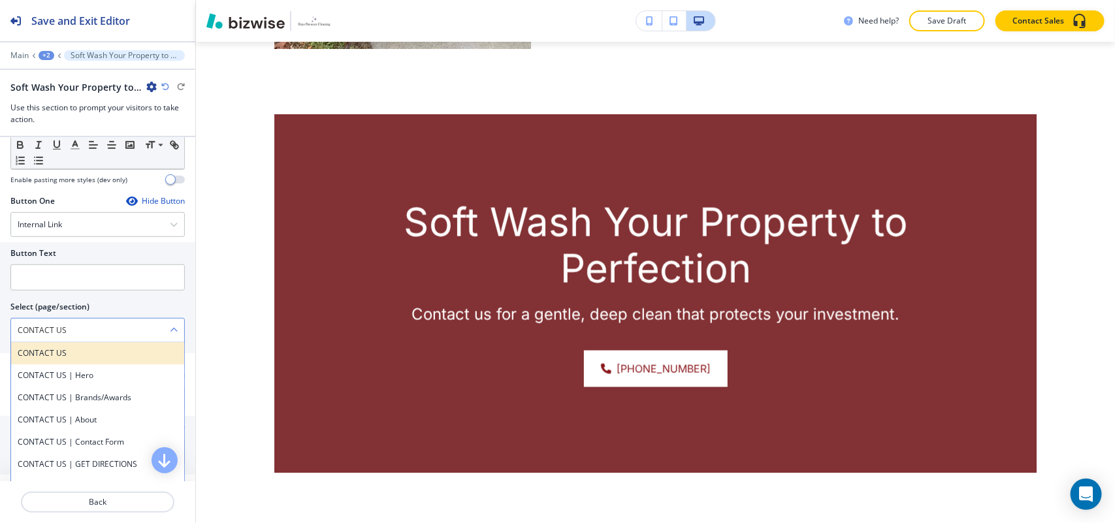
click at [53, 357] on h4 "CONTACT US" at bounding box center [98, 353] width 160 height 12
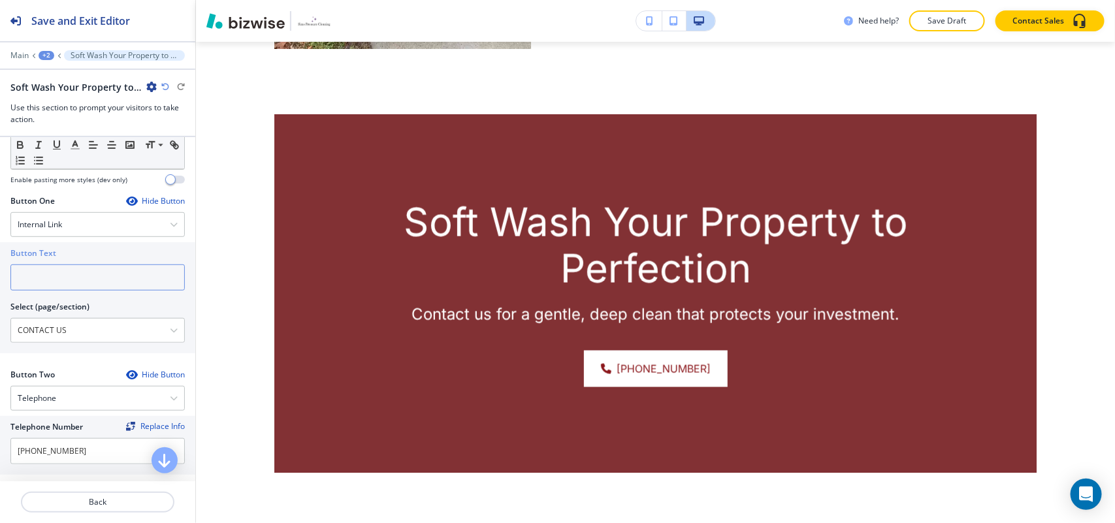
click at [69, 274] on input "text" at bounding box center [97, 278] width 174 height 26
paste input "CONTACT US"
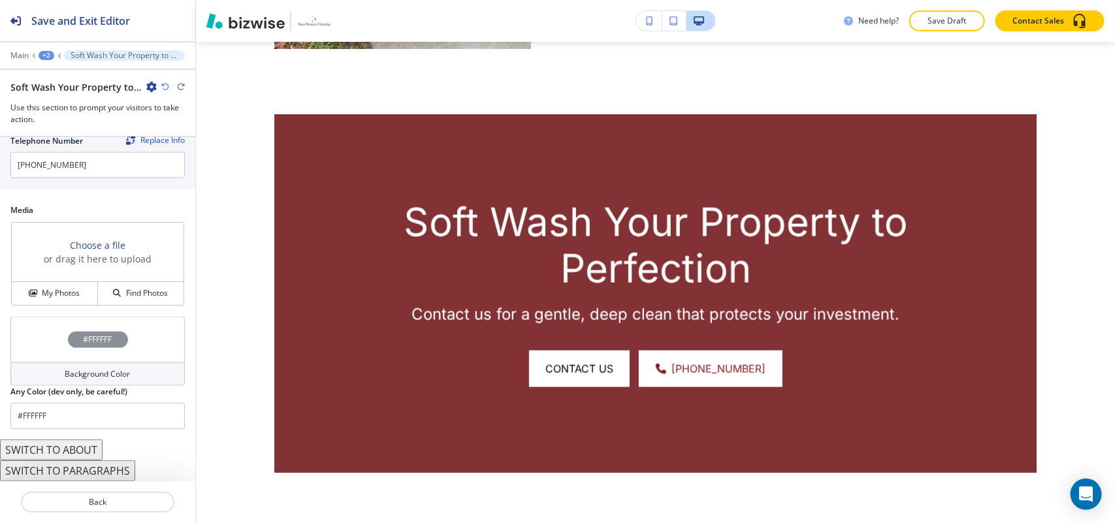
scroll to position [698, 0]
type input "CONTACT US"
click at [48, 285] on button "My Photos" at bounding box center [55, 293] width 86 height 23
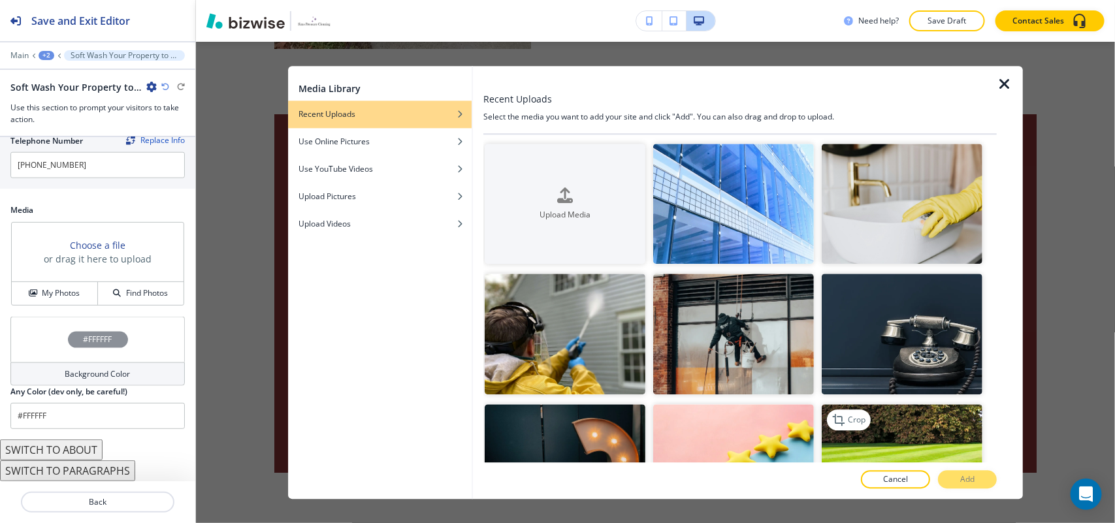
click at [886, 453] on img "button" at bounding box center [902, 464] width 161 height 121
click at [982, 485] on button "Add" at bounding box center [967, 479] width 59 height 18
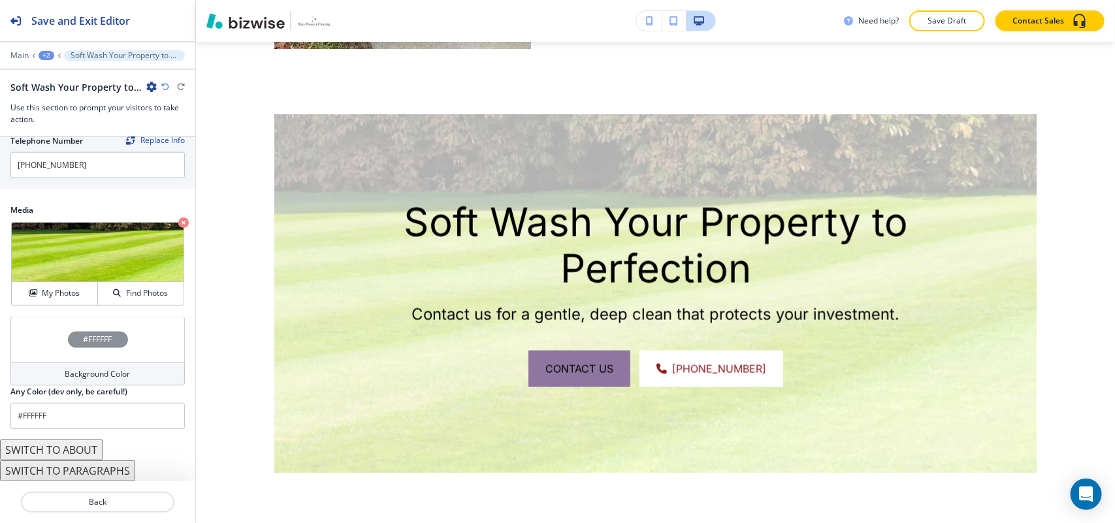
click at [43, 335] on div "#FFFFFF" at bounding box center [97, 340] width 174 height 46
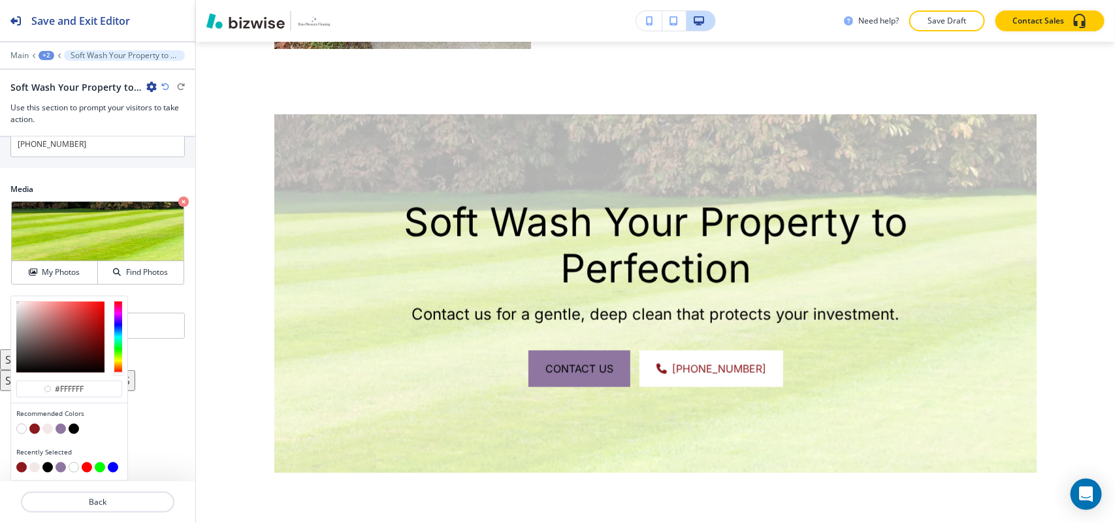
click at [37, 430] on button "button" at bounding box center [34, 429] width 10 height 10
type input "#8b181c"
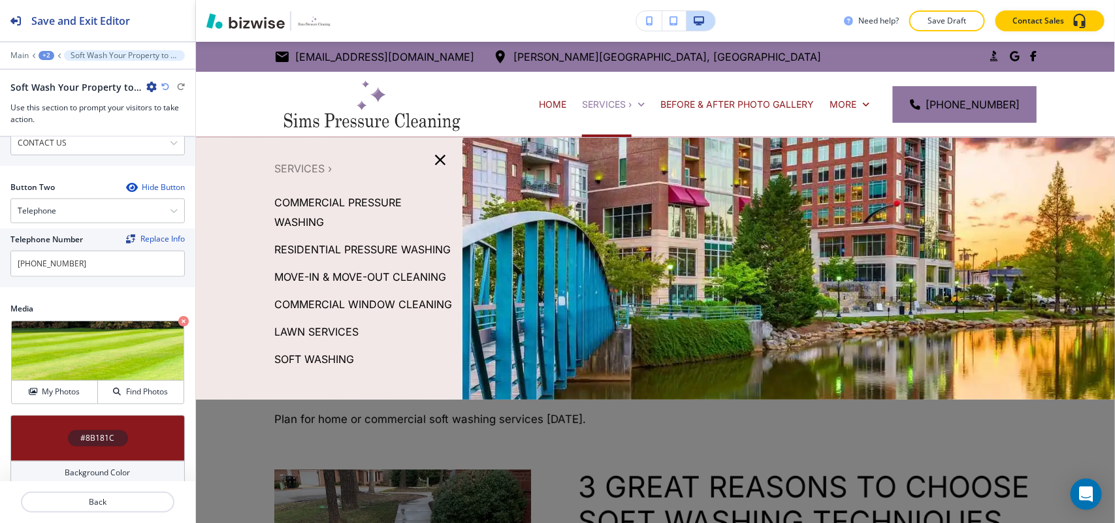
scroll to position [453, 0]
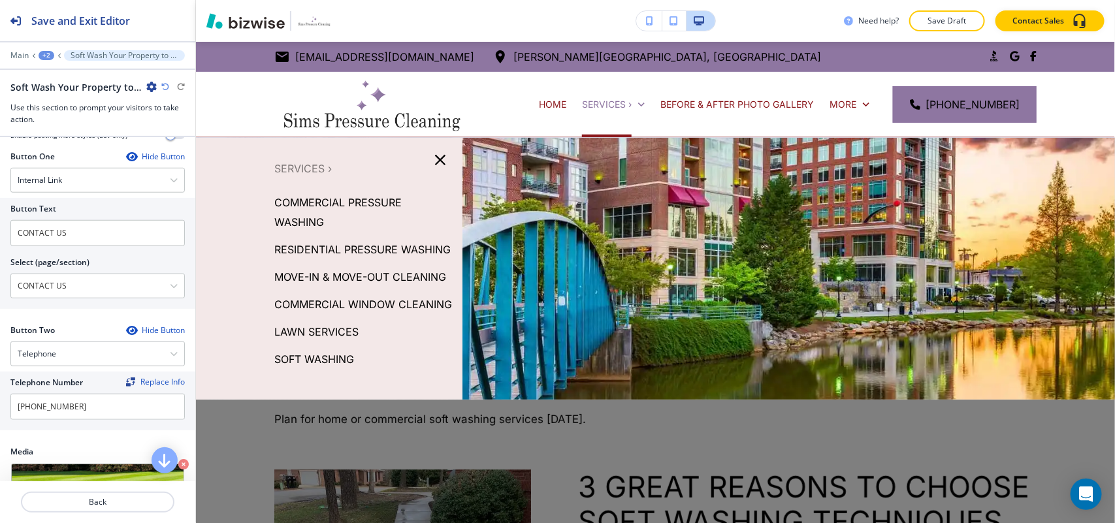
click at [35, 57] on icon at bounding box center [33, 55] width 5 height 5
click at [44, 56] on div "+2" at bounding box center [47, 55] width 16 height 9
click at [63, 76] on p "Pages" at bounding box center [80, 78] width 67 height 12
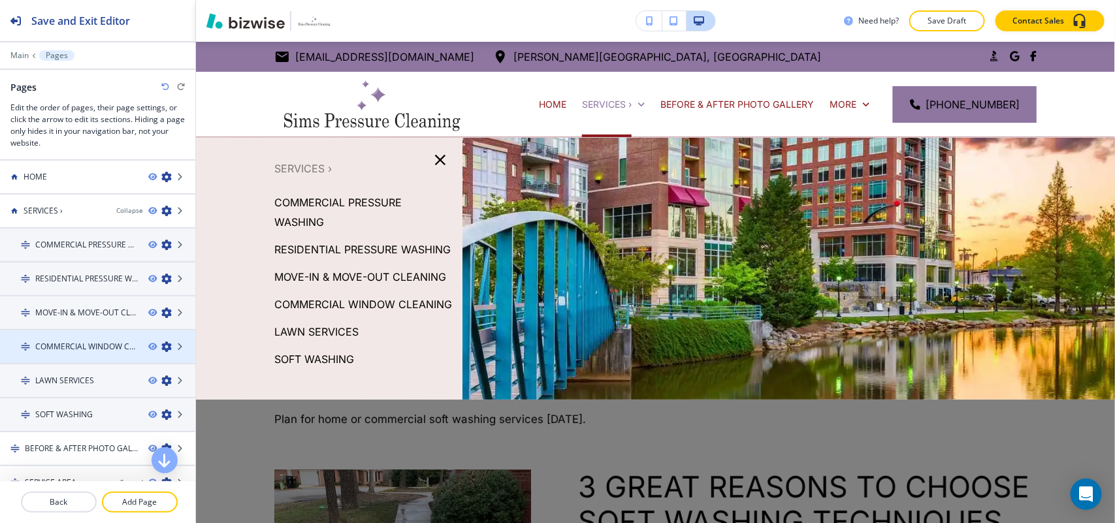
click at [161, 342] on icon "button" at bounding box center [166, 347] width 10 height 10
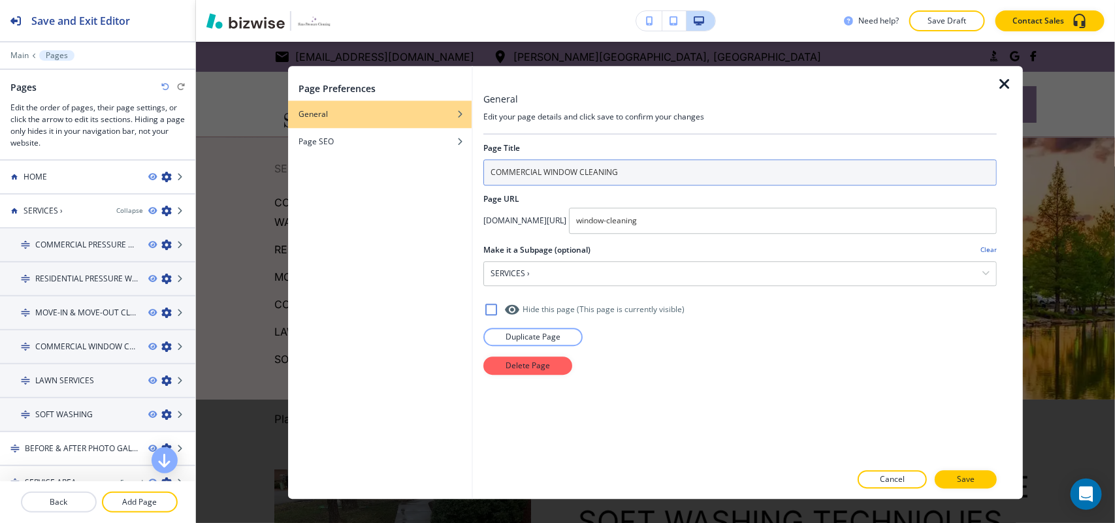
click at [652, 174] on input "COMMERCIAL WINDOW CLEANING" at bounding box center [739, 172] width 513 height 26
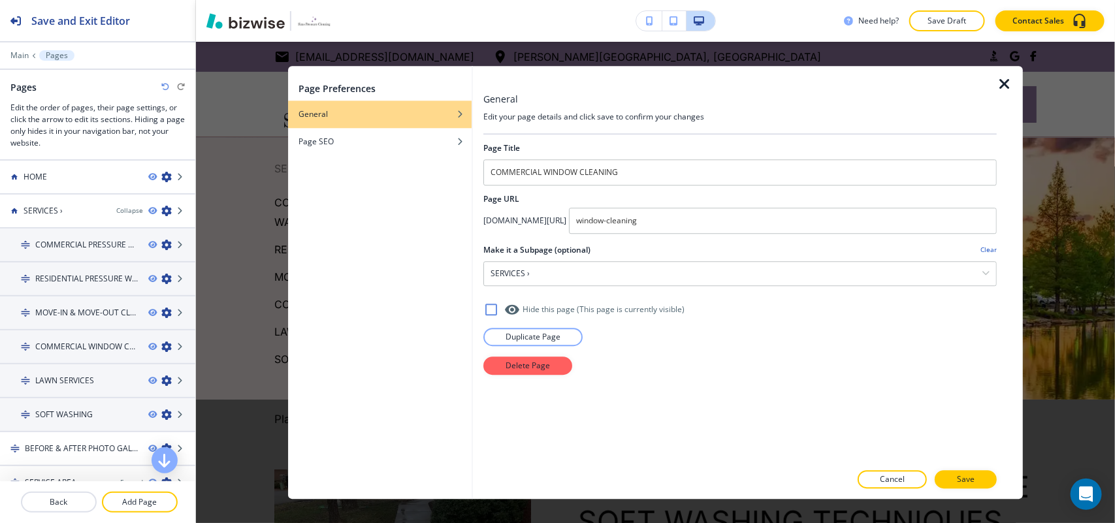
click at [1003, 80] on icon "button" at bounding box center [1005, 84] width 16 height 16
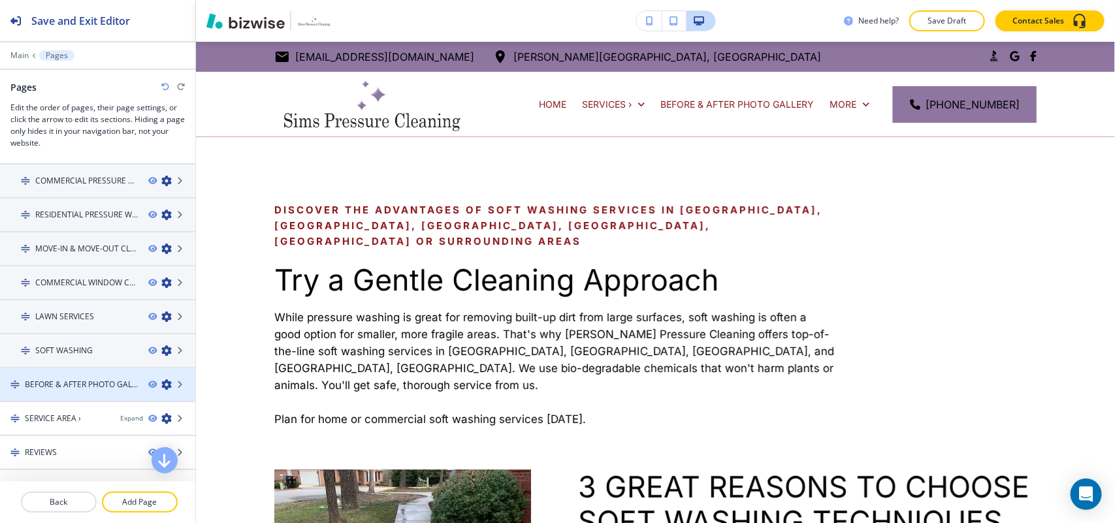
scroll to position [0, 0]
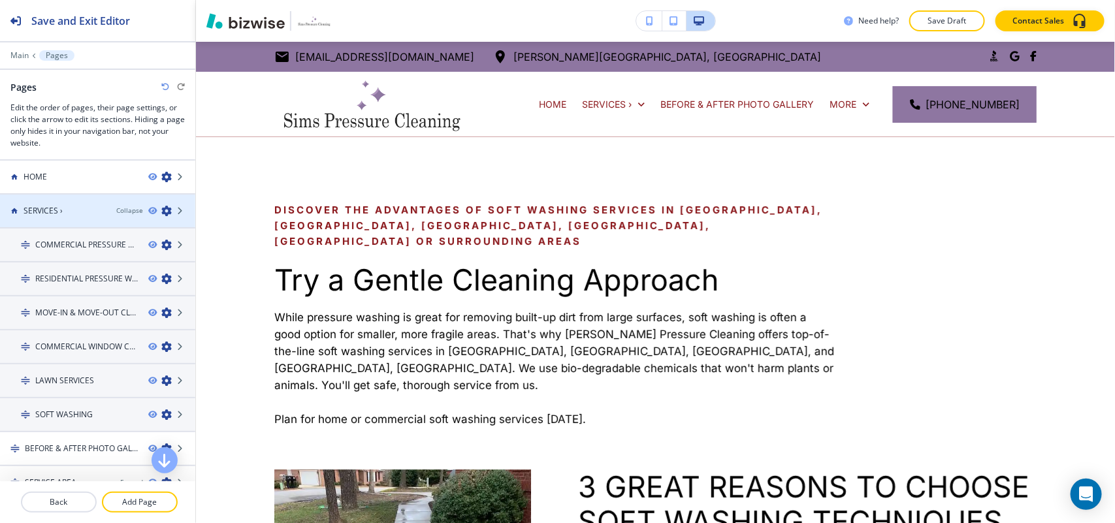
click at [161, 209] on icon "button" at bounding box center [166, 211] width 10 height 10
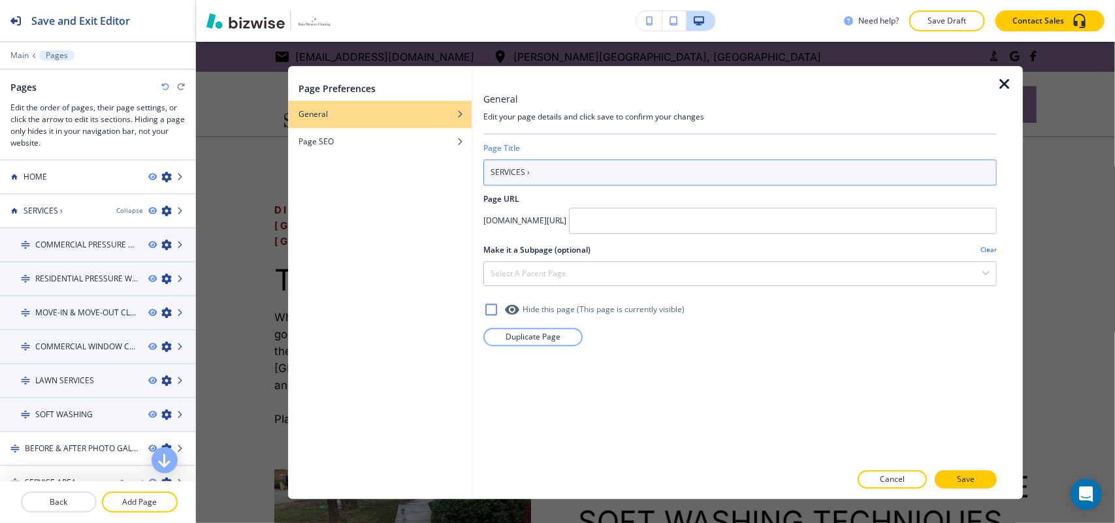
drag, startPoint x: 497, startPoint y: 174, endPoint x: 592, endPoint y: 171, distance: 95.4
click at [592, 171] on input "SERVICES ›" at bounding box center [739, 172] width 513 height 26
type input "S"
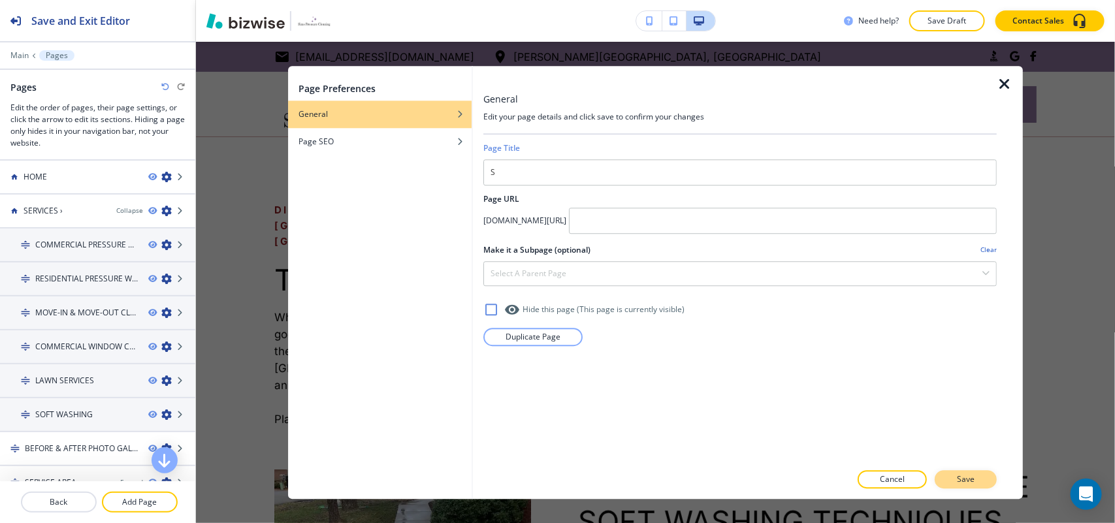
click at [963, 479] on p "Save" at bounding box center [966, 480] width 18 height 12
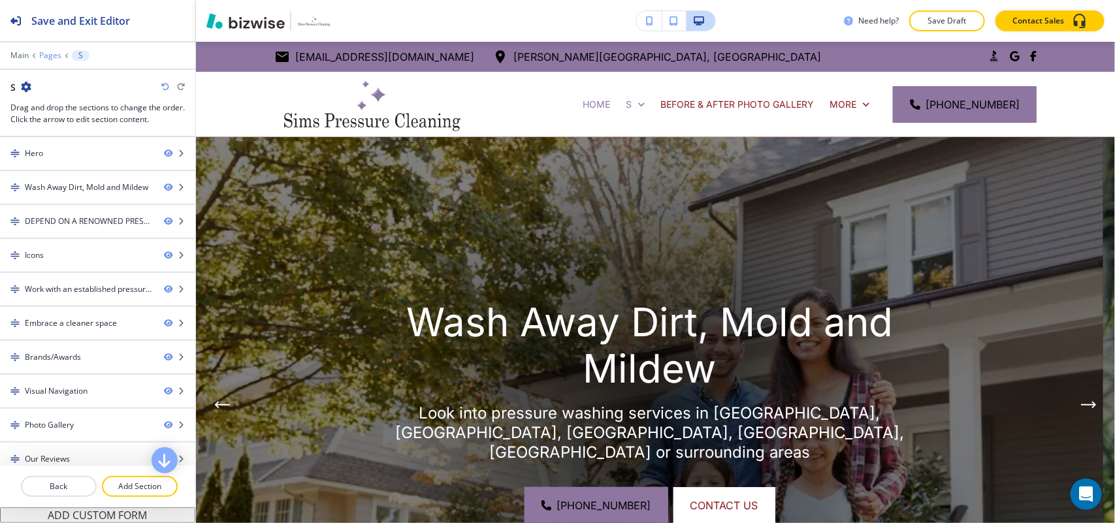
click at [48, 56] on p "Pages" at bounding box center [50, 55] width 22 height 9
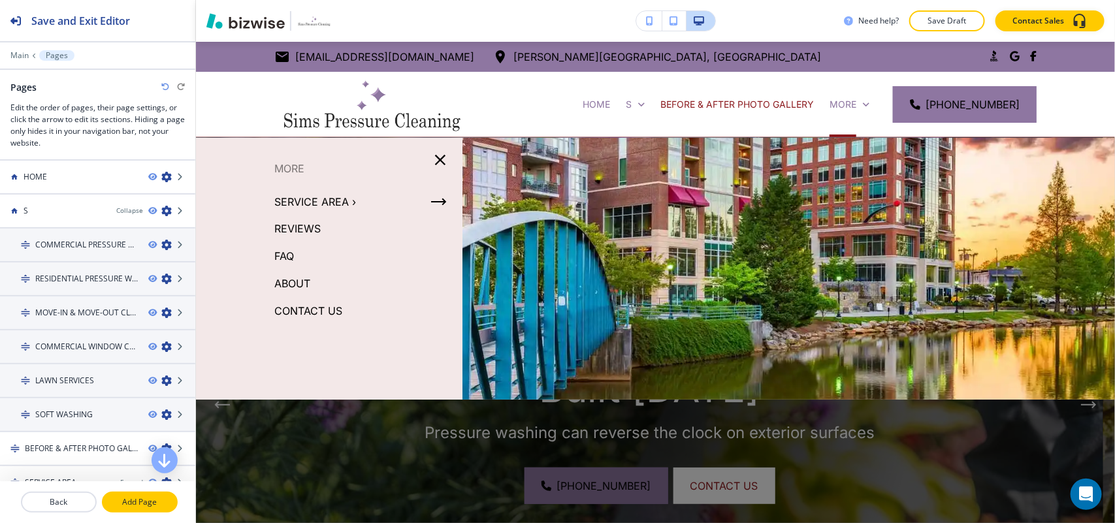
click at [142, 497] on p "Add Page" at bounding box center [139, 502] width 73 height 12
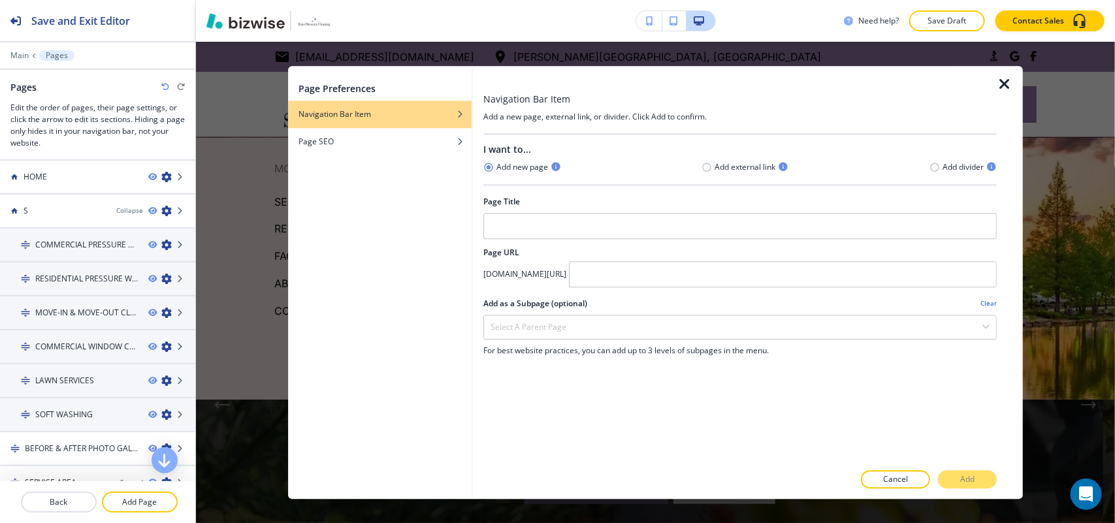
click at [943, 169] on h4 "Add divider" at bounding box center [963, 167] width 41 height 12
click at [937, 167] on icon "button" at bounding box center [934, 167] width 10 height 10
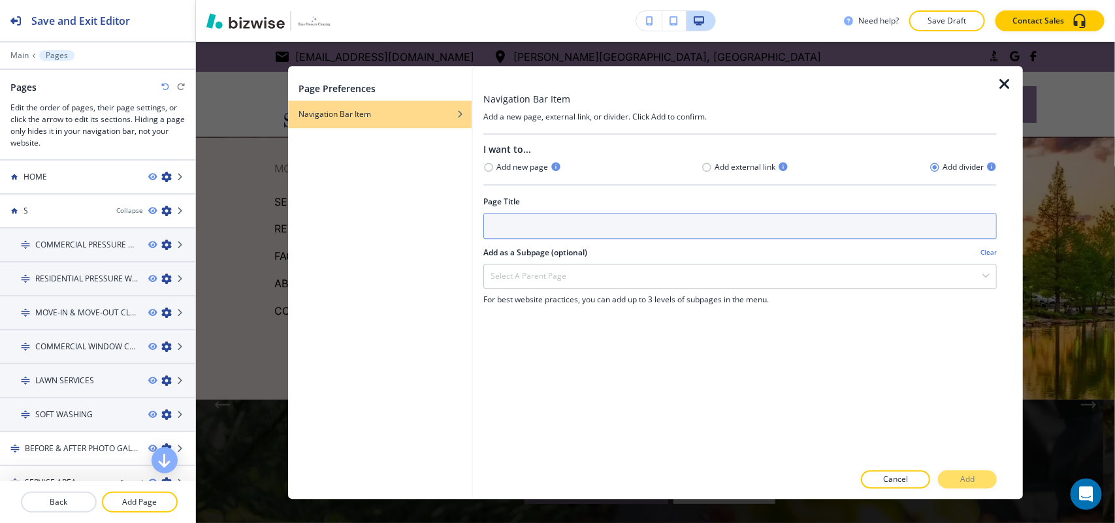
click at [651, 227] on input "text" at bounding box center [739, 226] width 513 height 26
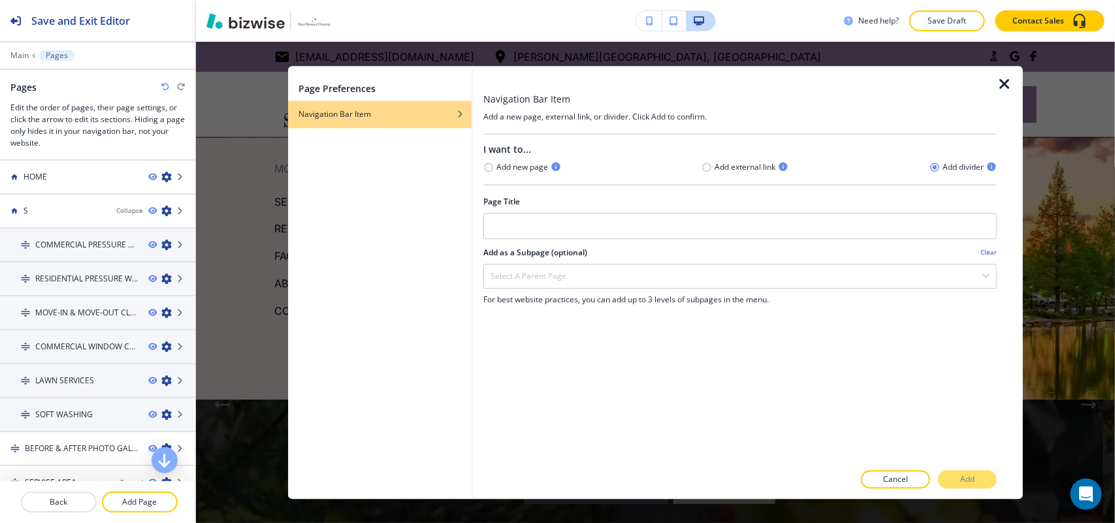
click at [999, 82] on icon "button" at bounding box center [1005, 84] width 16 height 16
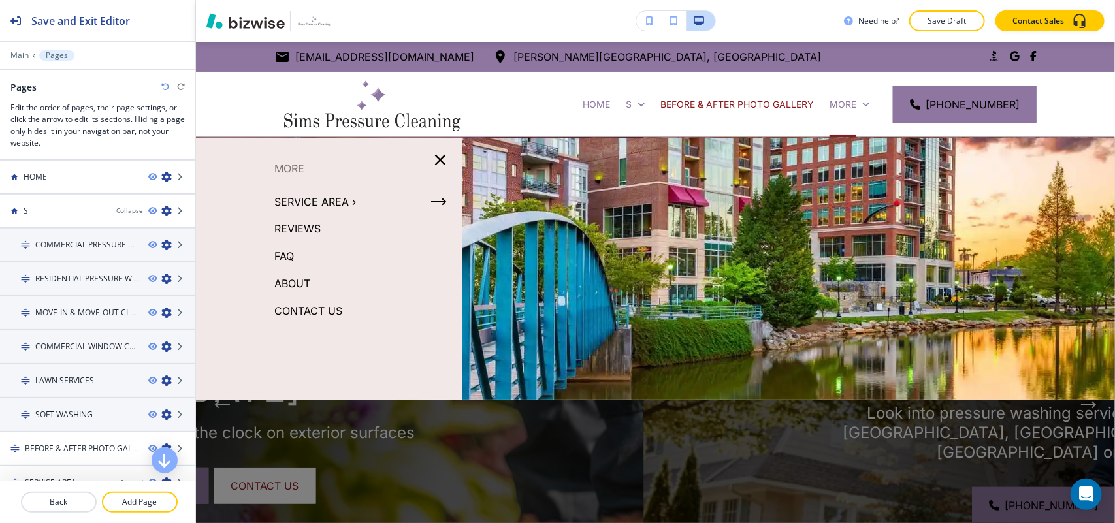
click at [440, 158] on icon "button" at bounding box center [440, 160] width 18 height 18
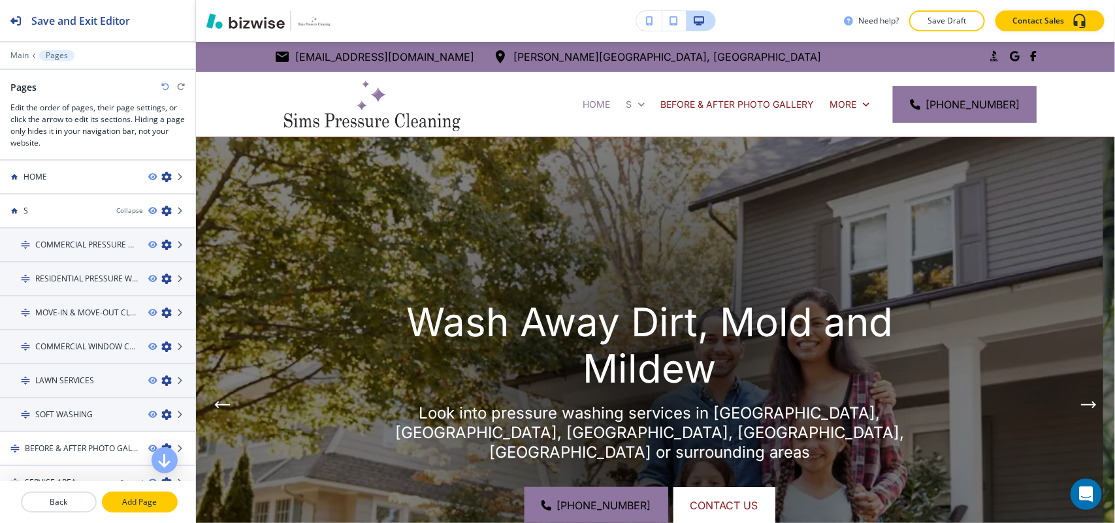
click at [135, 504] on p "Add Page" at bounding box center [139, 502] width 73 height 12
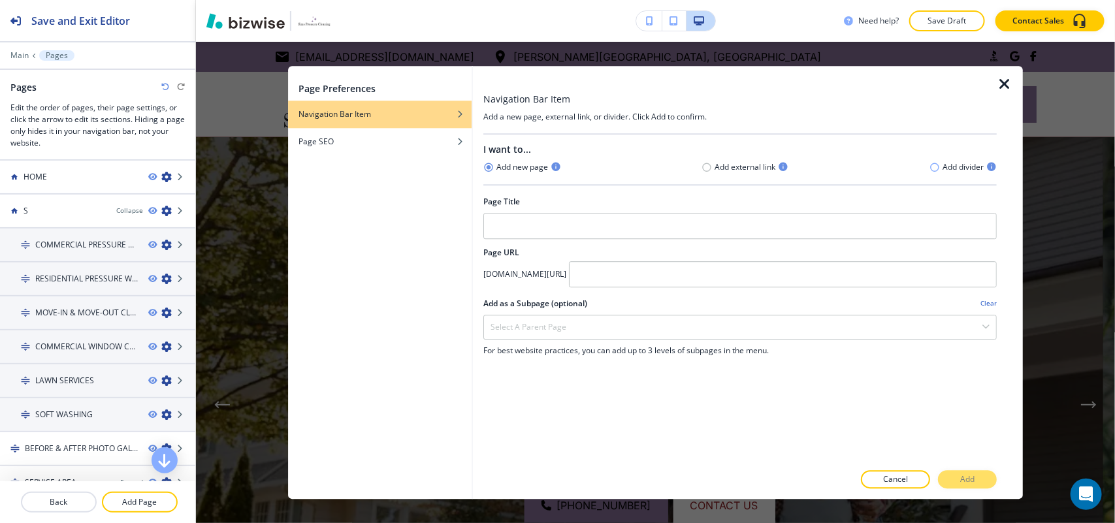
click at [933, 167] on icon "button" at bounding box center [934, 167] width 10 height 10
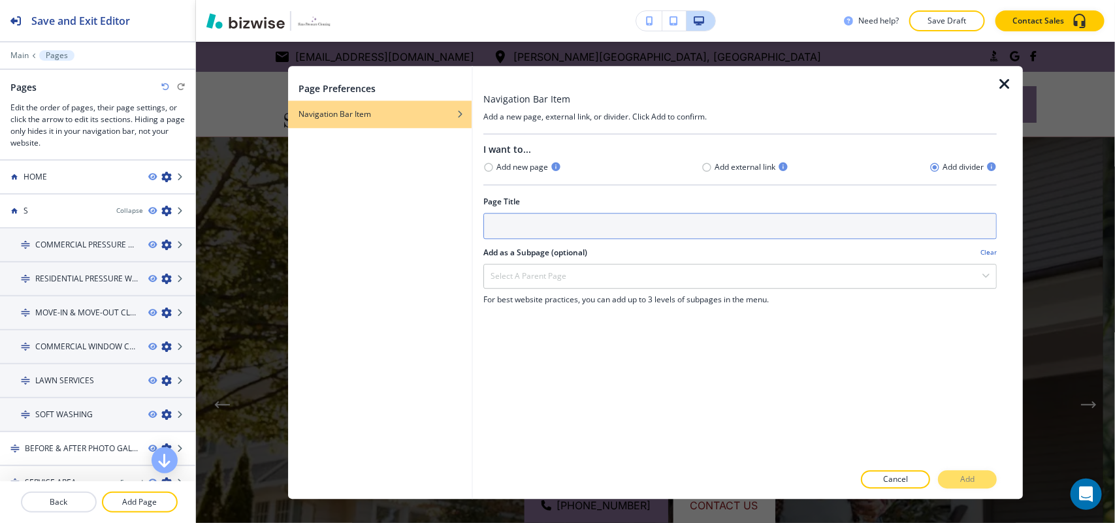
click at [632, 233] on input "text" at bounding box center [739, 226] width 513 height 26
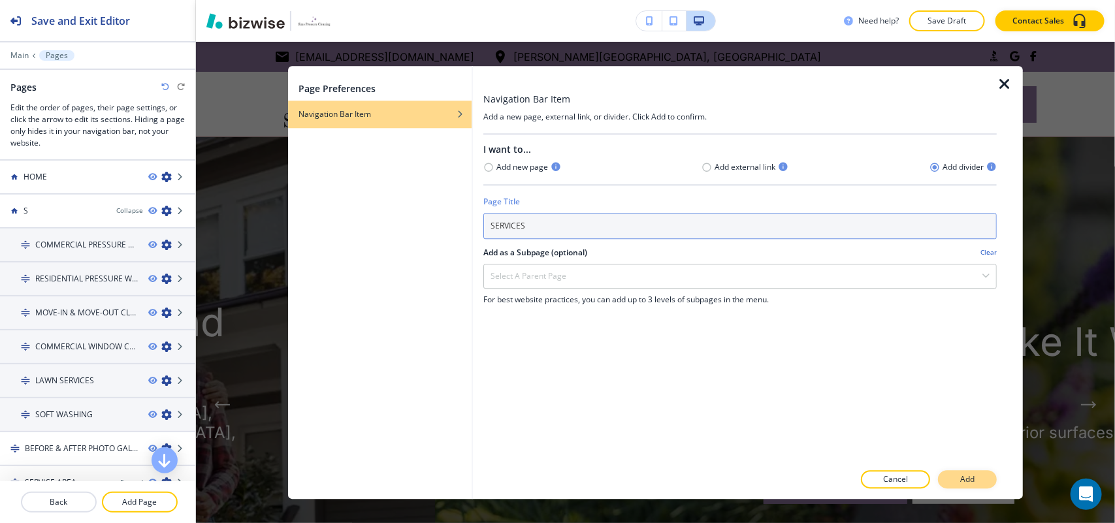
type input "SERVICES"
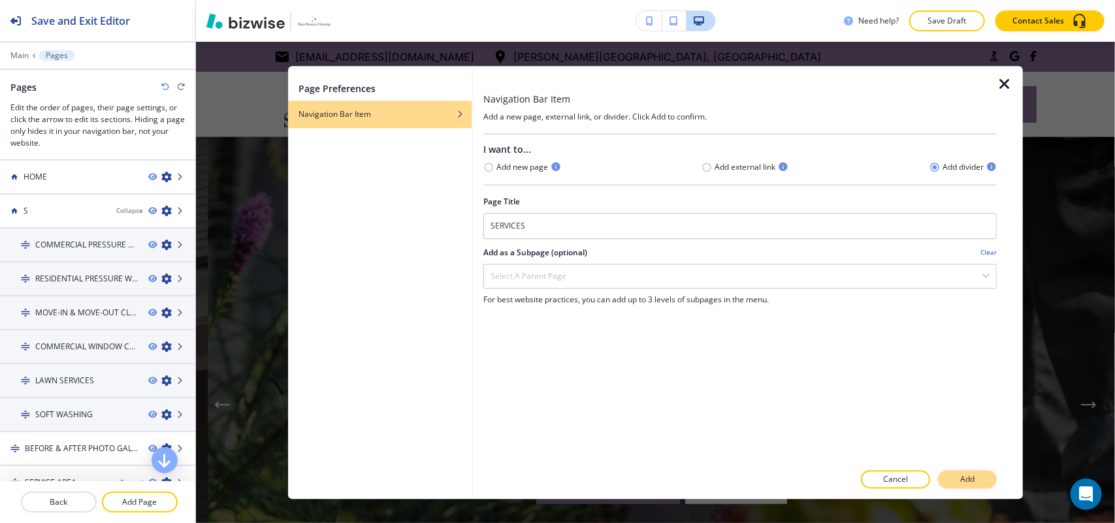
click at [958, 483] on button "Add" at bounding box center [967, 479] width 59 height 18
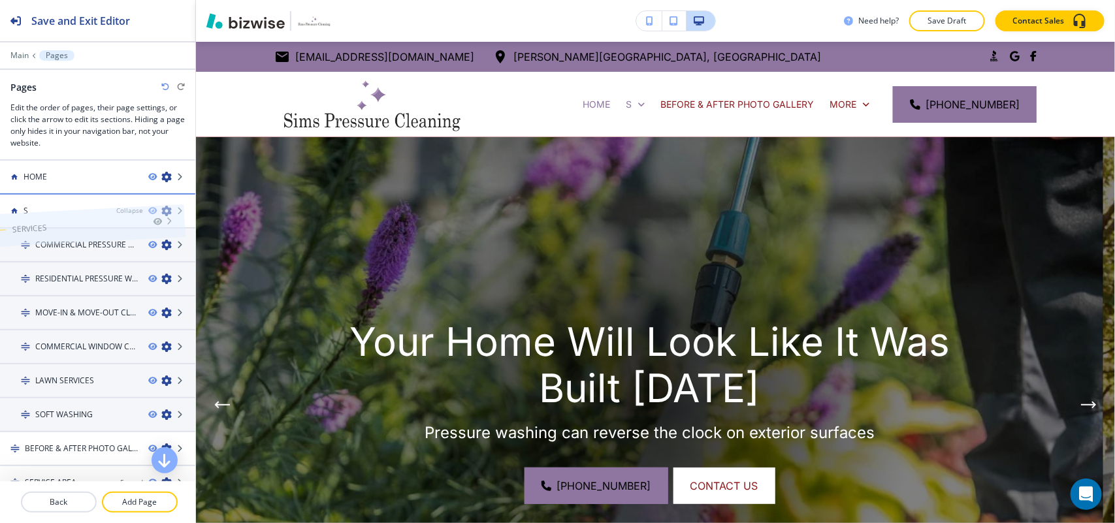
drag, startPoint x: 79, startPoint y: 462, endPoint x: 67, endPoint y: 198, distance: 264.1
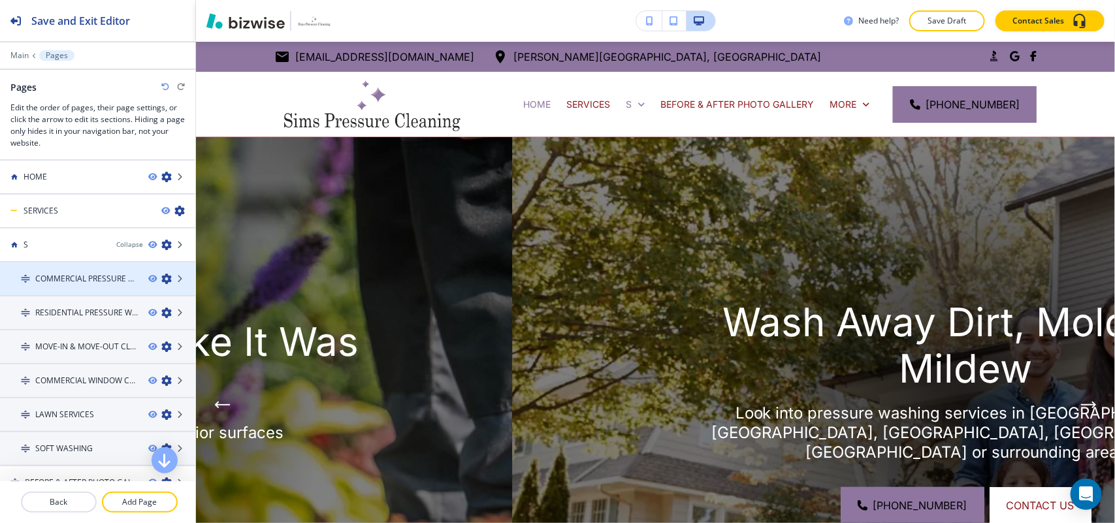
click at [161, 280] on icon "button" at bounding box center [166, 279] width 10 height 10
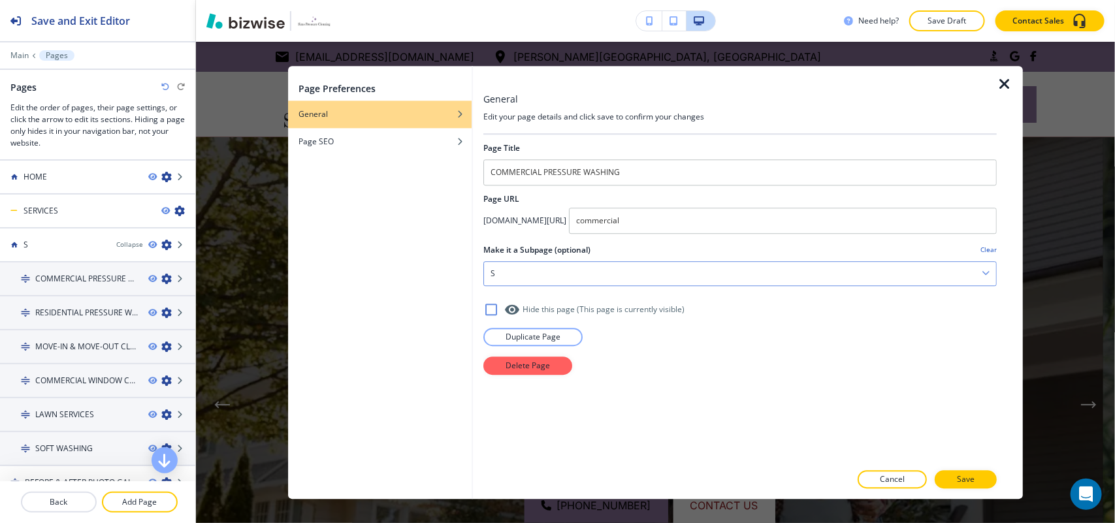
click at [576, 272] on div "S" at bounding box center [740, 274] width 512 height 24
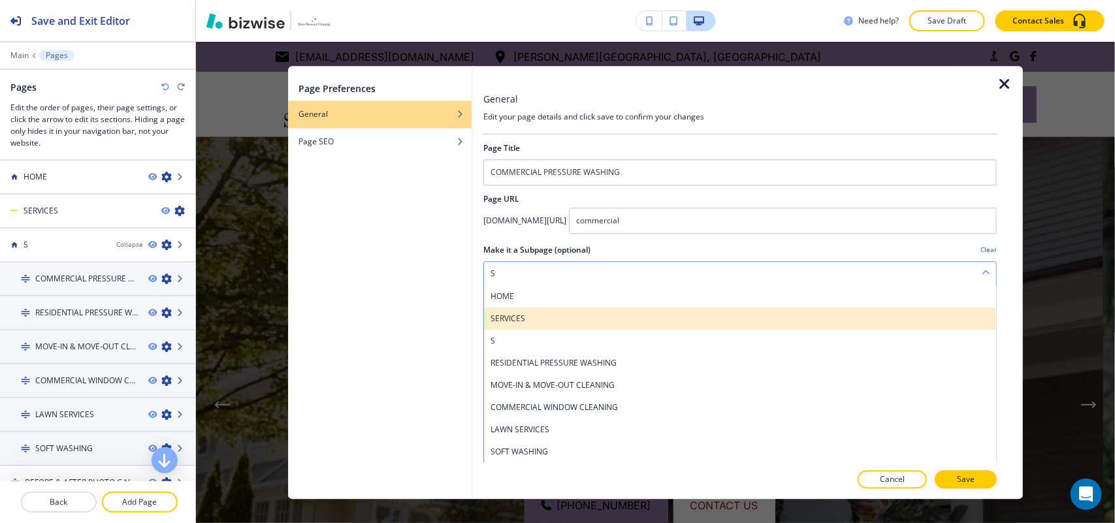
click at [525, 323] on h4 "SERVICES" at bounding box center [740, 319] width 499 height 12
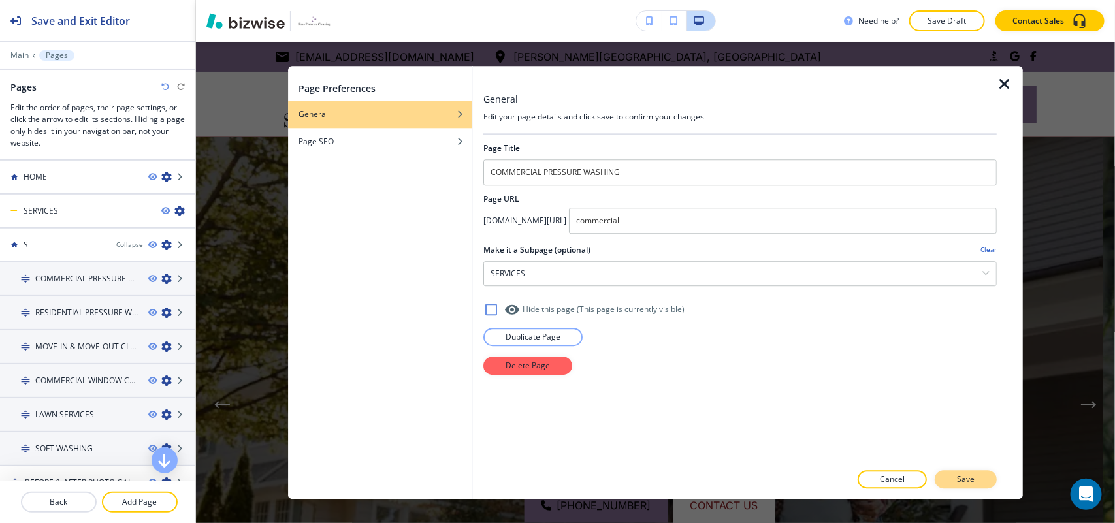
click at [959, 480] on p "Save" at bounding box center [966, 480] width 18 height 12
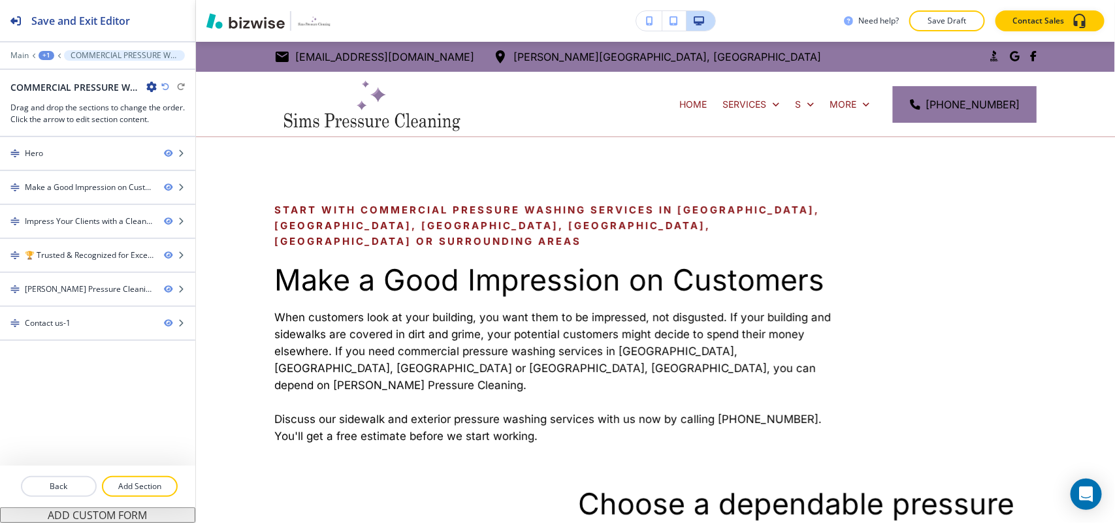
click at [47, 51] on div "+1" at bounding box center [47, 55] width 16 height 9
click at [54, 74] on p "Pages" at bounding box center [80, 78] width 67 height 12
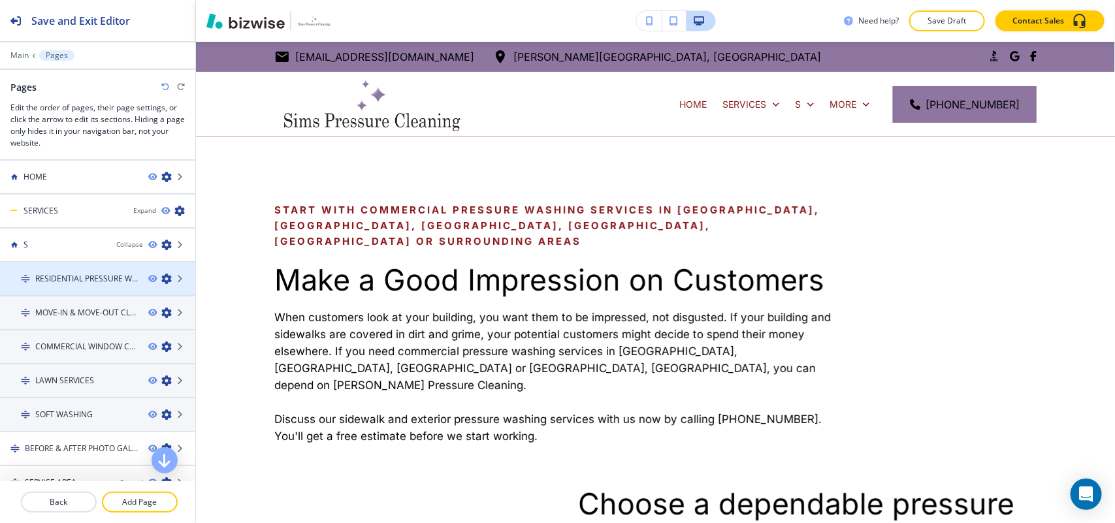
click at [161, 281] on icon "button" at bounding box center [166, 279] width 10 height 10
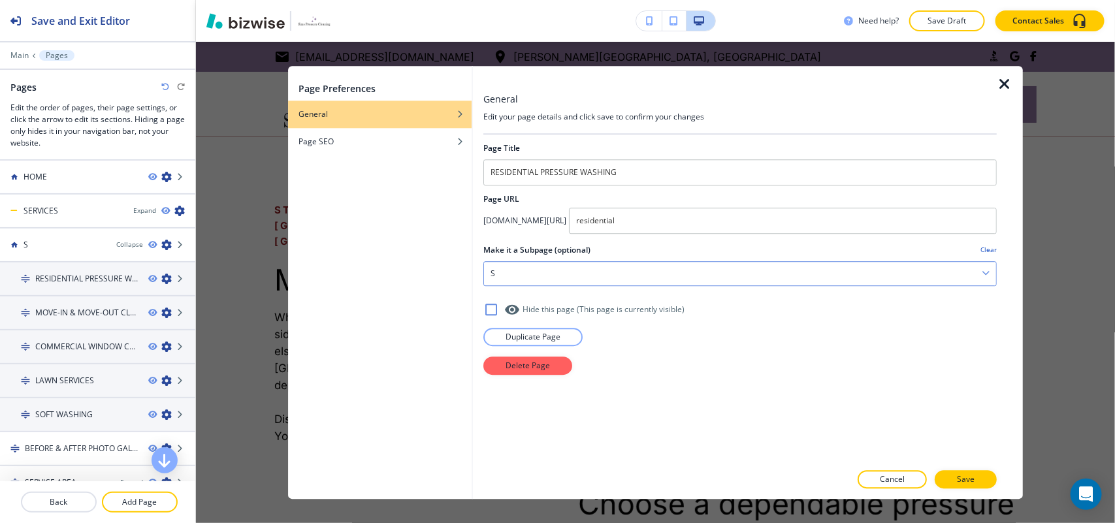
click at [562, 269] on div "S" at bounding box center [740, 274] width 512 height 24
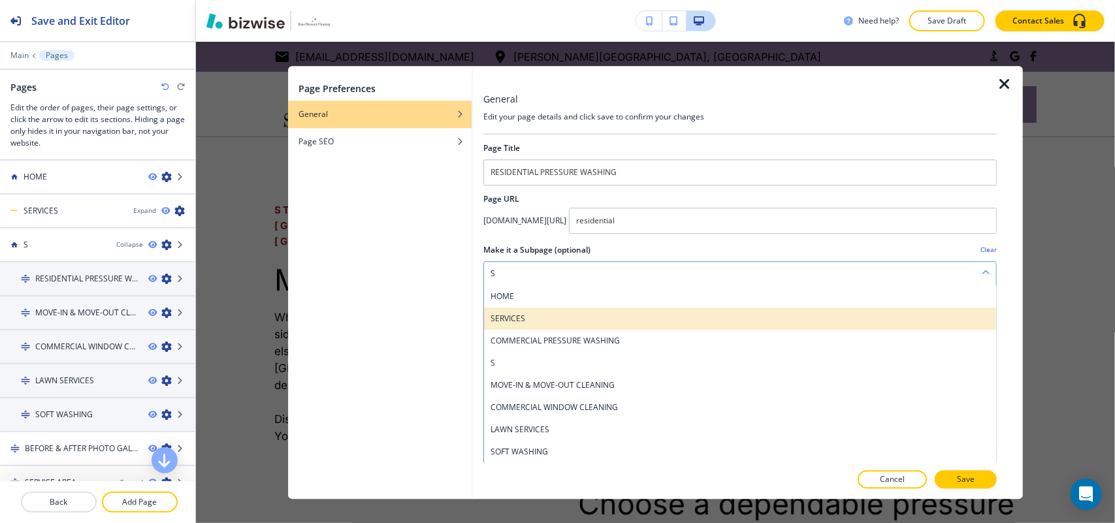
click at [545, 315] on h4 "SERVICES" at bounding box center [740, 319] width 499 height 12
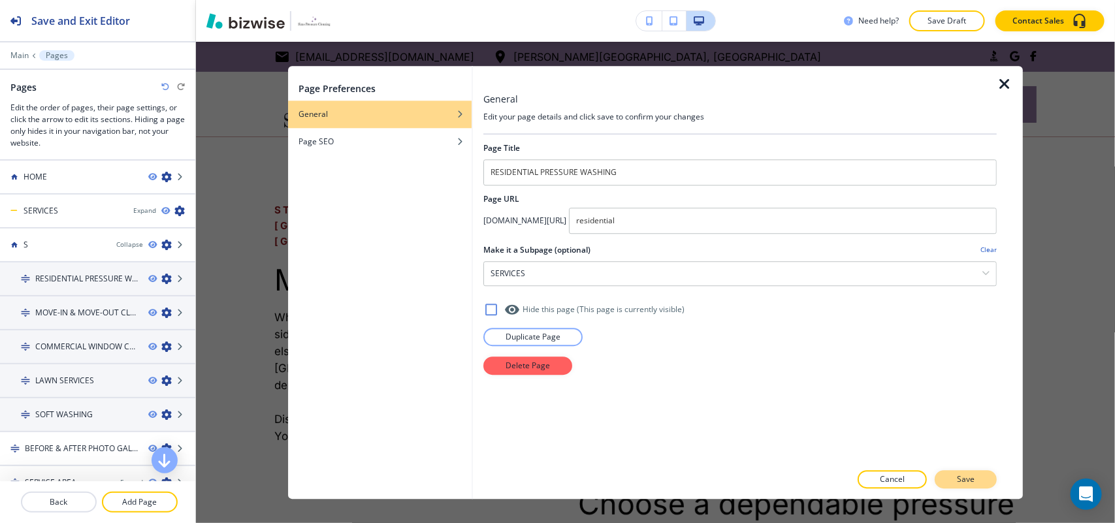
click at [971, 477] on p "Save" at bounding box center [966, 480] width 18 height 12
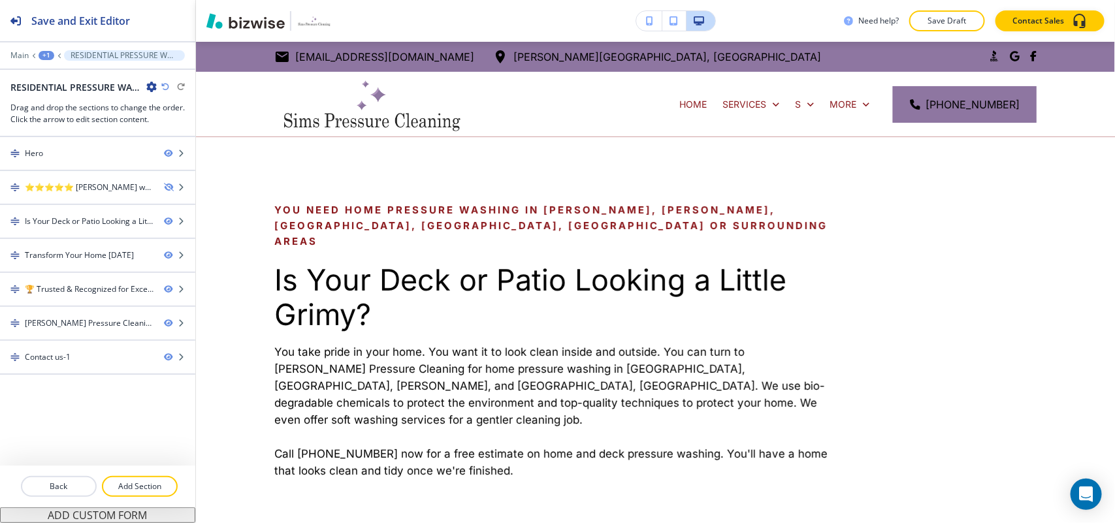
click at [47, 56] on div "+1" at bounding box center [47, 55] width 16 height 9
click at [48, 74] on p "Pages" at bounding box center [80, 78] width 67 height 12
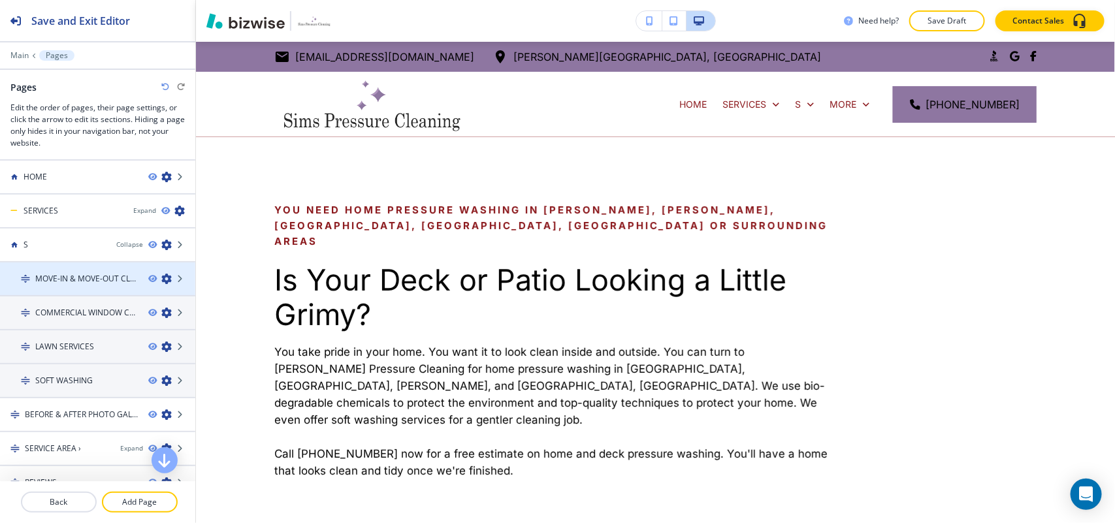
click at [161, 276] on icon "button" at bounding box center [166, 279] width 10 height 10
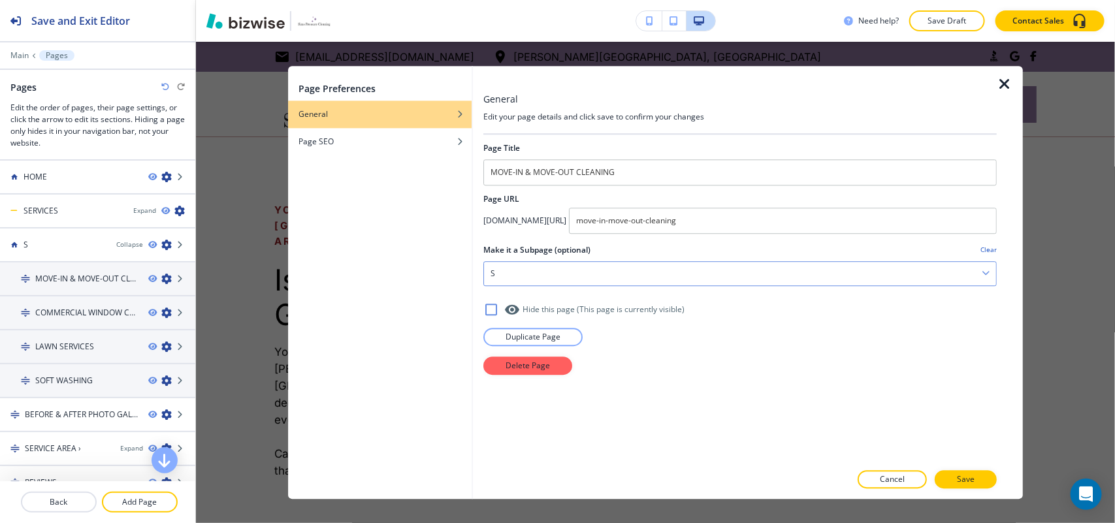
click at [508, 284] on div "S" at bounding box center [740, 274] width 512 height 24
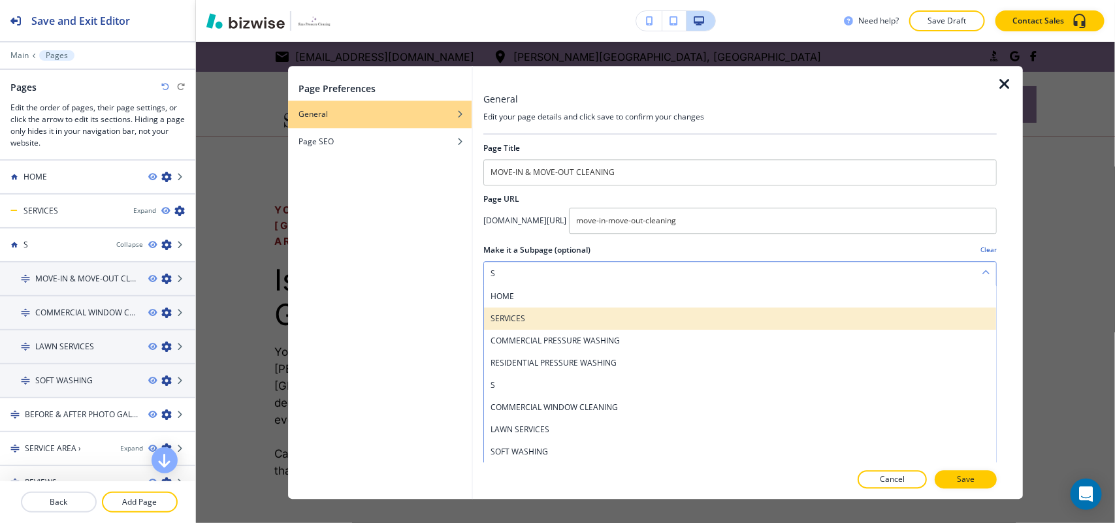
click at [518, 315] on h4 "SERVICES" at bounding box center [740, 319] width 499 height 12
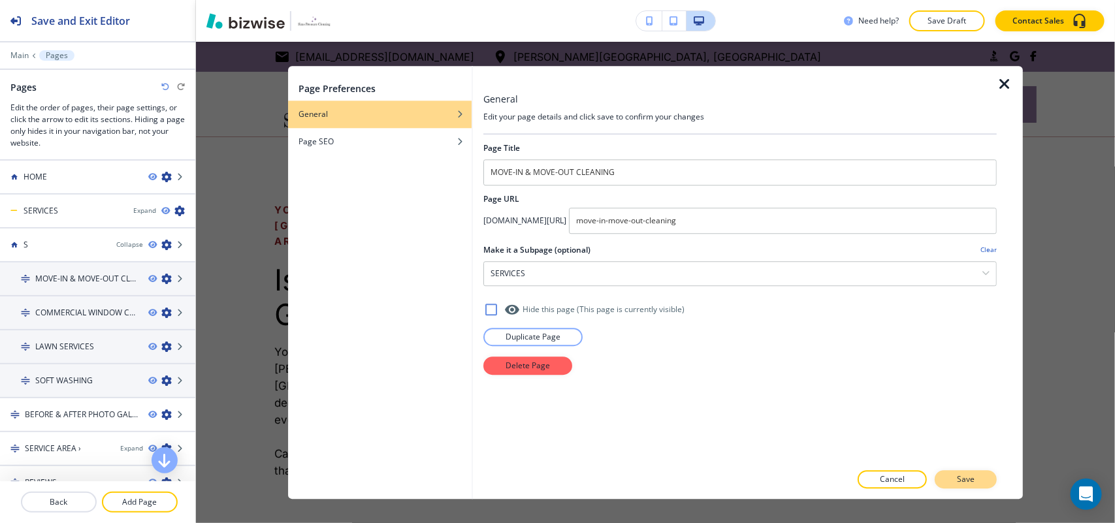
click at [955, 475] on button "Save" at bounding box center [966, 479] width 62 height 18
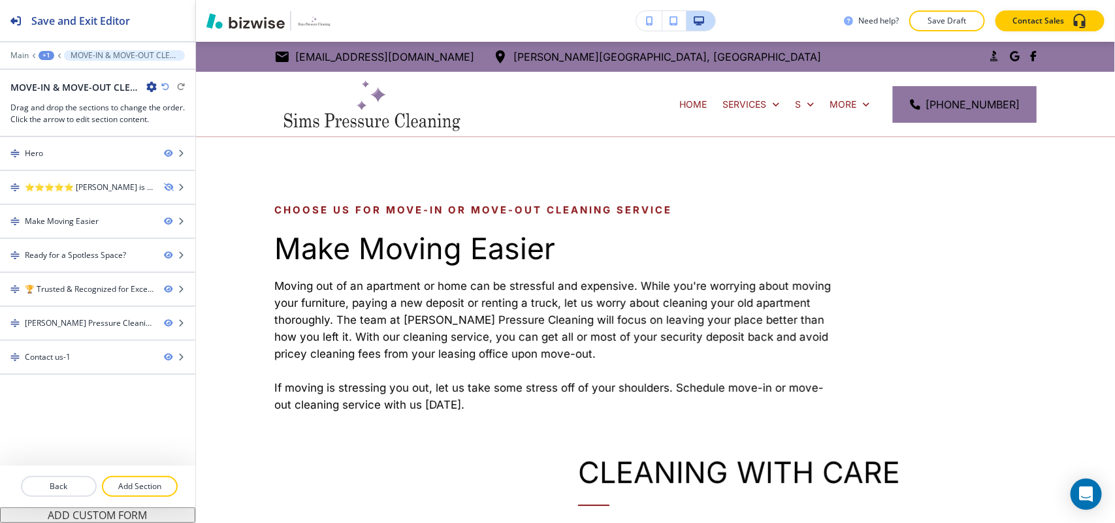
click at [44, 56] on div "+1" at bounding box center [47, 55] width 16 height 9
click at [53, 72] on p "Pages" at bounding box center [80, 78] width 67 height 12
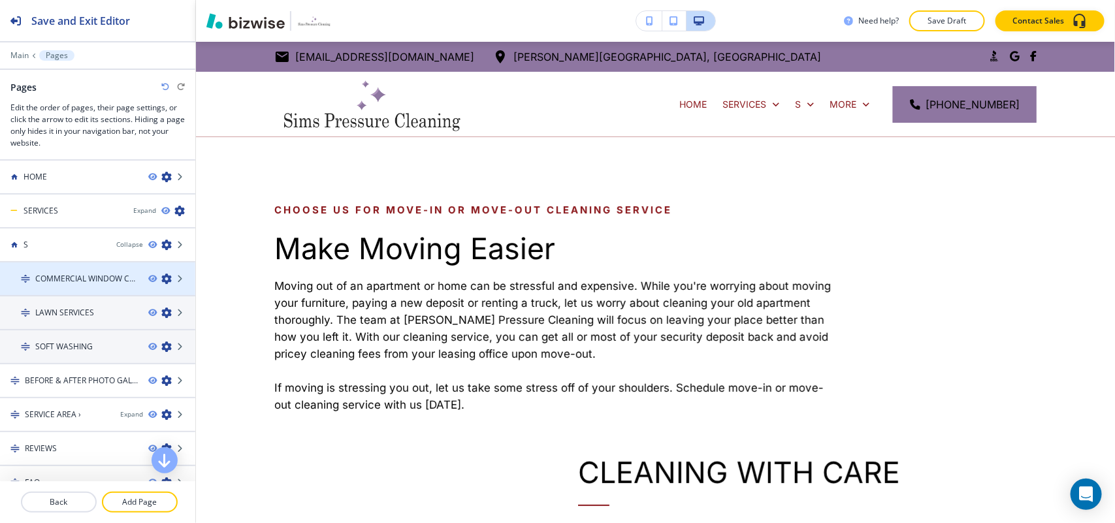
click at [161, 275] on icon "button" at bounding box center [166, 279] width 10 height 10
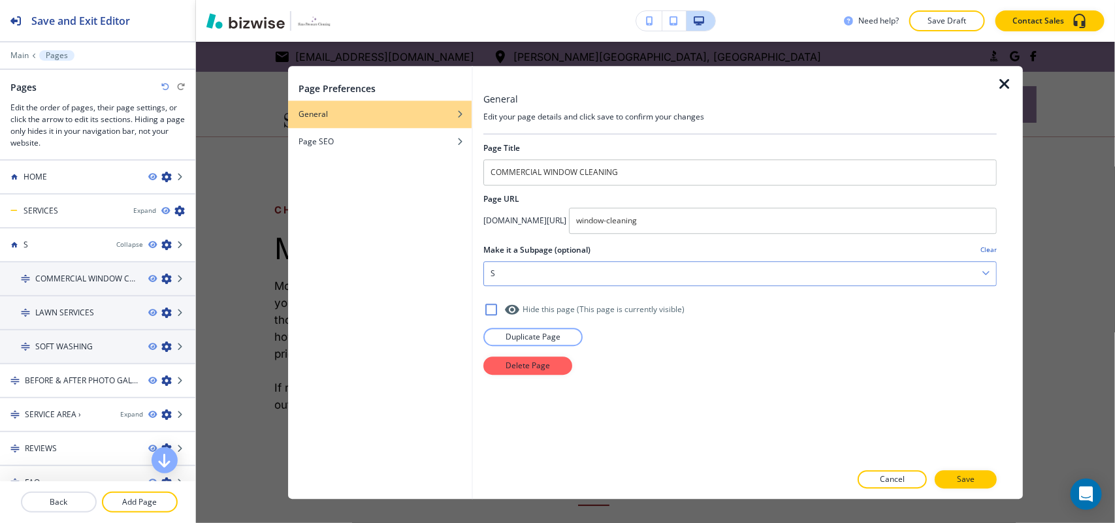
click at [534, 269] on div "S" at bounding box center [740, 274] width 512 height 24
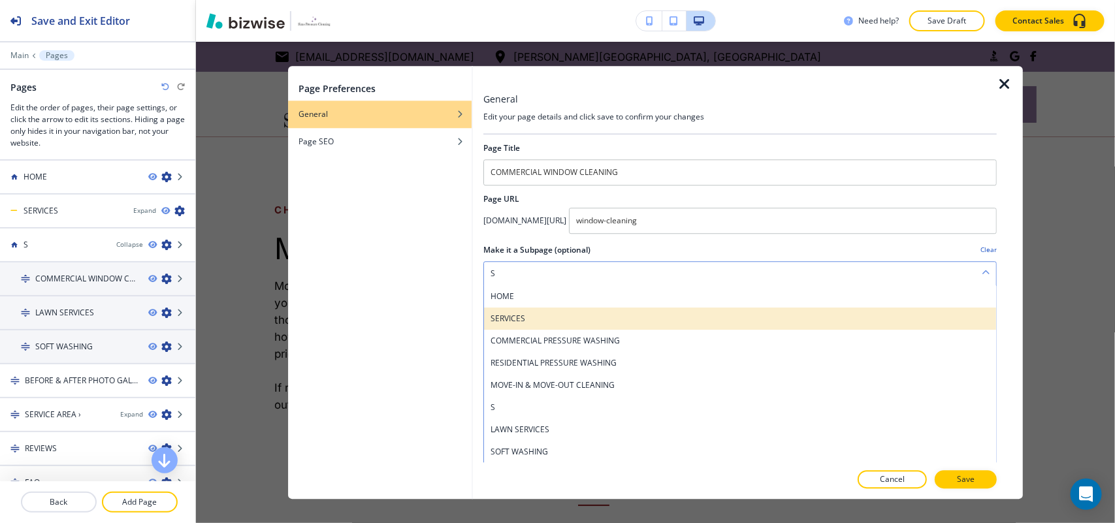
click at [532, 319] on h4 "SERVICES" at bounding box center [740, 319] width 499 height 12
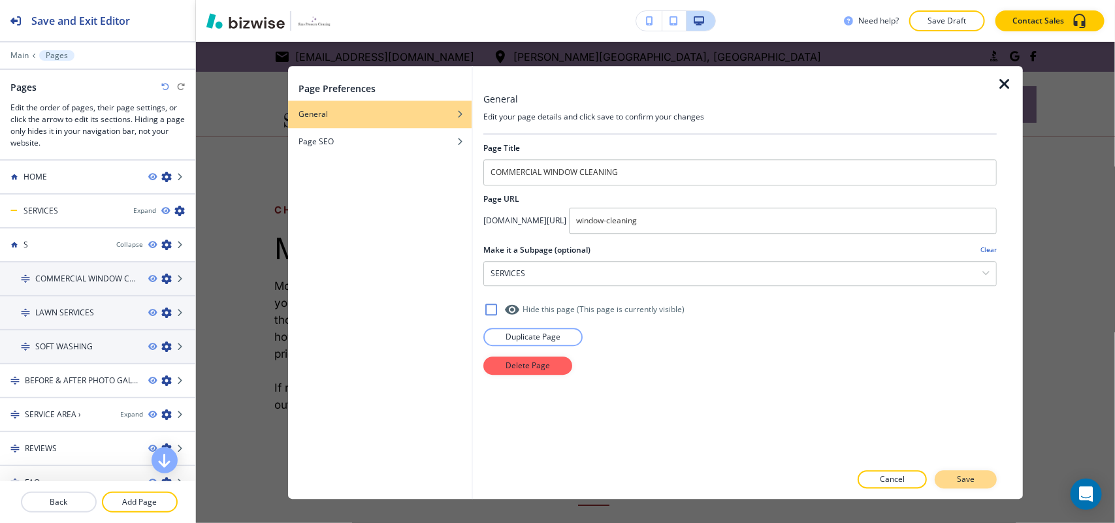
click at [973, 482] on p "Save" at bounding box center [966, 480] width 18 height 12
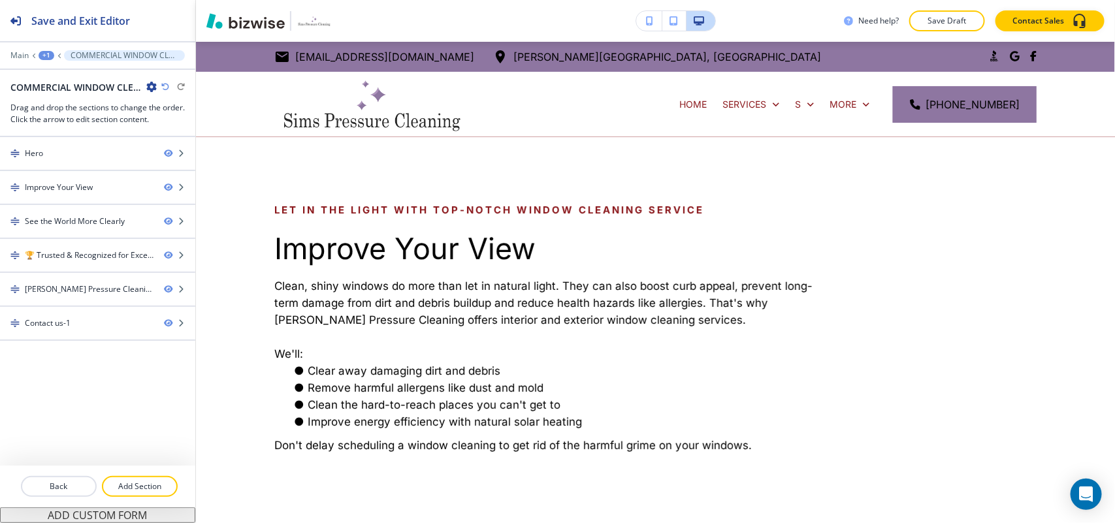
click at [40, 54] on div "+1" at bounding box center [47, 55] width 16 height 9
click at [56, 69] on button "Pages" at bounding box center [81, 78] width 84 height 24
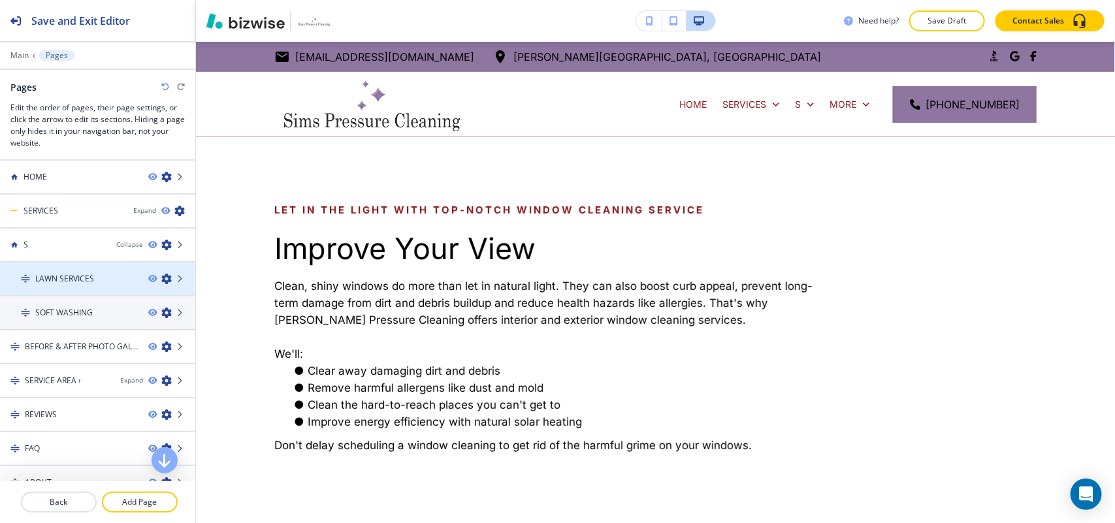
click at [161, 278] on icon "button" at bounding box center [166, 279] width 10 height 10
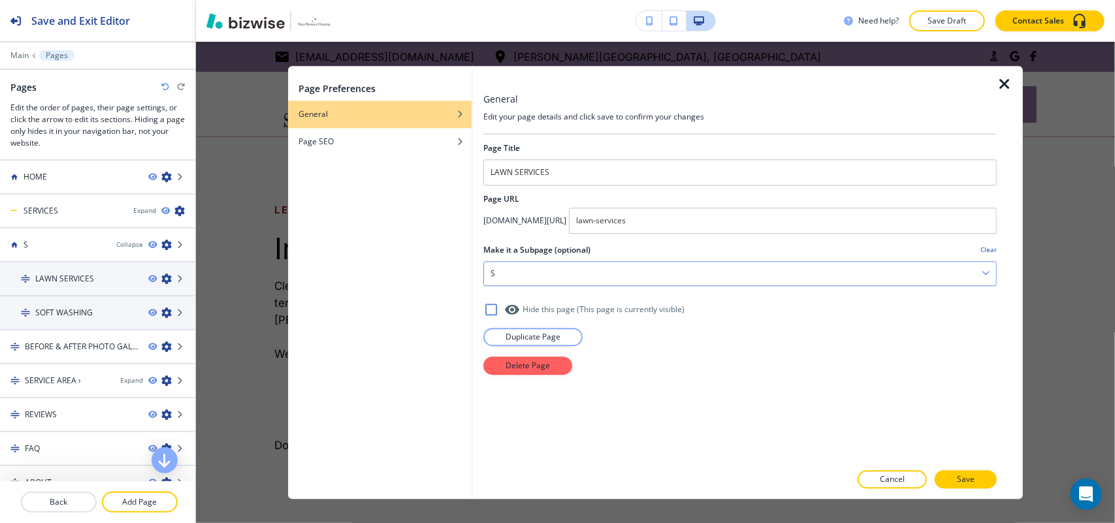
click at [519, 270] on div "S" at bounding box center [740, 274] width 512 height 24
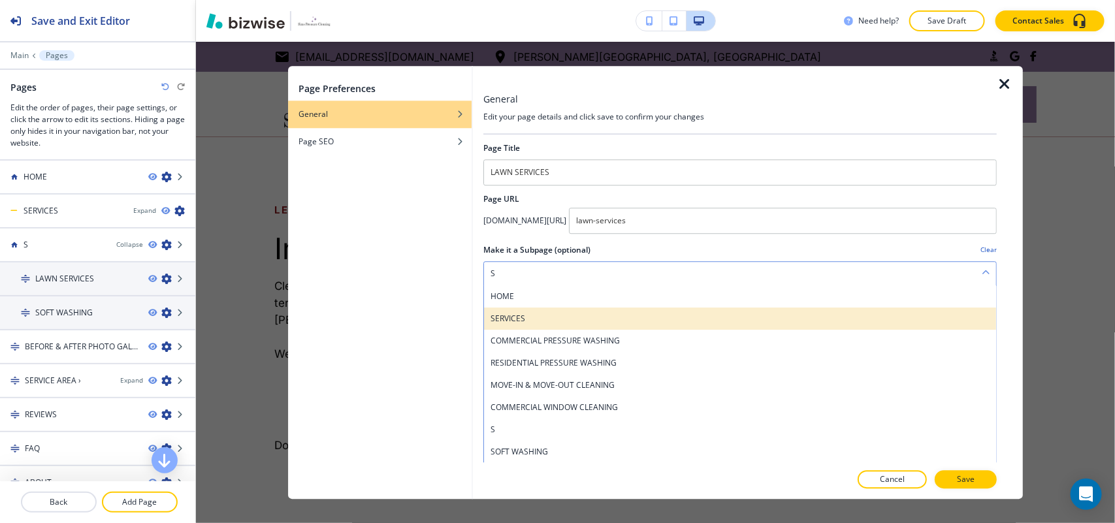
click at [531, 314] on h4 "SERVICES" at bounding box center [740, 319] width 499 height 12
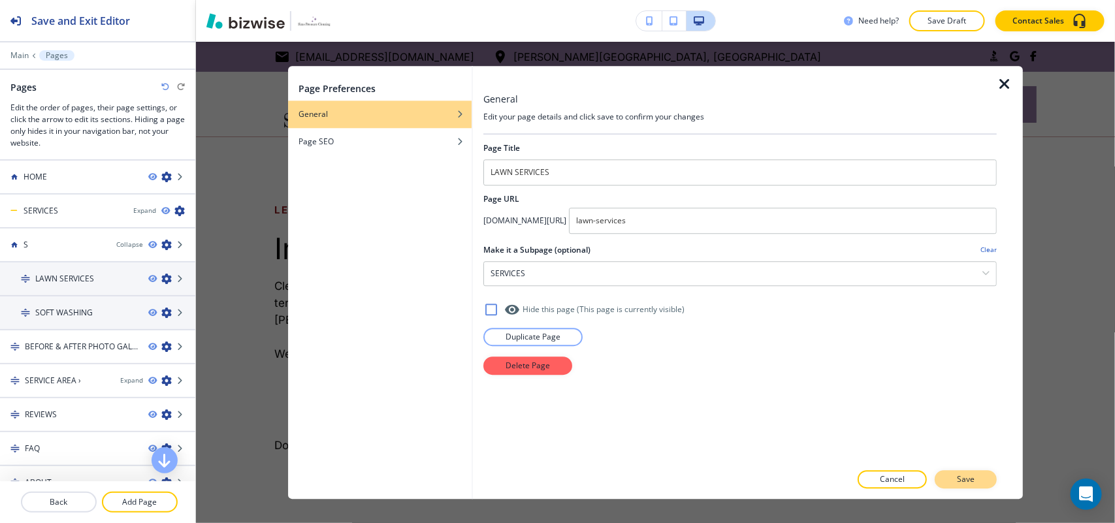
click at [986, 478] on button "Save" at bounding box center [966, 479] width 62 height 18
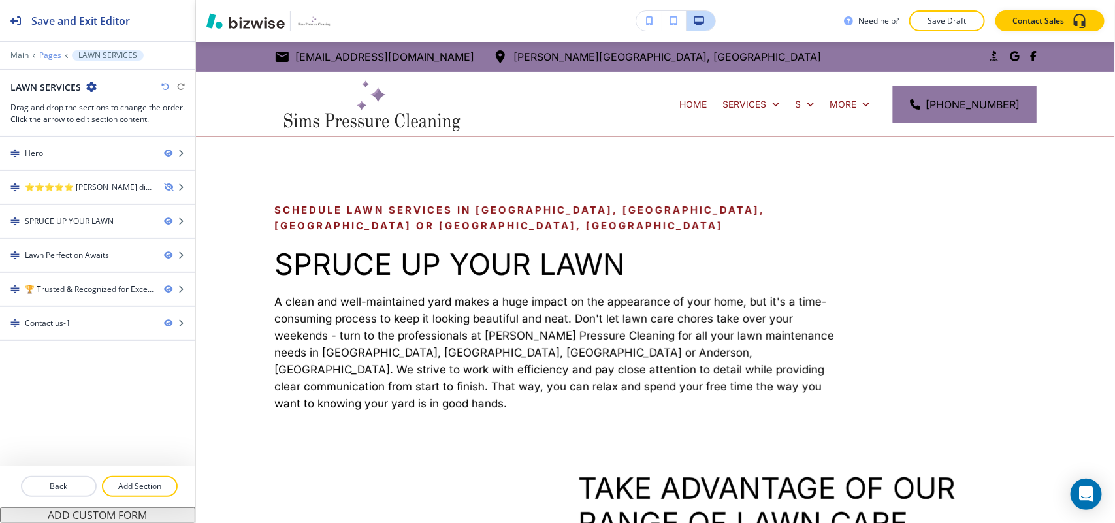
click at [51, 54] on p "Pages" at bounding box center [50, 55] width 22 height 9
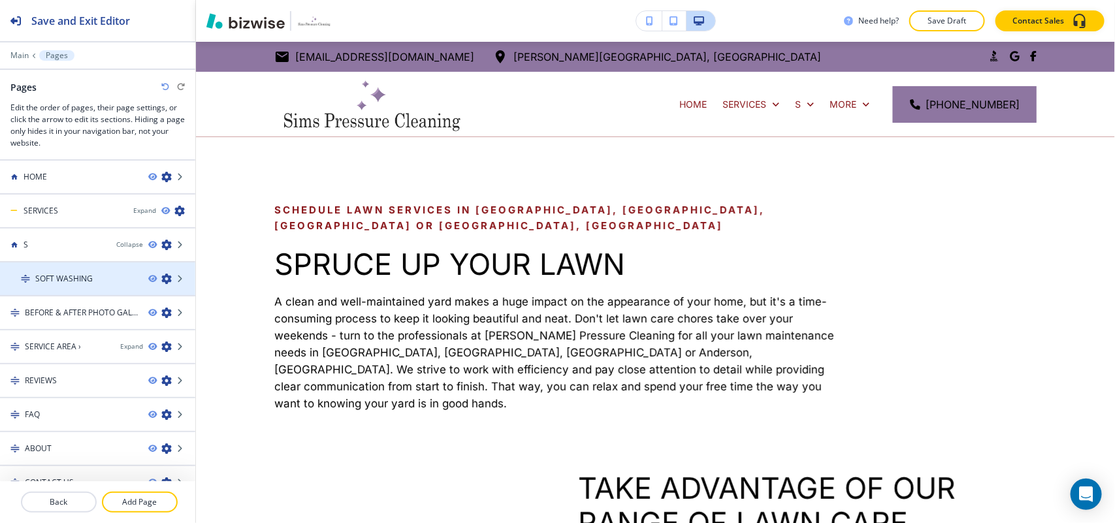
click at [161, 276] on icon "button" at bounding box center [166, 279] width 10 height 10
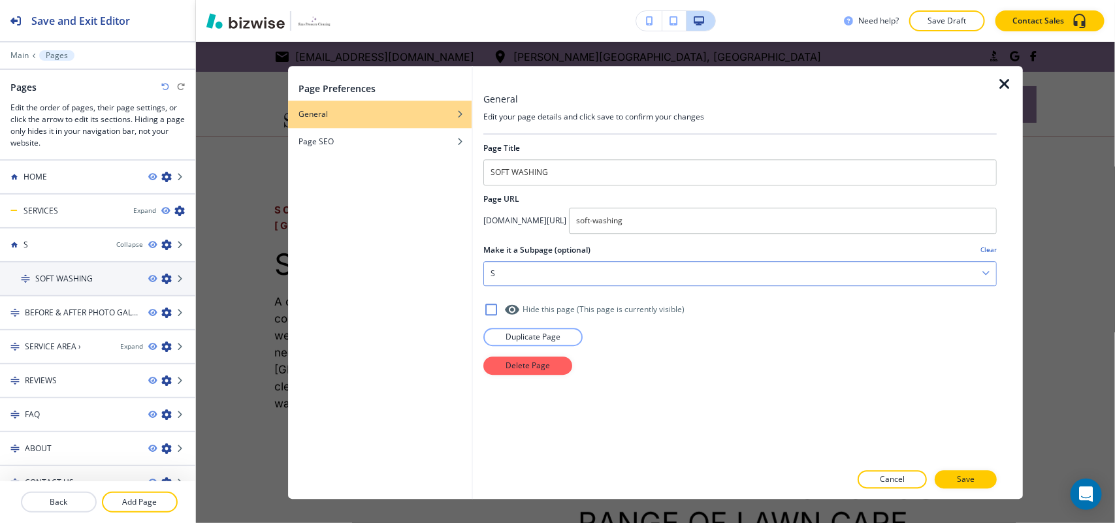
click at [568, 282] on div "S" at bounding box center [740, 274] width 512 height 24
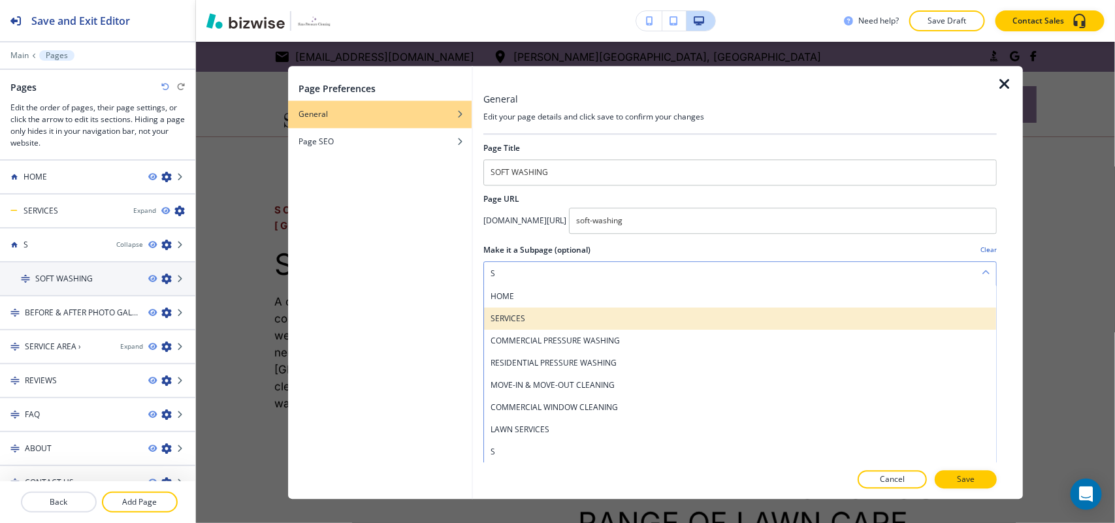
scroll to position [1, 0]
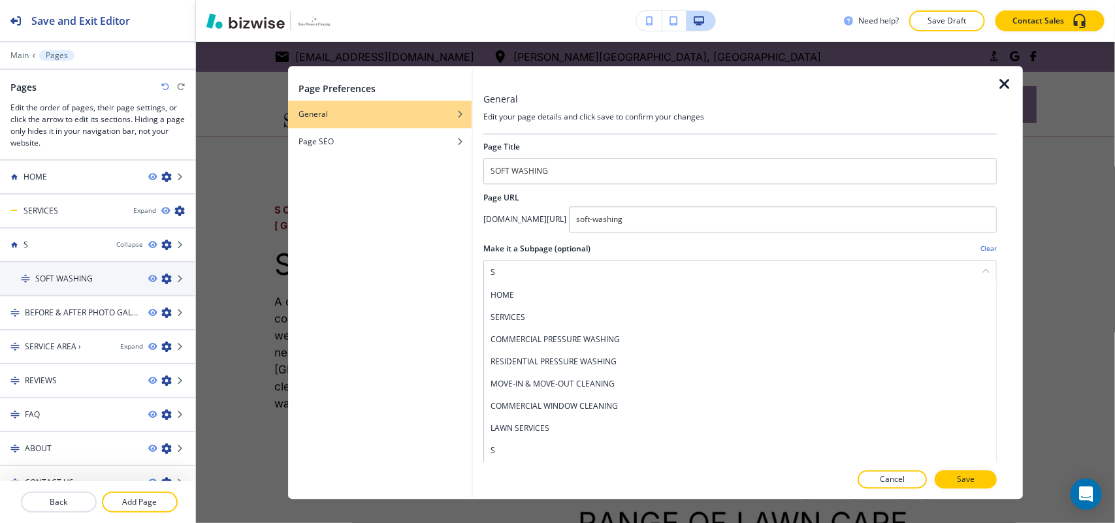
drag, startPoint x: 551, startPoint y: 327, endPoint x: 580, endPoint y: 330, distance: 29.5
click at [552, 324] on div "SERVICES" at bounding box center [740, 317] width 512 height 22
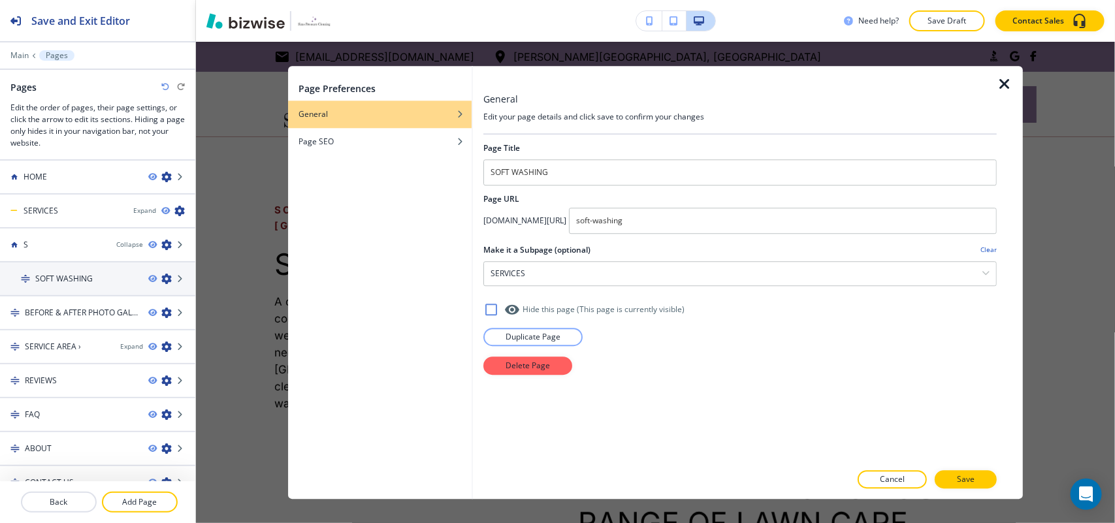
click at [961, 469] on div at bounding box center [739, 466] width 513 height 8
click at [959, 475] on p "Save" at bounding box center [966, 480] width 18 height 12
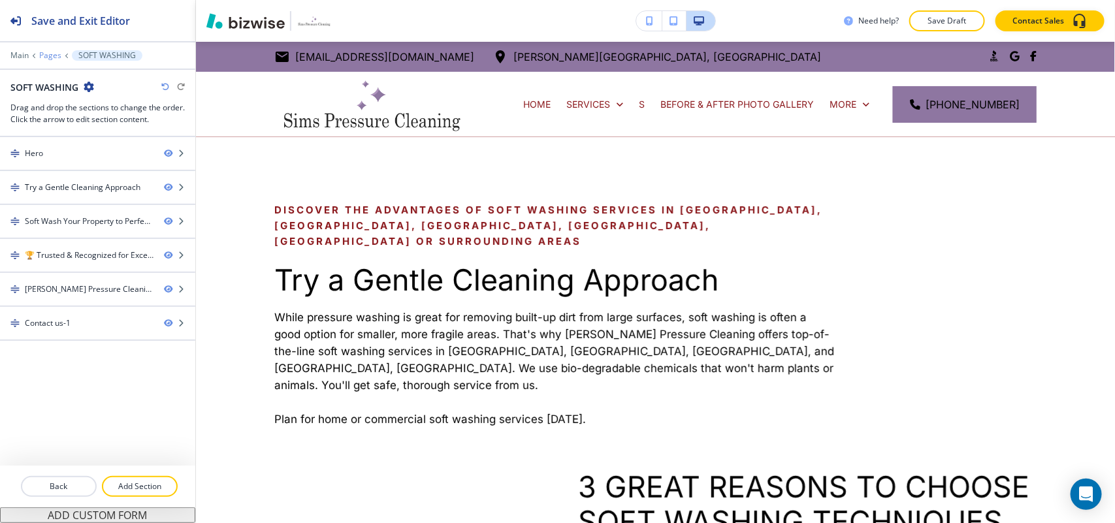
click at [50, 54] on p "Pages" at bounding box center [50, 55] width 22 height 9
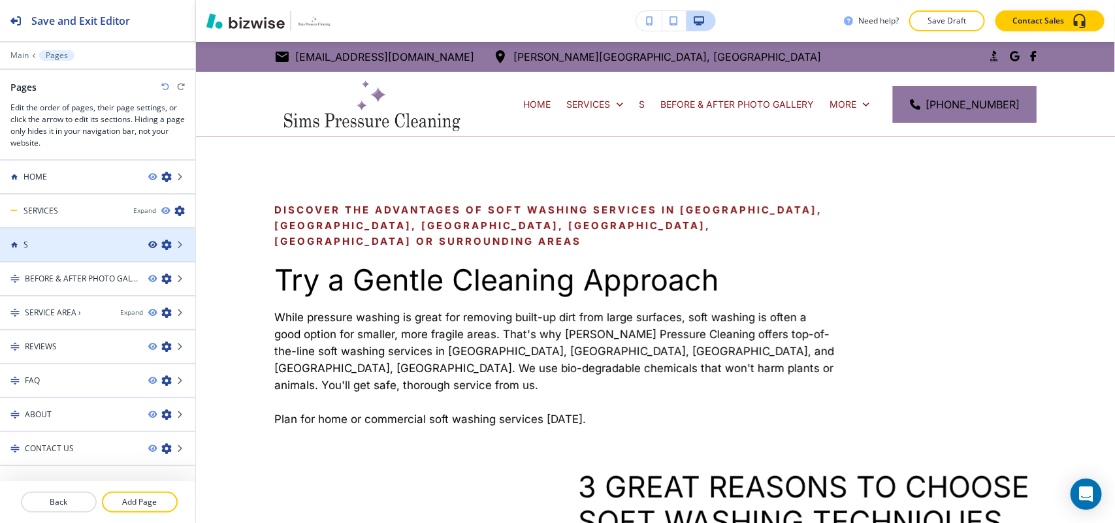
click at [148, 242] on icon "button" at bounding box center [152, 245] width 8 height 8
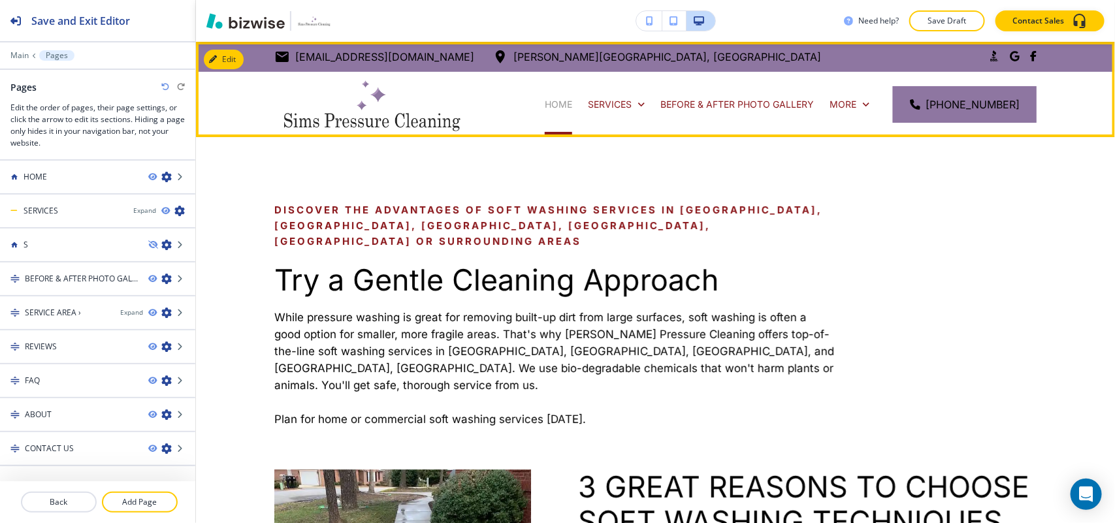
click at [569, 99] on p "HOME" at bounding box center [558, 104] width 27 height 13
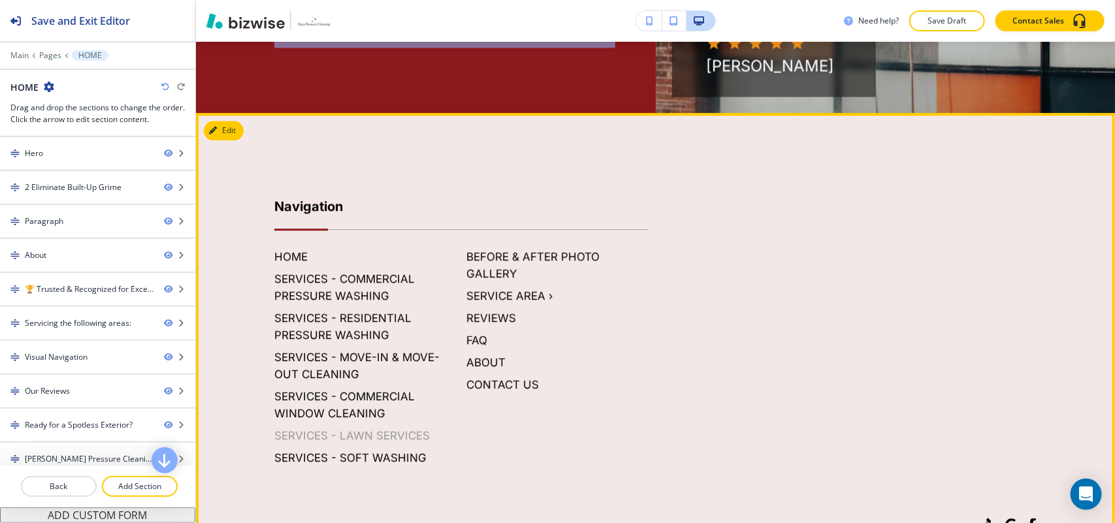
scroll to position [5804, 0]
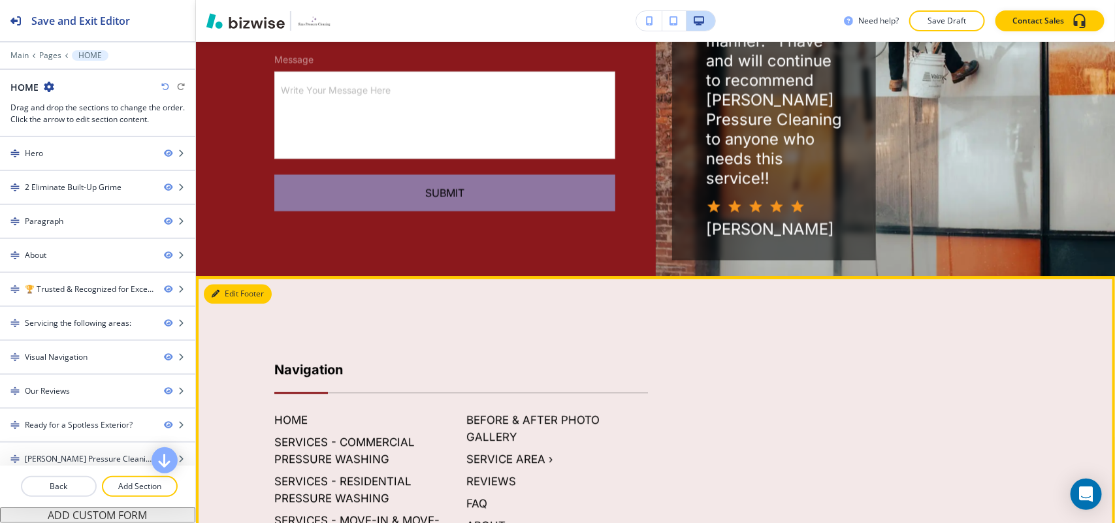
click at [227, 284] on button "Edit Footer" at bounding box center [238, 294] width 68 height 20
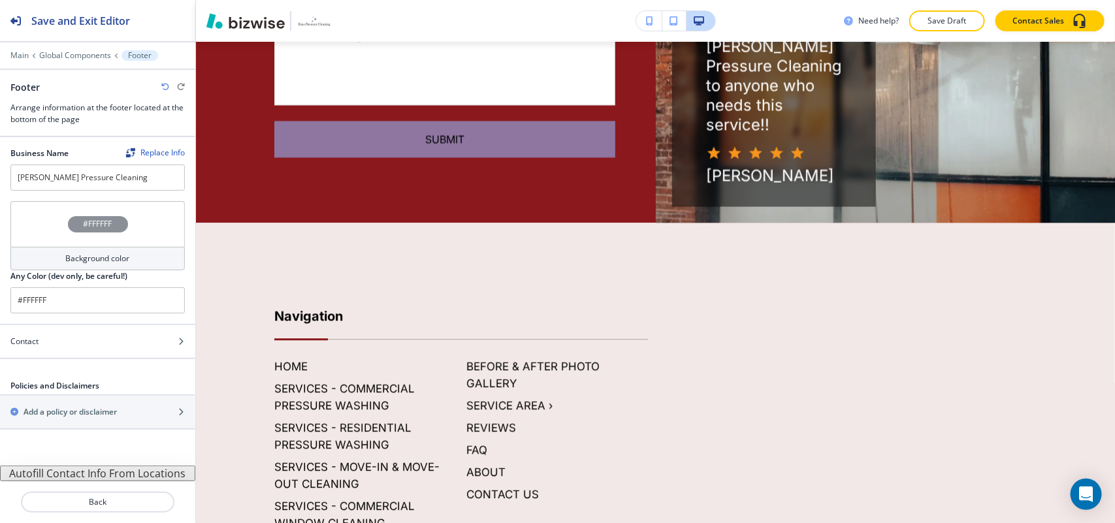
scroll to position [5860, 0]
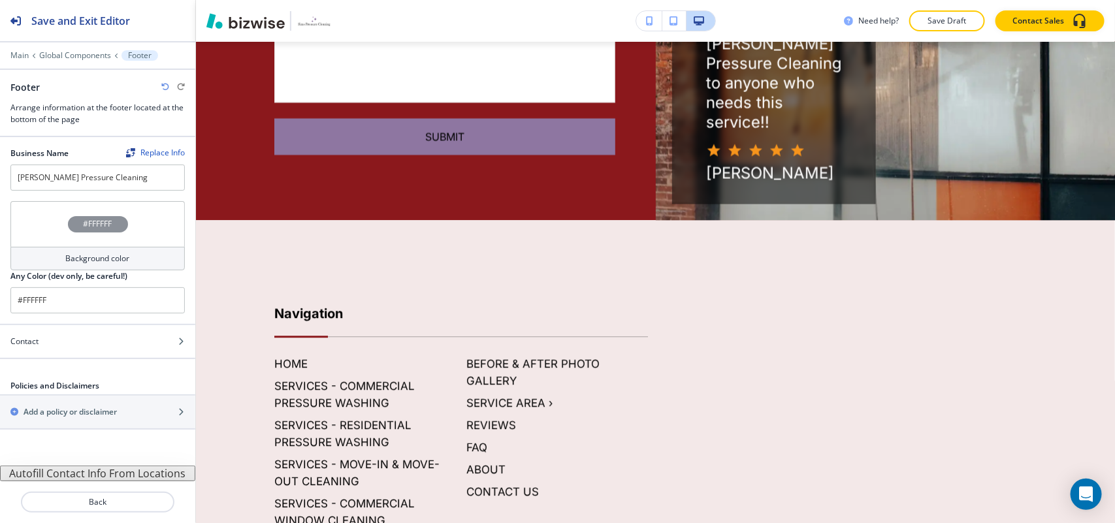
click at [96, 475] on button "Autofill Contact Info From Locations" at bounding box center [97, 474] width 195 height 16
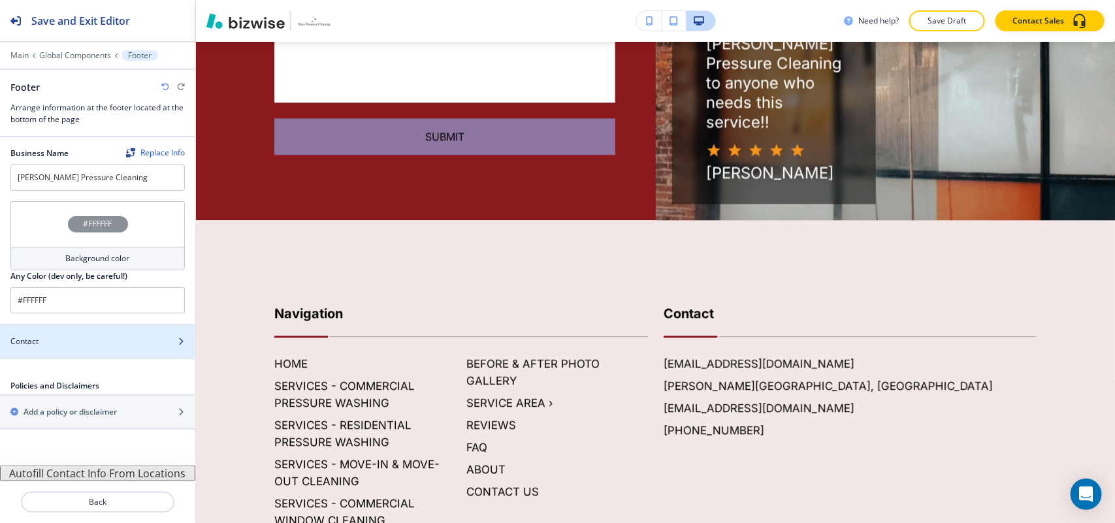
click at [66, 357] on div at bounding box center [97, 352] width 195 height 10
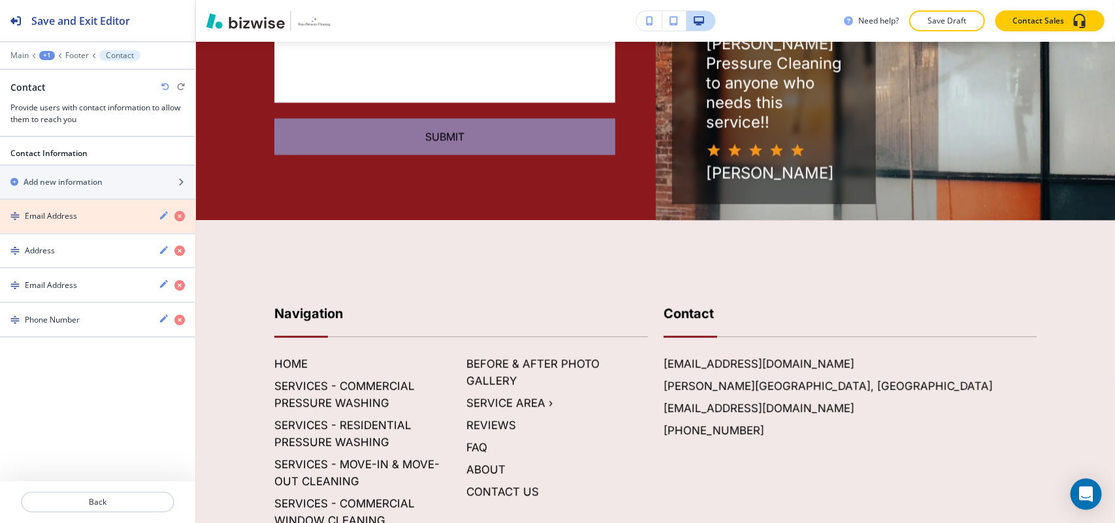
click at [178, 216] on icon "button" at bounding box center [179, 216] width 10 height 10
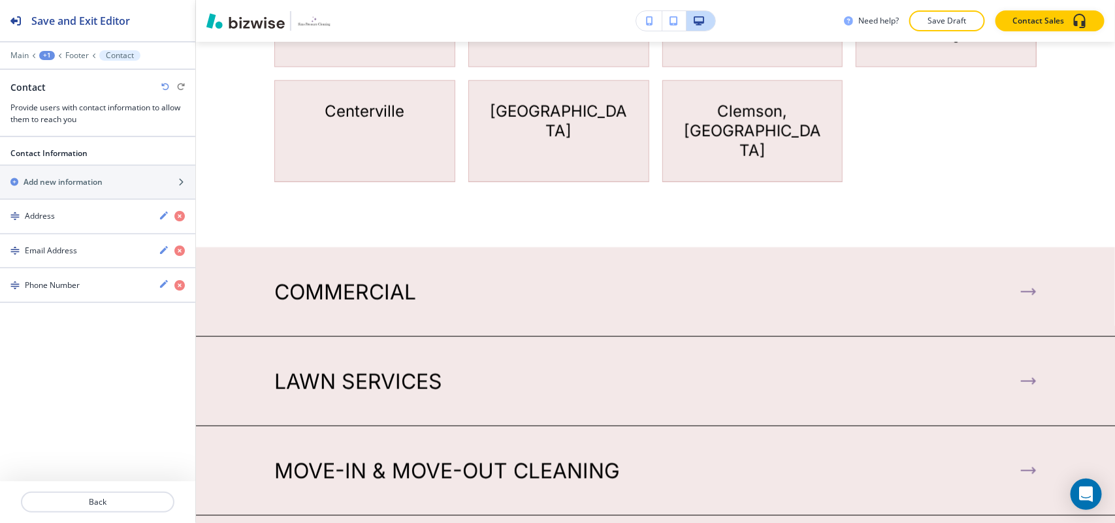
scroll to position [2997, 0]
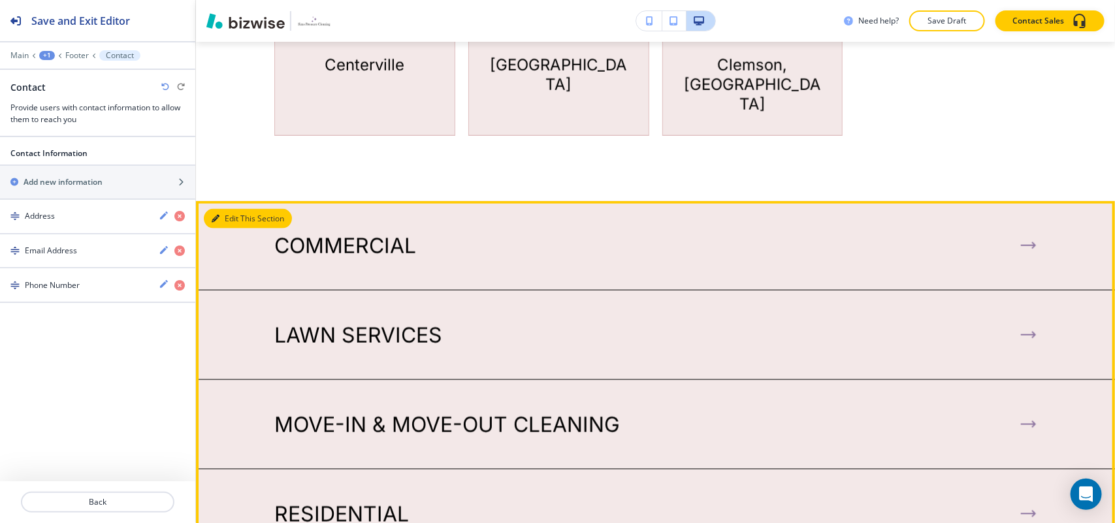
click at [222, 209] on button "Edit This Section" at bounding box center [248, 219] width 88 height 20
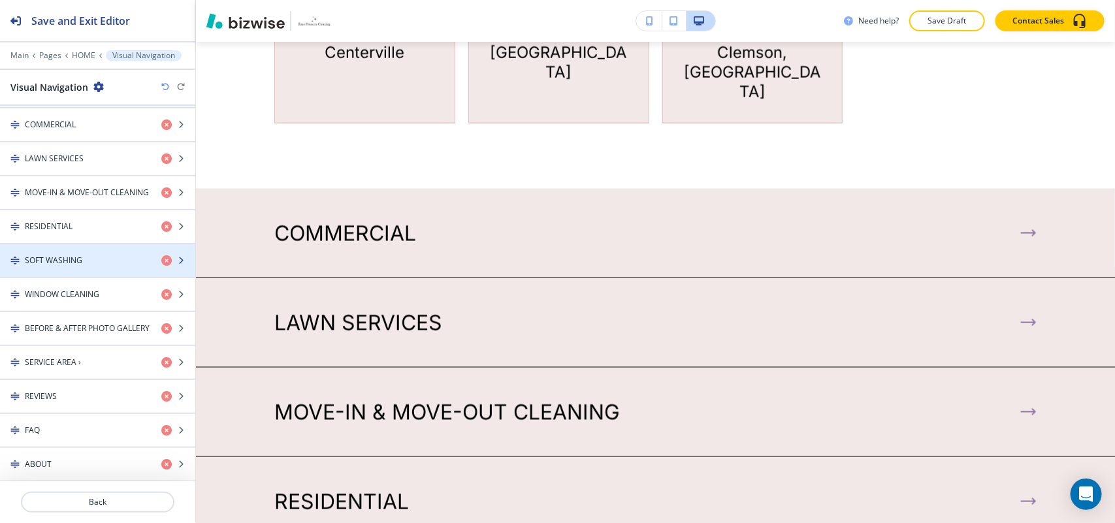
scroll to position [724, 0]
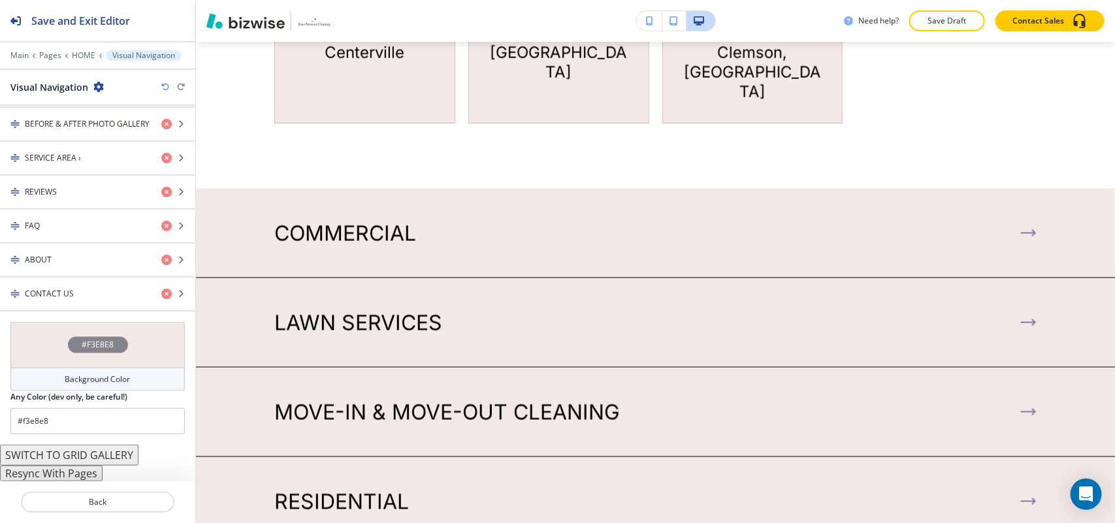
click at [72, 474] on button "Resync With Pages" at bounding box center [51, 474] width 103 height 16
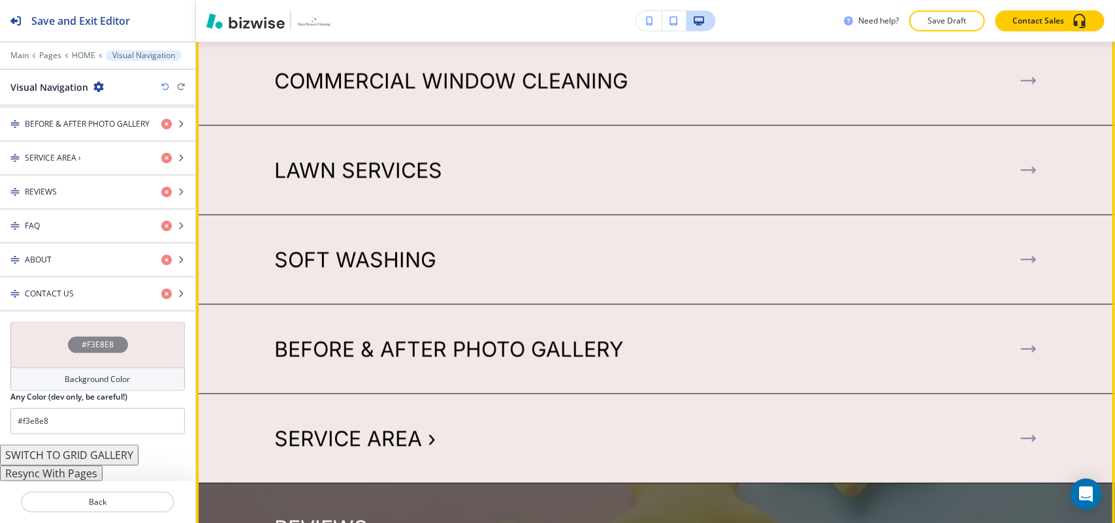
scroll to position [3417, 0]
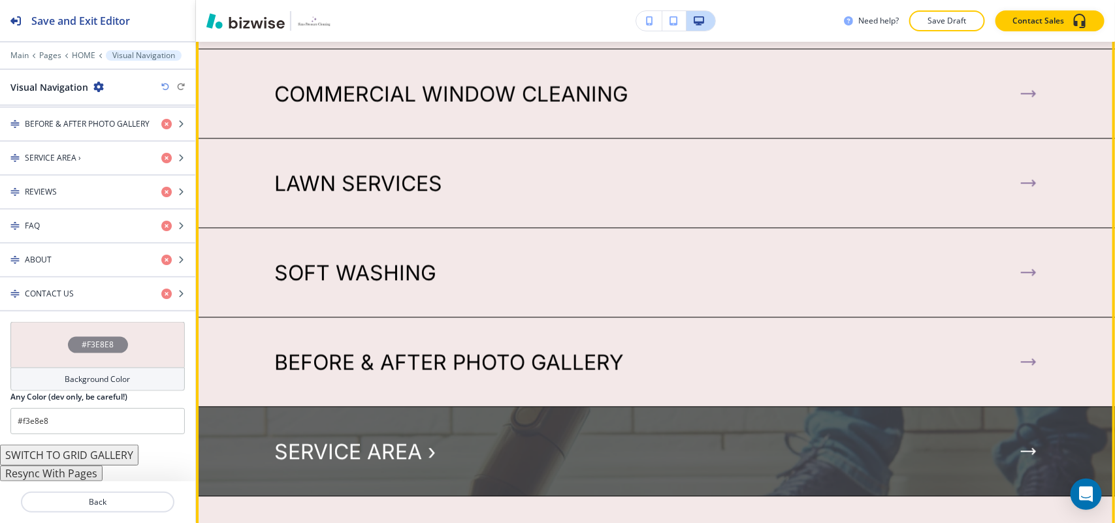
click at [327, 440] on p "SERVICE AREA ›" at bounding box center [354, 452] width 161 height 25
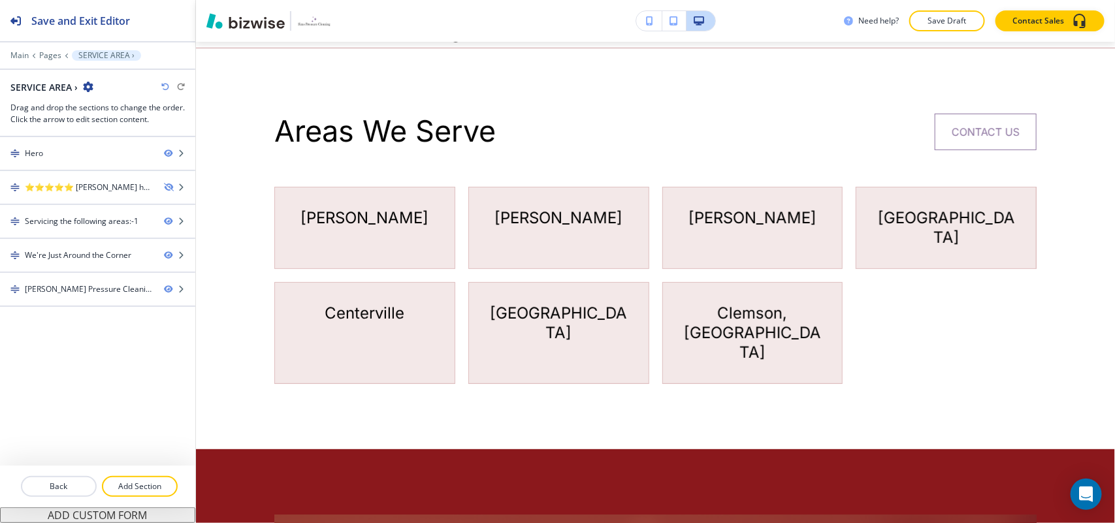
scroll to position [0, 0]
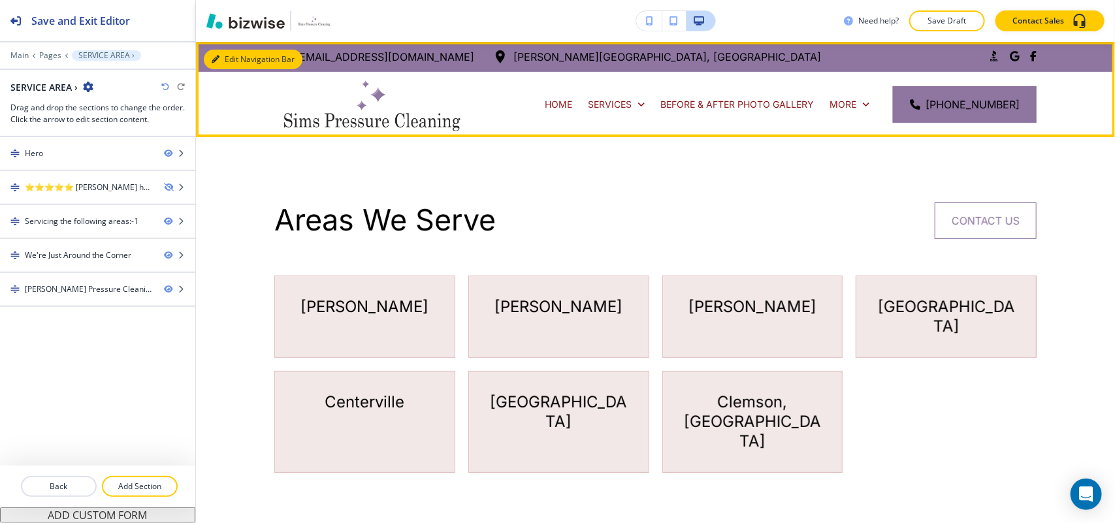
click at [212, 56] on icon "button" at bounding box center [216, 60] width 8 height 8
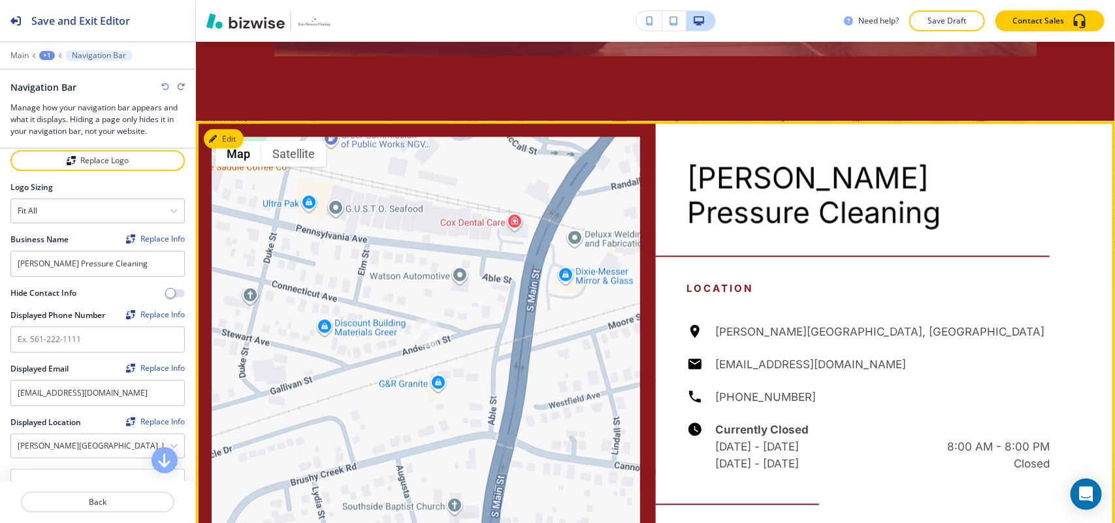
scroll to position [898, 0]
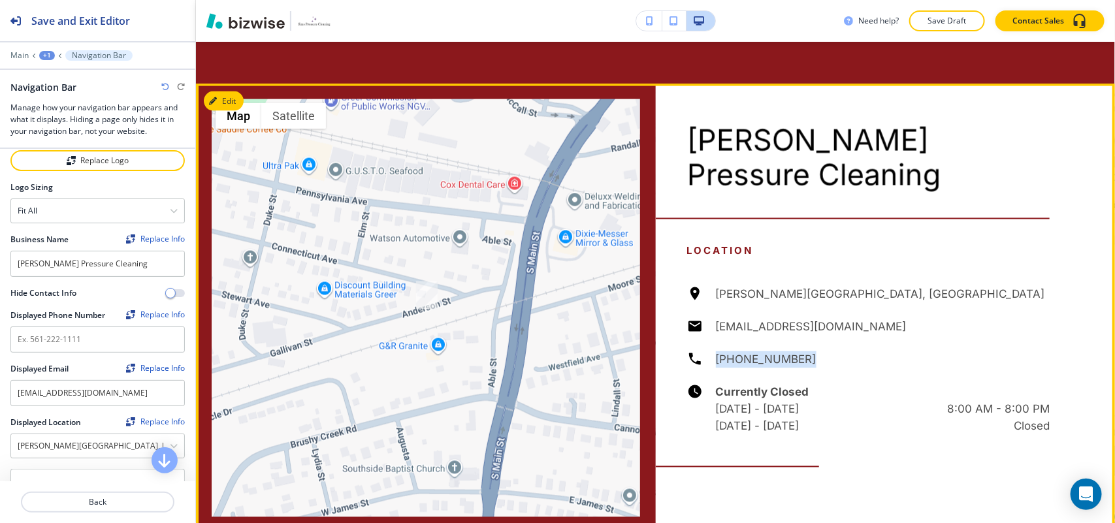
drag, startPoint x: 805, startPoint y: 265, endPoint x: 704, endPoint y: 268, distance: 101.3
click at [704, 286] on div "Anderson St, Greer, SC 29650, USA simspressurecleaning@gmail.com (864) 314-2328…" at bounding box center [868, 360] width 363 height 149
copy h6 "[PHONE_NUMBER]"
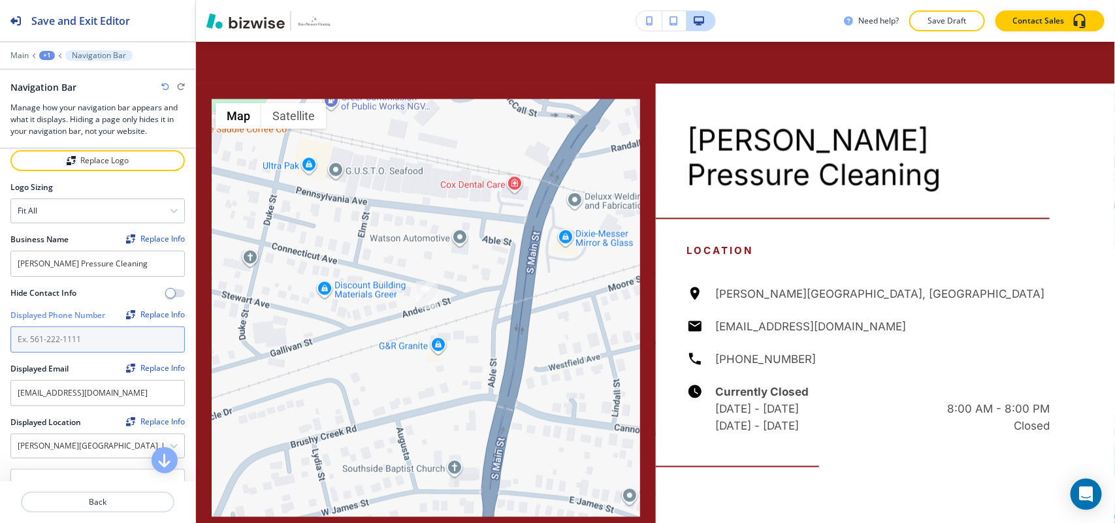
paste input "[PHONE_NUMBER]"
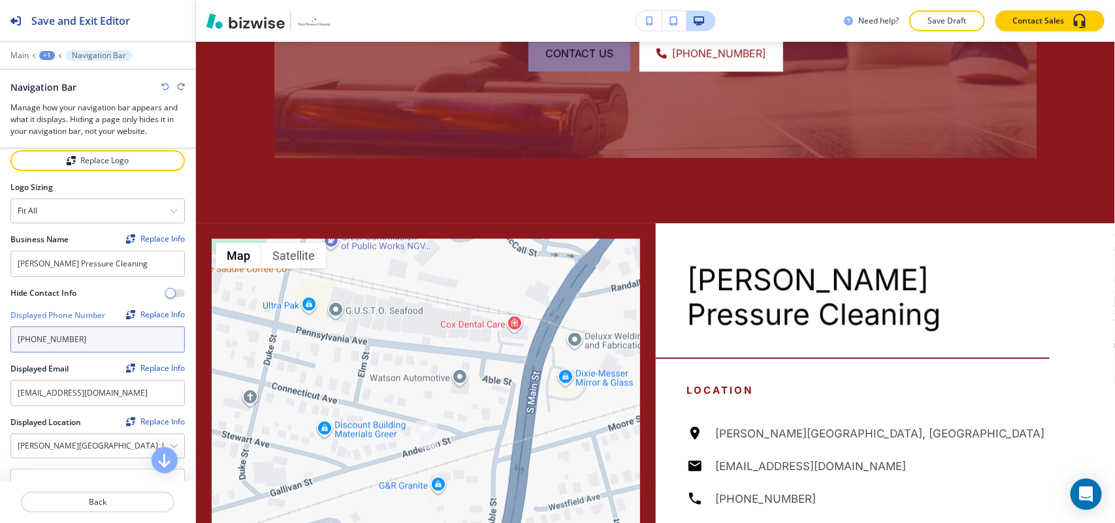
scroll to position [0, 0]
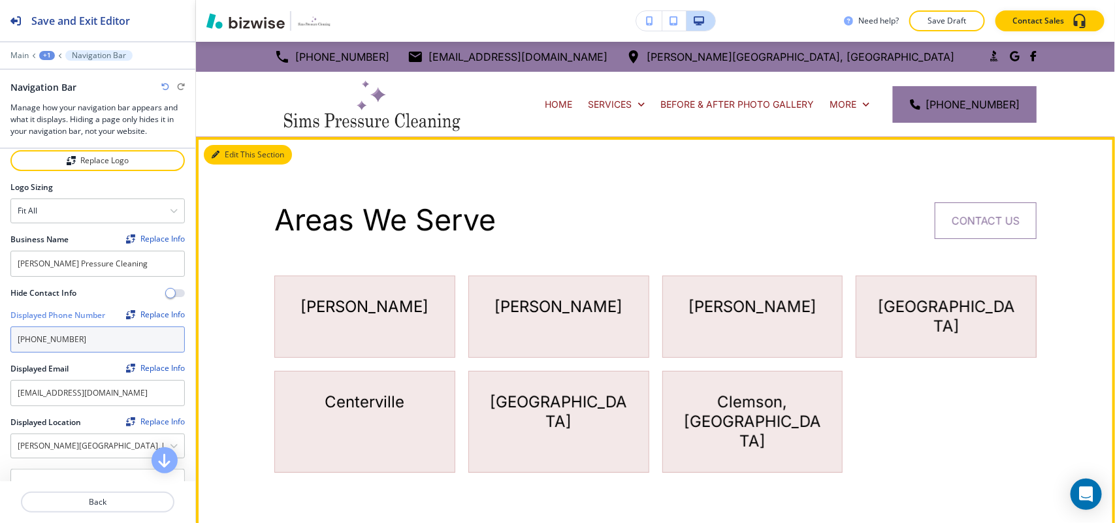
type input "[PHONE_NUMBER]"
click at [230, 151] on button "Edit This Section" at bounding box center [248, 155] width 88 height 20
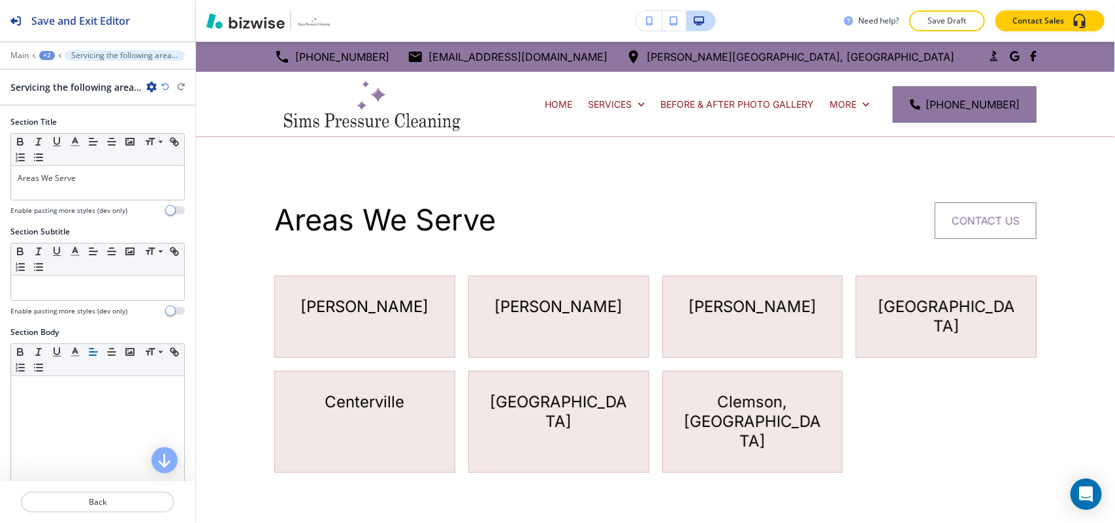
click at [41, 57] on div "+2" at bounding box center [47, 55] width 16 height 9
click at [54, 95] on p "SERVICE AREA ›" at bounding box center [81, 101] width 67 height 12
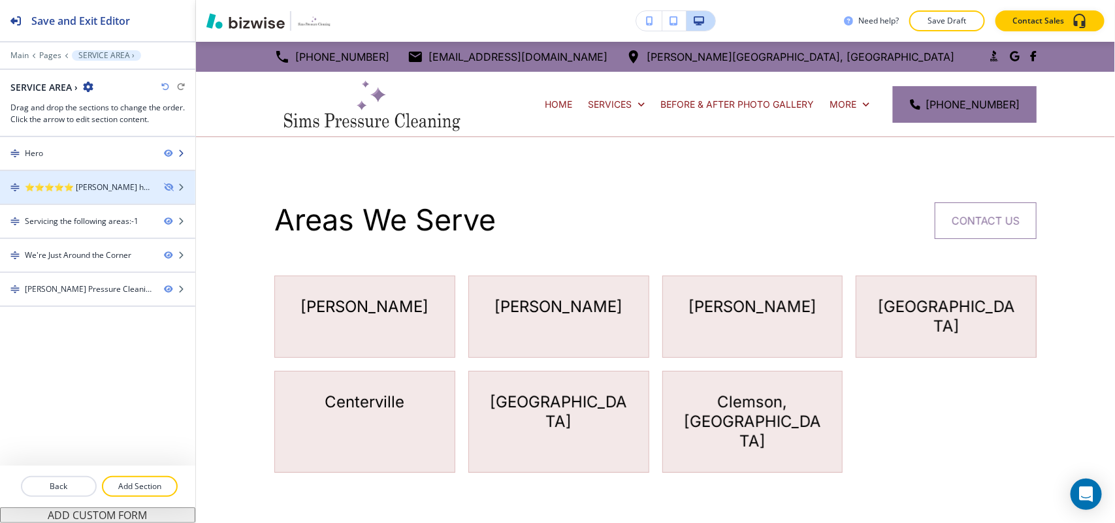
click at [70, 157] on div "Hero" at bounding box center [76, 154] width 153 height 12
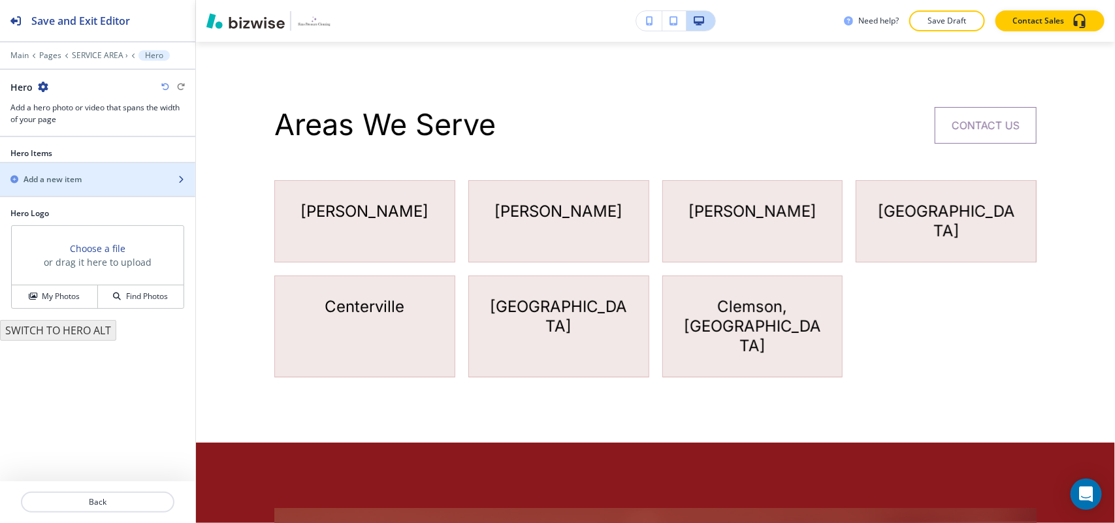
click at [63, 180] on h2 "Add a new item" at bounding box center [53, 180] width 58 height 12
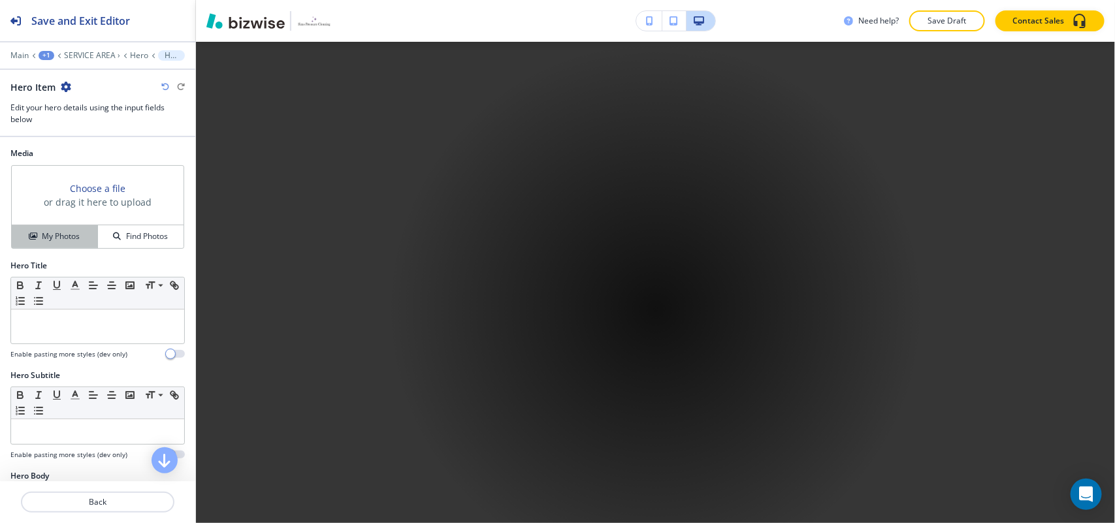
scroll to position [631, 0]
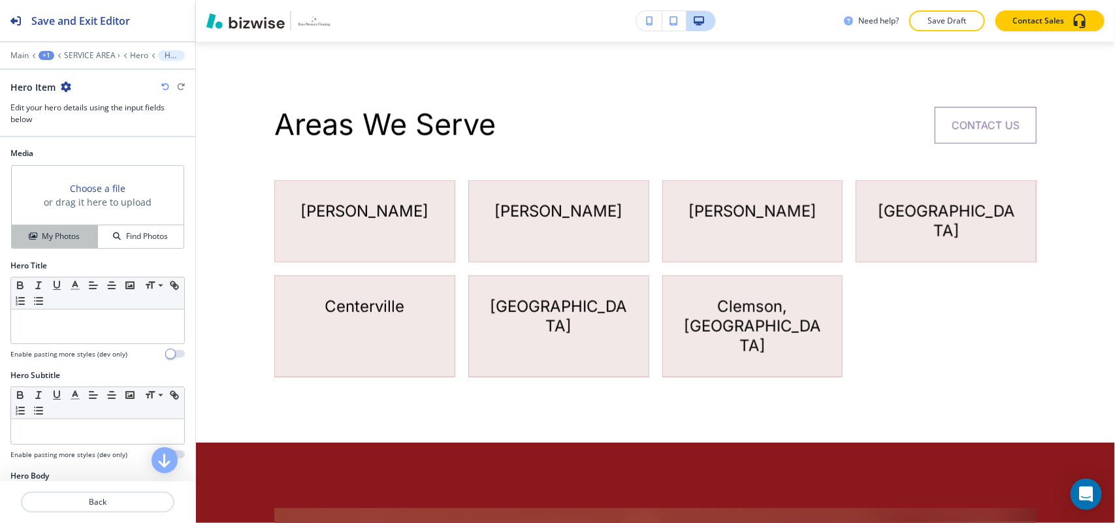
click at [76, 242] on h4 "My Photos" at bounding box center [61, 237] width 38 height 12
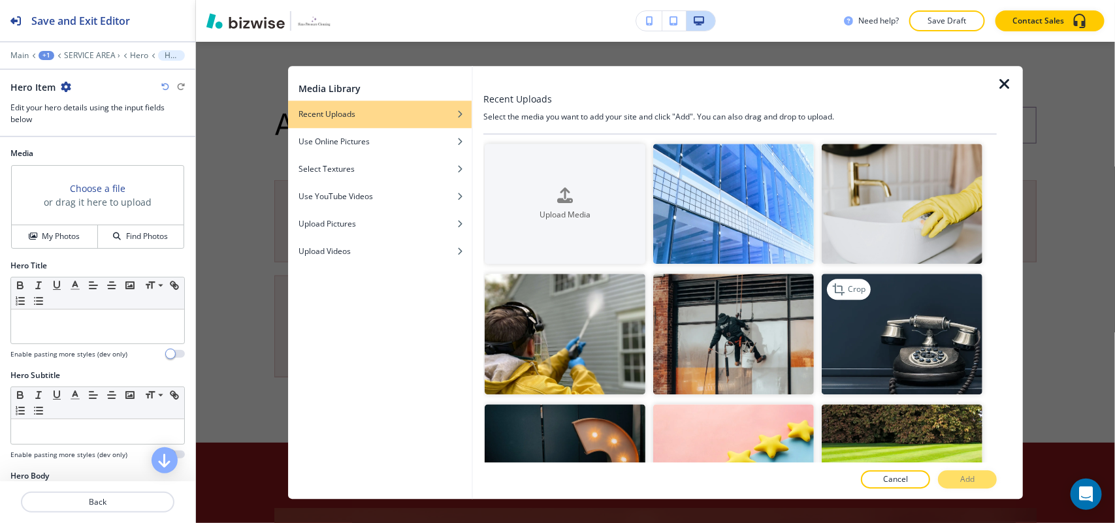
scroll to position [163, 0]
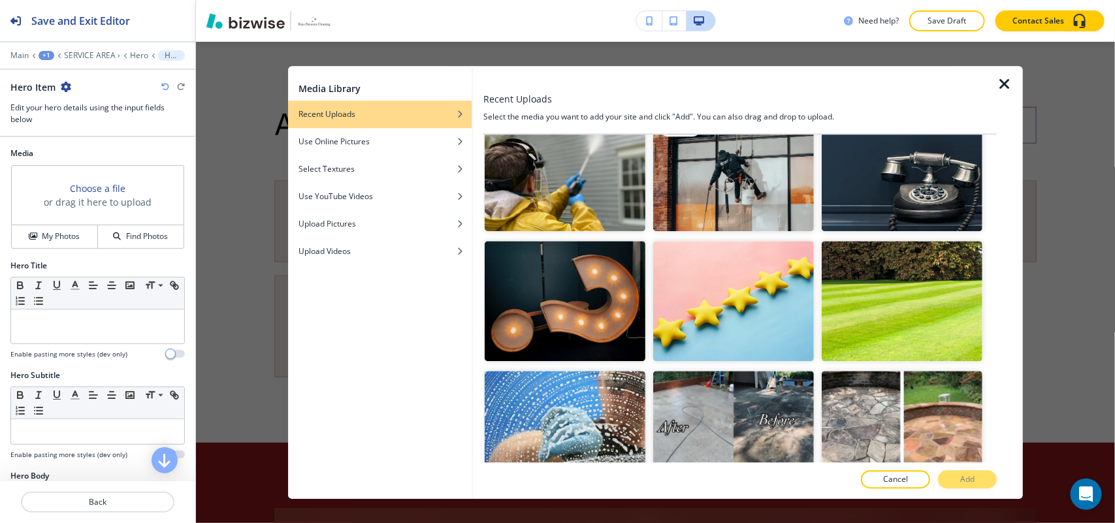
click at [724, 209] on img "button" at bounding box center [733, 170] width 161 height 121
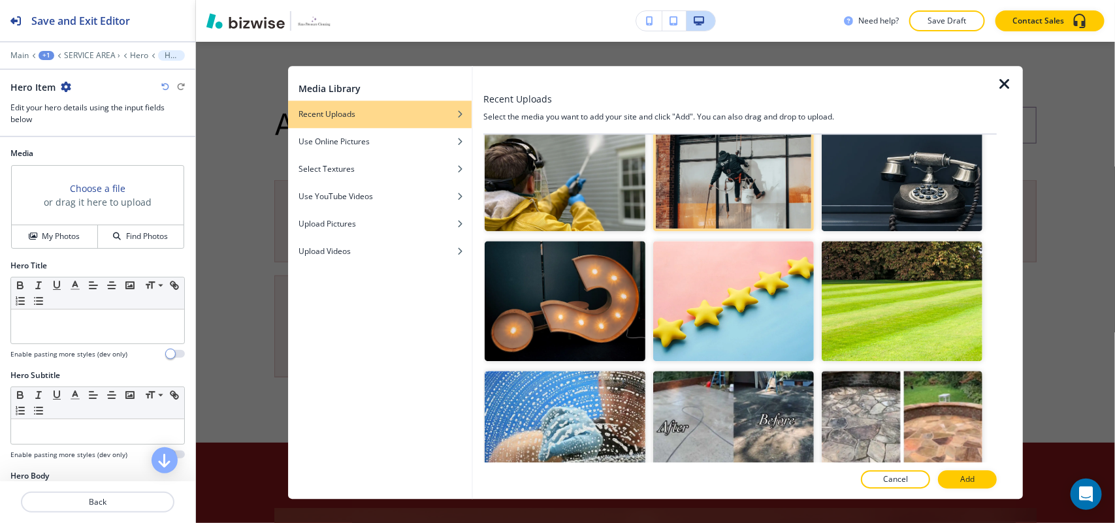
click at [959, 476] on button "Add" at bounding box center [967, 479] width 59 height 18
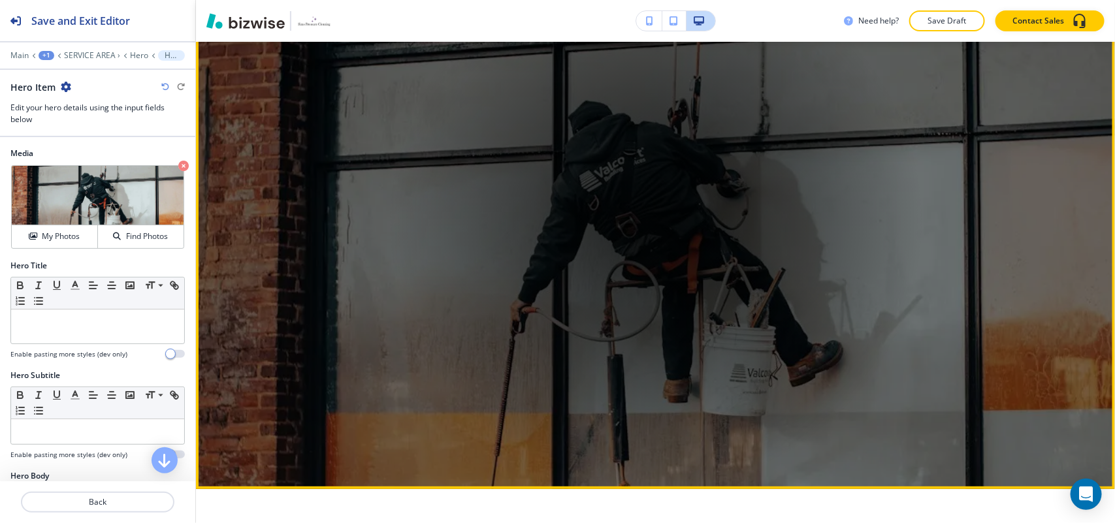
scroll to position [245, 0]
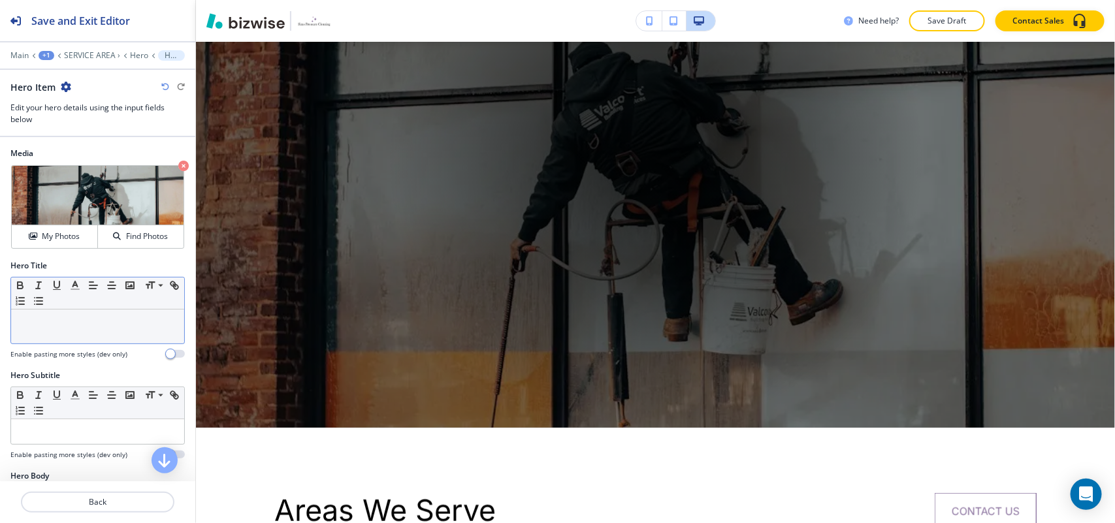
click at [67, 323] on p at bounding box center [98, 322] width 160 height 12
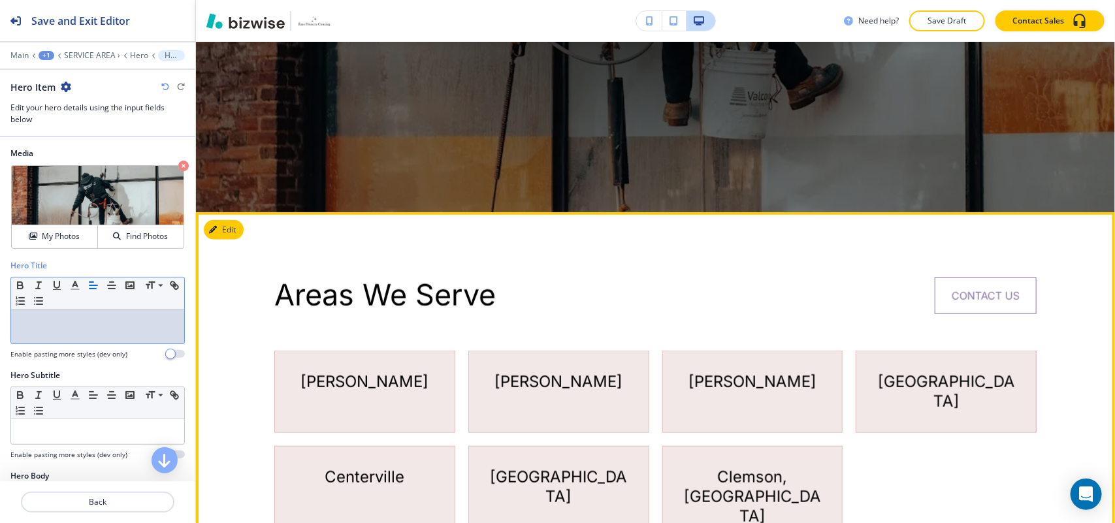
scroll to position [490, 0]
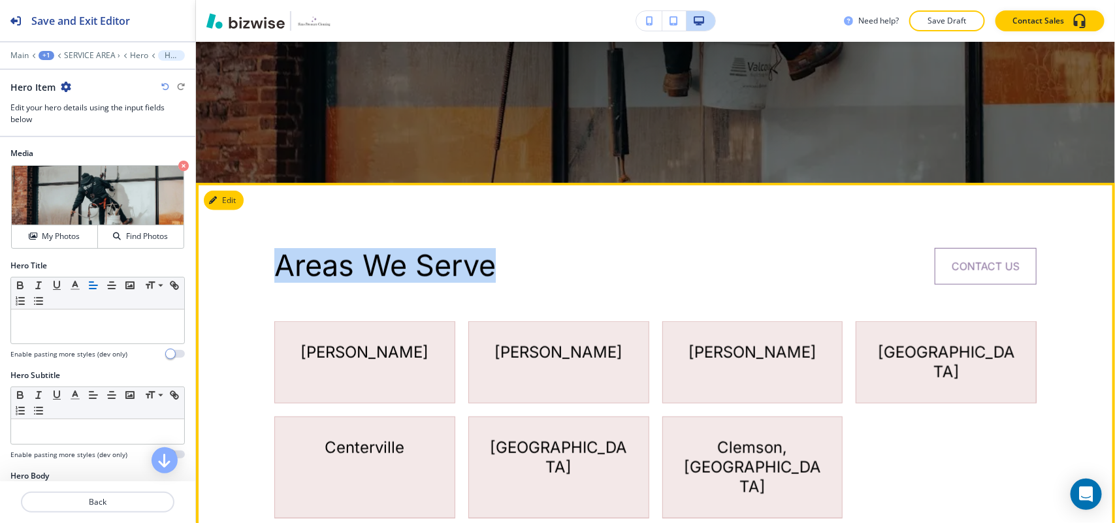
drag, startPoint x: 331, startPoint y: 269, endPoint x: 551, endPoint y: 266, distance: 219.5
click at [551, 266] on div "Areas We Serve CONTACT US Anderson Greer Easley Greenville Centerville Simpsonv…" at bounding box center [655, 383] width 919 height 401
copy p "Areas We Serve"
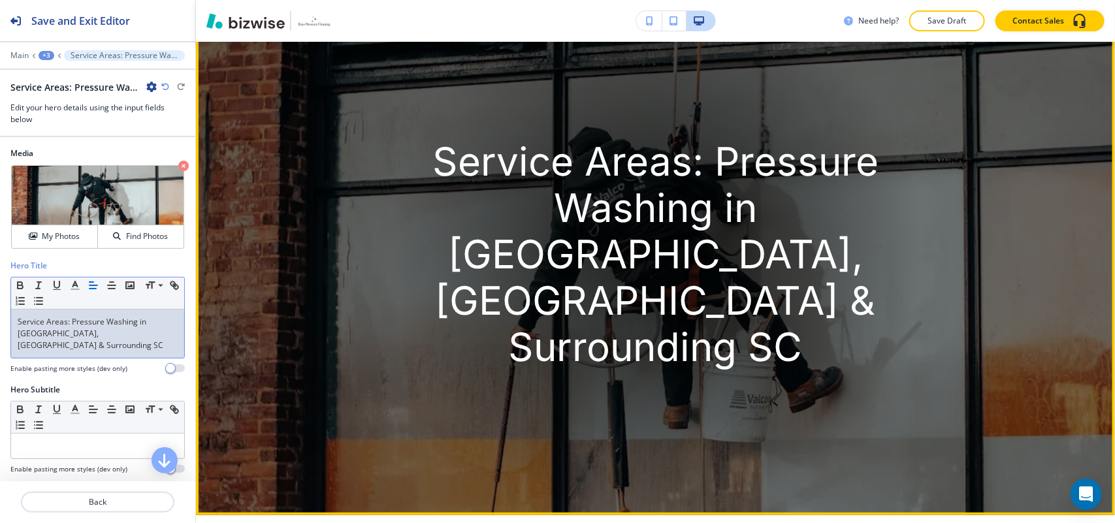
scroll to position [163, 0]
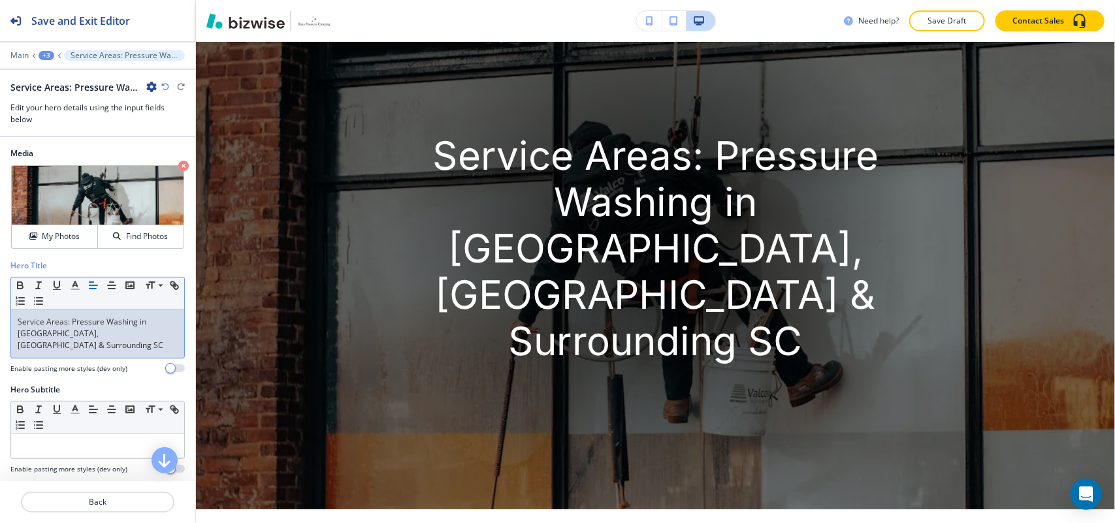
click at [76, 334] on p "Service Areas: Pressure Washing in Anderson, Greenville & Surrounding SC" at bounding box center [98, 333] width 160 height 35
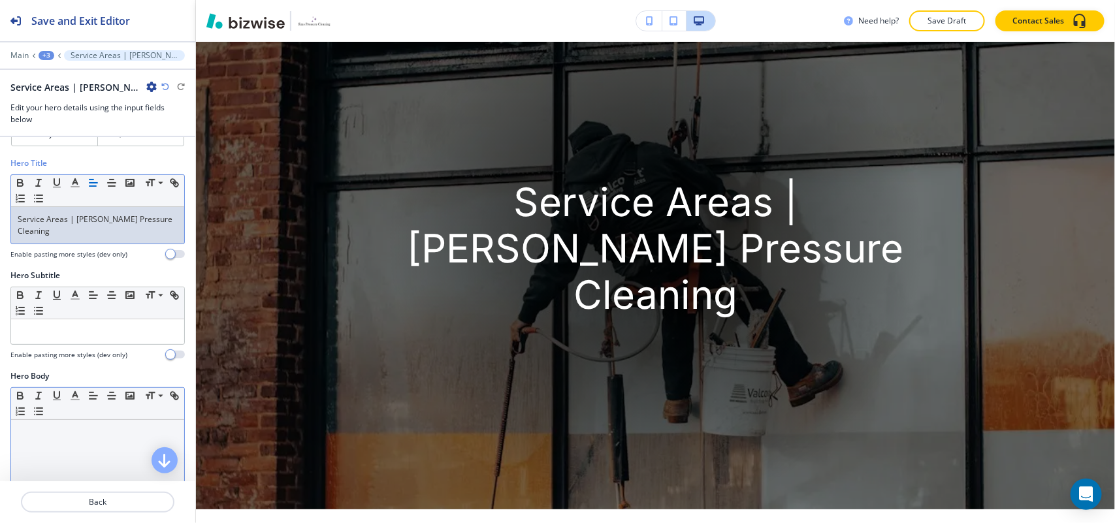
scroll to position [245, 0]
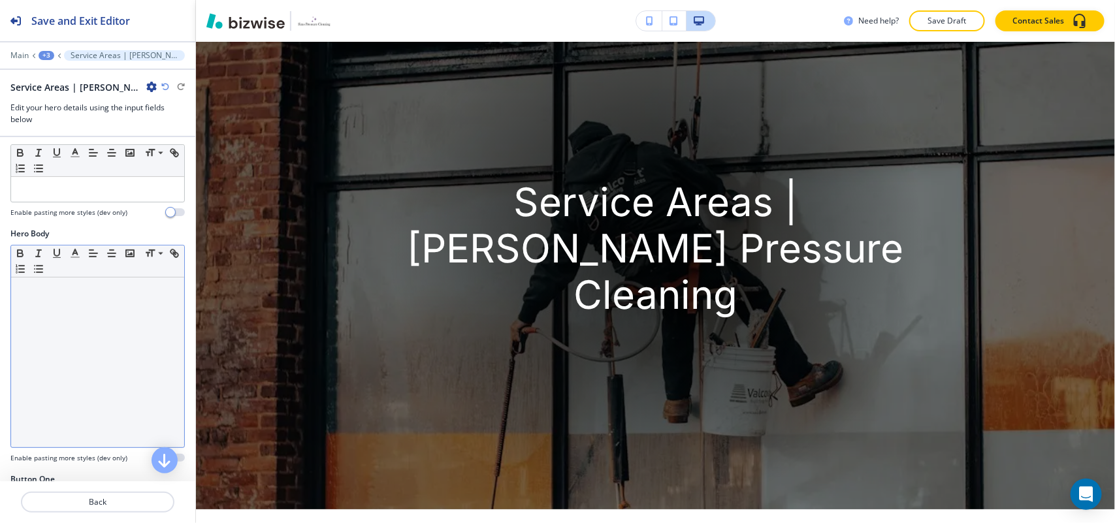
click at [78, 351] on div at bounding box center [97, 363] width 173 height 170
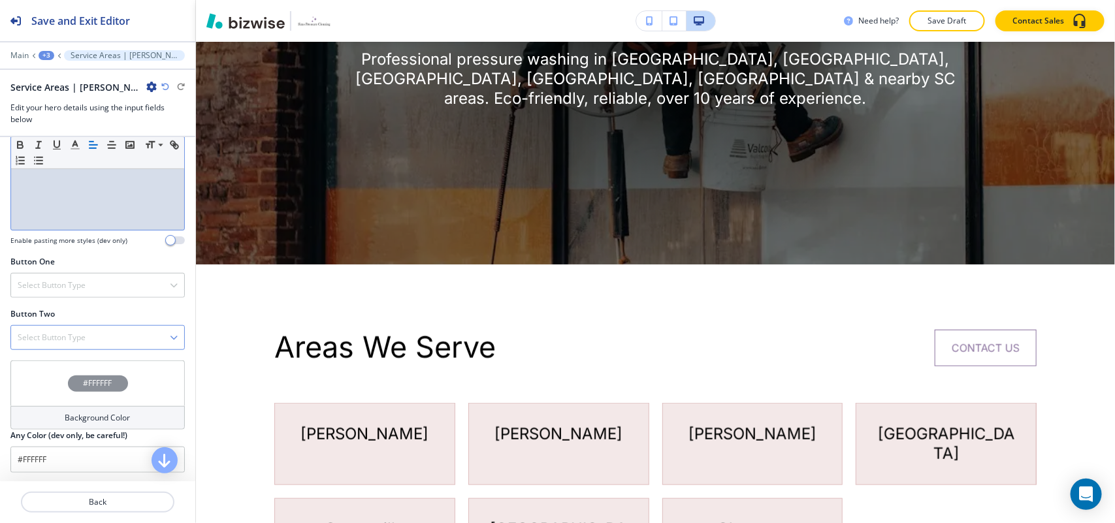
scroll to position [464, 0]
click at [64, 276] on div "Select Button Type" at bounding box center [97, 284] width 173 height 24
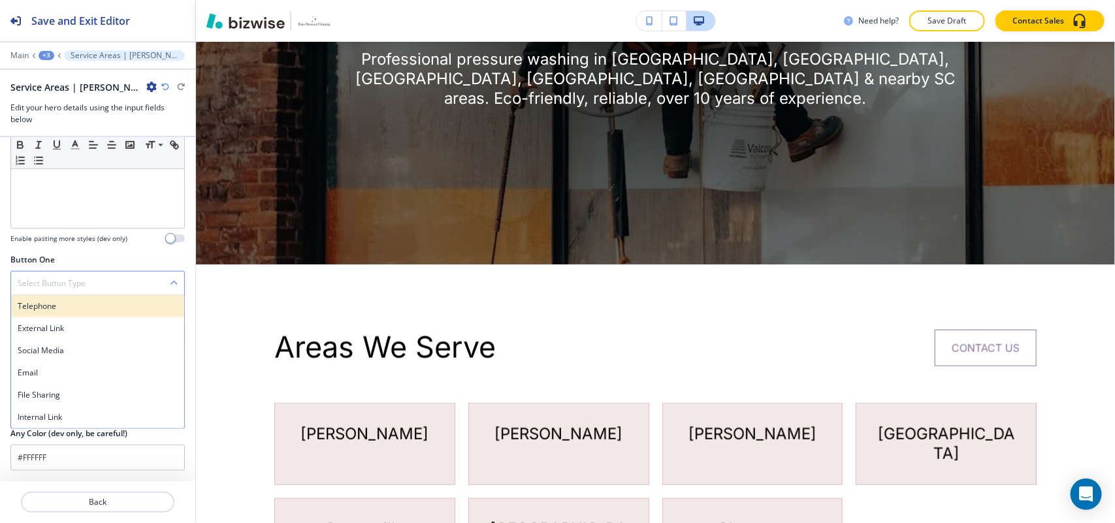
click at [50, 308] on h4 "Telephone" at bounding box center [98, 306] width 160 height 12
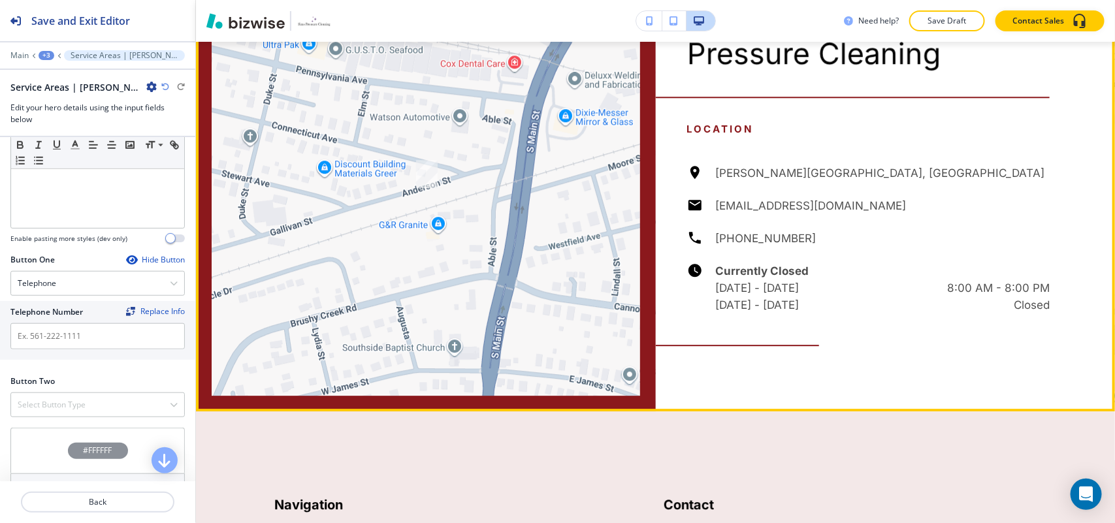
scroll to position [1470, 0]
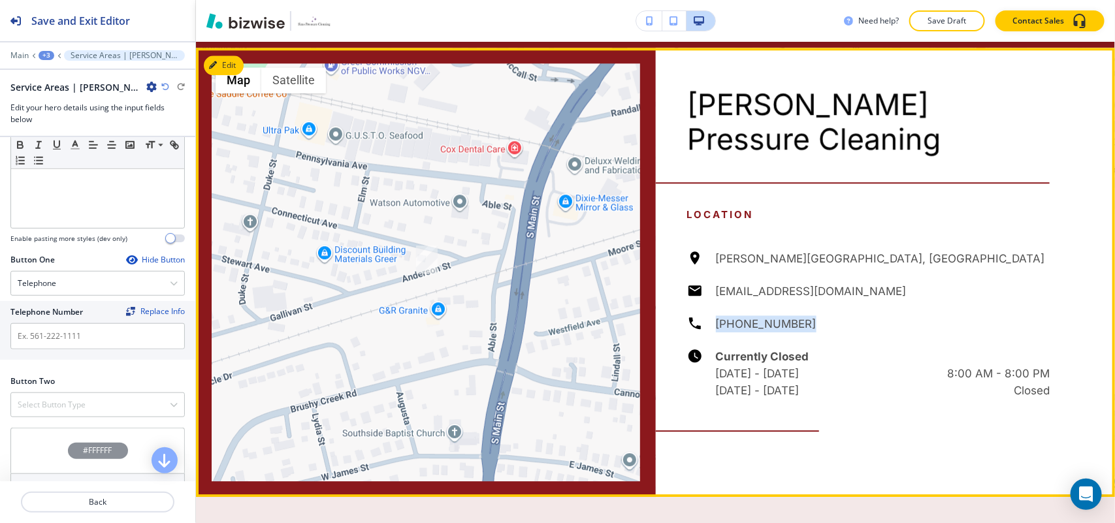
drag, startPoint x: 794, startPoint y: 229, endPoint x: 703, endPoint y: 229, distance: 90.1
click at [703, 250] on div "Anderson St, Greer, SC 29650, USA simspressurecleaning@gmail.com (864) 314-2328…" at bounding box center [868, 324] width 363 height 149
copy h6 "[PHONE_NUMBER]"
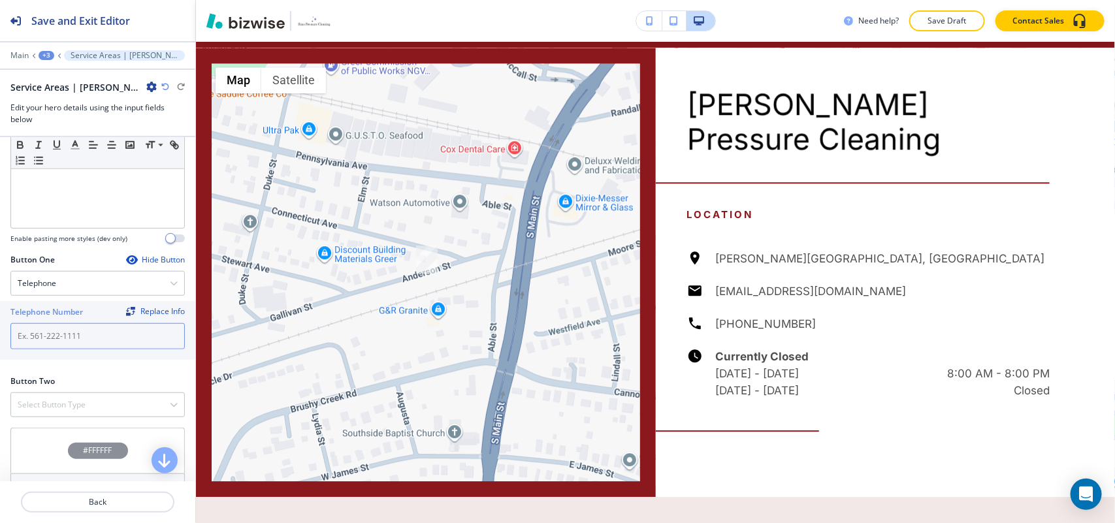
click at [79, 332] on input "text" at bounding box center [97, 336] width 174 height 26
paste input "[PHONE_NUMBER]"
type input "[PHONE_NUMBER]"
click at [42, 412] on div "Select Button Type" at bounding box center [97, 405] width 173 height 24
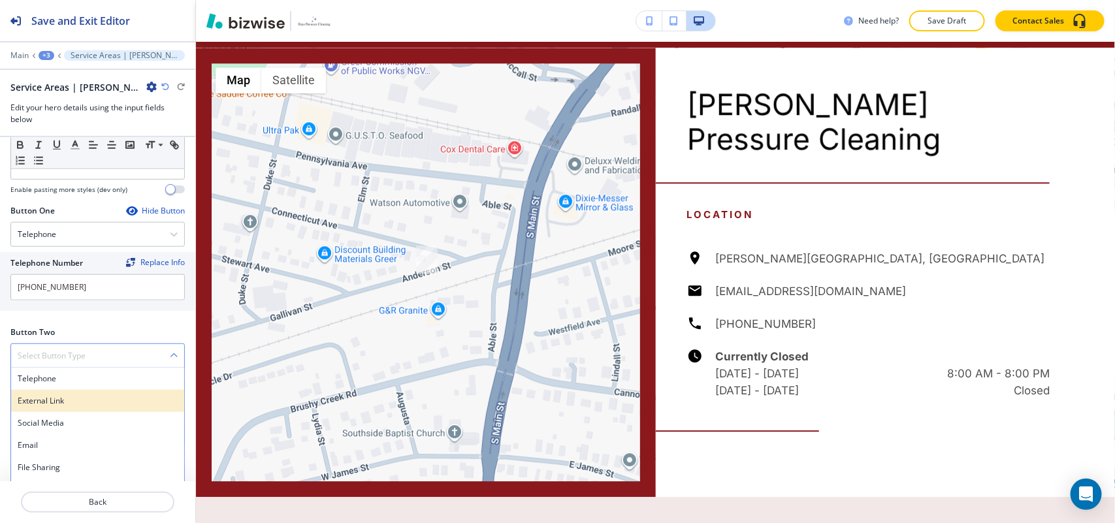
scroll to position [534, 0]
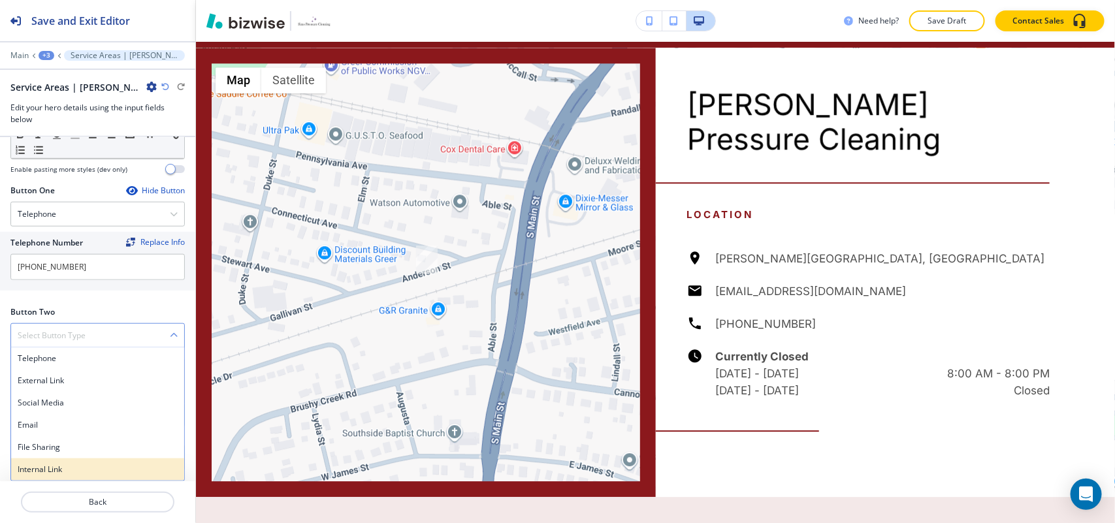
click at [63, 474] on h4 "Internal Link" at bounding box center [98, 470] width 160 height 12
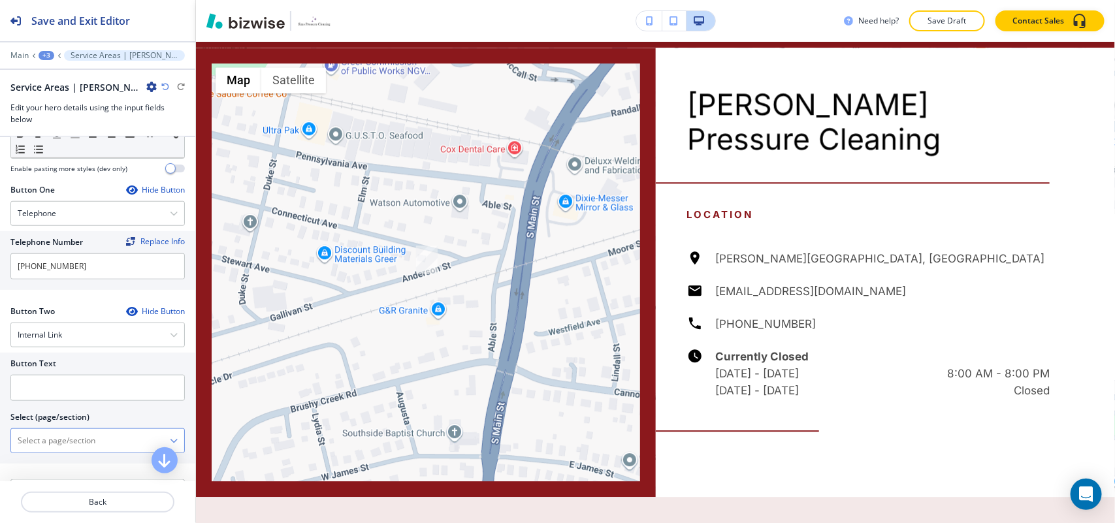
drag, startPoint x: 65, startPoint y: 465, endPoint x: 72, endPoint y: 432, distance: 33.3
click at [72, 432] on \(page\/section\) "Manual Input" at bounding box center [90, 441] width 159 height 22
type \(page\/section\) "CONTACT US"
click at [73, 464] on h4 "CONTACT US" at bounding box center [98, 464] width 160 height 12
click at [66, 371] on div at bounding box center [97, 372] width 174 height 5
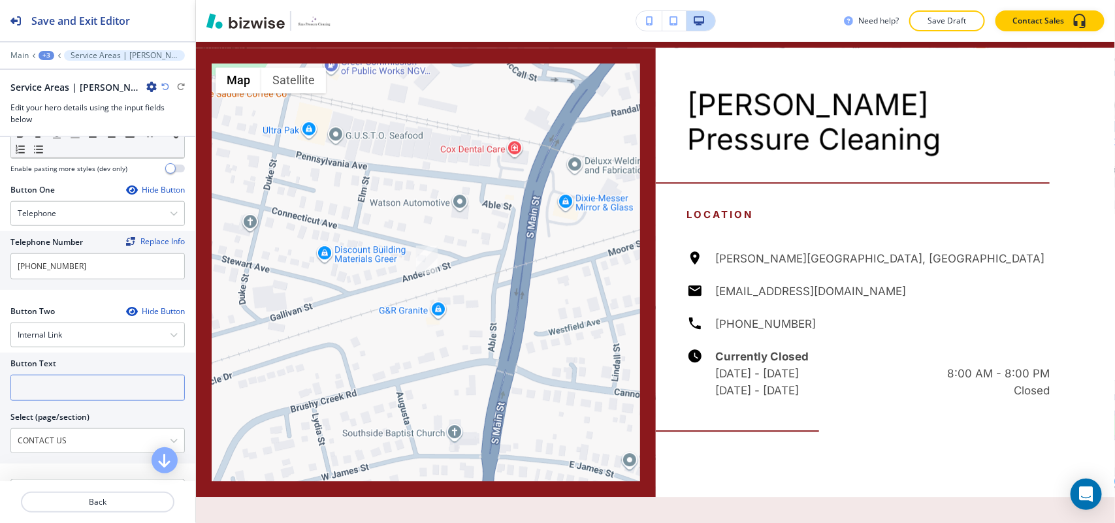
click at [65, 389] on input "text" at bounding box center [97, 388] width 174 height 26
paste input "CONTACT US"
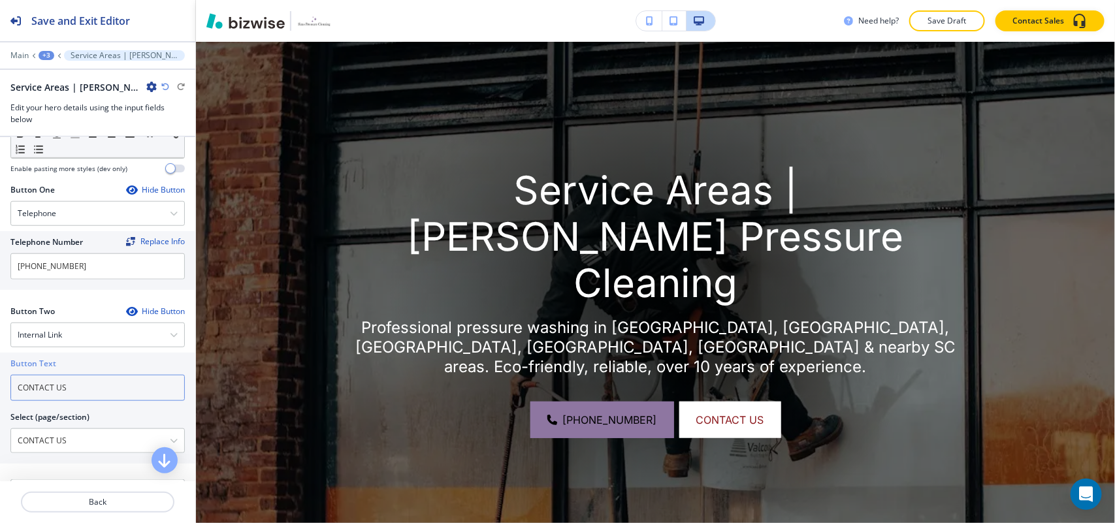
scroll to position [0, 0]
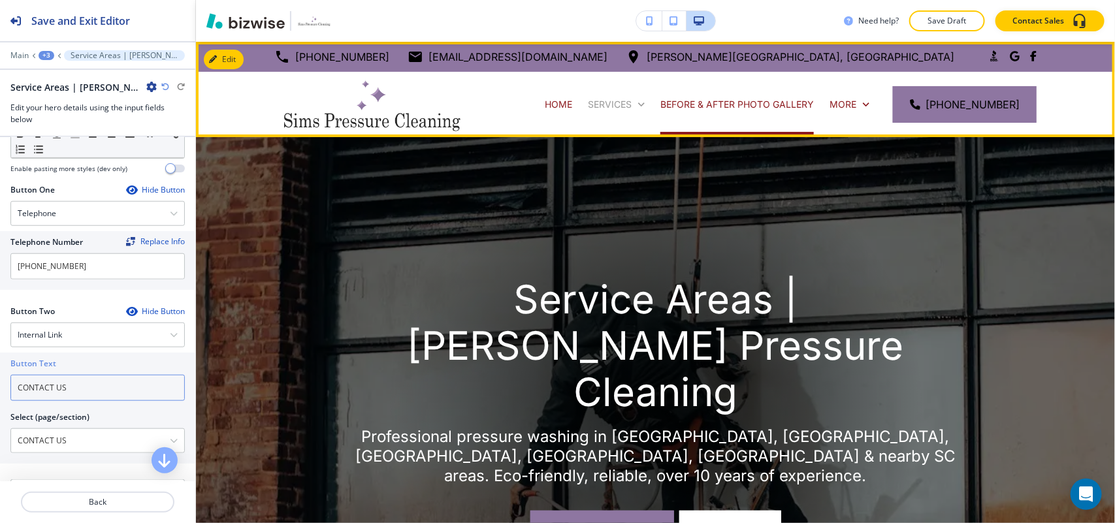
type input "CONTACT US"
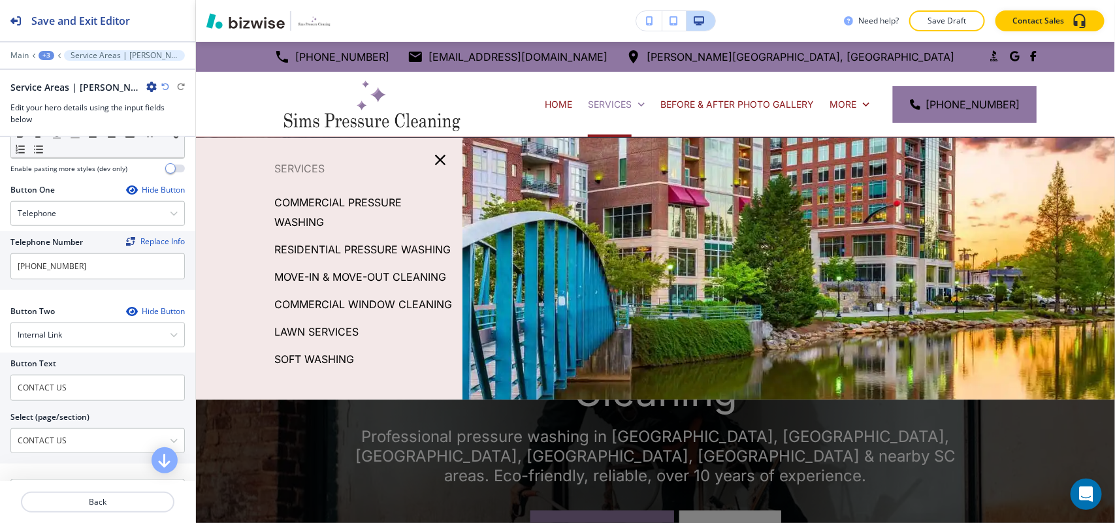
click at [431, 161] on icon "button" at bounding box center [440, 160] width 18 height 18
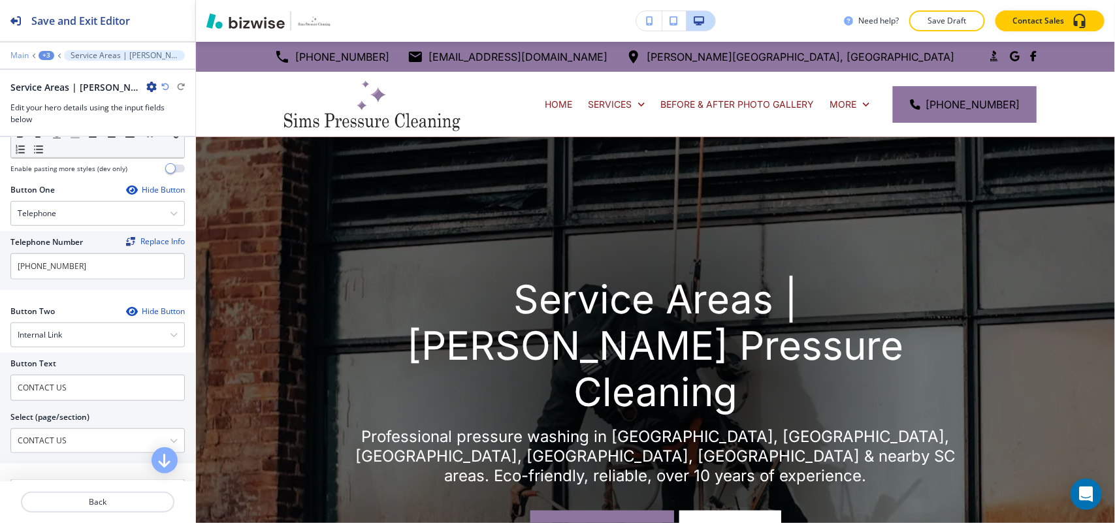
click at [12, 56] on p "Main" at bounding box center [19, 55] width 18 height 9
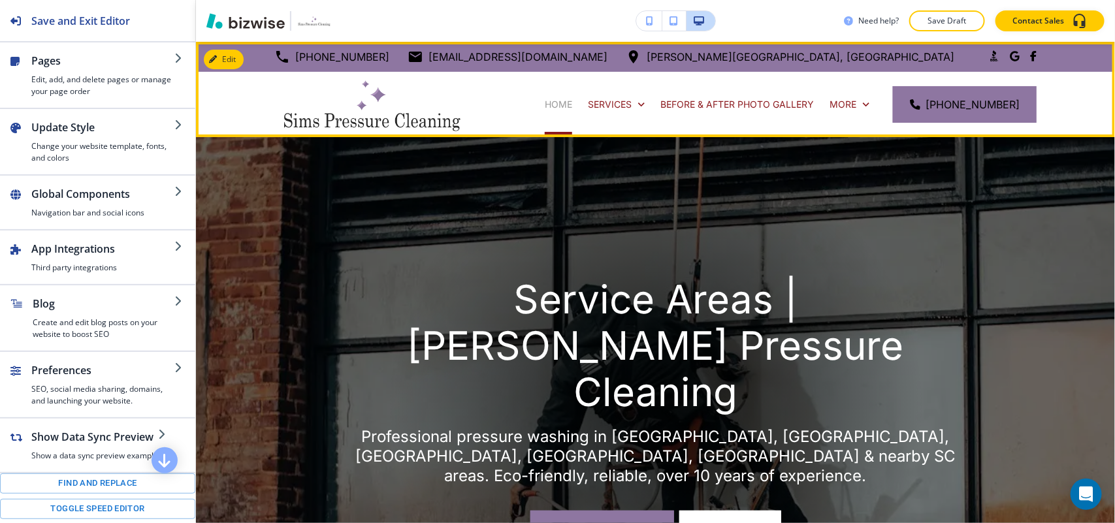
click at [564, 105] on p "HOME" at bounding box center [558, 104] width 27 height 13
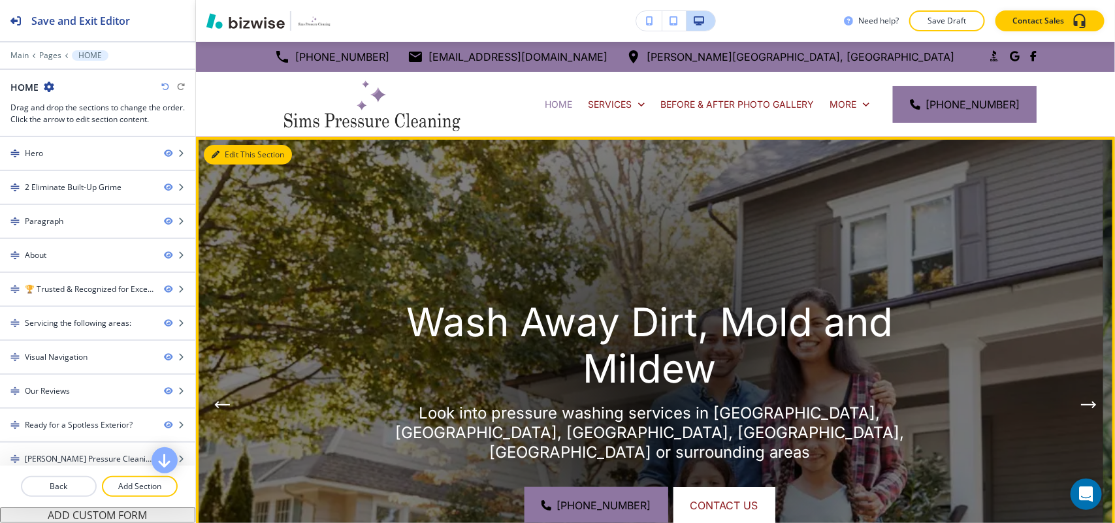
click at [223, 152] on button "Edit This Section" at bounding box center [248, 155] width 88 height 20
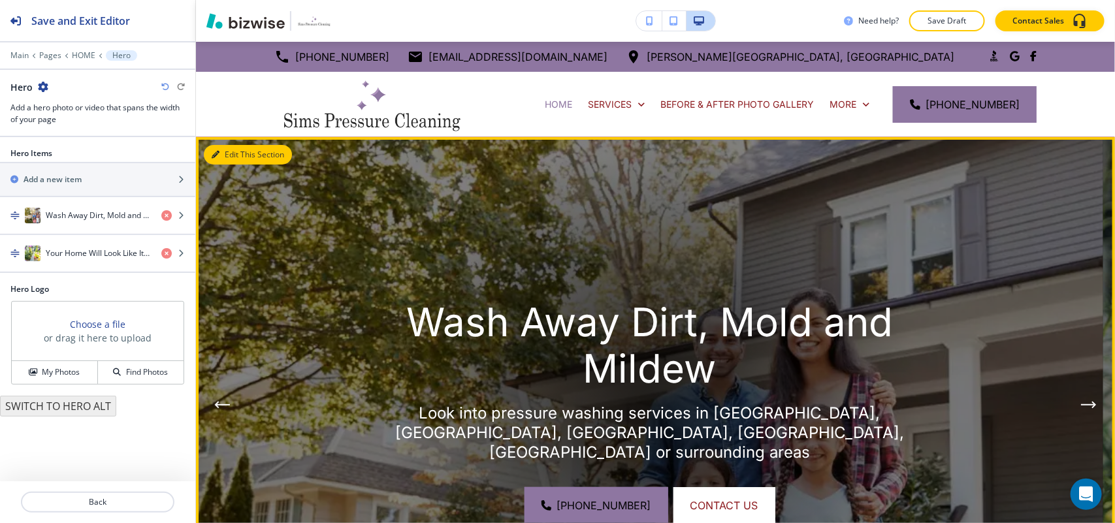
scroll to position [95, 0]
